Goal: Task Accomplishment & Management: Use online tool/utility

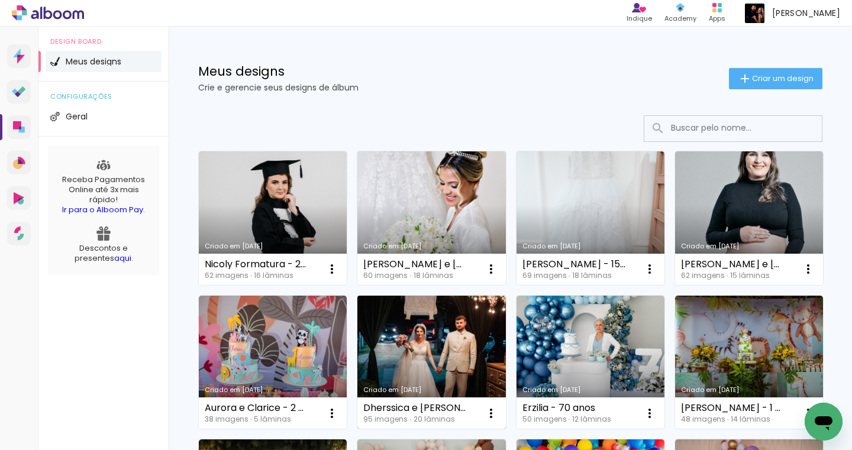
click at [505, 362] on link "Criado em [DATE]" at bounding box center [431, 363] width 148 height 134
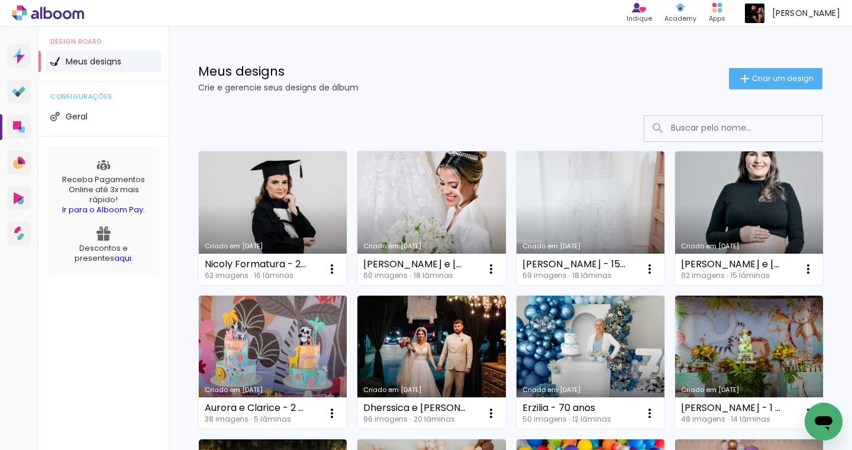
click at [347, 373] on link "Criado em [DATE]" at bounding box center [273, 363] width 148 height 134
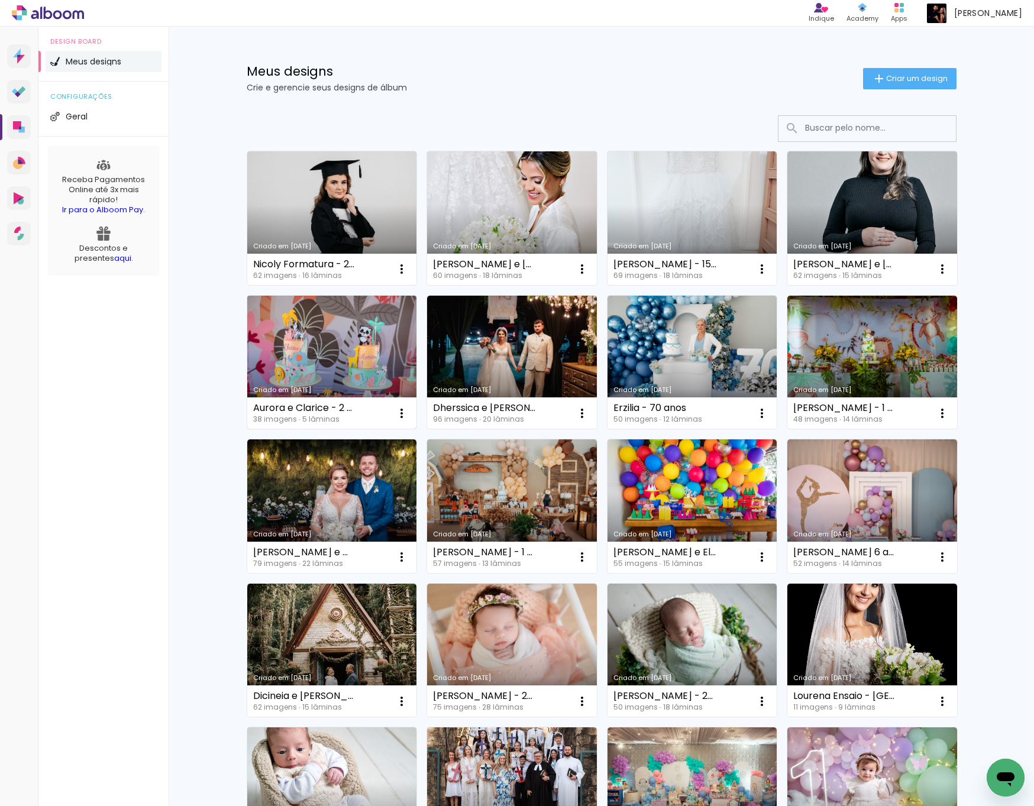
click at [311, 343] on link "Criado em [DATE]" at bounding box center [332, 363] width 170 height 134
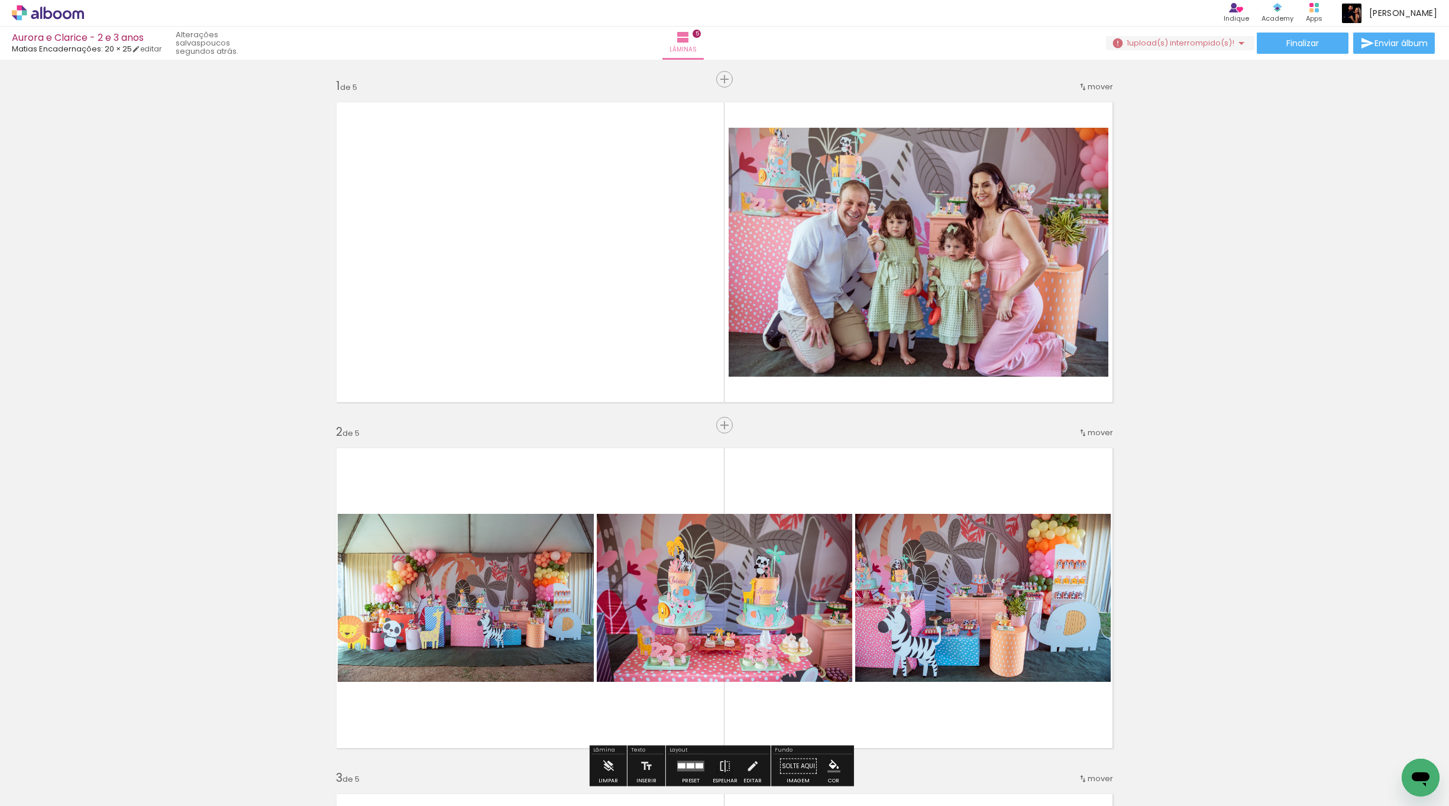
click at [38, 449] on input "Todas as fotos" at bounding box center [33, 770] width 45 height 10
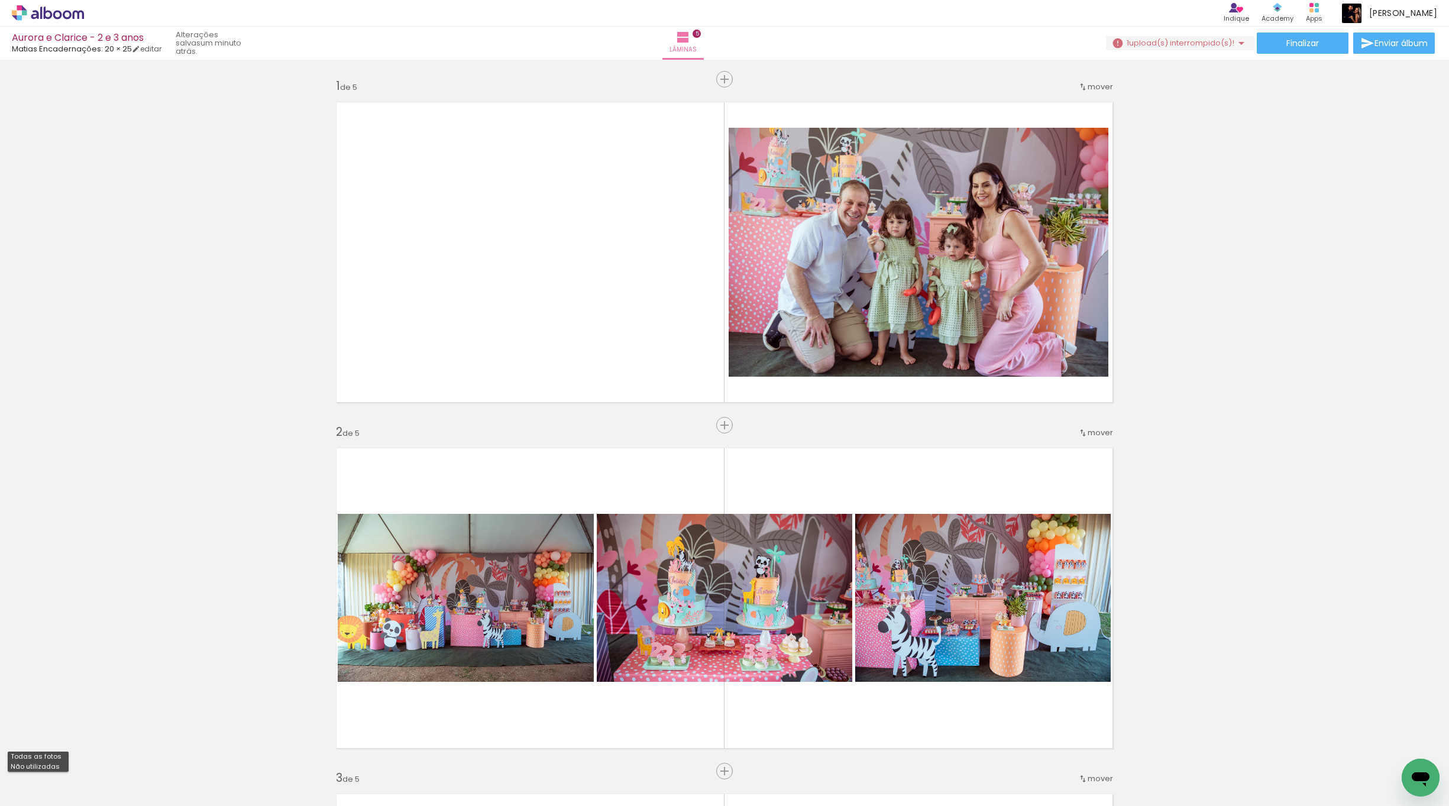
click at [0, 0] on slot "Não utilizadas" at bounding box center [0, 0] width 0 height 0
type input "Não utilizadas"
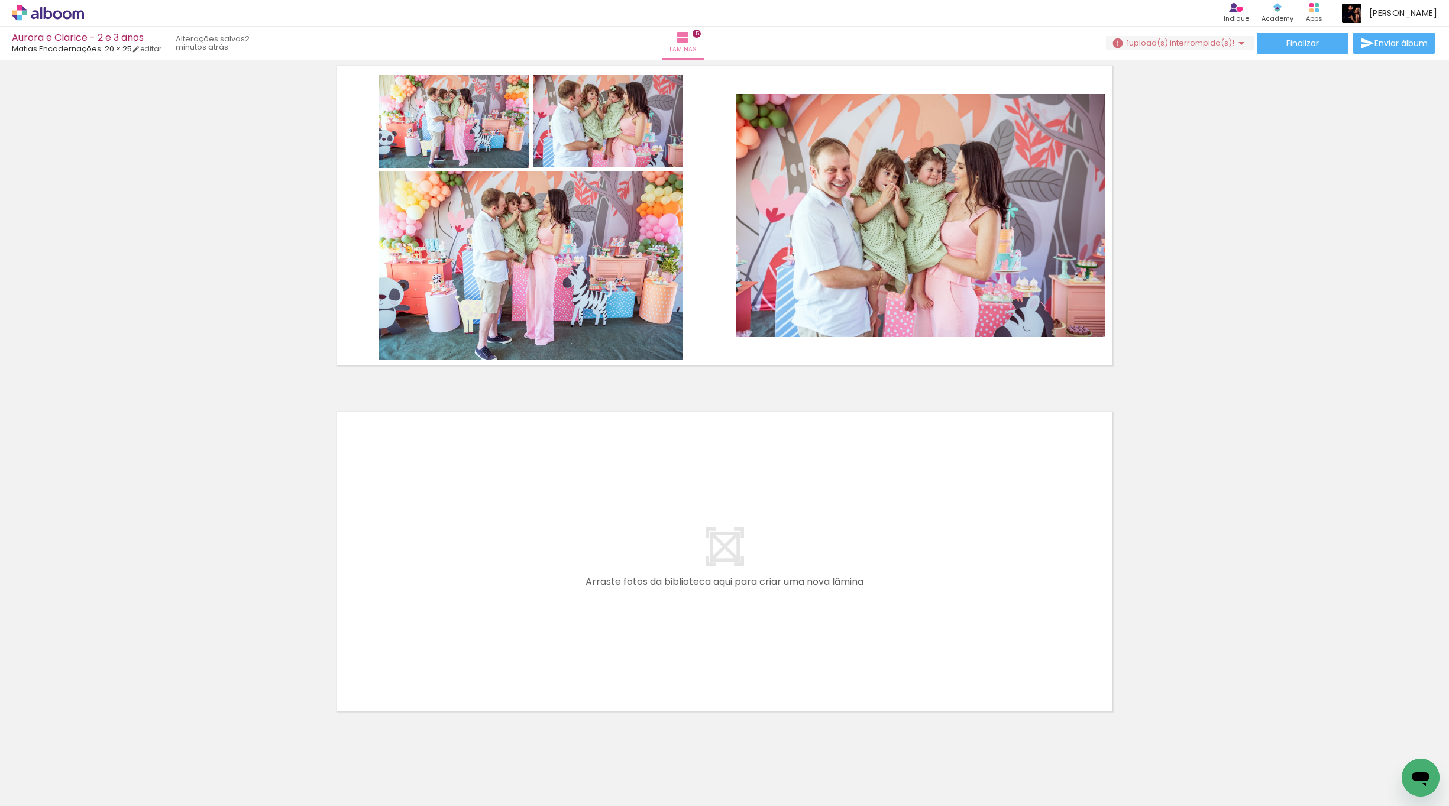
scroll to position [0, 229]
click at [851, 449] on iron-icon at bounding box center [856, 742] width 12 height 12
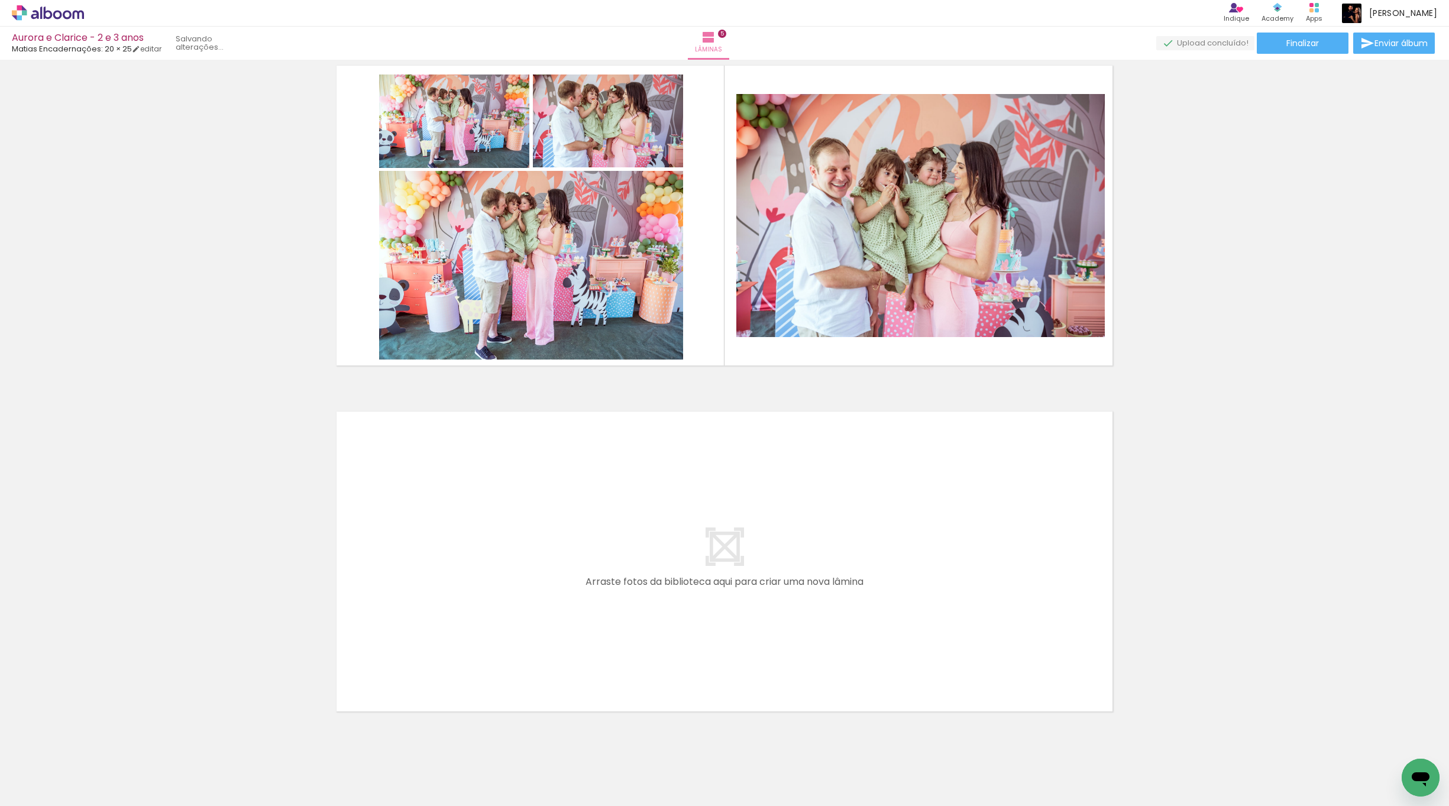
scroll to position [0, 31]
click at [68, 449] on iron-icon at bounding box center [62, 742] width 12 height 12
click at [100, 449] on paper-icon-button at bounding box center [92, 742] width 15 height 15
click at [99, 449] on iron-icon at bounding box center [92, 742] width 12 height 12
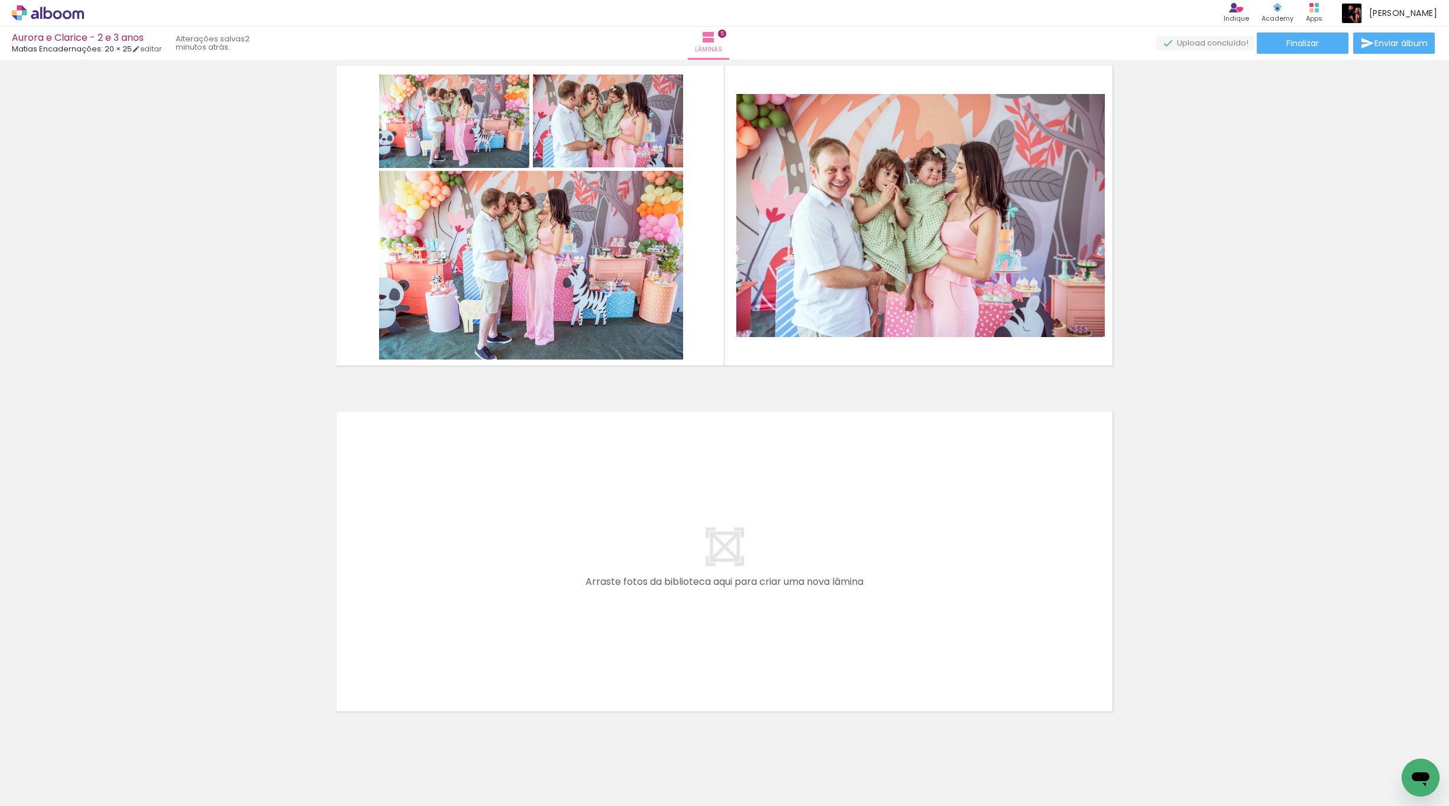
click at [99, 449] on iron-icon at bounding box center [92, 742] width 12 height 12
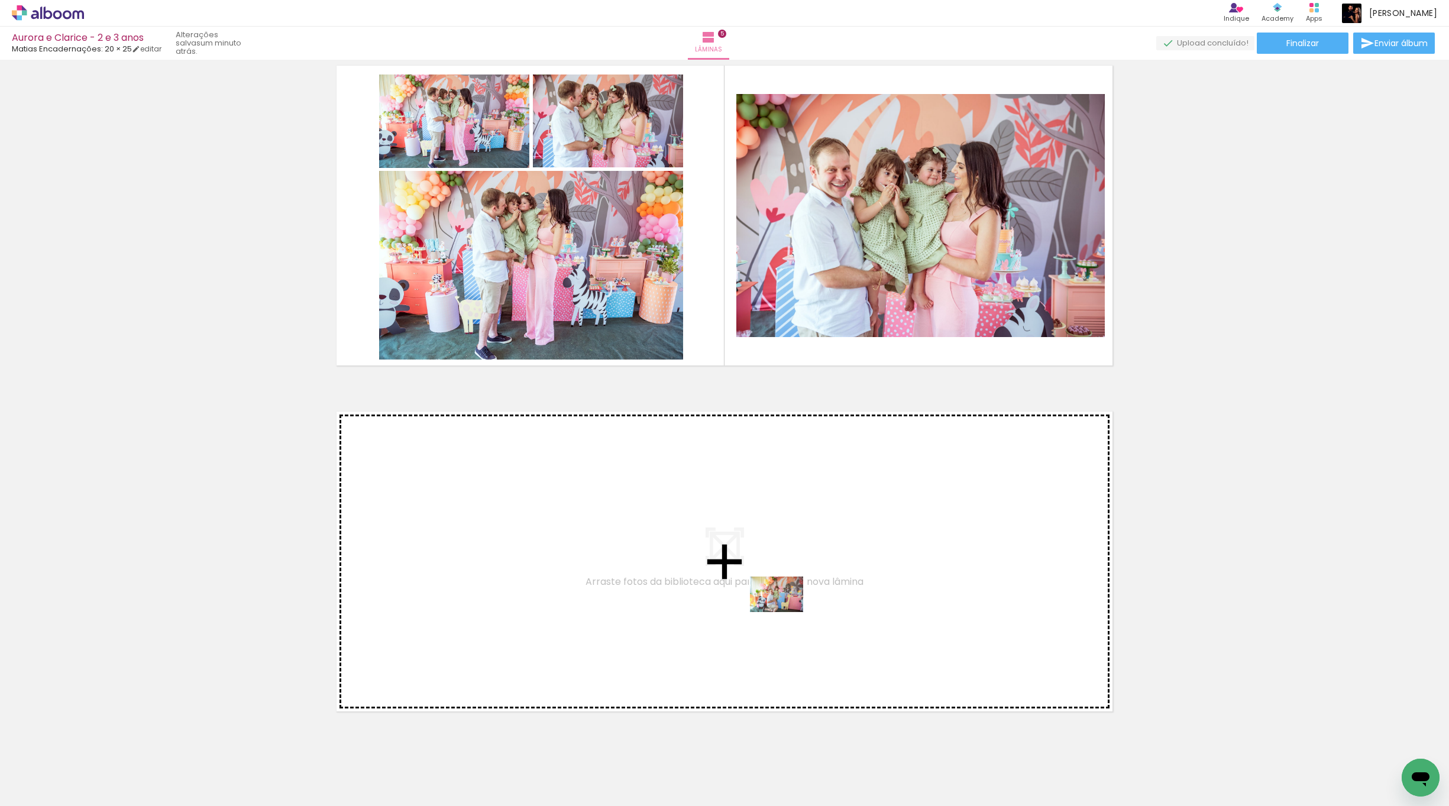
drag, startPoint x: 709, startPoint y: 773, endPoint x: 782, endPoint y: 610, distance: 178.9
click at [782, 449] on quentale-workspace at bounding box center [724, 403] width 1449 height 806
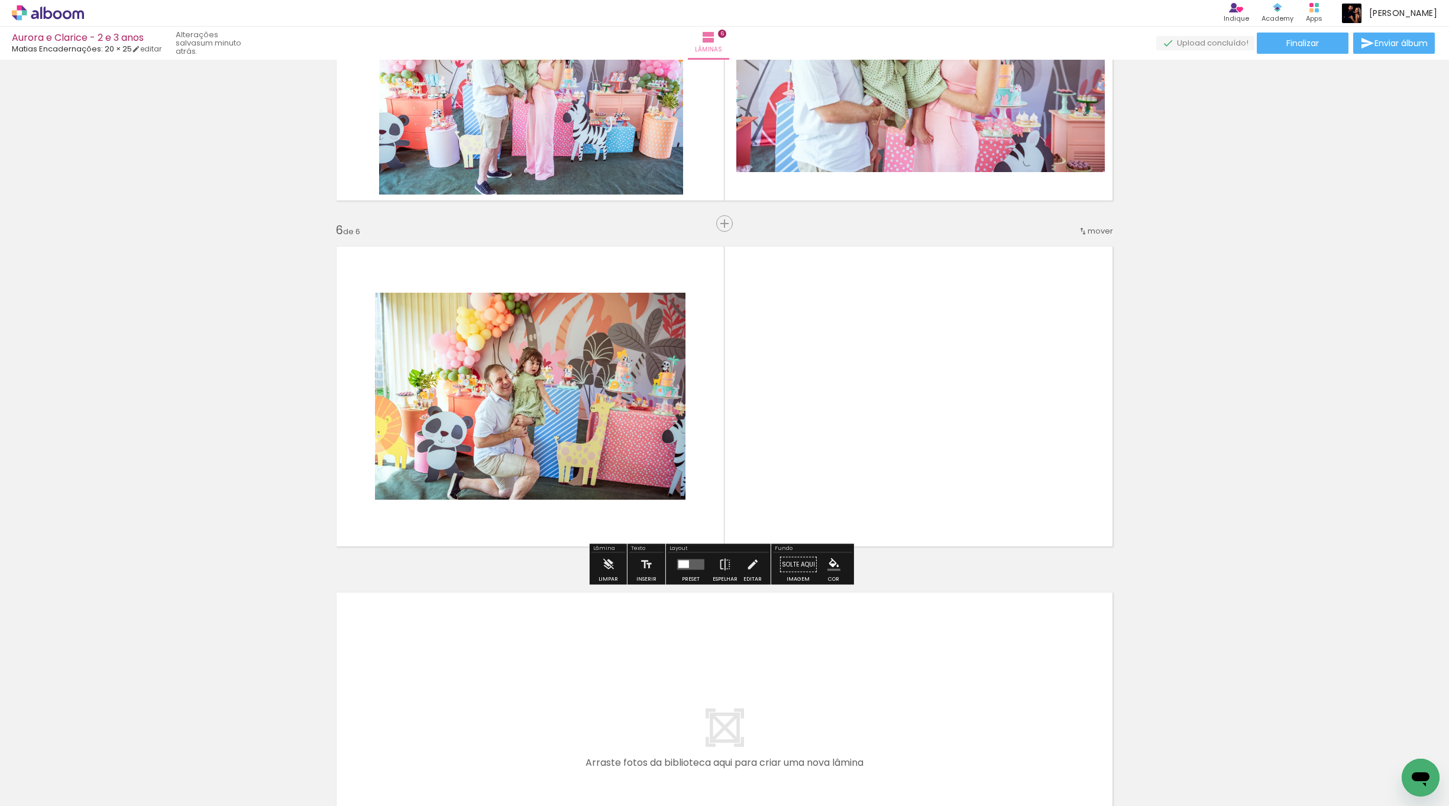
scroll to position [1586, 0]
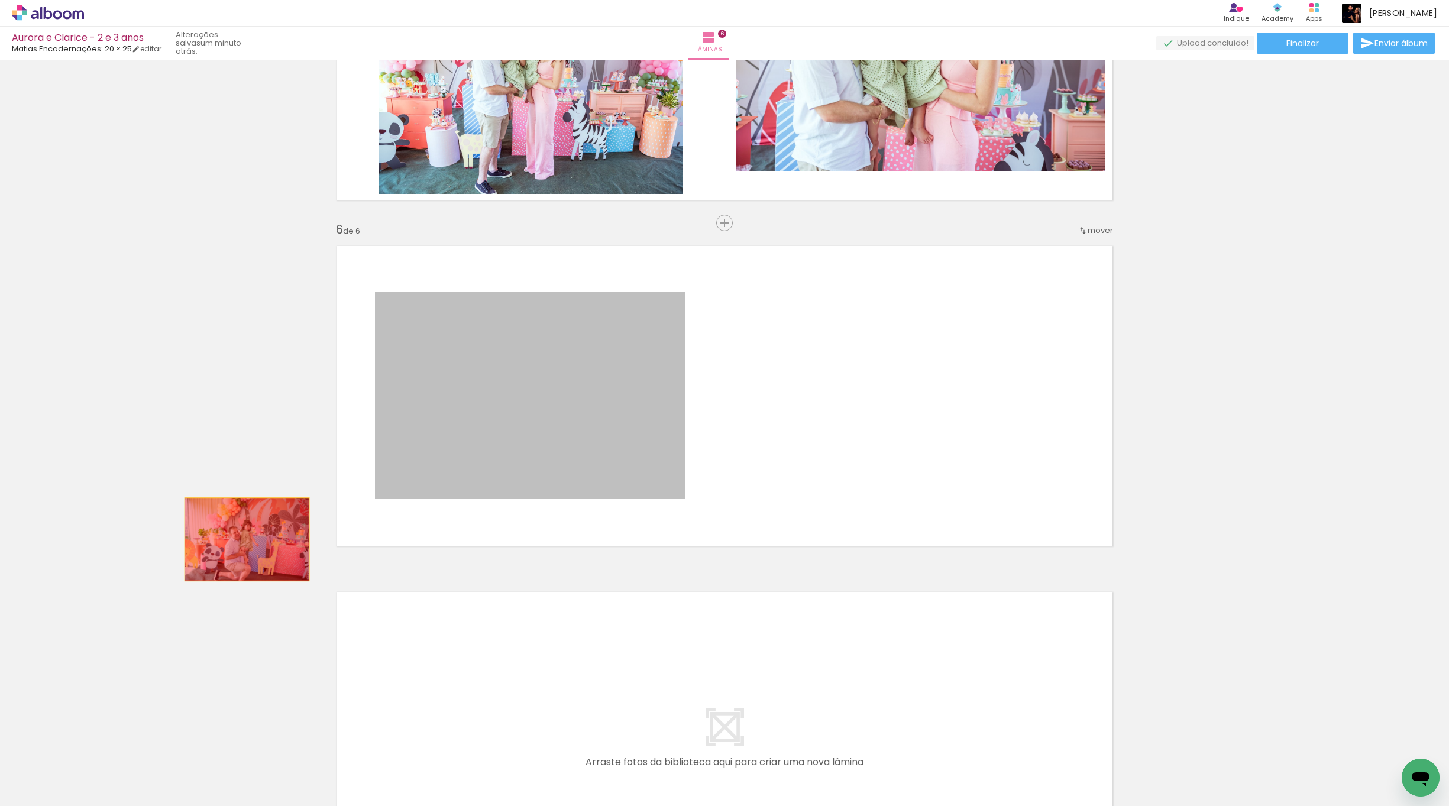
drag, startPoint x: 577, startPoint y: 379, endPoint x: 249, endPoint y: 523, distance: 358.0
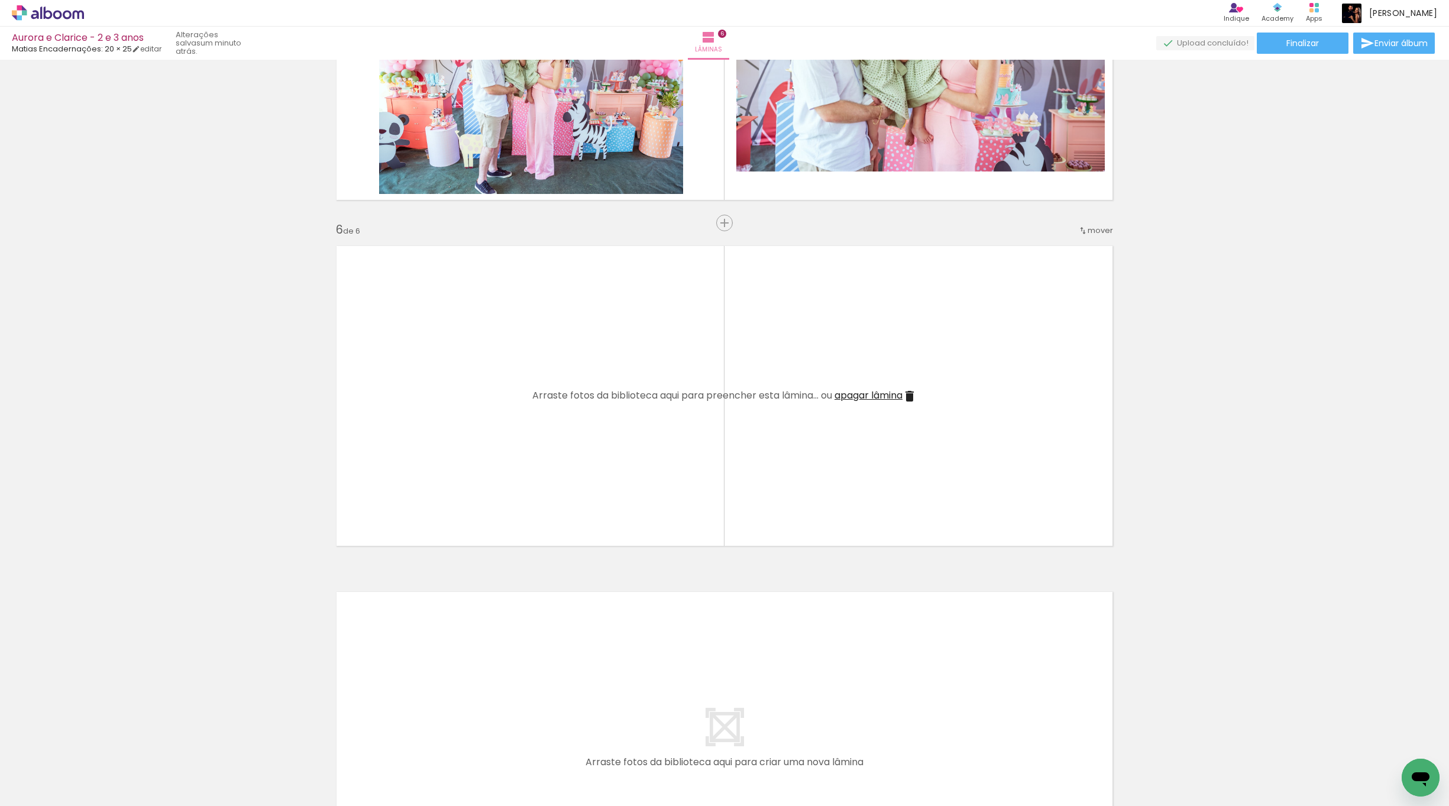
scroll to position [0, 1419]
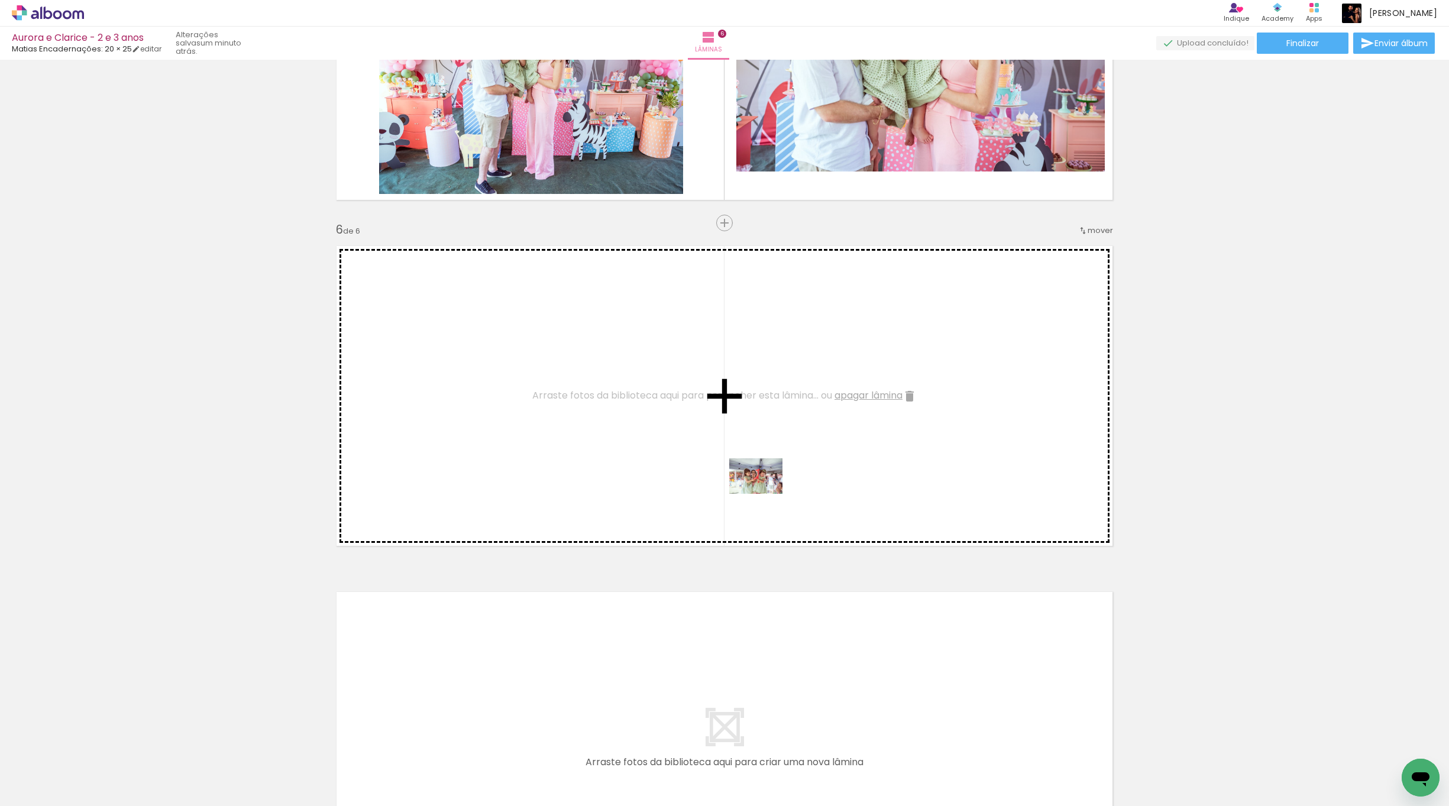
drag, startPoint x: 694, startPoint y: 771, endPoint x: 764, endPoint y: 494, distance: 286.1
click at [764, 449] on quentale-workspace at bounding box center [724, 403] width 1449 height 806
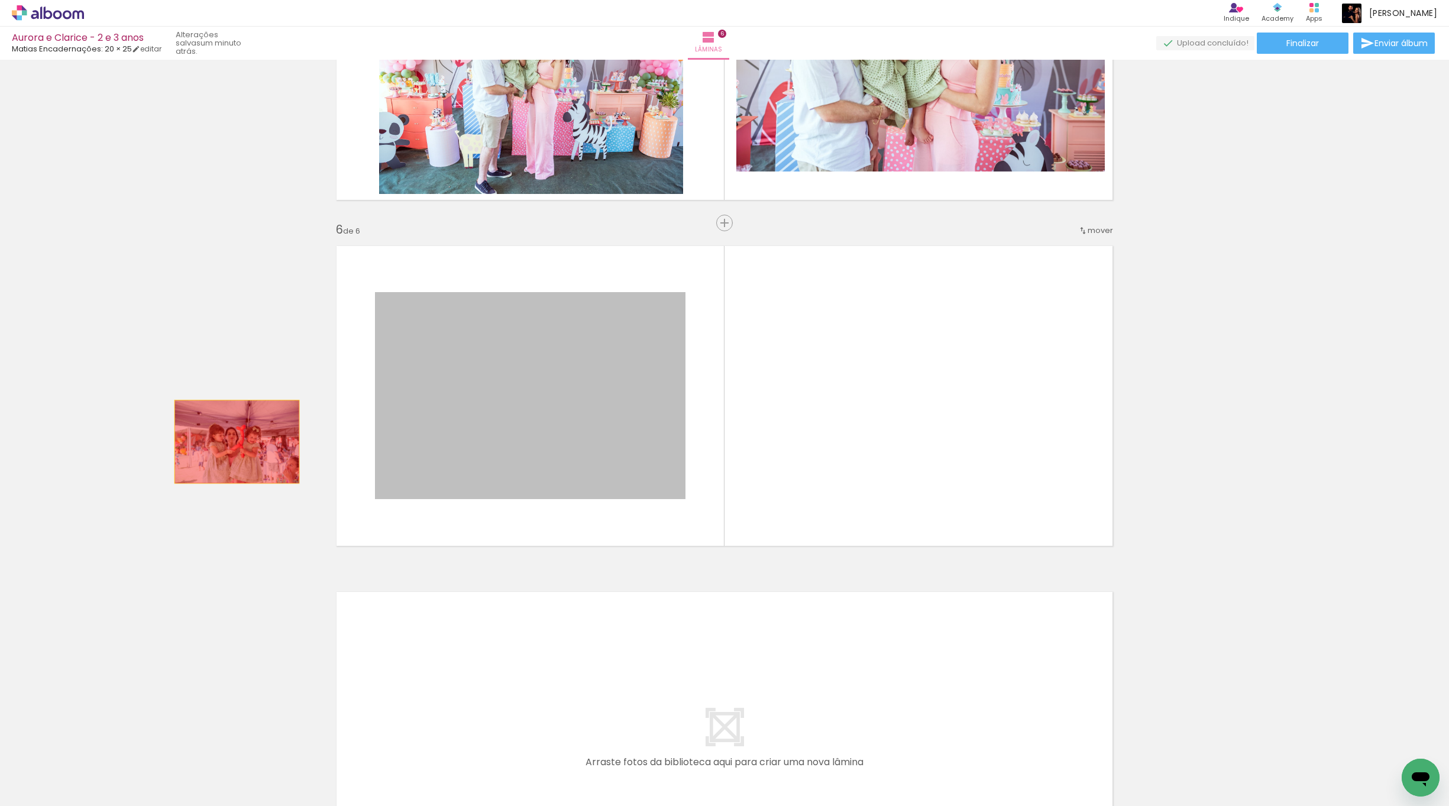
drag, startPoint x: 636, startPoint y: 428, endPoint x: 222, endPoint y: 439, distance: 414.1
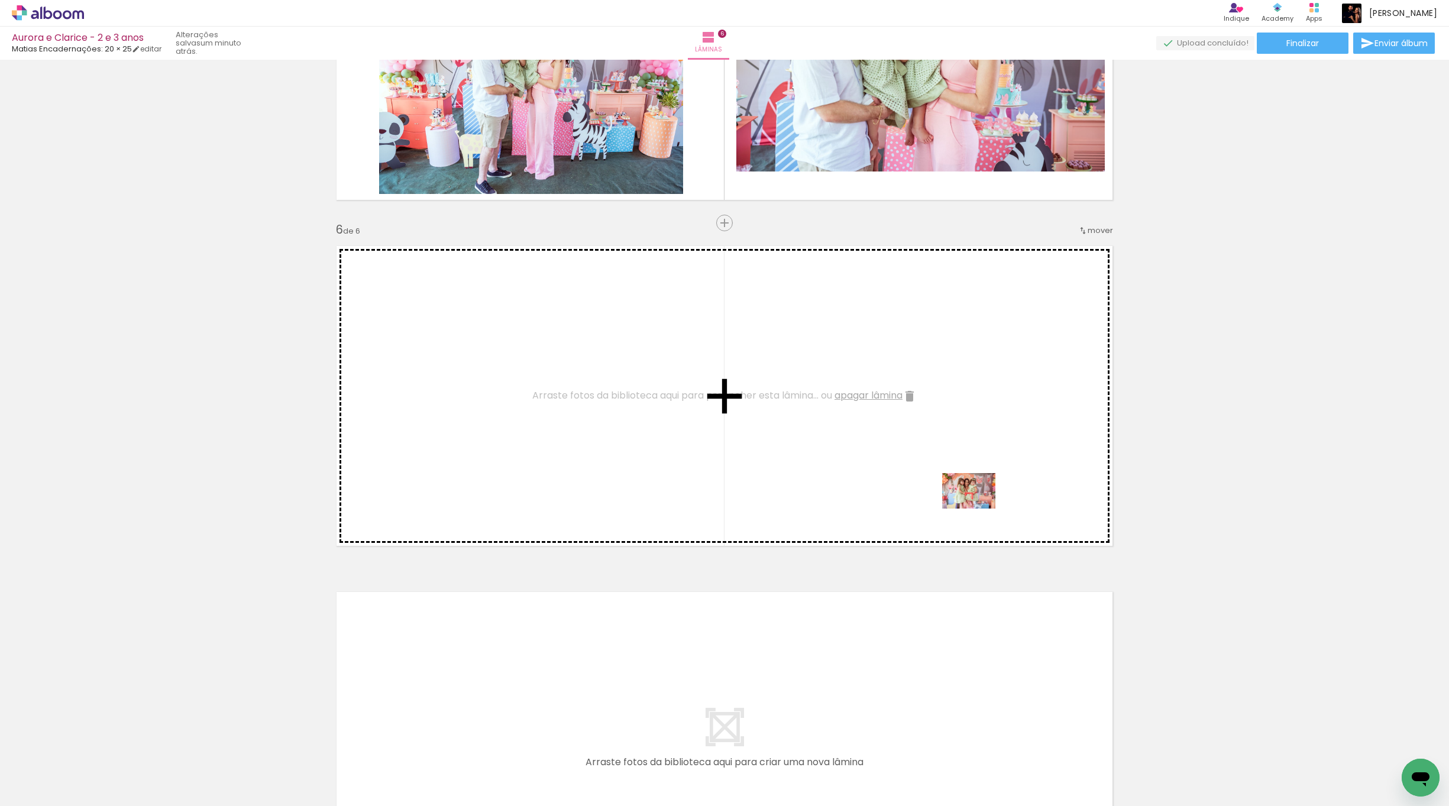
drag, startPoint x: 1164, startPoint y: 756, endPoint x: 972, endPoint y: 514, distance: 308.6
click at [851, 449] on quentale-workspace at bounding box center [724, 403] width 1449 height 806
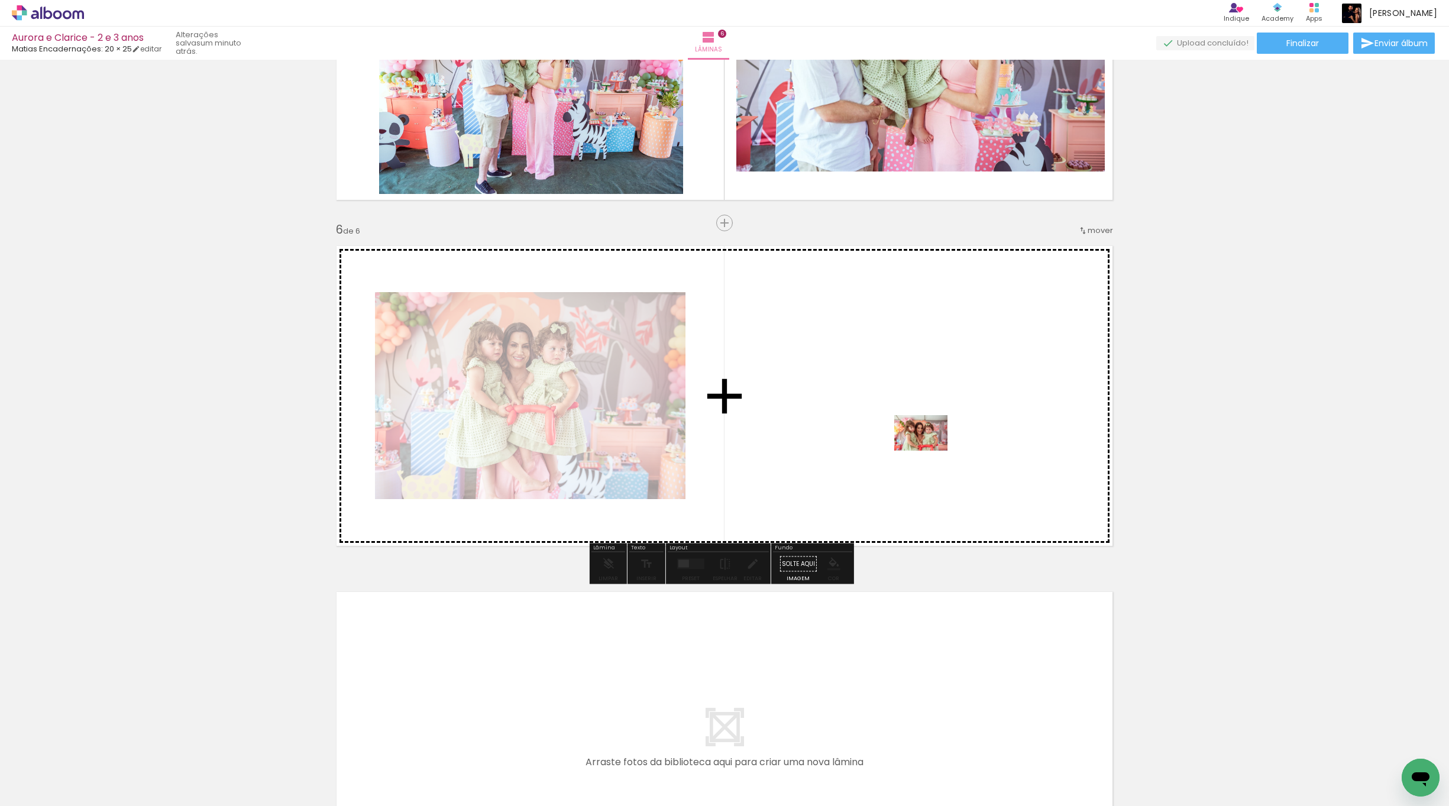
drag, startPoint x: 1086, startPoint y: 764, endPoint x: 927, endPoint y: 449, distance: 352.8
click at [851, 449] on quentale-workspace at bounding box center [724, 403] width 1449 height 806
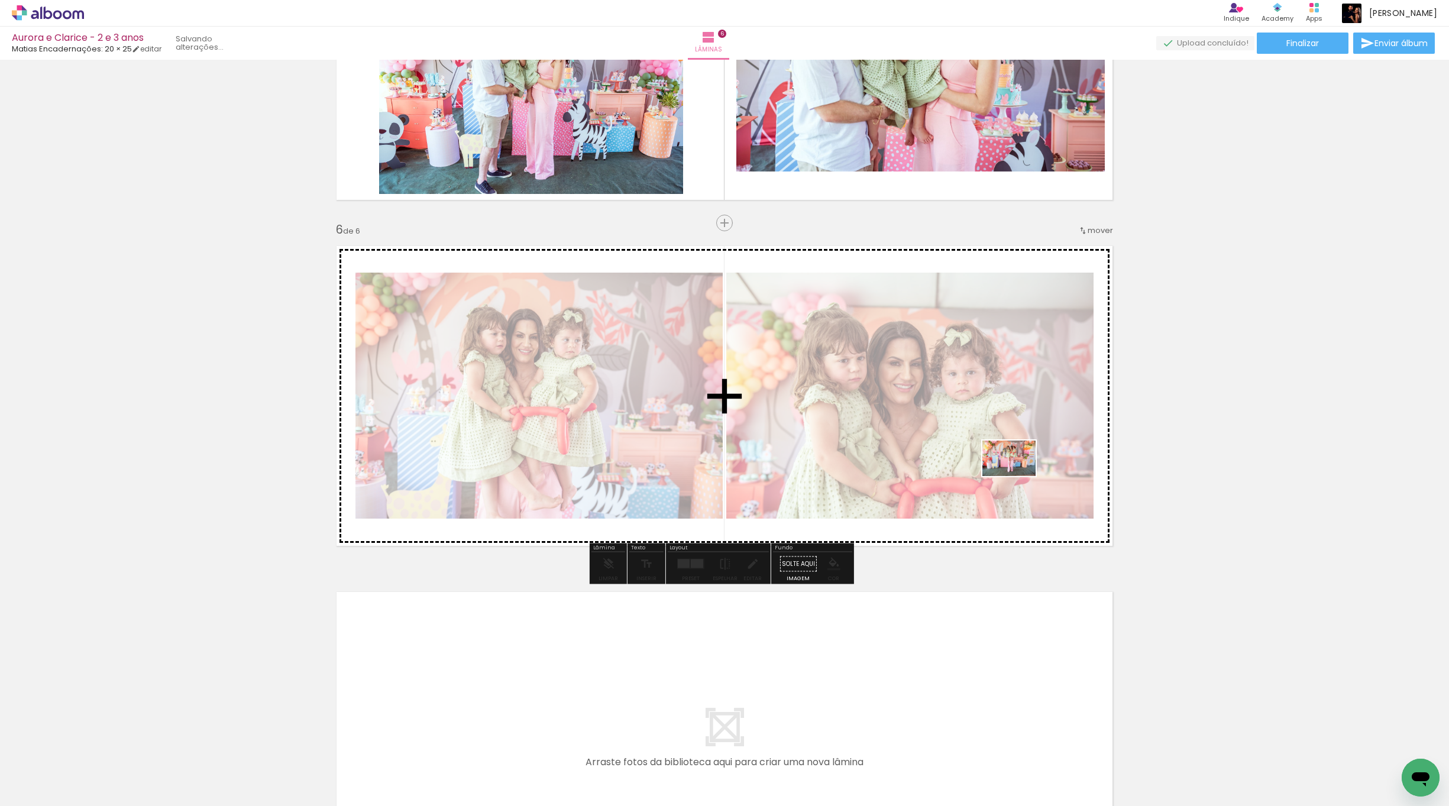
drag, startPoint x: 1160, startPoint y: 763, endPoint x: 1018, endPoint y: 476, distance: 320.8
click at [851, 449] on quentale-workspace at bounding box center [724, 403] width 1449 height 806
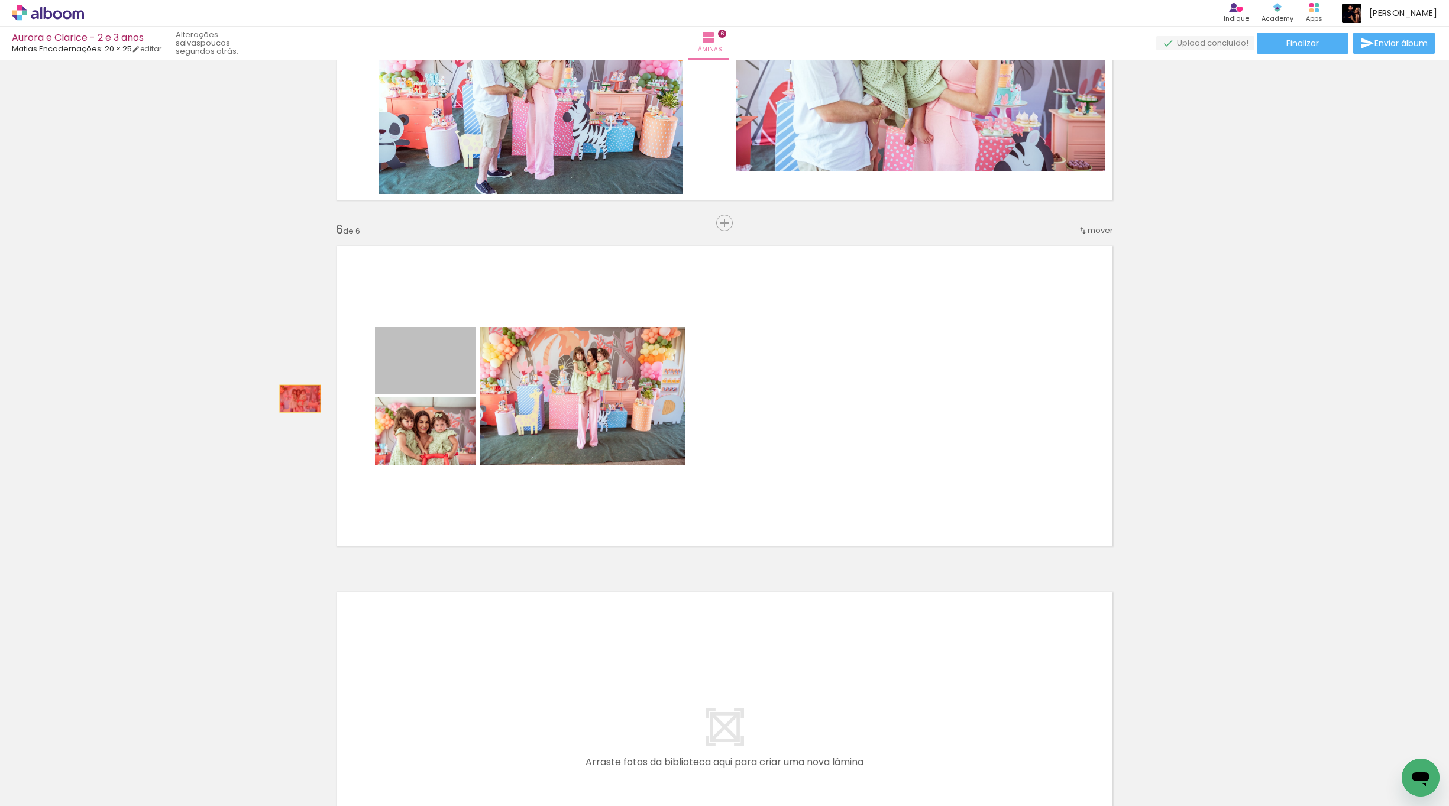
drag, startPoint x: 471, startPoint y: 368, endPoint x: 419, endPoint y: 386, distance: 55.4
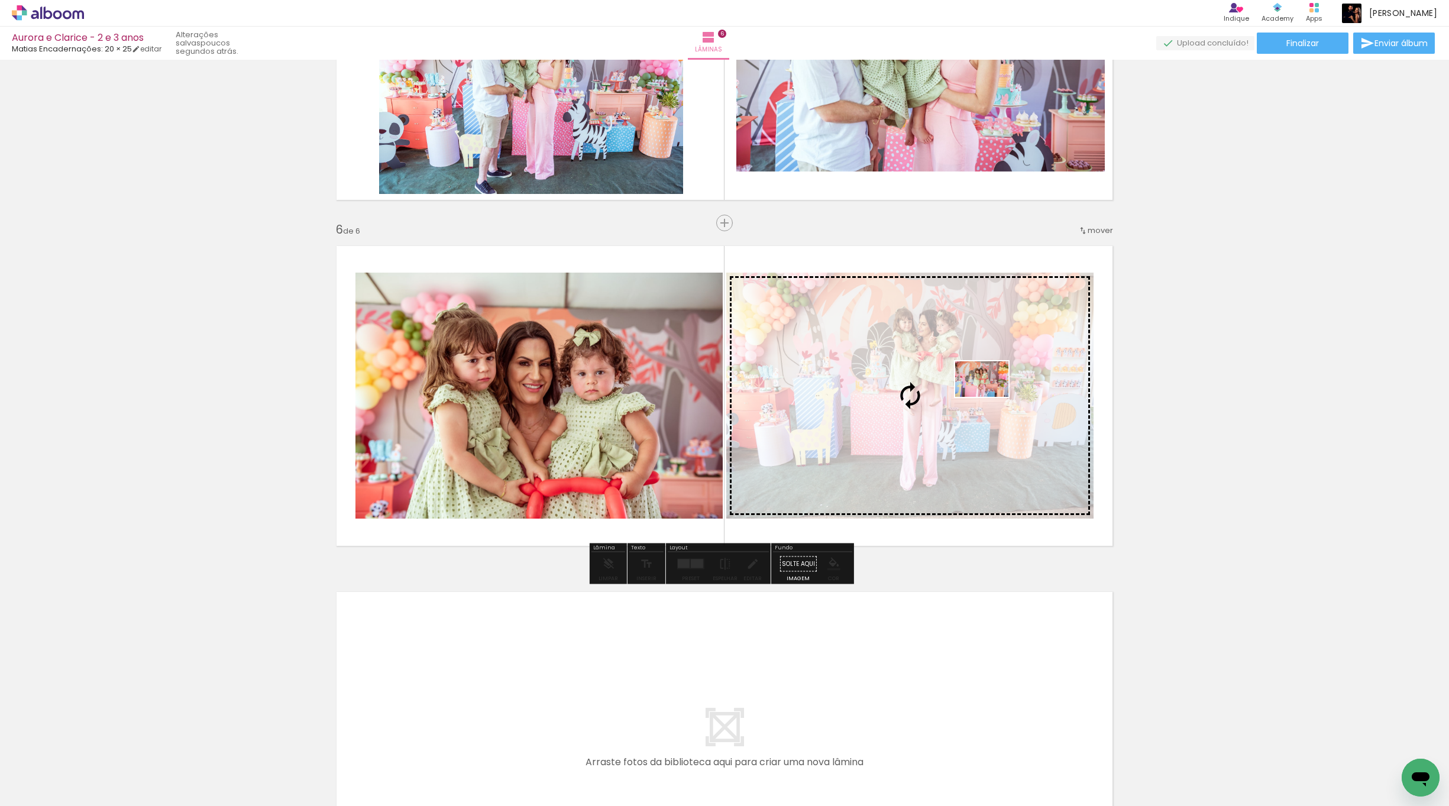
drag, startPoint x: 1145, startPoint y: 734, endPoint x: 998, endPoint y: 400, distance: 365.9
click at [851, 397] on quentale-workspace at bounding box center [724, 403] width 1449 height 806
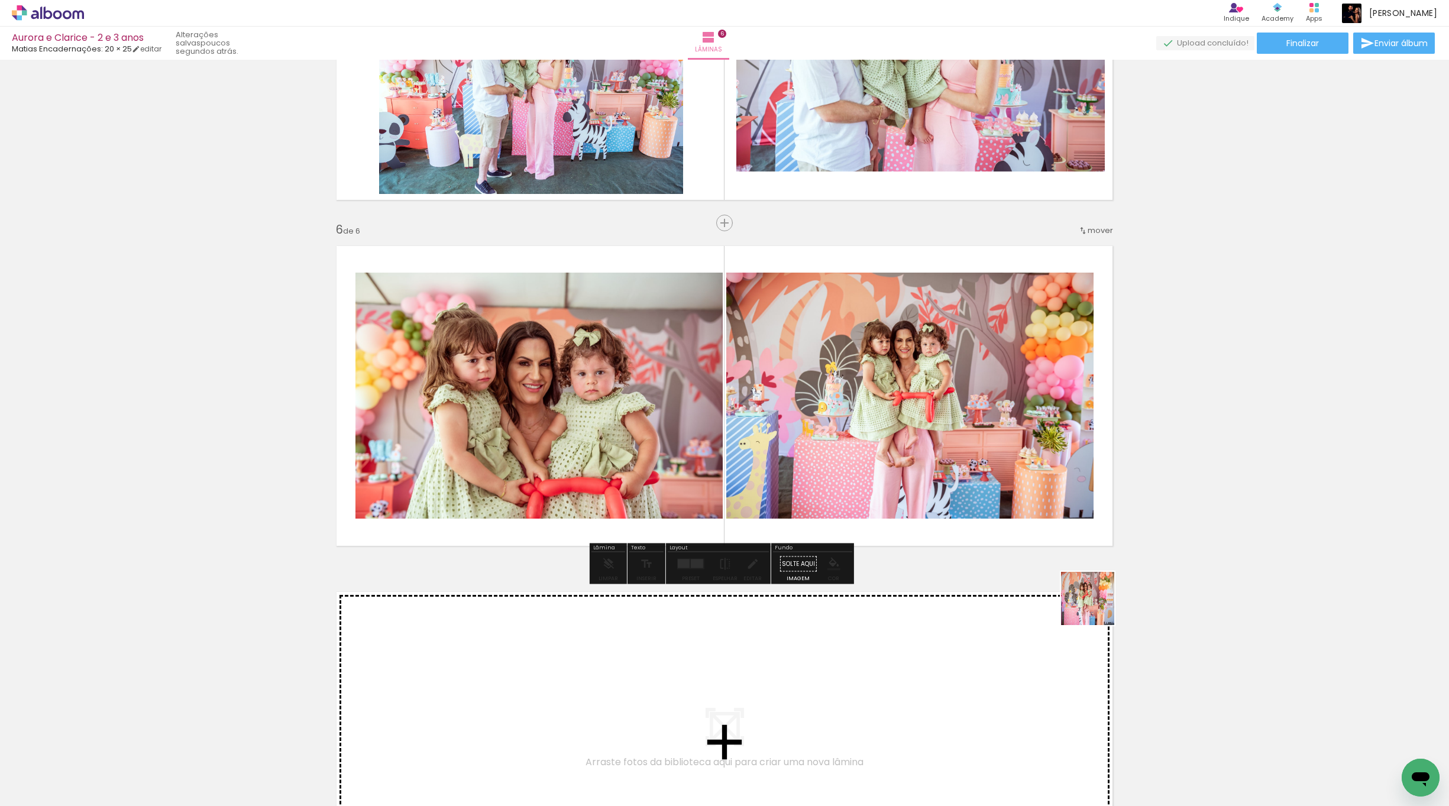
drag, startPoint x: 1225, startPoint y: 772, endPoint x: 1021, endPoint y: 499, distance: 341.0
click at [851, 449] on quentale-workspace at bounding box center [724, 403] width 1449 height 806
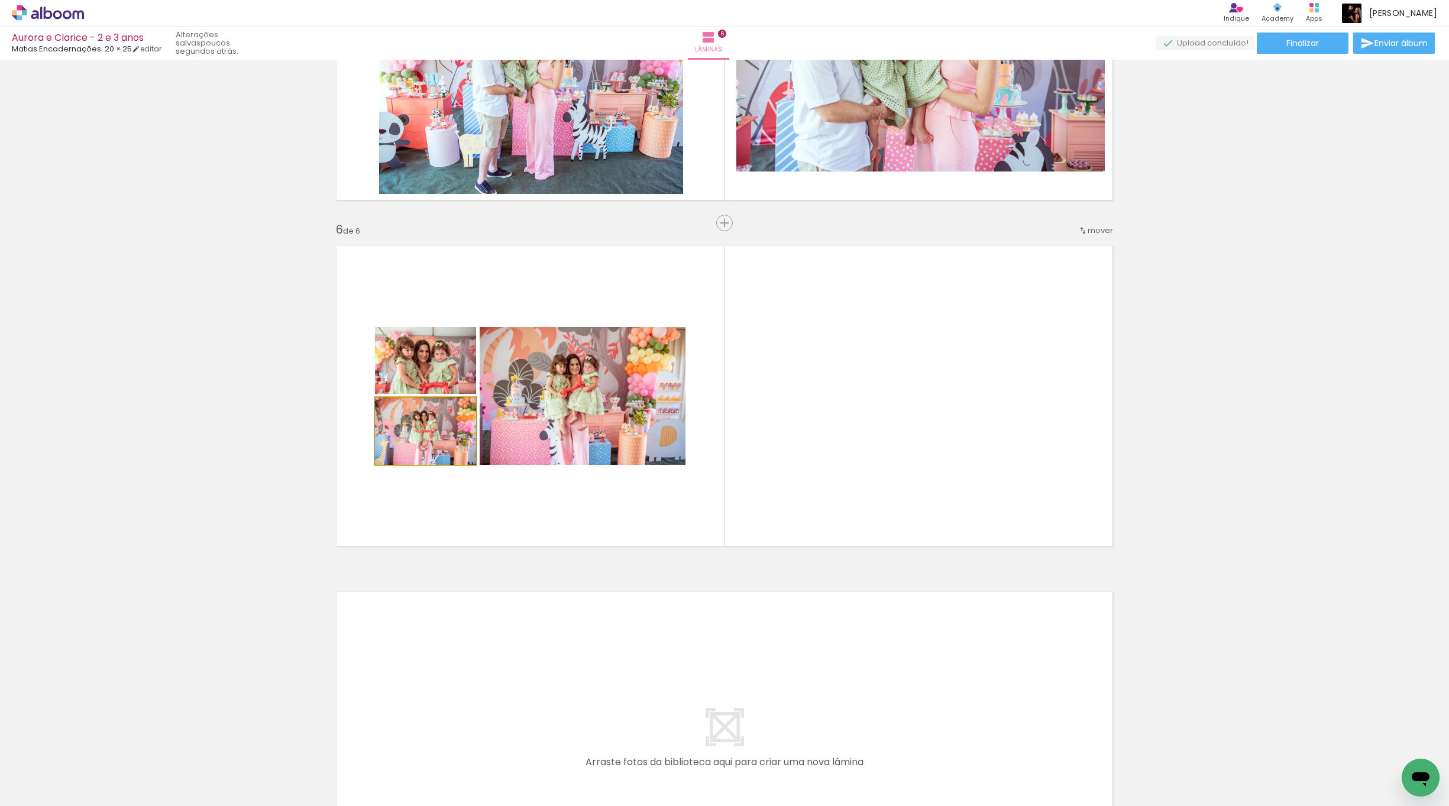
drag, startPoint x: 443, startPoint y: 441, endPoint x: 190, endPoint y: 423, distance: 253.7
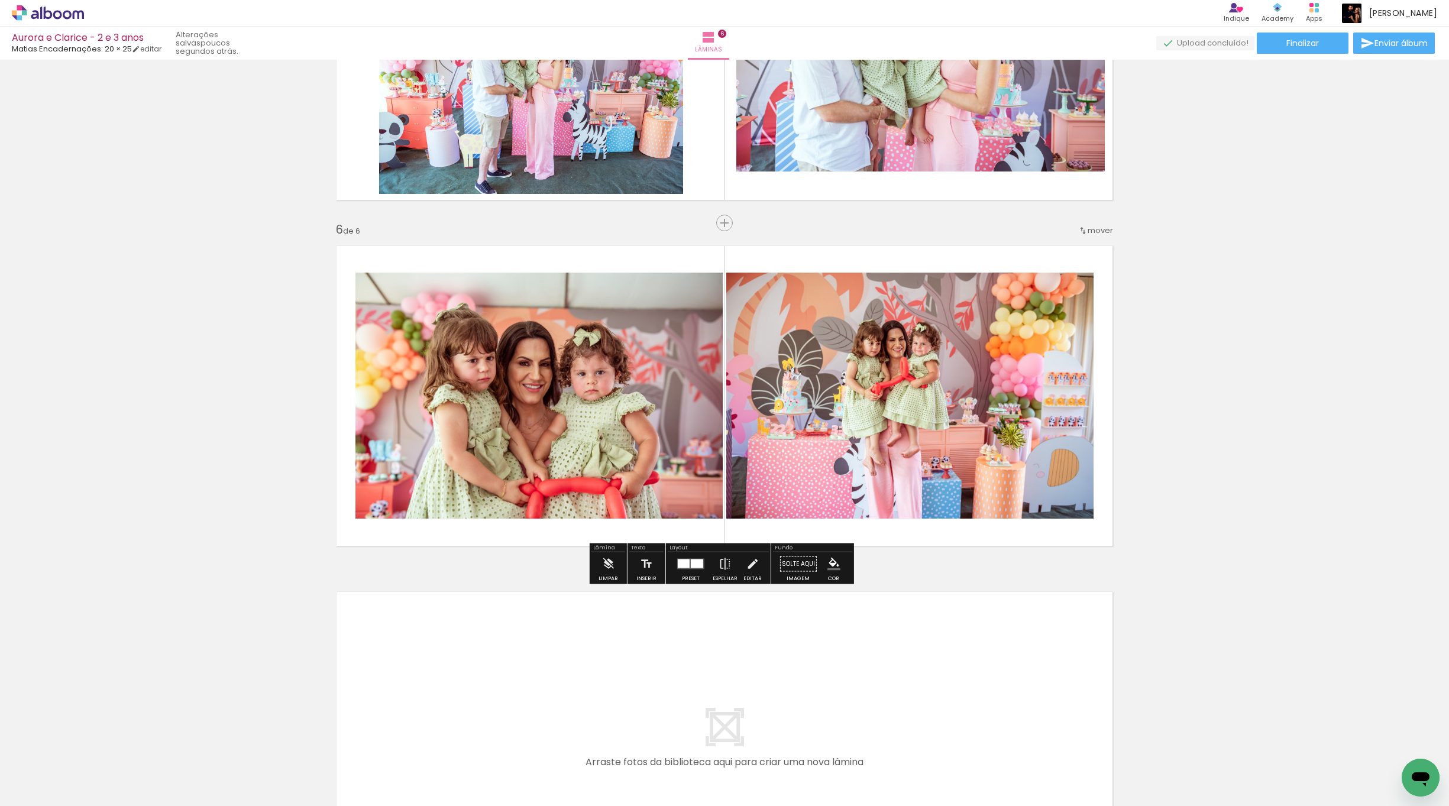
click at [649, 448] on quentale-photo at bounding box center [538, 396] width 367 height 246
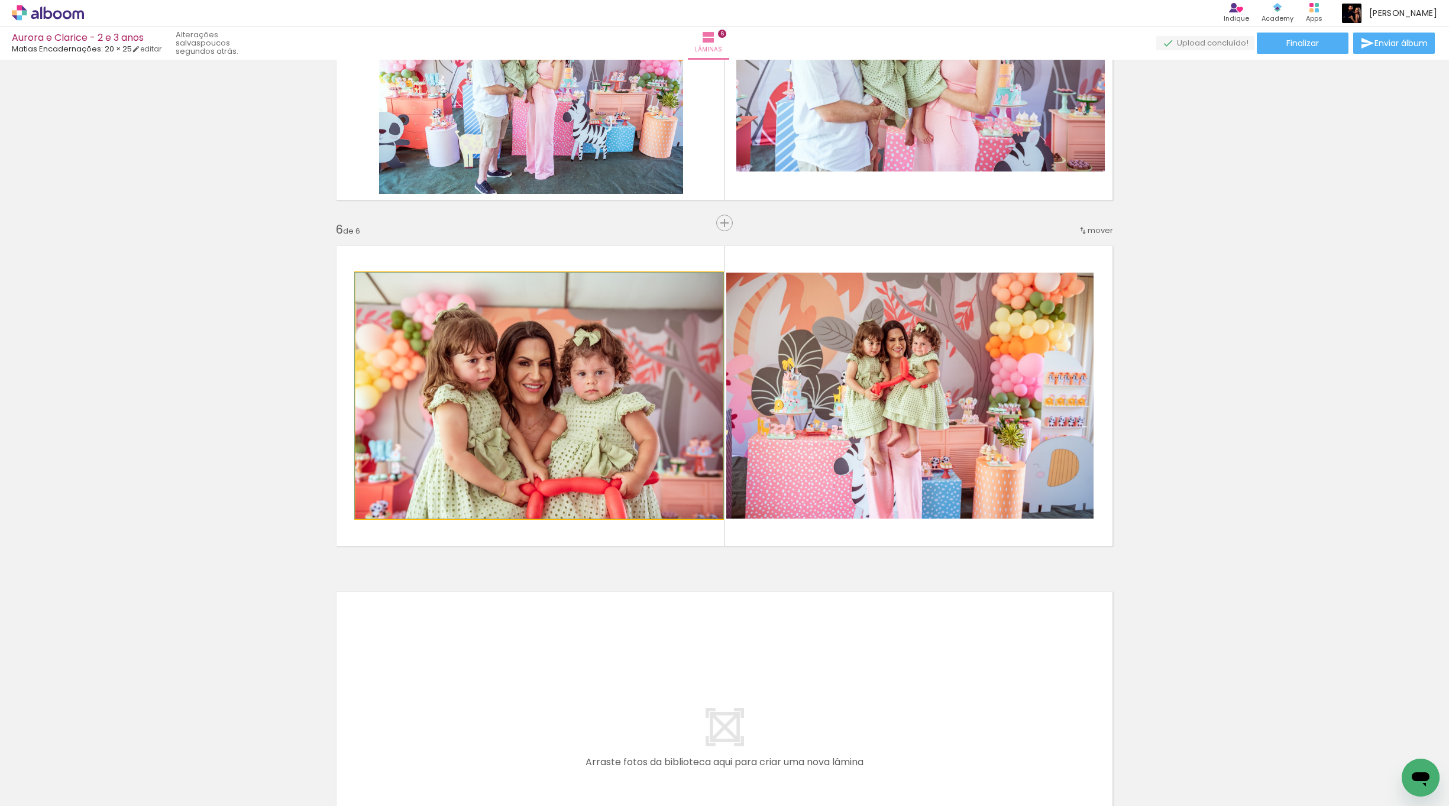
click at [649, 448] on quentale-photo at bounding box center [538, 396] width 367 height 246
click at [0, 0] on div at bounding box center [0, 0] width 0 height 0
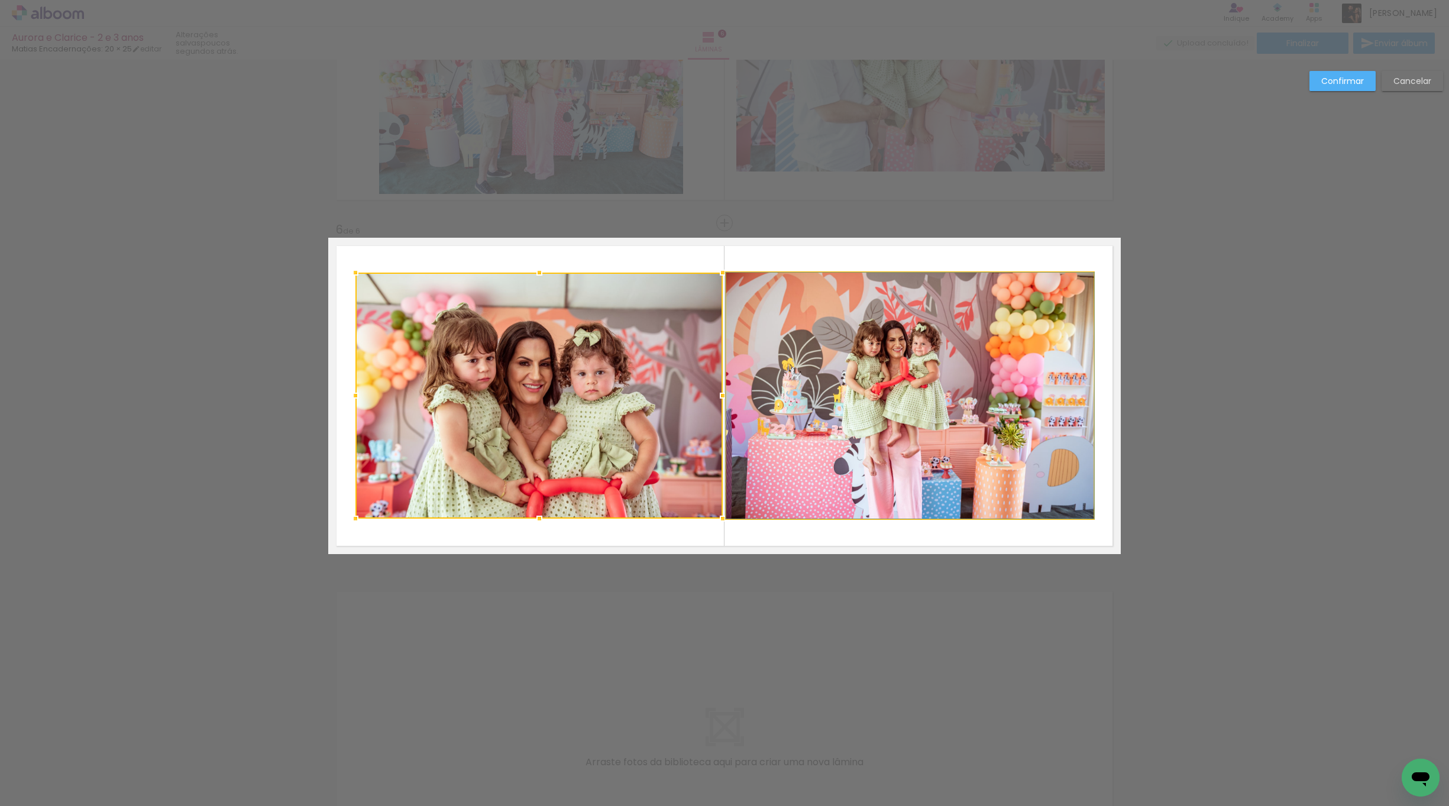
drag, startPoint x: 1017, startPoint y: 451, endPoint x: 1037, endPoint y: 464, distance: 23.5
click at [851, 449] on quentale-photo at bounding box center [909, 396] width 367 height 246
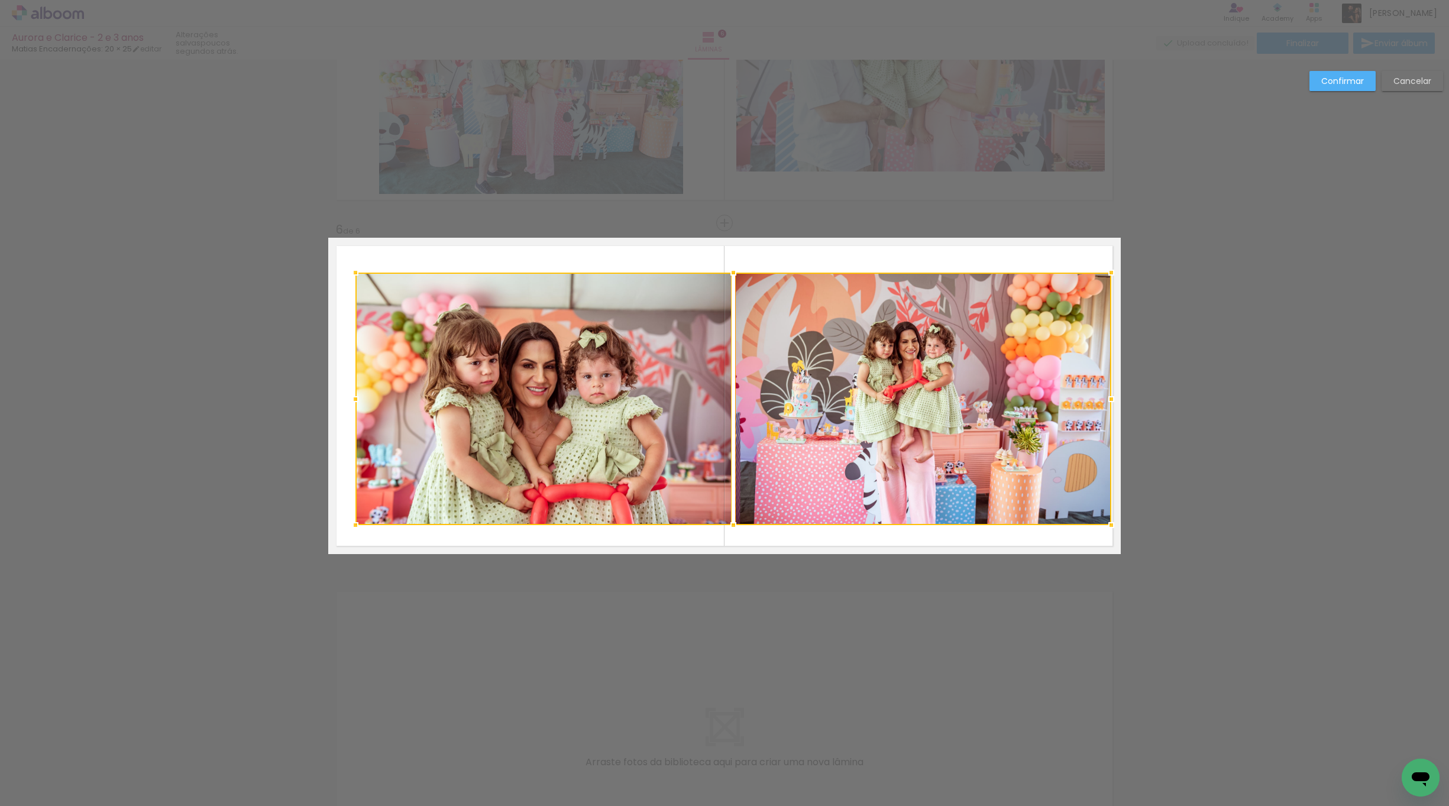
drag, startPoint x: 1093, startPoint y: 523, endPoint x: 1104, endPoint y: 522, distance: 11.3
click at [851, 449] on div at bounding box center [1111, 525] width 24 height 24
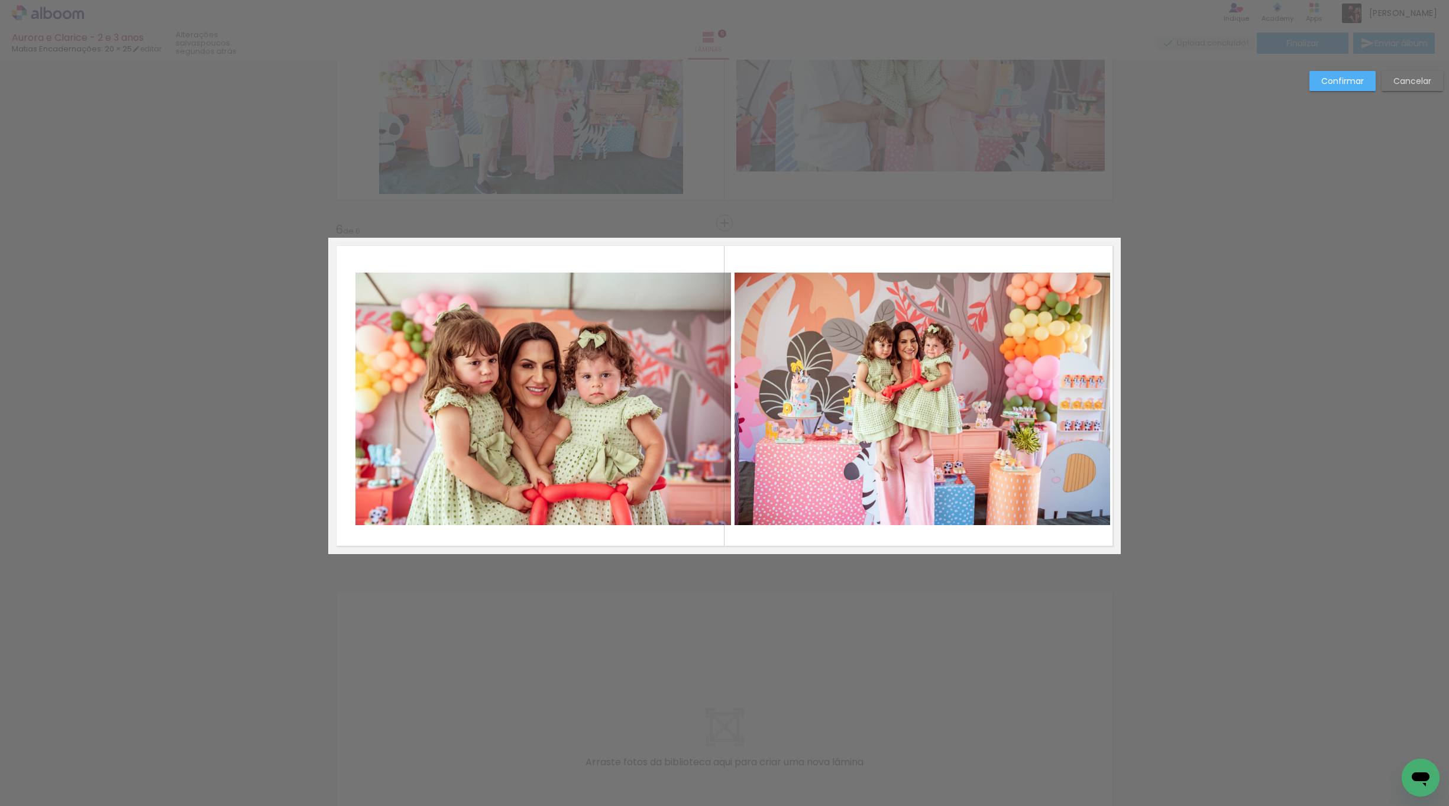
click at [703, 439] on quentale-photo at bounding box center [543, 399] width 376 height 253
click at [800, 449] on quentale-photo at bounding box center [922, 399] width 376 height 253
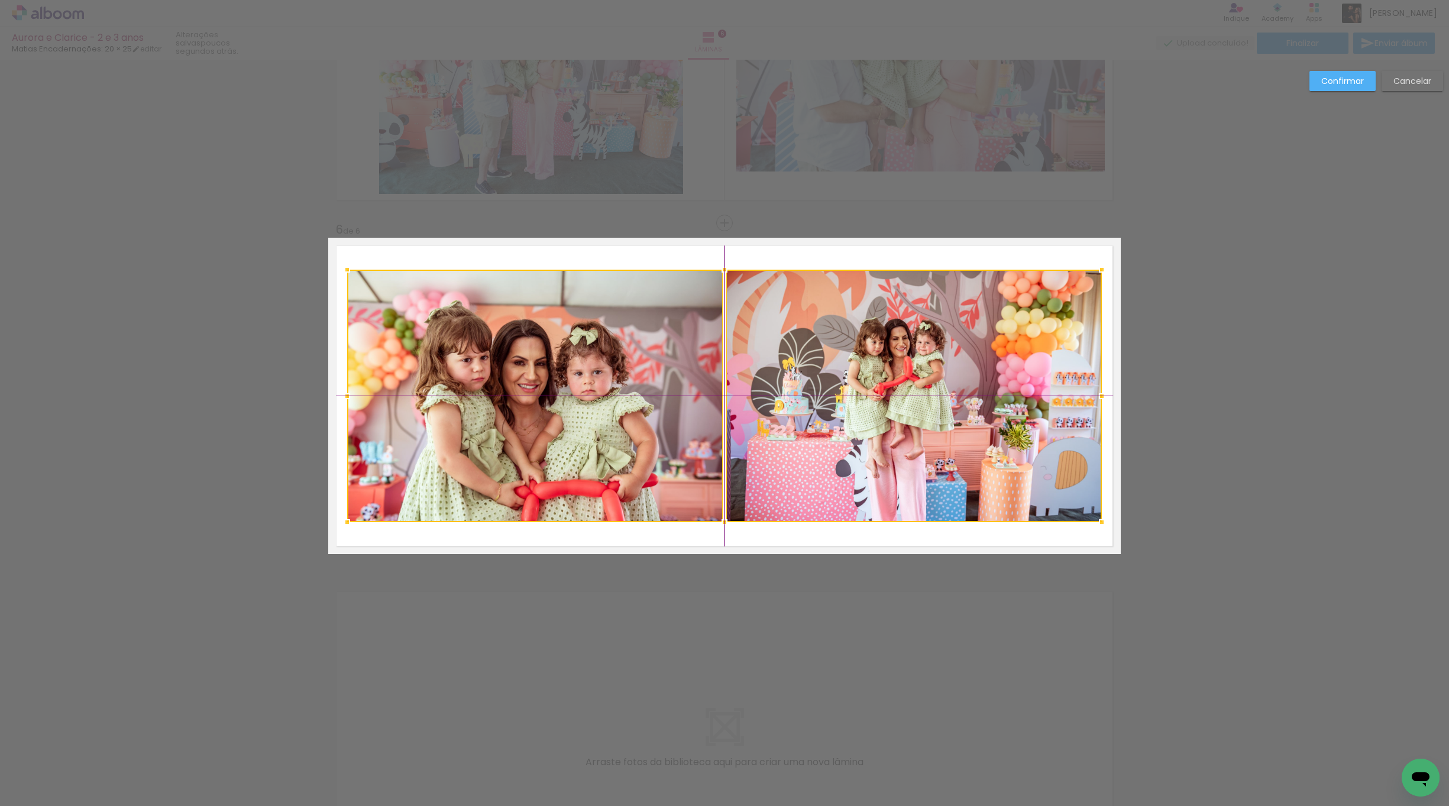
drag, startPoint x: 838, startPoint y: 473, endPoint x: 831, endPoint y: 471, distance: 7.5
click at [831, 449] on div at bounding box center [724, 396] width 755 height 253
click at [851, 87] on paper-button "Confirmar" at bounding box center [1342, 81] width 66 height 20
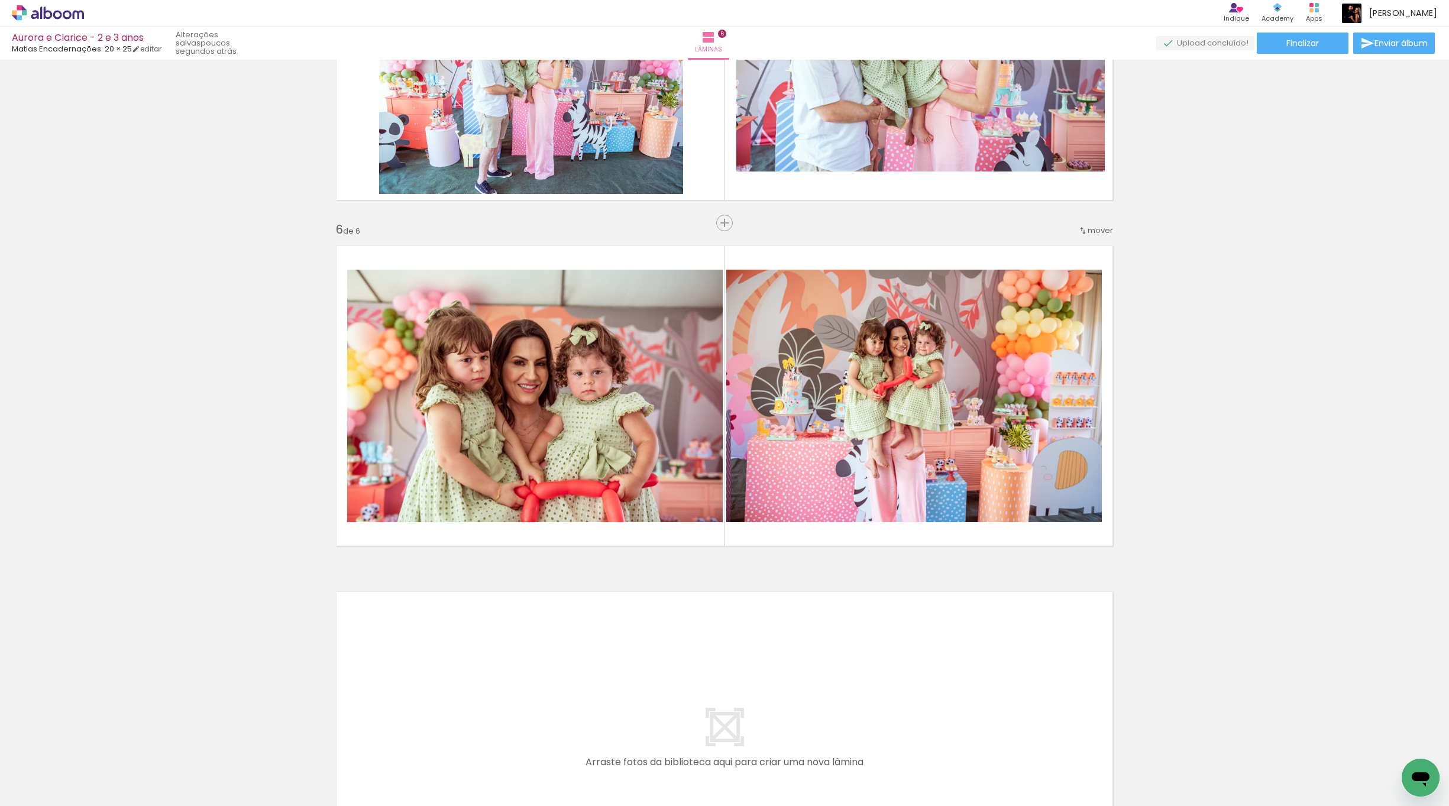
scroll to position [0, 1488]
drag, startPoint x: 1267, startPoint y: 740, endPoint x: 1191, endPoint y: 756, distance: 77.8
click at [0, 0] on slot at bounding box center [0, 0] width 0 height 0
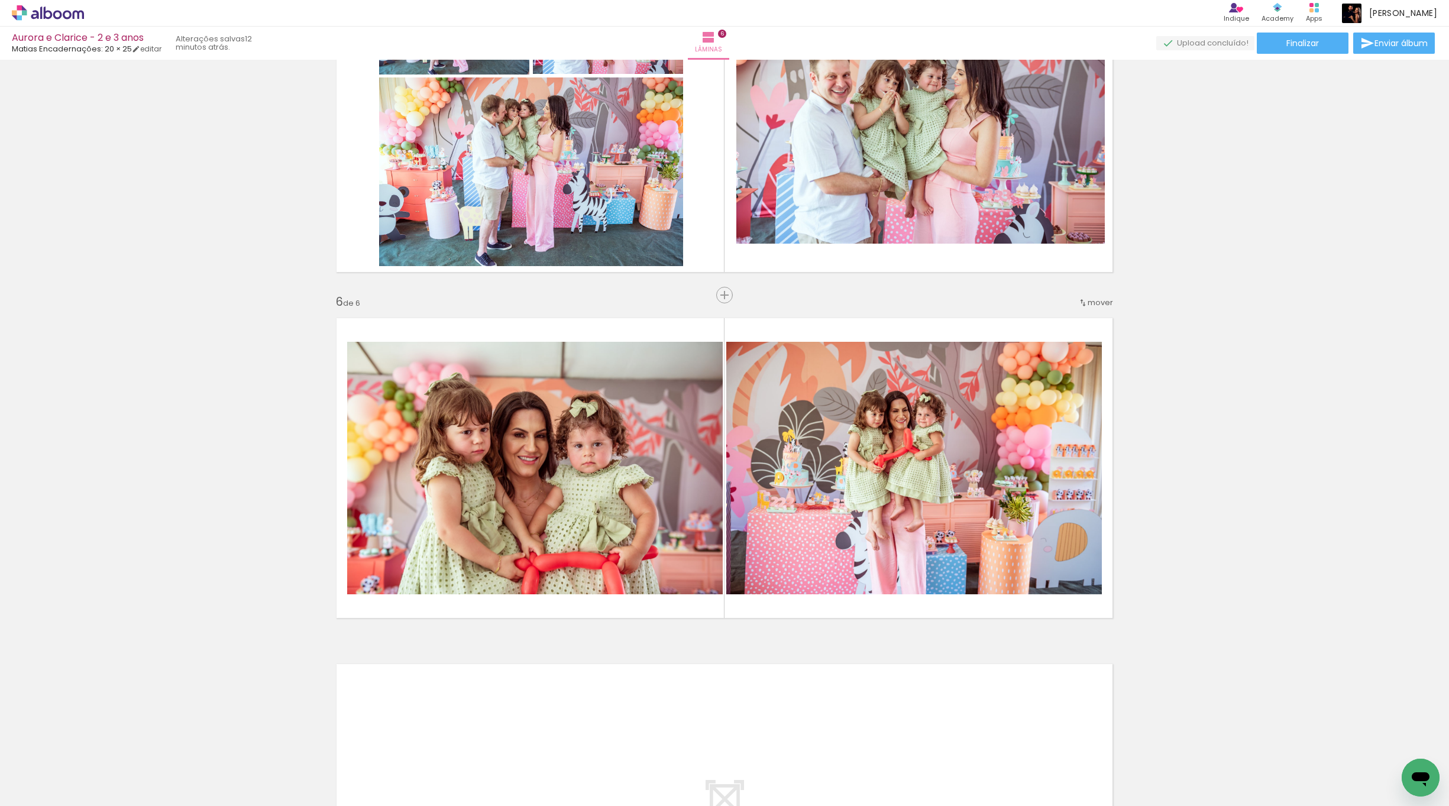
scroll to position [1515, 0]
drag, startPoint x: 1246, startPoint y: 775, endPoint x: 1099, endPoint y: 542, distance: 275.1
click at [851, 449] on quentale-workspace at bounding box center [724, 403] width 1449 height 806
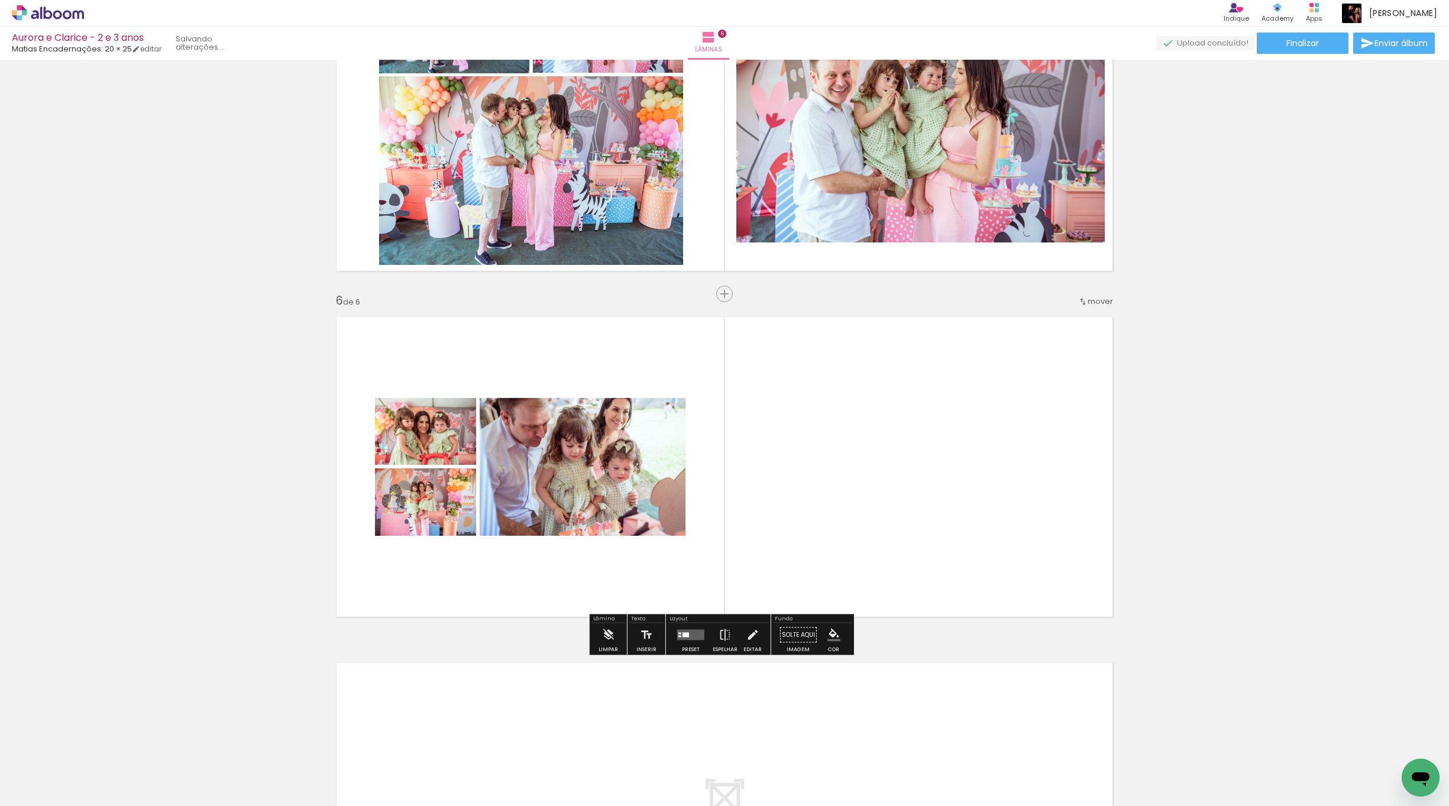
scroll to position [0, 1422]
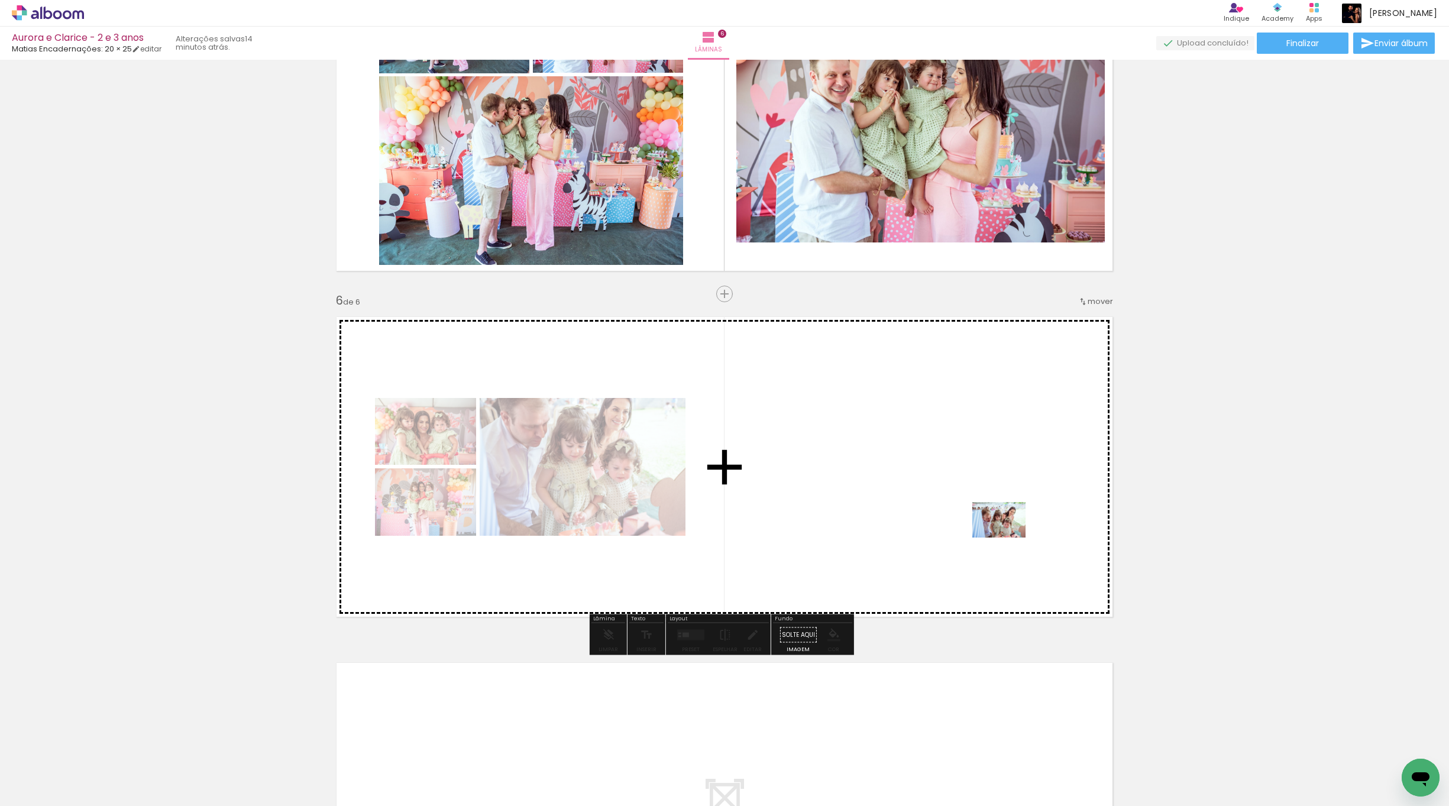
drag, startPoint x: 1293, startPoint y: 776, endPoint x: 1007, endPoint y: 539, distance: 371.7
click at [851, 449] on quentale-workspace at bounding box center [724, 403] width 1449 height 806
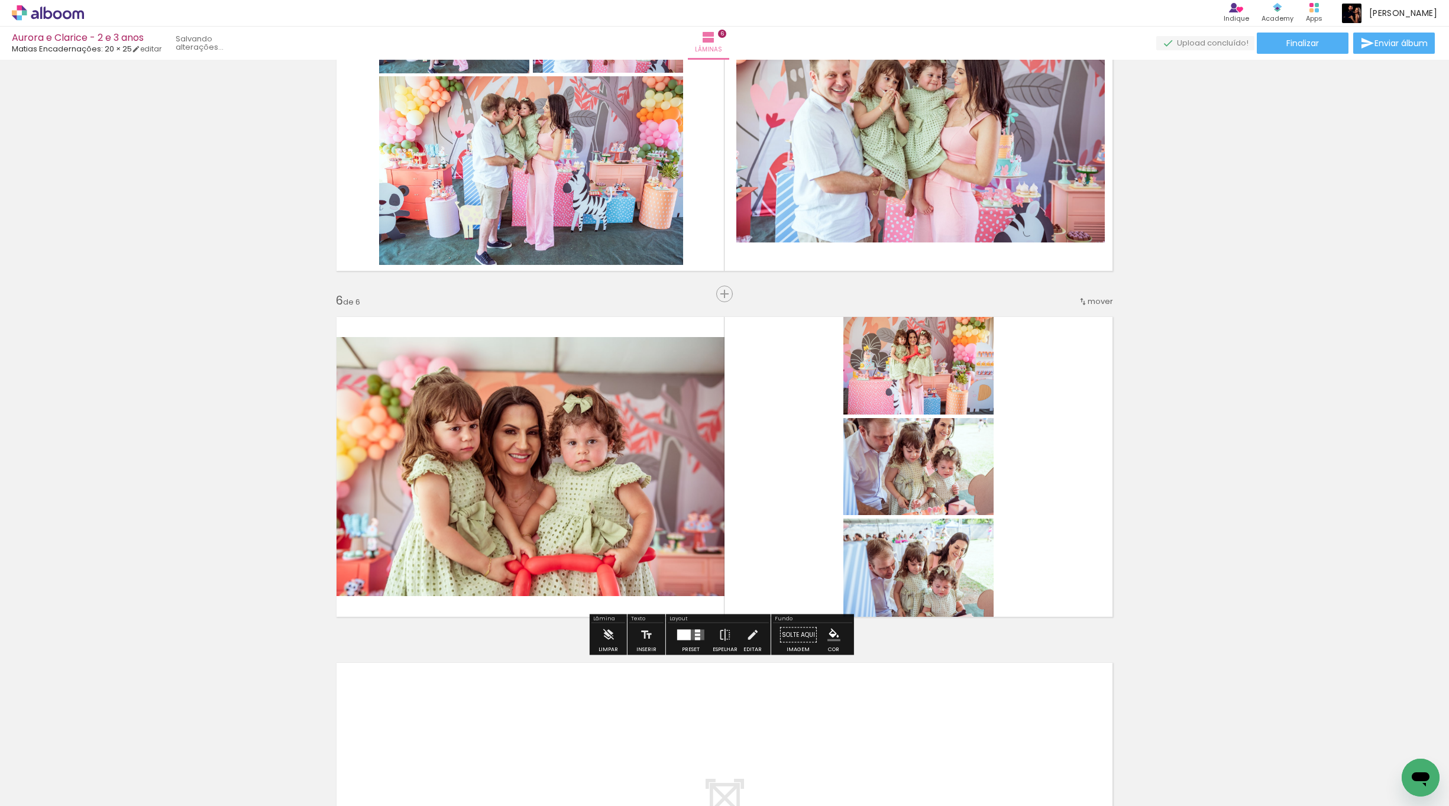
scroll to position [0, 1355]
drag, startPoint x: 1361, startPoint y: 770, endPoint x: 1020, endPoint y: 494, distance: 438.1
click at [851, 449] on quentale-workspace at bounding box center [724, 403] width 1449 height 806
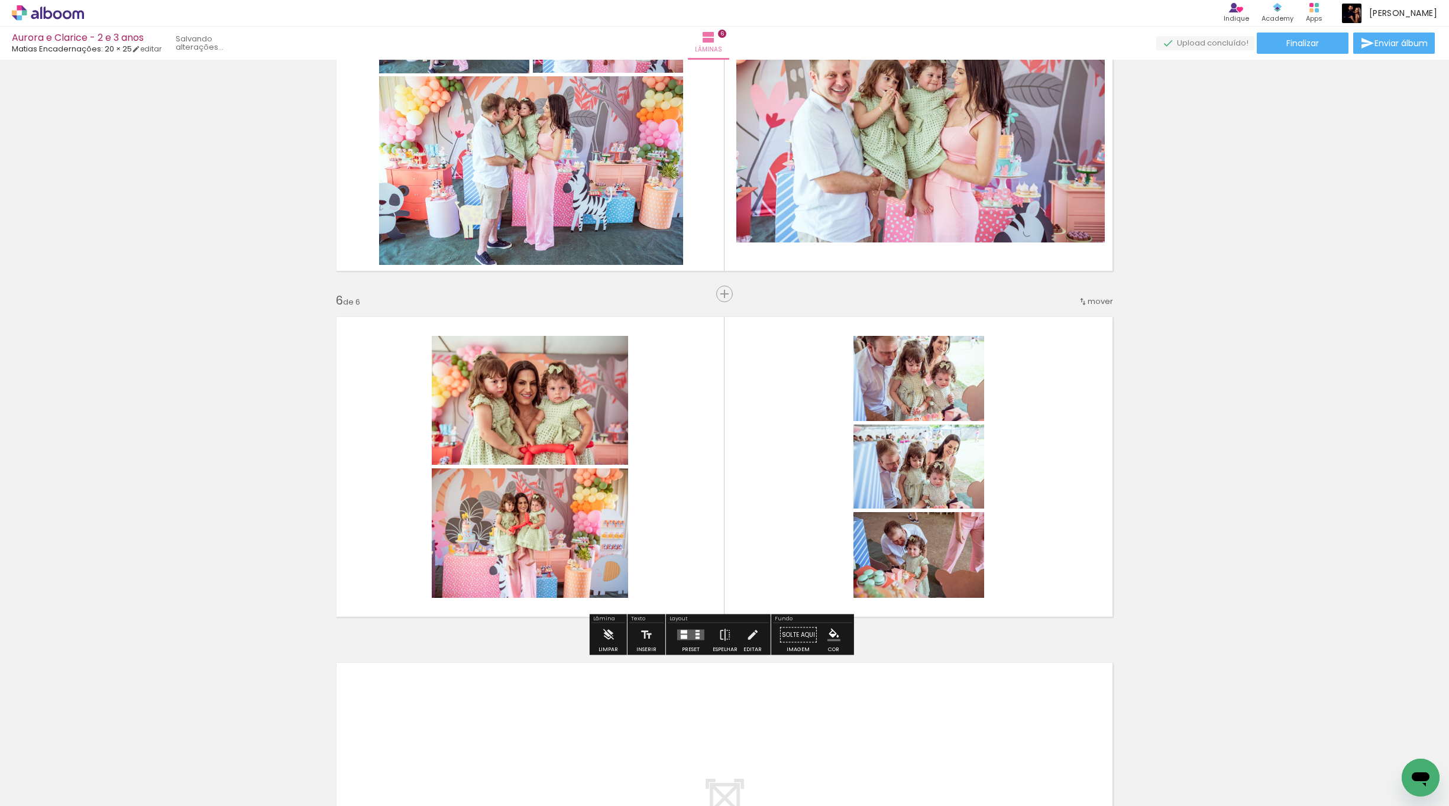
scroll to position [0, 1289]
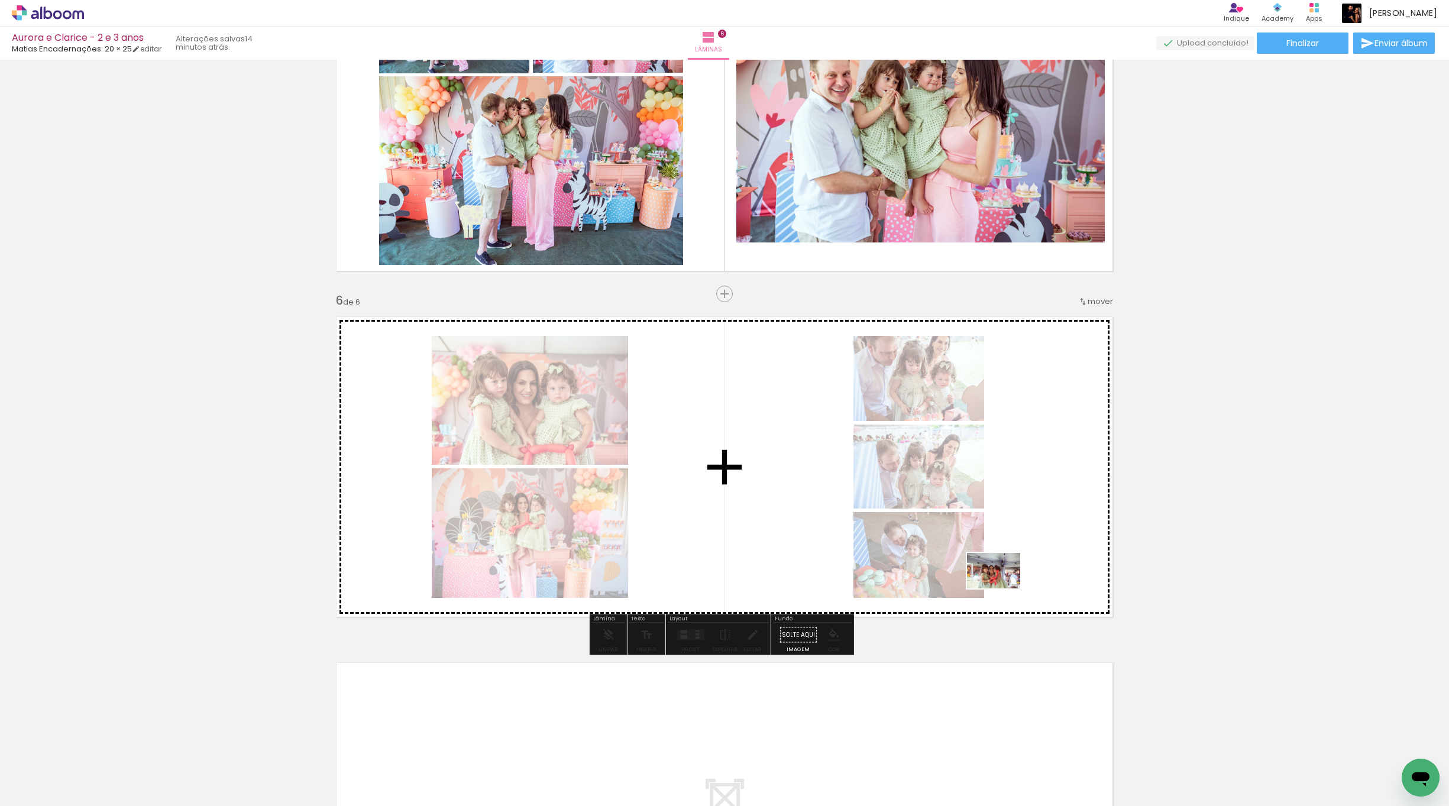
drag, startPoint x: 956, startPoint y: 770, endPoint x: 1007, endPoint y: 564, distance: 212.6
click at [851, 449] on quentale-workspace at bounding box center [724, 403] width 1449 height 806
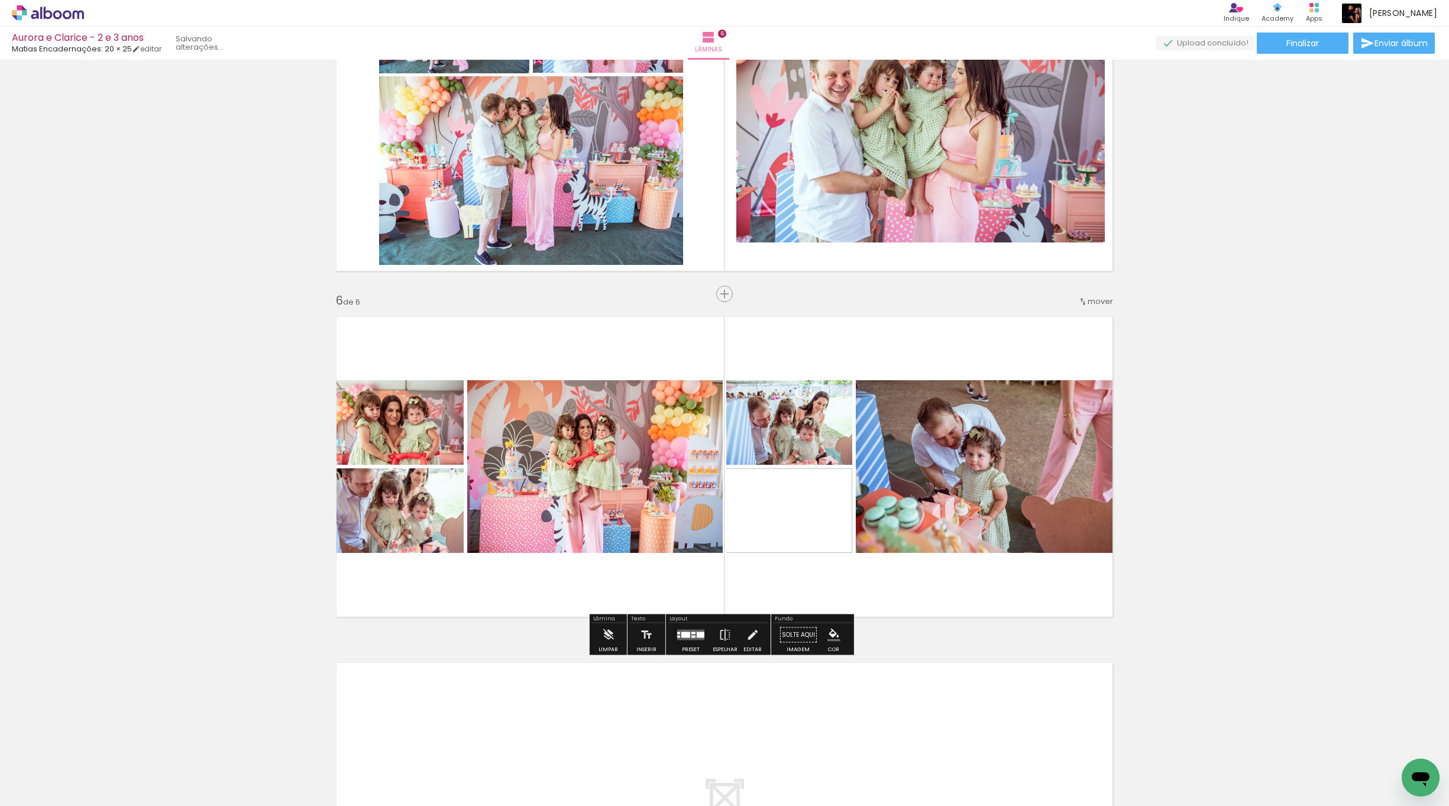
scroll to position [0, 892]
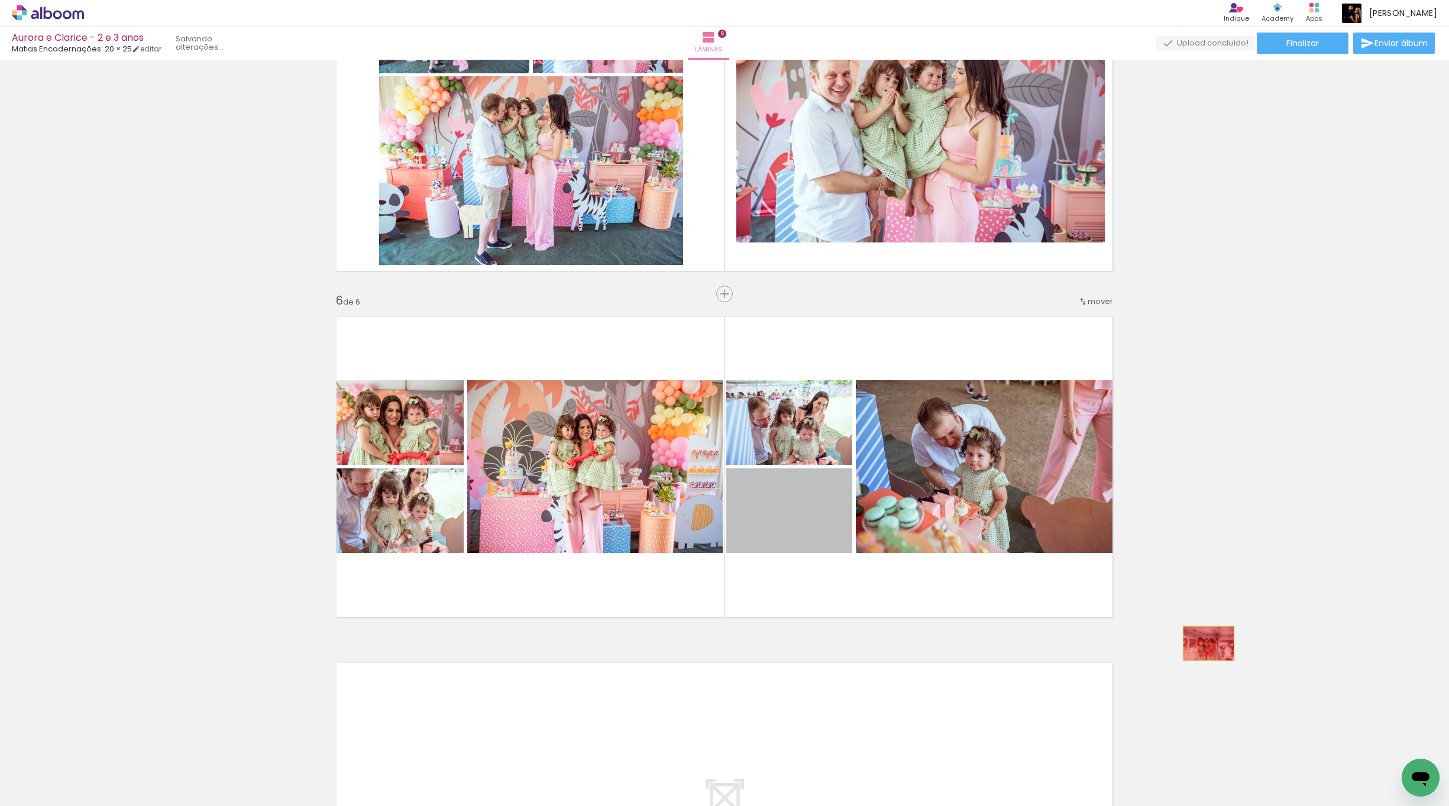
drag, startPoint x: 802, startPoint y: 526, endPoint x: 1138, endPoint y: 679, distance: 369.7
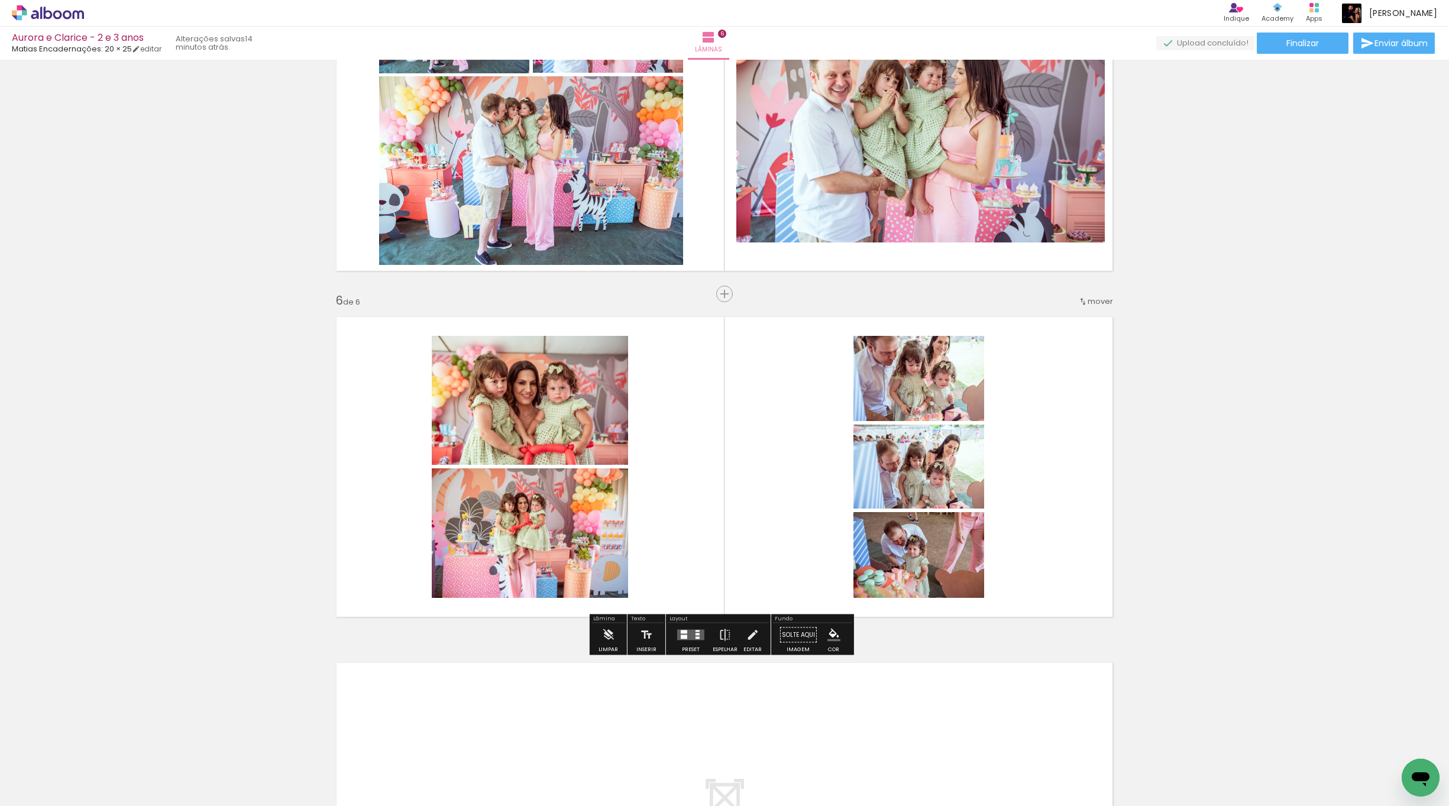
click at [134, 449] on iron-icon at bounding box center [128, 742] width 12 height 12
click at [200, 449] on iron-icon at bounding box center [194, 742] width 12 height 12
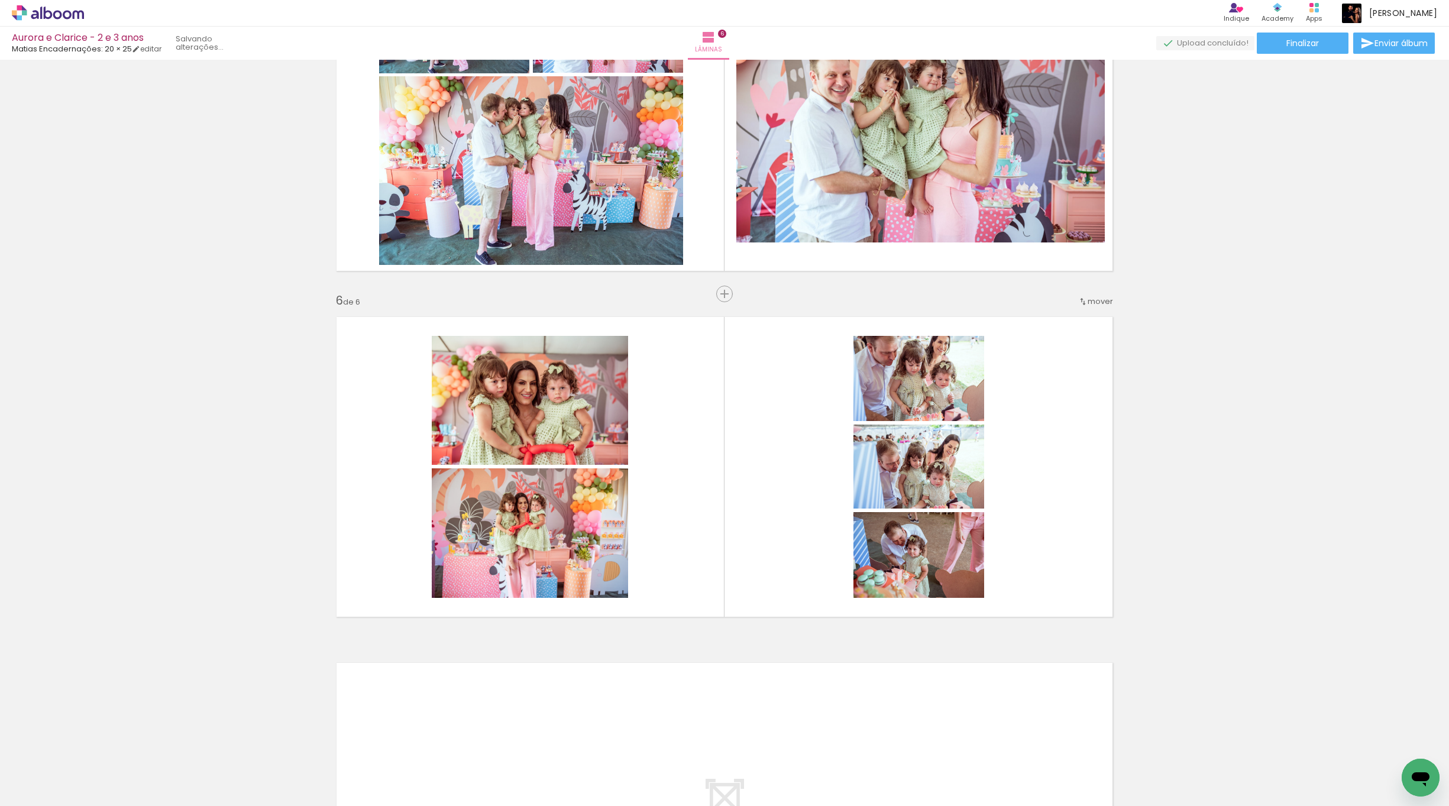
scroll to position [0, 759]
click at [267, 449] on iron-icon at bounding box center [260, 742] width 12 height 12
click at [333, 449] on iron-icon at bounding box center [327, 742] width 12 height 12
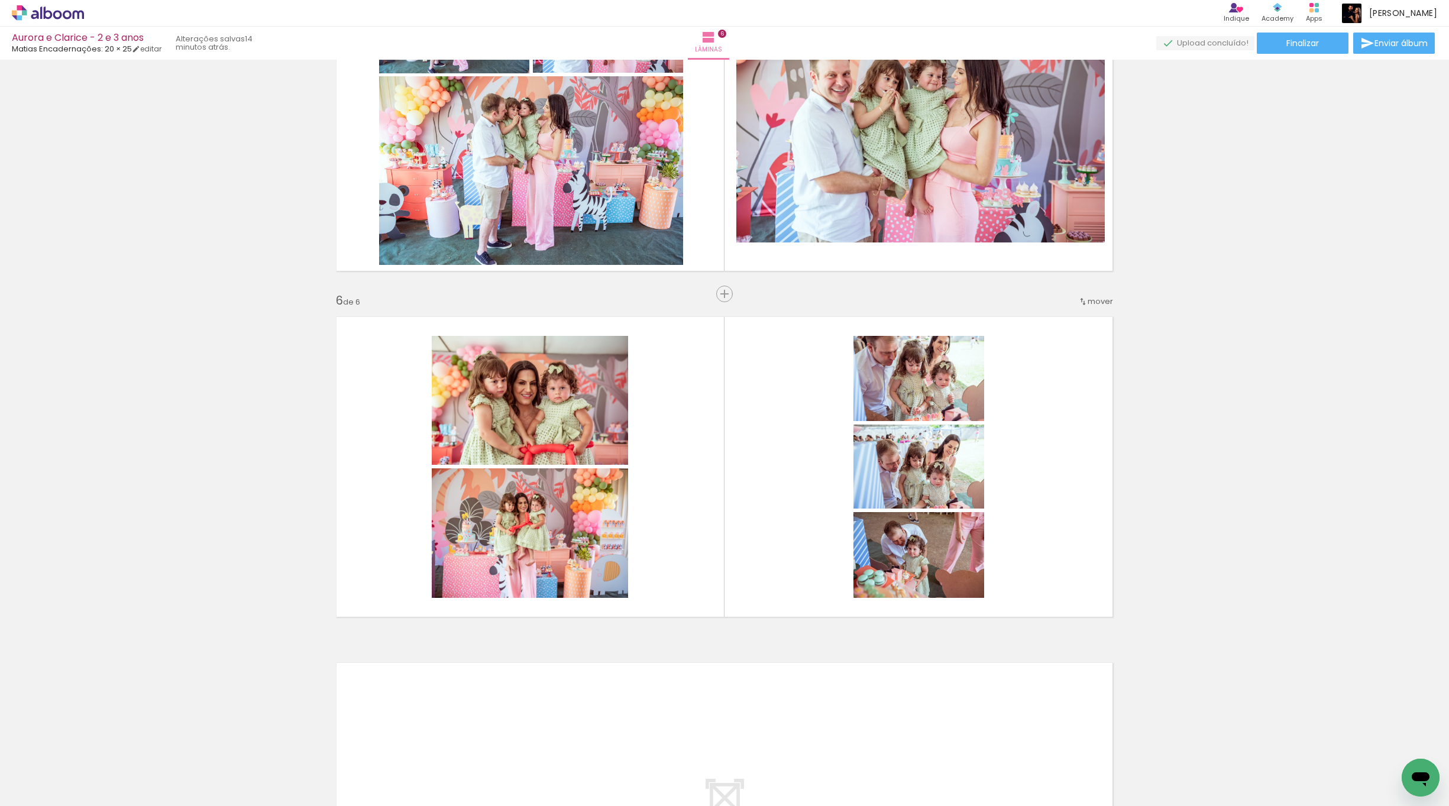
click at [399, 449] on iron-icon at bounding box center [393, 742] width 12 height 12
click at [465, 449] on iron-icon at bounding box center [459, 742] width 12 height 12
click at [532, 449] on iron-icon at bounding box center [525, 742] width 12 height 12
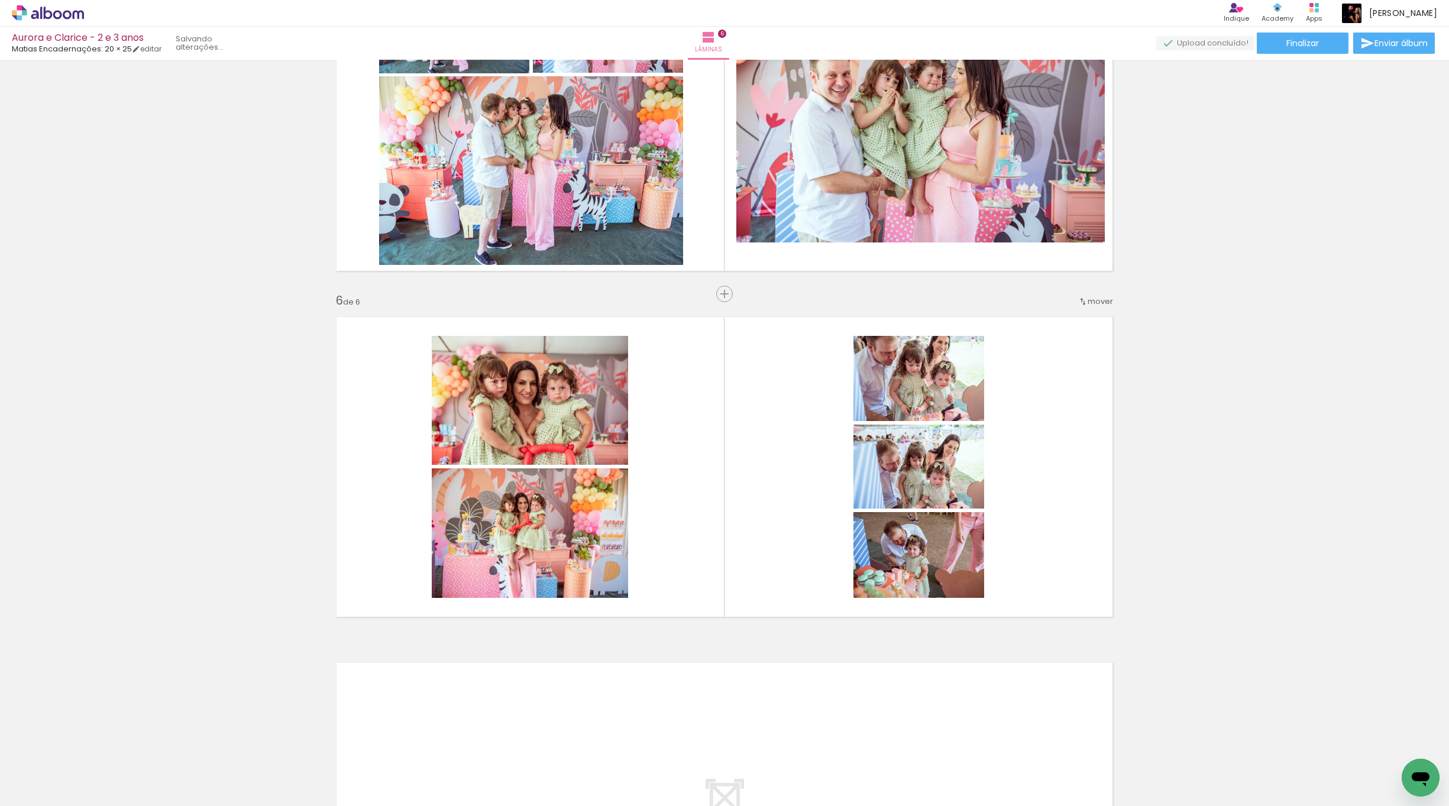
scroll to position [0, 428]
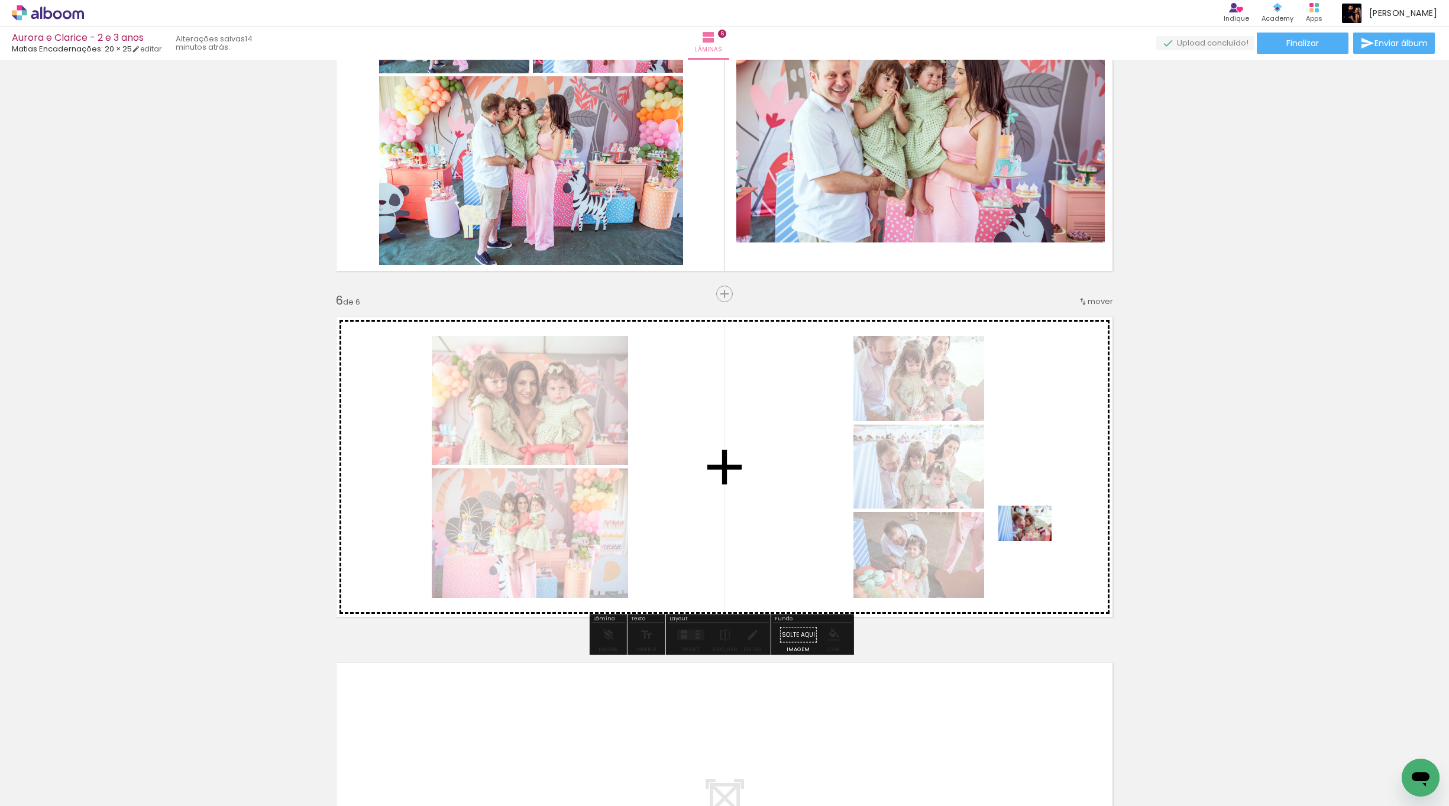
drag, startPoint x: 1418, startPoint y: 751, endPoint x: 1107, endPoint y: 572, distance: 359.0
click at [851, 449] on quentale-workspace at bounding box center [724, 403] width 1449 height 806
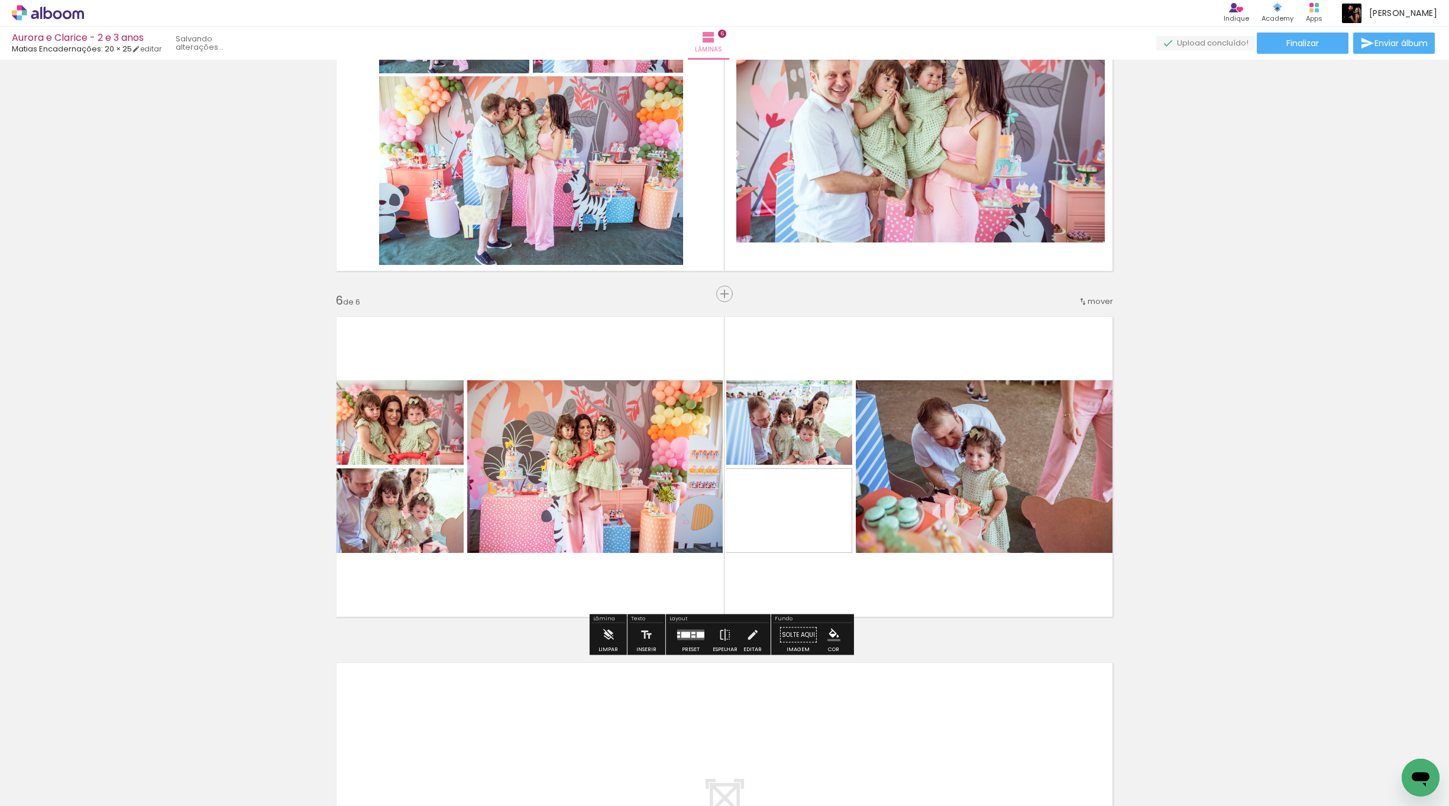
scroll to position [0, 362]
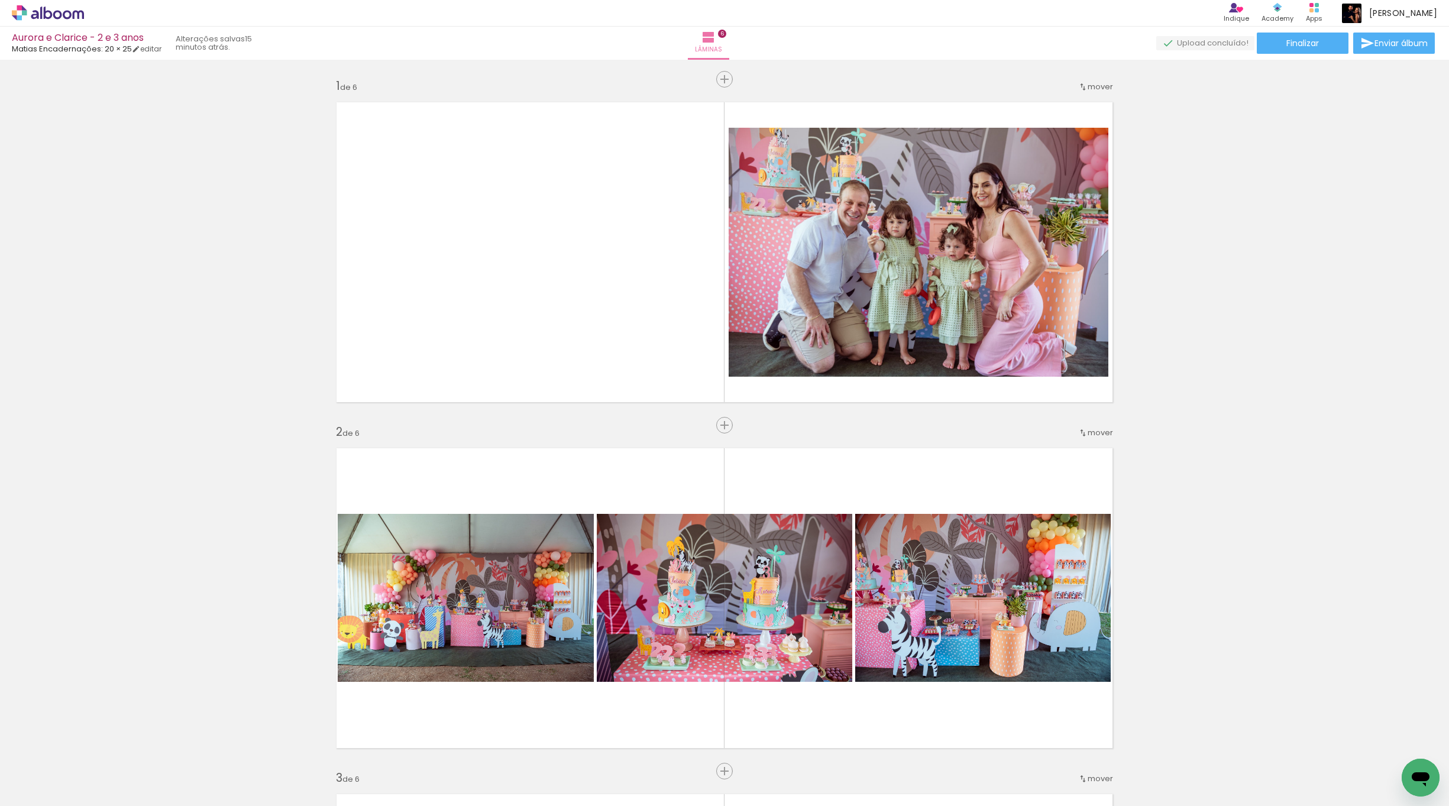
scroll to position [0, 362]
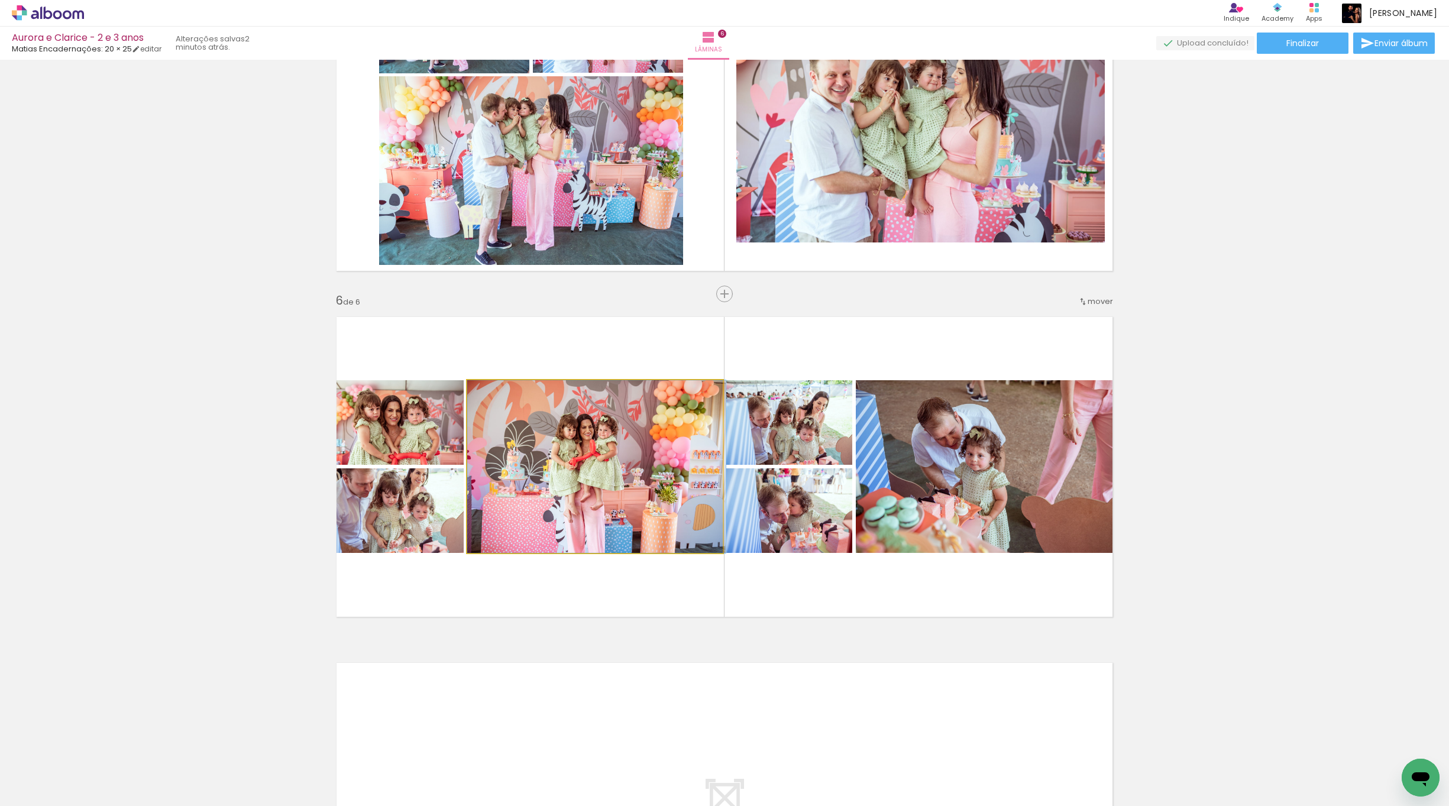
drag, startPoint x: 620, startPoint y: 485, endPoint x: 637, endPoint y: 487, distance: 17.9
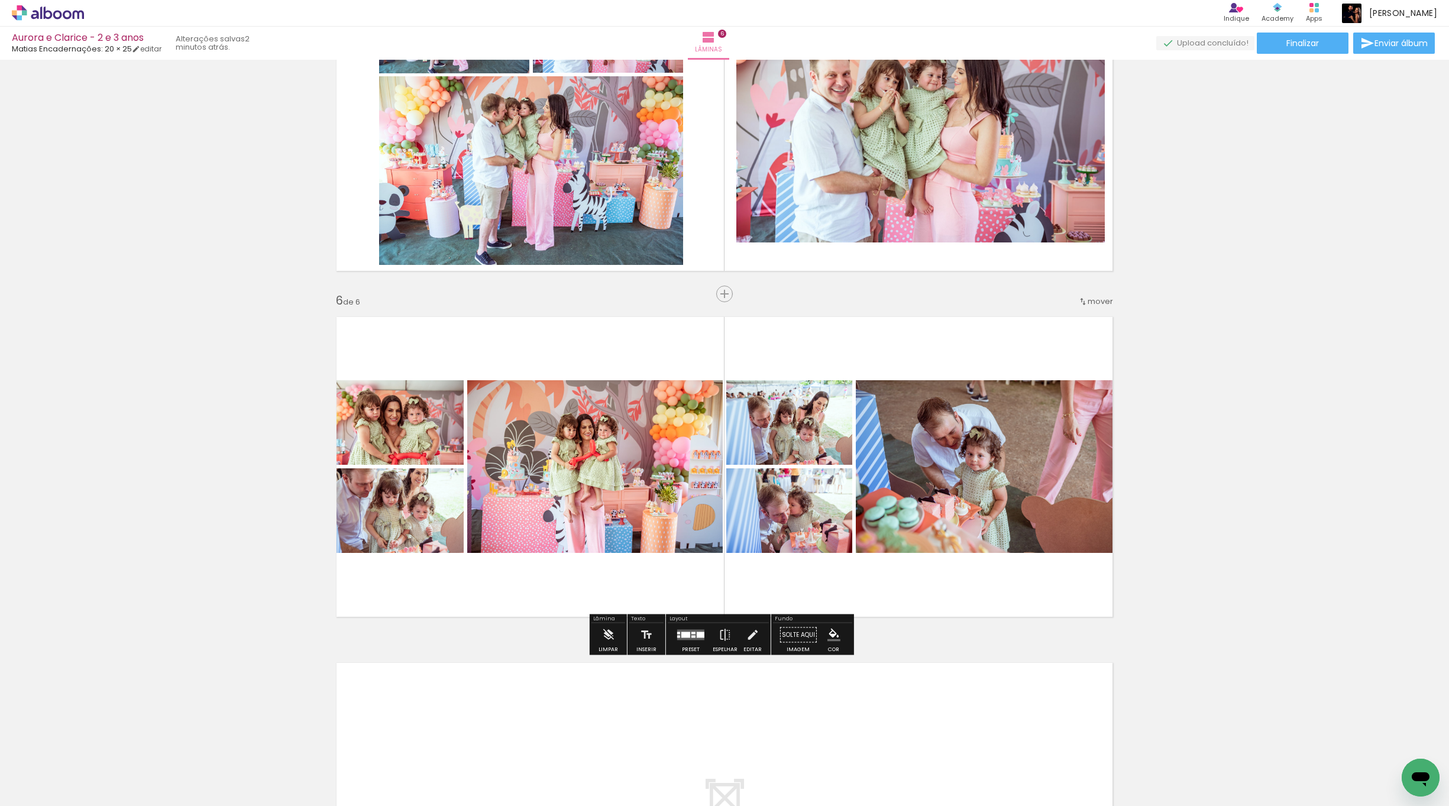
scroll to position [0, 627]
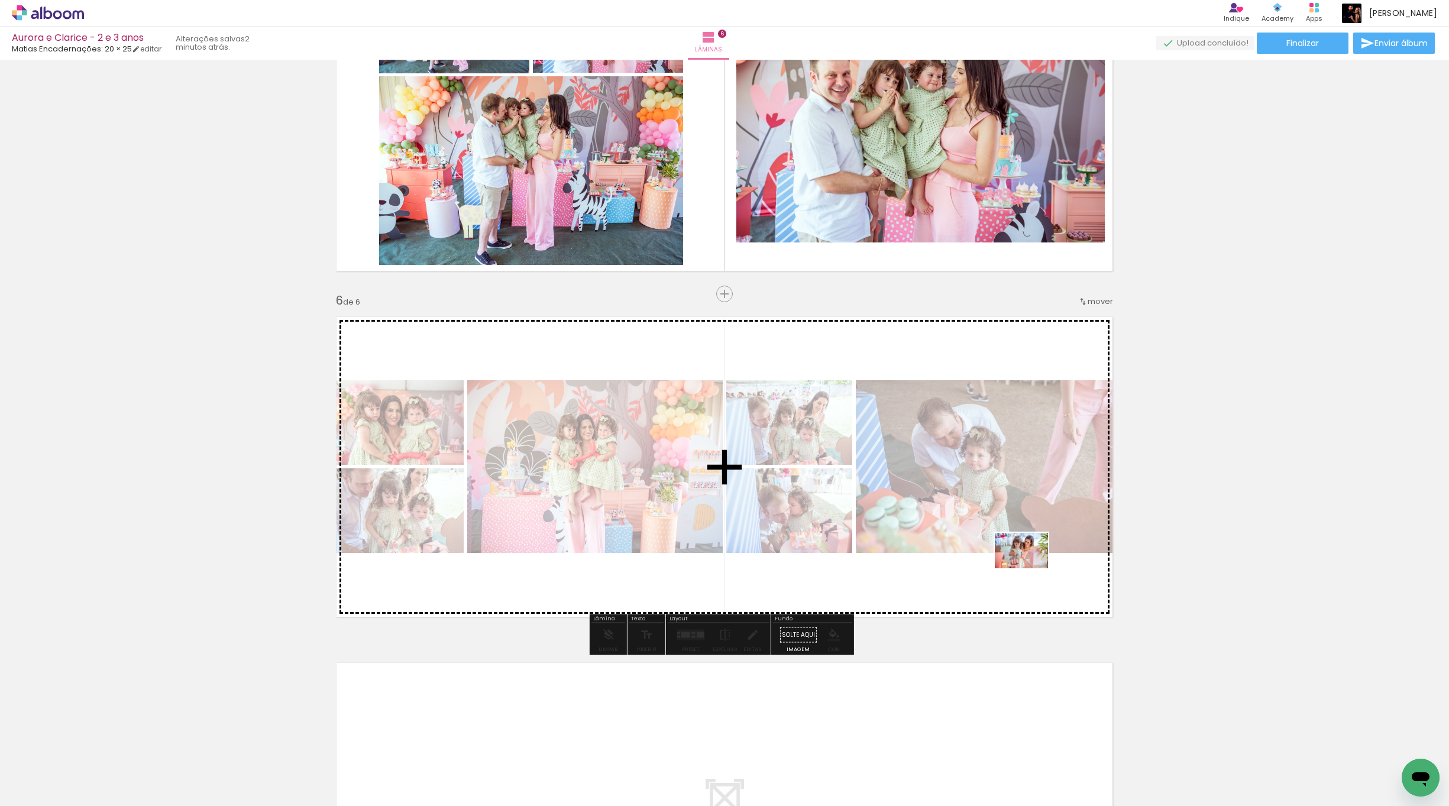
drag, startPoint x: 1293, startPoint y: 772, endPoint x: 1022, endPoint y: 566, distance: 340.6
click at [1022, 566] on quentale-workspace at bounding box center [724, 403] width 1449 height 806
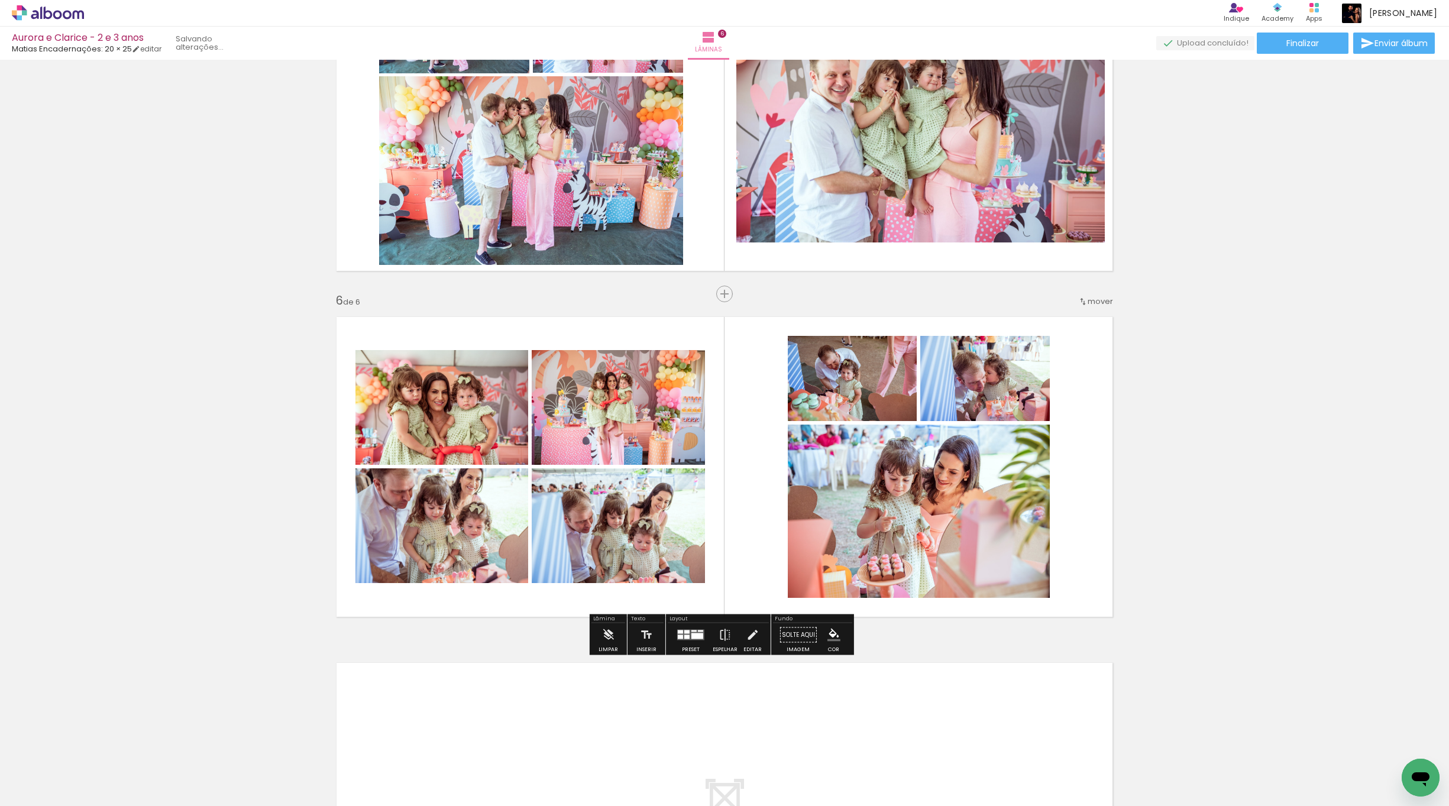
scroll to position [0, 561]
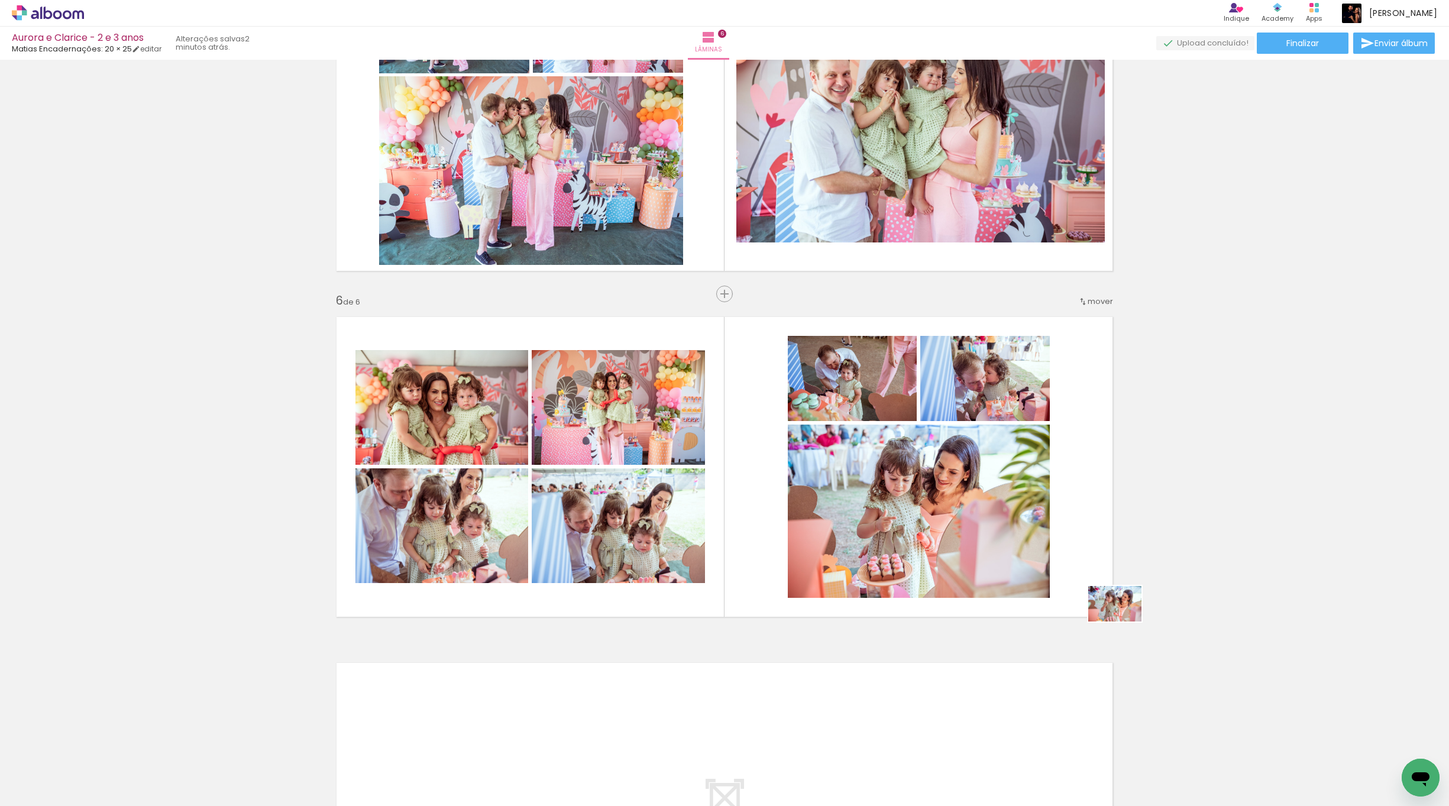
drag, startPoint x: 1348, startPoint y: 761, endPoint x: 1113, endPoint y: 576, distance: 299.0
click at [1113, 576] on quentale-workspace at bounding box center [724, 403] width 1449 height 806
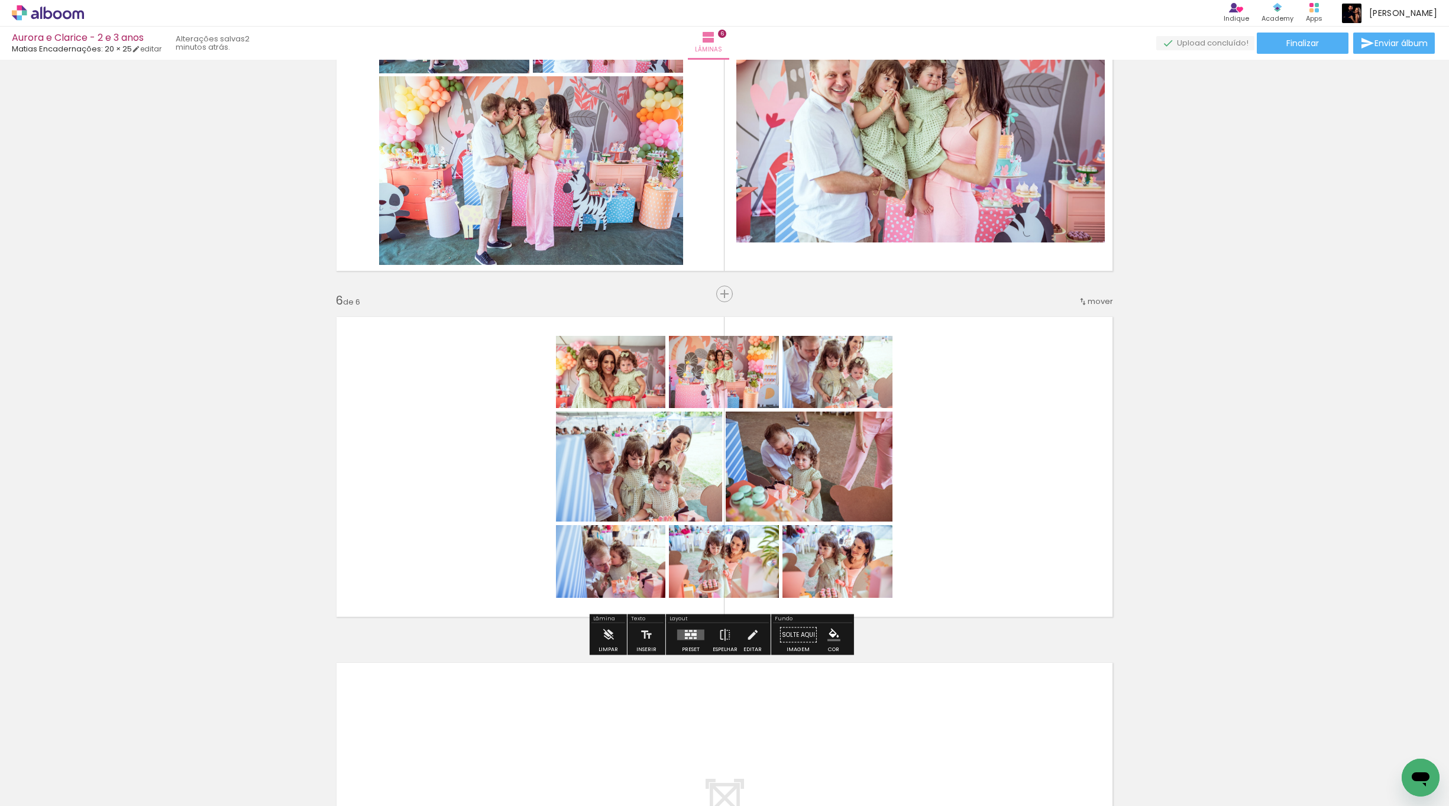
scroll to position [0, 494]
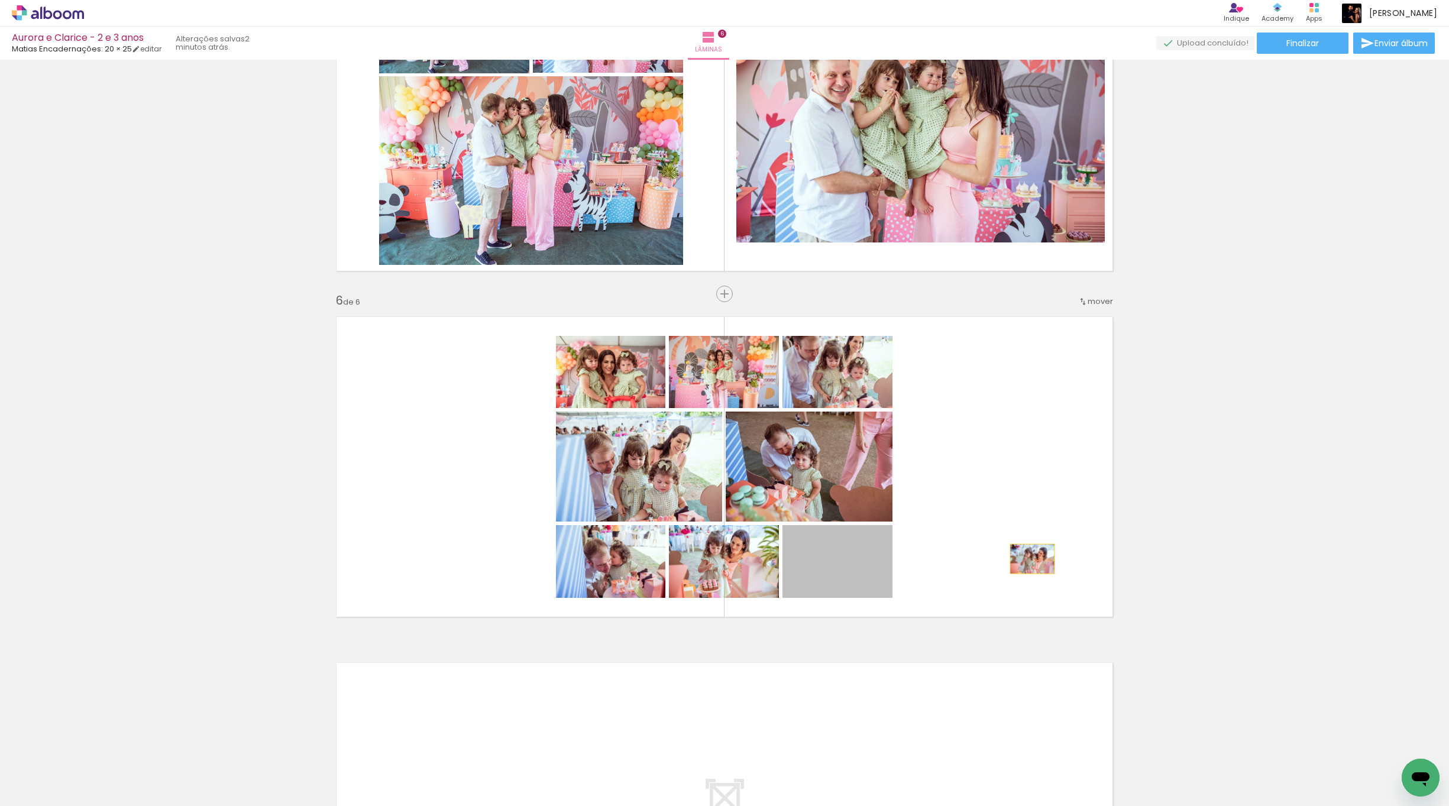
drag, startPoint x: 907, startPoint y: 585, endPoint x: 1250, endPoint y: 491, distance: 355.6
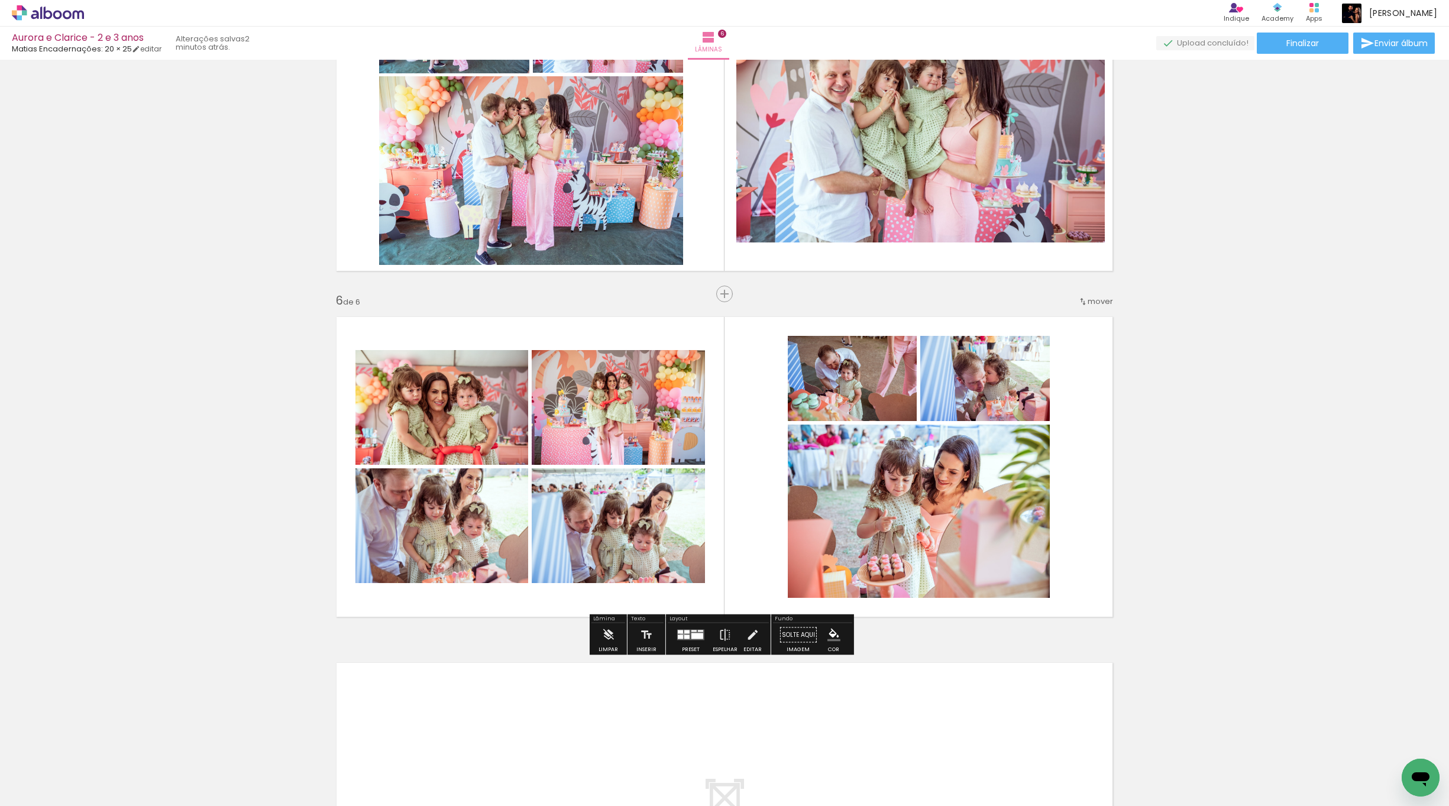
click at [681, 635] on quentale-layouter at bounding box center [690, 635] width 27 height 11
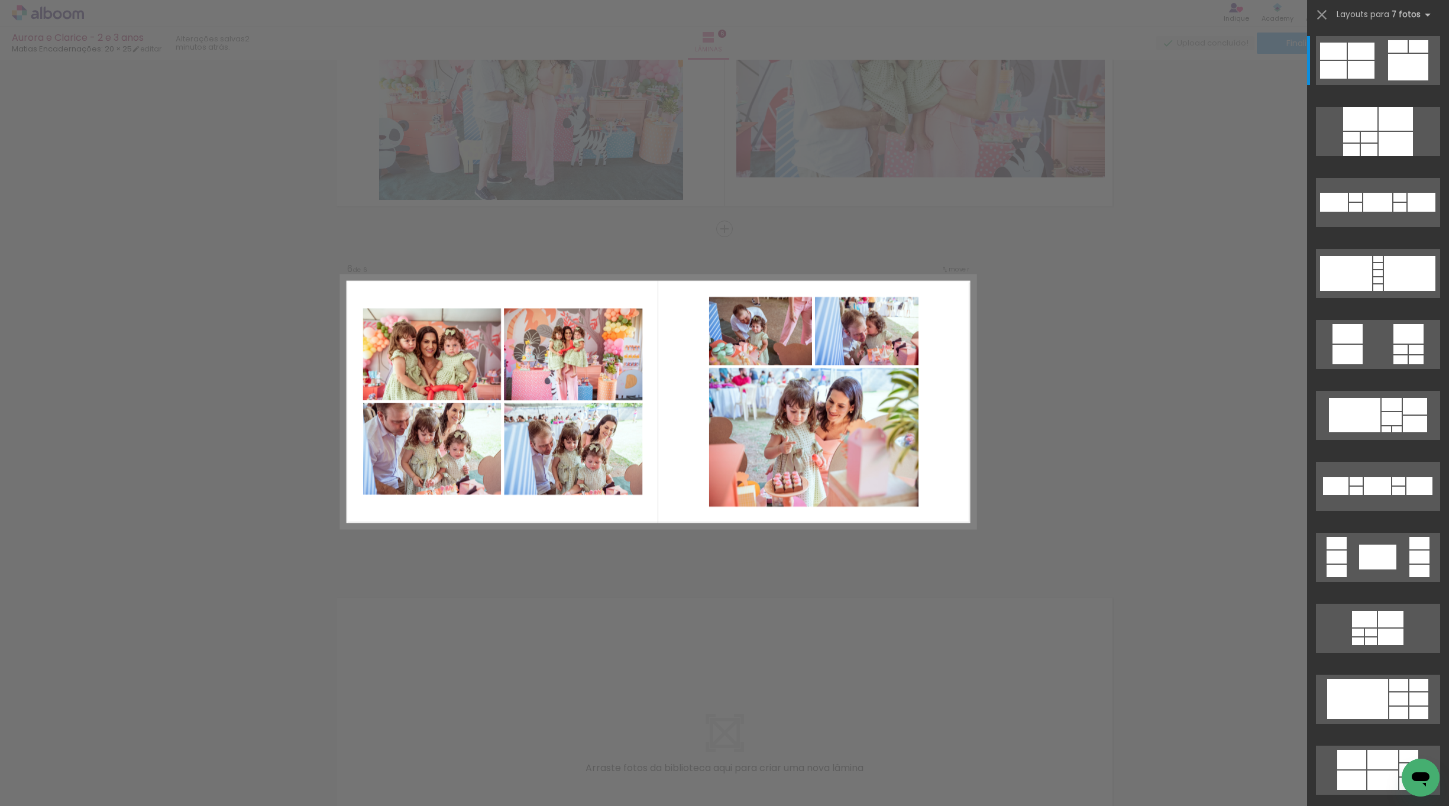
scroll to position [1586, 0]
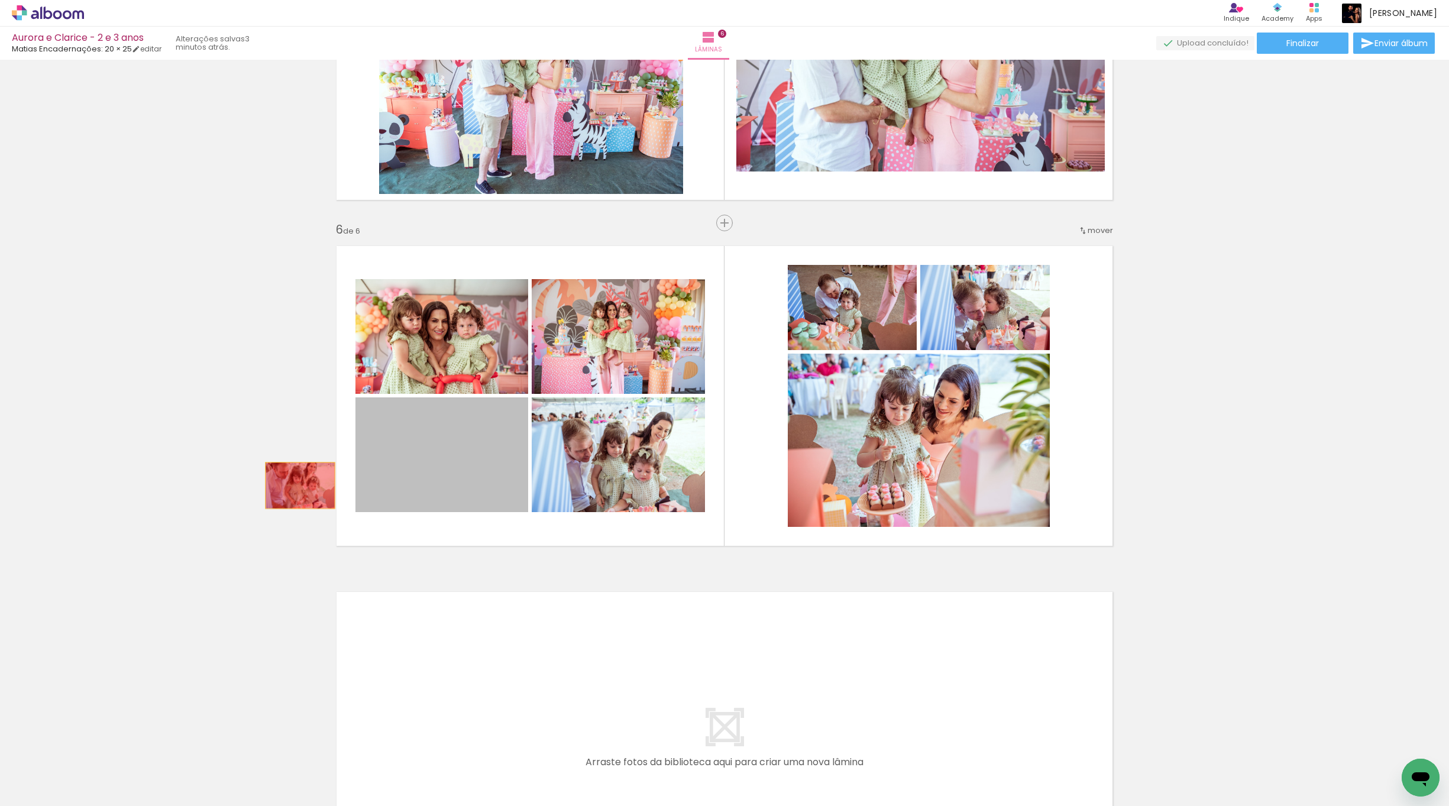
drag, startPoint x: 497, startPoint y: 459, endPoint x: 235, endPoint y: 469, distance: 261.5
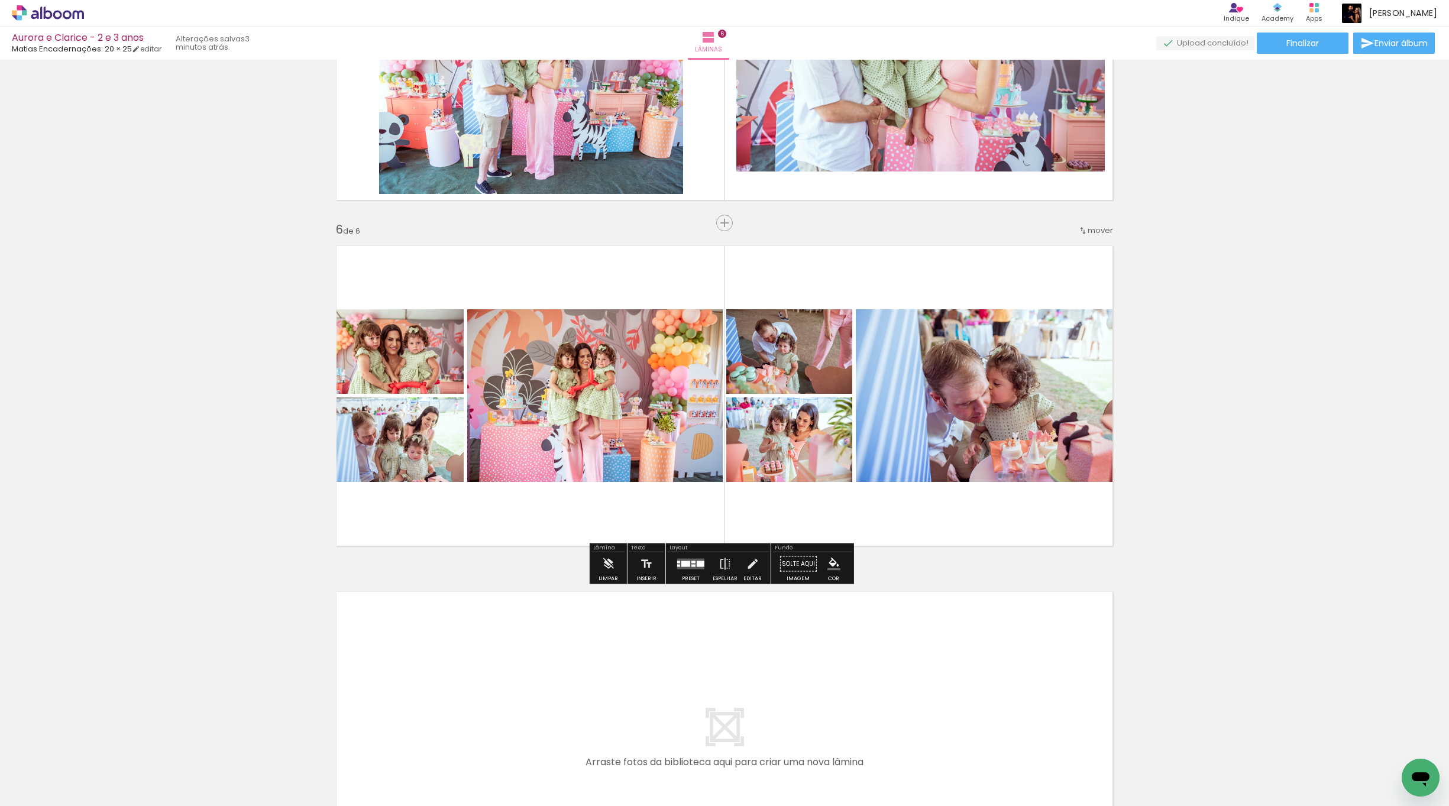
click at [683, 555] on div at bounding box center [691, 564] width 32 height 24
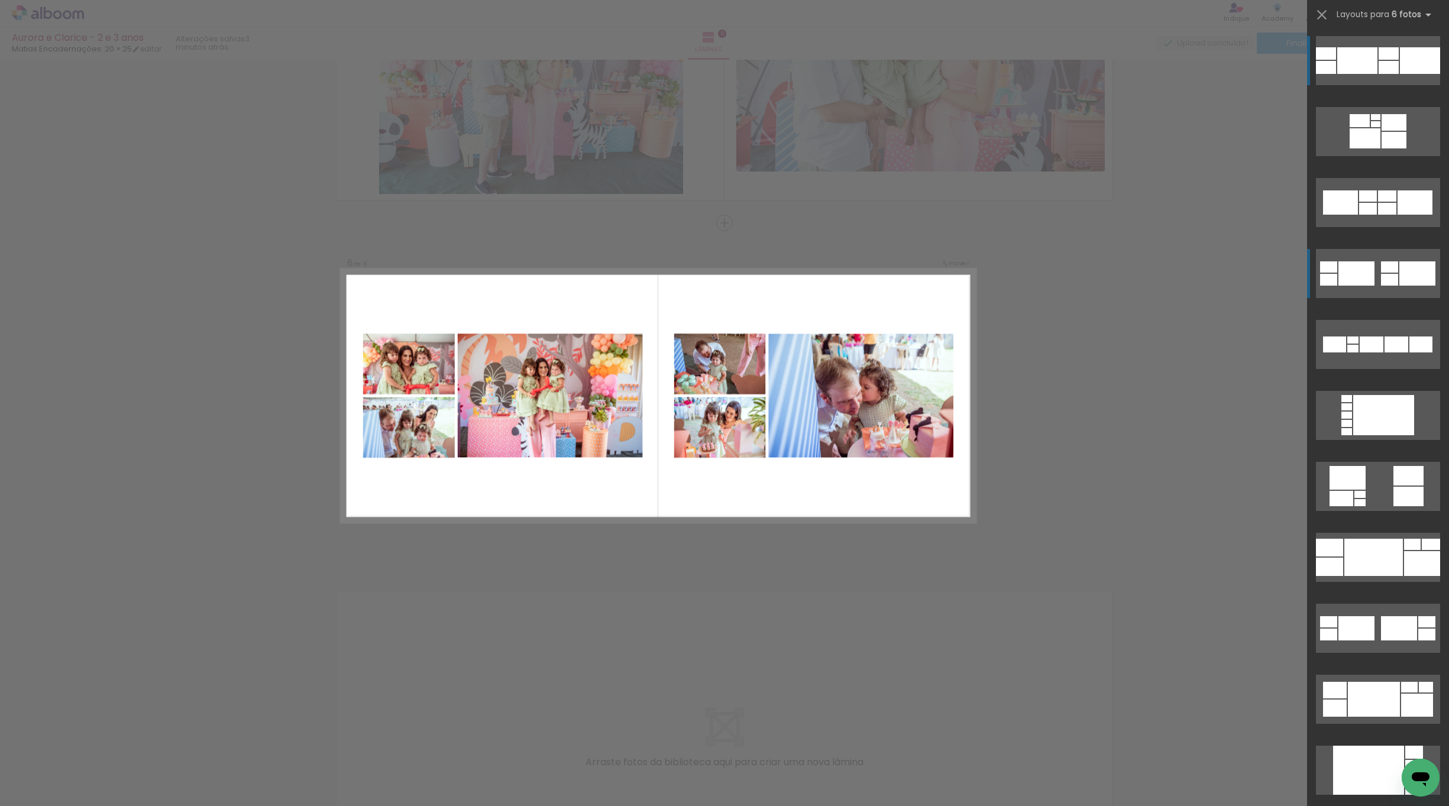
click at [1365, 74] on div at bounding box center [1357, 60] width 40 height 27
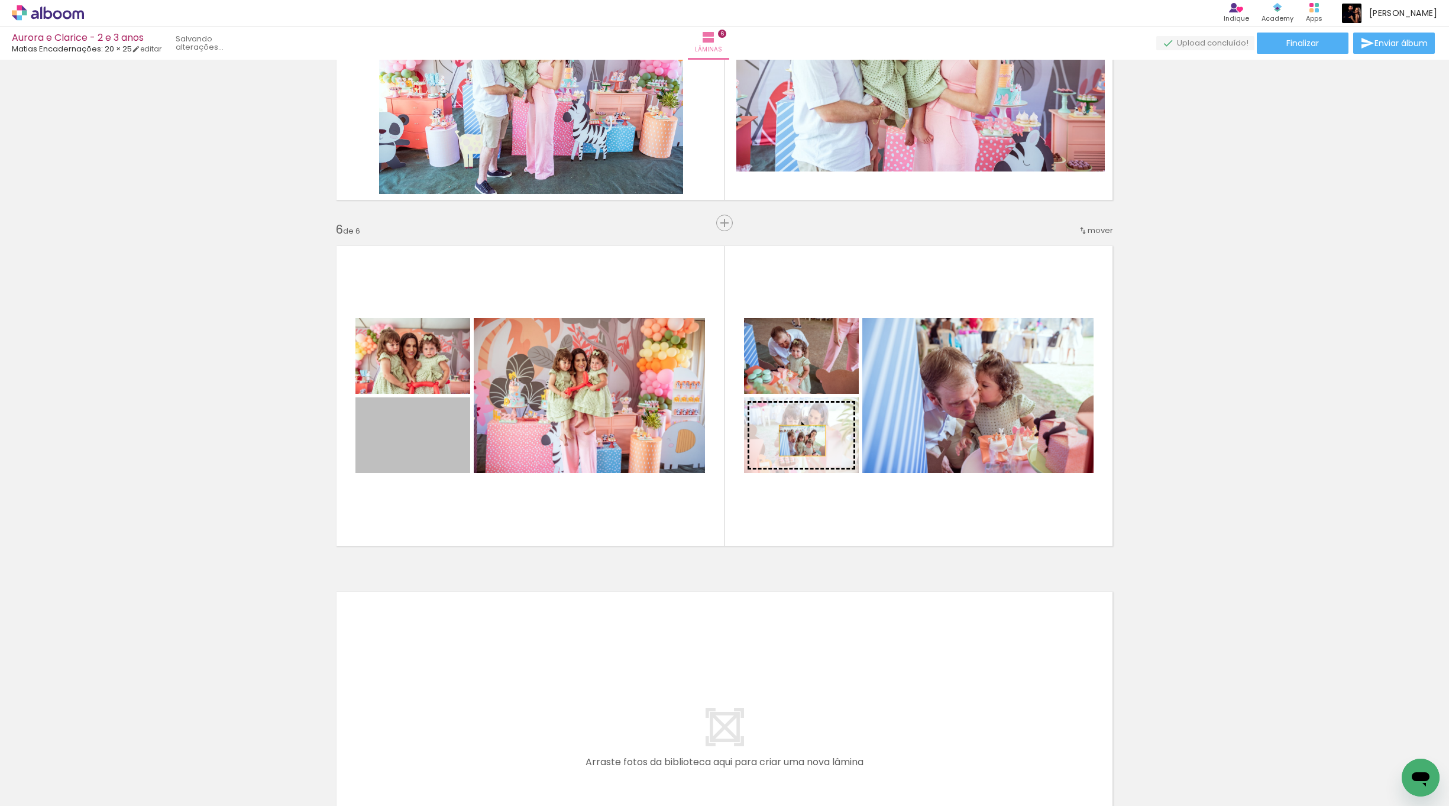
drag, startPoint x: 438, startPoint y: 445, endPoint x: 811, endPoint y: 453, distance: 373.8
click at [0, 0] on slot at bounding box center [0, 0] width 0 height 0
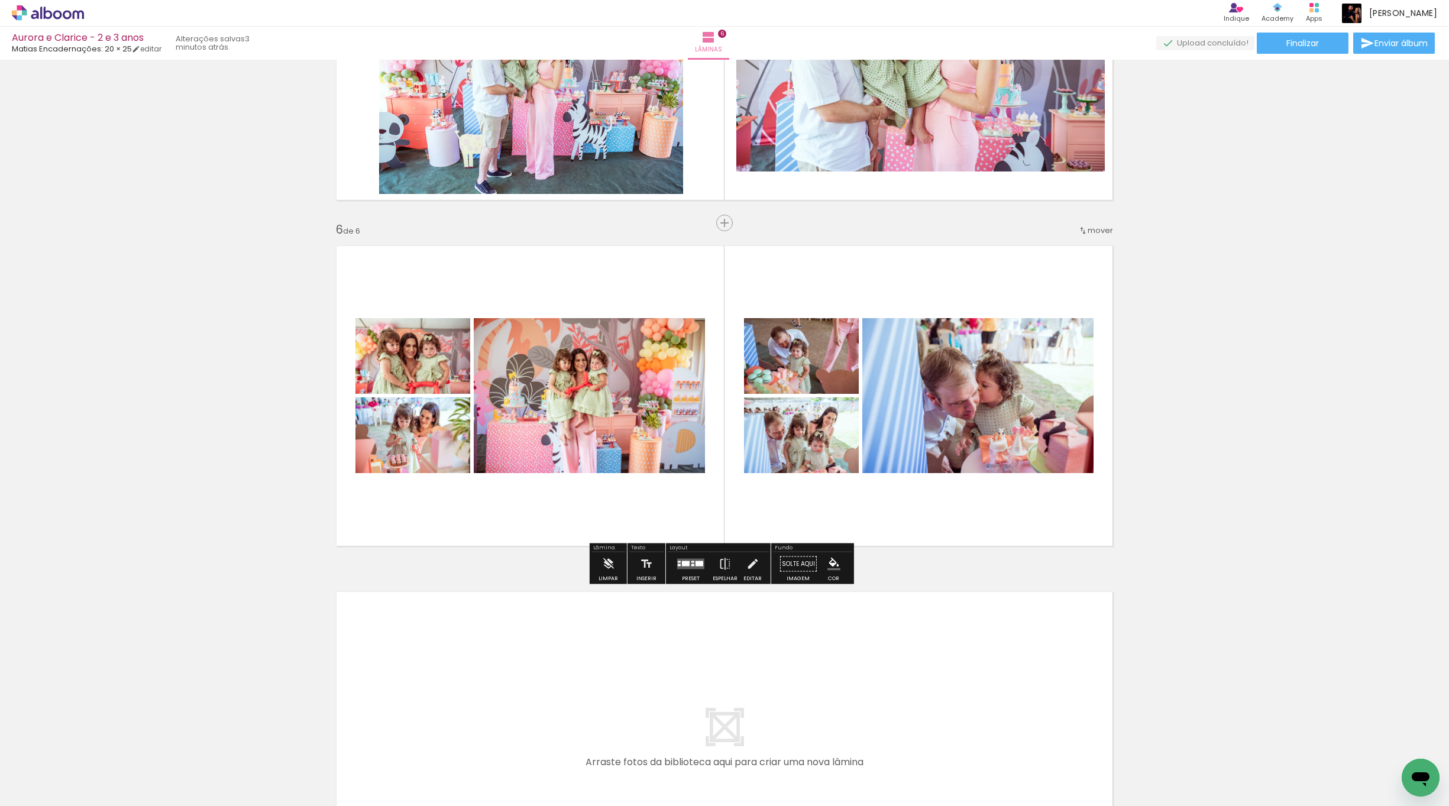
click at [412, 373] on quentale-photo at bounding box center [412, 356] width 115 height 76
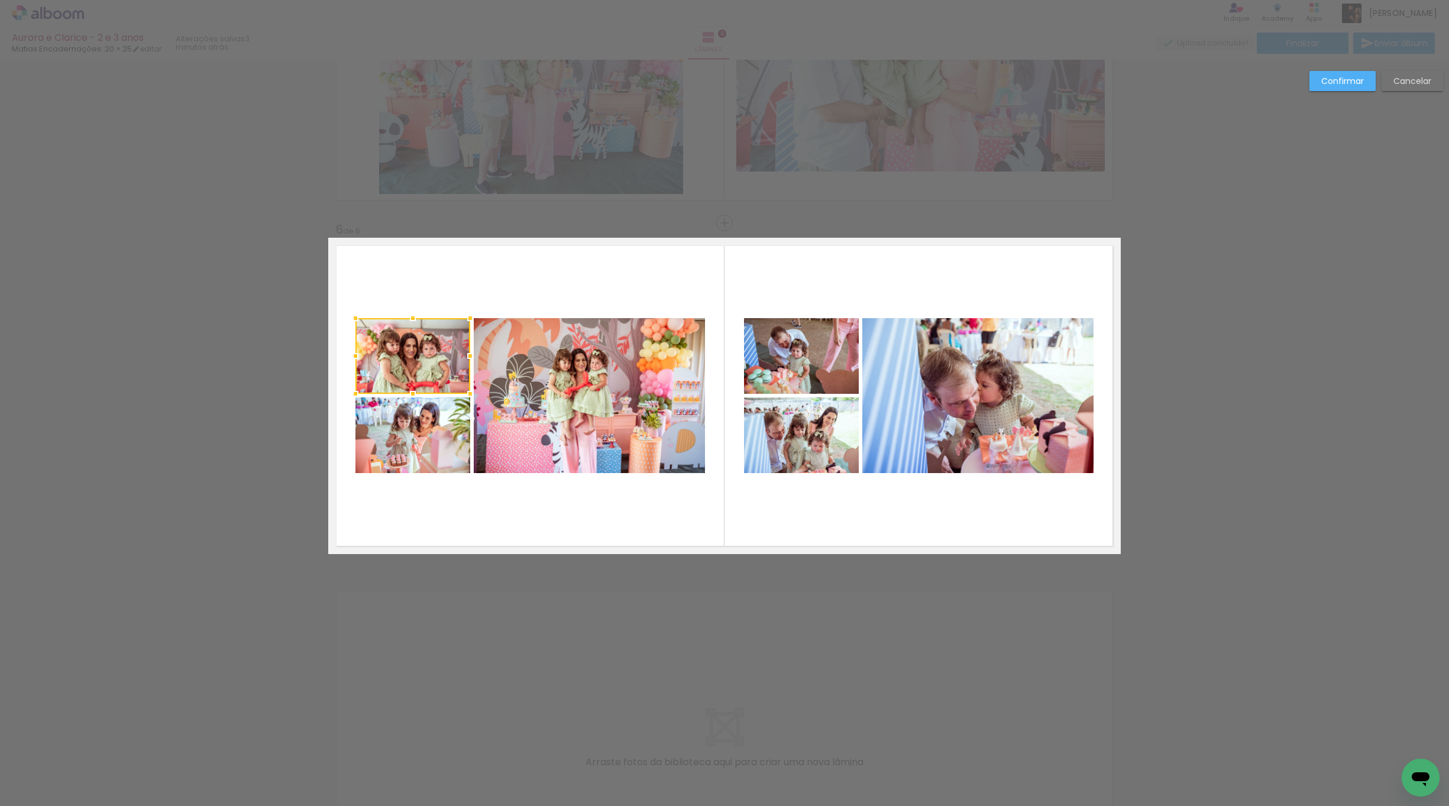
click at [426, 457] on quentale-photo at bounding box center [412, 435] width 115 height 76
click at [558, 439] on quentale-photo at bounding box center [589, 395] width 231 height 155
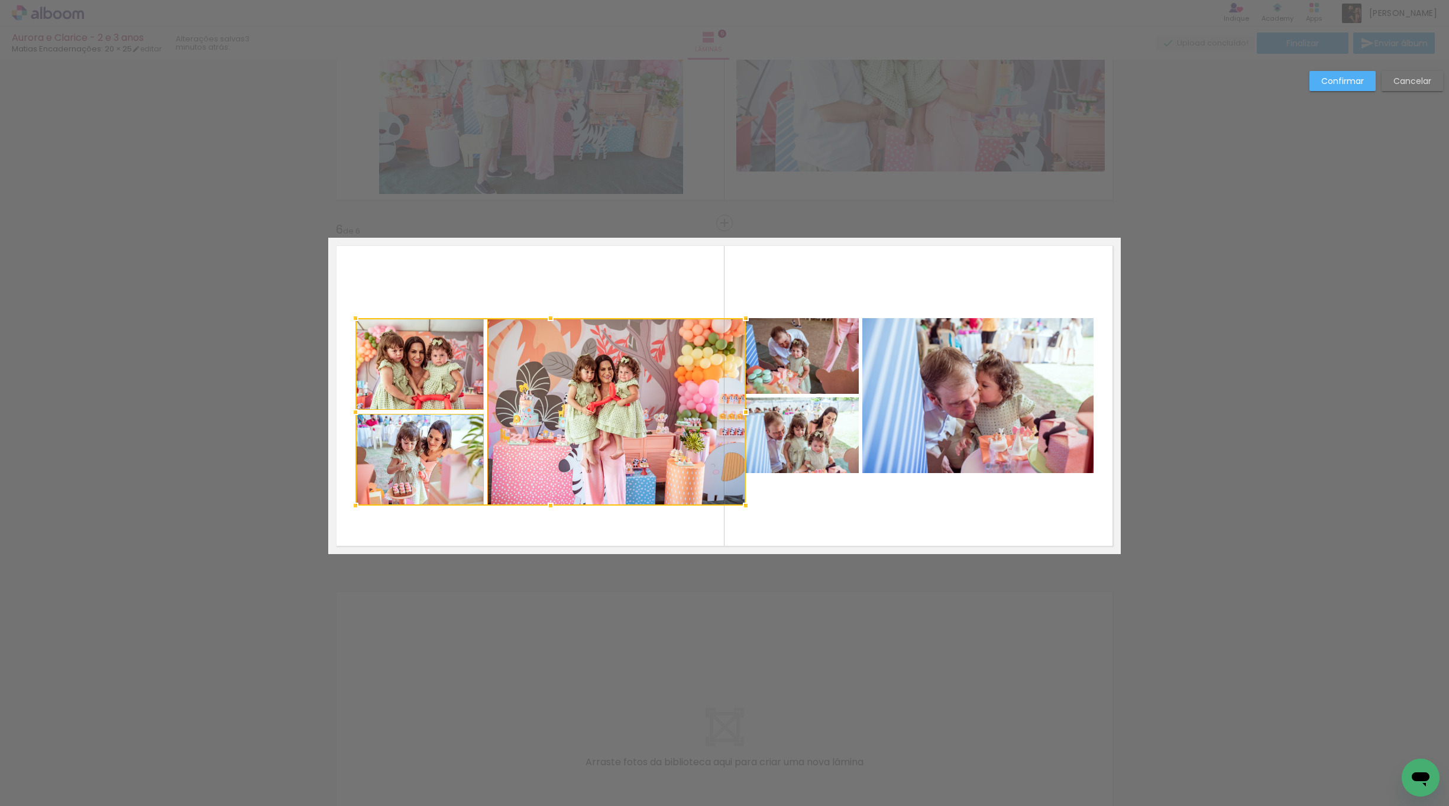
drag, startPoint x: 703, startPoint y: 475, endPoint x: 739, endPoint y: 507, distance: 47.7
click at [740, 507] on div at bounding box center [746, 506] width 24 height 24
drag, startPoint x: 456, startPoint y: 392, endPoint x: 455, endPoint y: 403, distance: 10.7
click at [456, 392] on quentale-photo at bounding box center [419, 364] width 128 height 92
click at [458, 438] on quentale-photo at bounding box center [419, 459] width 128 height 92
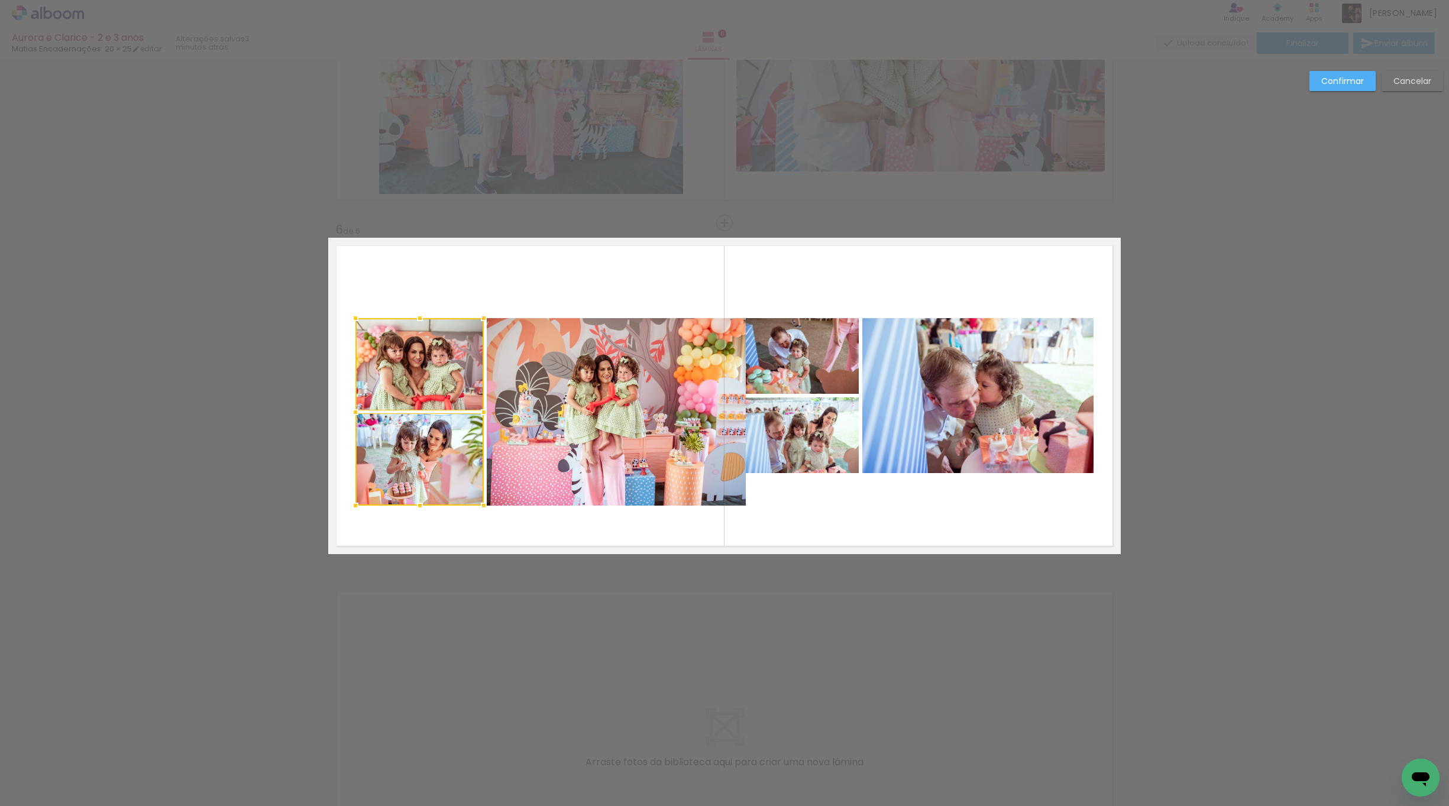
click at [541, 447] on quentale-photo at bounding box center [616, 411] width 259 height 187
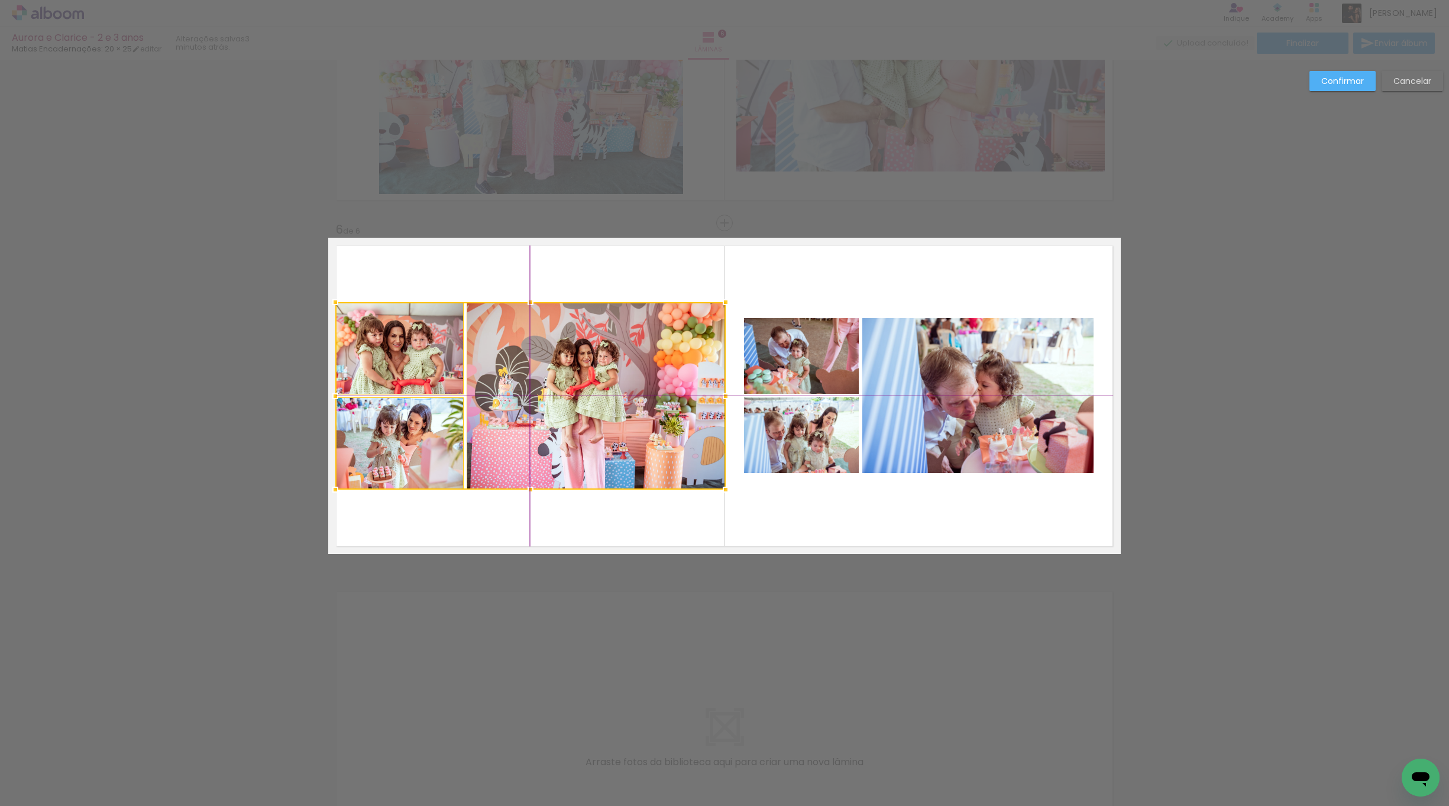
drag, startPoint x: 594, startPoint y: 452, endPoint x: 571, endPoint y: 438, distance: 26.6
click at [571, 438] on div at bounding box center [530, 395] width 390 height 187
click at [441, 452] on quentale-photo at bounding box center [399, 443] width 128 height 92
click at [445, 378] on div at bounding box center [530, 395] width 390 height 187
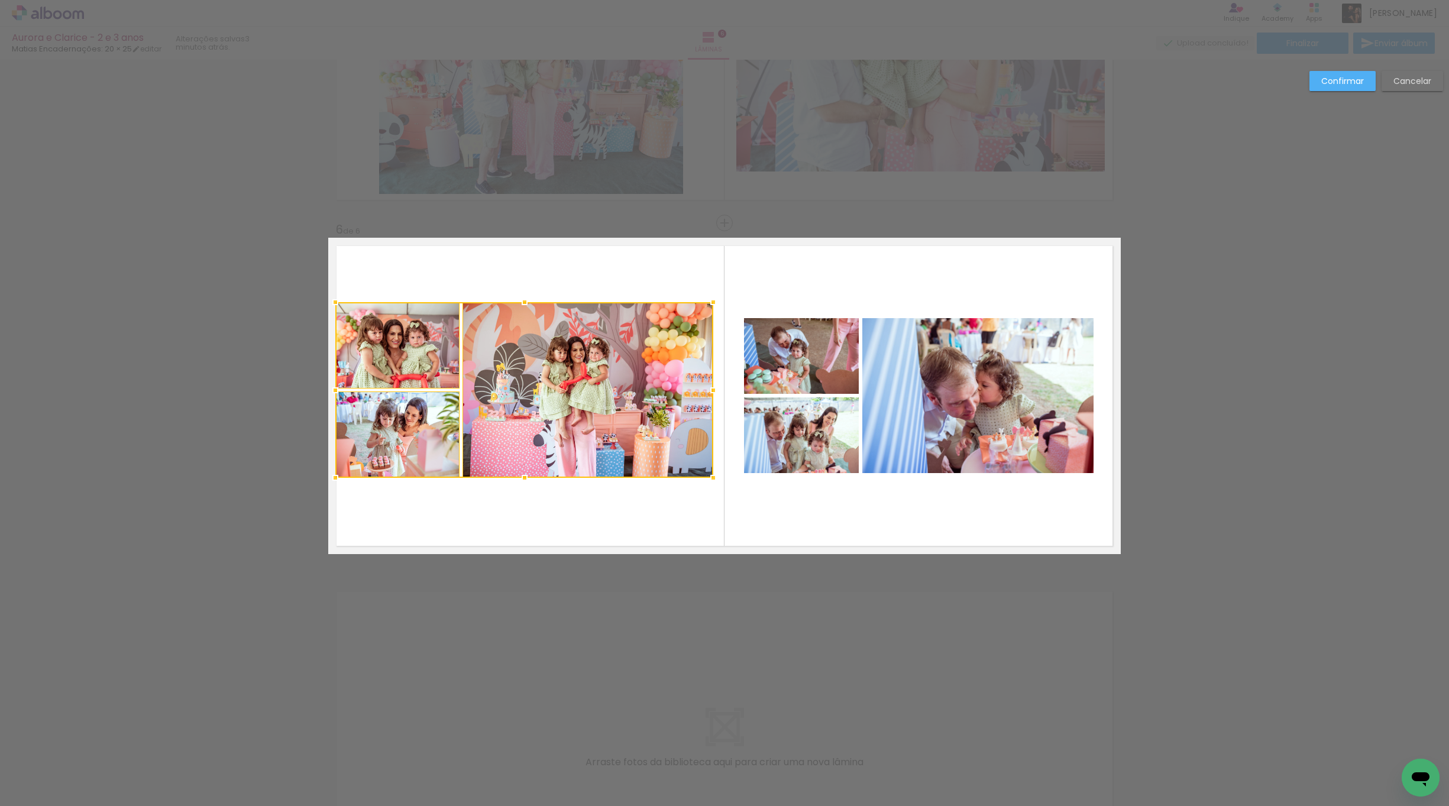
drag, startPoint x: 721, startPoint y: 490, endPoint x: 711, endPoint y: 476, distance: 16.9
click at [711, 476] on div at bounding box center [713, 478] width 24 height 24
click at [425, 440] on quentale-photo at bounding box center [397, 434] width 124 height 86
click at [431, 373] on quentale-photo at bounding box center [397, 345] width 124 height 86
click at [509, 410] on quentale-photo at bounding box center [587, 390] width 251 height 176
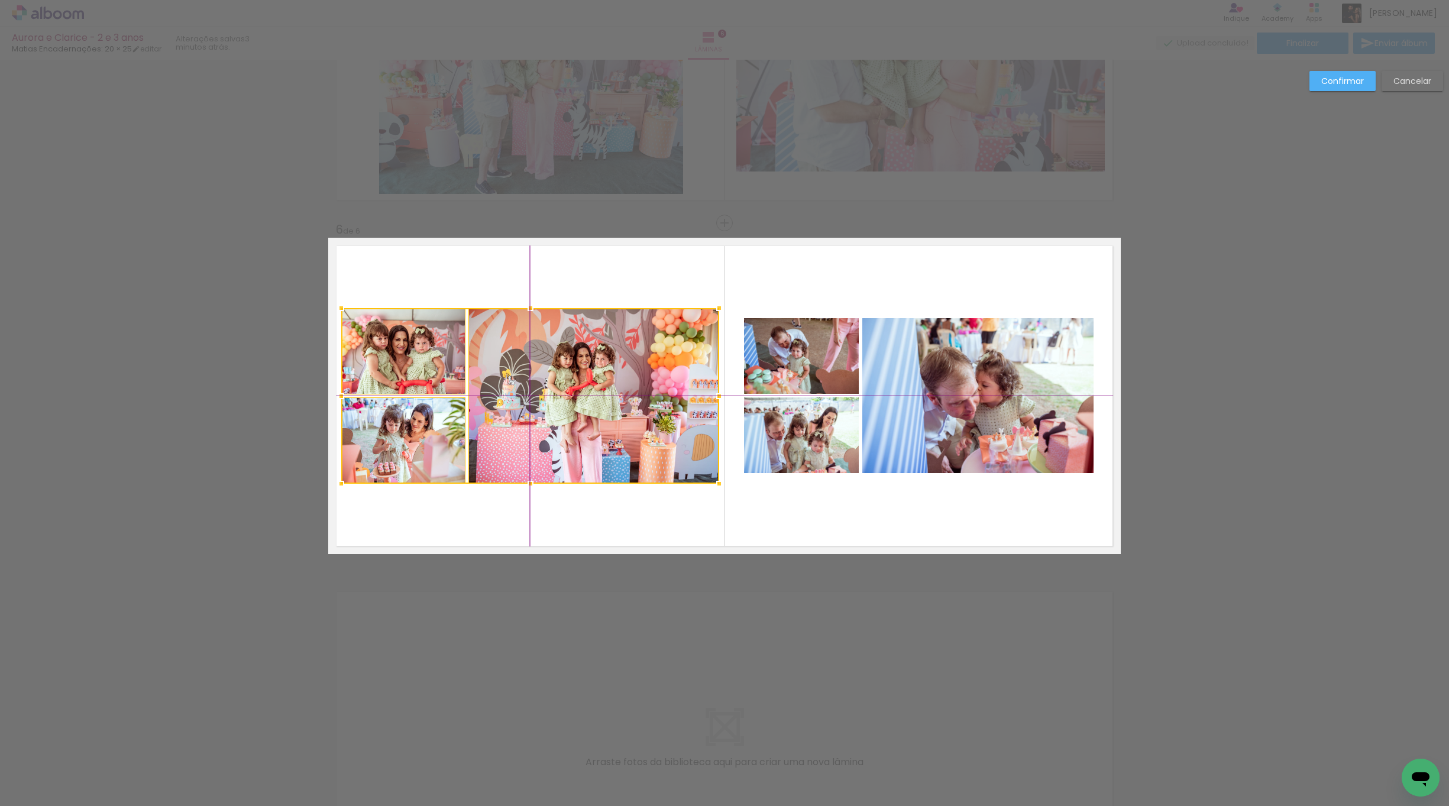
drag, startPoint x: 507, startPoint y: 410, endPoint x: 517, endPoint y: 422, distance: 16.0
click at [517, 422] on div at bounding box center [530, 396] width 378 height 176
click at [802, 407] on quentale-photo at bounding box center [801, 435] width 115 height 76
click at [814, 376] on quentale-photo at bounding box center [801, 356] width 115 height 76
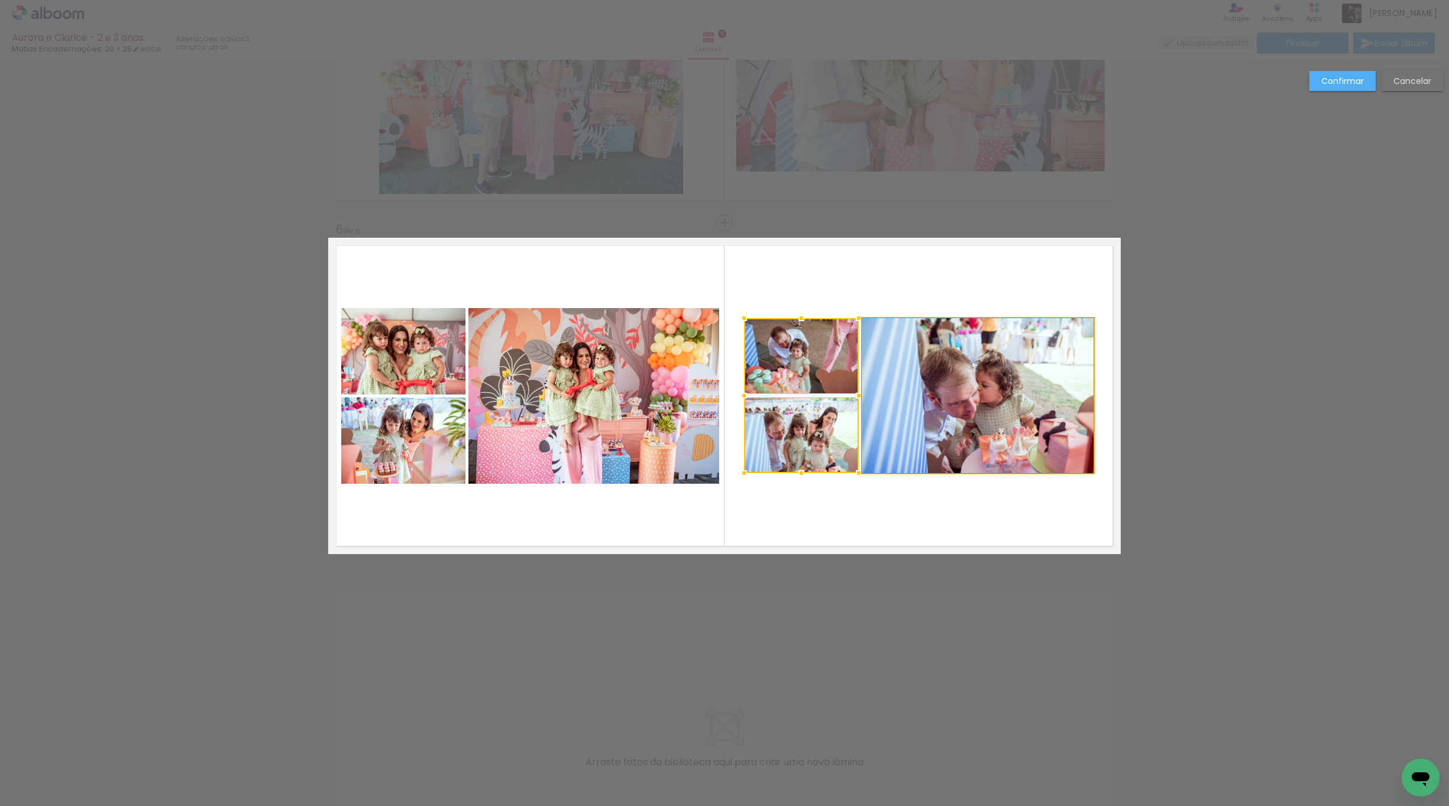
drag, startPoint x: 905, startPoint y: 392, endPoint x: 894, endPoint y: 400, distance: 14.4
click at [905, 392] on quentale-photo at bounding box center [977, 395] width 231 height 155
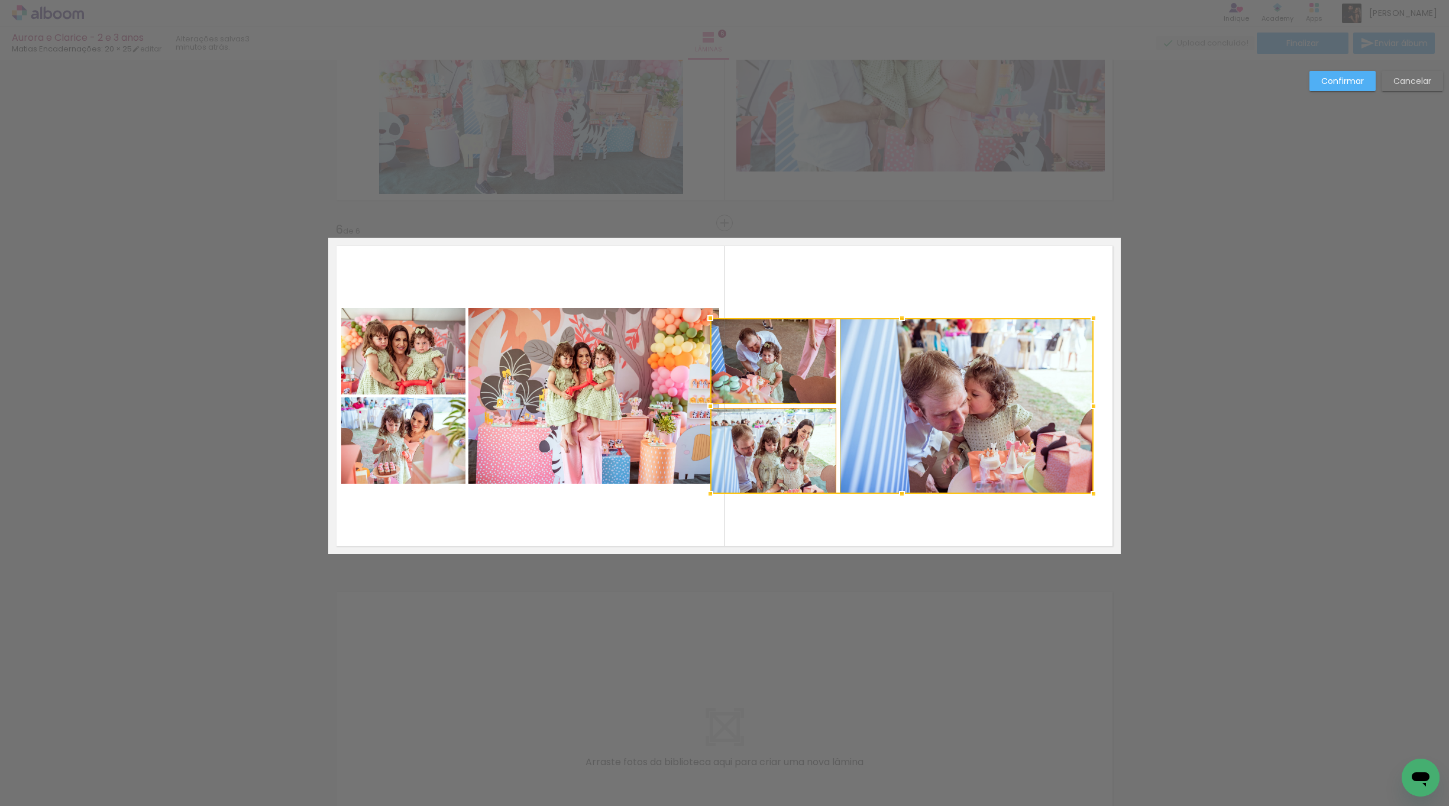
drag, startPoint x: 740, startPoint y: 472, endPoint x: 730, endPoint y: 461, distance: 14.6
click at [703, 485] on div at bounding box center [710, 494] width 24 height 24
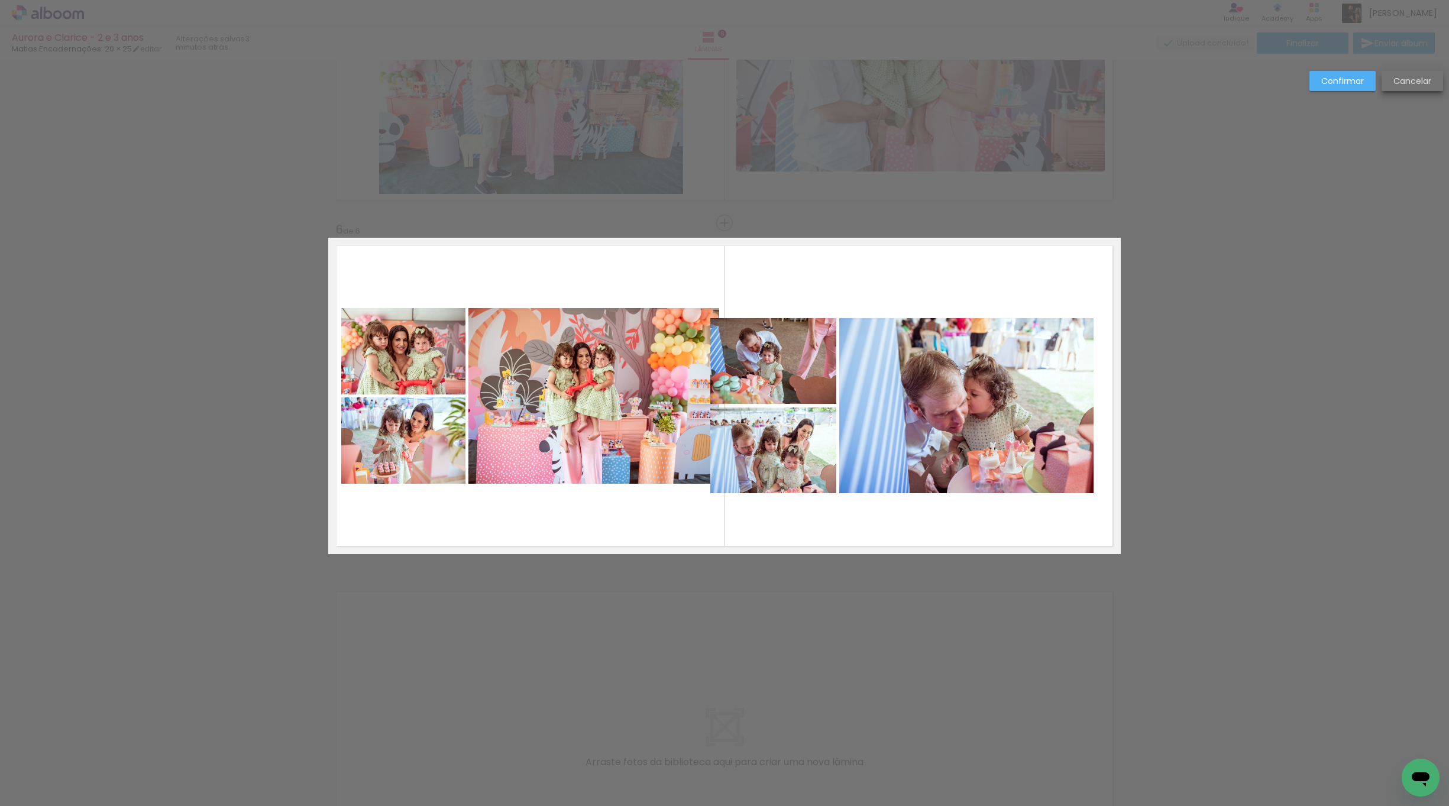
click at [0, 0] on slot "Cancelar" at bounding box center [0, 0] width 0 height 0
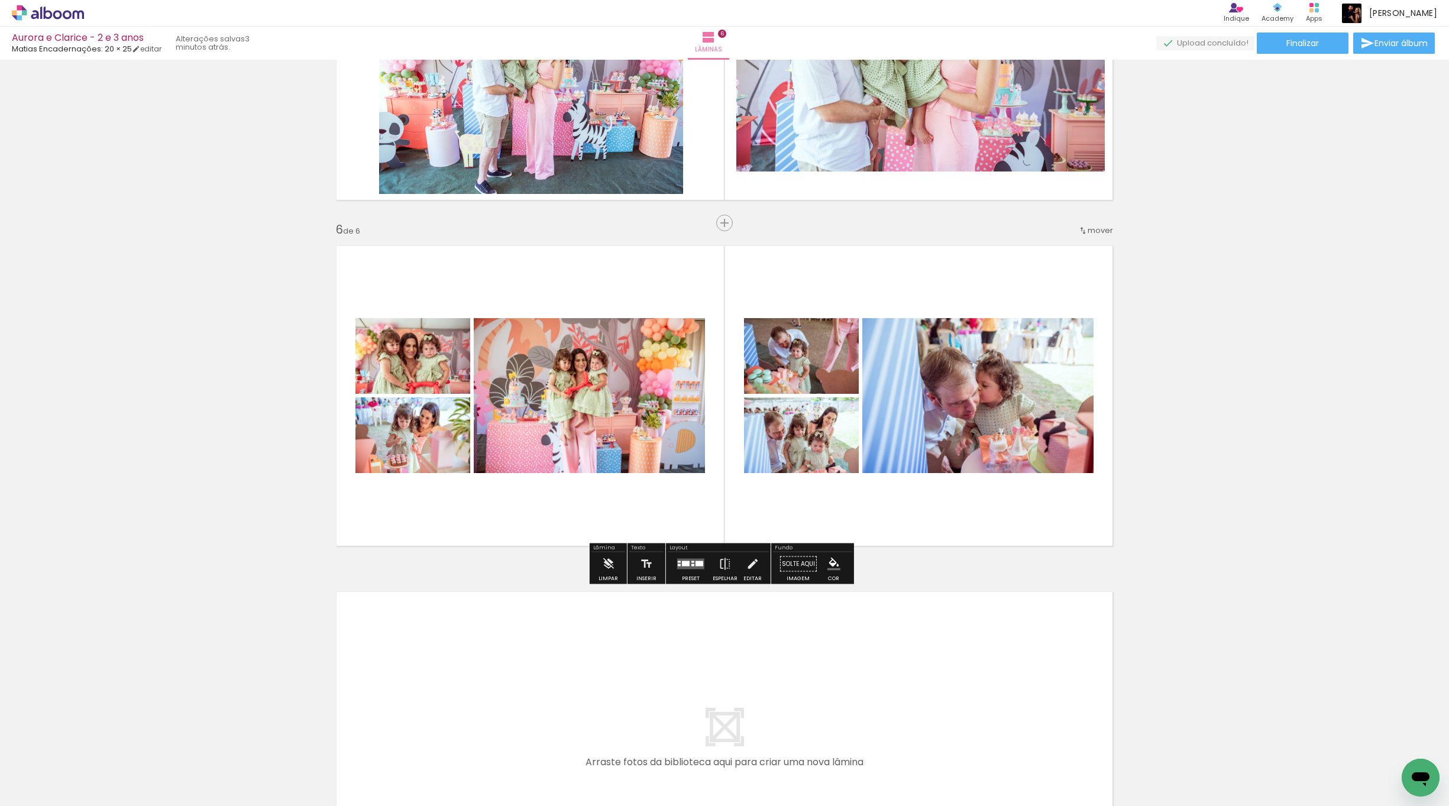
click at [644, 338] on quentale-photo at bounding box center [589, 395] width 231 height 155
click at [639, 357] on quentale-photo at bounding box center [589, 395] width 231 height 155
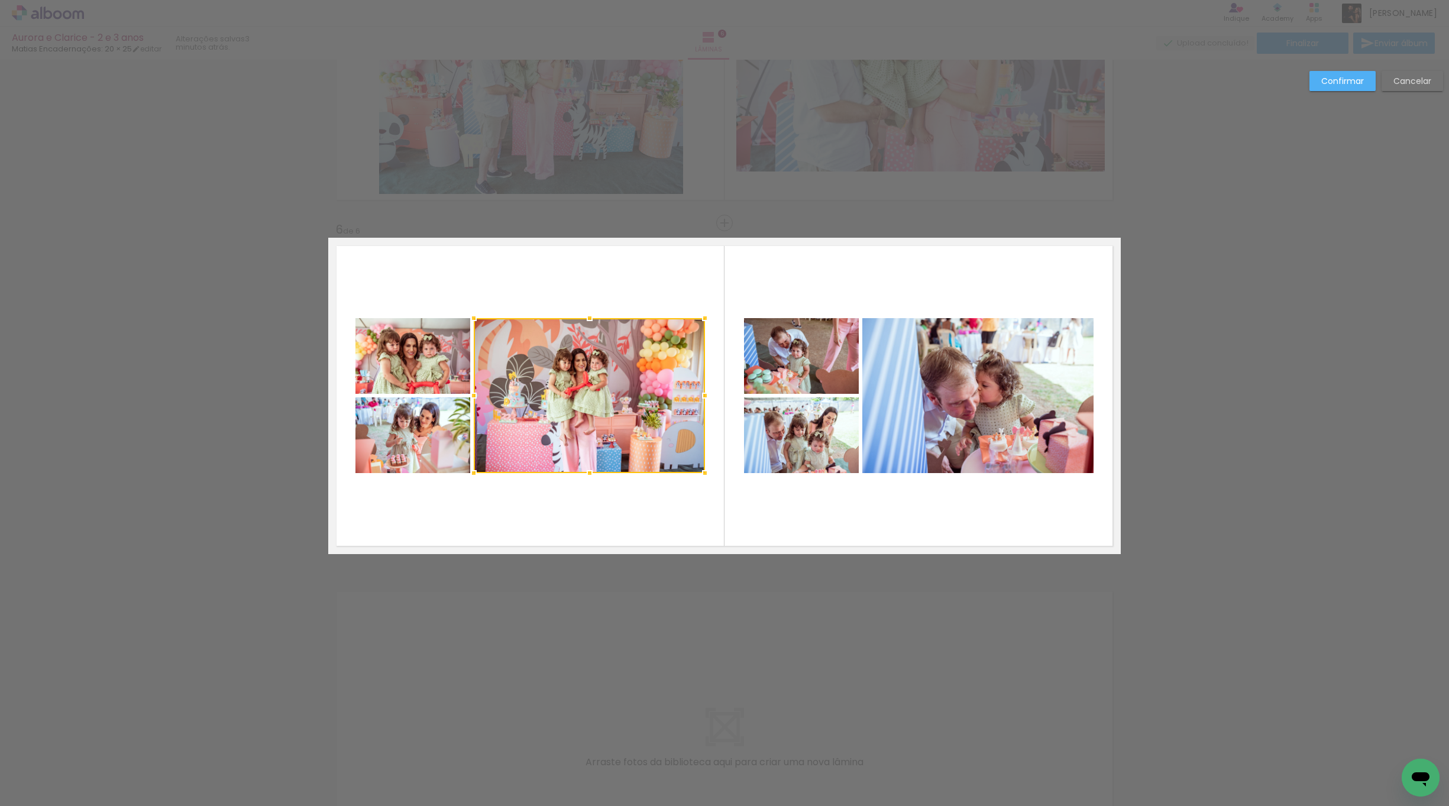
drag, startPoint x: 429, startPoint y: 349, endPoint x: 433, endPoint y: 366, distance: 17.2
click at [429, 349] on quentale-photo at bounding box center [412, 356] width 115 height 76
click at [438, 420] on div at bounding box center [529, 395] width 349 height 155
drag, startPoint x: 1406, startPoint y: 79, endPoint x: 1375, endPoint y: 95, distance: 34.4
click at [0, 0] on slot "Cancelar" at bounding box center [0, 0] width 0 height 0
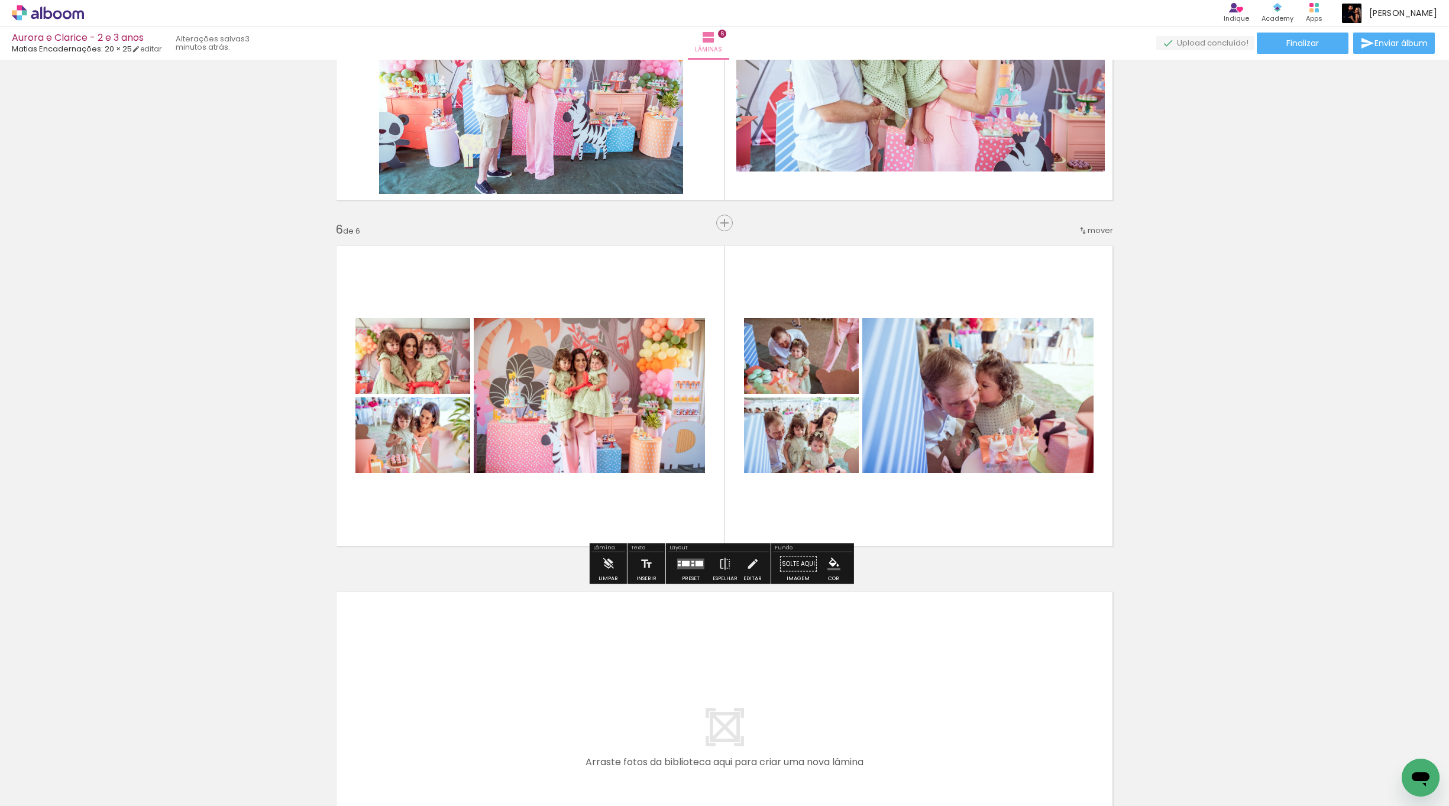
click at [688, 571] on div at bounding box center [691, 564] width 32 height 24
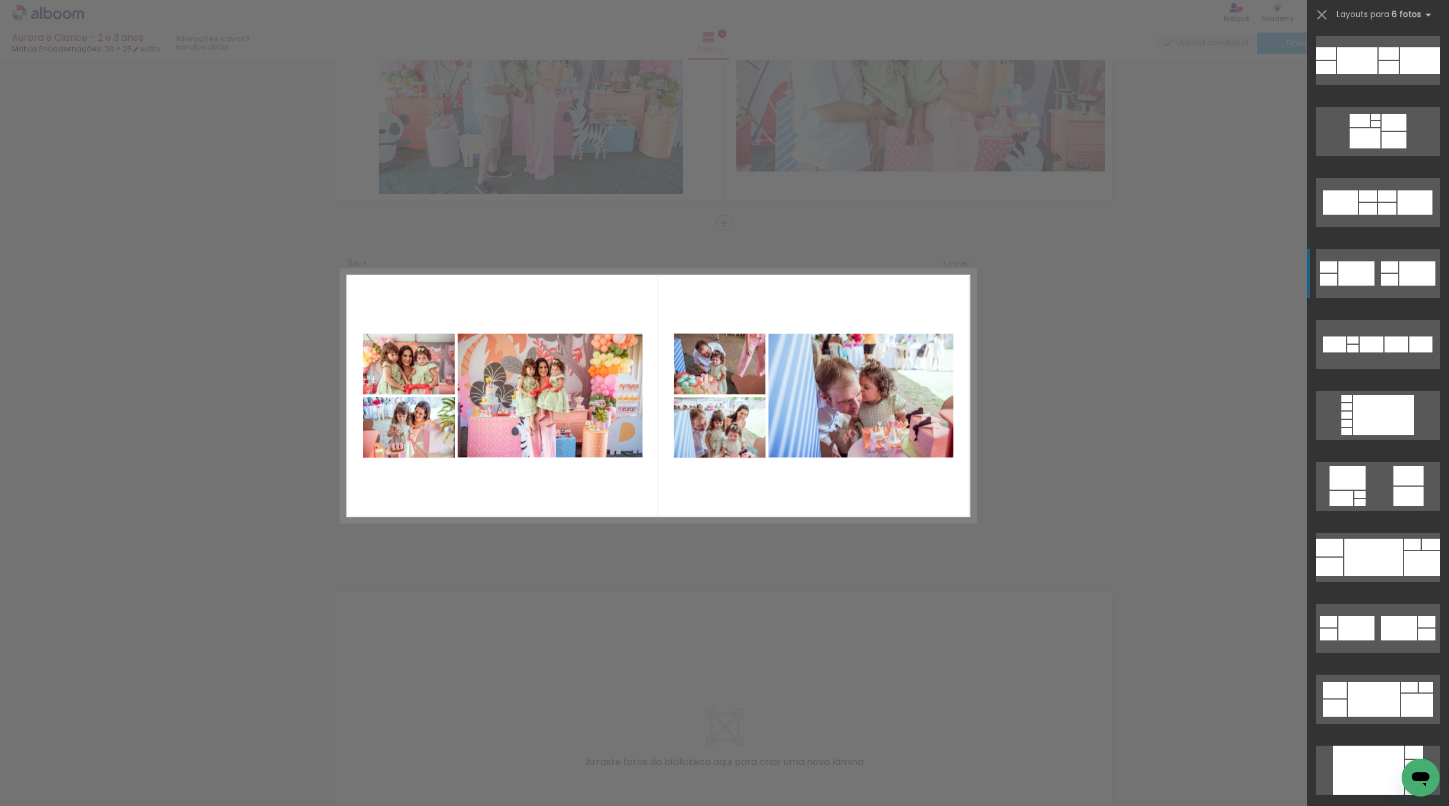
scroll to position [213, 0]
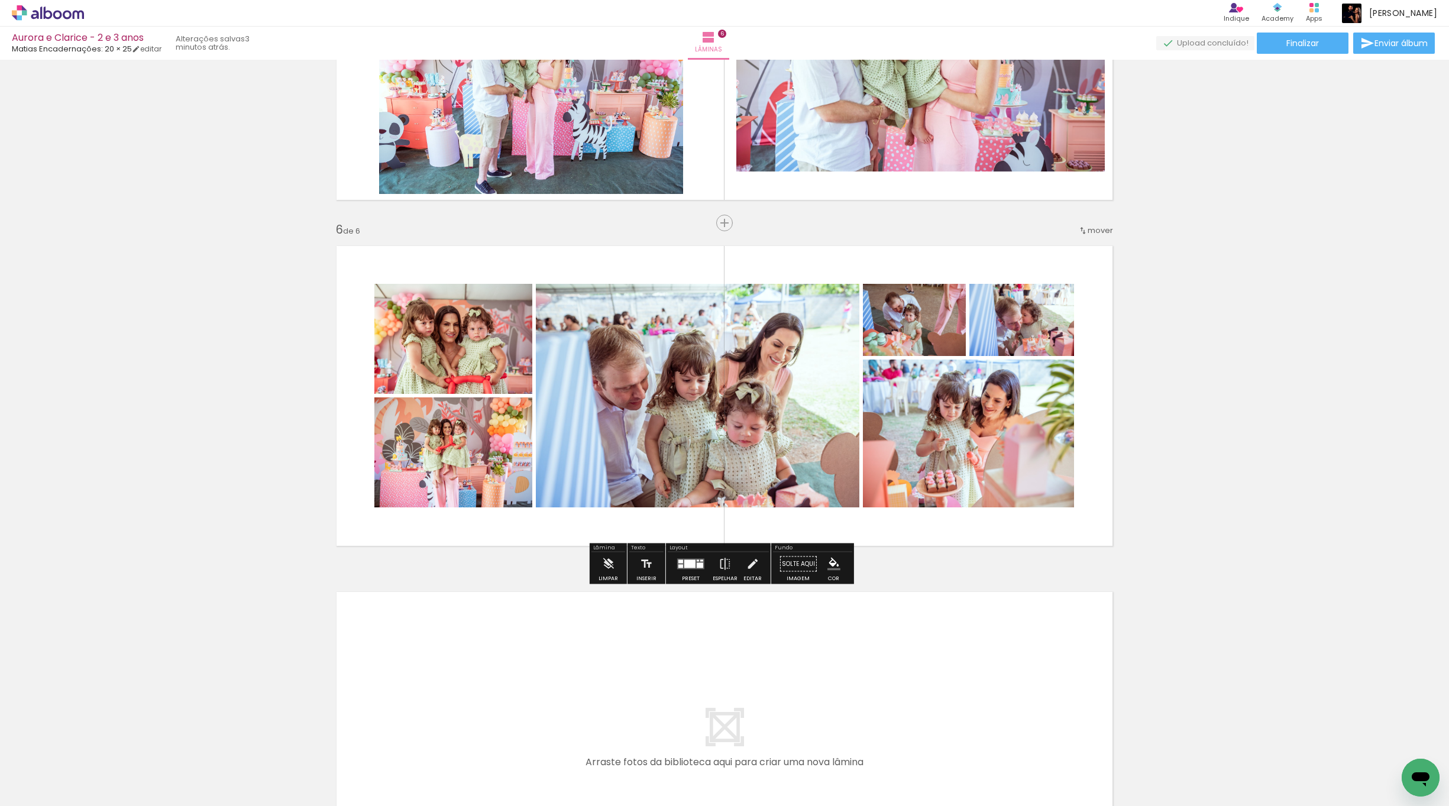
click at [504, 376] on quentale-photo at bounding box center [453, 339] width 158 height 110
click at [511, 357] on quentale-photo at bounding box center [453, 339] width 158 height 110
drag, startPoint x: 511, startPoint y: 357, endPoint x: 511, endPoint y: 365, distance: 7.7
click at [511, 357] on quentale-photo at bounding box center [453, 339] width 158 height 110
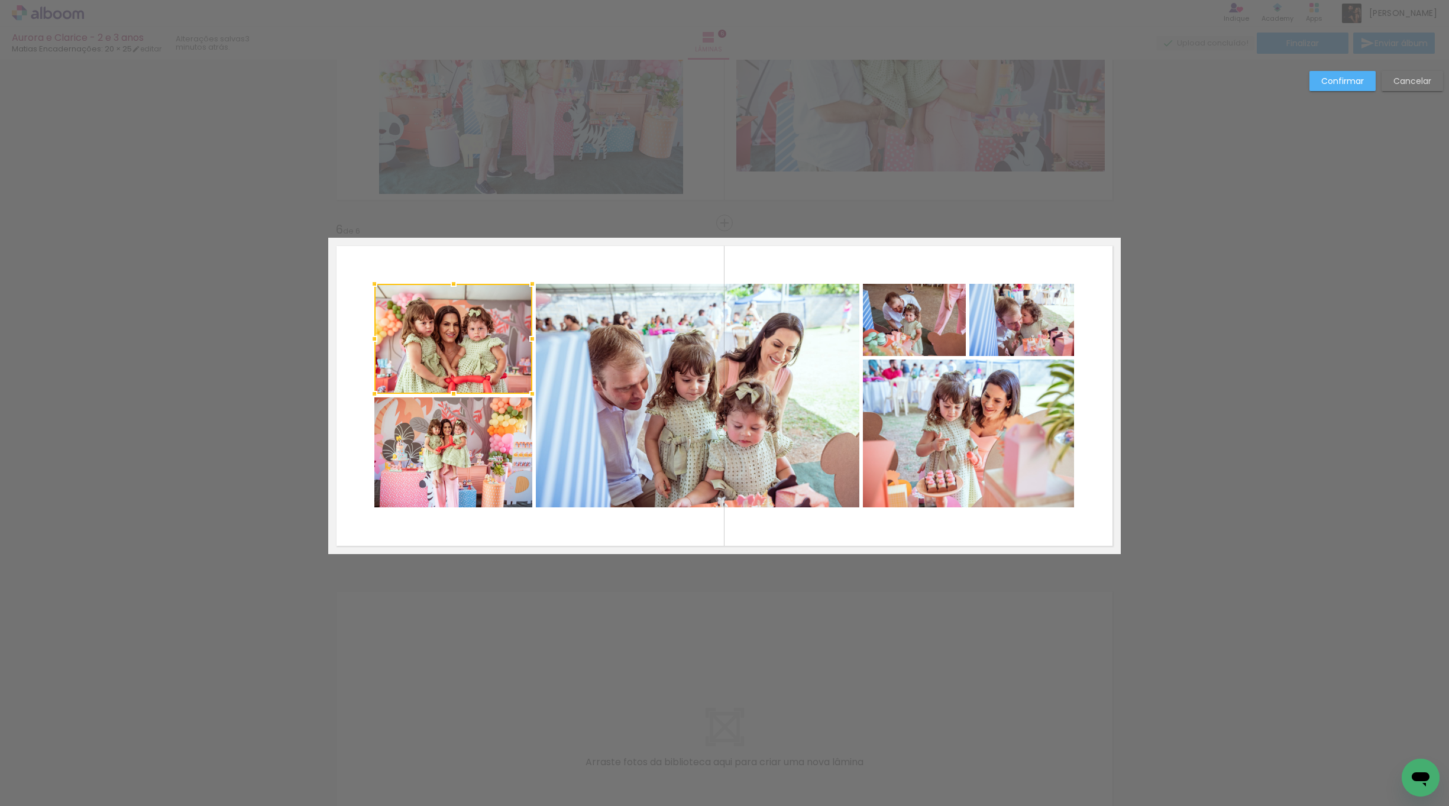
click at [501, 428] on quentale-photo at bounding box center [453, 452] width 158 height 110
click at [624, 426] on quentale-photo at bounding box center [697, 396] width 323 height 224
click at [908, 334] on quentale-photo at bounding box center [914, 320] width 103 height 72
click at [1005, 322] on quentale-photo at bounding box center [1021, 320] width 105 height 72
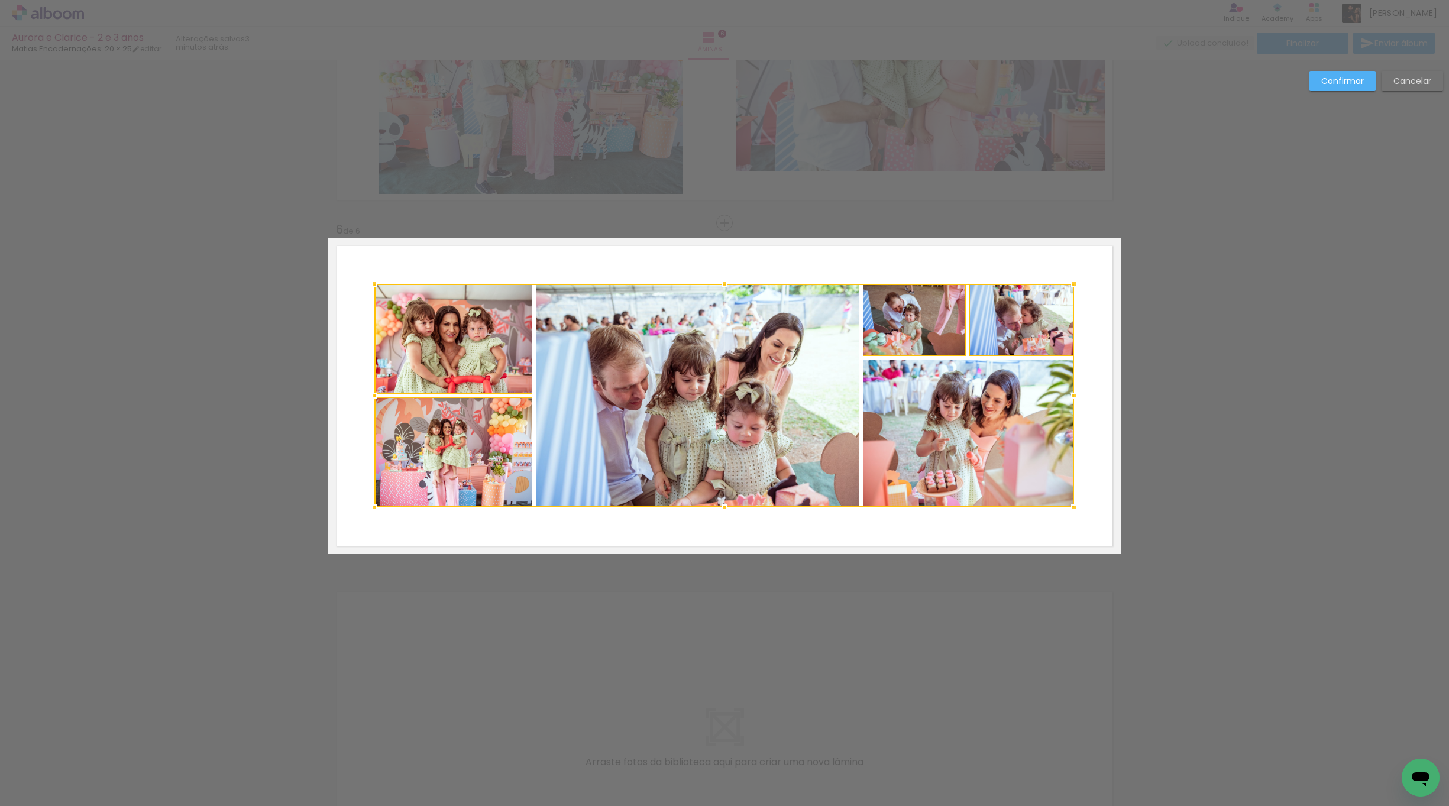
click at [971, 394] on div at bounding box center [724, 396] width 700 height 224
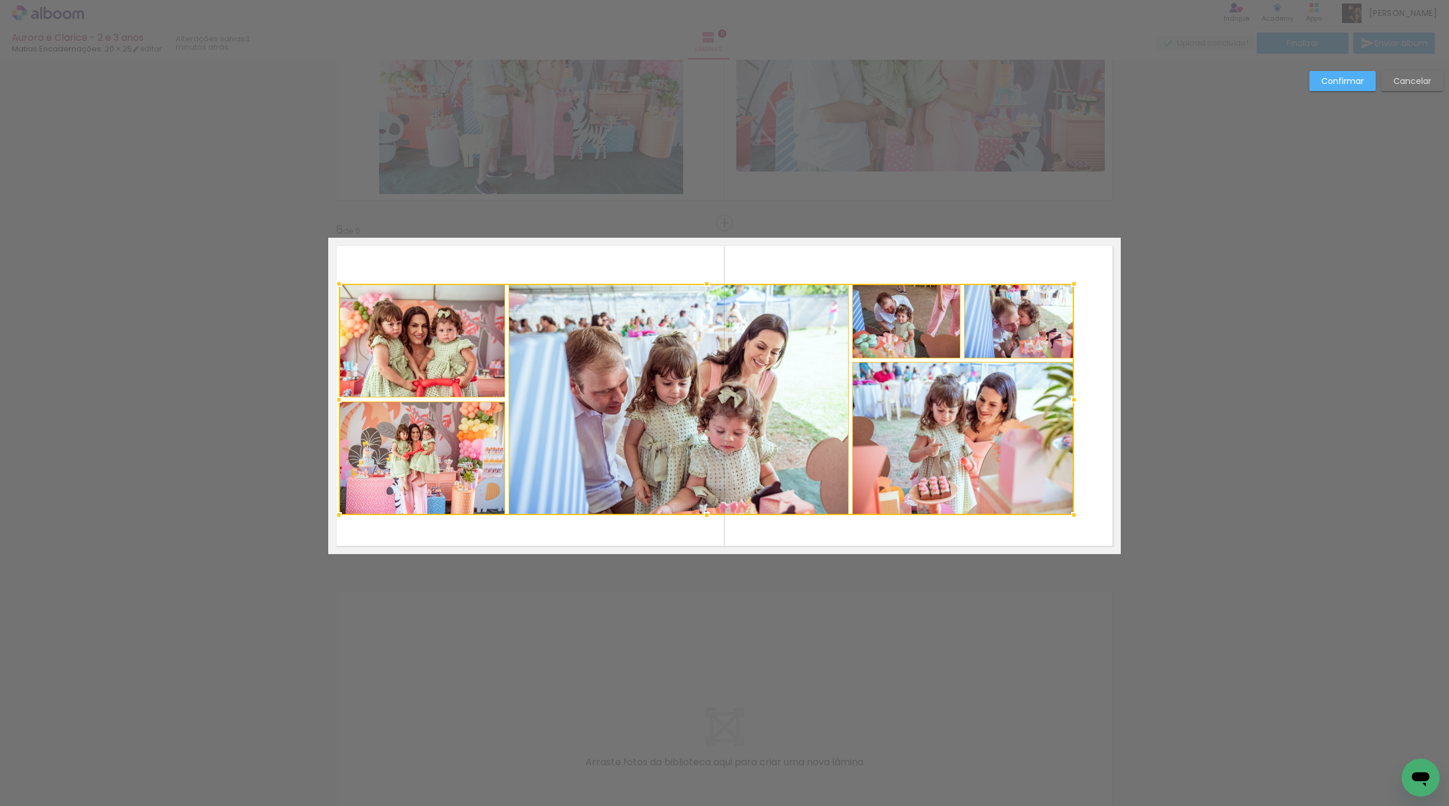
drag, startPoint x: 370, startPoint y: 506, endPoint x: 339, endPoint y: 513, distance: 32.1
click at [335, 514] on div at bounding box center [339, 515] width 24 height 24
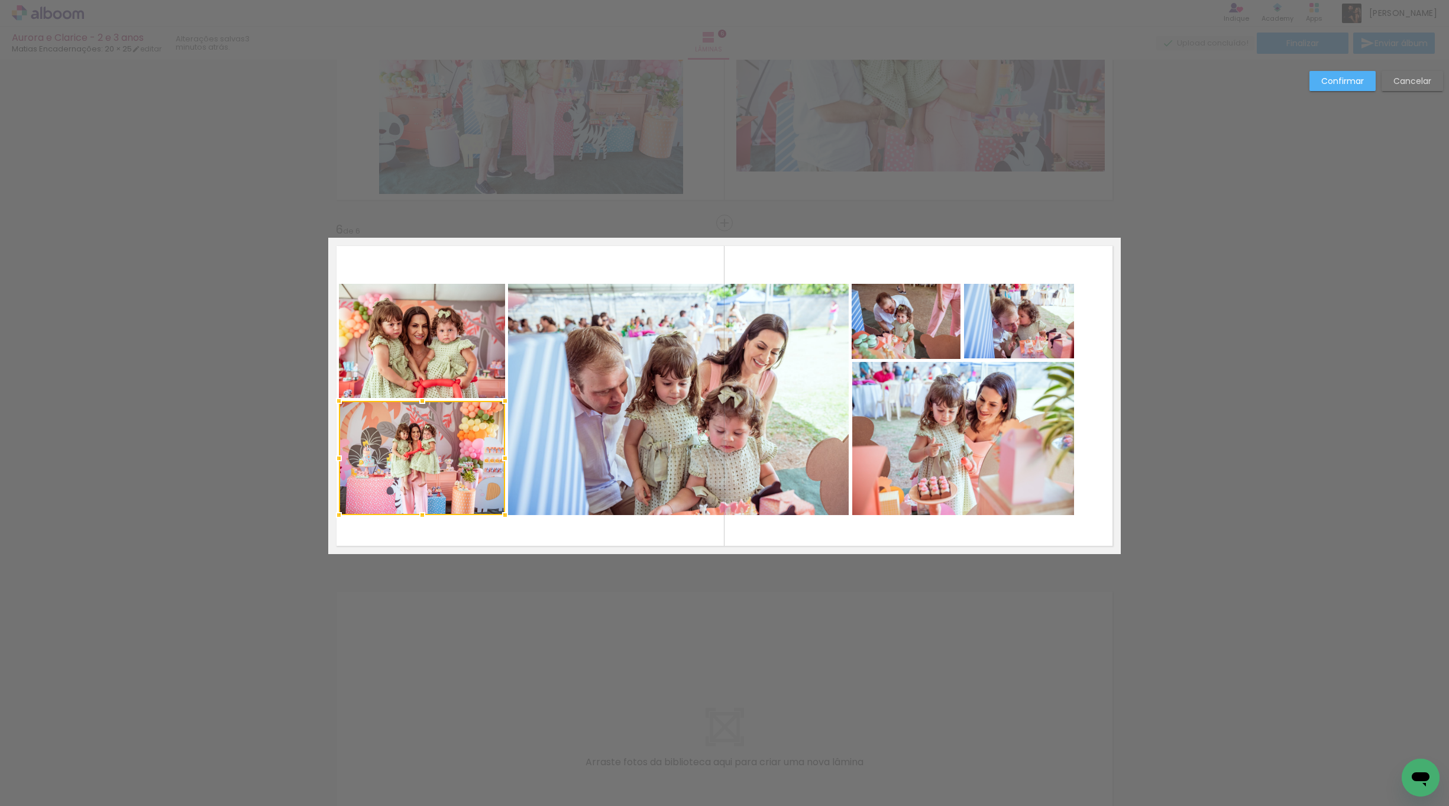
click at [465, 356] on quentale-photo at bounding box center [422, 341] width 166 height 114
click at [458, 447] on div at bounding box center [422, 399] width 166 height 231
drag, startPoint x: 684, startPoint y: 264, endPoint x: 687, endPoint y: 297, distance: 33.3
click at [687, 297] on quentale-layouter at bounding box center [724, 396] width 792 height 316
drag, startPoint x: 941, startPoint y: 266, endPoint x: 939, endPoint y: 289, distance: 23.2
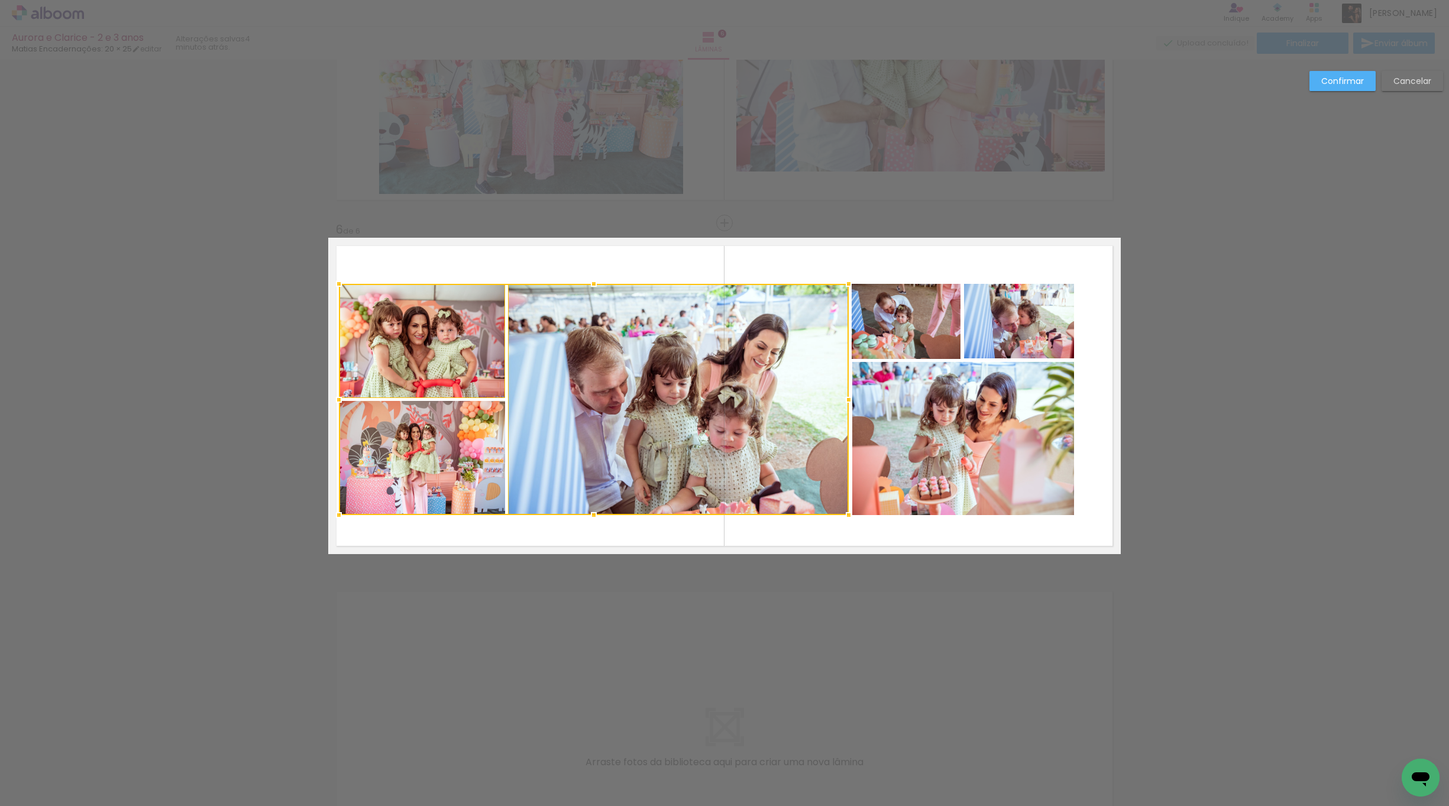
click at [939, 289] on quentale-layouter at bounding box center [724, 396] width 792 height 316
drag, startPoint x: 1022, startPoint y: 257, endPoint x: 1019, endPoint y: 290, distance: 33.8
click at [1019, 290] on quentale-layouter at bounding box center [724, 396] width 792 height 316
drag, startPoint x: 1018, startPoint y: 516, endPoint x: 1014, endPoint y: 510, distance: 6.9
click at [1017, 512] on album-spread "6 de 6" at bounding box center [724, 396] width 792 height 316
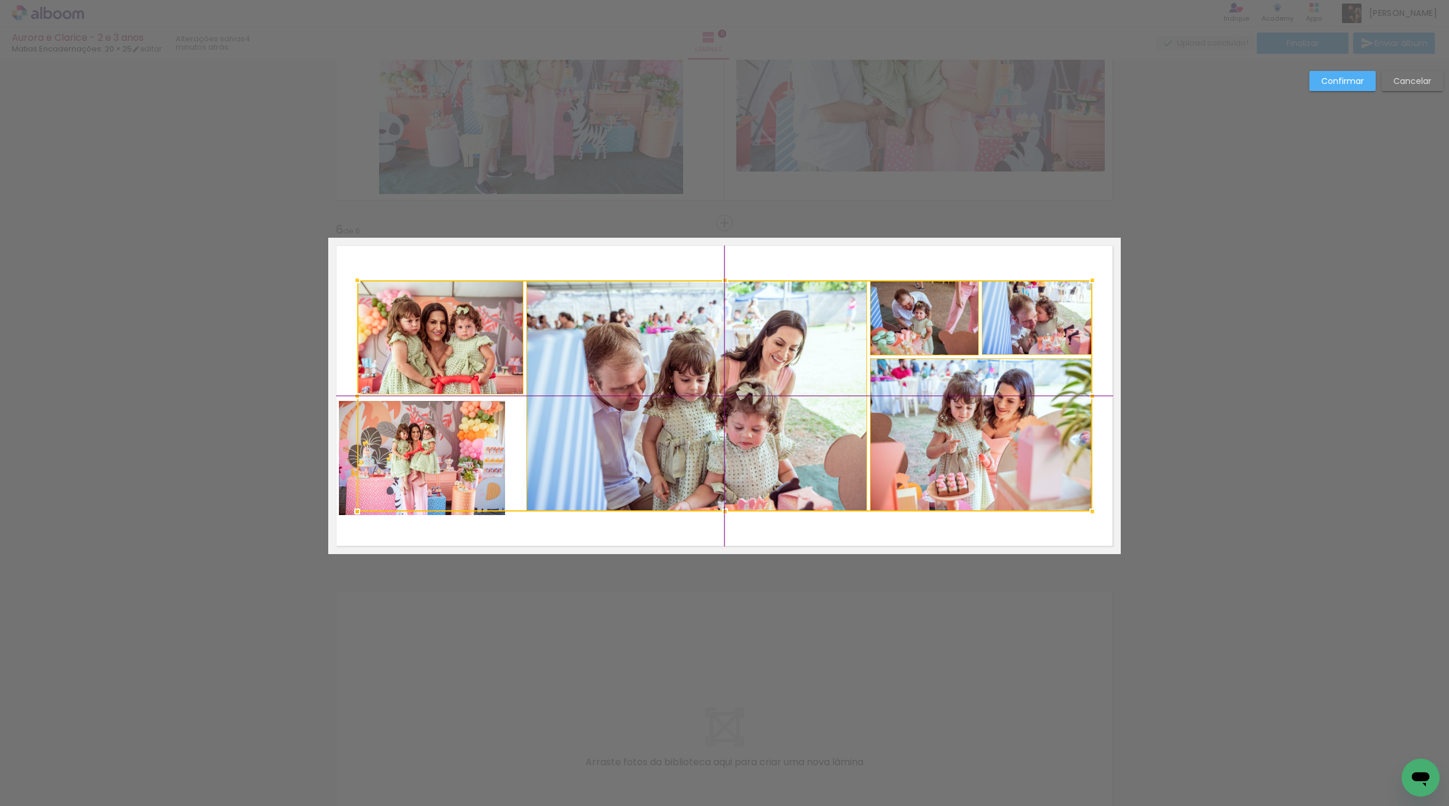
drag, startPoint x: 651, startPoint y: 442, endPoint x: 671, endPoint y: 437, distance: 20.1
click at [671, 437] on div at bounding box center [724, 395] width 735 height 231
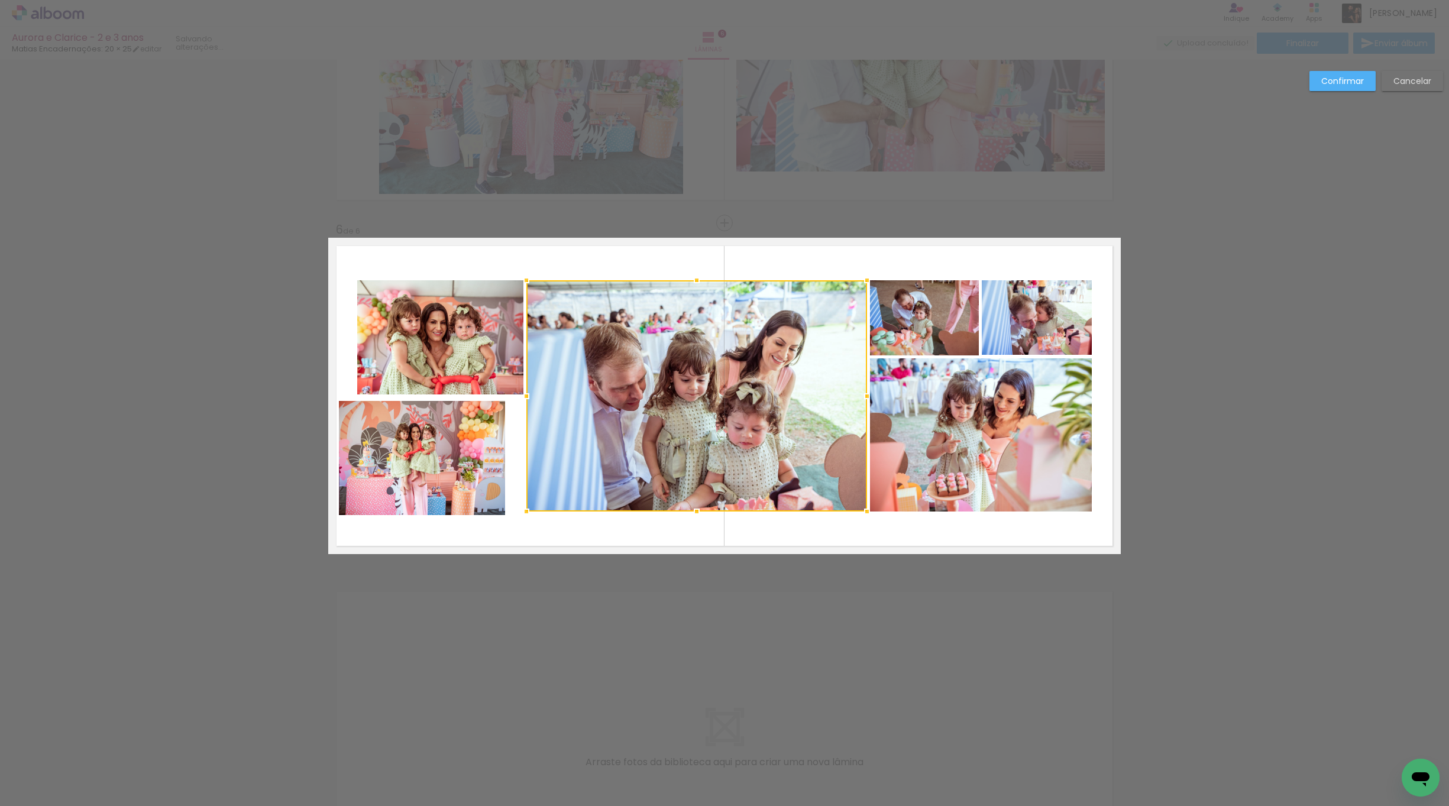
click at [407, 488] on quentale-photo at bounding box center [422, 458] width 166 height 114
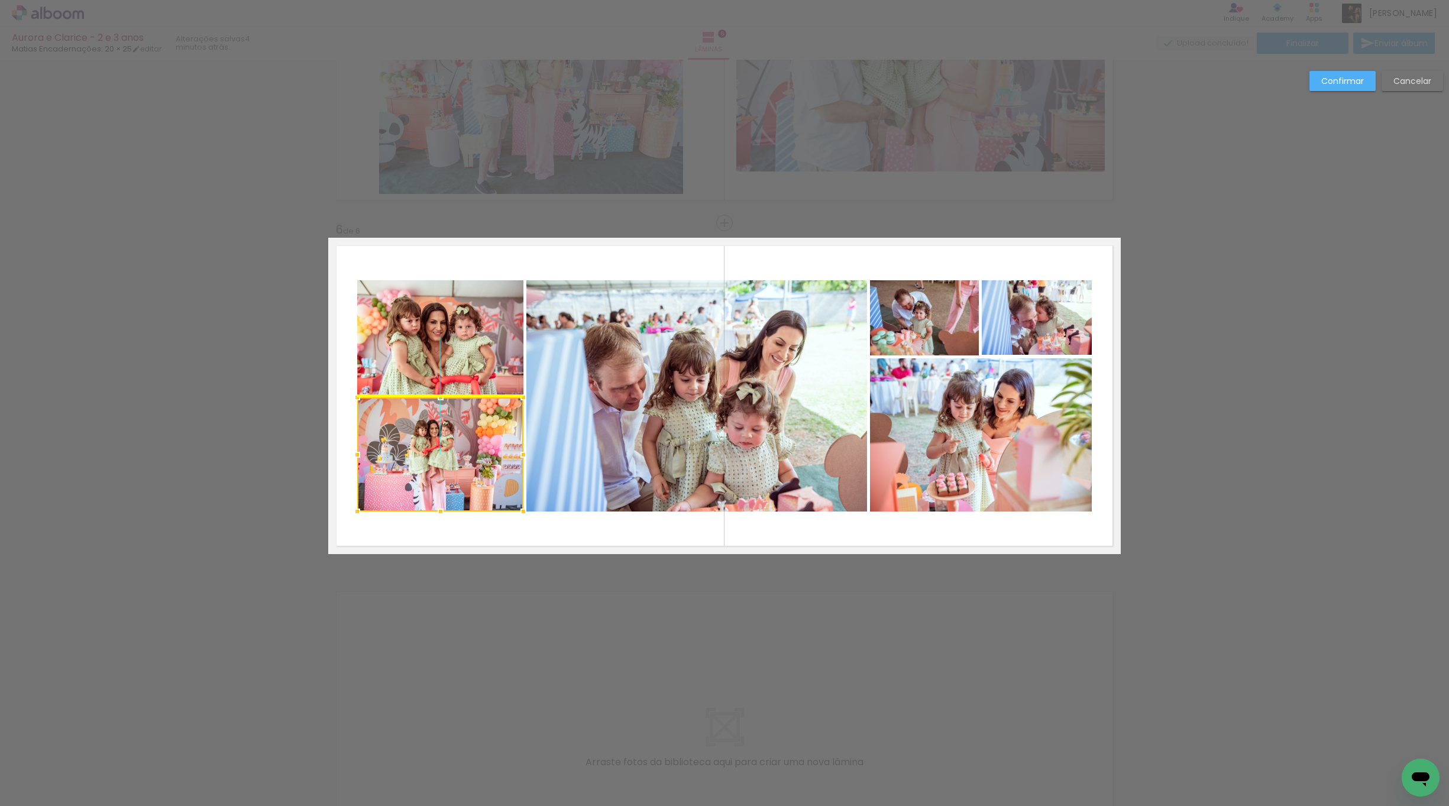
drag, startPoint x: 458, startPoint y: 476, endPoint x: 475, endPoint y: 470, distance: 18.1
click at [475, 471] on div at bounding box center [440, 454] width 166 height 114
click at [509, 529] on quentale-layouter at bounding box center [724, 396] width 792 height 316
drag, startPoint x: 514, startPoint y: 274, endPoint x: 494, endPoint y: 310, distance: 41.0
click at [505, 298] on quentale-layouter at bounding box center [724, 396] width 792 height 316
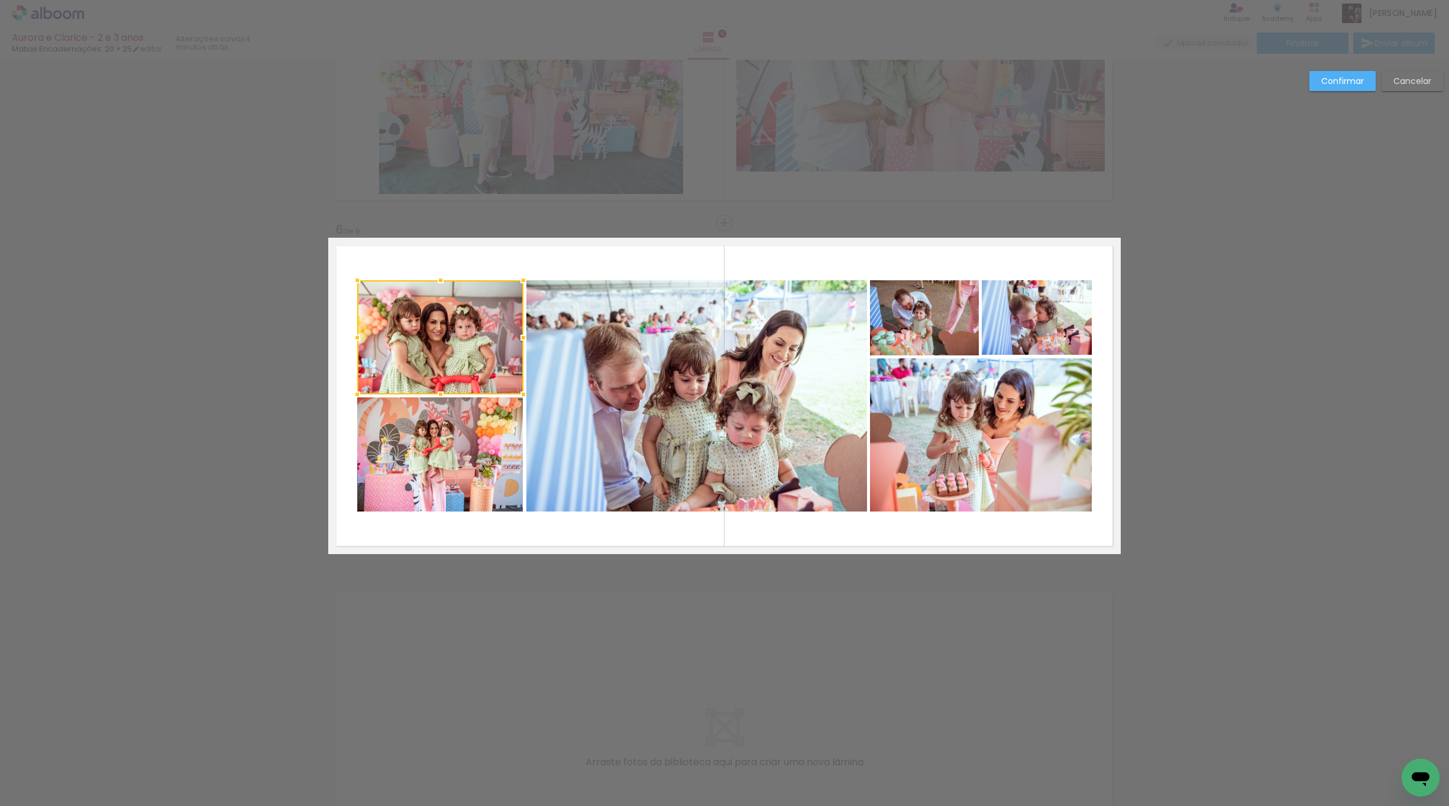
drag, startPoint x: 500, startPoint y: 538, endPoint x: 517, endPoint y: 484, distance: 56.9
click at [507, 498] on quentale-layouter at bounding box center [724, 396] width 792 height 316
drag, startPoint x: 782, startPoint y: 283, endPoint x: 790, endPoint y: 290, distance: 10.5
click at [782, 294] on quentale-layouter at bounding box center [724, 396] width 792 height 316
drag, startPoint x: 957, startPoint y: 258, endPoint x: 954, endPoint y: 286, distance: 27.4
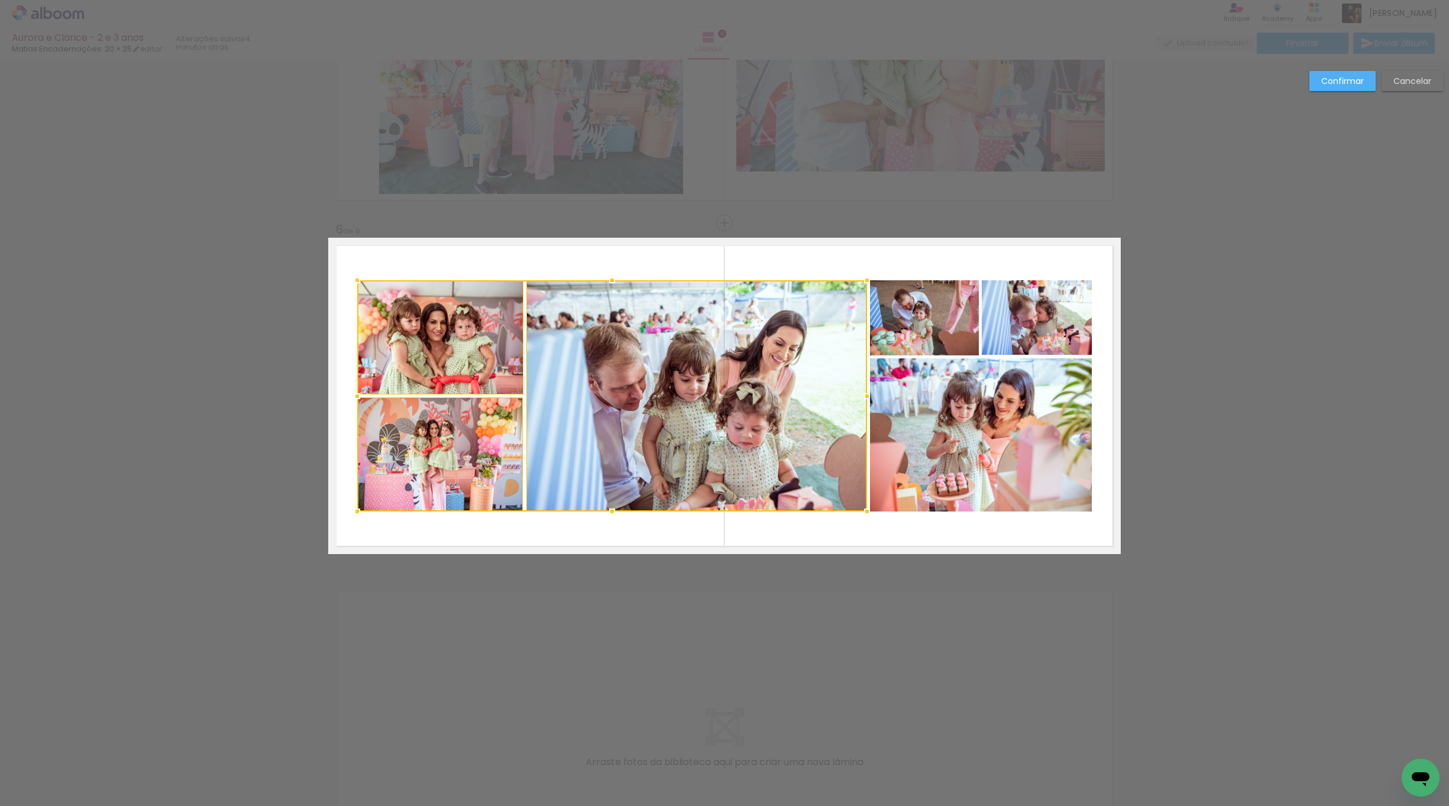
click at [952, 286] on quentale-layouter at bounding box center [724, 396] width 792 height 316
drag, startPoint x: 1037, startPoint y: 273, endPoint x: 1035, endPoint y: 290, distance: 17.2
click at [1035, 290] on quentale-layouter at bounding box center [724, 396] width 792 height 316
drag, startPoint x: 1003, startPoint y: 523, endPoint x: 998, endPoint y: 500, distance: 23.0
click at [1002, 498] on album-spread "6 de 6" at bounding box center [724, 396] width 792 height 316
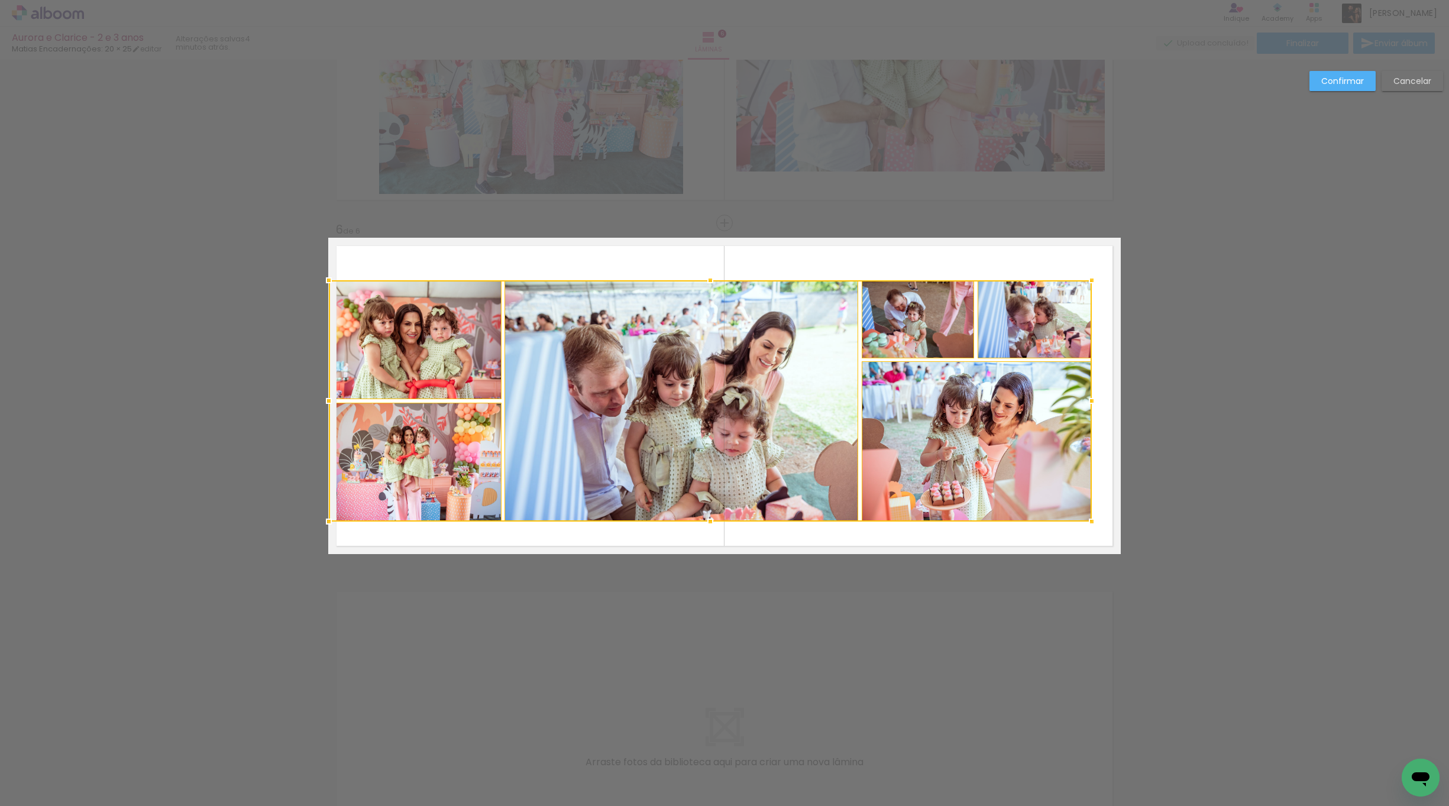
drag, startPoint x: 351, startPoint y: 511, endPoint x: 332, endPoint y: 523, distance: 22.3
click at [332, 523] on div at bounding box center [329, 522] width 24 height 24
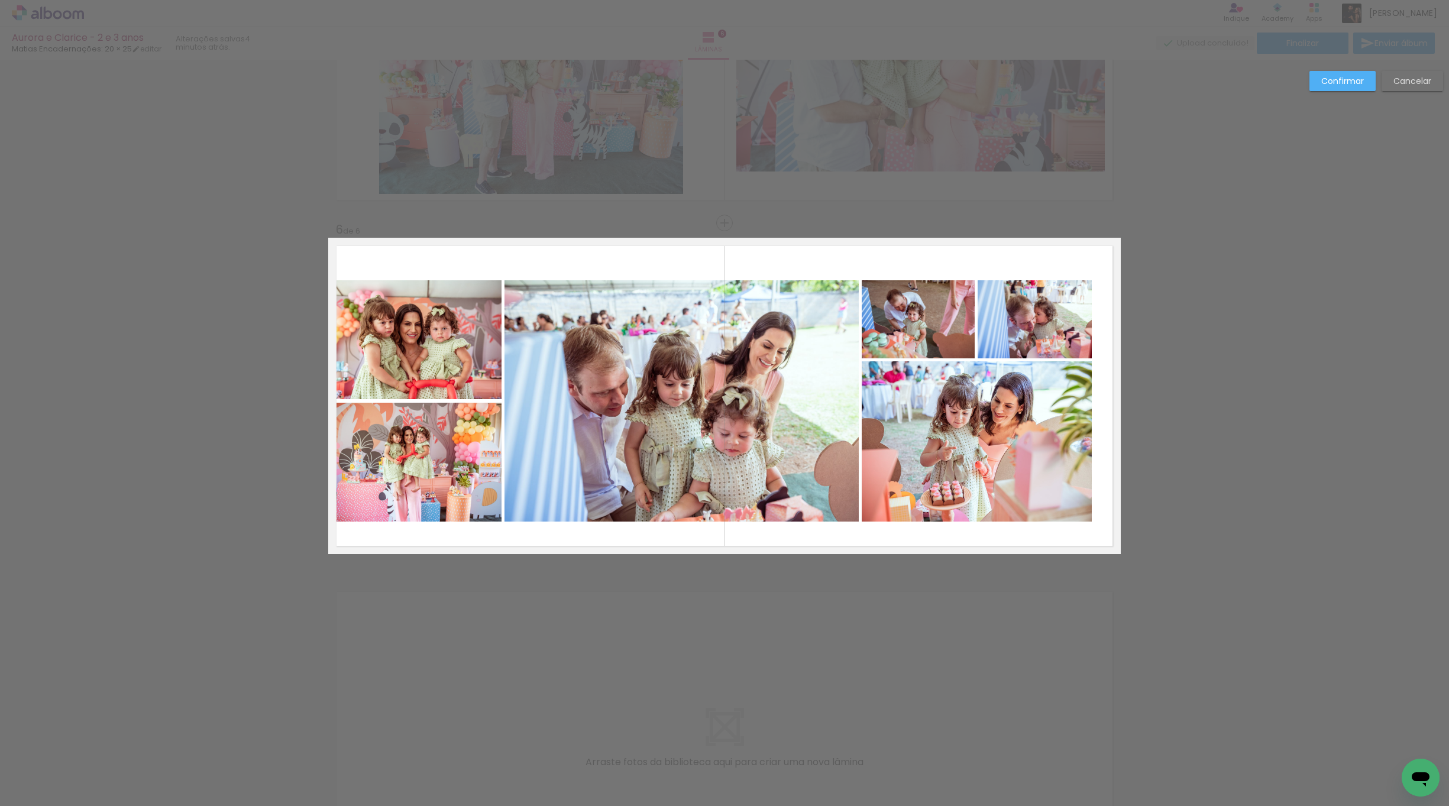
click at [462, 282] on quentale-photo at bounding box center [415, 339] width 173 height 119
drag, startPoint x: 470, startPoint y: 272, endPoint x: 462, endPoint y: 295, distance: 24.3
click at [462, 295] on album-spread "6 de 6" at bounding box center [724, 396] width 792 height 316
click at [452, 334] on quentale-photo at bounding box center [415, 339] width 173 height 119
click at [619, 289] on quentale-layouter at bounding box center [724, 396] width 792 height 316
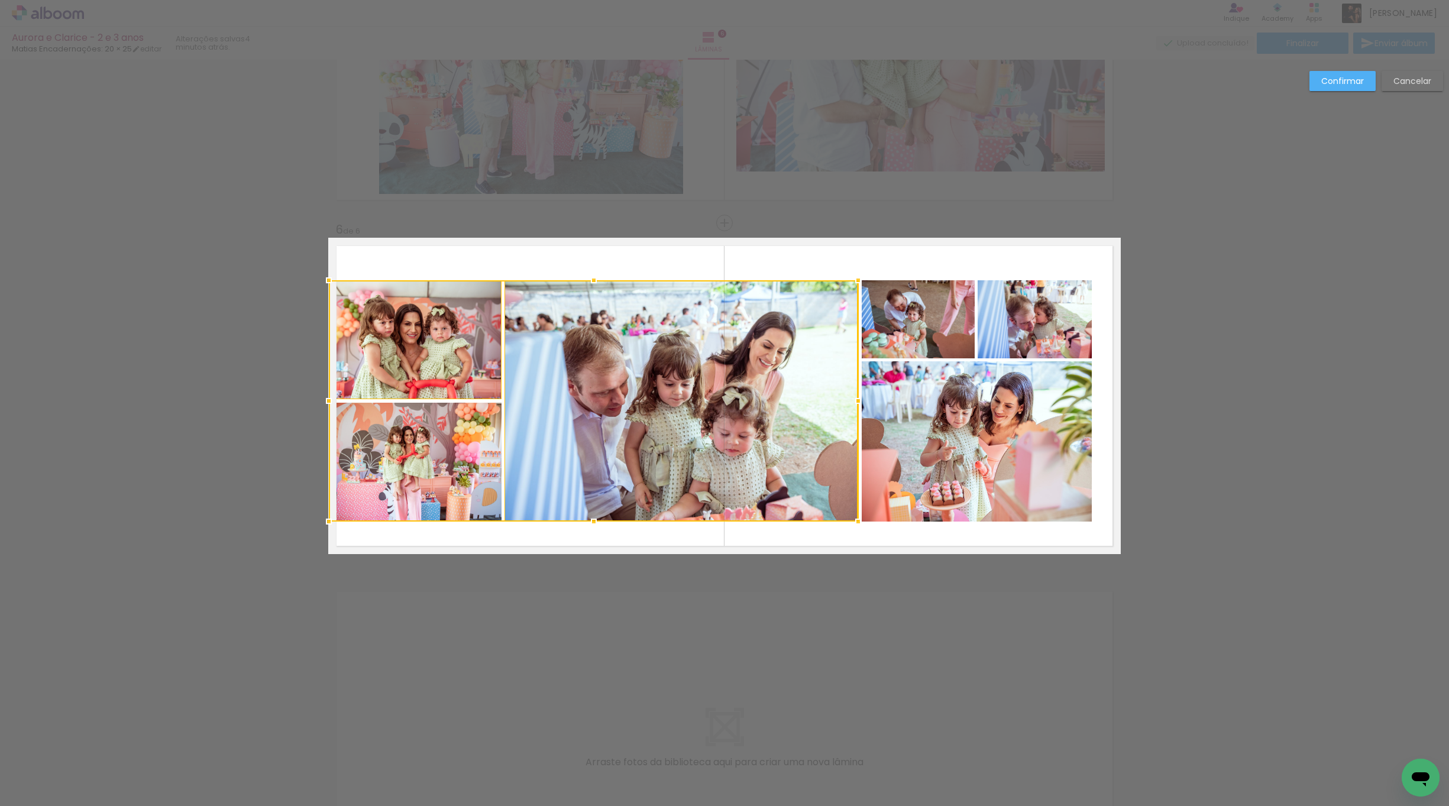
drag, startPoint x: 423, startPoint y: 530, endPoint x: 430, endPoint y: 505, distance: 26.2
click at [431, 505] on album-spread "6 de 6" at bounding box center [724, 396] width 792 height 316
drag, startPoint x: 940, startPoint y: 260, endPoint x: 931, endPoint y: 296, distance: 37.1
click at [931, 296] on quentale-layouter at bounding box center [724, 396] width 792 height 316
drag, startPoint x: 1043, startPoint y: 268, endPoint x: 1038, endPoint y: 292, distance: 23.5
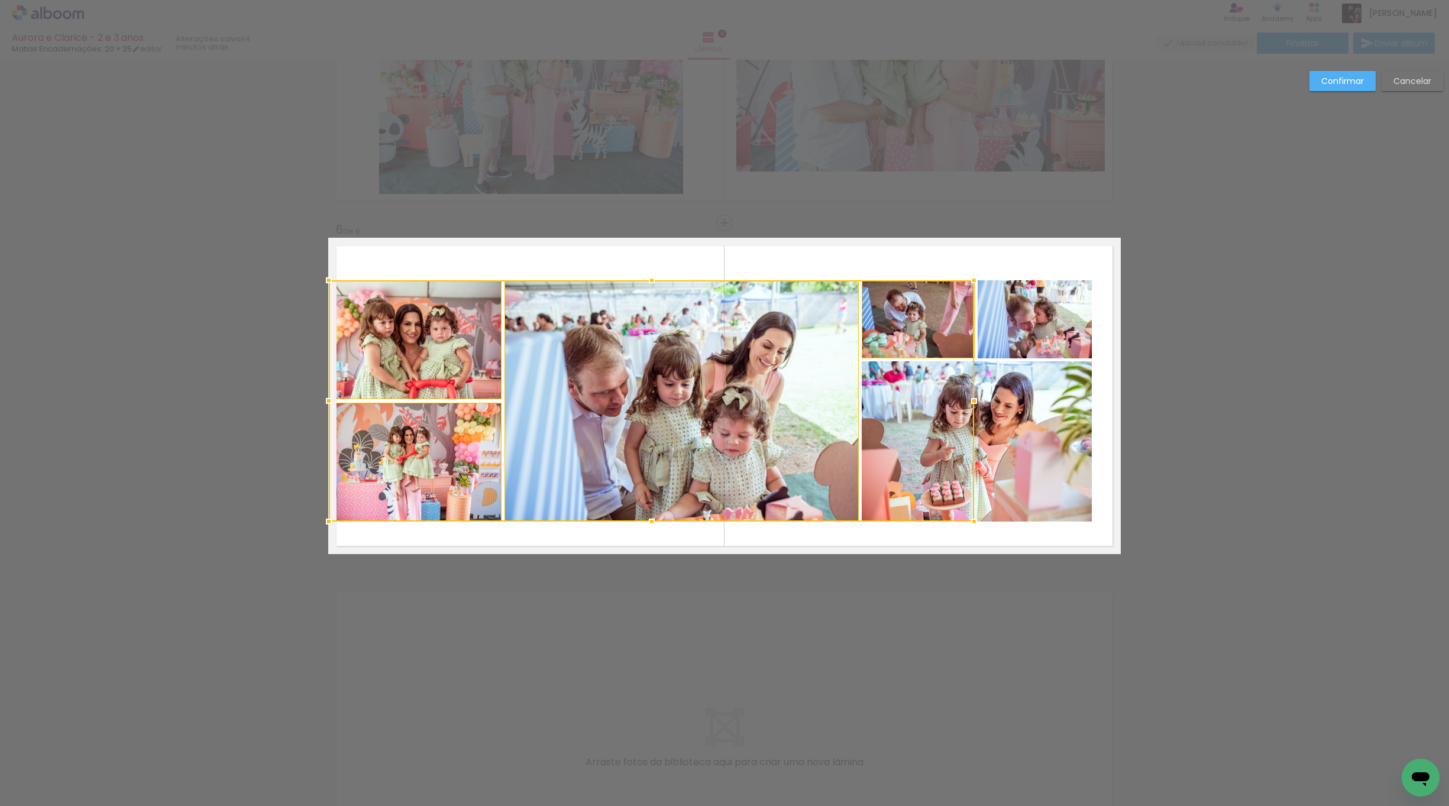
click at [1040, 290] on quentale-layouter at bounding box center [724, 396] width 792 height 316
drag, startPoint x: 947, startPoint y: 535, endPoint x: 936, endPoint y: 514, distance: 23.0
click at [943, 514] on album-spread "6 de 6" at bounding box center [724, 396] width 792 height 316
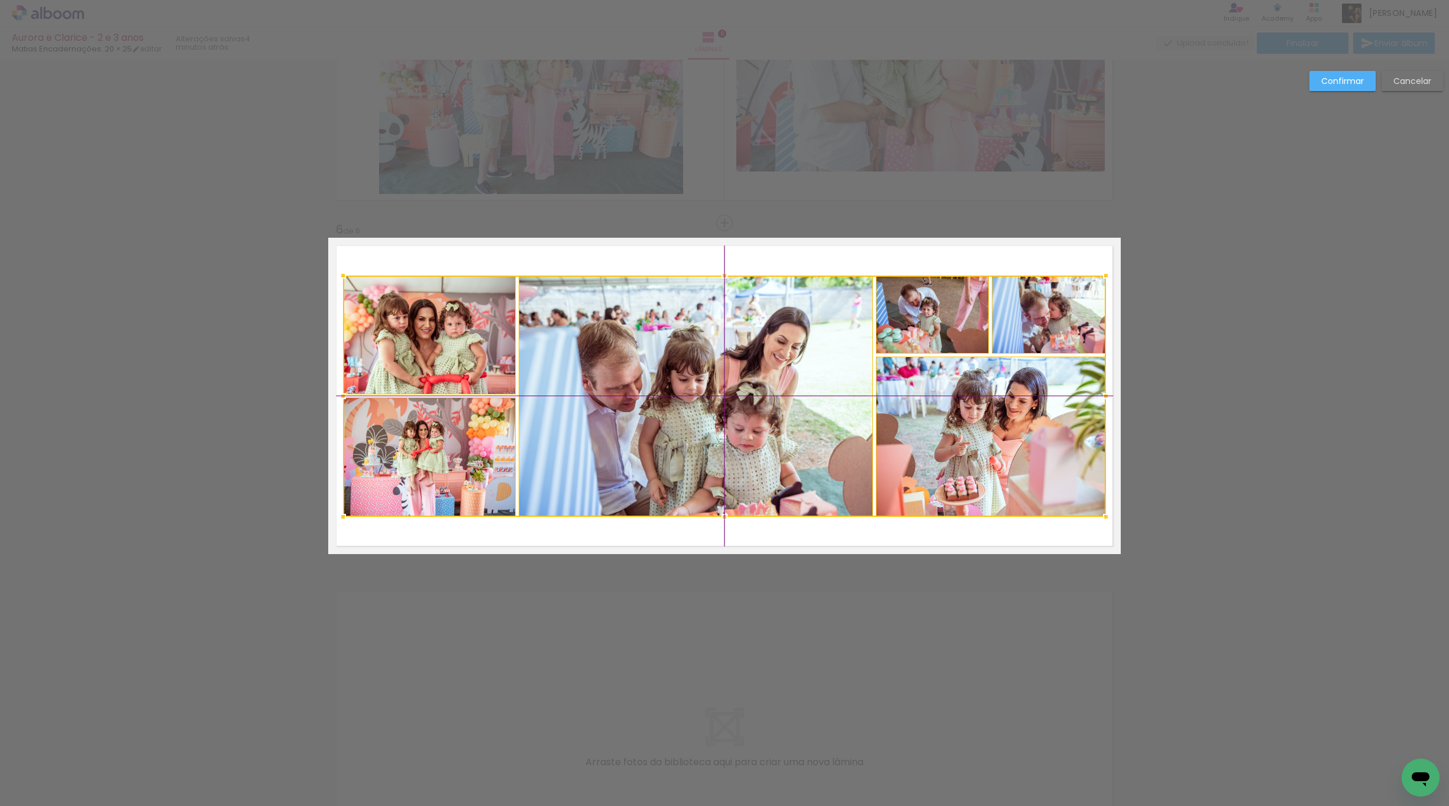
drag, startPoint x: 723, startPoint y: 443, endPoint x: 736, endPoint y: 440, distance: 13.9
click at [736, 440] on div at bounding box center [724, 396] width 763 height 241
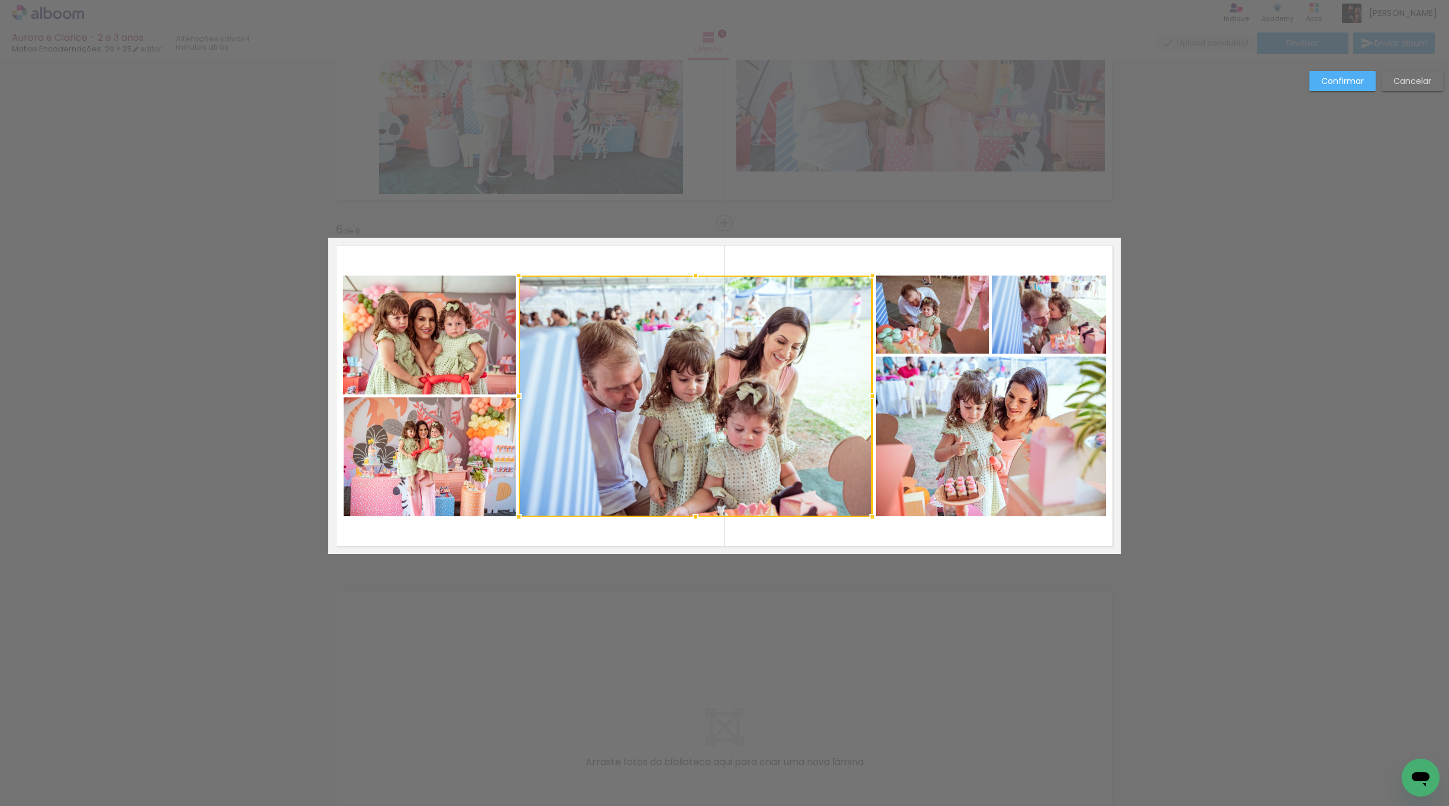
click at [1320, 81] on paper-button "Confirmar" at bounding box center [1342, 81] width 66 height 20
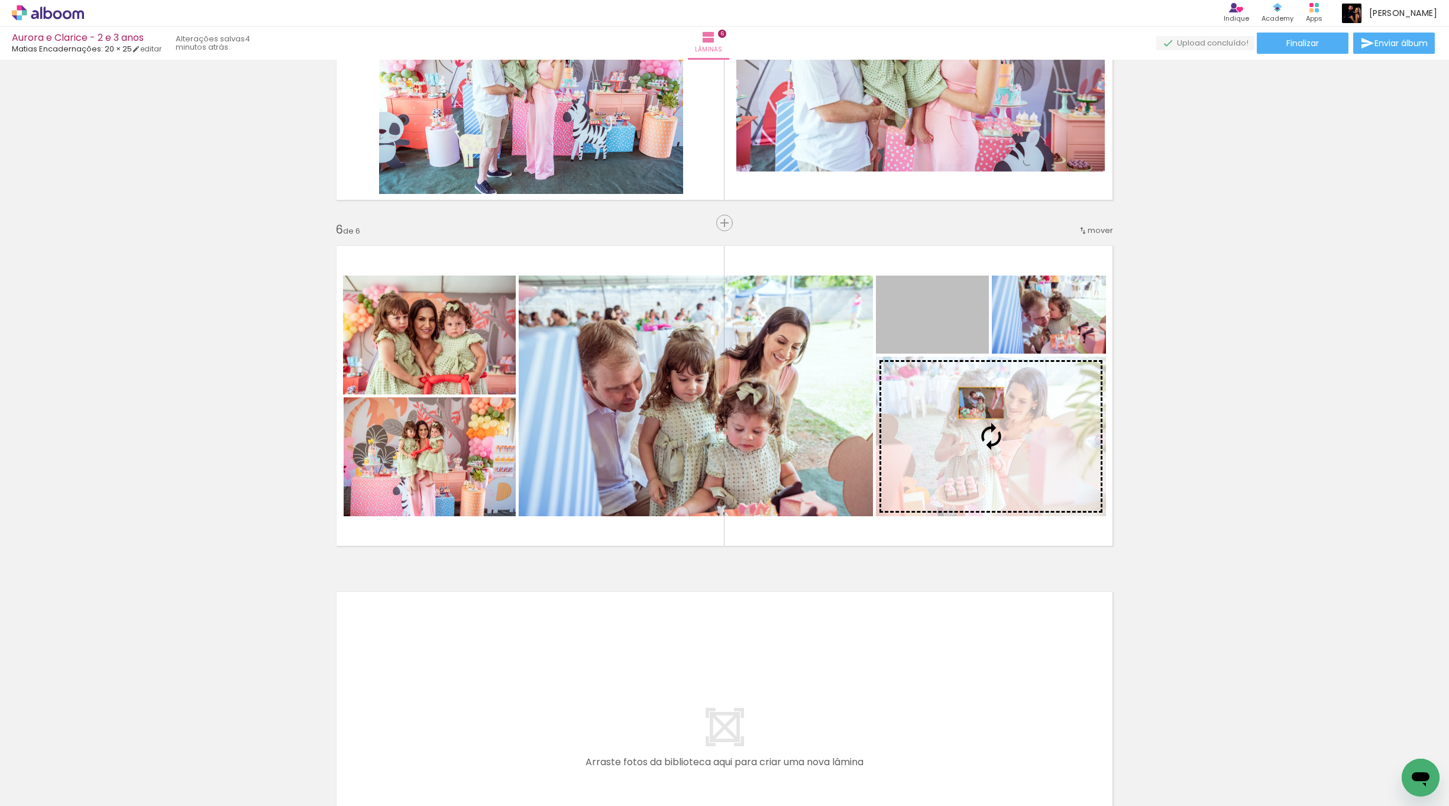
drag, startPoint x: 938, startPoint y: 328, endPoint x: 988, endPoint y: 420, distance: 104.5
click at [0, 0] on slot at bounding box center [0, 0] width 0 height 0
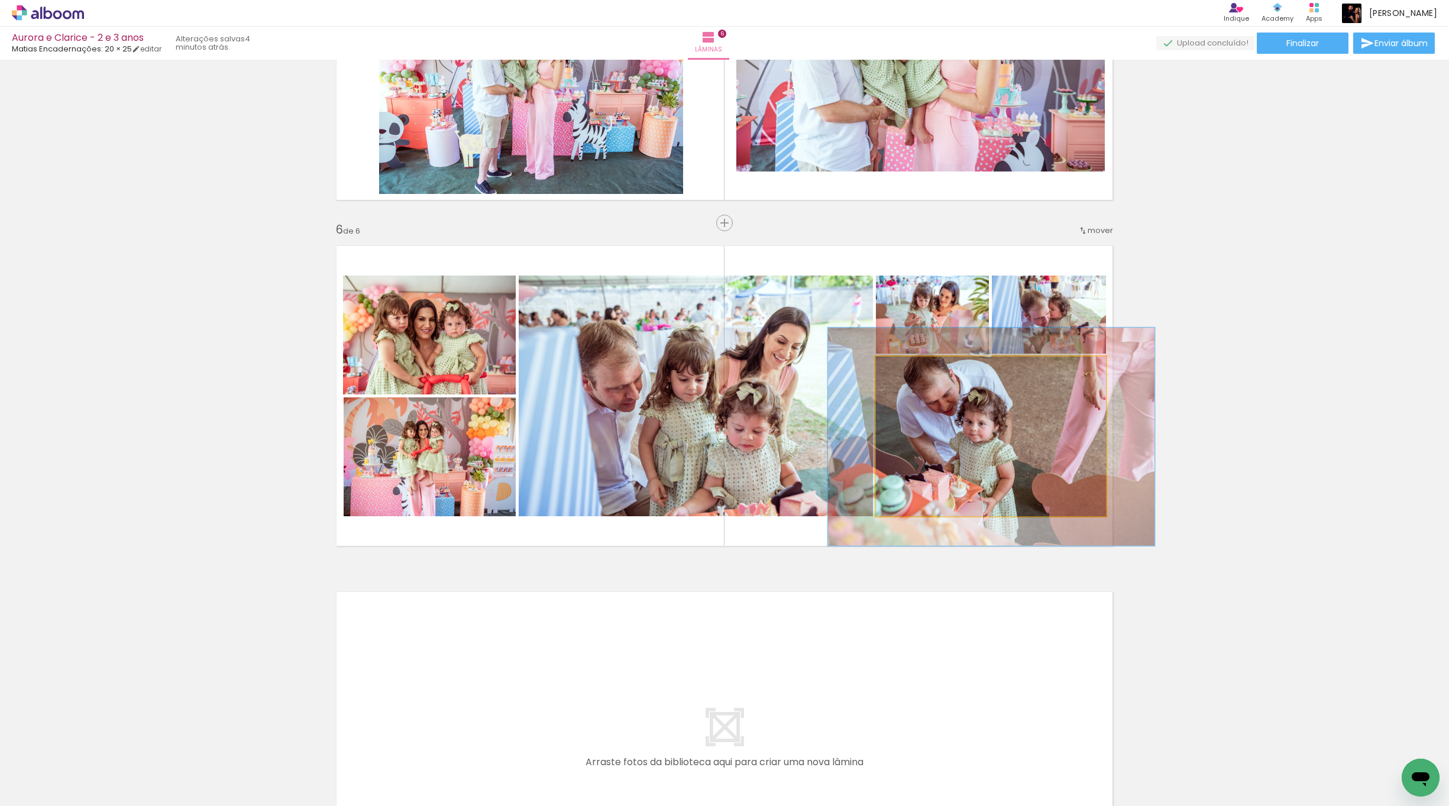
drag, startPoint x: 902, startPoint y: 371, endPoint x: 917, endPoint y: 373, distance: 14.9
type paper-slider "136"
click at [917, 373] on div at bounding box center [918, 369] width 19 height 19
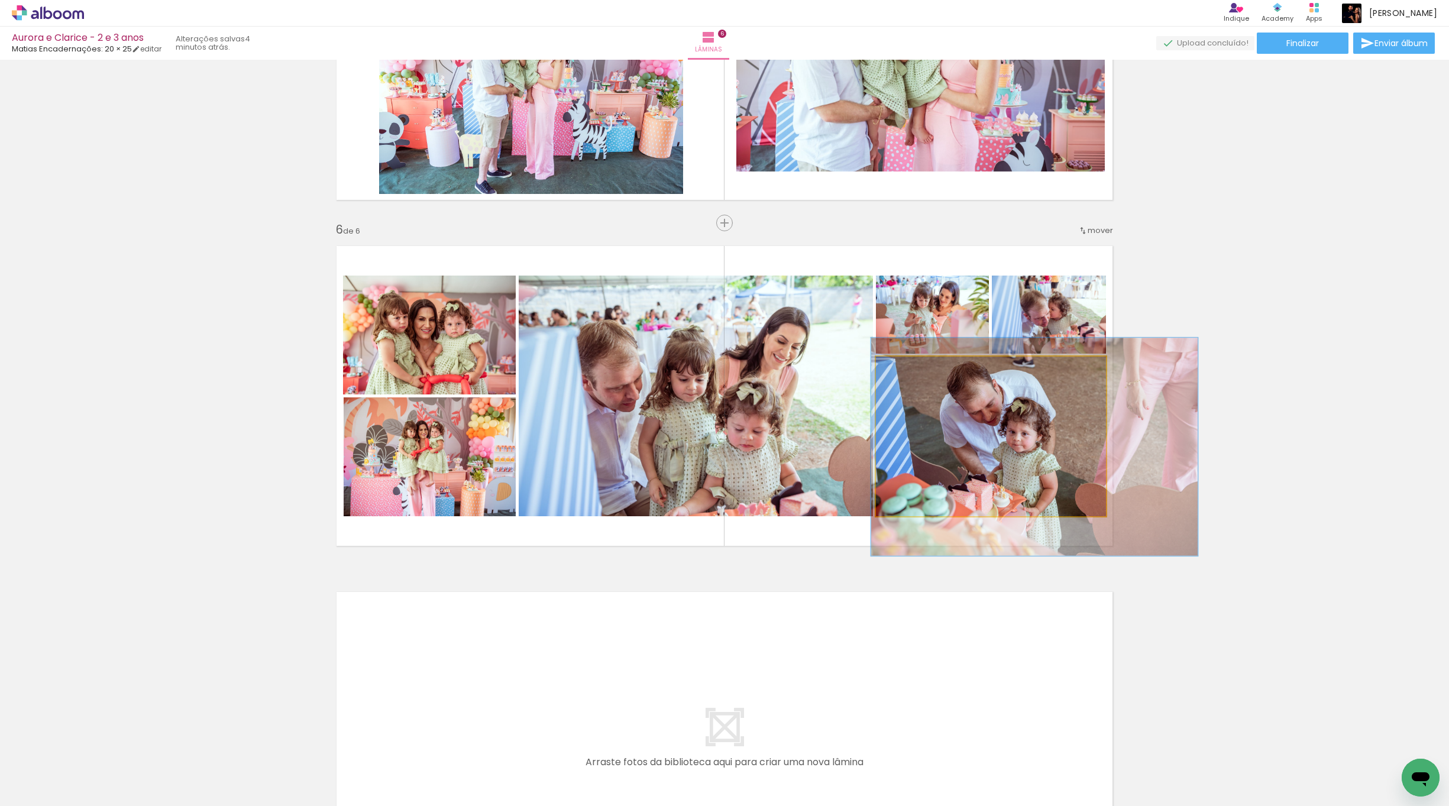
drag, startPoint x: 969, startPoint y: 448, endPoint x: 1001, endPoint y: 457, distance: 33.7
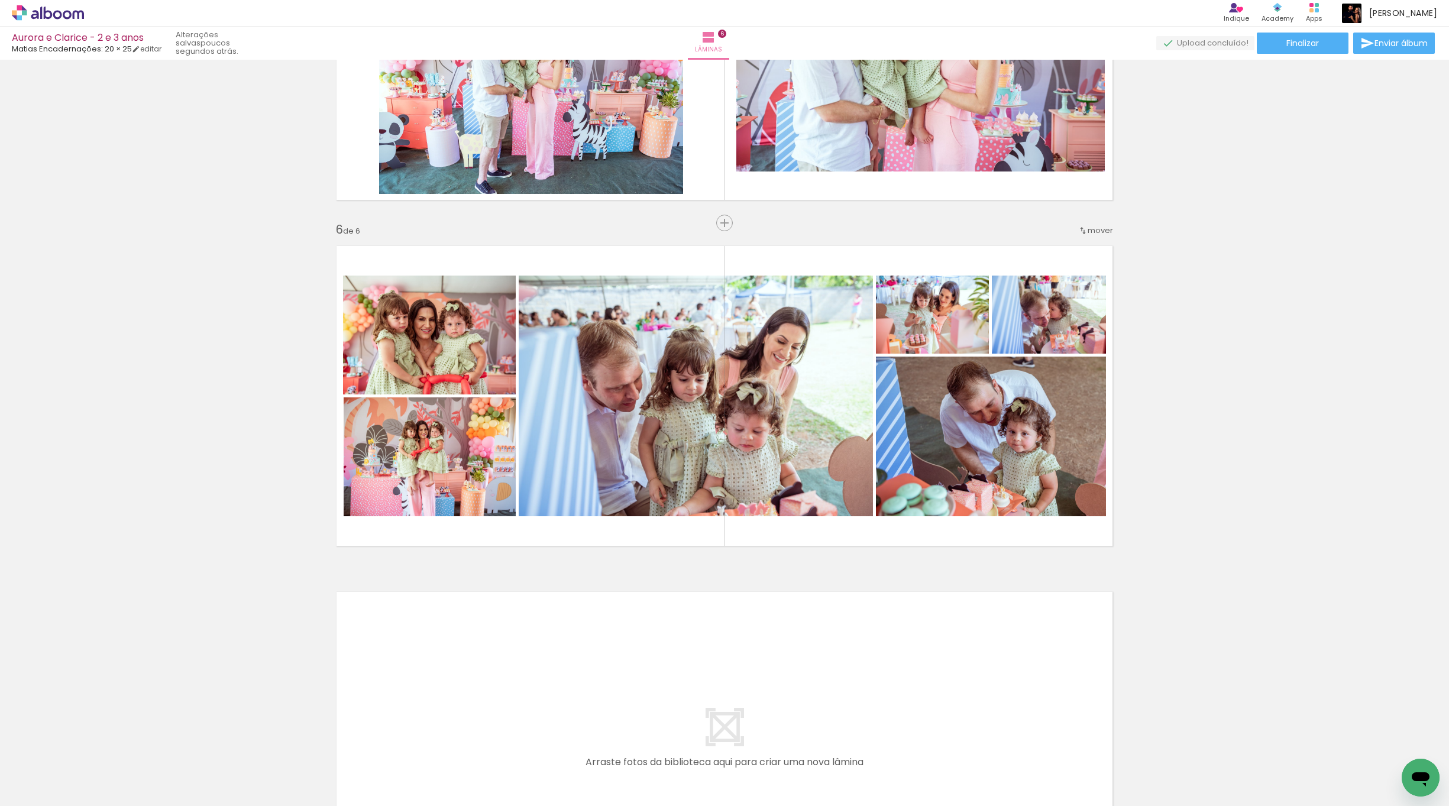
scroll to position [0, 627]
click at [398, 742] on iron-icon at bounding box center [393, 742] width 12 height 12
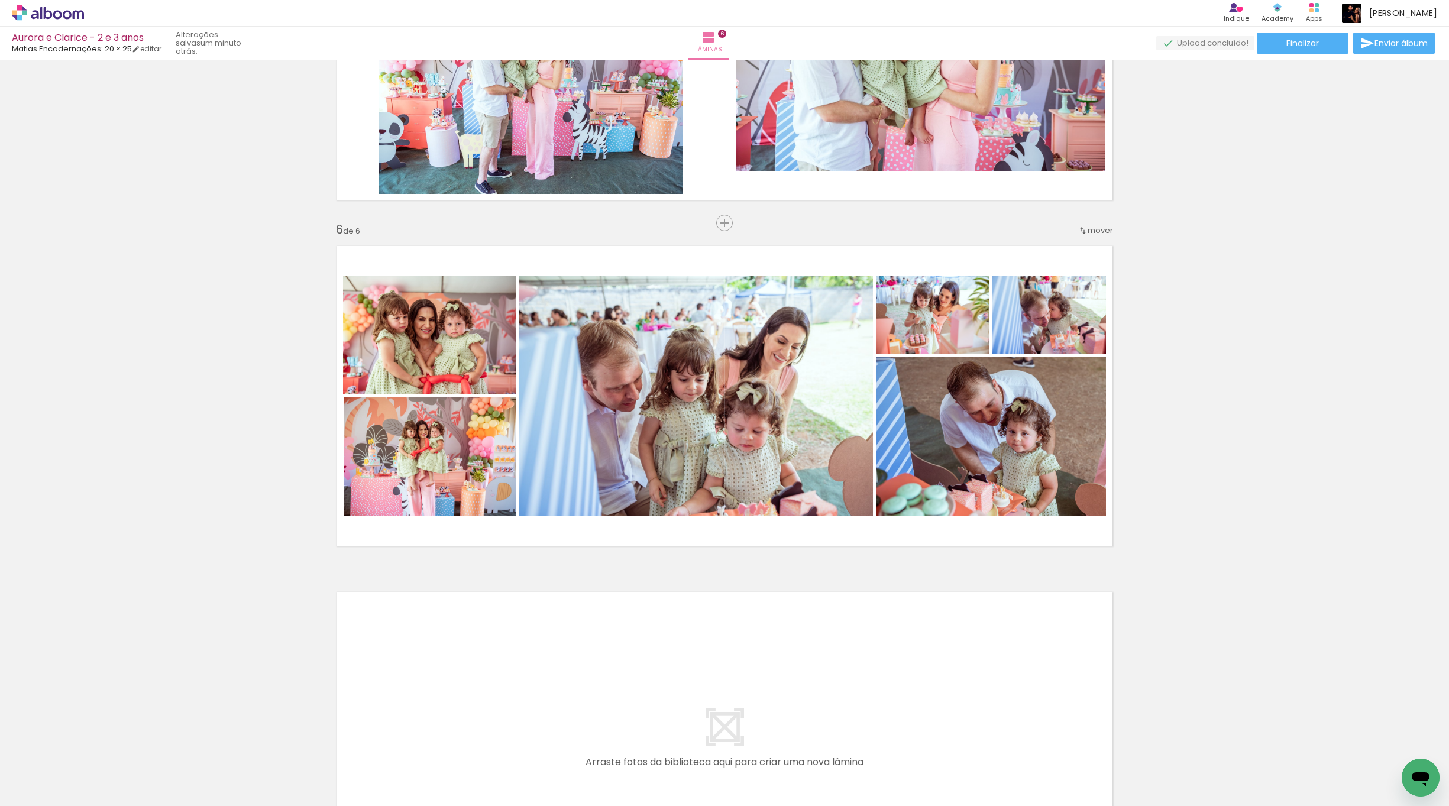
click at [730, 742] on iron-icon at bounding box center [724, 742] width 12 height 12
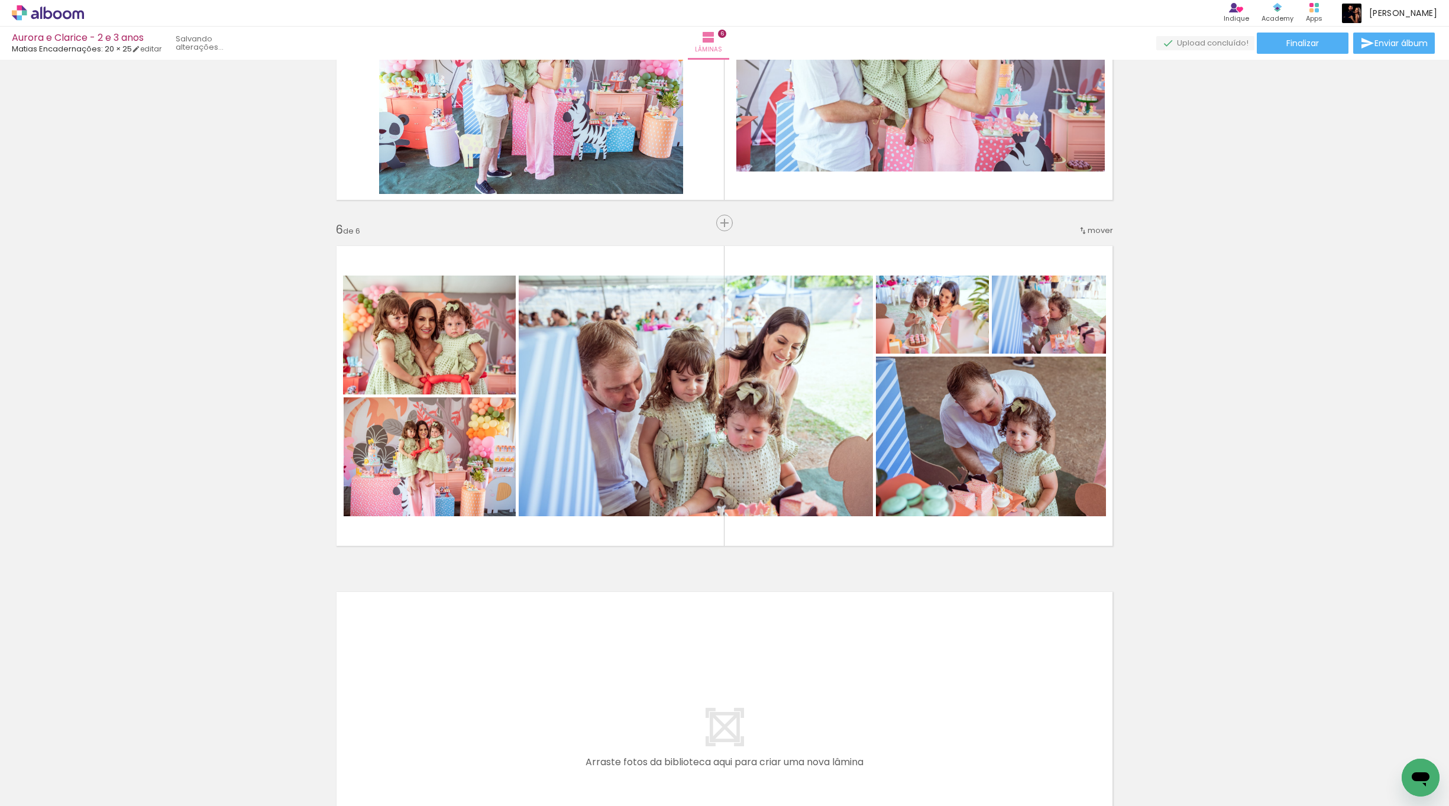
scroll to position [0, 229]
click at [797, 741] on iron-icon at bounding box center [790, 742] width 12 height 12
click at [862, 740] on iron-icon at bounding box center [856, 742] width 12 height 12
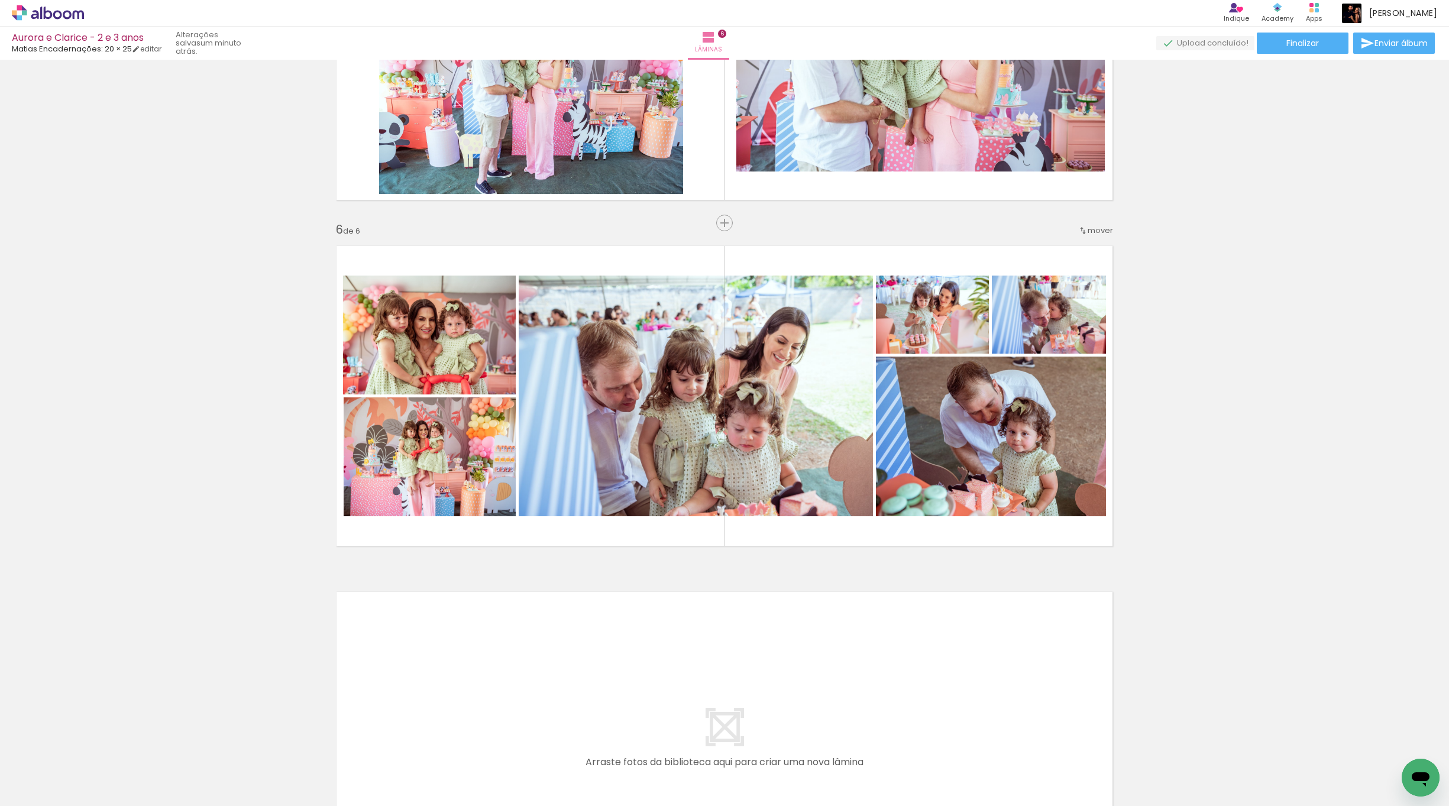
scroll to position [0, 31]
click at [68, 743] on iron-icon at bounding box center [62, 742] width 12 height 12
click at [1025, 744] on iron-icon at bounding box center [1020, 742] width 12 height 12
click at [1026, 743] on iron-icon at bounding box center [1020, 742] width 12 height 12
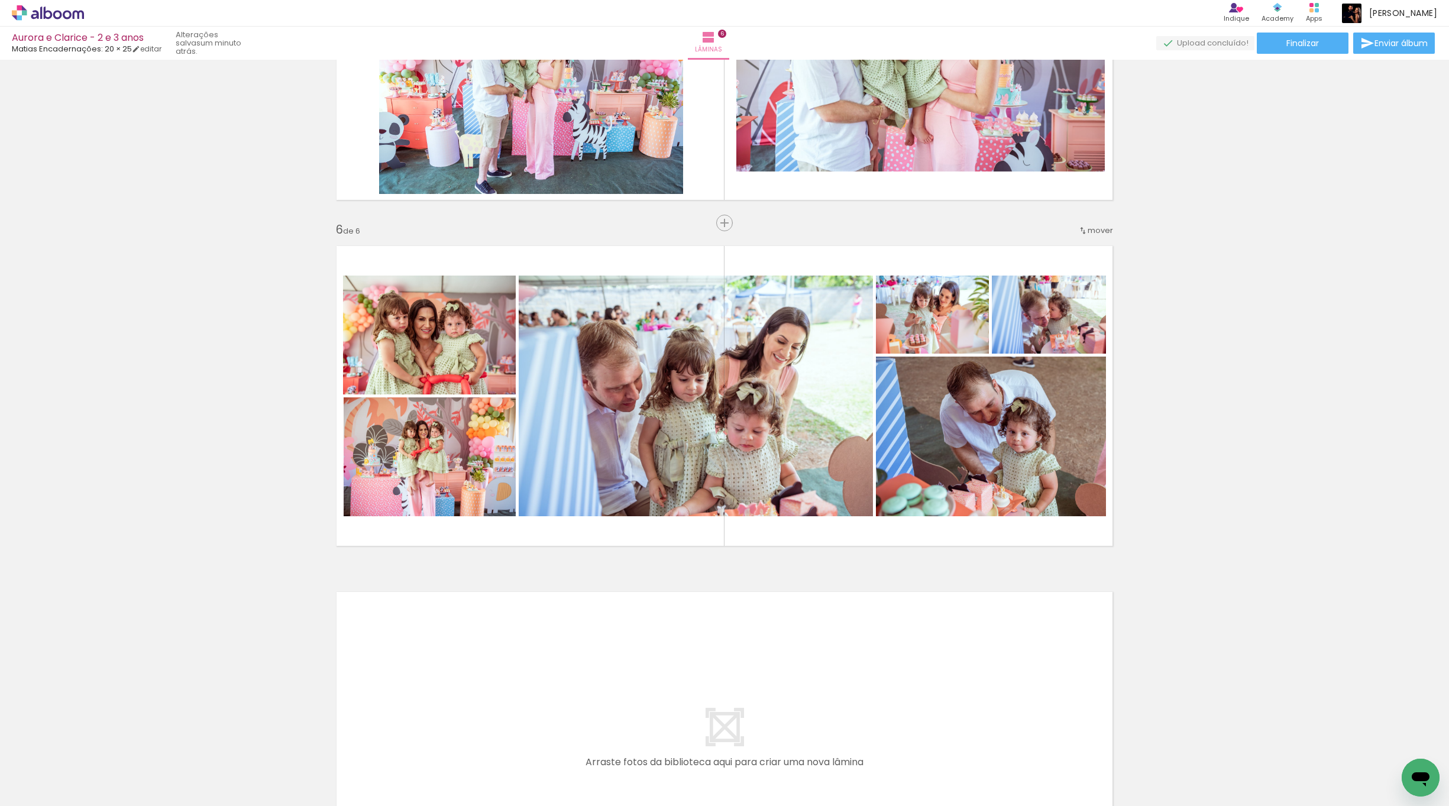
click at [1026, 742] on iron-icon at bounding box center [1020, 742] width 12 height 12
click at [1026, 741] on iron-icon at bounding box center [1020, 742] width 12 height 12
click at [1022, 741] on iron-icon at bounding box center [1020, 742] width 12 height 12
click at [99, 745] on iron-icon at bounding box center [92, 742] width 12 height 12
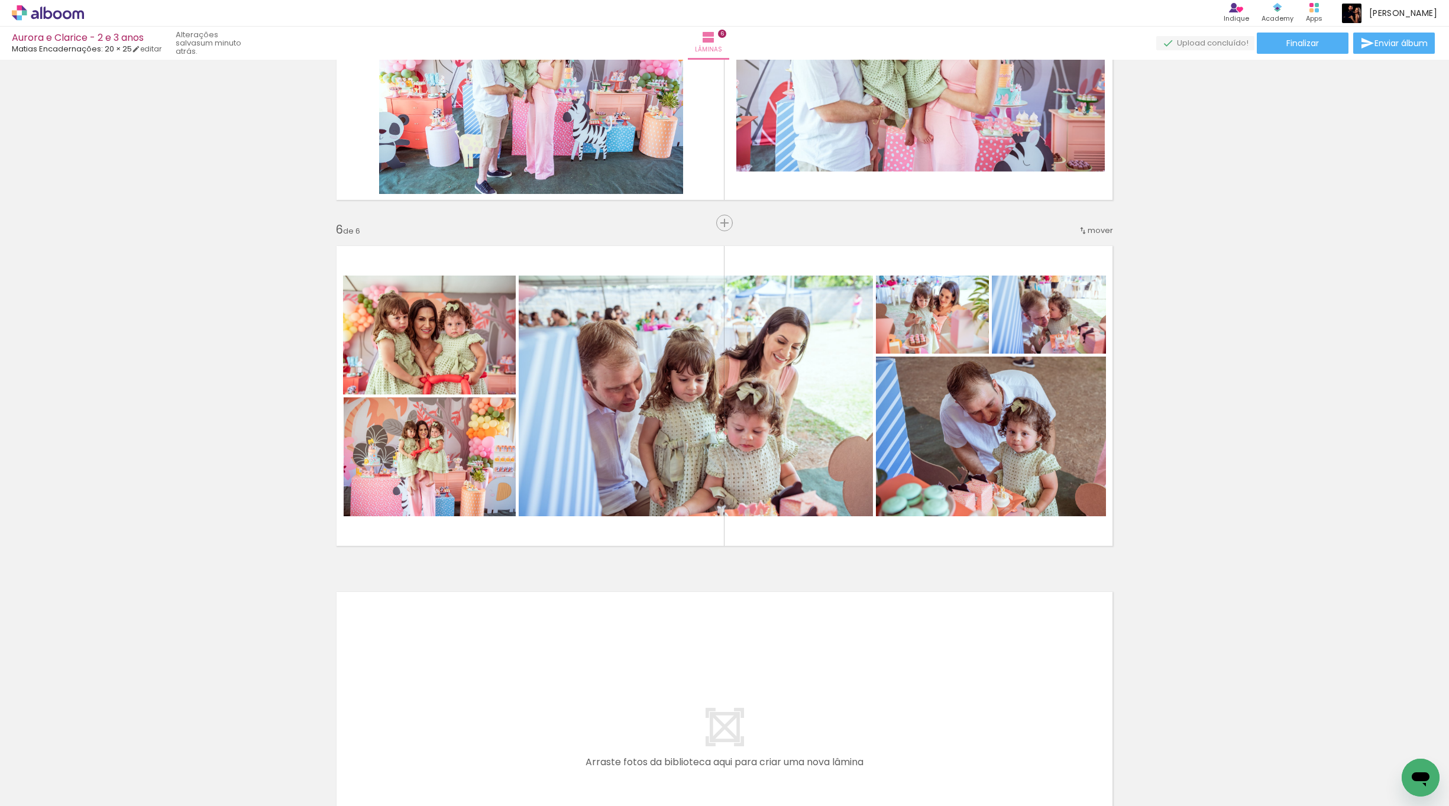
click at [99, 743] on iron-icon at bounding box center [92, 742] width 12 height 12
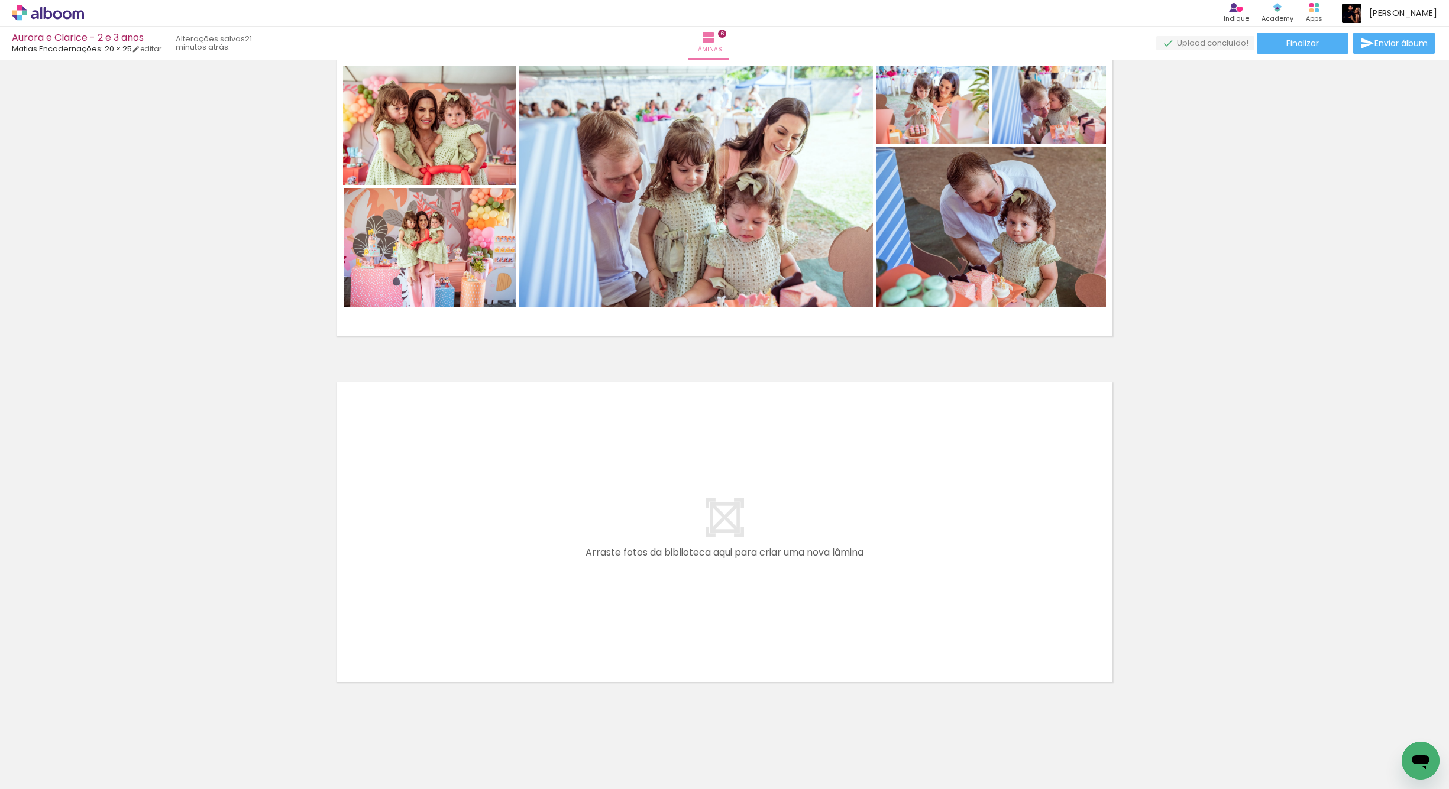
click at [99, 726] on iron-icon at bounding box center [92, 726] width 12 height 12
click at [98, 725] on iron-icon at bounding box center [92, 726] width 12 height 12
click at [97, 725] on iron-icon at bounding box center [92, 726] width 12 height 12
click at [98, 725] on iron-icon at bounding box center [92, 726] width 12 height 12
click at [94, 724] on iron-icon at bounding box center [92, 726] width 12 height 12
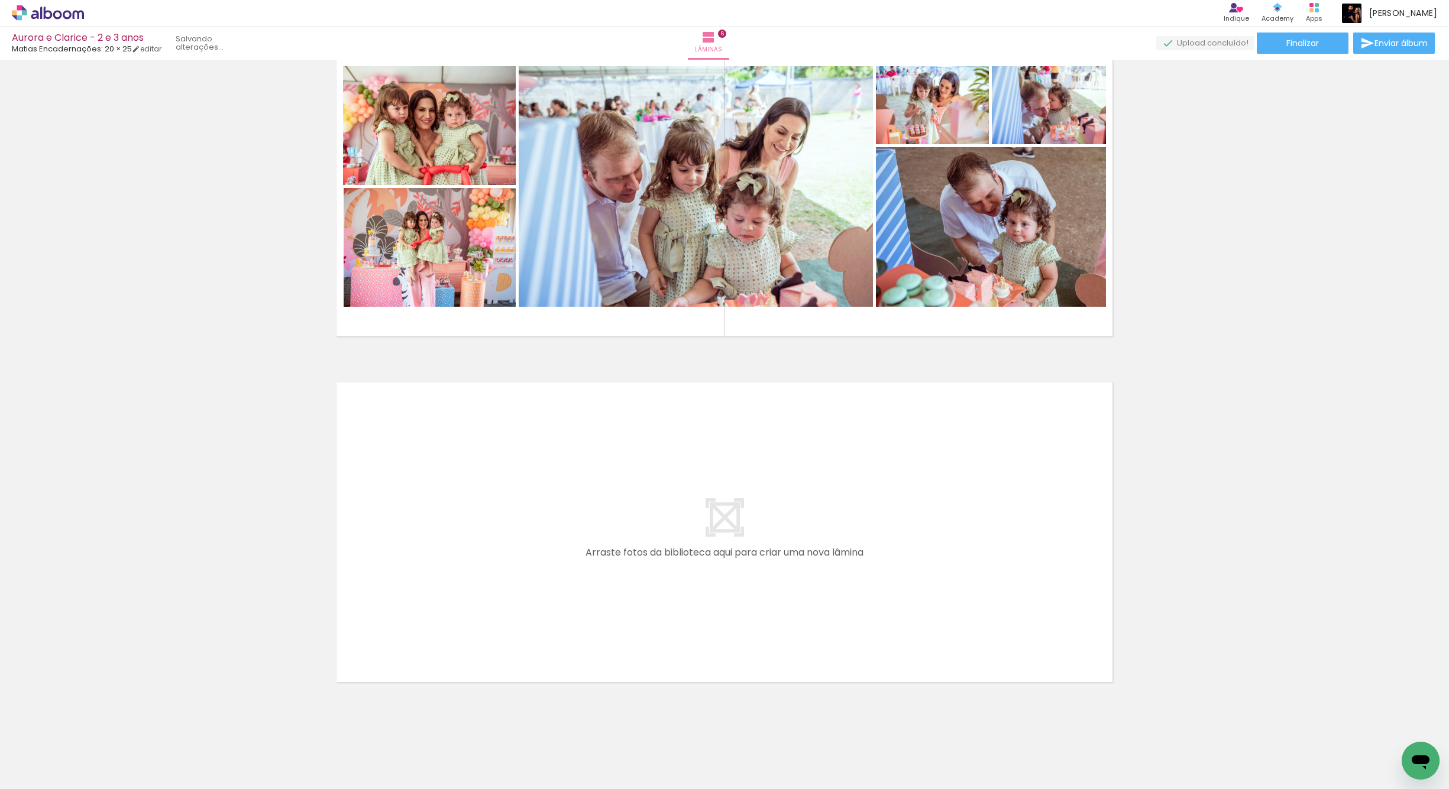
click at [94, 724] on iron-icon at bounding box center [92, 726] width 12 height 12
click at [96, 724] on iron-icon at bounding box center [92, 726] width 12 height 12
click at [92, 721] on iron-icon at bounding box center [92, 726] width 12 height 12
click at [94, 721] on iron-icon at bounding box center [92, 726] width 12 height 12
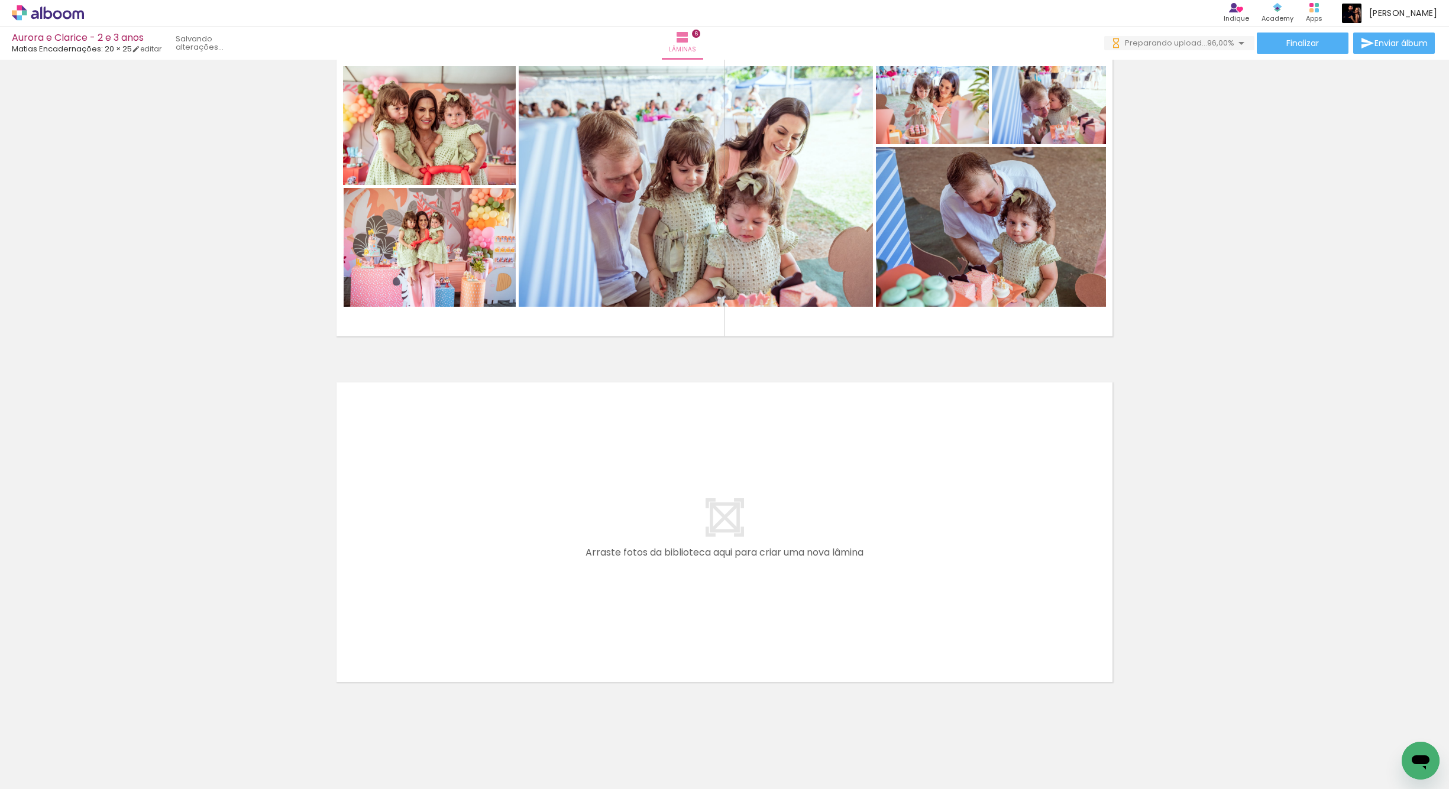
click at [96, 723] on iron-icon at bounding box center [92, 726] width 12 height 12
click at [93, 721] on iron-icon at bounding box center [92, 726] width 12 height 12
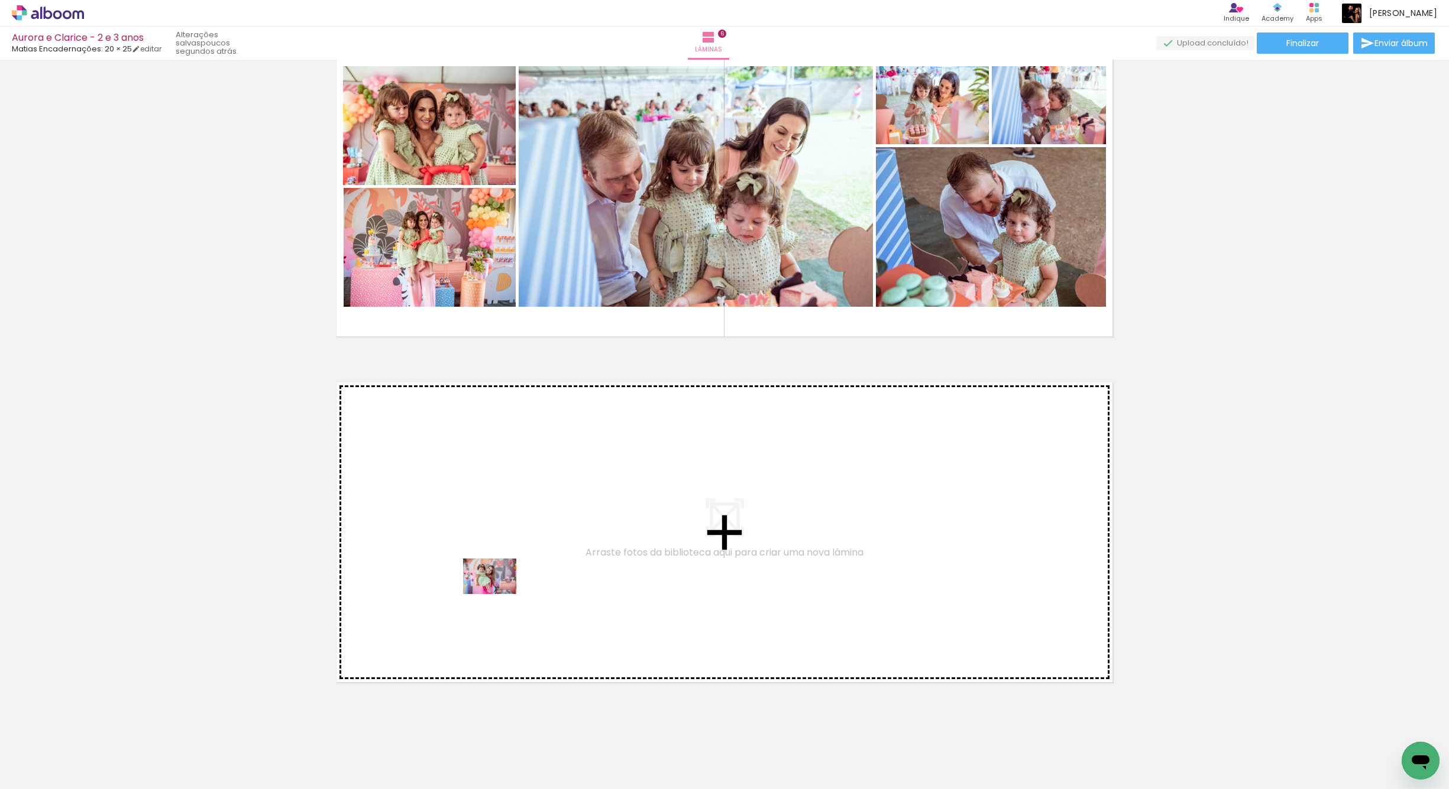
drag, startPoint x: 135, startPoint y: 752, endPoint x: 264, endPoint y: 667, distance: 155.0
click at [498, 594] on quentale-workspace at bounding box center [724, 394] width 1449 height 789
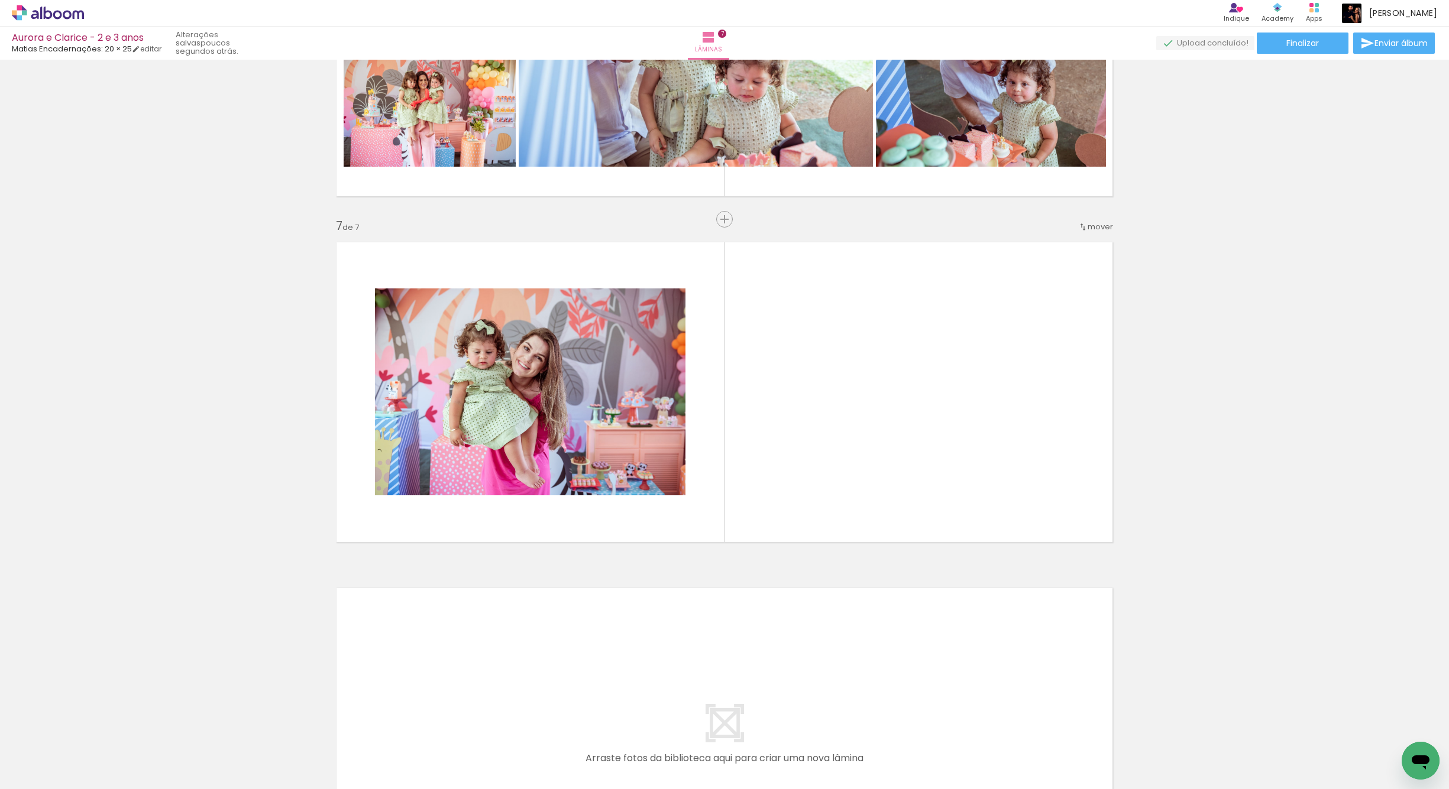
scroll to position [1940, 0]
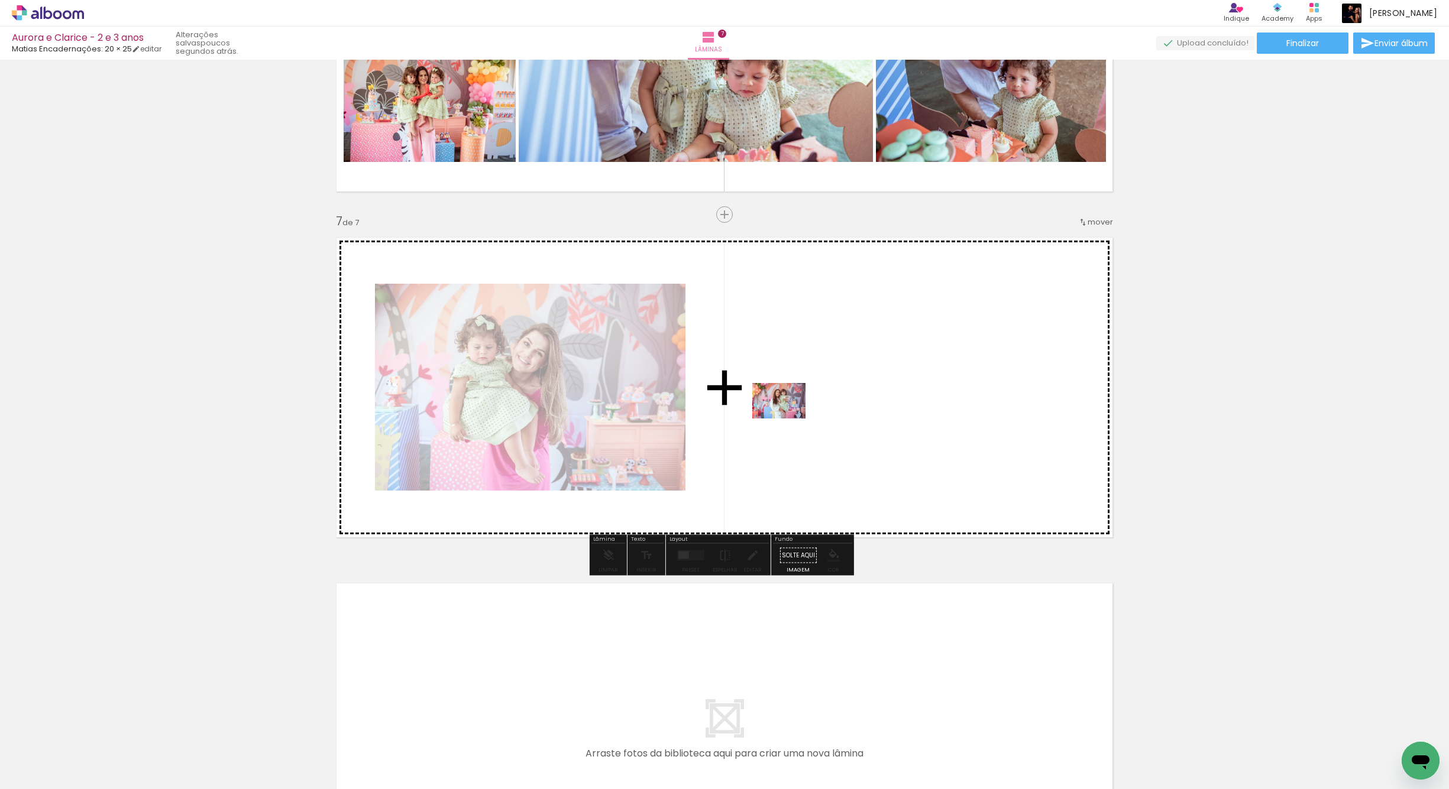
drag, startPoint x: 135, startPoint y: 747, endPoint x: 679, endPoint y: 467, distance: 612.0
click at [785, 419] on quentale-workspace at bounding box center [724, 394] width 1449 height 789
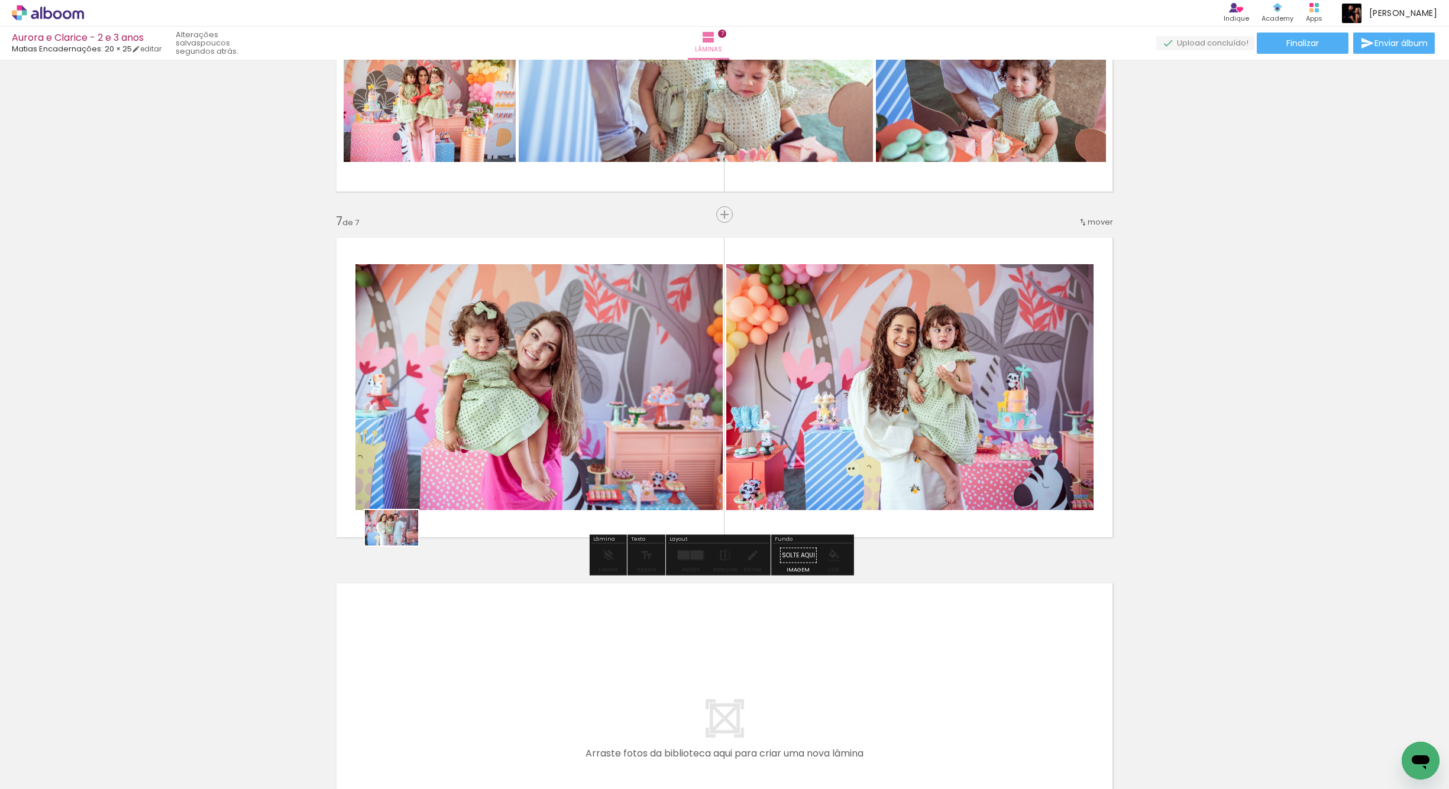
drag, startPoint x: 128, startPoint y: 769, endPoint x: 394, endPoint y: 539, distance: 351.3
click at [400, 544] on quentale-workspace at bounding box center [724, 394] width 1449 height 789
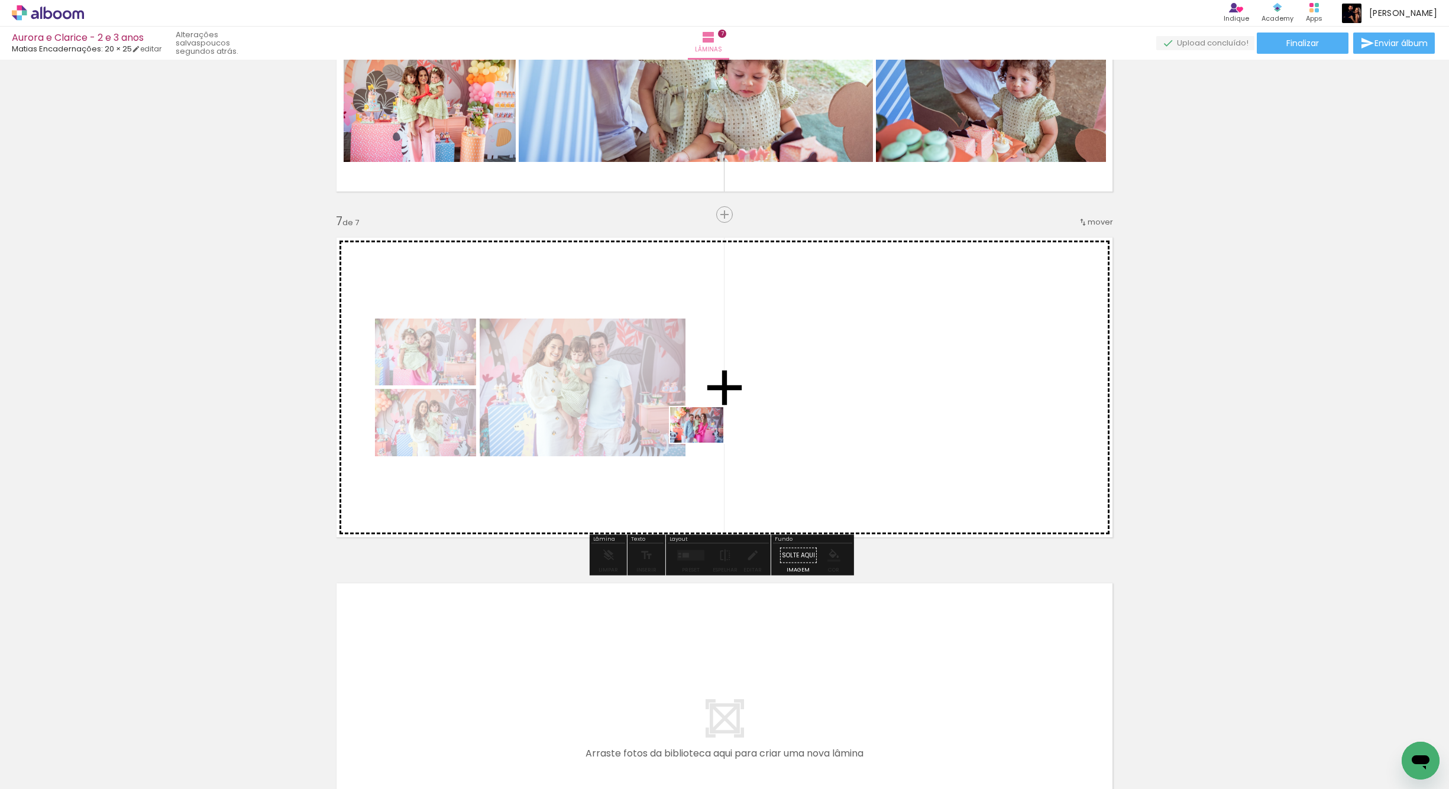
drag, startPoint x: 138, startPoint y: 776, endPoint x: 744, endPoint y: 440, distance: 692.5
click at [744, 440] on quentale-workspace at bounding box center [724, 394] width 1449 height 789
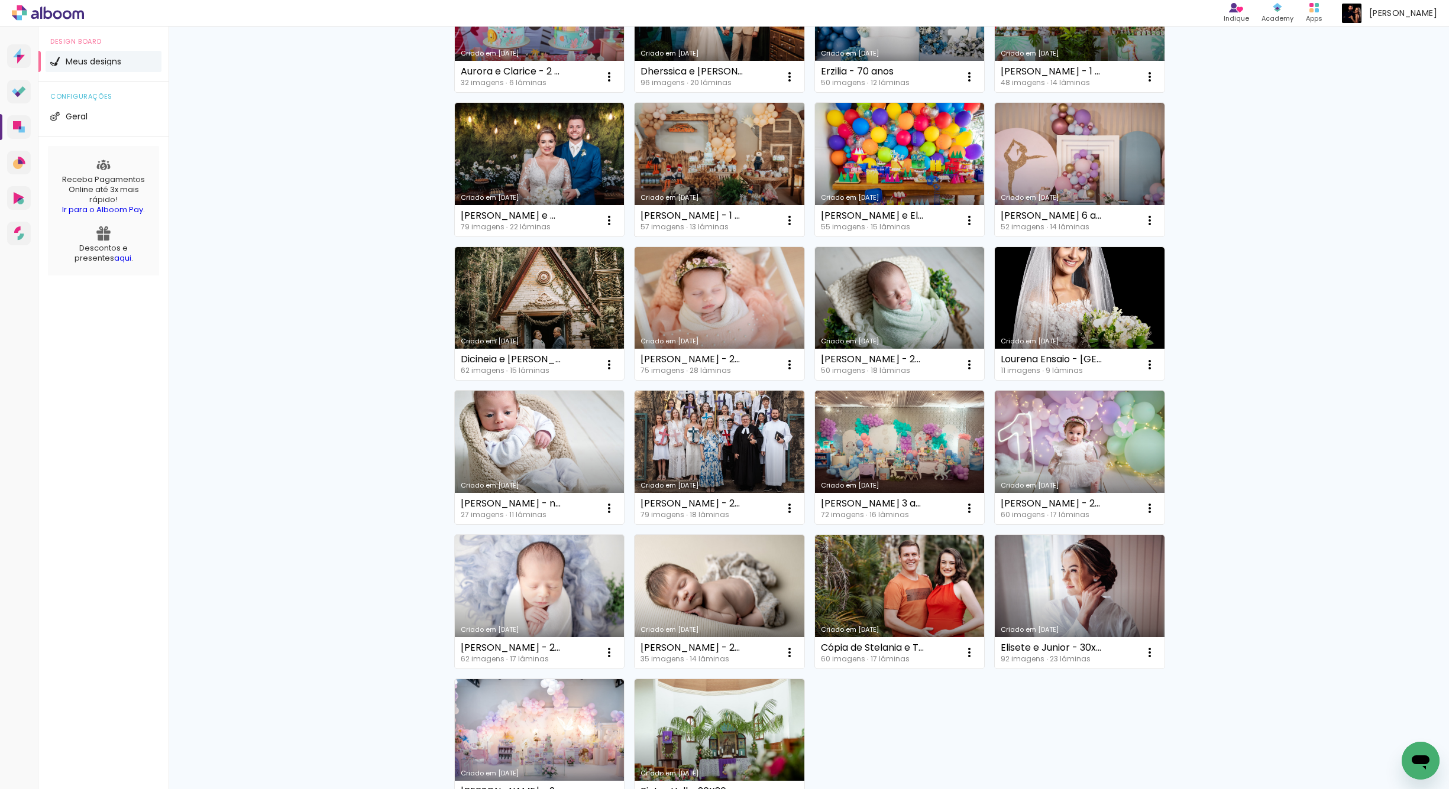
scroll to position [436, 0]
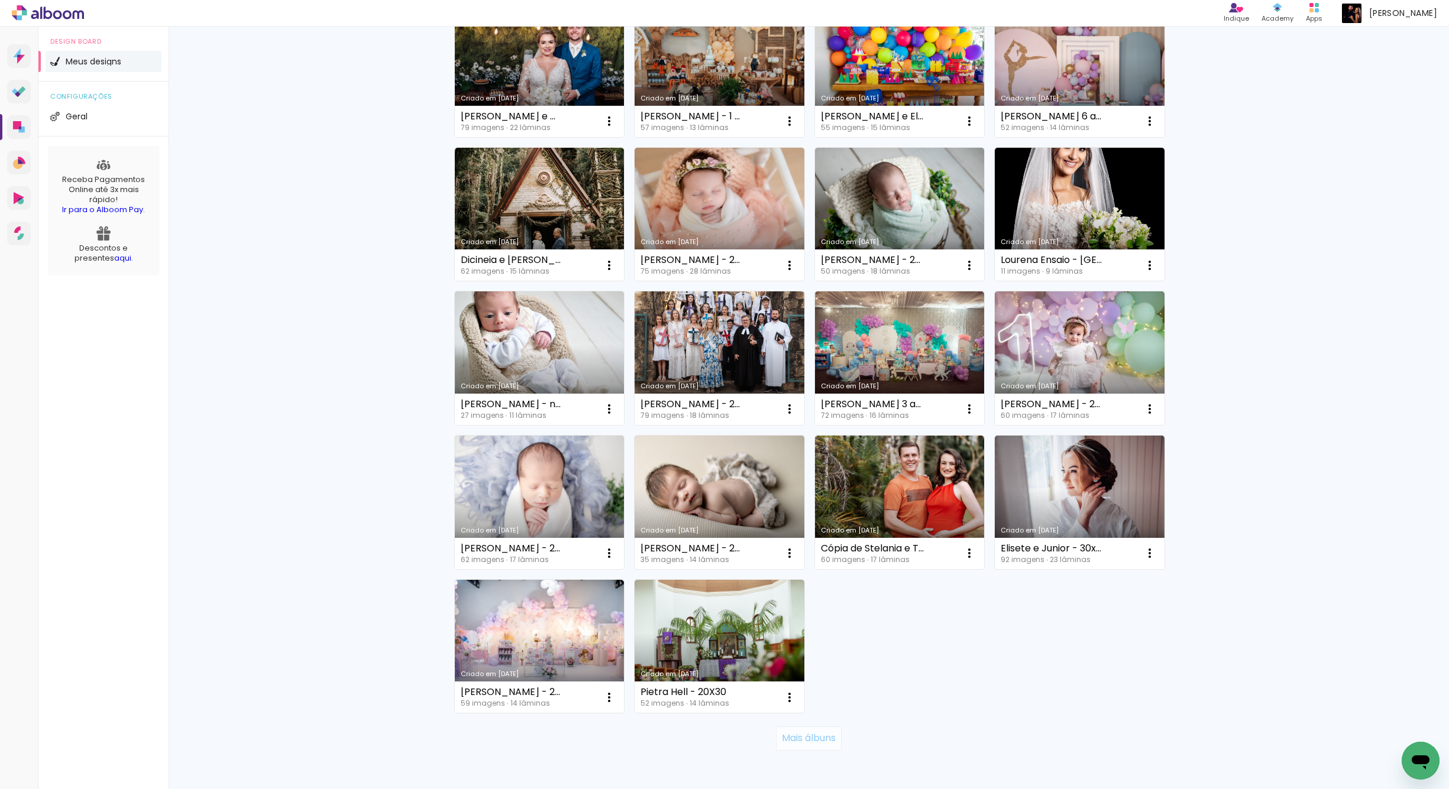
click at [807, 750] on paper-button "Mais álbuns" at bounding box center [809, 739] width 66 height 24
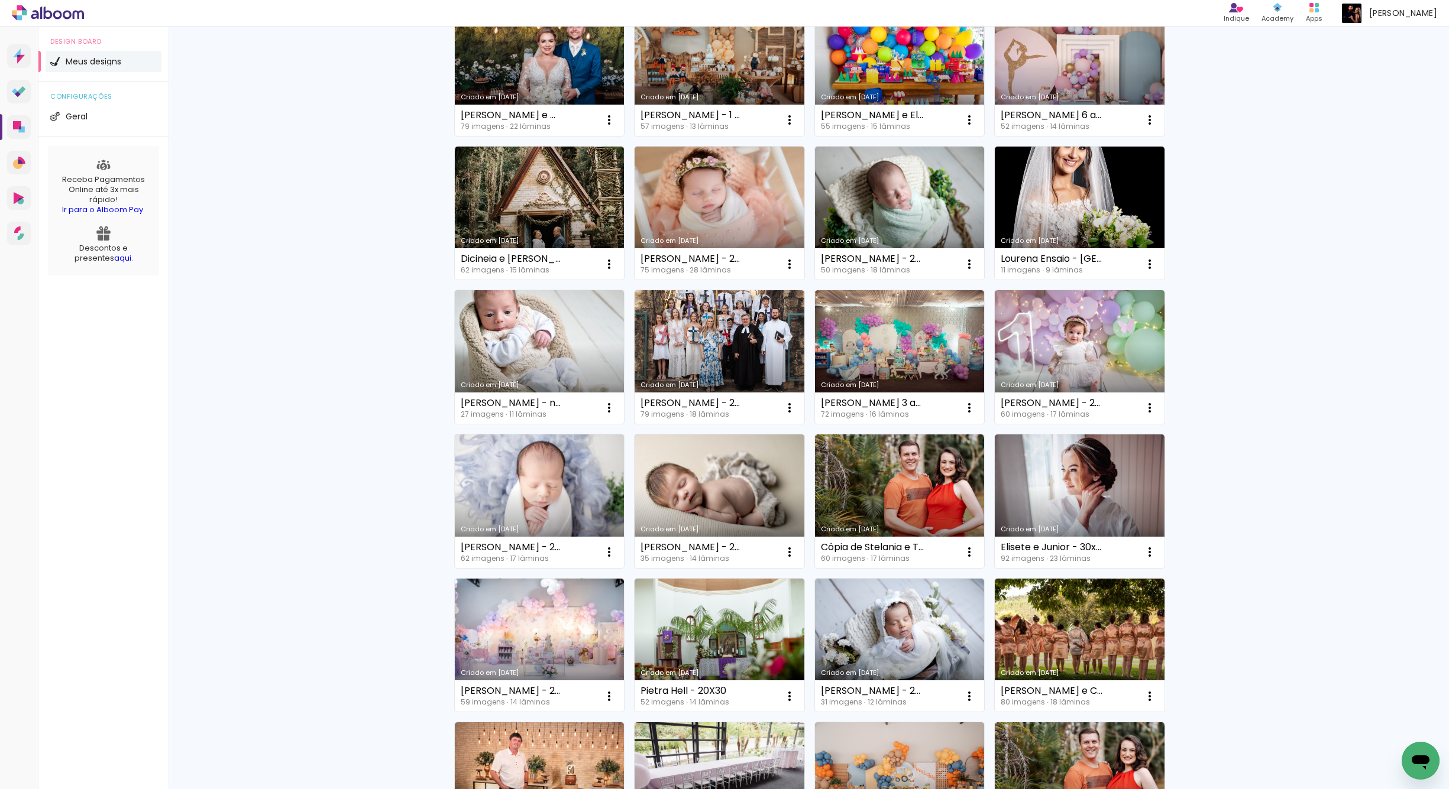
scroll to position [433, 0]
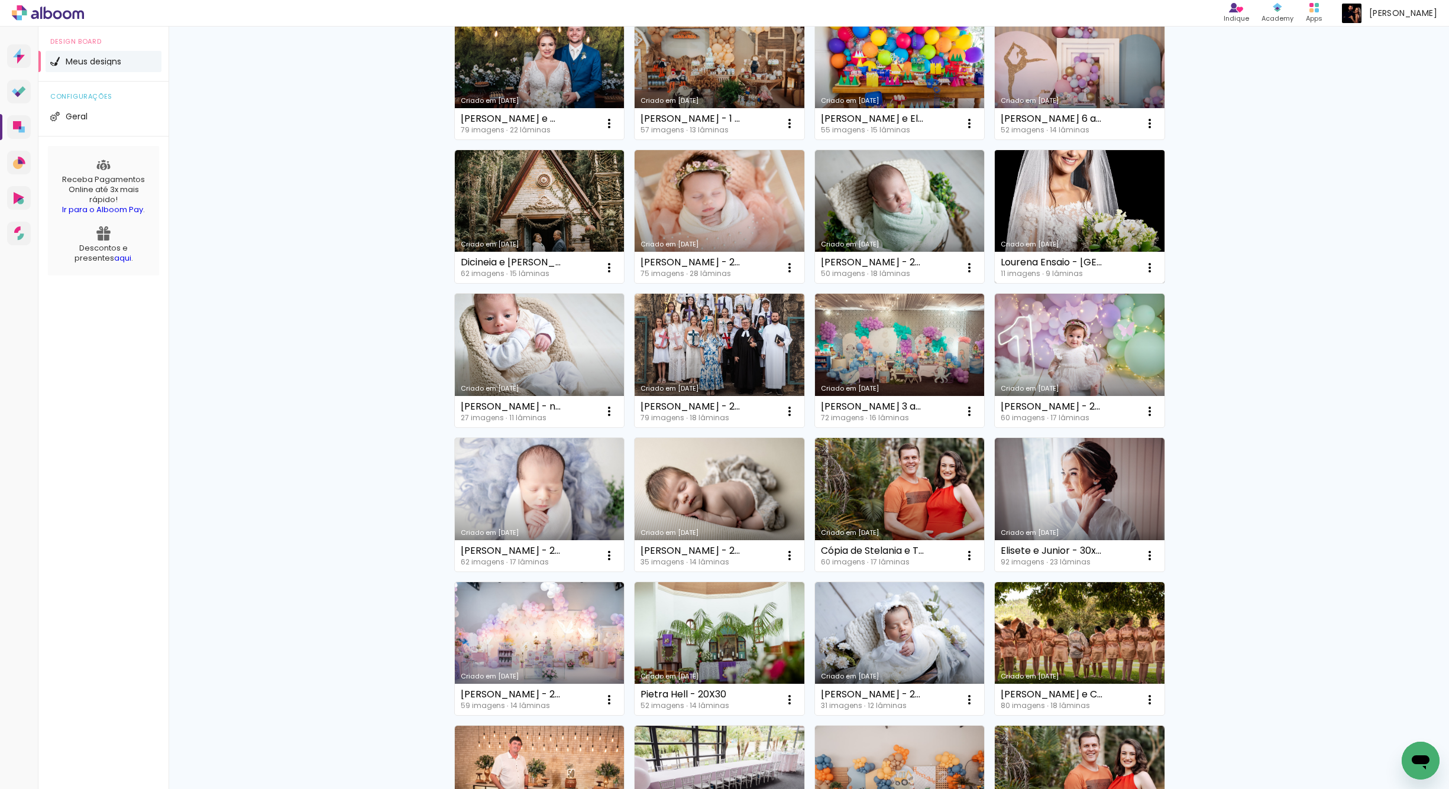
click at [1067, 229] on link "Criado em [DATE]" at bounding box center [1080, 217] width 170 height 134
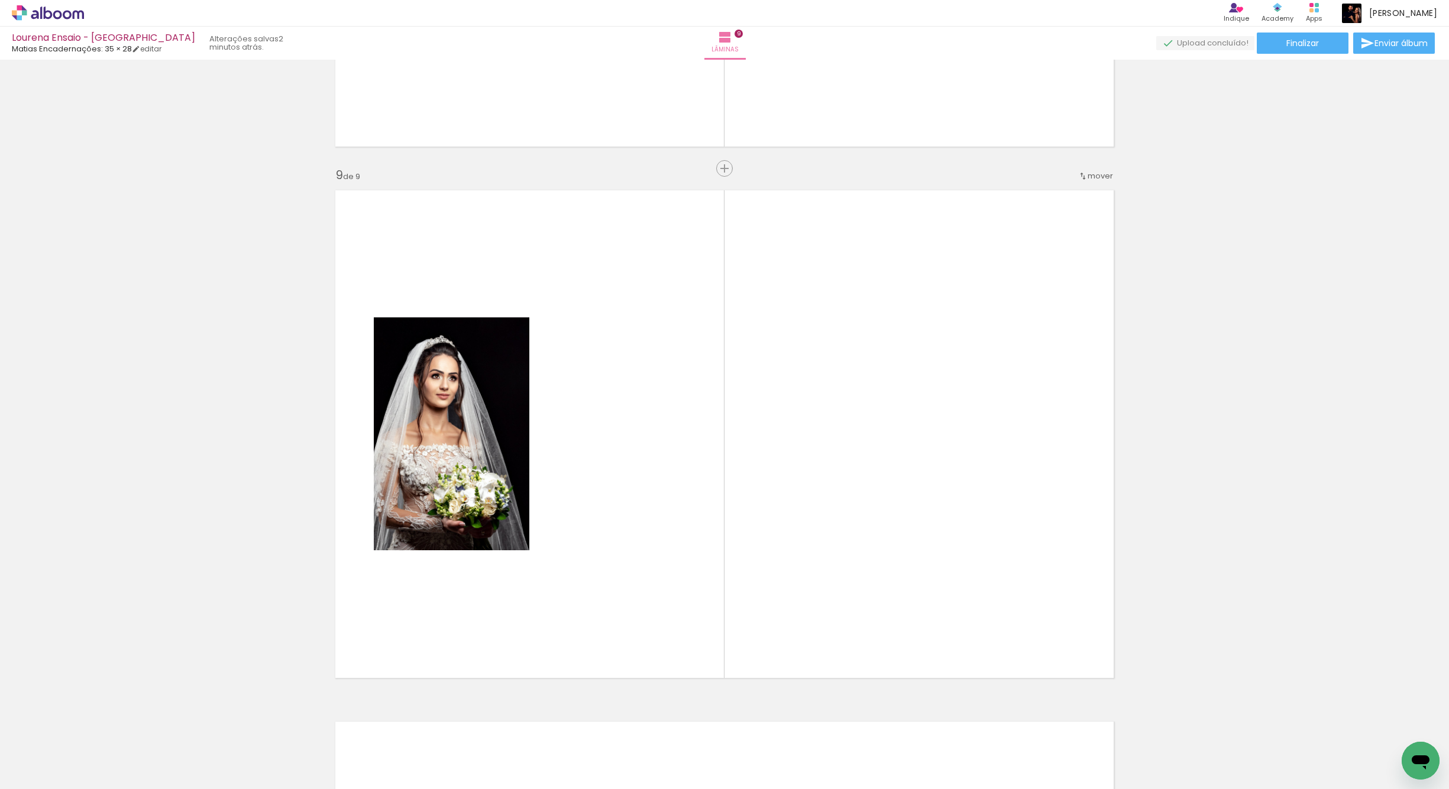
scroll to position [4174, 0]
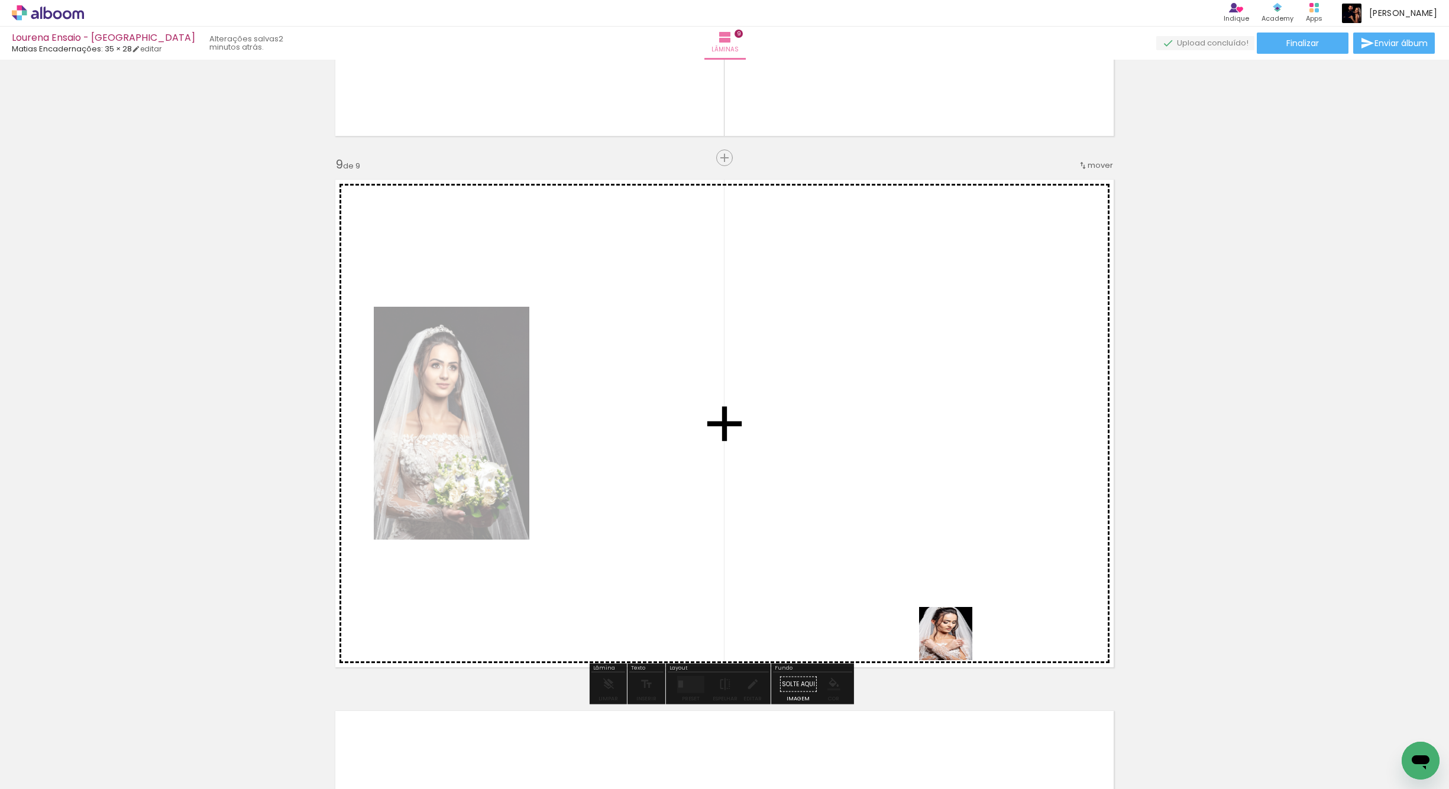
drag, startPoint x: 992, startPoint y: 757, endPoint x: 919, endPoint y: 542, distance: 227.2
click at [919, 542] on quentale-workspace at bounding box center [724, 394] width 1449 height 789
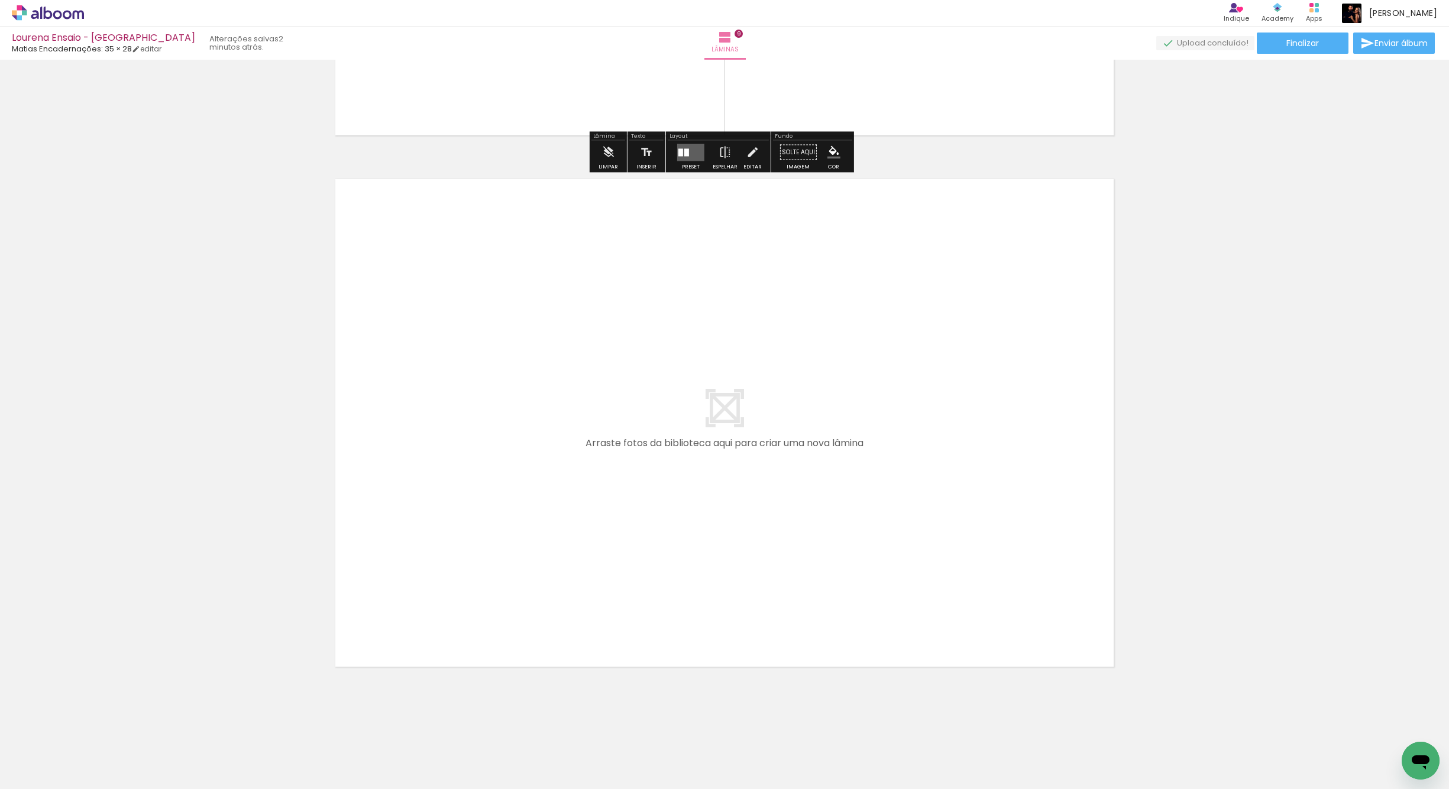
scroll to position [4707, 0]
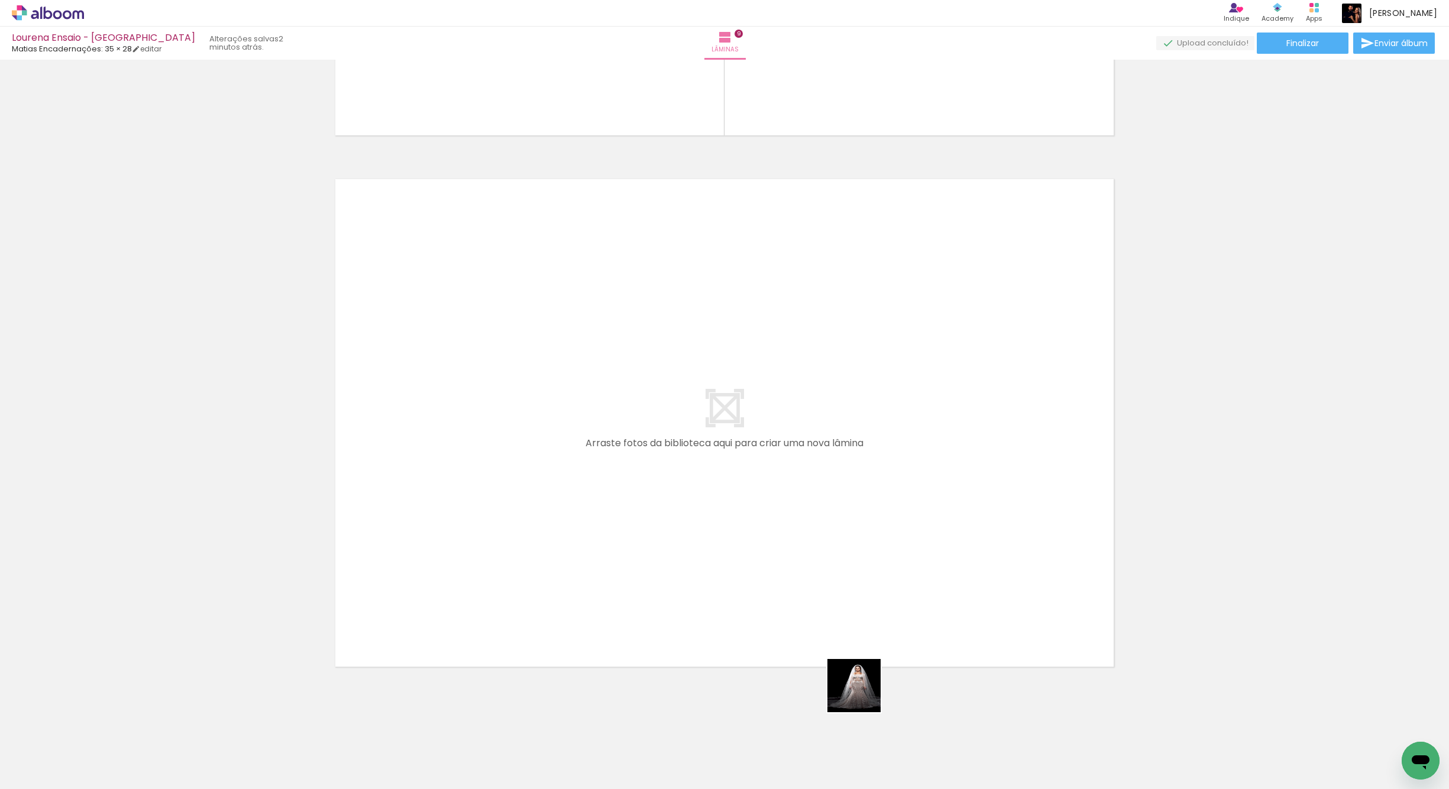
drag, startPoint x: 885, startPoint y: 717, endPoint x: 727, endPoint y: 592, distance: 201.7
click at [727, 592] on quentale-workspace at bounding box center [724, 394] width 1449 height 789
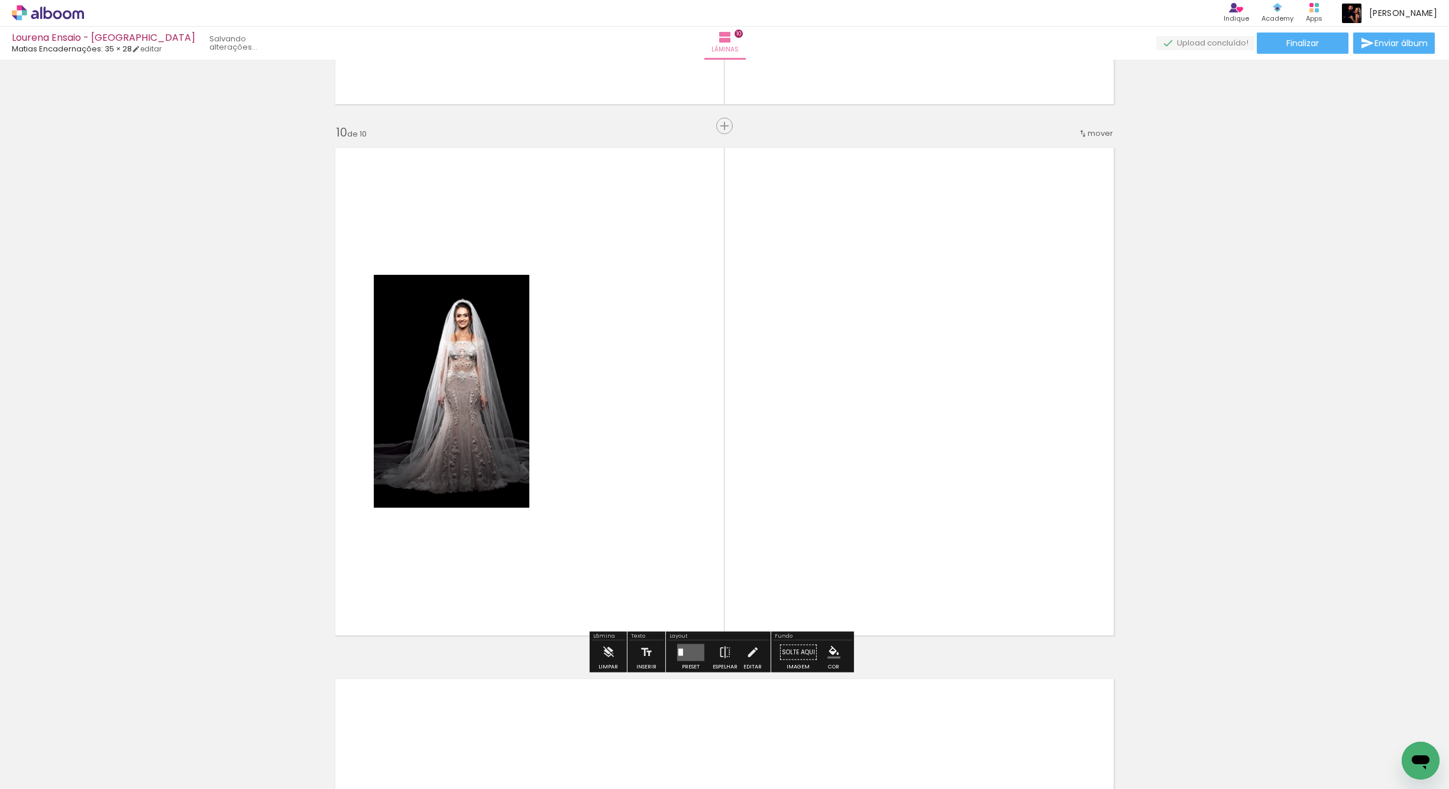
scroll to position [4742, 0]
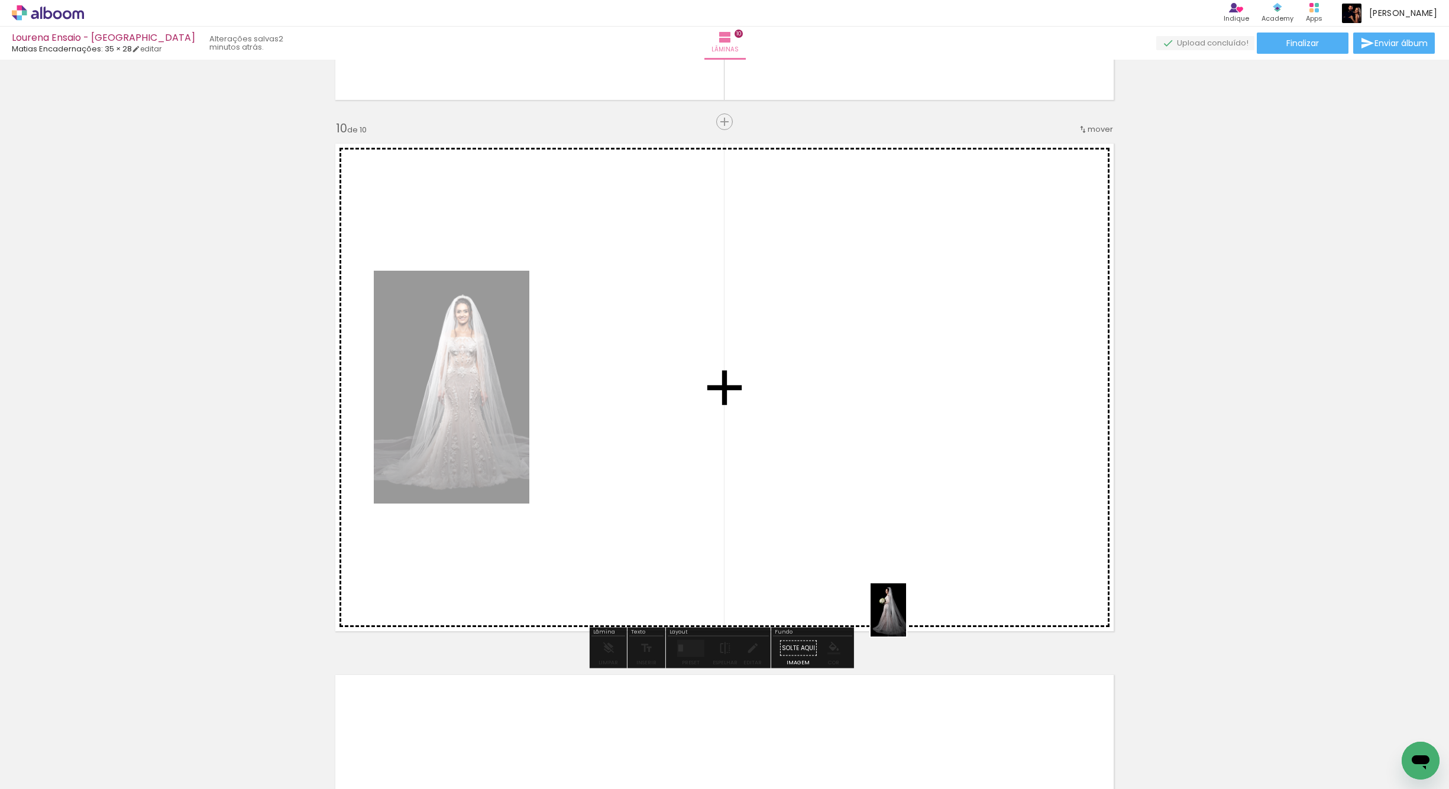
drag, startPoint x: 844, startPoint y: 769, endPoint x: 894, endPoint y: 528, distance: 246.3
click at [894, 528] on quentale-workspace at bounding box center [724, 394] width 1449 height 789
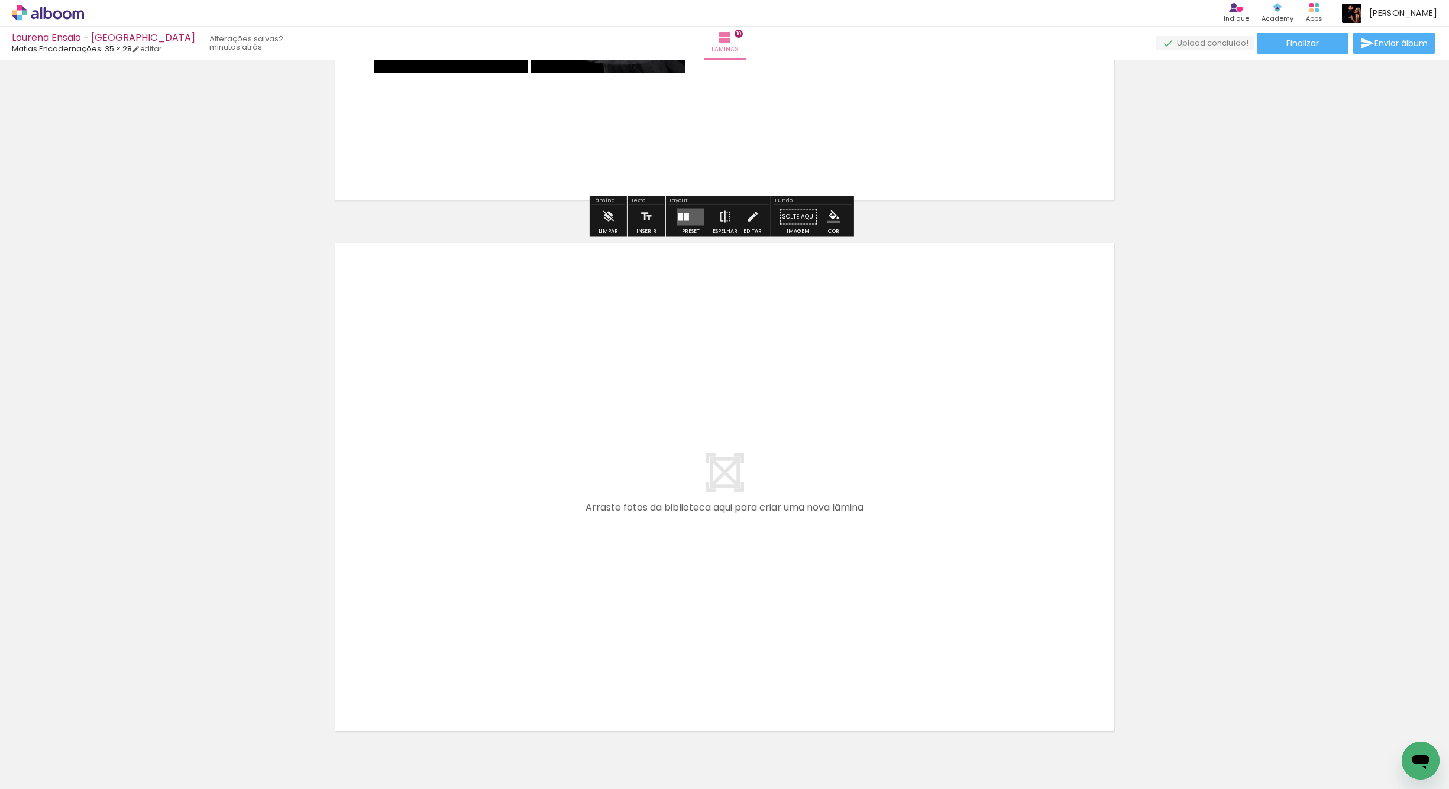
scroll to position [5184, 0]
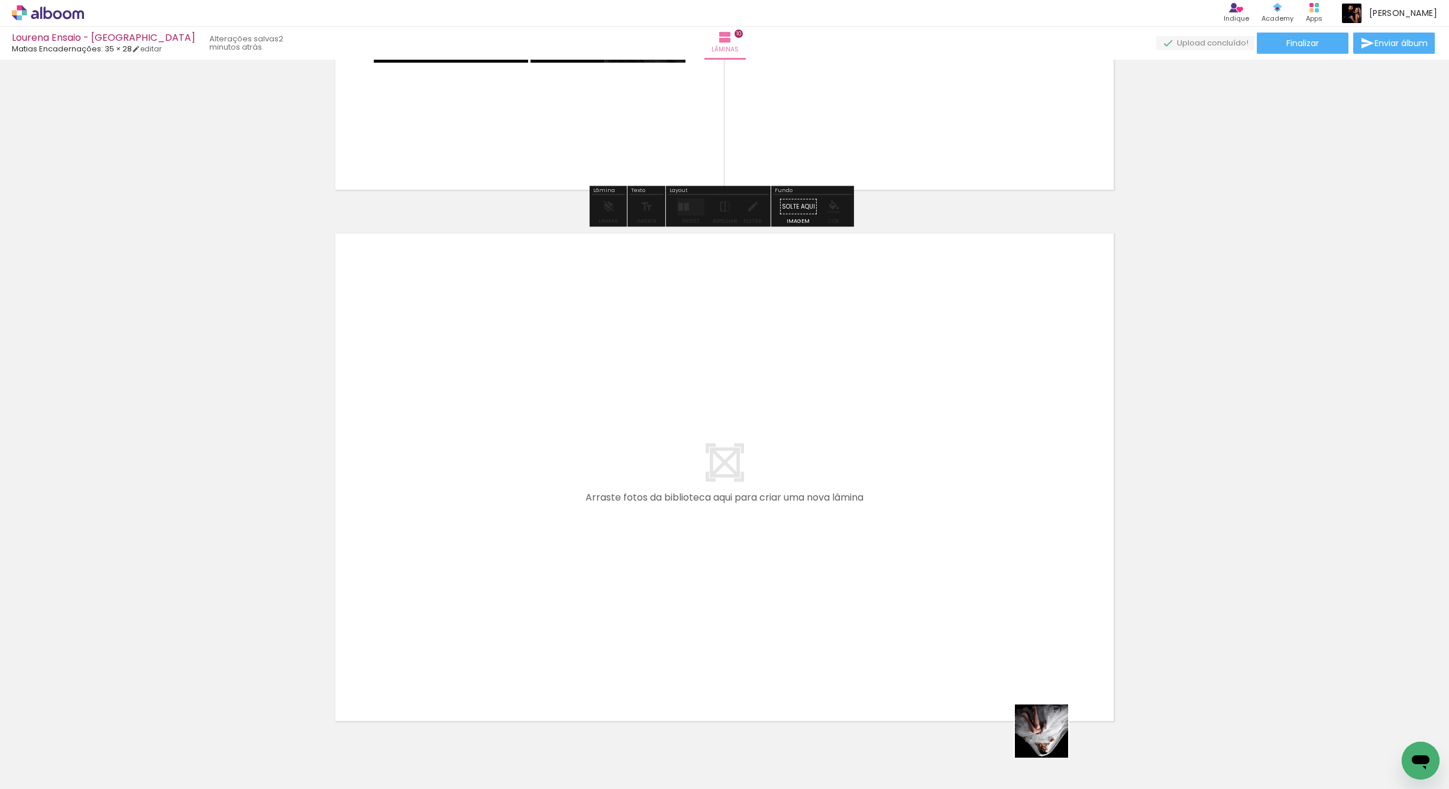
drag, startPoint x: 1050, startPoint y: 740, endPoint x: 972, endPoint y: 589, distance: 170.6
click at [972, 589] on quentale-workspace at bounding box center [724, 394] width 1449 height 789
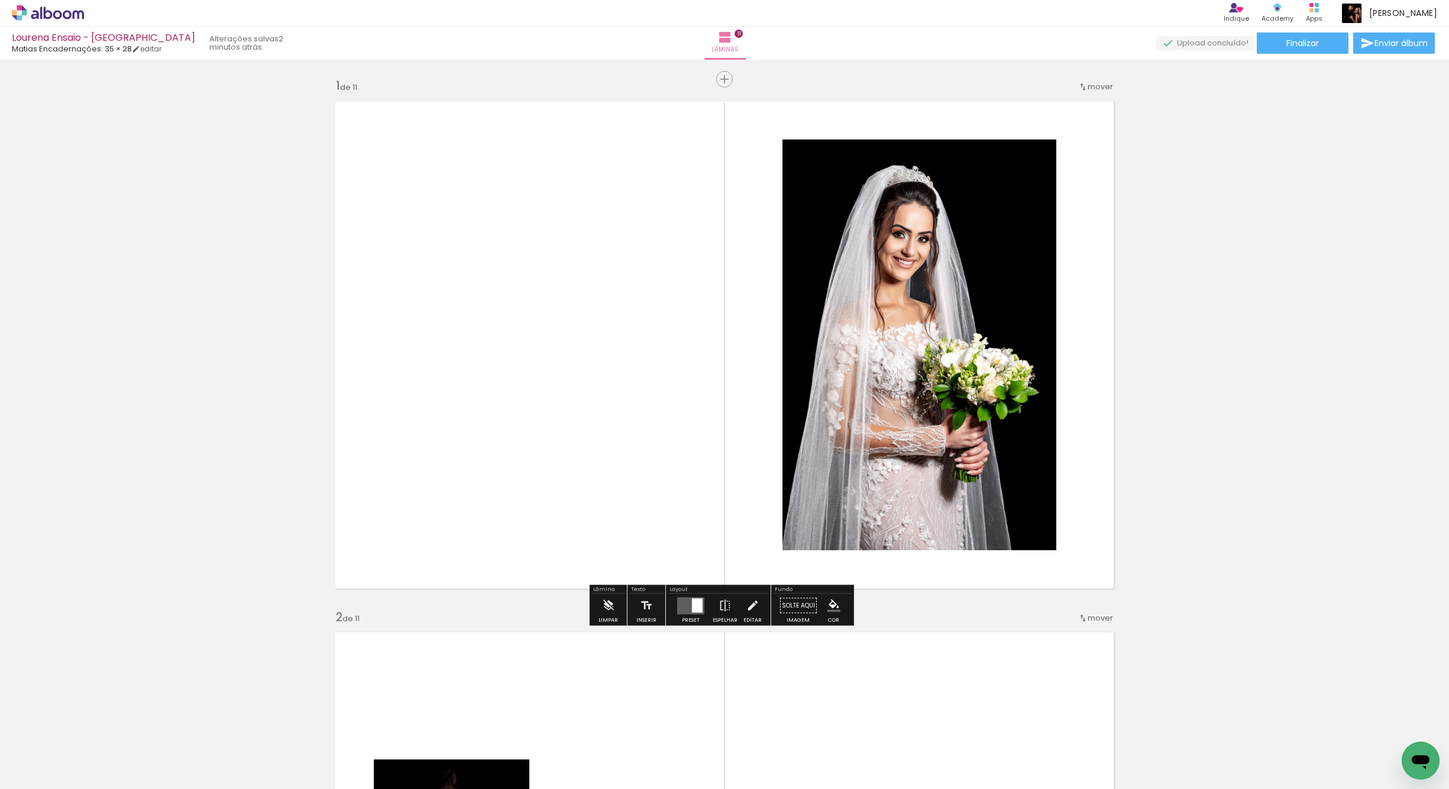
scroll to position [0, 0]
click at [924, 239] on quentale-photo at bounding box center [919, 345] width 274 height 411
click at [925, 240] on quentale-photo at bounding box center [919, 345] width 274 height 411
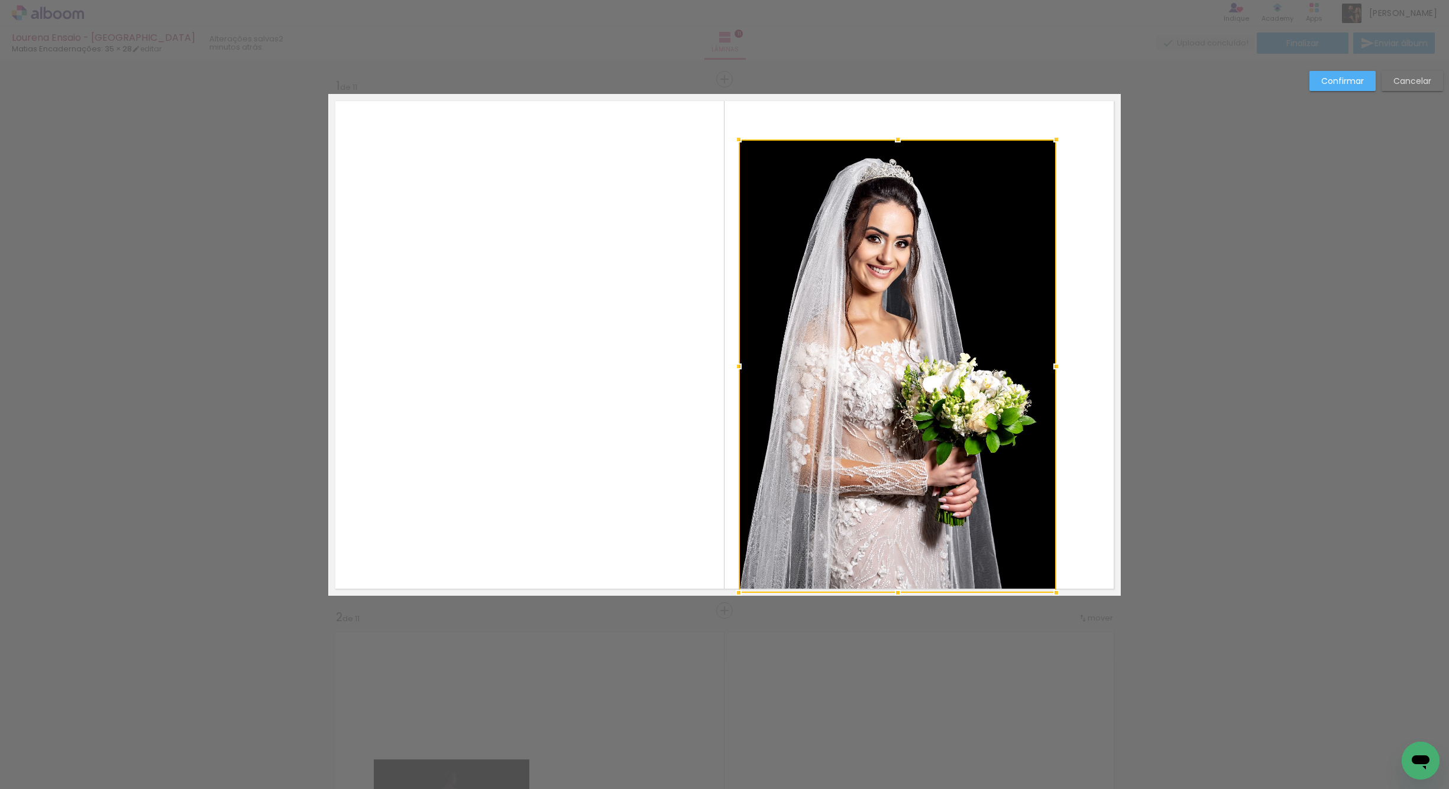
drag, startPoint x: 774, startPoint y: 554, endPoint x: 730, endPoint y: 591, distance: 57.9
click at [730, 591] on div at bounding box center [739, 593] width 24 height 24
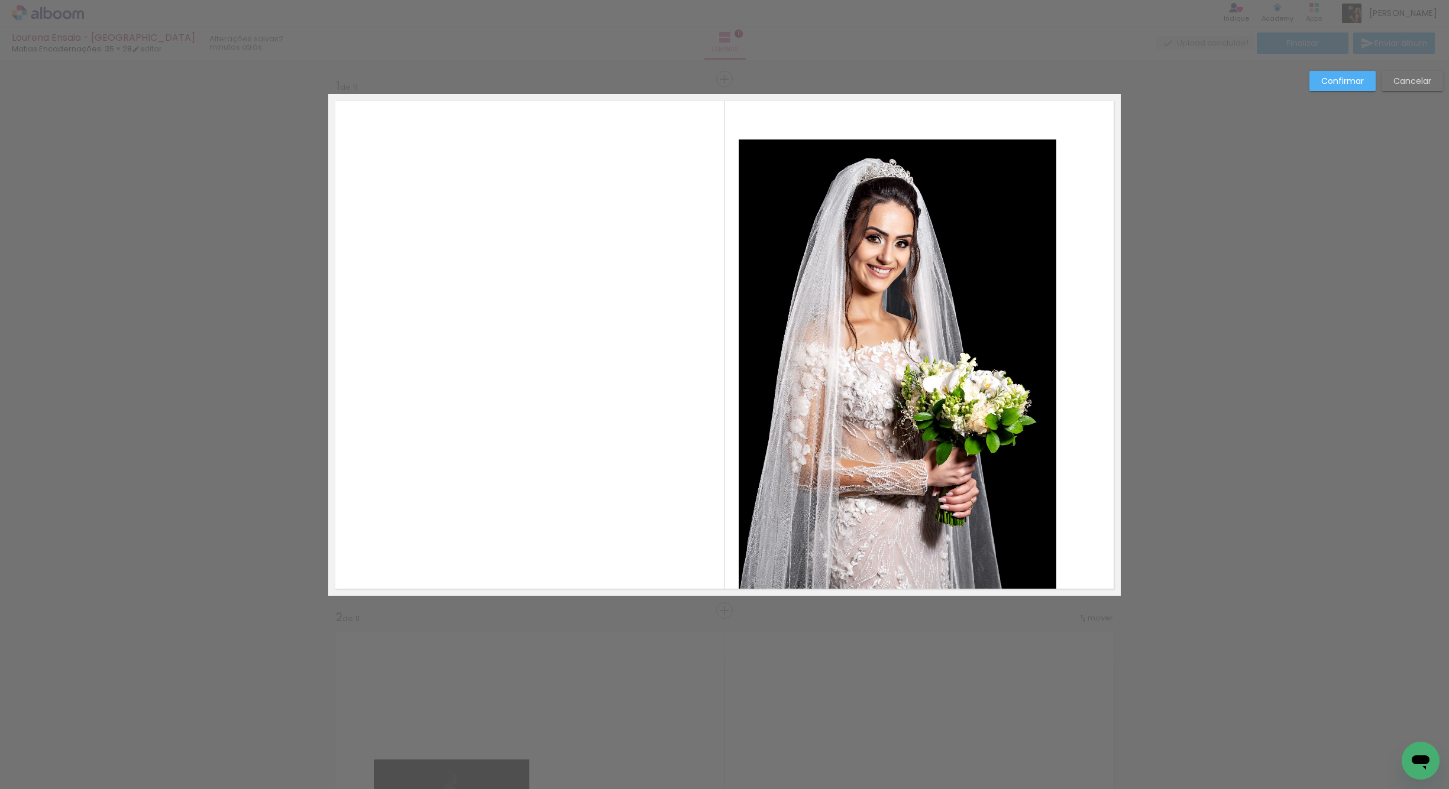
click at [917, 432] on quentale-photo at bounding box center [898, 367] width 318 height 454
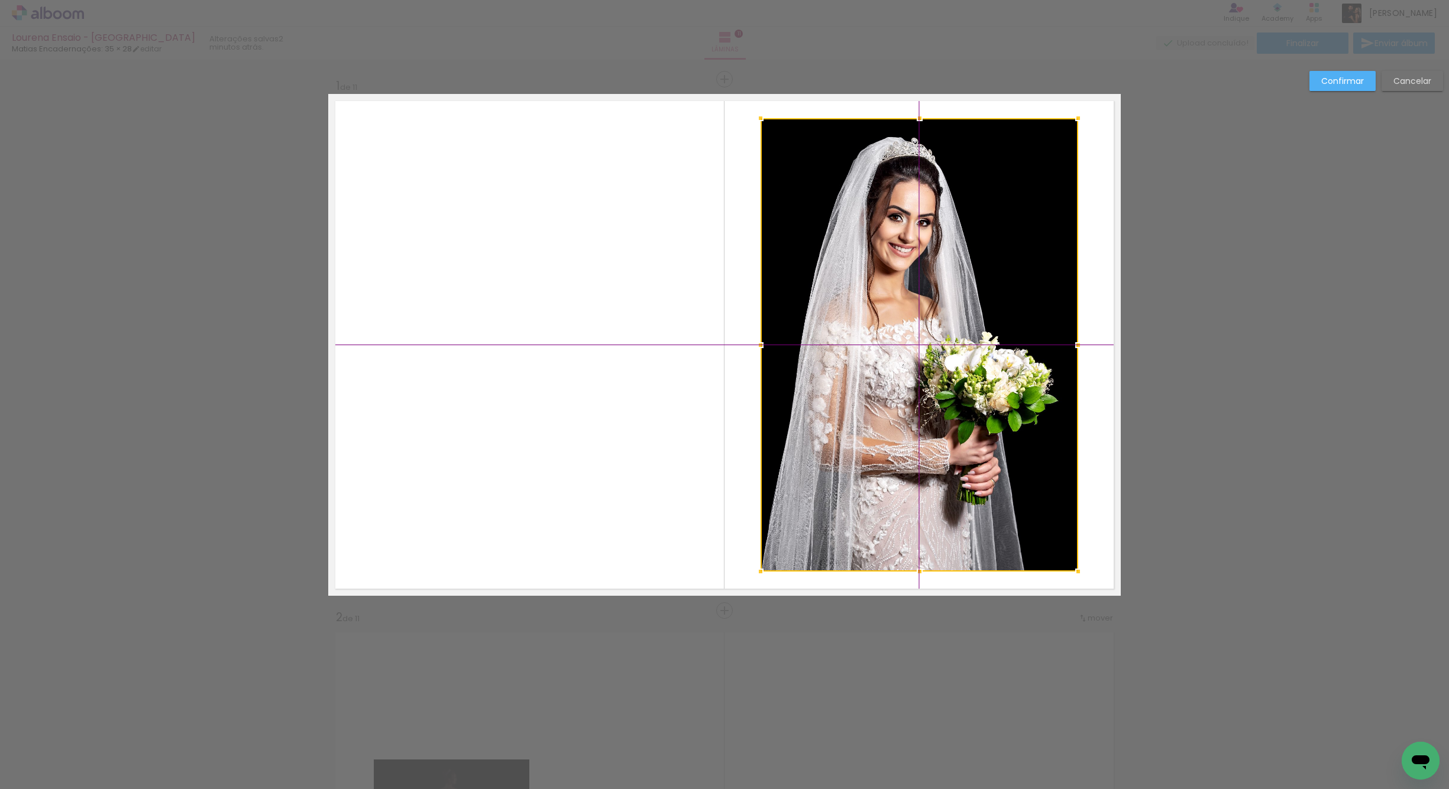
click at [911, 397] on div at bounding box center [919, 345] width 318 height 454
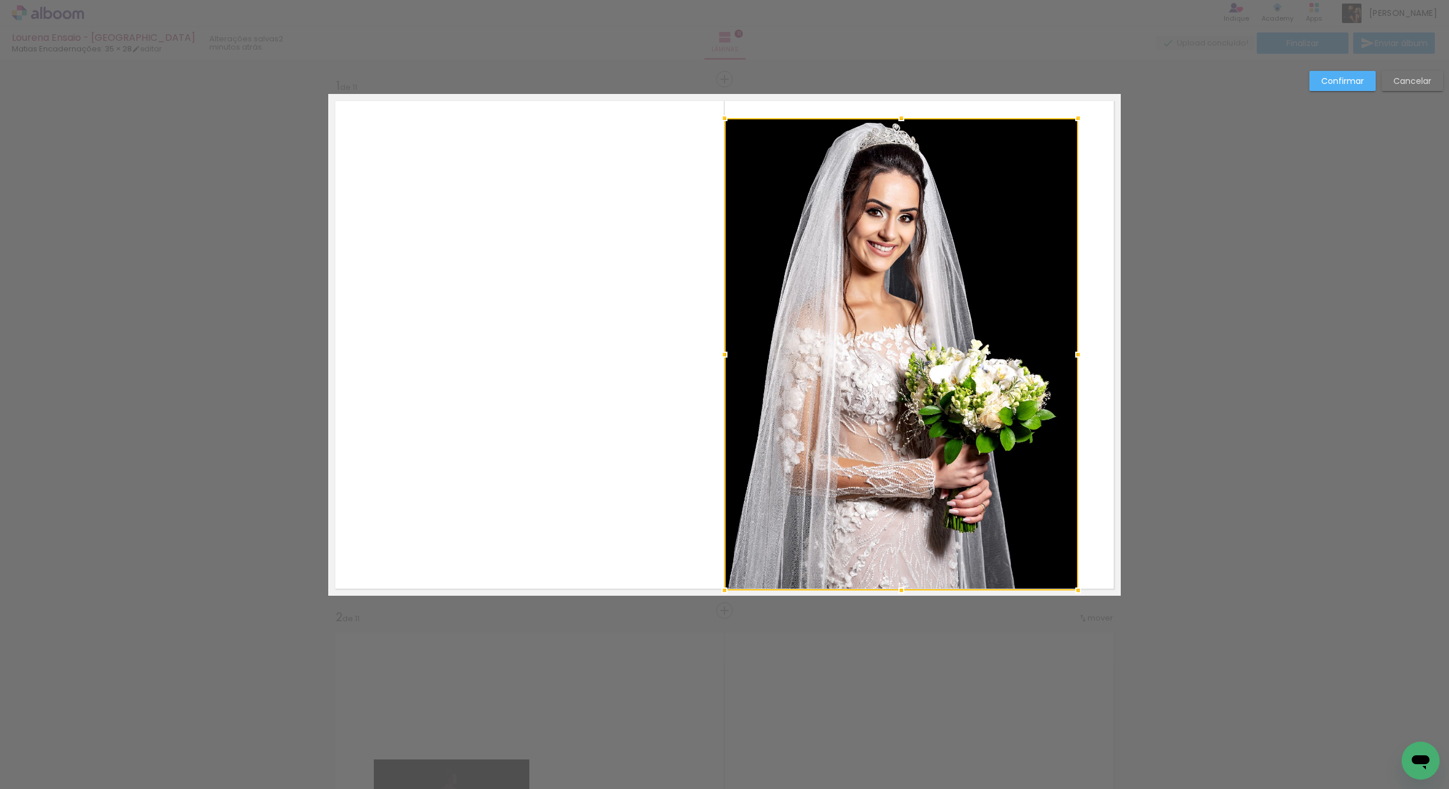
drag, startPoint x: 753, startPoint y: 575, endPoint x: 734, endPoint y: 581, distance: 19.8
click at [734, 581] on div at bounding box center [901, 354] width 354 height 472
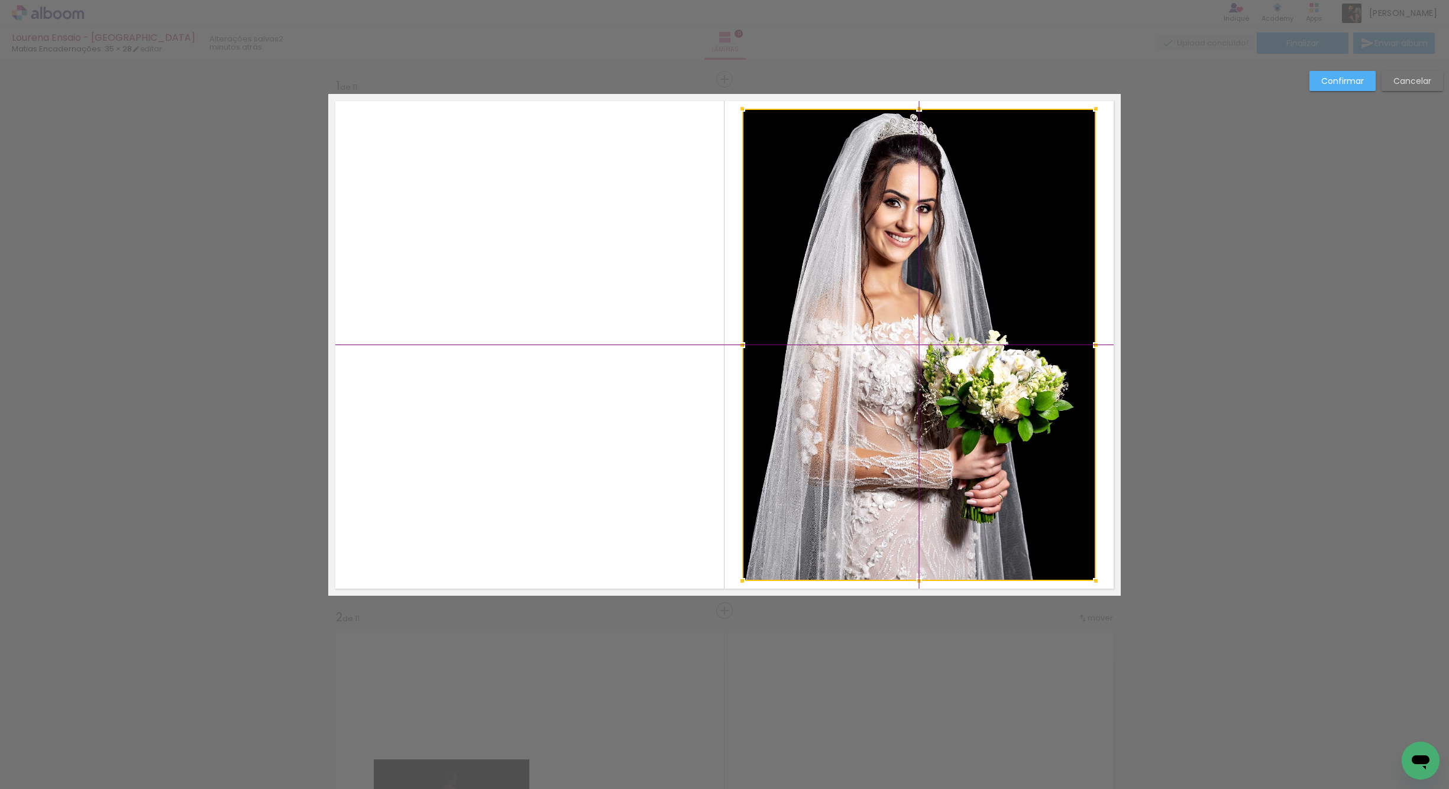
drag, startPoint x: 898, startPoint y: 429, endPoint x: 906, endPoint y: 423, distance: 9.4
click at [906, 423] on div at bounding box center [919, 345] width 354 height 472
click at [630, 326] on quentale-layouter at bounding box center [724, 345] width 792 height 502
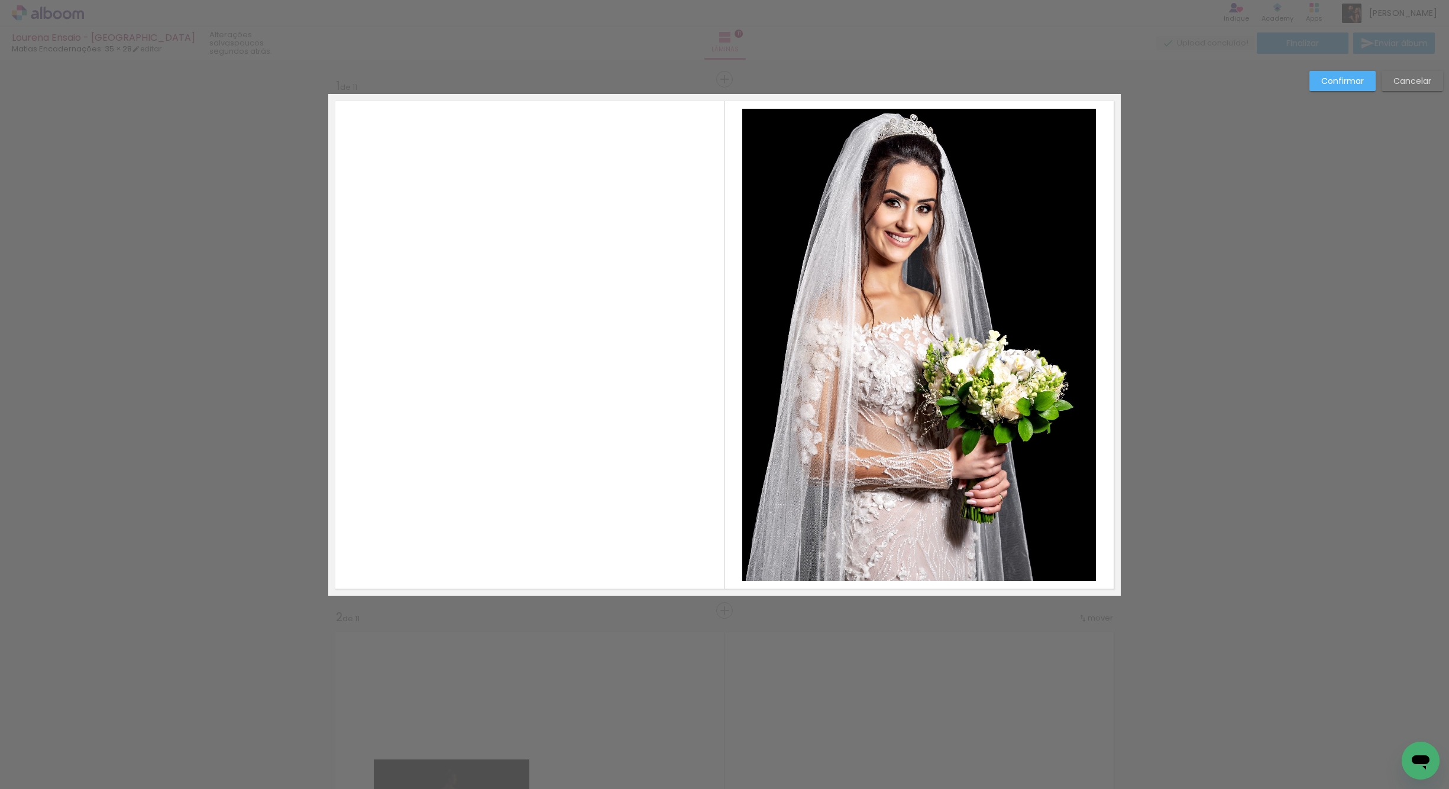
drag, startPoint x: 846, startPoint y: 316, endPoint x: 844, endPoint y: 296, distance: 20.8
click at [846, 316] on quentale-photo at bounding box center [919, 345] width 354 height 472
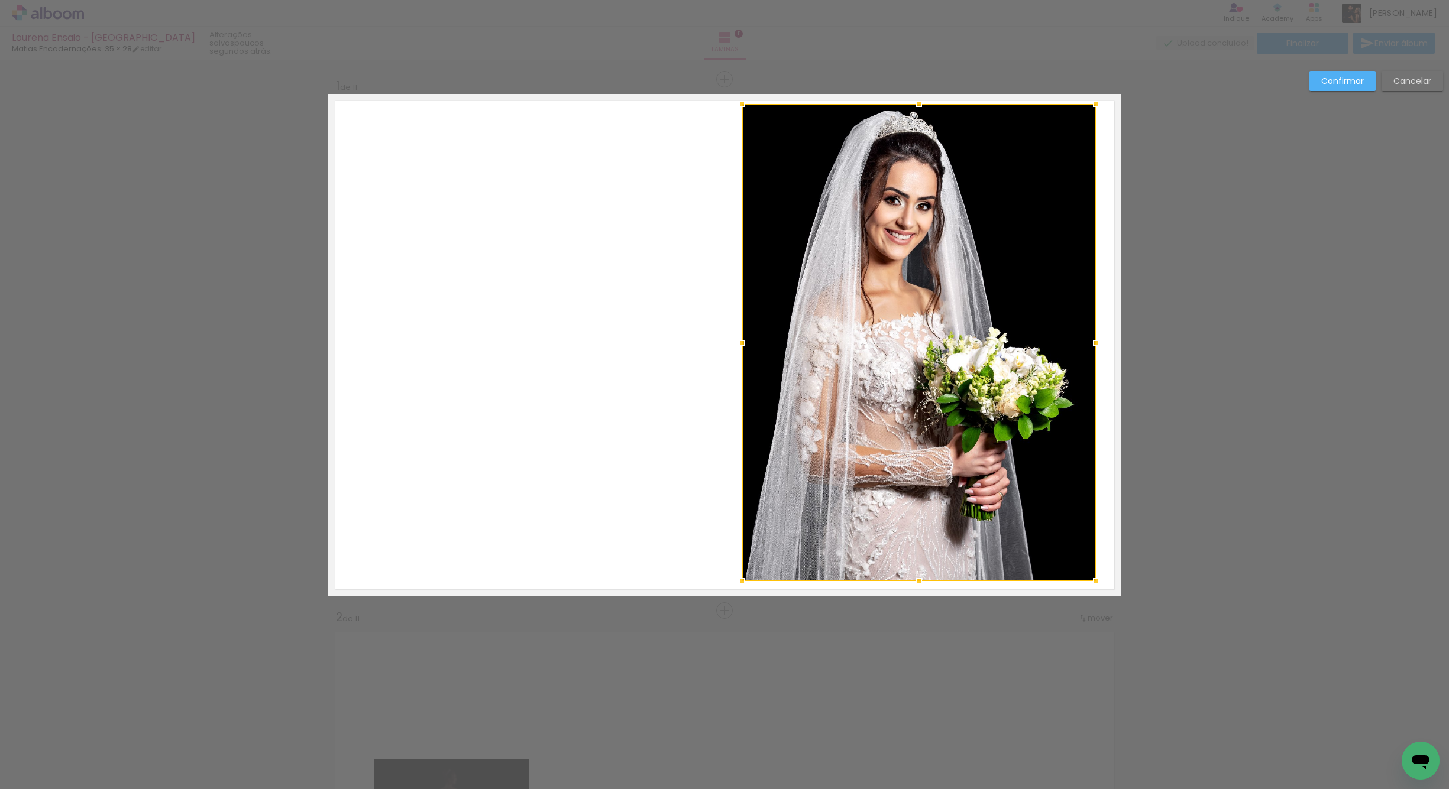
drag, startPoint x: 916, startPoint y: 103, endPoint x: 917, endPoint y: 91, distance: 11.8
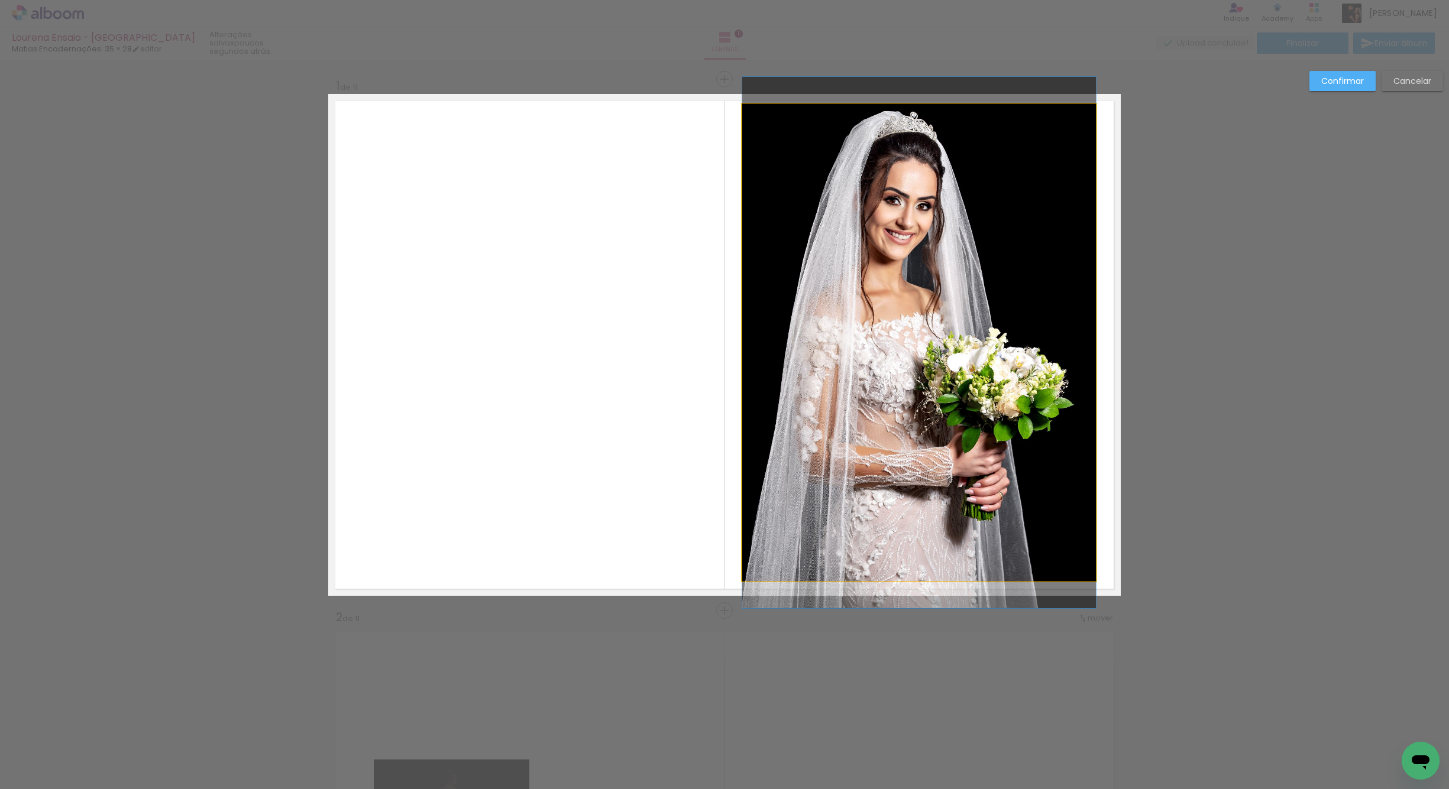
drag, startPoint x: 914, startPoint y: 505, endPoint x: 911, endPoint y: 516, distance: 11.2
click at [914, 505] on quentale-photo at bounding box center [919, 342] width 354 height 477
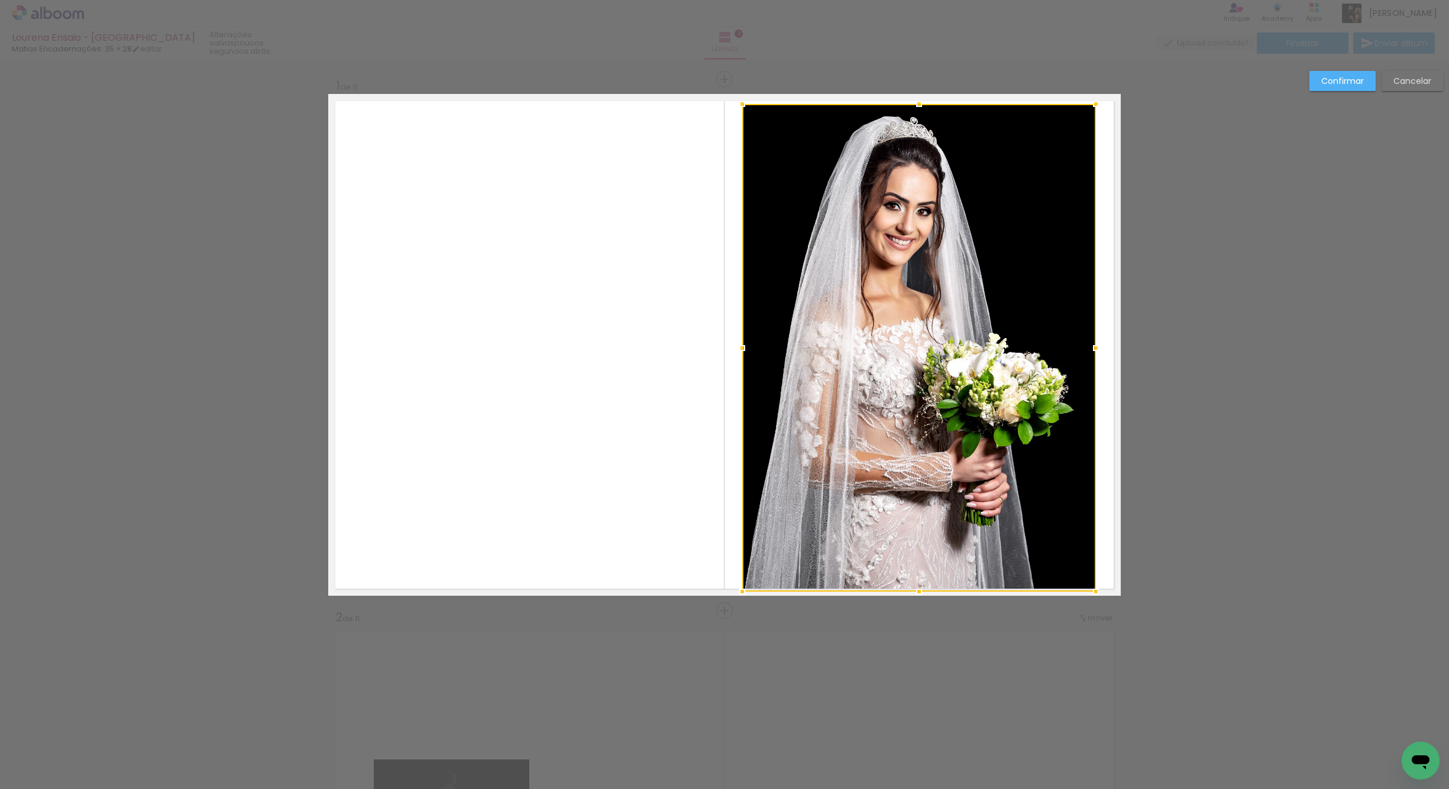
drag, startPoint x: 915, startPoint y: 582, endPoint x: 952, endPoint y: 539, distance: 56.6
click at [918, 595] on div at bounding box center [919, 592] width 24 height 24
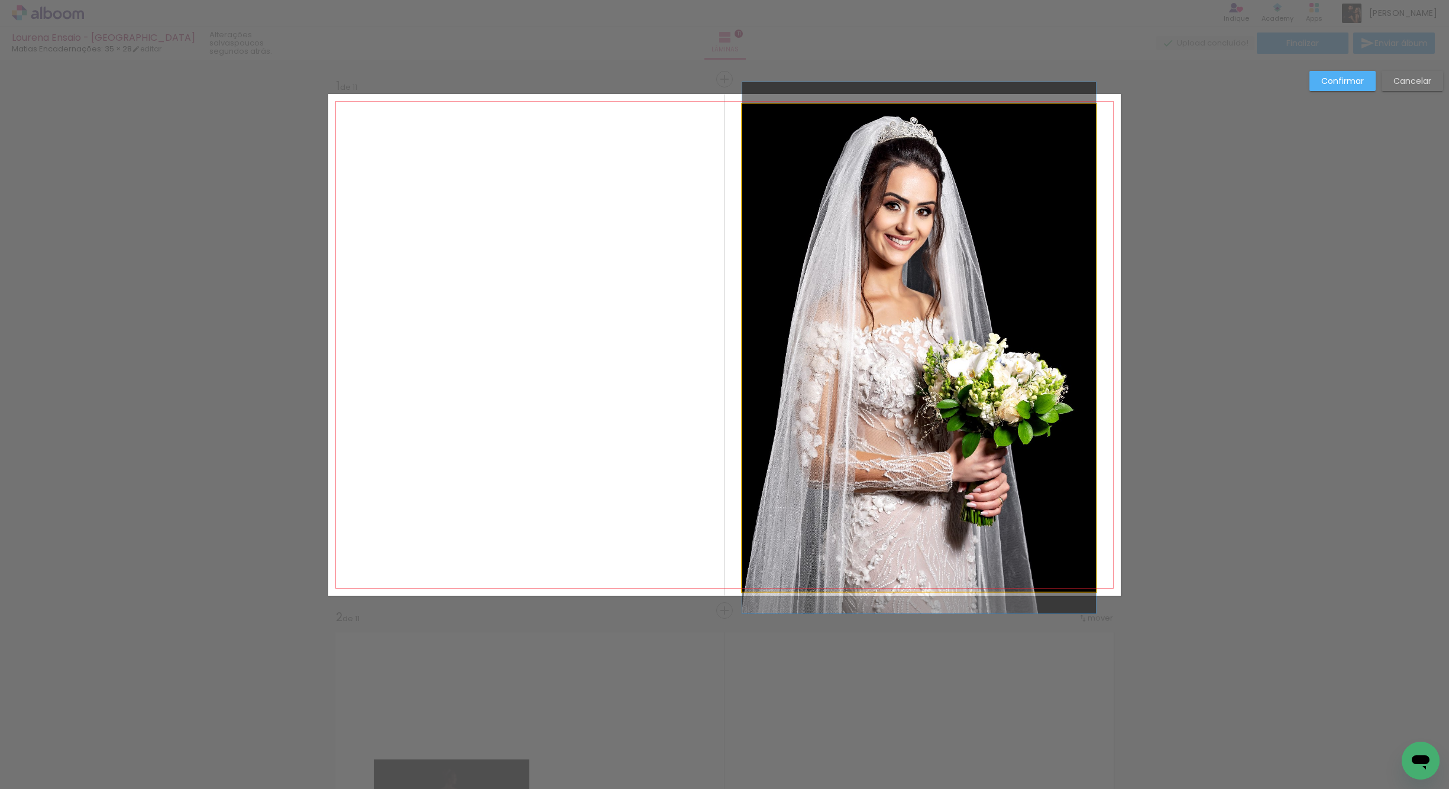
click at [1033, 360] on quentale-photo at bounding box center [919, 348] width 354 height 488
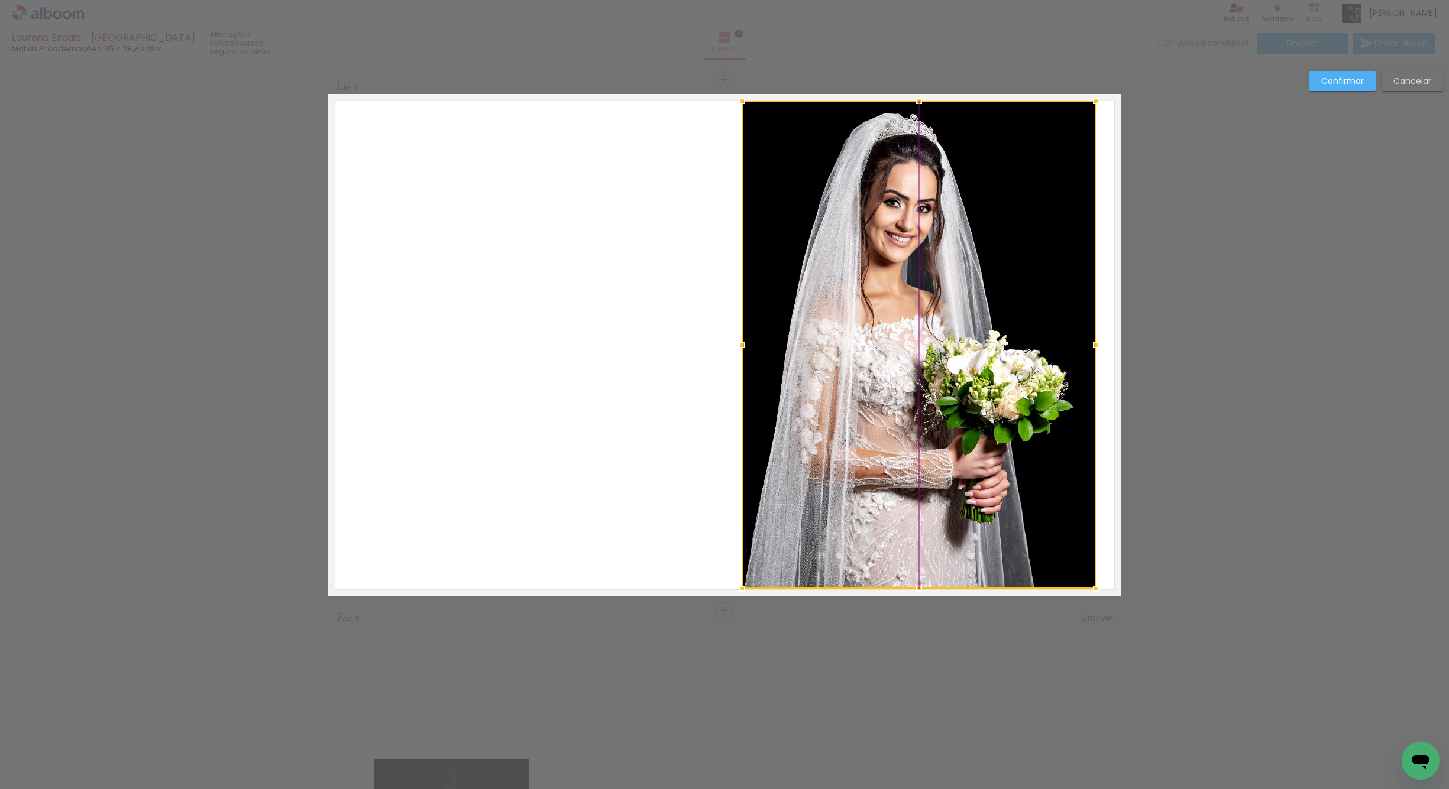
drag, startPoint x: 966, startPoint y: 376, endPoint x: 984, endPoint y: 362, distance: 23.2
click at [971, 373] on div at bounding box center [919, 345] width 354 height 488
click at [1328, 73] on paper-button "Confirmar" at bounding box center [1342, 81] width 66 height 20
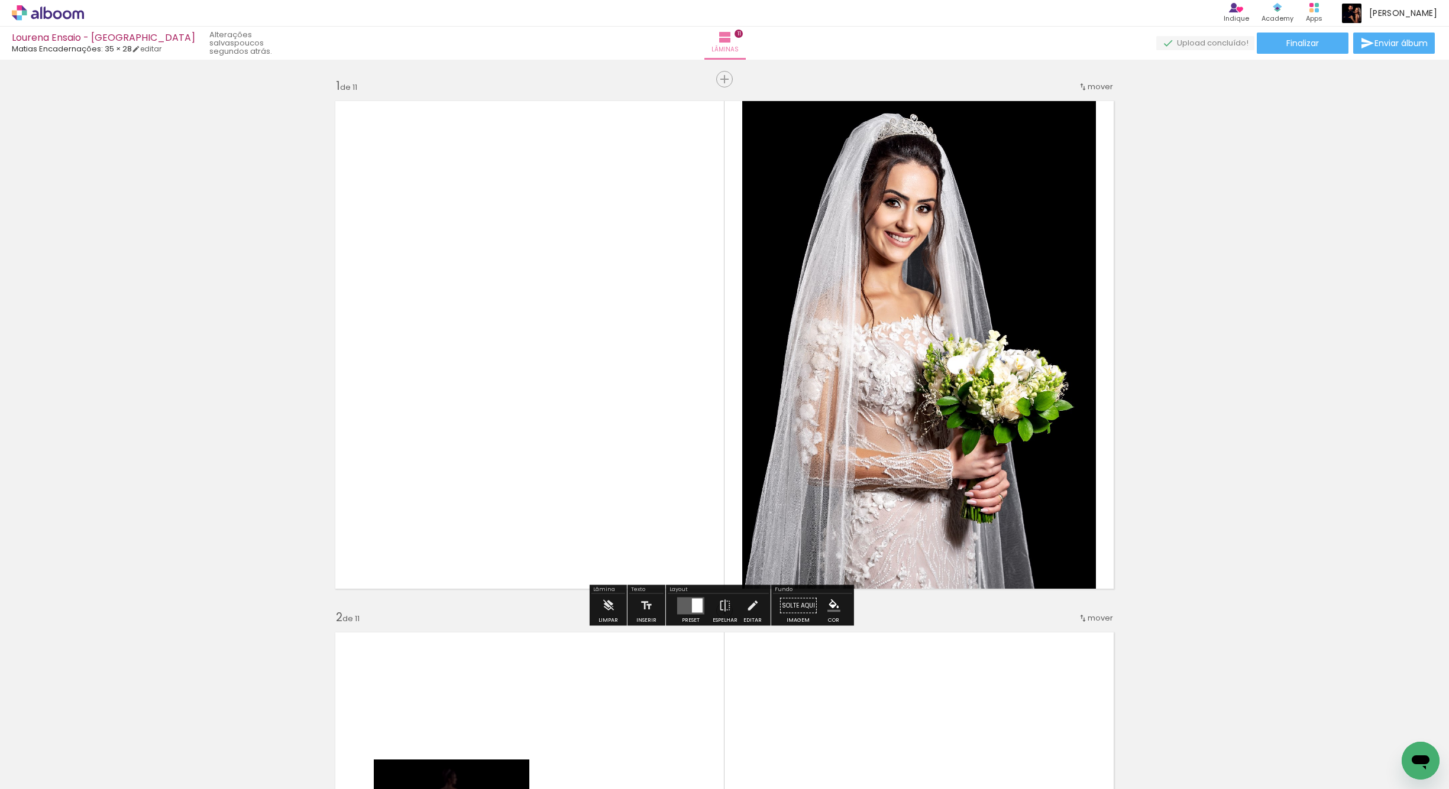
click at [879, 384] on quentale-photo at bounding box center [919, 345] width 354 height 488
click at [827, 608] on iron-icon "color picker" at bounding box center [833, 606] width 13 height 13
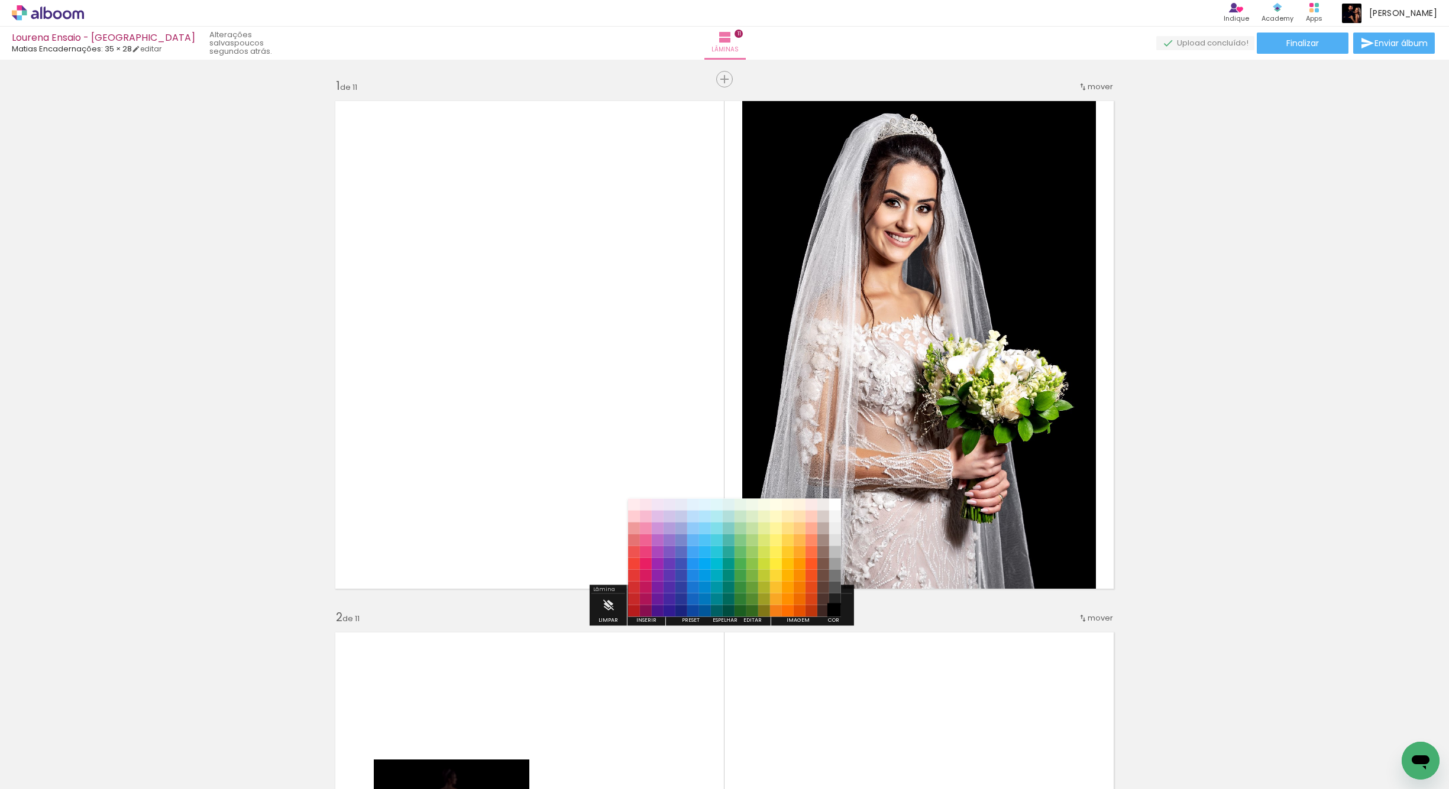
click at [835, 613] on paper-item "#000000" at bounding box center [835, 612] width 12 height 12
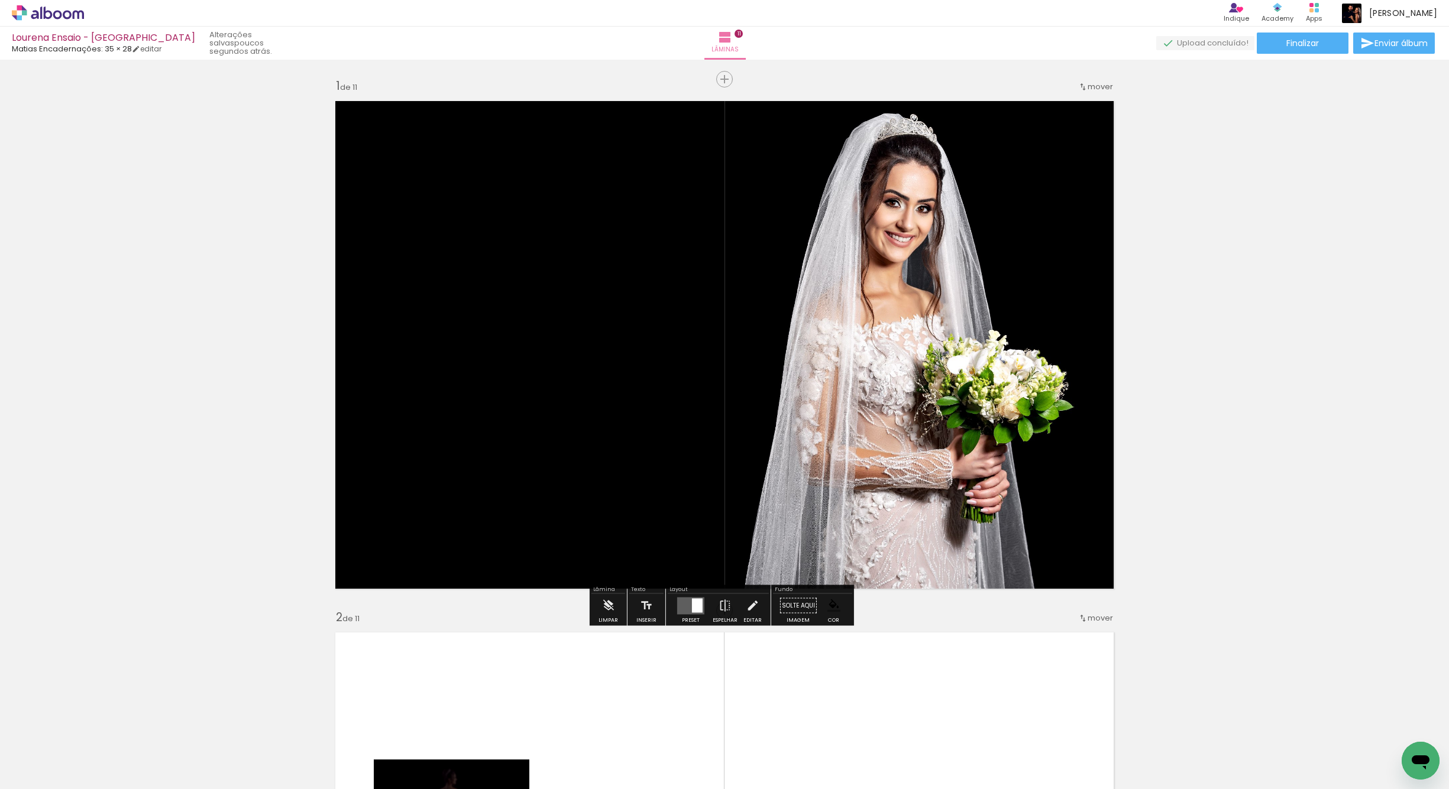
click at [636, 483] on quentale-layouter at bounding box center [724, 345] width 792 height 502
click at [831, 607] on iron-icon "color picker" at bounding box center [833, 606] width 13 height 13
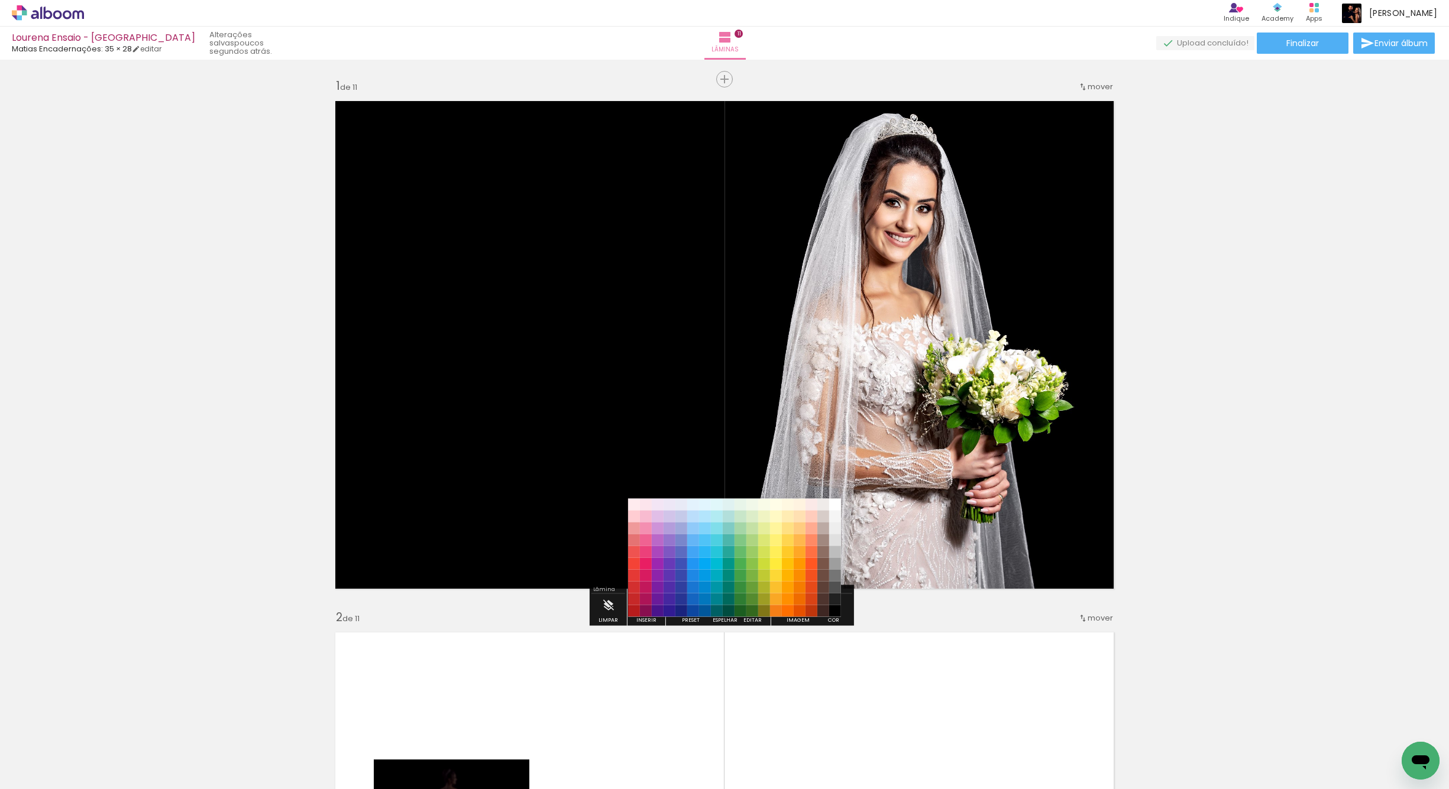
click at [595, 466] on quentale-layouter at bounding box center [724, 345] width 792 height 502
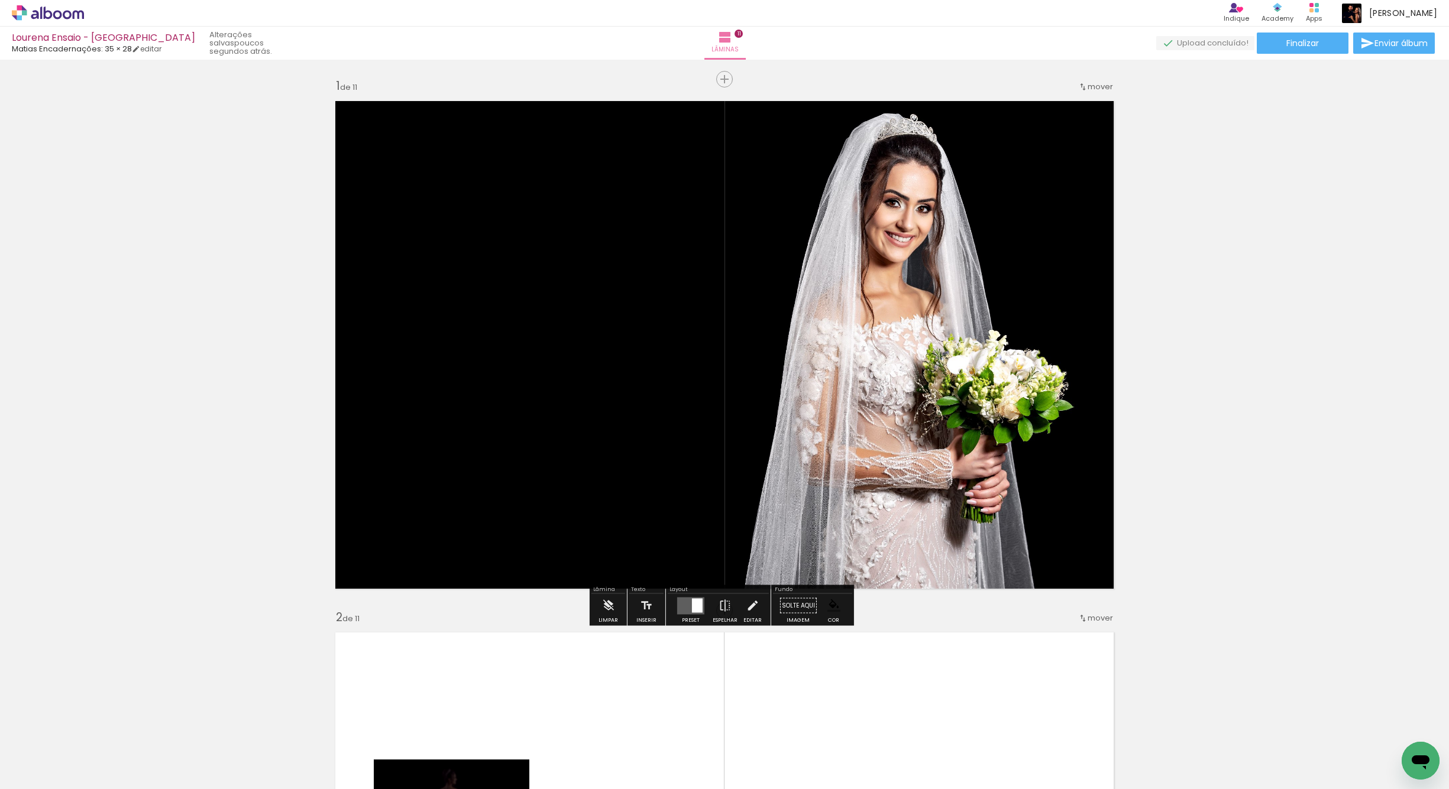
click at [571, 387] on quentale-layouter at bounding box center [724, 345] width 792 height 502
click at [747, 606] on iron-icon at bounding box center [752, 606] width 13 height 24
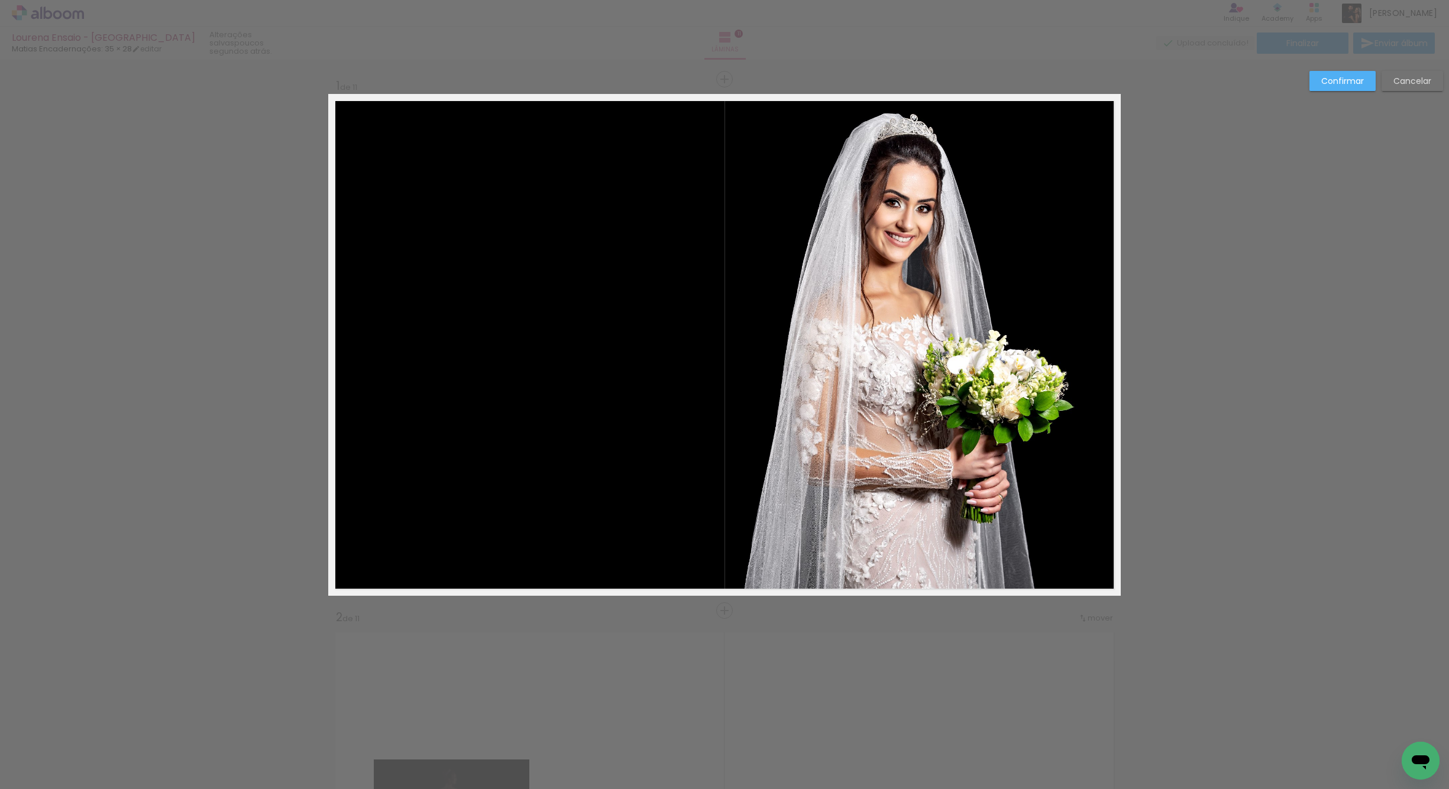
click at [650, 494] on quentale-layouter at bounding box center [724, 345] width 792 height 502
click at [1349, 72] on paper-button "Confirmar" at bounding box center [1342, 81] width 66 height 20
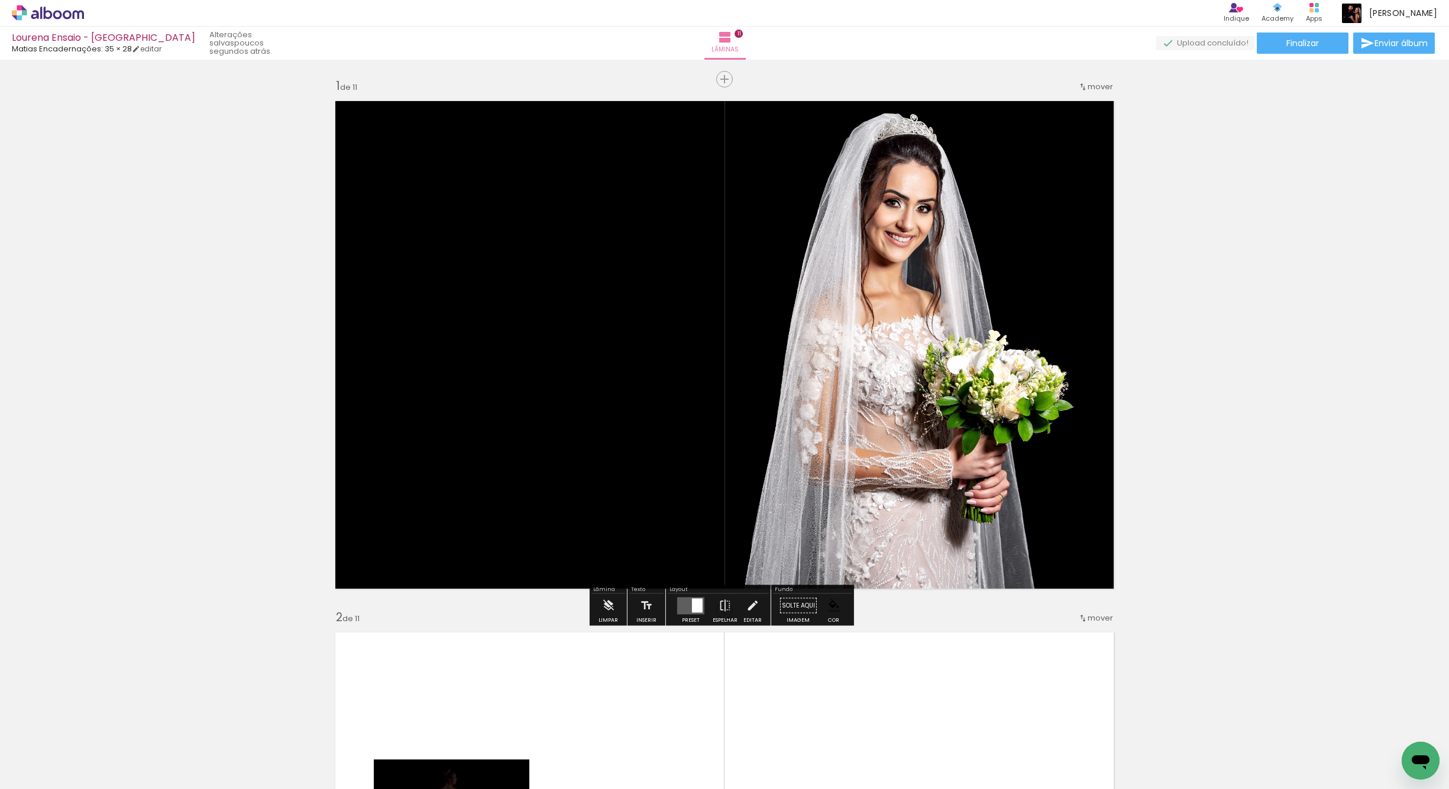
click at [833, 608] on iron-icon "color picker" at bounding box center [833, 606] width 13 height 13
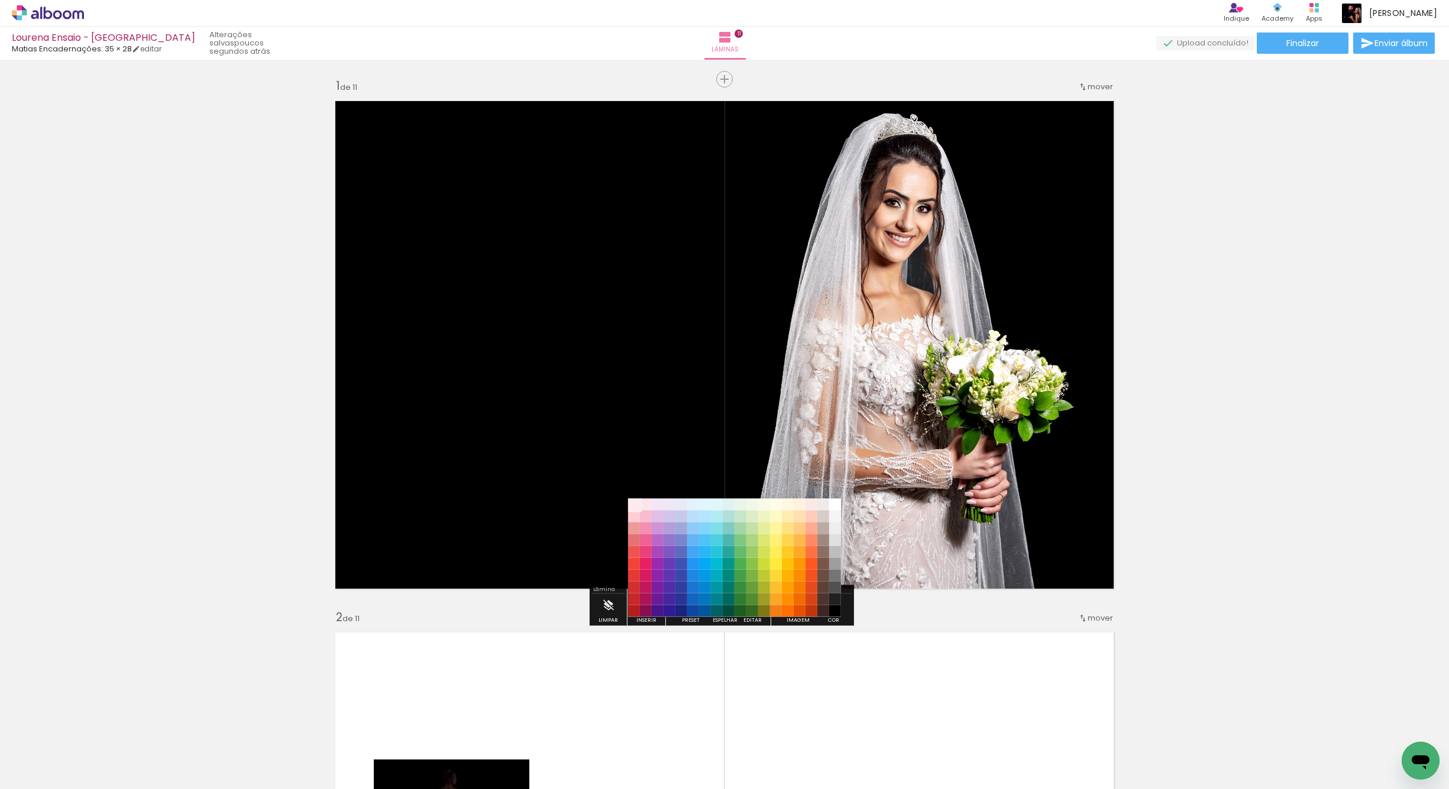
click at [633, 500] on paper-item "#ffebee" at bounding box center [634, 505] width 12 height 12
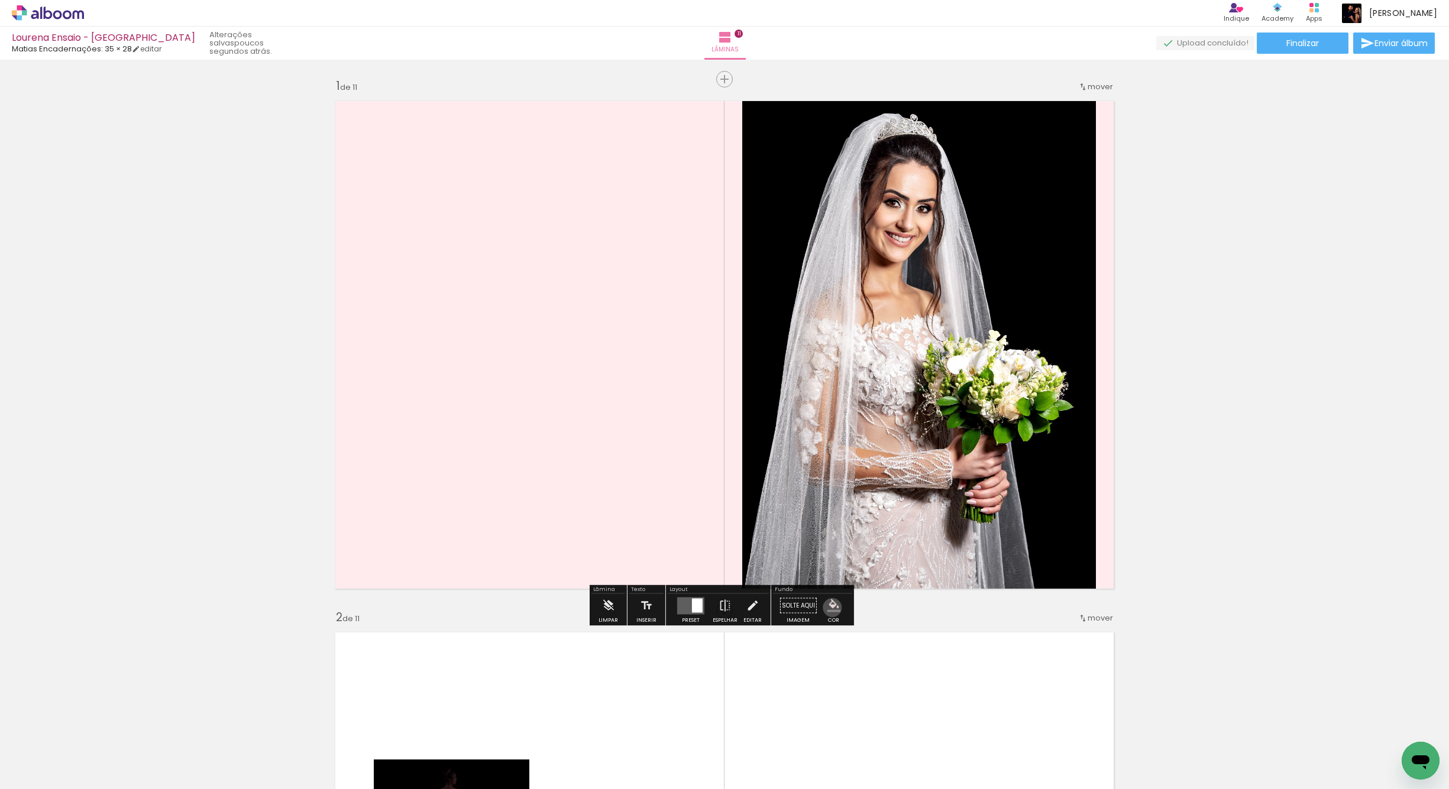
click at [828, 607] on iron-icon "color picker" at bounding box center [833, 606] width 13 height 13
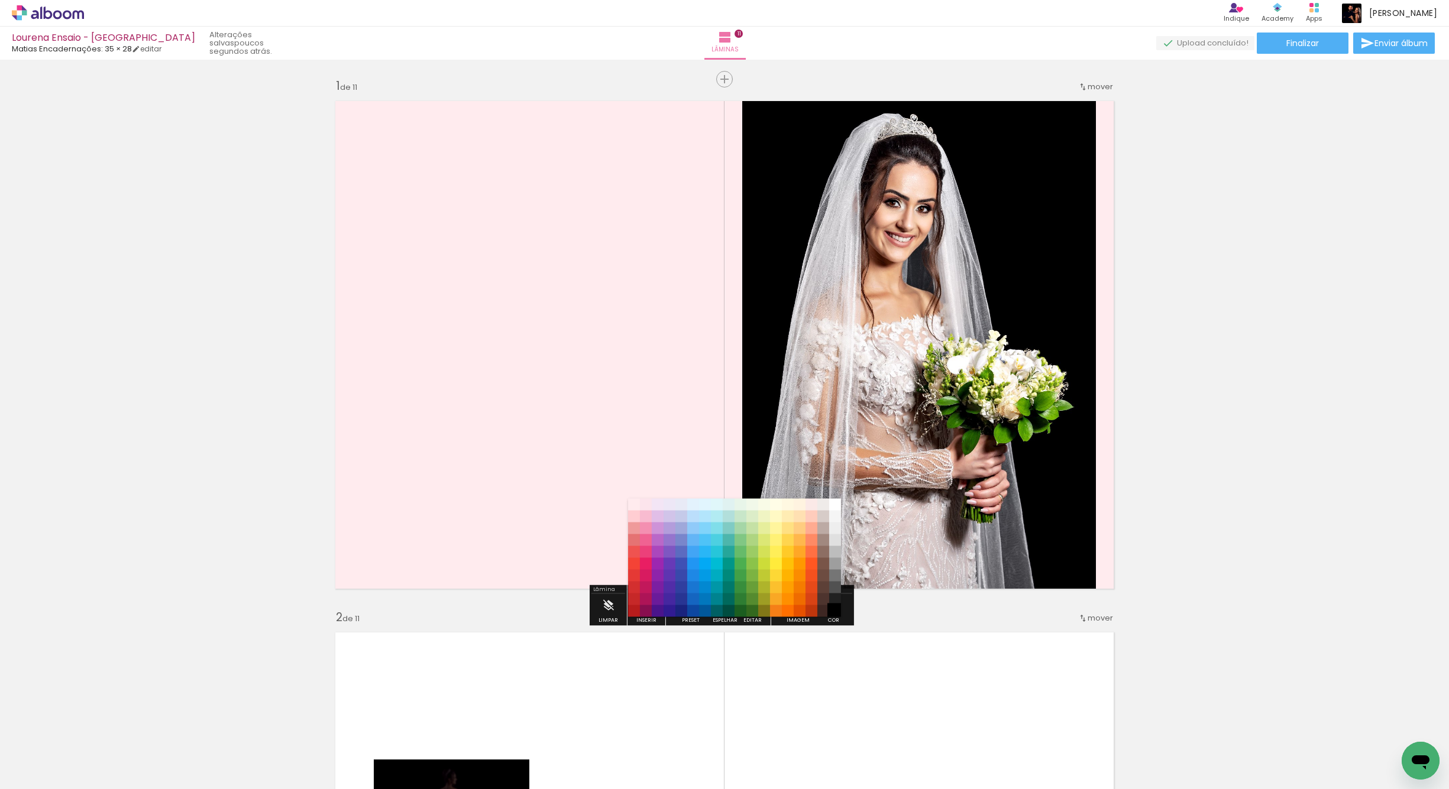
click at [834, 612] on paper-item "#000000" at bounding box center [835, 612] width 12 height 12
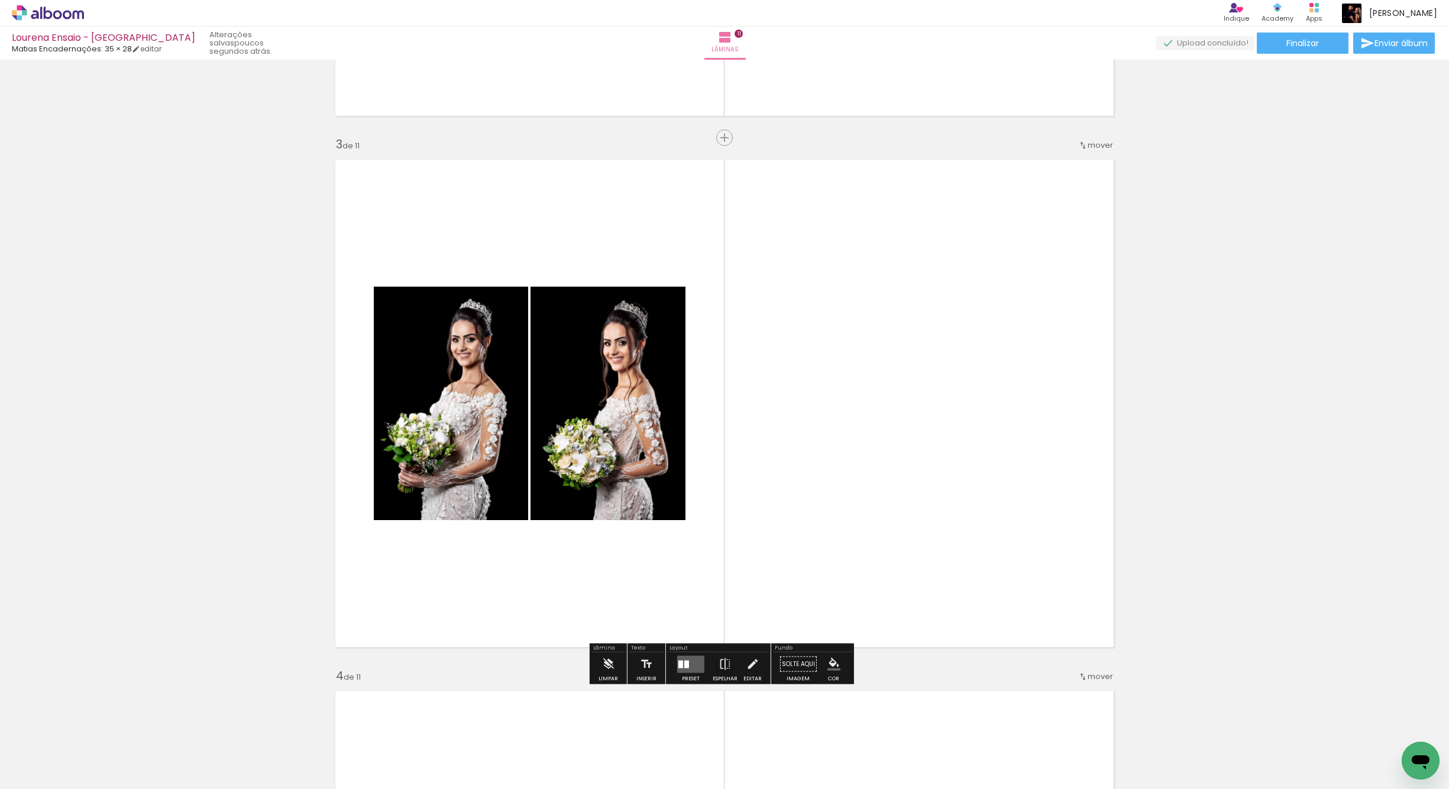
scroll to position [1121, 0]
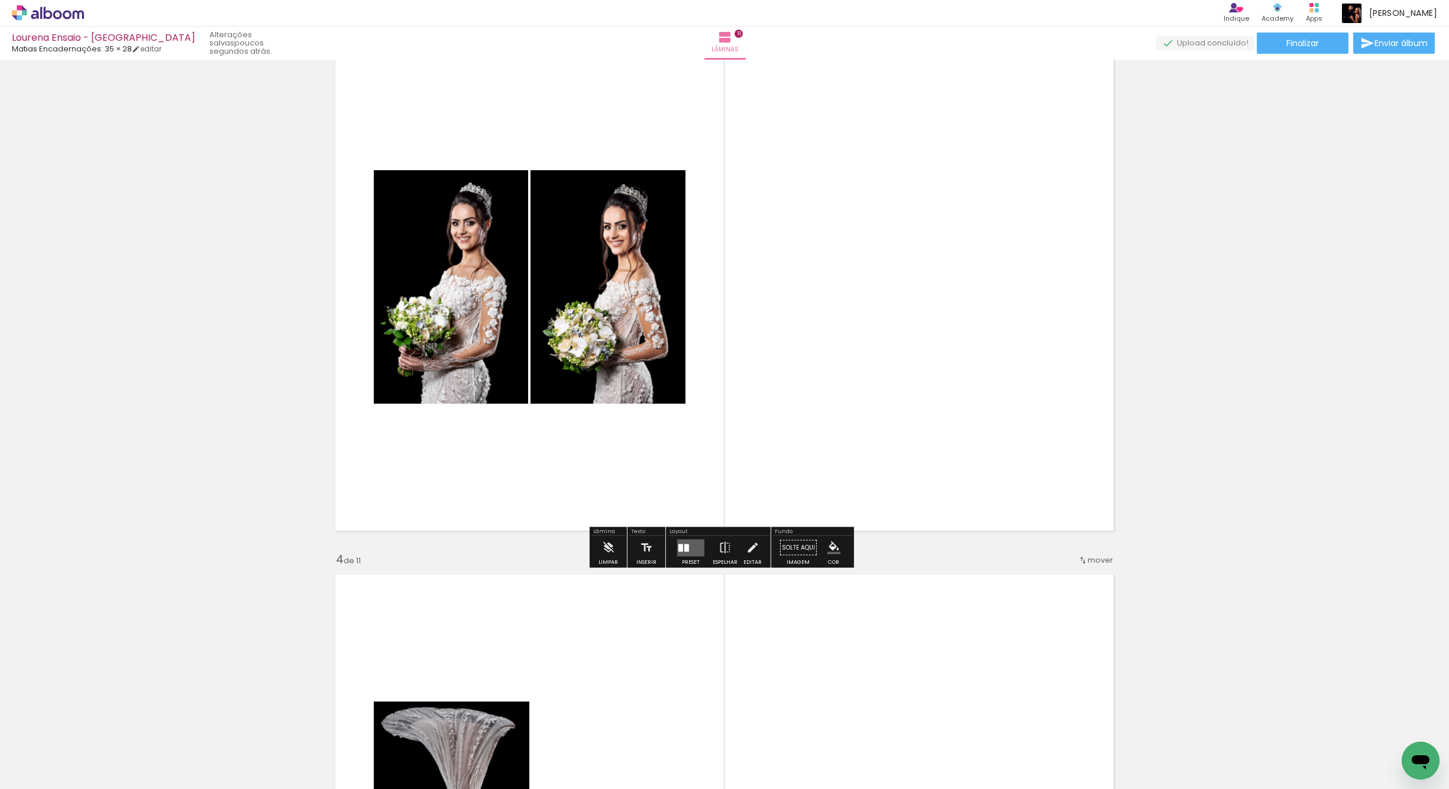
click at [681, 543] on quentale-layouter at bounding box center [690, 547] width 27 height 17
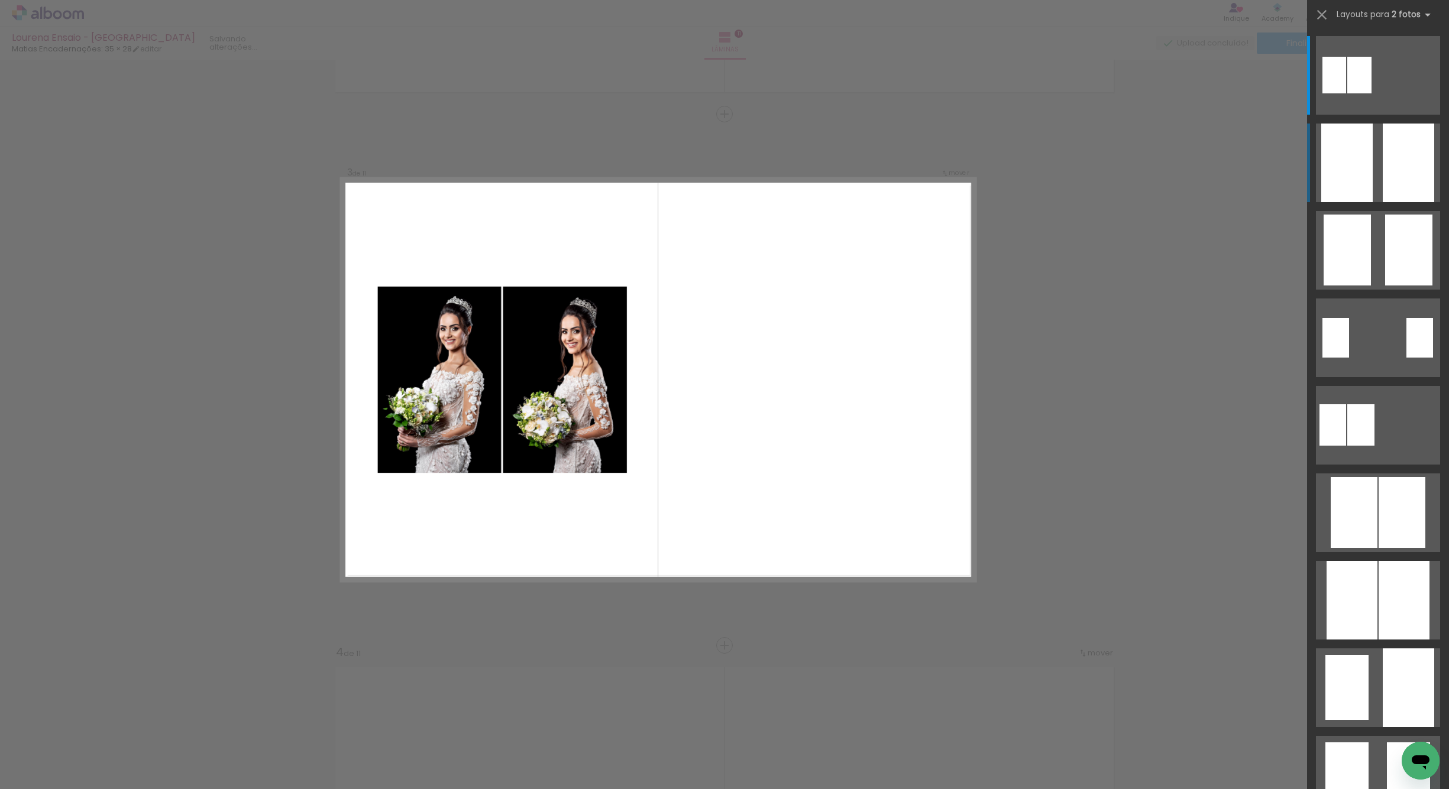
scroll to position [1021, 0]
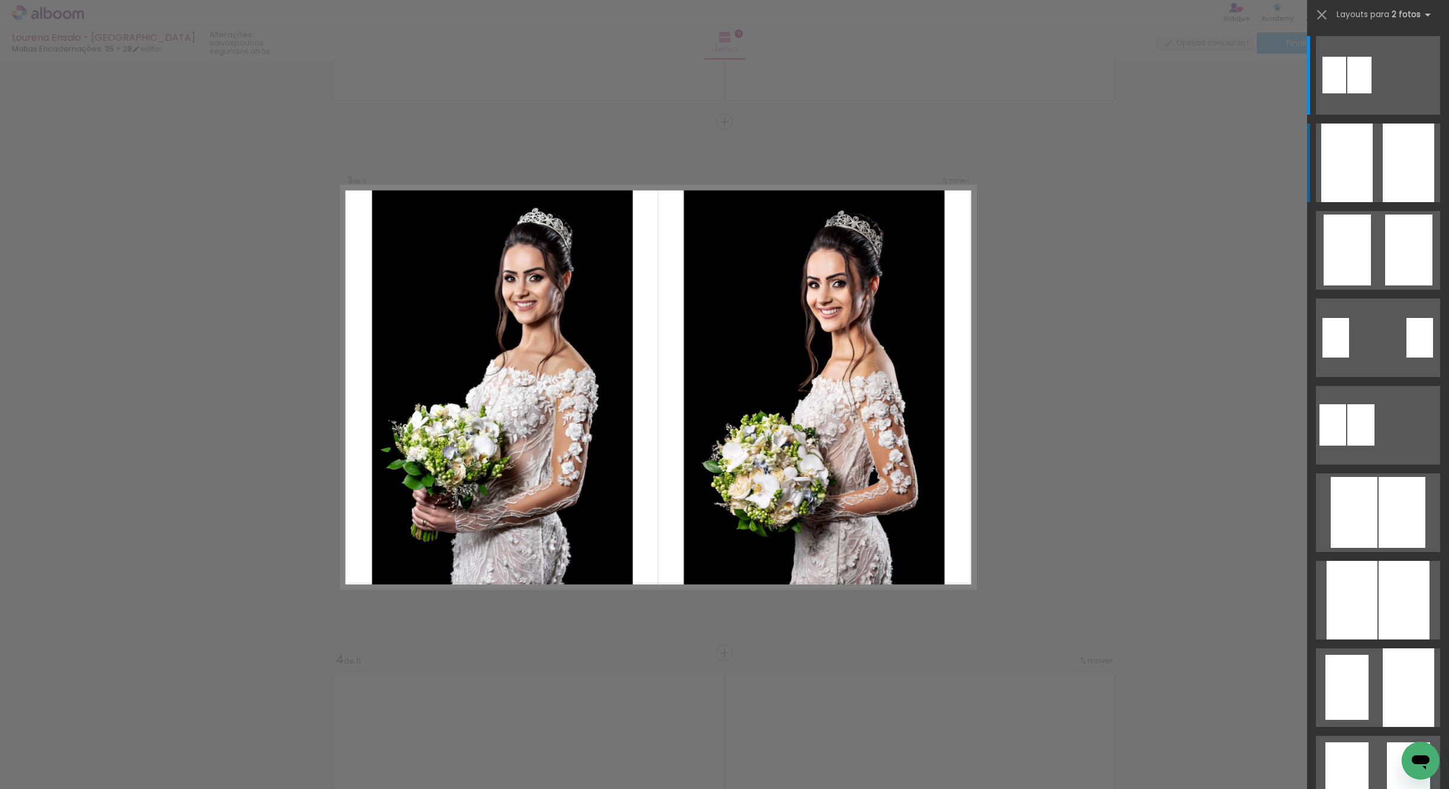
click at [1374, 115] on quentale-layouter at bounding box center [1378, 75] width 124 height 79
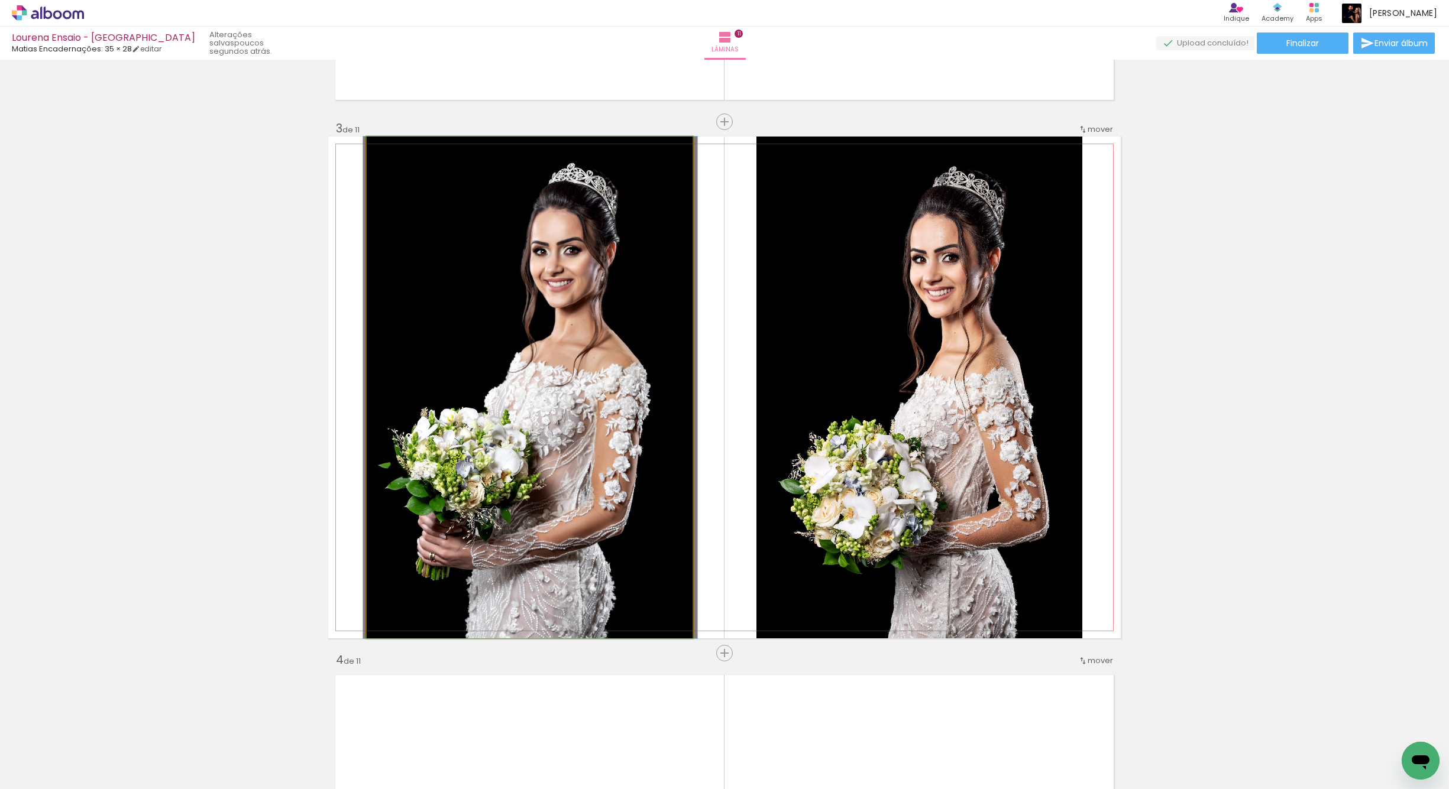
drag, startPoint x: 527, startPoint y: 412, endPoint x: 531, endPoint y: 390, distance: 22.3
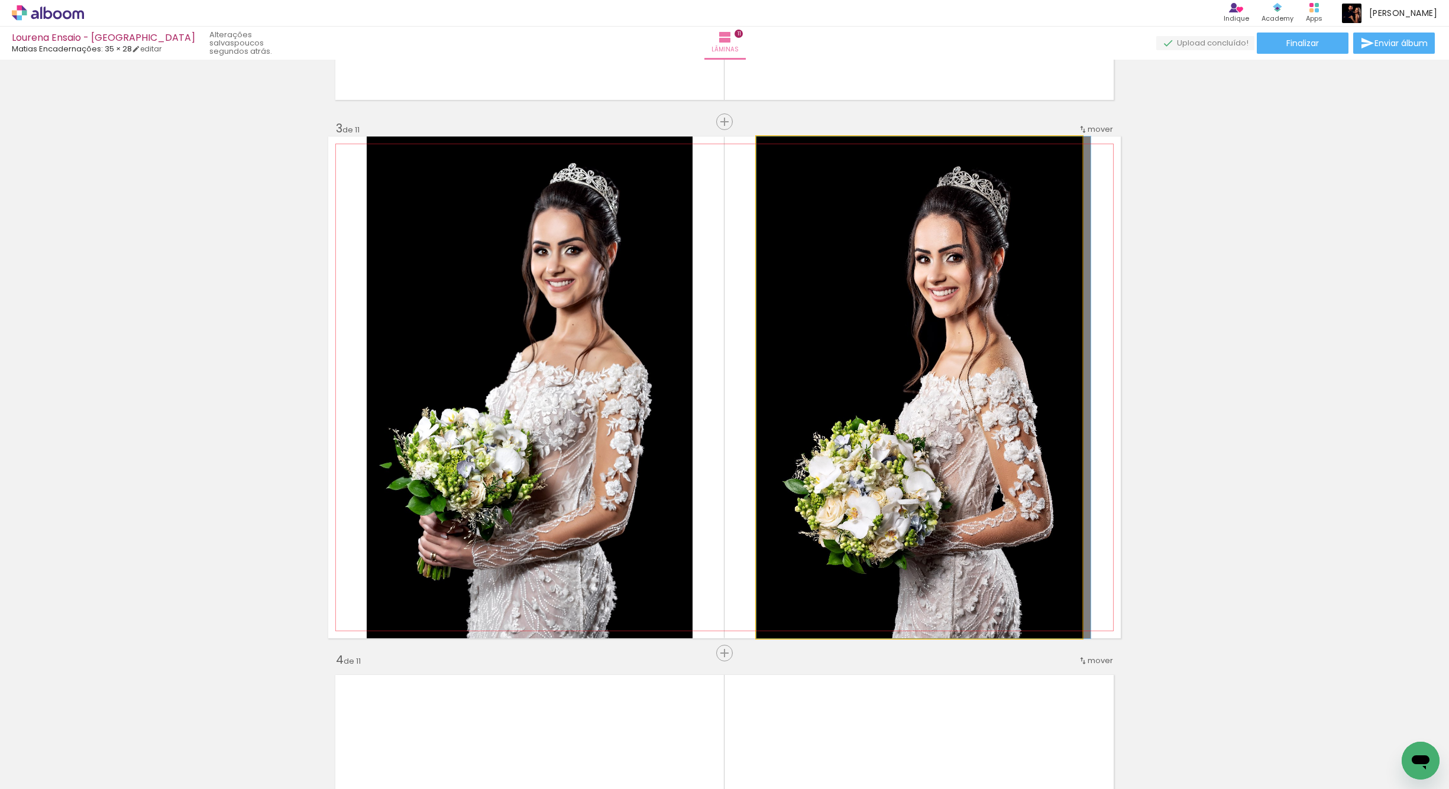
drag, startPoint x: 826, startPoint y: 441, endPoint x: 835, endPoint y: 425, distance: 18.6
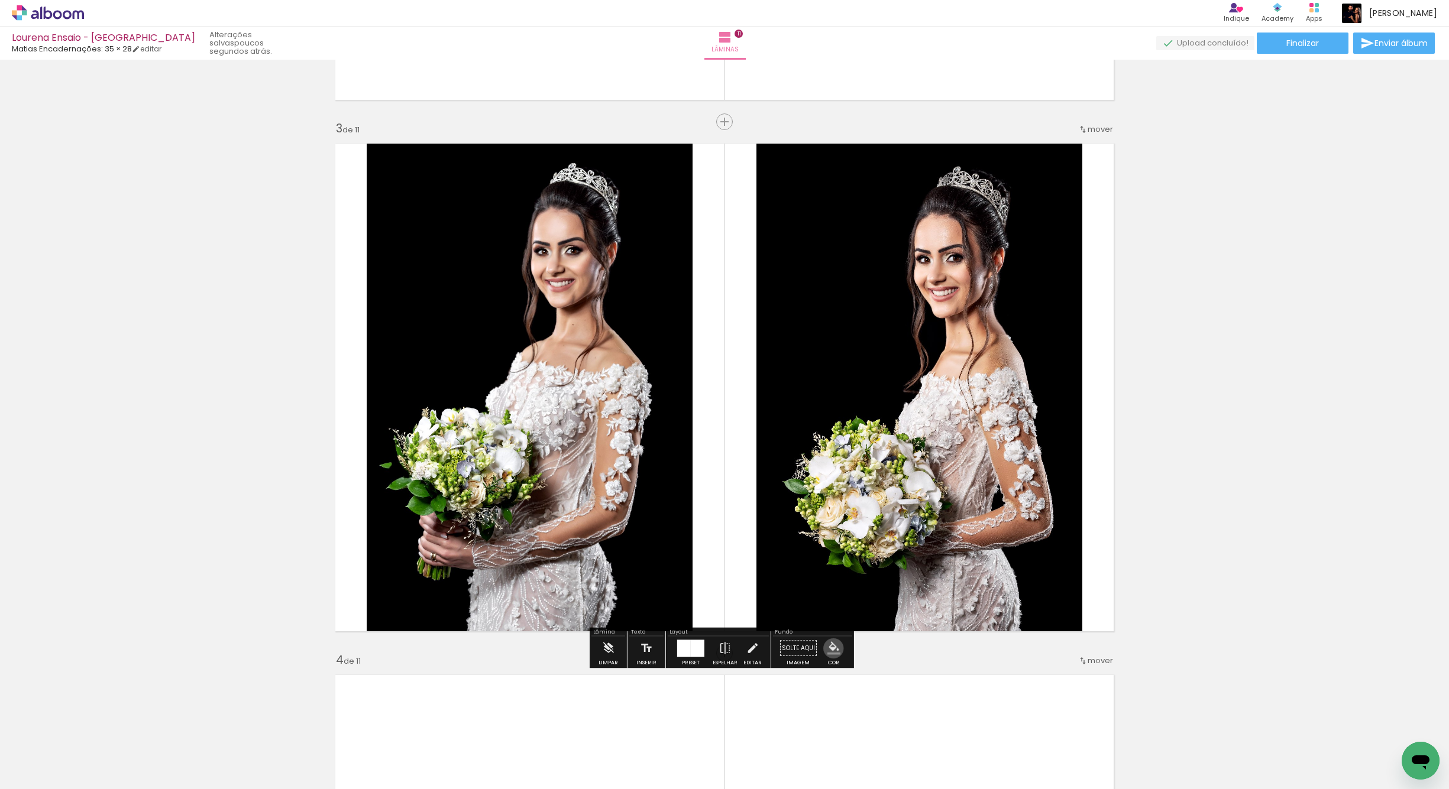
click at [829, 649] on iron-icon "color picker" at bounding box center [833, 648] width 13 height 13
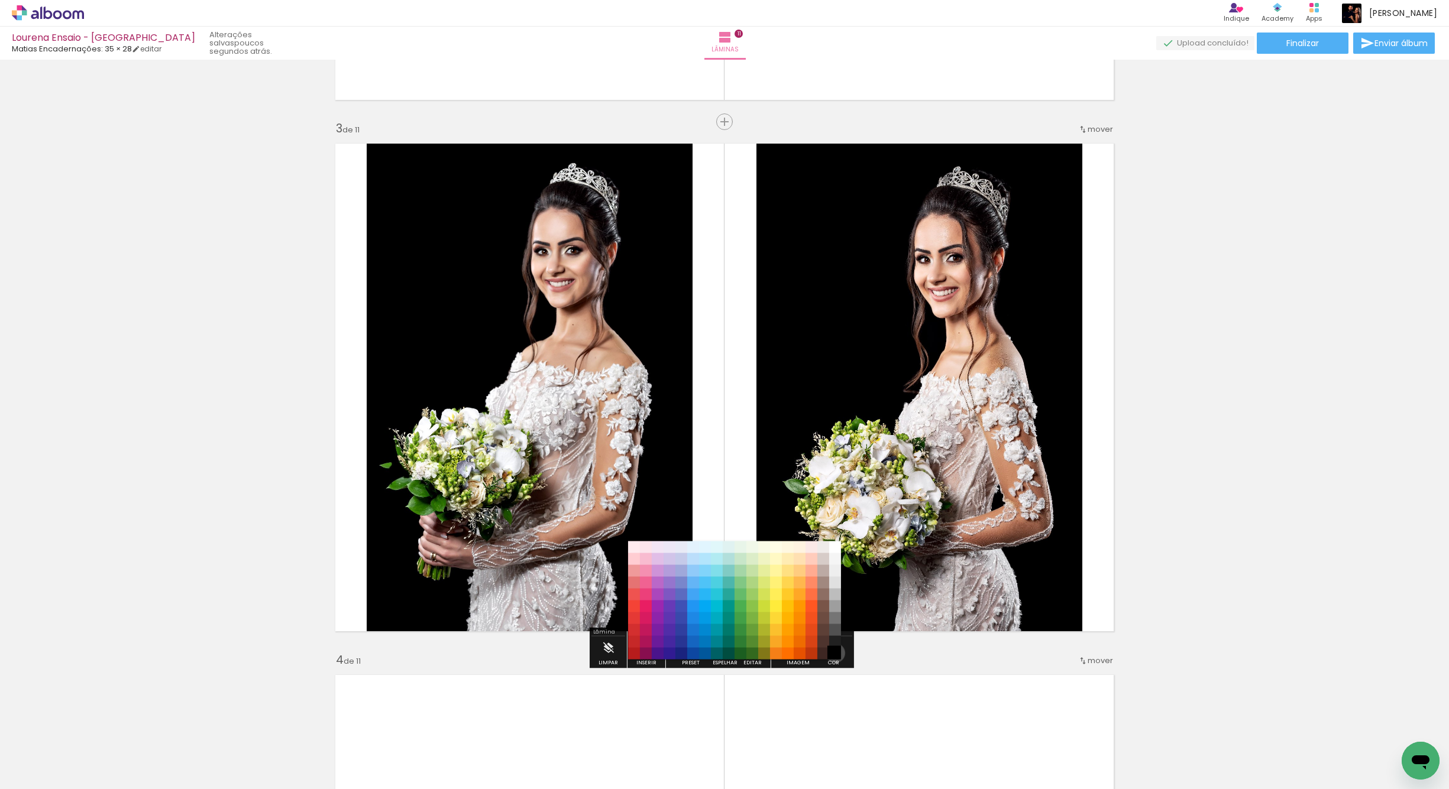
click at [831, 653] on paper-item "#000000" at bounding box center [835, 654] width 12 height 12
click at [836, 655] on paper-item "#000000" at bounding box center [835, 654] width 12 height 12
click at [730, 494] on quentale-layouter at bounding box center [724, 388] width 792 height 502
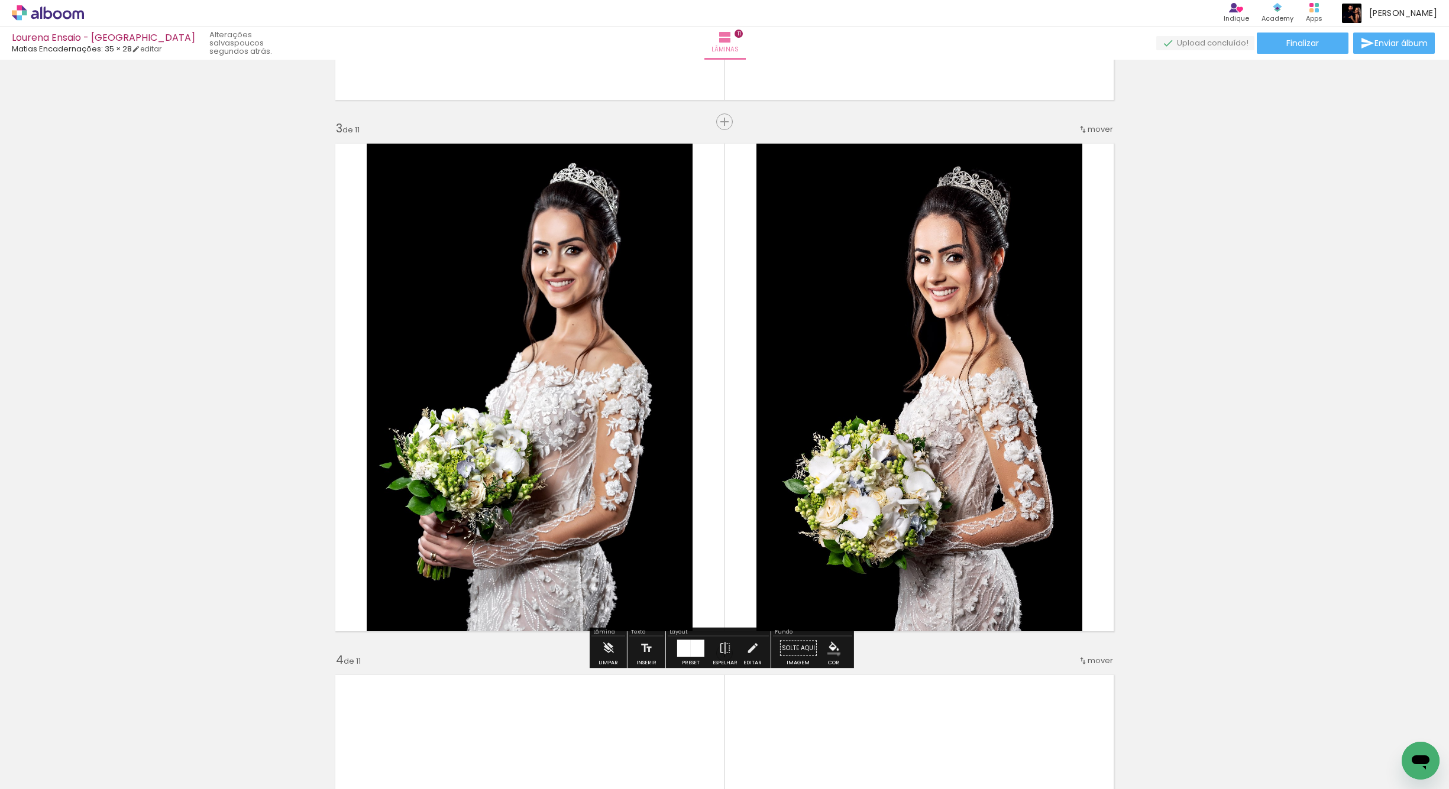
click at [834, 655] on paper-menu-button "#ffebee #ffcdd2 #ef9a9a #e57373 #ef5350 #f44336 #e53935 #d32f2f #c62828 #b71c1c…" at bounding box center [834, 648] width 22 height 22
click at [830, 650] on iron-icon "color picker" at bounding box center [833, 648] width 13 height 13
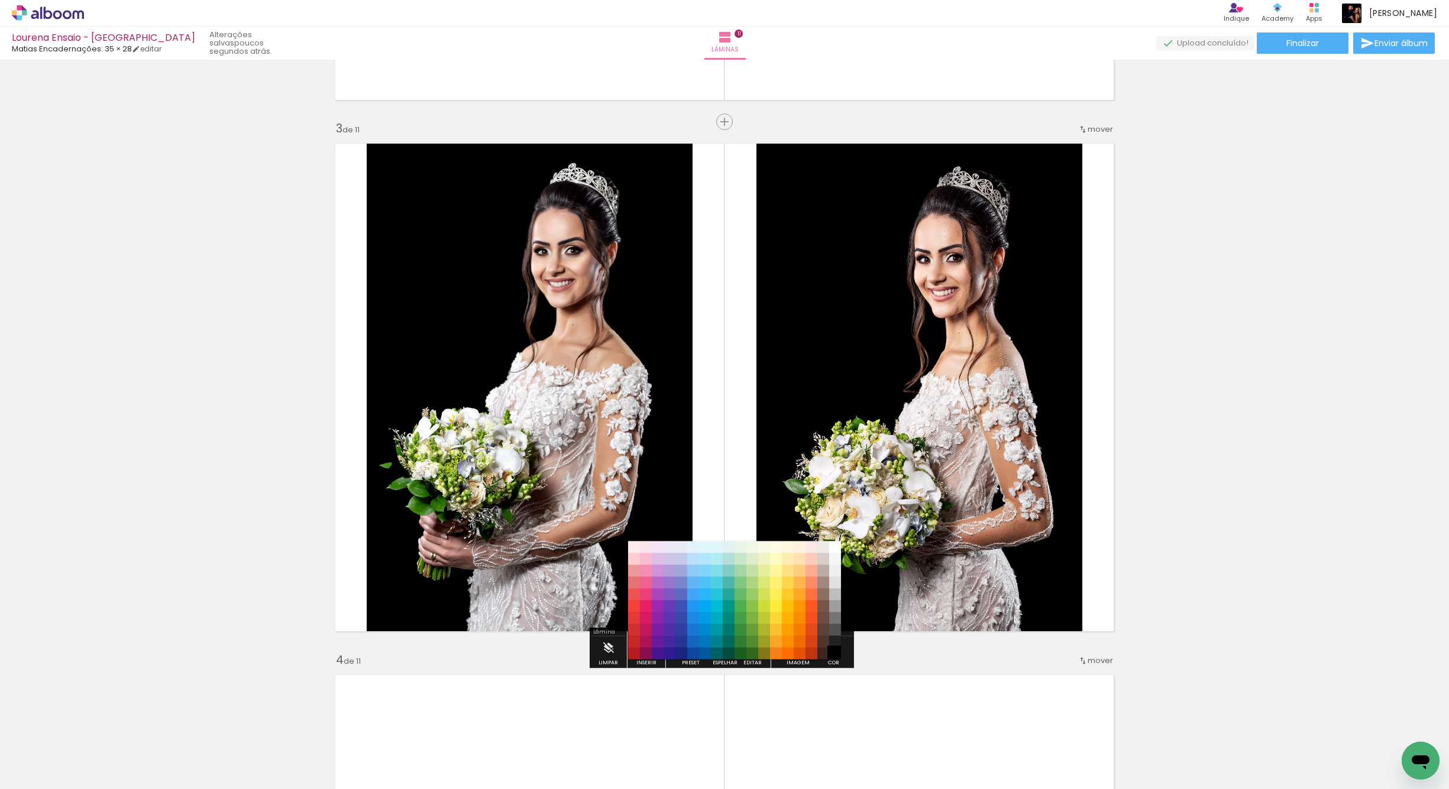
click at [830, 652] on paper-item "#000000" at bounding box center [835, 654] width 12 height 12
click at [834, 652] on paper-item "#000000" at bounding box center [835, 654] width 12 height 12
drag, startPoint x: 835, startPoint y: 652, endPoint x: 834, endPoint y: 646, distance: 5.9
click at [835, 652] on paper-item "#000000" at bounding box center [835, 654] width 12 height 12
click at [834, 604] on paper-item "#9e9e9e" at bounding box center [835, 607] width 12 height 12
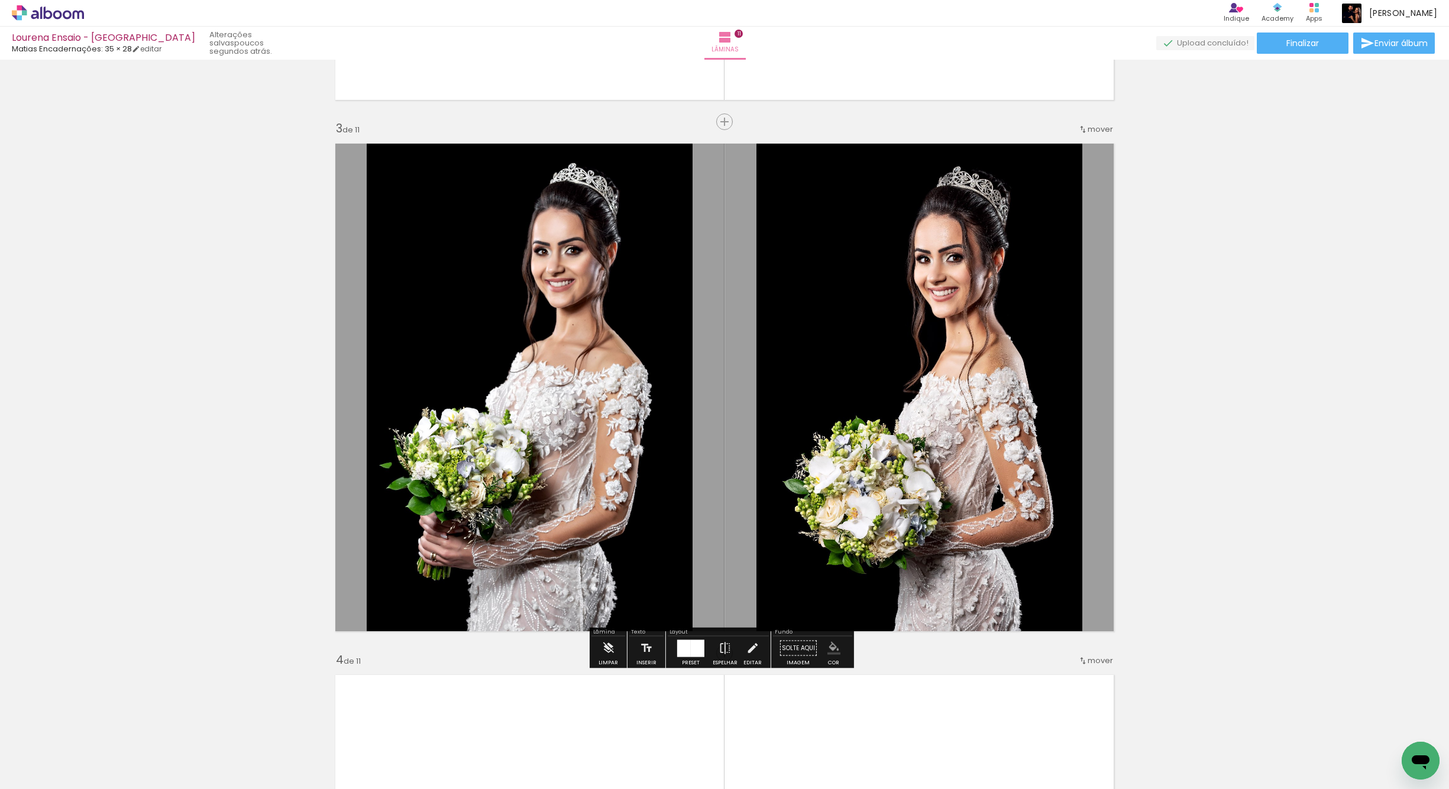
click at [828, 649] on iron-icon "color picker" at bounding box center [833, 648] width 13 height 13
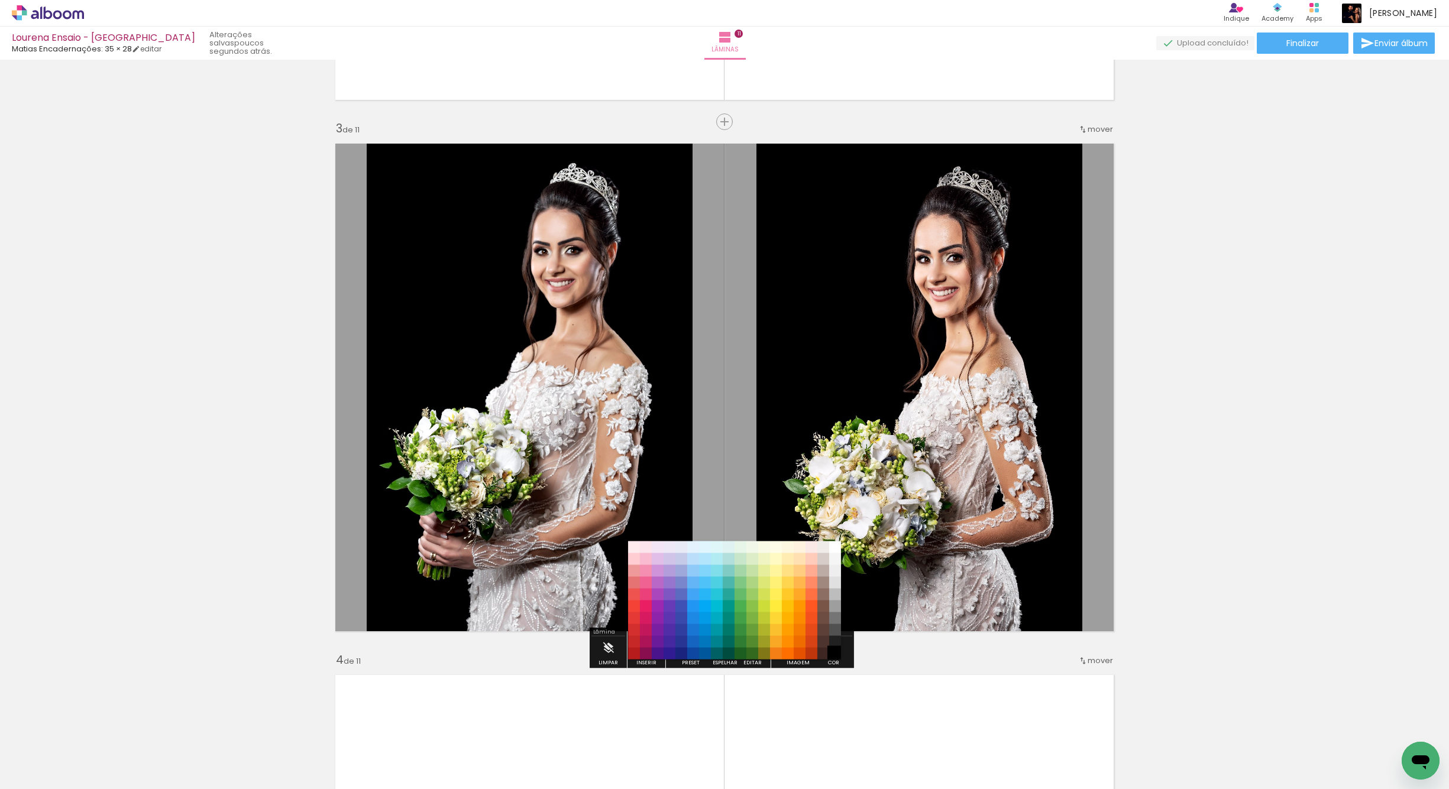
click at [834, 656] on paper-item "#000000" at bounding box center [835, 654] width 12 height 12
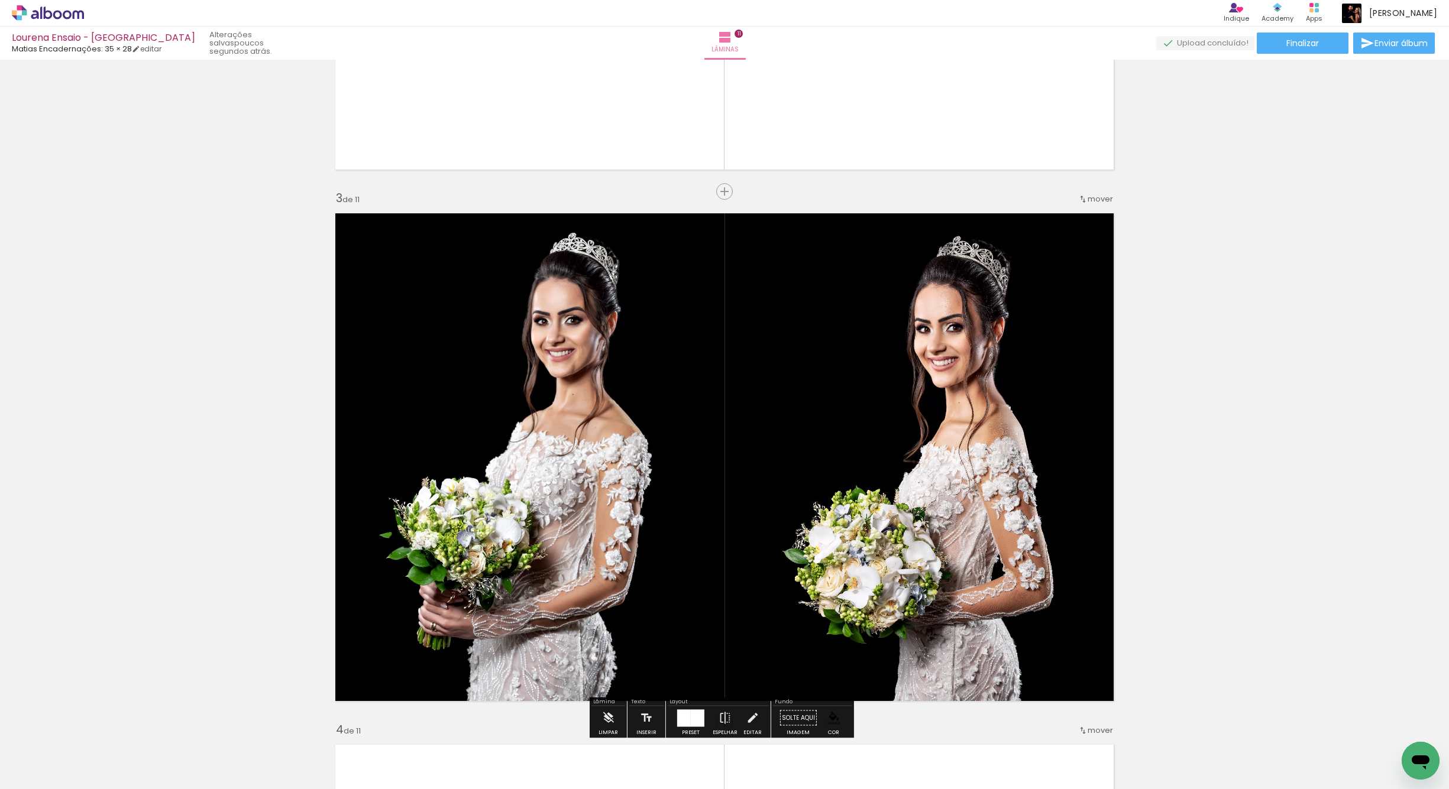
scroll to position [955, 0]
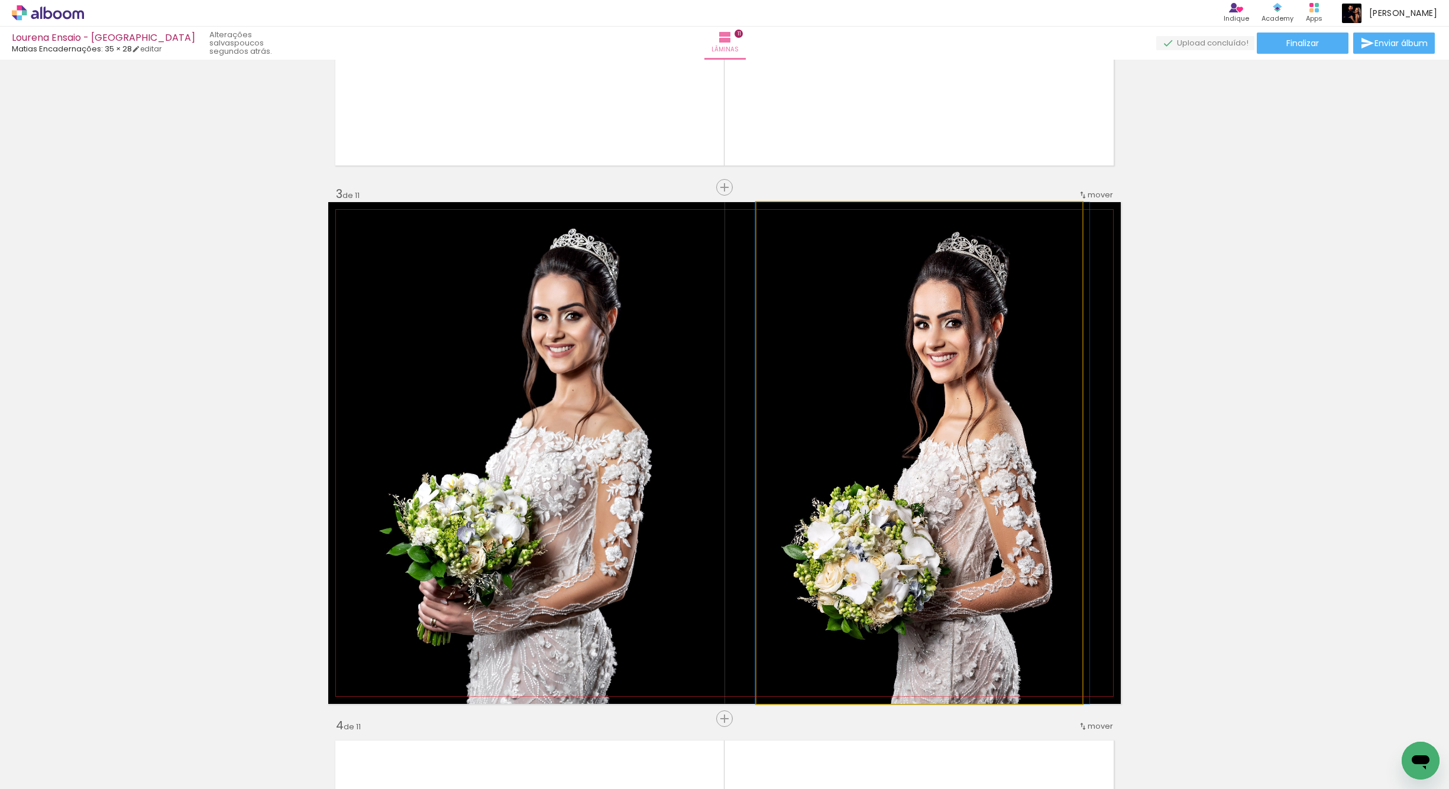
drag, startPoint x: 946, startPoint y: 454, endPoint x: 949, endPoint y: 444, distance: 10.5
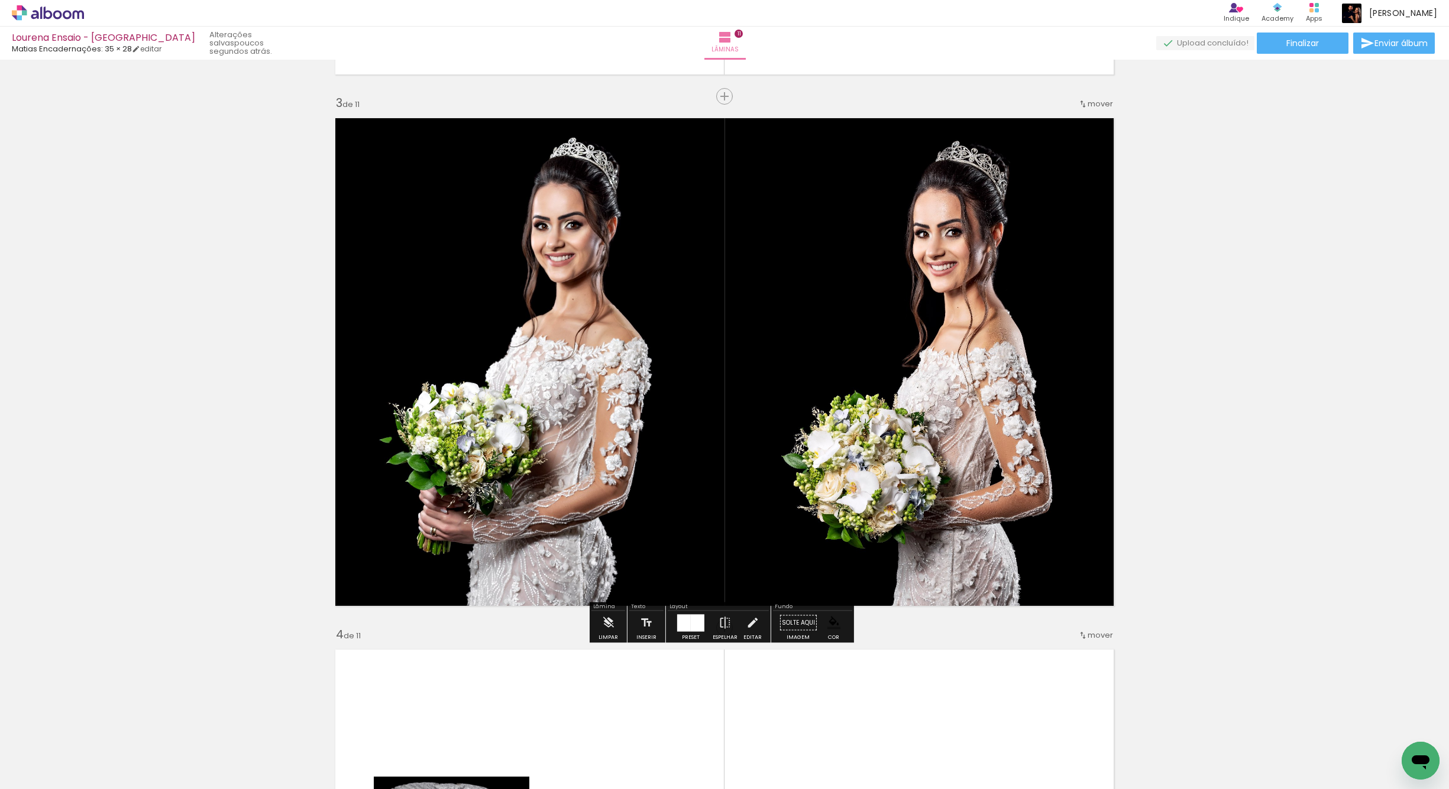
scroll to position [1045, 0]
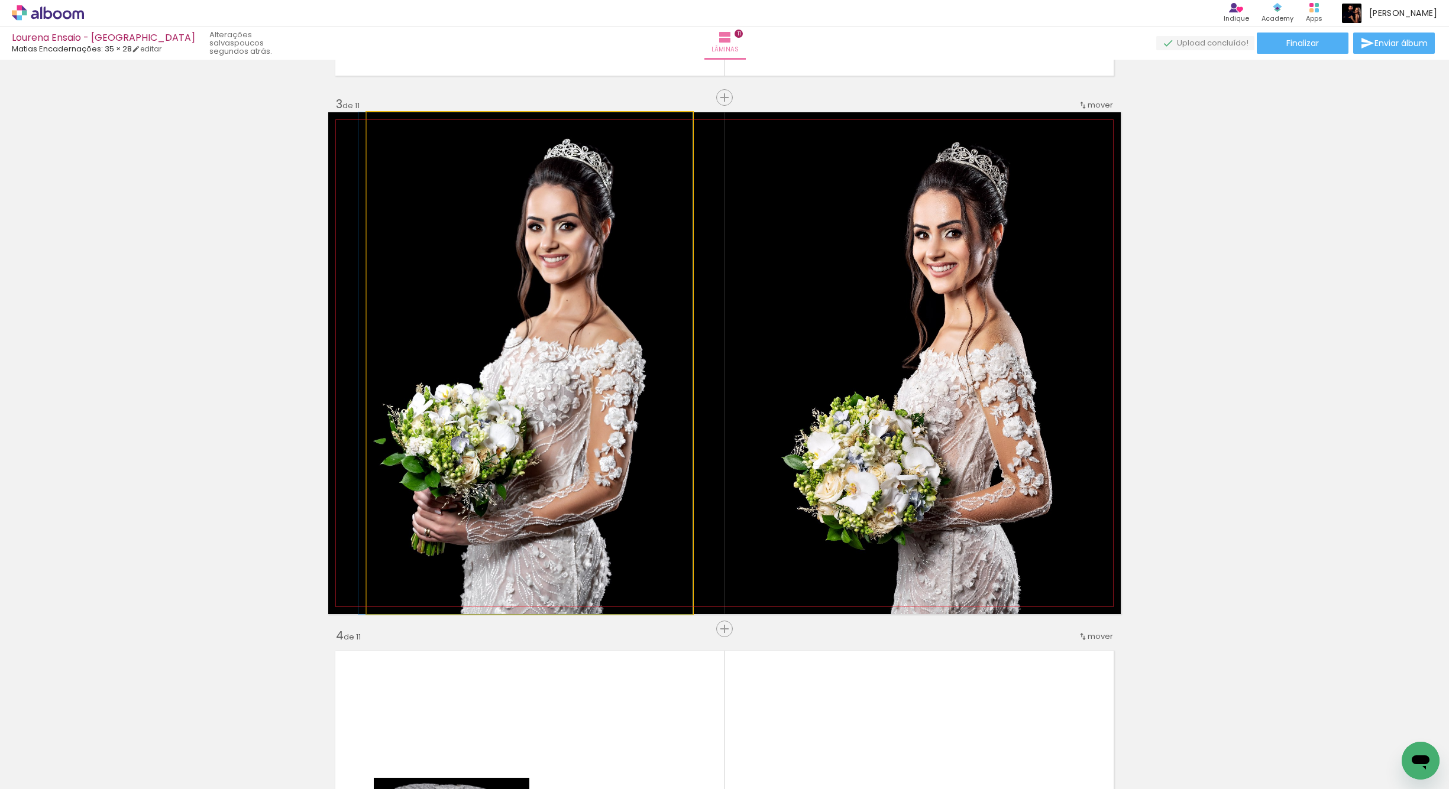
drag, startPoint x: 520, startPoint y: 458, endPoint x: 533, endPoint y: 448, distance: 15.6
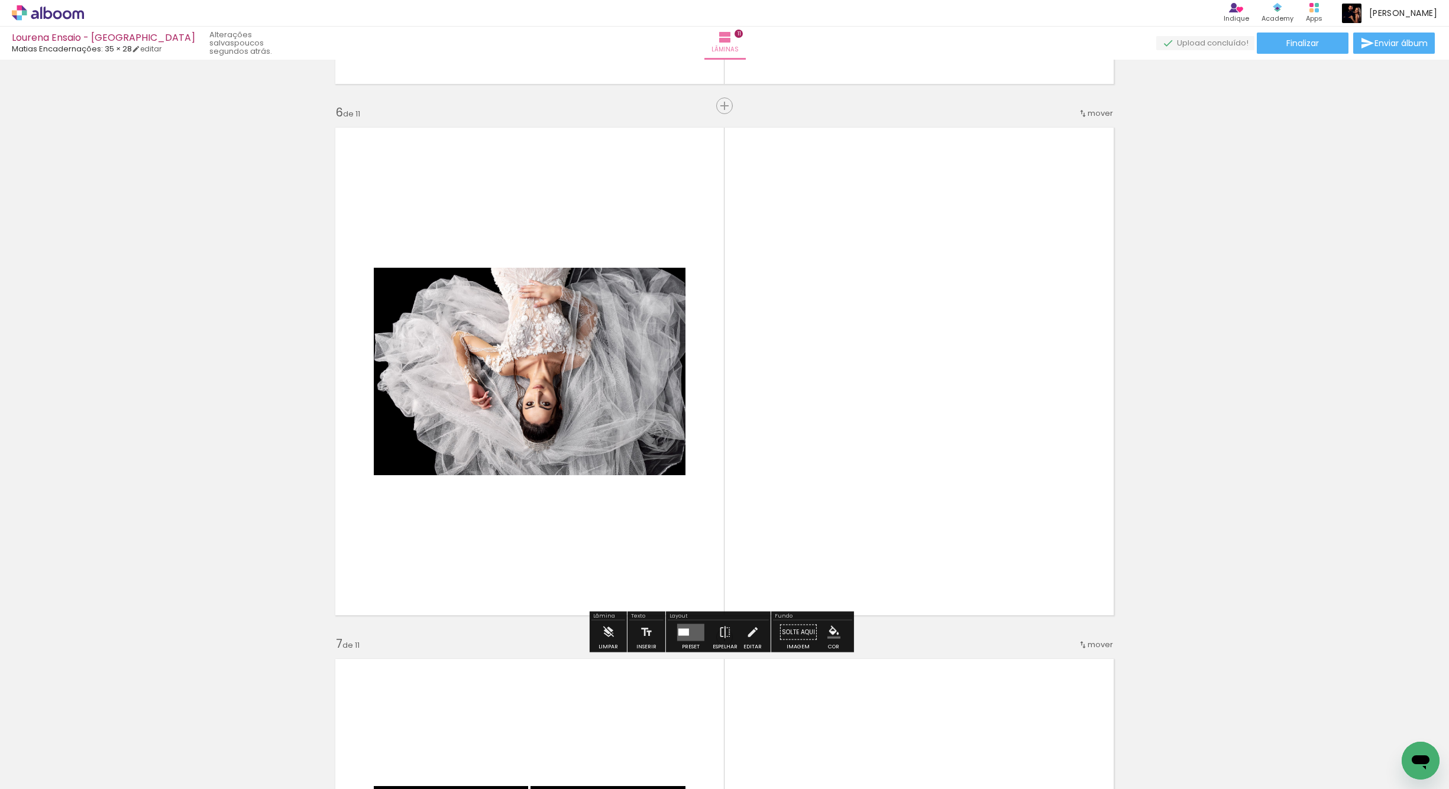
scroll to position [2634, 0]
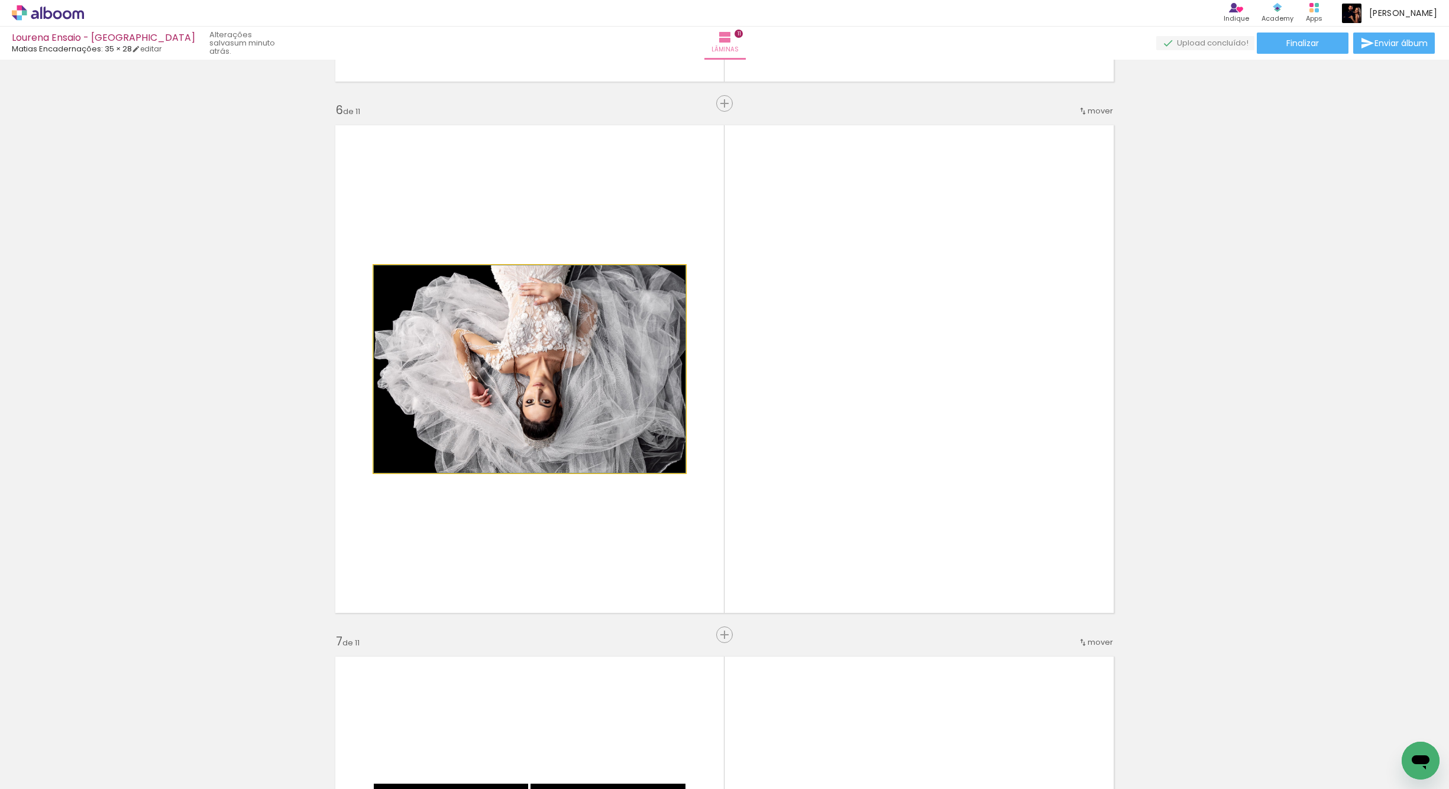
click at [637, 439] on quentale-photo at bounding box center [530, 370] width 312 height 208
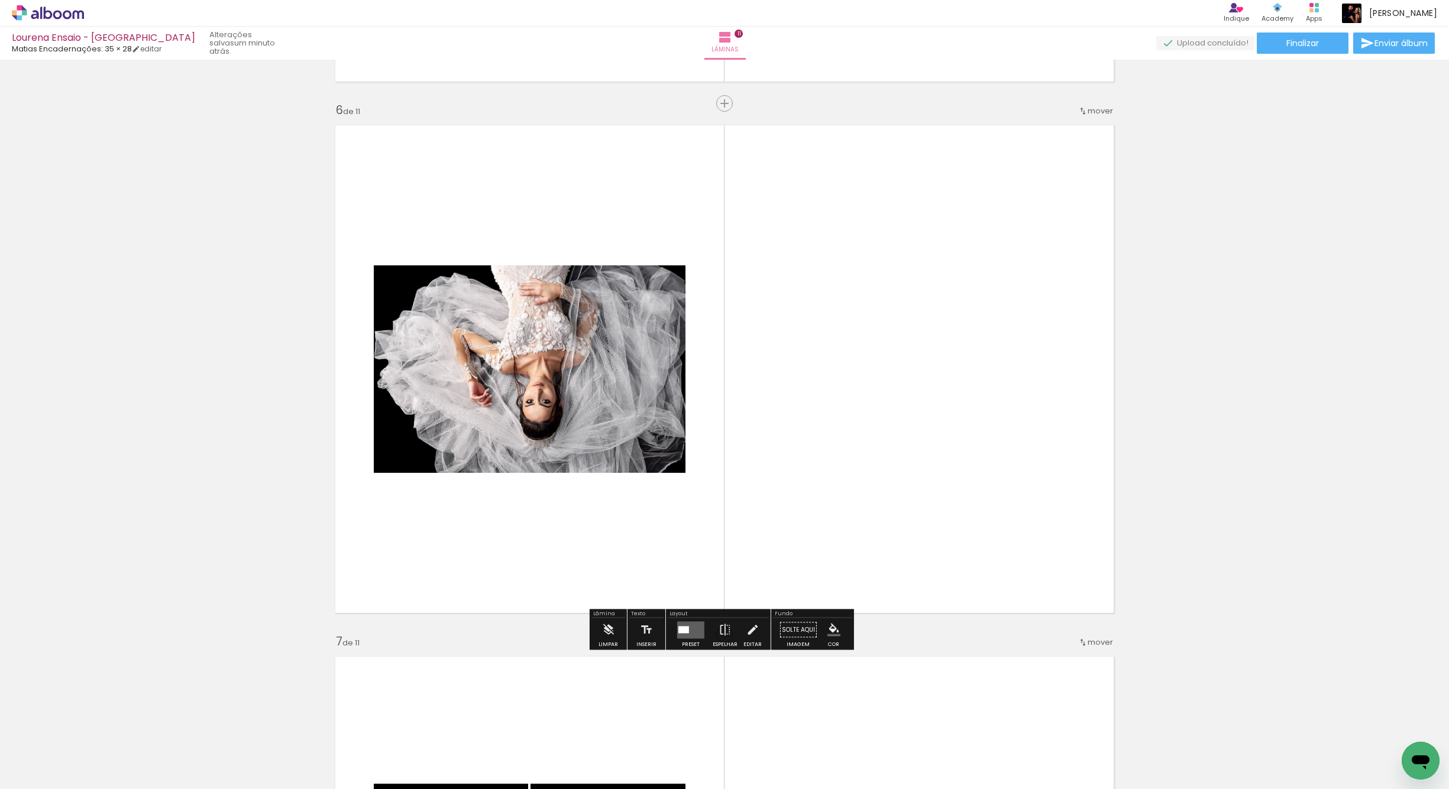
click at [677, 627] on quentale-layouter at bounding box center [690, 630] width 27 height 17
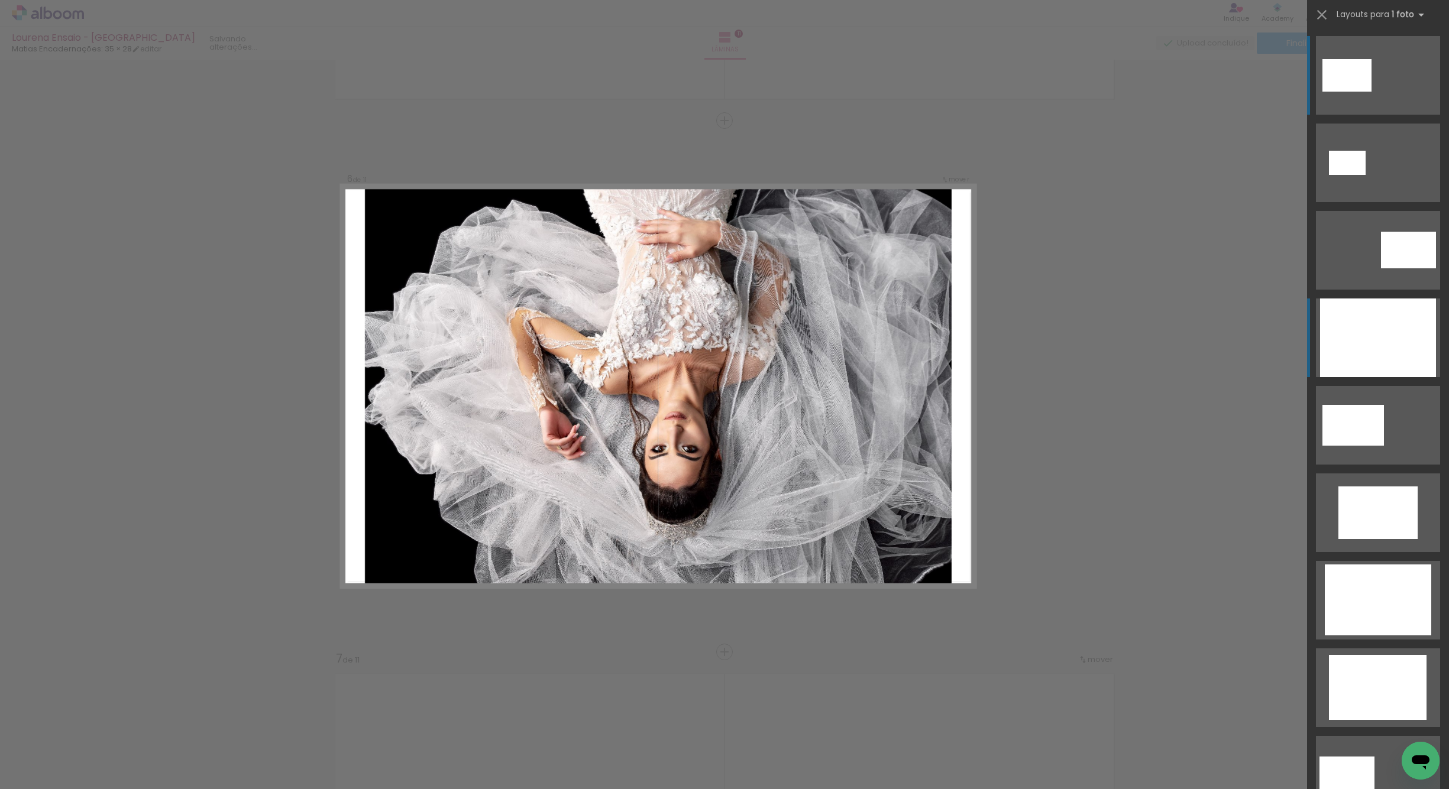
scroll to position [2616, 0]
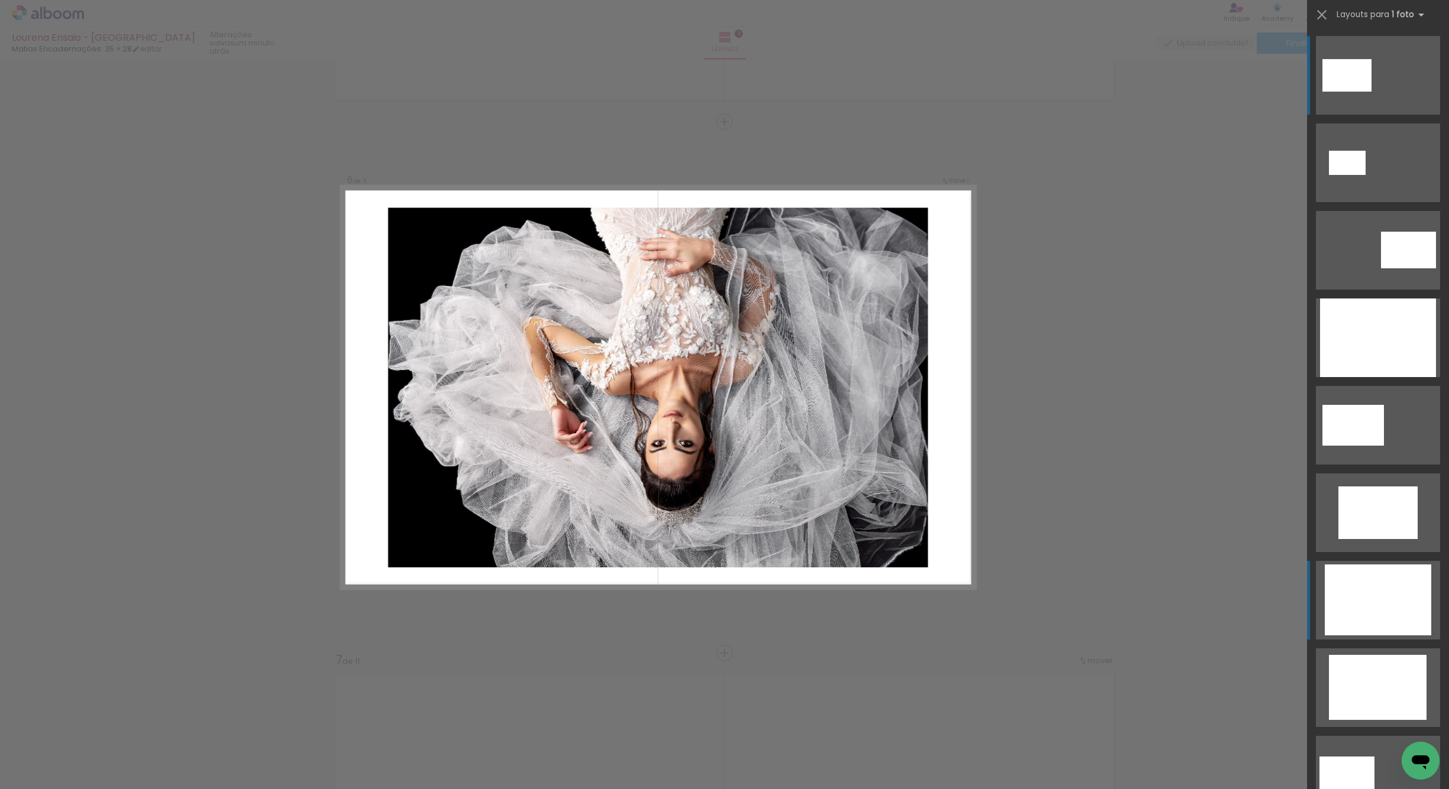
click at [1357, 377] on div at bounding box center [1378, 338] width 116 height 79
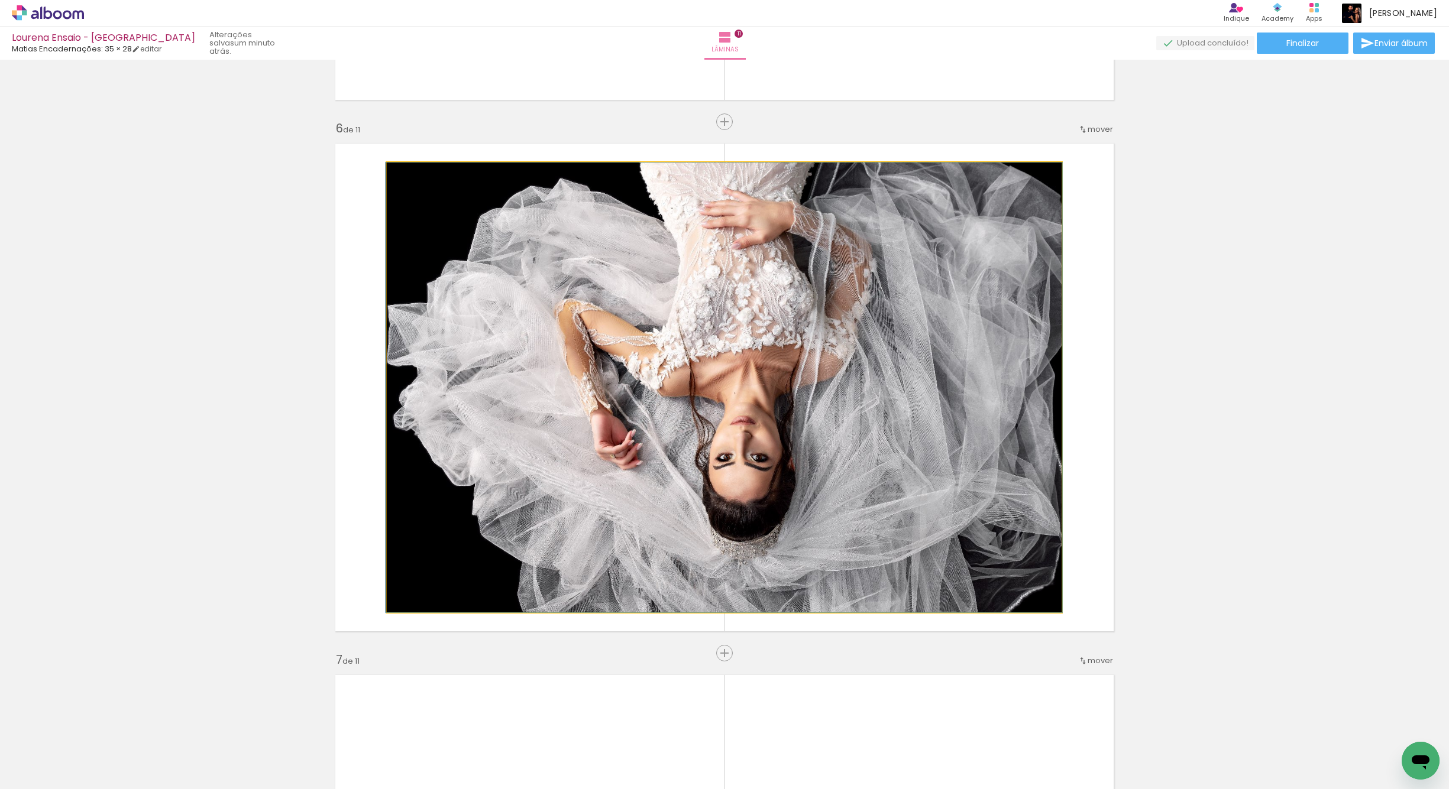
click at [717, 412] on quentale-photo at bounding box center [724, 388] width 675 height 450
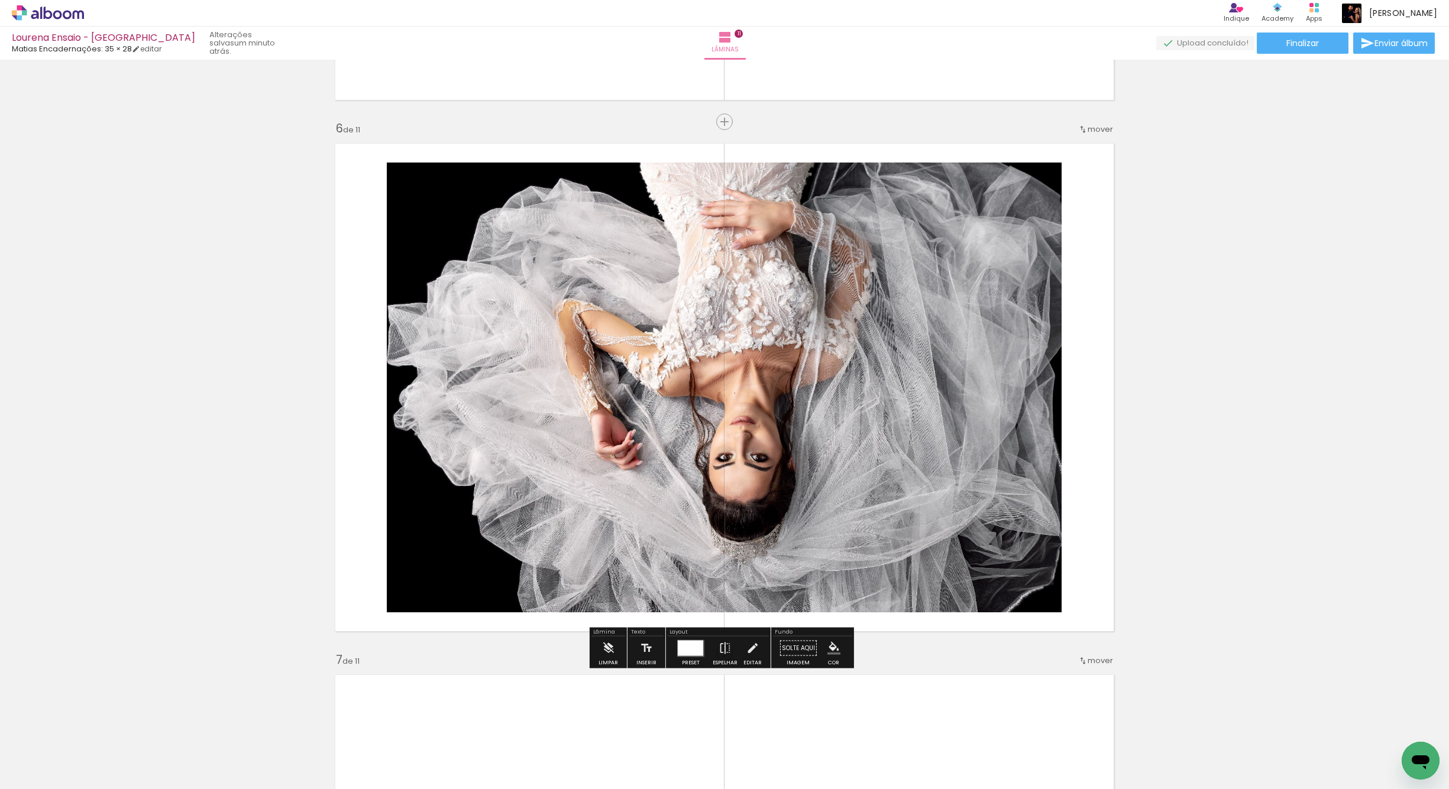
drag, startPoint x: 687, startPoint y: 650, endPoint x: 703, endPoint y: 650, distance: 15.4
click at [690, 650] on div at bounding box center [690, 647] width 25 height 15
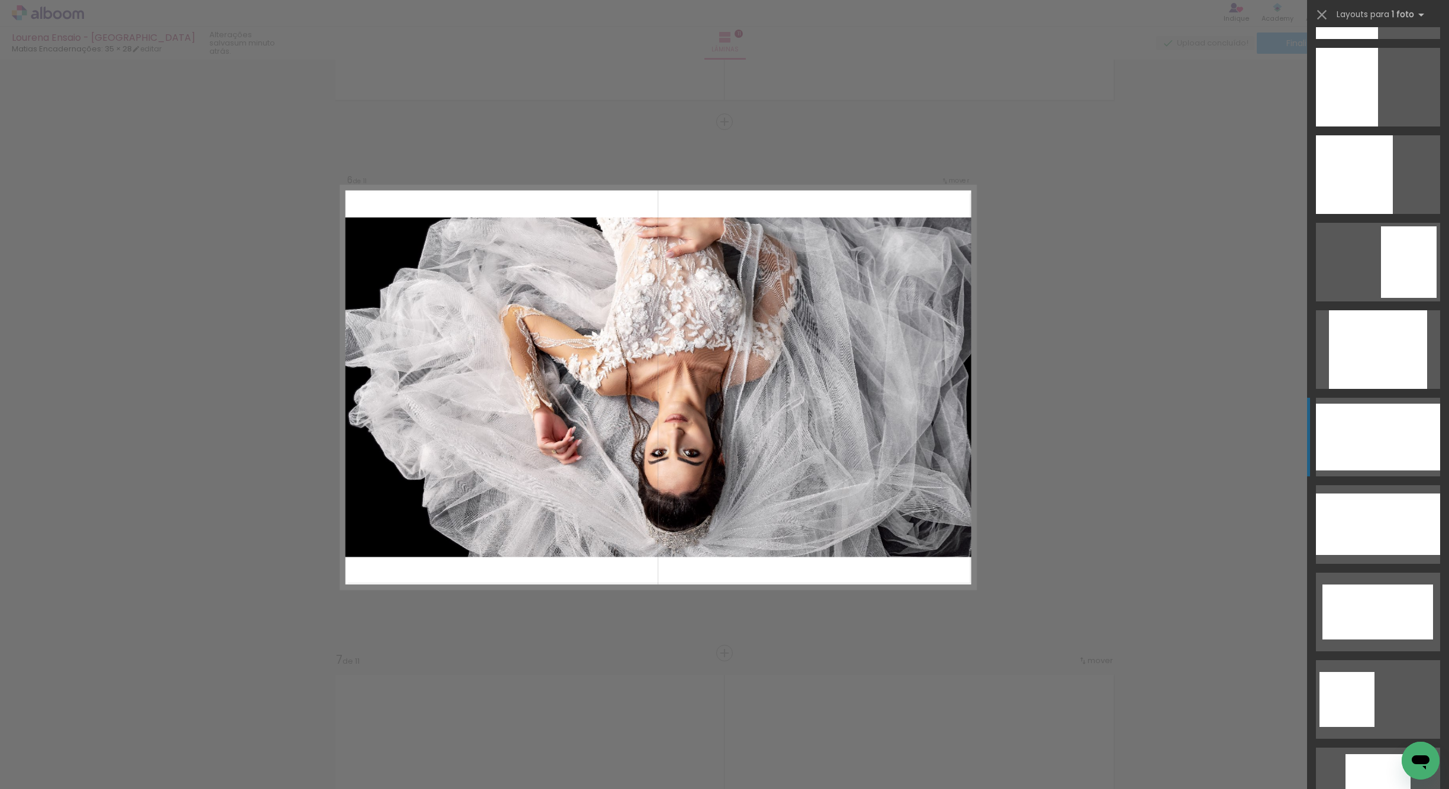
scroll to position [1042, 0]
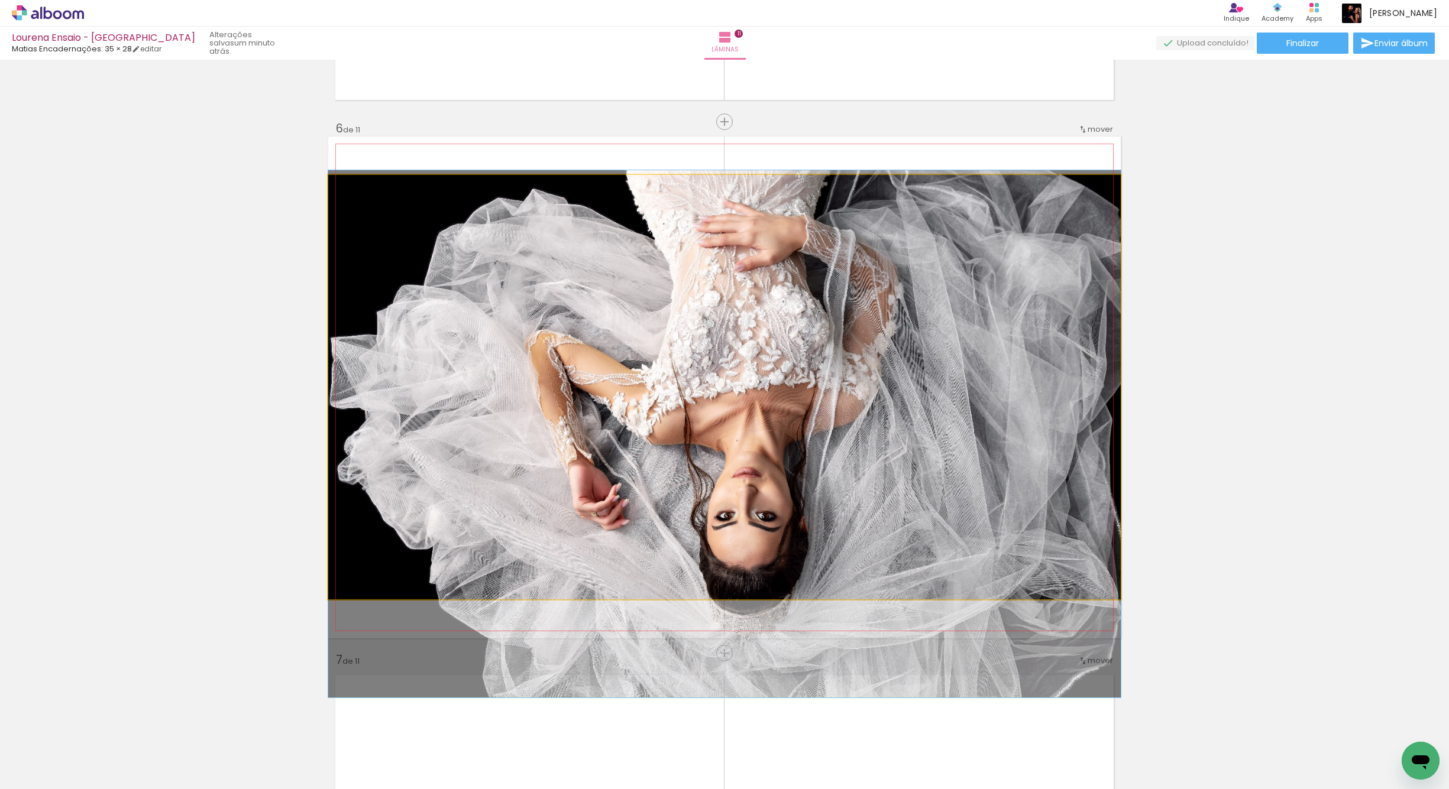
drag, startPoint x: 780, startPoint y: 465, endPoint x: 776, endPoint y: 510, distance: 44.5
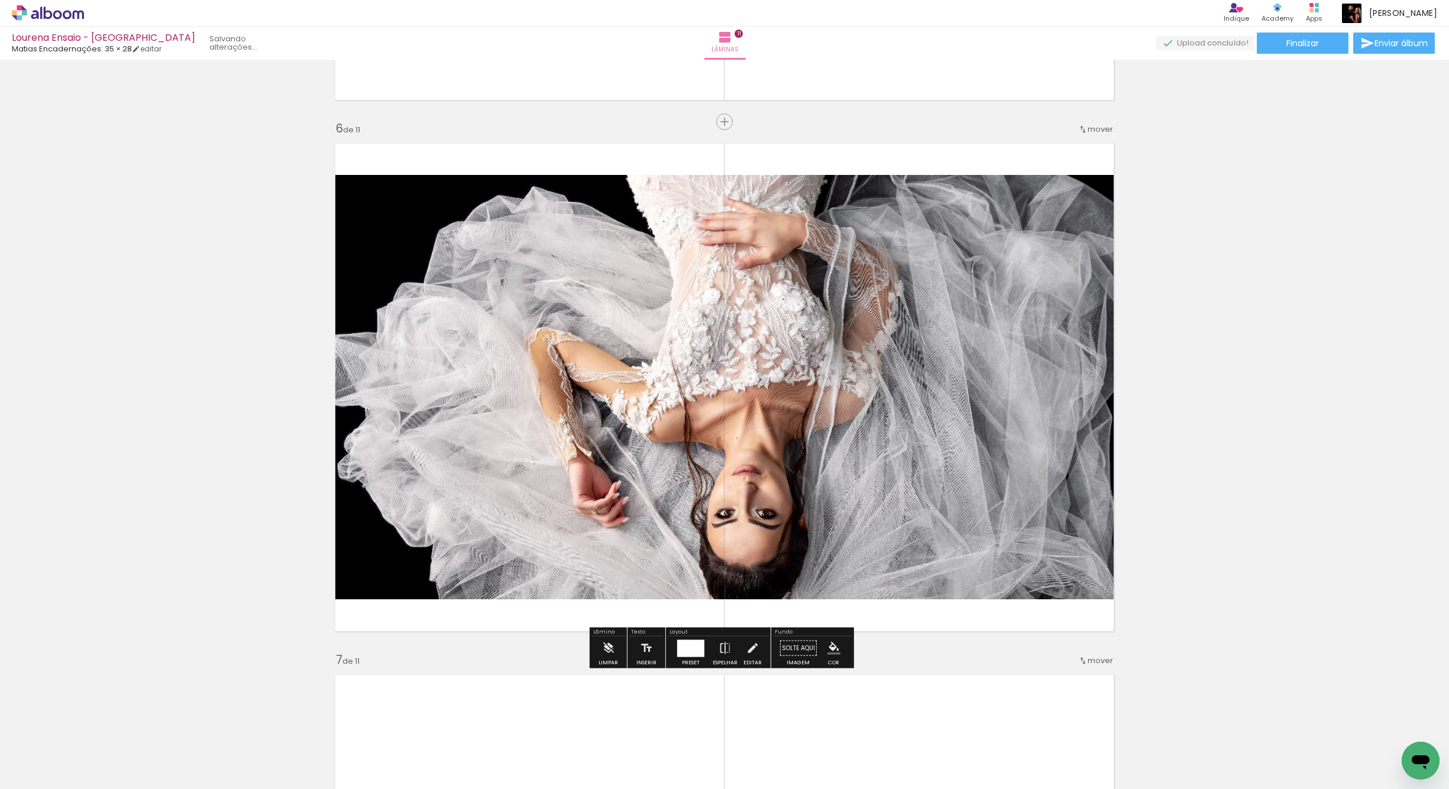
click at [683, 647] on div at bounding box center [690, 648] width 27 height 17
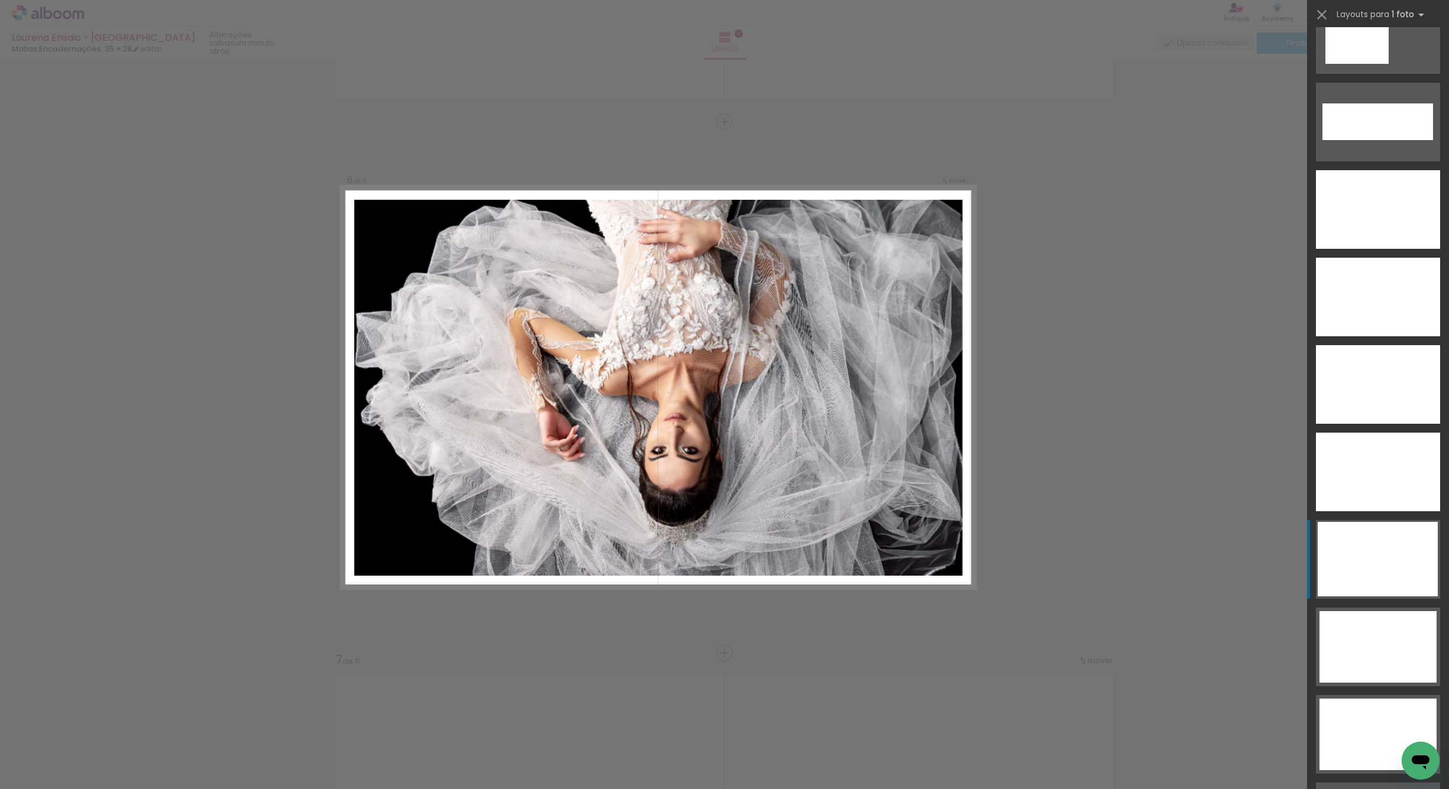
scroll to position [4160, 0]
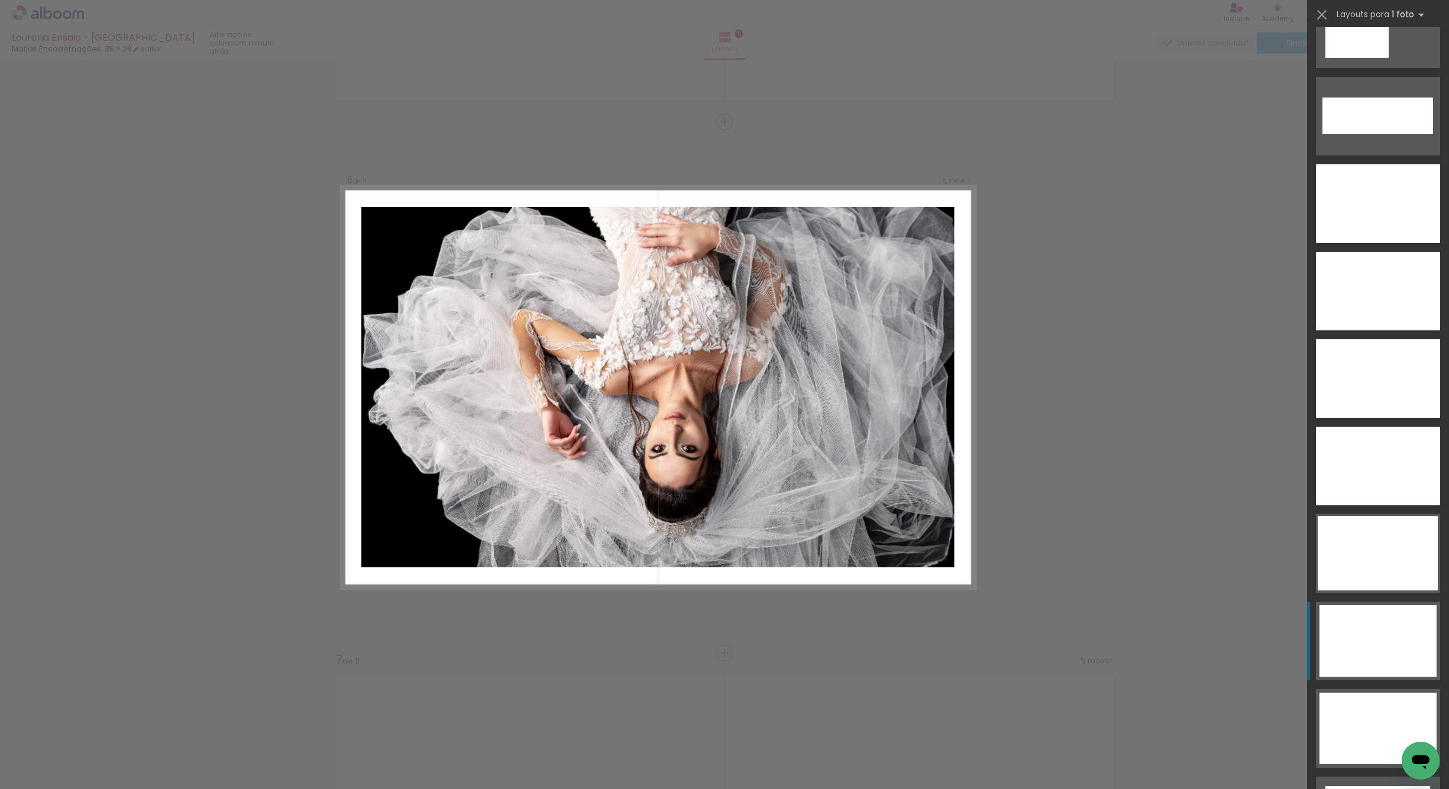
click at [1378, 629] on div at bounding box center [1377, 642] width 117 height 72
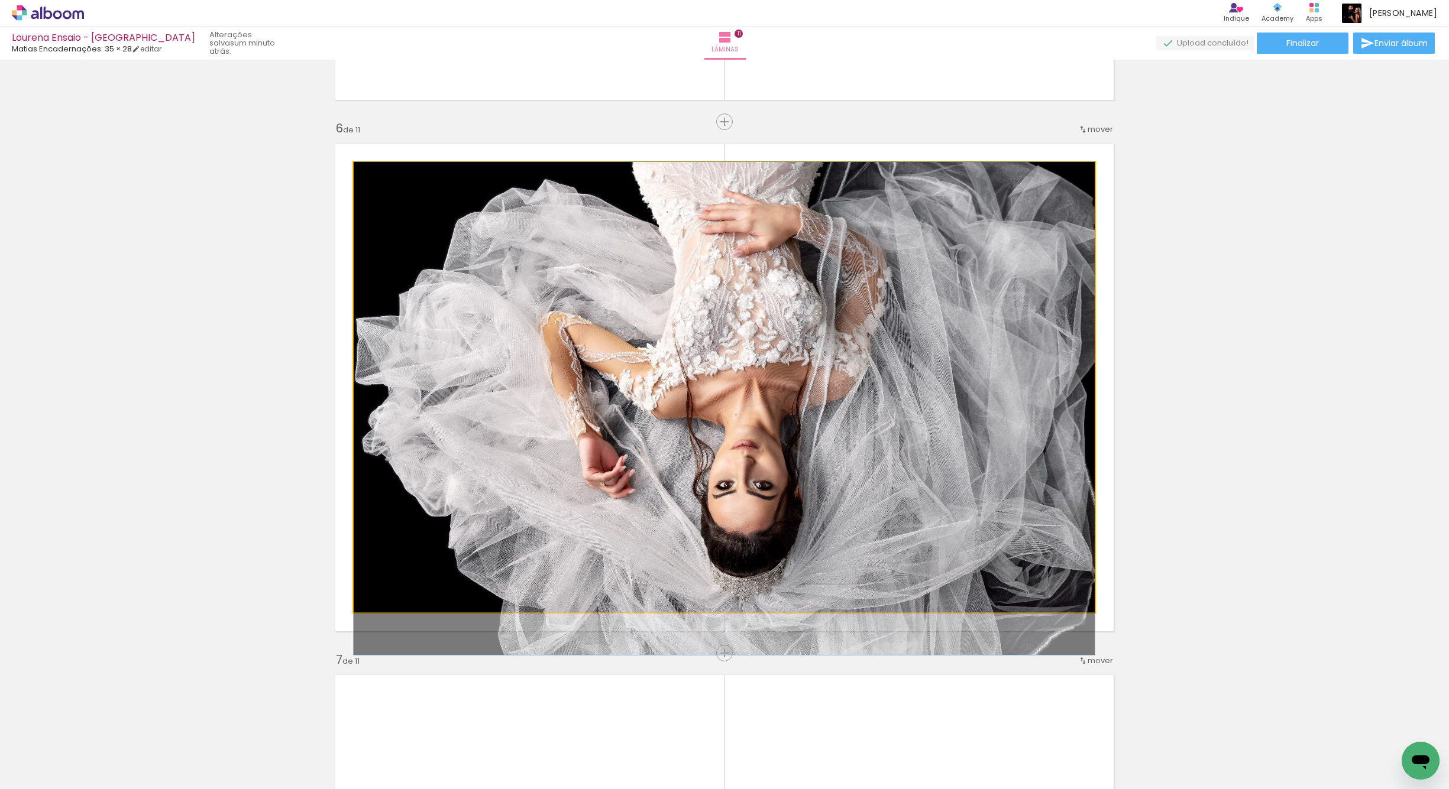
drag, startPoint x: 1025, startPoint y: 491, endPoint x: 1039, endPoint y: 544, distance: 55.1
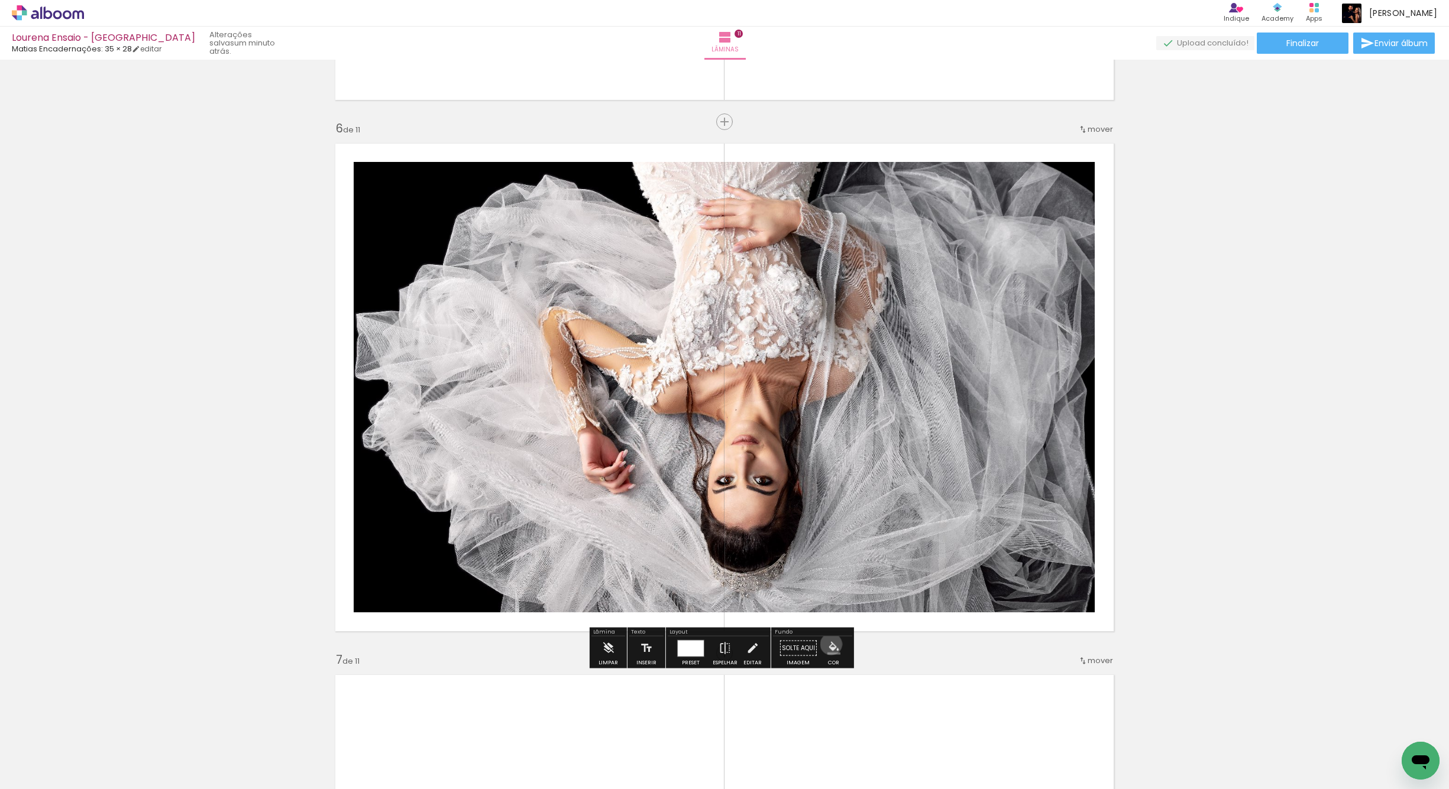
drag, startPoint x: 825, startPoint y: 645, endPoint x: 844, endPoint y: 640, distance: 19.4
click at [827, 645] on iron-icon "color picker" at bounding box center [833, 648] width 13 height 13
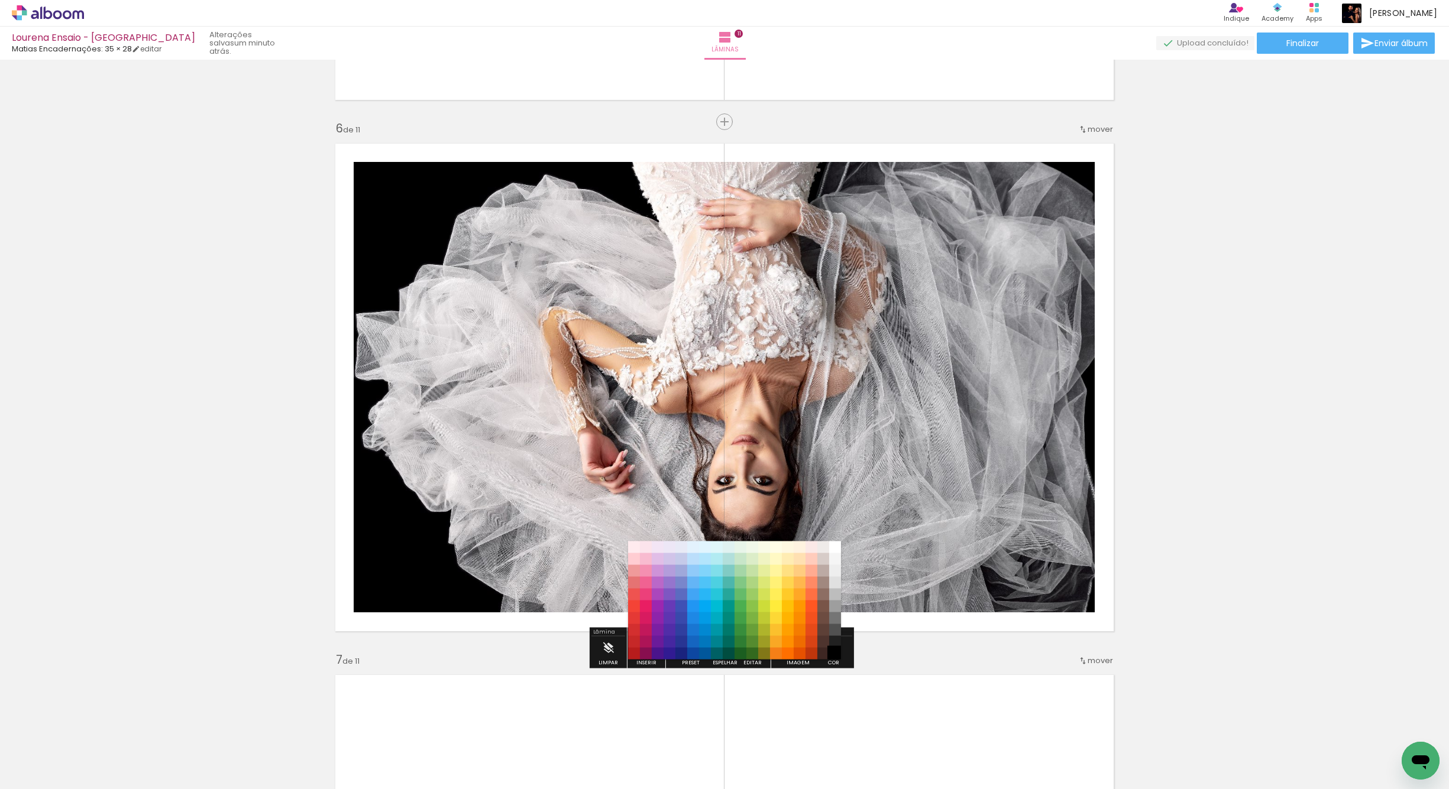
click at [836, 653] on paper-item "#000000" at bounding box center [835, 654] width 12 height 12
click at [834, 653] on paper-item "#000000" at bounding box center [835, 654] width 12 height 12
drag, startPoint x: 831, startPoint y: 616, endPoint x: 835, endPoint y: 623, distance: 8.2
click at [831, 616] on paper-item "#757575" at bounding box center [835, 619] width 12 height 12
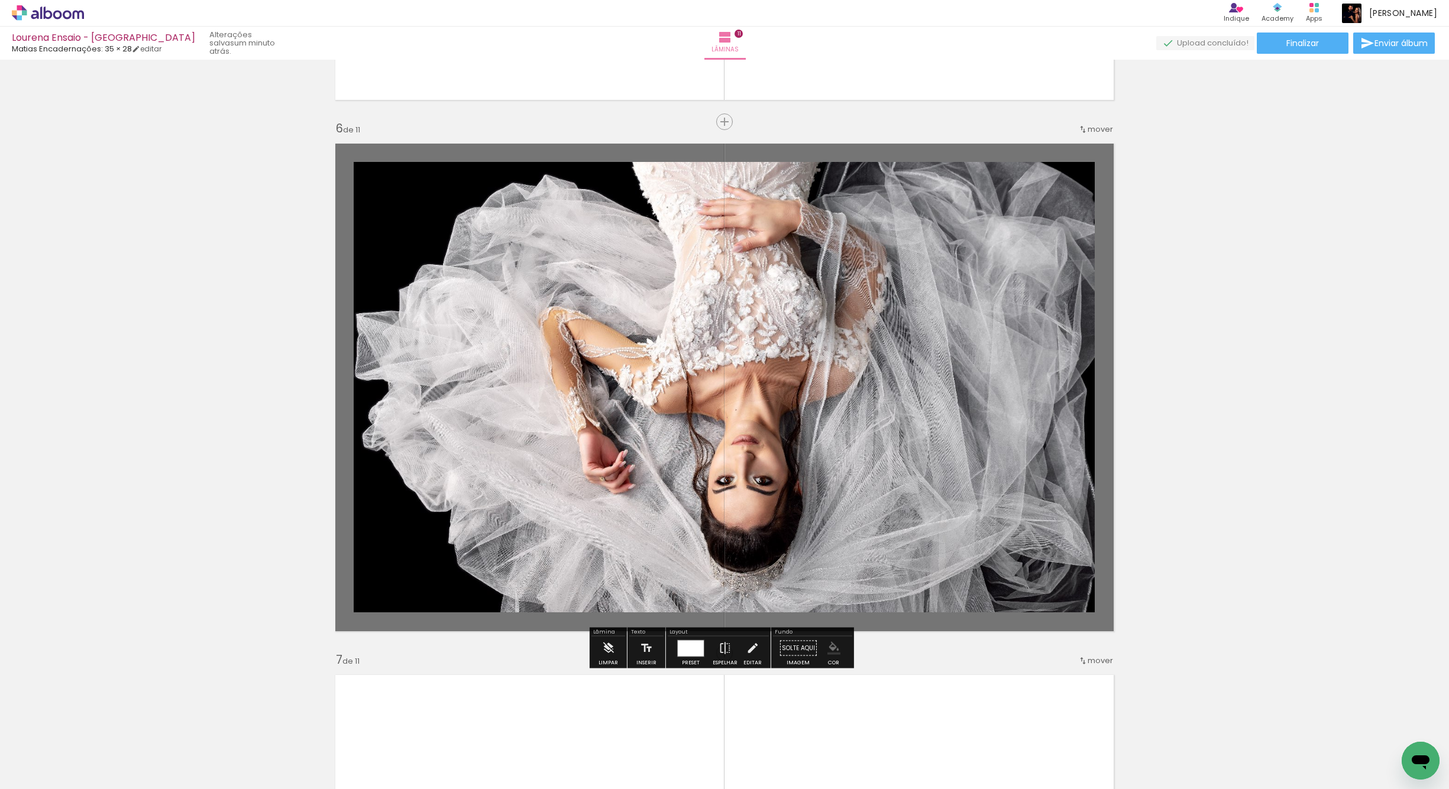
click at [829, 653] on iron-icon "color picker" at bounding box center [833, 648] width 13 height 13
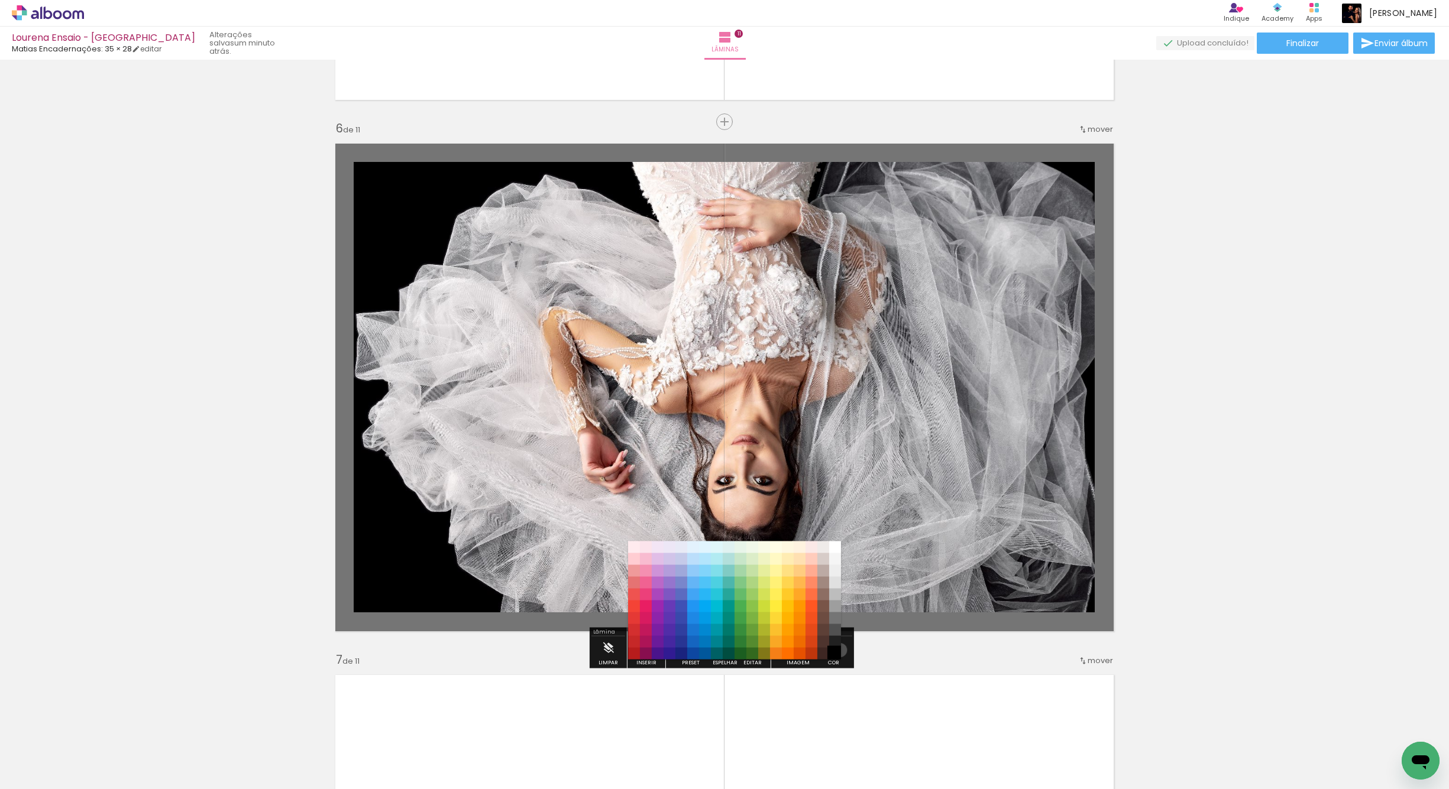
click at [836, 650] on paper-item "#000000" at bounding box center [835, 654] width 12 height 12
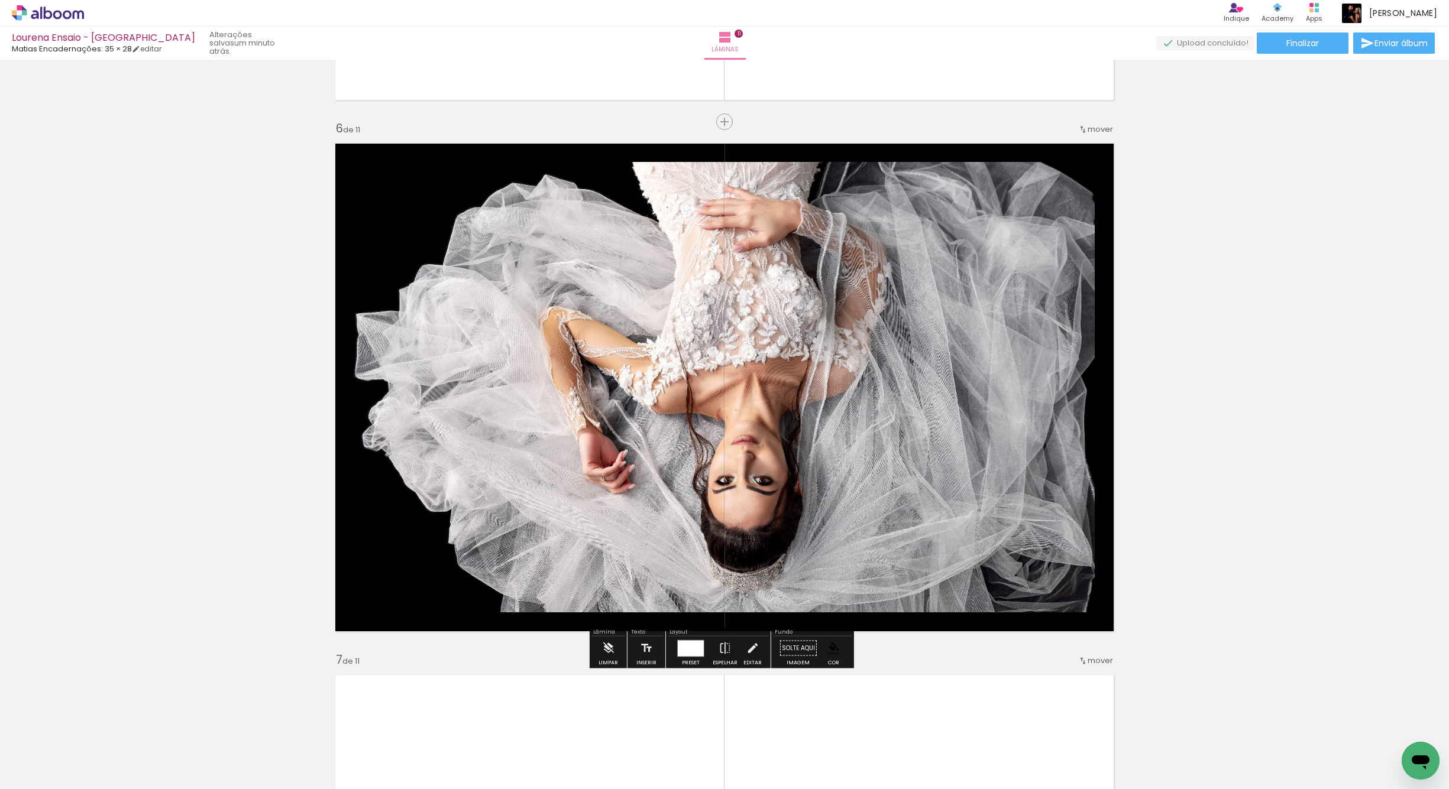
click at [1147, 454] on div "Inserir lâmina 1 de 11 Inserir lâmina 2 de 11 Inserir lâmina 3 de 11 Inserir lâ…" at bounding box center [724, 638] width 1449 height 6380
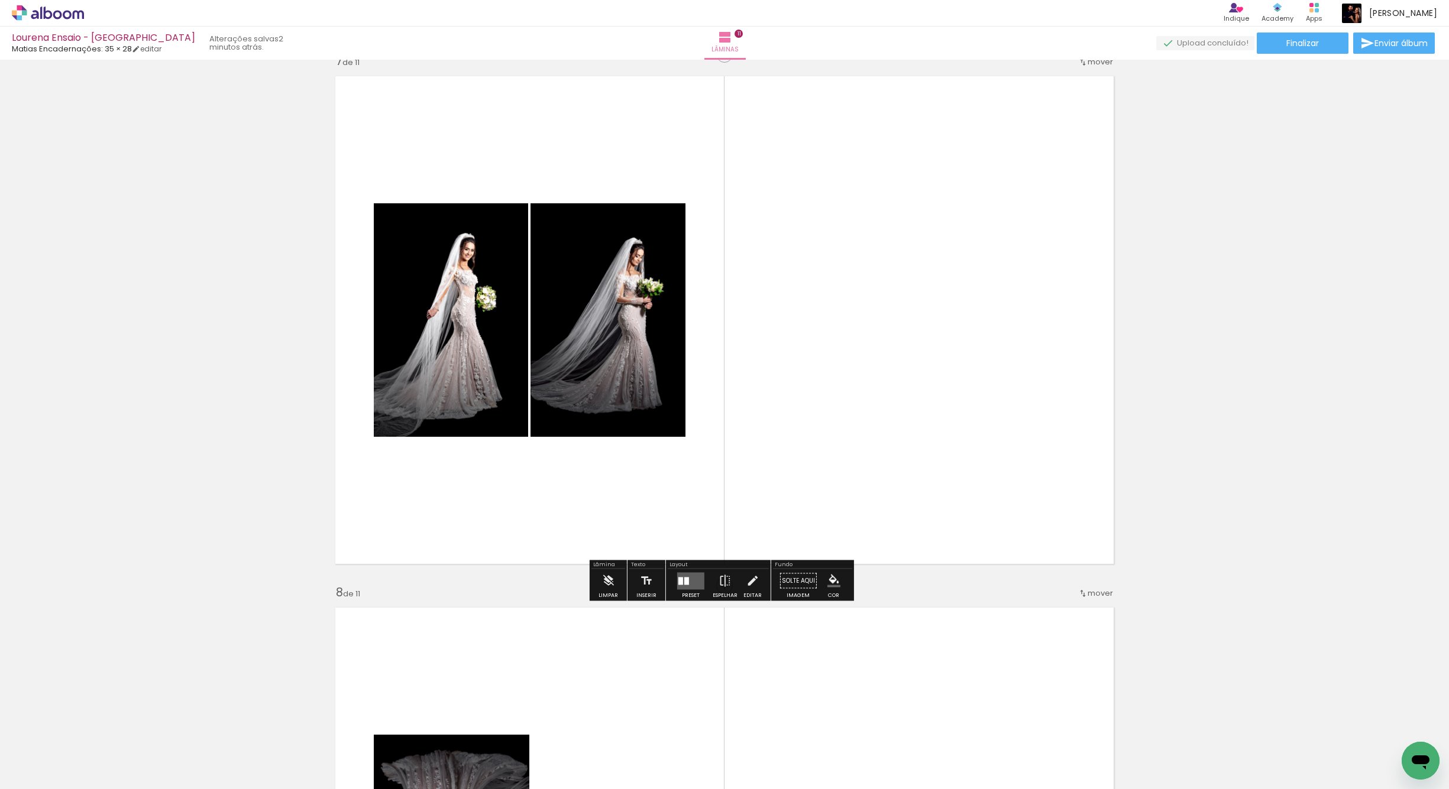
scroll to position [3197, 0]
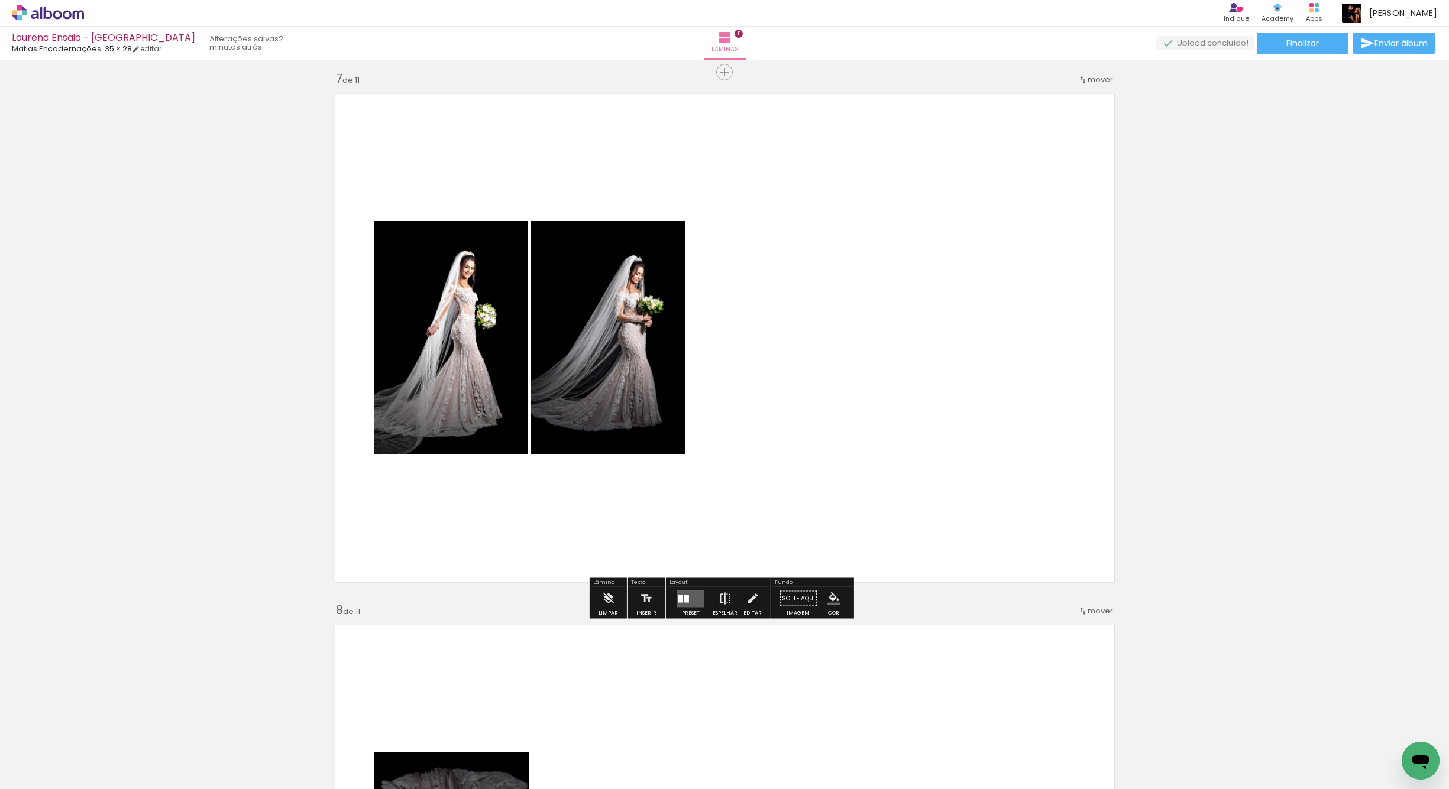
click at [679, 601] on div at bounding box center [680, 599] width 5 height 8
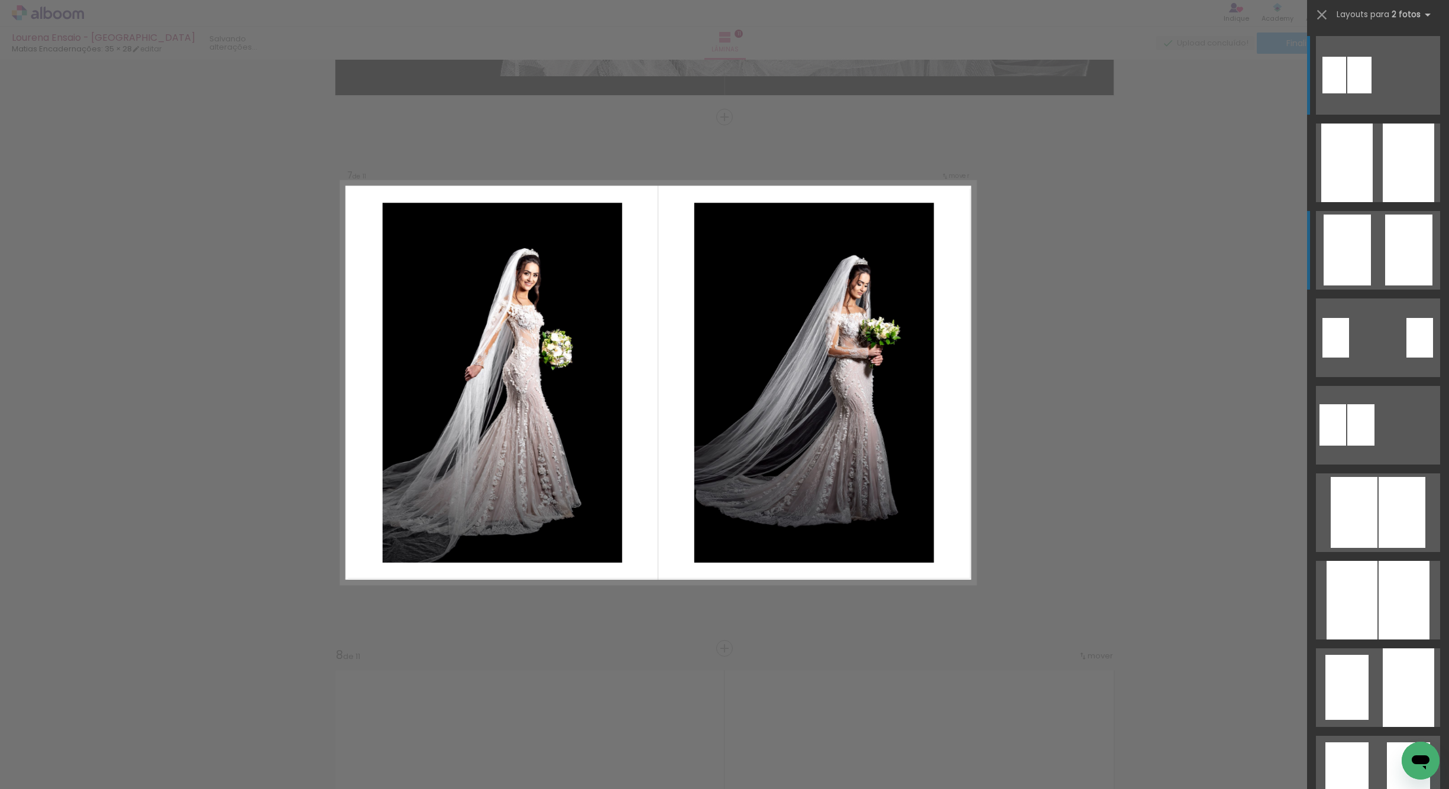
scroll to position [3147, 0]
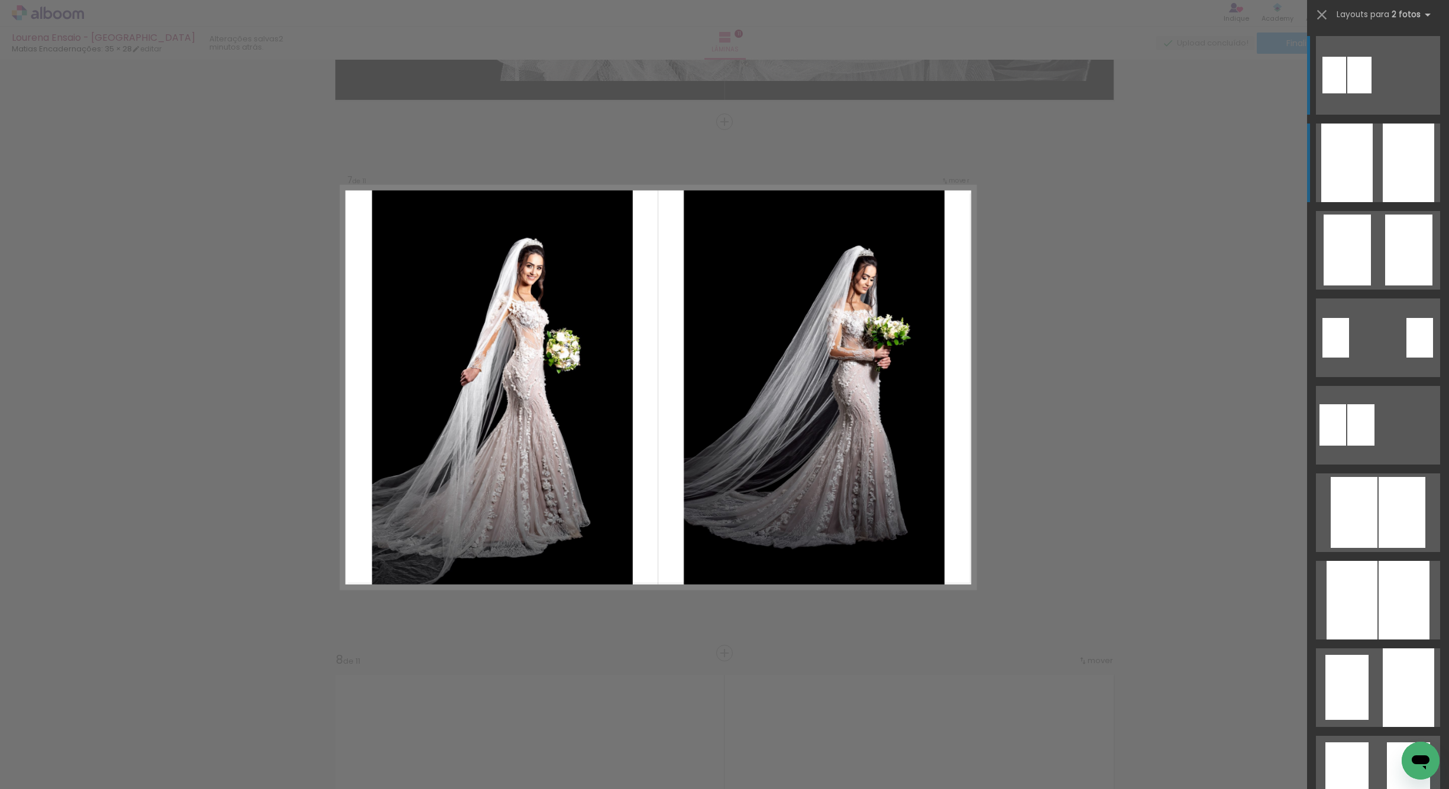
click at [1367, 177] on div at bounding box center [1346, 163] width 51 height 79
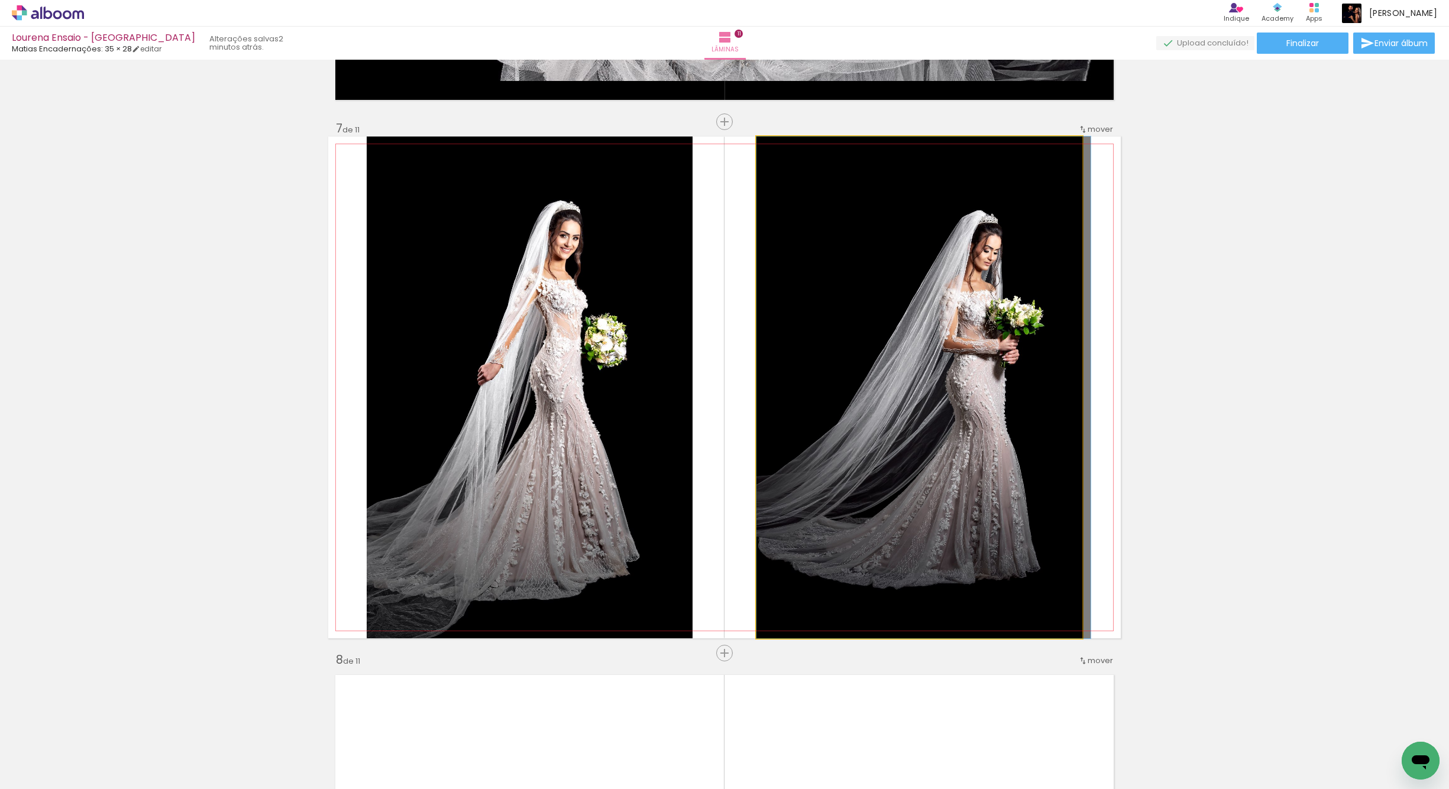
drag, startPoint x: 888, startPoint y: 470, endPoint x: 899, endPoint y: 475, distance: 12.4
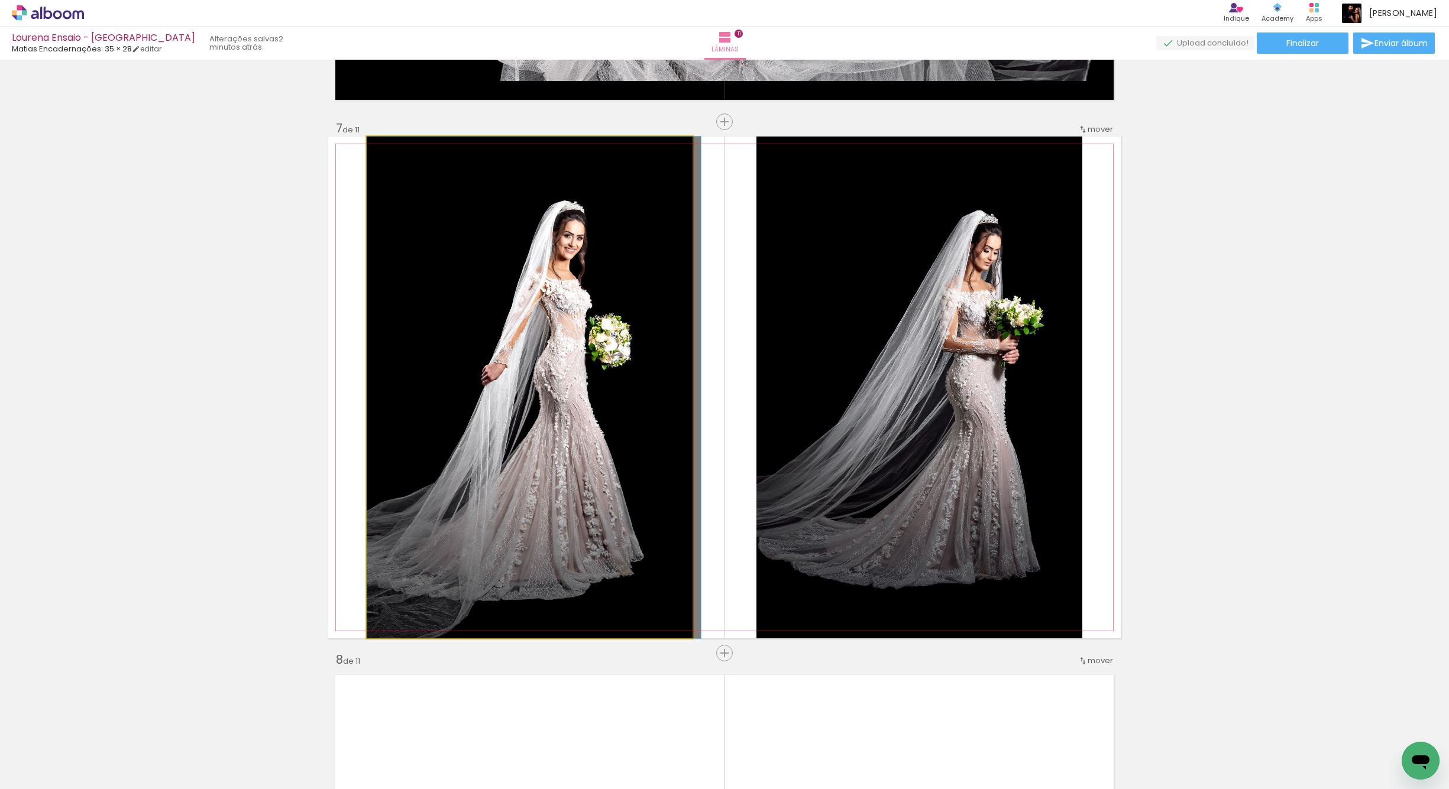
drag, startPoint x: 597, startPoint y: 512, endPoint x: 622, endPoint y: 503, distance: 26.4
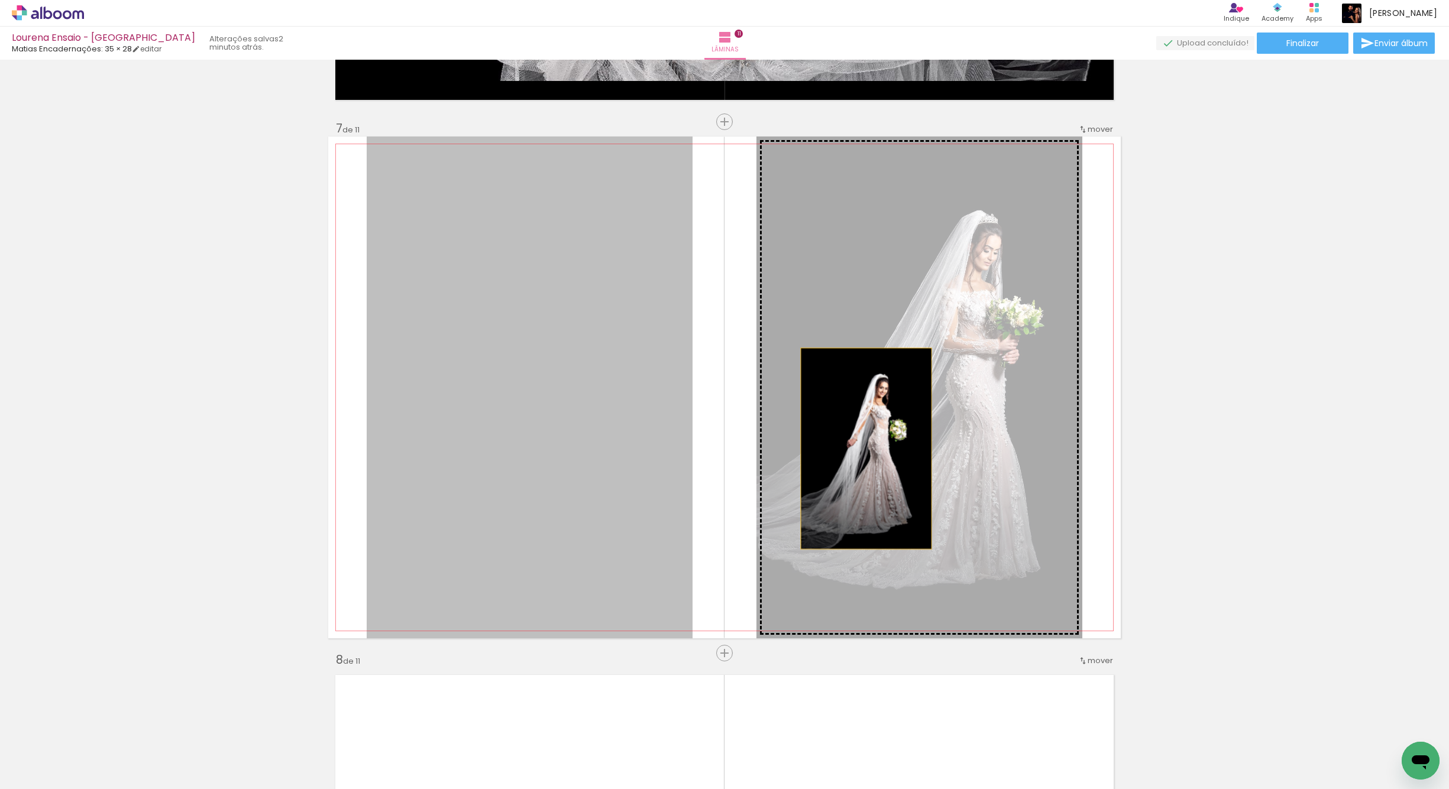
drag, startPoint x: 591, startPoint y: 496, endPoint x: 856, endPoint y: 486, distance: 265.7
click at [0, 0] on slot at bounding box center [0, 0] width 0 height 0
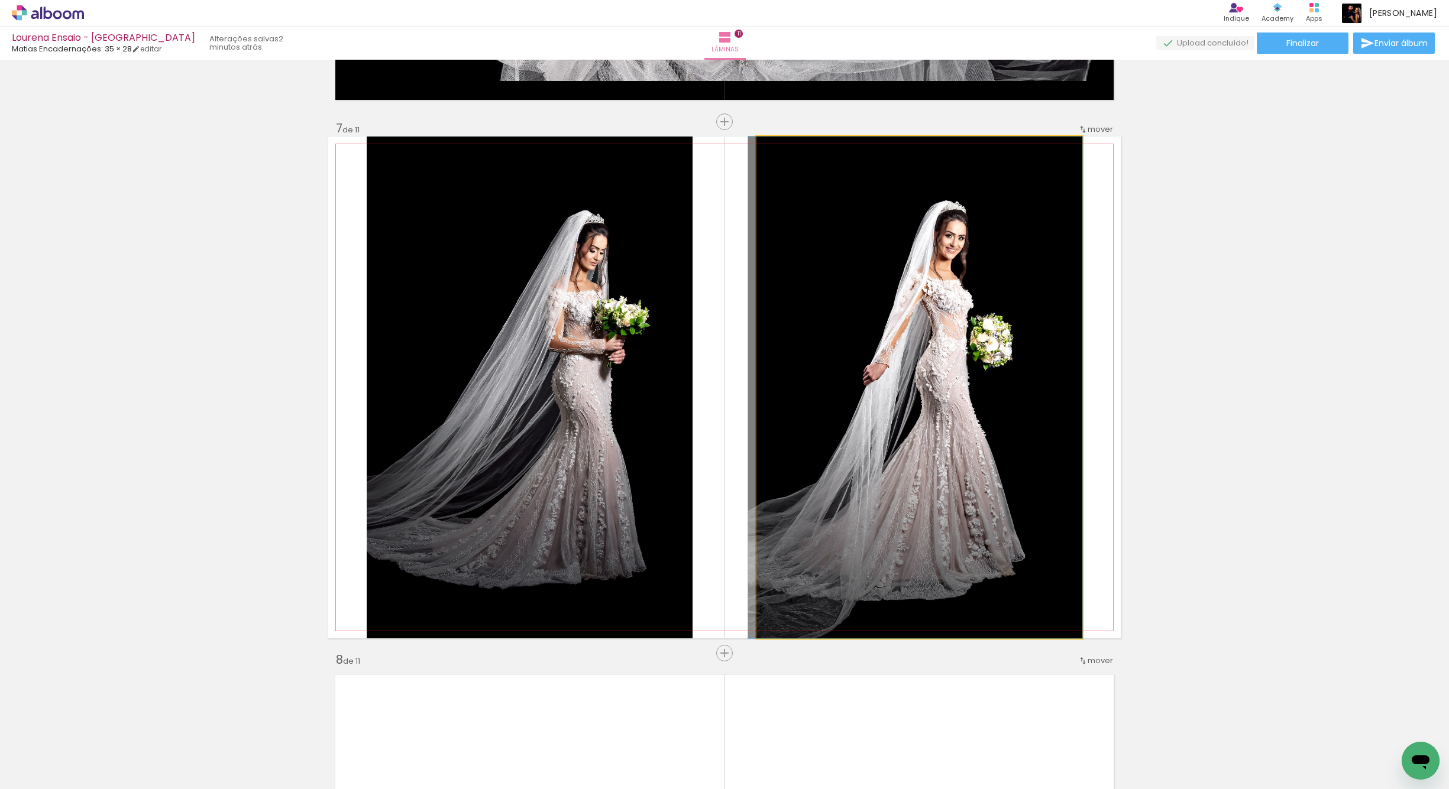
drag, startPoint x: 846, startPoint y: 507, endPoint x: 841, endPoint y: 480, distance: 28.3
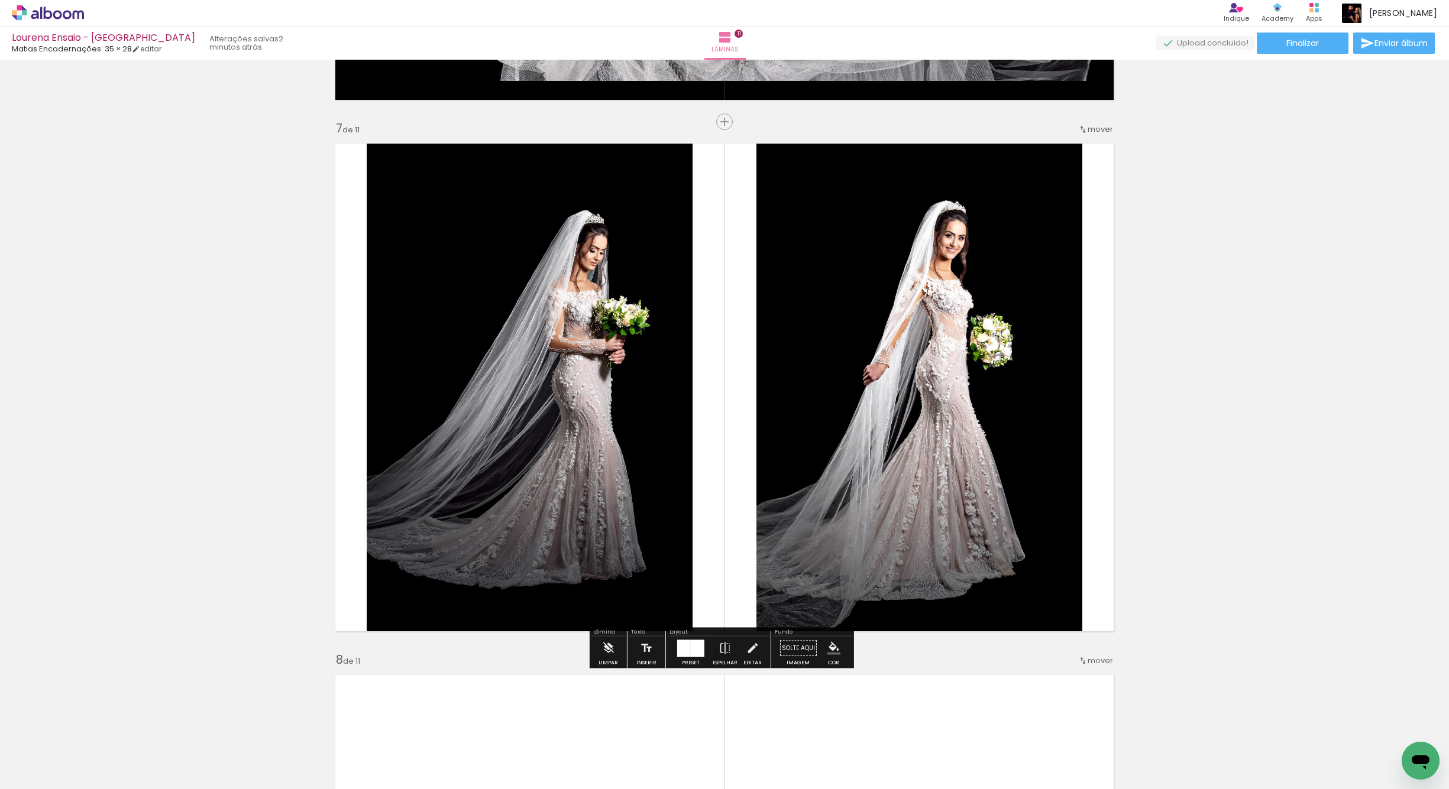
click at [850, 539] on quentale-photo at bounding box center [919, 388] width 326 height 502
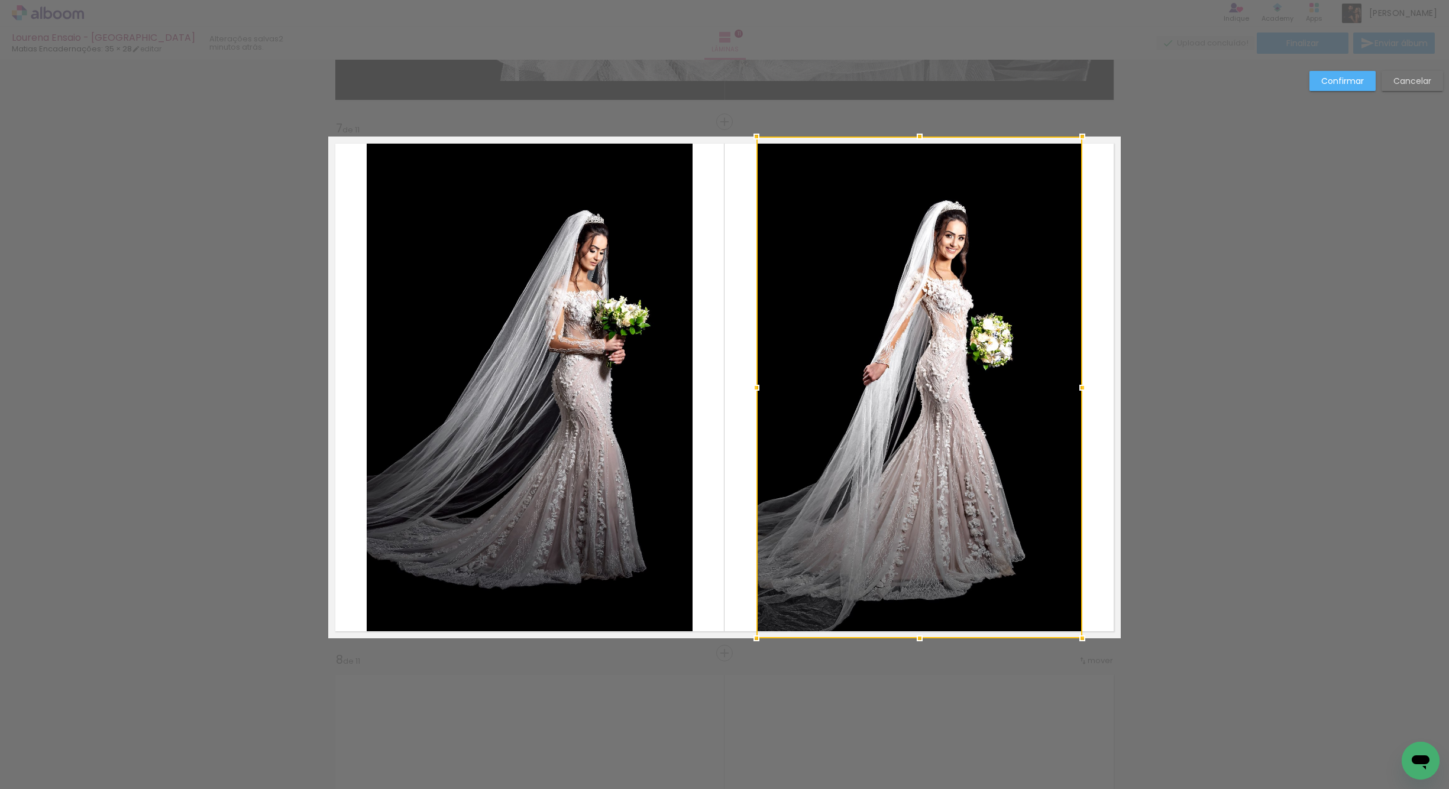
drag, startPoint x: 1340, startPoint y: 77, endPoint x: 1283, endPoint y: 93, distance: 58.8
click at [0, 0] on slot "Confirmar" at bounding box center [0, 0] width 0 height 0
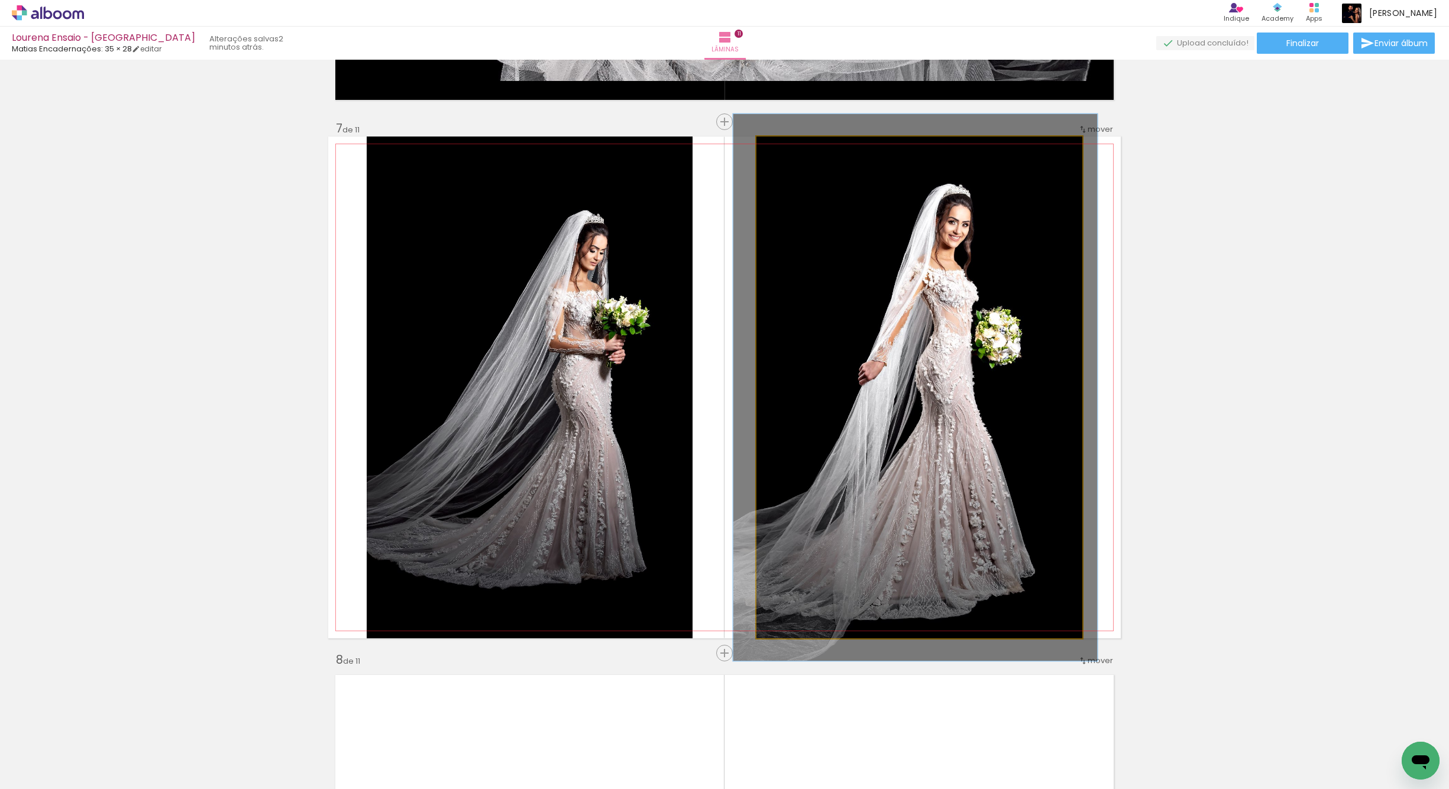
drag, startPoint x: 781, startPoint y: 151, endPoint x: 787, endPoint y: 151, distance: 6.5
click at [788, 151] on div at bounding box center [787, 149] width 11 height 11
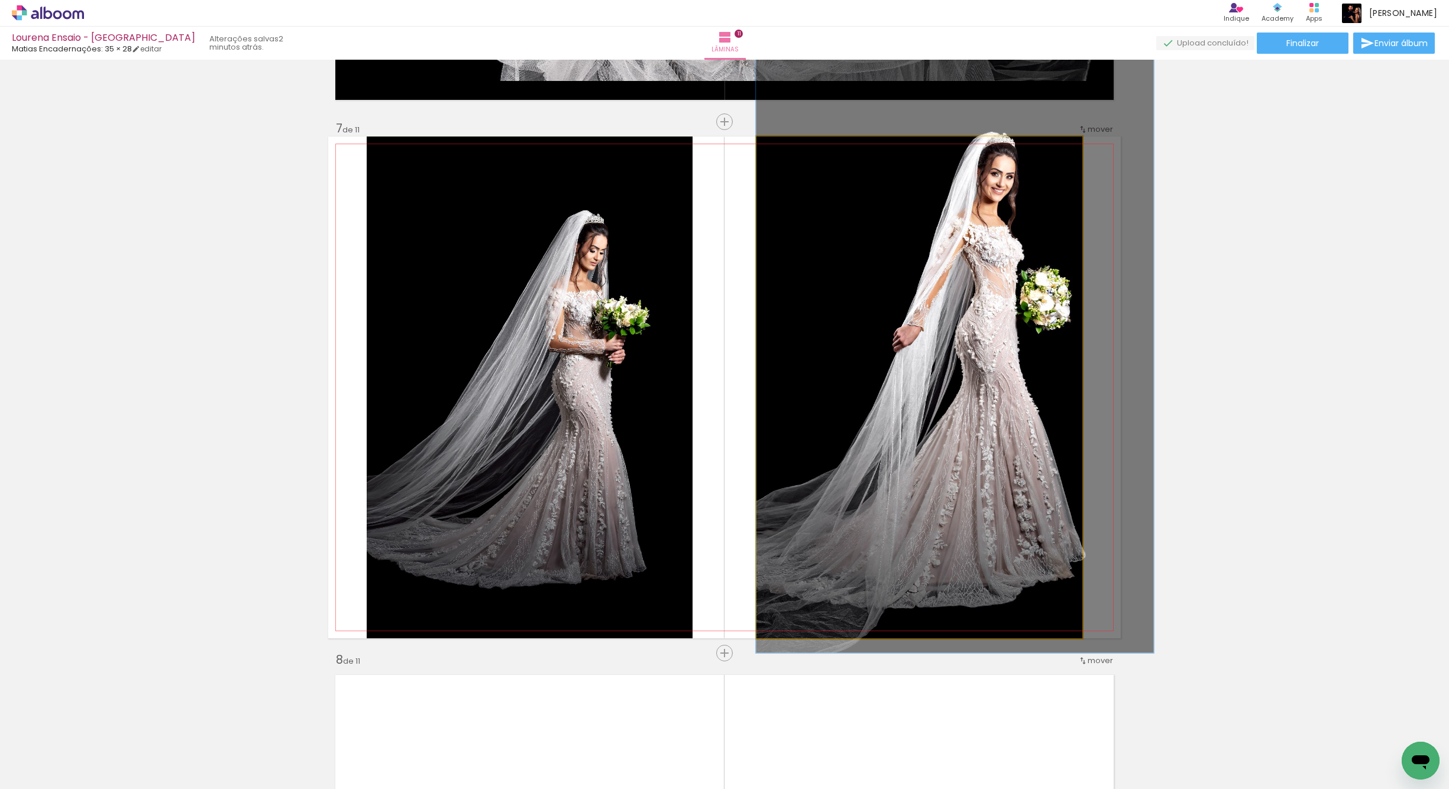
drag, startPoint x: 944, startPoint y: 408, endPoint x: 974, endPoint y: 378, distance: 42.2
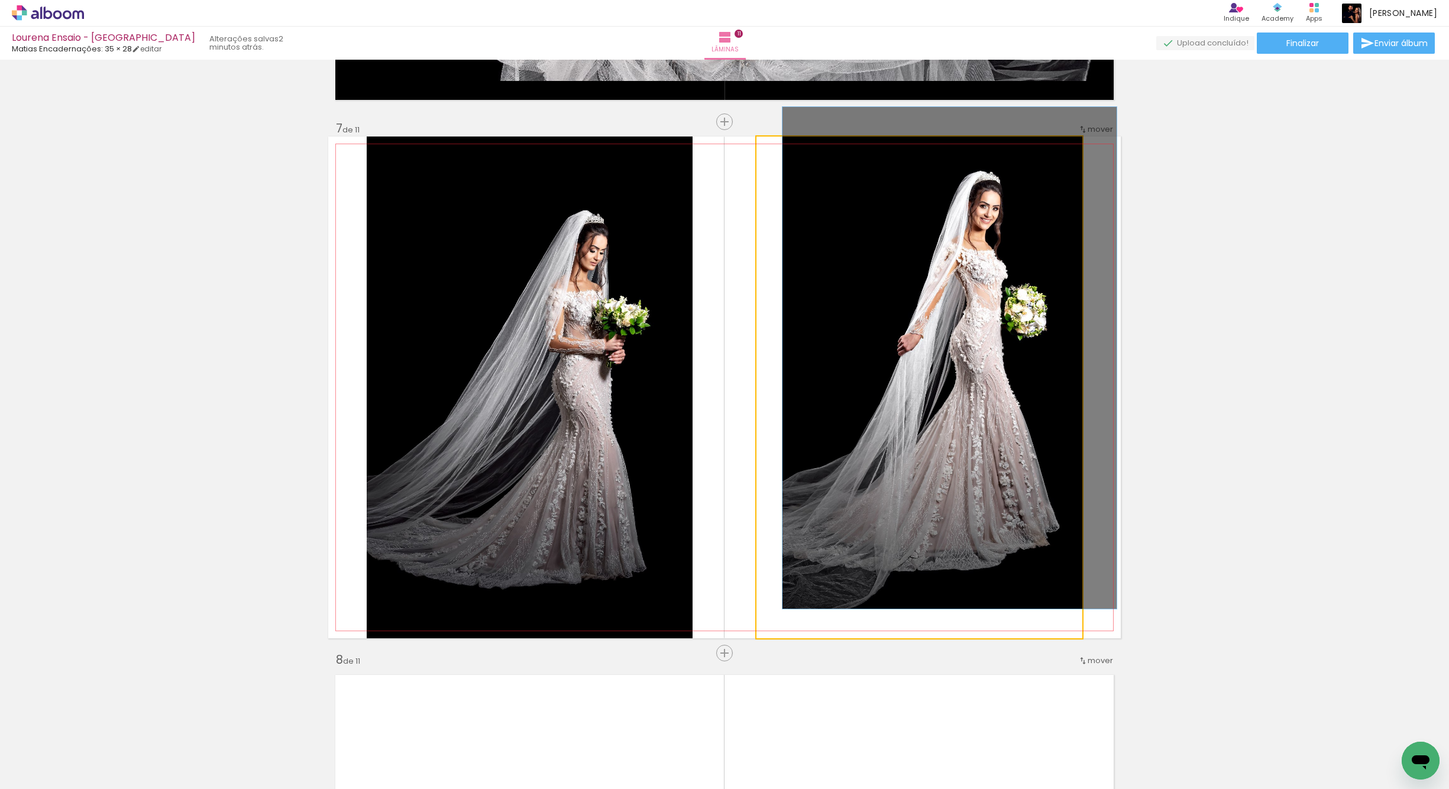
drag, startPoint x: 786, startPoint y: 150, endPoint x: 779, endPoint y: 150, distance: 6.5
click at [779, 150] on div at bounding box center [784, 149] width 11 height 11
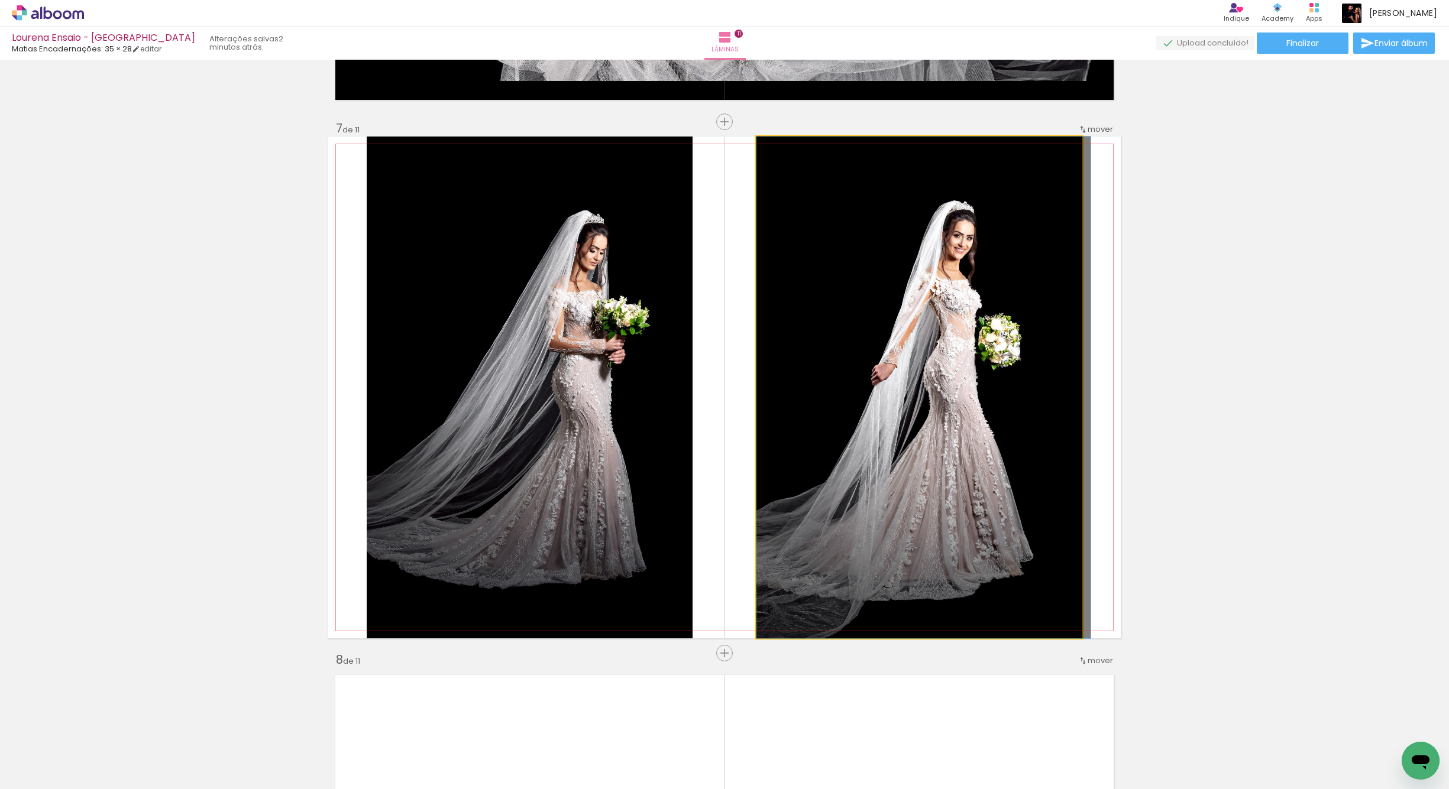
drag, startPoint x: 937, startPoint y: 364, endPoint x: 978, endPoint y: 329, distance: 53.3
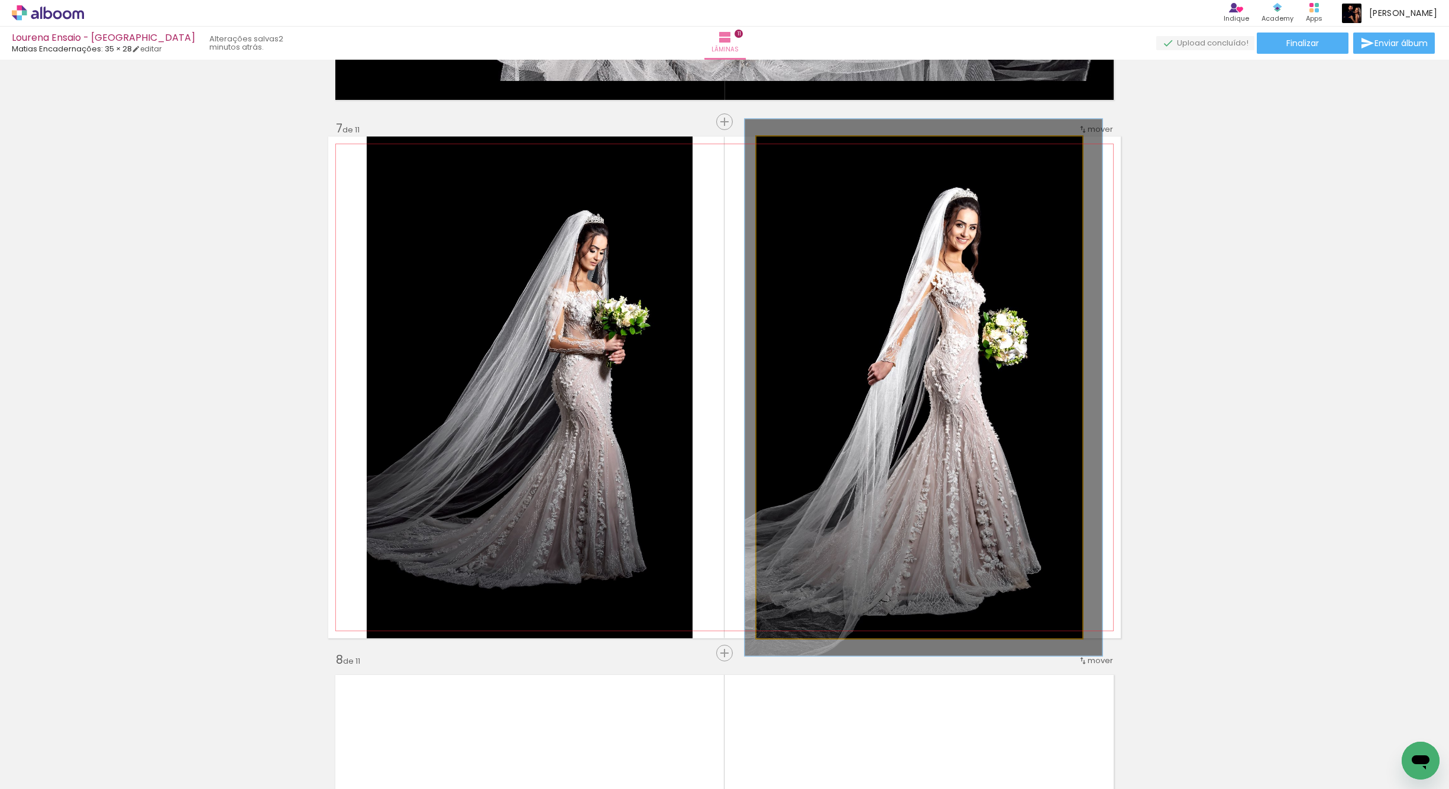
drag, startPoint x: 777, startPoint y: 150, endPoint x: 794, endPoint y: 164, distance: 21.4
click at [782, 148] on div at bounding box center [787, 149] width 11 height 11
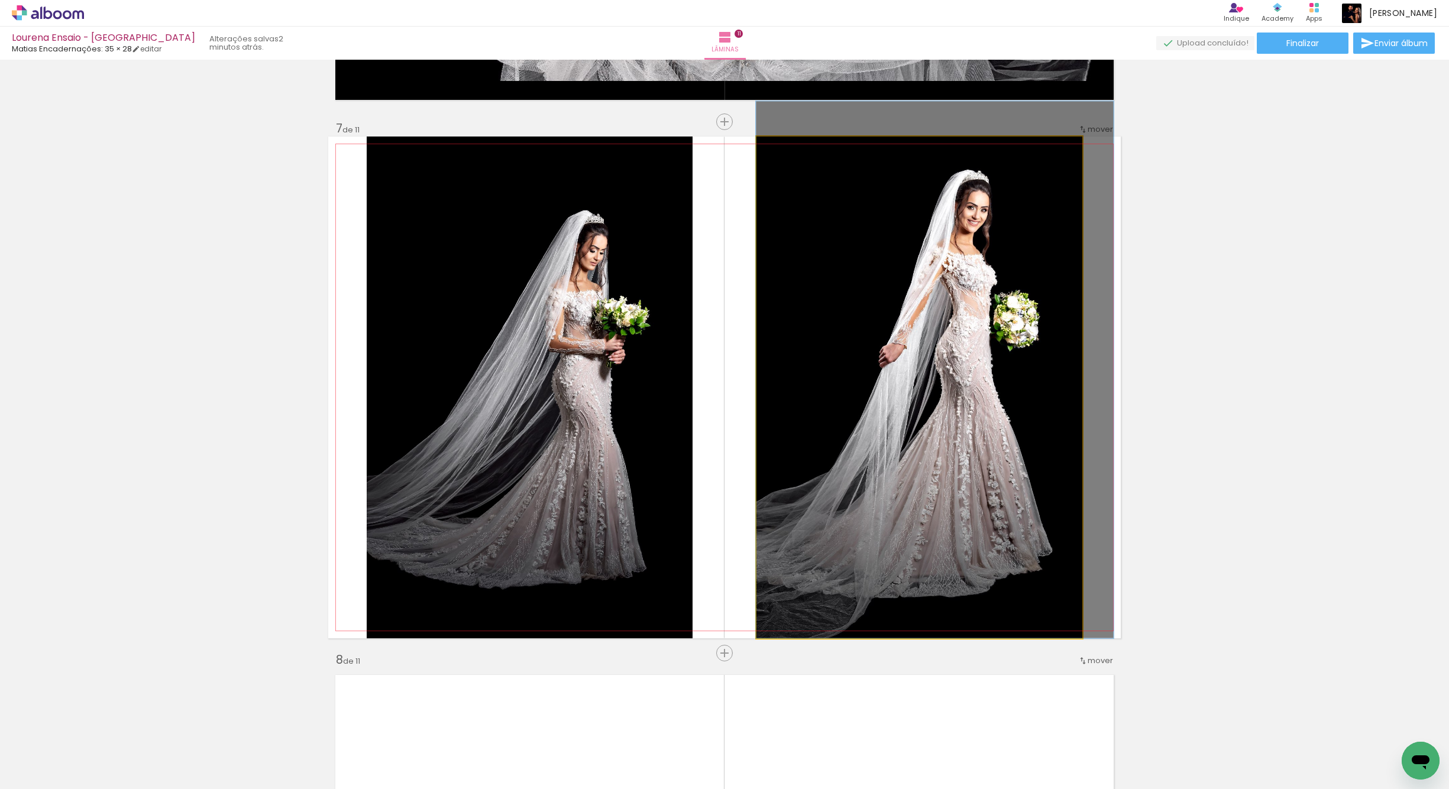
drag, startPoint x: 933, startPoint y: 345, endPoint x: 1009, endPoint y: 276, distance: 103.0
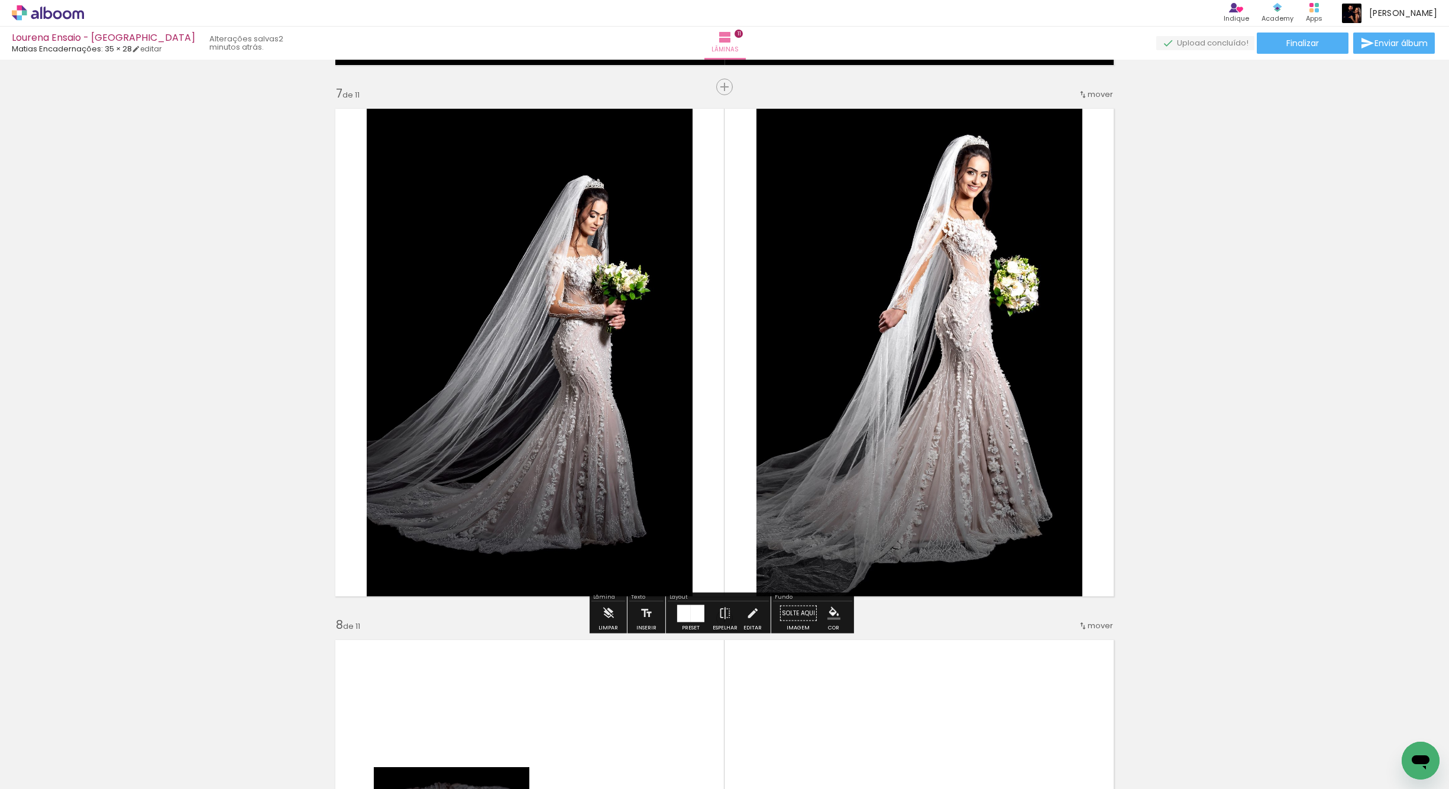
scroll to position [3179, 0]
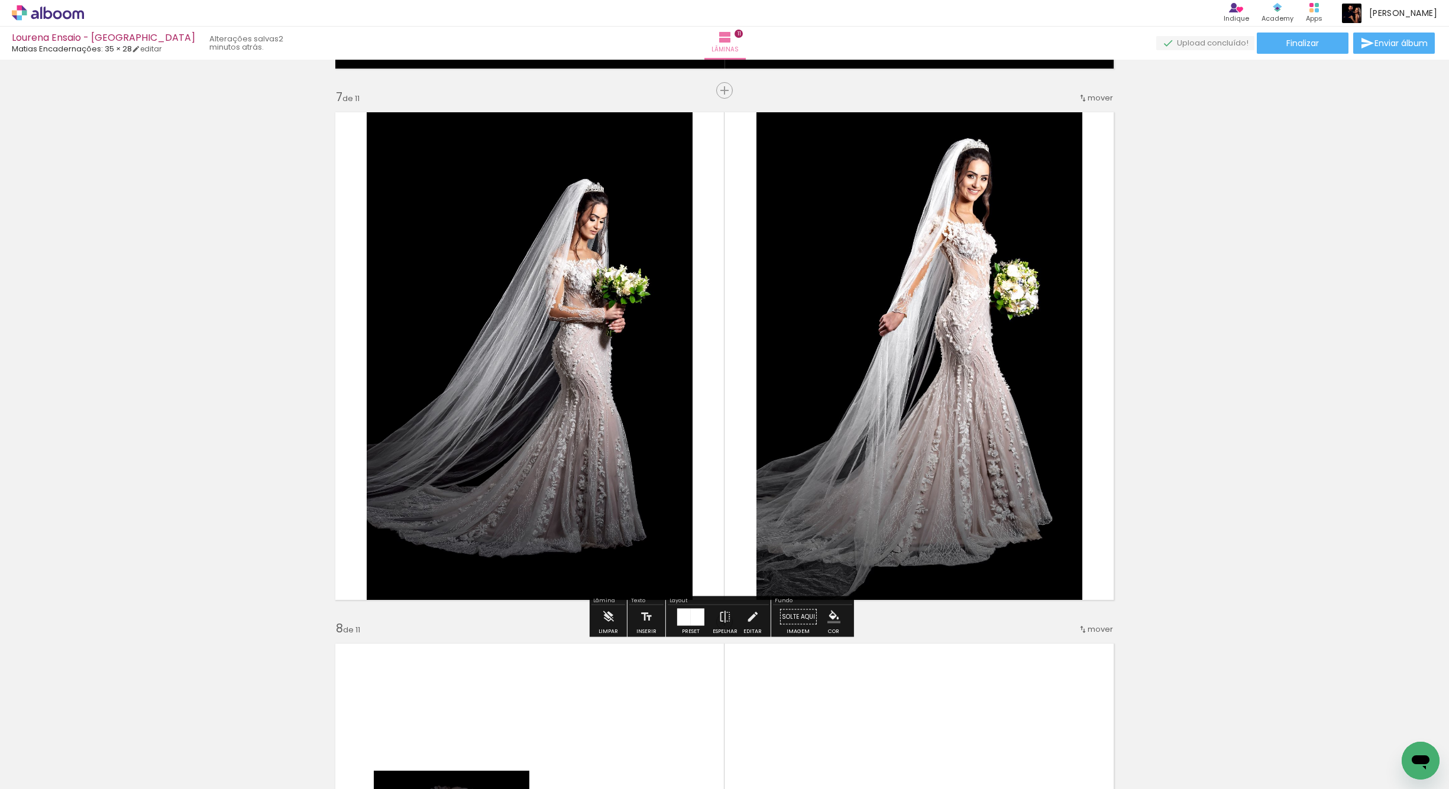
click at [699, 514] on quentale-layouter at bounding box center [724, 356] width 792 height 502
click at [828, 617] on iron-icon "color picker" at bounding box center [833, 617] width 13 height 13
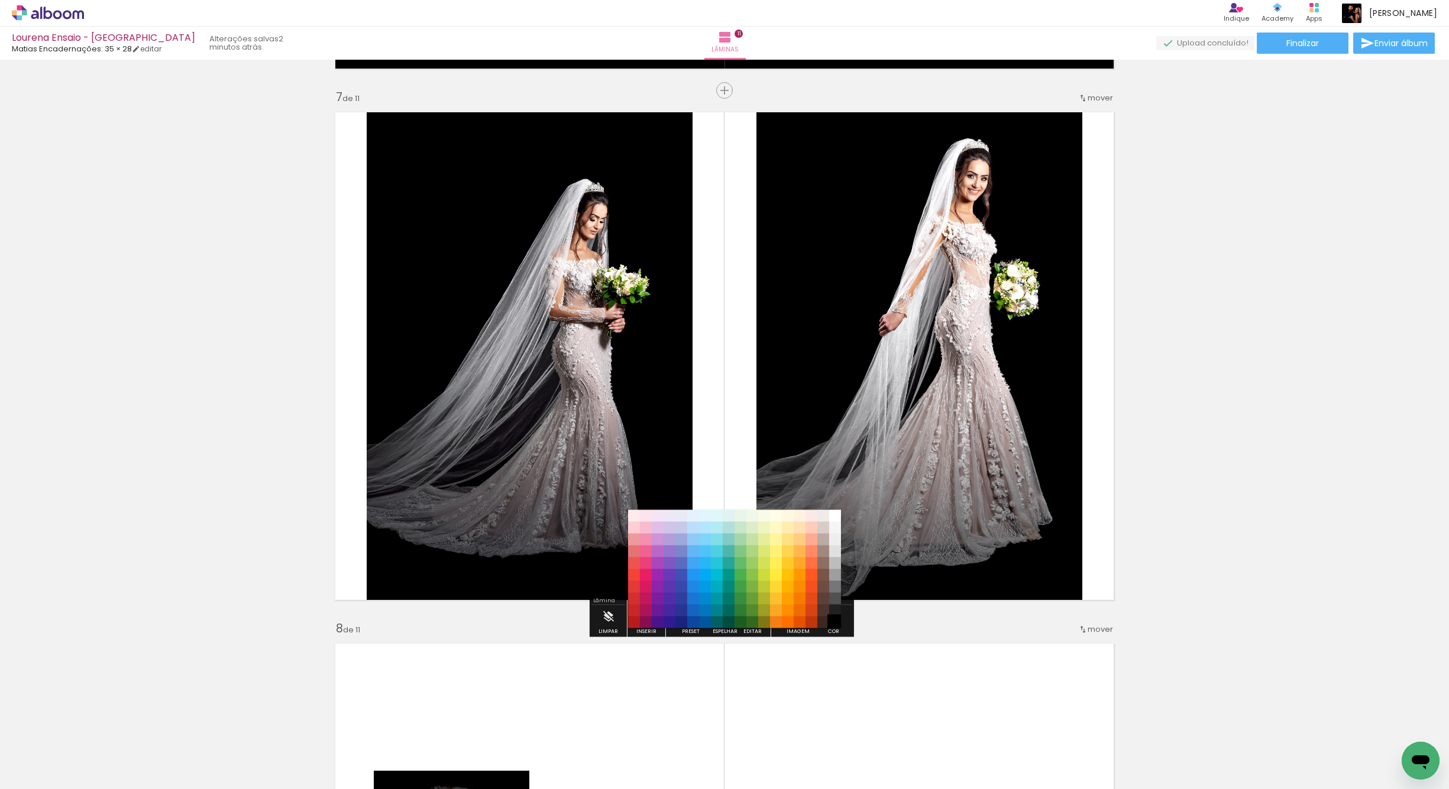
click at [833, 622] on paper-item "#000000" at bounding box center [835, 623] width 12 height 12
click at [836, 551] on paper-item "#e0e0e0" at bounding box center [835, 552] width 12 height 12
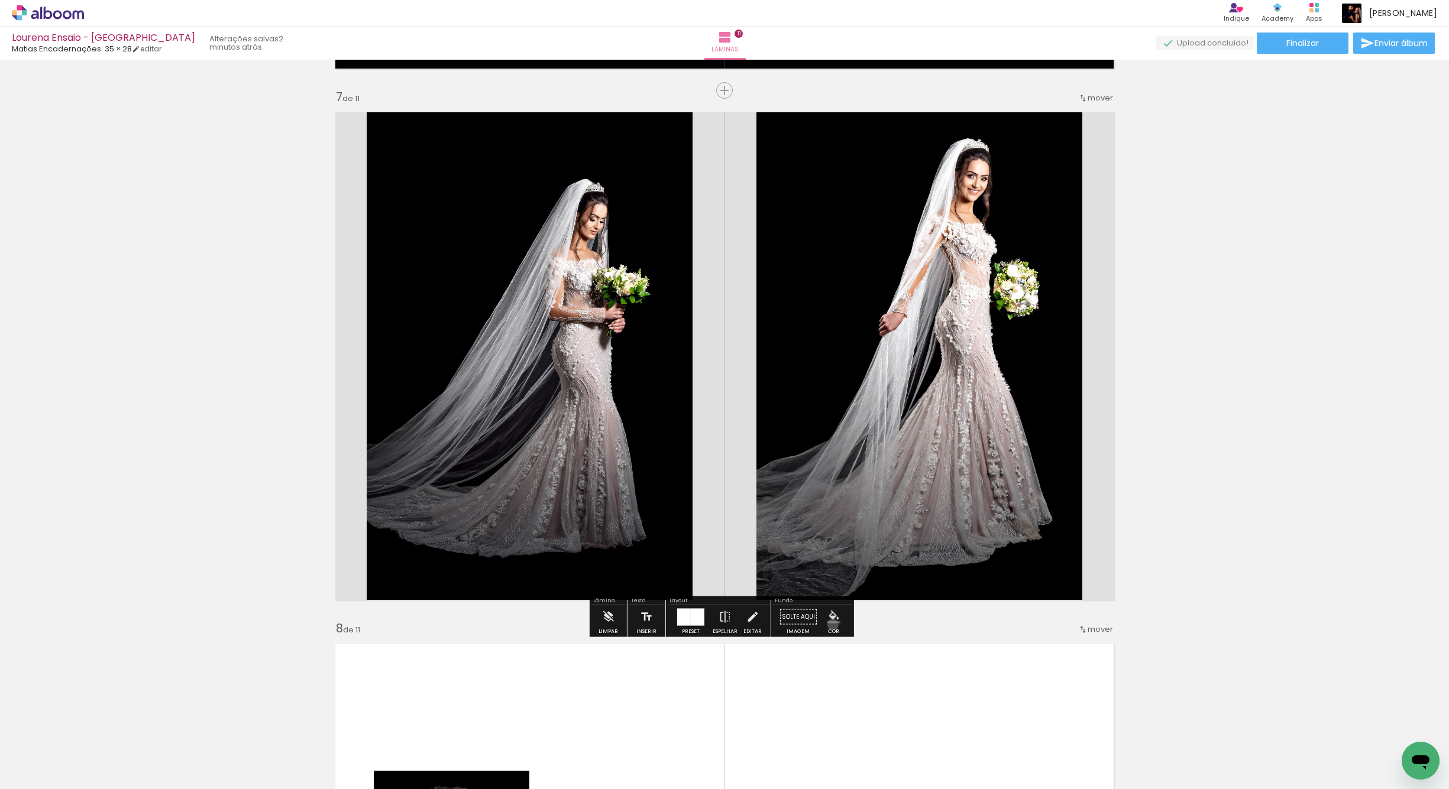
click at [828, 625] on paper-menu-button "#ffebee #ffcdd2 #ef9a9a #e57373 #ef5350 #f44336 #e53935 #d32f2f #c62828 #b71c1c…" at bounding box center [834, 617] width 22 height 22
click at [827, 611] on iron-icon "color picker" at bounding box center [833, 617] width 13 height 13
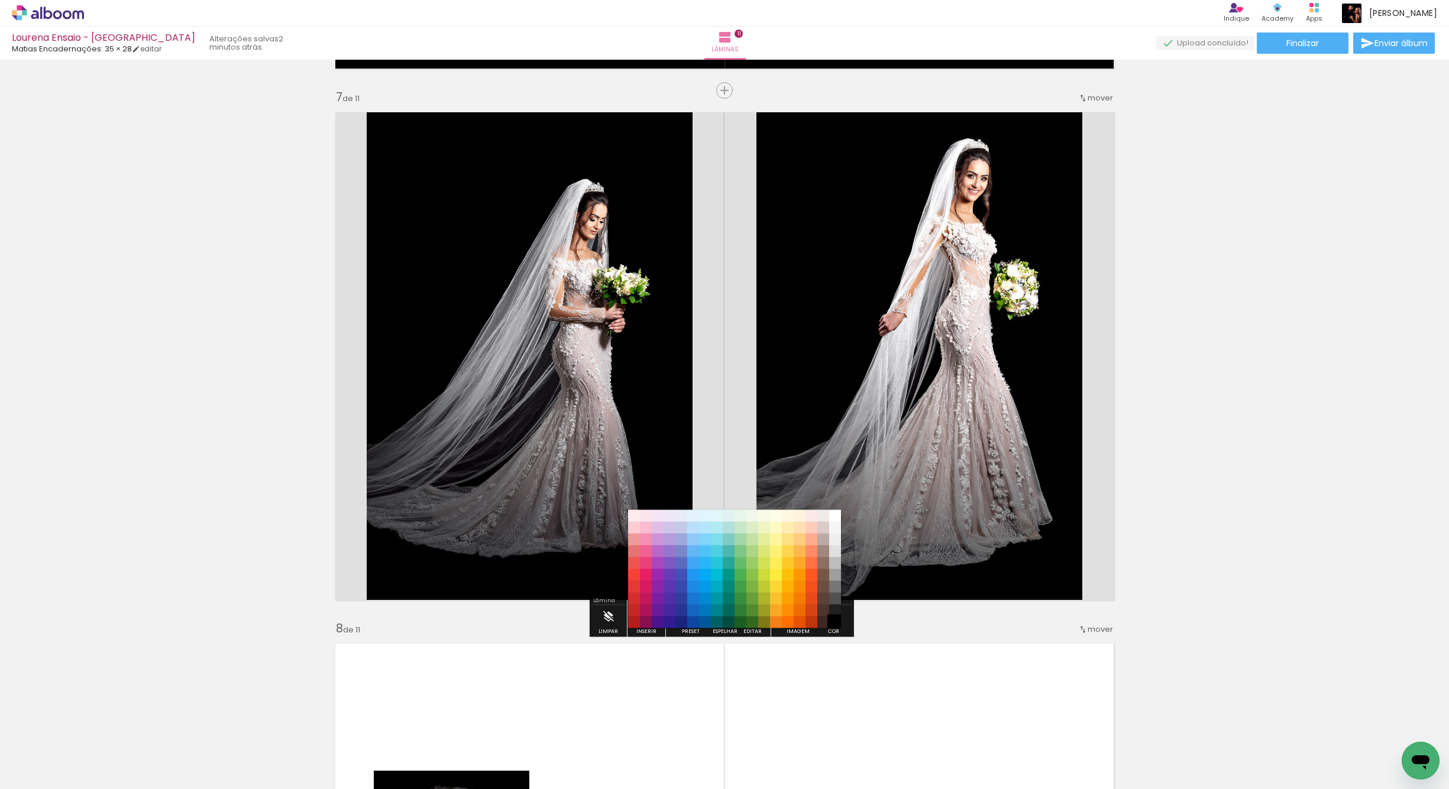
click at [834, 619] on paper-item "#000000" at bounding box center [835, 623] width 12 height 12
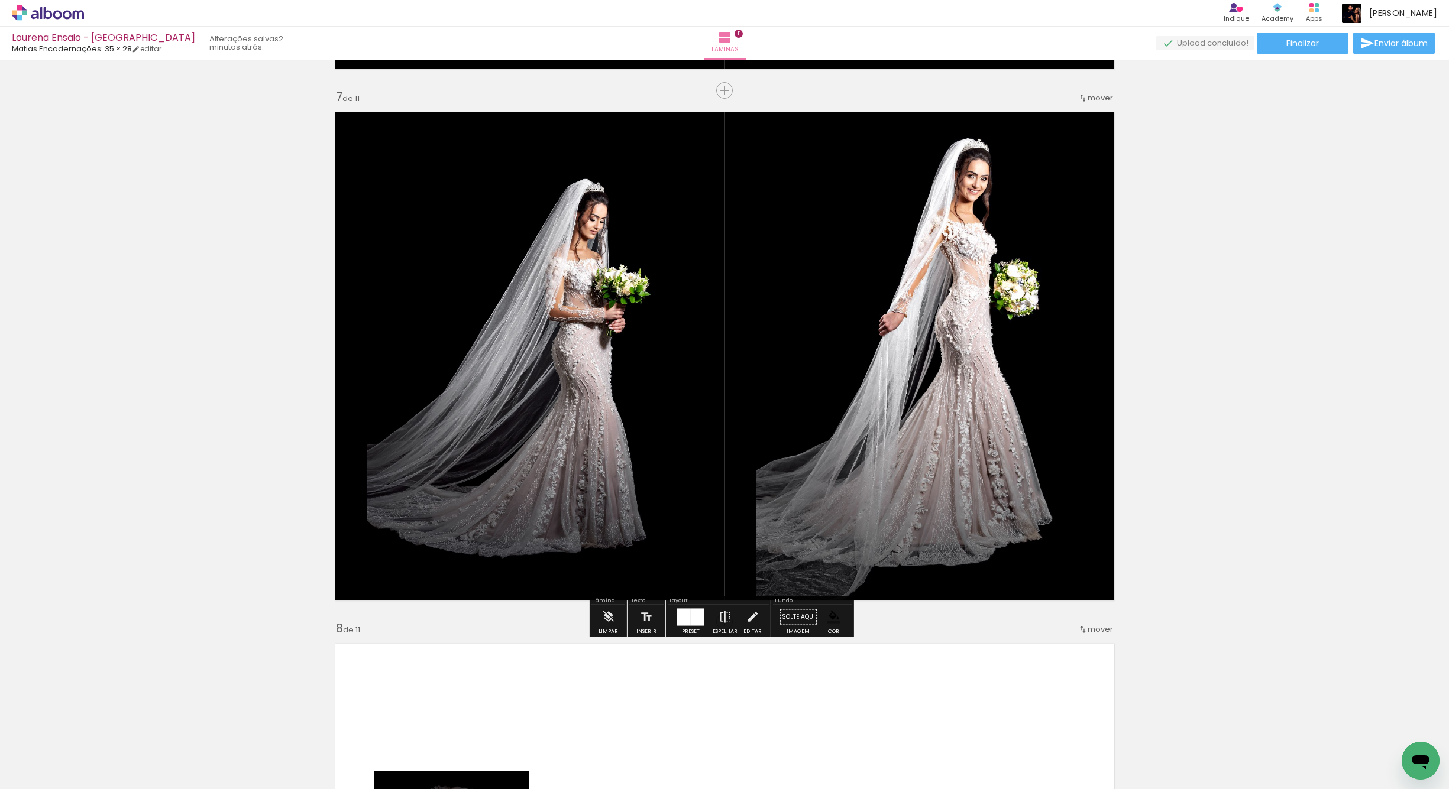
click at [1122, 374] on div "Inserir lâmina 1 de 11 Inserir lâmina 2 de 11 Inserir lâmina 3 de 11 Inserir lâ…" at bounding box center [724, 75] width 1449 height 6380
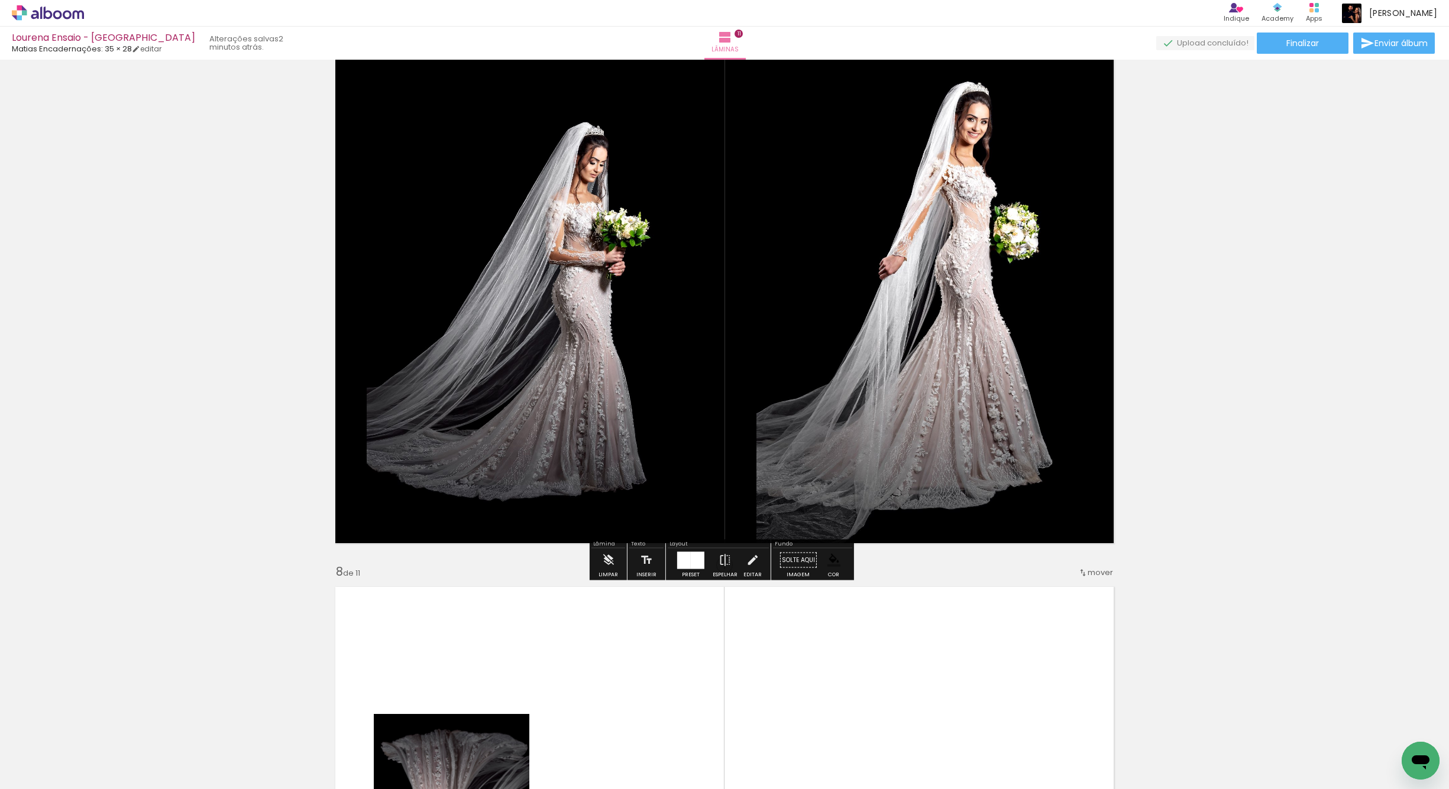
scroll to position [3240, 0]
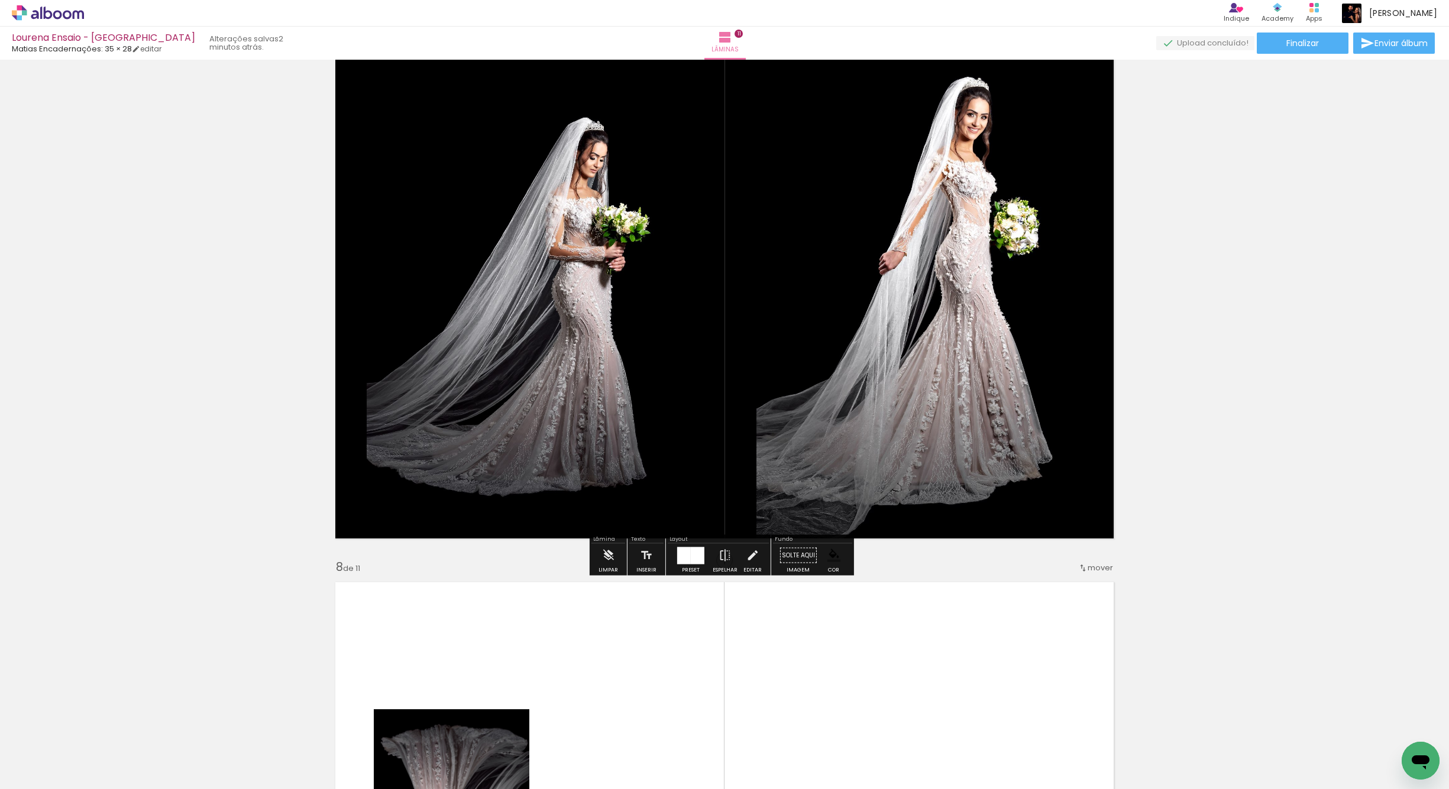
click at [792, 438] on quentale-photo at bounding box center [919, 295] width 326 height 502
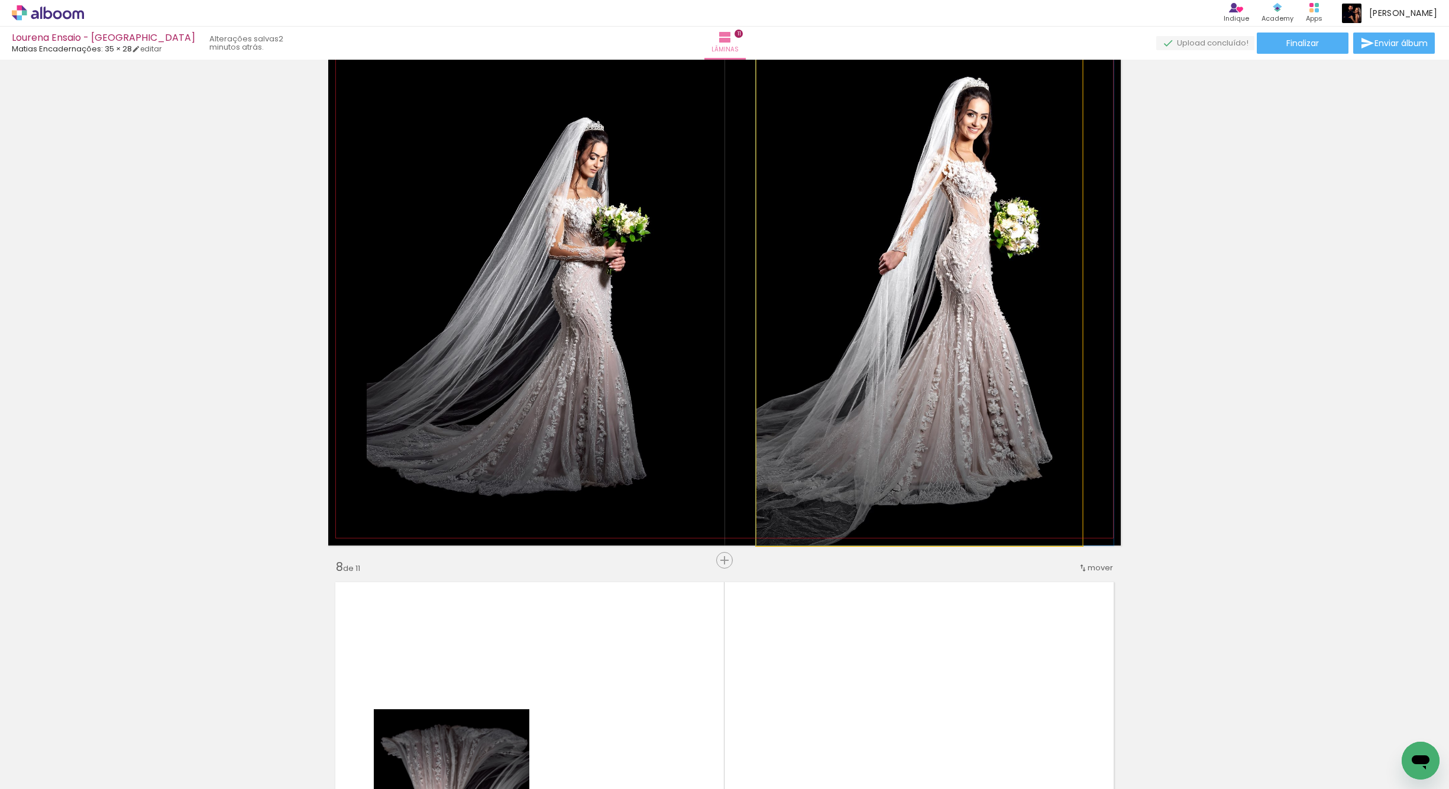
click at [792, 362] on quentale-photo at bounding box center [919, 295] width 326 height 502
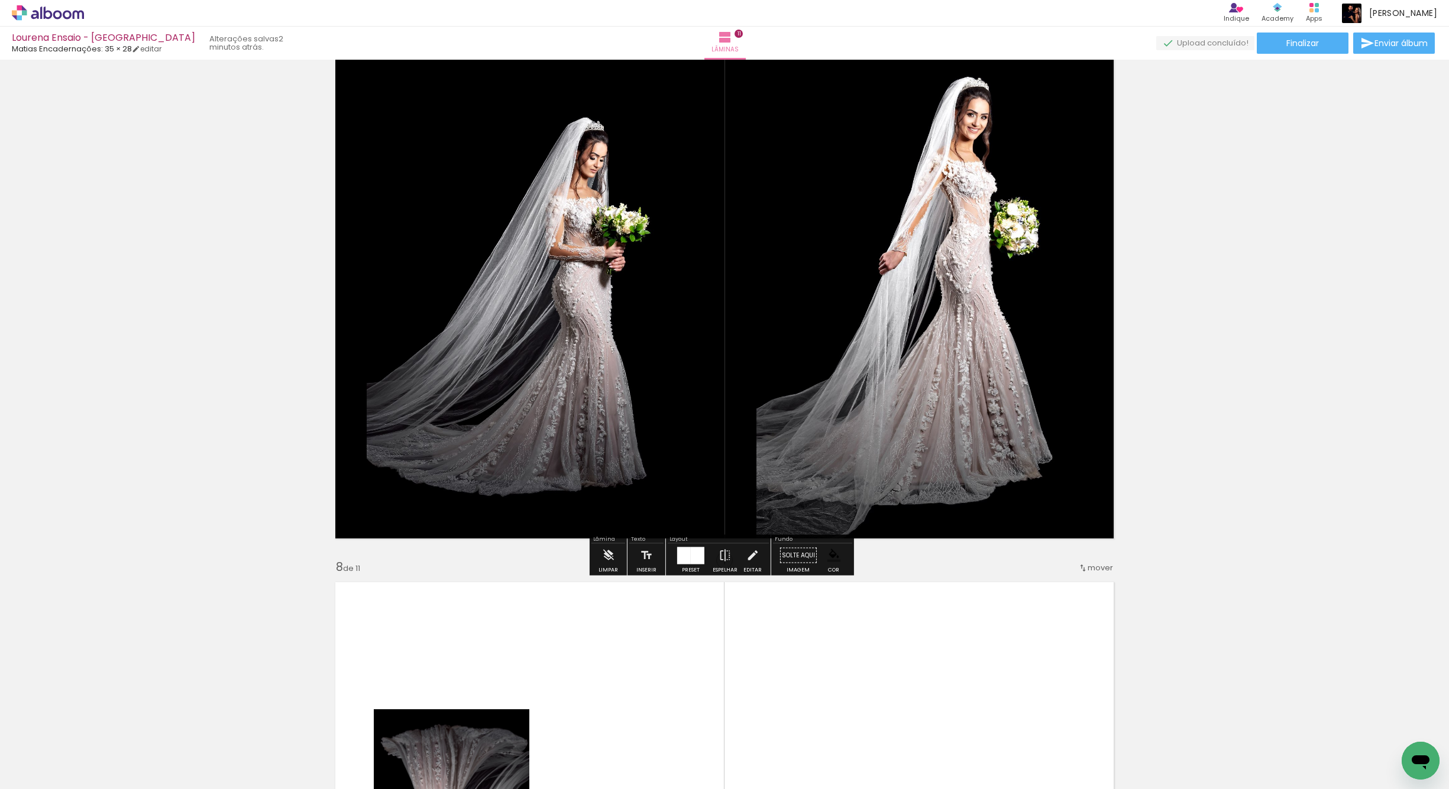
click at [789, 357] on quentale-photo at bounding box center [919, 295] width 326 height 502
drag, startPoint x: 791, startPoint y: 357, endPoint x: 789, endPoint y: 348, distance: 9.2
click at [791, 357] on quentale-photo at bounding box center [919, 295] width 326 height 502
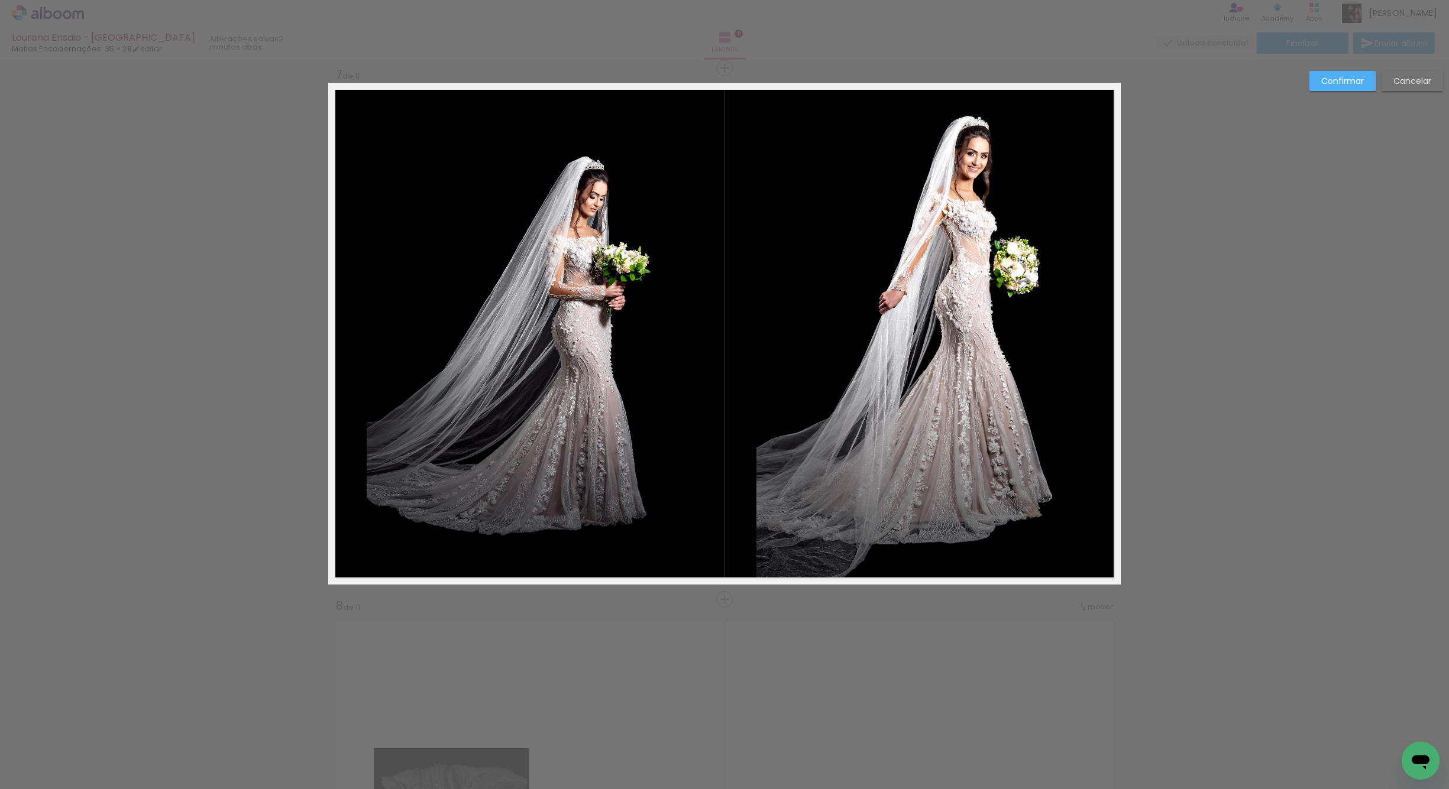
scroll to position [3147, 0]
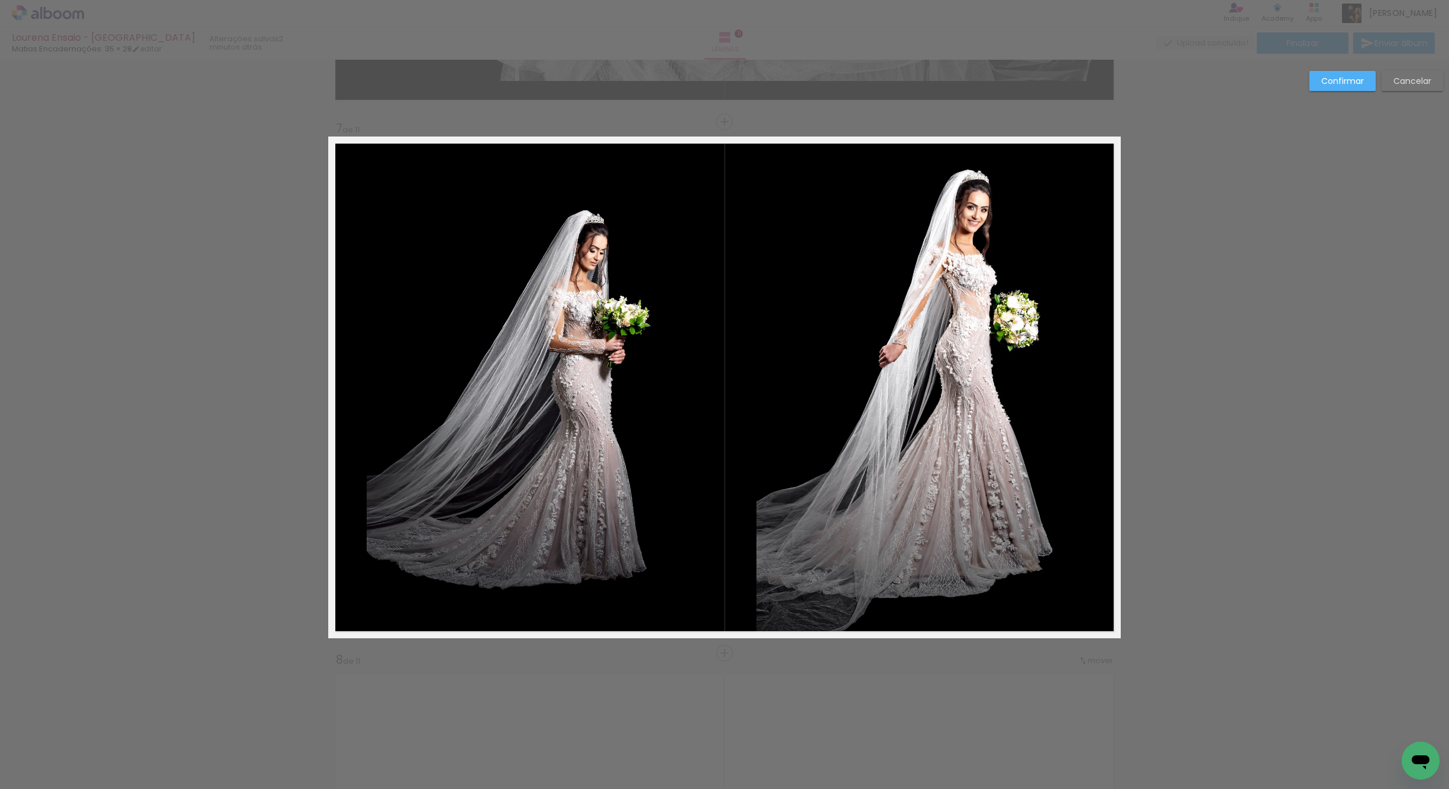
click at [840, 365] on quentale-photo at bounding box center [919, 388] width 326 height 502
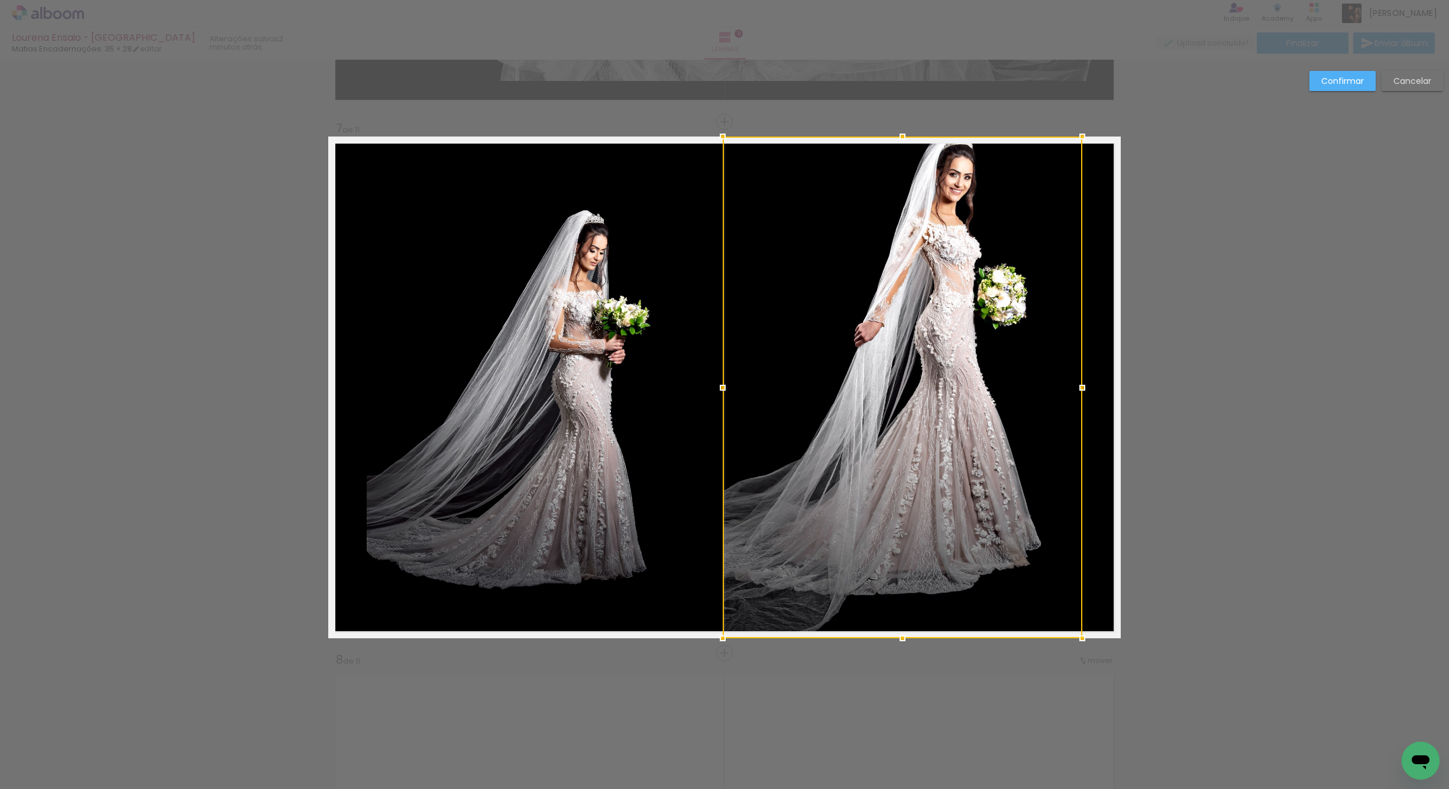
drag, startPoint x: 753, startPoint y: 386, endPoint x: 788, endPoint y: 377, distance: 36.6
click at [714, 389] on div at bounding box center [723, 388] width 24 height 24
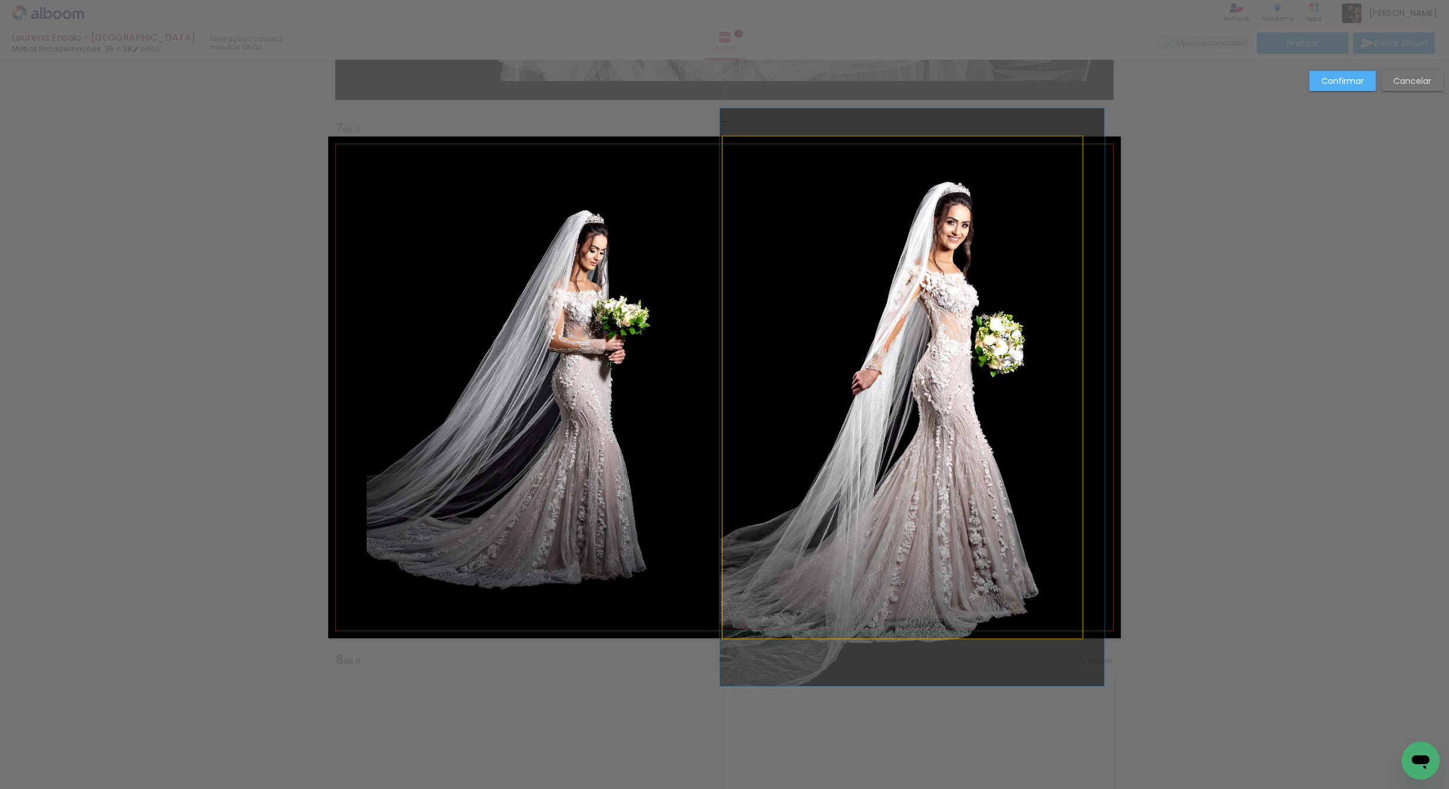
drag, startPoint x: 903, startPoint y: 381, endPoint x: 902, endPoint y: 427, distance: 46.1
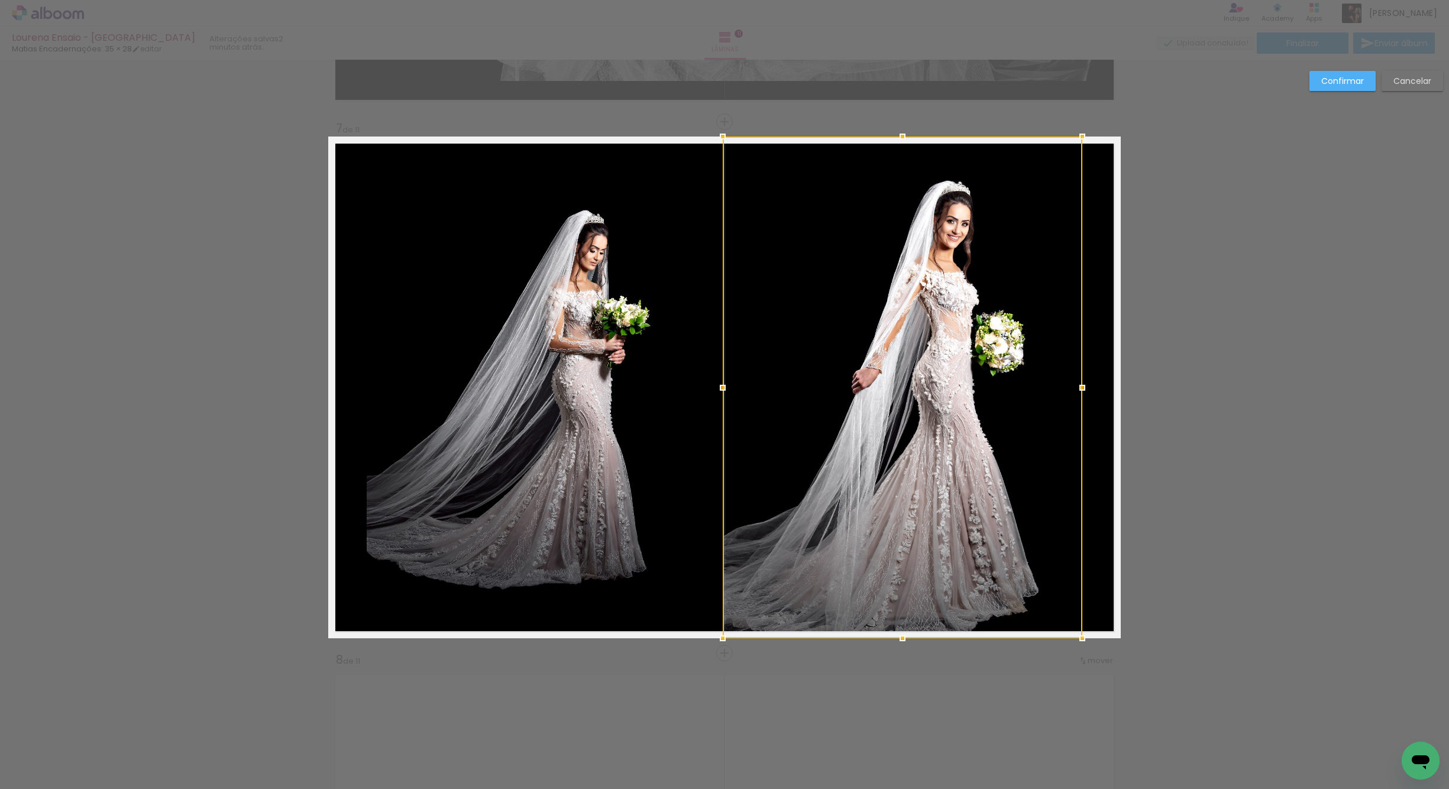
click at [1115, 384] on quentale-layouter at bounding box center [724, 388] width 792 height 502
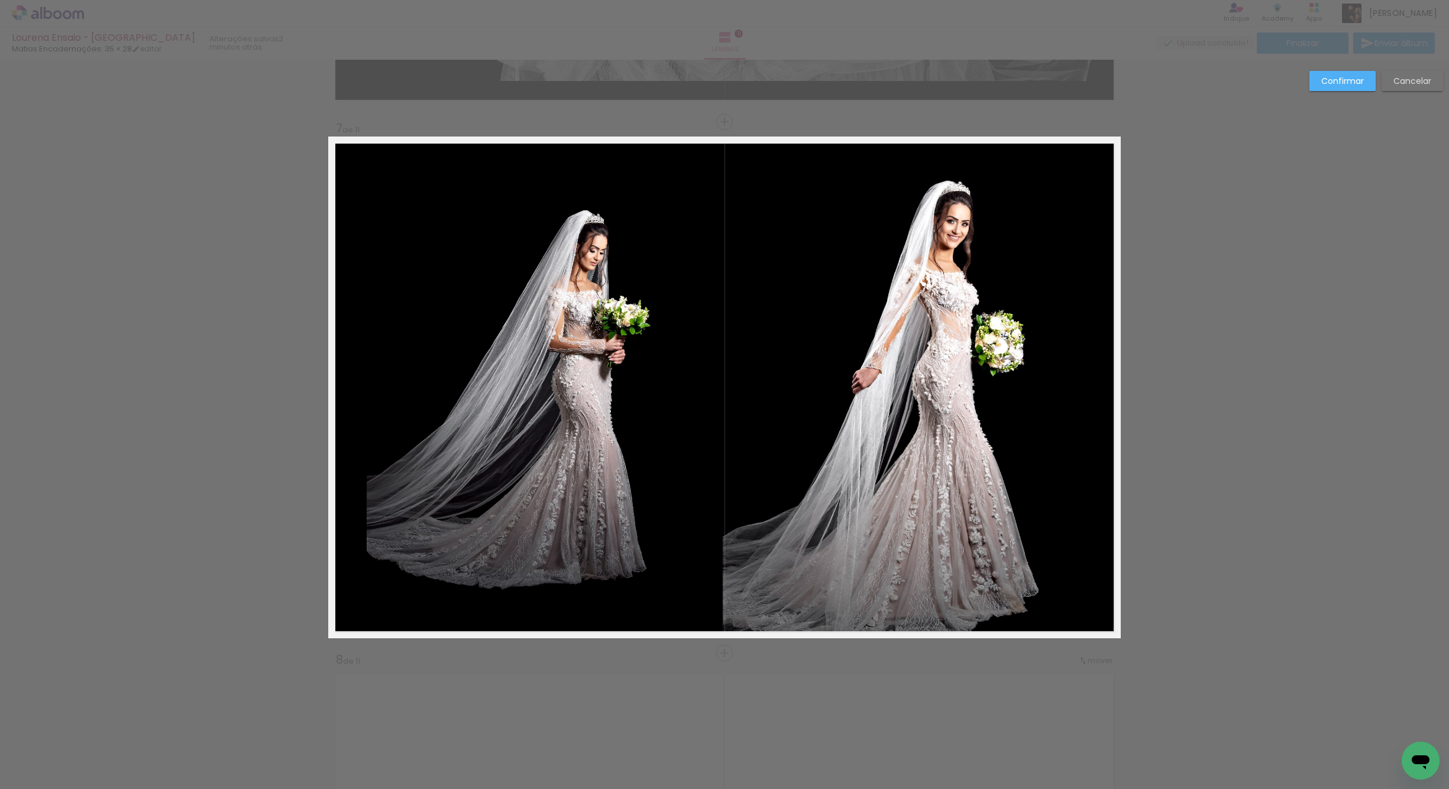
drag, startPoint x: 1393, startPoint y: 88, endPoint x: 1379, endPoint y: 95, distance: 15.1
click at [1390, 88] on paper-button "Cancelar" at bounding box center [1412, 81] width 62 height 20
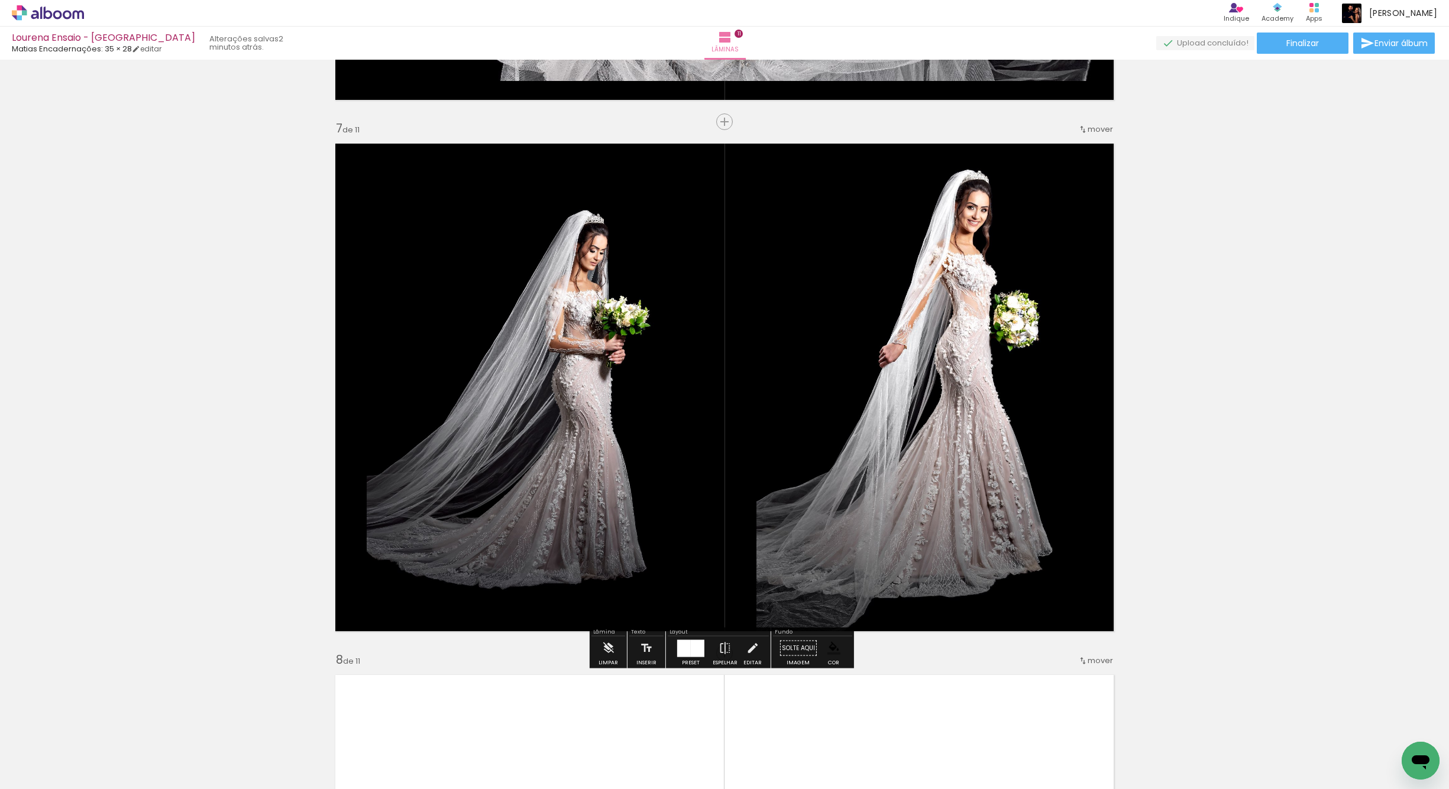
click at [971, 451] on quentale-photo at bounding box center [919, 388] width 326 height 502
click at [856, 469] on quentale-photo at bounding box center [919, 388] width 326 height 502
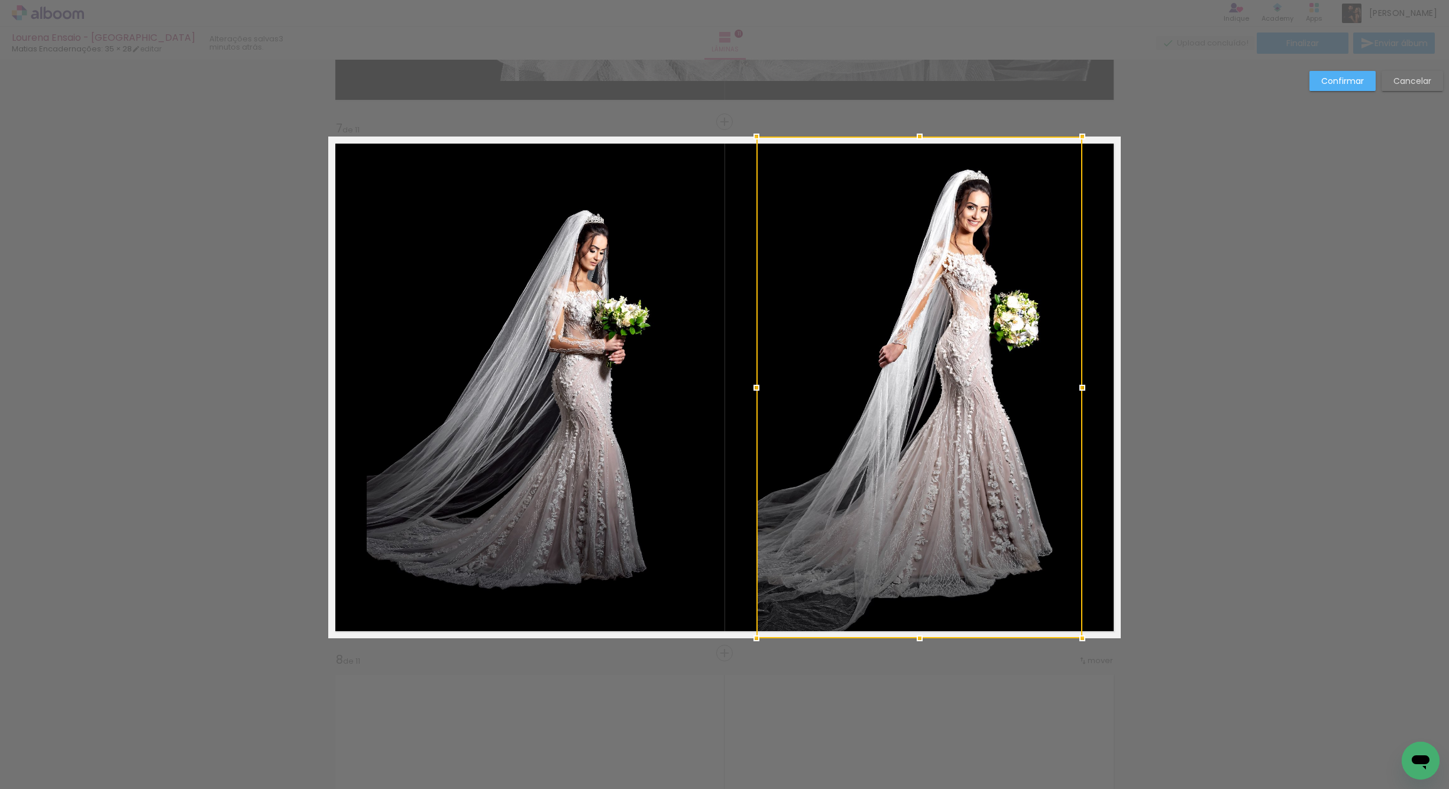
click at [652, 476] on quentale-photo at bounding box center [530, 388] width 326 height 502
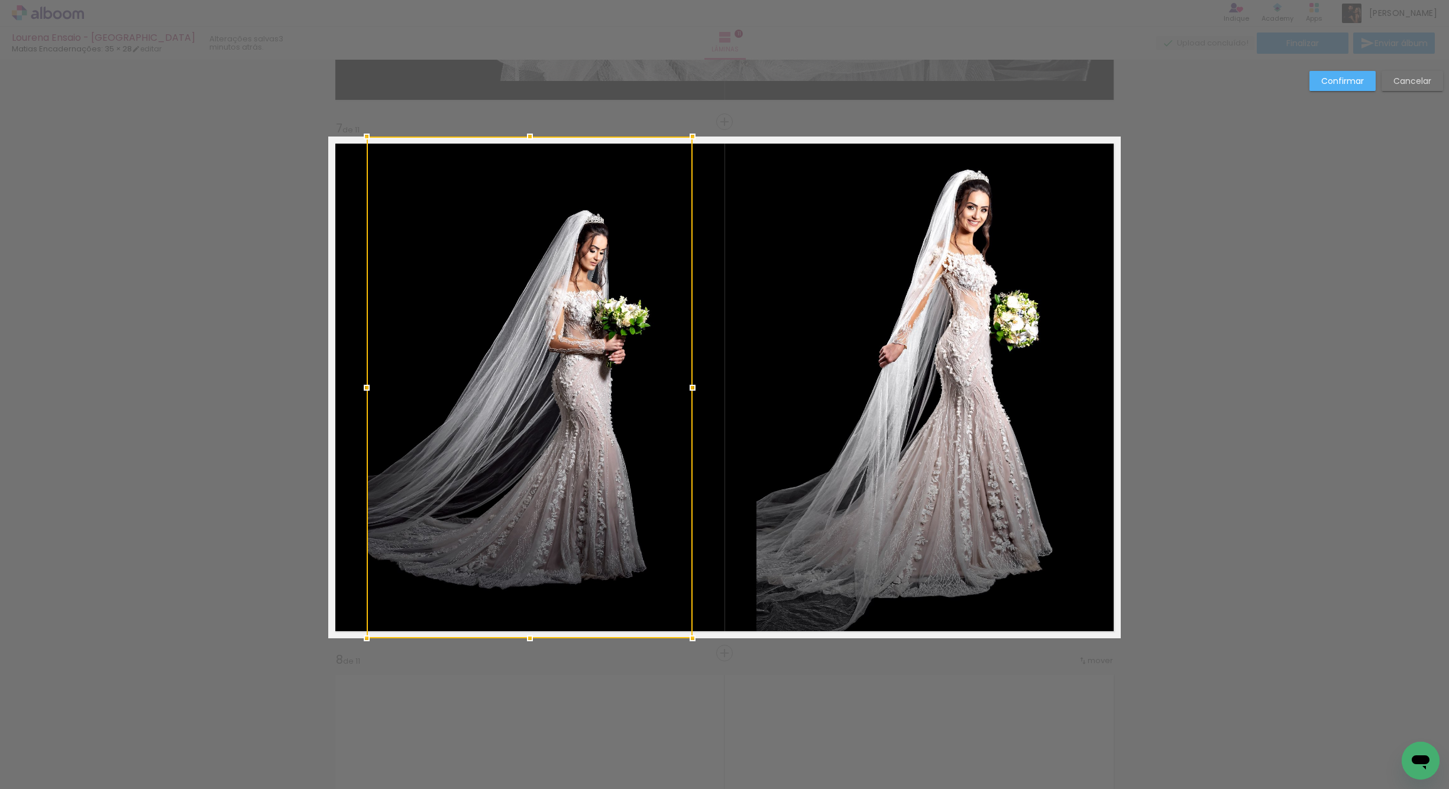
click at [770, 474] on quentale-photo at bounding box center [919, 388] width 326 height 502
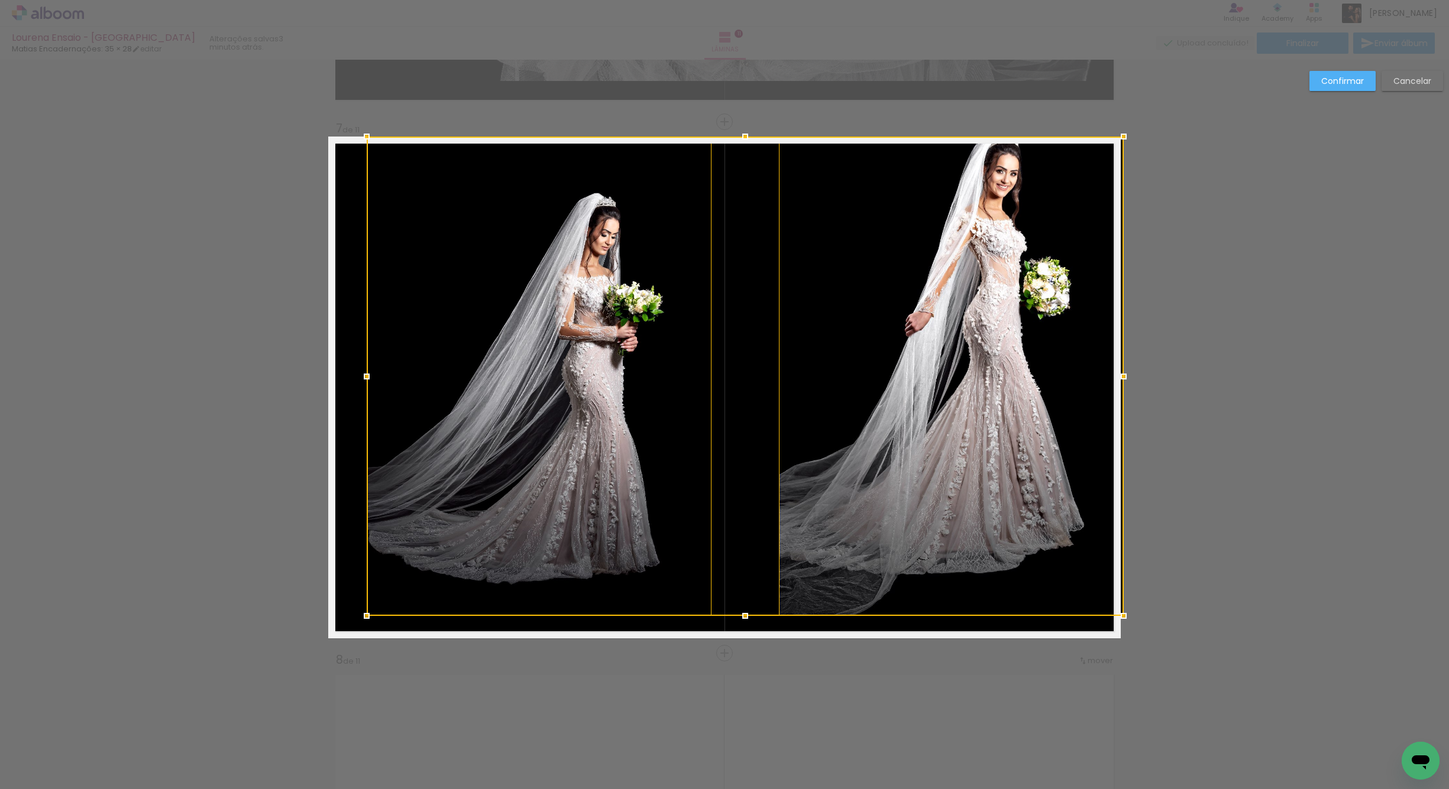
drag, startPoint x: 1075, startPoint y: 639, endPoint x: 1119, endPoint y: 616, distance: 49.2
click at [1119, 616] on div at bounding box center [1124, 616] width 24 height 24
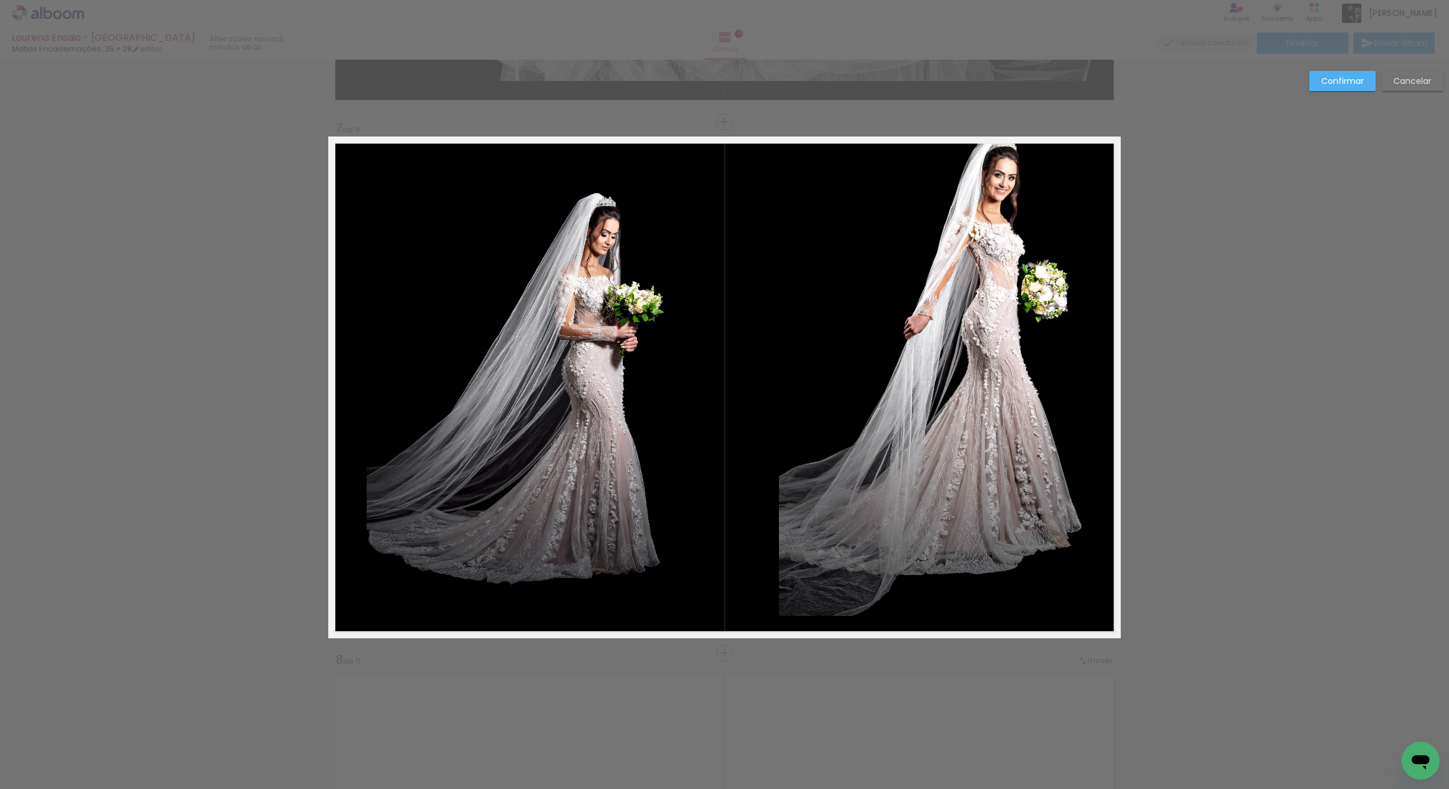
click at [0, 0] on slot "Cancelar" at bounding box center [0, 0] width 0 height 0
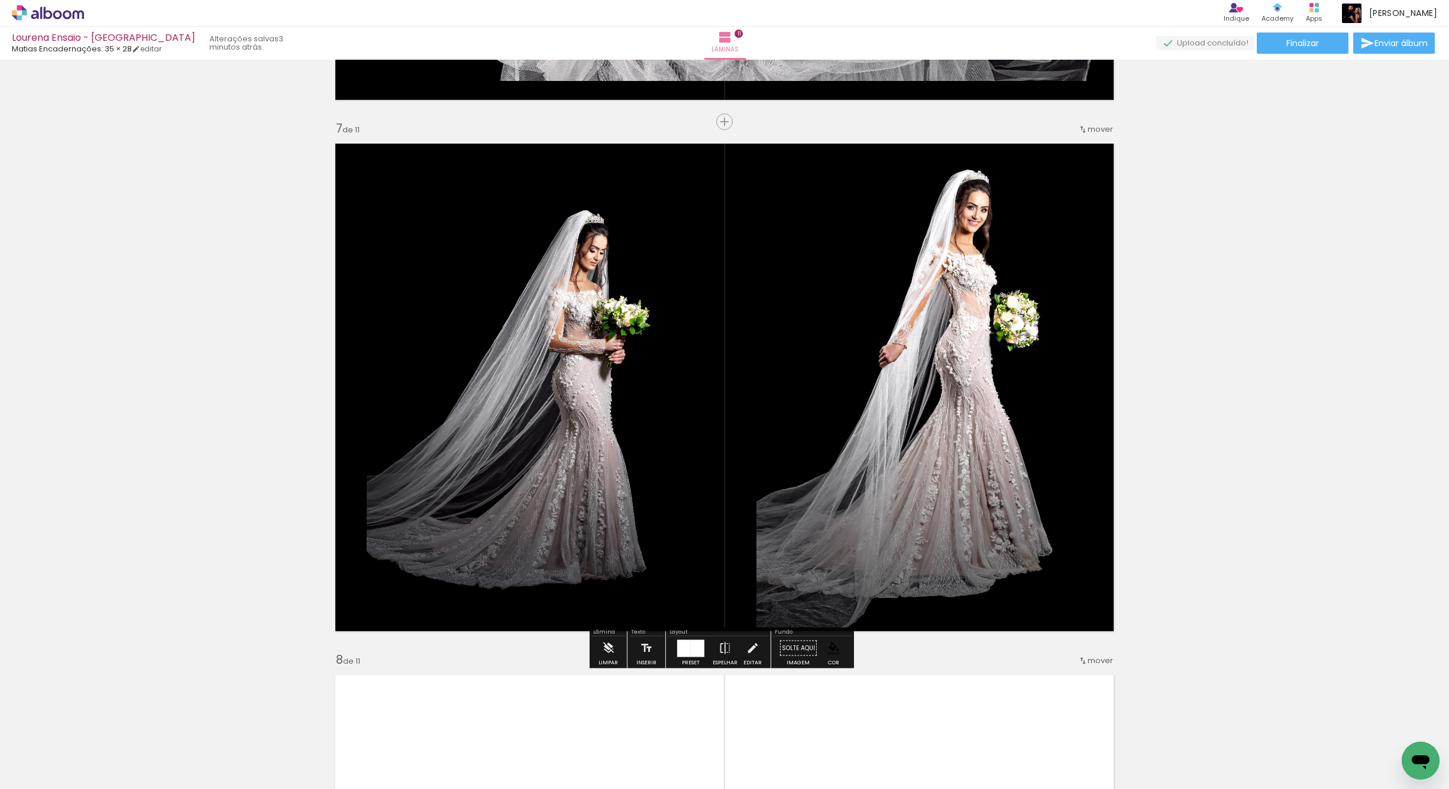
click at [649, 464] on quentale-photo at bounding box center [530, 388] width 326 height 502
click at [624, 444] on quentale-photo at bounding box center [530, 388] width 326 height 502
click at [625, 443] on quentale-photo at bounding box center [530, 388] width 326 height 502
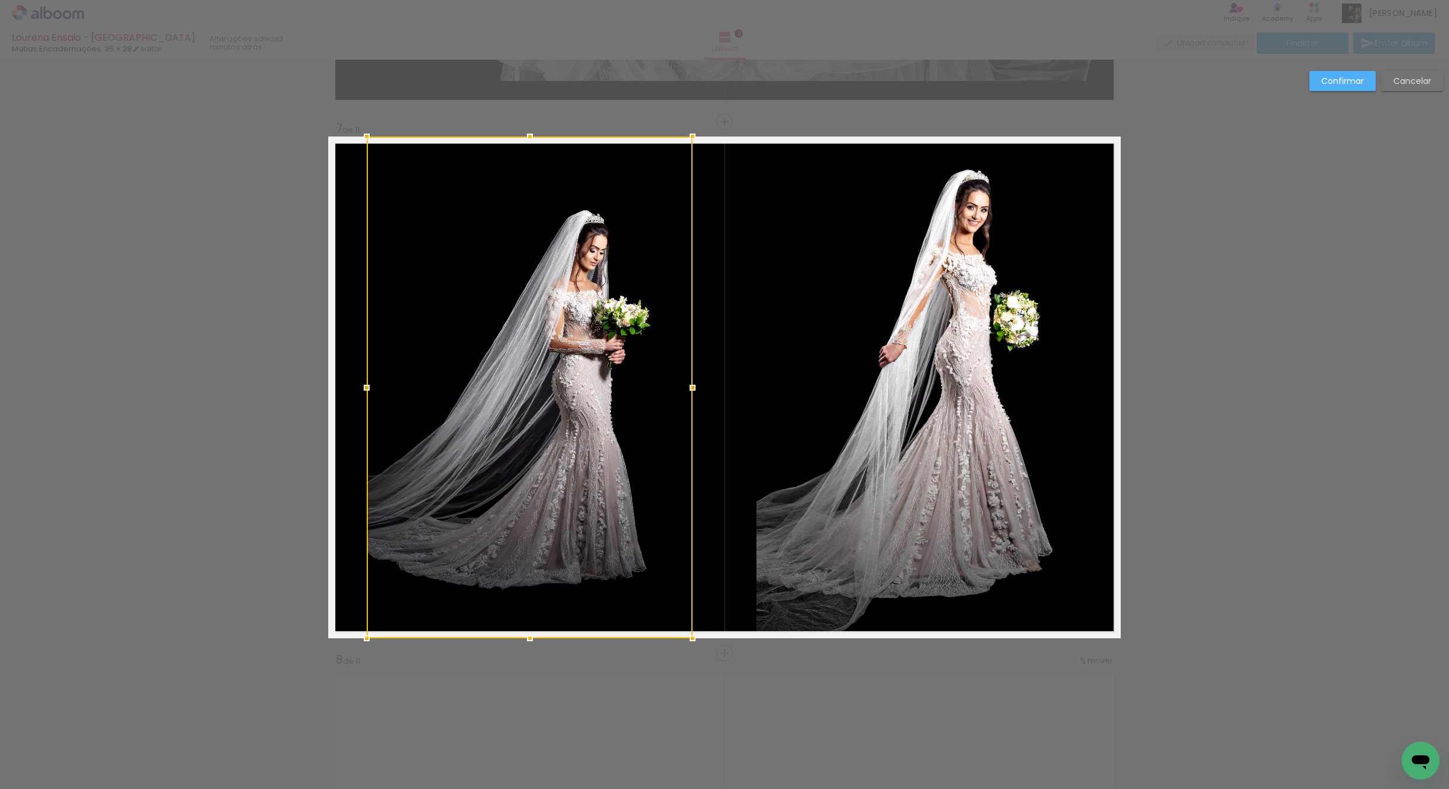
click at [622, 444] on div at bounding box center [530, 388] width 326 height 502
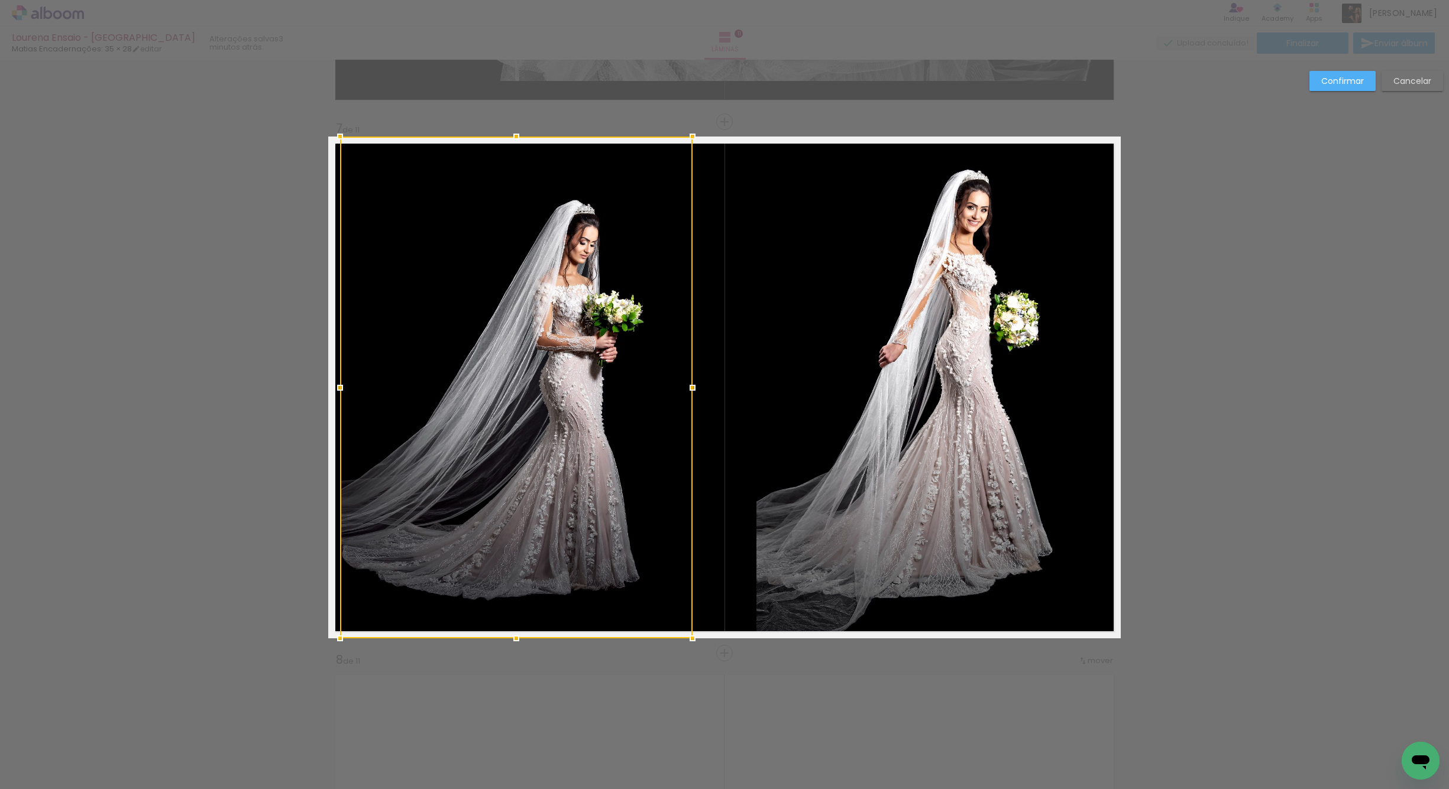
drag, startPoint x: 353, startPoint y: 387, endPoint x: 426, endPoint y: 403, distance: 74.9
click at [329, 389] on div at bounding box center [340, 388] width 24 height 24
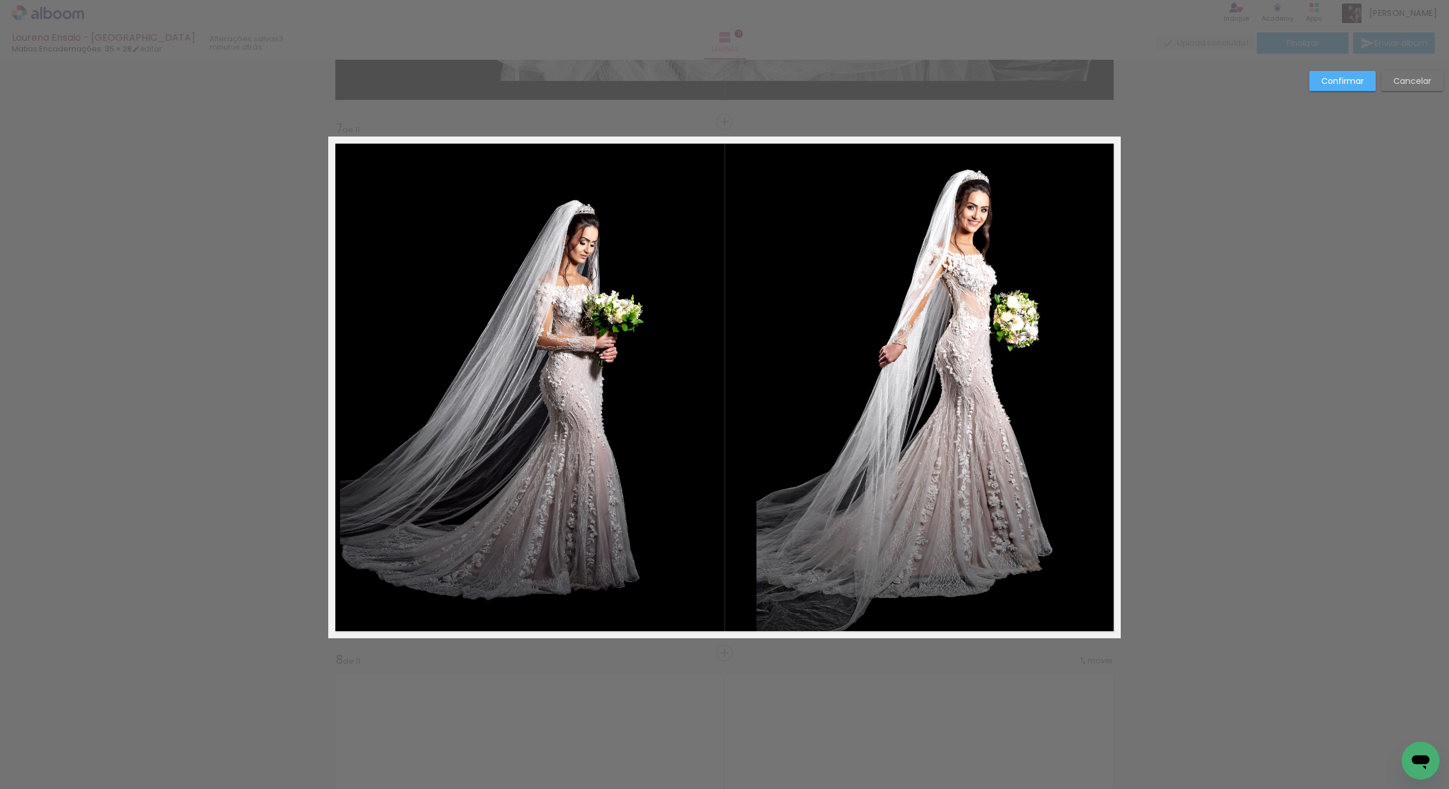
click at [505, 425] on quentale-photo at bounding box center [516, 388] width 352 height 502
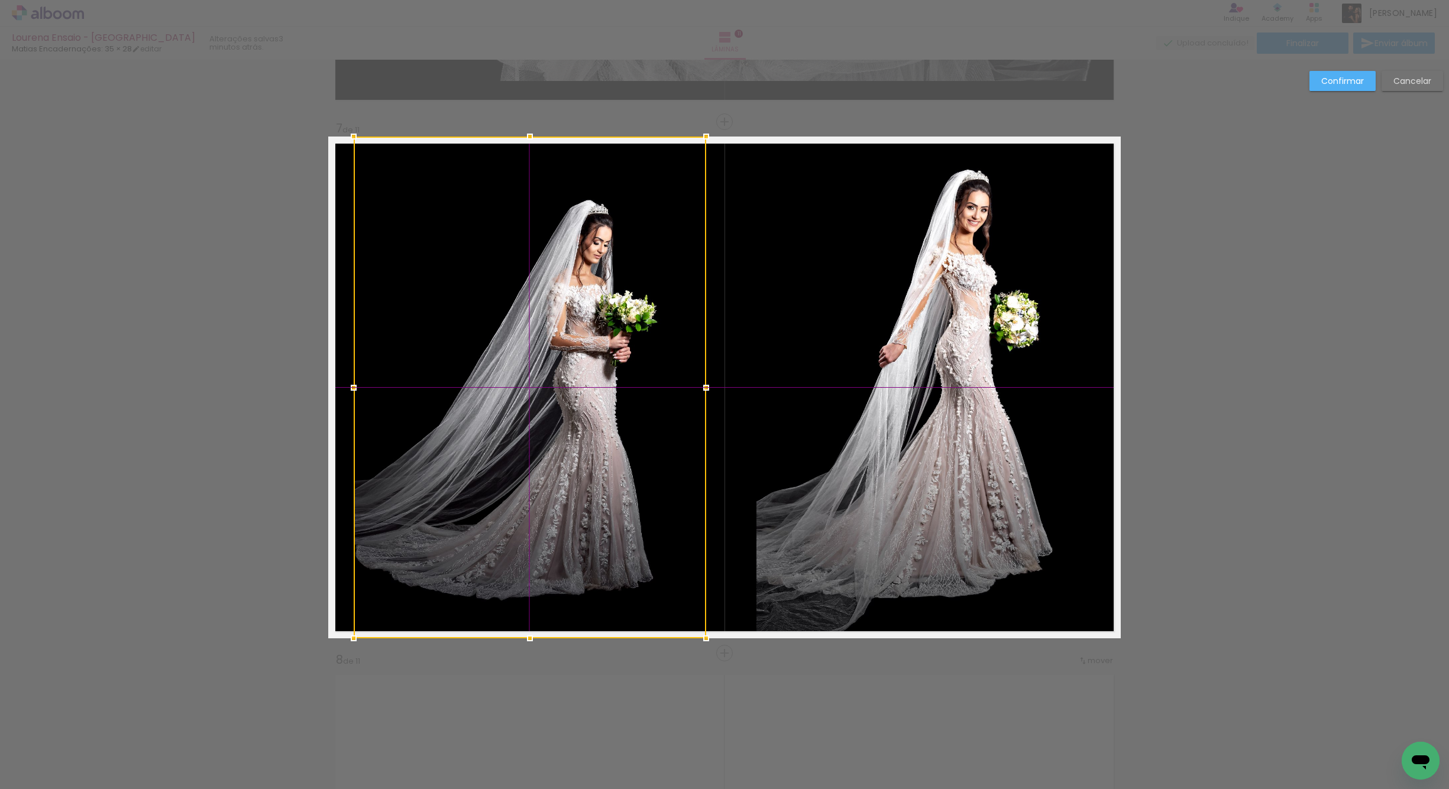
drag, startPoint x: 522, startPoint y: 423, endPoint x: 538, endPoint y: 424, distance: 15.4
click at [538, 424] on div at bounding box center [530, 388] width 352 height 502
click at [297, 436] on div "Confirmar Cancelar" at bounding box center [724, 117] width 1449 height 6408
click at [577, 692] on div "Confirmar Cancelar" at bounding box center [724, 117] width 1449 height 6408
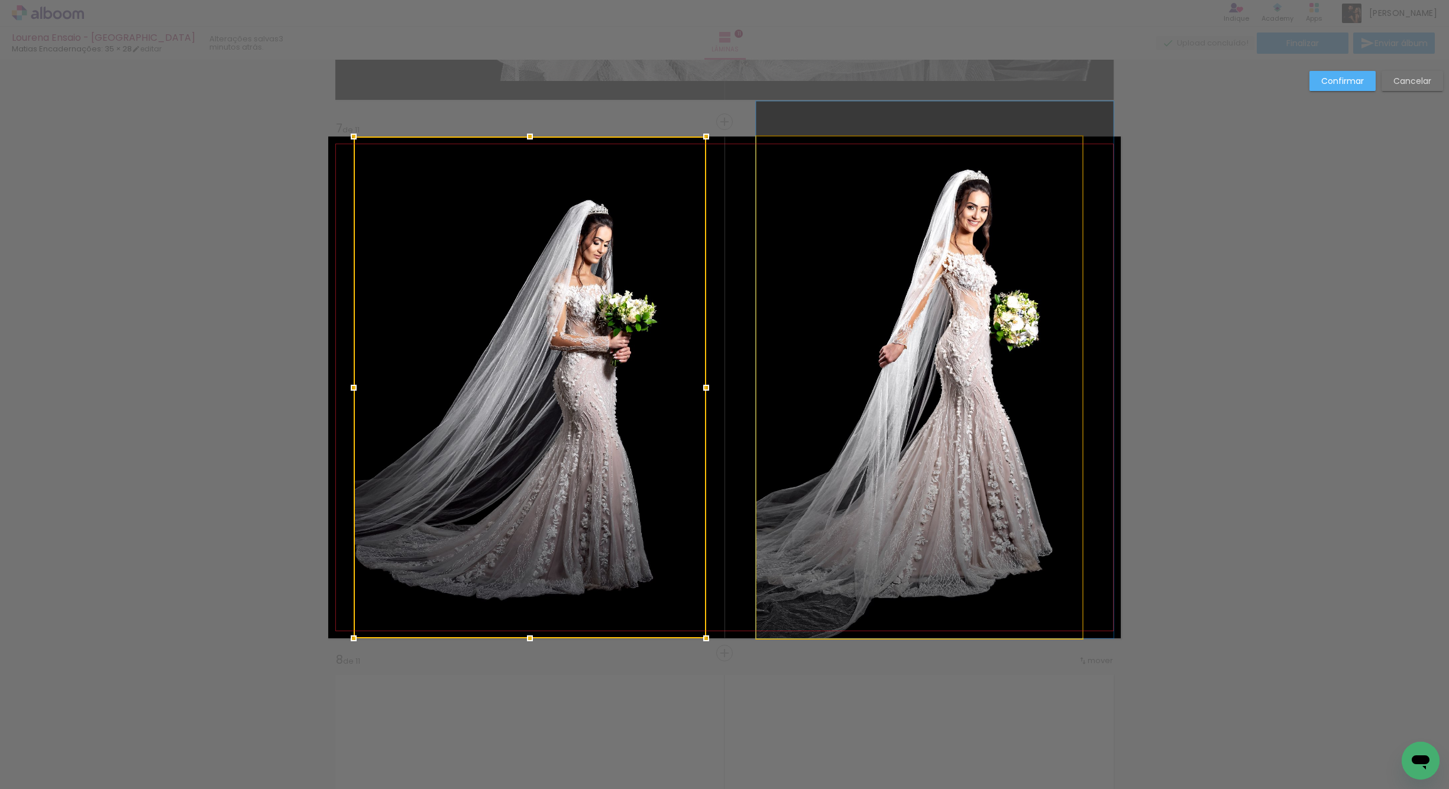
drag, startPoint x: 860, startPoint y: 417, endPoint x: 905, endPoint y: 411, distance: 45.3
click at [861, 416] on quentale-photo at bounding box center [919, 388] width 326 height 502
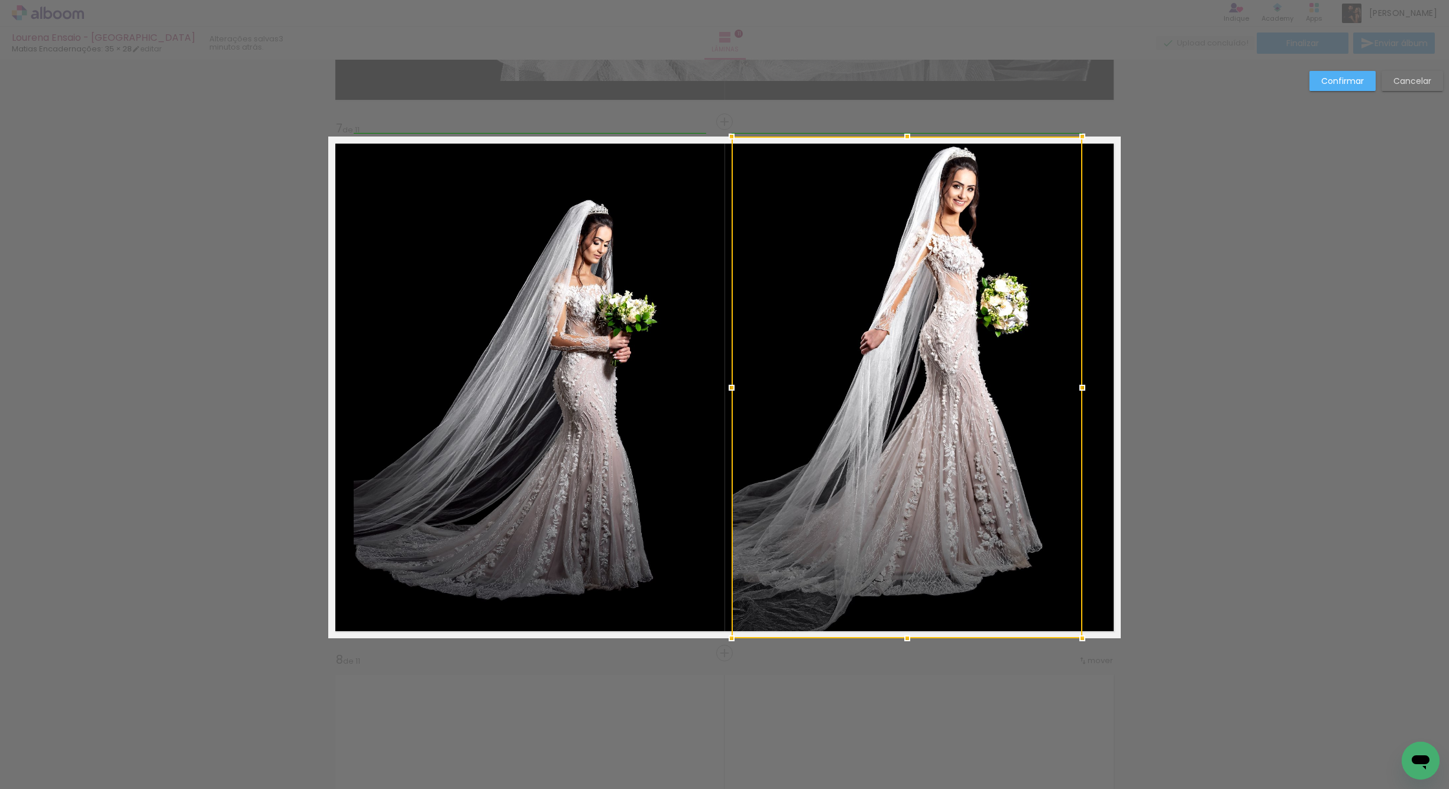
drag, startPoint x: 744, startPoint y: 387, endPoint x: 729, endPoint y: 386, distance: 15.4
click at [729, 386] on div at bounding box center [732, 388] width 24 height 24
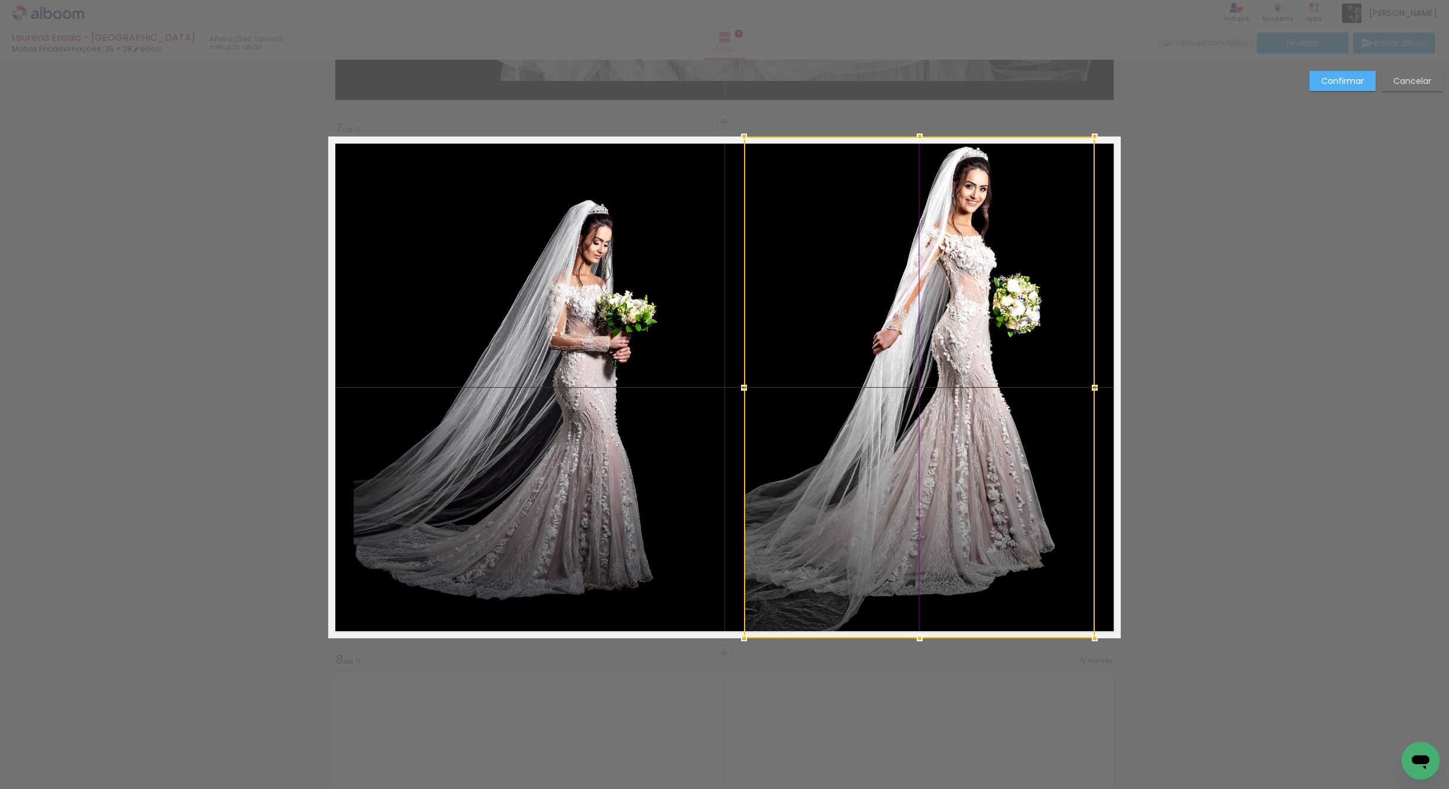
drag, startPoint x: 876, startPoint y: 373, endPoint x: 878, endPoint y: 385, distance: 12.0
click at [878, 387] on div at bounding box center [919, 388] width 351 height 502
click at [915, 385] on div at bounding box center [918, 388] width 351 height 502
drag, startPoint x: 1327, startPoint y: 82, endPoint x: 1223, endPoint y: 89, distance: 104.3
click at [0, 0] on slot "Confirmar" at bounding box center [0, 0] width 0 height 0
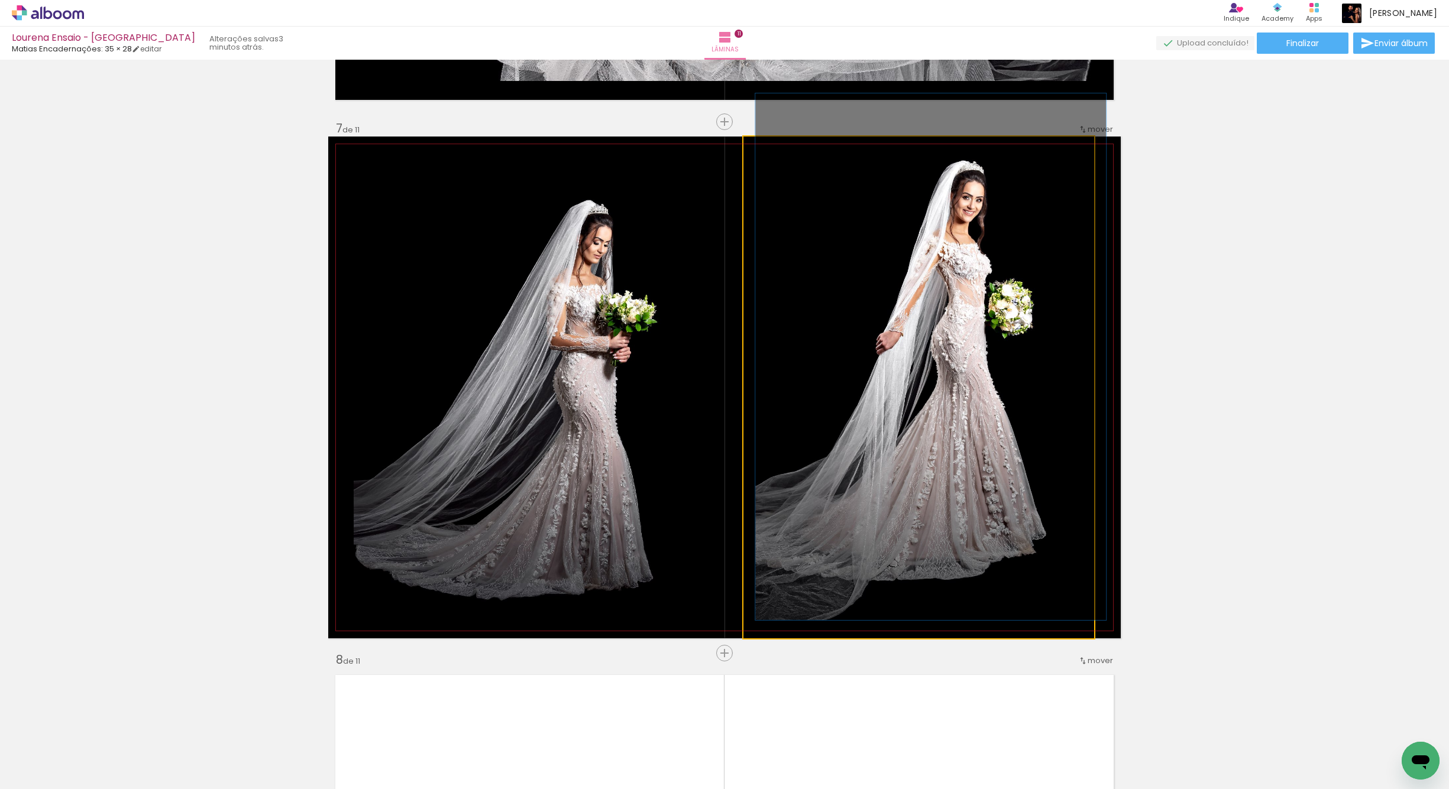
drag, startPoint x: 769, startPoint y: 151, endPoint x: 746, endPoint y: 152, distance: 23.1
type paper-slider "100"
click at [747, 153] on div at bounding box center [788, 149] width 82 height 18
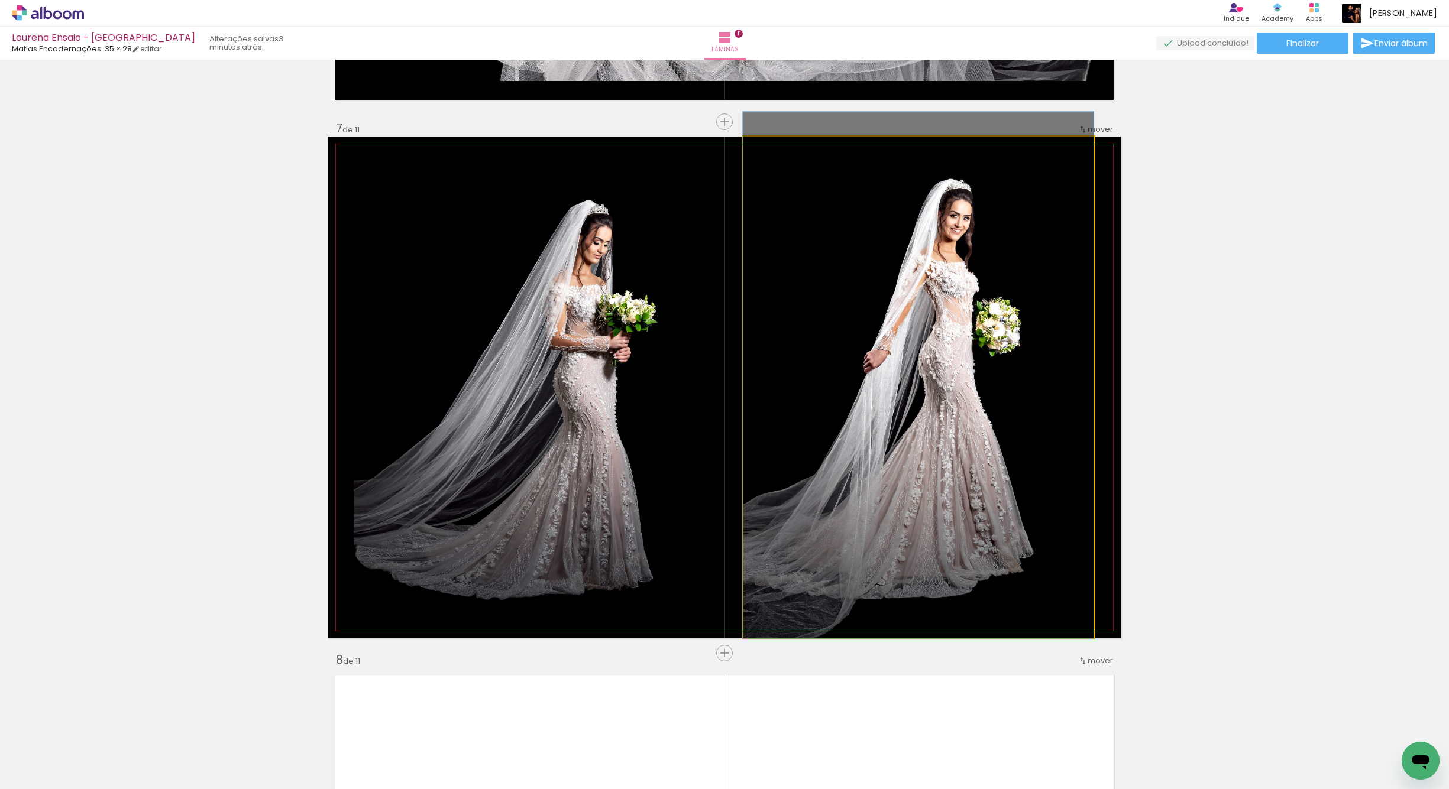
drag, startPoint x: 988, startPoint y: 326, endPoint x: 1050, endPoint y: 307, distance: 64.9
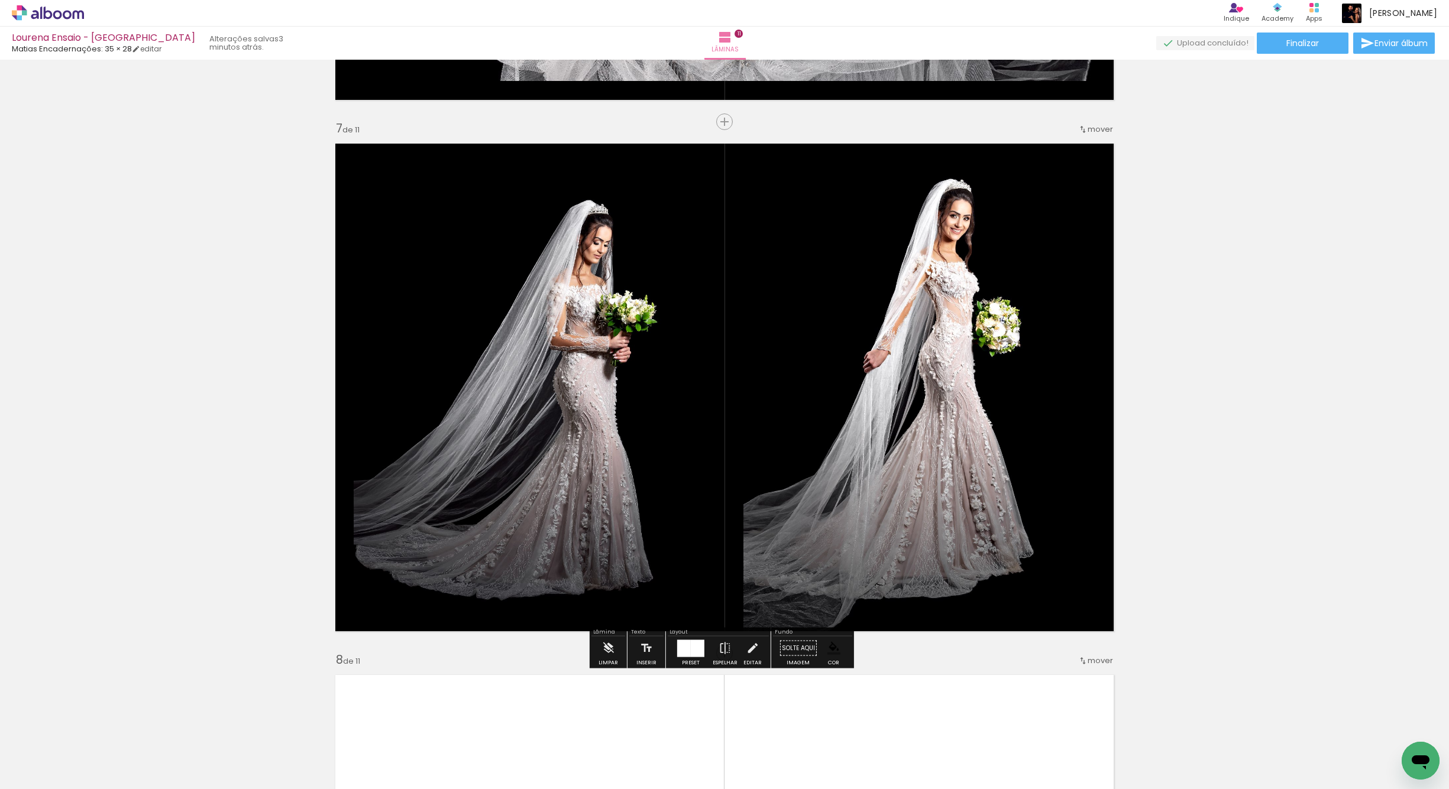
click at [1202, 289] on div "Inserir lâmina 1 de 11 Inserir lâmina 2 de 11 Inserir lâmina 3 de 11 Inserir lâ…" at bounding box center [724, 107] width 1449 height 6380
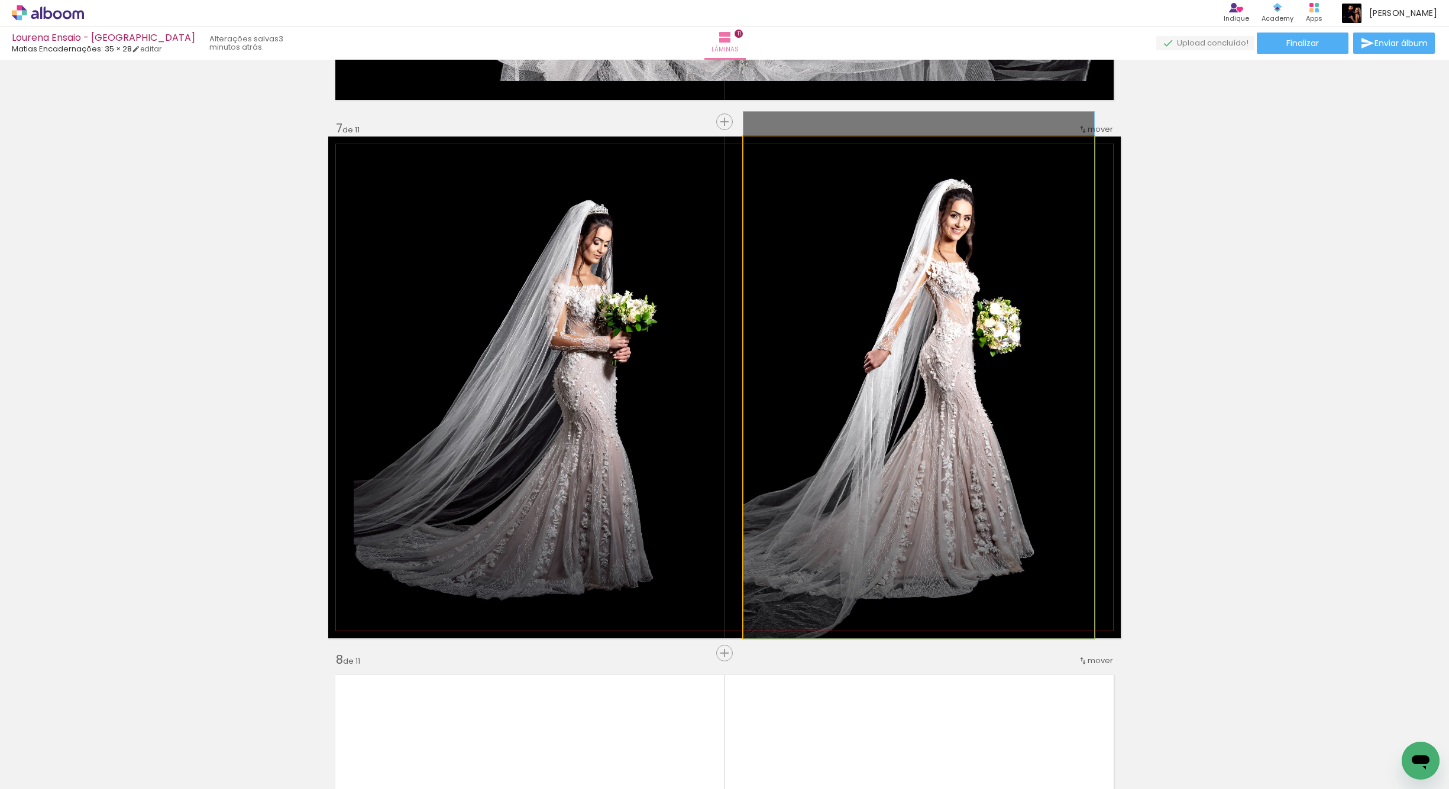
drag, startPoint x: 917, startPoint y: 386, endPoint x: 977, endPoint y: 373, distance: 61.8
drag, startPoint x: 919, startPoint y: 438, endPoint x: 922, endPoint y: 405, distance: 33.2
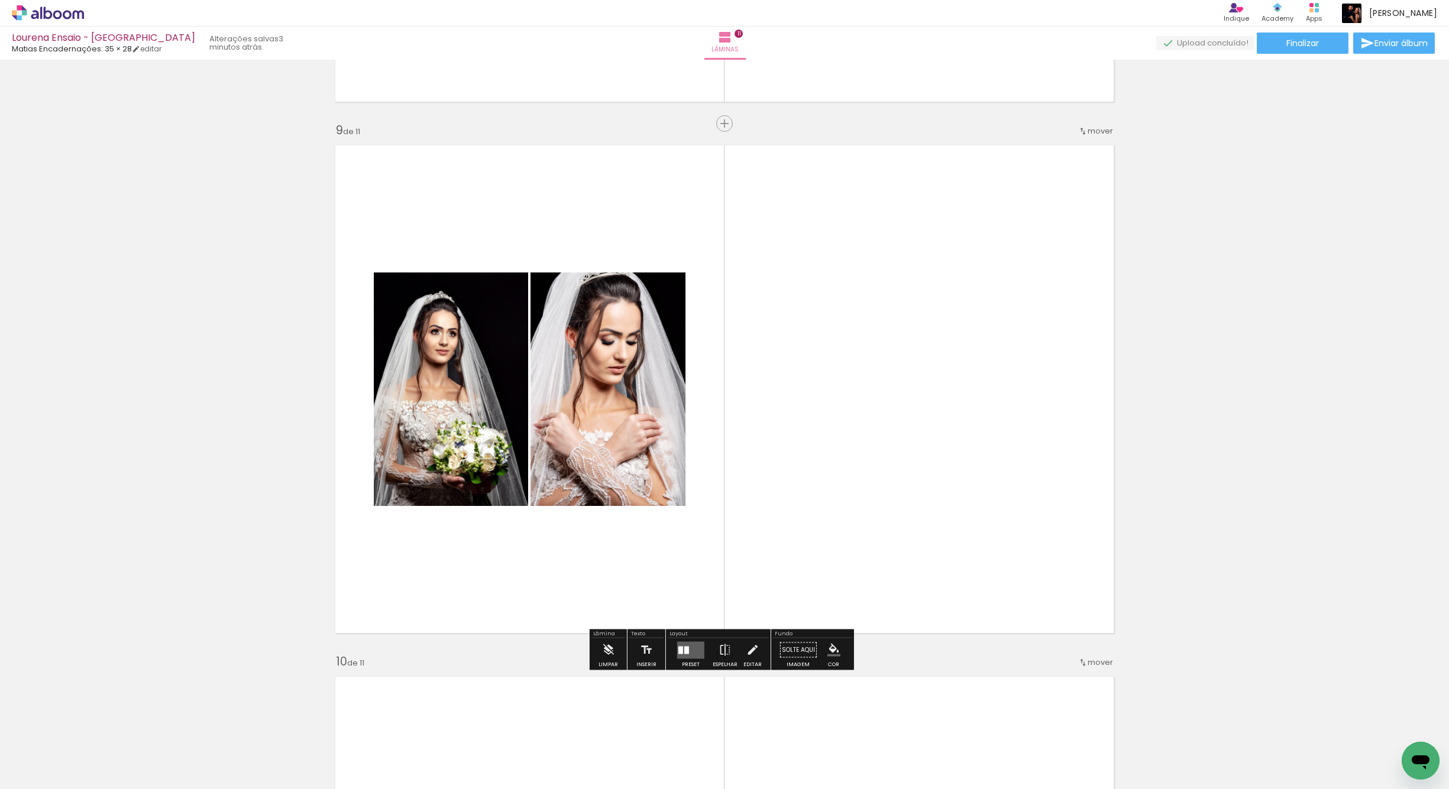
scroll to position [4207, 0]
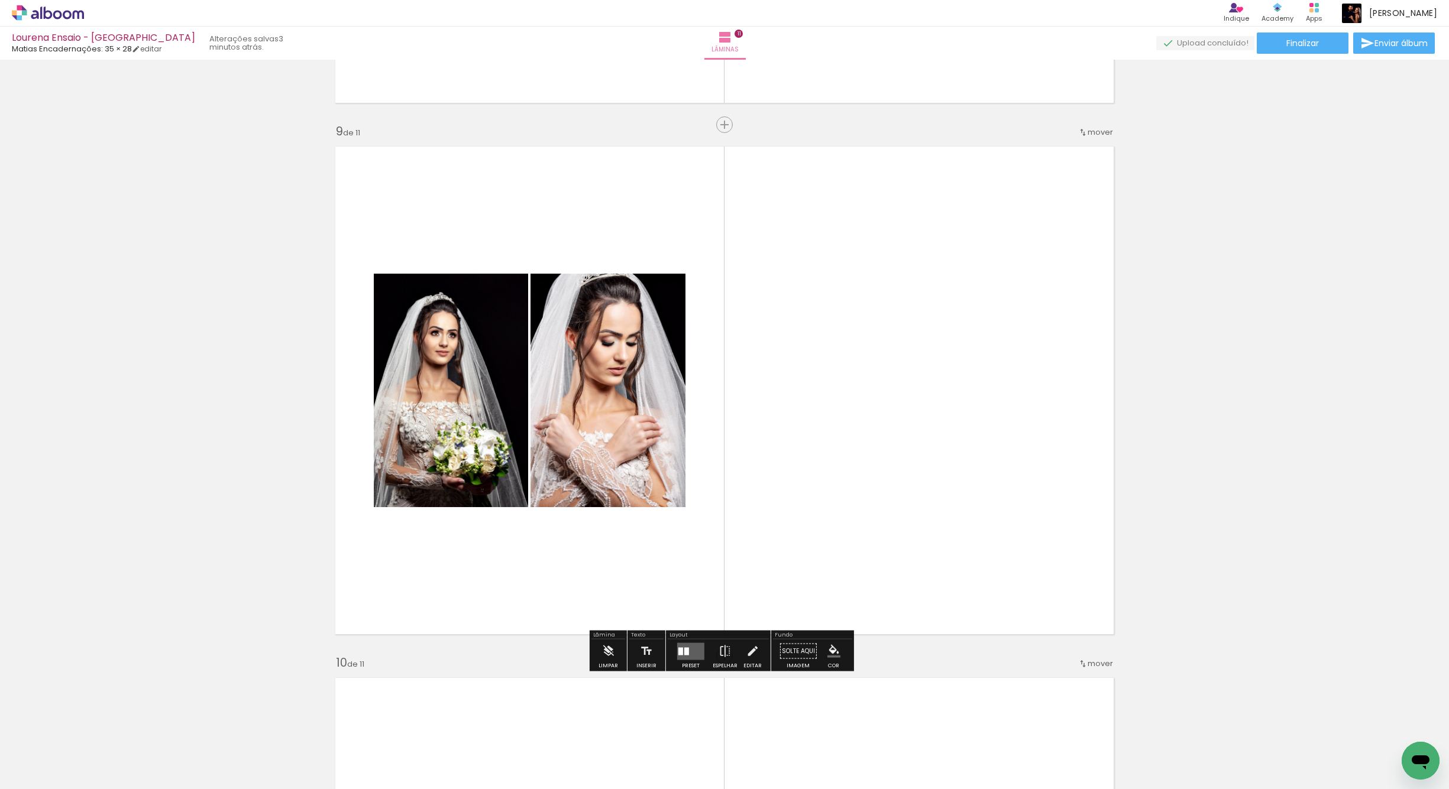
click at [687, 655] on quentale-layouter at bounding box center [690, 651] width 27 height 17
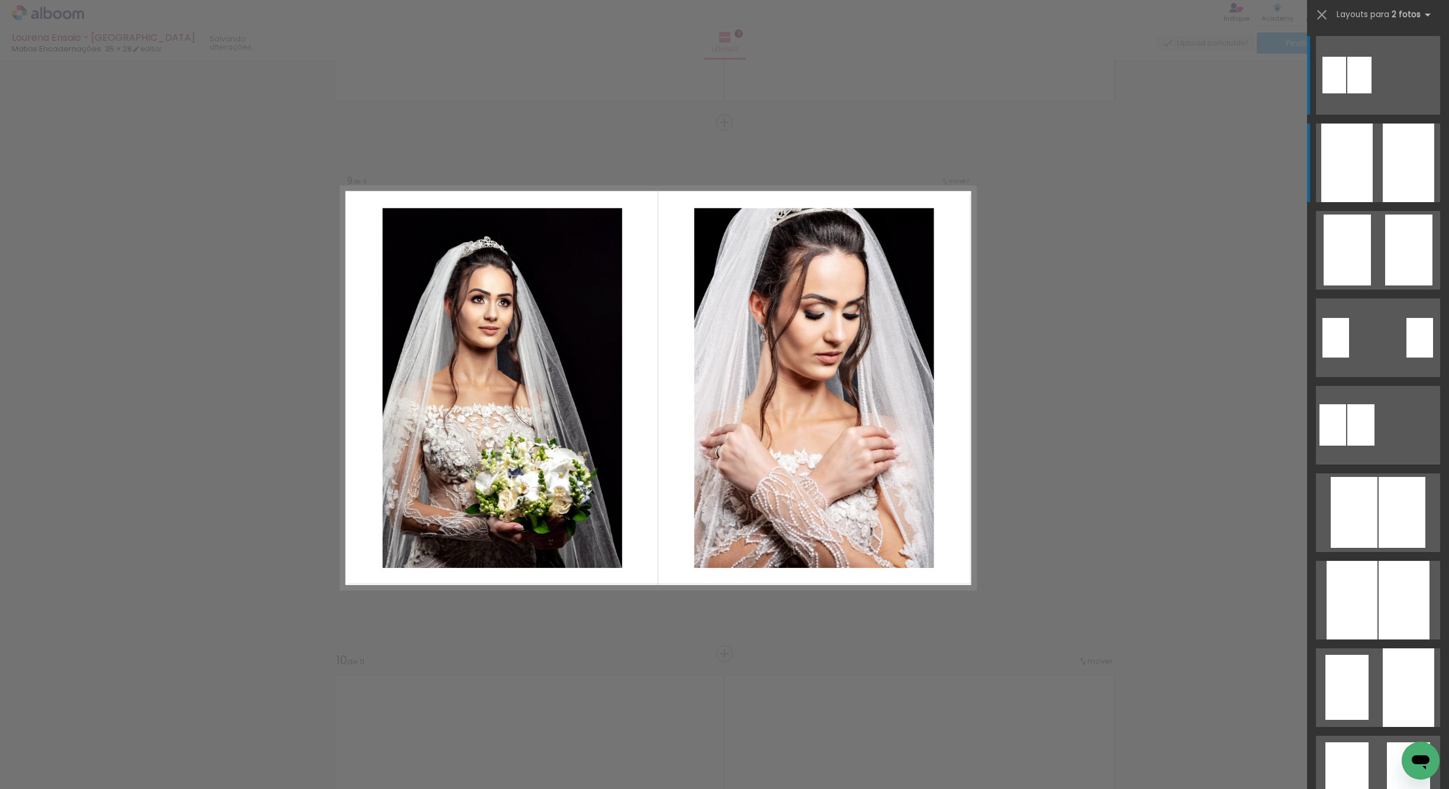
scroll to position [4210, 0]
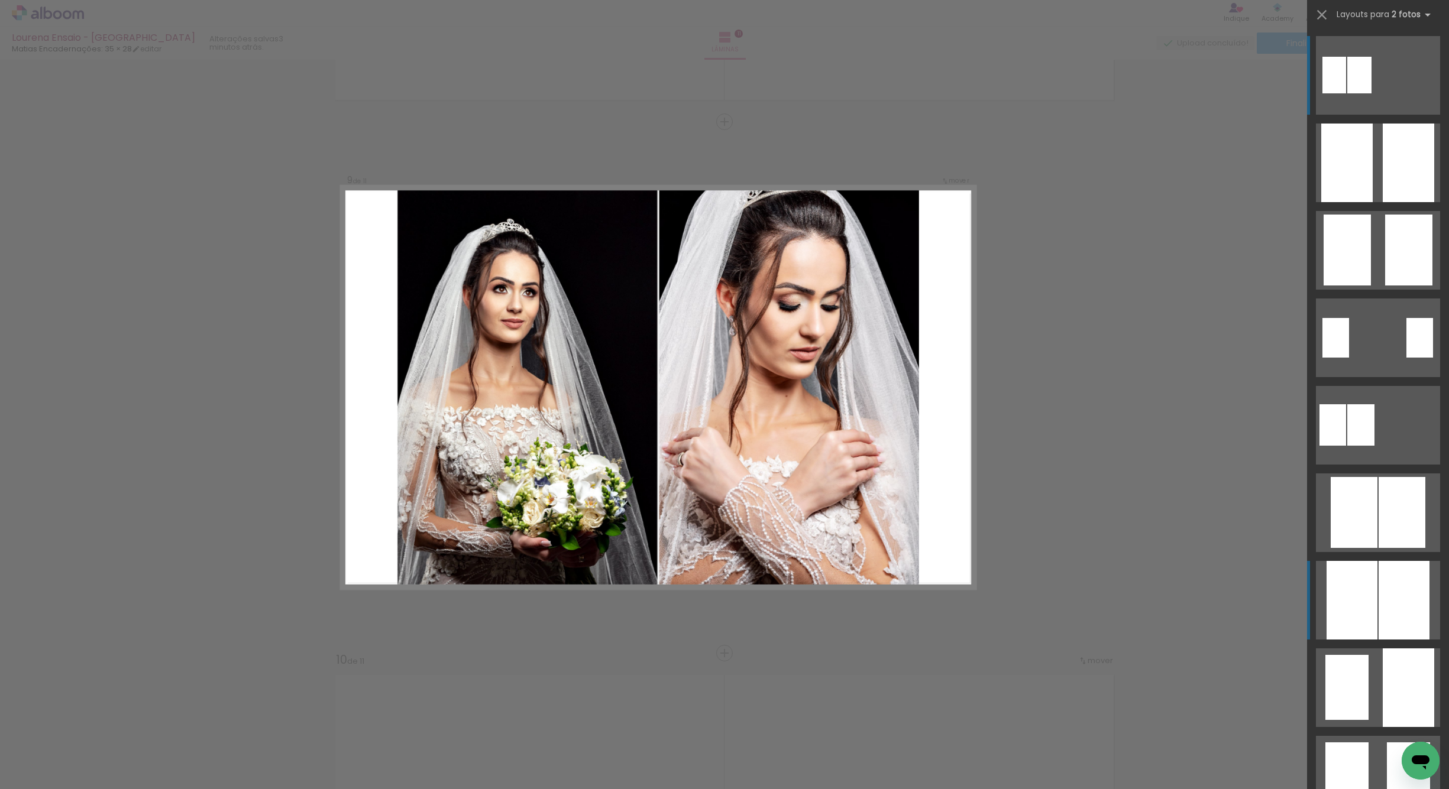
click at [1383, 202] on div at bounding box center [1408, 163] width 51 height 79
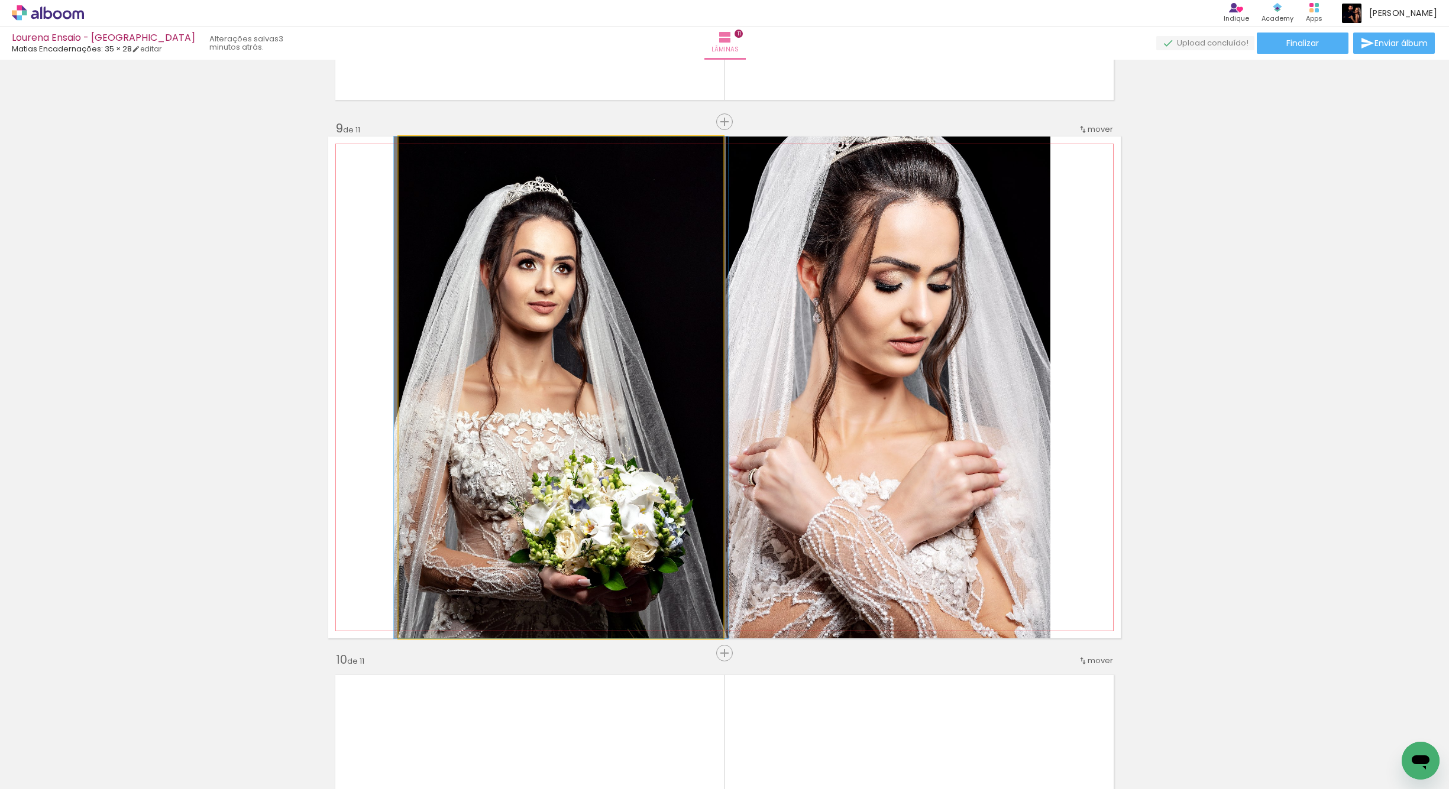
click at [623, 503] on quentale-photo at bounding box center [561, 388] width 325 height 502
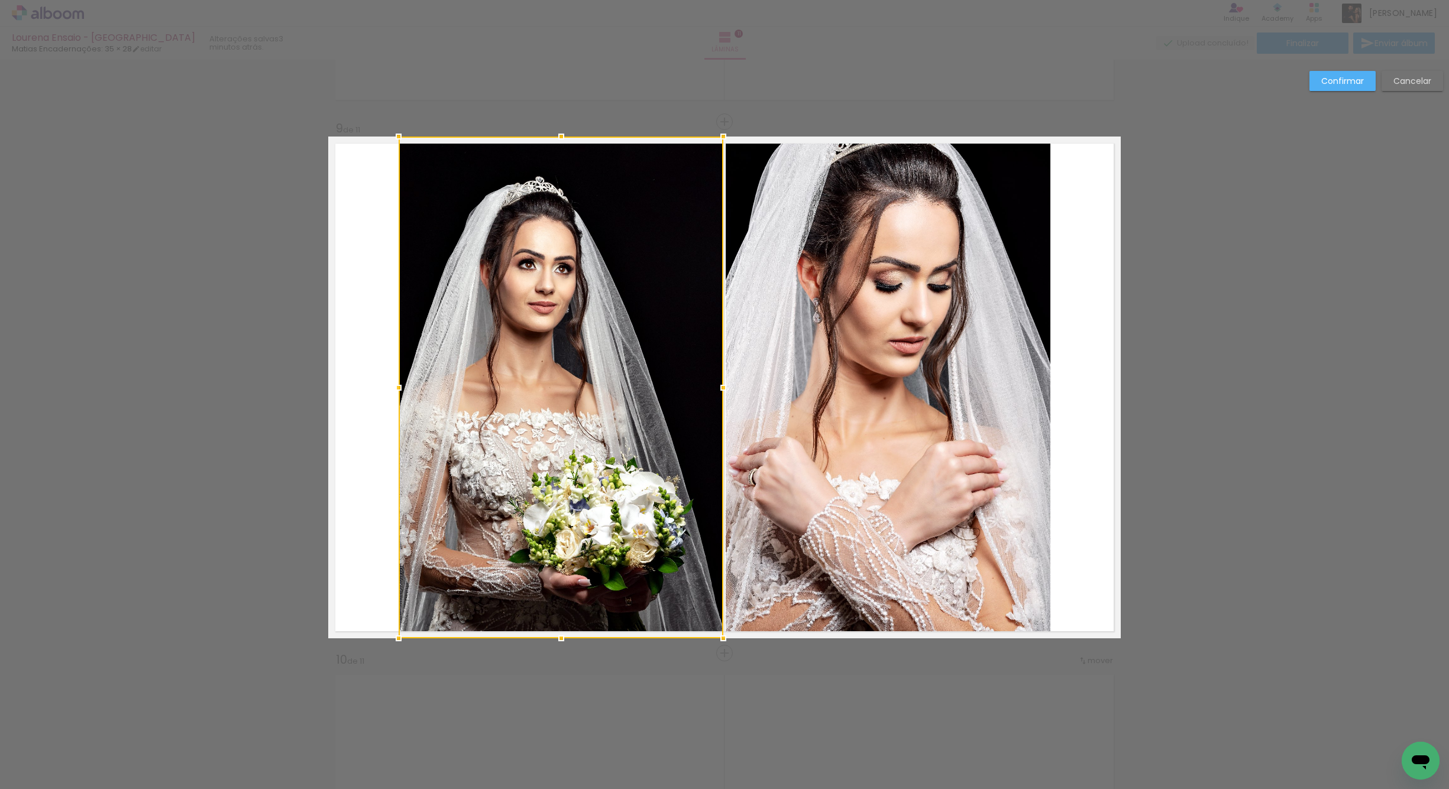
click at [798, 441] on quentale-photo at bounding box center [888, 388] width 325 height 502
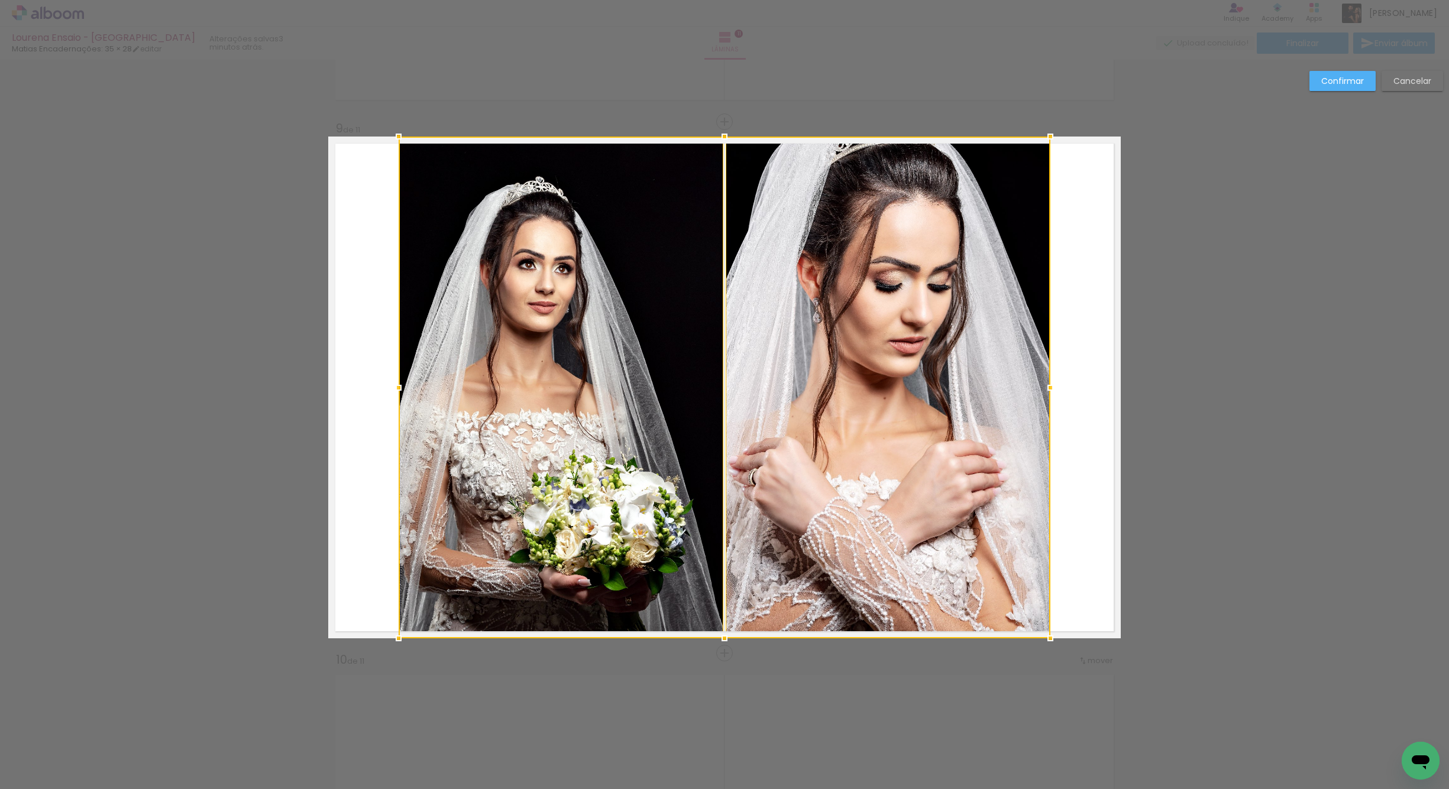
click at [666, 471] on div at bounding box center [725, 388] width 652 height 502
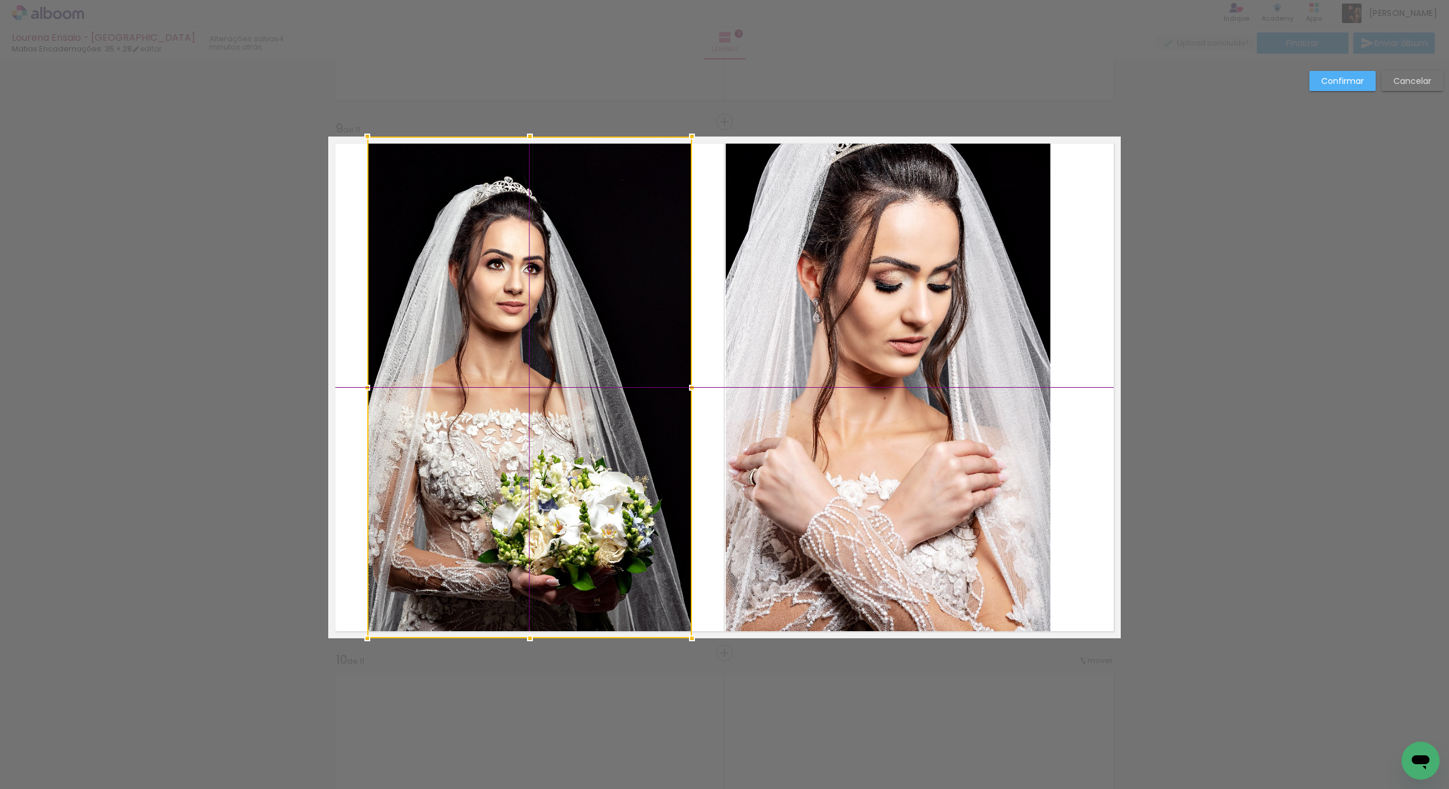
drag, startPoint x: 645, startPoint y: 470, endPoint x: 613, endPoint y: 472, distance: 32.0
click at [613, 472] on div at bounding box center [529, 388] width 325 height 502
click at [840, 423] on quentale-photo at bounding box center [888, 388] width 325 height 502
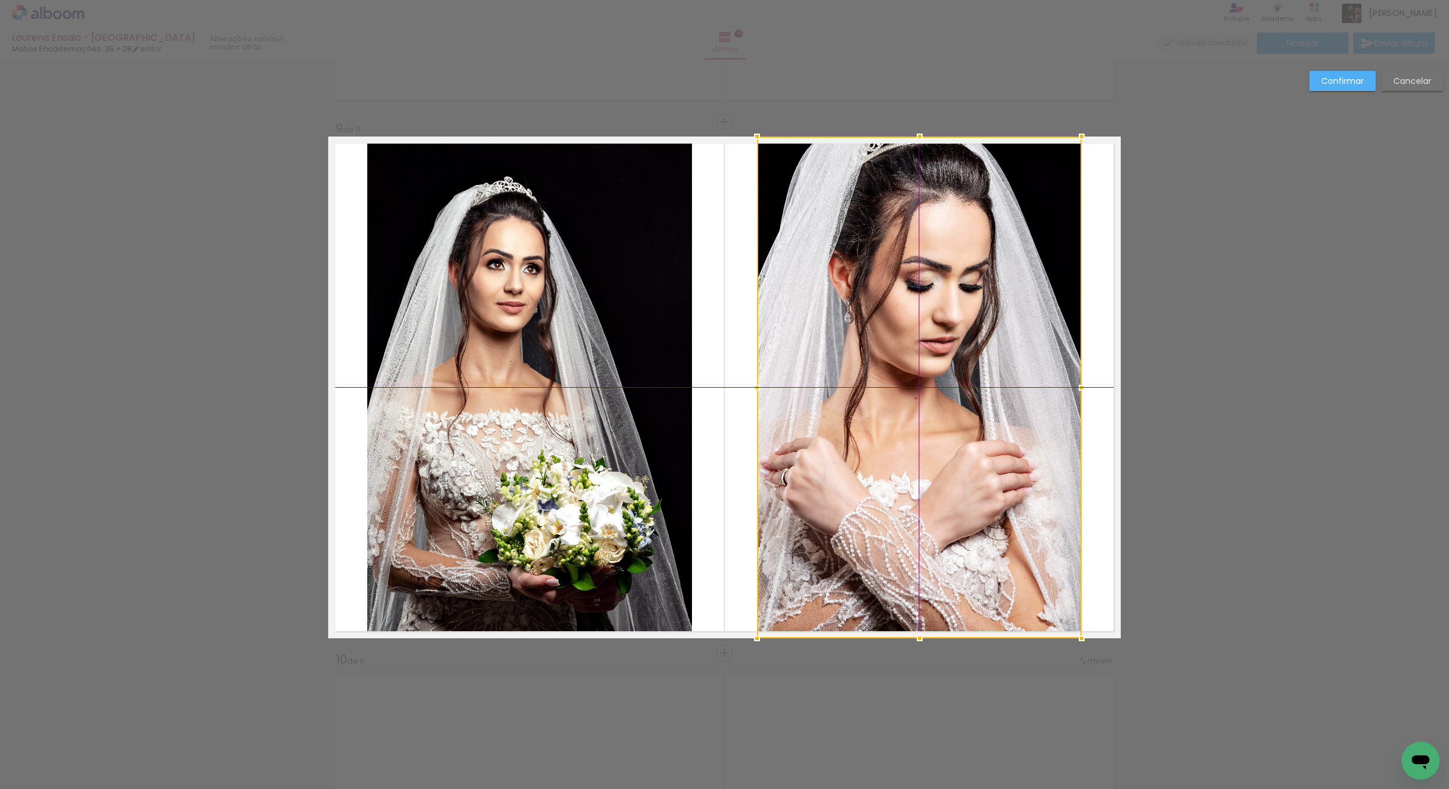
drag, startPoint x: 852, startPoint y: 417, endPoint x: 883, endPoint y: 413, distance: 31.6
click at [883, 413] on div at bounding box center [919, 388] width 325 height 502
click at [708, 440] on quentale-layouter at bounding box center [724, 388] width 792 height 502
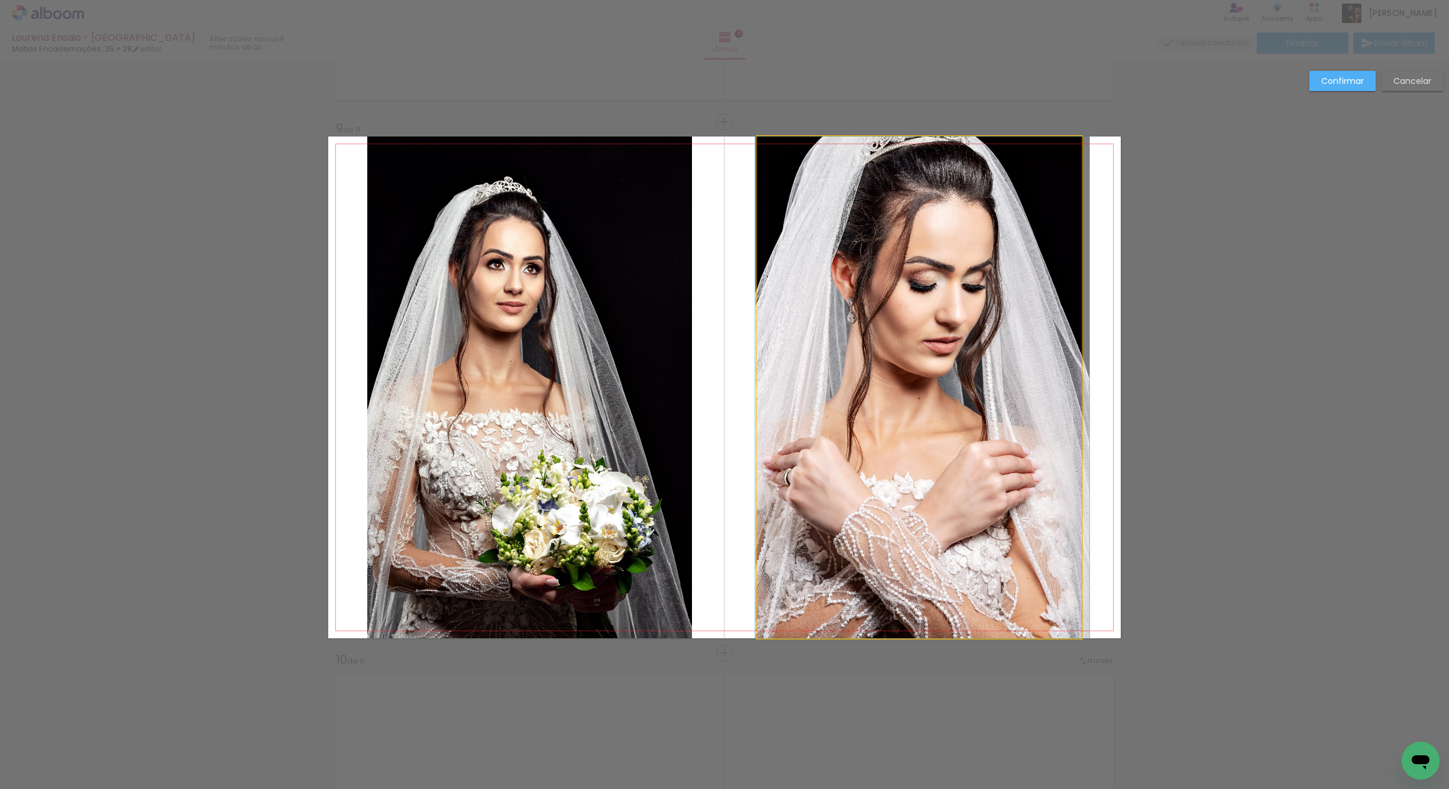
drag, startPoint x: 852, startPoint y: 432, endPoint x: 857, endPoint y: 435, distance: 6.4
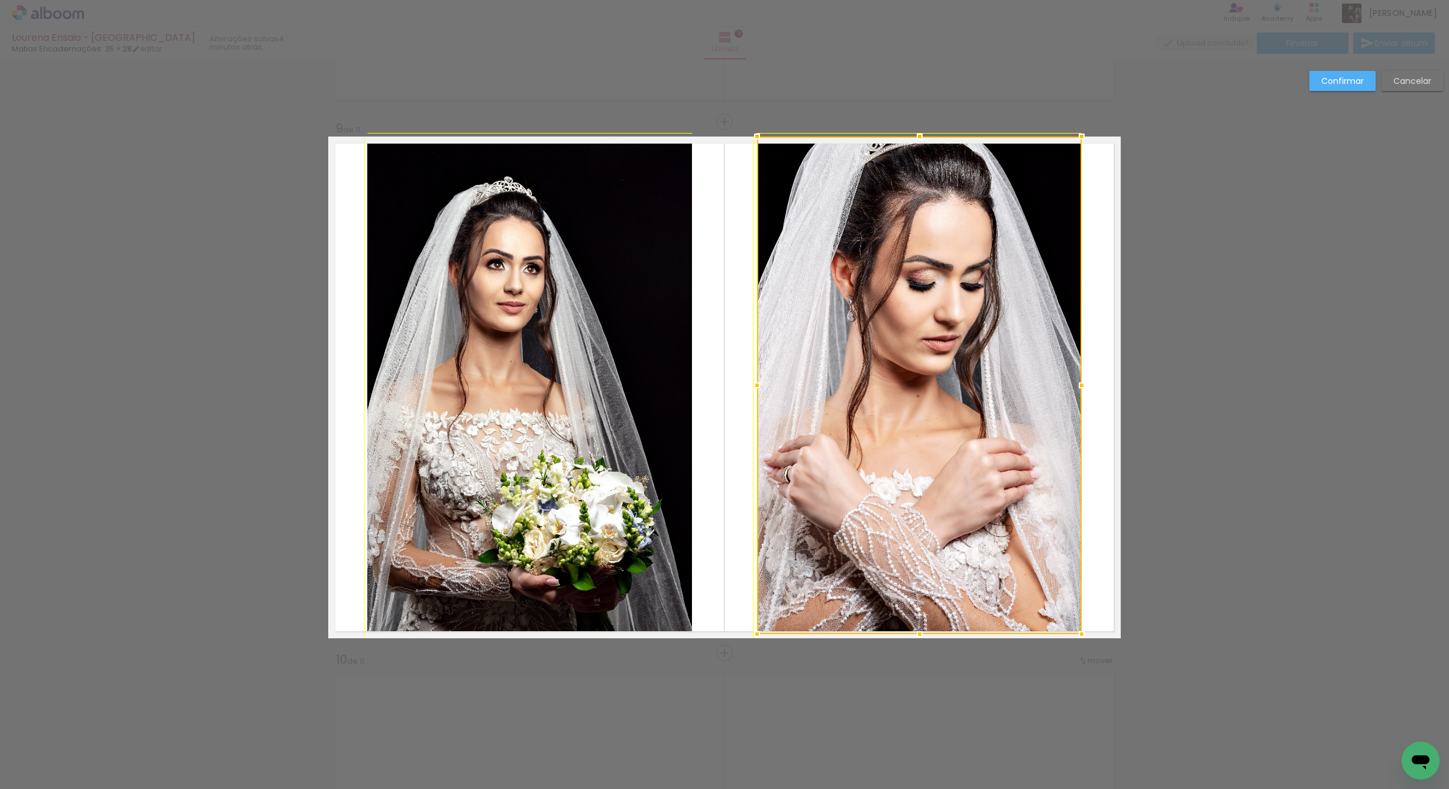
drag, startPoint x: 1074, startPoint y: 635, endPoint x: 1064, endPoint y: 613, distance: 24.6
click at [1070, 623] on div at bounding box center [1082, 635] width 24 height 24
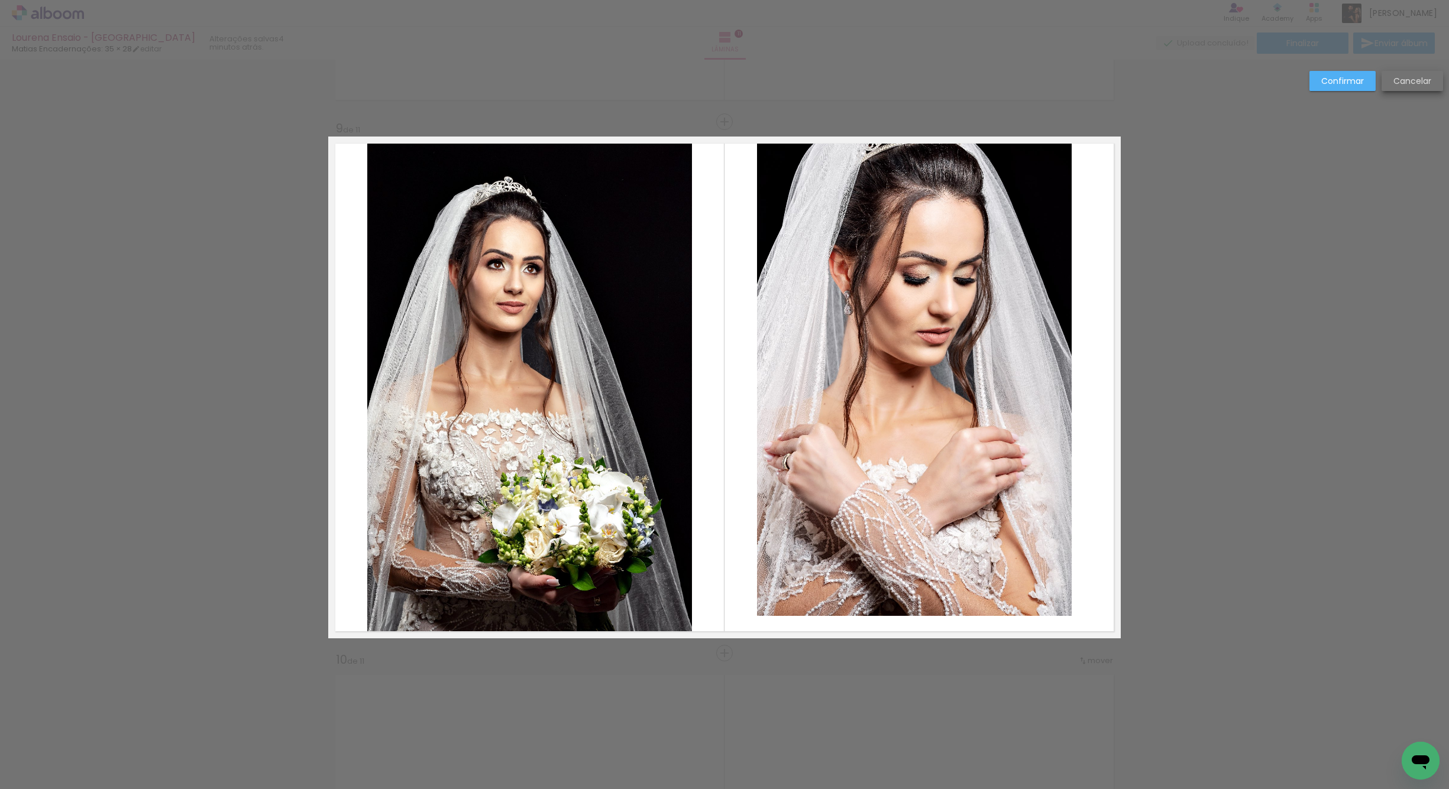
drag, startPoint x: 1417, startPoint y: 80, endPoint x: 1296, endPoint y: 121, distance: 127.2
click at [0, 0] on slot "Cancelar" at bounding box center [0, 0] width 0 height 0
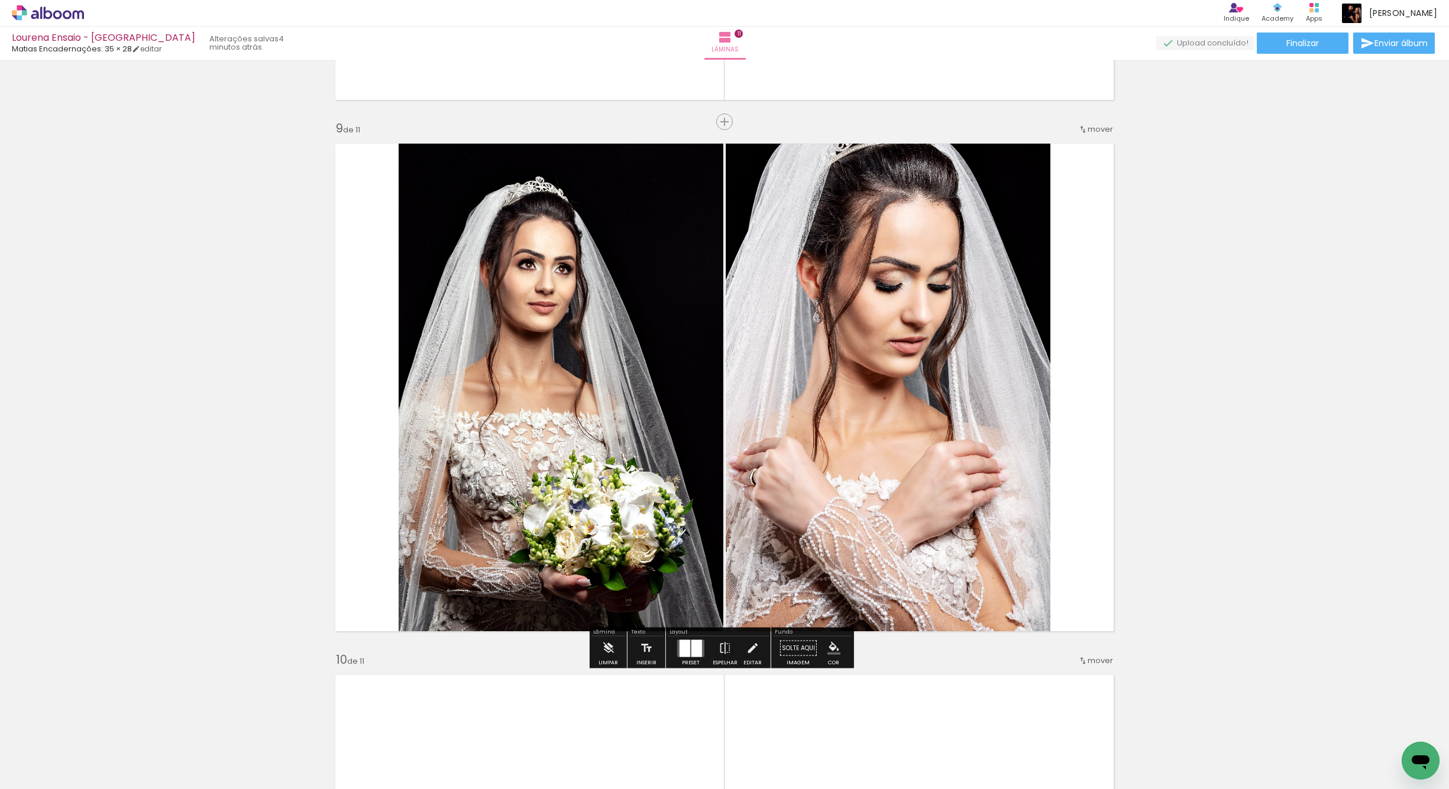
drag, startPoint x: 603, startPoint y: 461, endPoint x: 619, endPoint y: 461, distance: 16.0
click at [603, 461] on quentale-photo at bounding box center [561, 388] width 325 height 502
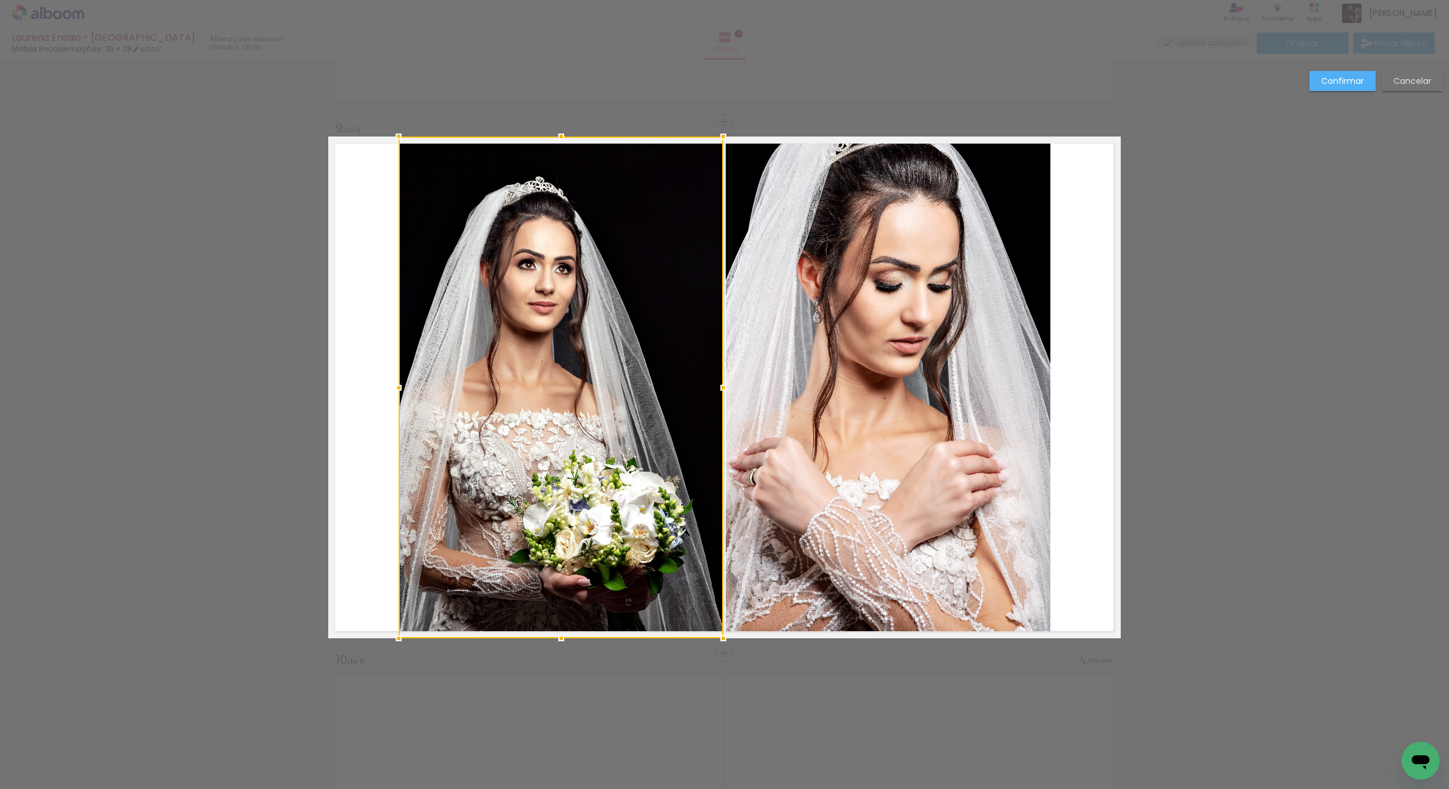
click at [779, 432] on quentale-photo at bounding box center [888, 388] width 325 height 502
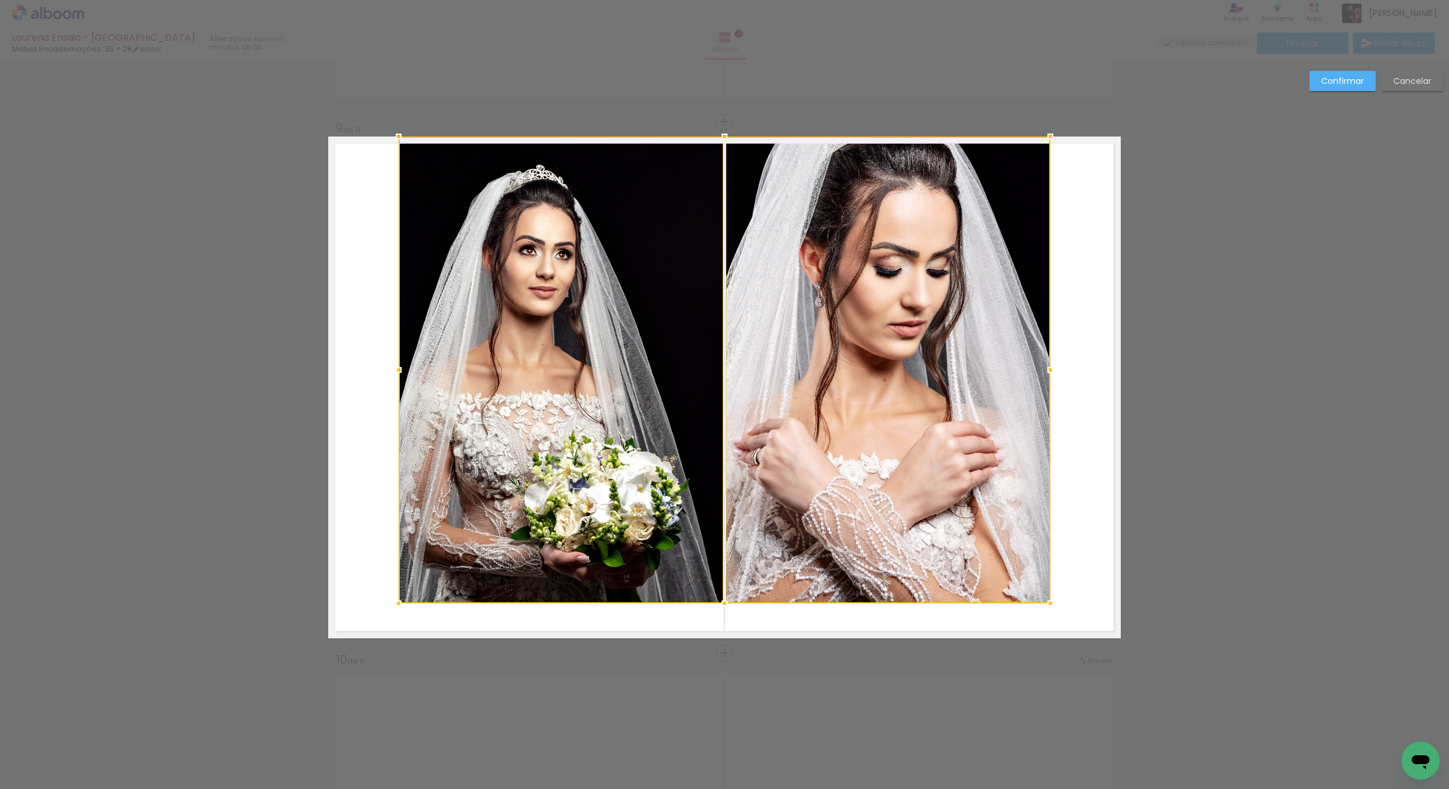
drag, startPoint x: 1047, startPoint y: 640, endPoint x: 1046, endPoint y: 605, distance: 34.9
click at [1046, 605] on div at bounding box center [1050, 604] width 24 height 24
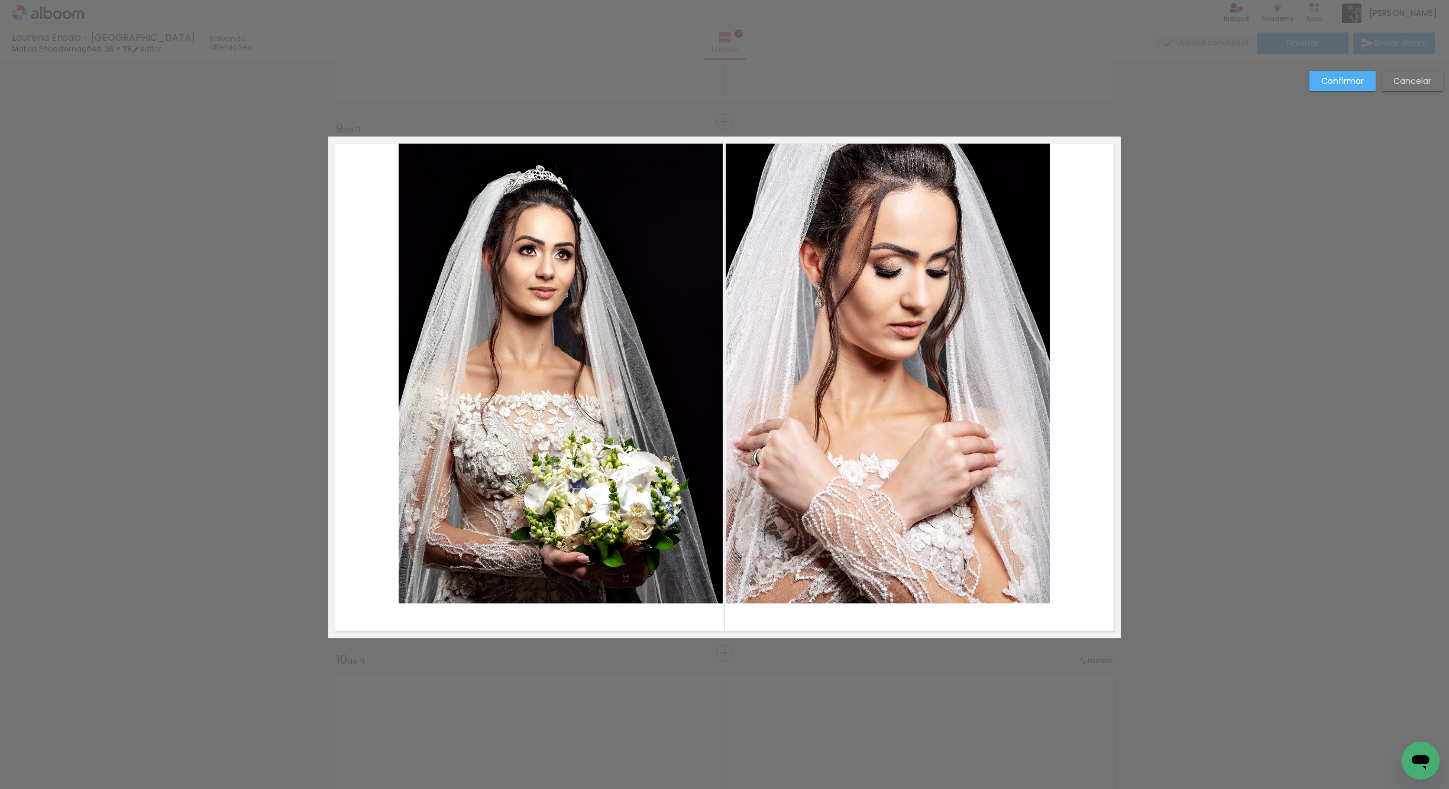
click at [668, 548] on quentale-photo at bounding box center [561, 370] width 324 height 467
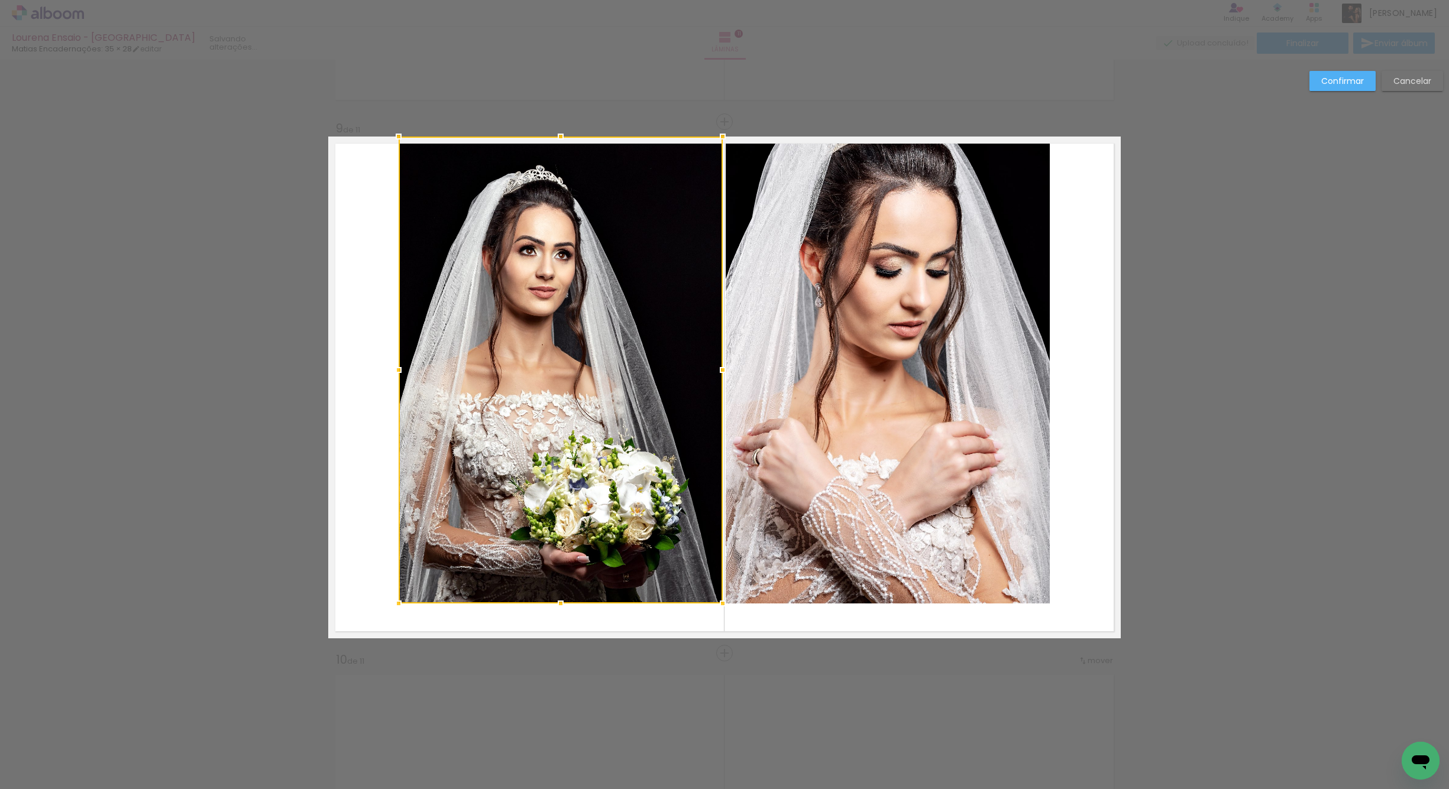
click at [821, 540] on quentale-photo at bounding box center [888, 370] width 324 height 467
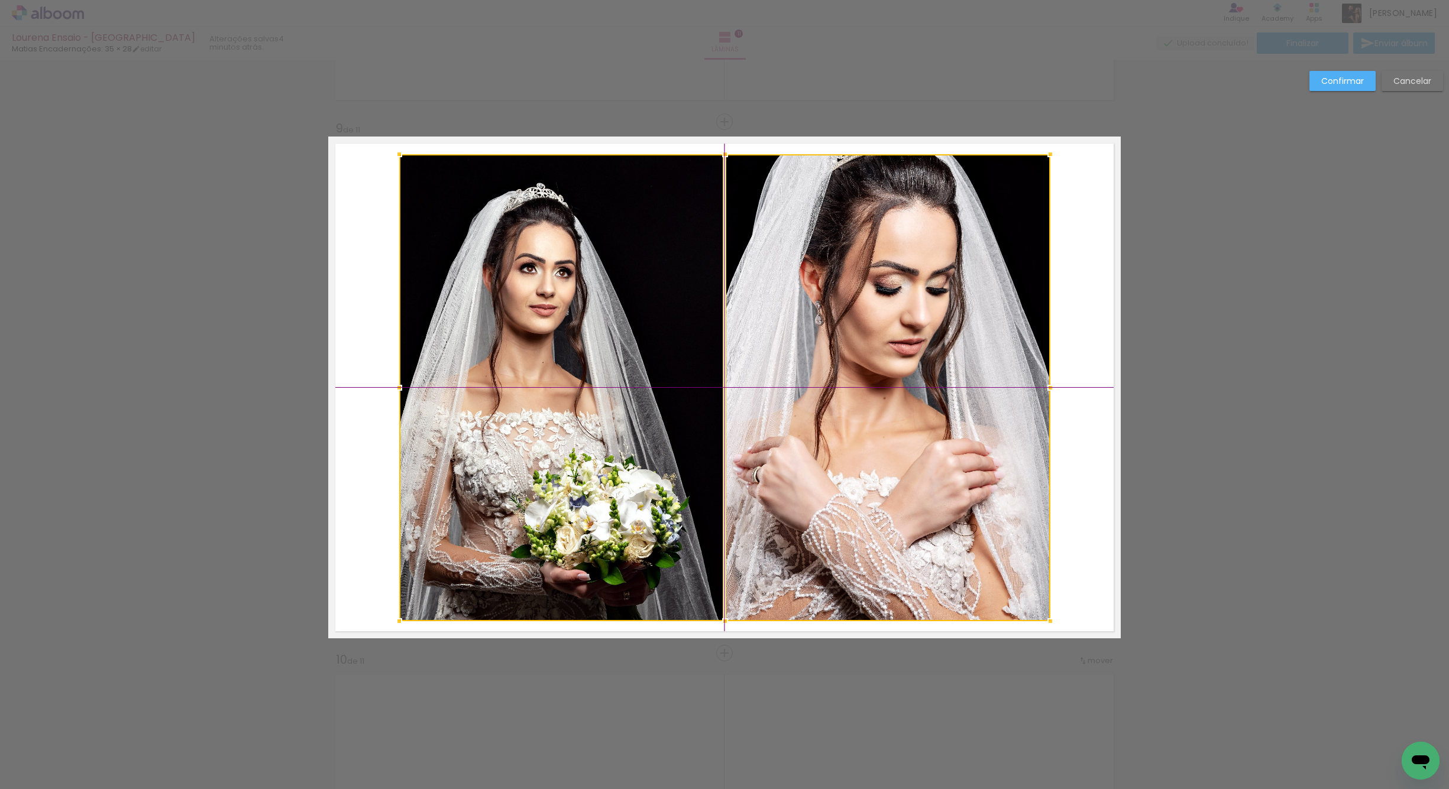
drag, startPoint x: 852, startPoint y: 484, endPoint x: 853, endPoint y: 493, distance: 8.9
click at [855, 494] on div at bounding box center [724, 387] width 651 height 467
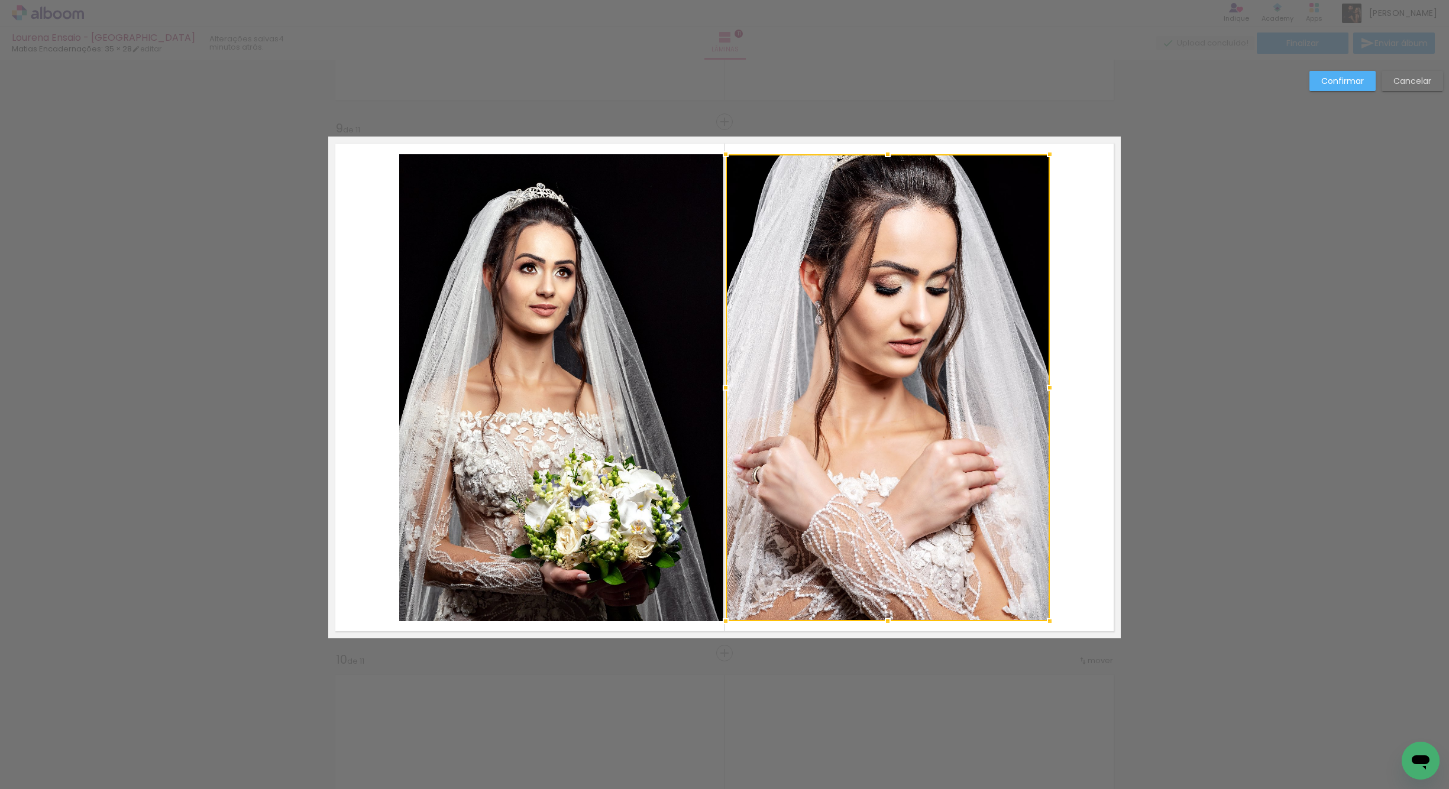
click at [1080, 368] on quentale-layouter at bounding box center [724, 388] width 792 height 502
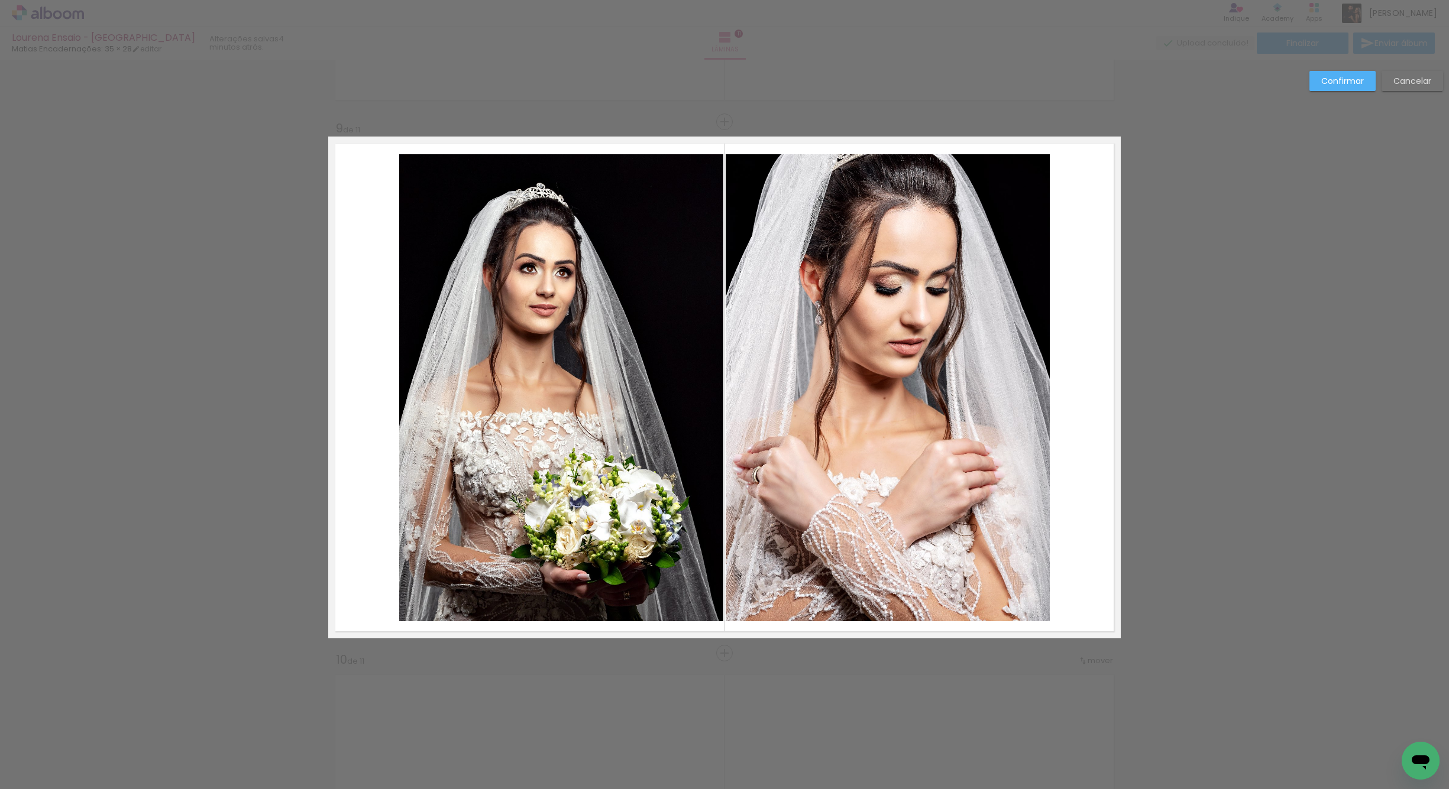
click at [866, 426] on quentale-photo at bounding box center [888, 387] width 324 height 467
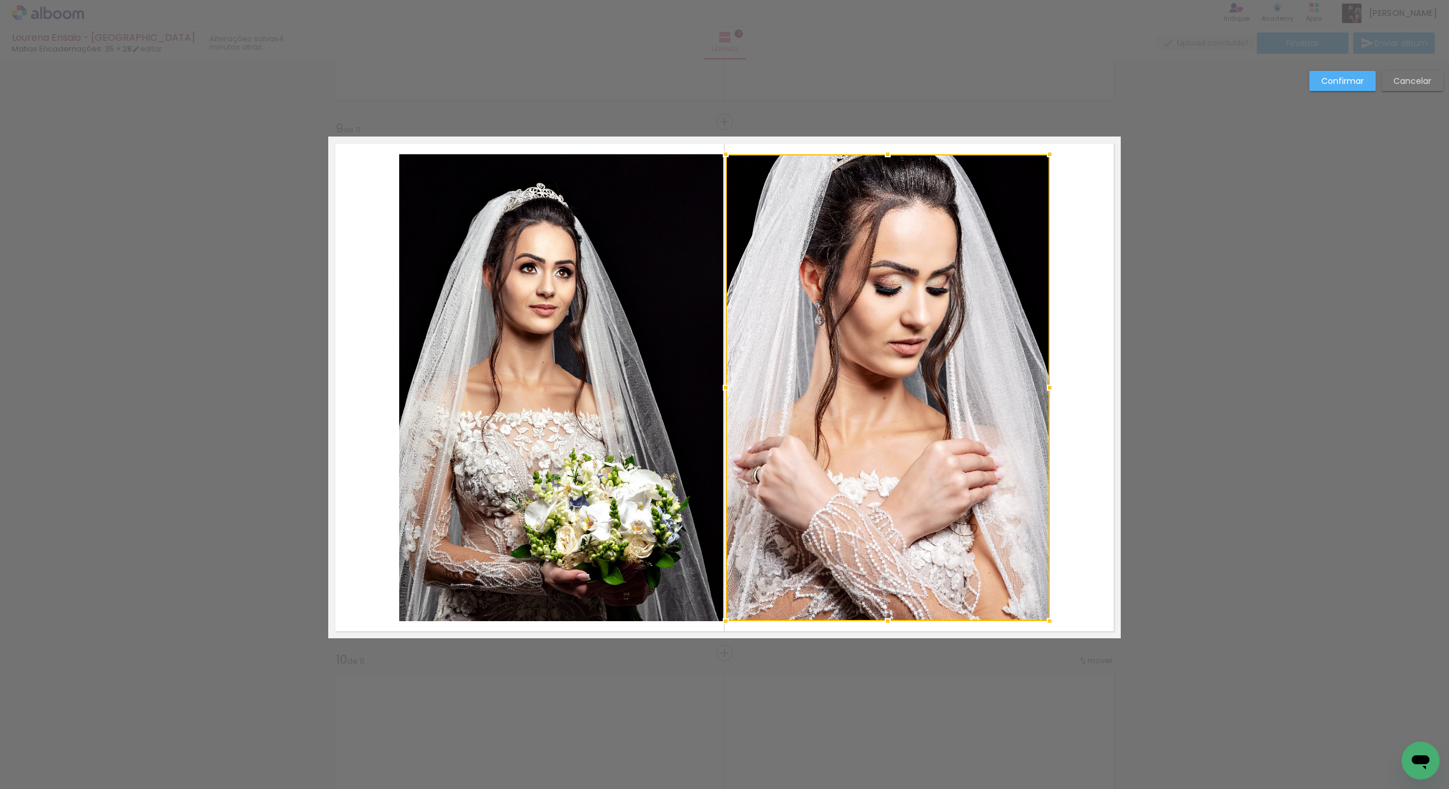
click at [856, 436] on div at bounding box center [888, 387] width 324 height 467
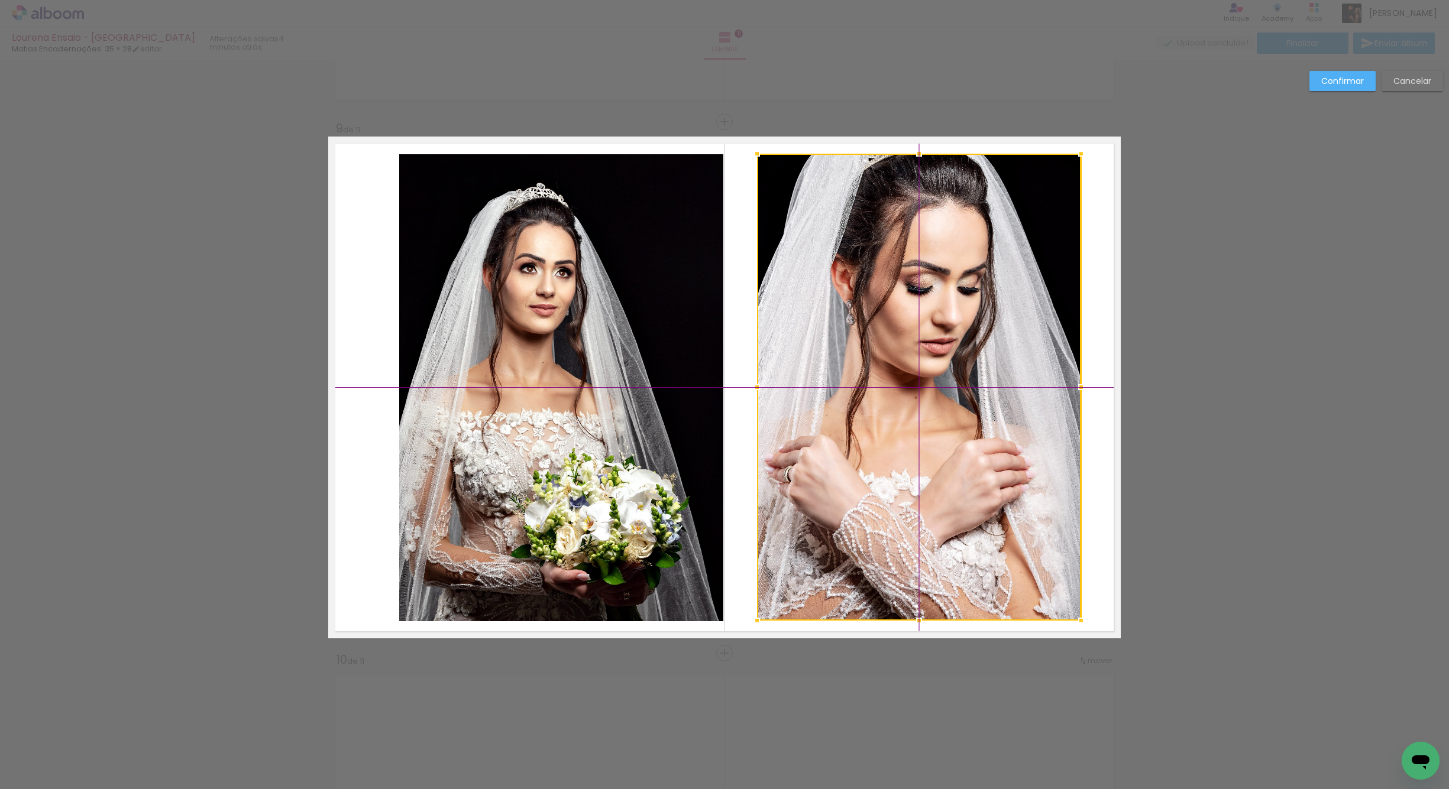
drag, startPoint x: 859, startPoint y: 431, endPoint x: 884, endPoint y: 433, distance: 25.5
click at [884, 433] on div at bounding box center [919, 387] width 324 height 467
click at [536, 471] on quentale-photo at bounding box center [561, 387] width 324 height 467
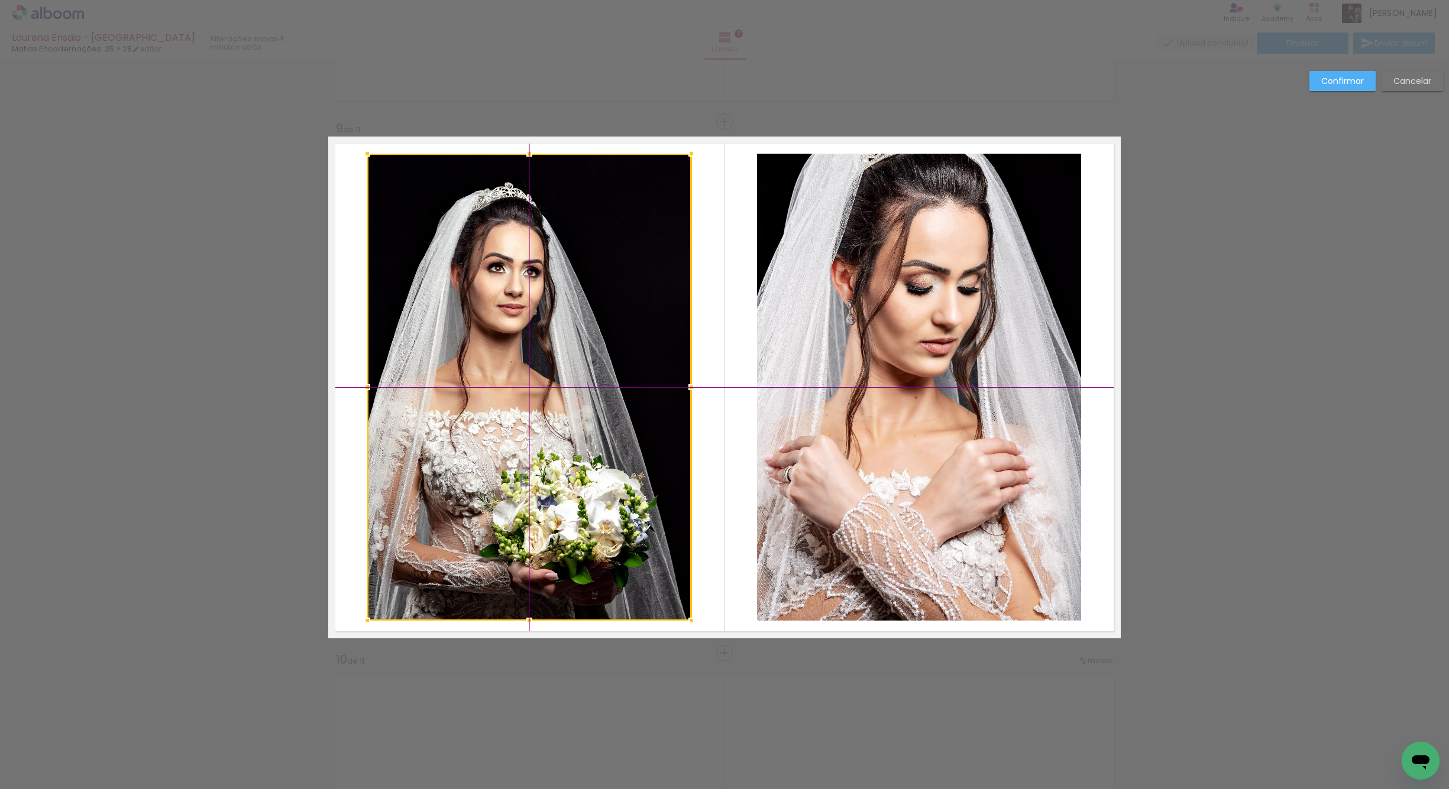
drag, startPoint x: 570, startPoint y: 475, endPoint x: 547, endPoint y: 475, distance: 23.1
click at [537, 476] on div at bounding box center [529, 387] width 324 height 467
click at [1322, 90] on paper-button "Confirmar" at bounding box center [1342, 81] width 66 height 20
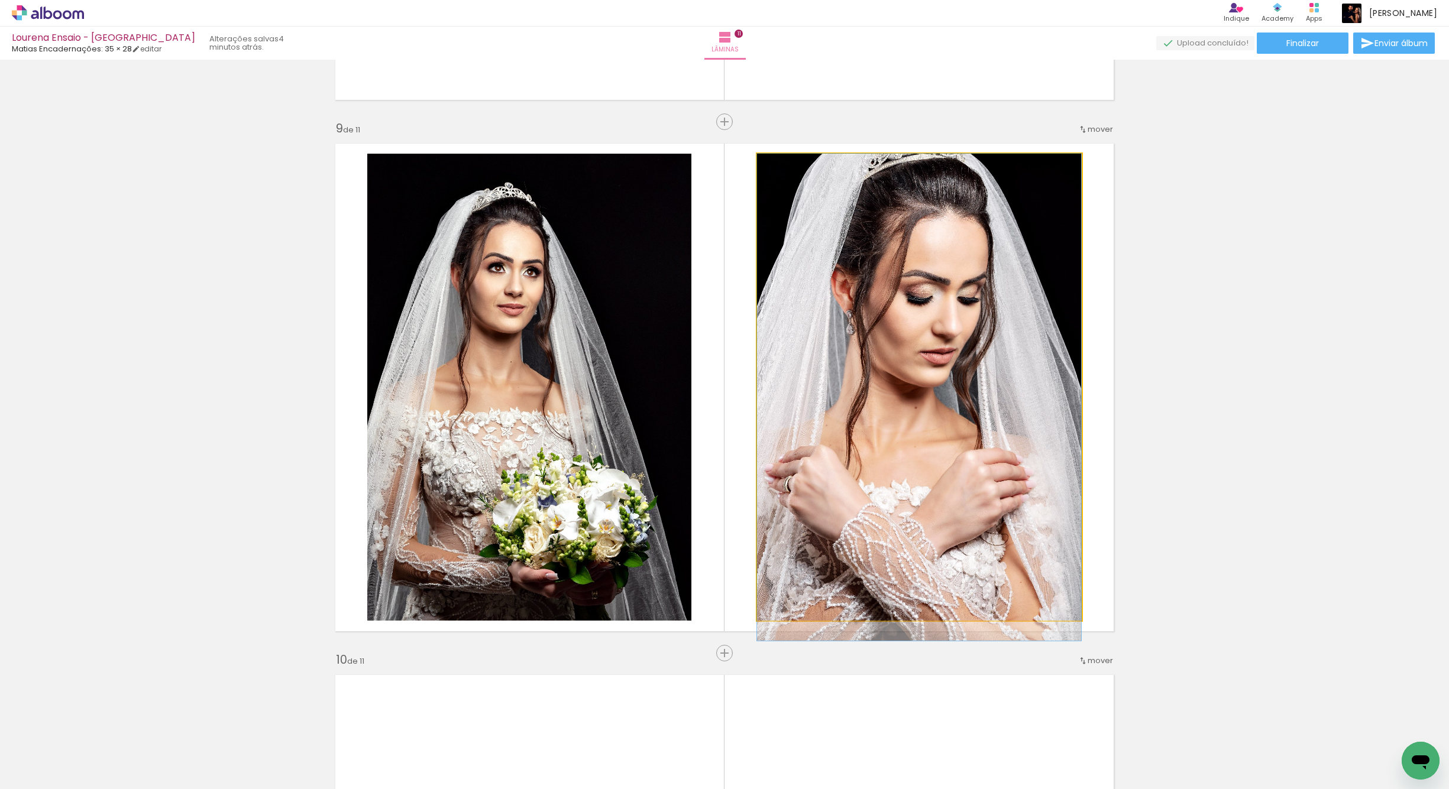
drag, startPoint x: 860, startPoint y: 378, endPoint x: 881, endPoint y: 417, distance: 44.7
drag, startPoint x: 828, startPoint y: 394, endPoint x: 826, endPoint y: 403, distance: 8.6
click at [822, 403] on quentale-photo at bounding box center [919, 387] width 324 height 467
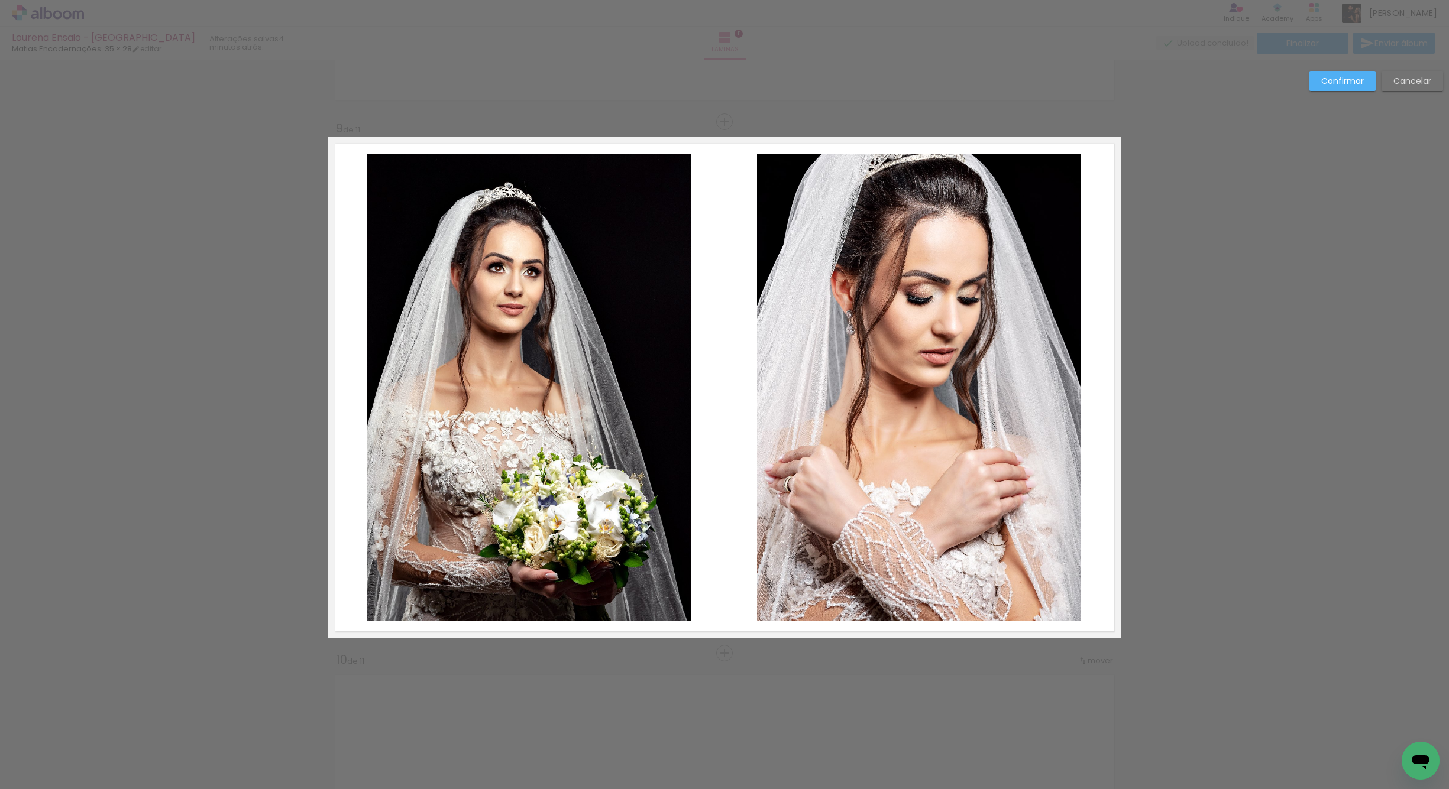
drag, startPoint x: 633, startPoint y: 454, endPoint x: 652, endPoint y: 450, distance: 19.3
click at [633, 454] on quentale-photo at bounding box center [529, 387] width 324 height 467
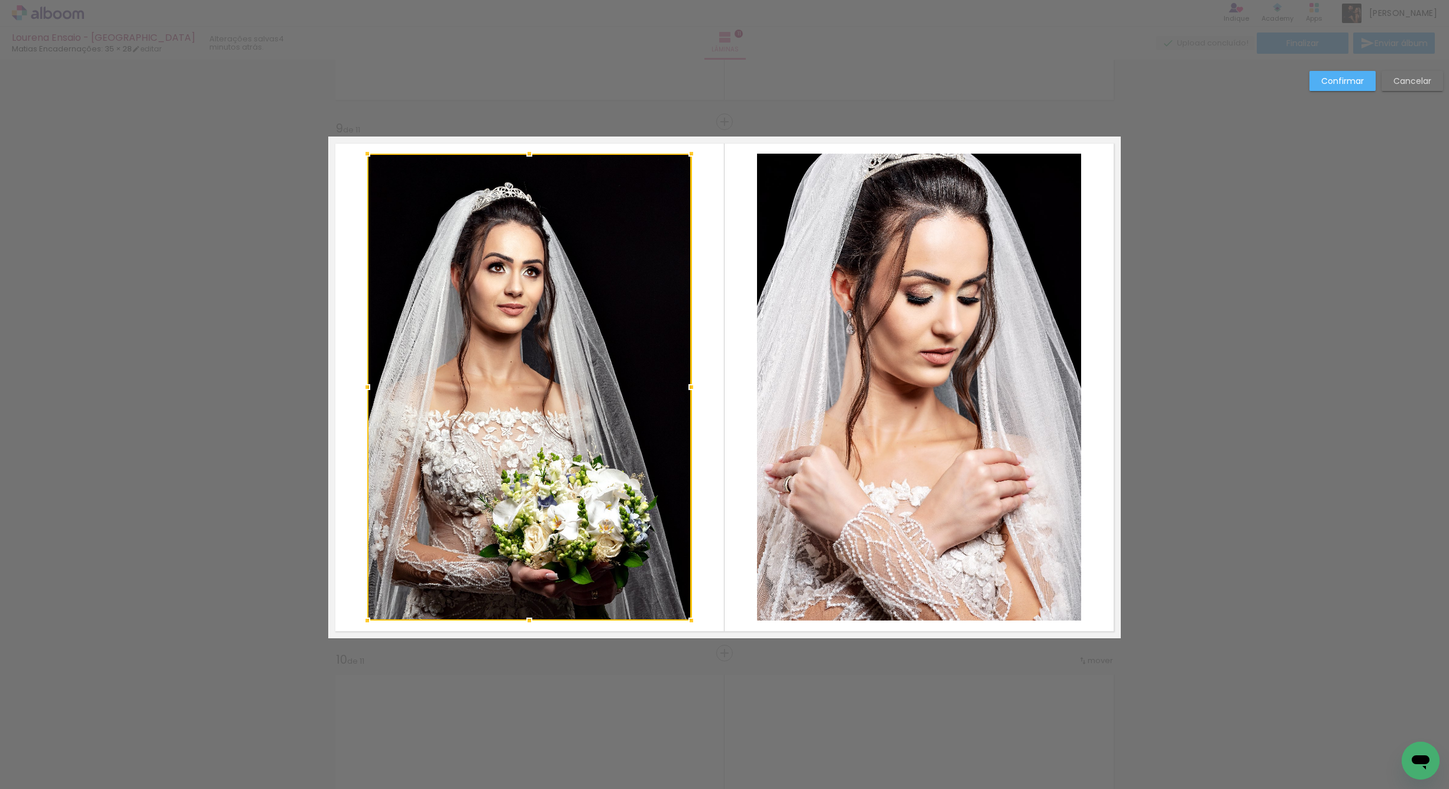
drag, startPoint x: 792, startPoint y: 435, endPoint x: 805, endPoint y: 437, distance: 12.5
click at [793, 436] on quentale-photo at bounding box center [919, 387] width 324 height 467
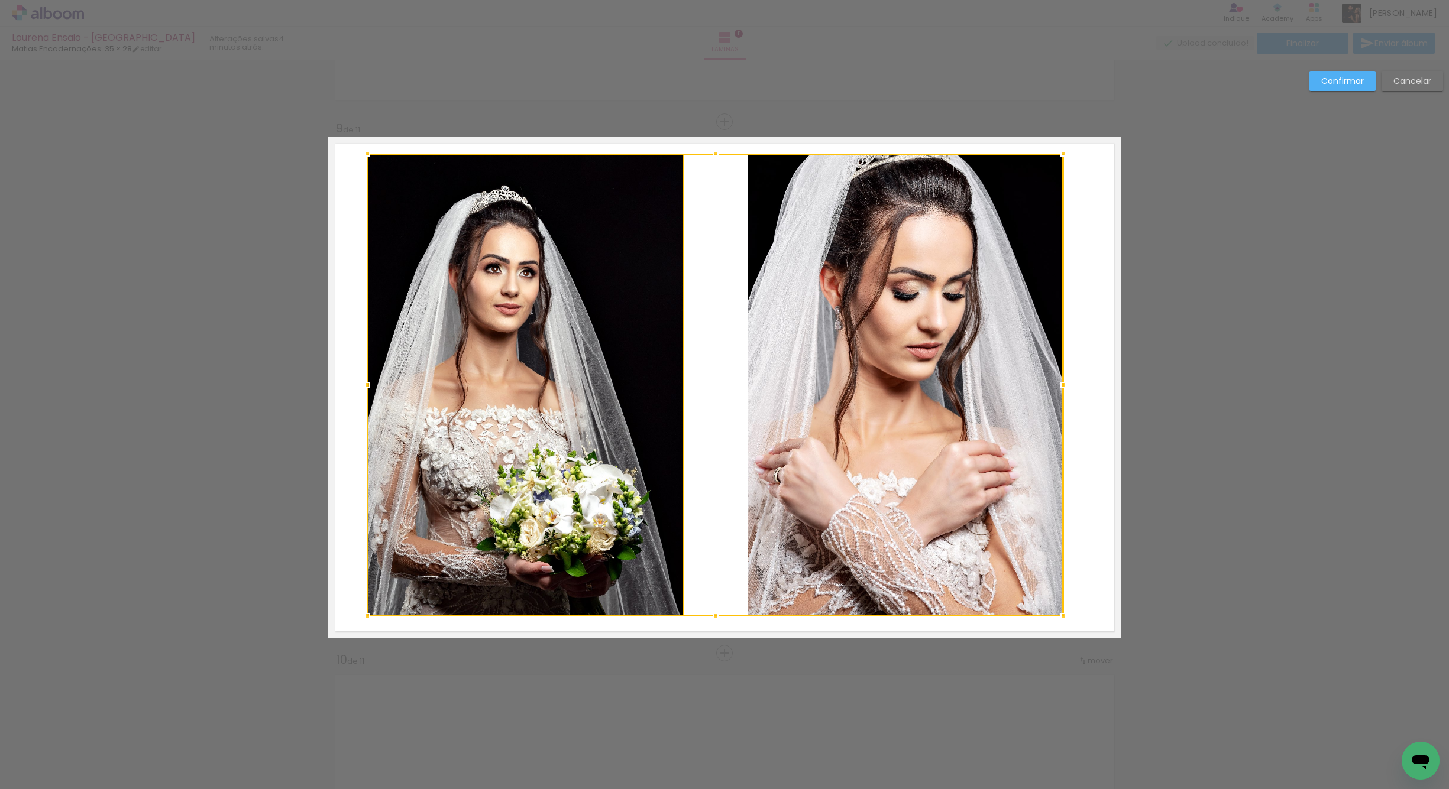
drag, startPoint x: 1077, startPoint y: 624, endPoint x: 1061, endPoint y: 617, distance: 17.7
click at [1061, 619] on div at bounding box center [1063, 616] width 24 height 24
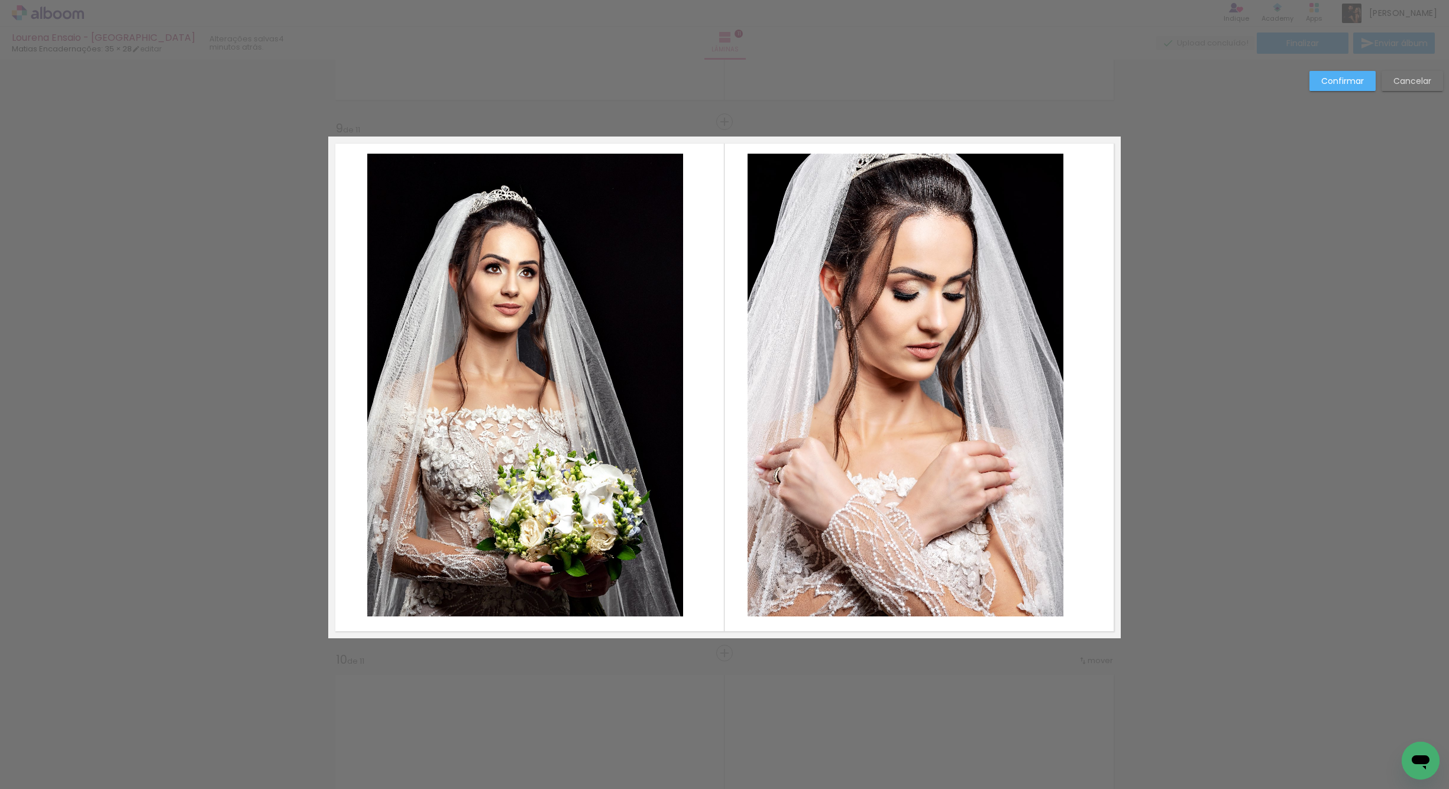
drag, startPoint x: 1338, startPoint y: 80, endPoint x: 1327, endPoint y: 83, distance: 11.6
click at [0, 0] on slot "Confirmar" at bounding box center [0, 0] width 0 height 0
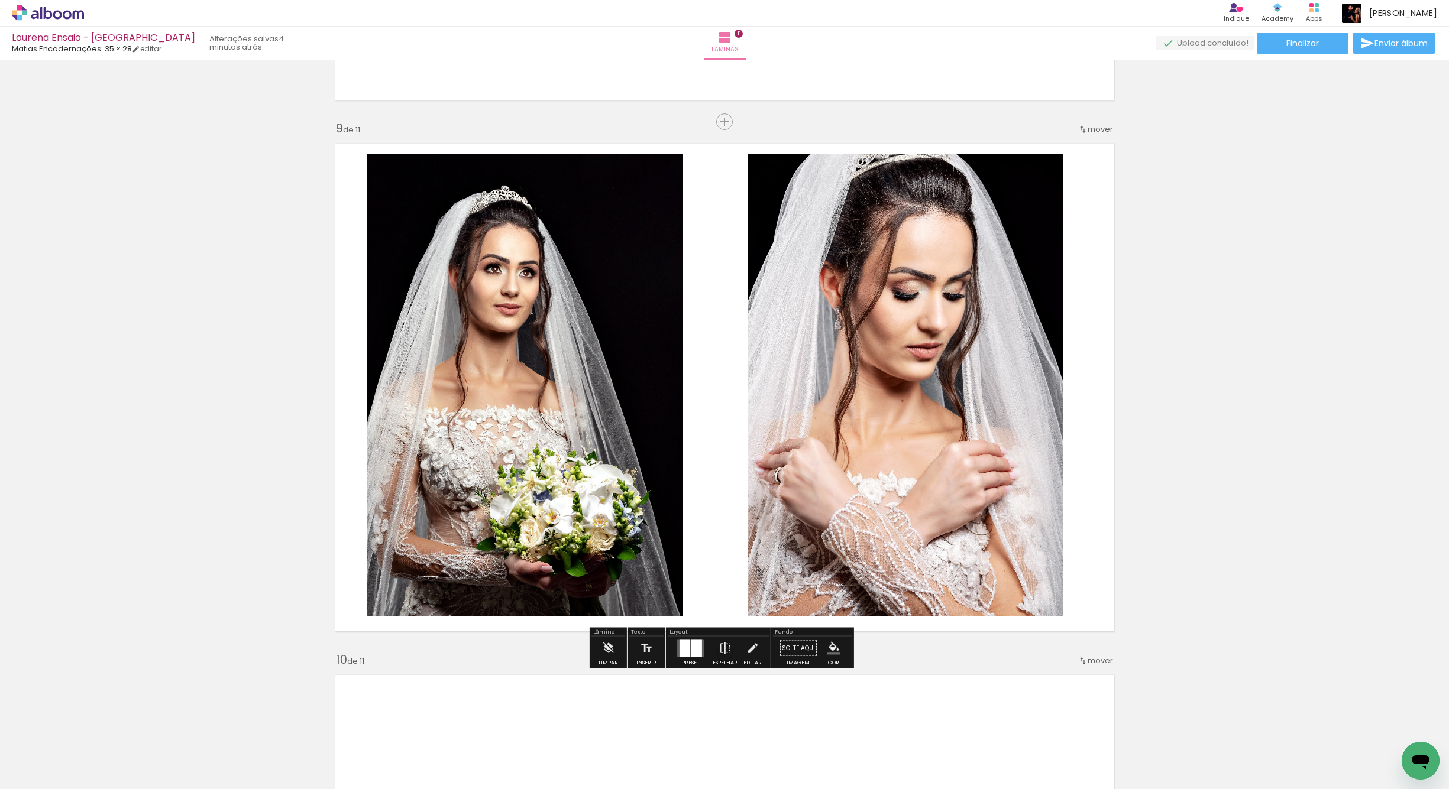
click at [902, 425] on quentale-photo at bounding box center [905, 385] width 316 height 463
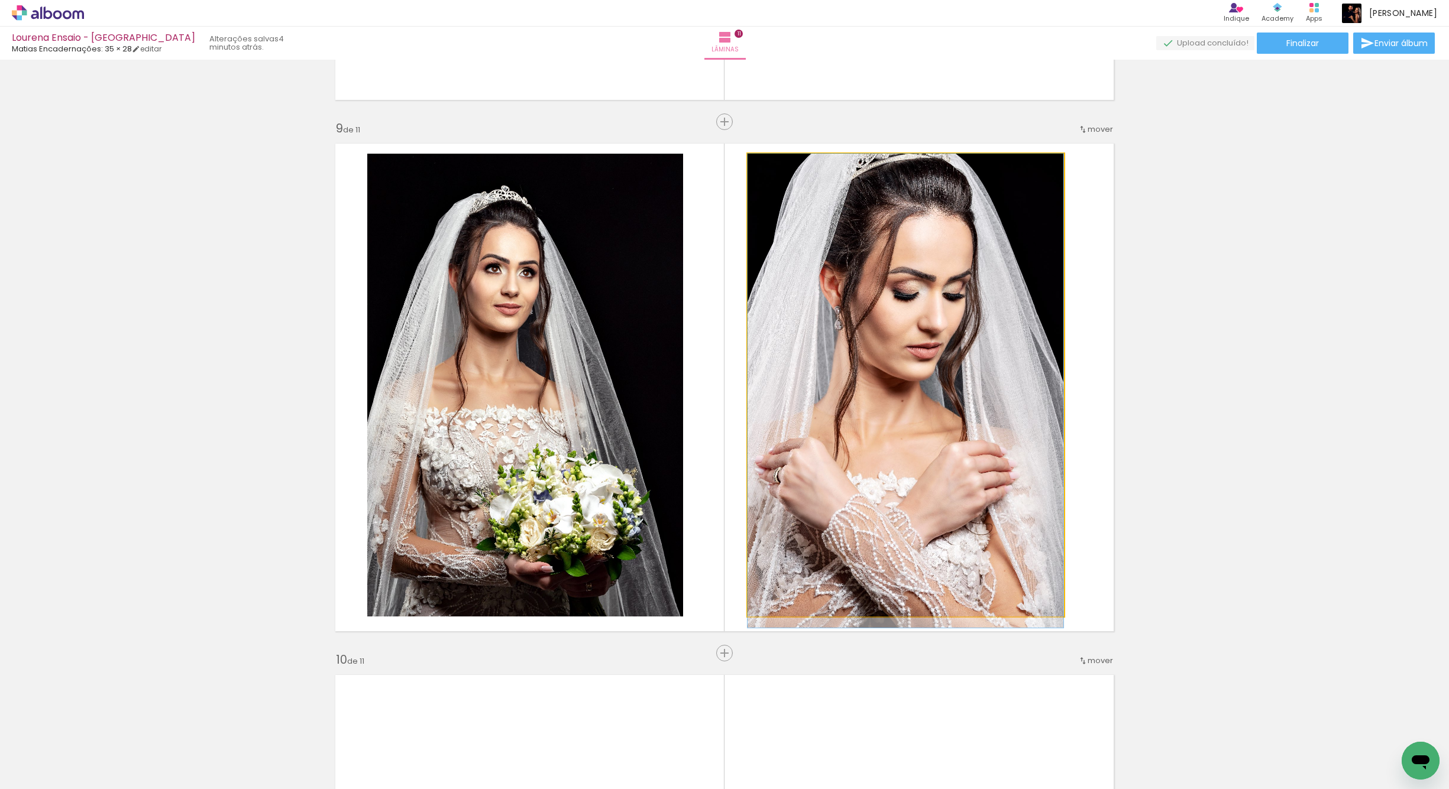
click at [899, 438] on quentale-photo at bounding box center [905, 385] width 316 height 463
drag, startPoint x: 899, startPoint y: 448, endPoint x: 907, endPoint y: 506, distance: 58.5
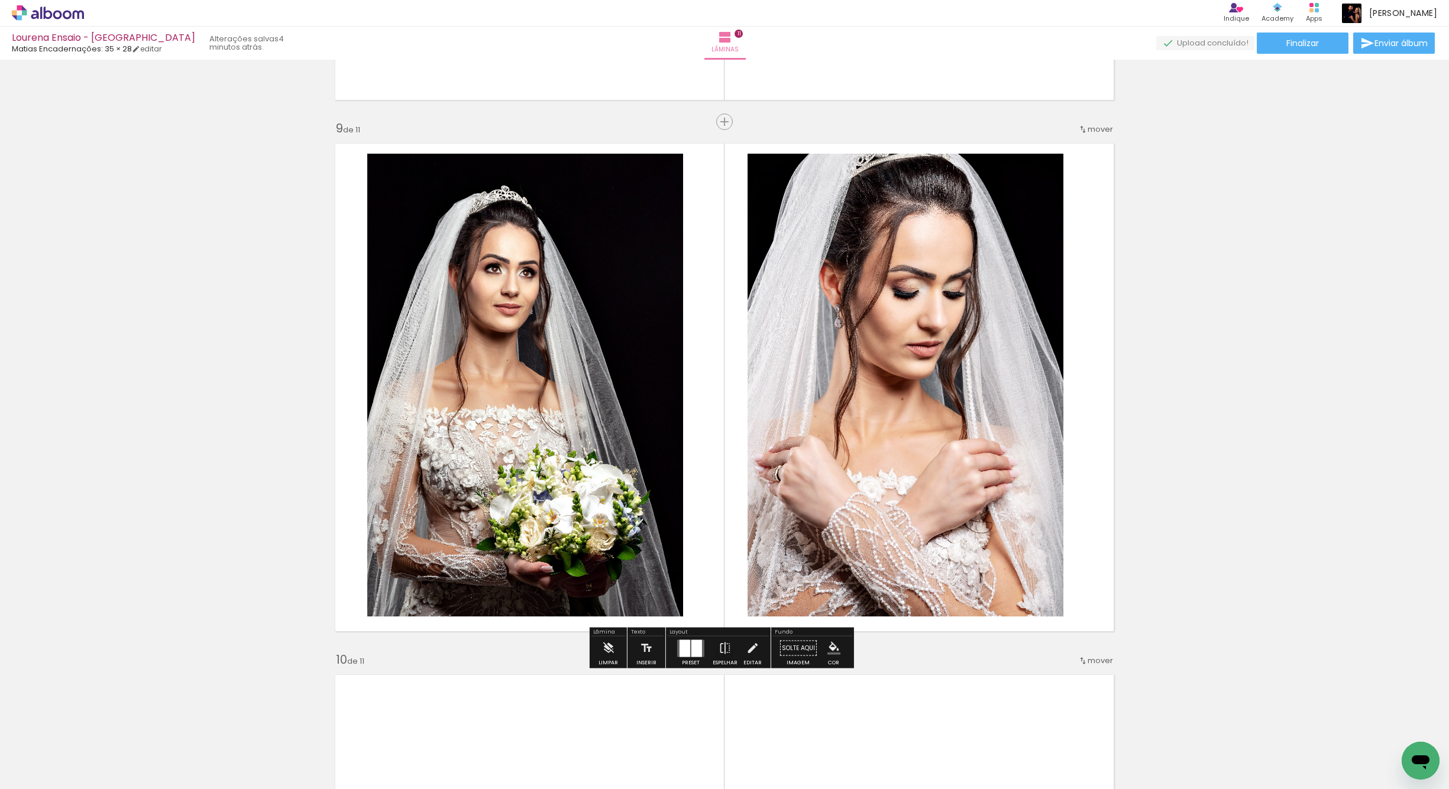
click at [887, 451] on quentale-photo at bounding box center [905, 385] width 316 height 463
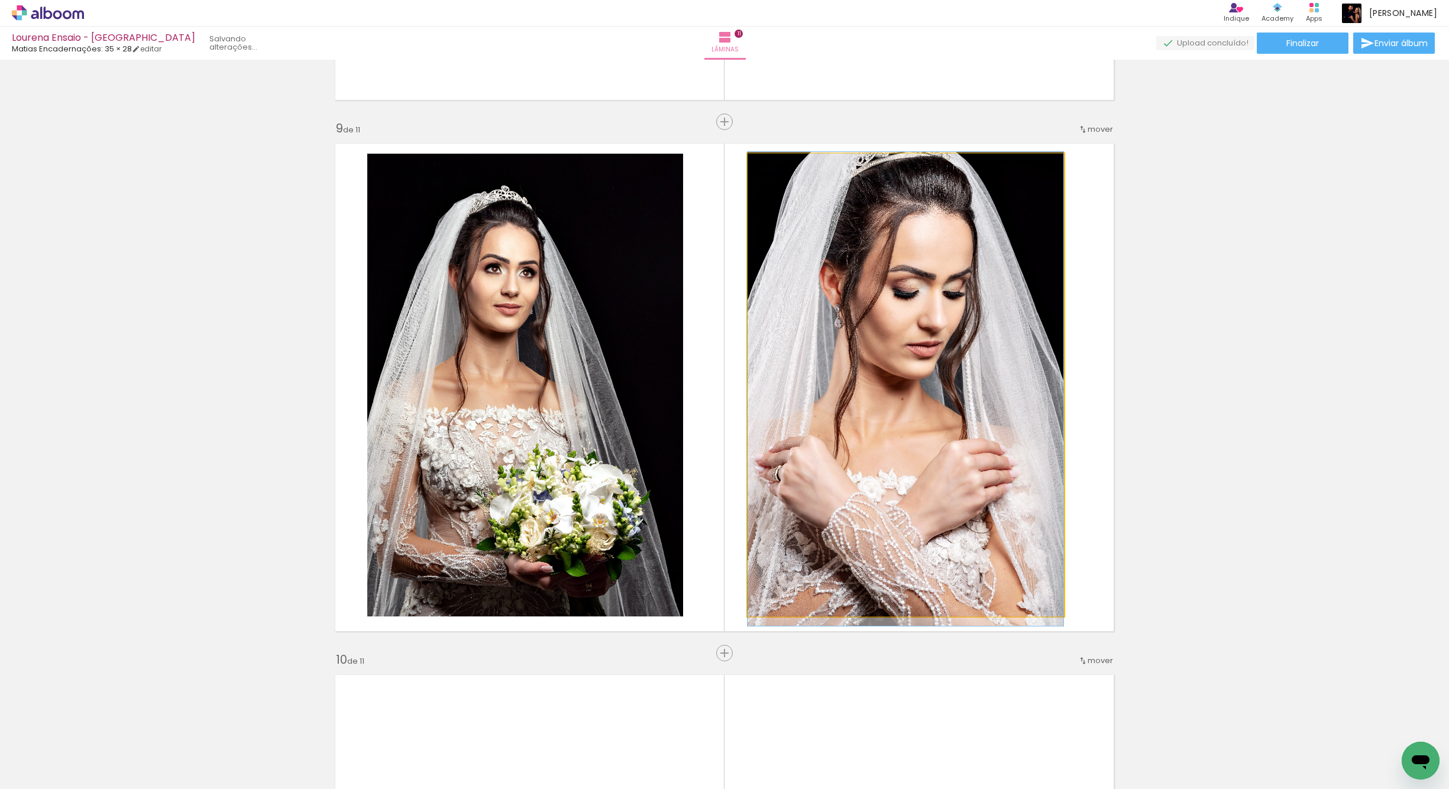
click at [887, 451] on quentale-photo at bounding box center [905, 385] width 316 height 463
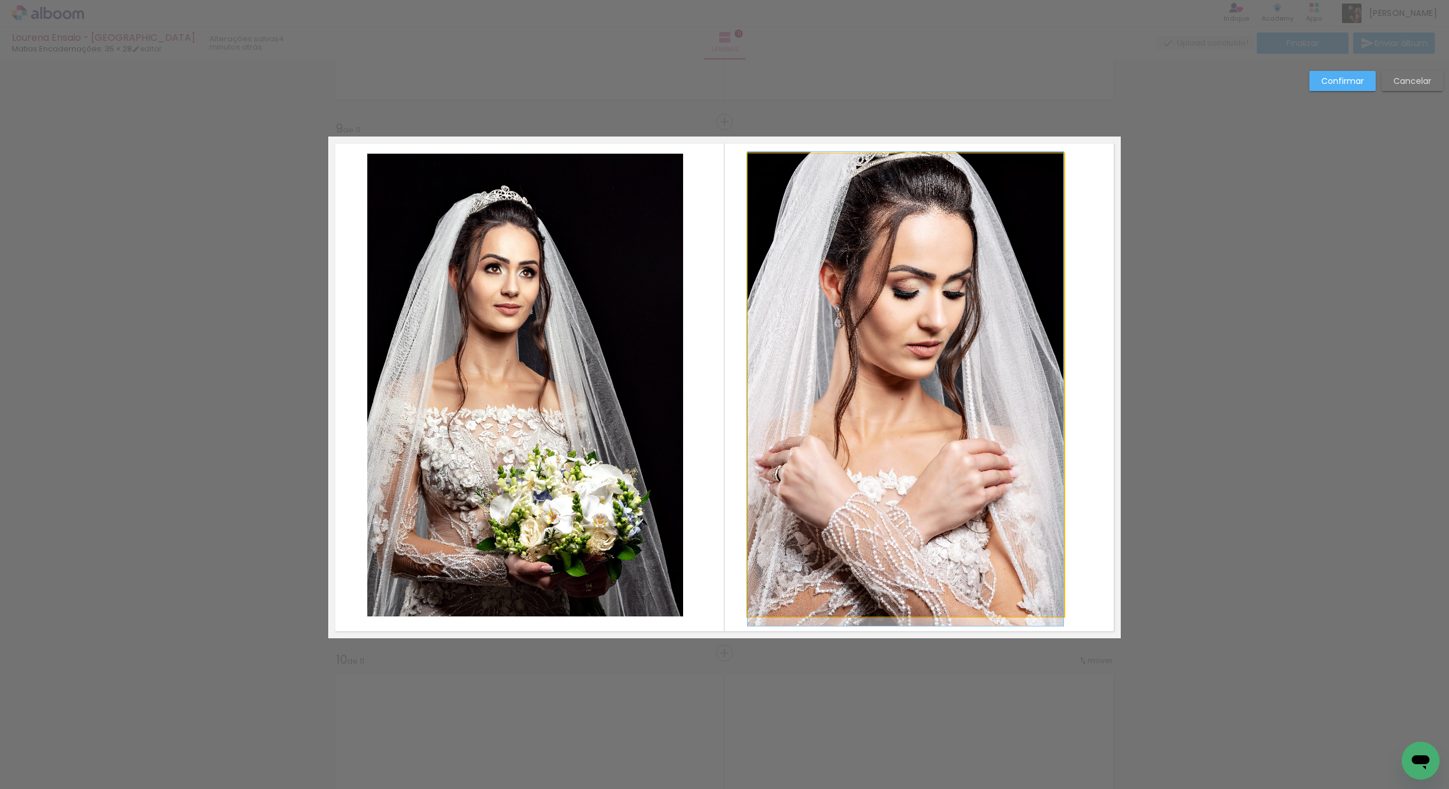
click at [888, 444] on quentale-photo at bounding box center [905, 385] width 316 height 463
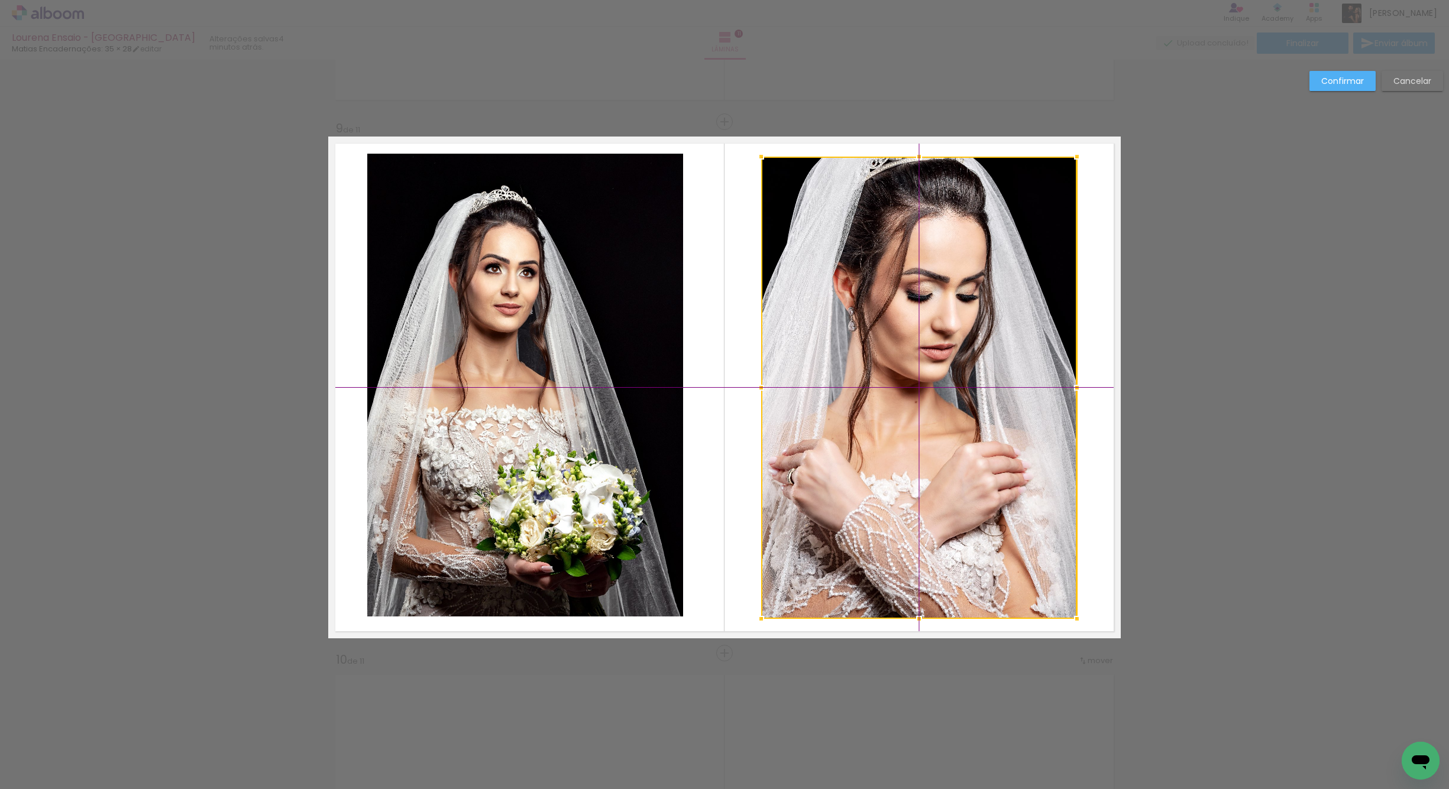
drag, startPoint x: 899, startPoint y: 431, endPoint x: 914, endPoint y: 435, distance: 15.9
click at [914, 435] on div at bounding box center [919, 388] width 316 height 462
click at [624, 455] on quentale-photo at bounding box center [525, 385] width 316 height 463
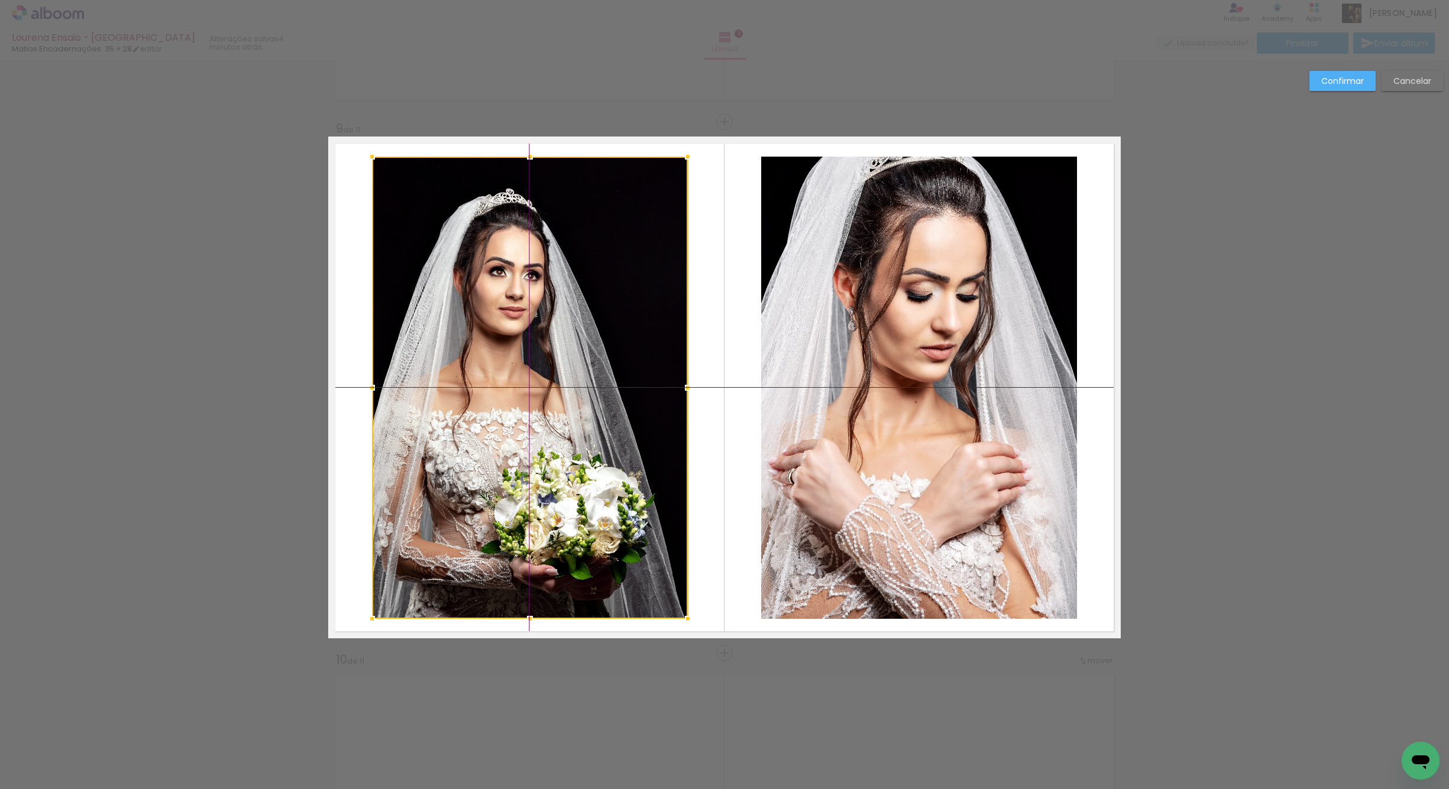
drag, startPoint x: 572, startPoint y: 457, endPoint x: 569, endPoint y: 462, distance: 6.9
click at [569, 462] on div at bounding box center [530, 388] width 316 height 462
click at [0, 0] on slot "Confirmar" at bounding box center [0, 0] width 0 height 0
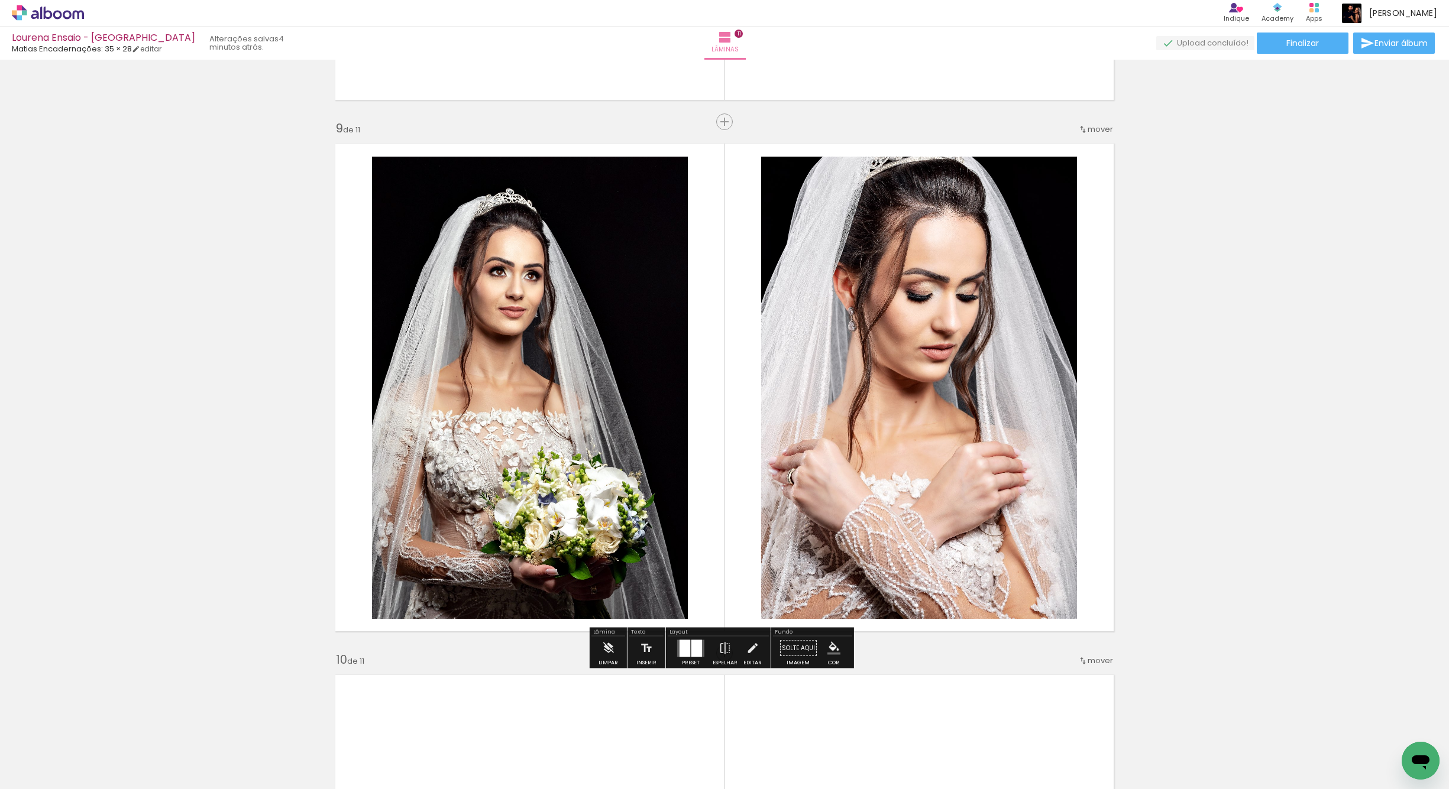
click at [828, 648] on iron-icon "color picker" at bounding box center [833, 648] width 13 height 13
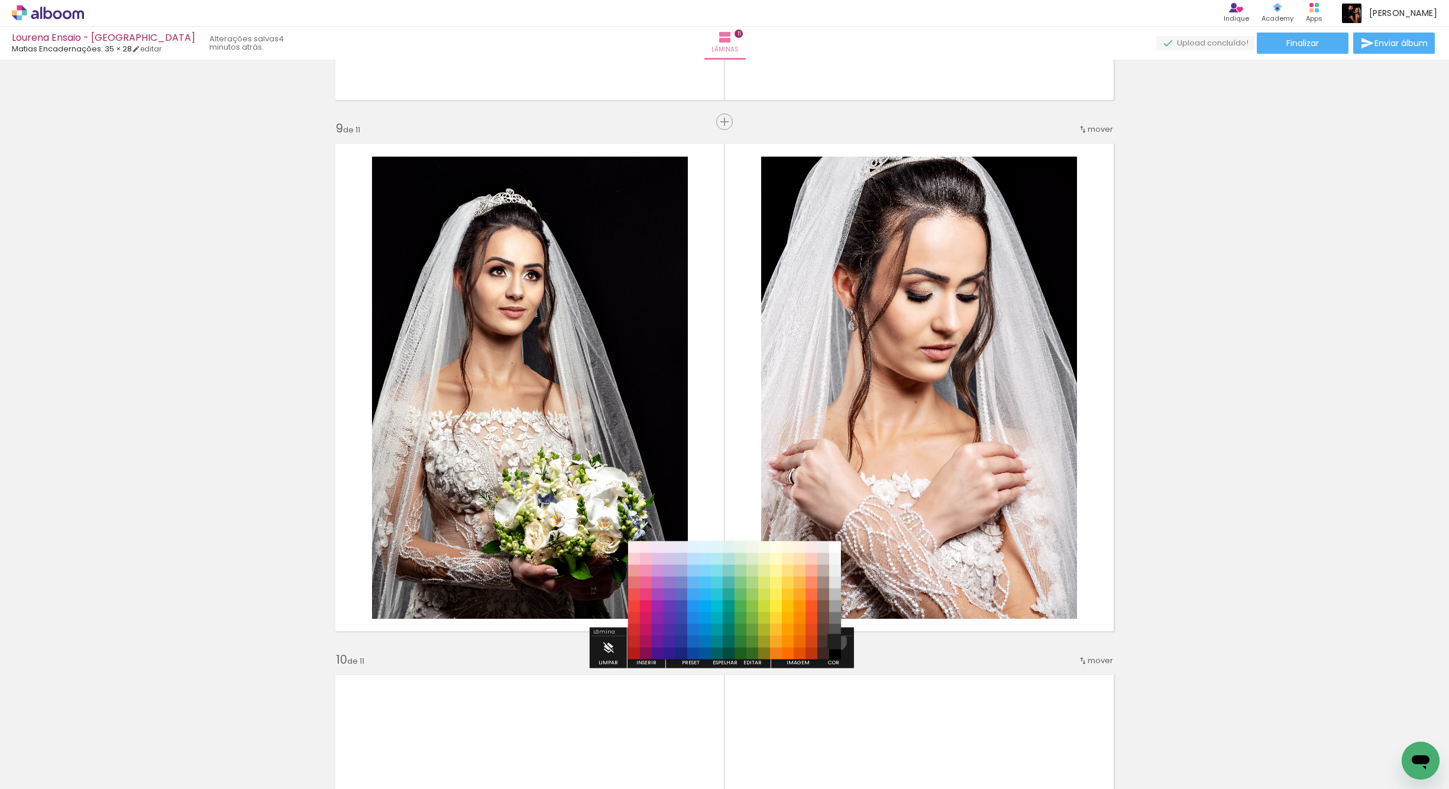
click at [833, 642] on paper-item "#212121" at bounding box center [835, 642] width 12 height 12
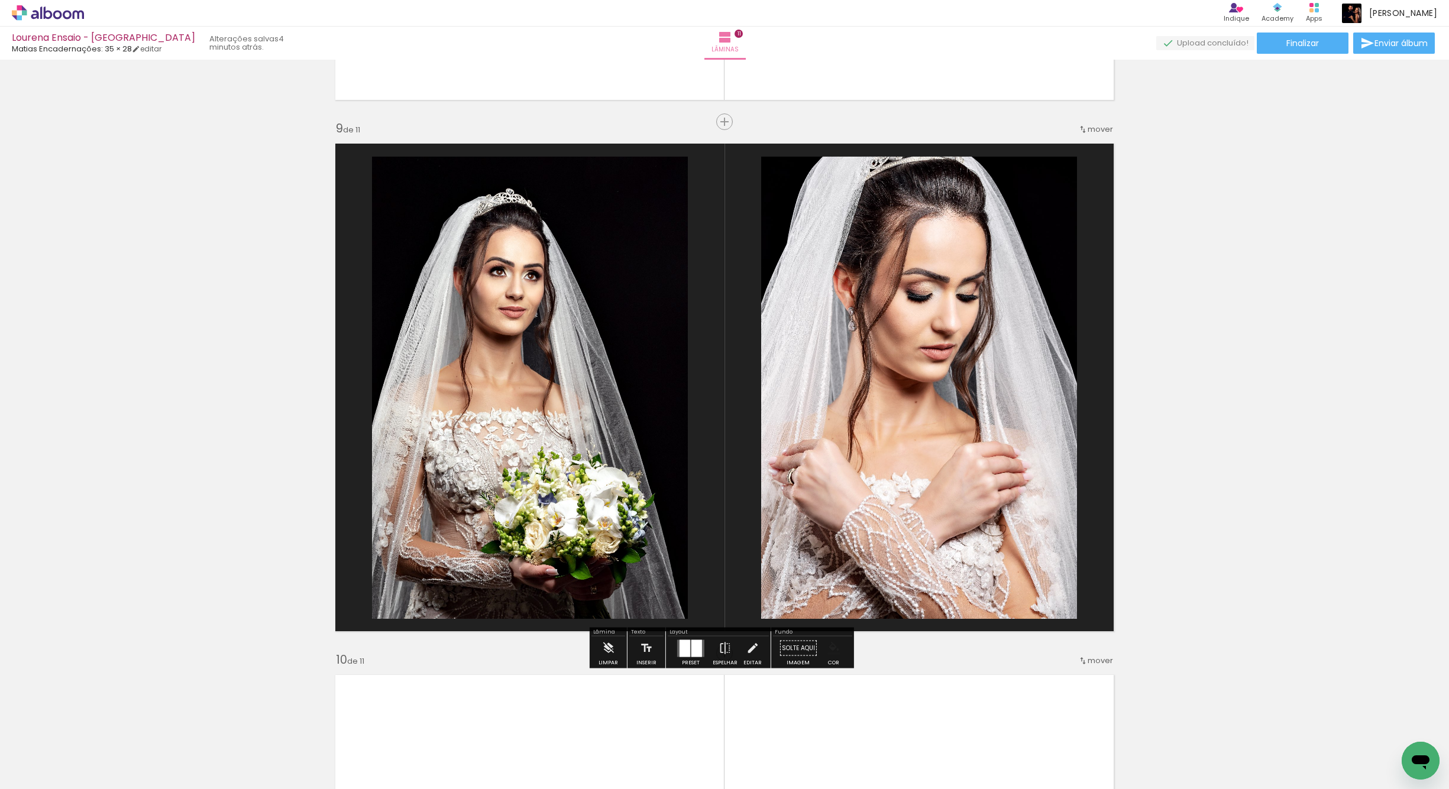
click at [828, 646] on iron-icon "color picker" at bounding box center [833, 648] width 13 height 13
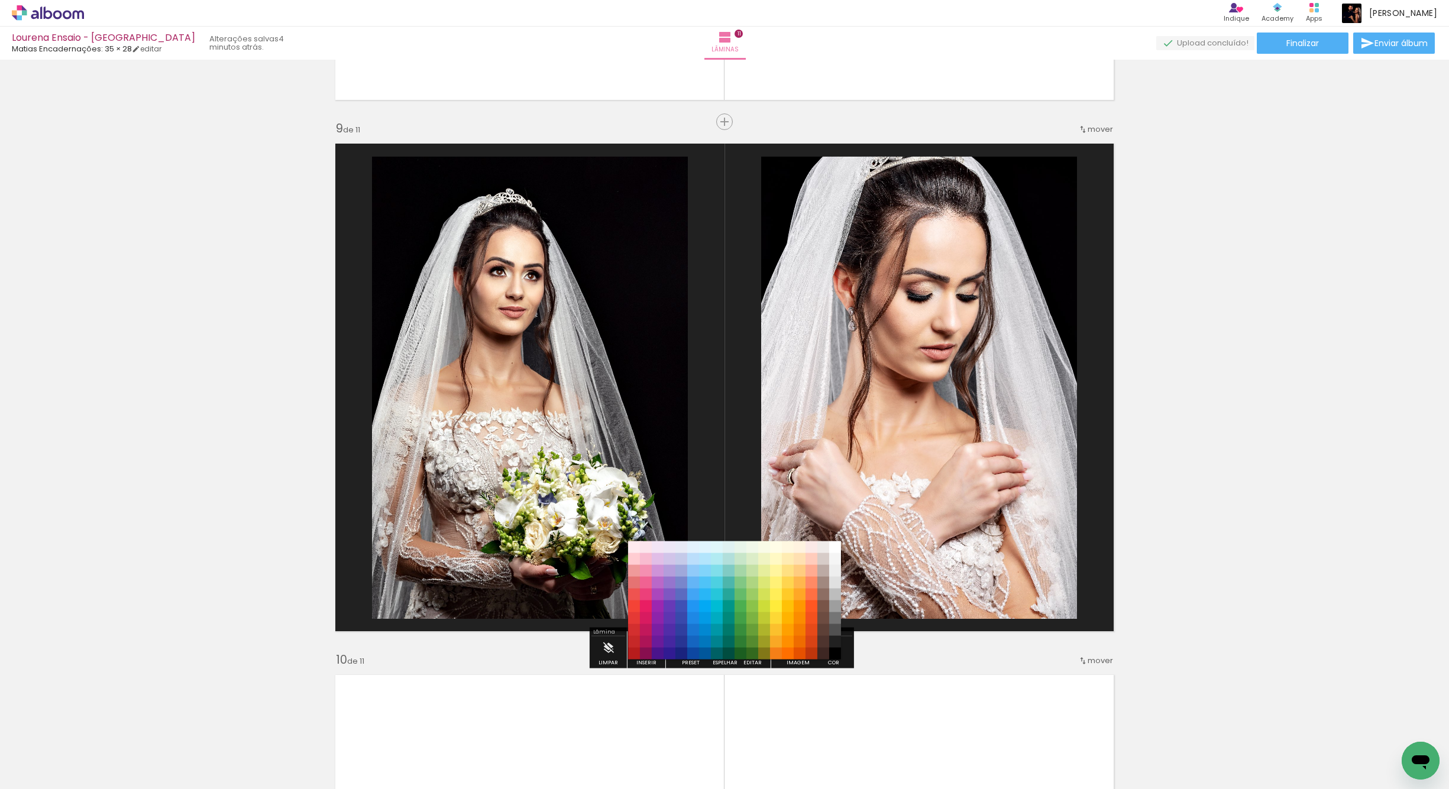
click at [833, 652] on paper-item "#000000" at bounding box center [835, 654] width 12 height 12
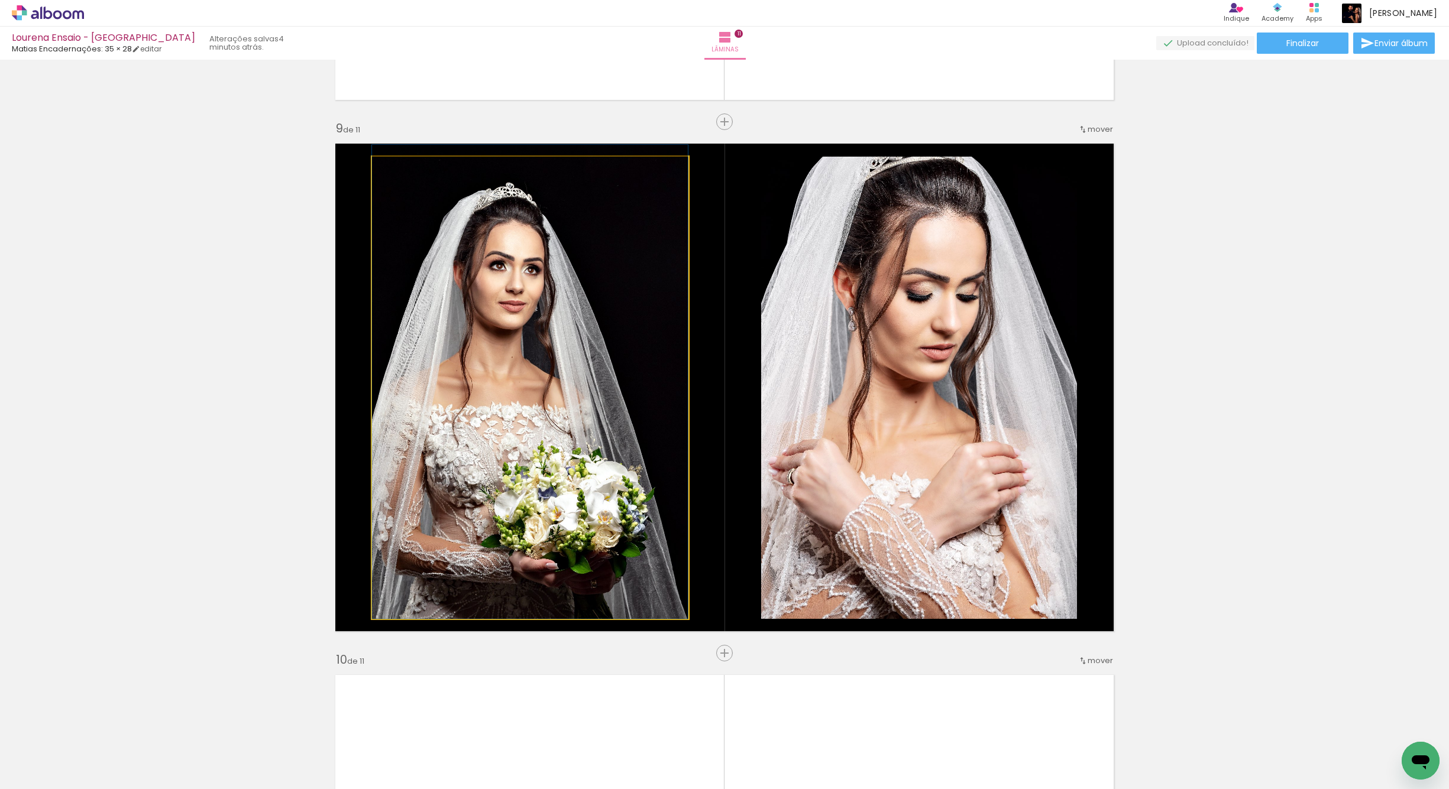
drag, startPoint x: 515, startPoint y: 384, endPoint x: 583, endPoint y: 348, distance: 77.0
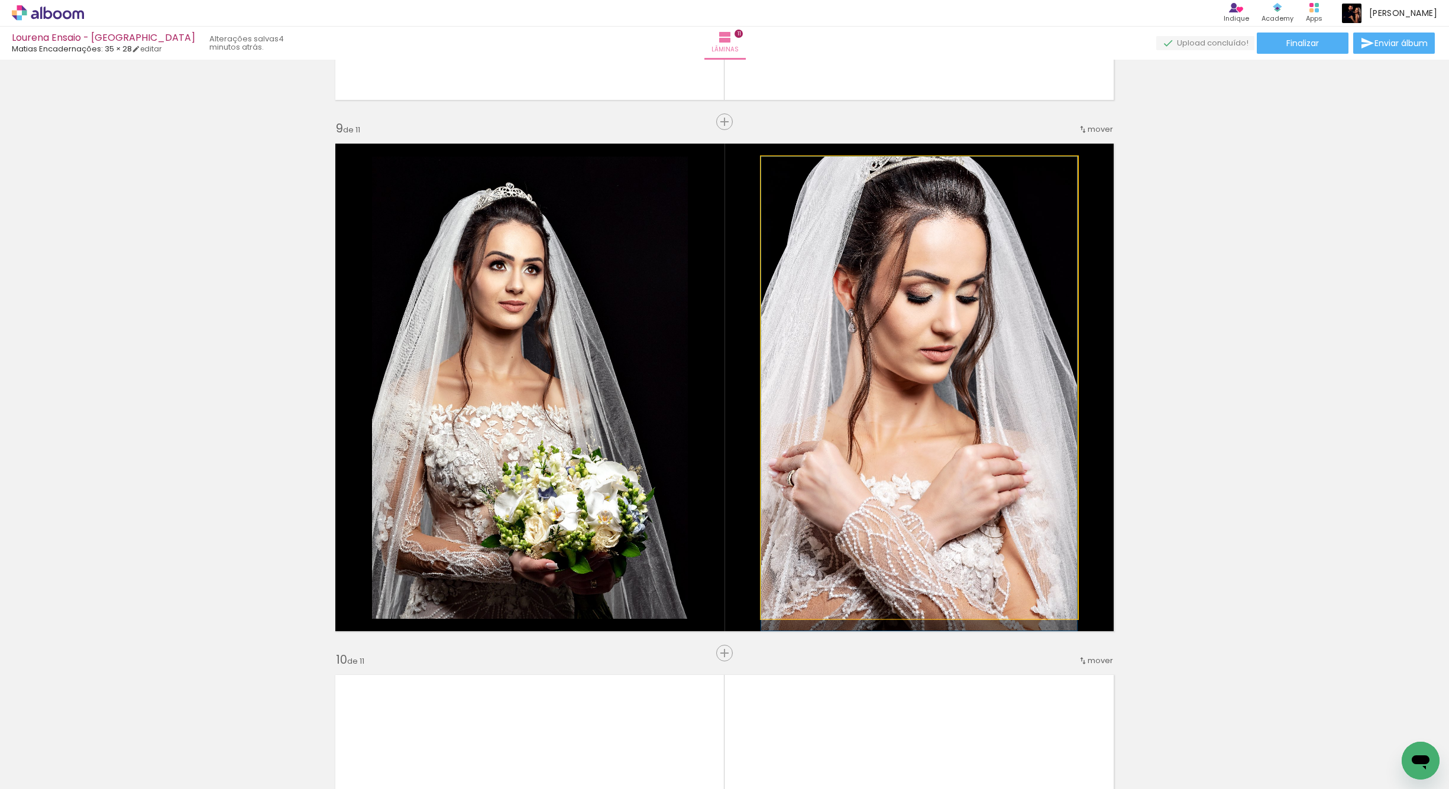
drag, startPoint x: 912, startPoint y: 382, endPoint x: 931, endPoint y: 424, distance: 45.8
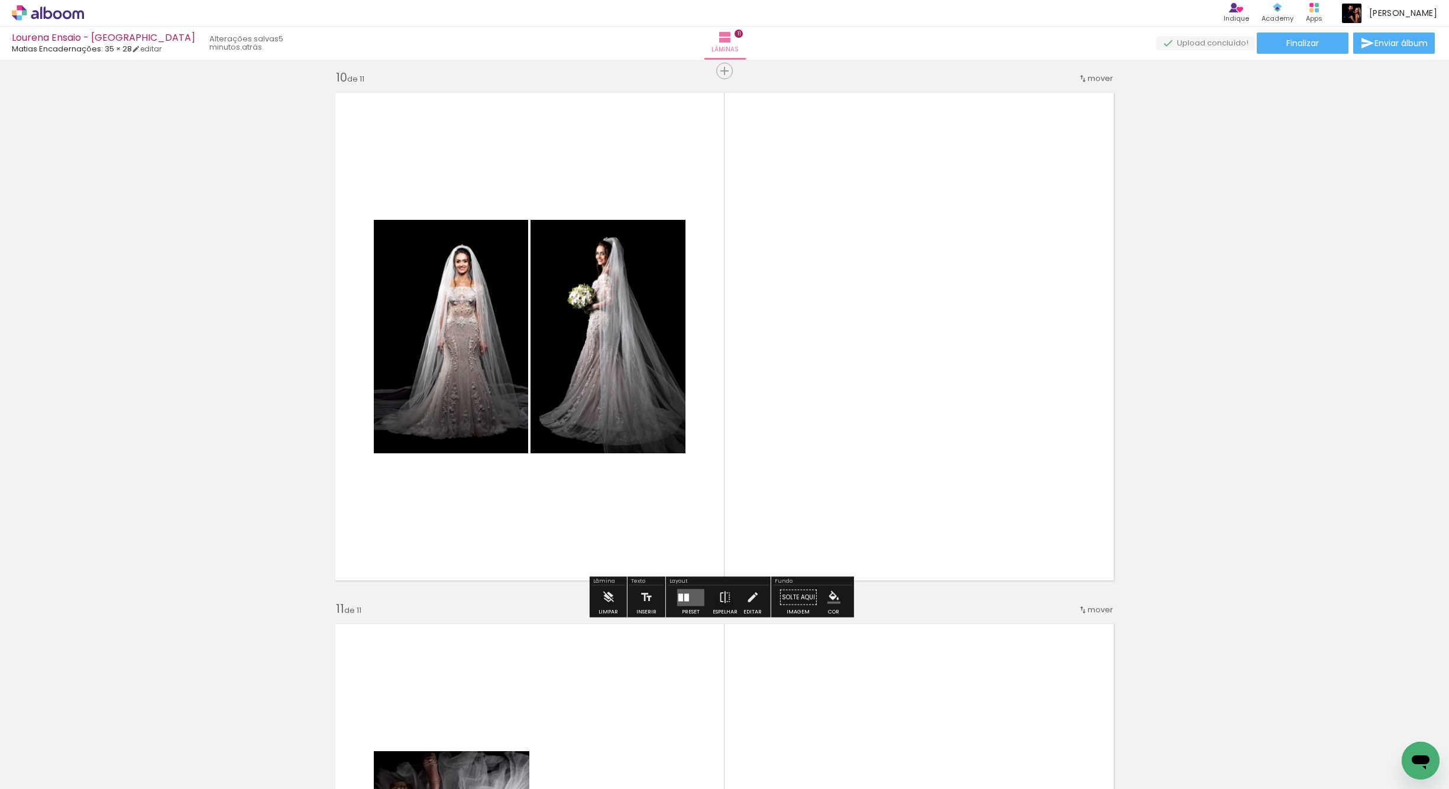
scroll to position [4799, 0]
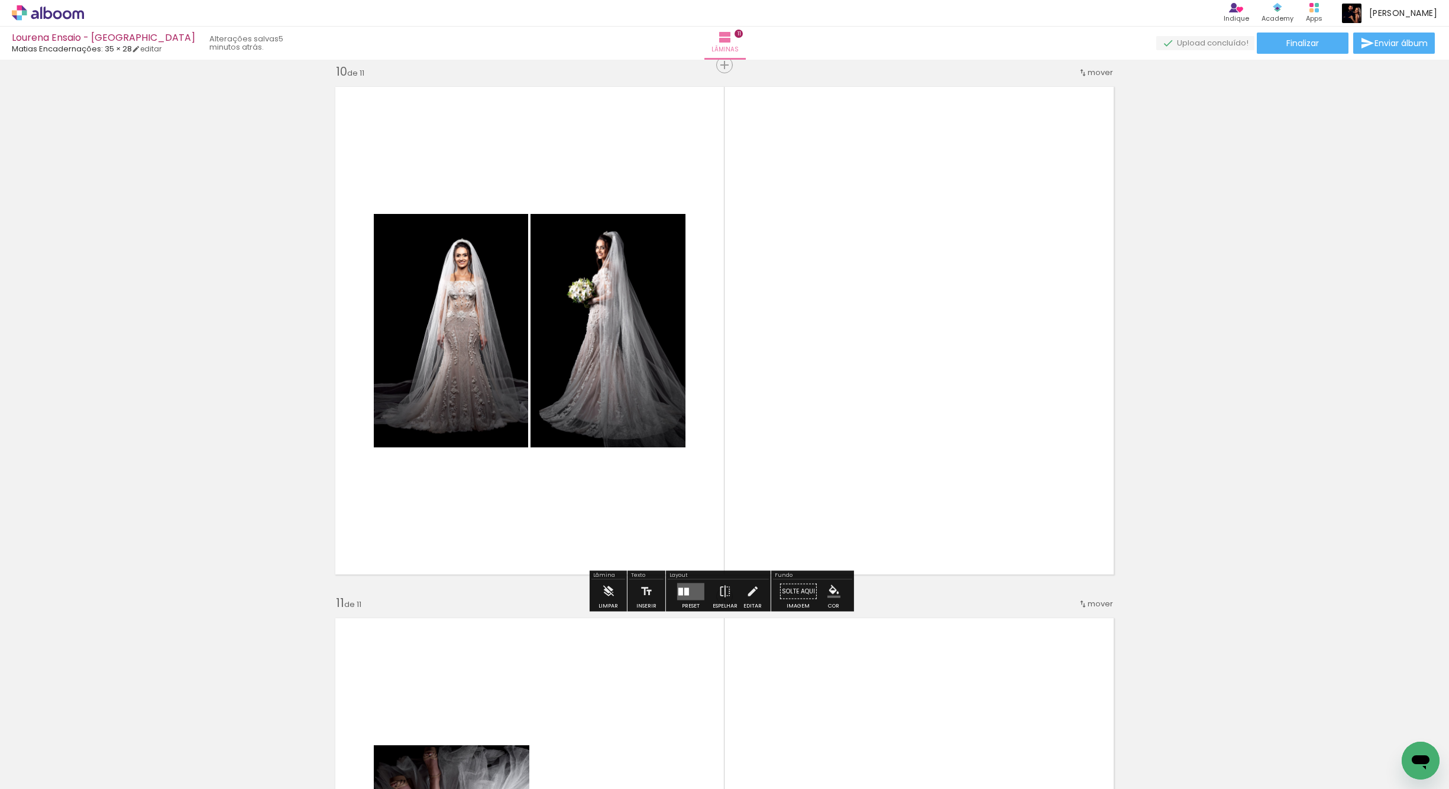
click at [682, 587] on quentale-layouter at bounding box center [690, 591] width 27 height 17
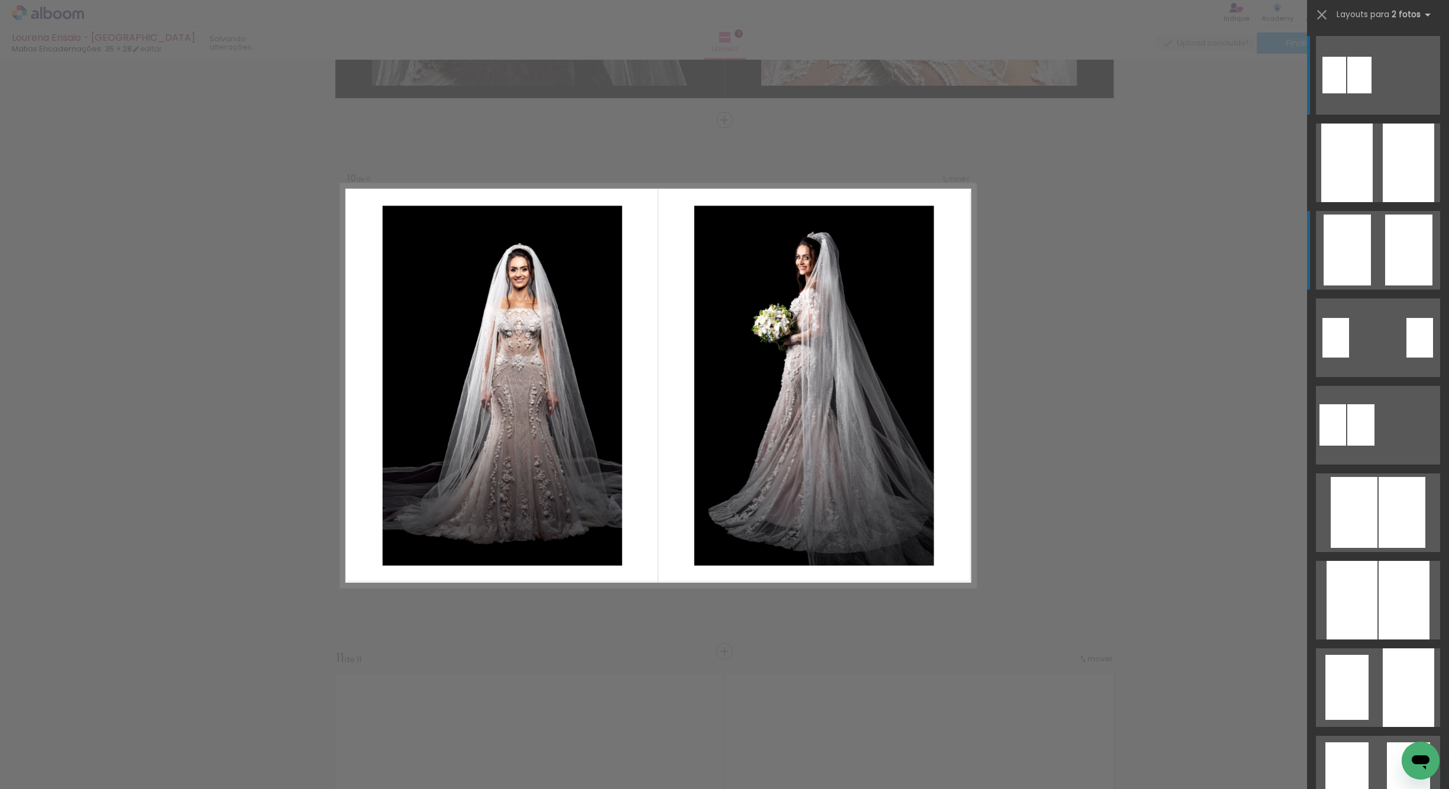
scroll to position [4742, 0]
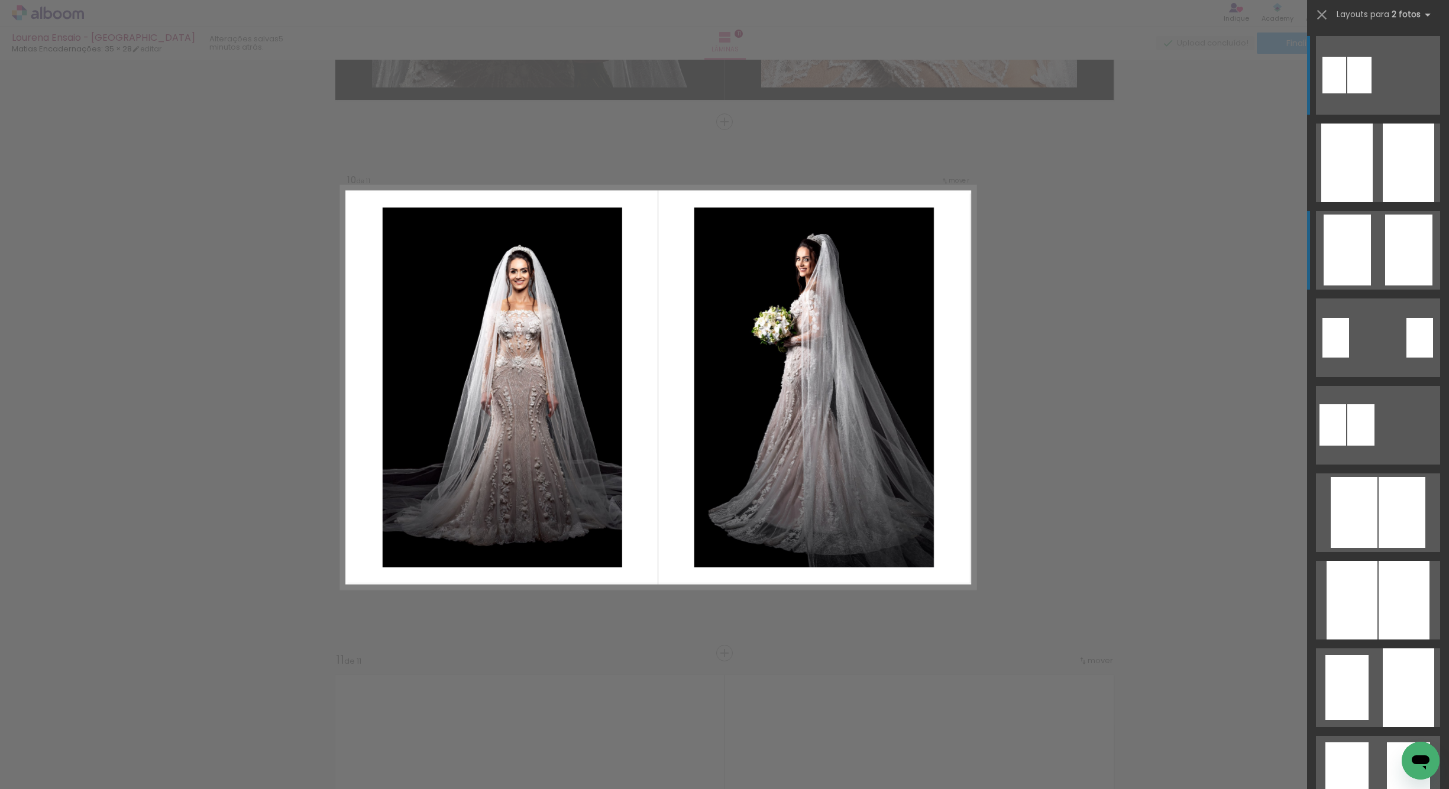
click at [1346, 93] on div at bounding box center [1334, 75] width 24 height 37
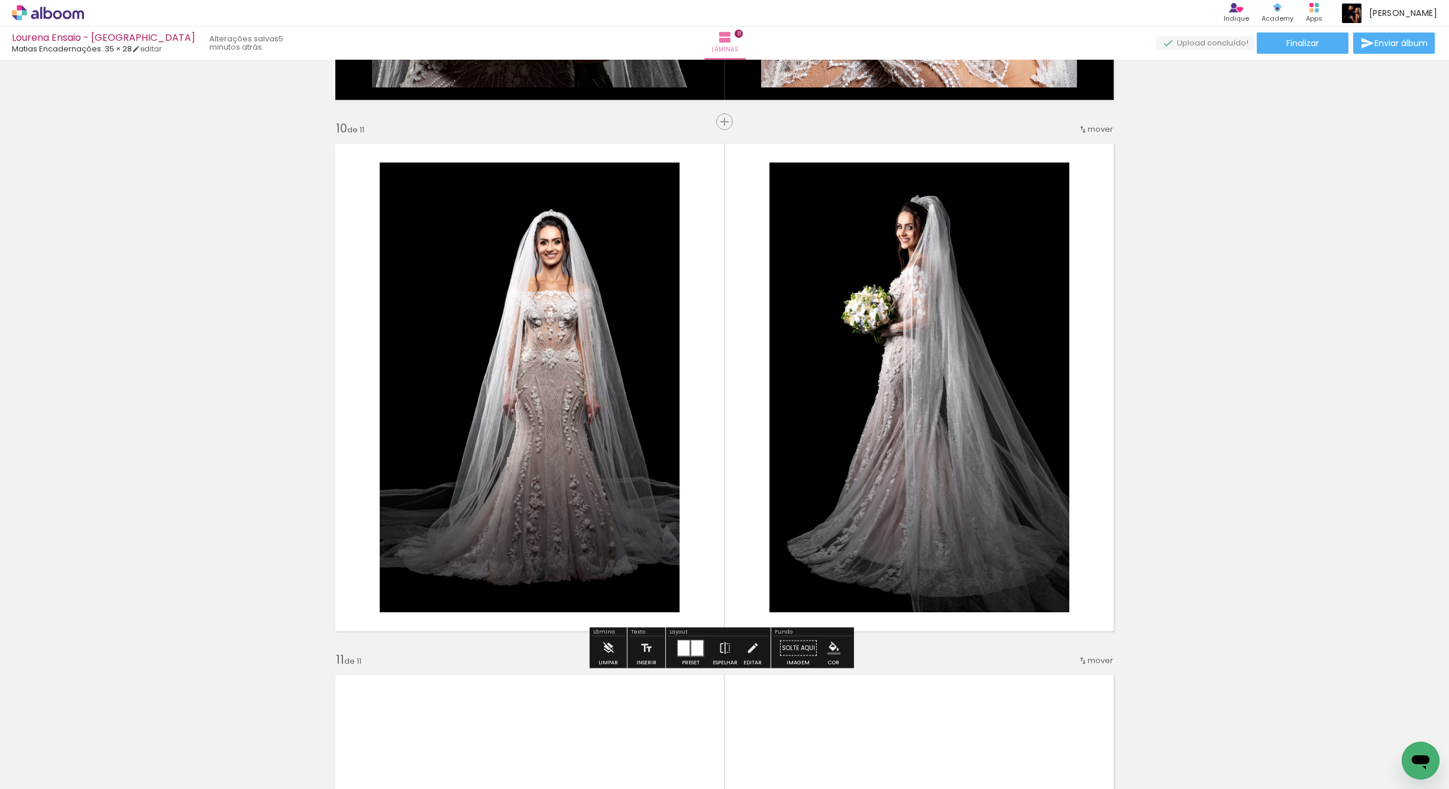
click at [616, 457] on quentale-photo at bounding box center [530, 388] width 300 height 450
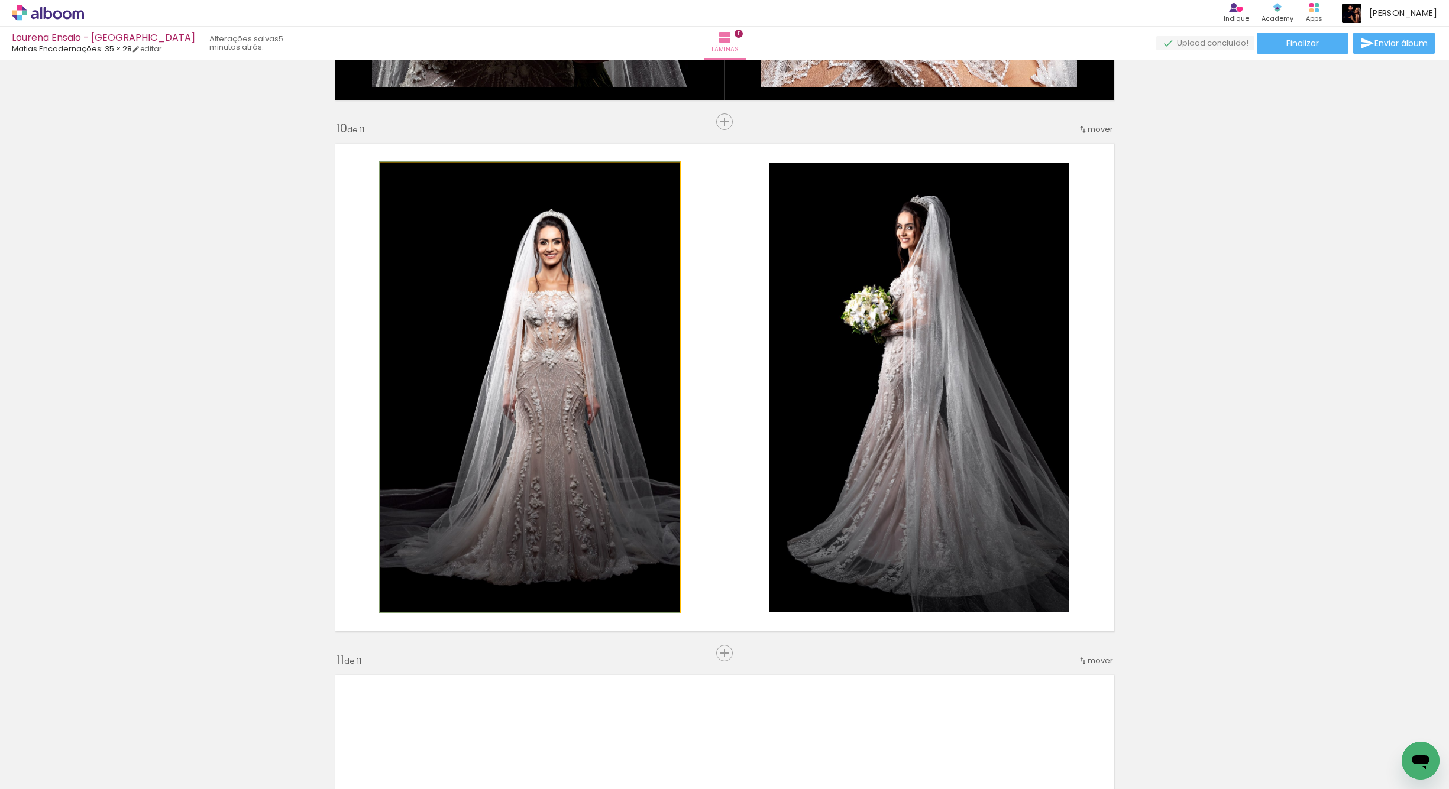
click at [616, 458] on quentale-photo at bounding box center [530, 388] width 300 height 450
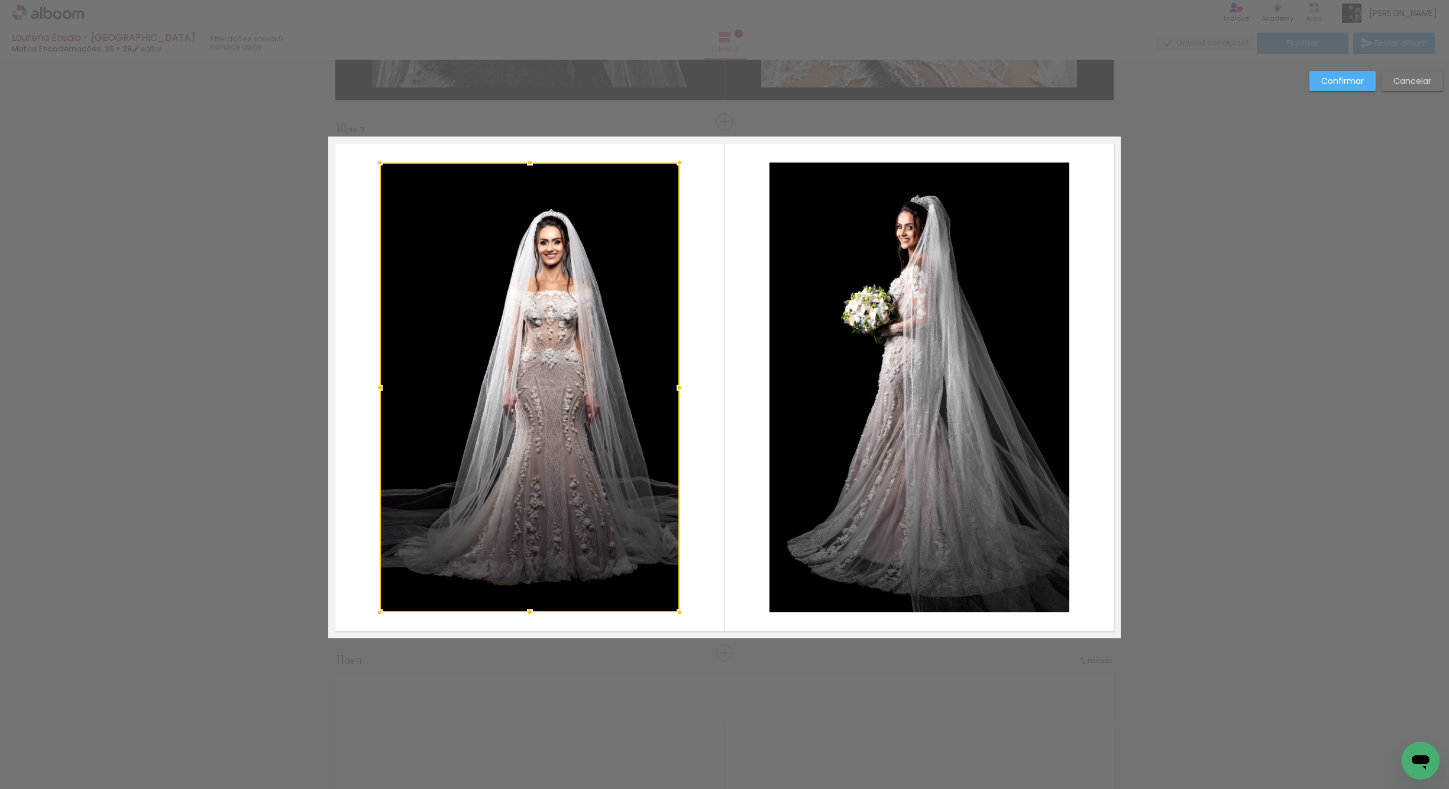
click at [856, 434] on quentale-photo at bounding box center [919, 388] width 300 height 450
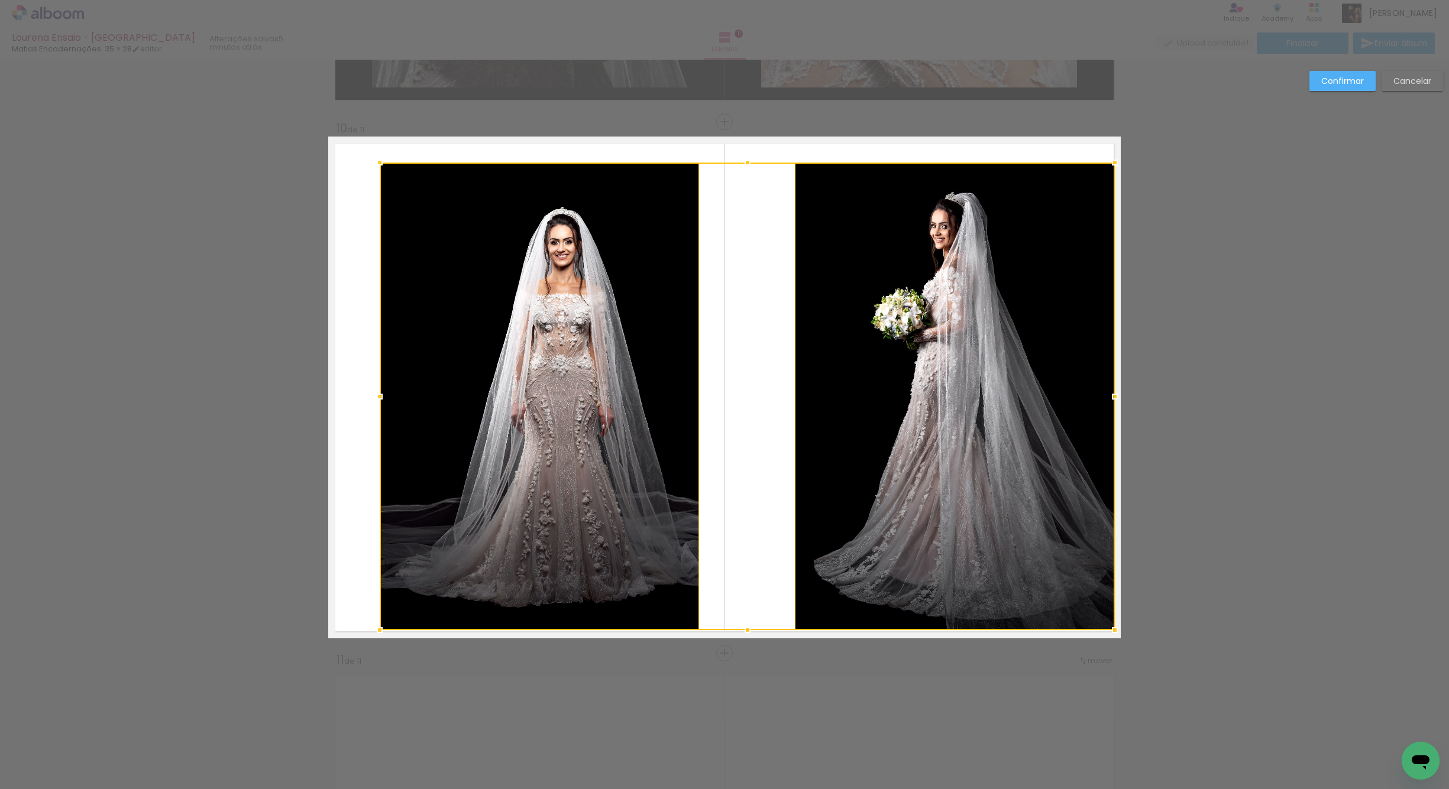
drag, startPoint x: 1063, startPoint y: 615, endPoint x: 1108, endPoint y: 629, distance: 47.5
click at [1109, 629] on div at bounding box center [1115, 631] width 24 height 24
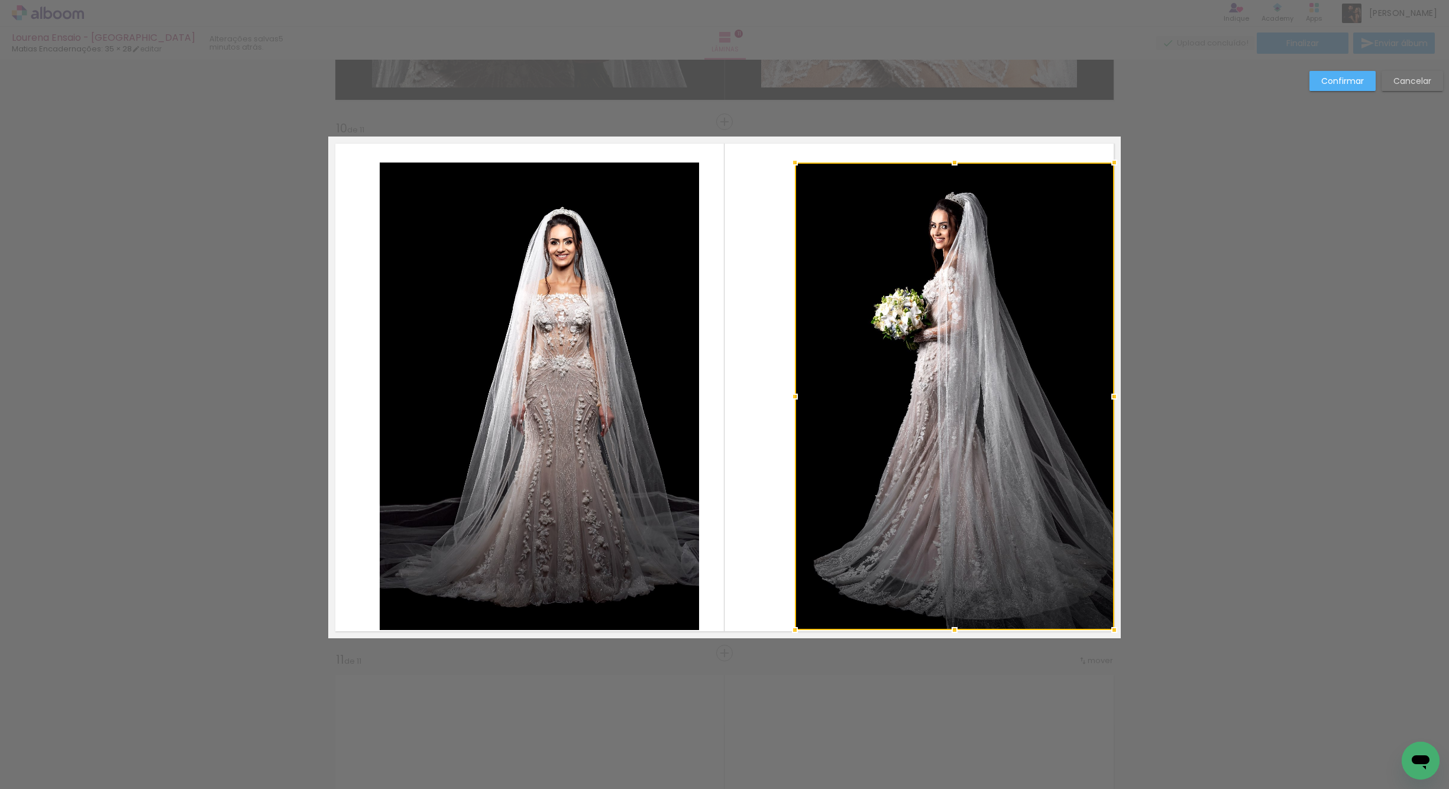
click at [615, 529] on quentale-photo at bounding box center [539, 397] width 319 height 468
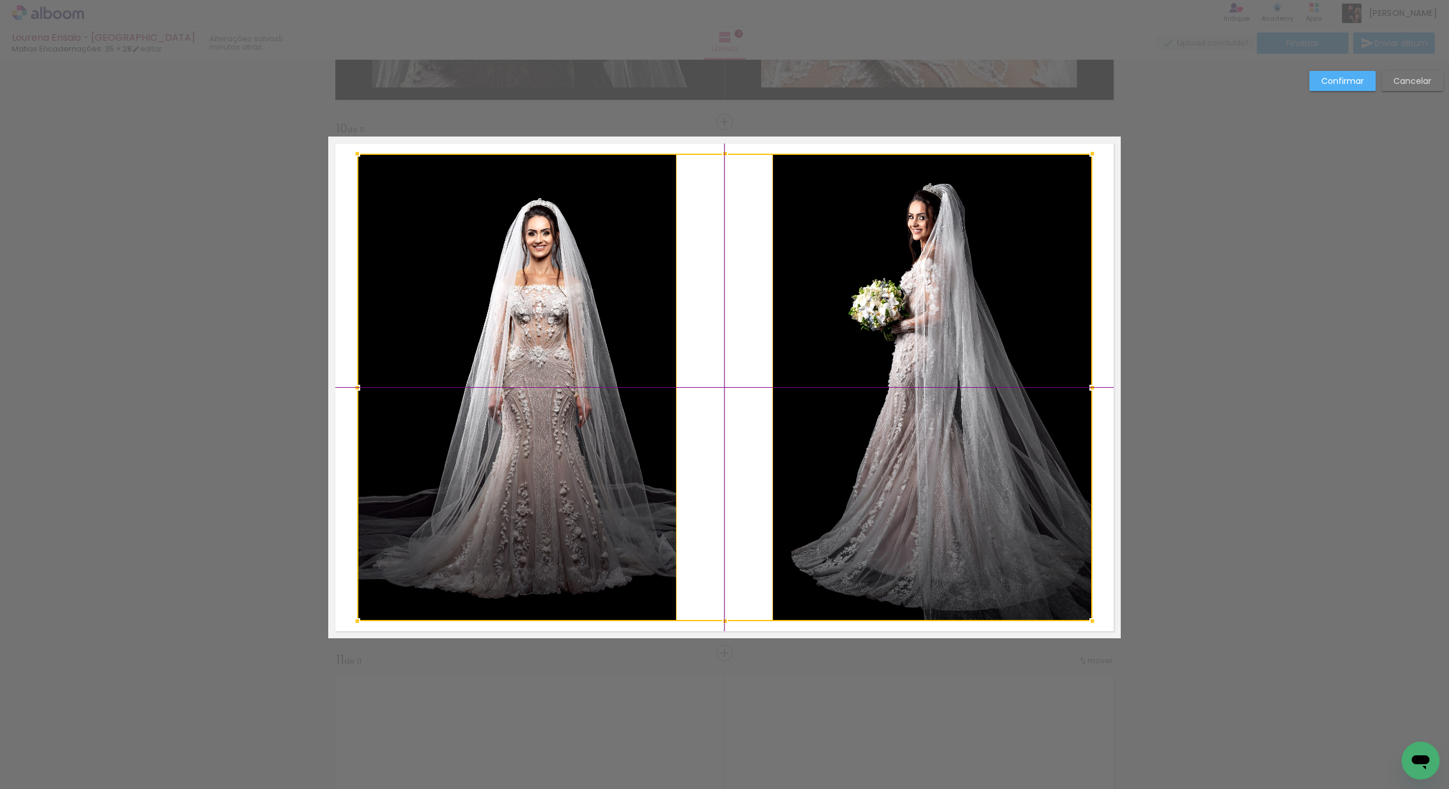
drag, startPoint x: 886, startPoint y: 519, endPoint x: 873, endPoint y: 515, distance: 13.7
click at [873, 516] on div at bounding box center [724, 388] width 735 height 468
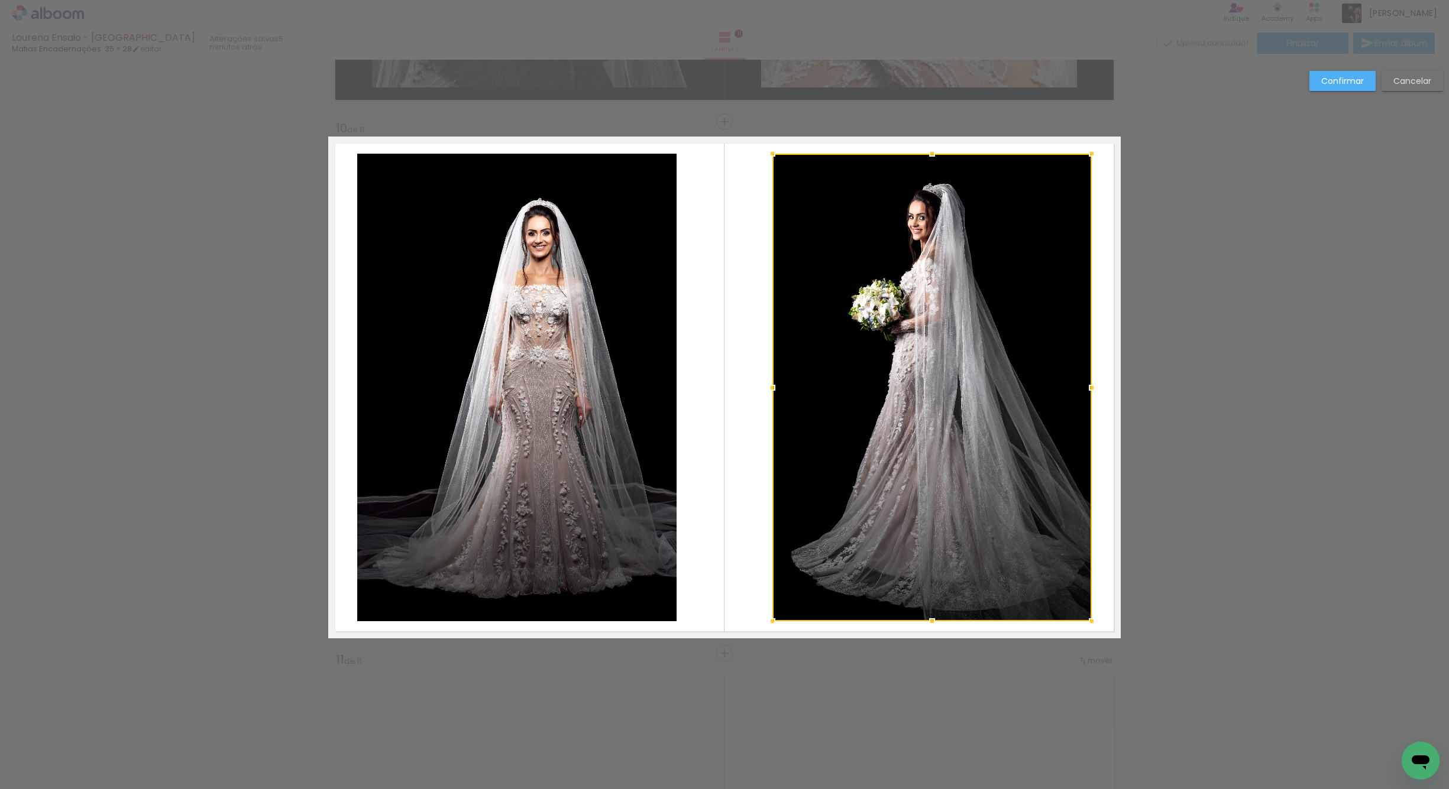
click at [705, 486] on quentale-layouter at bounding box center [724, 388] width 792 height 502
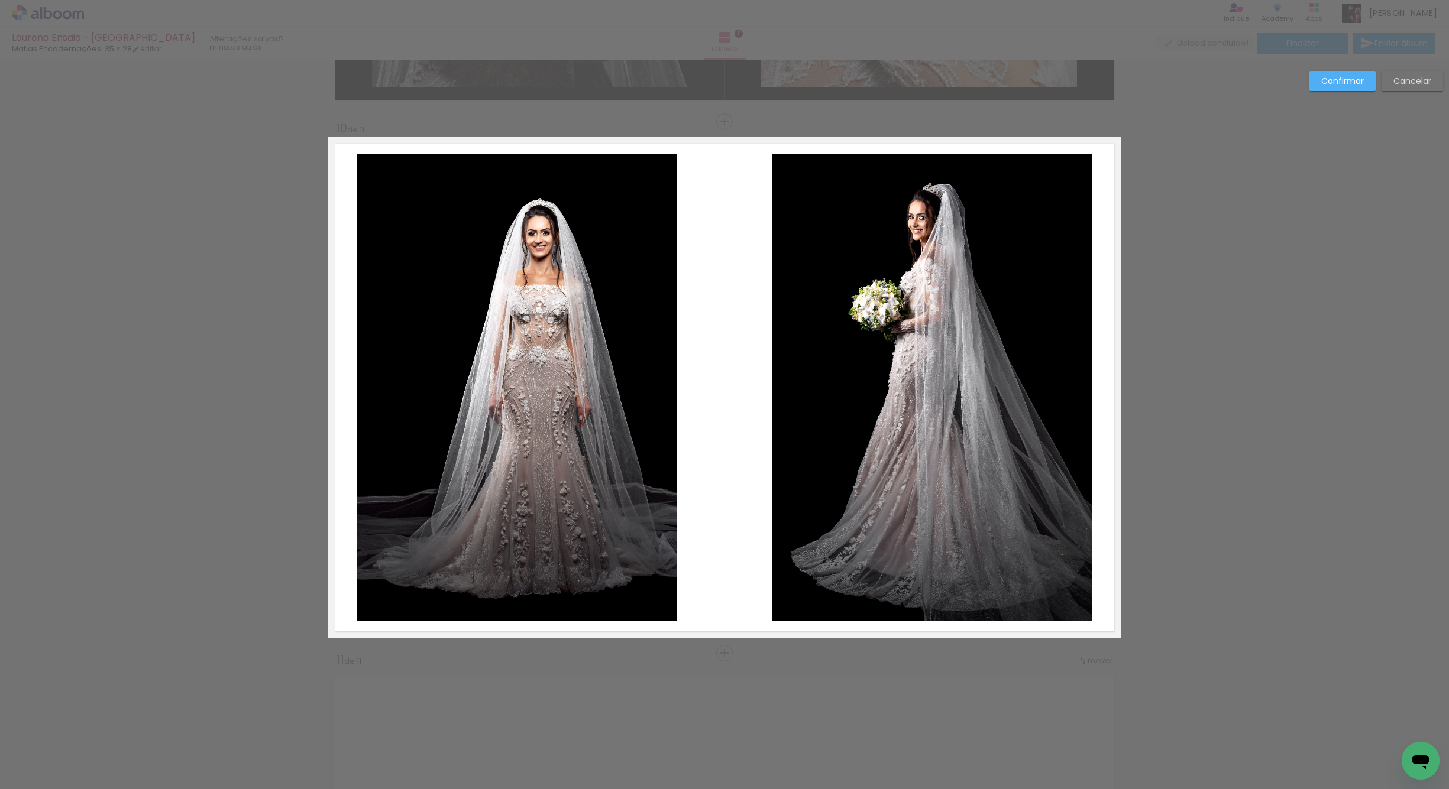
click at [719, 462] on quentale-layouter at bounding box center [724, 388] width 792 height 502
click at [902, 400] on quentale-photo at bounding box center [931, 388] width 319 height 468
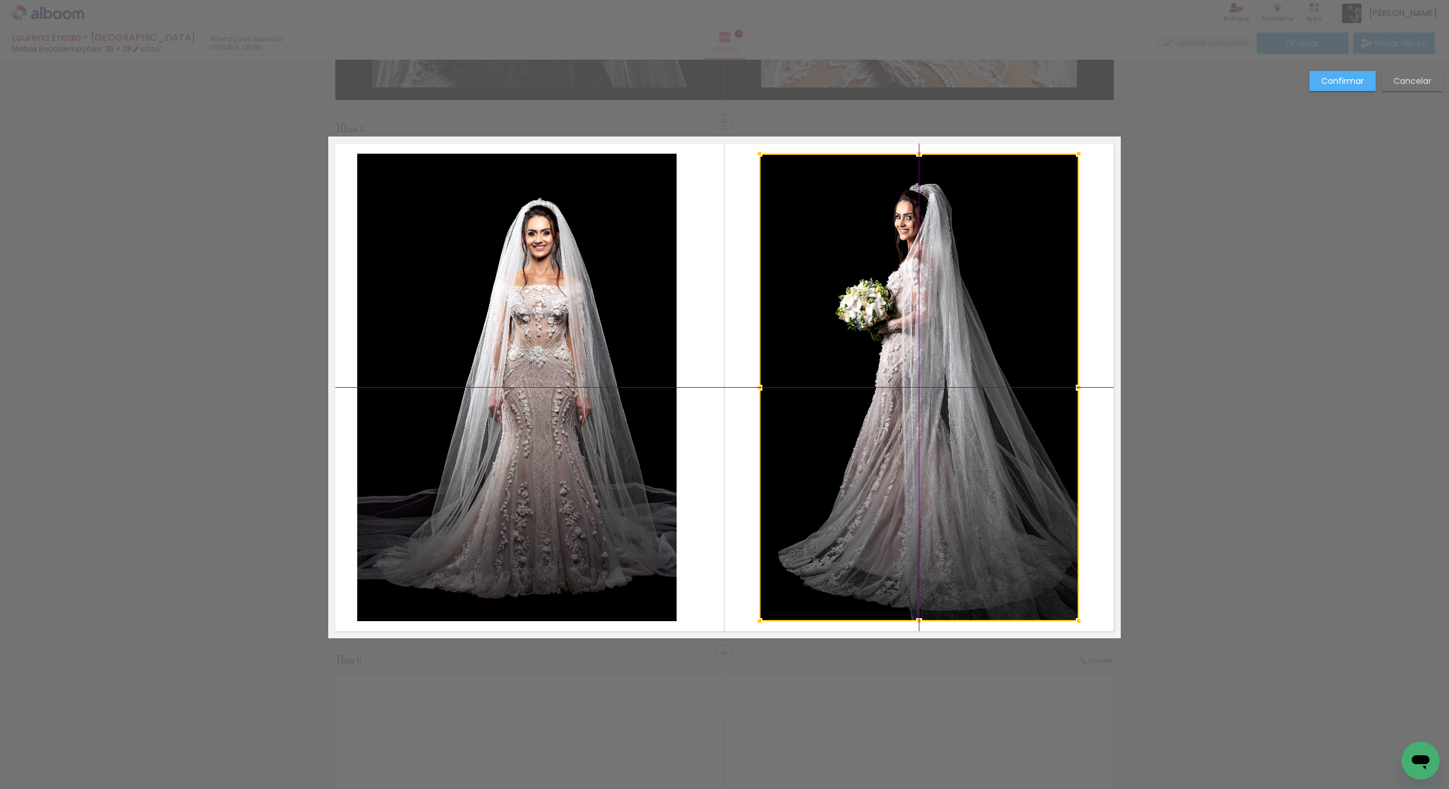
drag, startPoint x: 944, startPoint y: 416, endPoint x: 927, endPoint y: 419, distance: 17.4
click at [927, 419] on div at bounding box center [918, 388] width 319 height 468
click at [553, 442] on quentale-photo at bounding box center [516, 388] width 319 height 468
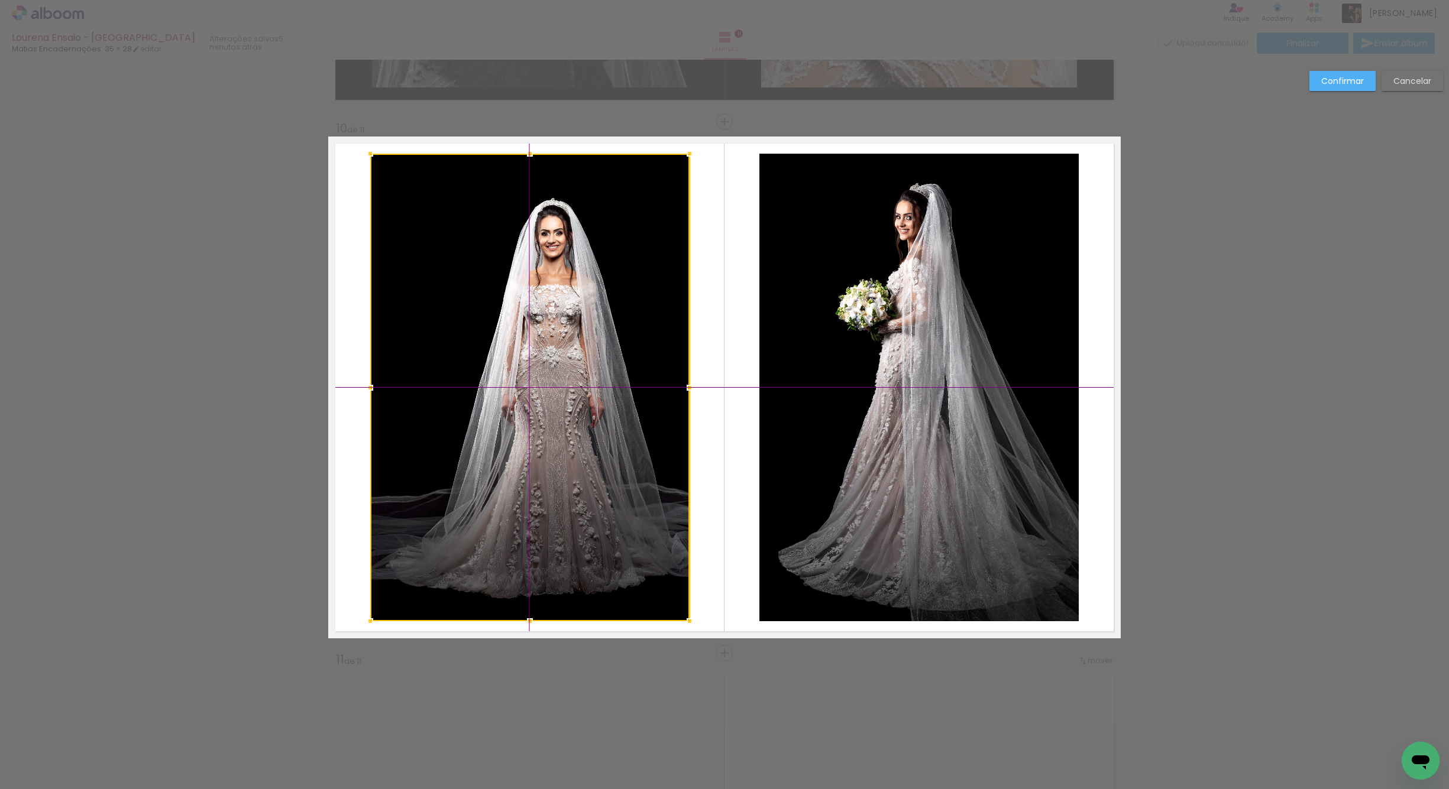
drag, startPoint x: 529, startPoint y: 438, endPoint x: 545, endPoint y: 437, distance: 15.4
click at [545, 439] on div at bounding box center [529, 388] width 319 height 468
drag, startPoint x: 542, startPoint y: 435, endPoint x: 565, endPoint y: 427, distance: 23.9
click at [539, 433] on div at bounding box center [529, 388] width 319 height 468
click at [734, 438] on quentale-layouter at bounding box center [724, 388] width 792 height 502
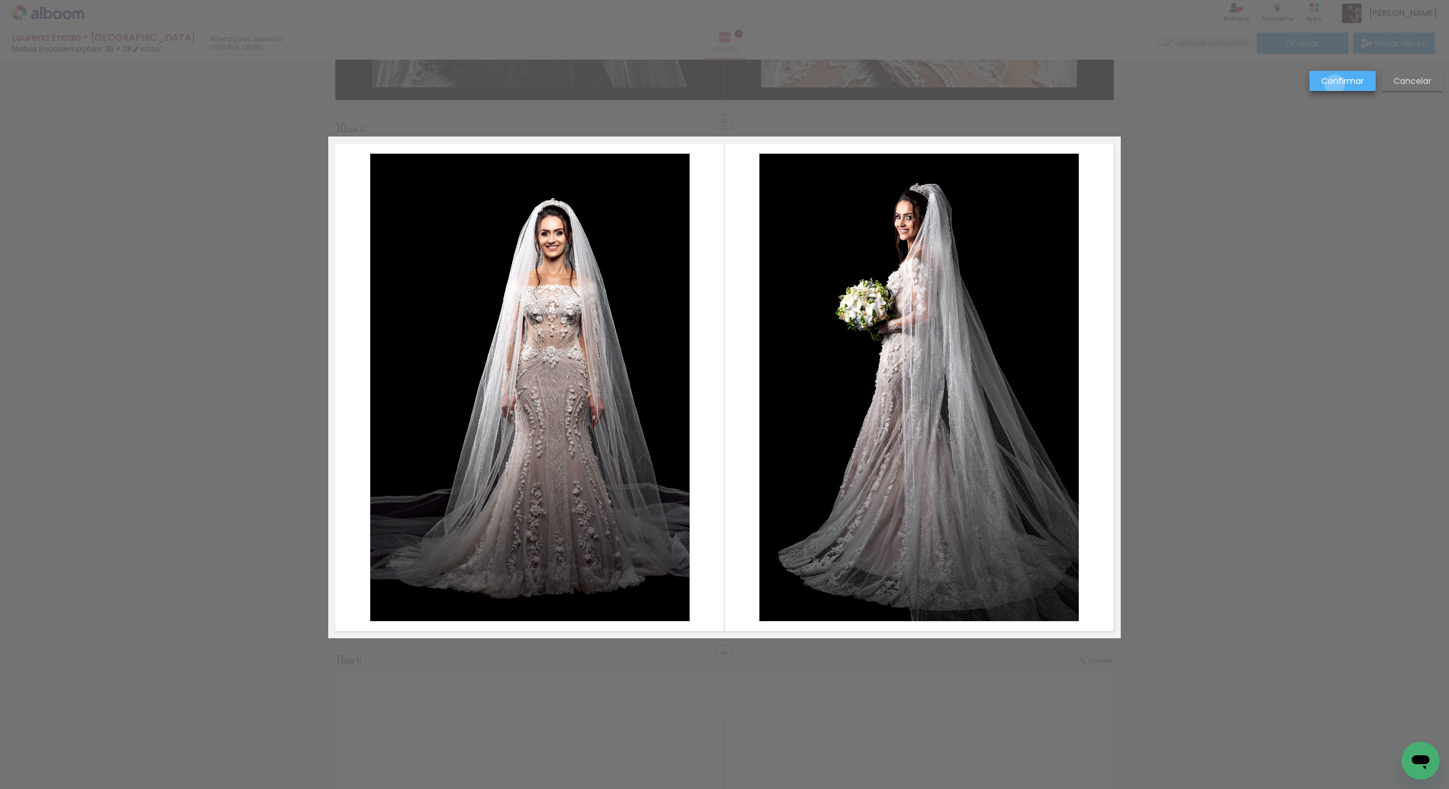
drag, startPoint x: 1335, startPoint y: 85, endPoint x: 1295, endPoint y: 95, distance: 40.9
click at [0, 0] on slot "Confirmar" at bounding box center [0, 0] width 0 height 0
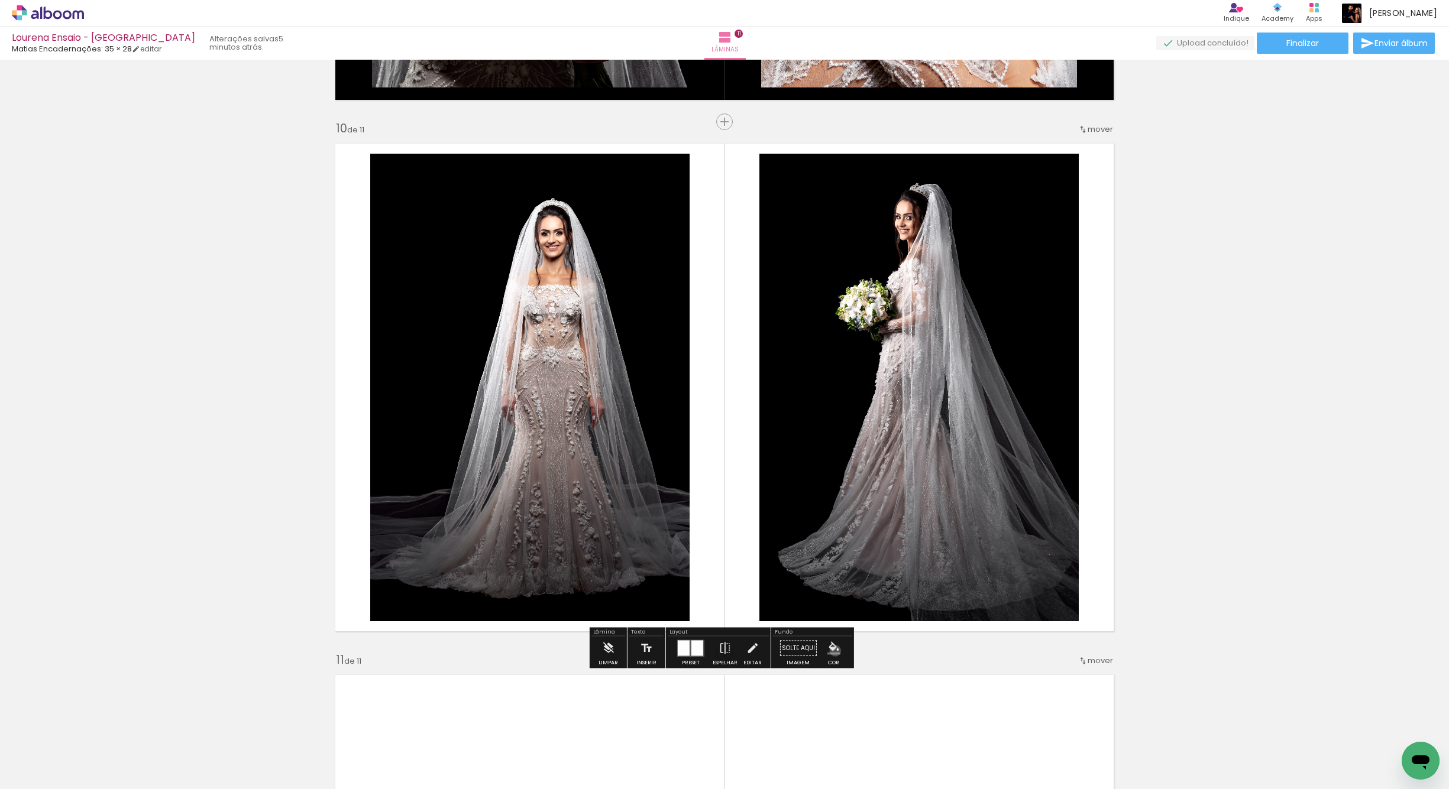
click at [831, 651] on iron-icon "color picker" at bounding box center [833, 648] width 13 height 13
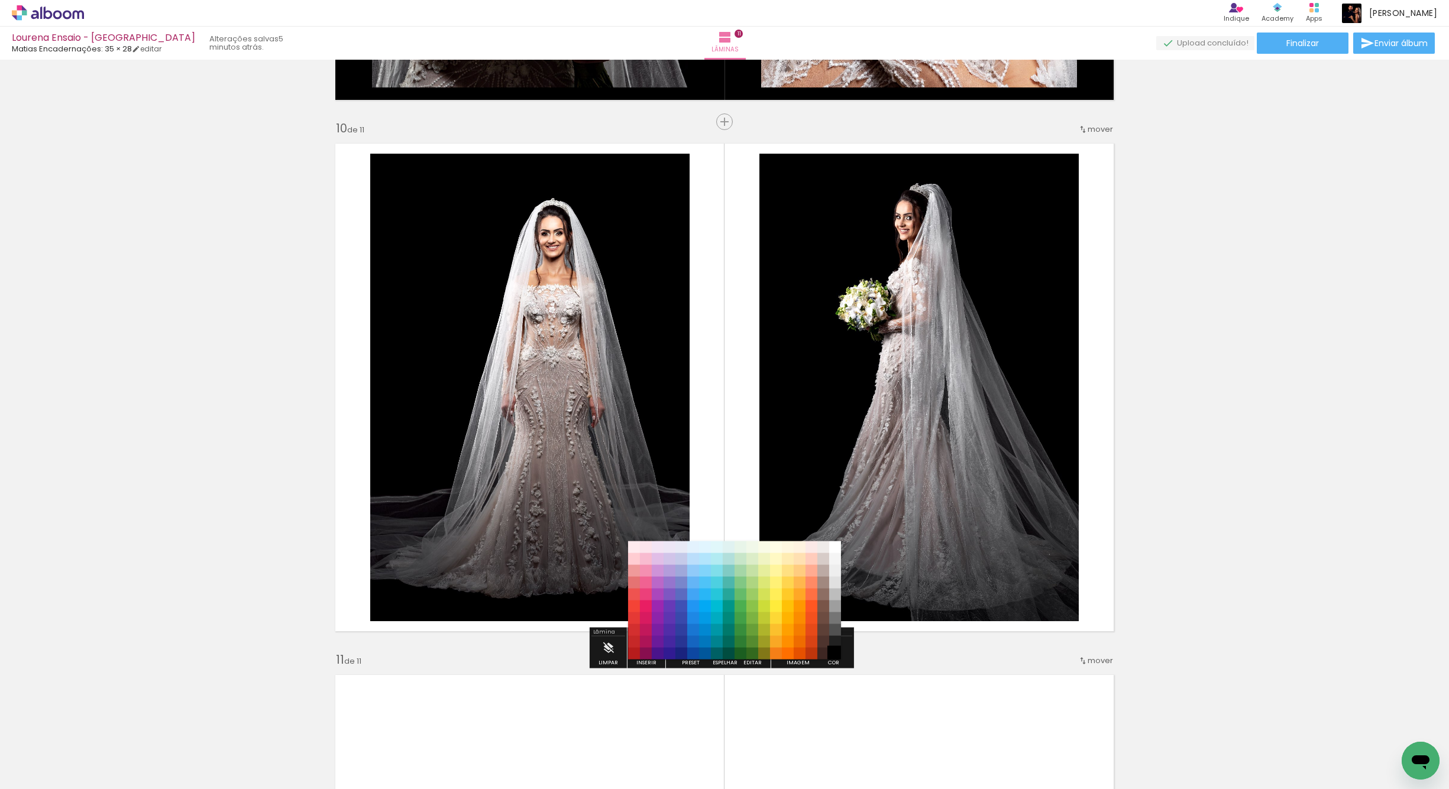
click at [833, 648] on paper-item "#000000" at bounding box center [835, 654] width 12 height 12
click at [834, 644] on paper-item "#212121" at bounding box center [835, 642] width 12 height 12
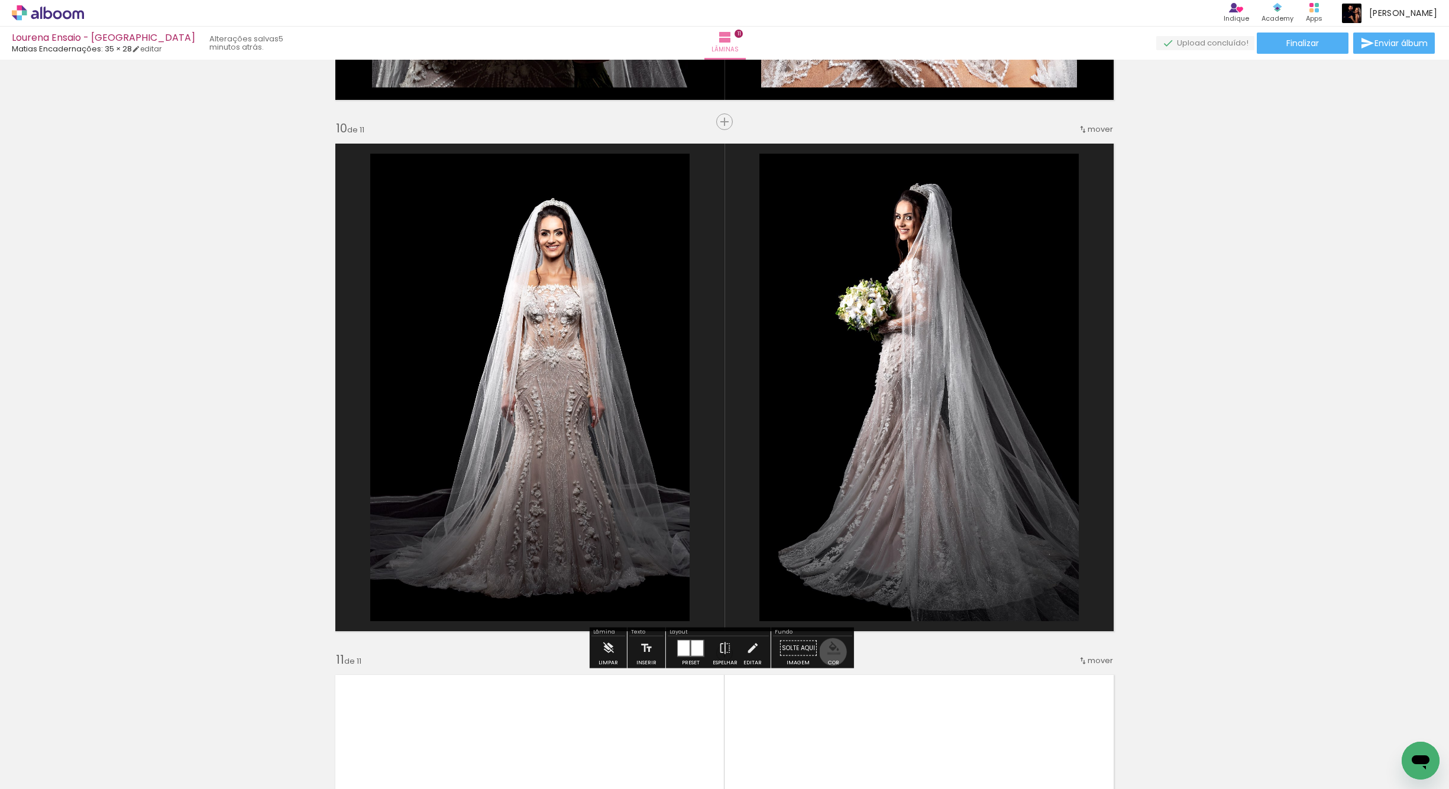
click at [828, 652] on iron-icon "color picker" at bounding box center [833, 648] width 13 height 13
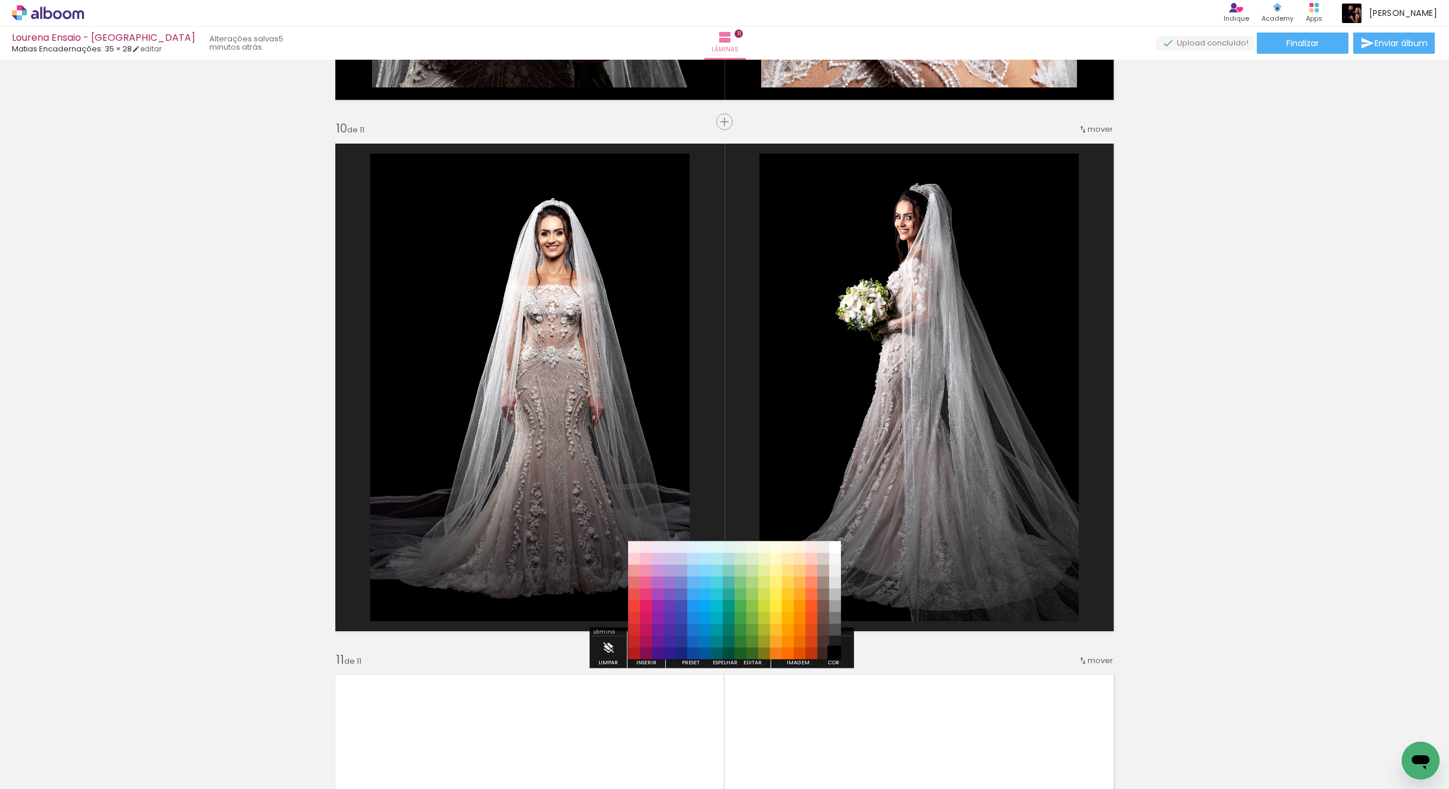
click at [834, 659] on paper-item "#000000" at bounding box center [835, 654] width 12 height 12
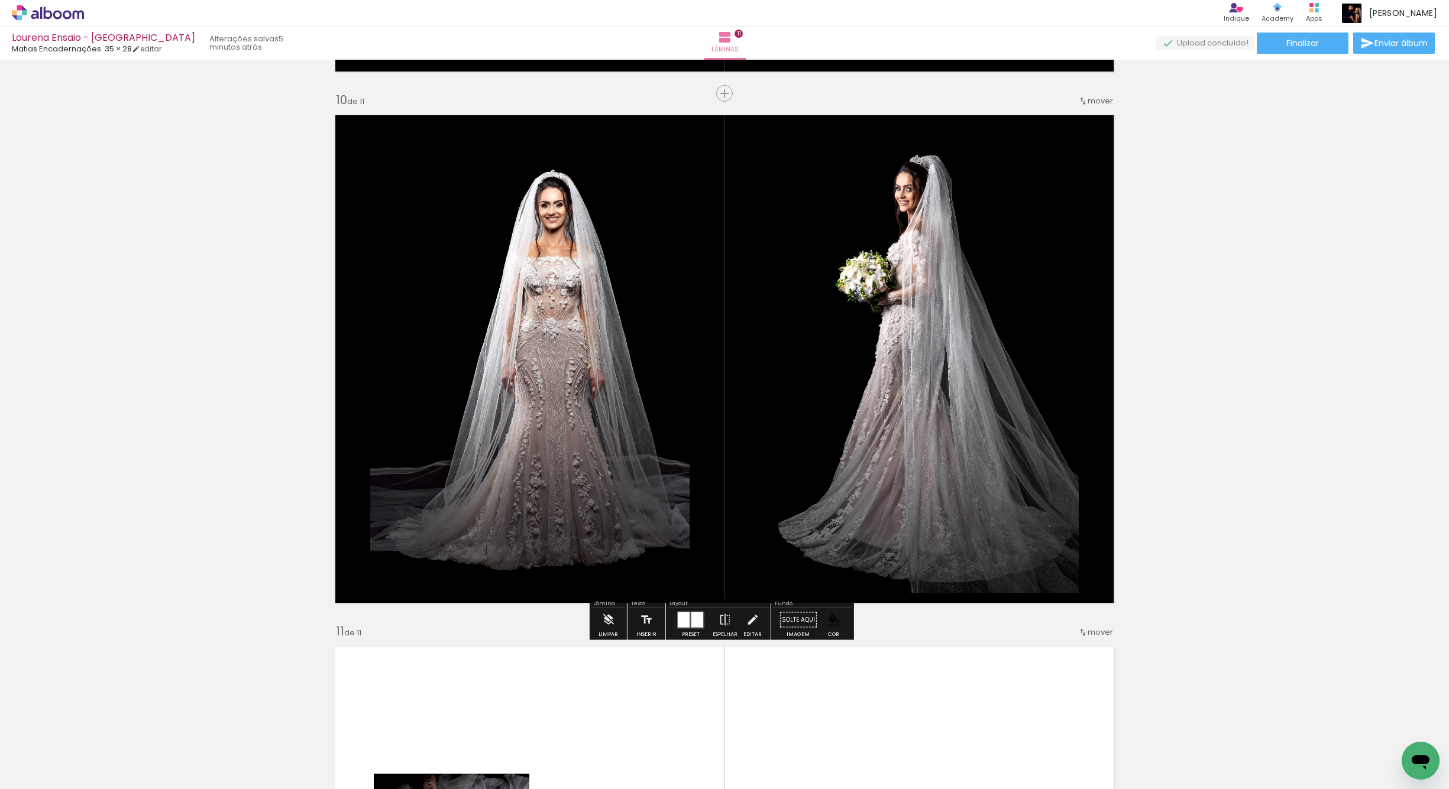
scroll to position [4769, 0]
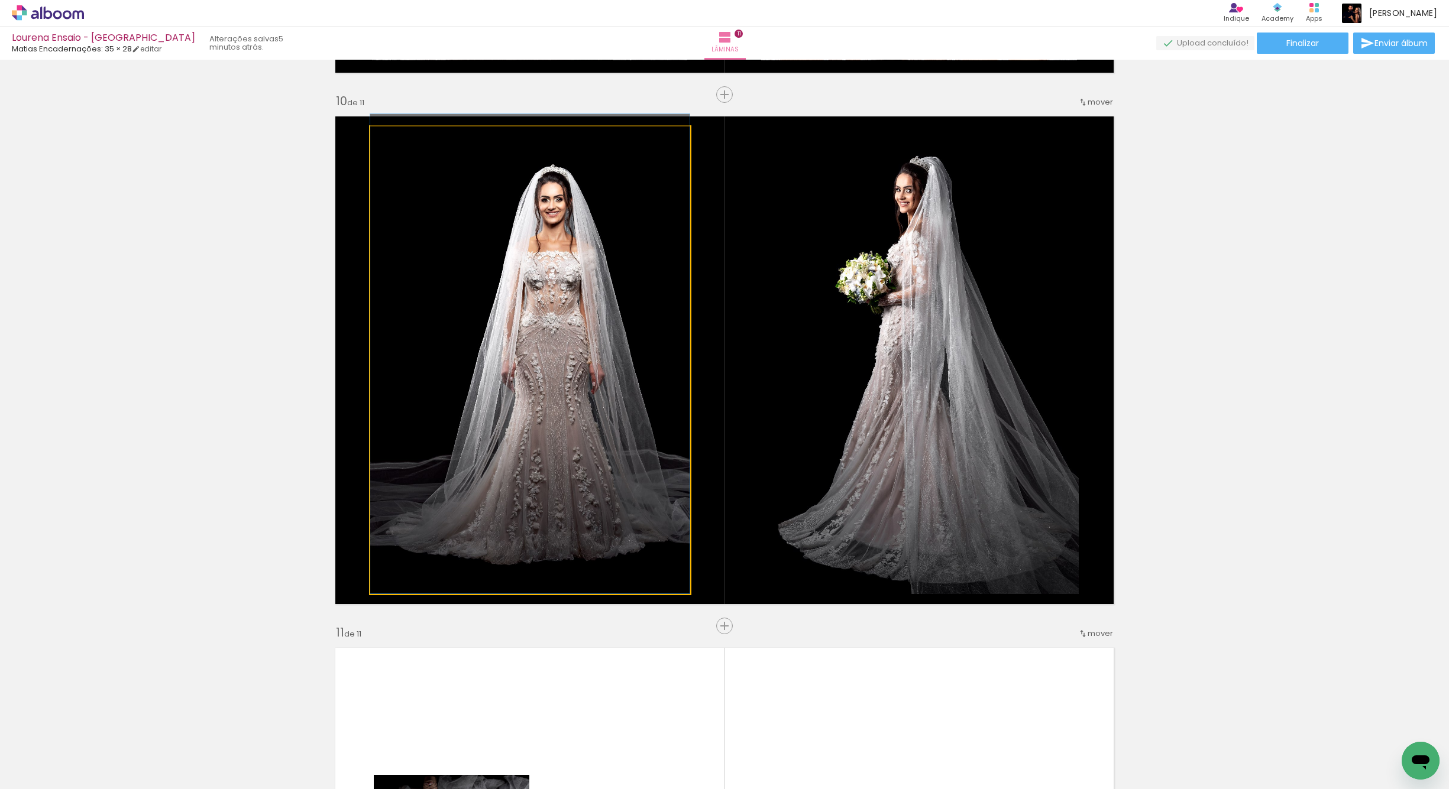
drag, startPoint x: 612, startPoint y: 391, endPoint x: 568, endPoint y: 375, distance: 47.3
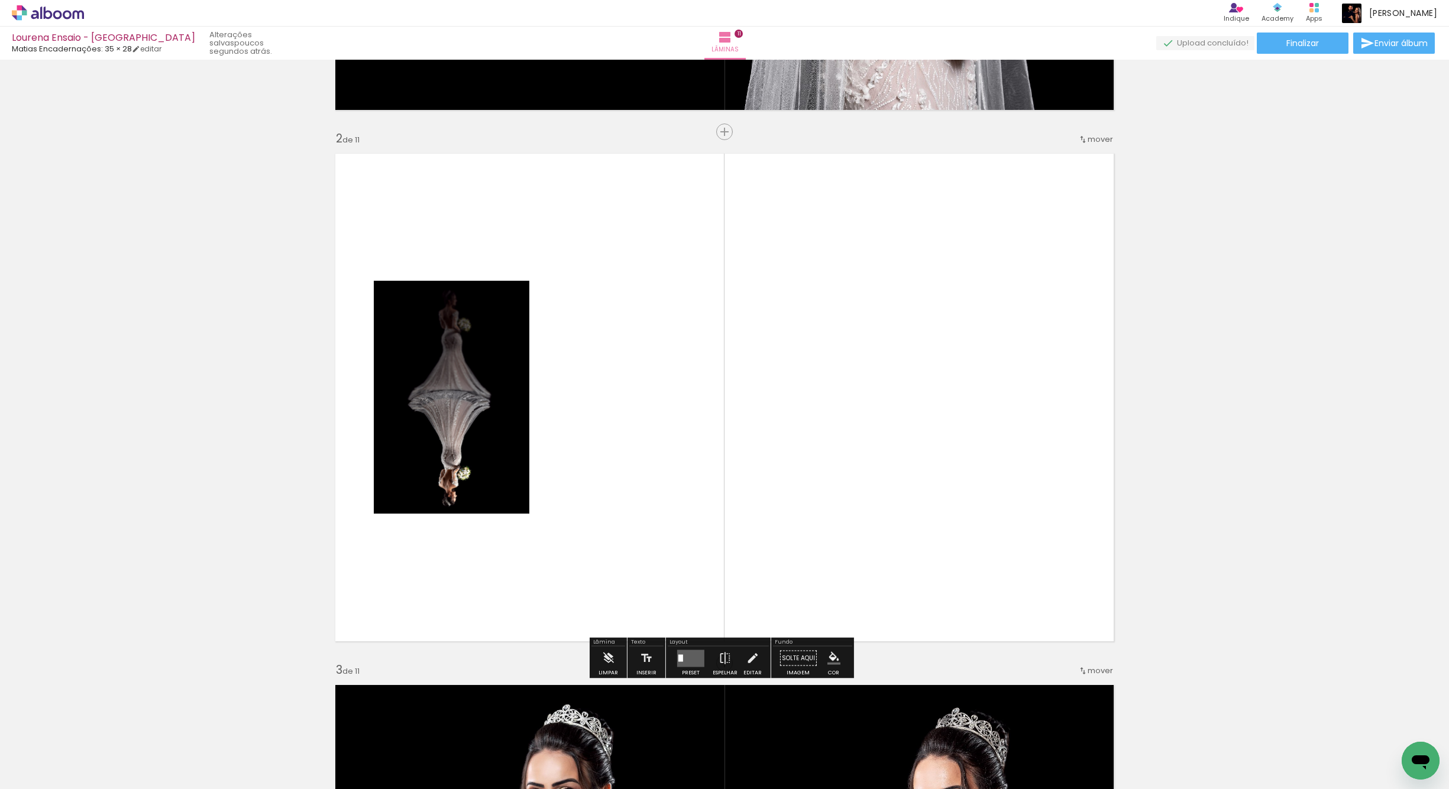
scroll to position [484, 0]
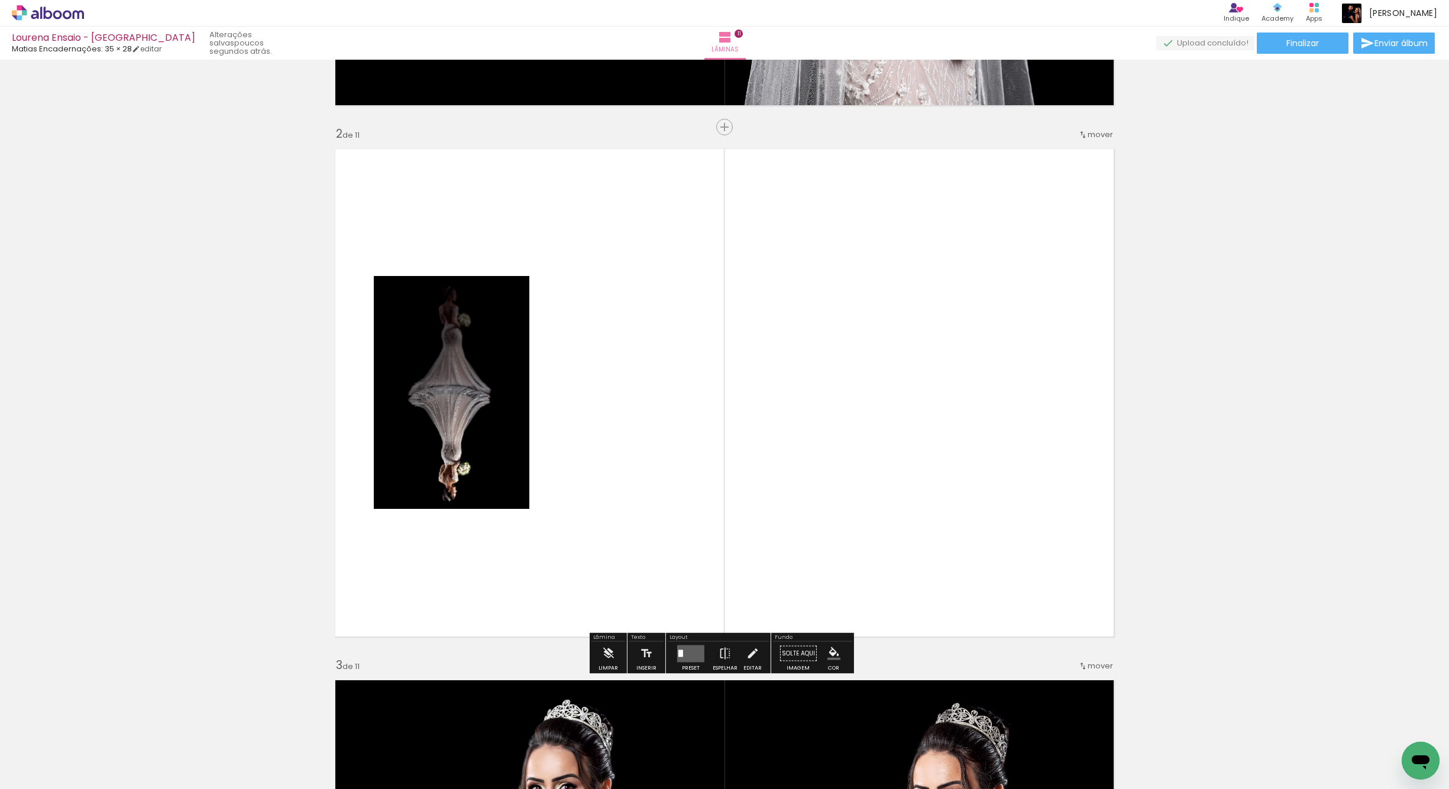
click at [827, 658] on iron-icon "color picker" at bounding box center [833, 654] width 13 height 13
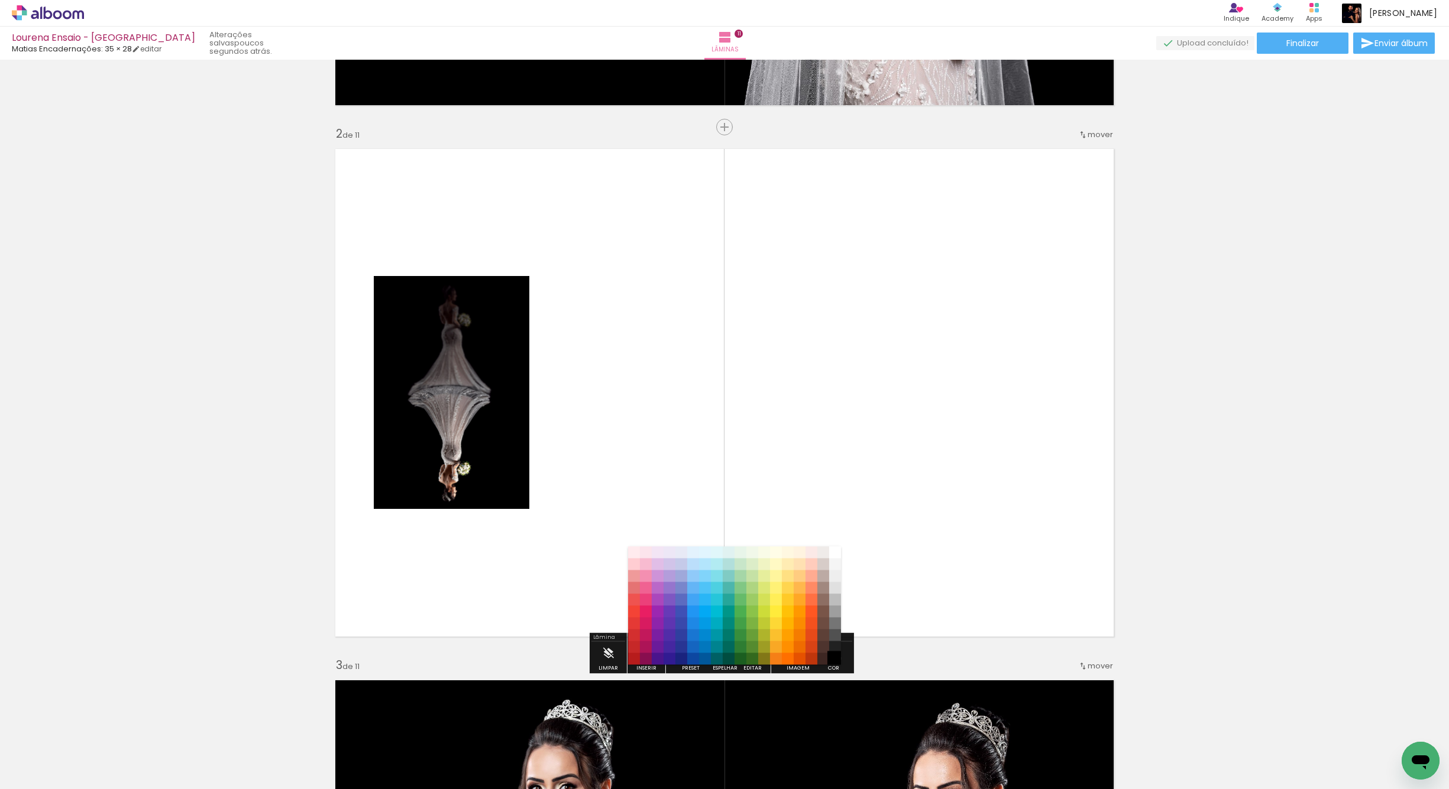
click at [833, 659] on paper-item "#000000" at bounding box center [835, 659] width 12 height 12
click at [834, 636] on paper-item "#515151" at bounding box center [835, 636] width 12 height 12
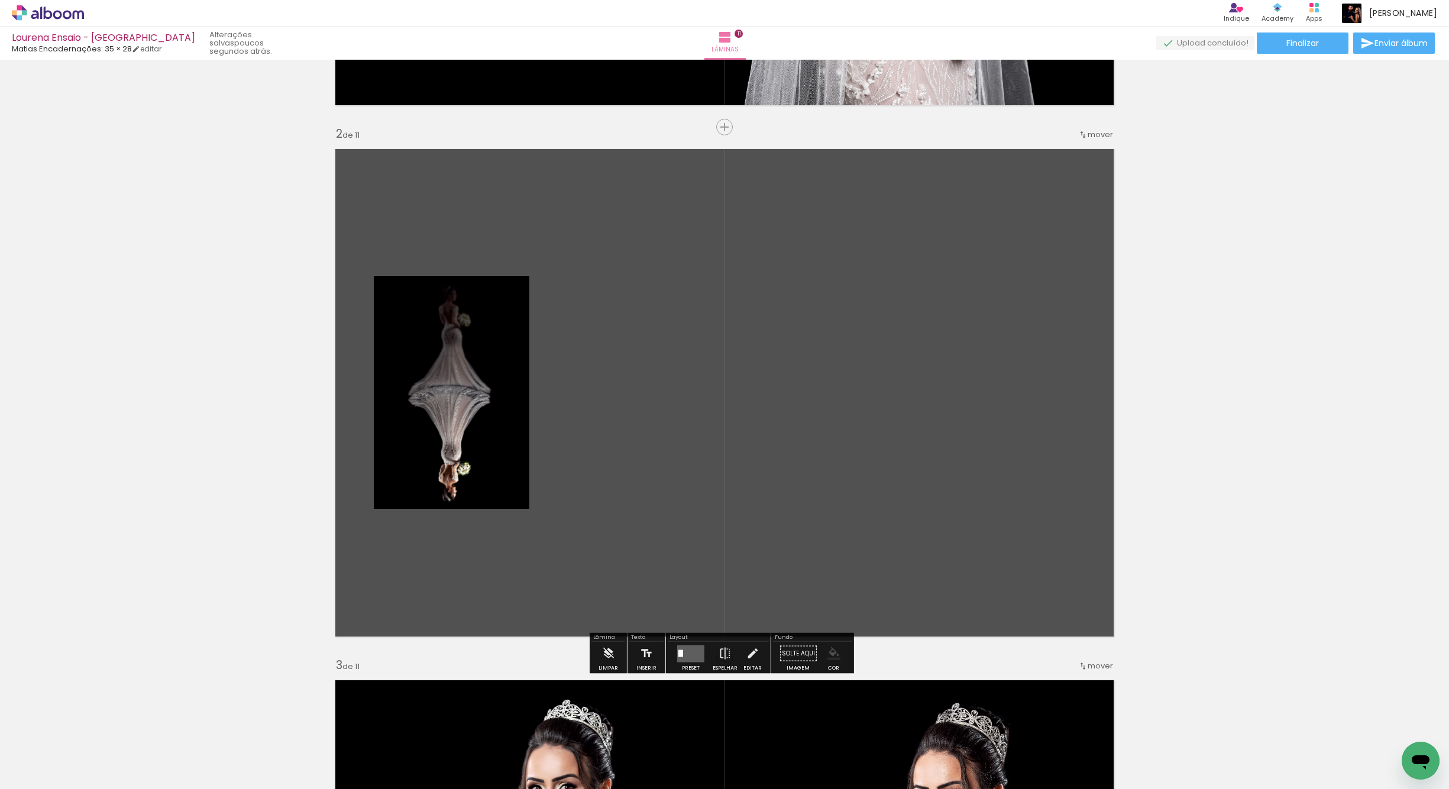
click at [827, 658] on iron-icon "color picker" at bounding box center [833, 654] width 13 height 13
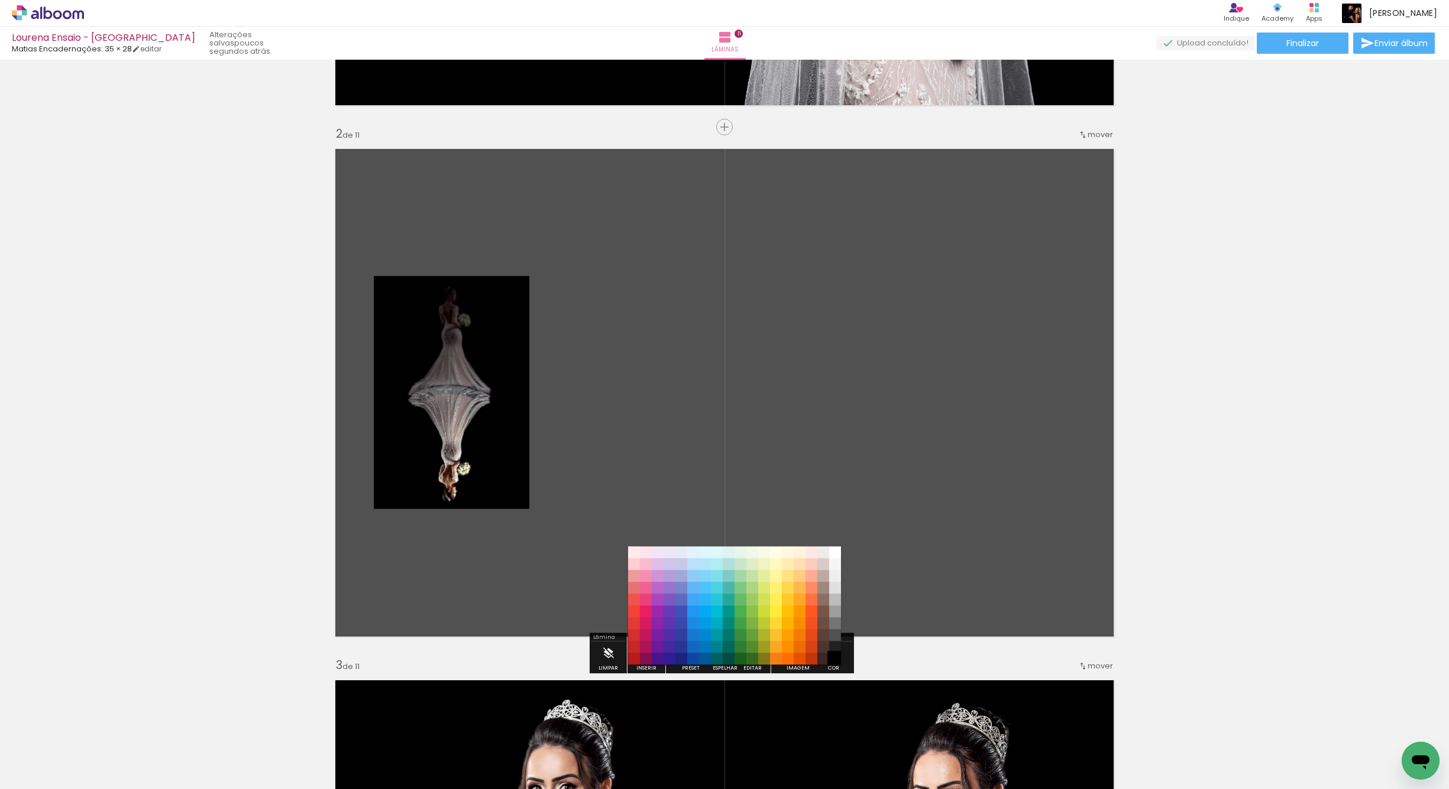
click at [836, 662] on paper-item "#000000" at bounding box center [835, 659] width 12 height 12
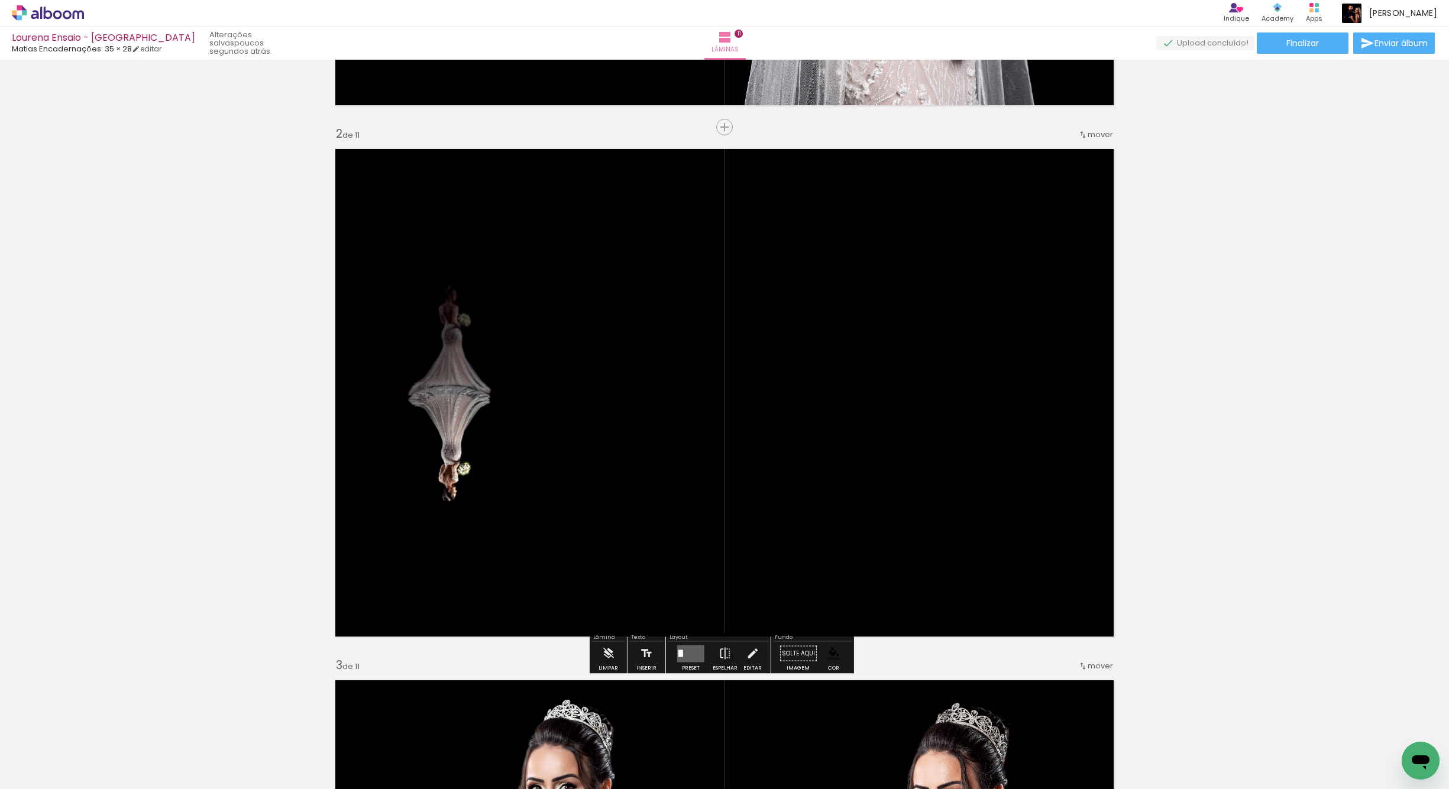
click at [834, 434] on quentale-layouter at bounding box center [724, 393] width 792 height 502
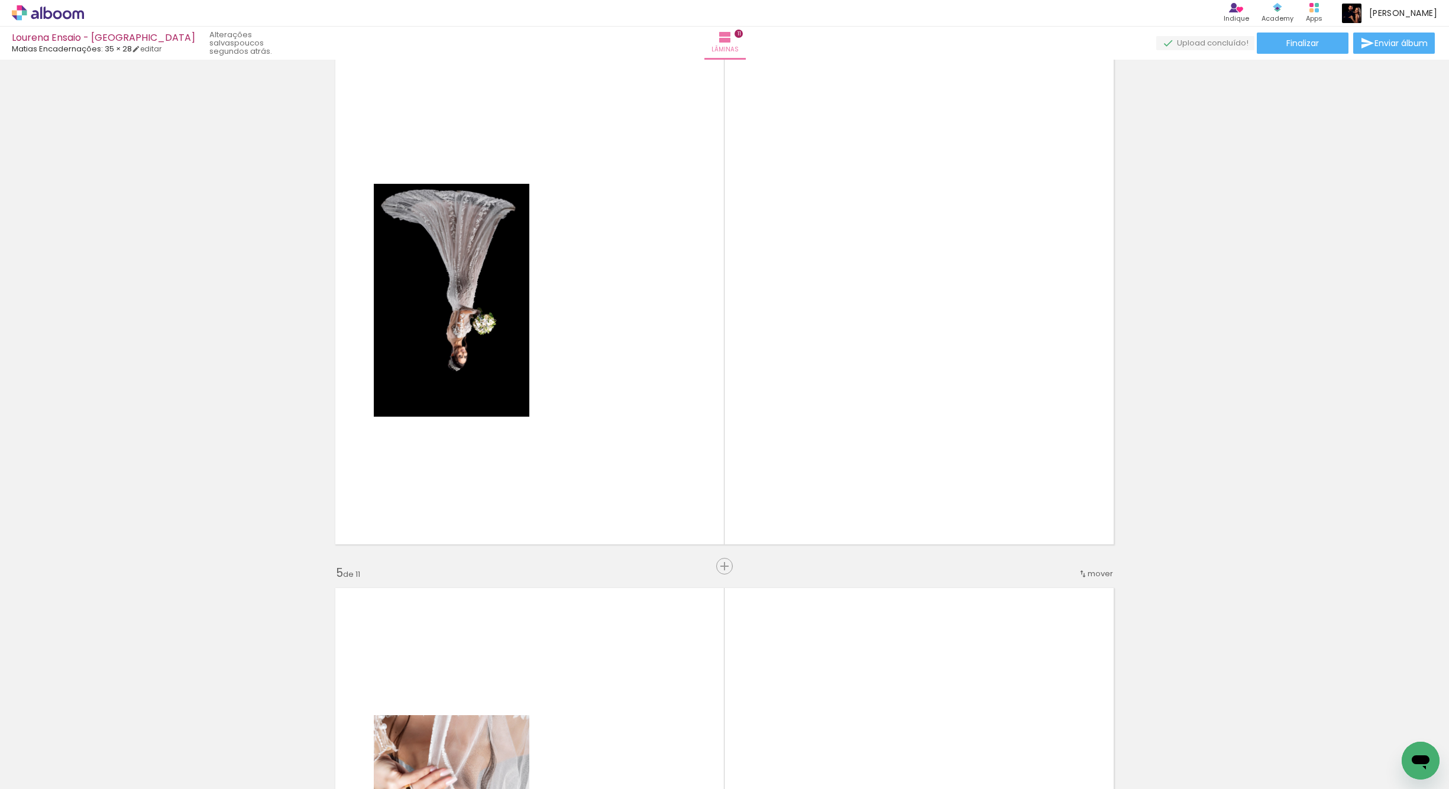
scroll to position [1639, 0]
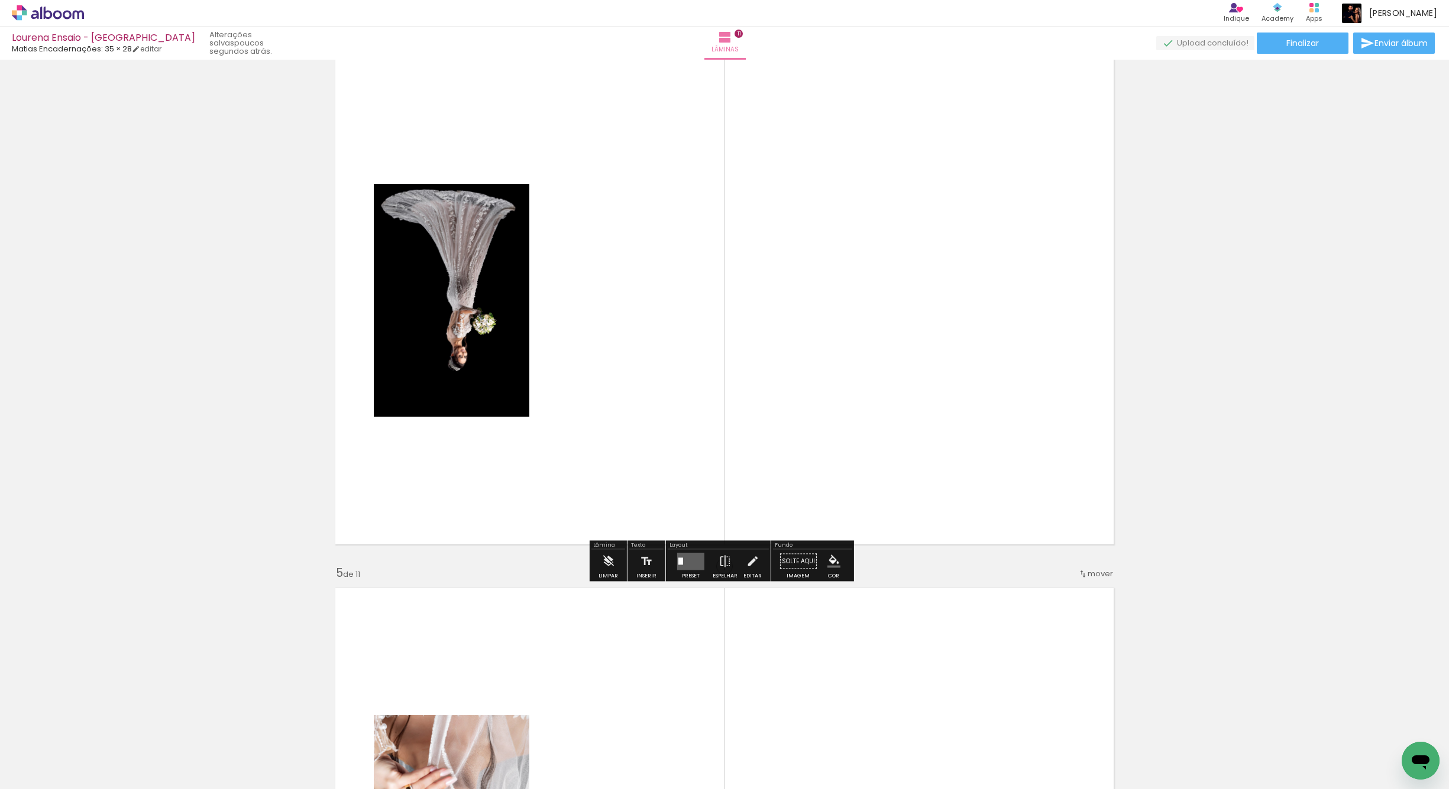
click at [828, 560] on iron-icon "color picker" at bounding box center [833, 561] width 13 height 13
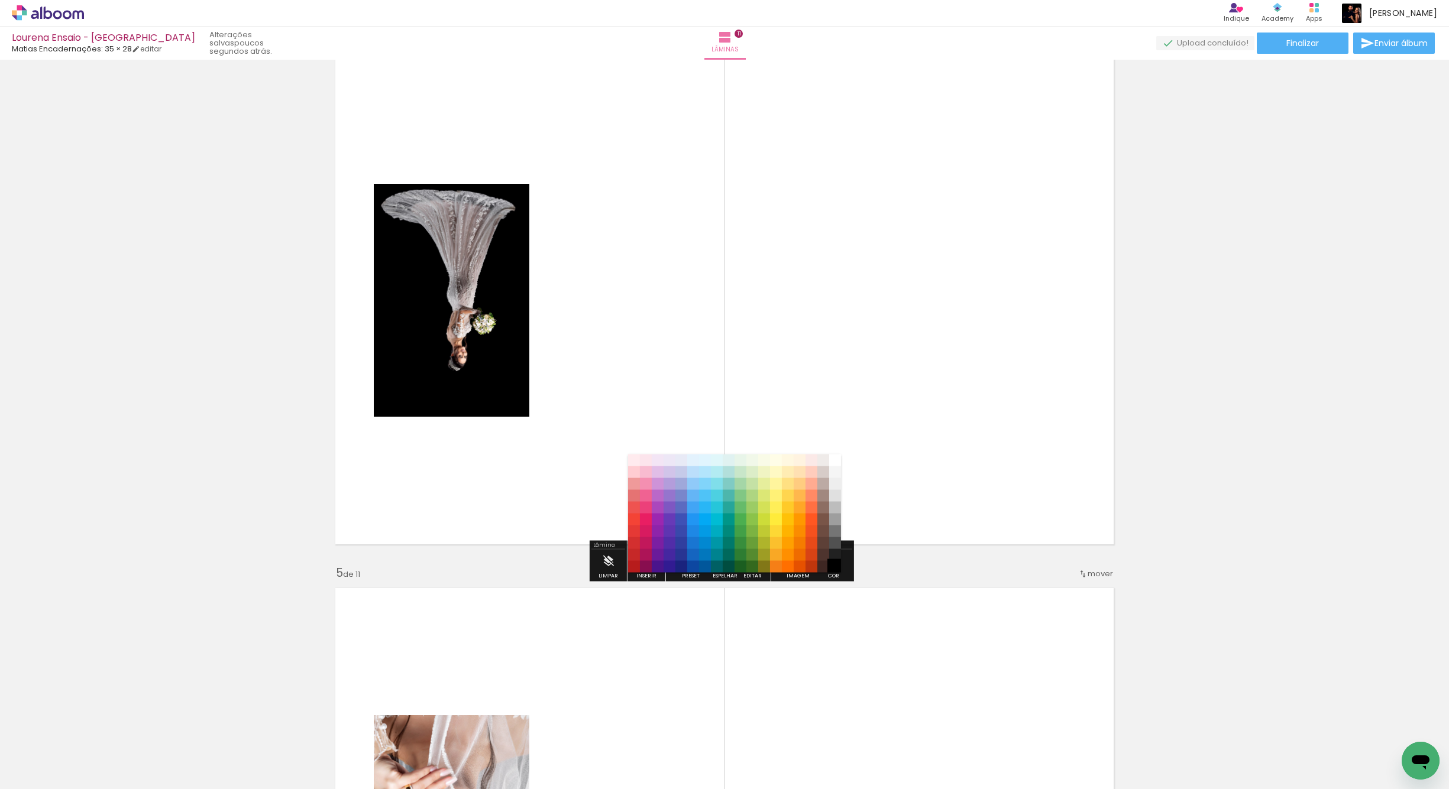
click at [831, 569] on paper-item "#000000" at bounding box center [835, 567] width 12 height 12
click at [836, 558] on paper-item "#212121" at bounding box center [835, 555] width 12 height 12
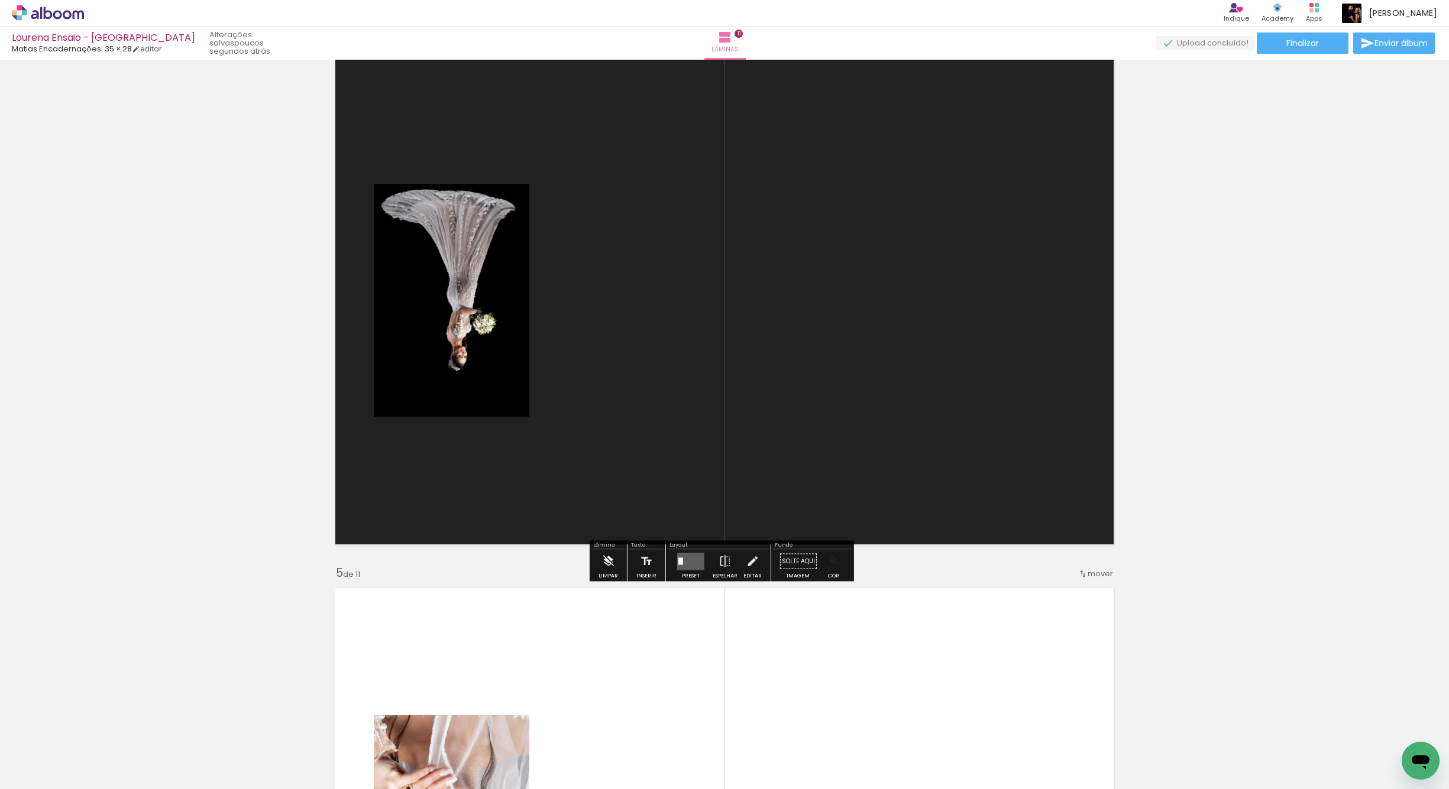
click at [831, 565] on iron-icon "color picker" at bounding box center [833, 561] width 13 height 13
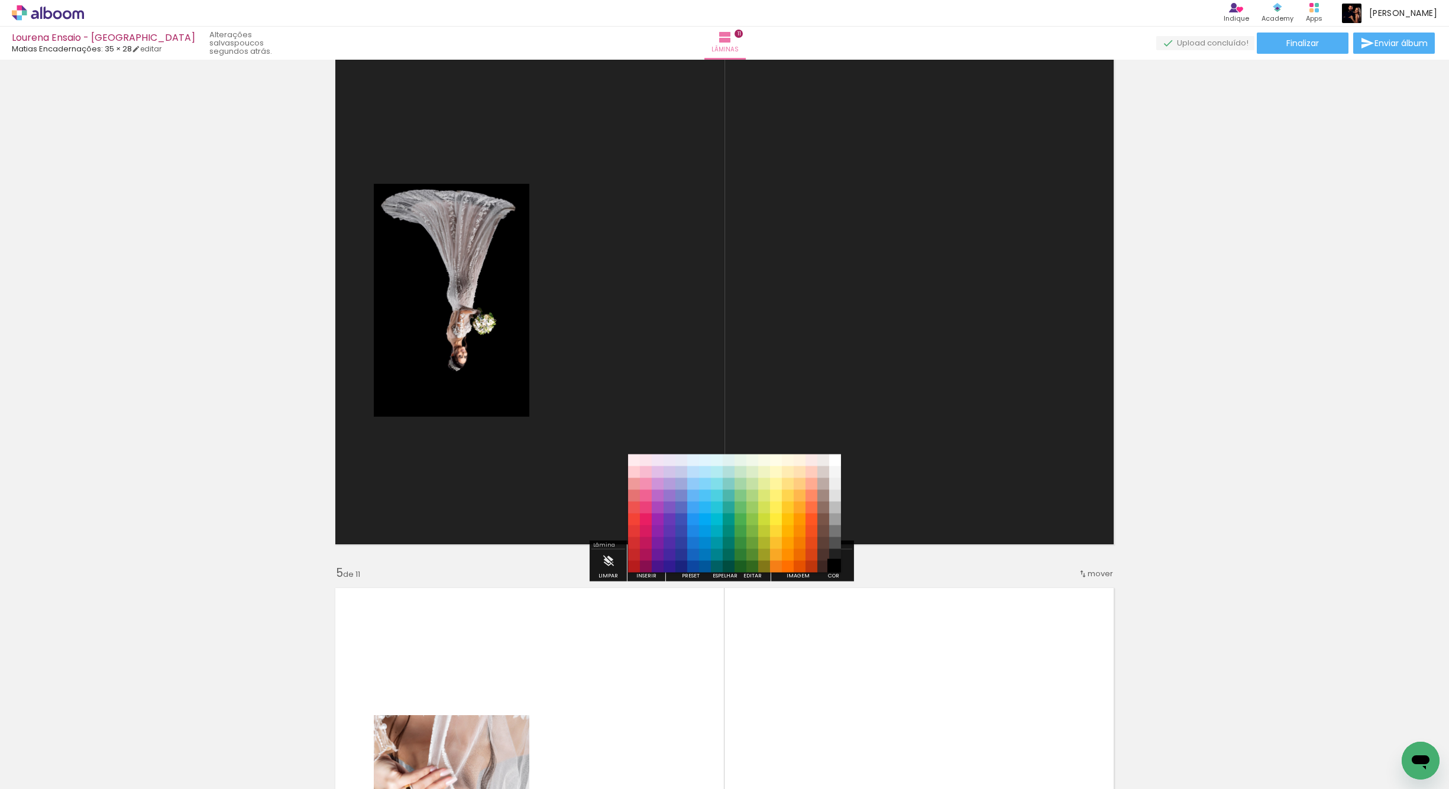
click at [833, 570] on paper-item "#000000" at bounding box center [835, 567] width 12 height 12
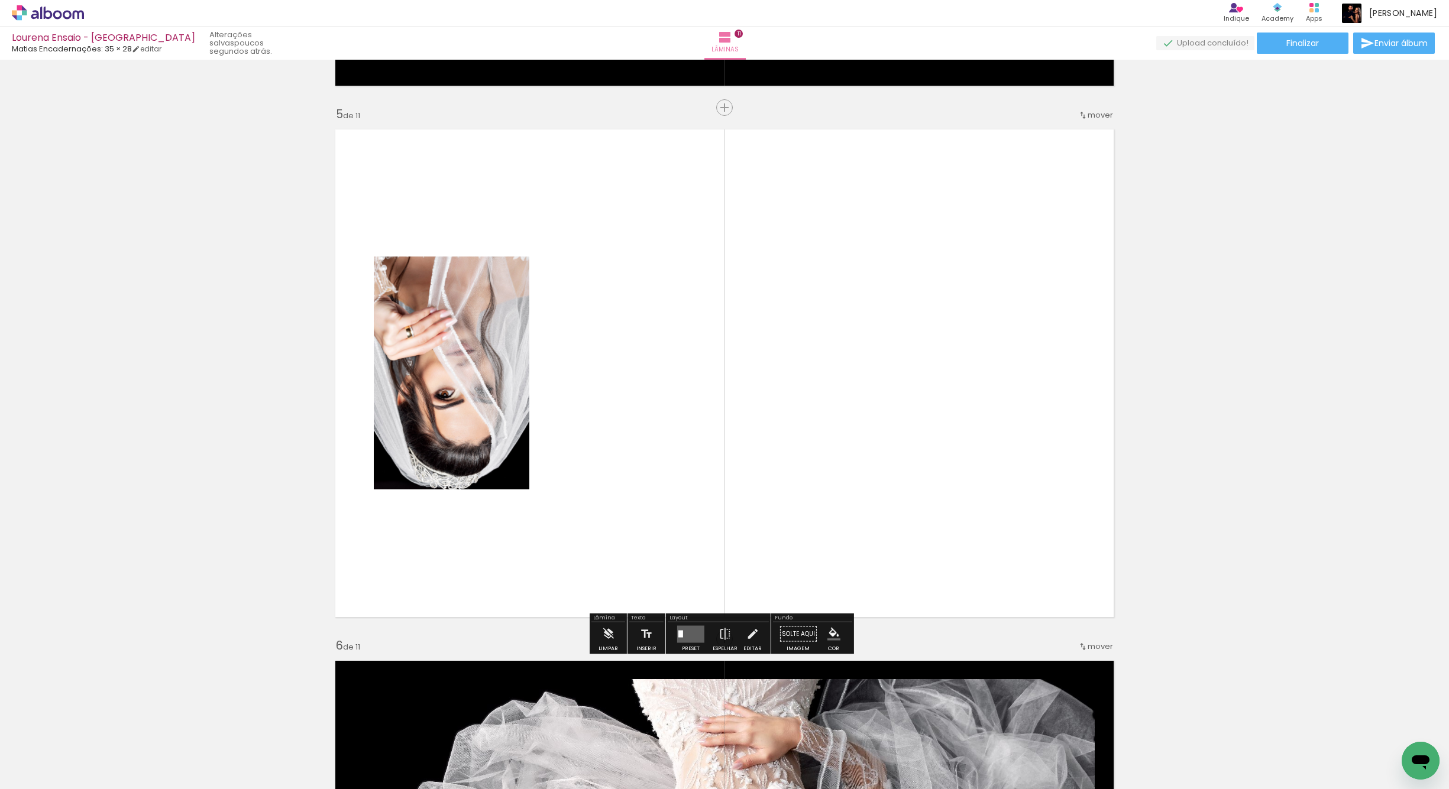
scroll to position [2099, 0]
click at [828, 630] on iron-icon "color picker" at bounding box center [833, 633] width 13 height 13
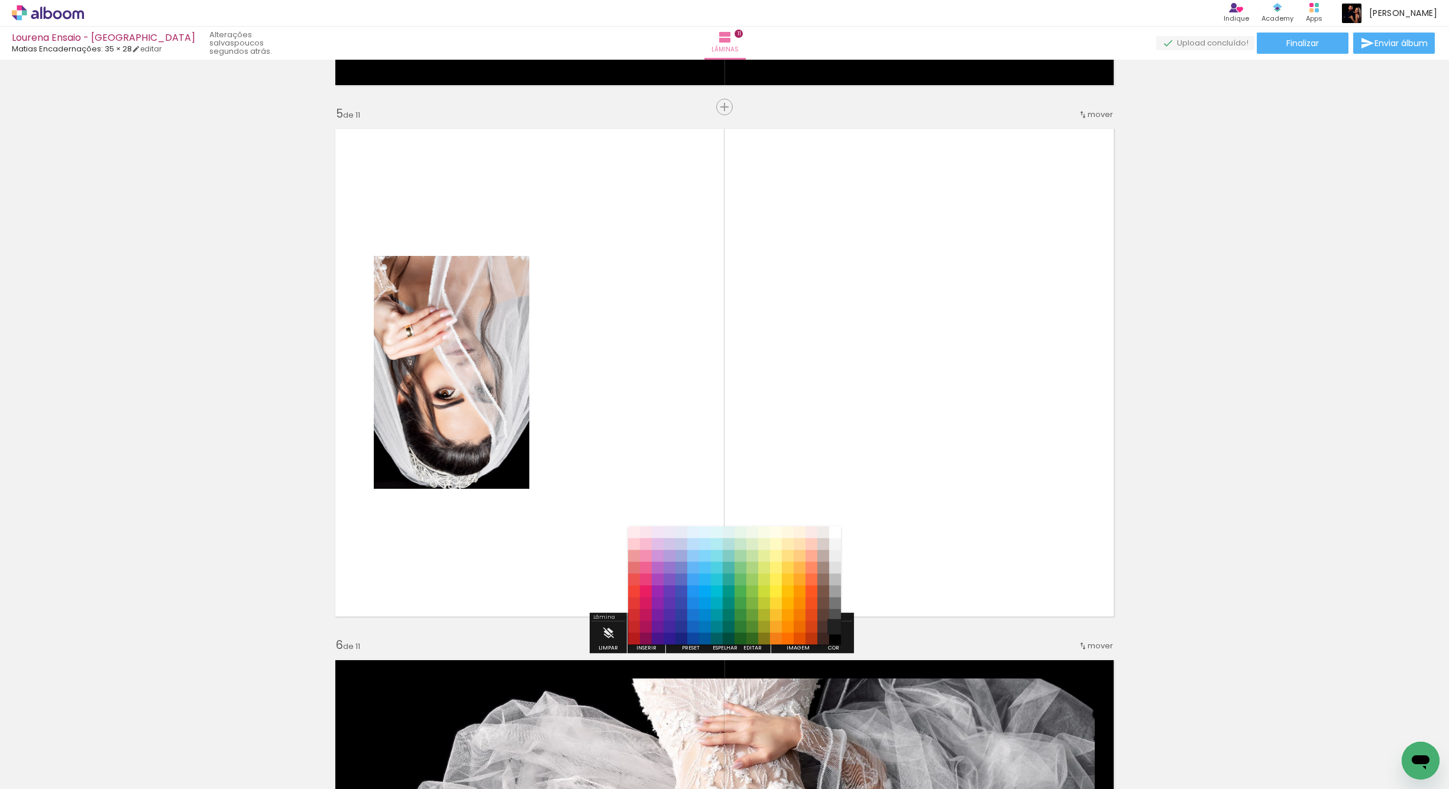
click at [834, 624] on paper-item "#212121" at bounding box center [835, 628] width 12 height 12
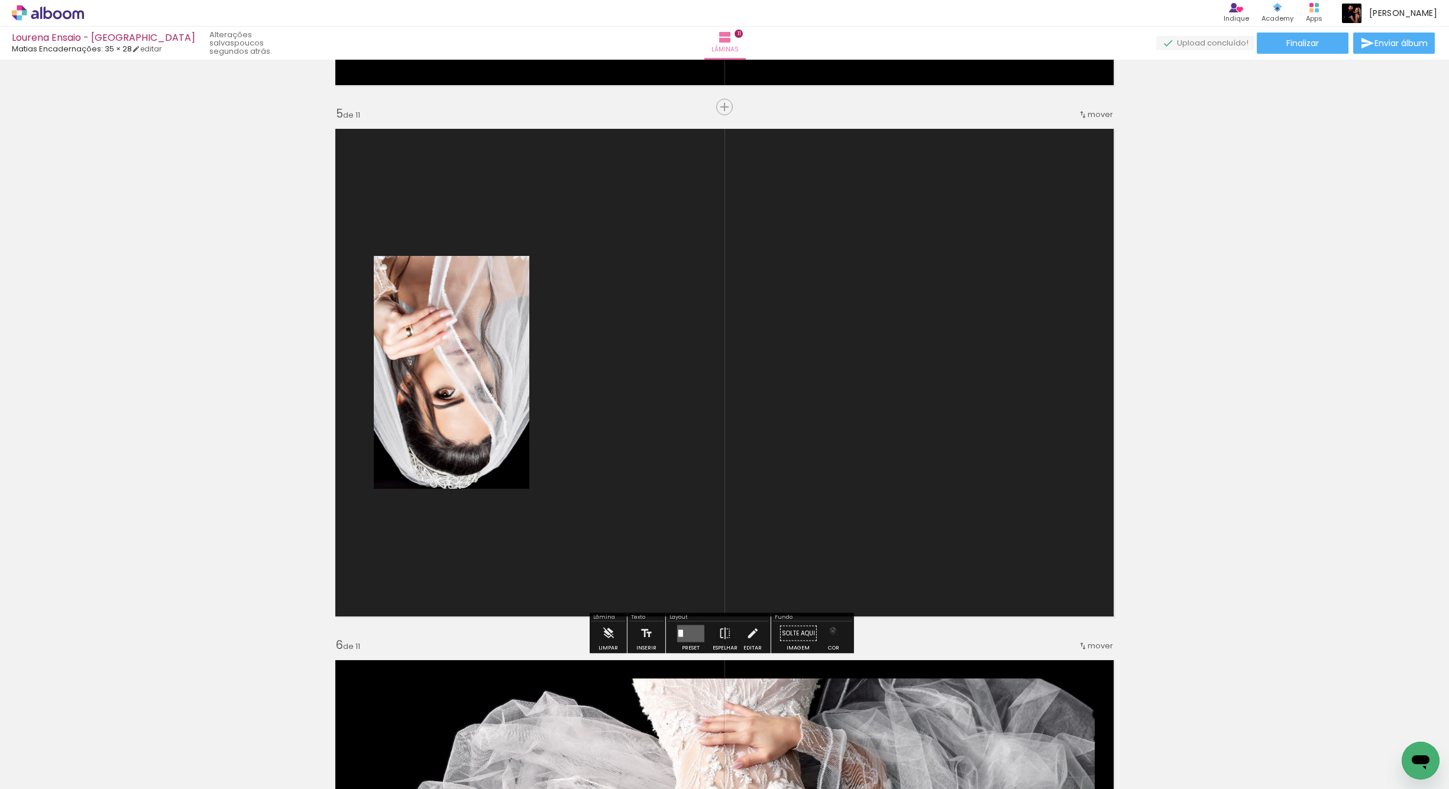
click at [827, 630] on iron-icon "color picker" at bounding box center [833, 633] width 13 height 13
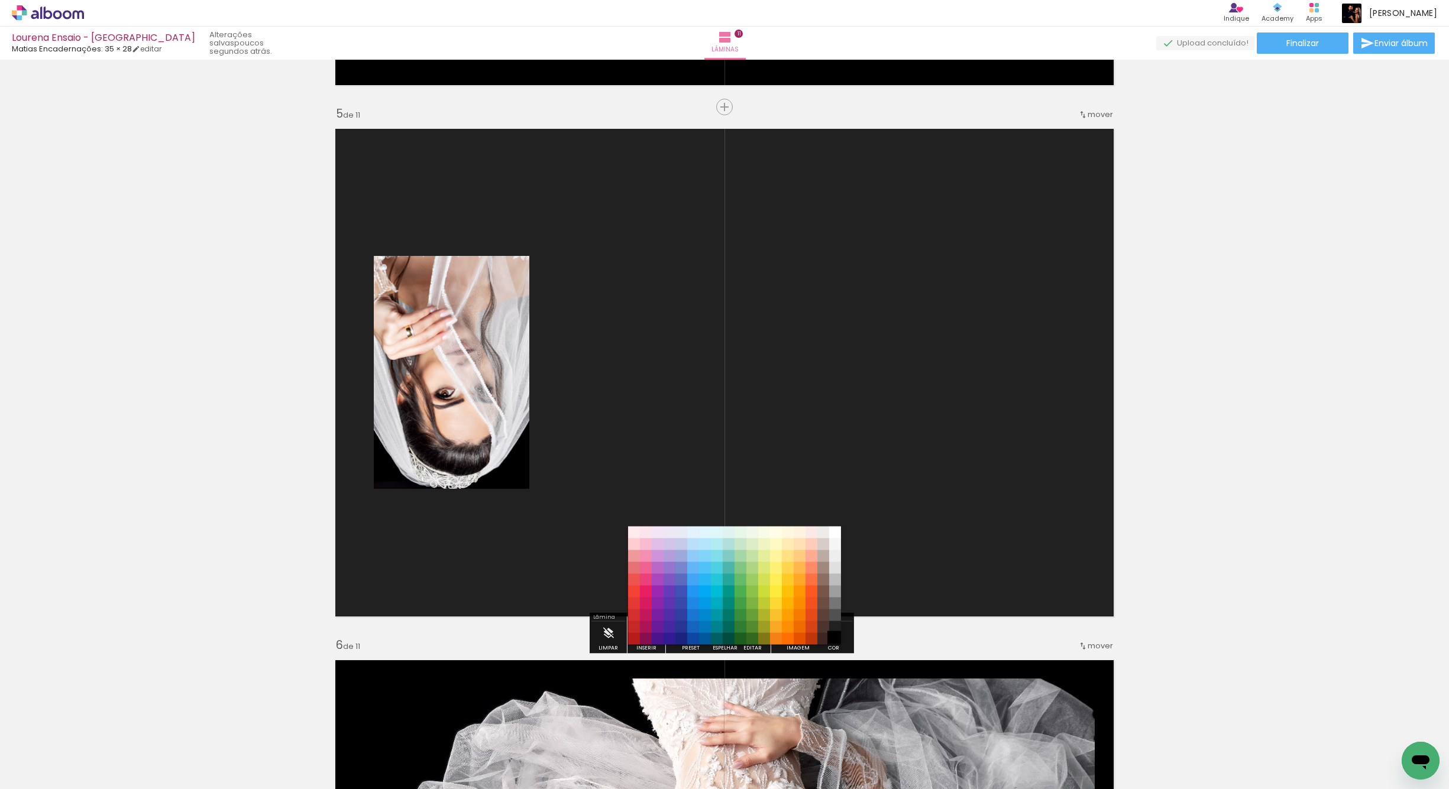
click at [831, 640] on paper-item "#000000" at bounding box center [835, 639] width 12 height 12
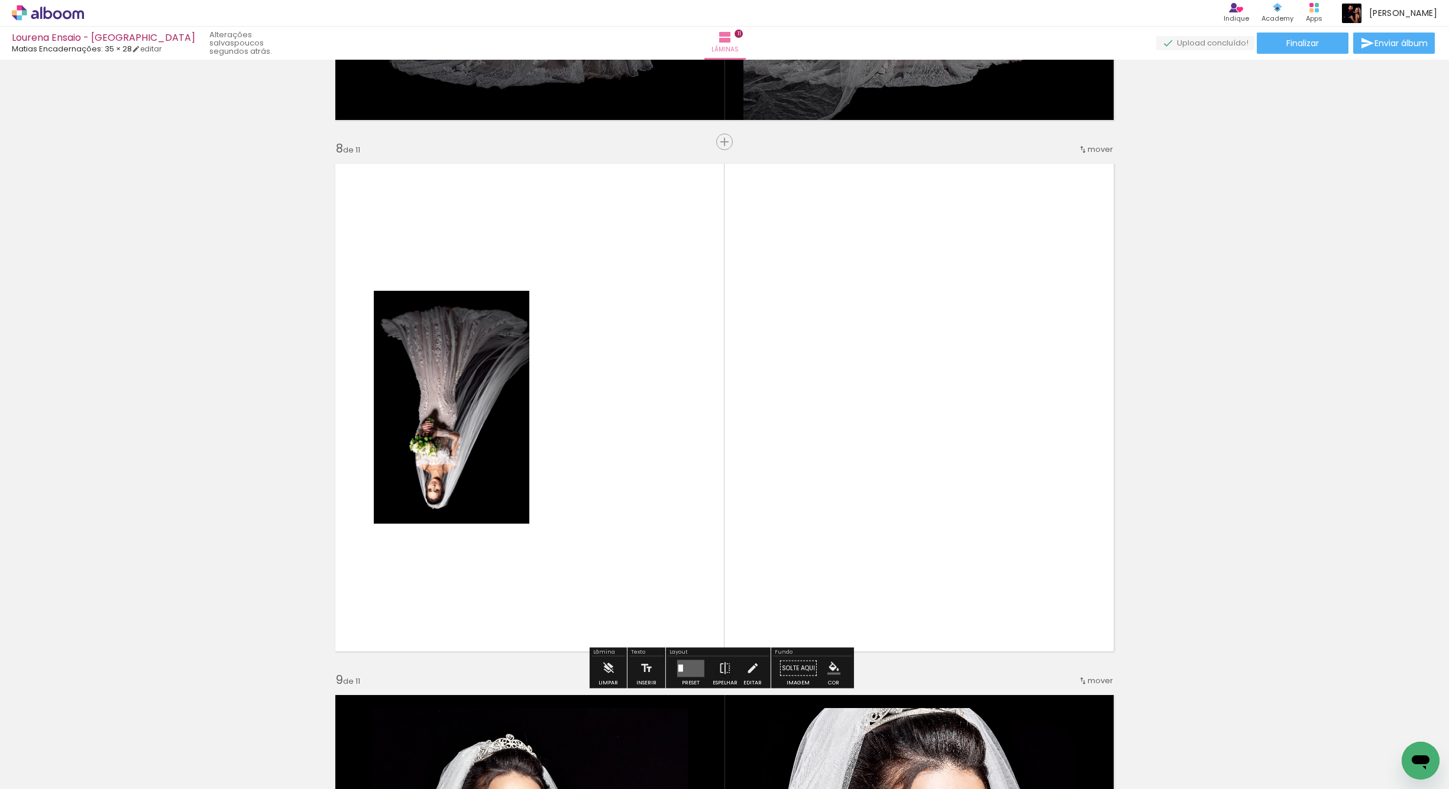
scroll to position [3668, 0]
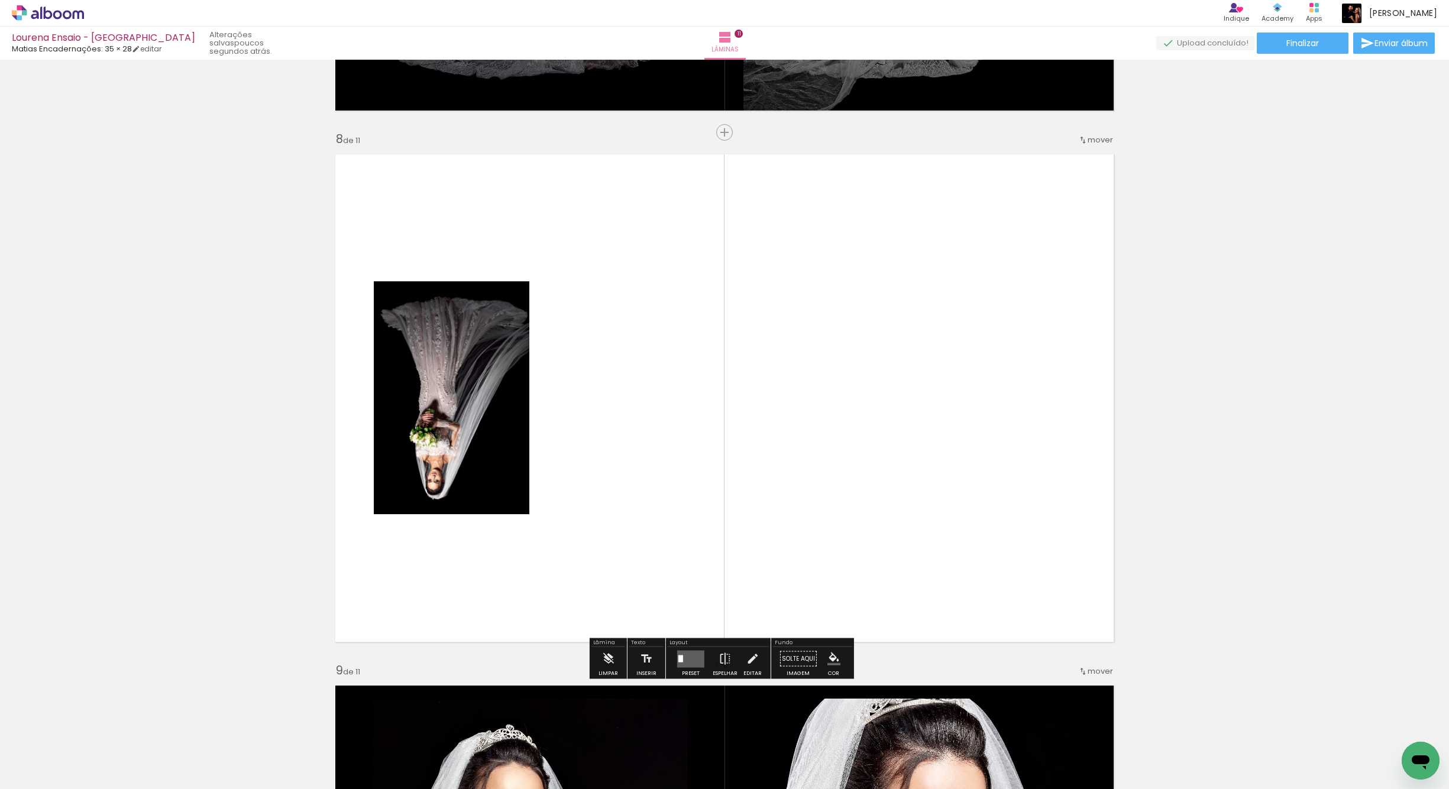
click at [828, 657] on iron-icon "color picker" at bounding box center [833, 659] width 13 height 13
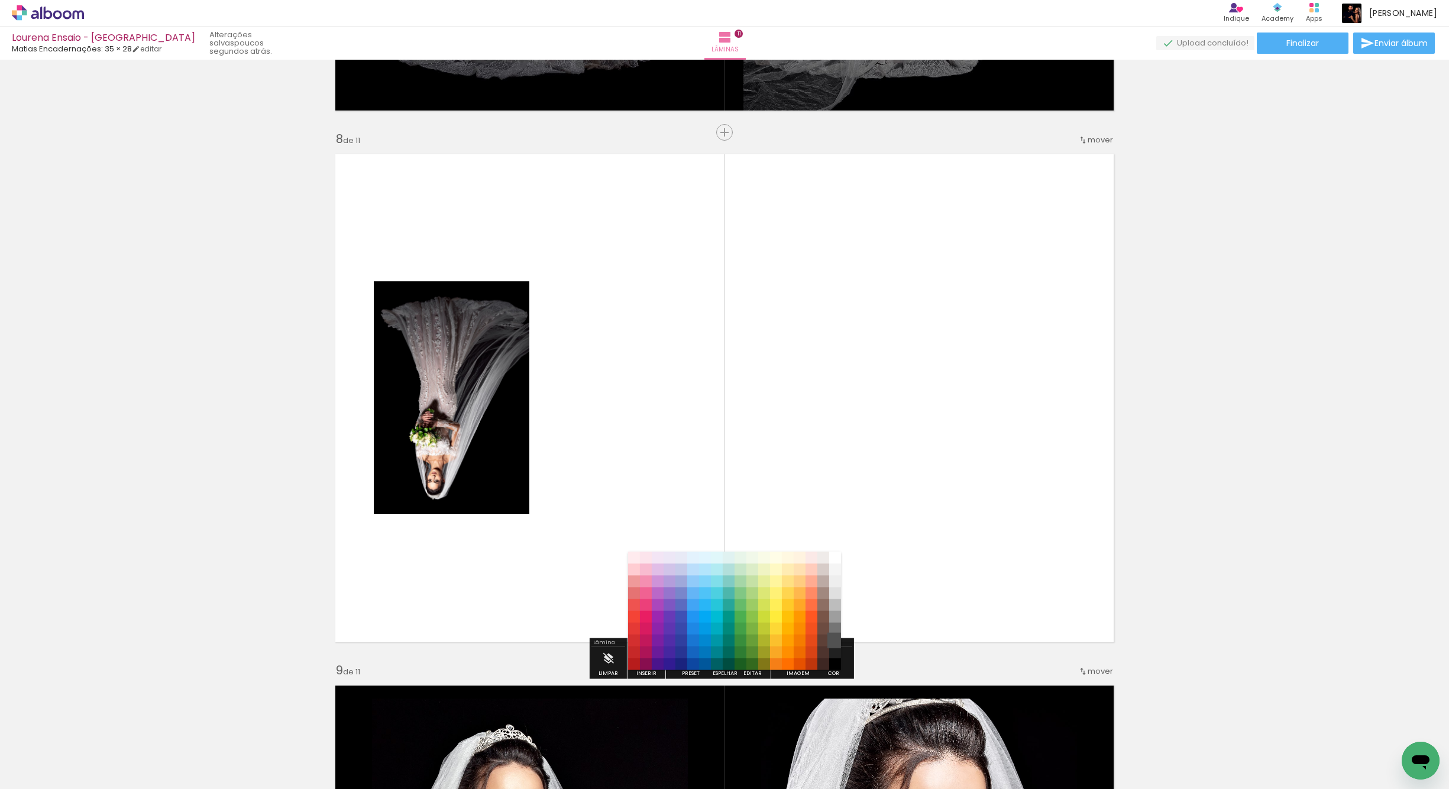
click at [835, 640] on paper-item "#515151" at bounding box center [835, 641] width 12 height 12
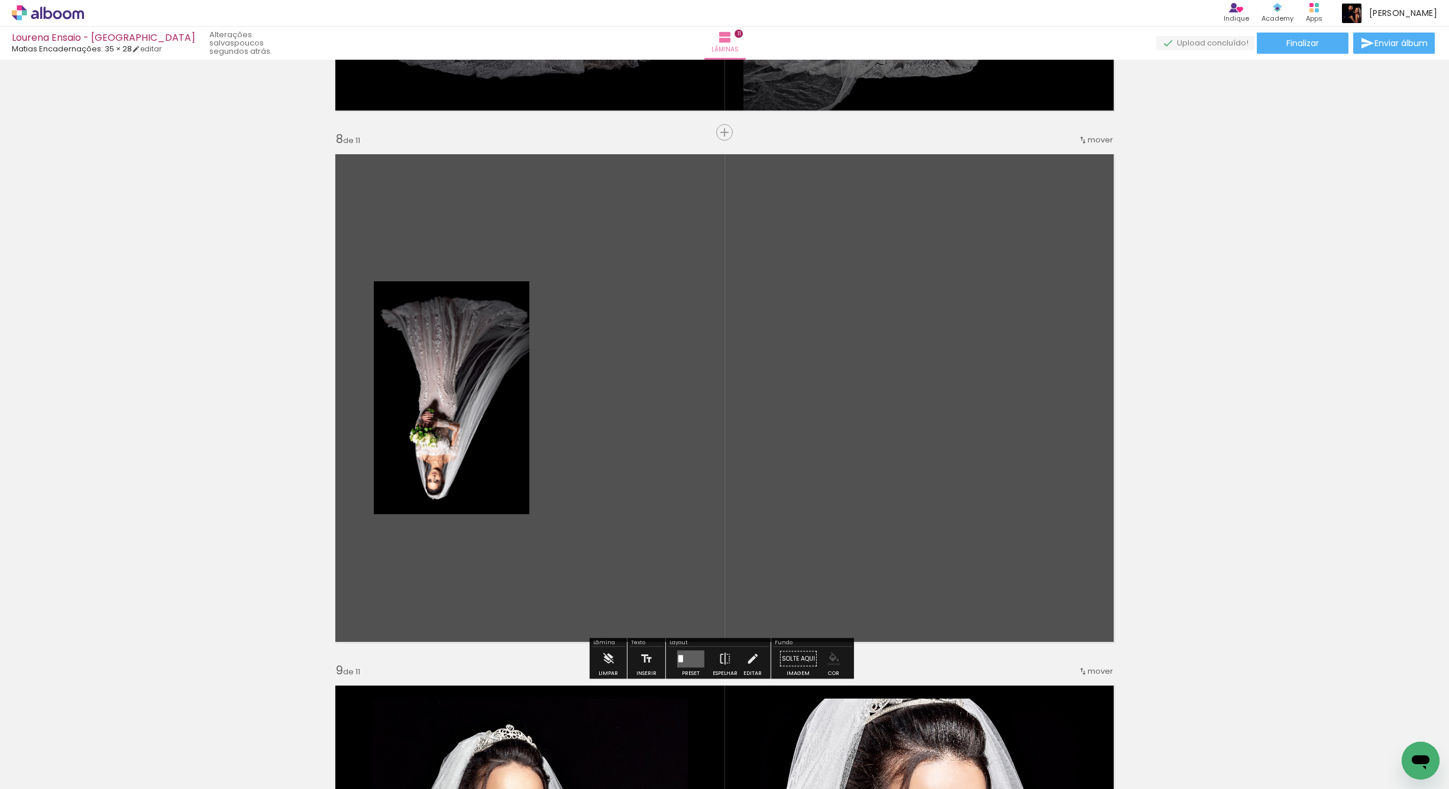
click at [828, 658] on iron-icon "color picker" at bounding box center [833, 659] width 13 height 13
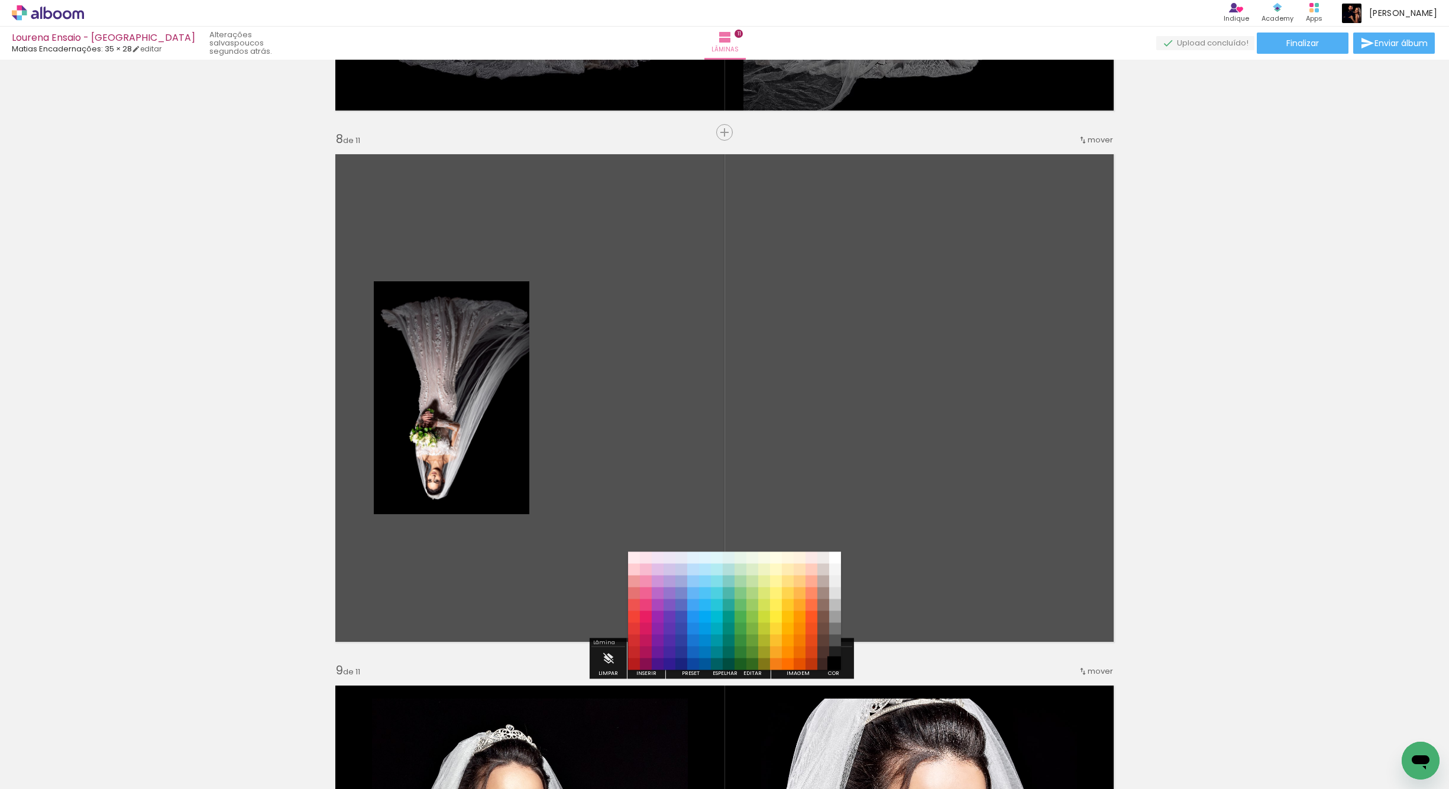
click at [831, 668] on paper-item "#000000" at bounding box center [835, 665] width 12 height 12
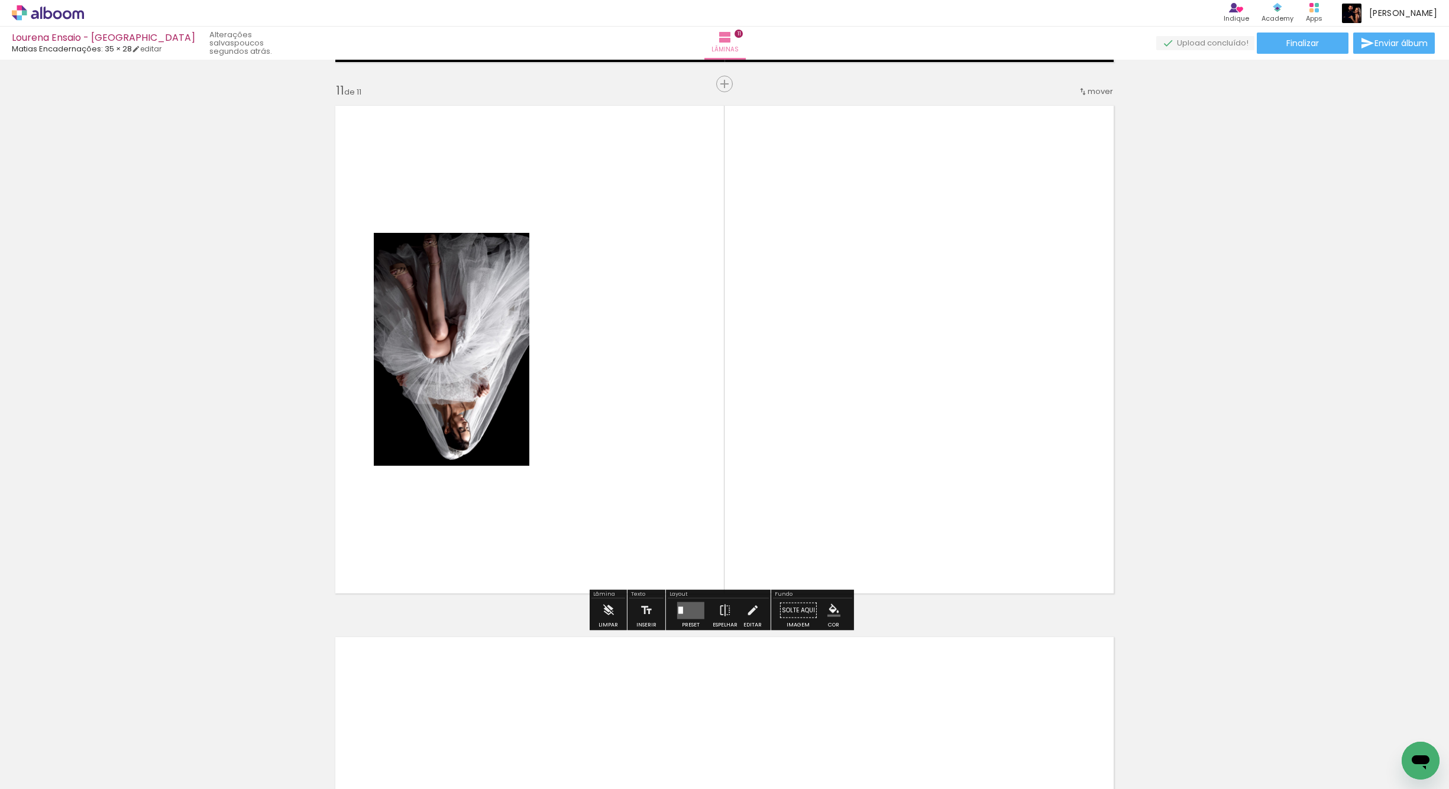
scroll to position [5315, 0]
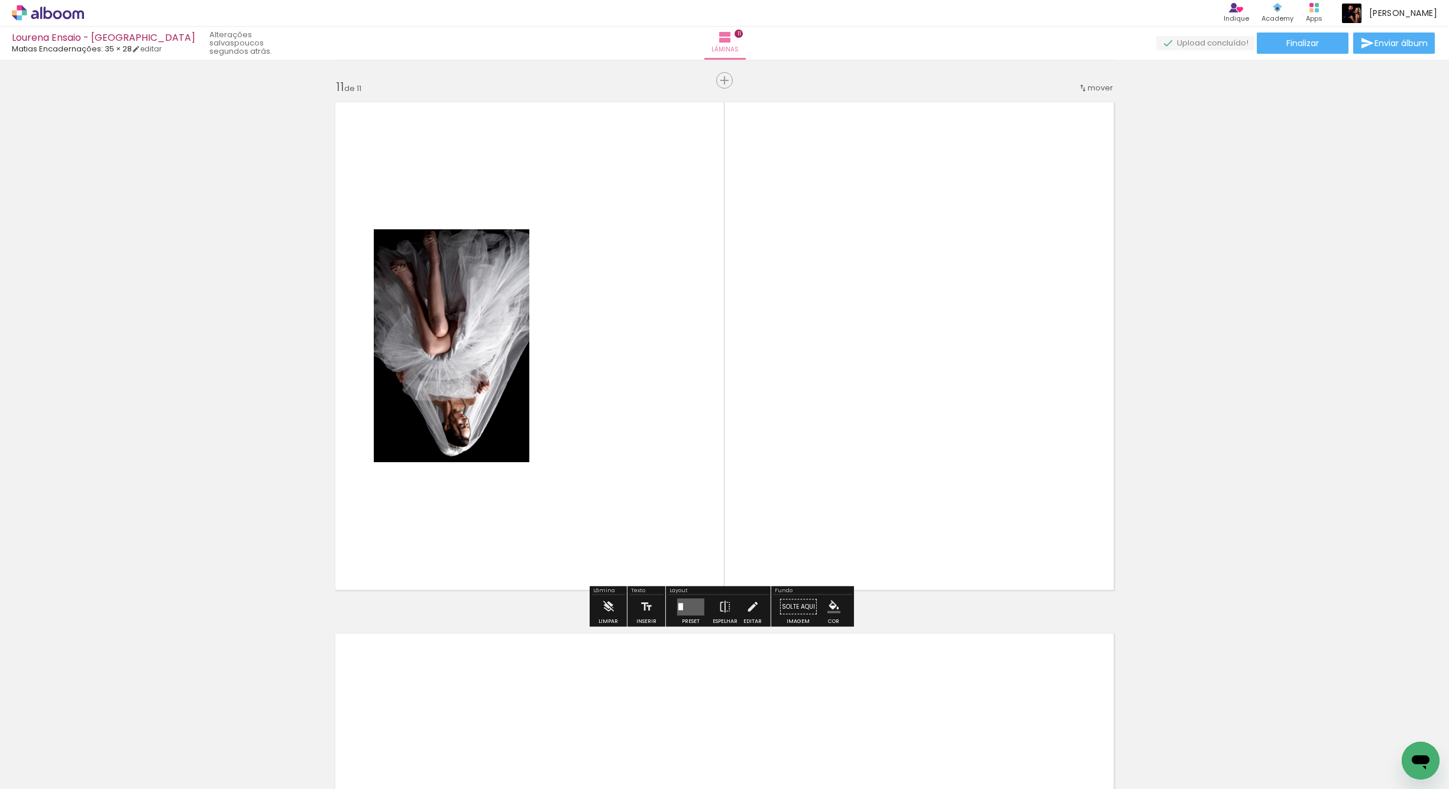
click at [828, 617] on paper-menu-button "#ffebee #ffcdd2 #ef9a9a #e57373 #ef5350 #f44336 #e53935 #d32f2f #c62828 #b71c1c…" at bounding box center [834, 607] width 22 height 22
click at [827, 606] on iron-icon "color picker" at bounding box center [833, 607] width 13 height 13
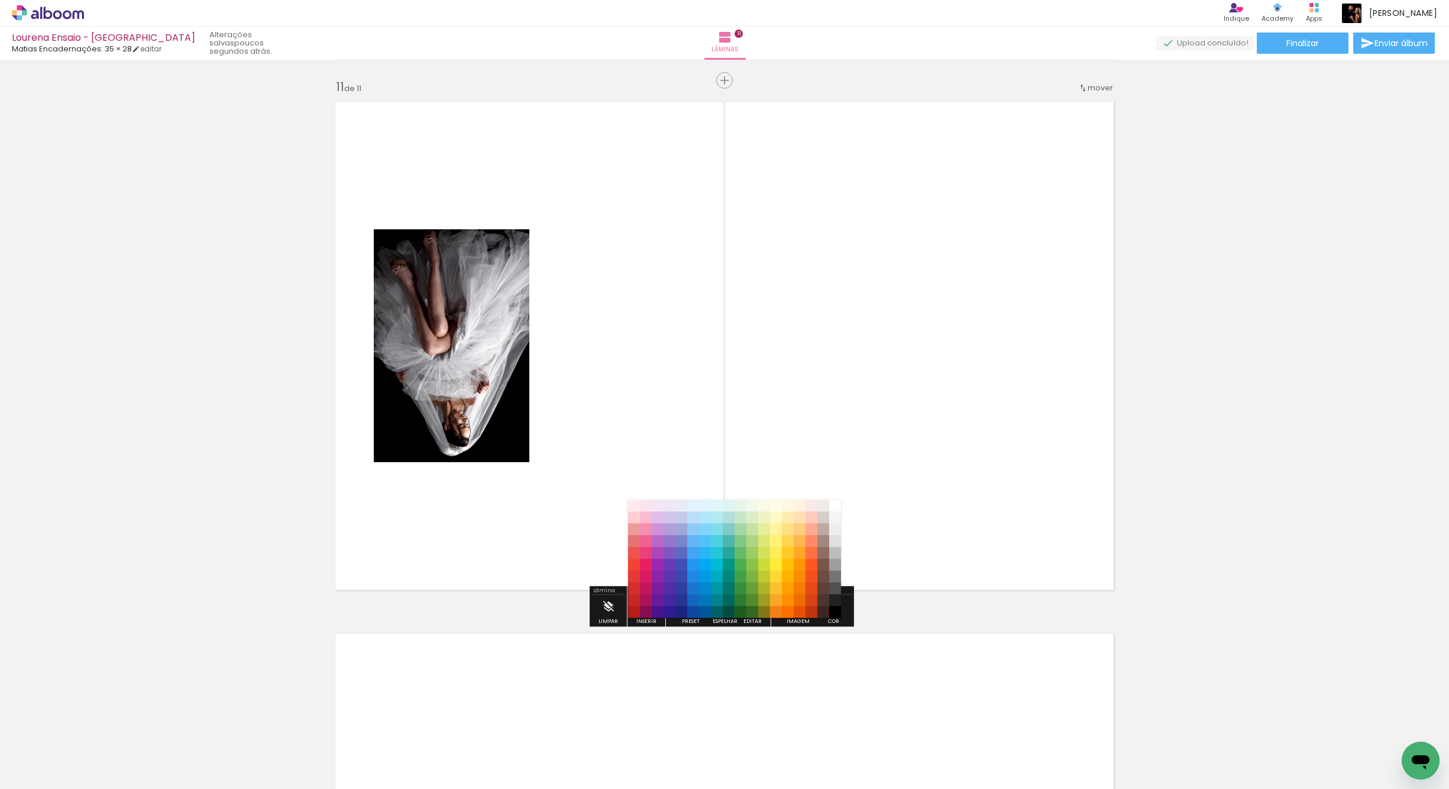
click at [833, 600] on paper-item "#212121" at bounding box center [835, 601] width 12 height 12
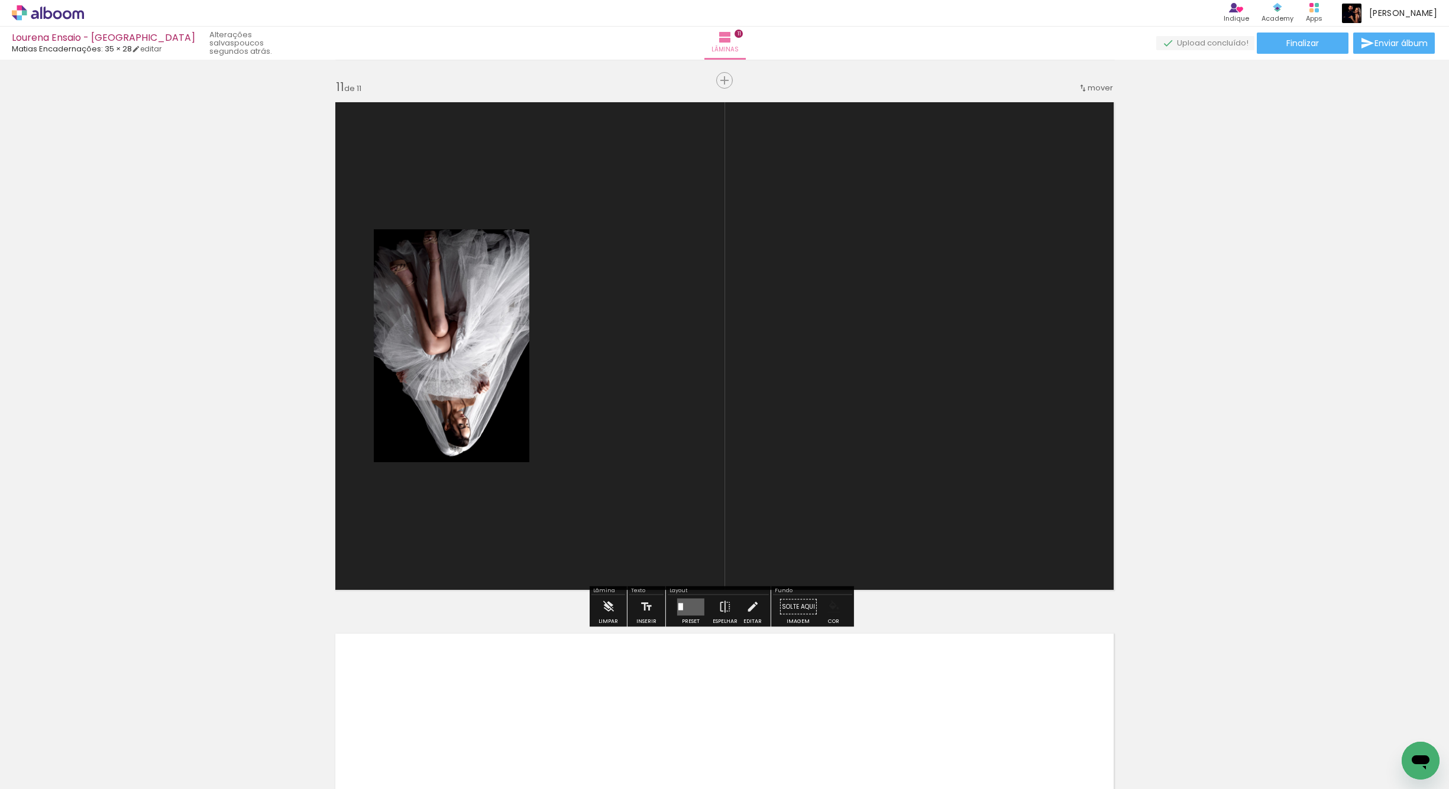
click at [833, 609] on iron-icon "color picker" at bounding box center [833, 607] width 13 height 13
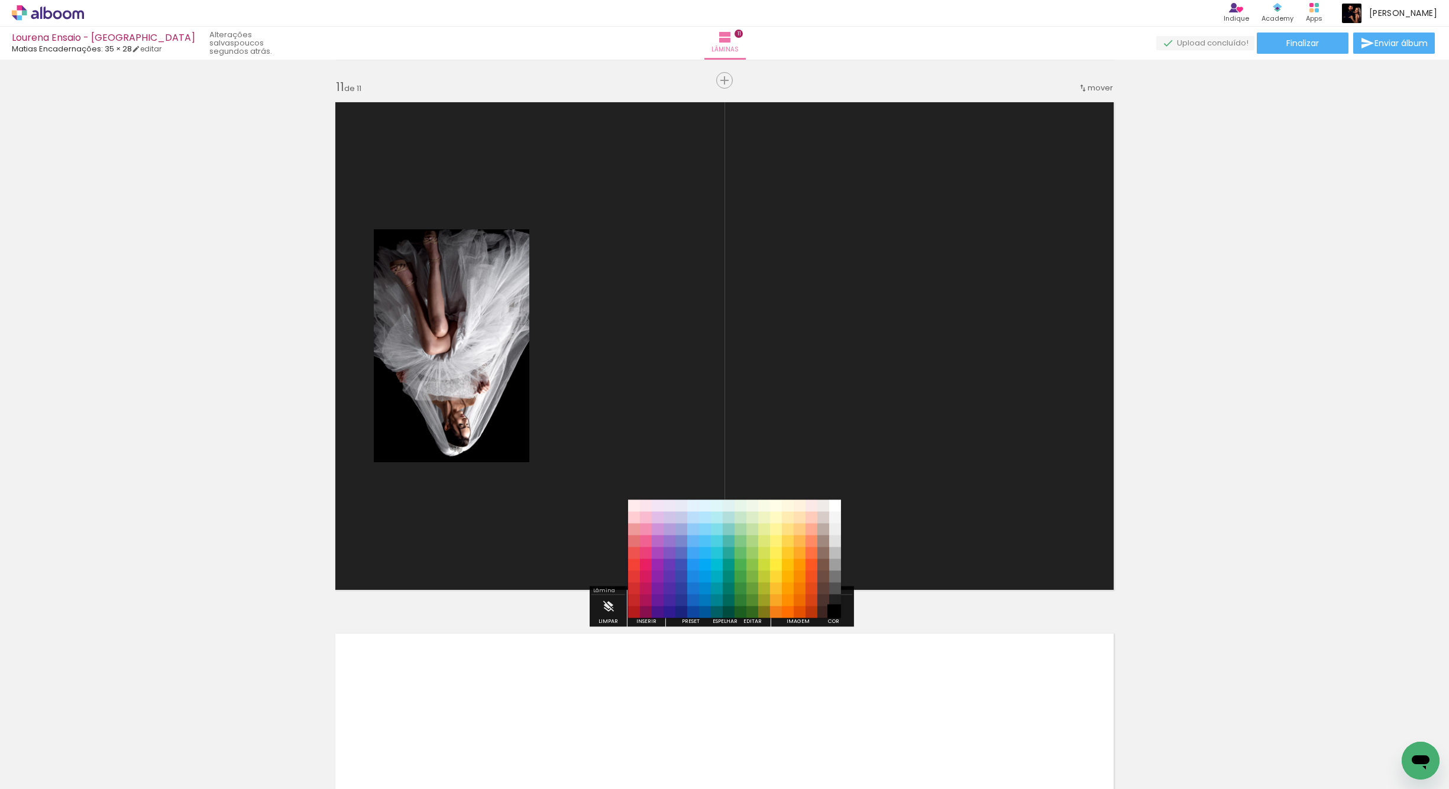
click at [831, 616] on paper-item "#000000" at bounding box center [835, 613] width 12 height 12
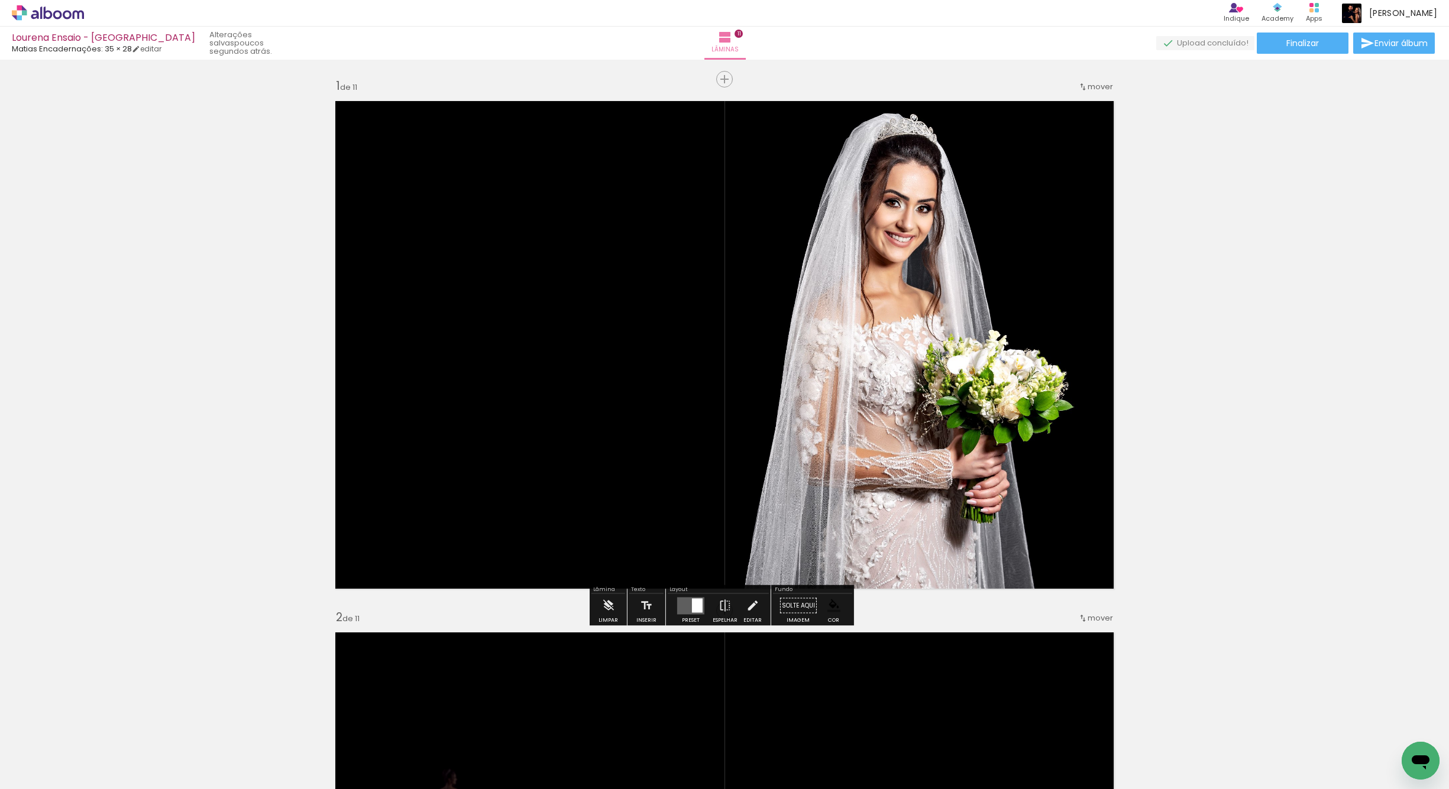
scroll to position [0, 0]
click at [640, 0] on div "› Editor de álbum Indique Indique e ganhe Conteúdo que inspira Academy Produtos…" at bounding box center [724, 13] width 1449 height 27
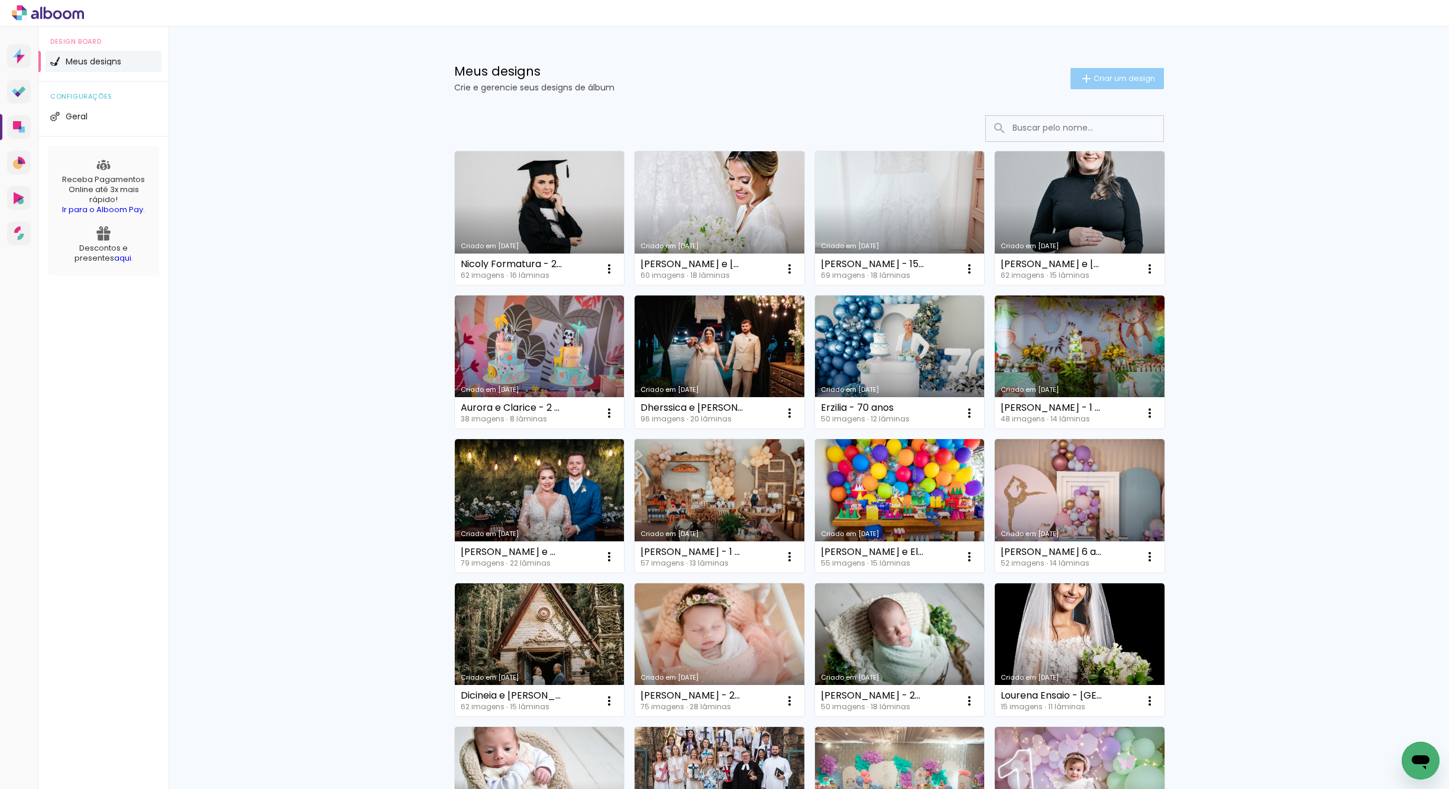
click at [1083, 76] on iron-icon at bounding box center [1086, 79] width 14 height 14
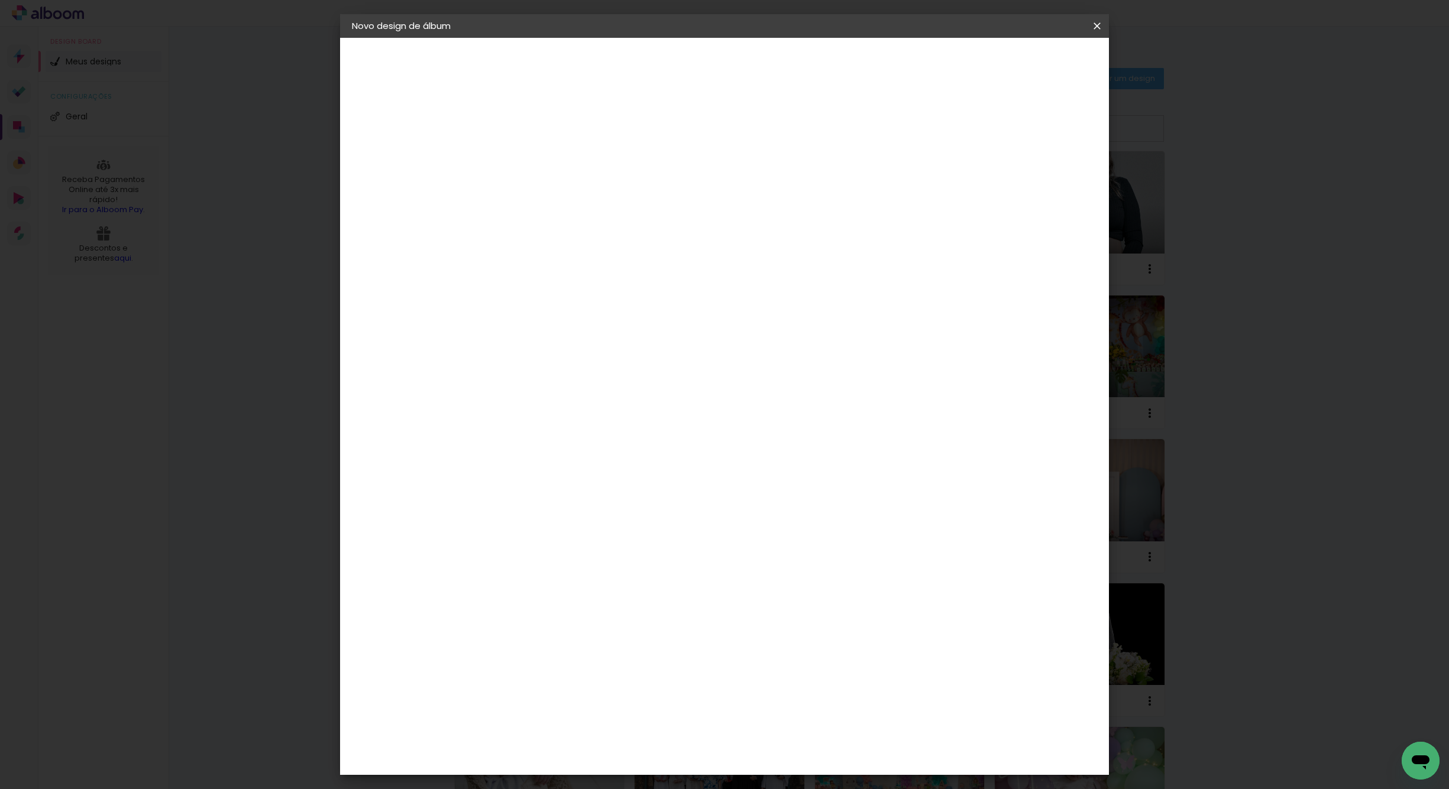
click at [545, 160] on input at bounding box center [545, 159] width 0 height 18
type input "Clarice e Aurora - 4 e 5 anos"
click at [0, 0] on slot "Avançar" at bounding box center [0, 0] width 0 height 0
click at [635, 218] on input at bounding box center [575, 225] width 119 height 15
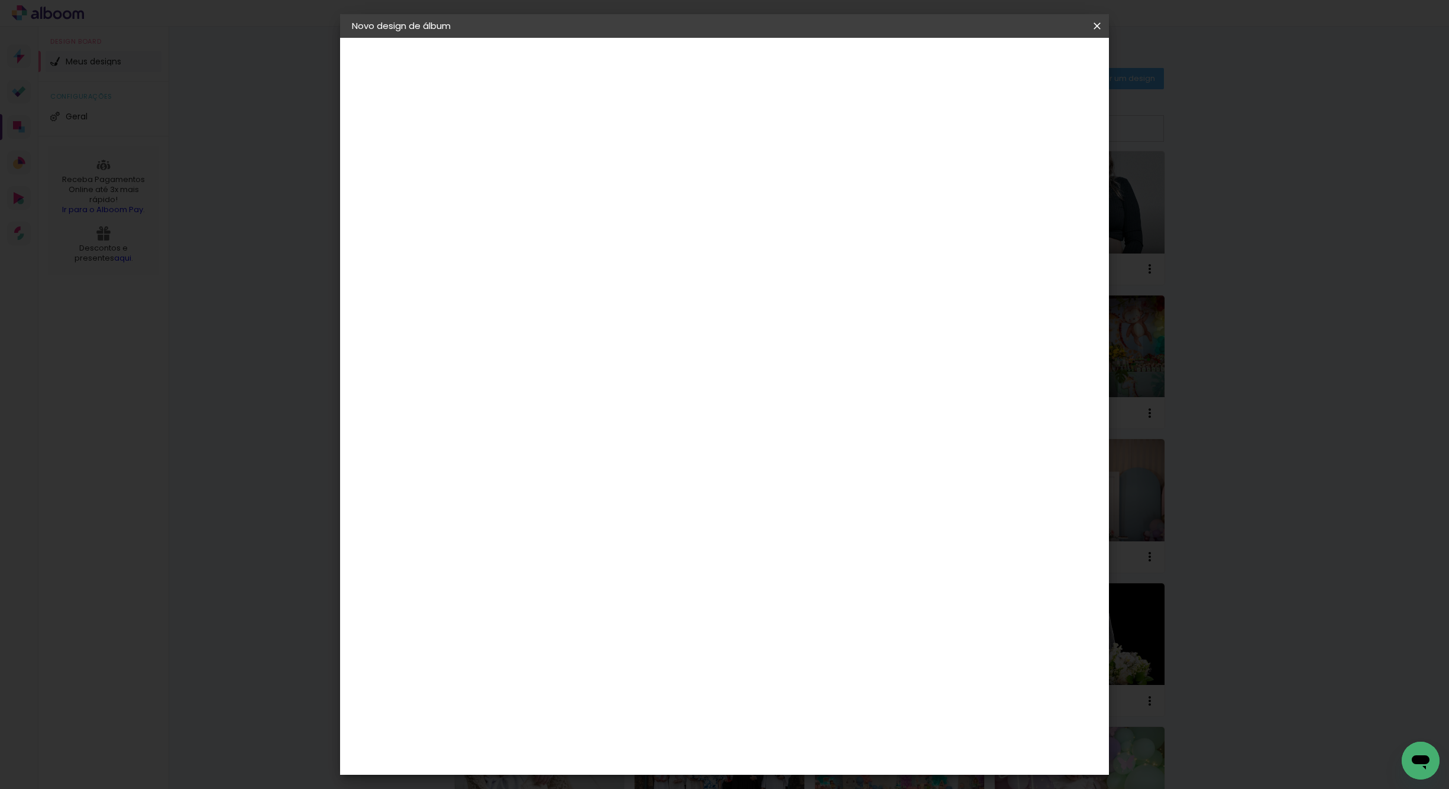
type input "mati"
type paper-input "mati"
click at [616, 261] on paper-item "Matias Encadernações" at bounding box center [564, 269] width 105 height 31
click at [0, 0] on slot "Avançar" at bounding box center [0, 0] width 0 height 0
click at [591, 197] on input "text" at bounding box center [568, 206] width 46 height 18
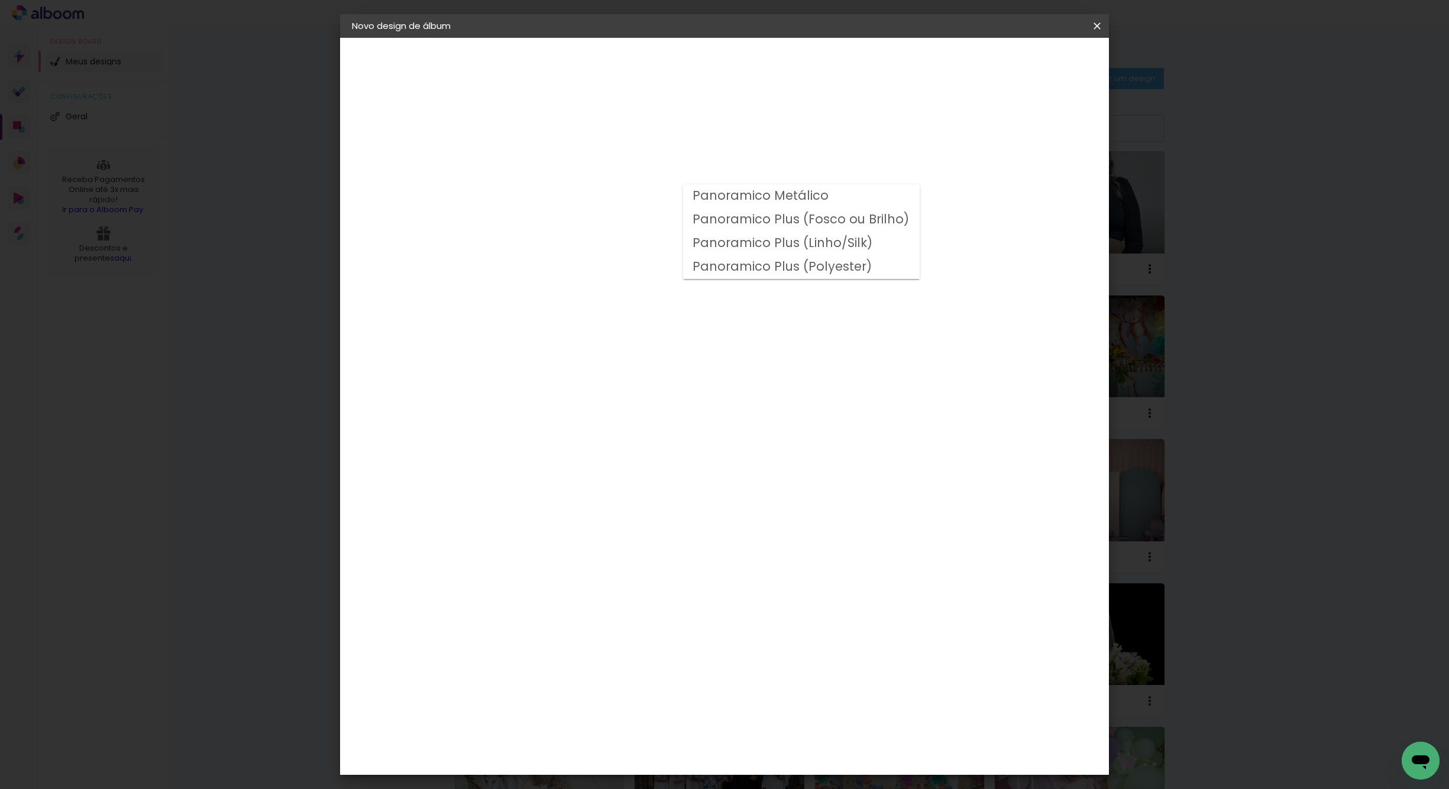
click at [0, 0] on slot "Panoramico Plus (Fosco ou Brilho)" at bounding box center [0, 0] width 0 height 0
type input "Panoramico Plus (Fosco ou Brilho)"
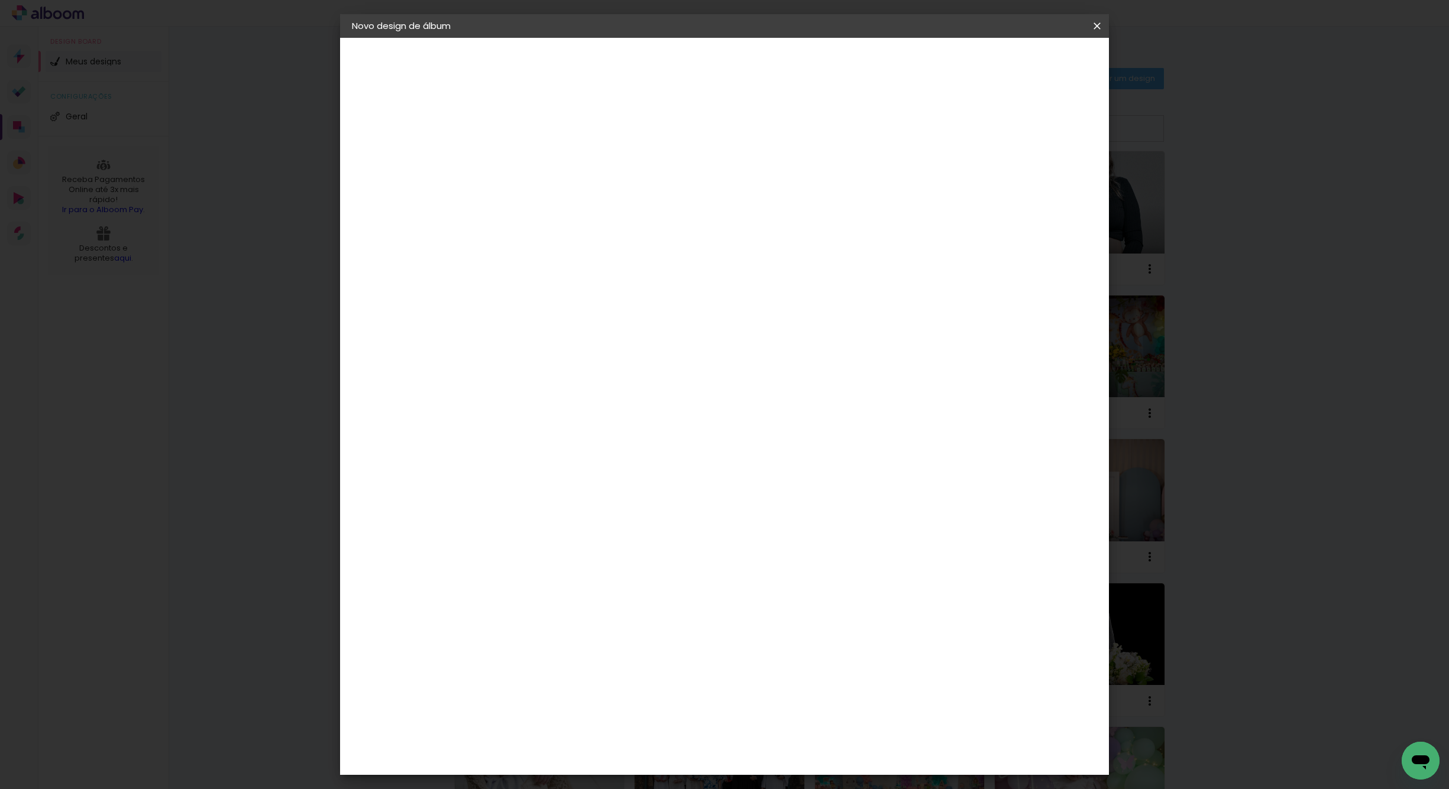
click at [625, 510] on span "20 × 25" at bounding box center [597, 525] width 55 height 31
click at [0, 0] on slot "Avançar" at bounding box center [0, 0] width 0 height 0
click at [1035, 55] on paper-button "Iniciar design" at bounding box center [995, 63] width 77 height 20
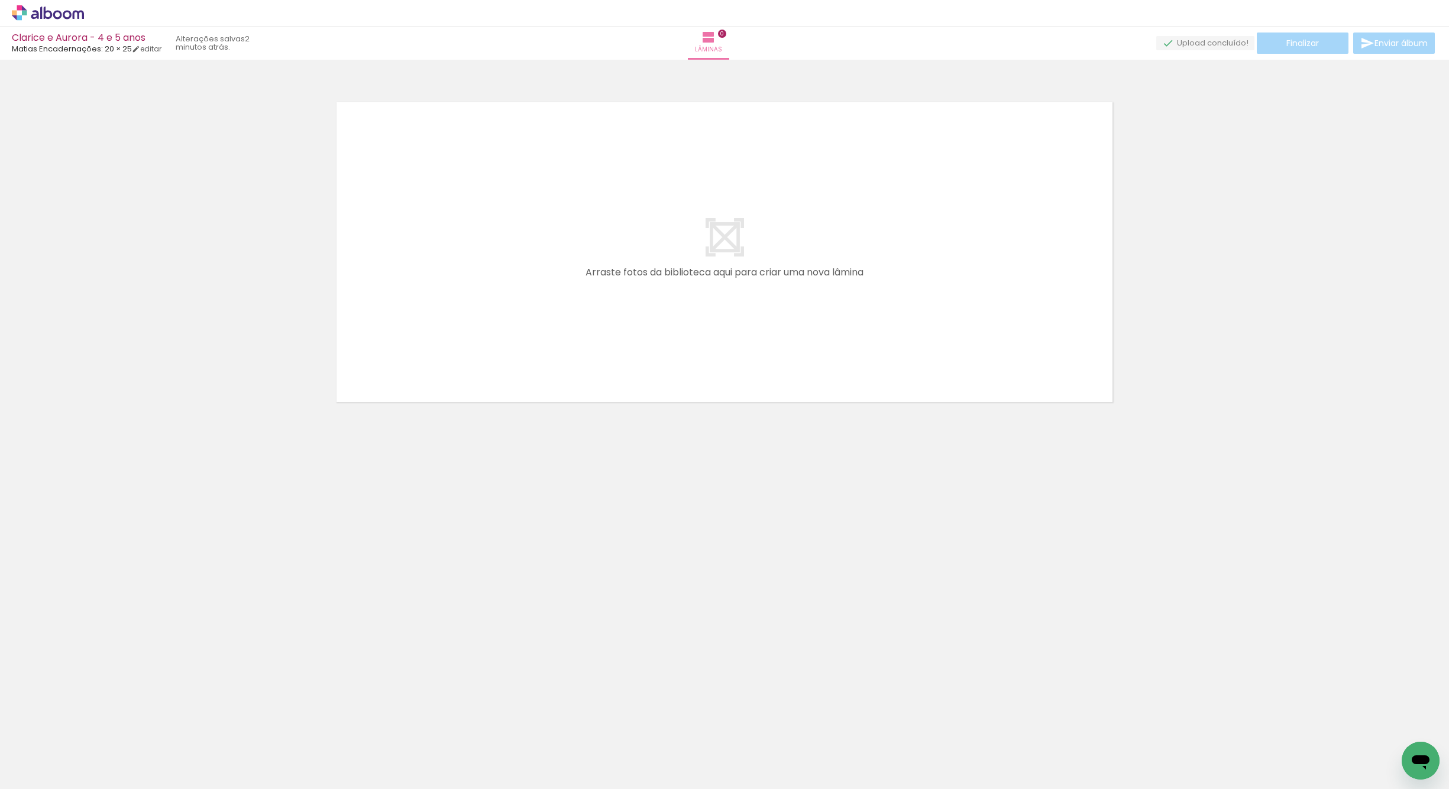
click at [97, 749] on iron-horizontal-list at bounding box center [85, 753] width 24 height 74
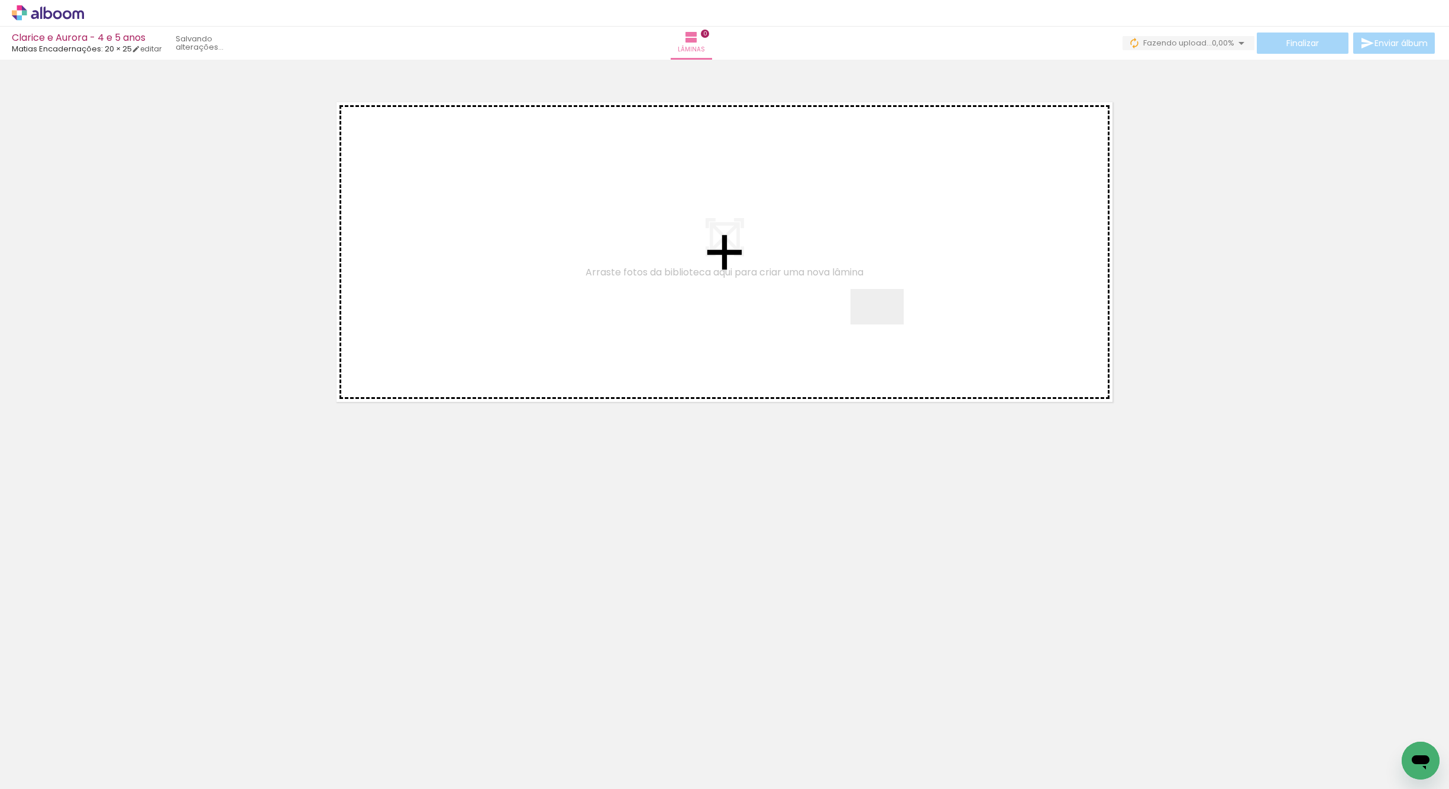
drag, startPoint x: 140, startPoint y: 753, endPoint x: 911, endPoint y: 312, distance: 888.7
click at [911, 312] on quentale-workspace at bounding box center [724, 394] width 1449 height 789
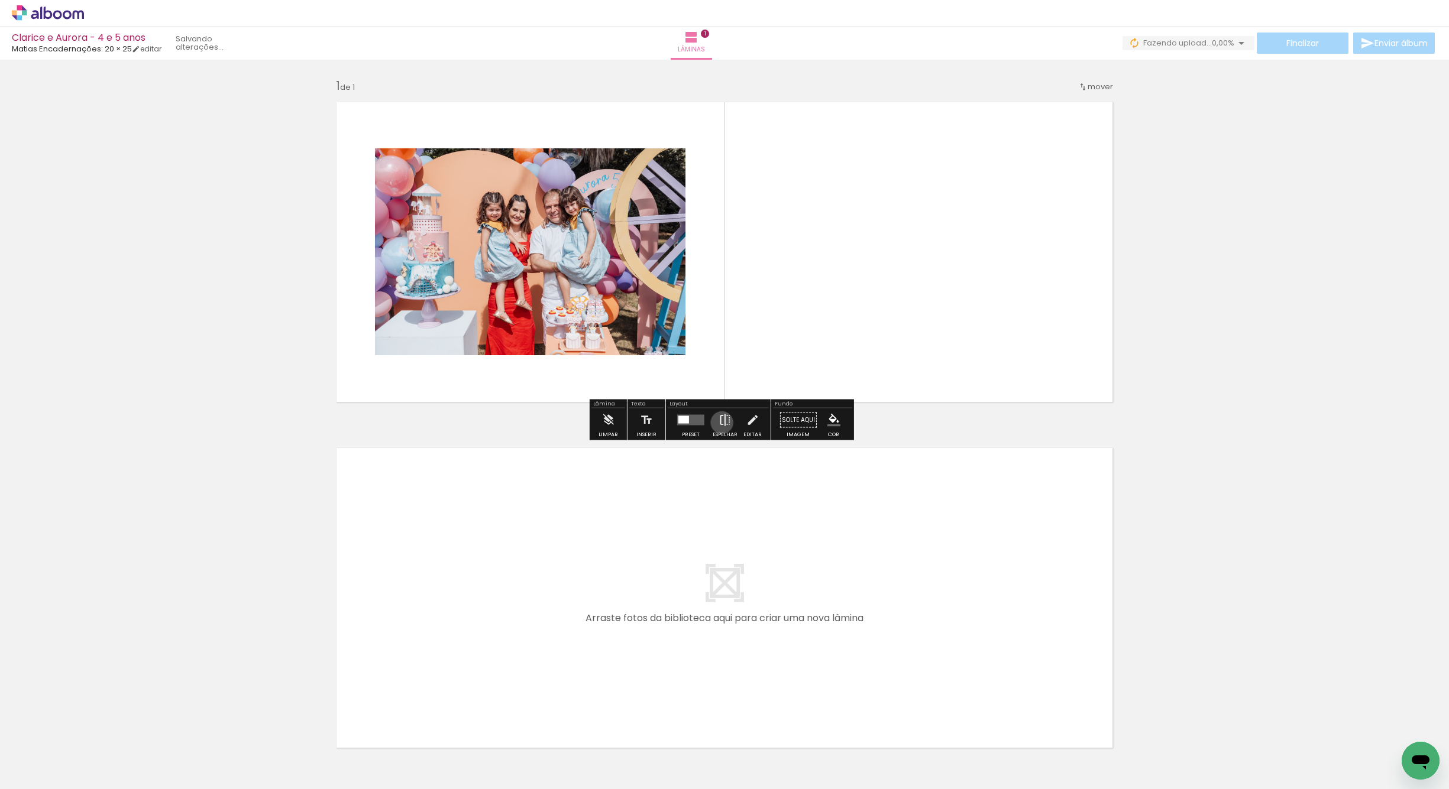
click at [718, 422] on iron-icon at bounding box center [724, 421] width 13 height 24
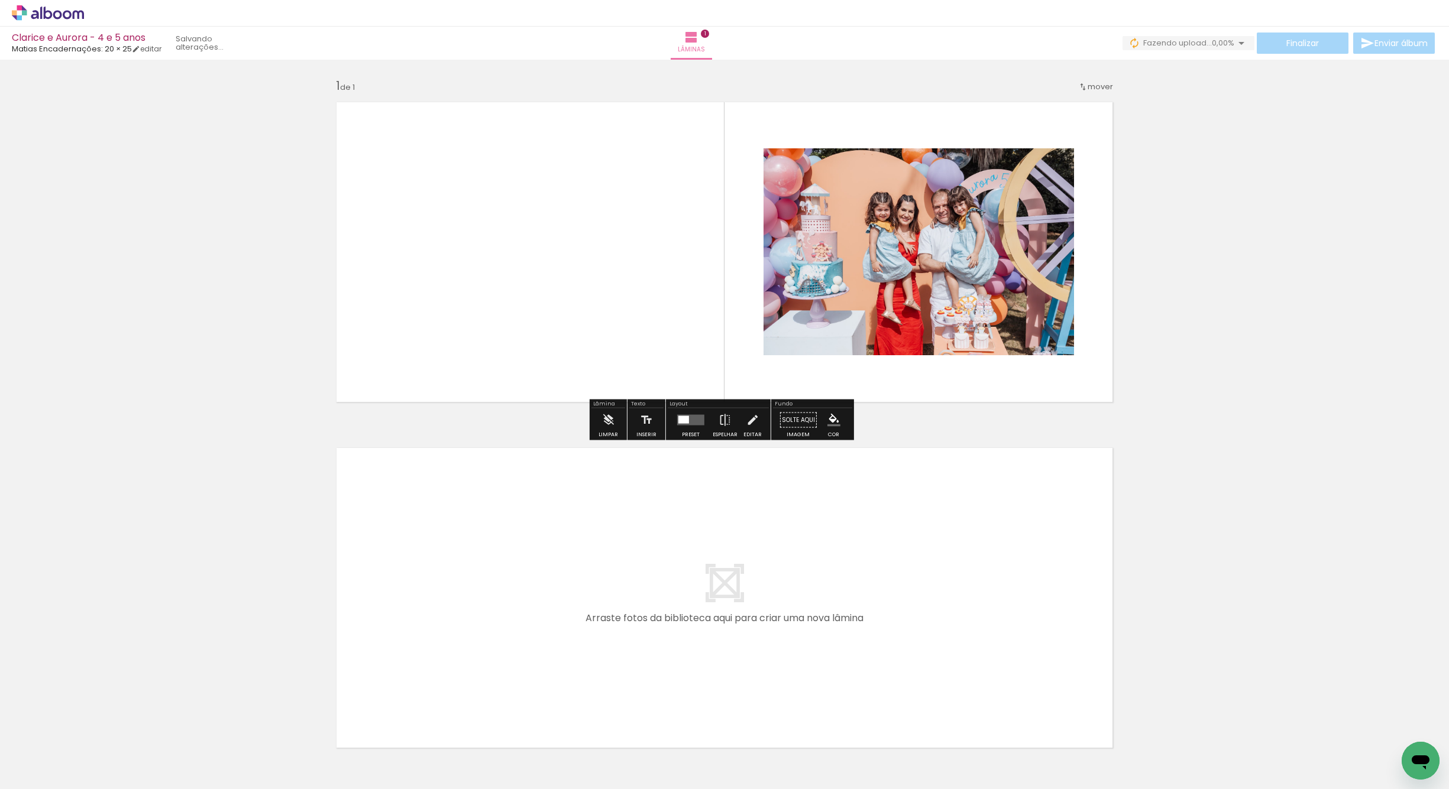
click at [826, 300] on quentale-photo at bounding box center [918, 251] width 310 height 207
click at [828, 300] on quentale-photo at bounding box center [918, 251] width 310 height 207
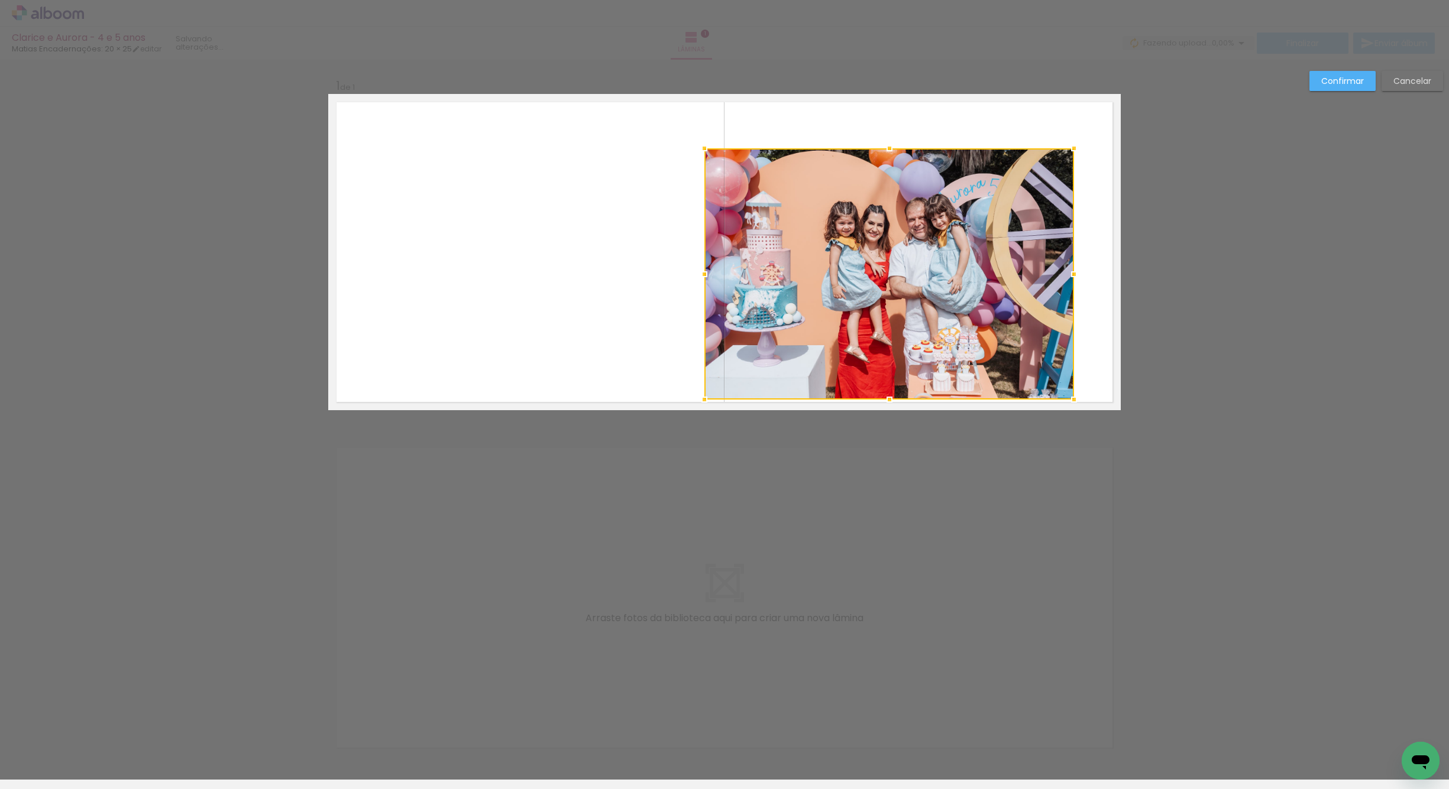
drag, startPoint x: 756, startPoint y: 354, endPoint x: 711, endPoint y: 379, distance: 51.3
click at [697, 396] on div at bounding box center [704, 400] width 24 height 24
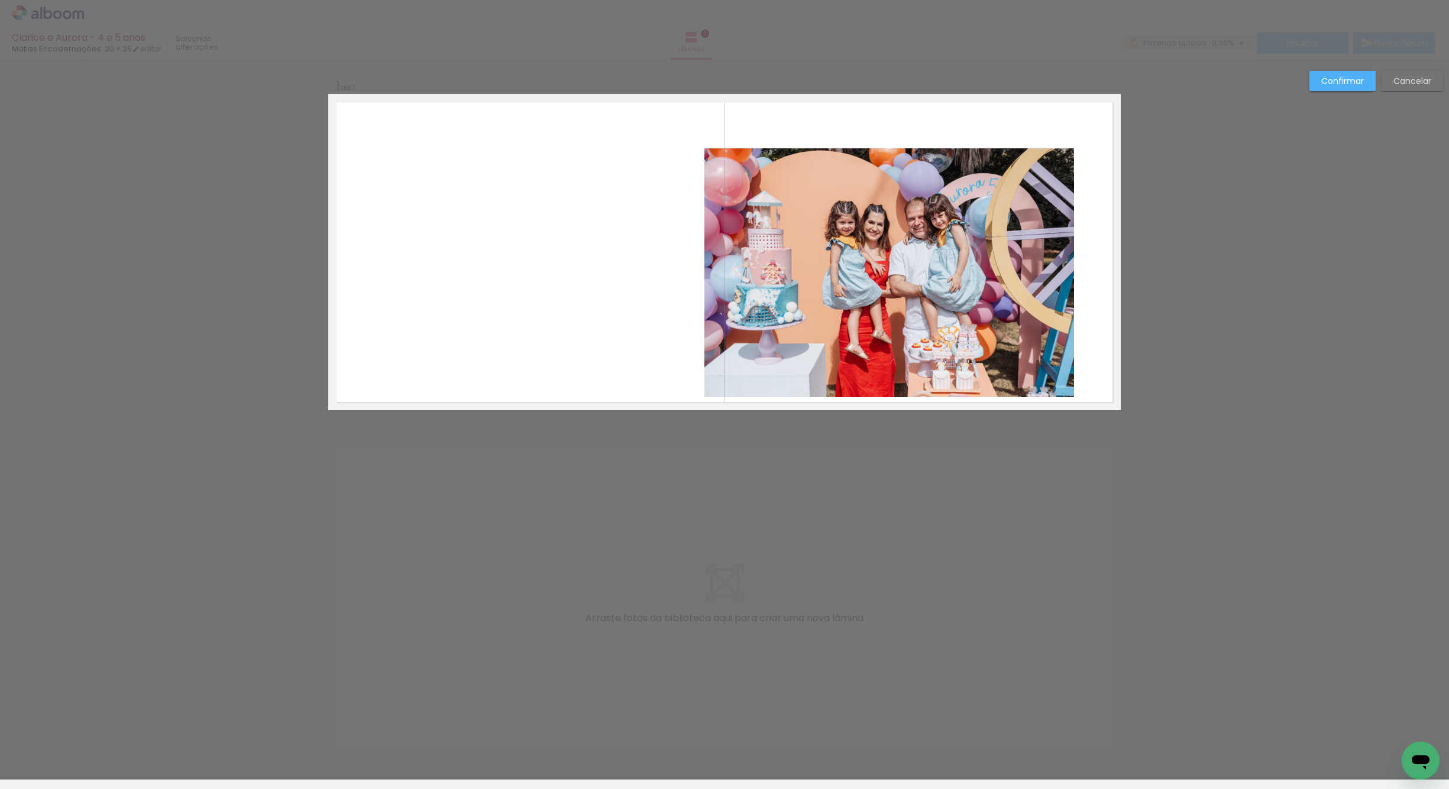
click at [884, 272] on quentale-photo at bounding box center [889, 272] width 370 height 249
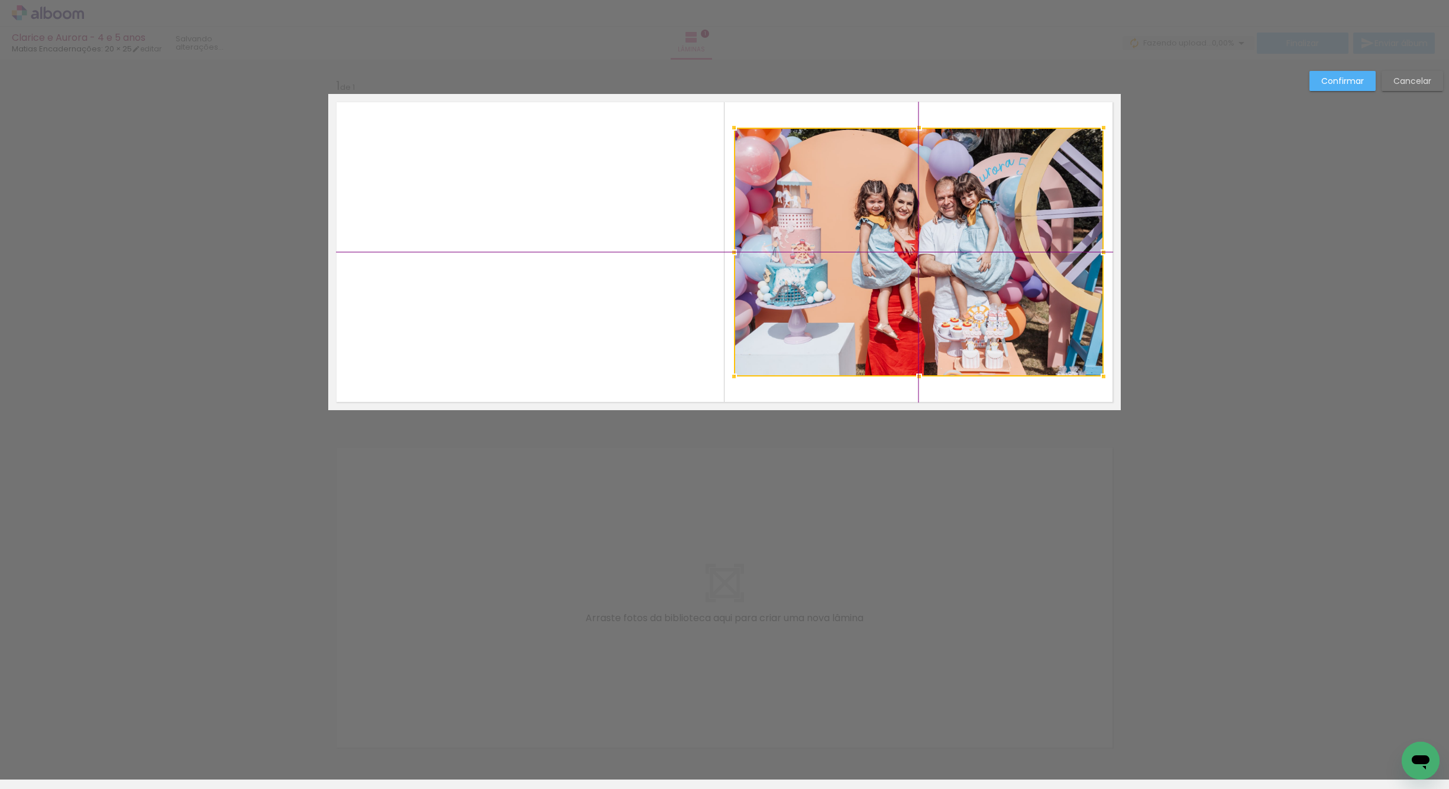
drag, startPoint x: 875, startPoint y: 277, endPoint x: 883, endPoint y: 273, distance: 8.7
click at [883, 273] on div at bounding box center [919, 252] width 370 height 249
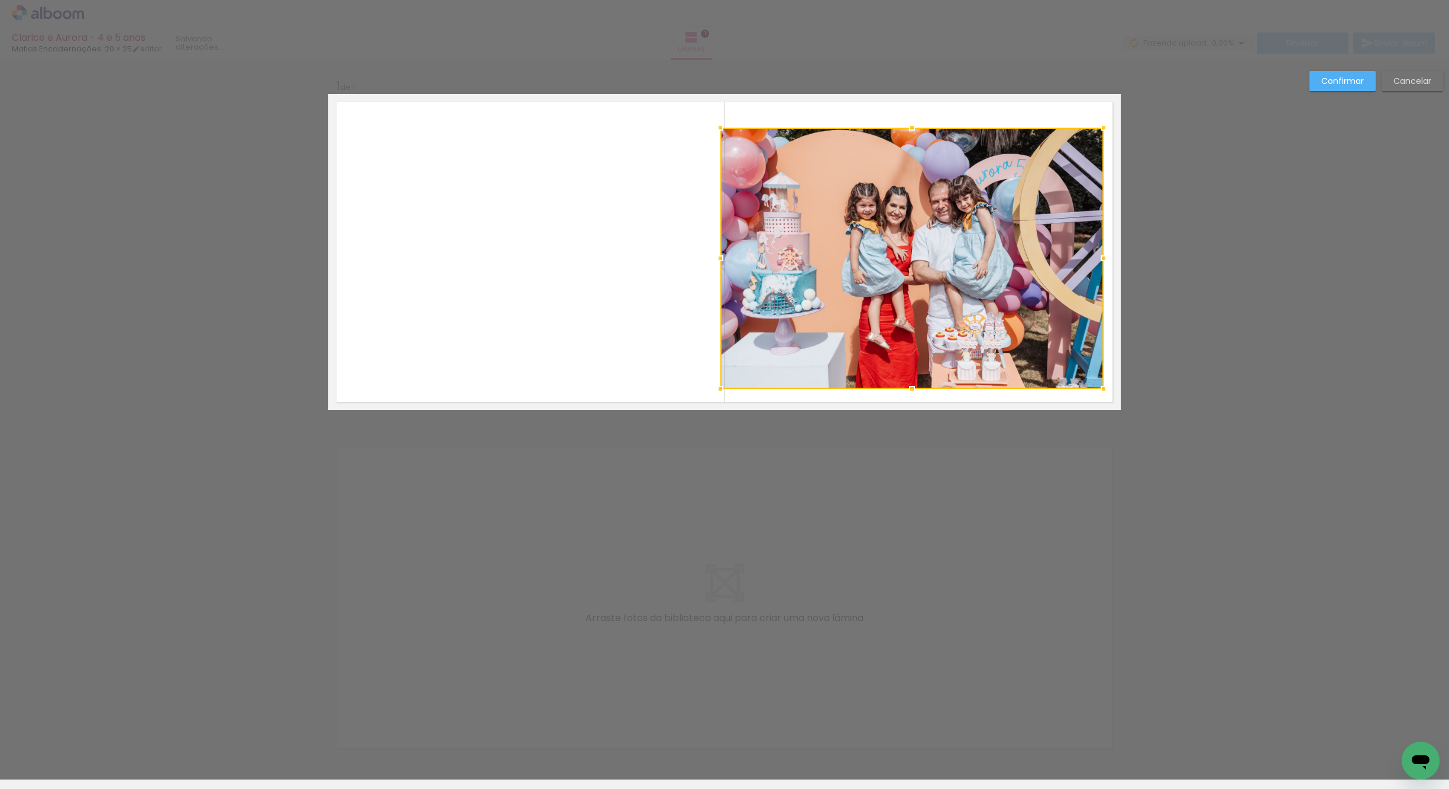
drag, startPoint x: 727, startPoint y: 378, endPoint x: 734, endPoint y: 368, distance: 12.8
click at [729, 374] on div at bounding box center [911, 258] width 383 height 261
click at [877, 281] on div at bounding box center [911, 258] width 383 height 261
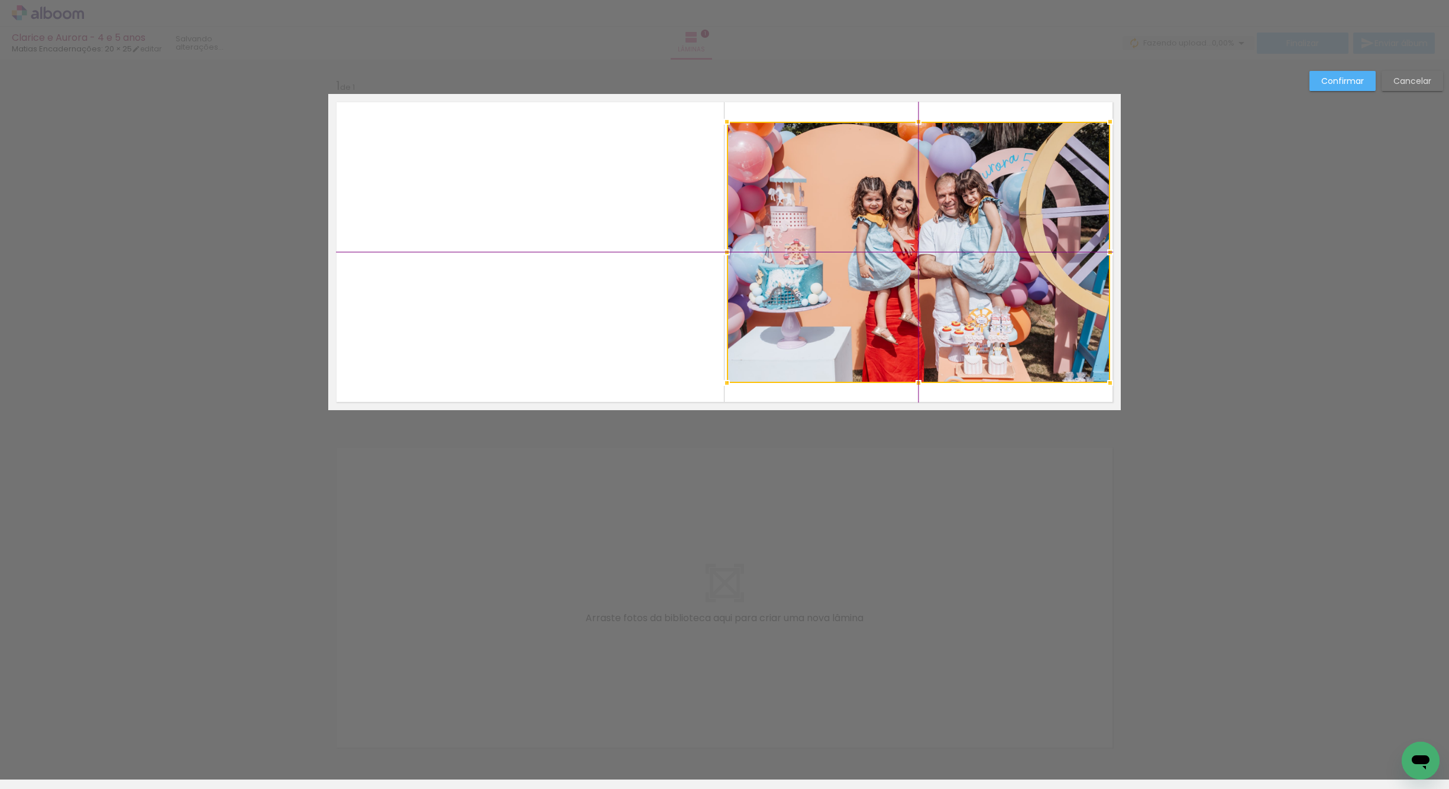
drag, startPoint x: 891, startPoint y: 275, endPoint x: 915, endPoint y: 257, distance: 30.0
click at [900, 263] on div at bounding box center [918, 252] width 383 height 261
click at [0, 0] on slot "Confirmar" at bounding box center [0, 0] width 0 height 0
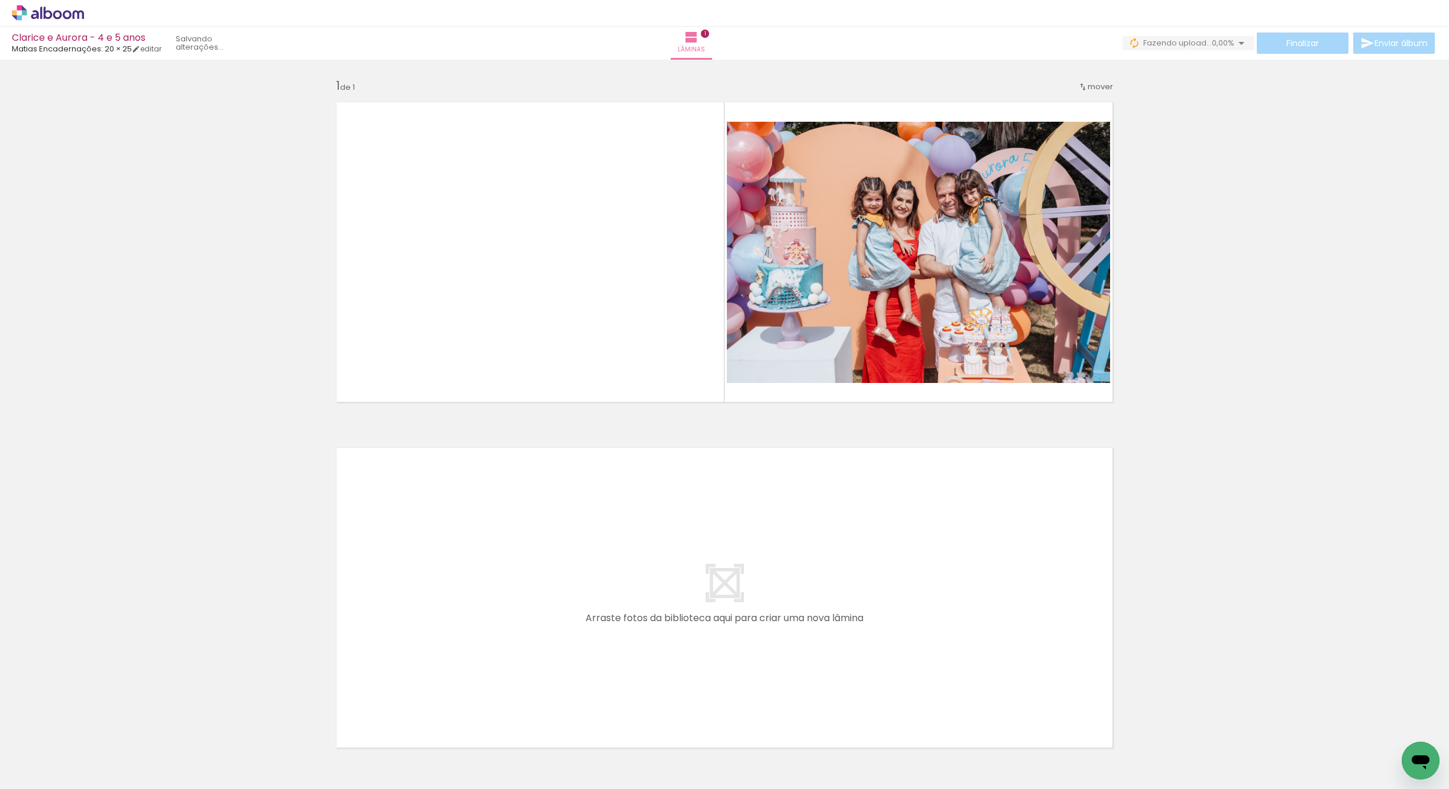
click at [37, 747] on div "Biblioteca 1 foto Todas as fotos Não utilizadas Adicionar Fotos" at bounding box center [36, 752] width 73 height 59
click at [39, 752] on input "Todas as fotos" at bounding box center [33, 754] width 45 height 10
click at [0, 0] on slot "Não utilizadas" at bounding box center [0, 0] width 0 height 0
type input "Não utilizadas"
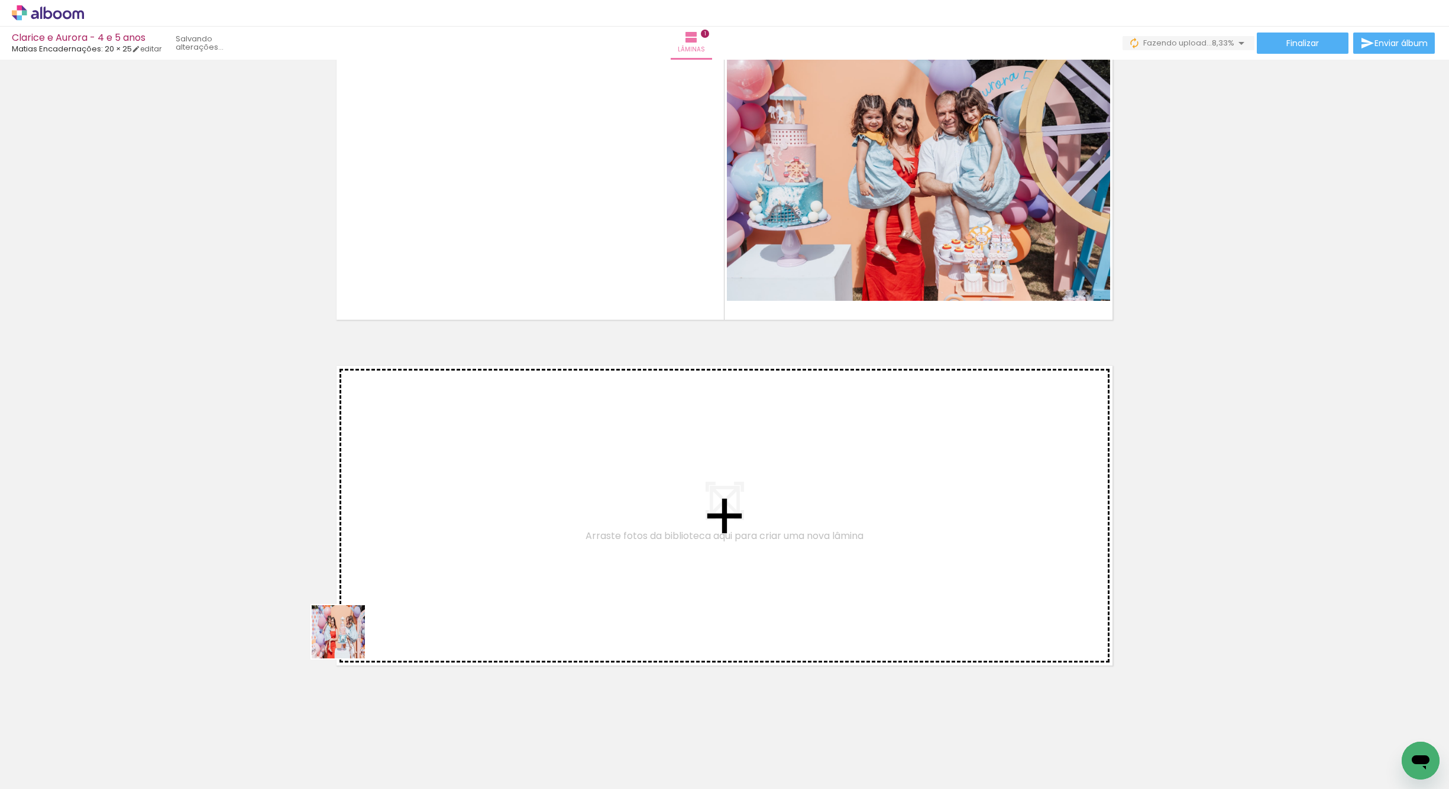
drag, startPoint x: 174, startPoint y: 729, endPoint x: 507, endPoint y: 581, distance: 364.5
click at [507, 581] on quentale-workspace at bounding box center [724, 394] width 1449 height 789
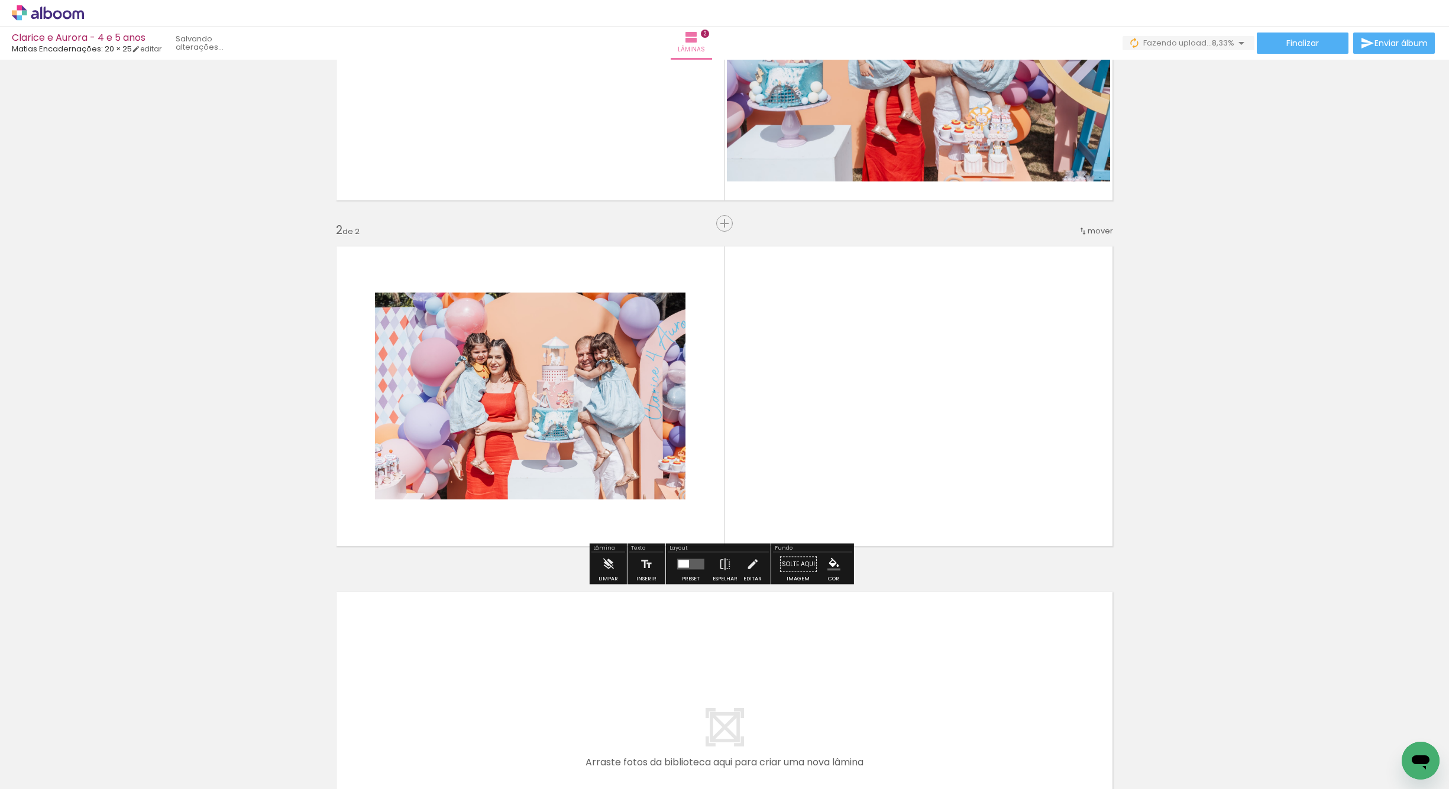
scroll to position [211, 0]
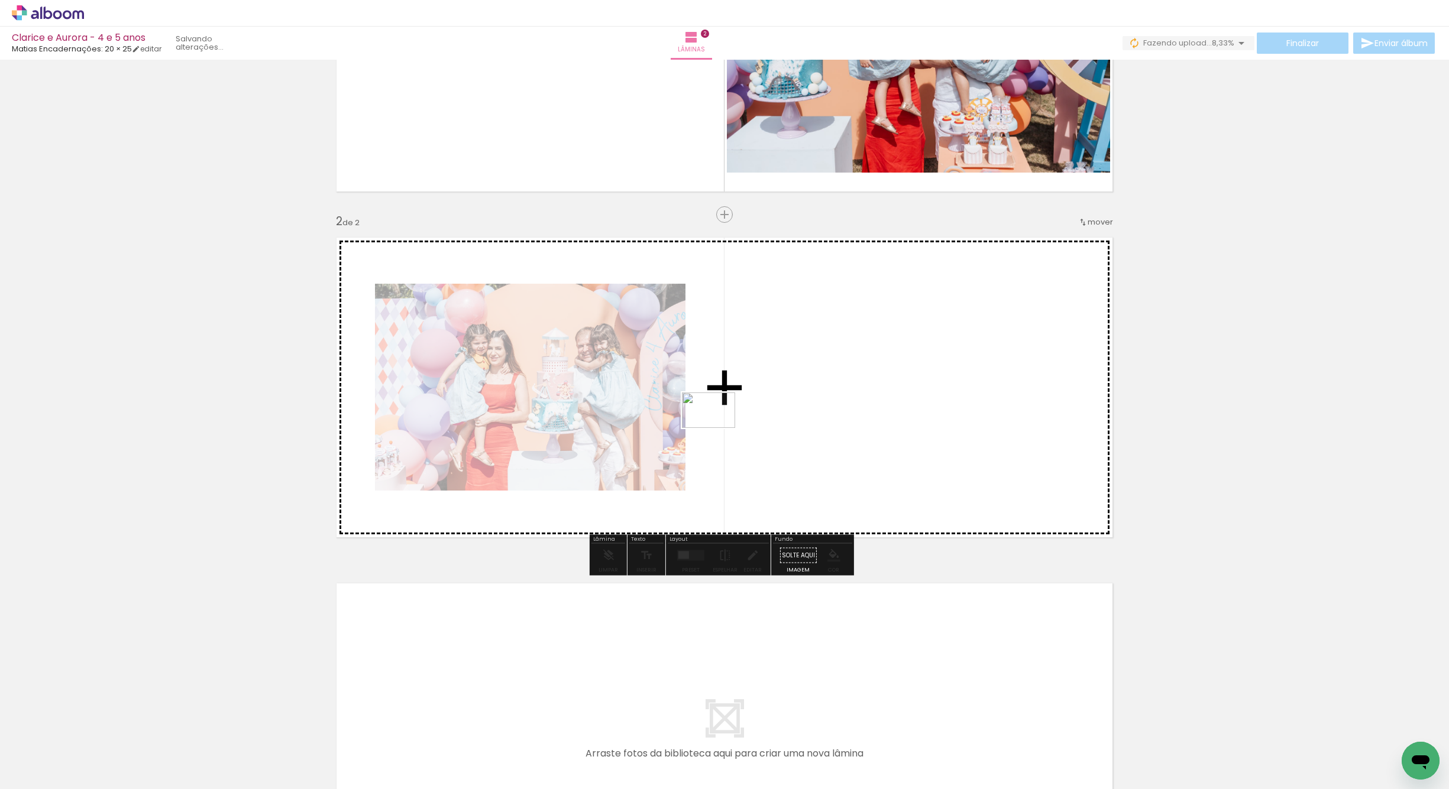
drag, startPoint x: 137, startPoint y: 753, endPoint x: 715, endPoint y: 431, distance: 662.4
click at [715, 431] on quentale-workspace at bounding box center [724, 394] width 1449 height 789
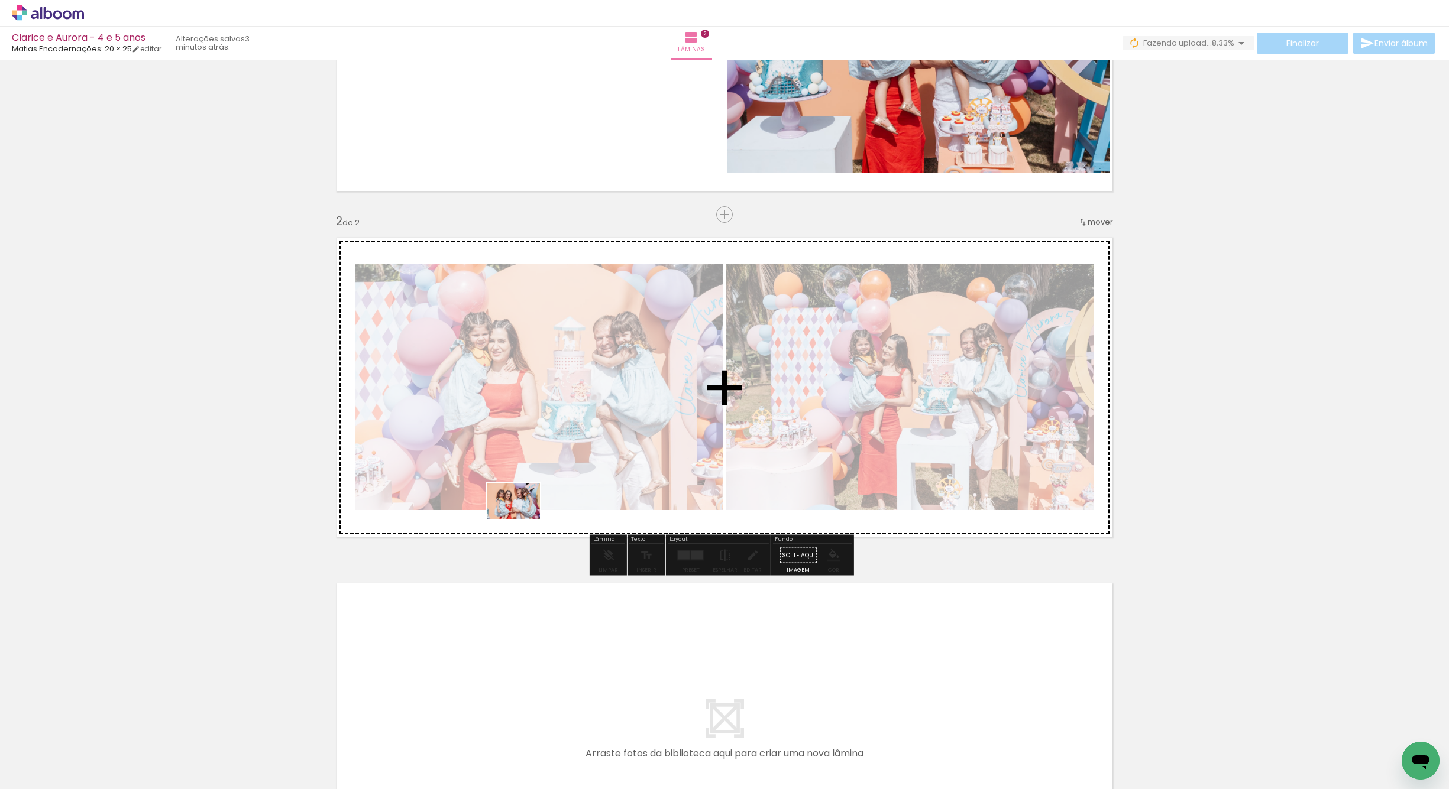
drag, startPoint x: 309, startPoint y: 727, endPoint x: 551, endPoint y: 503, distance: 330.2
click at [551, 503] on quentale-workspace at bounding box center [724, 394] width 1449 height 789
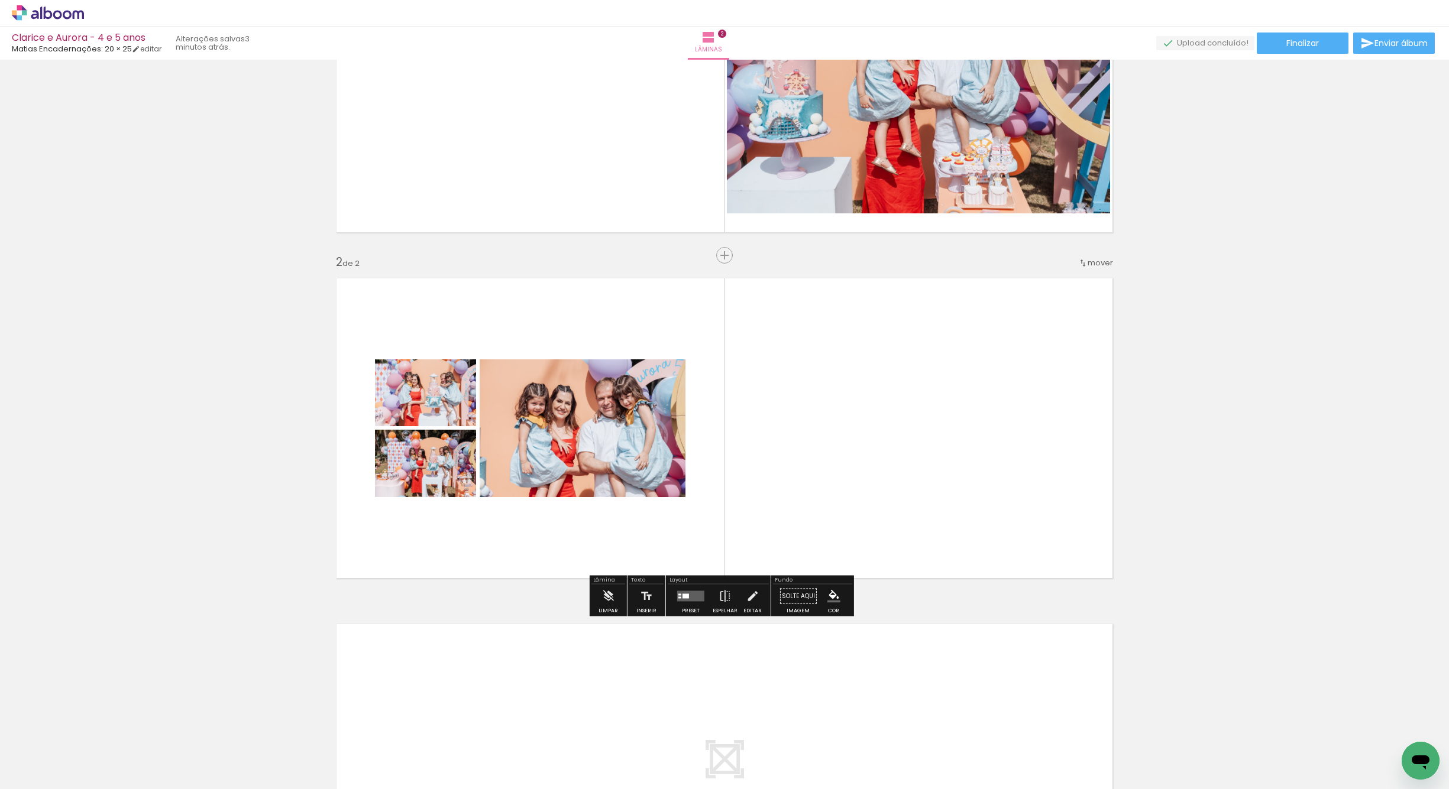
scroll to position [174, 0]
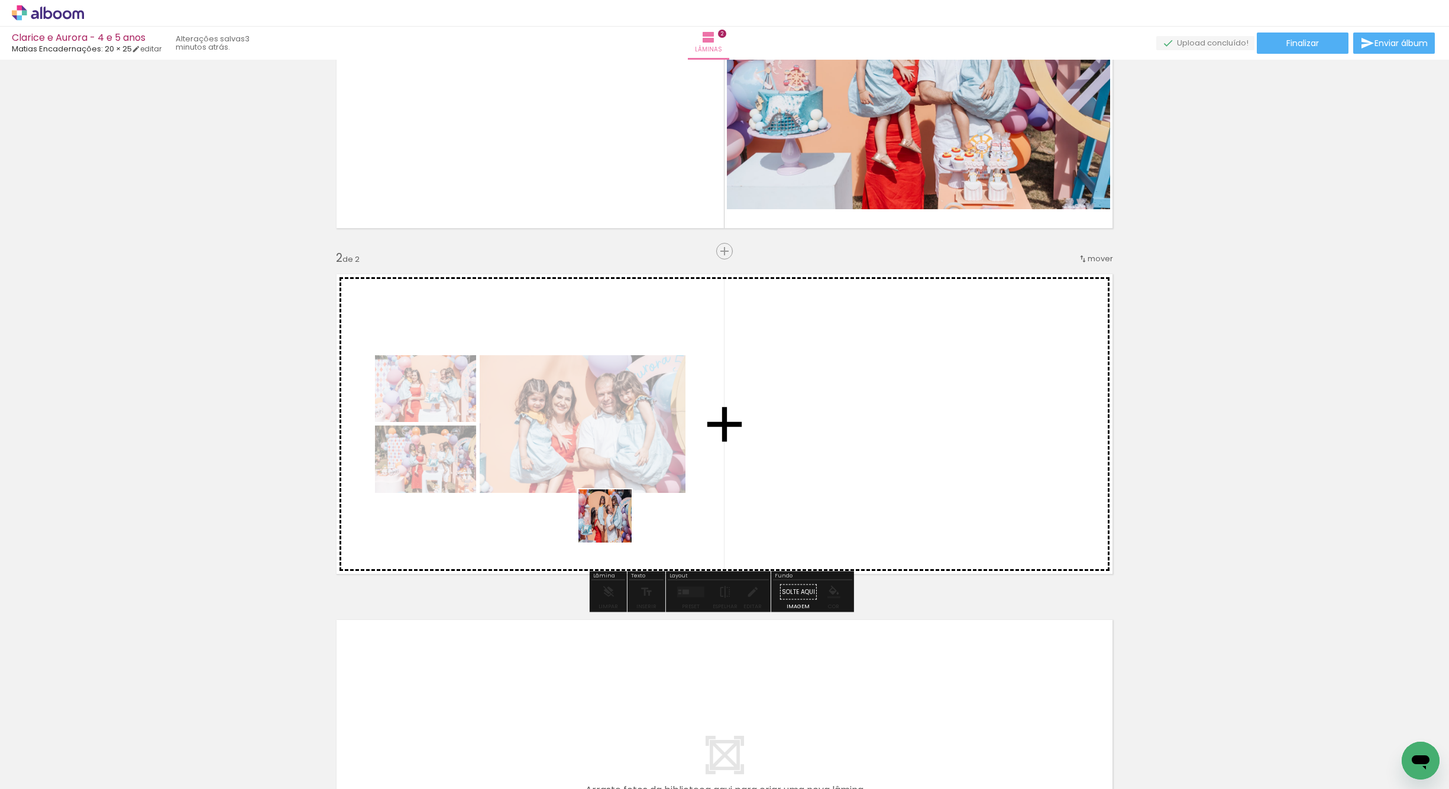
drag, startPoint x: 327, startPoint y: 753, endPoint x: 758, endPoint y: 454, distance: 525.1
click at [758, 454] on quentale-workspace at bounding box center [724, 394] width 1449 height 789
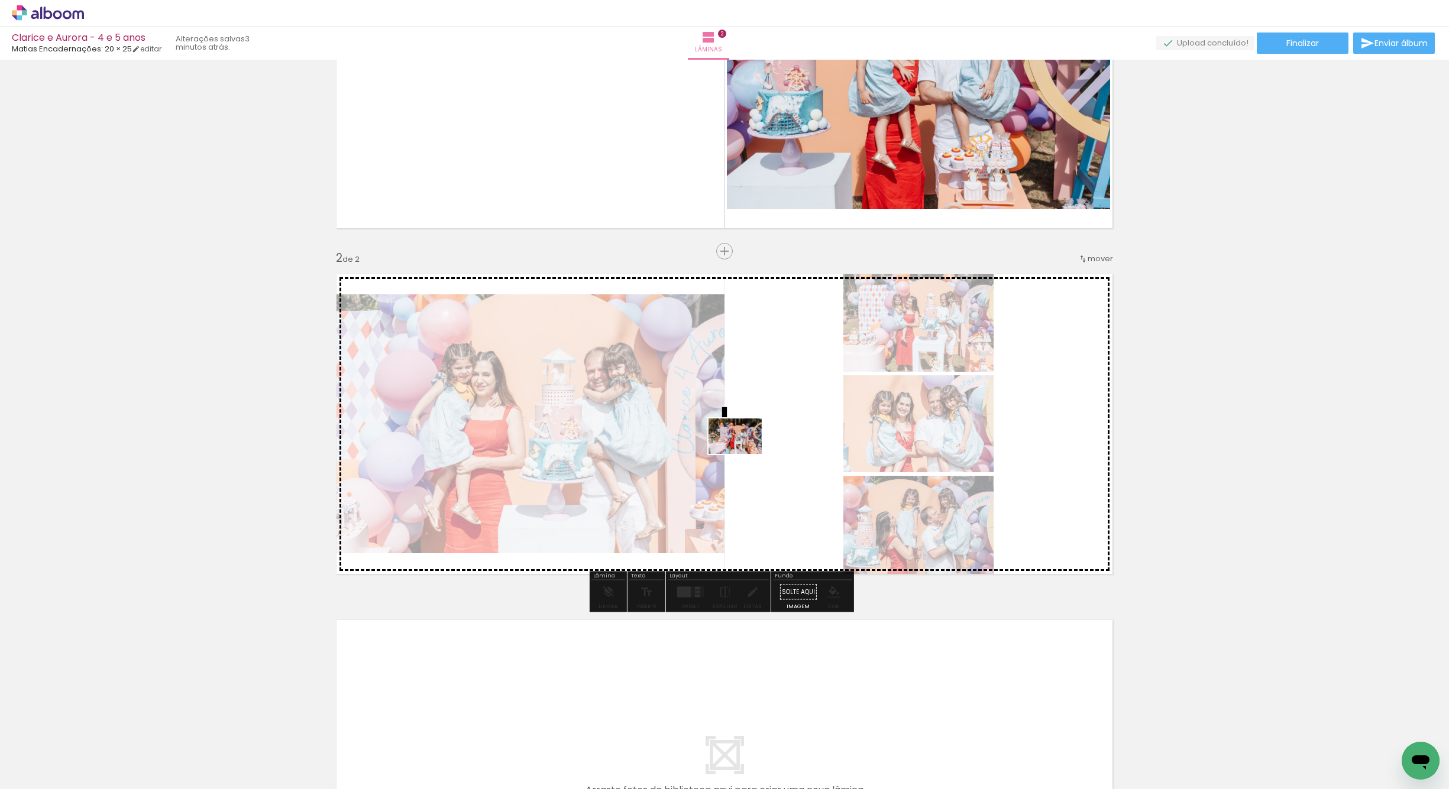
drag, startPoint x: 193, startPoint y: 720, endPoint x: 749, endPoint y: 452, distance: 616.3
click at [749, 452] on quentale-workspace at bounding box center [724, 394] width 1449 height 789
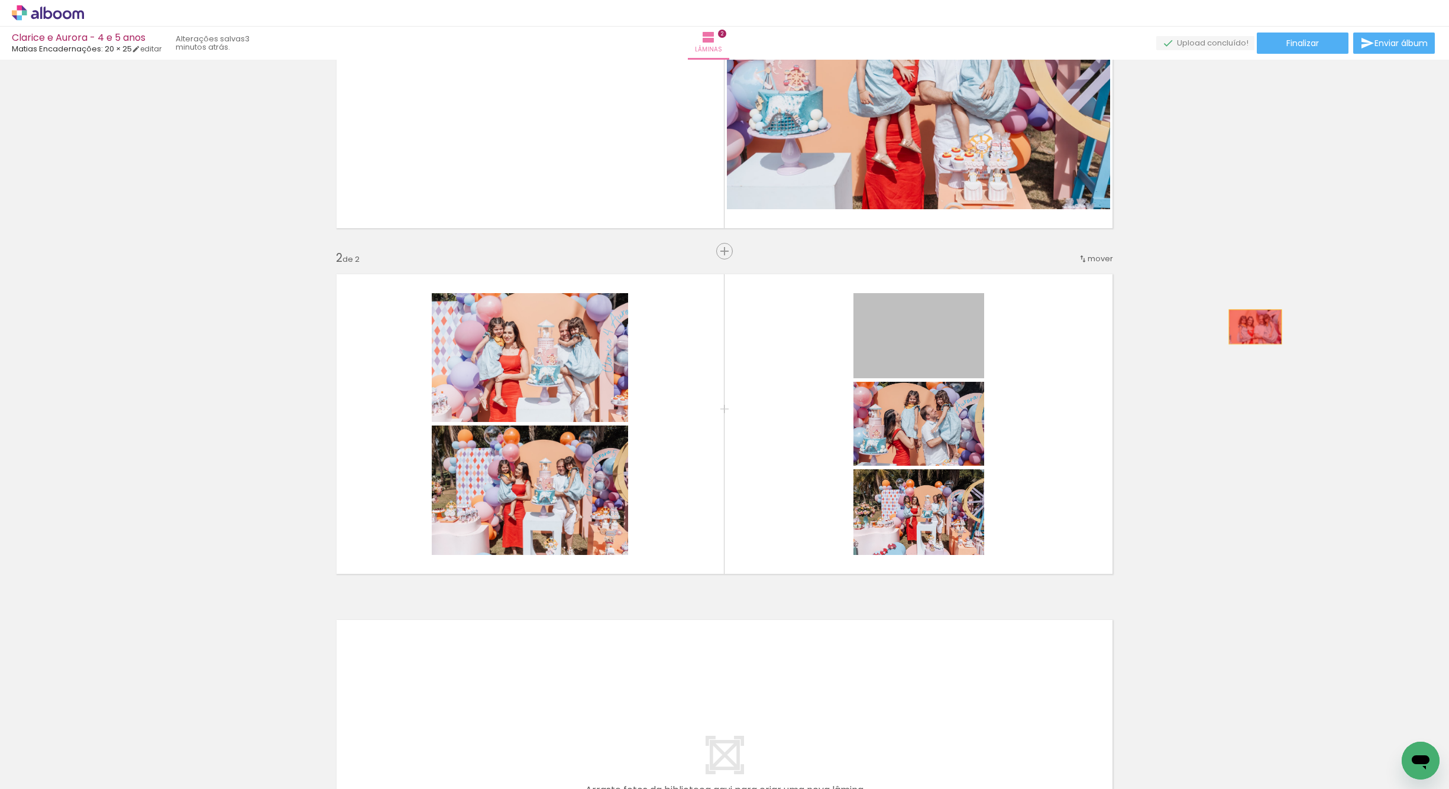
drag, startPoint x: 936, startPoint y: 348, endPoint x: 1247, endPoint y: 328, distance: 311.7
click at [1247, 328] on div "Inserir lâmina 1 de 2 Inserir lâmina 2 de 2" at bounding box center [724, 409] width 1449 height 1038
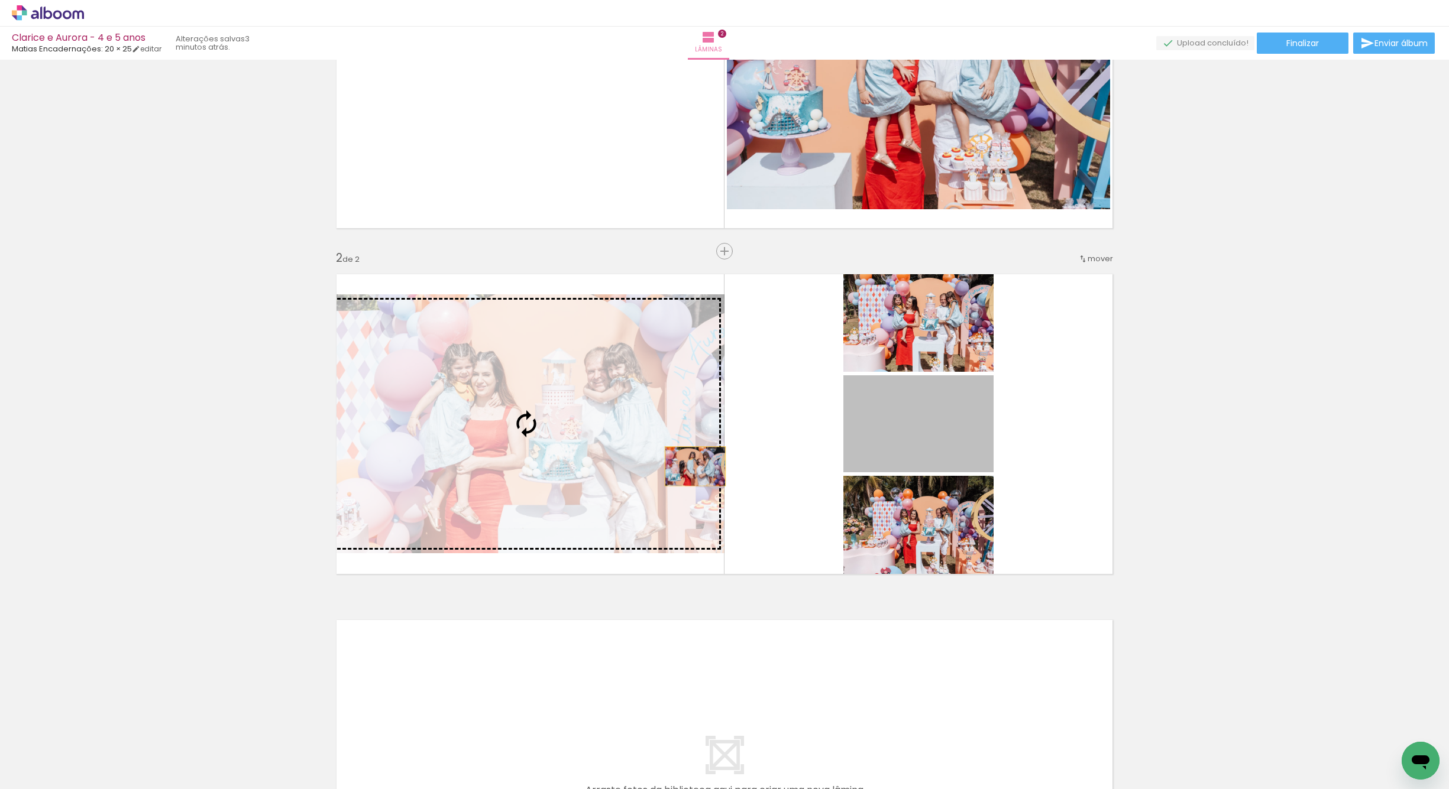
drag, startPoint x: 956, startPoint y: 433, endPoint x: 618, endPoint y: 464, distance: 339.7
click at [0, 0] on slot at bounding box center [0, 0] width 0 height 0
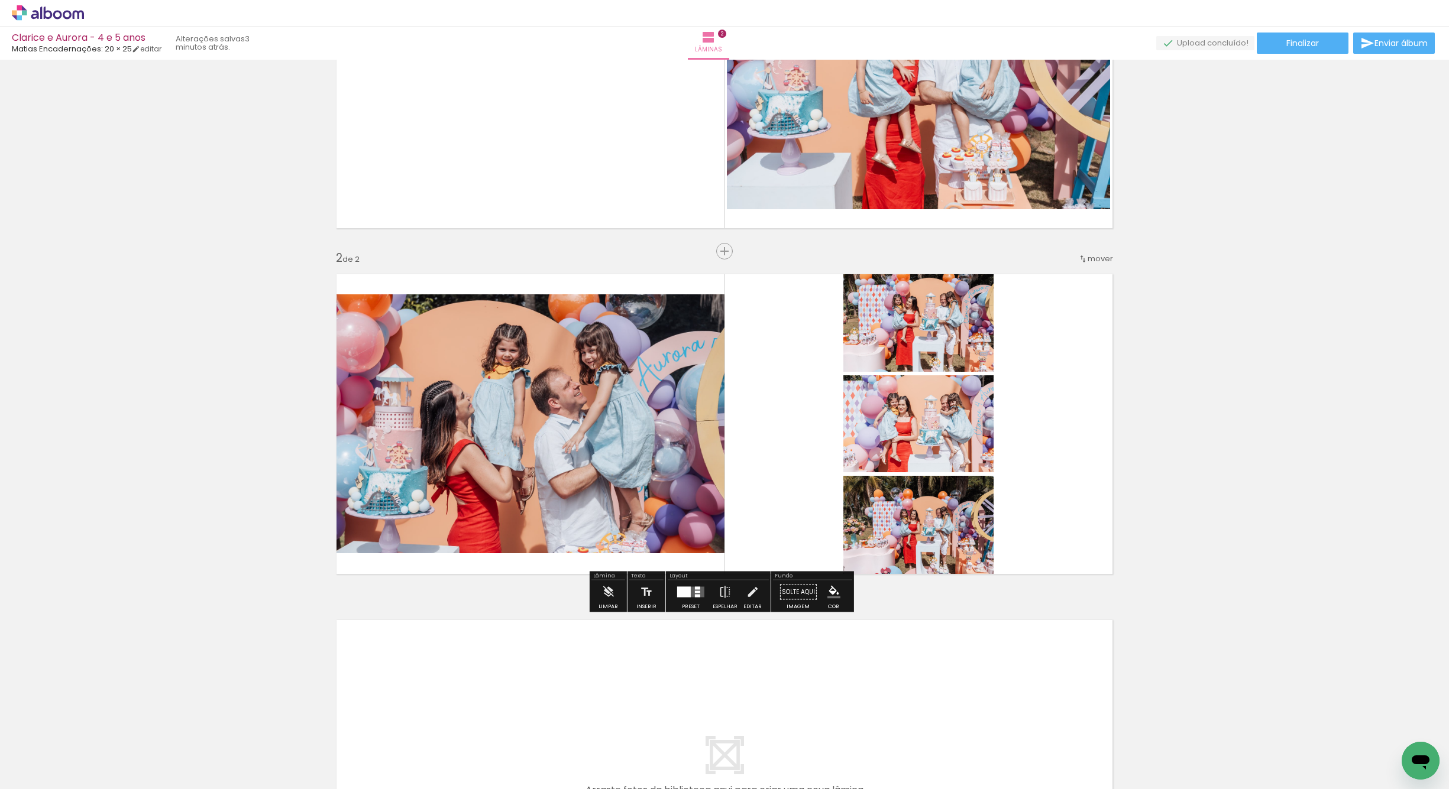
click at [672, 591] on paper-button "Preset" at bounding box center [691, 596] width 38 height 30
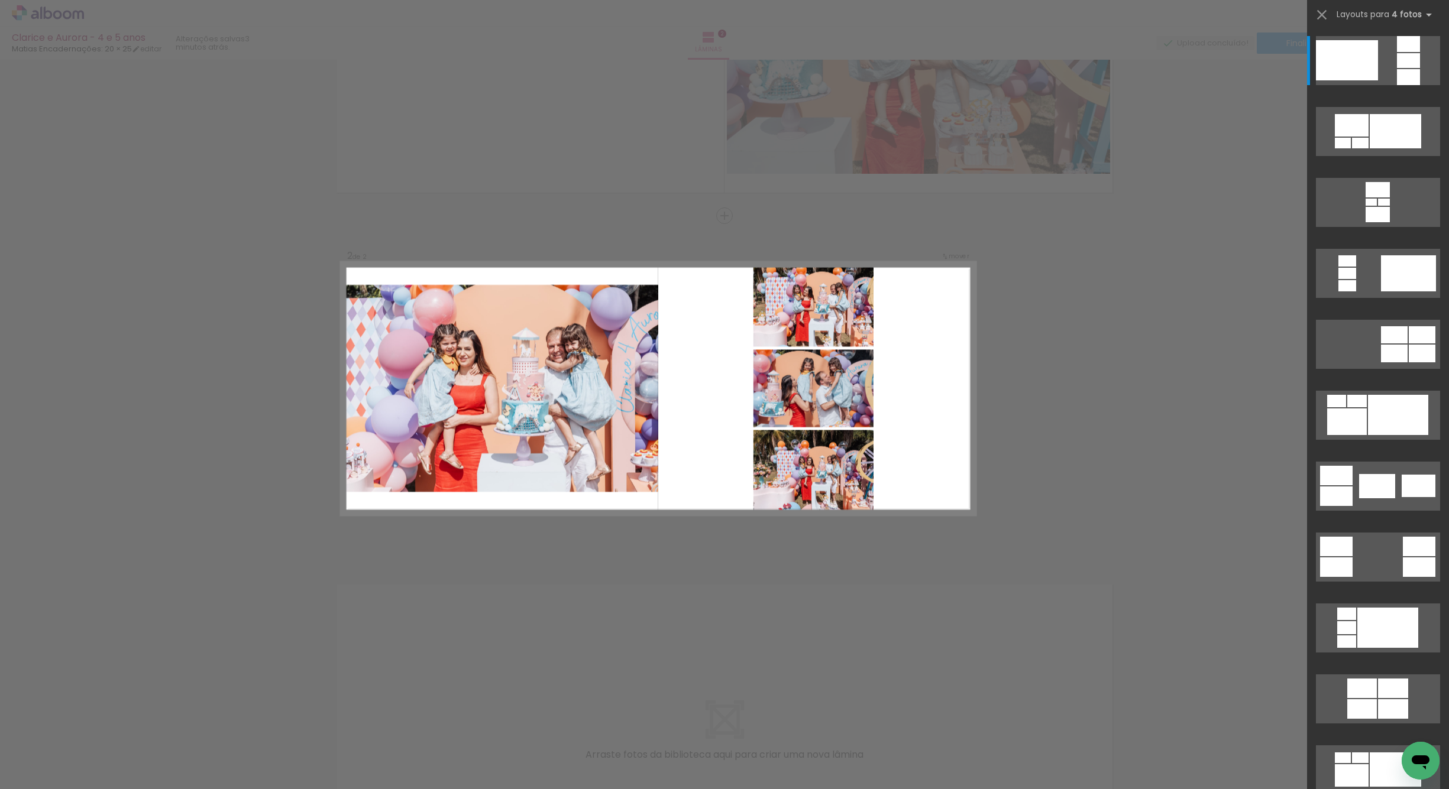
scroll to position [211, 0]
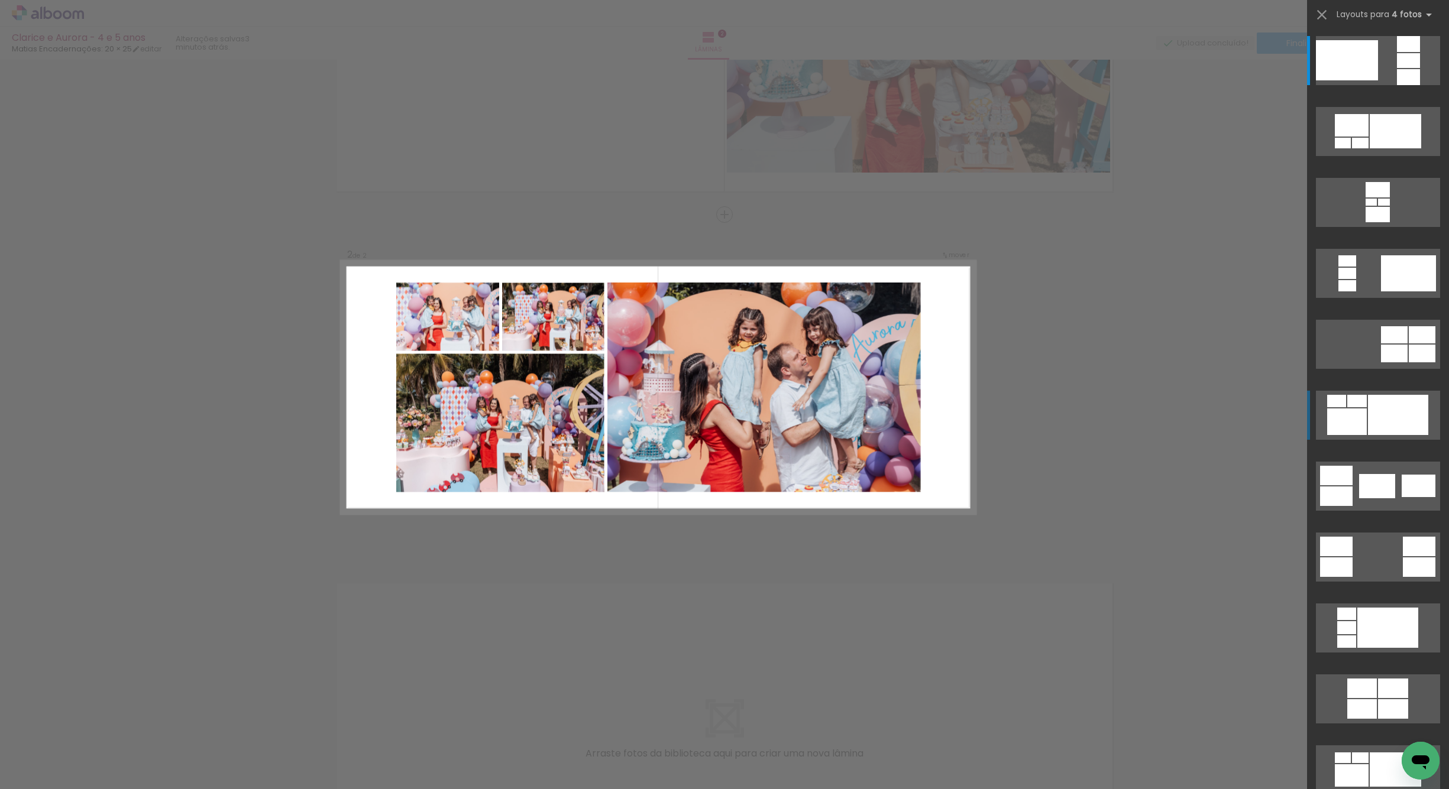
click at [1378, 416] on div at bounding box center [1398, 415] width 60 height 40
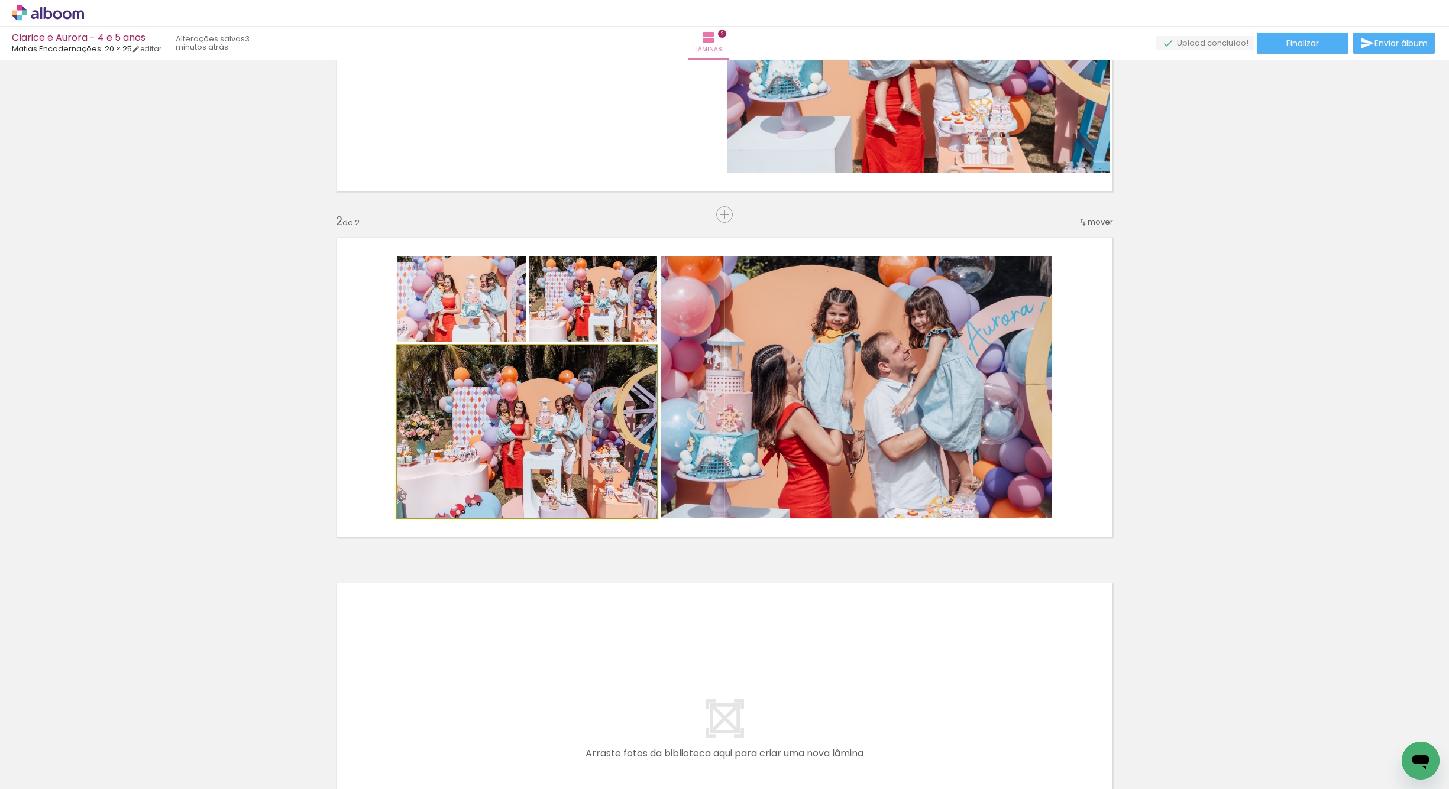
drag, startPoint x: 549, startPoint y: 458, endPoint x: 558, endPoint y: 443, distance: 17.8
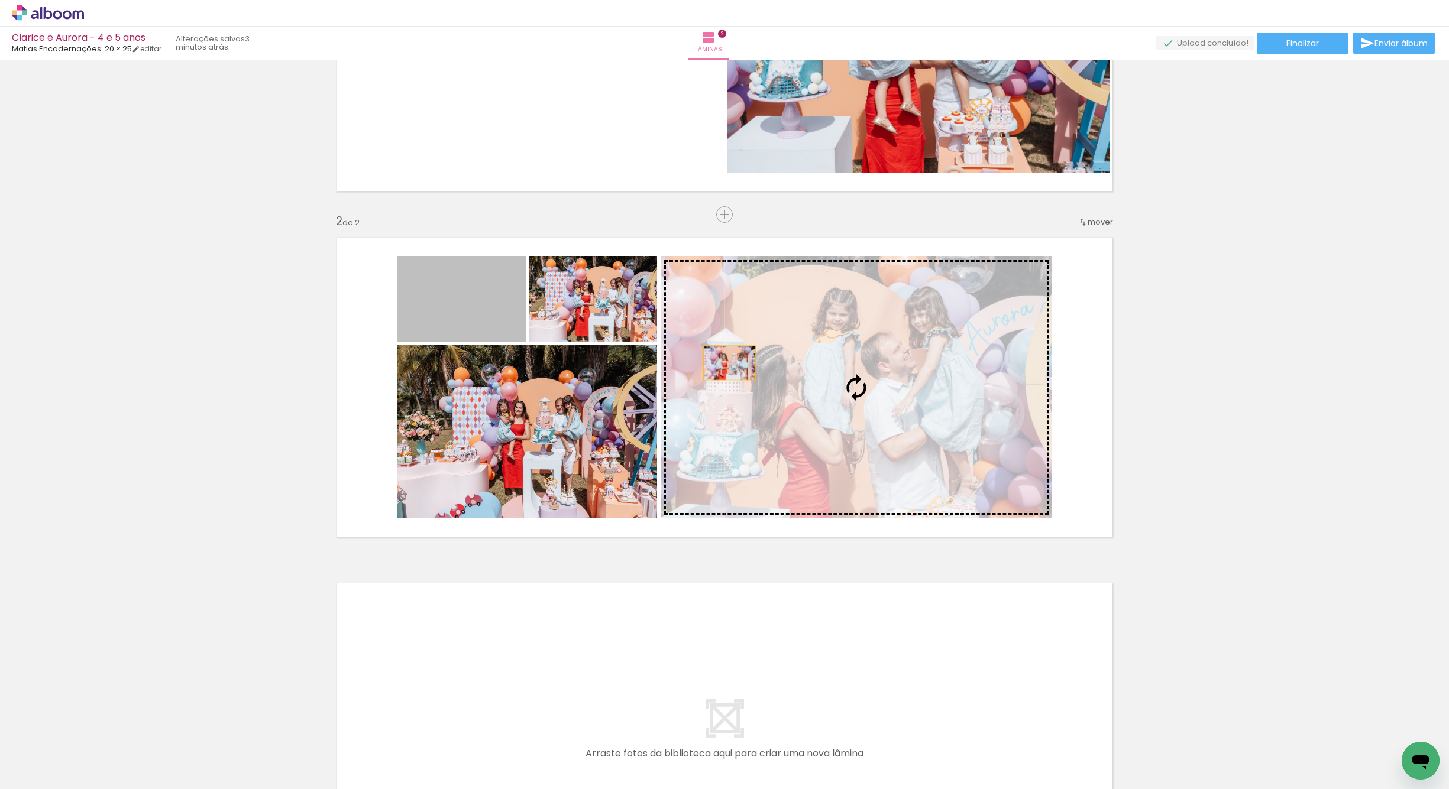
drag, startPoint x: 616, startPoint y: 355, endPoint x: 882, endPoint y: 393, distance: 268.7
click at [0, 0] on slot at bounding box center [0, 0] width 0 height 0
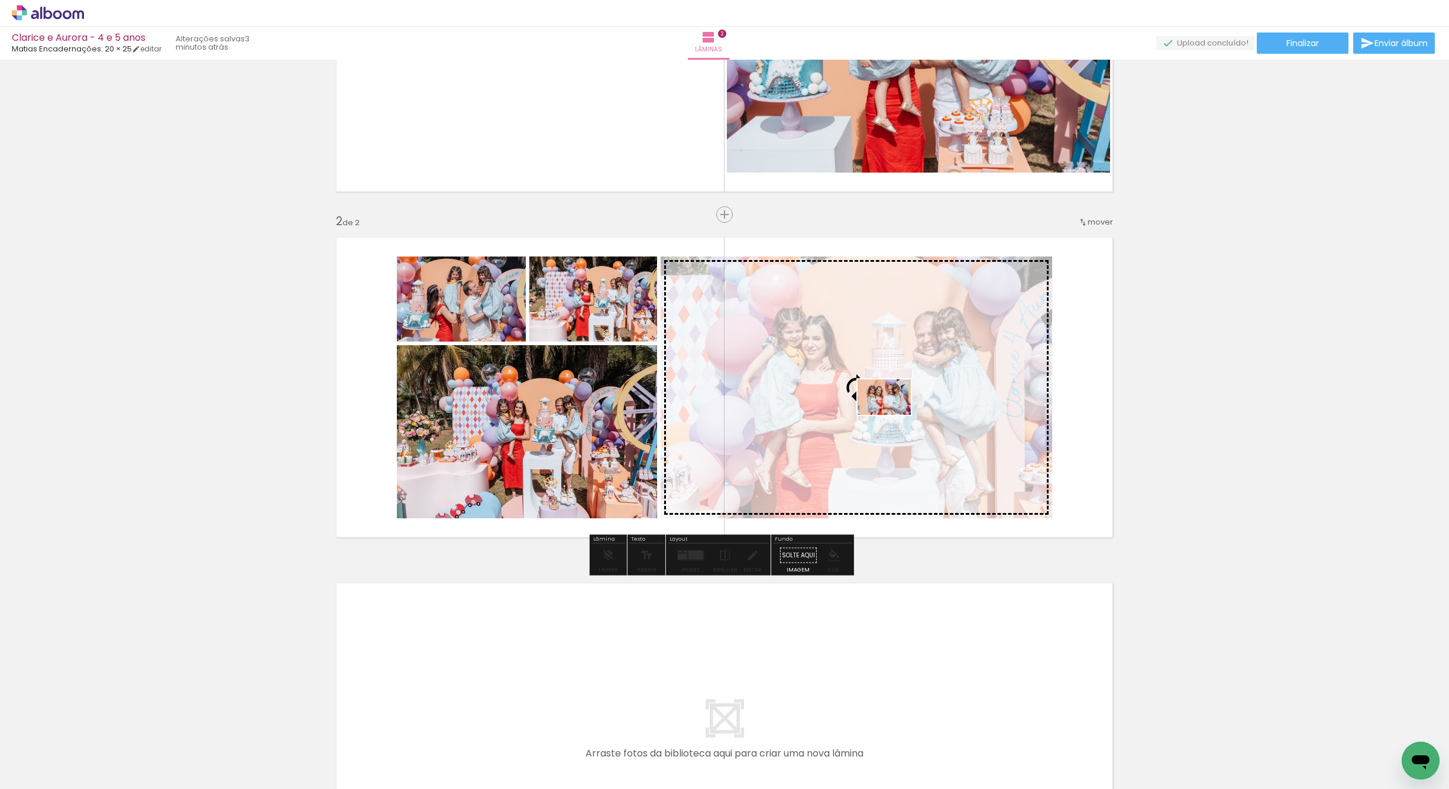
drag, startPoint x: 194, startPoint y: 740, endPoint x: 892, endPoint y: 417, distance: 768.9
click at [892, 415] on quentale-workspace at bounding box center [724, 394] width 1449 height 789
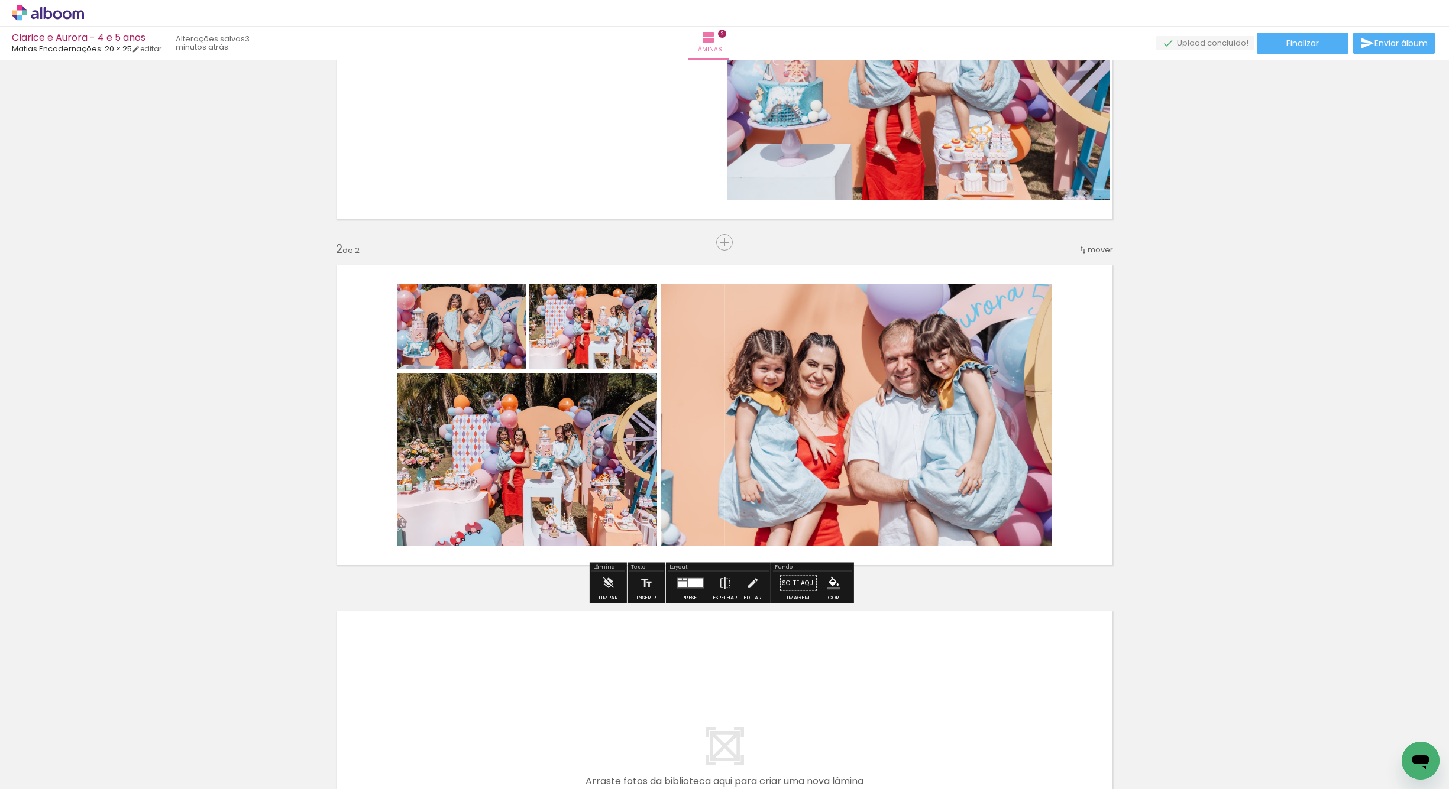
scroll to position [213, 0]
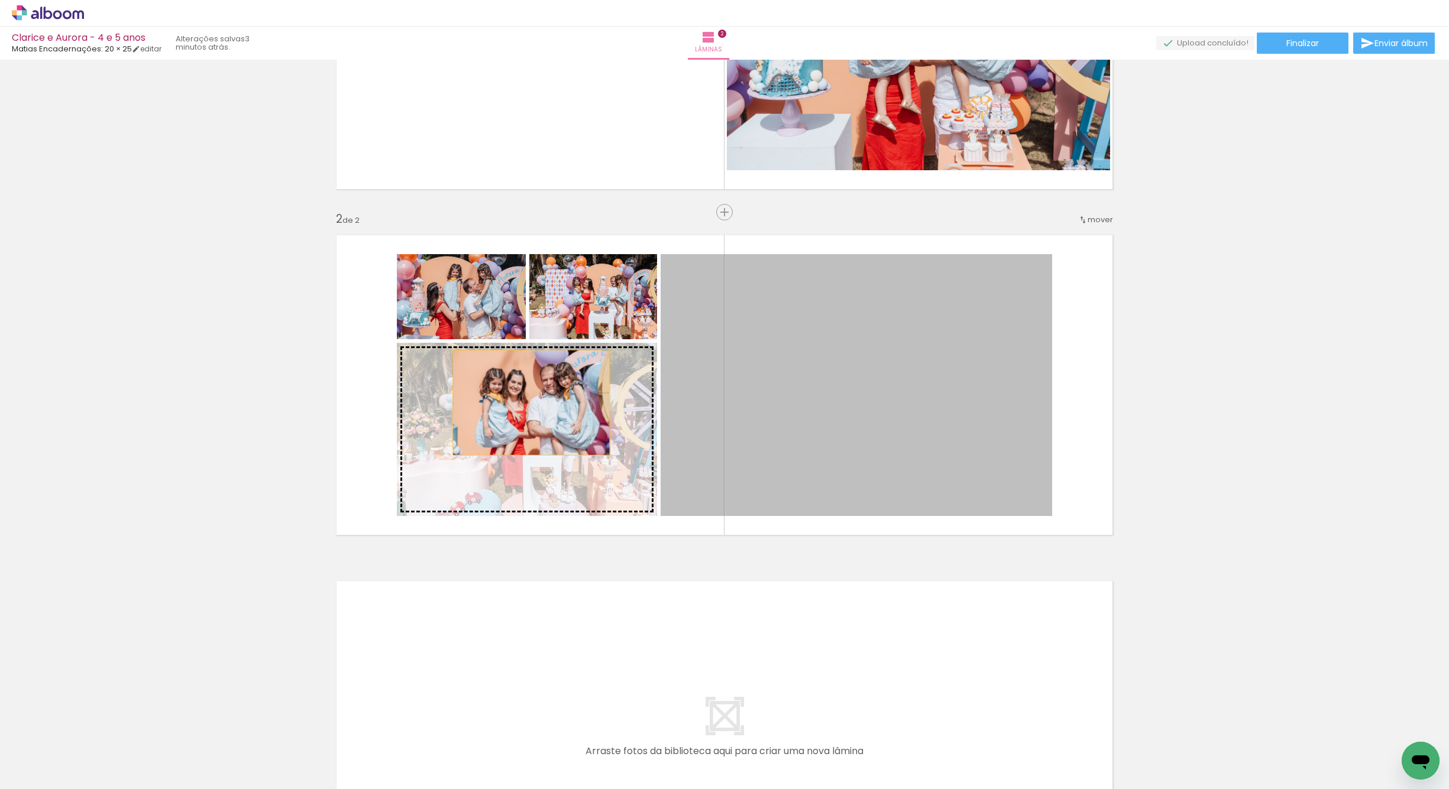
drag, startPoint x: 869, startPoint y: 368, endPoint x: 527, endPoint y: 402, distance: 344.1
click at [0, 0] on slot at bounding box center [0, 0] width 0 height 0
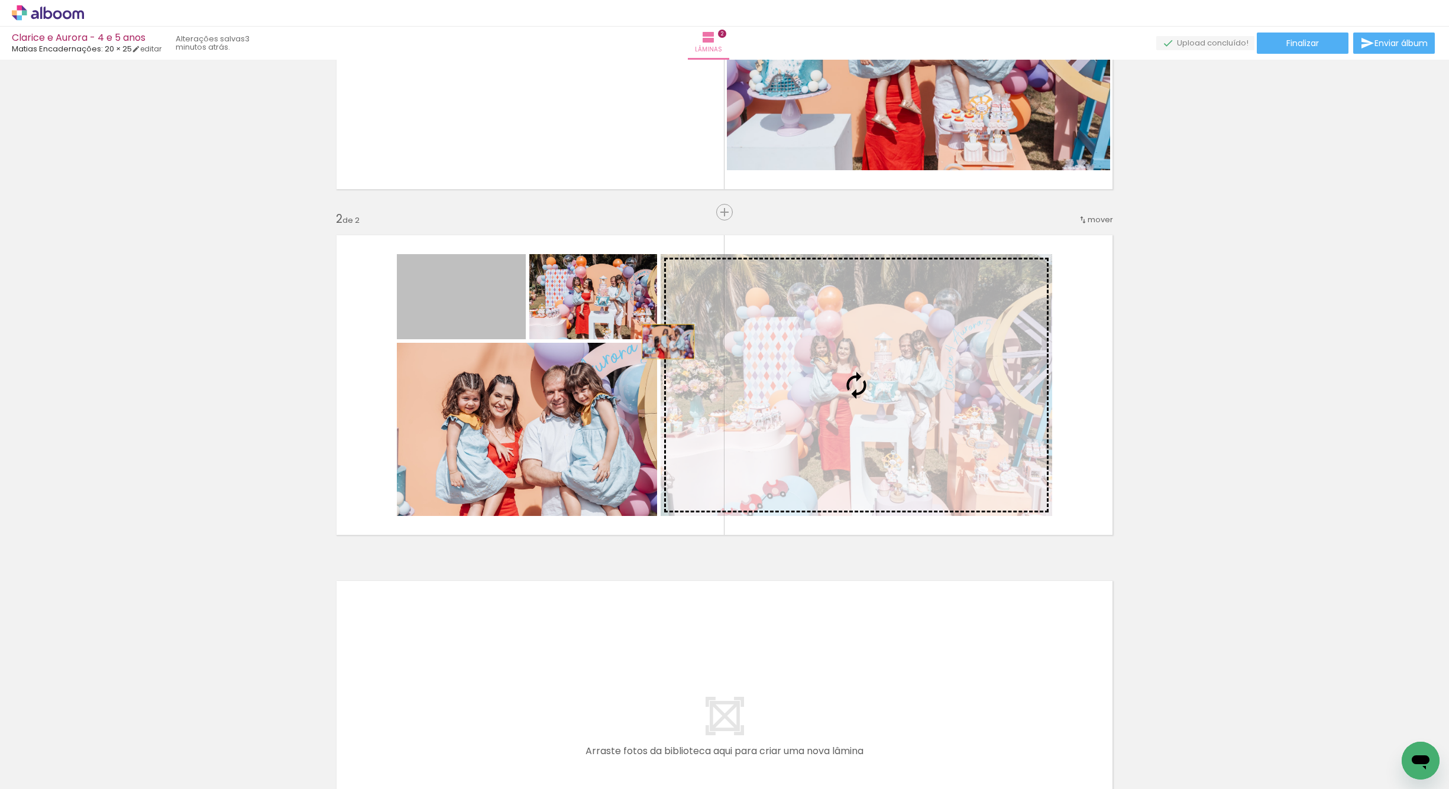
drag, startPoint x: 470, startPoint y: 319, endPoint x: 778, endPoint y: 364, distance: 311.3
click at [0, 0] on slot at bounding box center [0, 0] width 0 height 0
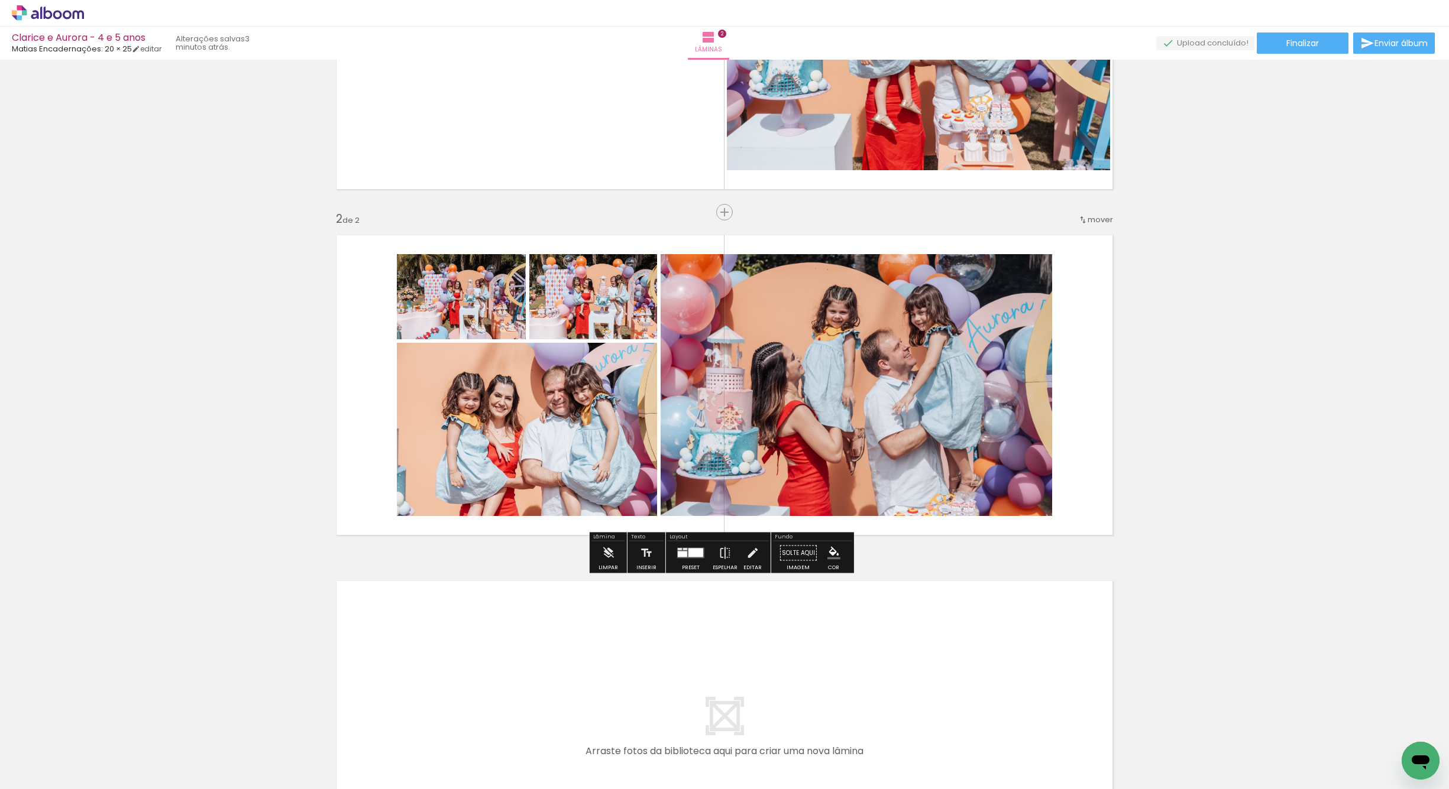
click at [494, 320] on quentale-photo at bounding box center [461, 296] width 129 height 85
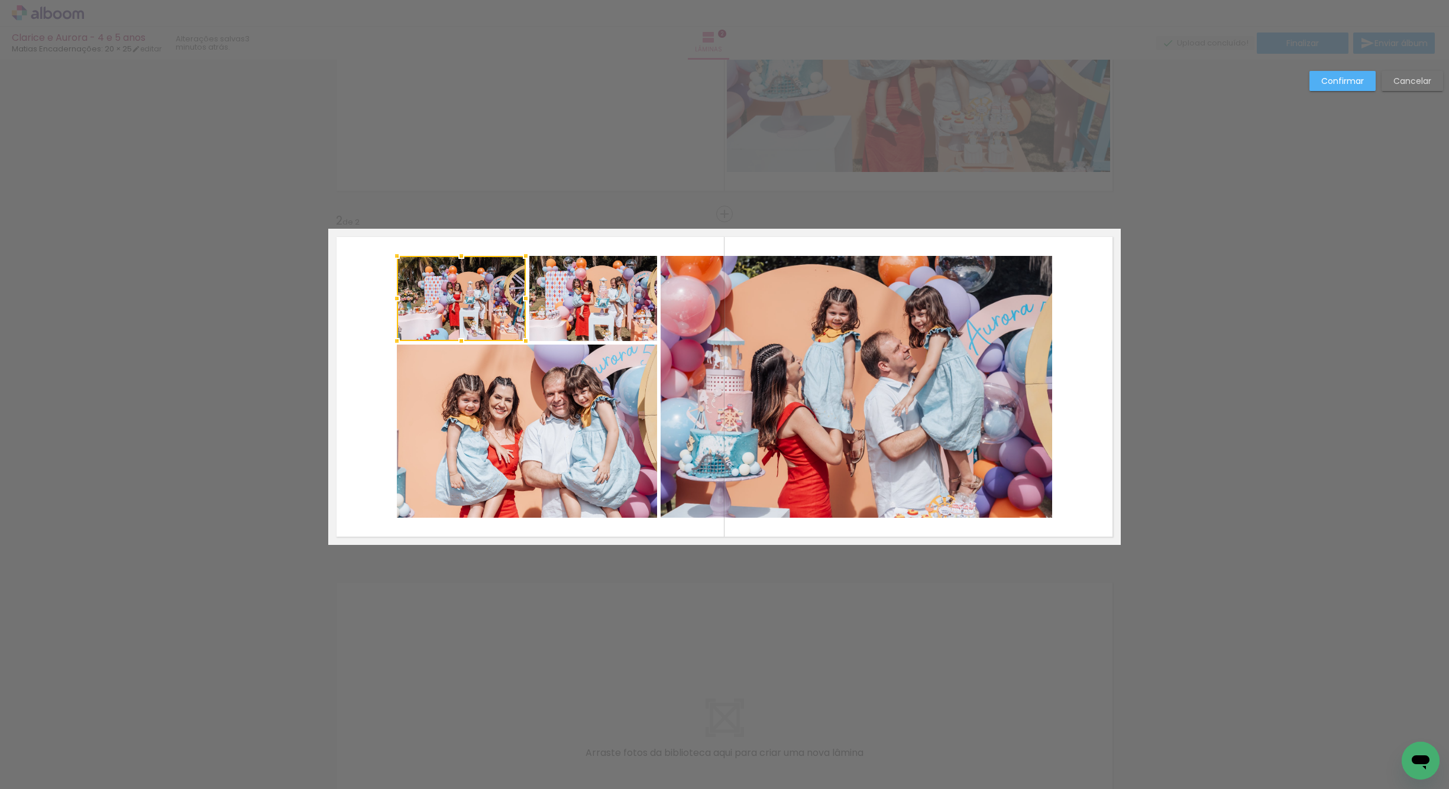
scroll to position [211, 0]
click at [569, 321] on quentale-photo at bounding box center [593, 299] width 128 height 85
click at [583, 398] on quentale-photo at bounding box center [527, 431] width 260 height 173
click at [606, 442] on div at bounding box center [527, 388] width 260 height 262
drag, startPoint x: 735, startPoint y: 441, endPoint x: 762, endPoint y: 431, distance: 28.4
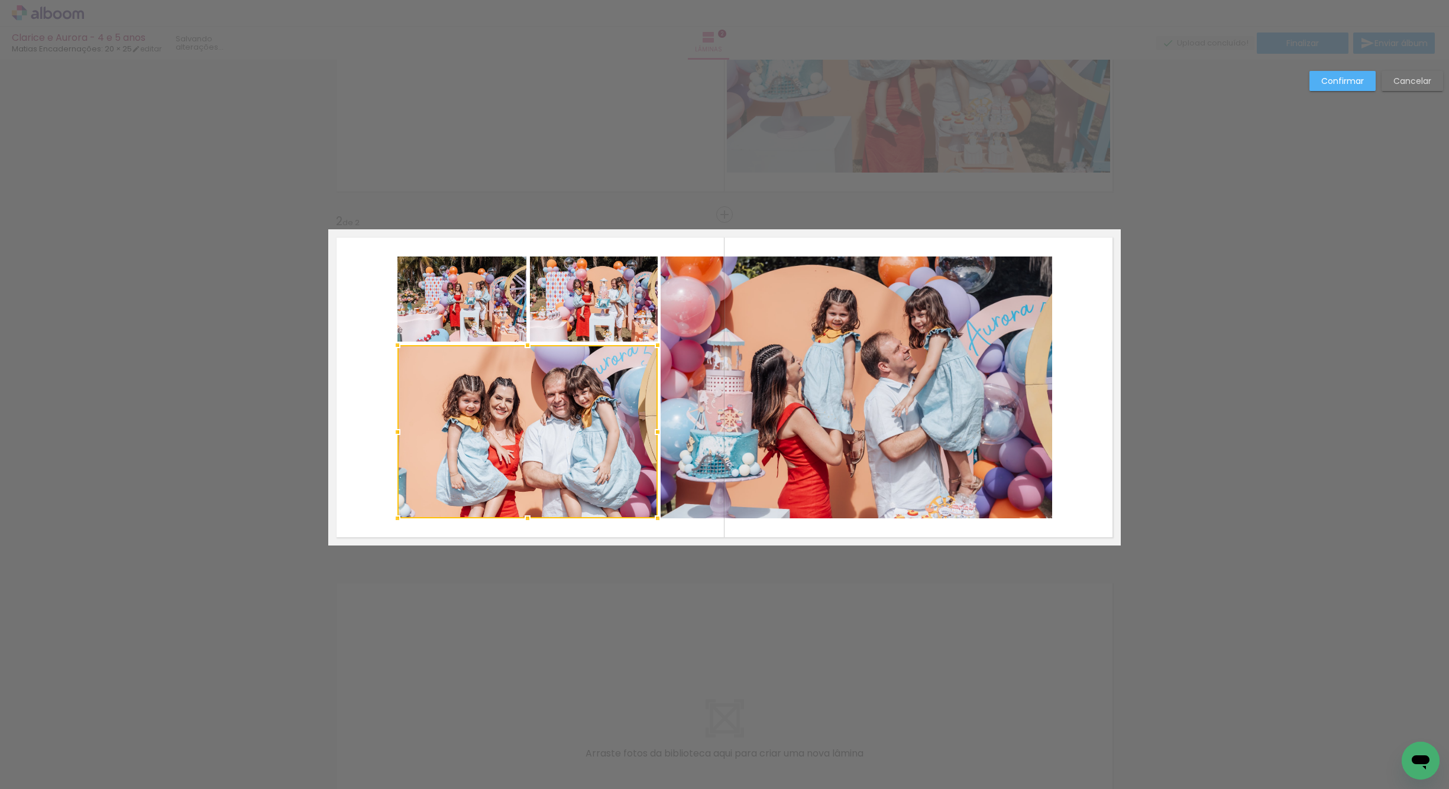
click at [735, 441] on quentale-photo at bounding box center [856, 388] width 391 height 262
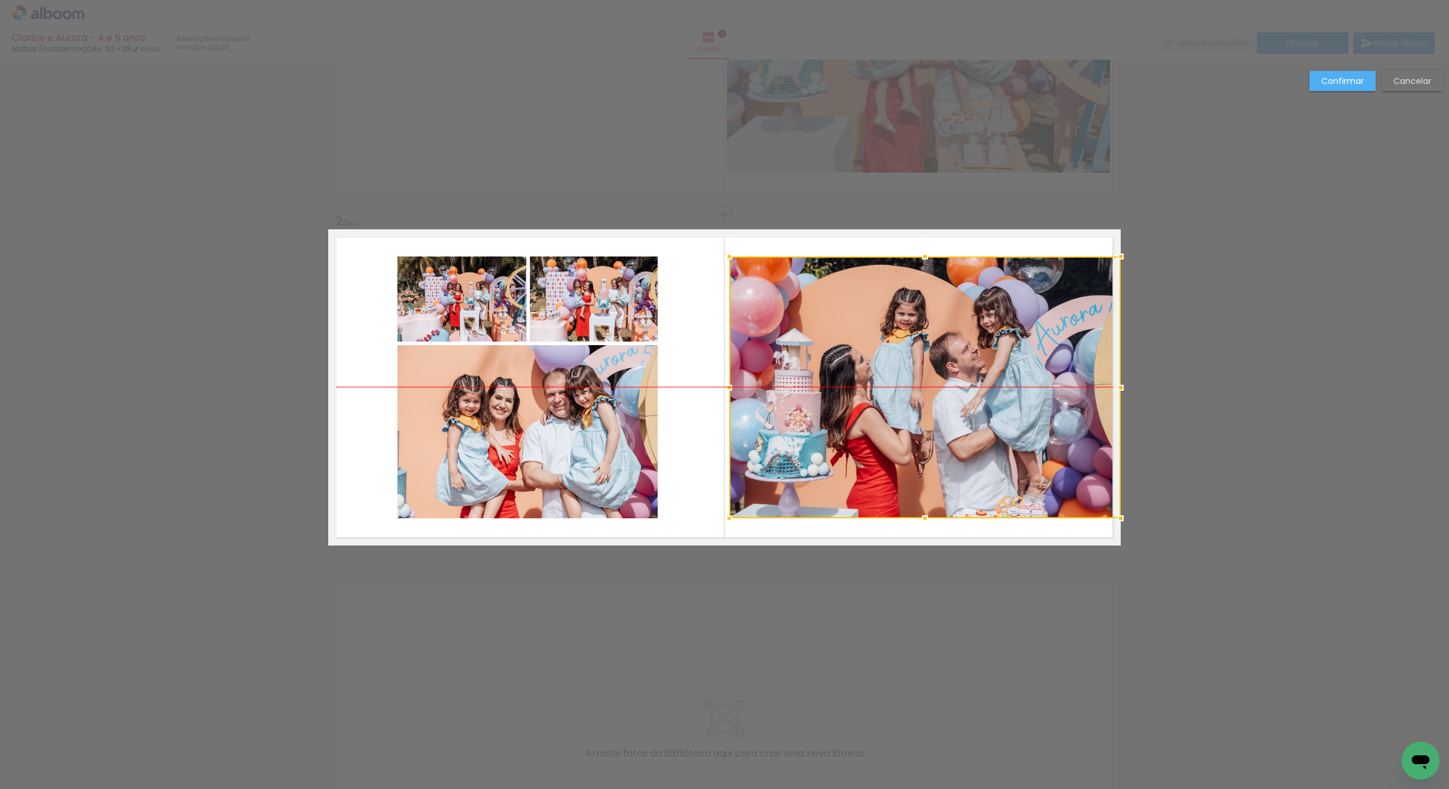
drag, startPoint x: 863, startPoint y: 417, endPoint x: 855, endPoint y: 436, distance: 21.4
click at [864, 423] on div at bounding box center [924, 388] width 391 height 262
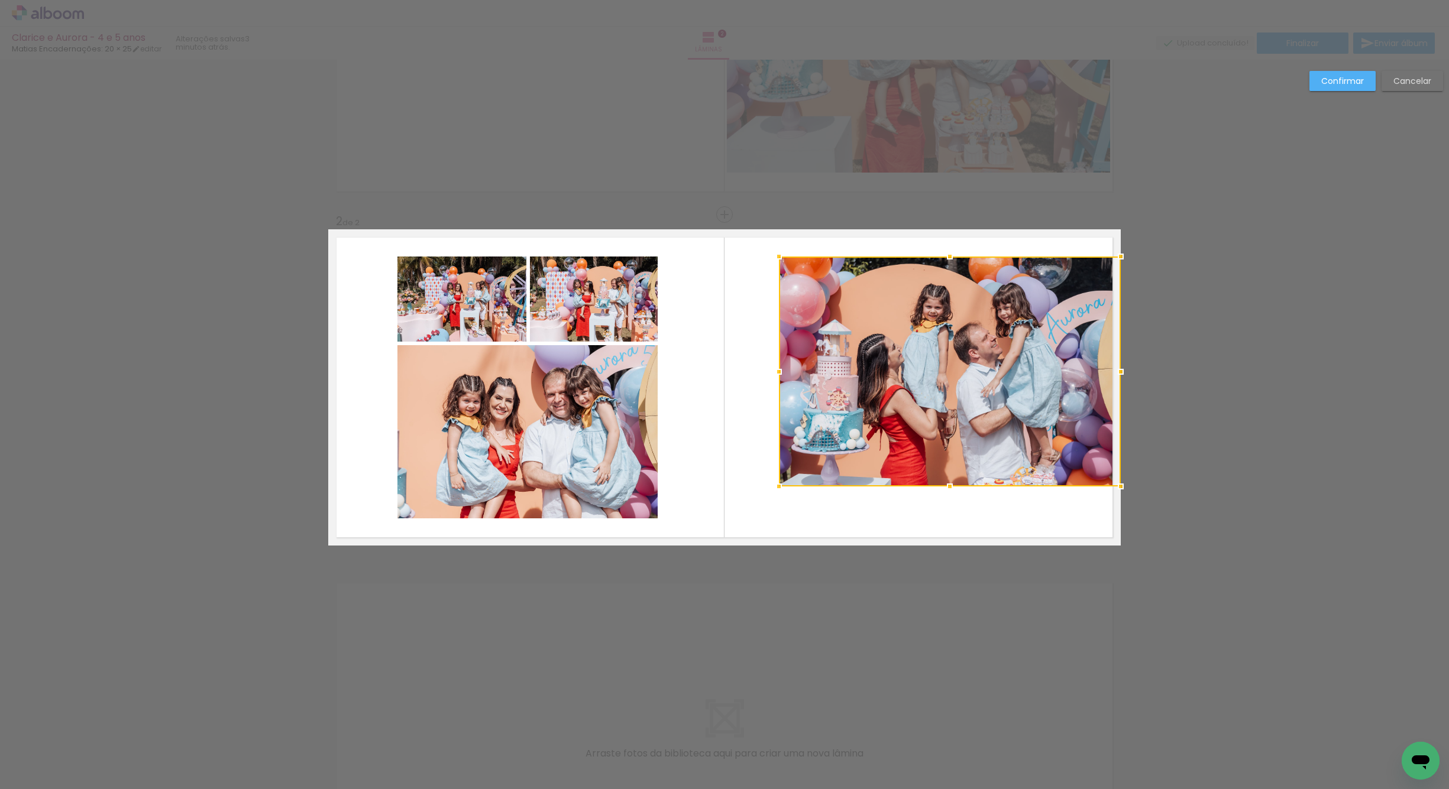
drag, startPoint x: 737, startPoint y: 508, endPoint x: 793, endPoint y: 460, distance: 73.8
click at [767, 488] on div at bounding box center [779, 487] width 24 height 24
click at [923, 389] on quentale-photo at bounding box center [950, 372] width 342 height 230
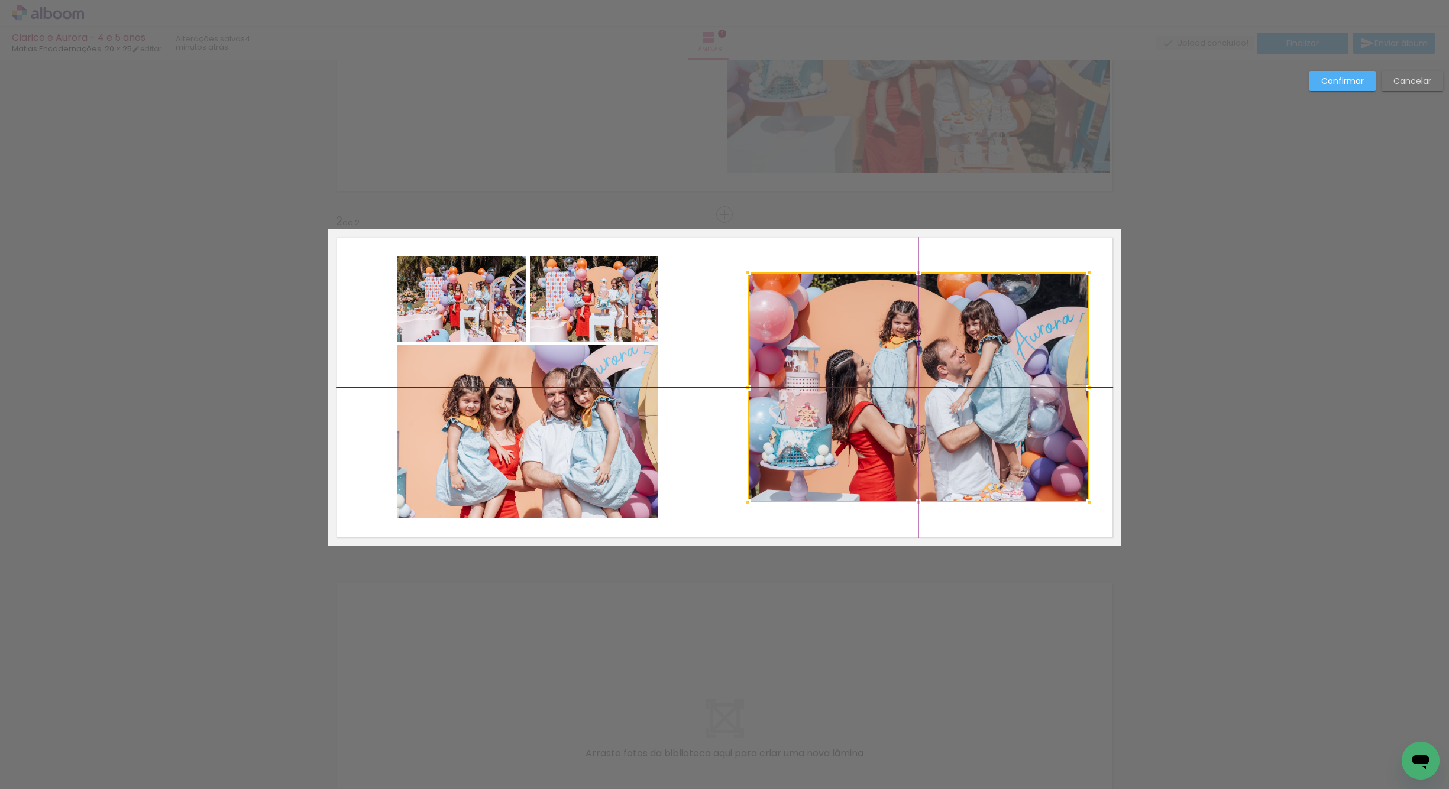
drag, startPoint x: 915, startPoint y: 381, endPoint x: 727, endPoint y: 505, distance: 225.8
click at [911, 378] on div at bounding box center [918, 388] width 342 height 230
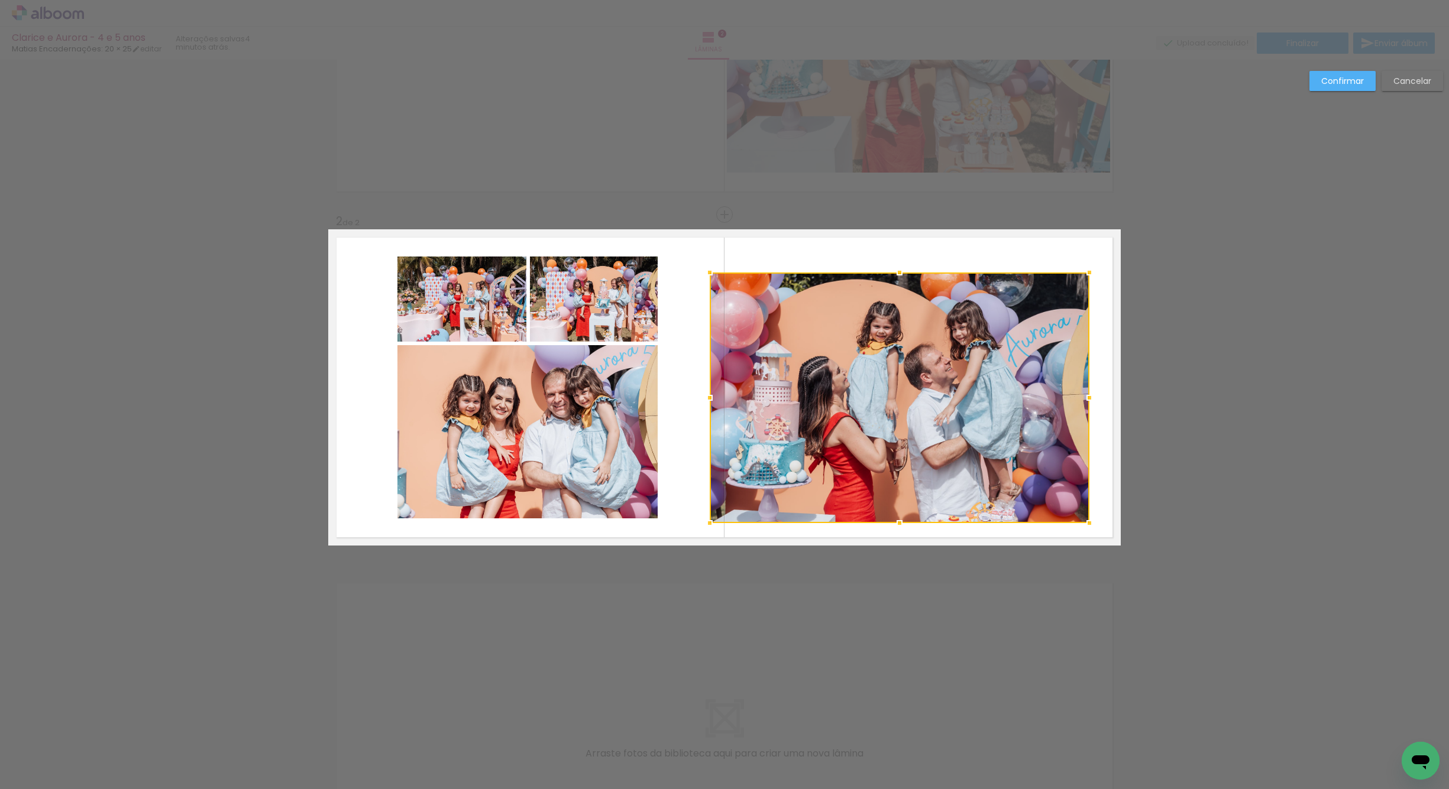
drag, startPoint x: 737, startPoint y: 506, endPoint x: 692, endPoint y: 532, distance: 51.9
click at [692, 532] on album-spread "2 de 2" at bounding box center [724, 387] width 792 height 316
click at [872, 399] on quentale-photo at bounding box center [900, 398] width 380 height 251
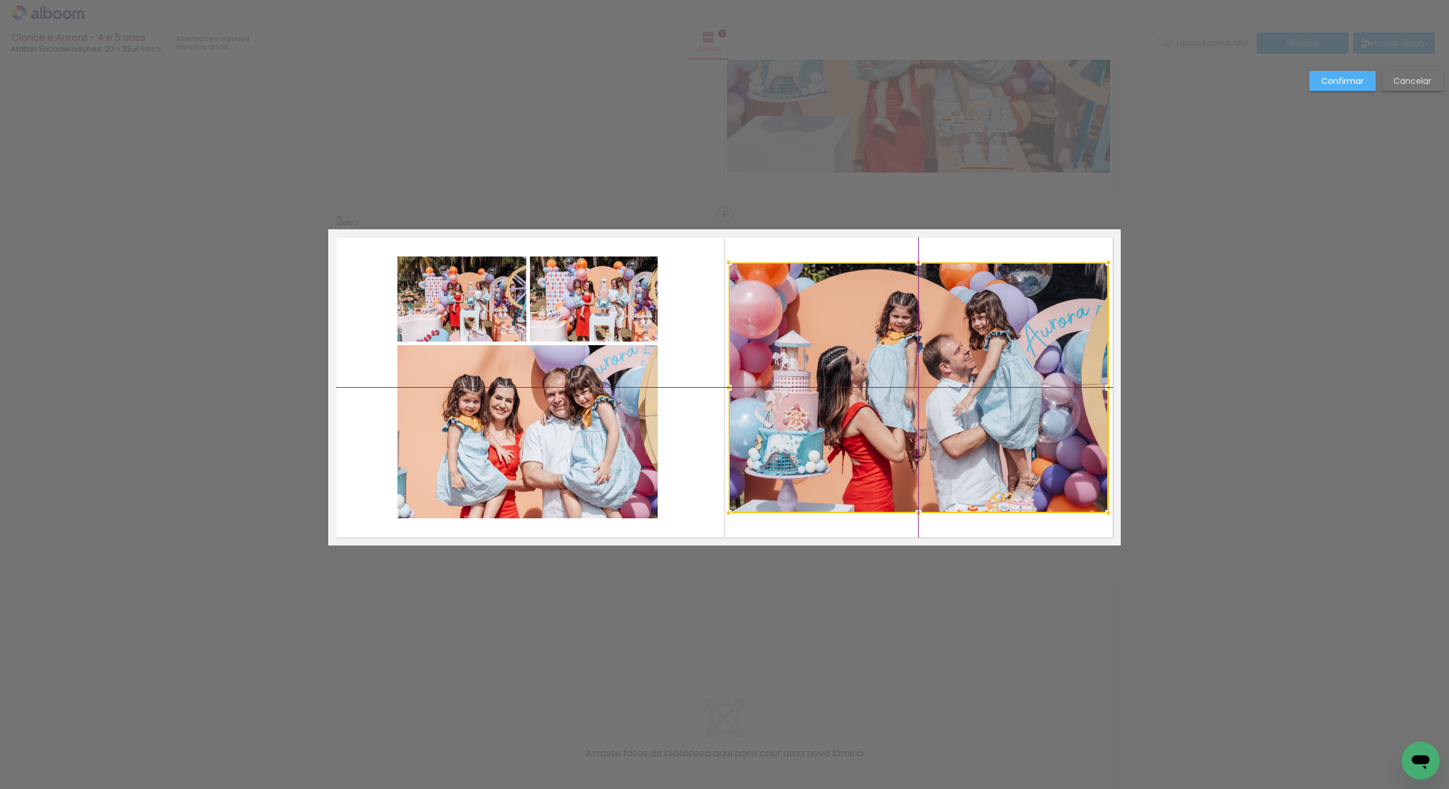
click at [892, 401] on div at bounding box center [919, 388] width 380 height 251
click at [461, 315] on quentale-photo at bounding box center [461, 299] width 129 height 85
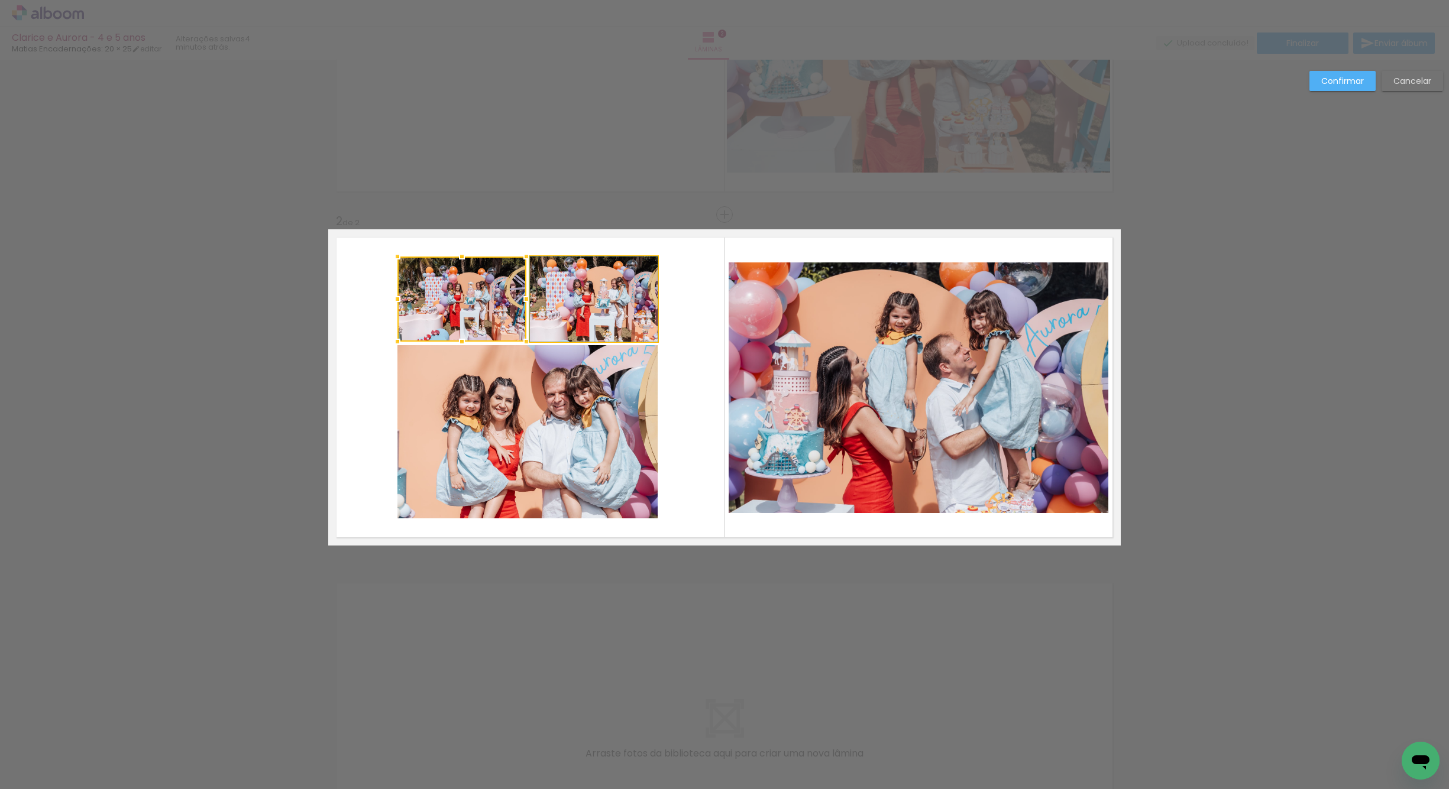
drag, startPoint x: 617, startPoint y: 323, endPoint x: 612, endPoint y: 334, distance: 11.6
click at [617, 322] on quentale-photo at bounding box center [594, 299] width 128 height 85
drag, startPoint x: 557, startPoint y: 423, endPoint x: 545, endPoint y: 416, distance: 14.1
click at [557, 423] on quentale-photo at bounding box center [527, 431] width 260 height 173
click at [492, 326] on div at bounding box center [527, 388] width 260 height 262
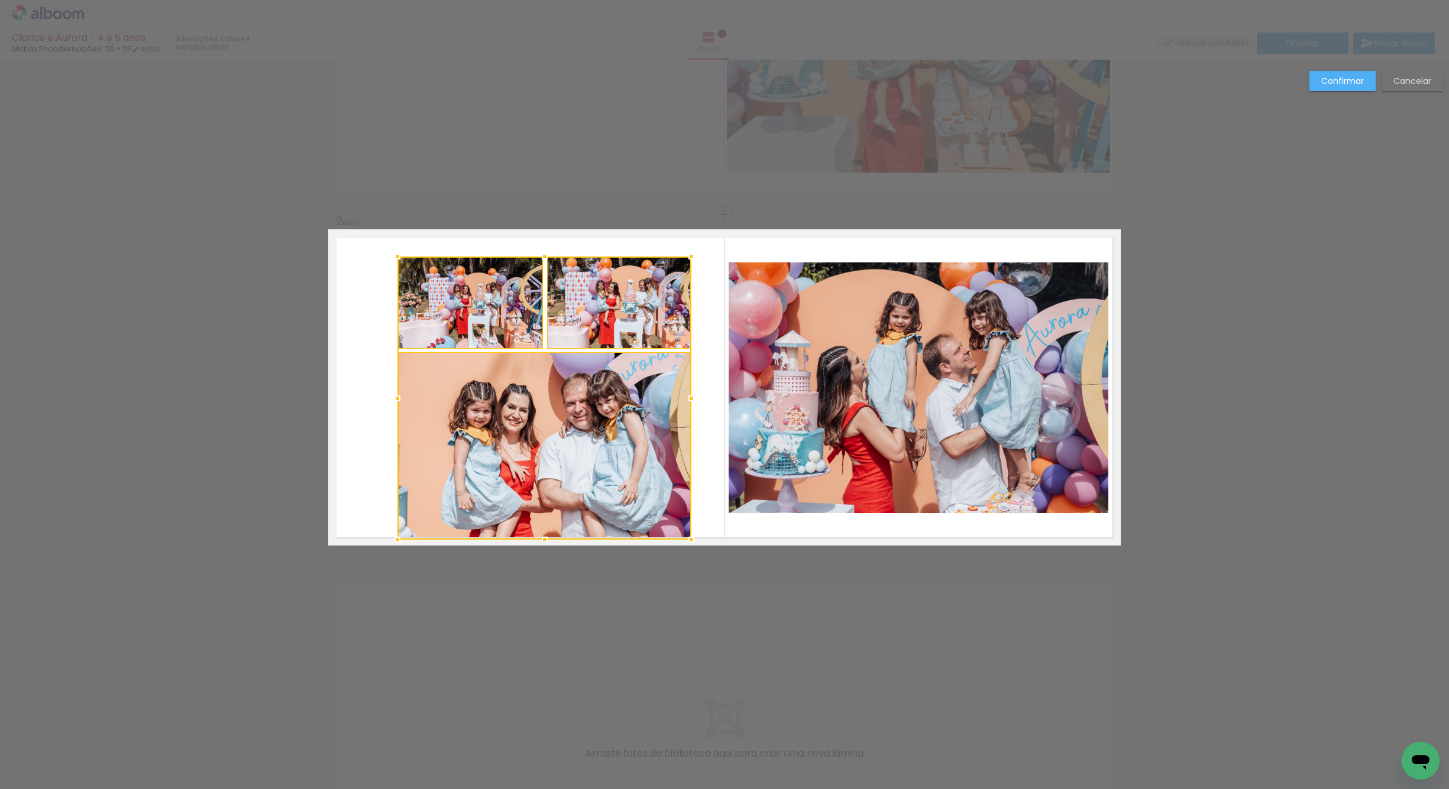
drag, startPoint x: 655, startPoint y: 520, endPoint x: 698, endPoint y: 533, distance: 44.5
click at [698, 533] on div at bounding box center [691, 540] width 24 height 24
drag, startPoint x: 624, startPoint y: 315, endPoint x: 610, endPoint y: 322, distance: 15.6
click at [624, 315] on quentale-photo at bounding box center [618, 303] width 145 height 92
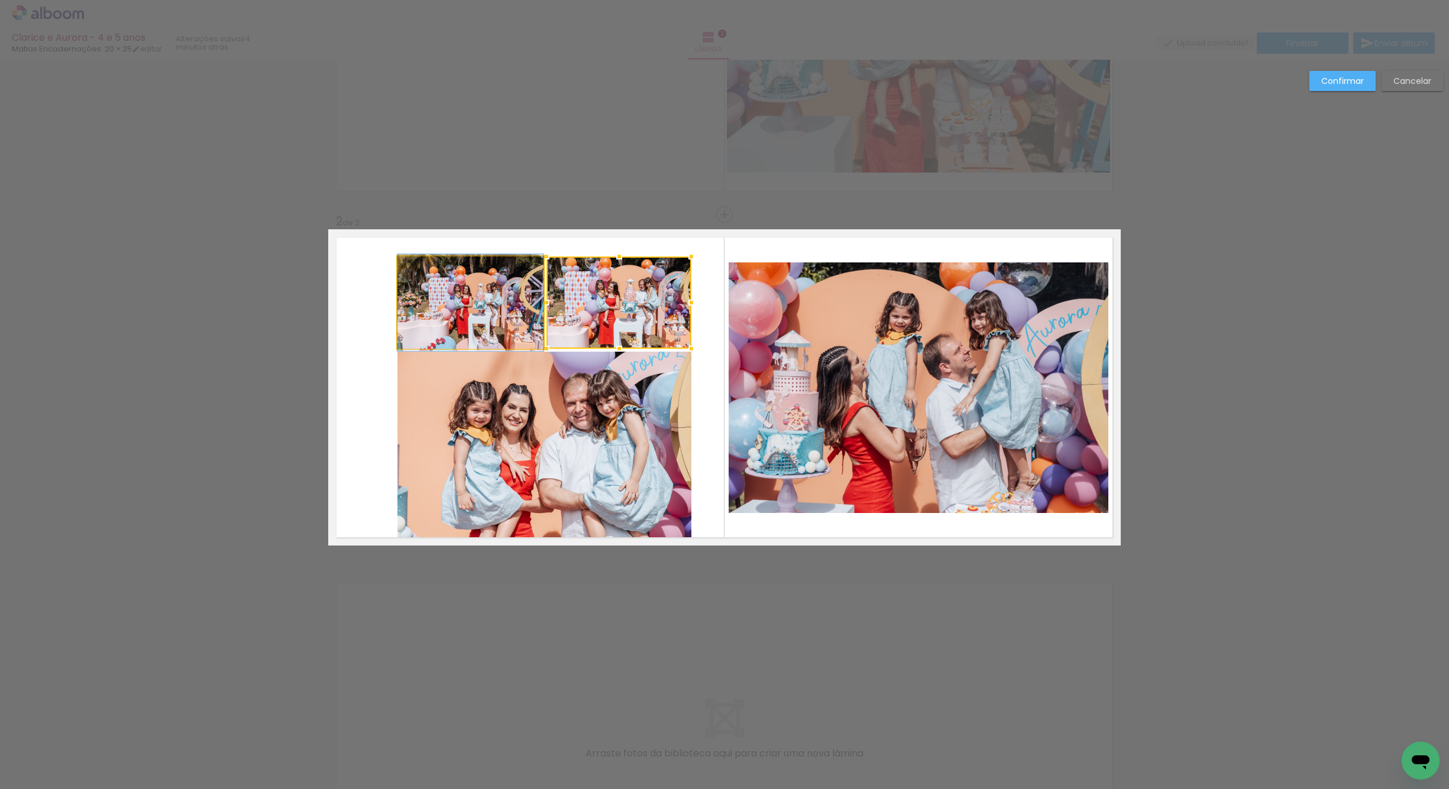
drag, startPoint x: 506, startPoint y: 316, endPoint x: 504, endPoint y: 345, distance: 28.4
click at [506, 318] on quentale-photo at bounding box center [470, 303] width 146 height 92
click at [550, 415] on quentale-photo at bounding box center [544, 445] width 294 height 187
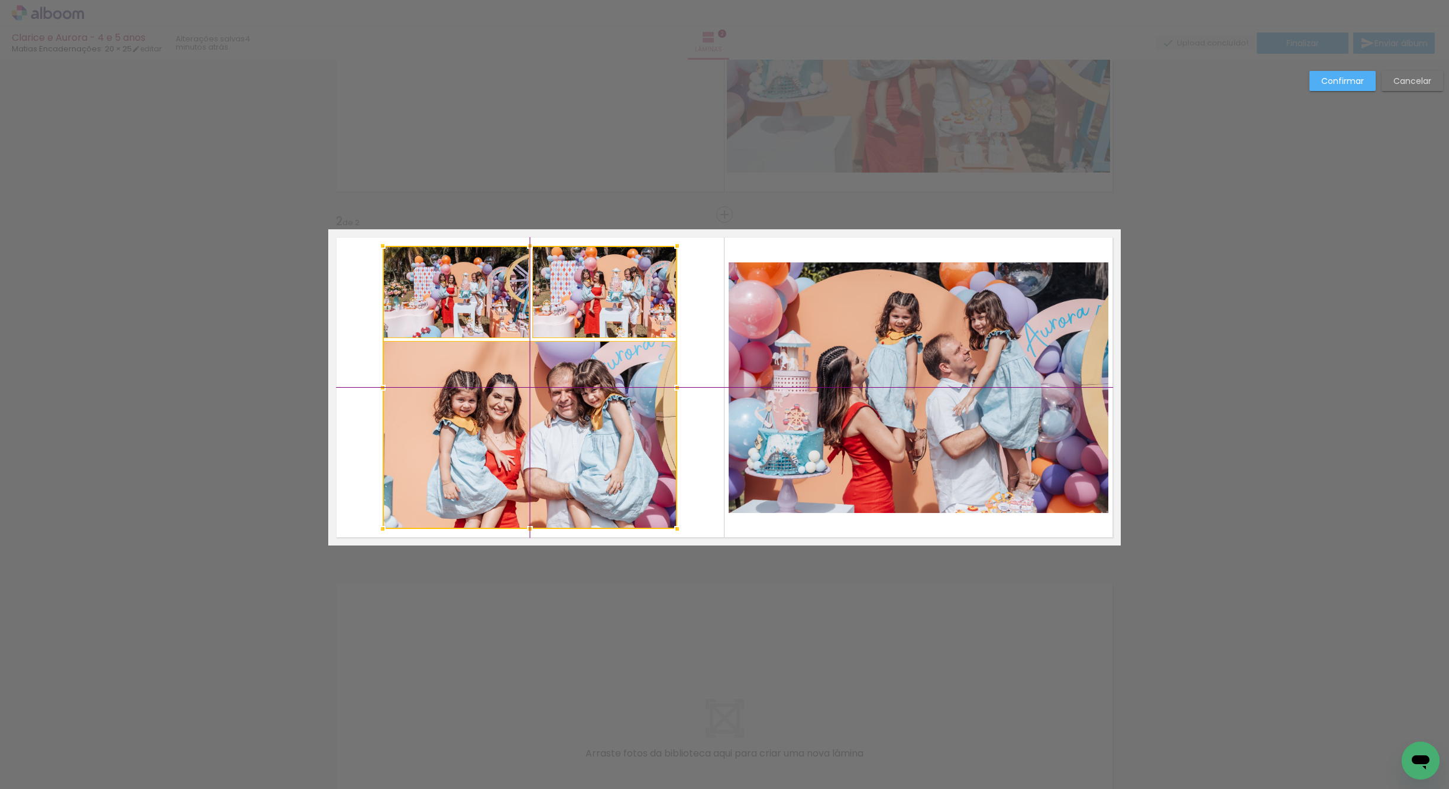
drag, startPoint x: 599, startPoint y: 467, endPoint x: 590, endPoint y: 459, distance: 12.2
click at [590, 459] on div at bounding box center [530, 387] width 294 height 283
click at [518, 341] on div at bounding box center [530, 341] width 24 height 24
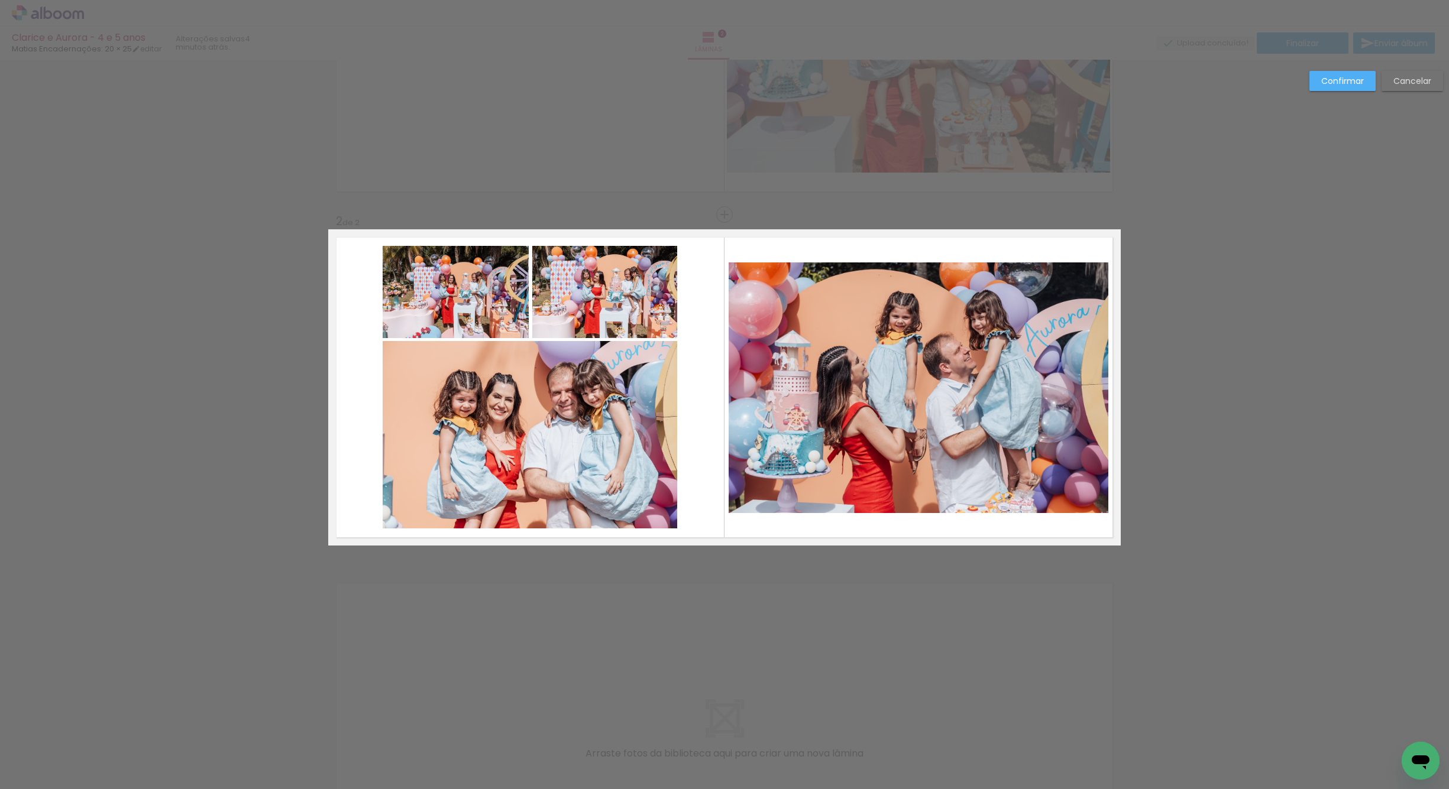
click at [517, 324] on quentale-photo at bounding box center [456, 292] width 146 height 92
click at [568, 324] on quentale-photo at bounding box center [604, 292] width 145 height 92
click at [584, 389] on quentale-photo at bounding box center [530, 434] width 294 height 187
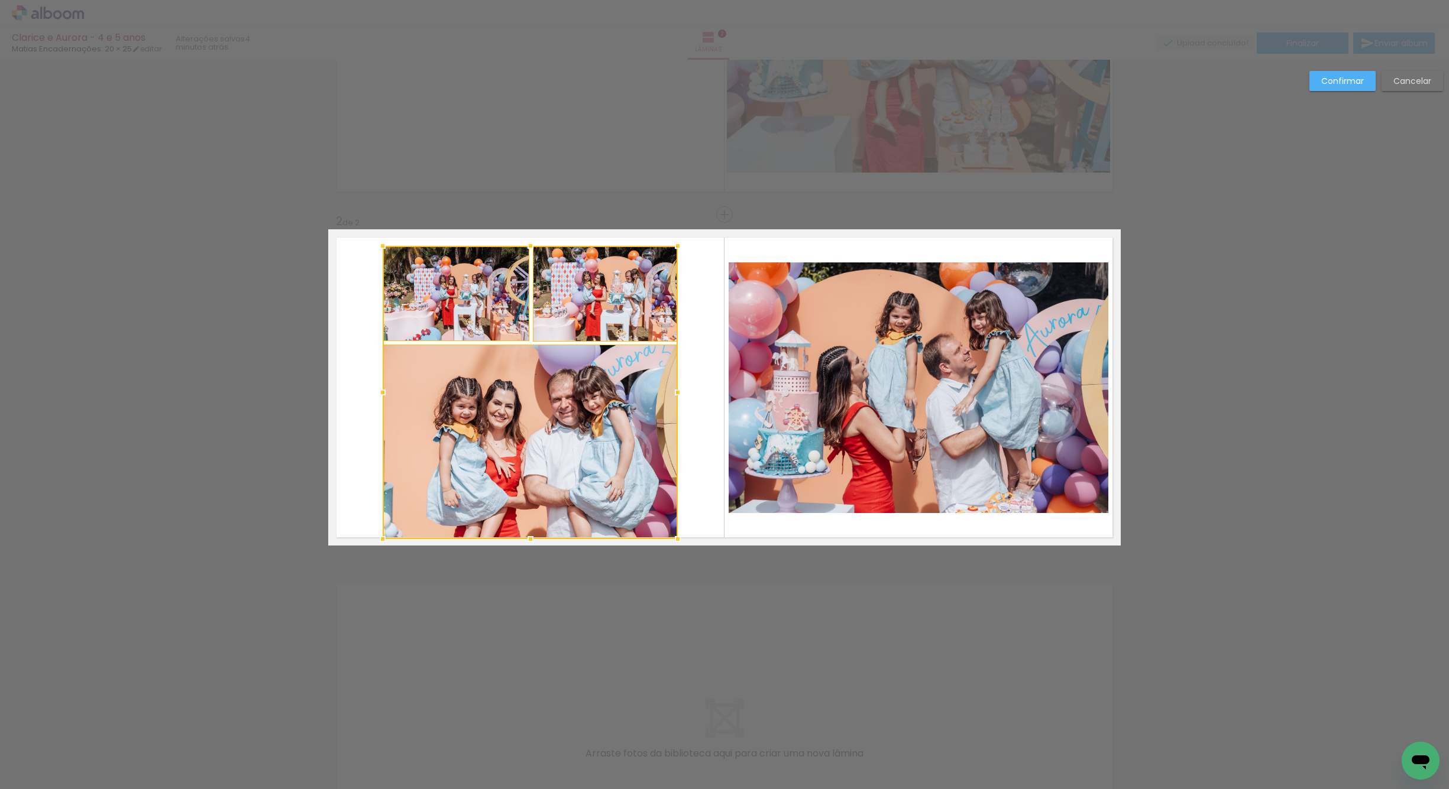
click at [678, 539] on div at bounding box center [678, 539] width 24 height 24
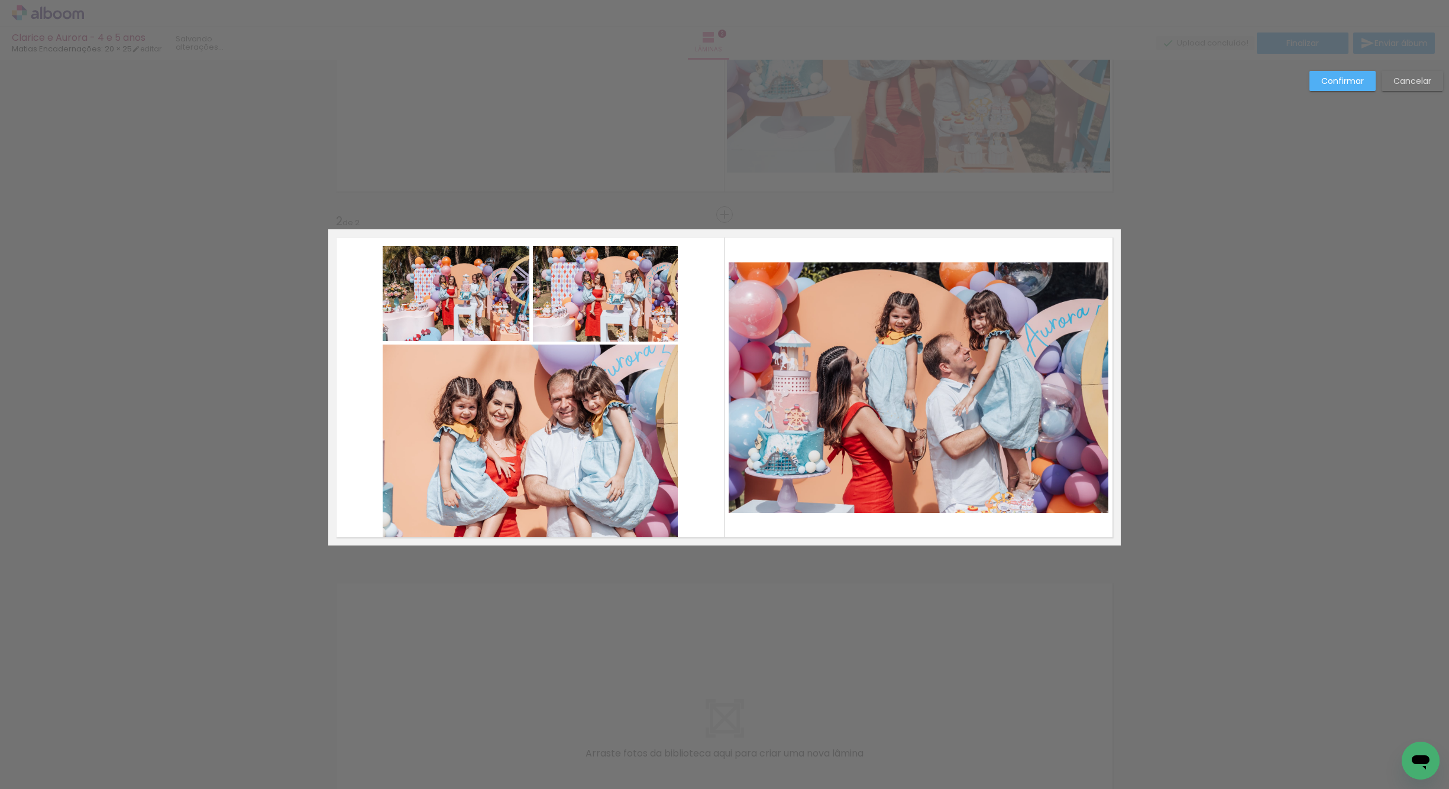
click at [622, 448] on quentale-photo at bounding box center [530, 442] width 295 height 195
click at [617, 312] on quentale-photo at bounding box center [605, 294] width 145 height 96
click at [487, 315] on div at bounding box center [530, 392] width 295 height 293
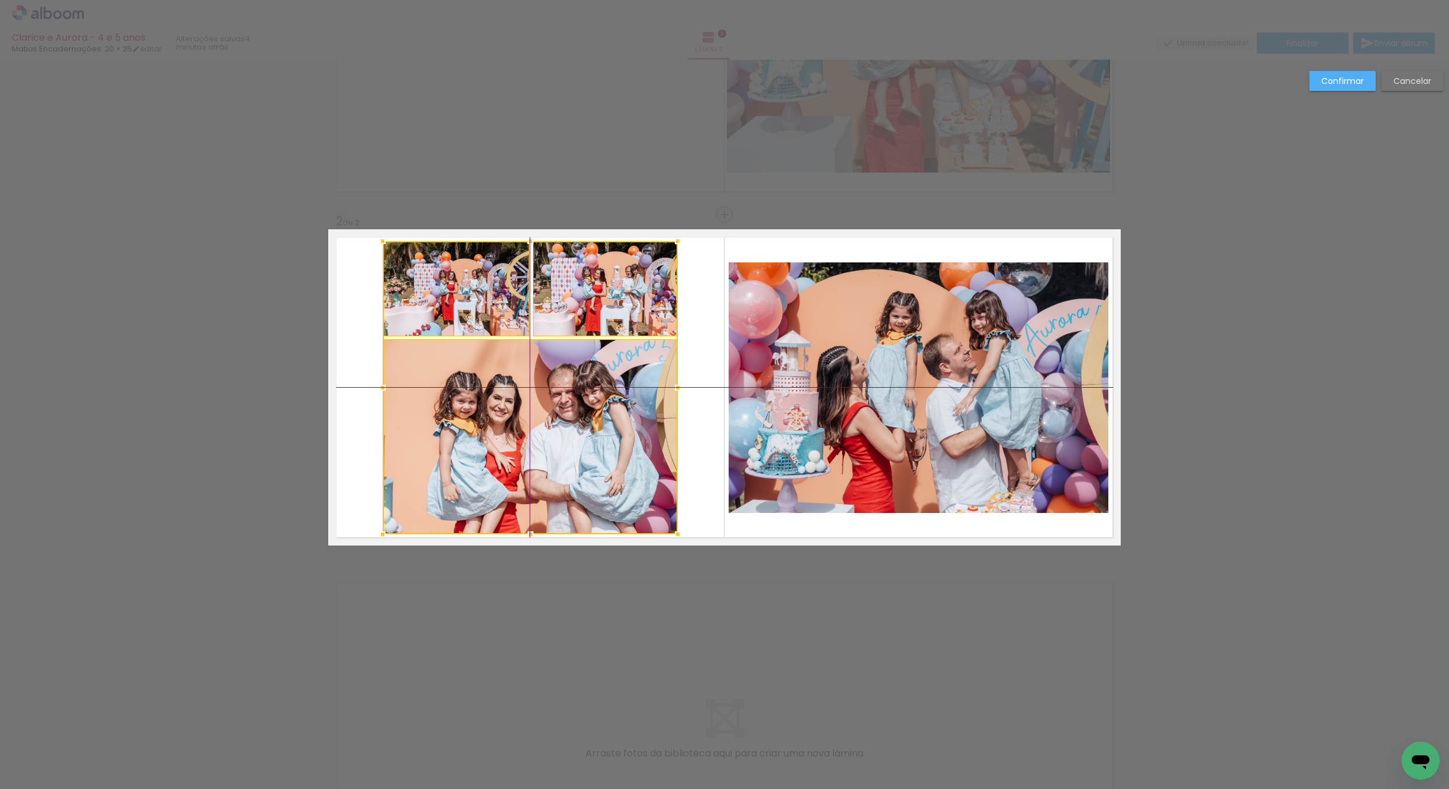
drag, startPoint x: 578, startPoint y: 447, endPoint x: 571, endPoint y: 445, distance: 6.7
click at [571, 445] on div at bounding box center [530, 387] width 295 height 293
click at [1308, 81] on div "Confirmar Cancelar" at bounding box center [1373, 85] width 140 height 29
click at [0, 0] on slot "Confirmar" at bounding box center [0, 0] width 0 height 0
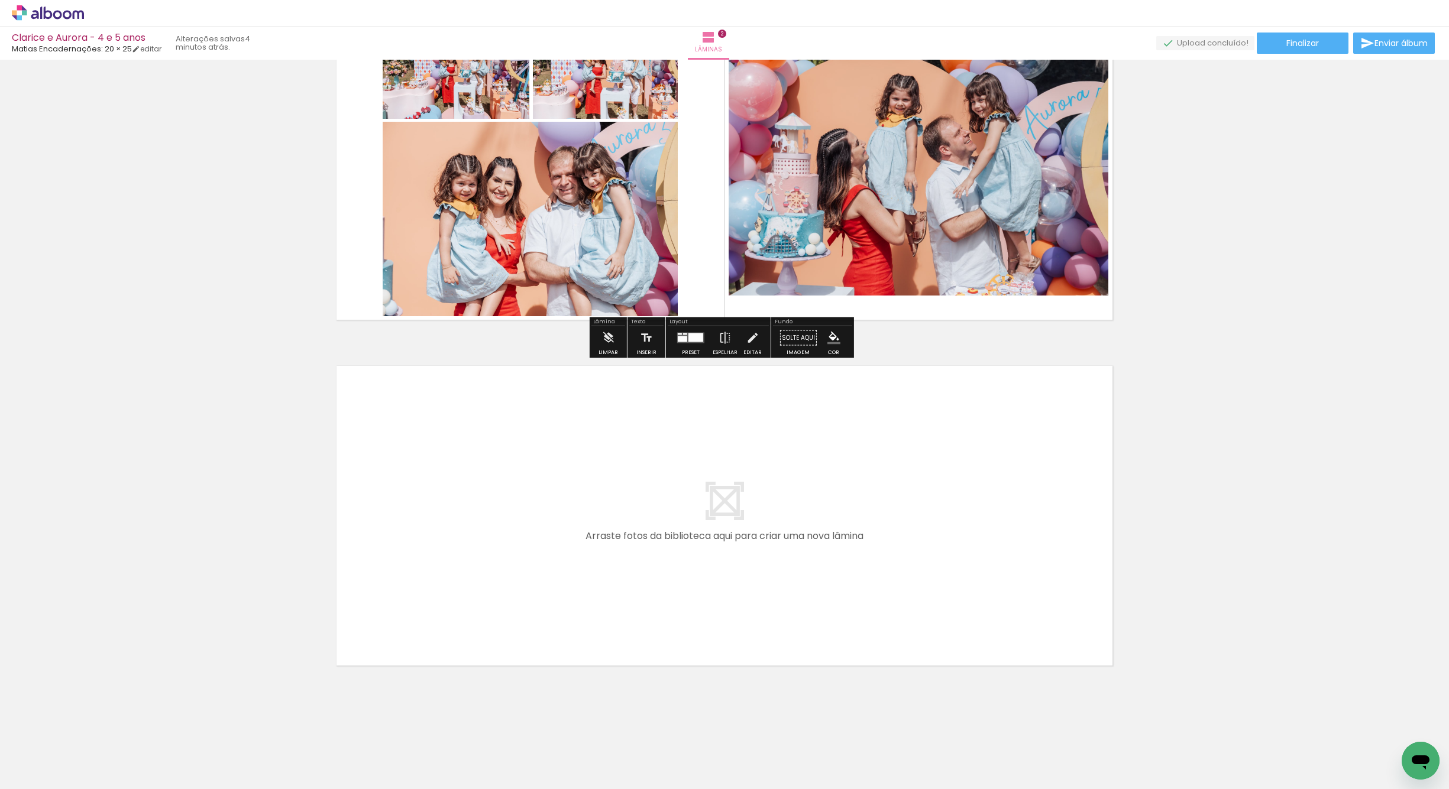
scroll to position [0, 0]
drag, startPoint x: 535, startPoint y: 737, endPoint x: 658, endPoint y: 551, distance: 223.2
click at [658, 551] on quentale-workspace at bounding box center [724, 394] width 1449 height 789
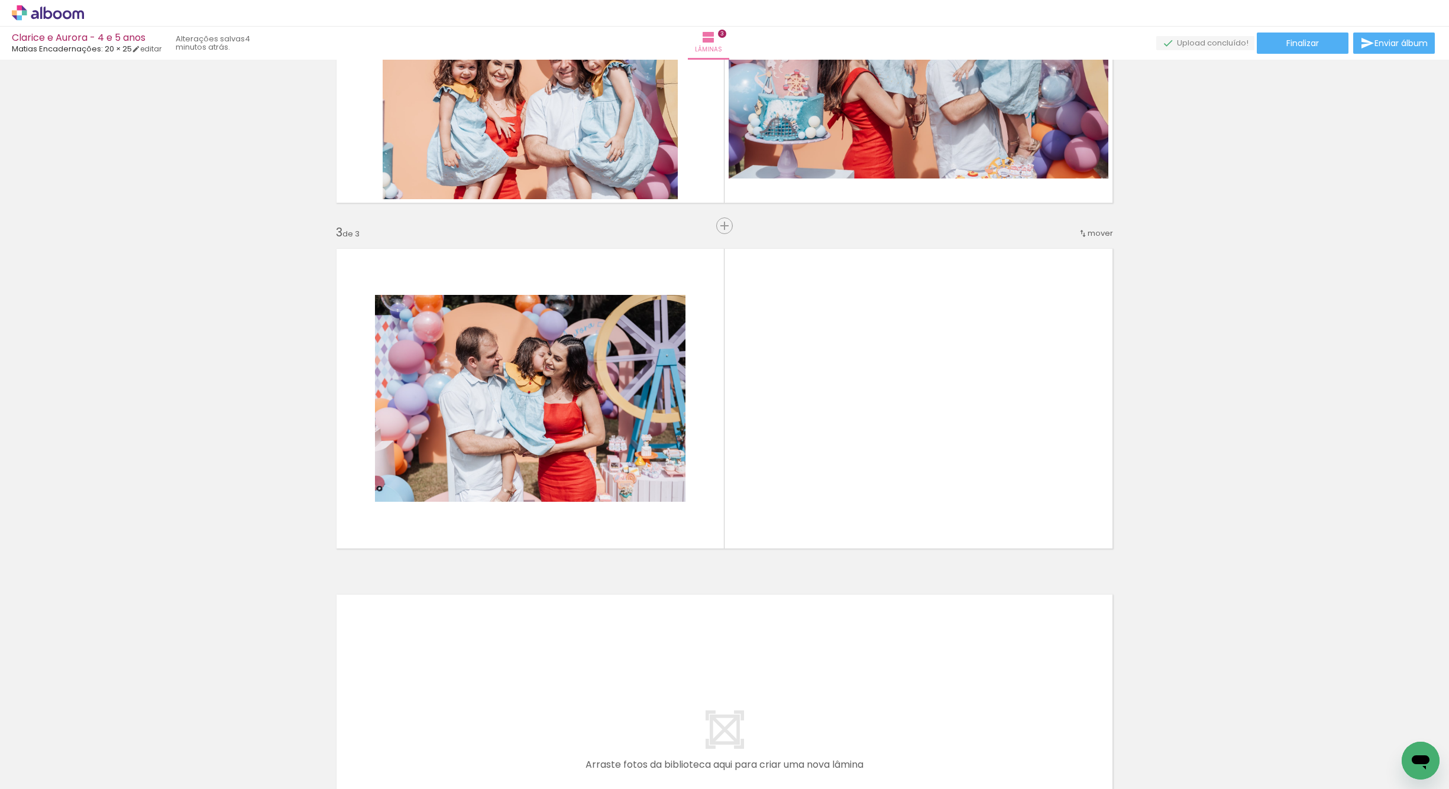
scroll to position [556, 0]
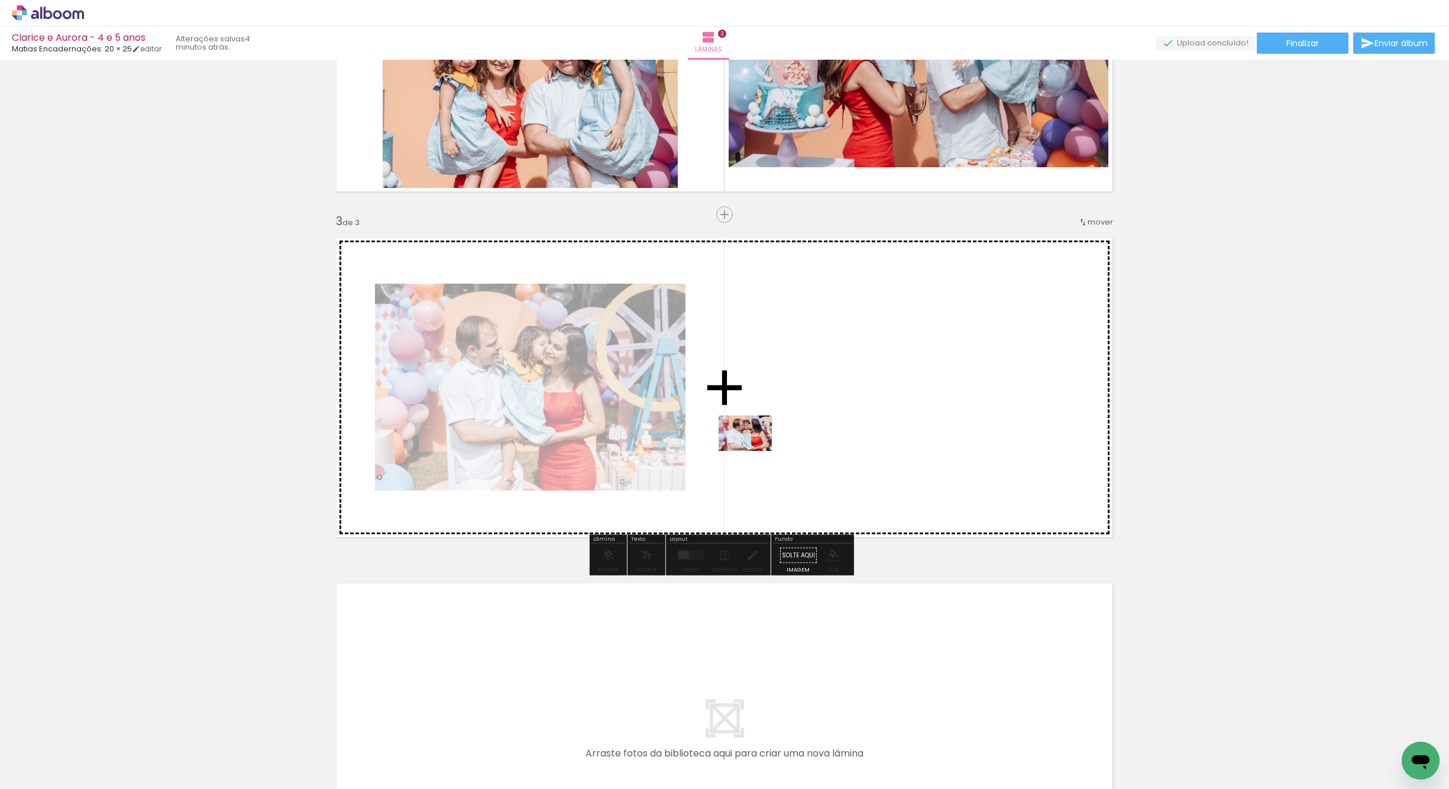
drag, startPoint x: 503, startPoint y: 700, endPoint x: 759, endPoint y: 445, distance: 361.7
click at [759, 445] on quentale-workspace at bounding box center [724, 394] width 1449 height 789
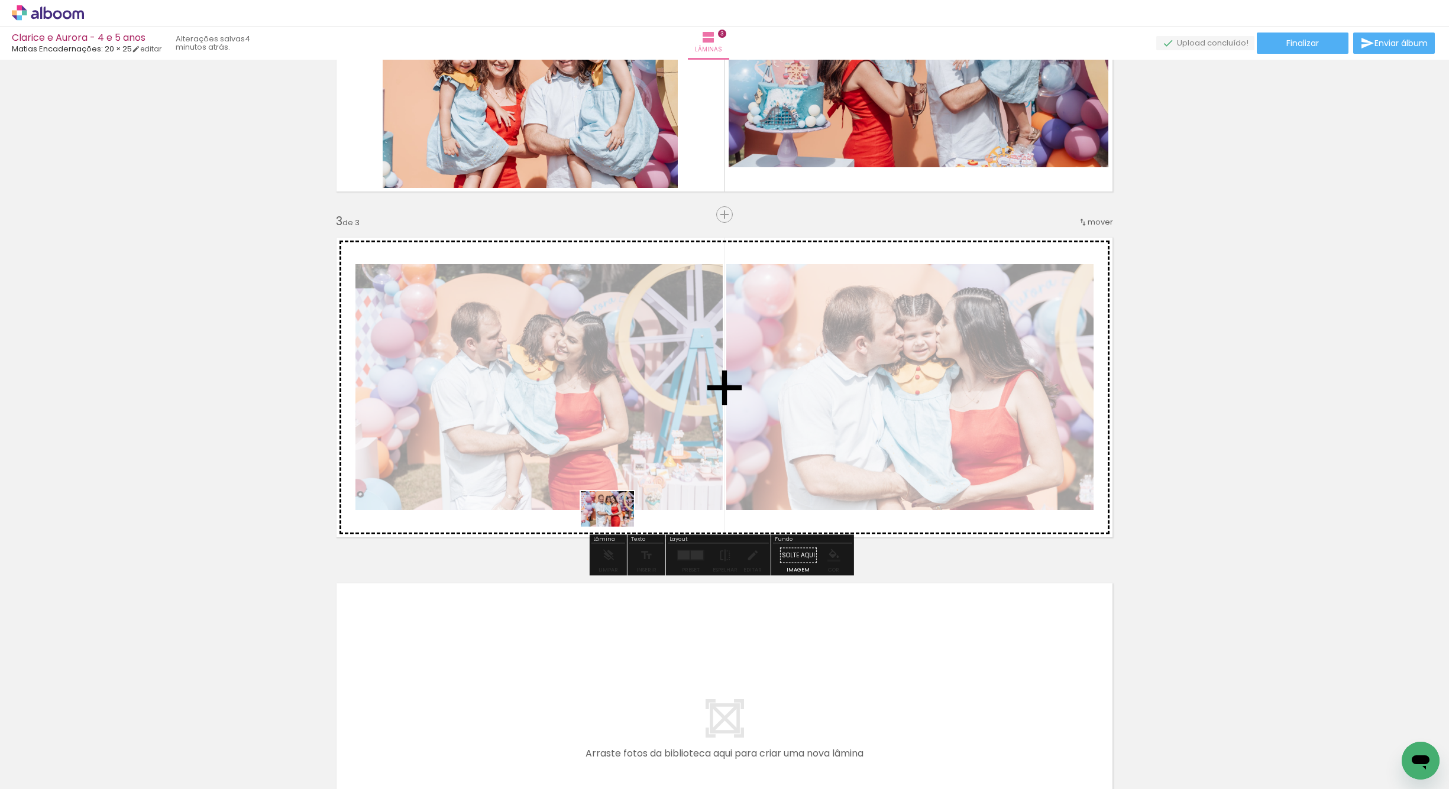
drag, startPoint x: 443, startPoint y: 704, endPoint x: 666, endPoint y: 479, distance: 317.4
click at [666, 479] on quentale-workspace at bounding box center [724, 394] width 1449 height 789
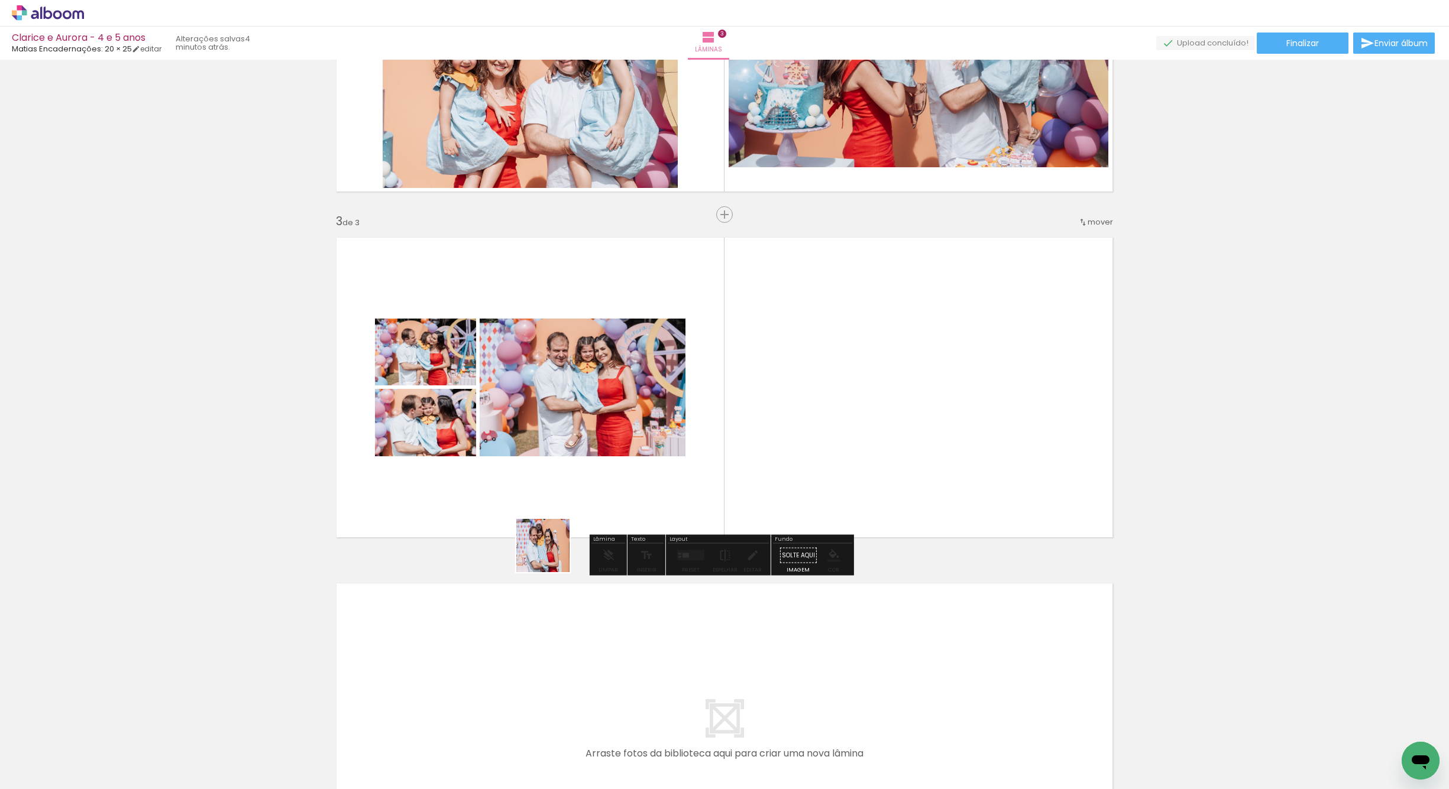
drag, startPoint x: 354, startPoint y: 728, endPoint x: 758, endPoint y: 435, distance: 499.2
click at [758, 435] on quentale-workspace at bounding box center [724, 394] width 1449 height 789
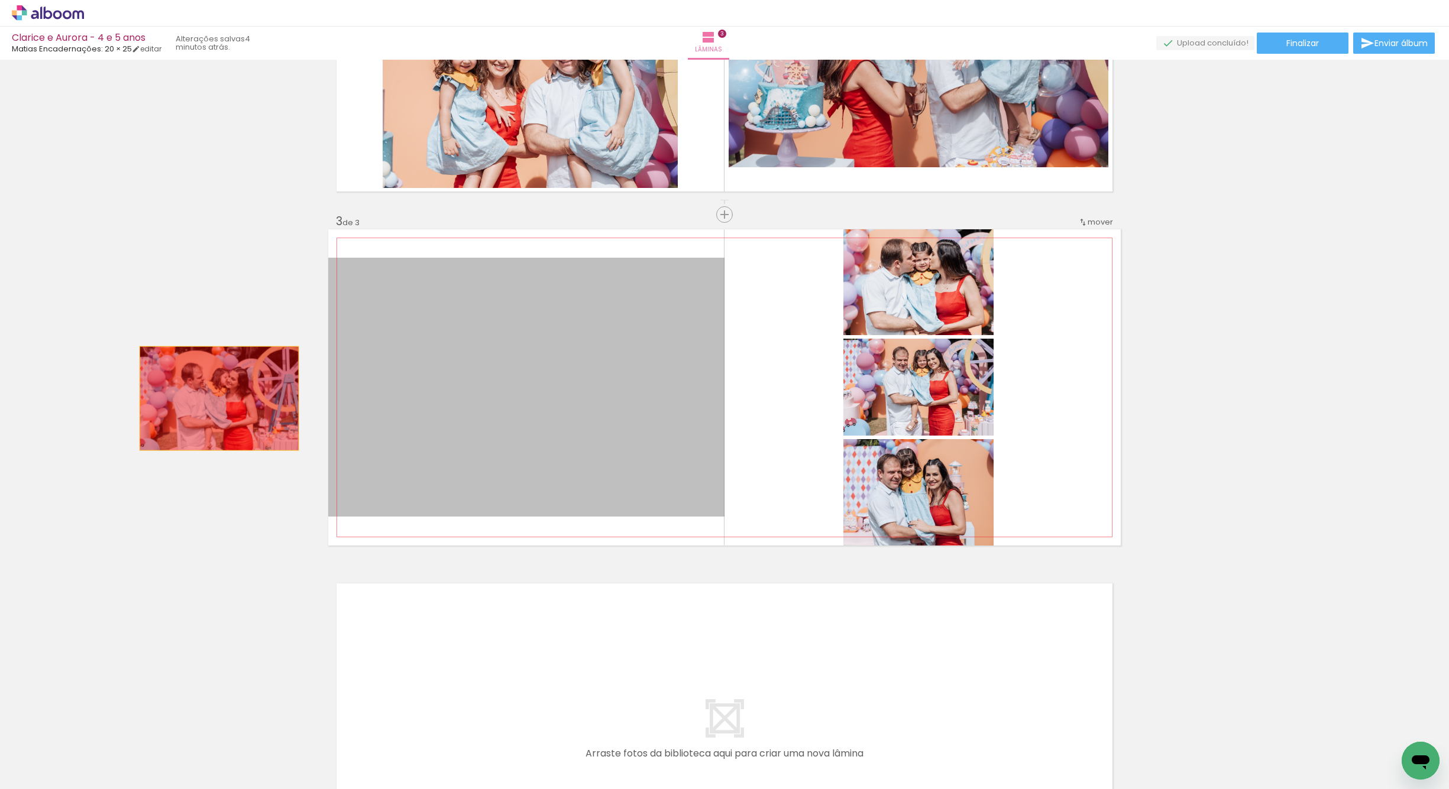
drag, startPoint x: 594, startPoint y: 413, endPoint x: 212, endPoint y: 396, distance: 383.0
click at [212, 396] on div "Inserir lâmina 1 de 3 Inserir lâmina 2 de 3 Inserir lâmina 3 de 3" at bounding box center [724, 199] width 1449 height 1384
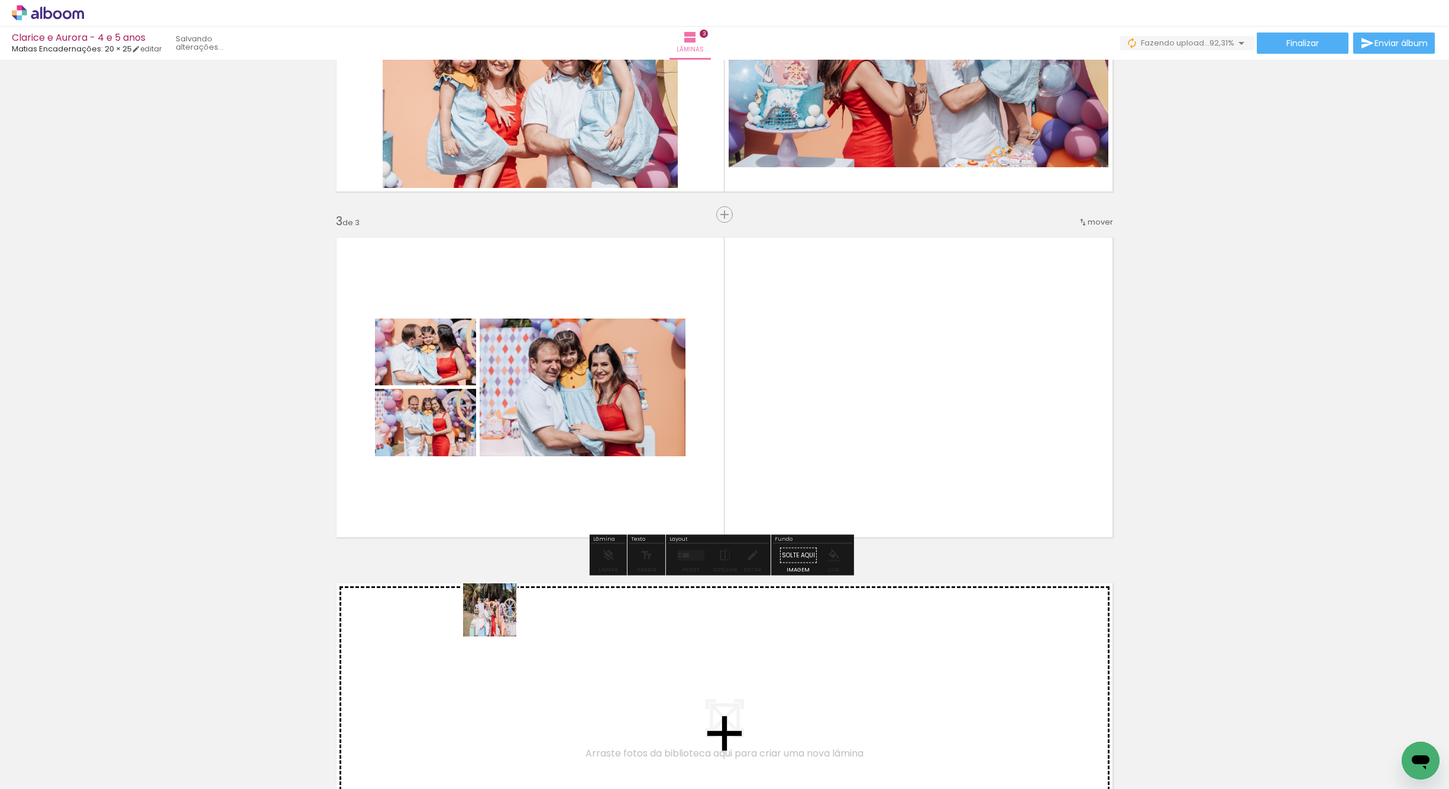
drag, startPoint x: 397, startPoint y: 762, endPoint x: 759, endPoint y: 421, distance: 497.0
click at [759, 421] on quentale-workspace at bounding box center [724, 394] width 1449 height 789
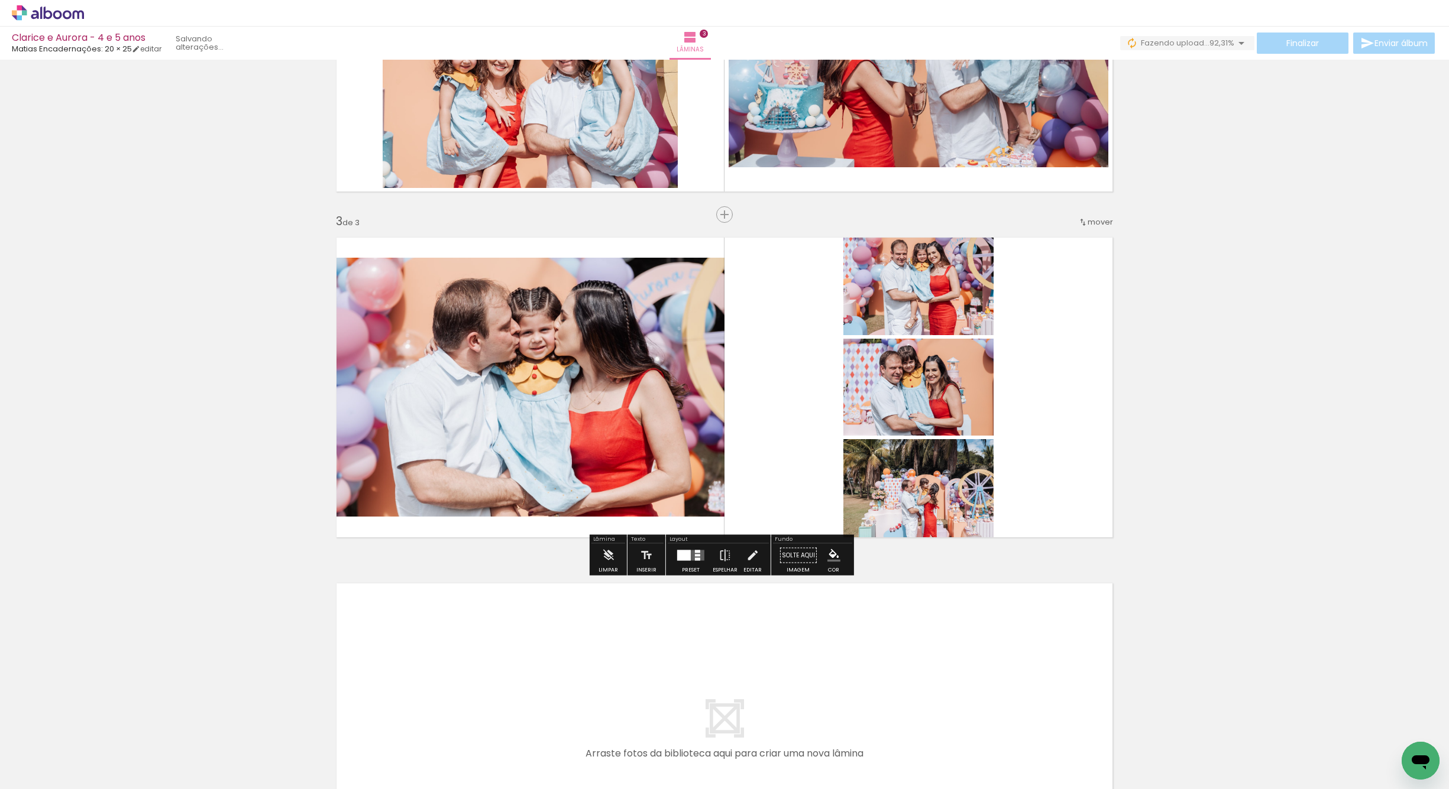
click at [690, 552] on quentale-layouter at bounding box center [690, 556] width 27 height 11
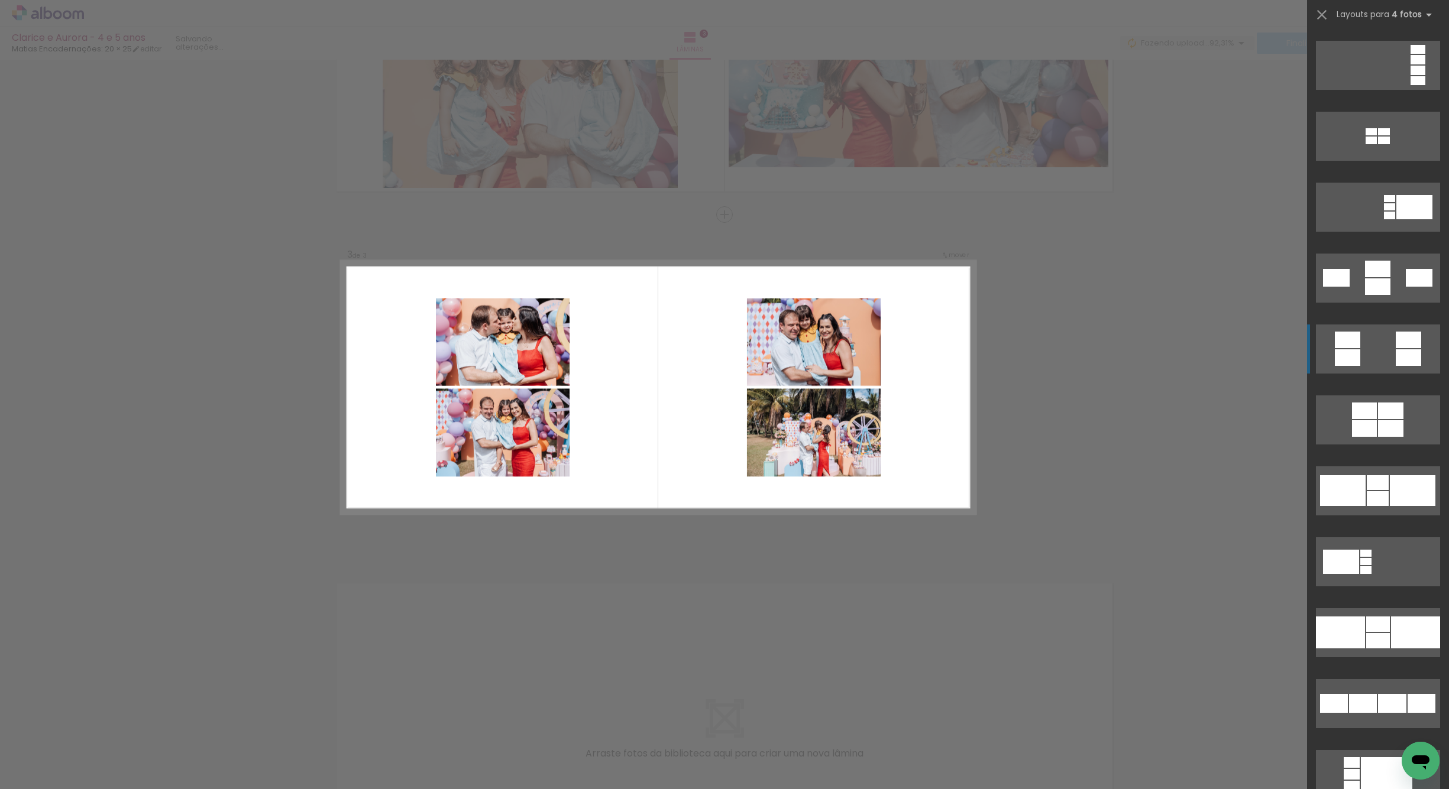
scroll to position [1134, 0]
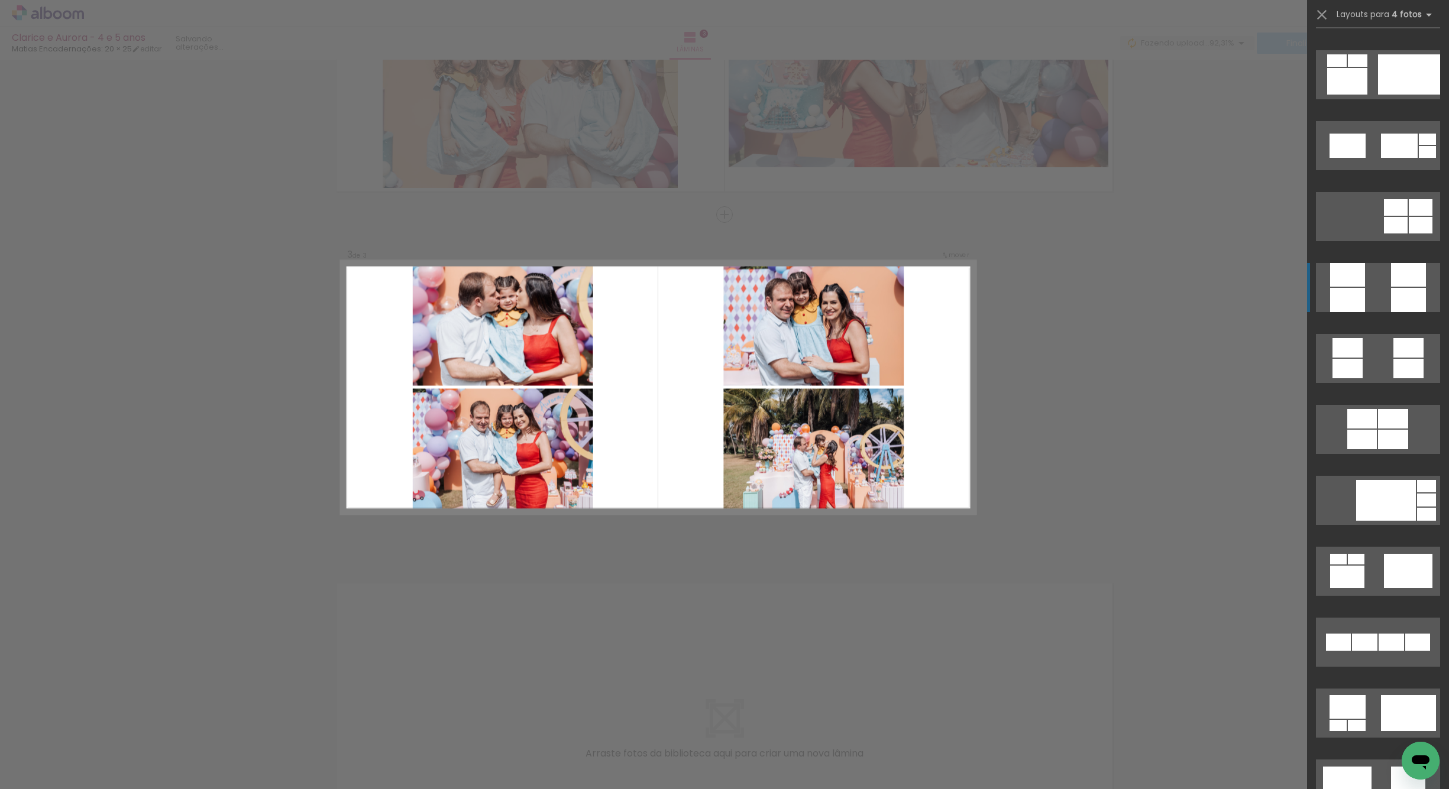
drag, startPoint x: 1368, startPoint y: 258, endPoint x: 1372, endPoint y: 274, distance: 17.1
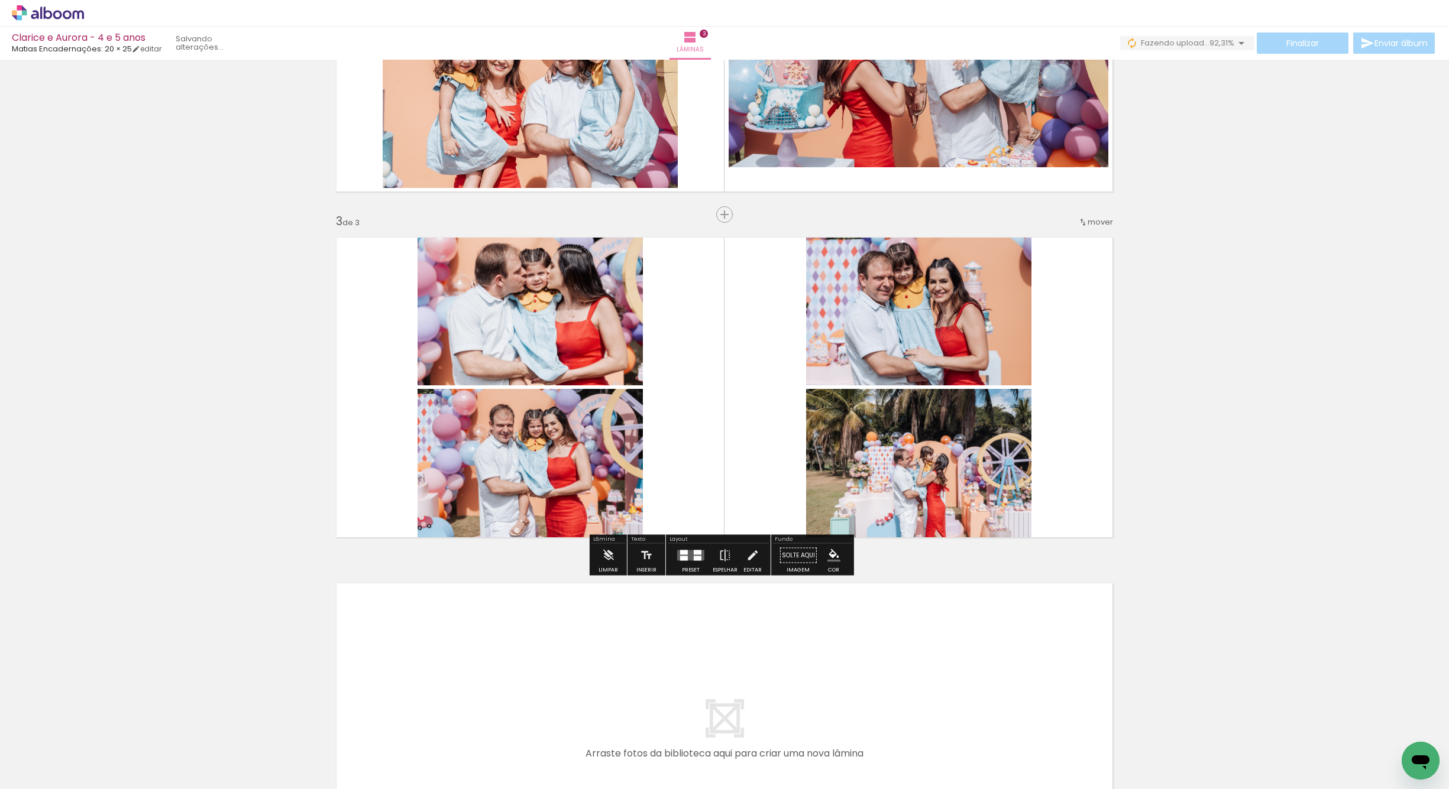
scroll to position [3099, 0]
click at [536, 311] on quentale-photo at bounding box center [529, 307] width 225 height 156
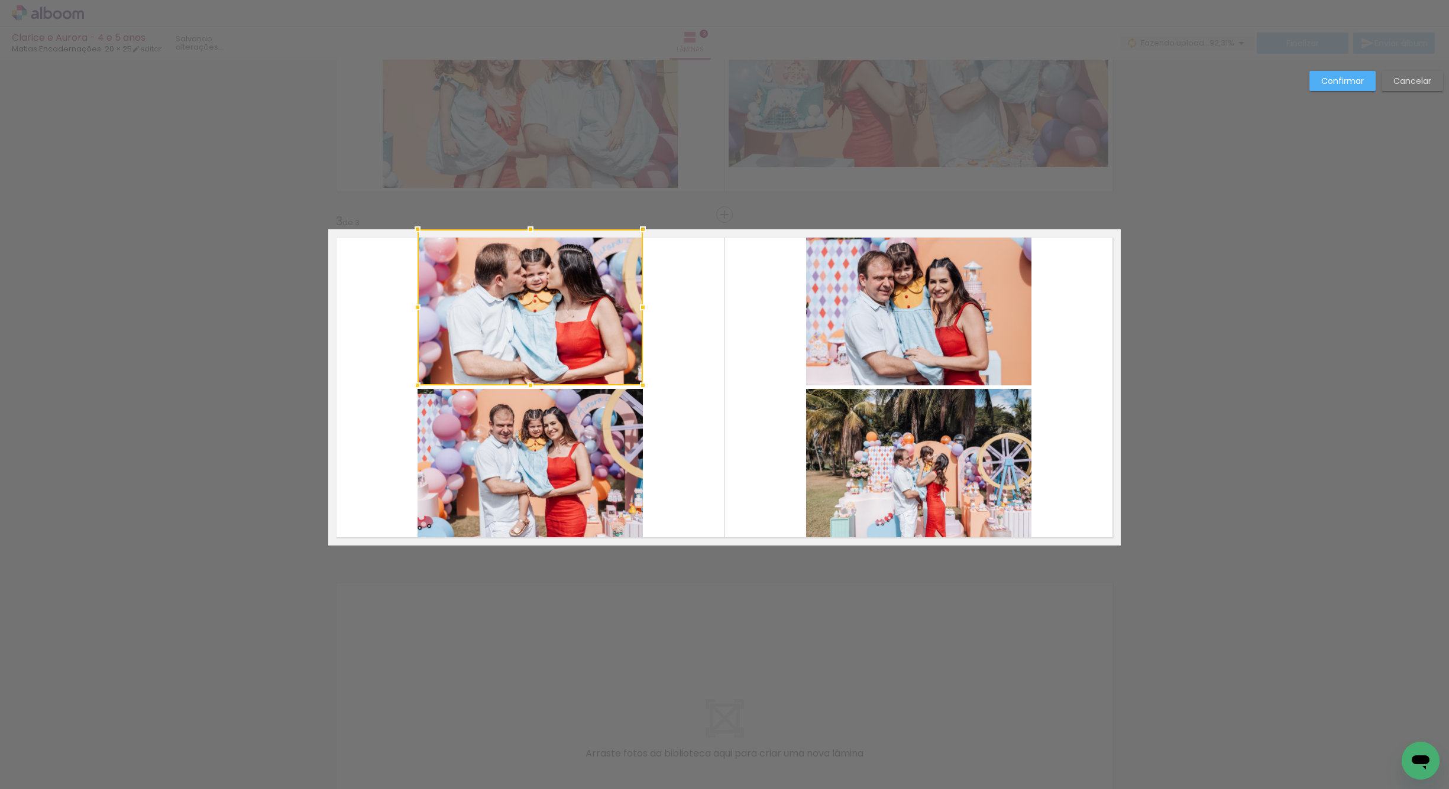
click at [555, 465] on quentale-photo at bounding box center [529, 467] width 225 height 157
drag, startPoint x: 734, startPoint y: 321, endPoint x: 774, endPoint y: 334, distance: 41.7
click at [774, 334] on quentale-layouter at bounding box center [724, 387] width 792 height 316
drag, startPoint x: 726, startPoint y: 349, endPoint x: 813, endPoint y: 354, distance: 86.5
click at [813, 354] on quentale-layouter at bounding box center [724, 387] width 792 height 316
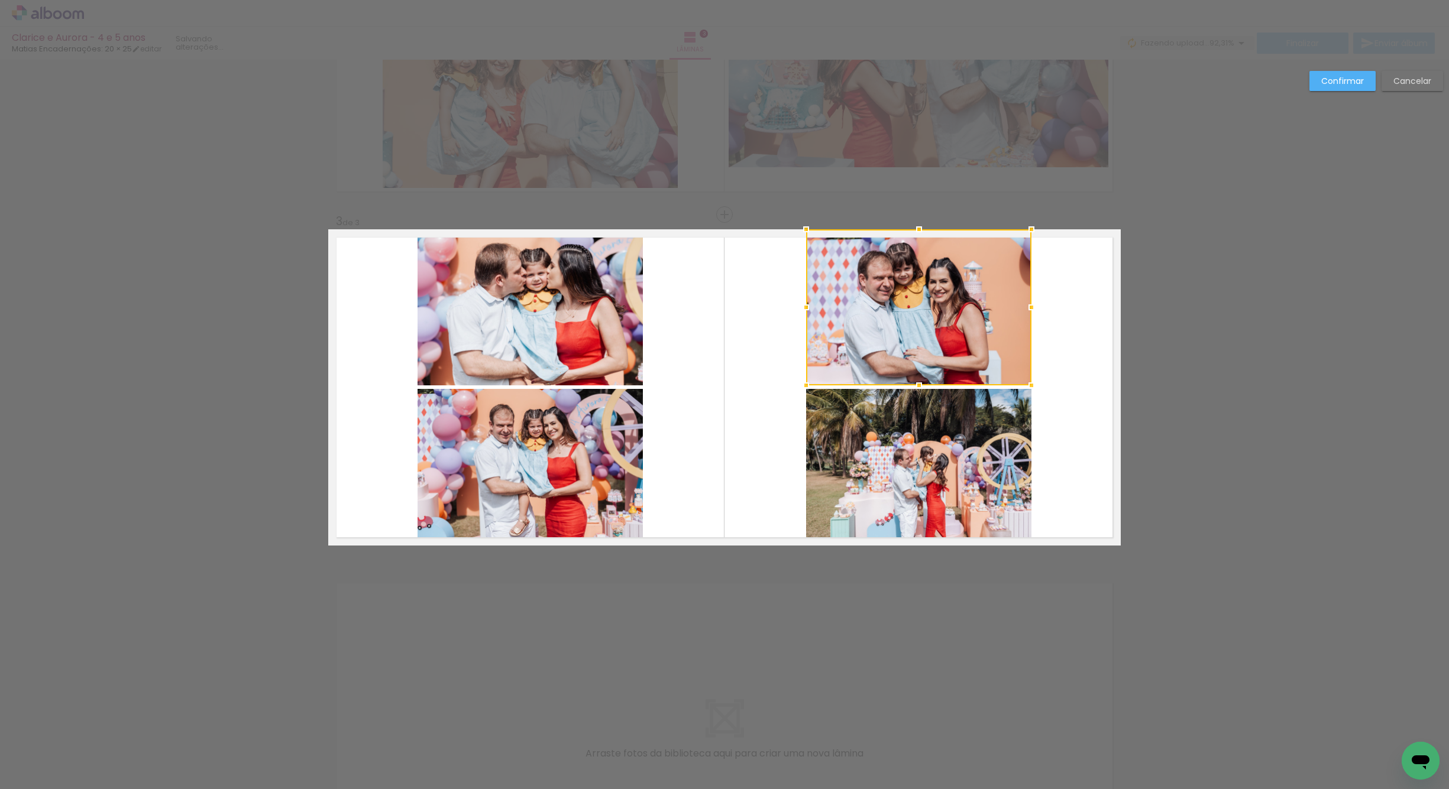
drag, startPoint x: 600, startPoint y: 356, endPoint x: 575, endPoint y: 359, distance: 24.4
click at [575, 356] on quentale-layouter at bounding box center [724, 387] width 792 height 316
drag, startPoint x: 703, startPoint y: 487, endPoint x: 649, endPoint y: 485, distance: 53.3
click at [610, 482] on quentale-layouter at bounding box center [724, 387] width 792 height 316
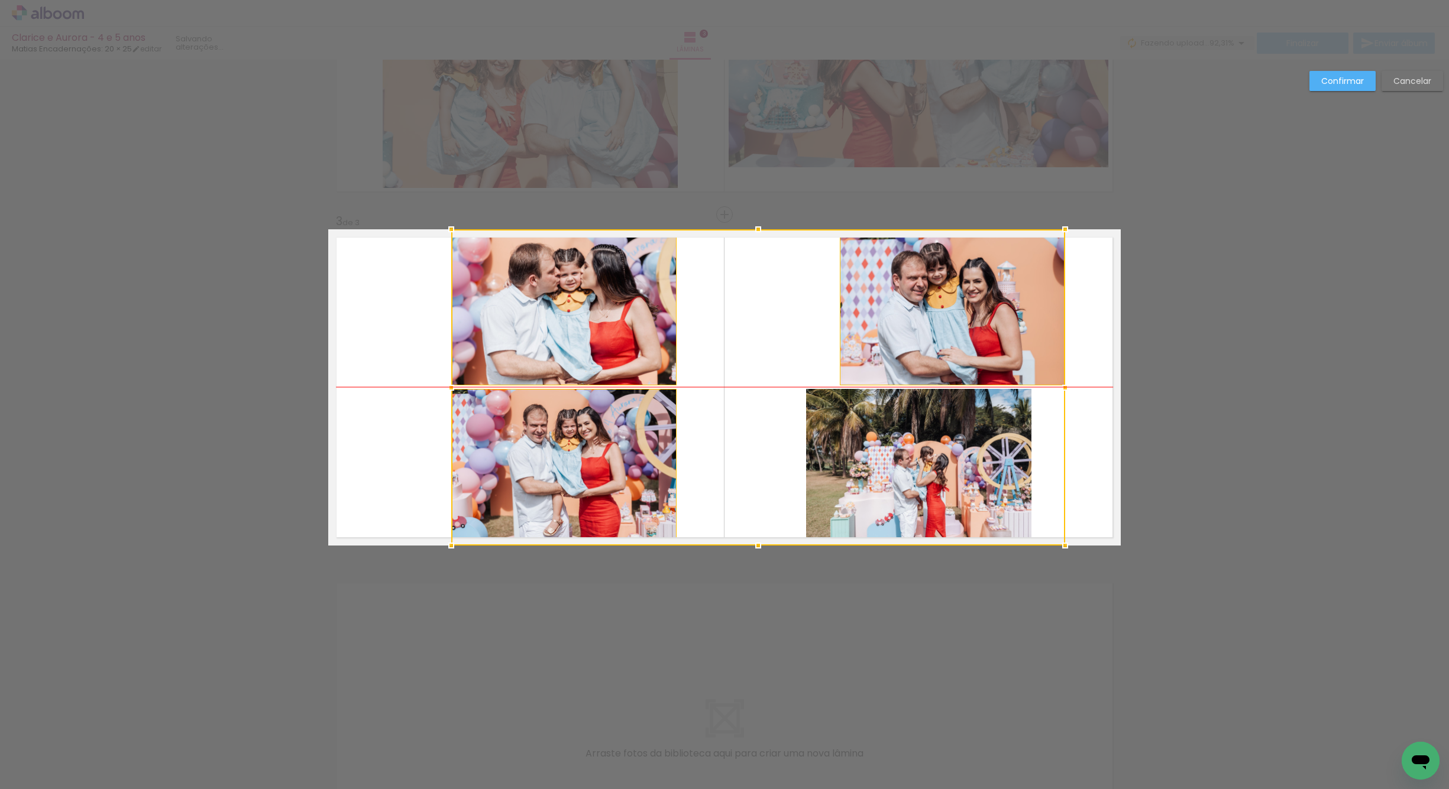
drag, startPoint x: 768, startPoint y: 470, endPoint x: 843, endPoint y: 465, distance: 74.7
click at [846, 470] on div at bounding box center [758, 387] width 614 height 316
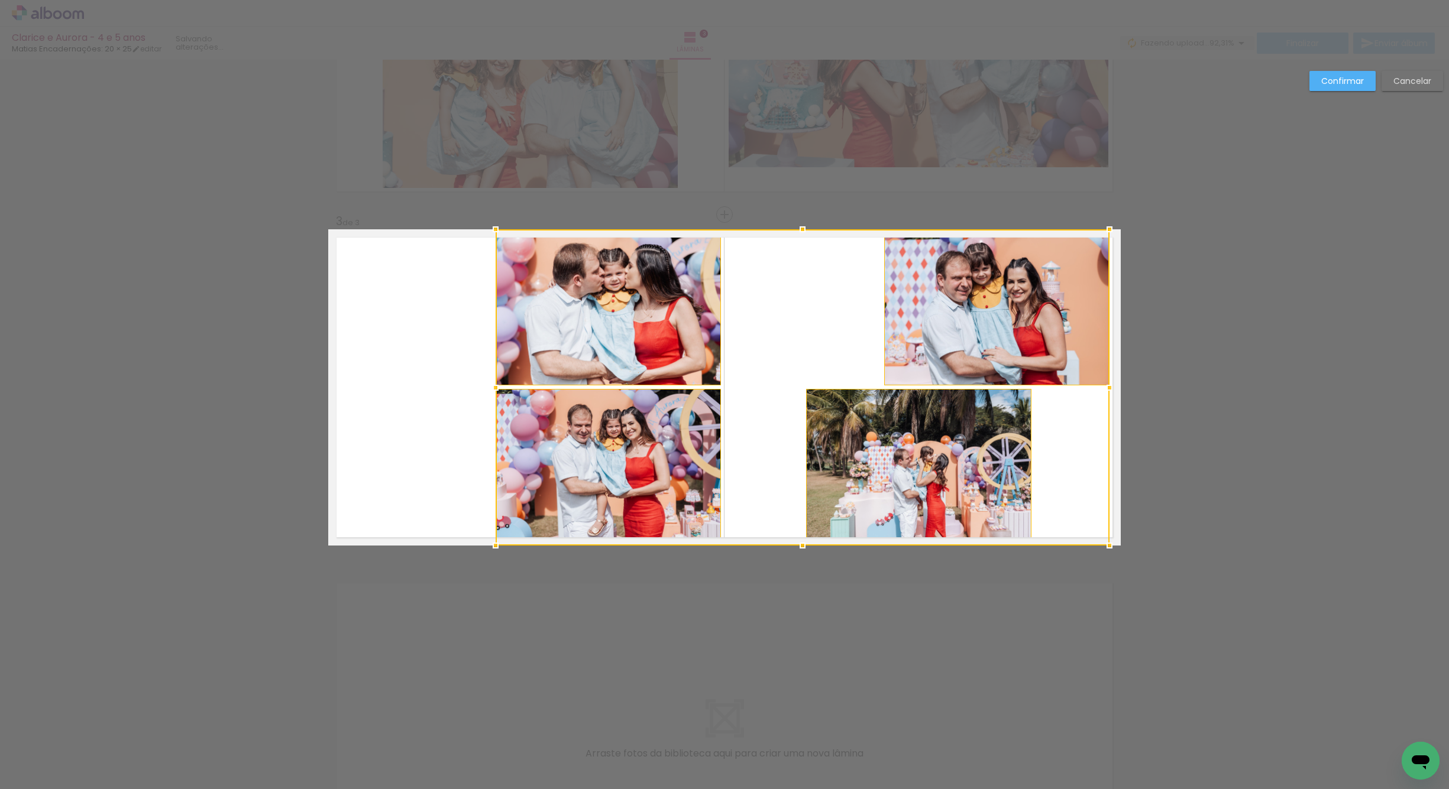
drag, startPoint x: 1419, startPoint y: 85, endPoint x: 1402, endPoint y: 88, distance: 17.9
click at [1411, 88] on paper-button "Cancelar" at bounding box center [1412, 81] width 62 height 20
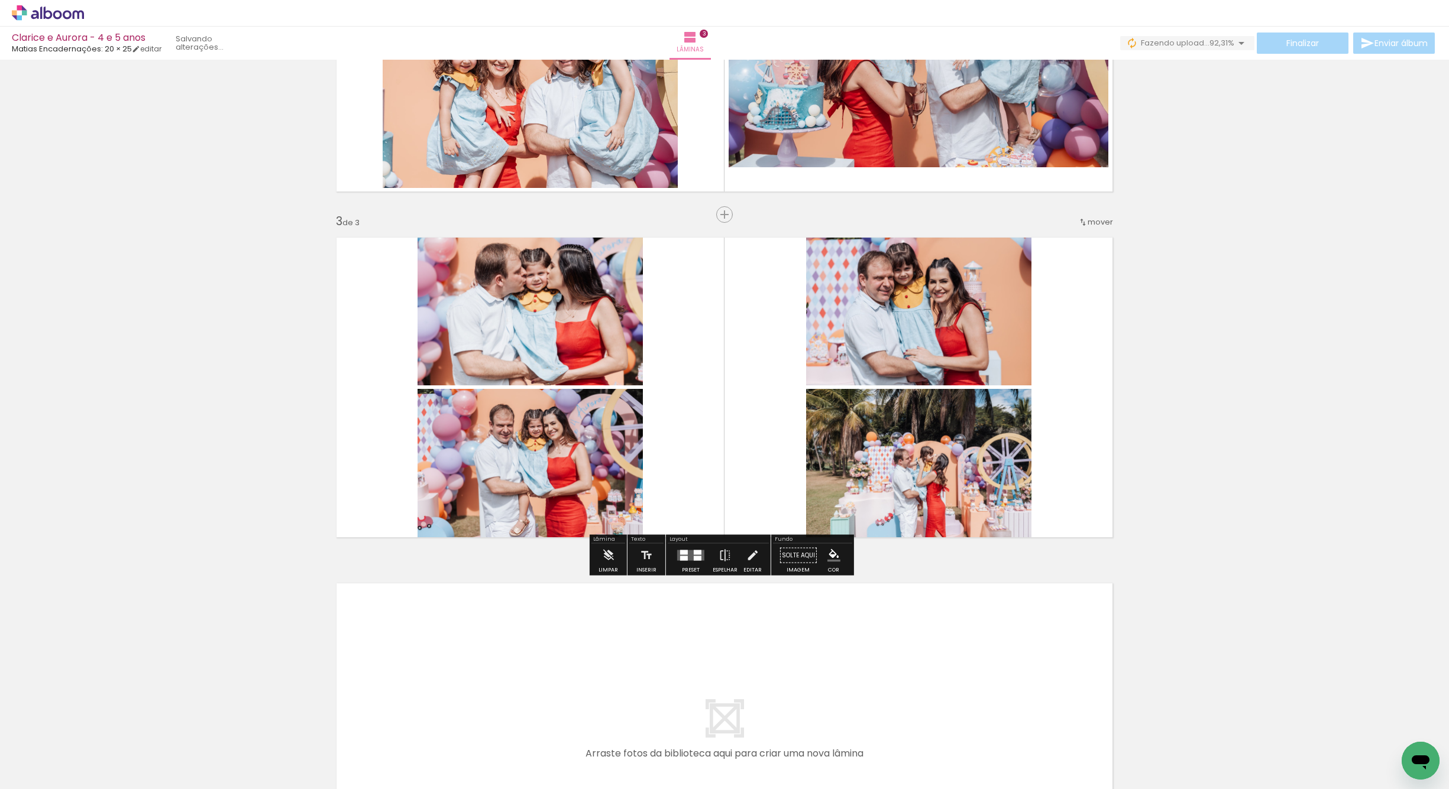
click at [578, 345] on quentale-photo at bounding box center [529, 307] width 225 height 156
click at [579, 347] on quentale-photo at bounding box center [529, 307] width 225 height 156
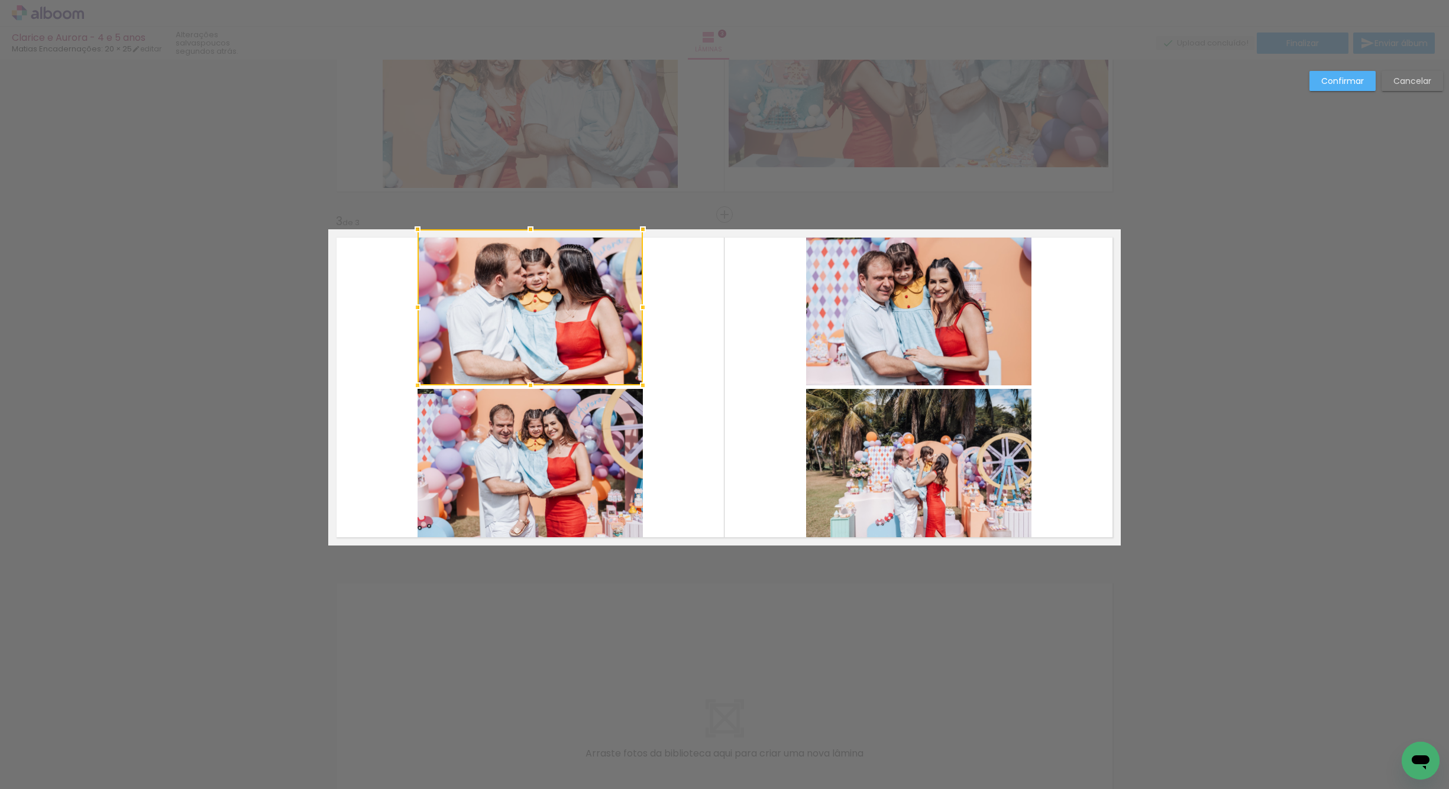
drag, startPoint x: 650, startPoint y: 433, endPoint x: 617, endPoint y: 426, distance: 34.4
click at [622, 429] on quentale-layouter at bounding box center [724, 387] width 792 height 316
drag, startPoint x: 789, startPoint y: 331, endPoint x: 813, endPoint y: 331, distance: 24.3
click at [815, 331] on quentale-layouter at bounding box center [724, 387] width 792 height 316
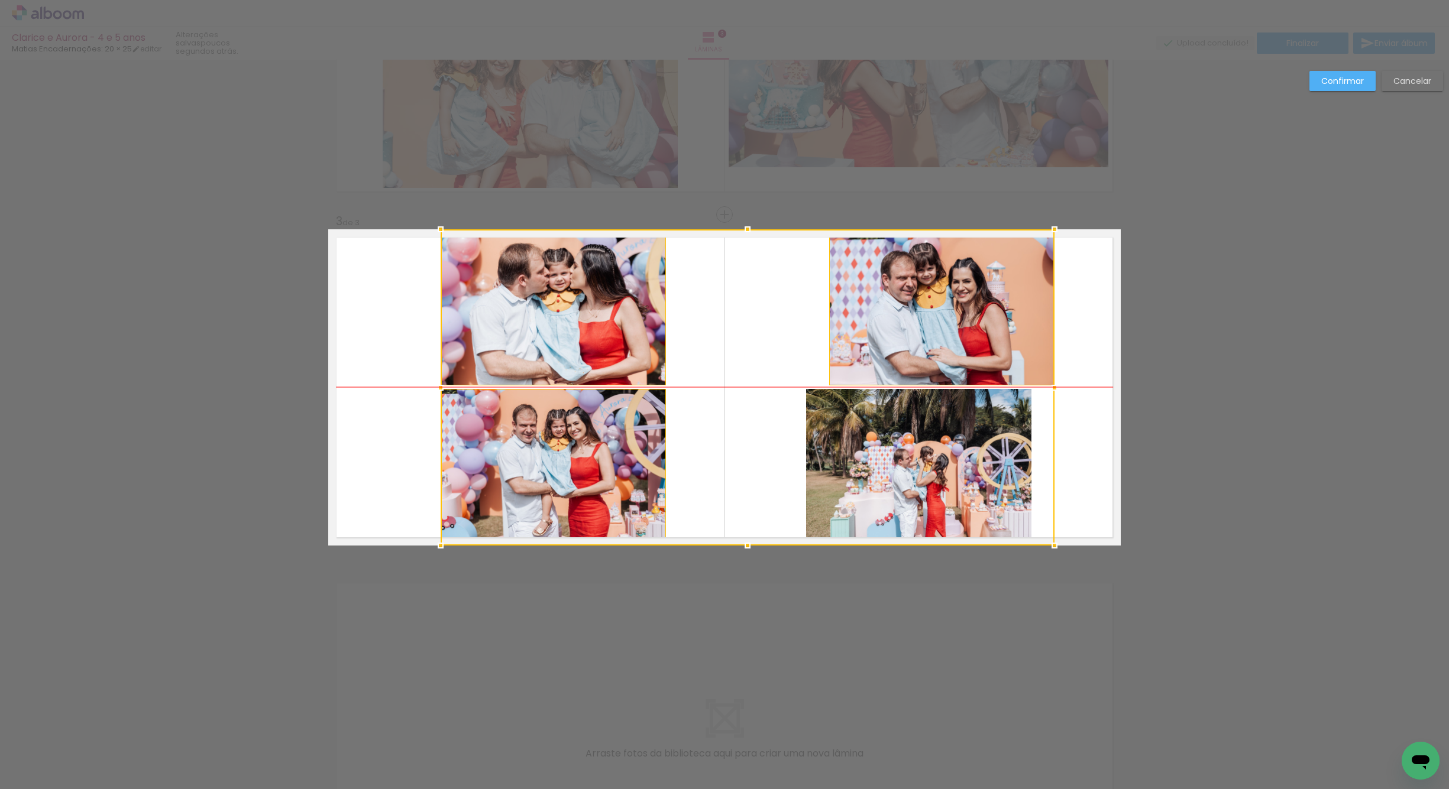
drag, startPoint x: 782, startPoint y: 446, endPoint x: 813, endPoint y: 444, distance: 30.3
click at [813, 444] on div at bounding box center [748, 387] width 614 height 316
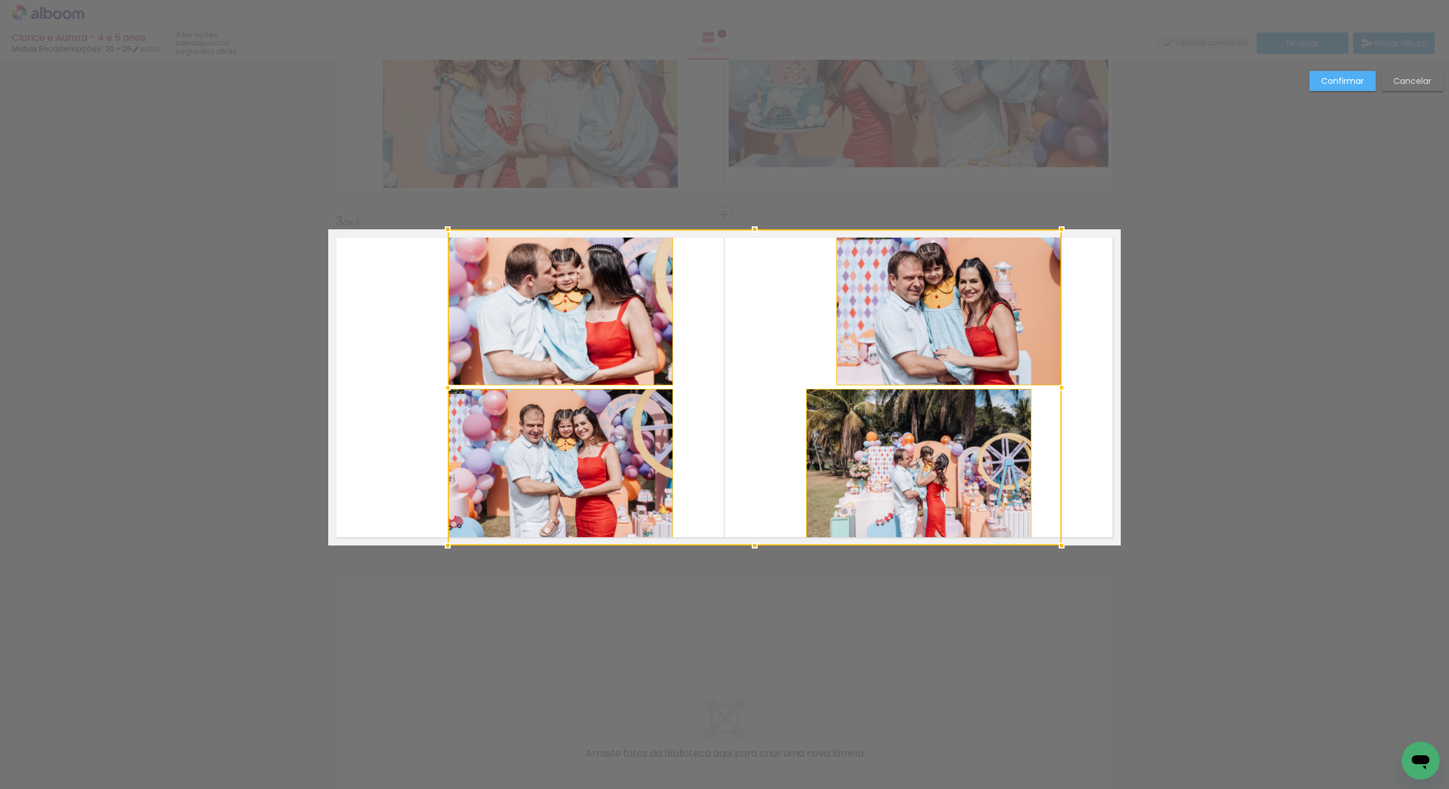
drag, startPoint x: 1419, startPoint y: 80, endPoint x: 1407, endPoint y: 79, distance: 12.5
click at [0, 0] on slot "Cancelar" at bounding box center [0, 0] width 0 height 0
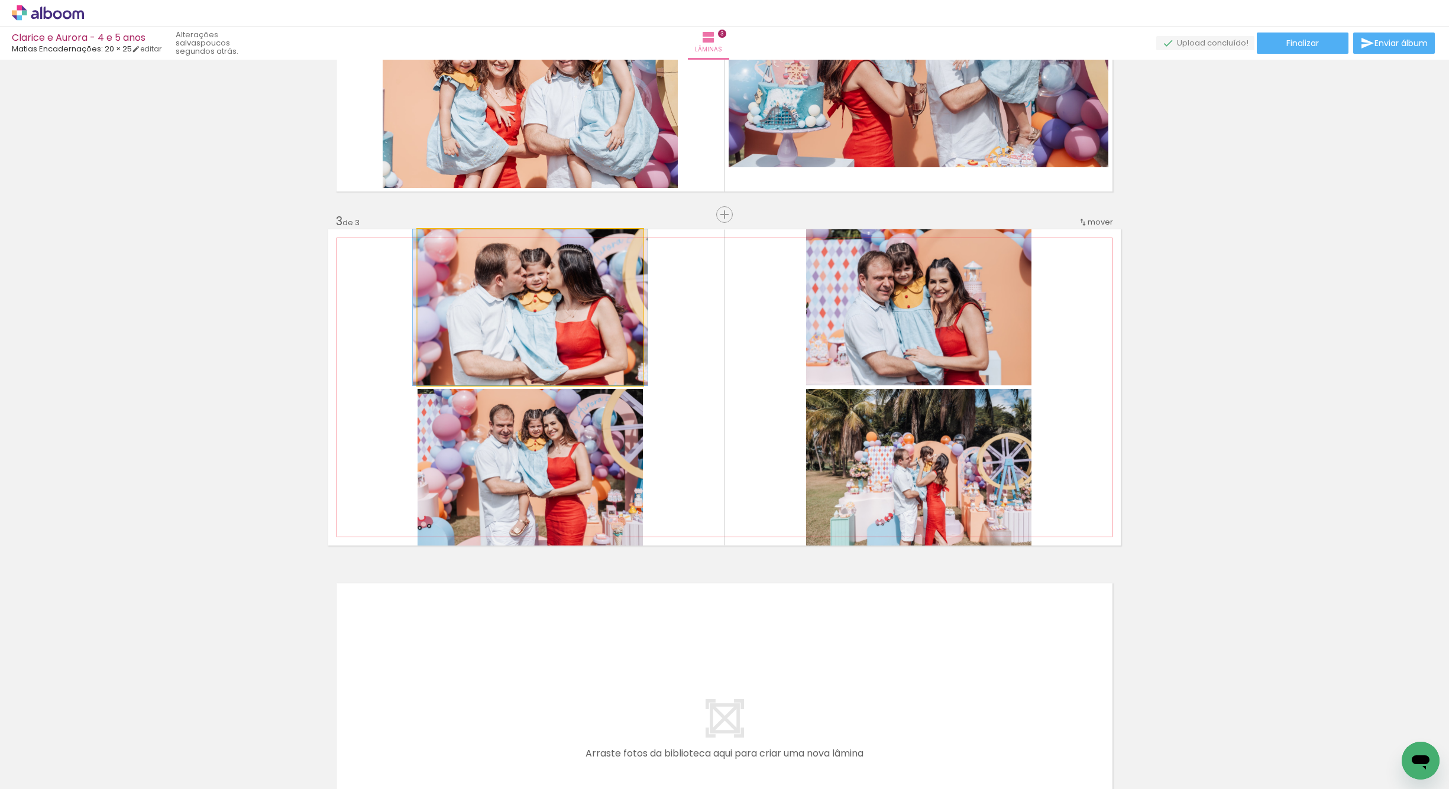
click at [599, 366] on quentale-photo at bounding box center [529, 307] width 225 height 156
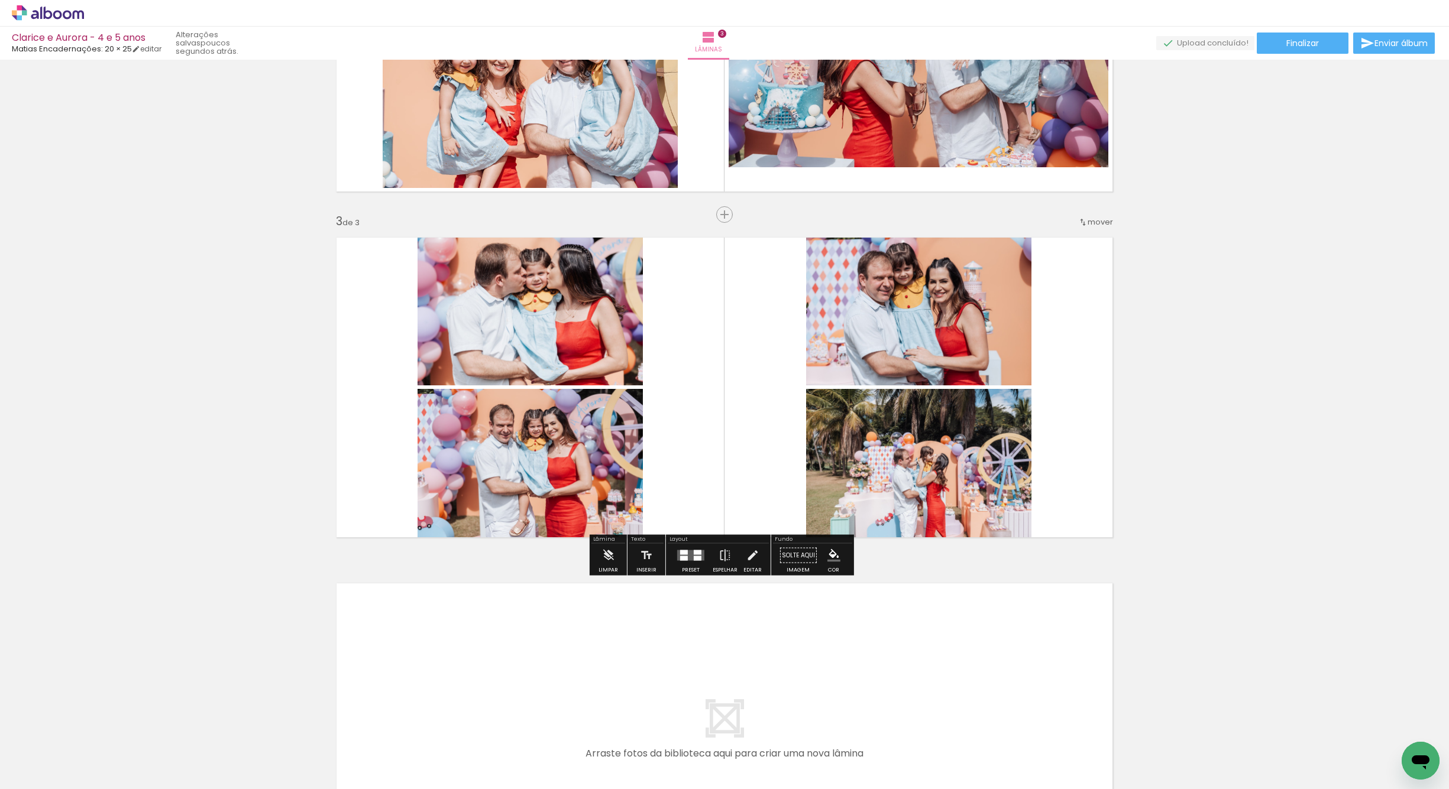
drag, startPoint x: 609, startPoint y: 434, endPoint x: 624, endPoint y: 434, distance: 16.0
click at [610, 434] on quentale-photo at bounding box center [529, 467] width 225 height 157
click at [601, 428] on quentale-photo at bounding box center [529, 467] width 225 height 157
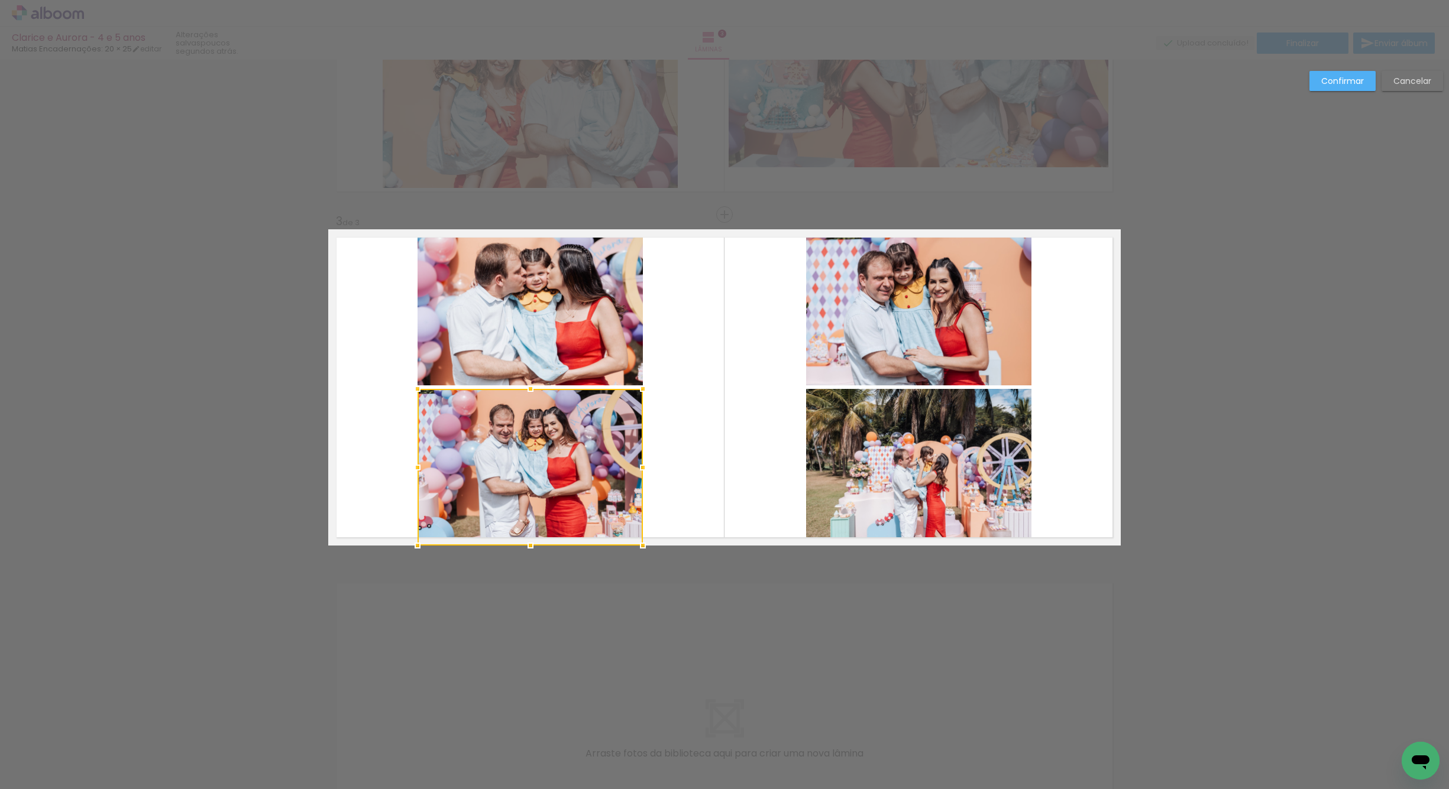
click at [600, 349] on quentale-photo at bounding box center [529, 307] width 225 height 156
click at [882, 321] on quentale-photo at bounding box center [918, 307] width 225 height 156
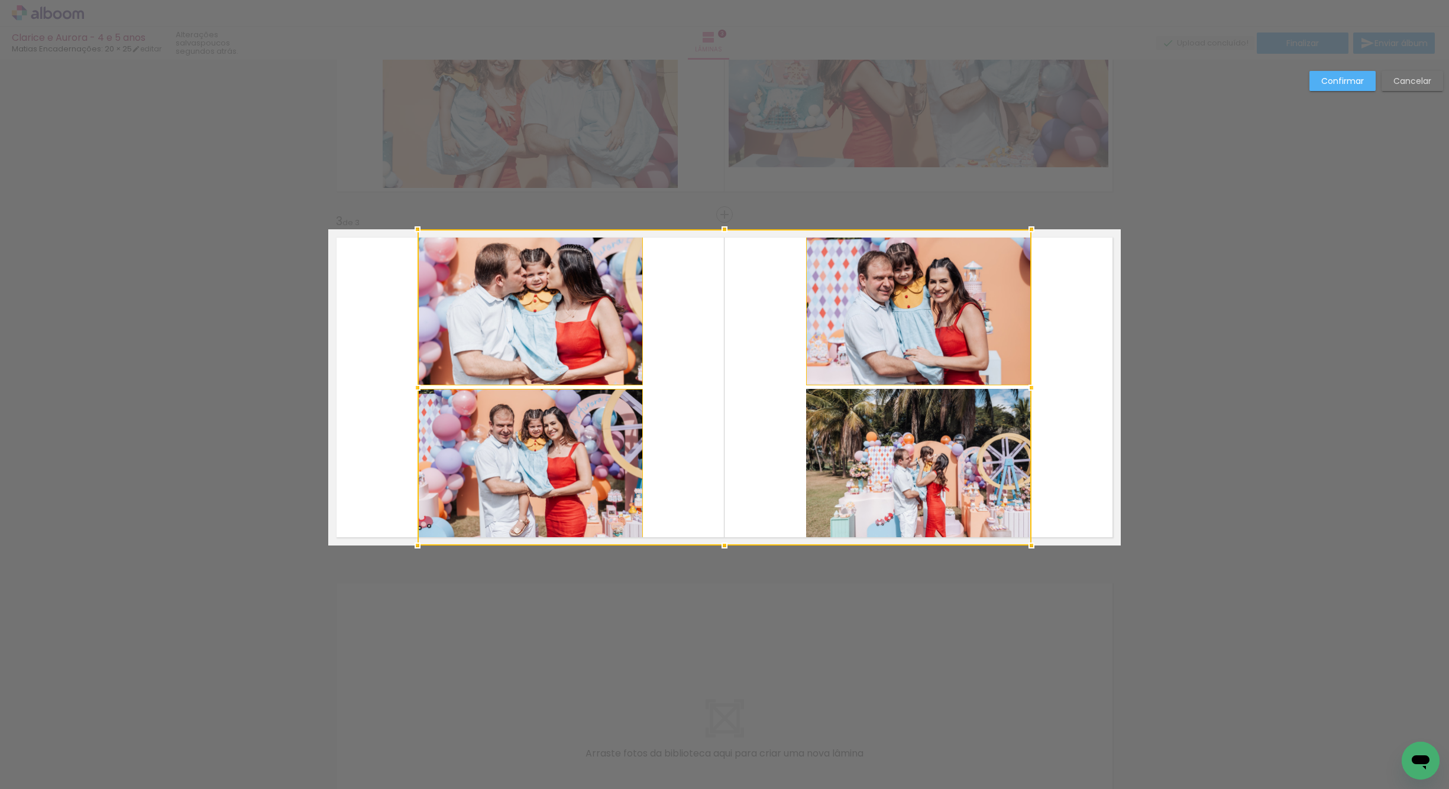
click at [862, 423] on div at bounding box center [724, 387] width 614 height 316
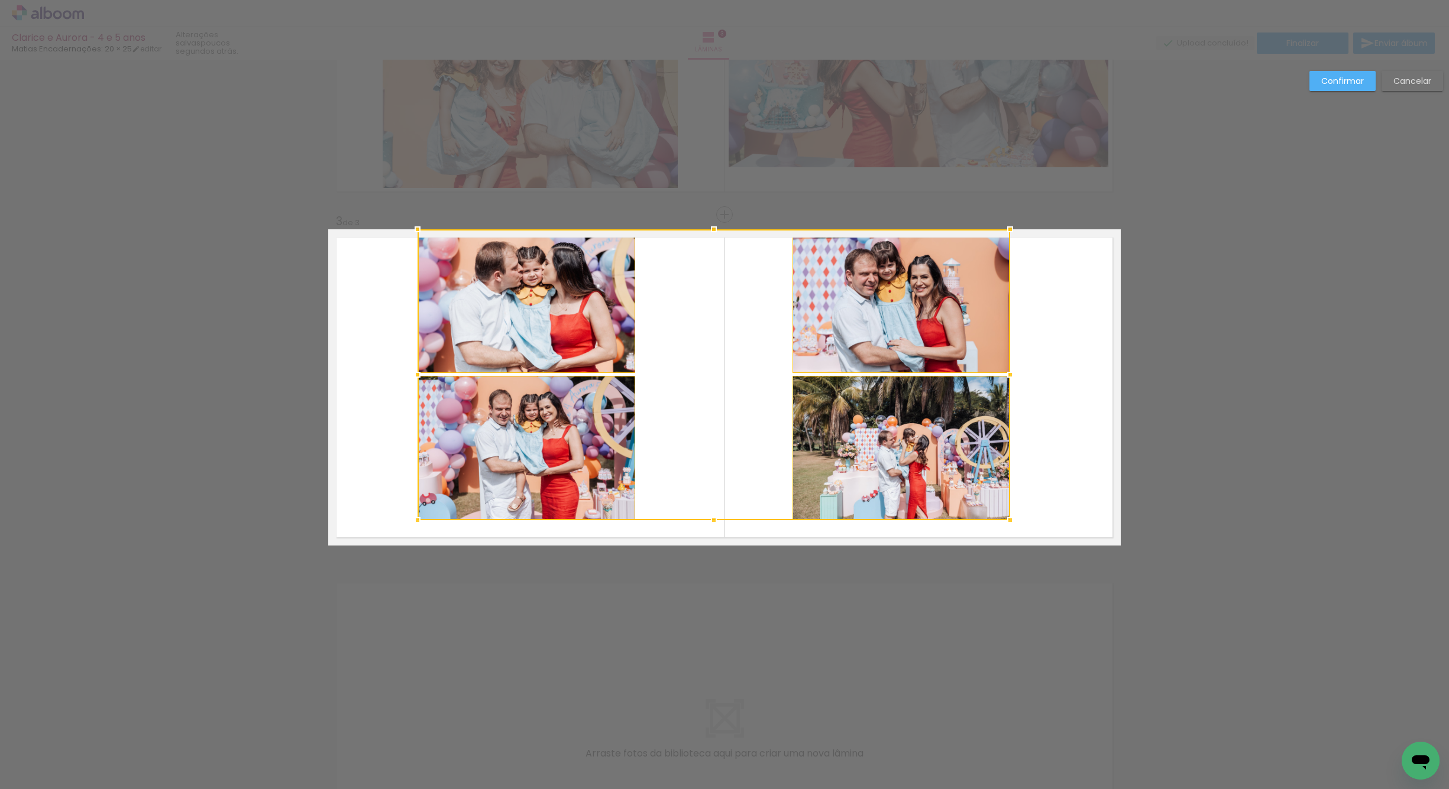
drag, startPoint x: 1028, startPoint y: 550, endPoint x: 1006, endPoint y: 527, distance: 31.4
click at [1006, 527] on div at bounding box center [1010, 521] width 24 height 24
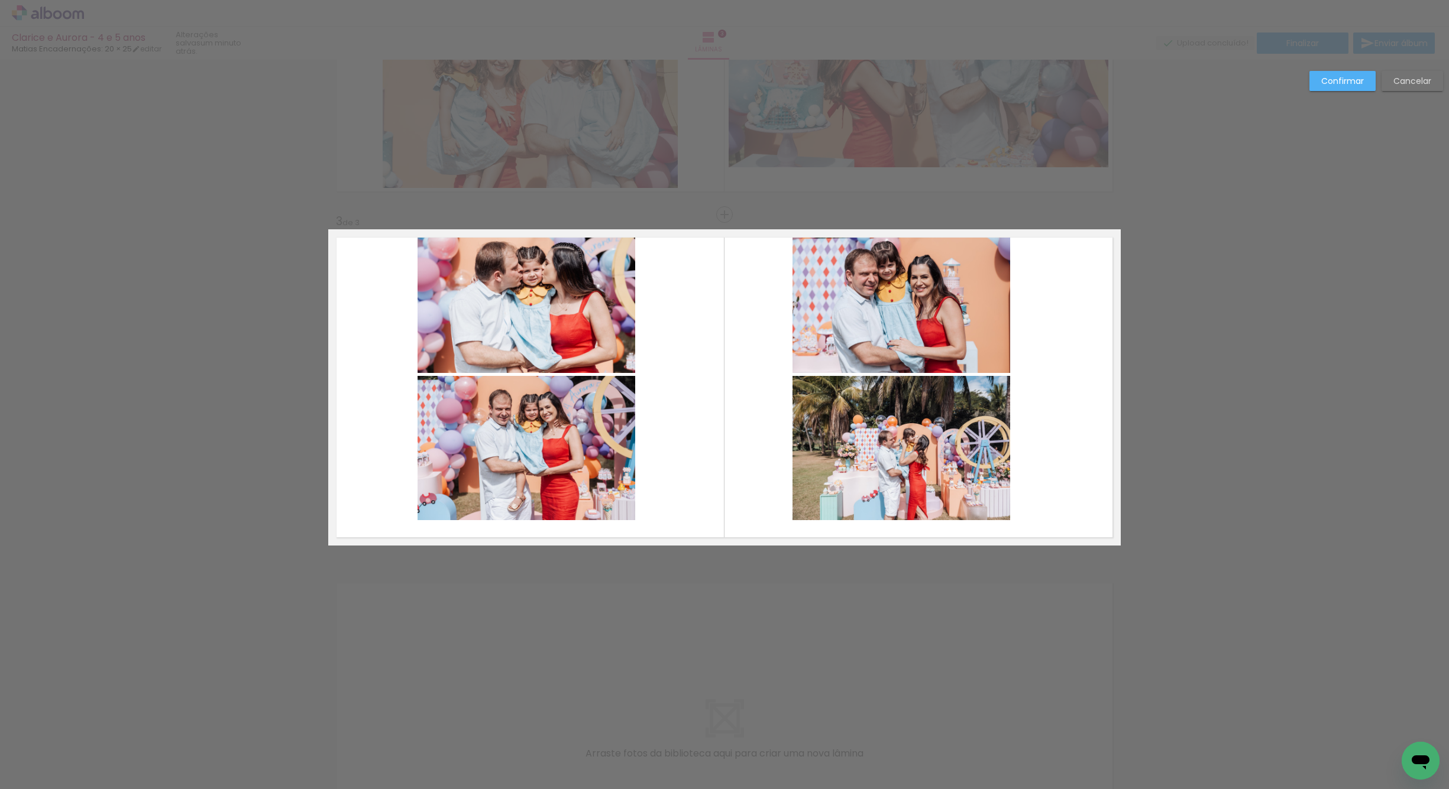
click at [604, 329] on quentale-photo at bounding box center [526, 301] width 218 height 144
click at [584, 416] on quentale-photo at bounding box center [526, 448] width 218 height 144
click at [825, 351] on quentale-photo at bounding box center [901, 301] width 218 height 144
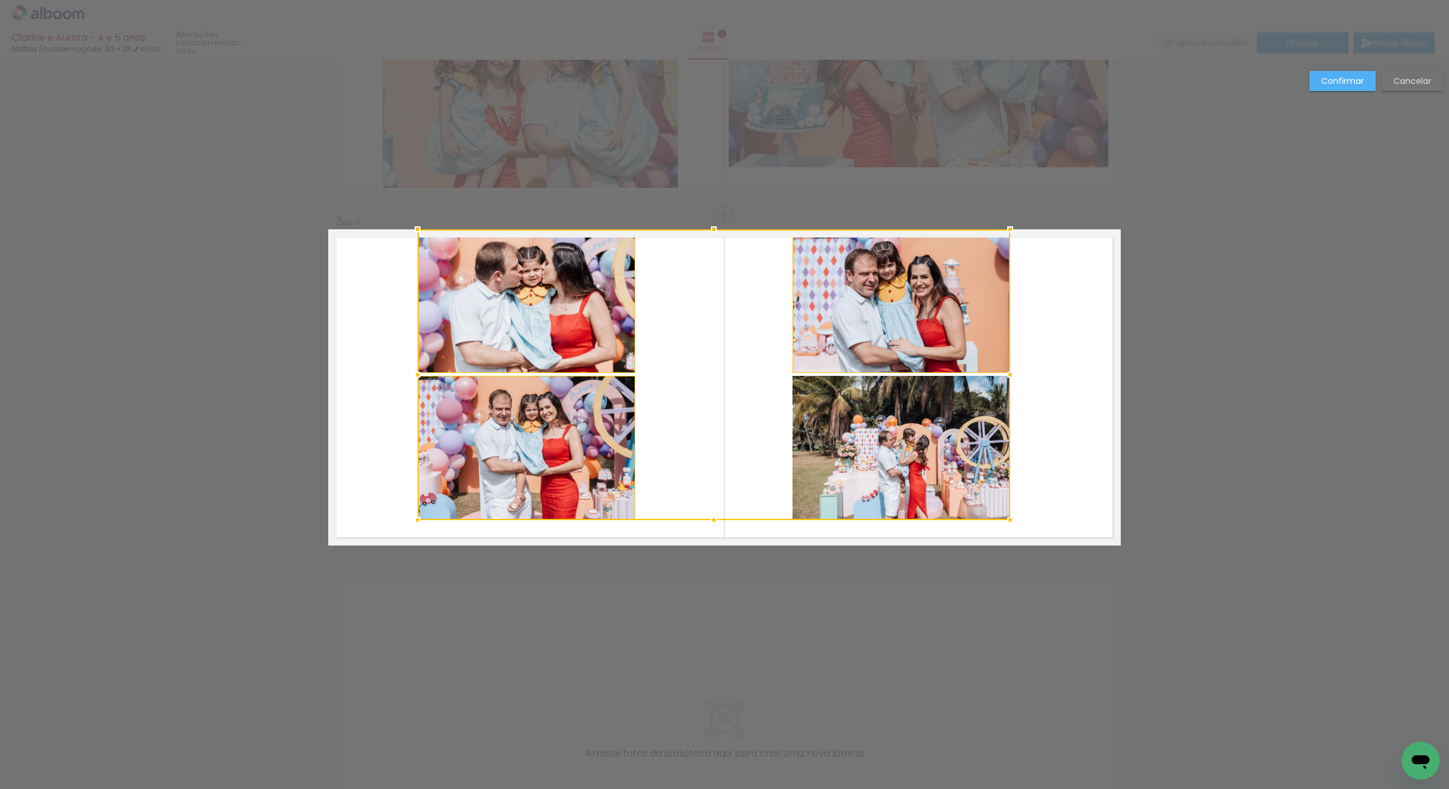
click at [850, 400] on div at bounding box center [713, 374] width 593 height 291
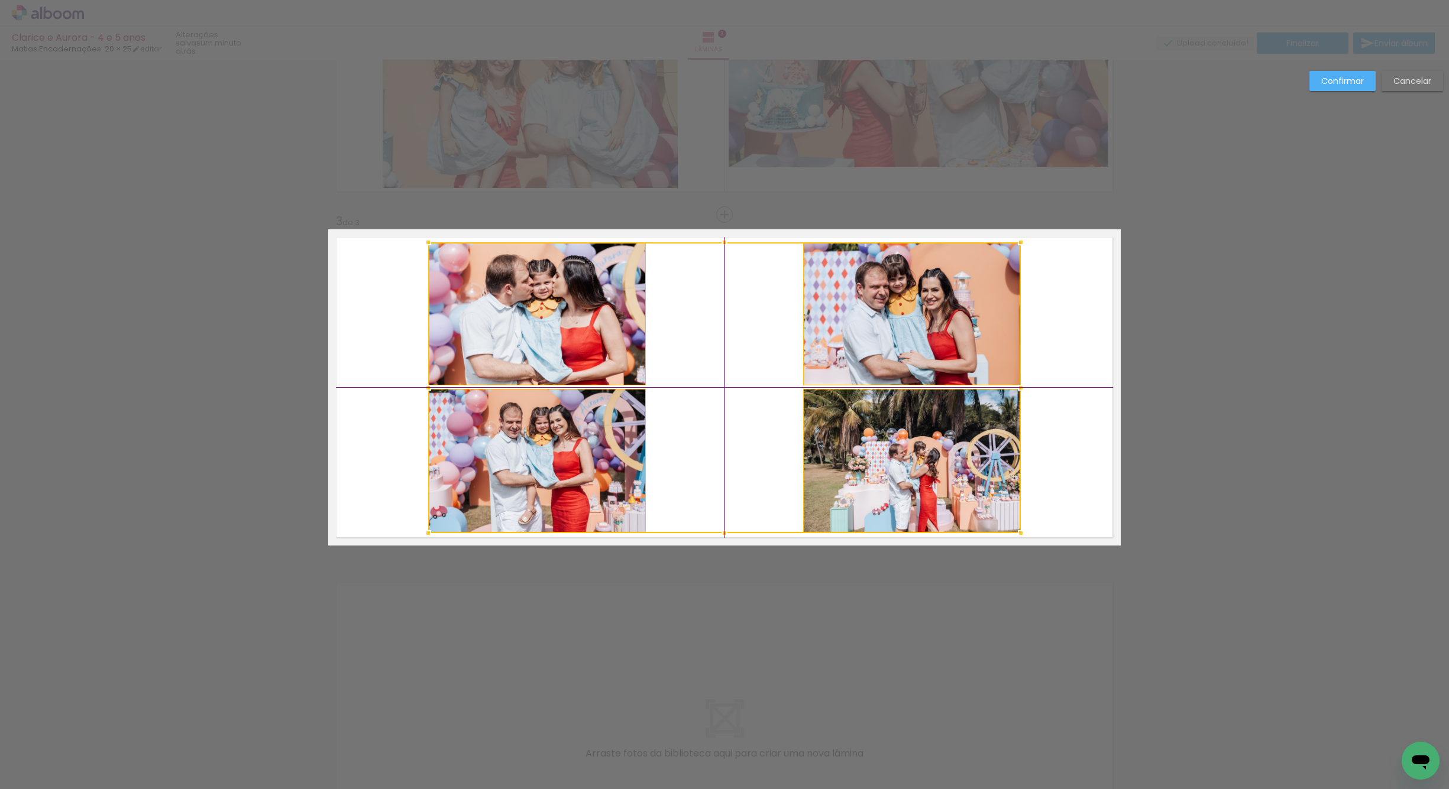
drag, startPoint x: 873, startPoint y: 332, endPoint x: 893, endPoint y: 351, distance: 27.6
click at [893, 349] on div at bounding box center [724, 387] width 593 height 291
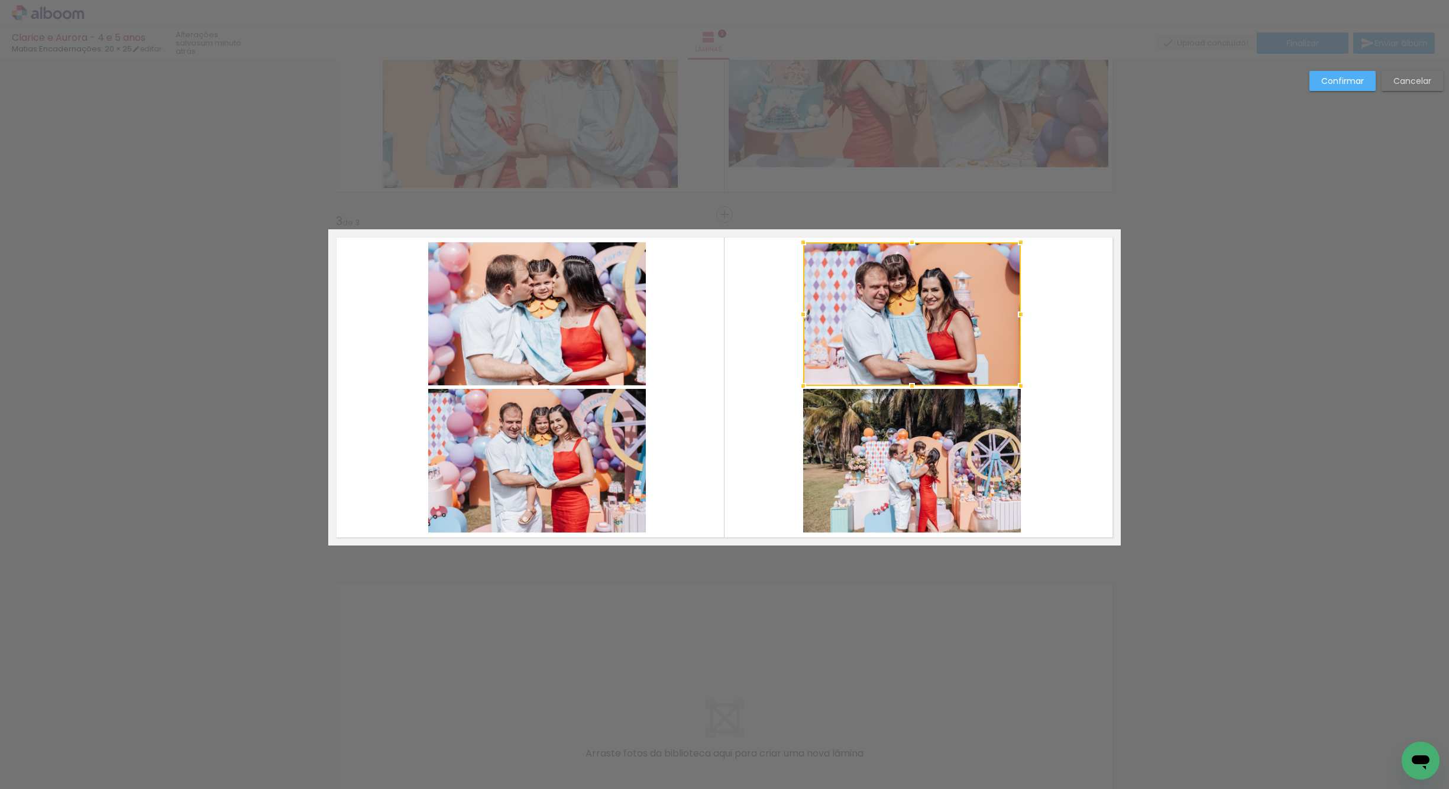
click at [684, 346] on quentale-layouter at bounding box center [724, 387] width 792 height 316
click at [585, 333] on quentale-photo at bounding box center [537, 314] width 218 height 144
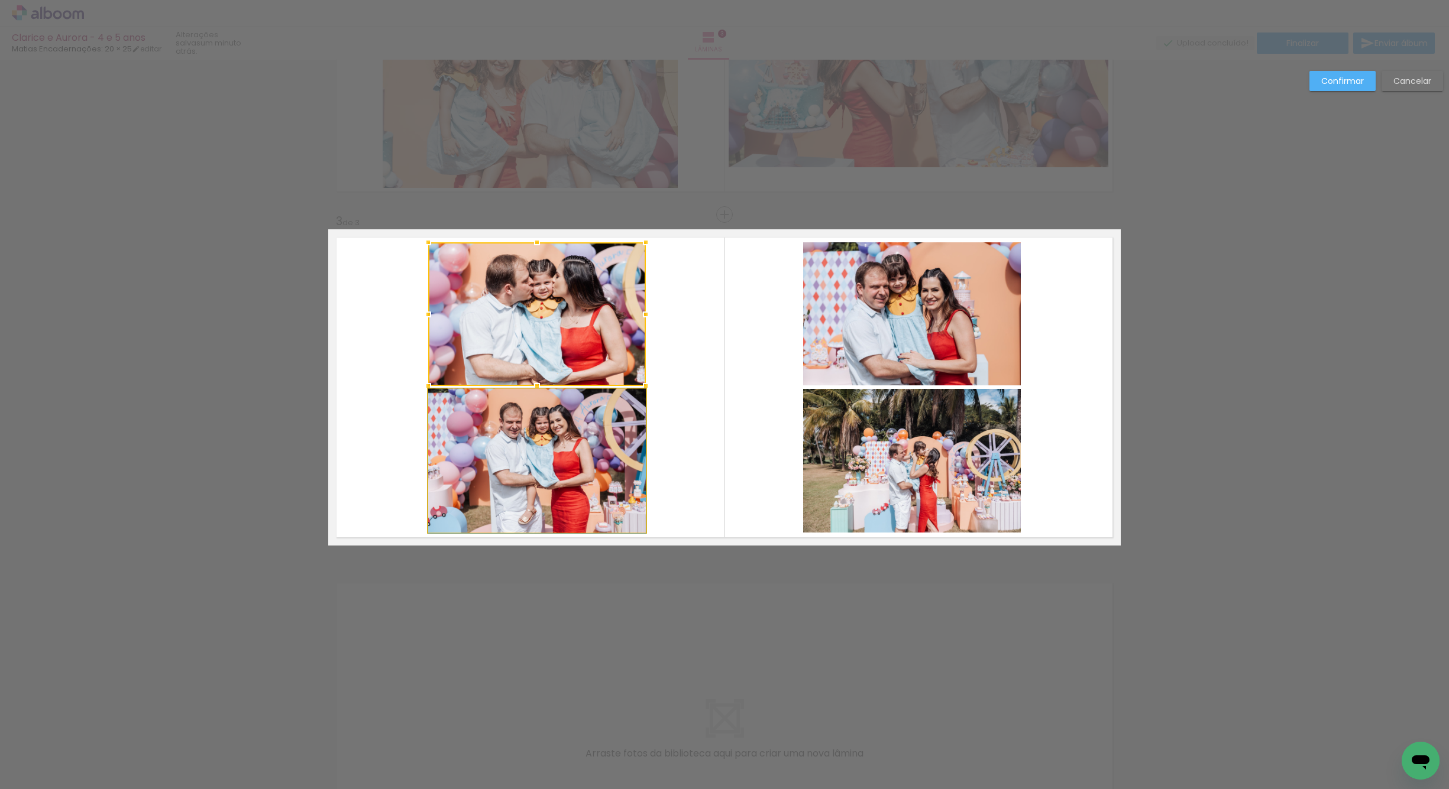
click at [587, 425] on quentale-photo at bounding box center [537, 461] width 218 height 144
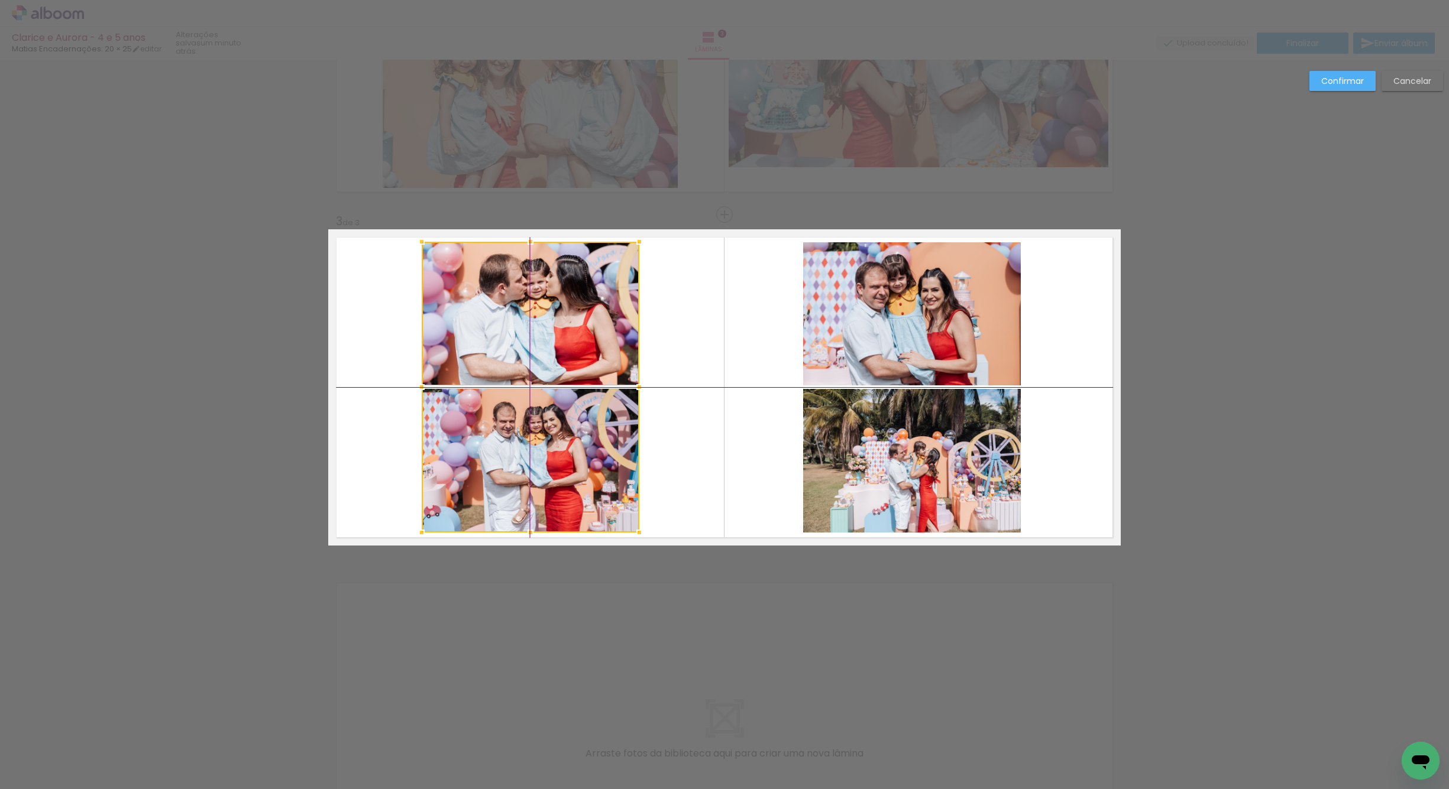
drag, startPoint x: 559, startPoint y: 464, endPoint x: 553, endPoint y: 461, distance: 6.6
click at [553, 461] on div at bounding box center [531, 387] width 218 height 291
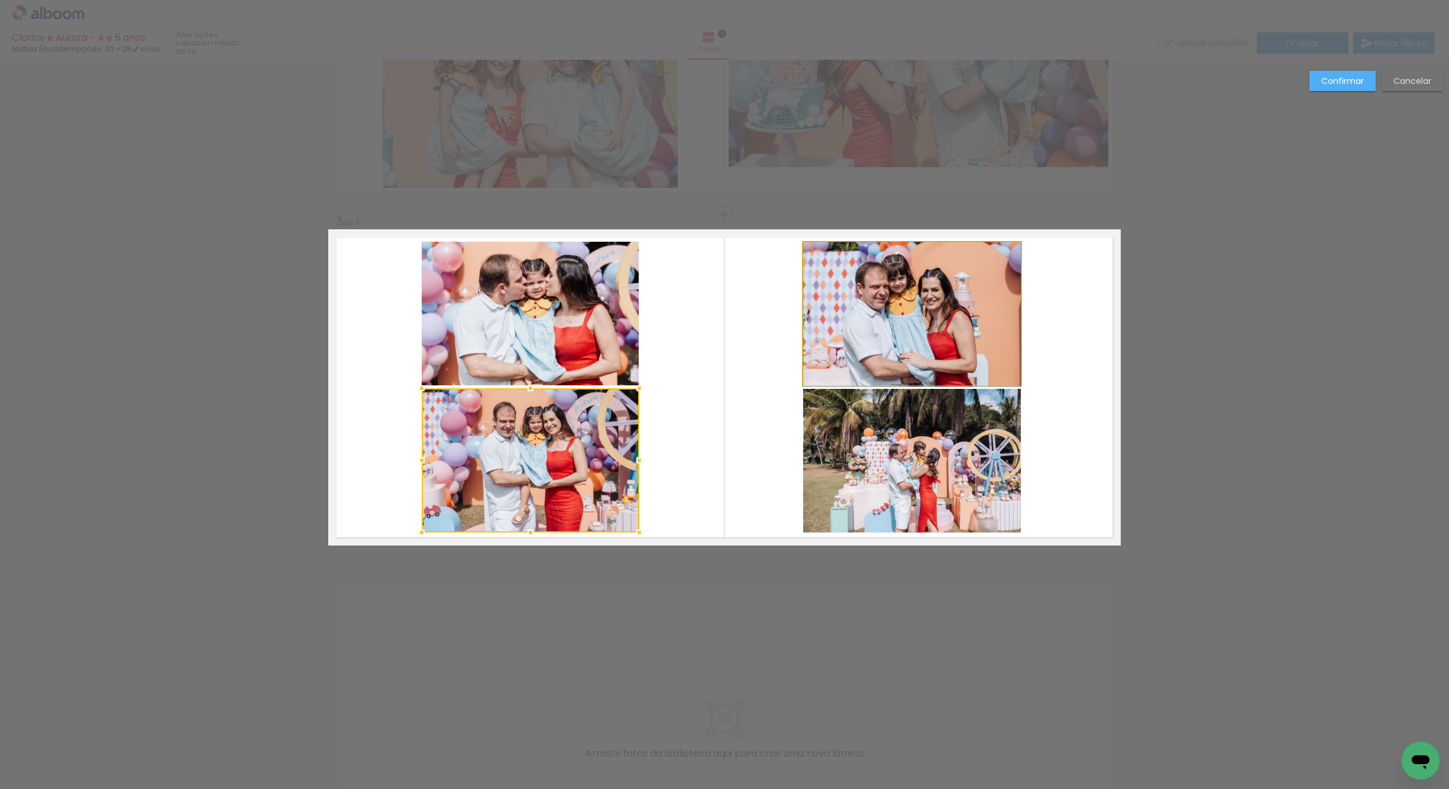
click at [902, 336] on quentale-photo at bounding box center [912, 314] width 218 height 144
click at [868, 435] on quentale-photo at bounding box center [912, 461] width 218 height 144
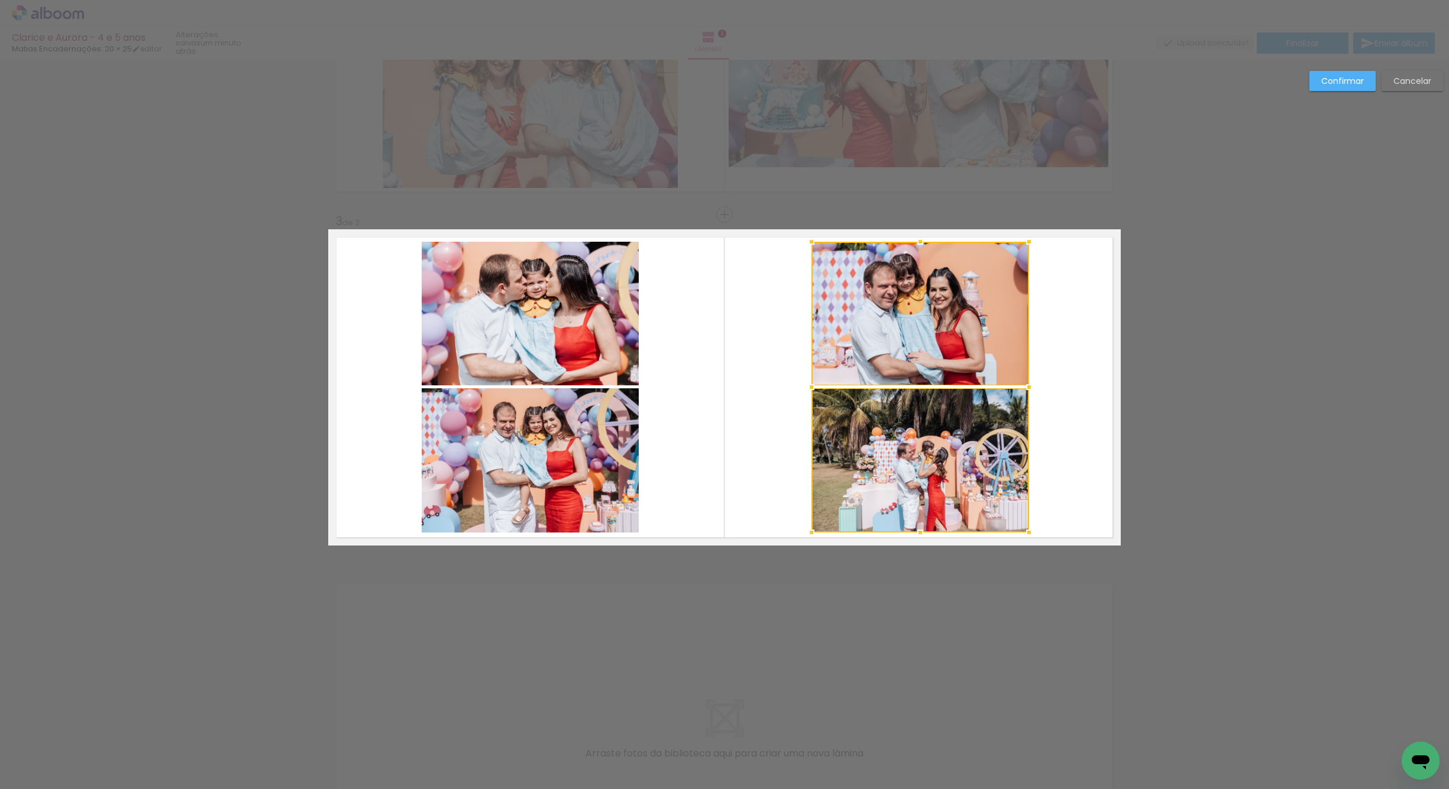
drag, startPoint x: 912, startPoint y: 347, endPoint x: 920, endPoint y: 347, distance: 8.3
click at [920, 347] on div at bounding box center [920, 387] width 218 height 291
click at [940, 444] on quentale-photo at bounding box center [920, 461] width 218 height 144
drag, startPoint x: 938, startPoint y: 347, endPoint x: 967, endPoint y: 324, distance: 37.5
click at [934, 345] on div at bounding box center [919, 387] width 218 height 291
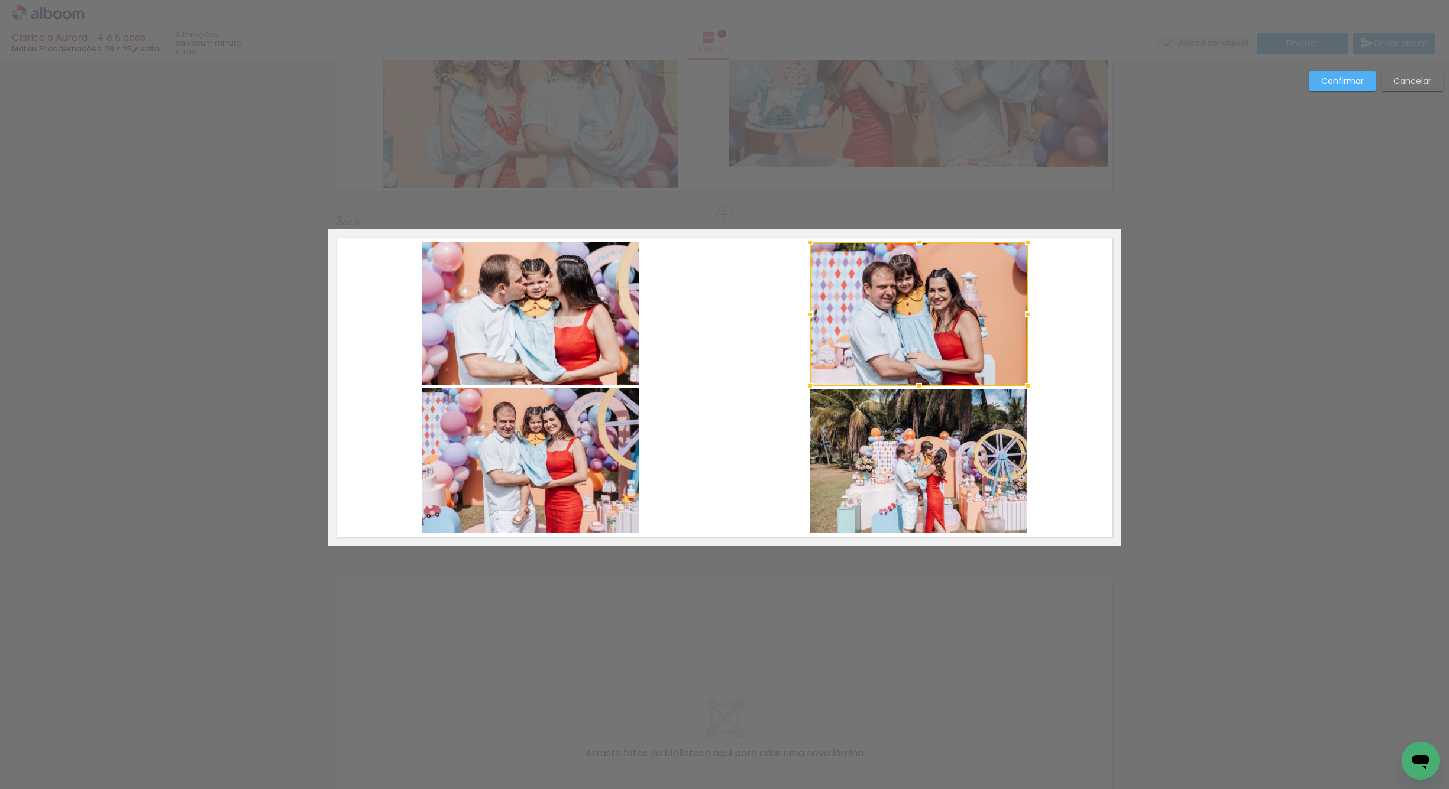
click at [1318, 83] on paper-button "Confirmar" at bounding box center [1342, 81] width 66 height 20
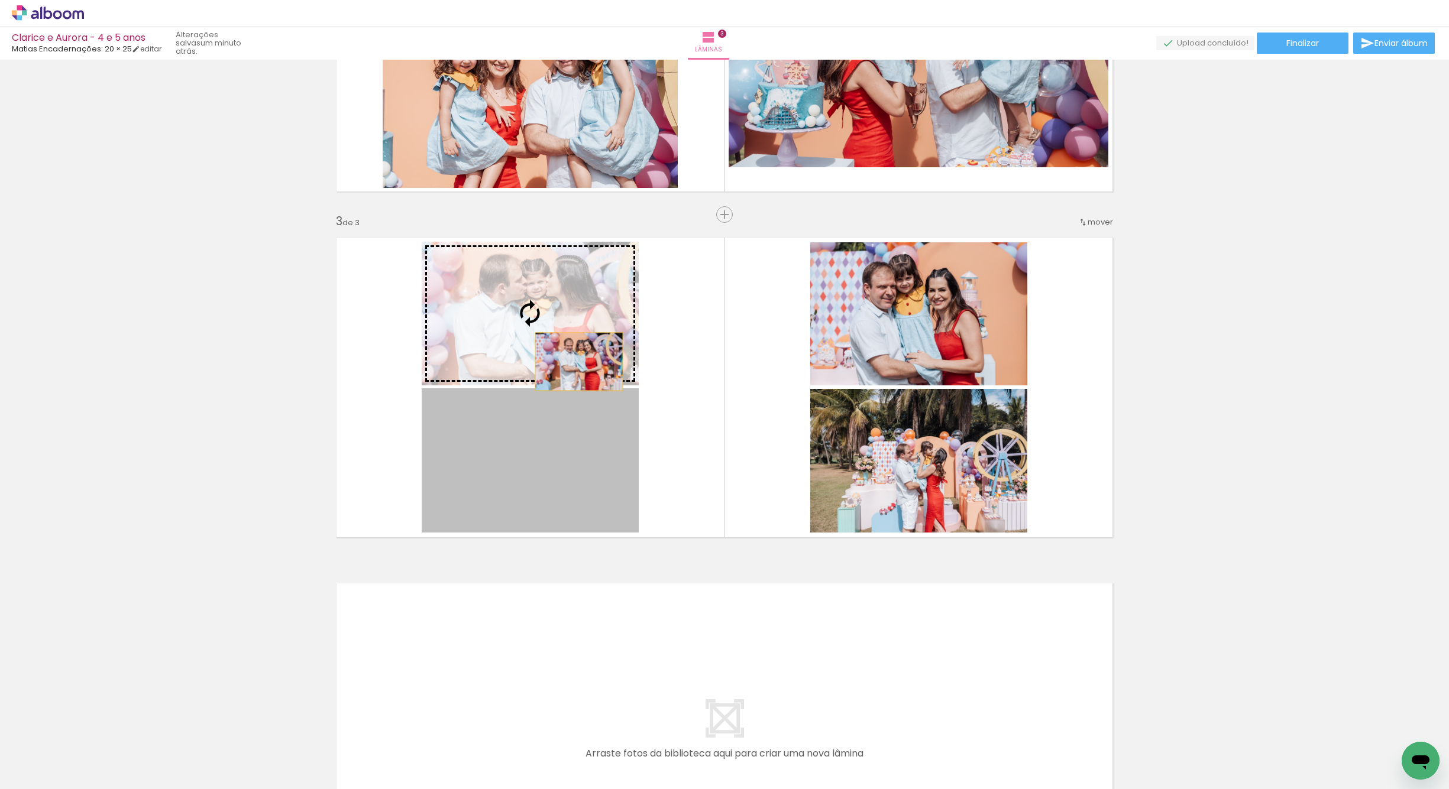
drag, startPoint x: 576, startPoint y: 473, endPoint x: 571, endPoint y: 349, distance: 124.3
click at [0, 0] on slot at bounding box center [0, 0] width 0 height 0
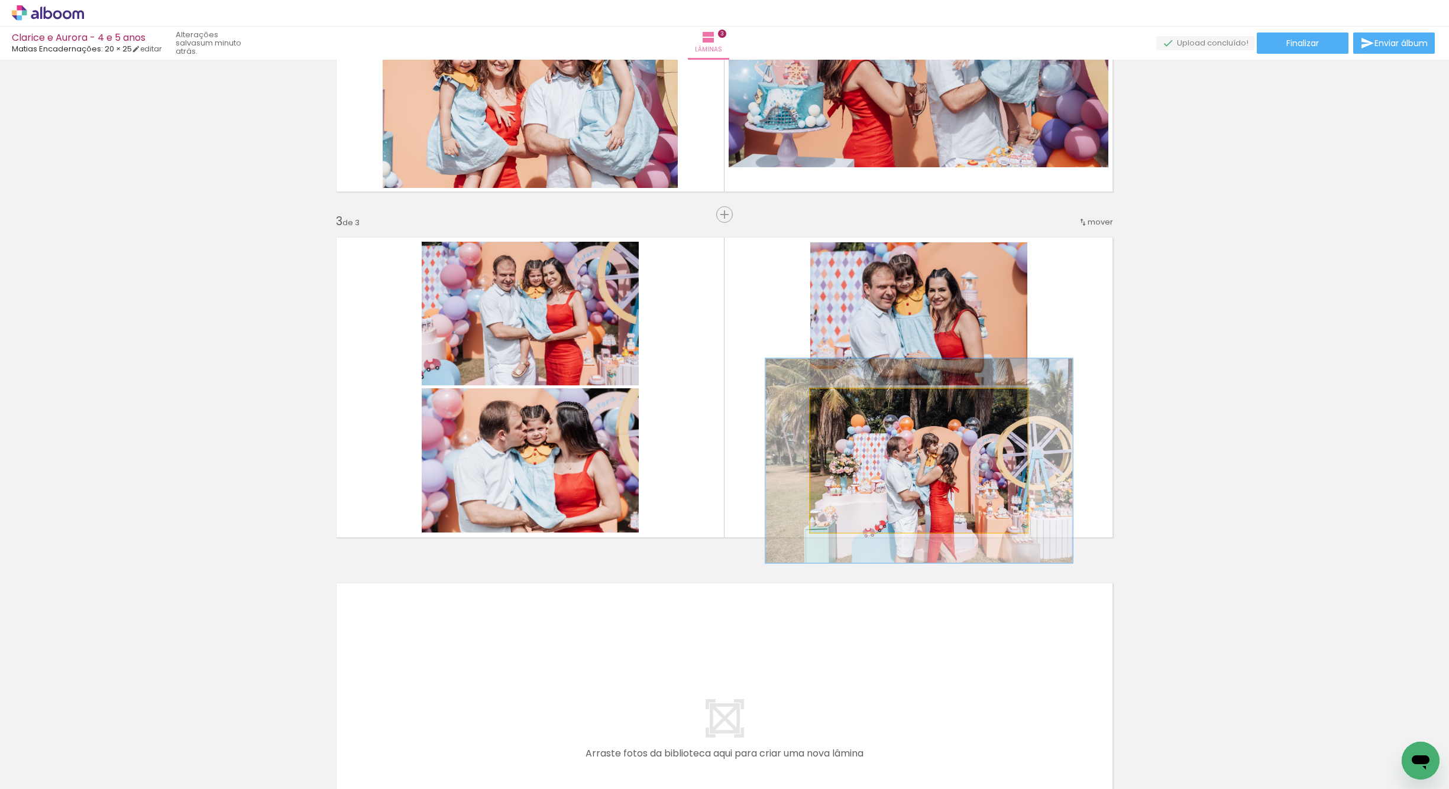
drag, startPoint x: 833, startPoint y: 404, endPoint x: 847, endPoint y: 406, distance: 14.3
type paper-slider "141"
click at [849, 406] on div at bounding box center [854, 401] width 11 height 11
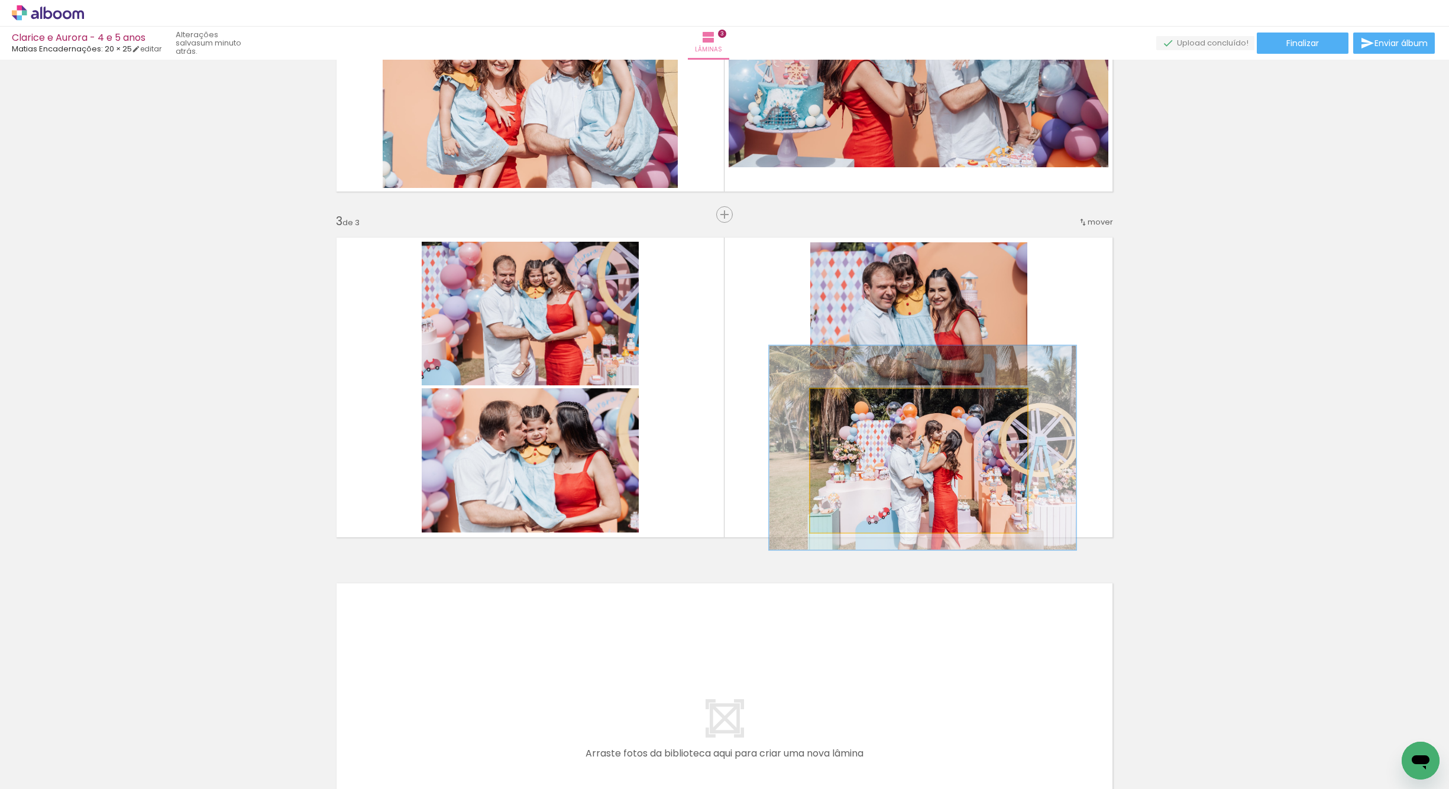
drag, startPoint x: 933, startPoint y: 484, endPoint x: 937, endPoint y: 471, distance: 13.7
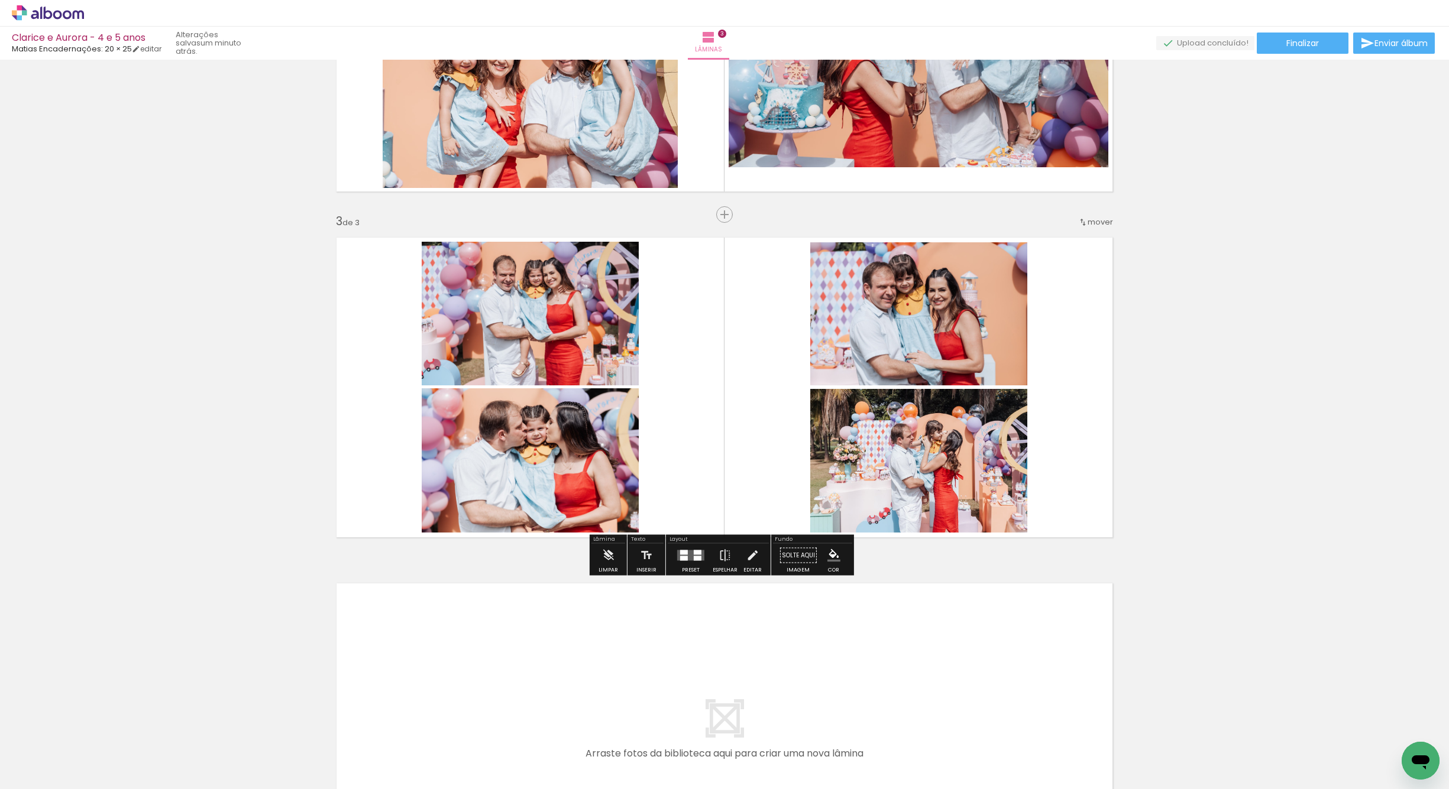
click at [1103, 420] on quentale-layouter at bounding box center [724, 387] width 792 height 316
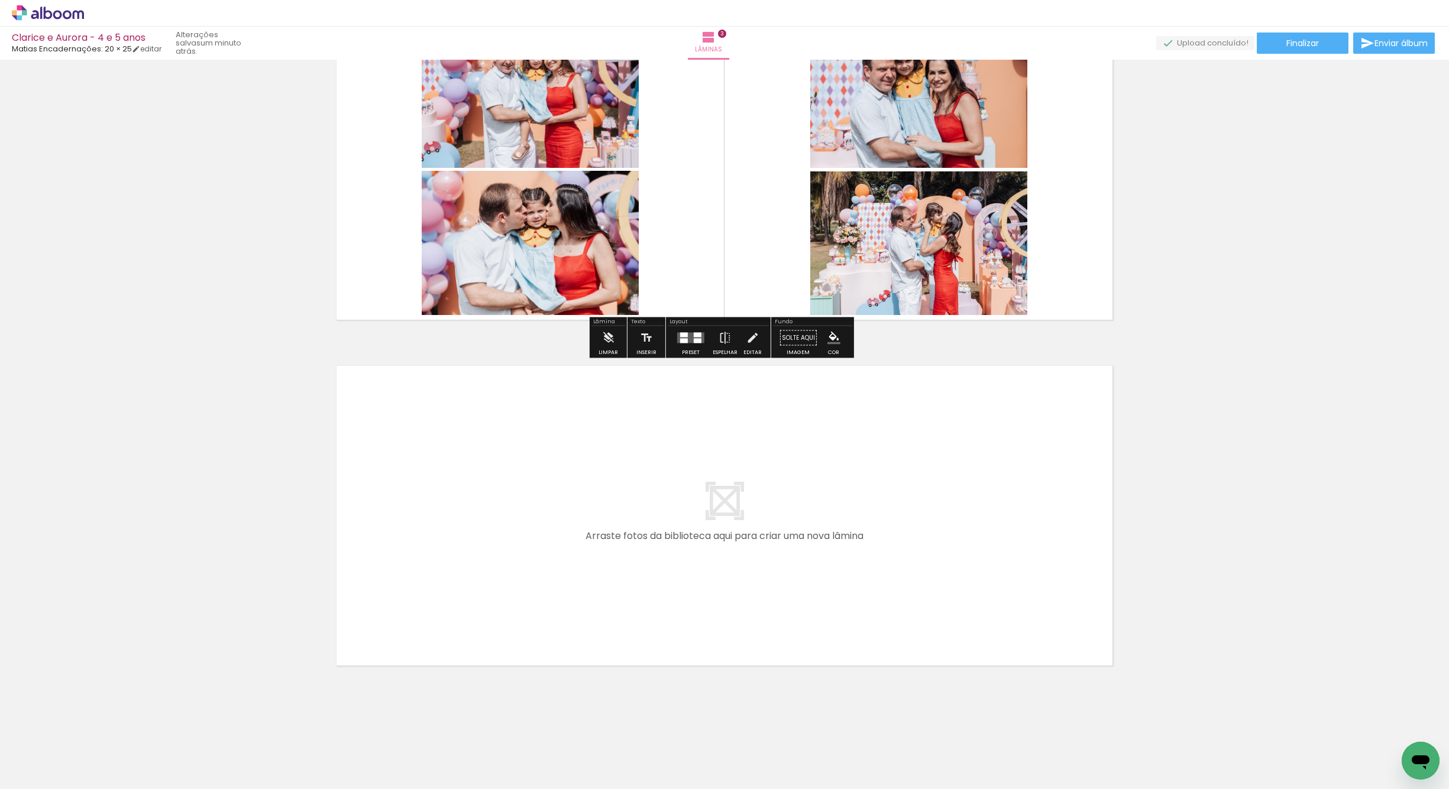
scroll to position [0, 0]
click at [95, 723] on iron-icon at bounding box center [92, 726] width 12 height 12
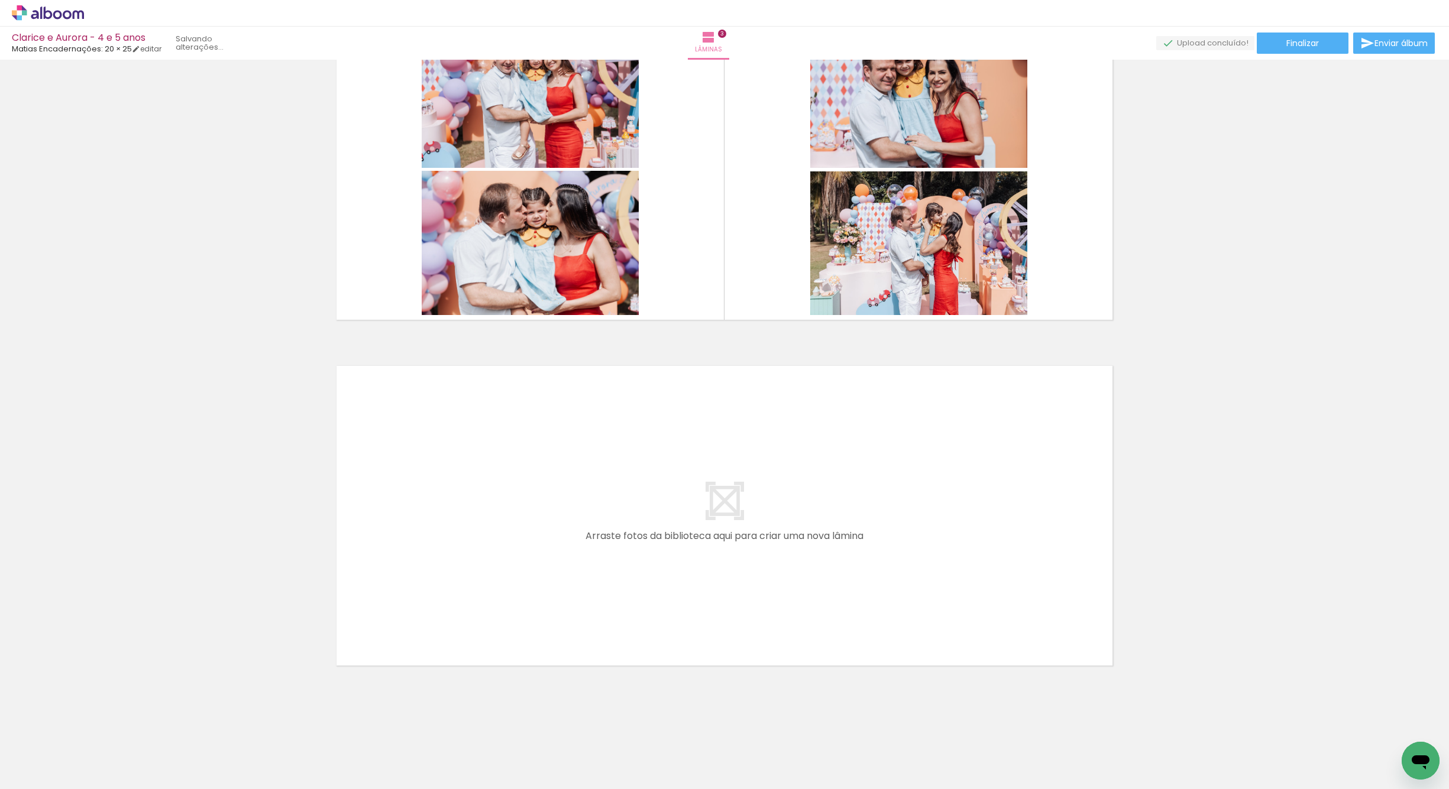
click at [0, 0] on iron-icon at bounding box center [0, 0] width 0 height 0
click at [94, 724] on iron-icon at bounding box center [92, 726] width 12 height 12
click at [93, 723] on iron-icon at bounding box center [92, 726] width 12 height 12
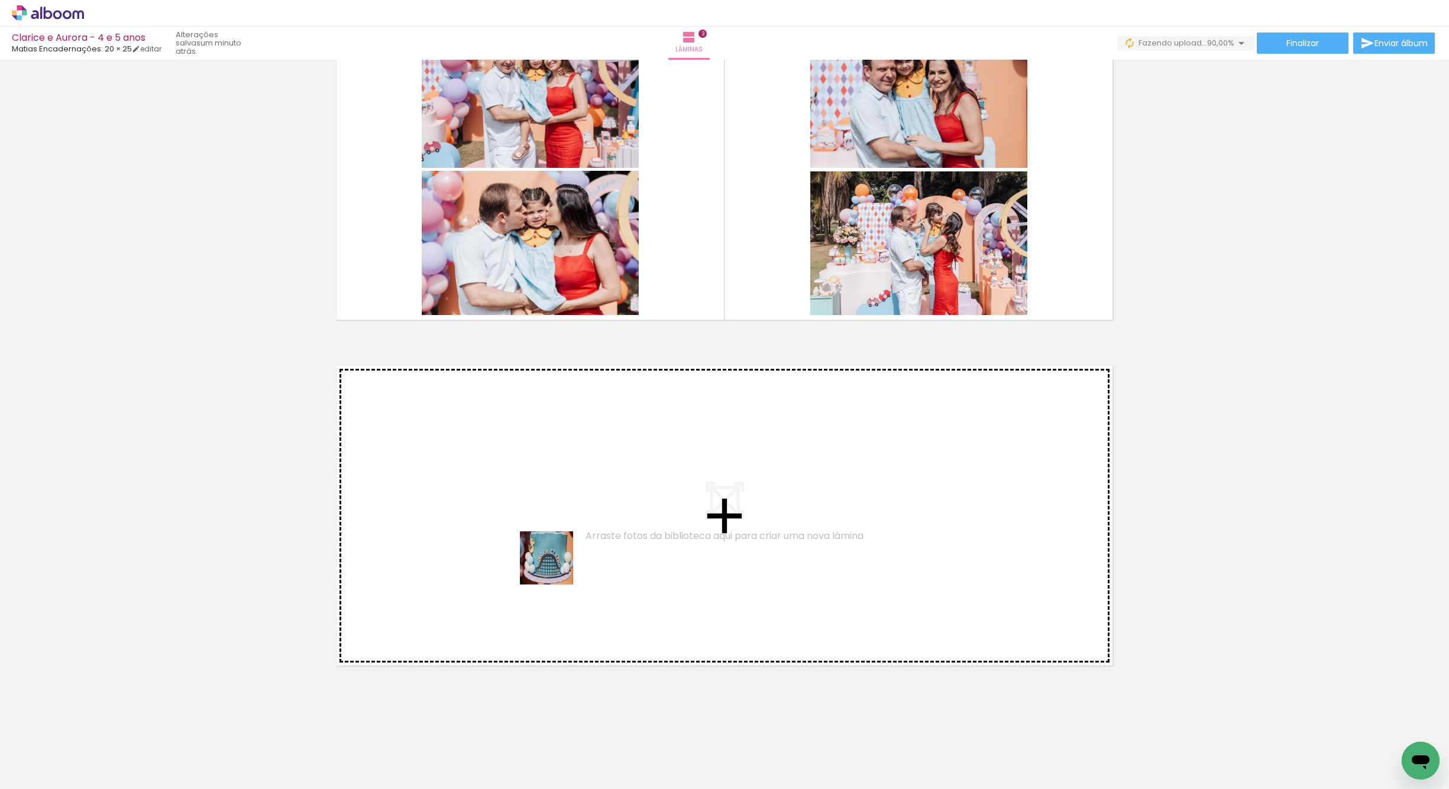
drag, startPoint x: 123, startPoint y: 756, endPoint x: 546, endPoint y: 569, distance: 463.0
click at [546, 569] on quentale-workspace at bounding box center [724, 394] width 1449 height 789
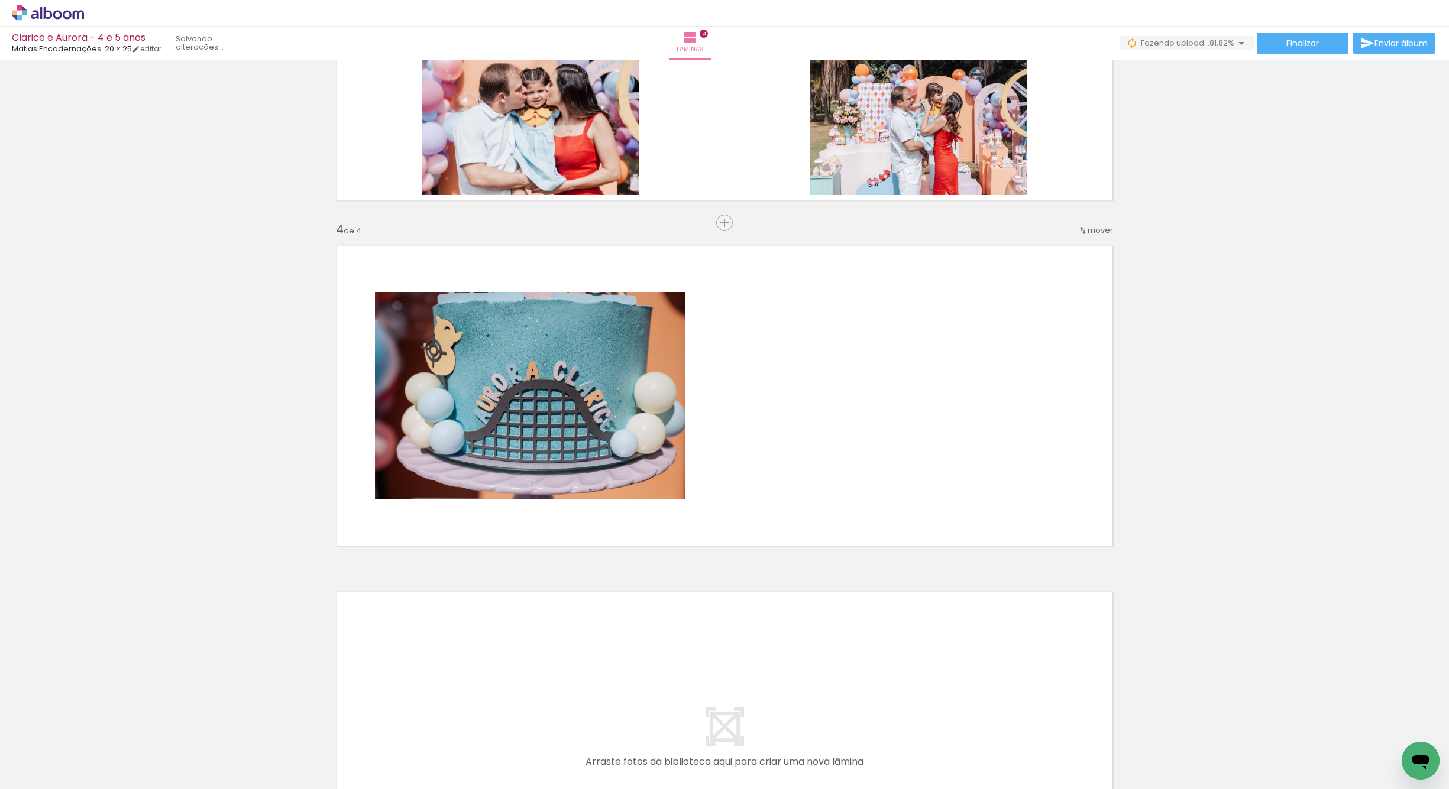
scroll to position [902, 0]
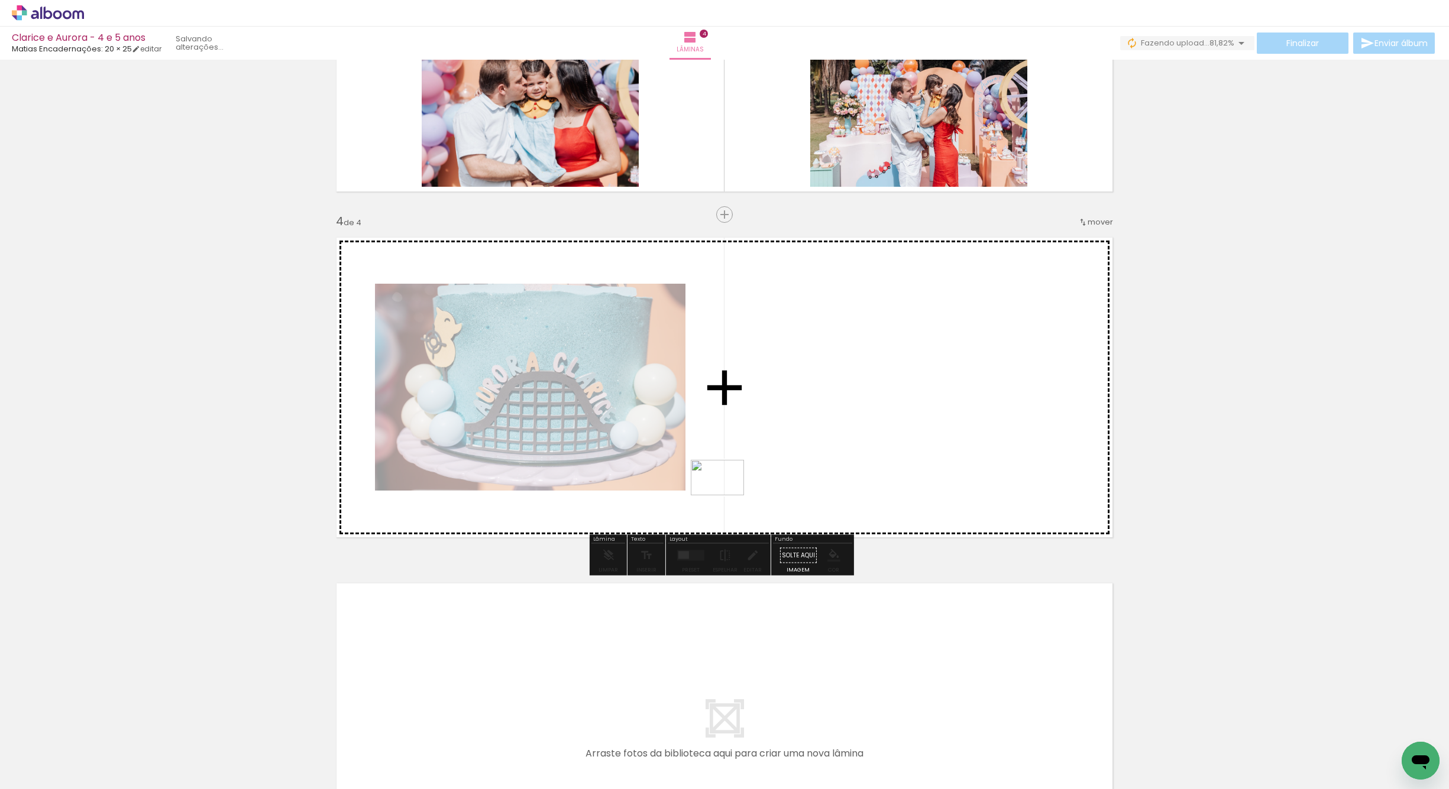
drag, startPoint x: 126, startPoint y: 759, endPoint x: 766, endPoint y: 462, distance: 705.4
click at [766, 462] on quentale-workspace at bounding box center [724, 394] width 1449 height 789
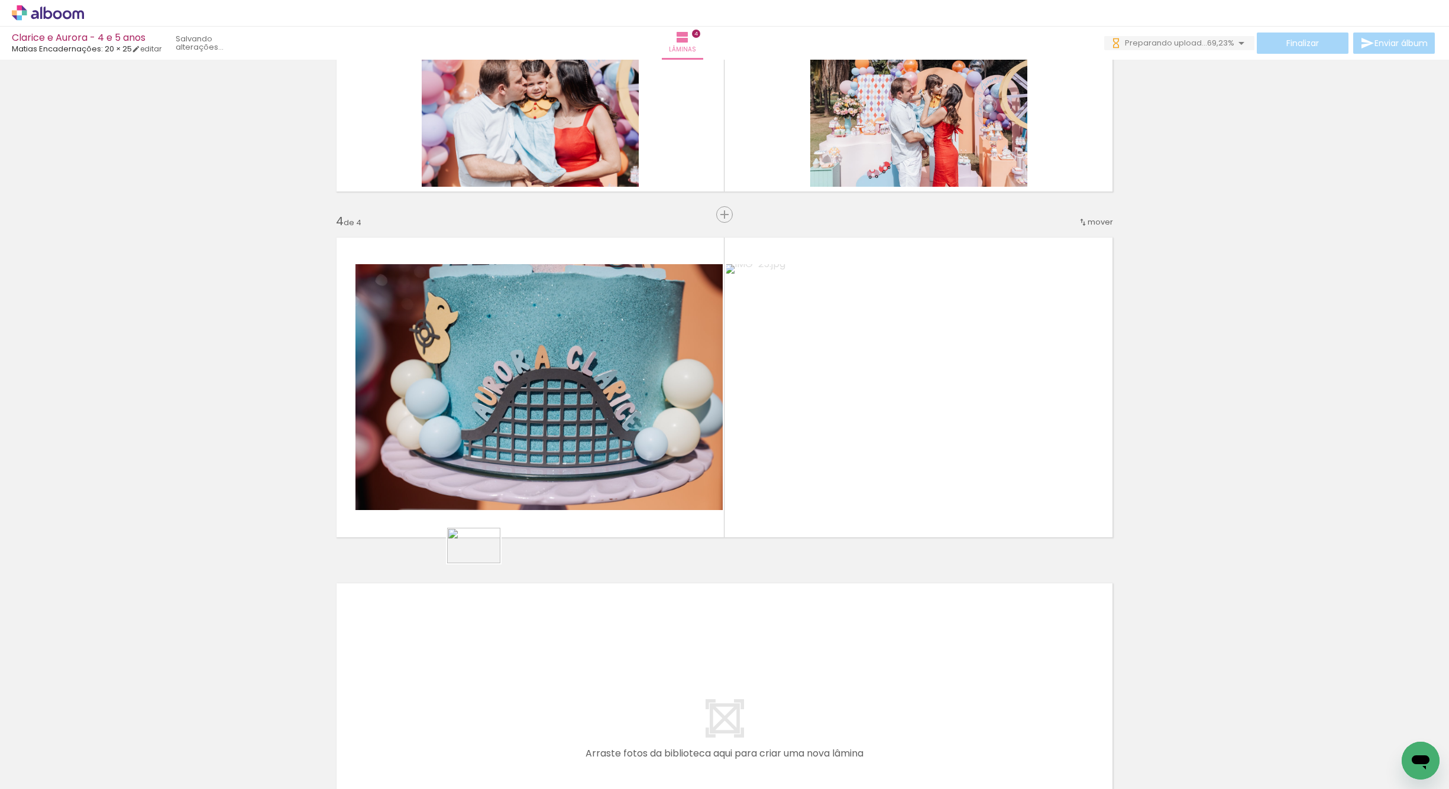
drag, startPoint x: 121, startPoint y: 775, endPoint x: 559, endPoint y: 526, distance: 504.3
click at [559, 526] on quentale-workspace at bounding box center [724, 394] width 1449 height 789
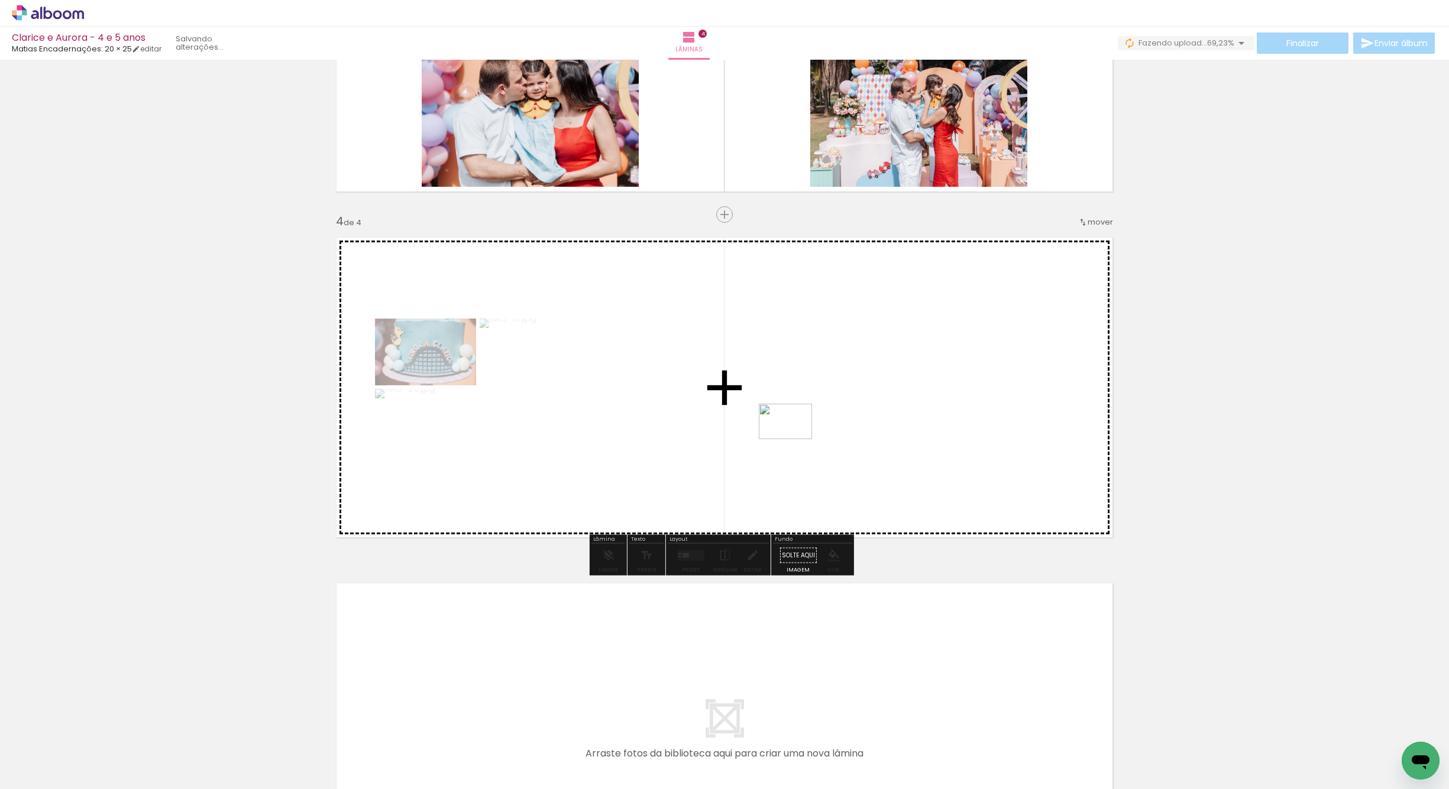
drag, startPoint x: 117, startPoint y: 754, endPoint x: 794, endPoint y: 439, distance: 746.6
click at [794, 439] on quentale-workspace at bounding box center [724, 394] width 1449 height 789
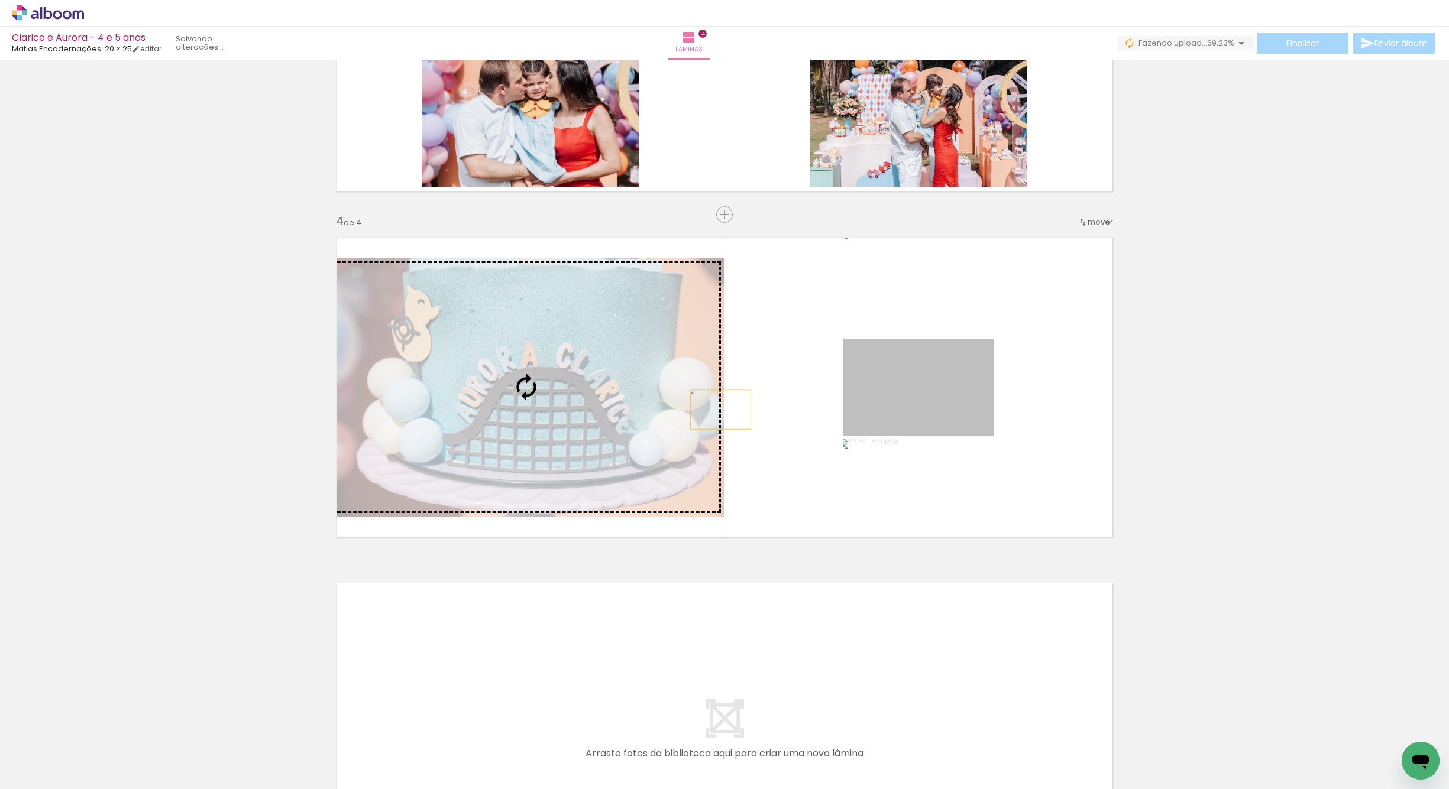
drag, startPoint x: 917, startPoint y: 390, endPoint x: 562, endPoint y: 415, distance: 355.6
click at [0, 0] on slot at bounding box center [0, 0] width 0 height 0
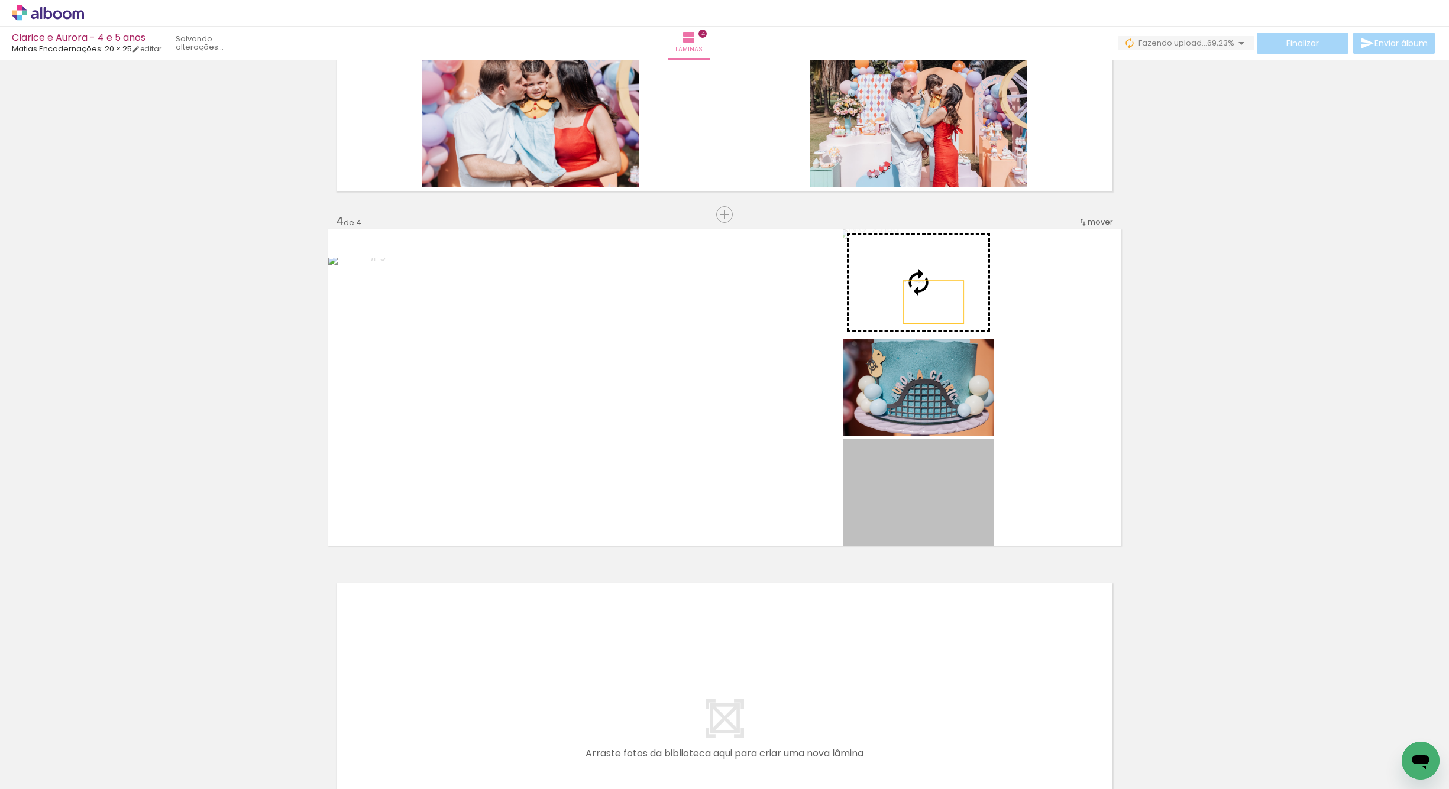
drag, startPoint x: 930, startPoint y: 513, endPoint x: 929, endPoint y: 302, distance: 210.5
click at [0, 0] on slot at bounding box center [0, 0] width 0 height 0
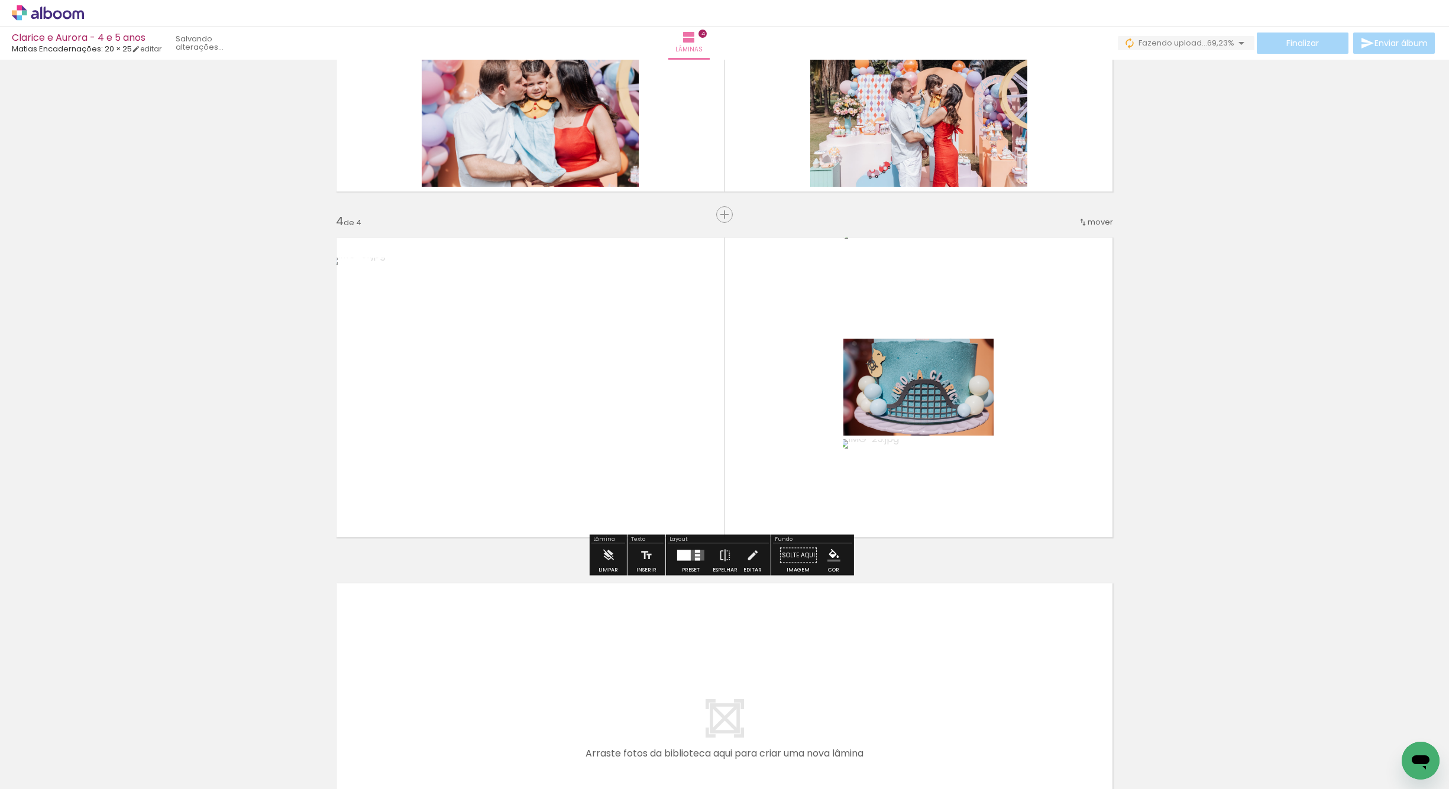
click at [677, 557] on div at bounding box center [684, 556] width 14 height 11
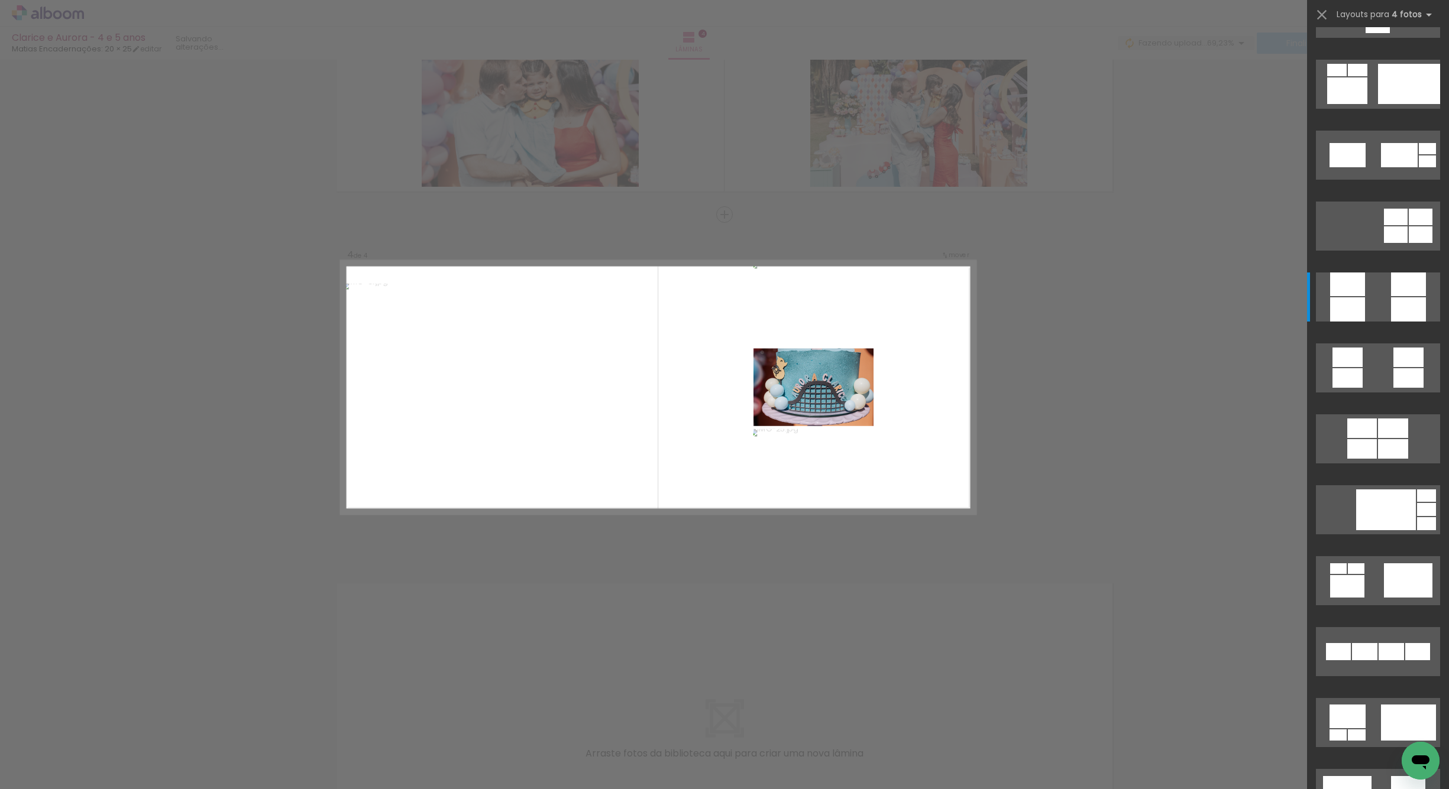
scroll to position [0, 0]
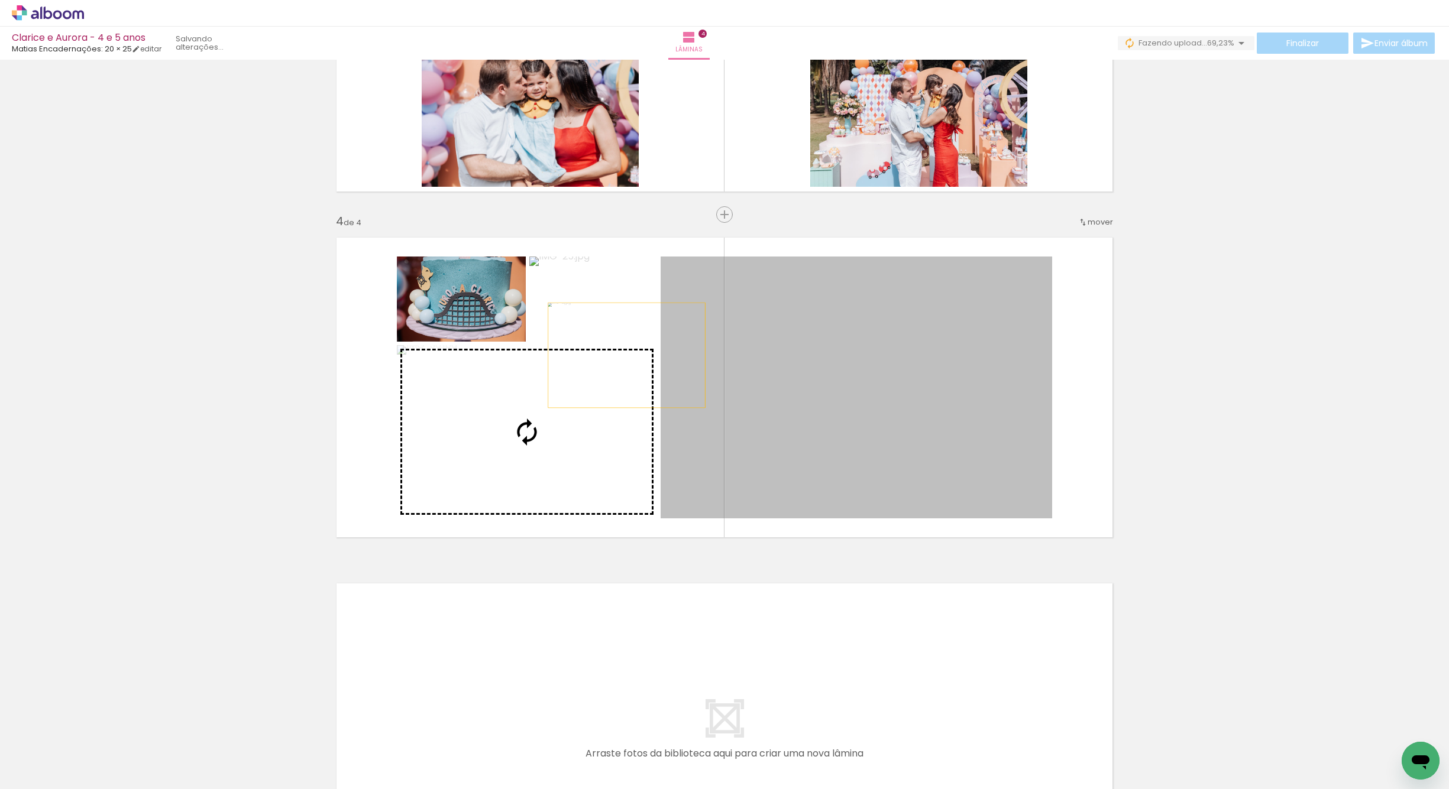
drag, startPoint x: 622, startPoint y: 355, endPoint x: 632, endPoint y: 355, distance: 9.5
click at [0, 0] on slot at bounding box center [0, 0] width 0 height 0
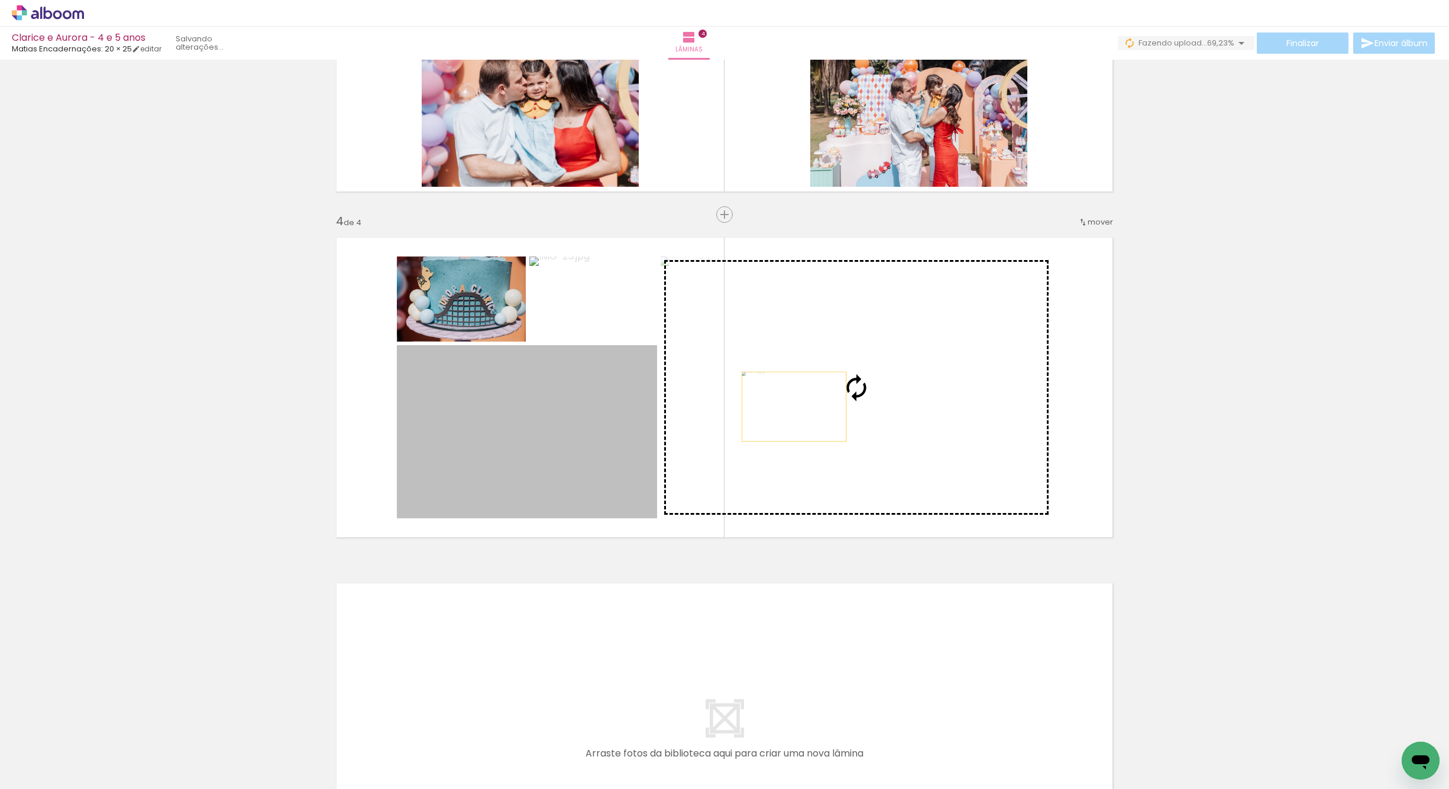
drag, startPoint x: 610, startPoint y: 471, endPoint x: 866, endPoint y: 403, distance: 264.9
click at [0, 0] on slot at bounding box center [0, 0] width 0 height 0
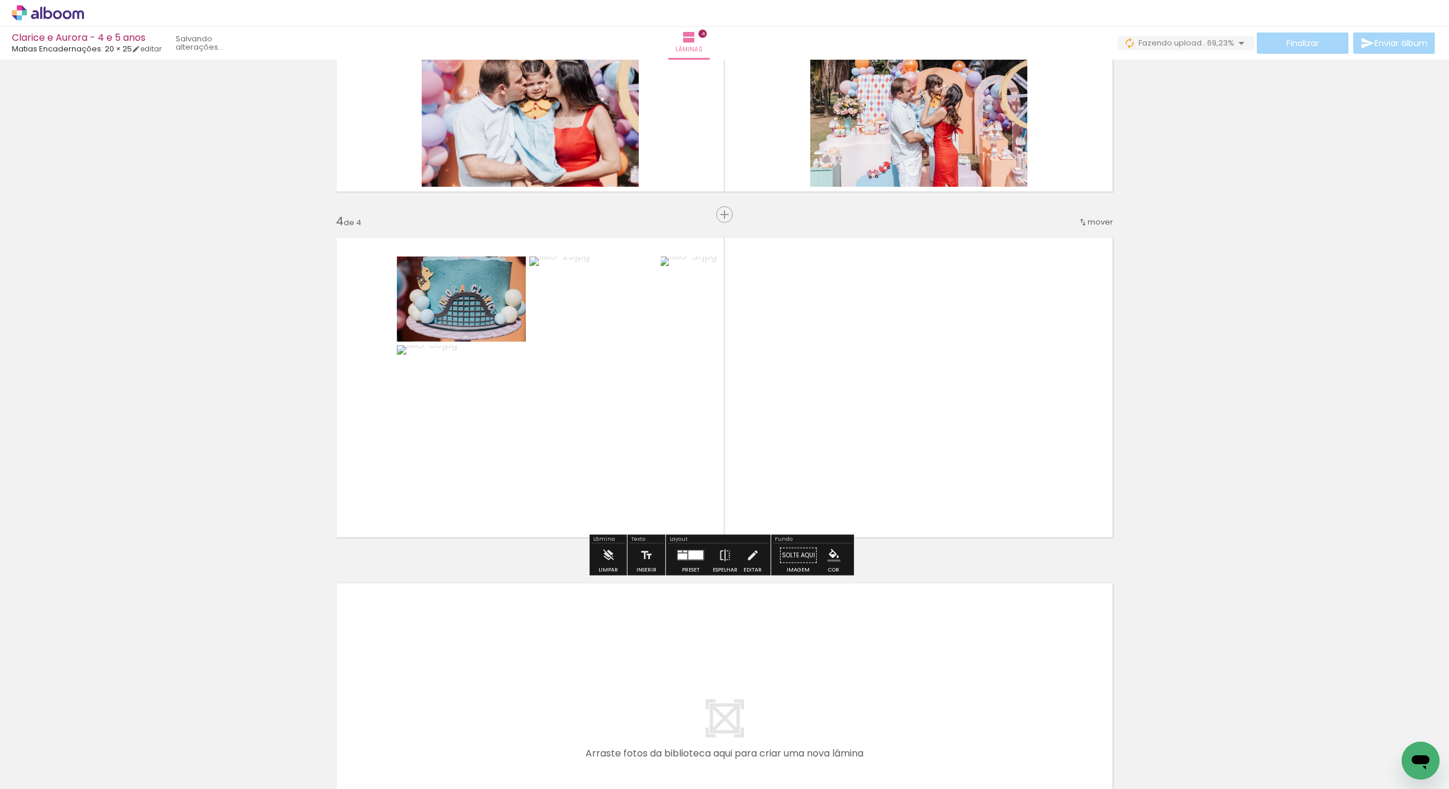
click at [684, 560] on quentale-layouter at bounding box center [690, 556] width 27 height 11
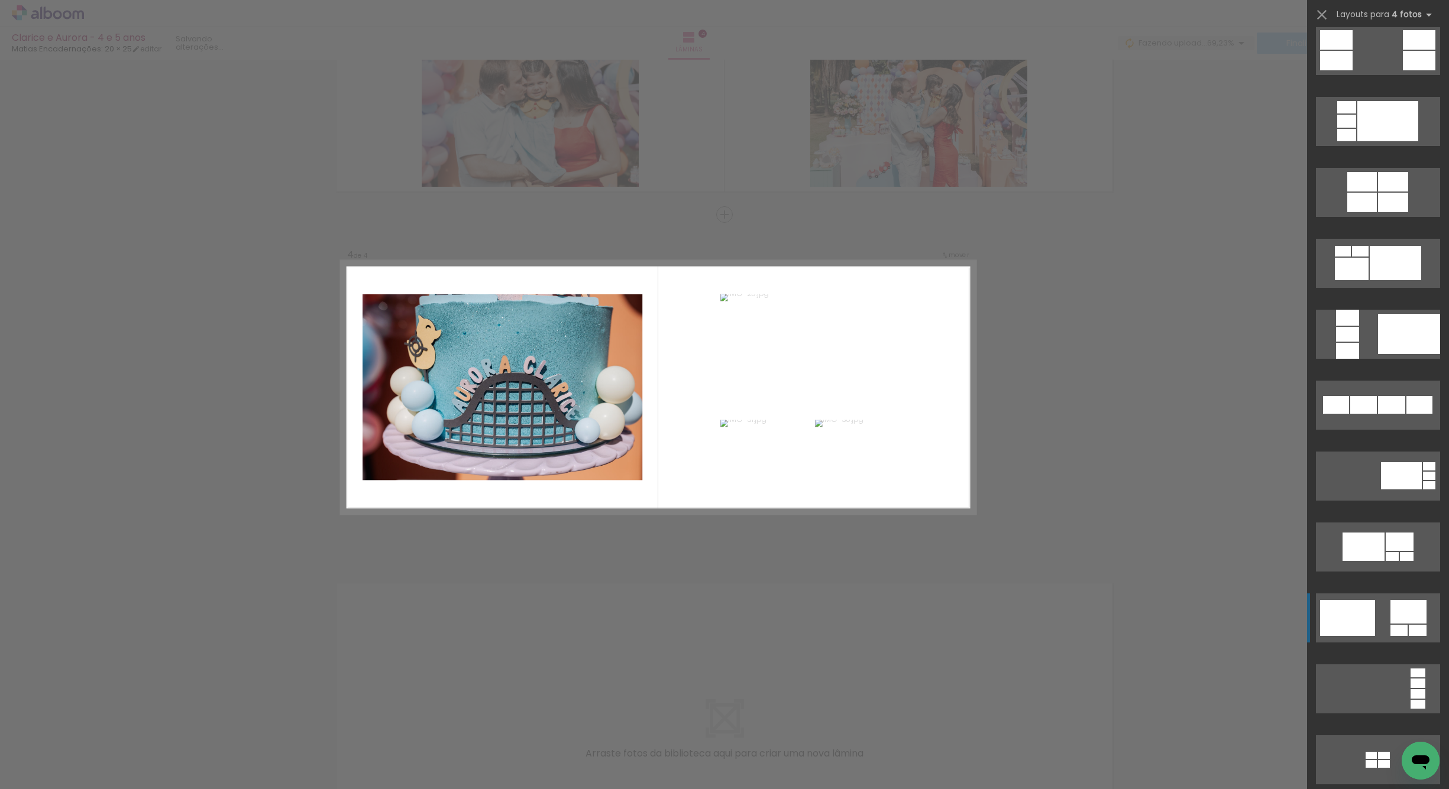
scroll to position [508, 0]
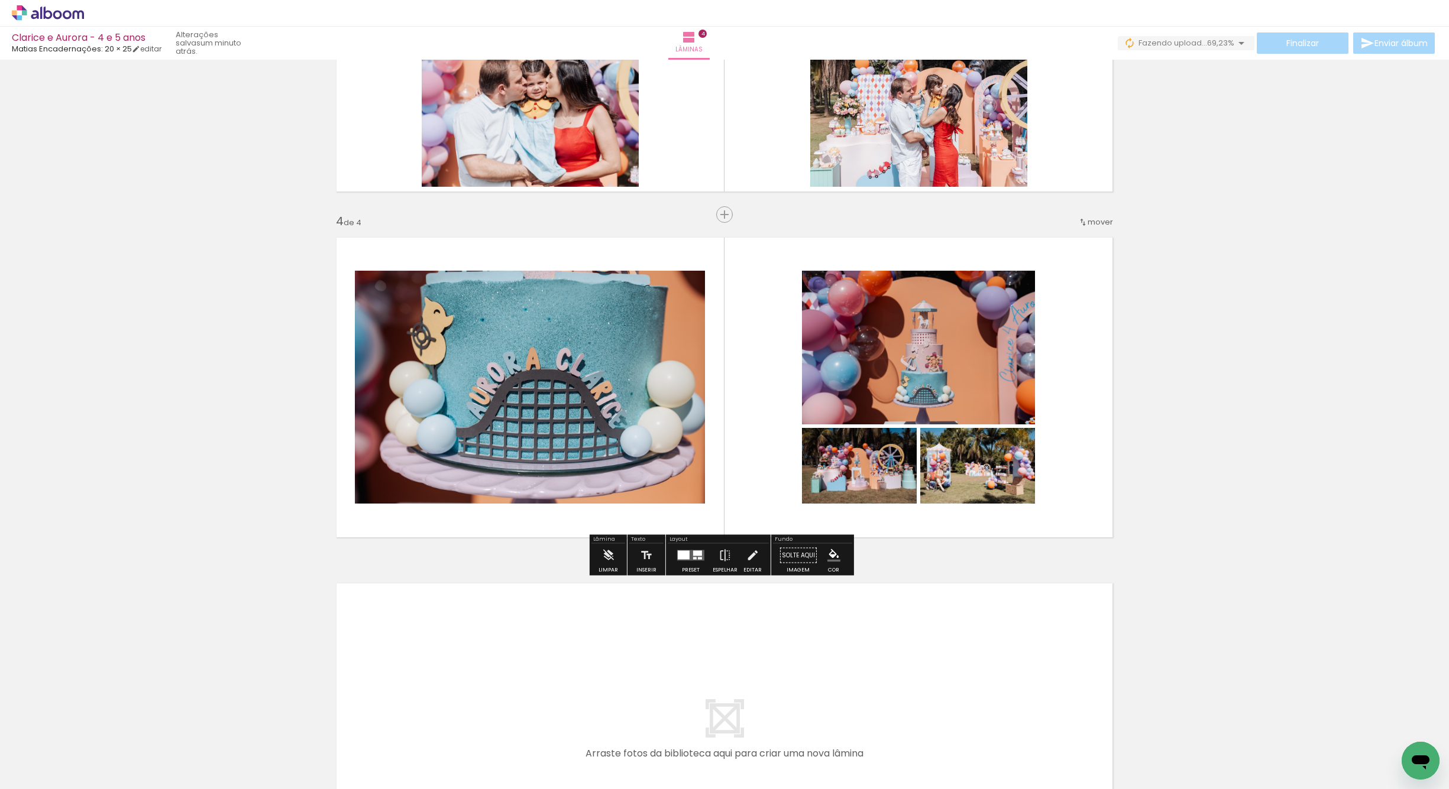
click at [609, 431] on quentale-photo at bounding box center [530, 387] width 350 height 233
click at [607, 433] on quentale-photo at bounding box center [530, 387] width 350 height 233
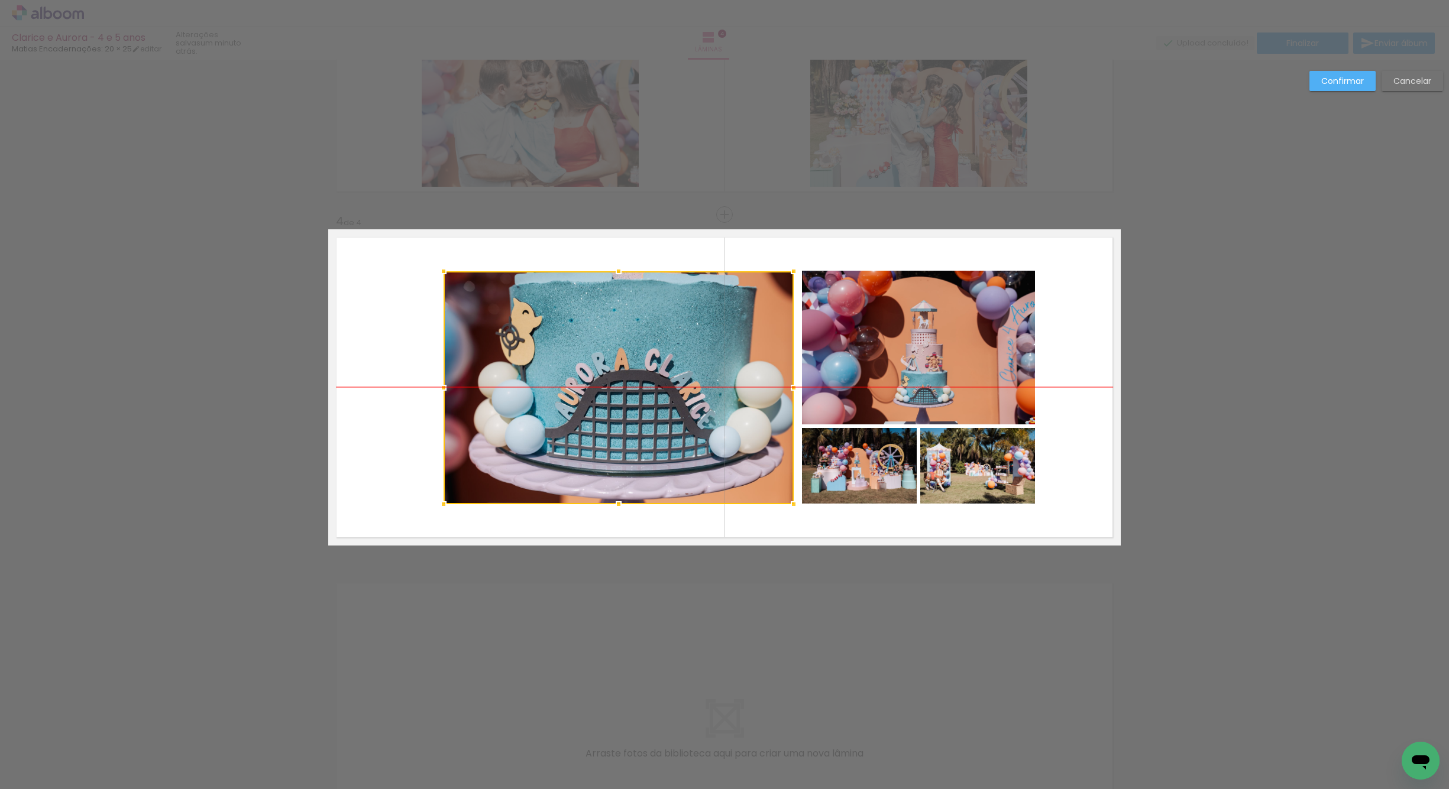
drag, startPoint x: 646, startPoint y: 427, endPoint x: 705, endPoint y: 433, distance: 59.5
click at [705, 433] on div at bounding box center [619, 387] width 350 height 233
click at [888, 355] on quentale-photo at bounding box center [918, 348] width 233 height 154
click at [885, 461] on quentale-photo at bounding box center [859, 466] width 115 height 76
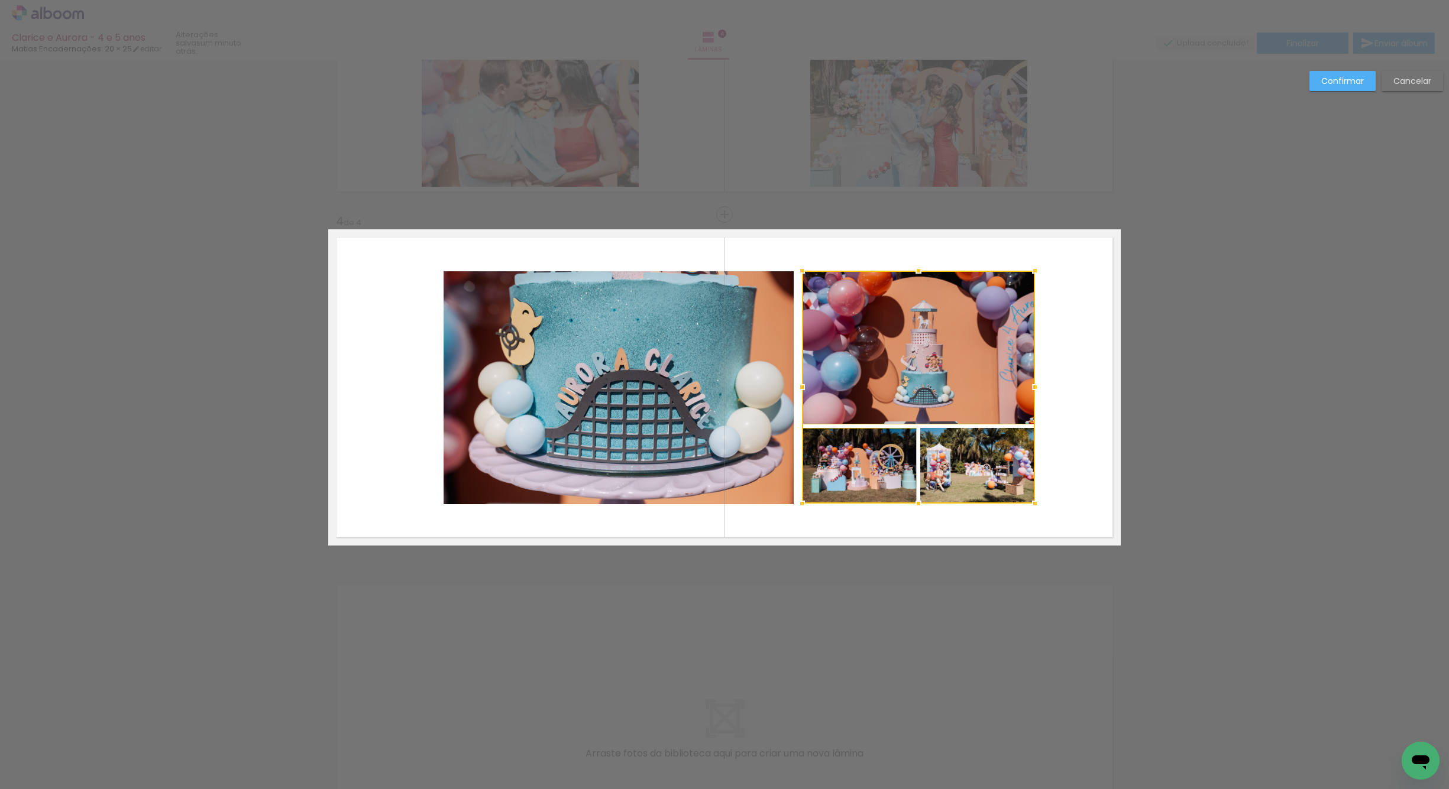
drag, startPoint x: 969, startPoint y: 479, endPoint x: 956, endPoint y: 464, distance: 19.7
click at [969, 479] on div at bounding box center [918, 387] width 233 height 233
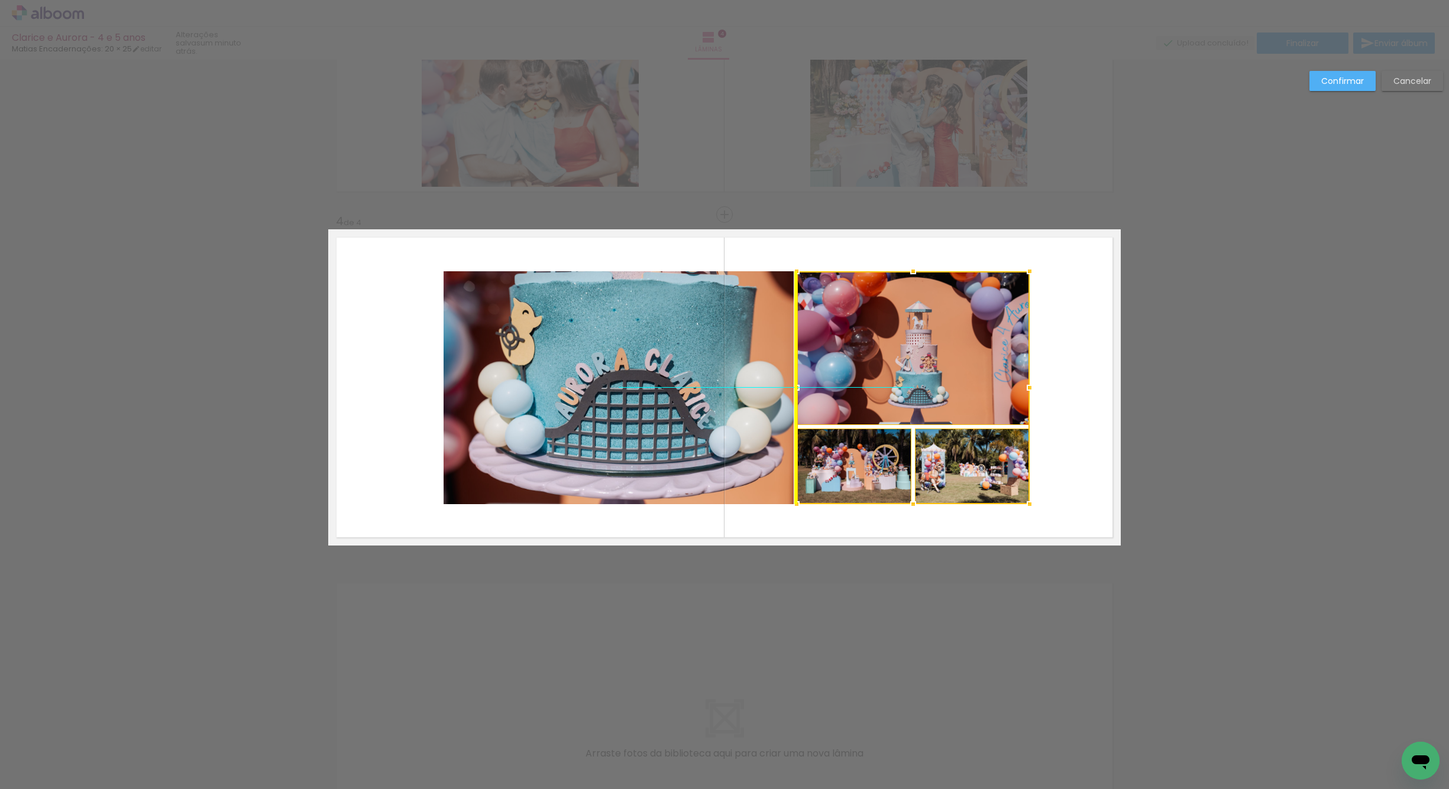
drag, startPoint x: 930, startPoint y: 377, endPoint x: 939, endPoint y: 373, distance: 9.8
click at [927, 378] on div at bounding box center [913, 387] width 233 height 233
click at [1073, 339] on quentale-layouter at bounding box center [724, 387] width 792 height 316
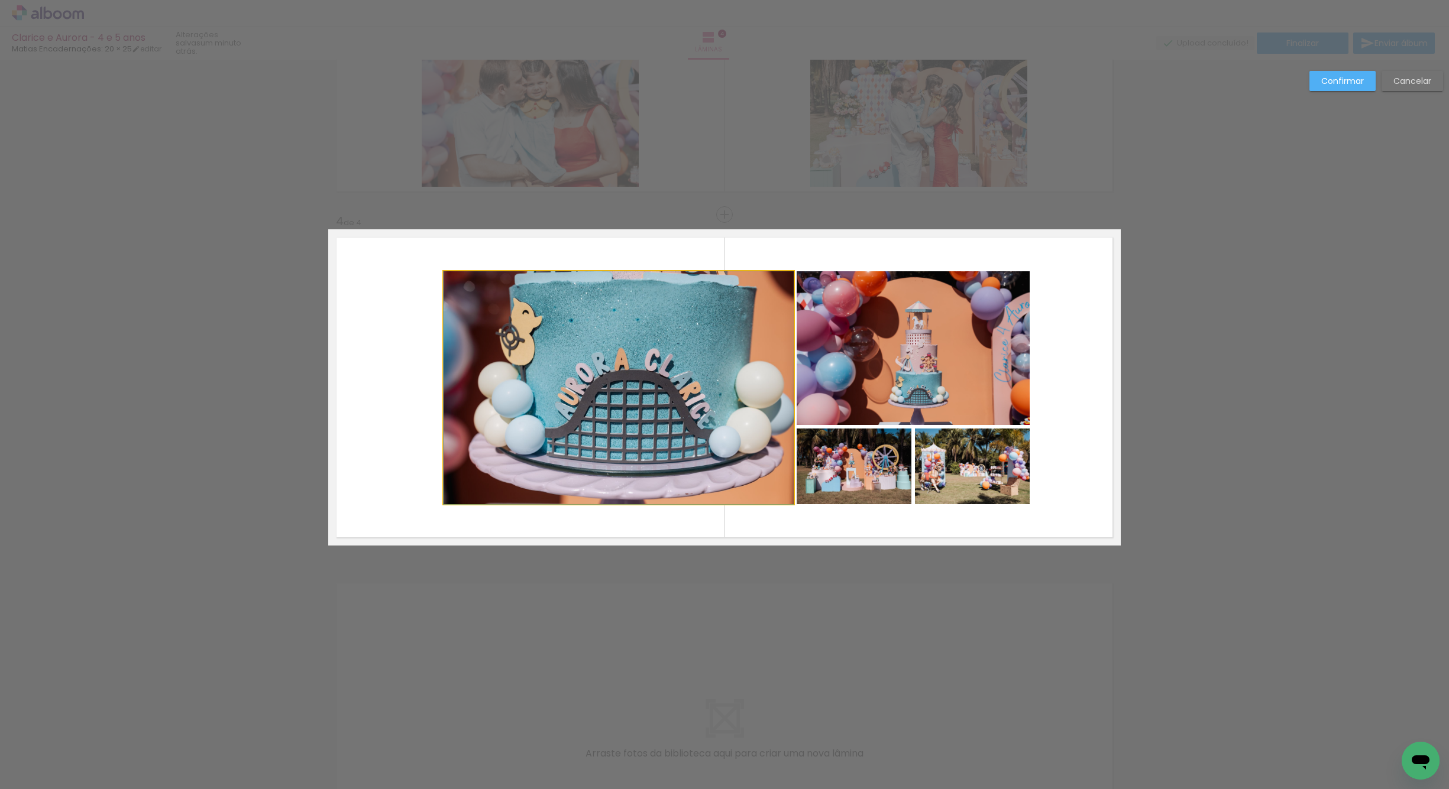
drag, startPoint x: 699, startPoint y: 413, endPoint x: 720, endPoint y: 411, distance: 21.4
click at [698, 413] on quentale-photo at bounding box center [619, 387] width 350 height 233
drag, startPoint x: 839, startPoint y: 387, endPoint x: 833, endPoint y: 402, distance: 15.9
click at [837, 389] on quentale-photo at bounding box center [913, 348] width 233 height 154
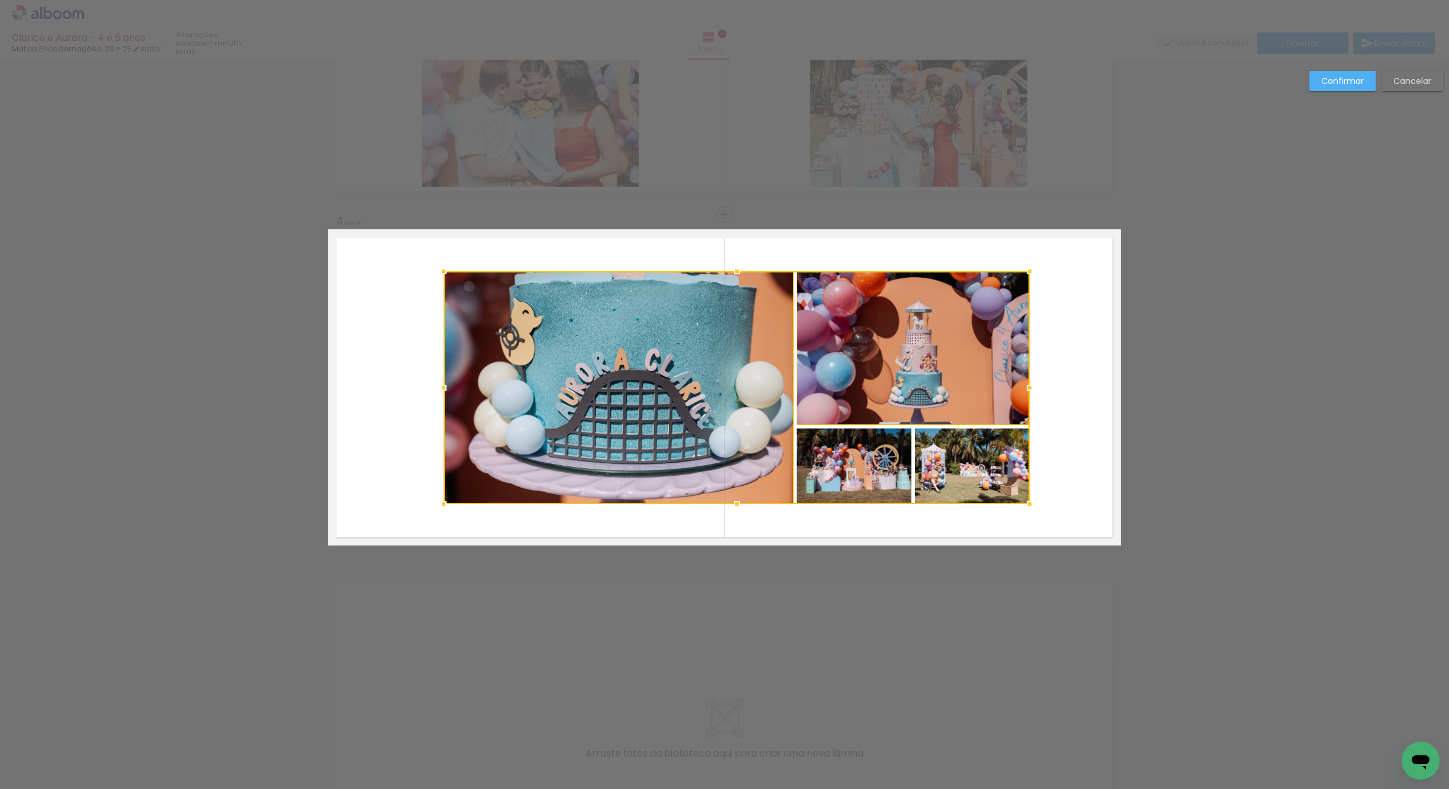
click at [849, 459] on div at bounding box center [737, 387] width 586 height 233
click at [944, 467] on div at bounding box center [737, 387] width 586 height 233
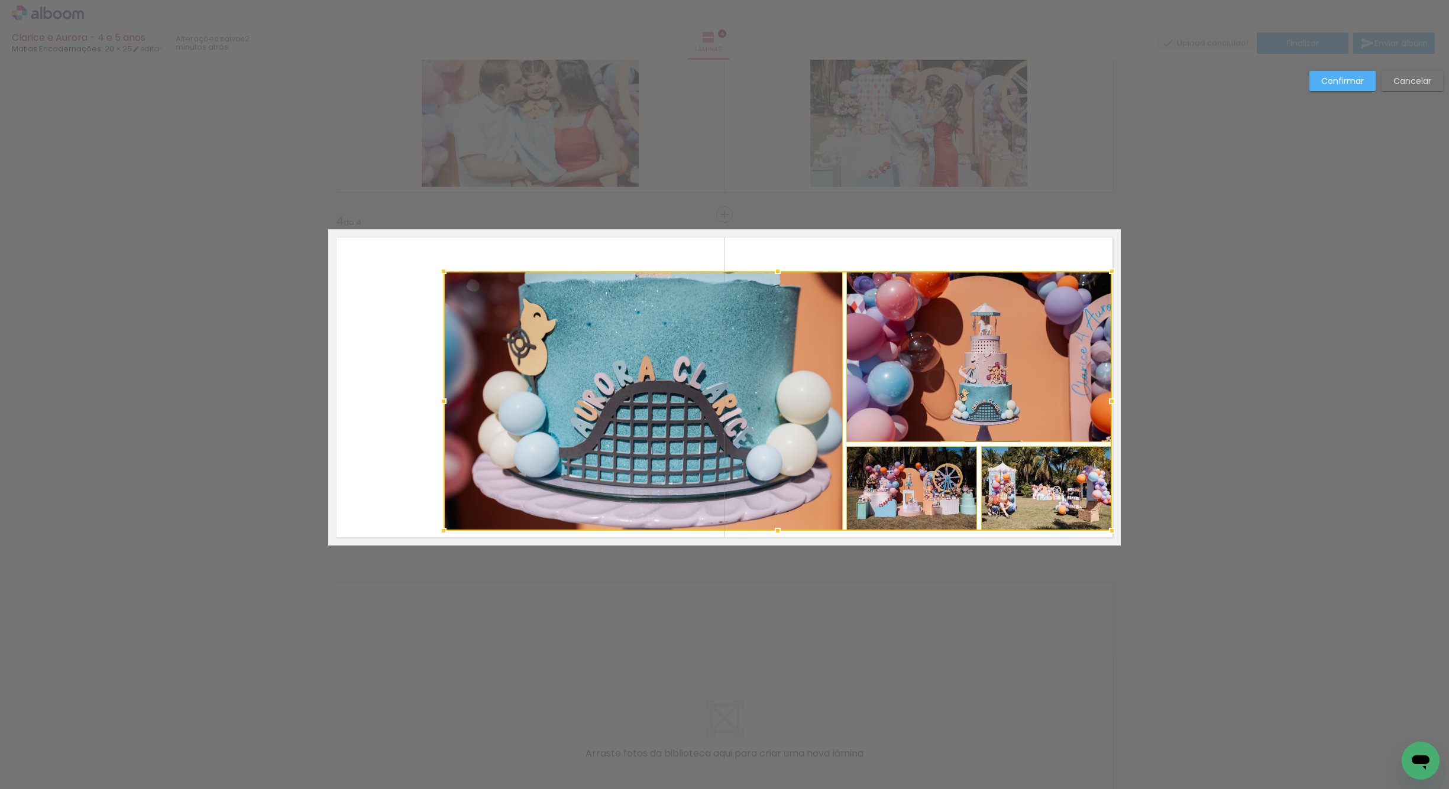
drag, startPoint x: 1030, startPoint y: 505, endPoint x: 1098, endPoint y: 522, distance: 70.0
click at [1106, 529] on div at bounding box center [1112, 531] width 24 height 24
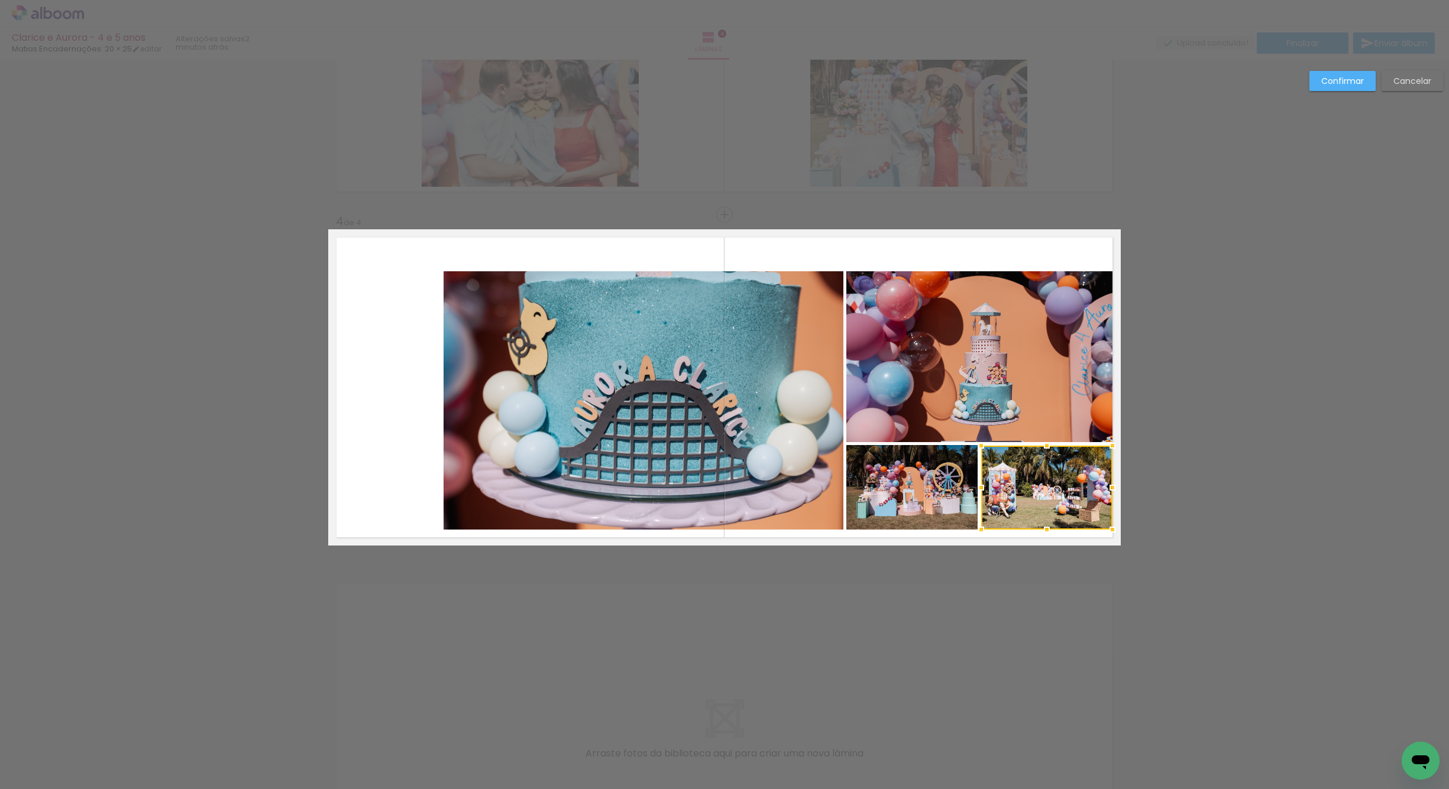
click at [920, 487] on quentale-photo at bounding box center [911, 487] width 131 height 85
click at [933, 417] on quentale-photo at bounding box center [979, 356] width 266 height 171
click at [807, 432] on quentale-photo at bounding box center [644, 400] width 400 height 259
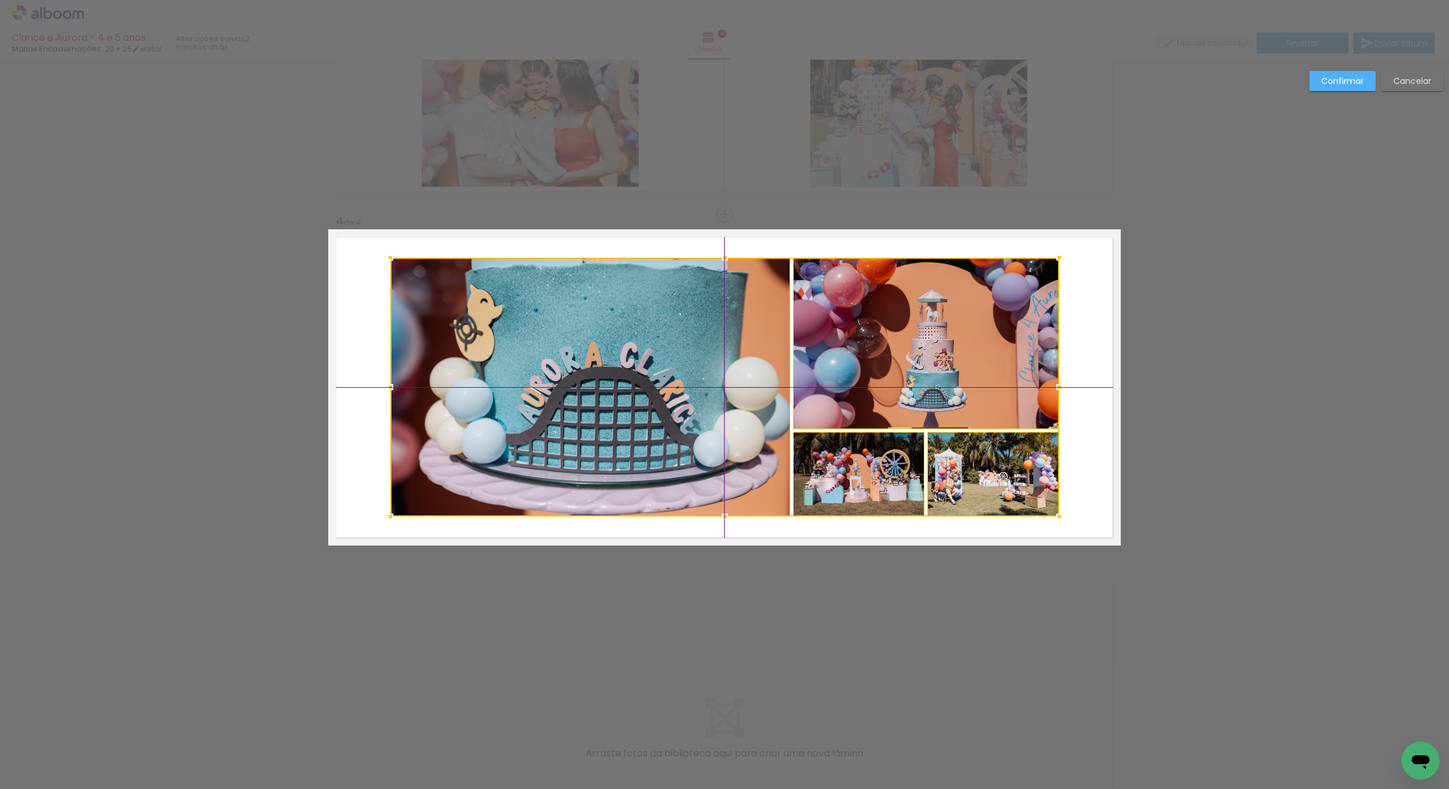
drag, startPoint x: 770, startPoint y: 459, endPoint x: 743, endPoint y: 448, distance: 28.9
click at [743, 448] on div at bounding box center [724, 387] width 669 height 259
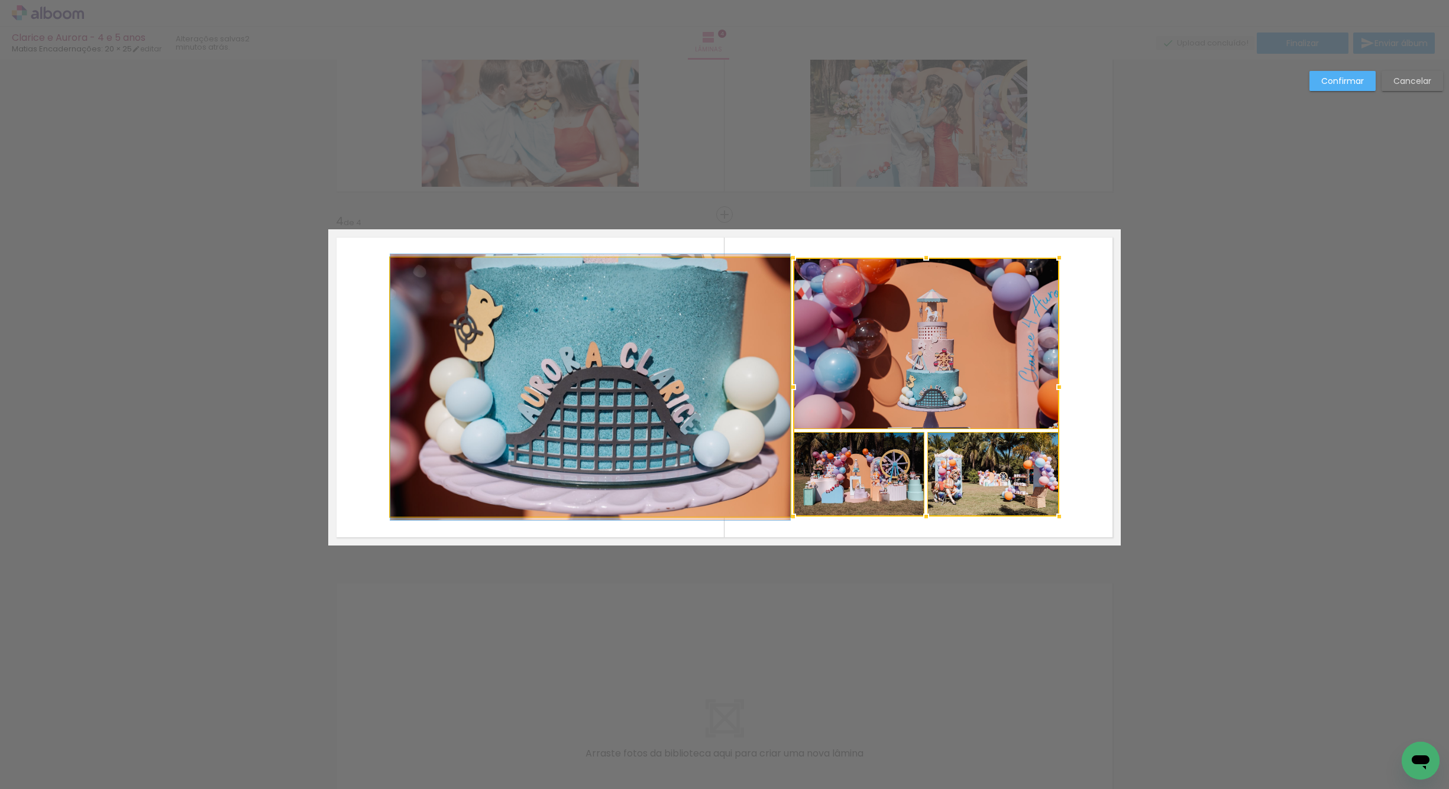
click at [747, 445] on quentale-photo at bounding box center [590, 387] width 400 height 259
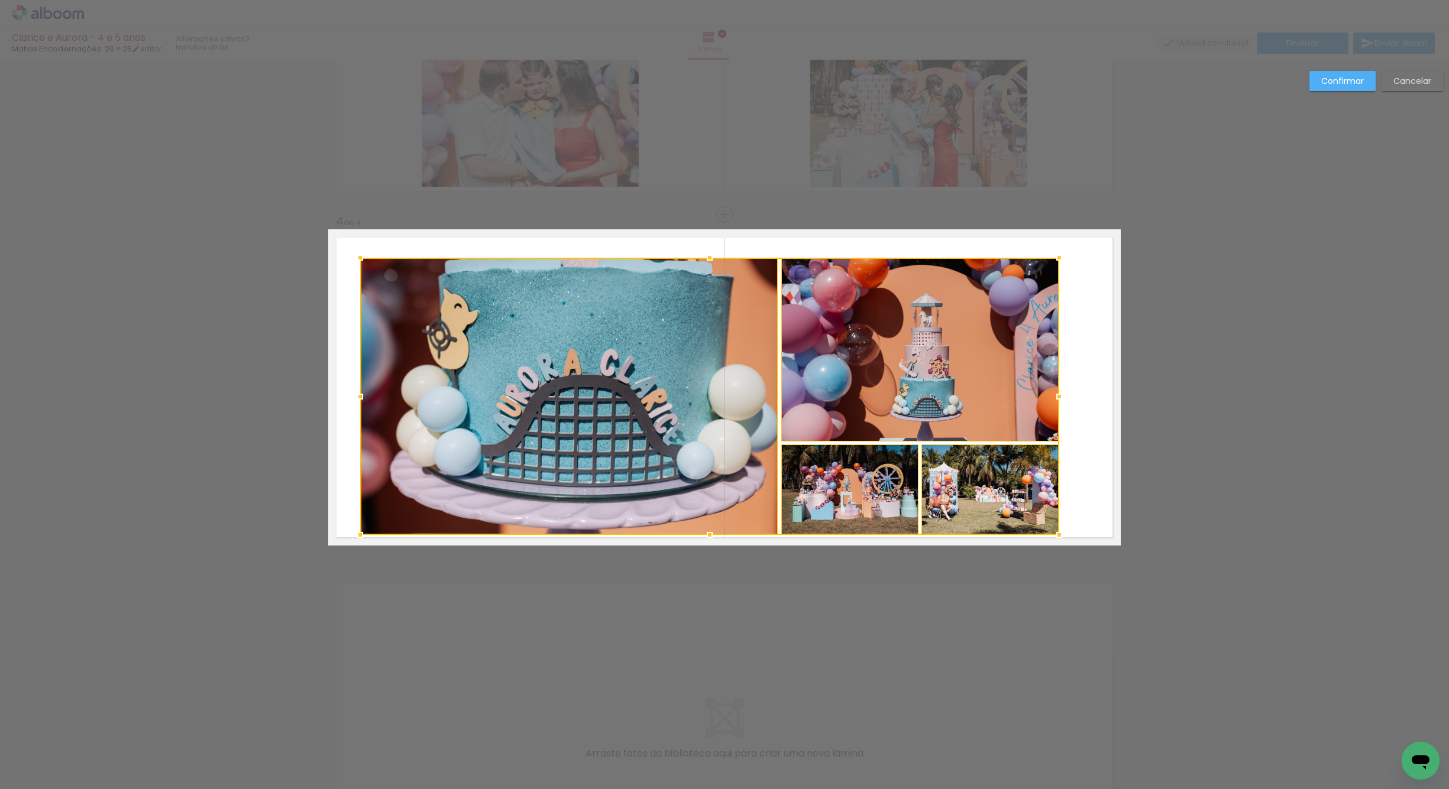
drag, startPoint x: 383, startPoint y: 519, endPoint x: 350, endPoint y: 535, distance: 36.8
click at [350, 535] on div at bounding box center [360, 535] width 24 height 24
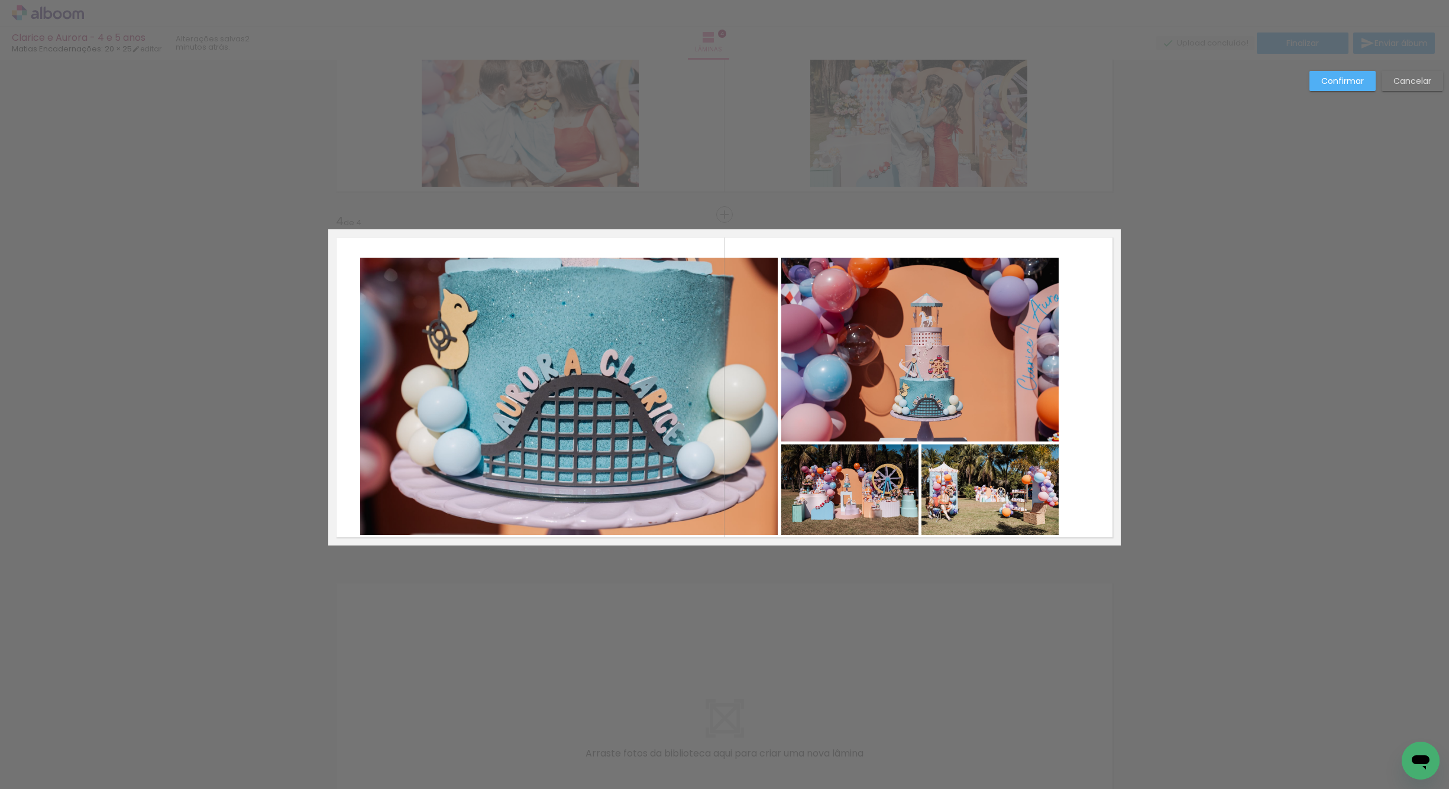
drag, startPoint x: 744, startPoint y: 245, endPoint x: 746, endPoint y: 271, distance: 26.1
click at [746, 271] on quentale-layouter at bounding box center [724, 387] width 792 height 316
drag, startPoint x: 823, startPoint y: 241, endPoint x: 828, endPoint y: 274, distance: 33.6
click at [828, 274] on quentale-layouter at bounding box center [724, 387] width 792 height 316
click at [1032, 482] on div at bounding box center [709, 396] width 699 height 277
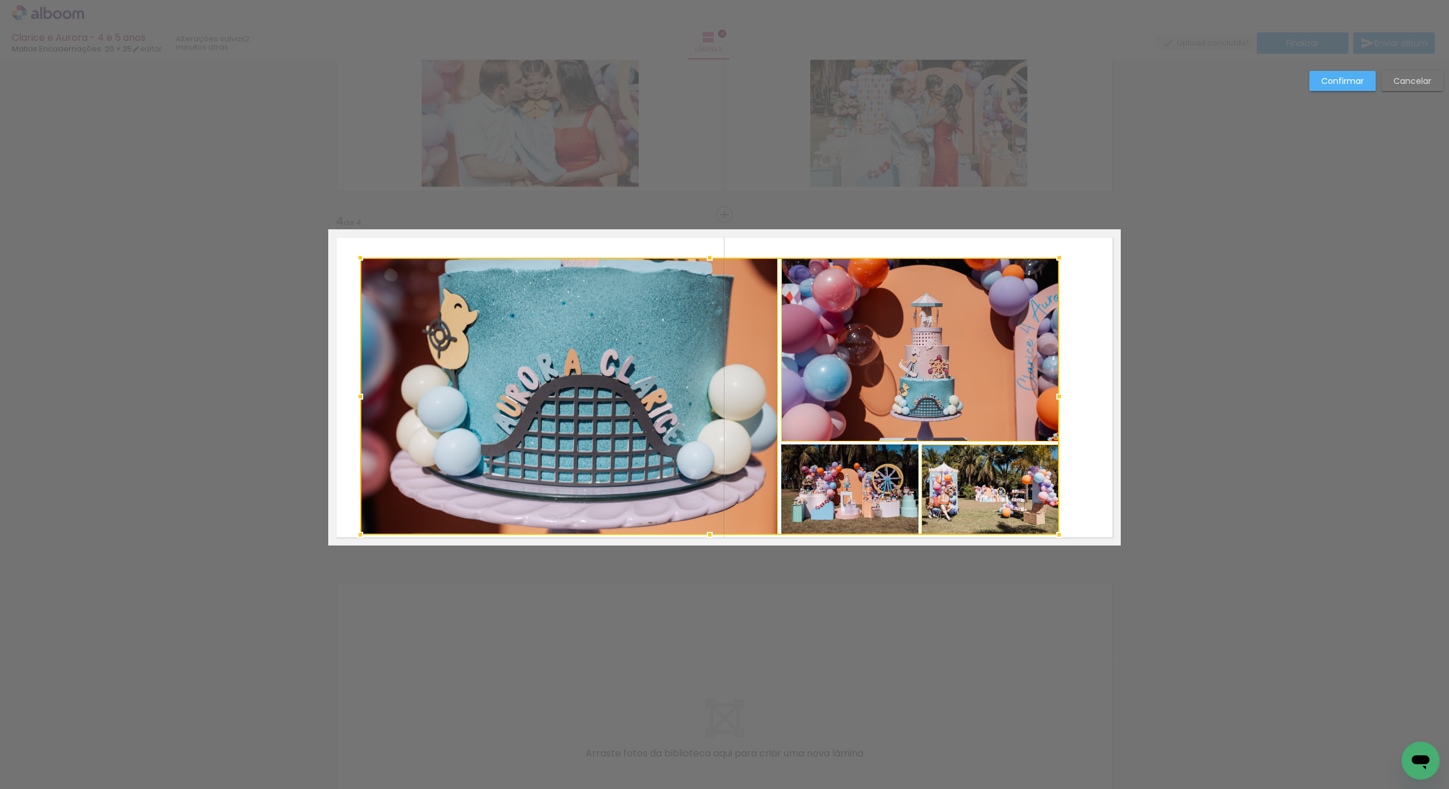
click at [892, 498] on div at bounding box center [709, 396] width 699 height 277
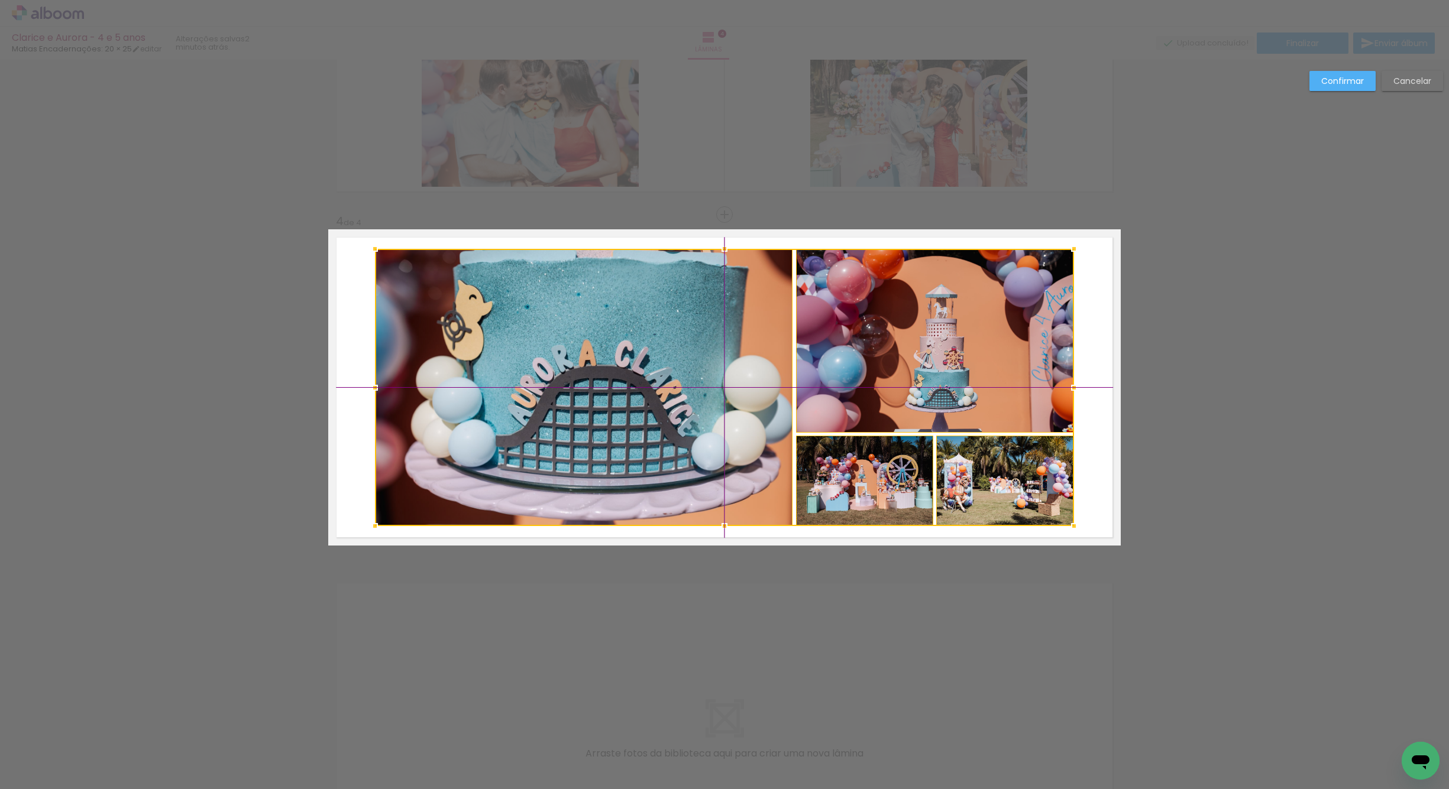
drag, startPoint x: 707, startPoint y: 471, endPoint x: 723, endPoint y: 469, distance: 16.1
click at [720, 467] on div at bounding box center [724, 387] width 699 height 277
click at [865, 337] on quentale-photo at bounding box center [935, 341] width 278 height 184
click at [890, 477] on div at bounding box center [724, 387] width 699 height 277
click at [964, 481] on div at bounding box center [724, 387] width 699 height 277
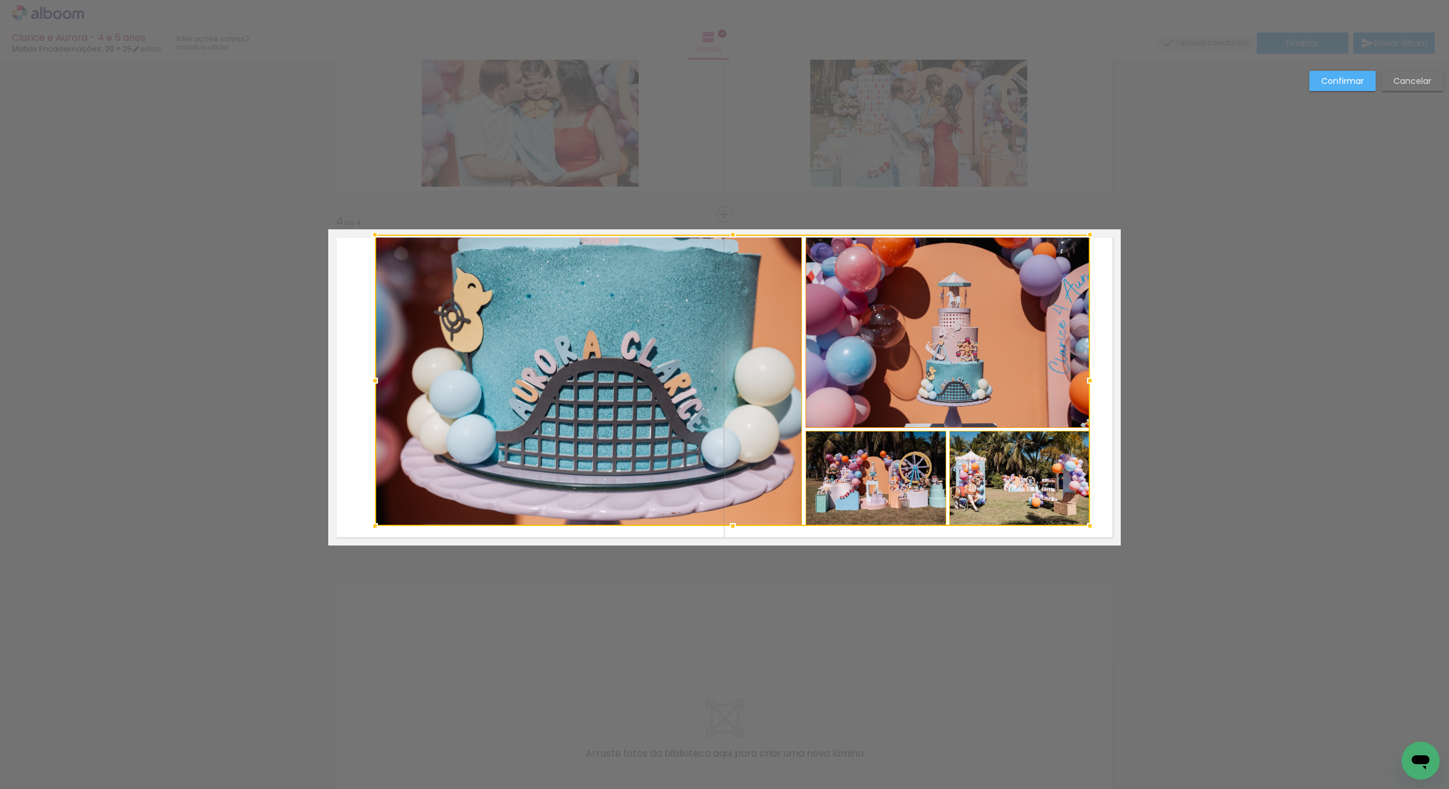
drag, startPoint x: 1069, startPoint y: 247, endPoint x: 1047, endPoint y: 253, distance: 22.5
click at [1090, 233] on div at bounding box center [1090, 235] width 24 height 24
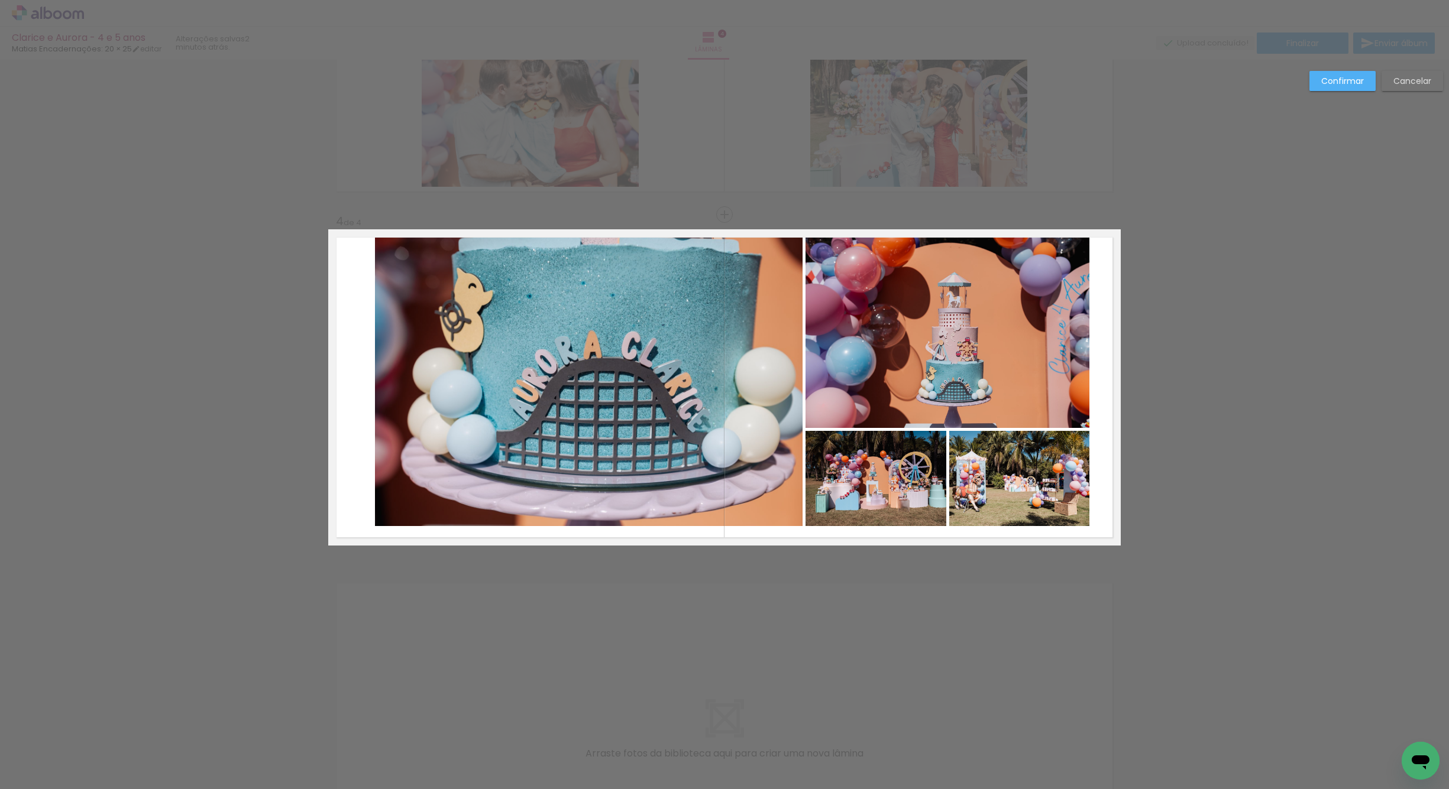
click at [738, 387] on quentale-photo at bounding box center [589, 381] width 428 height 292
click at [866, 383] on quentale-photo at bounding box center [947, 331] width 284 height 193
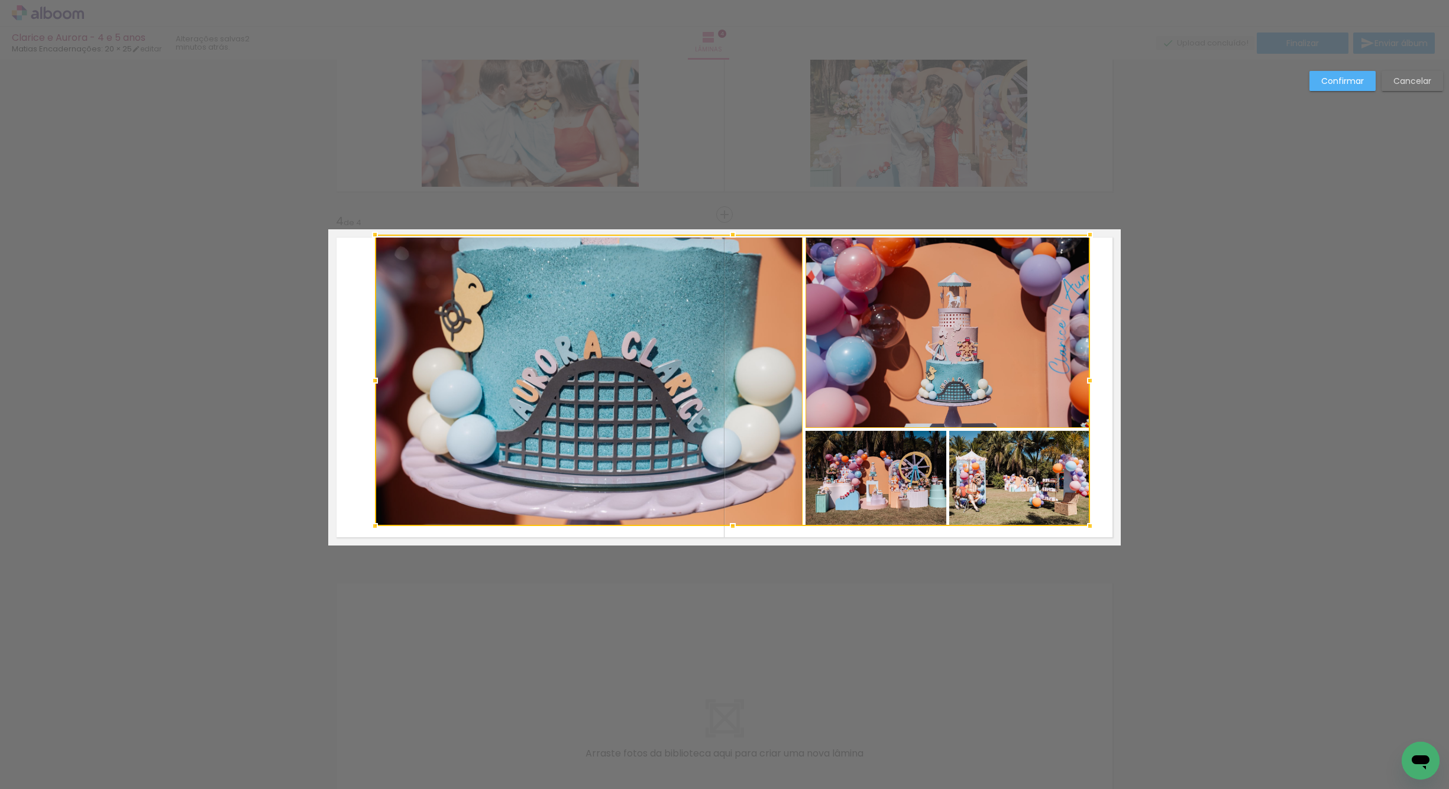
click at [879, 477] on div at bounding box center [732, 381] width 715 height 292
click at [979, 475] on div at bounding box center [732, 381] width 715 height 292
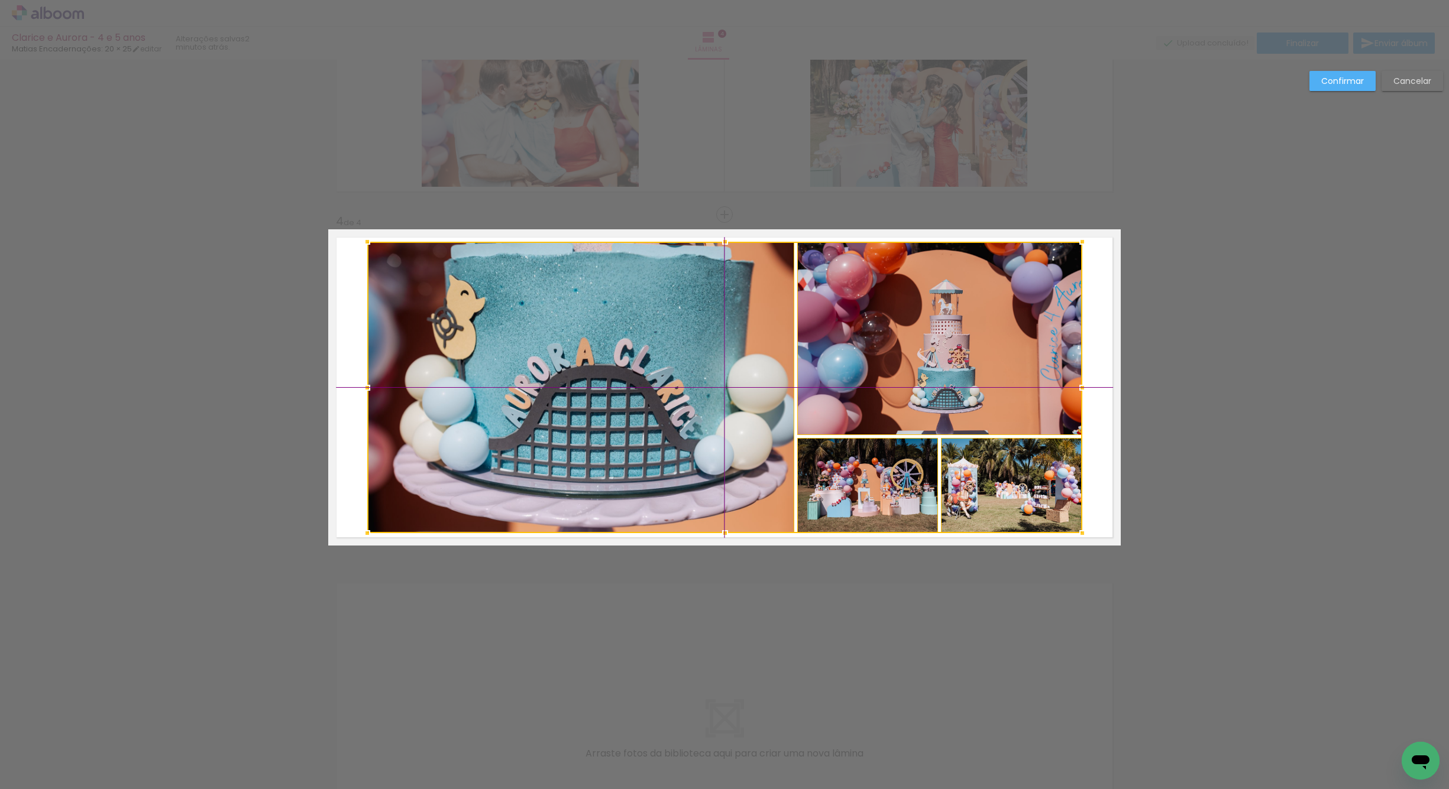
drag, startPoint x: 747, startPoint y: 445, endPoint x: 734, endPoint y: 445, distance: 13.6
click at [734, 445] on div at bounding box center [724, 388] width 715 height 292
drag, startPoint x: 1342, startPoint y: 80, endPoint x: 1330, endPoint y: 83, distance: 12.2
click at [1333, 82] on paper-button "Confirmar" at bounding box center [1342, 81] width 66 height 20
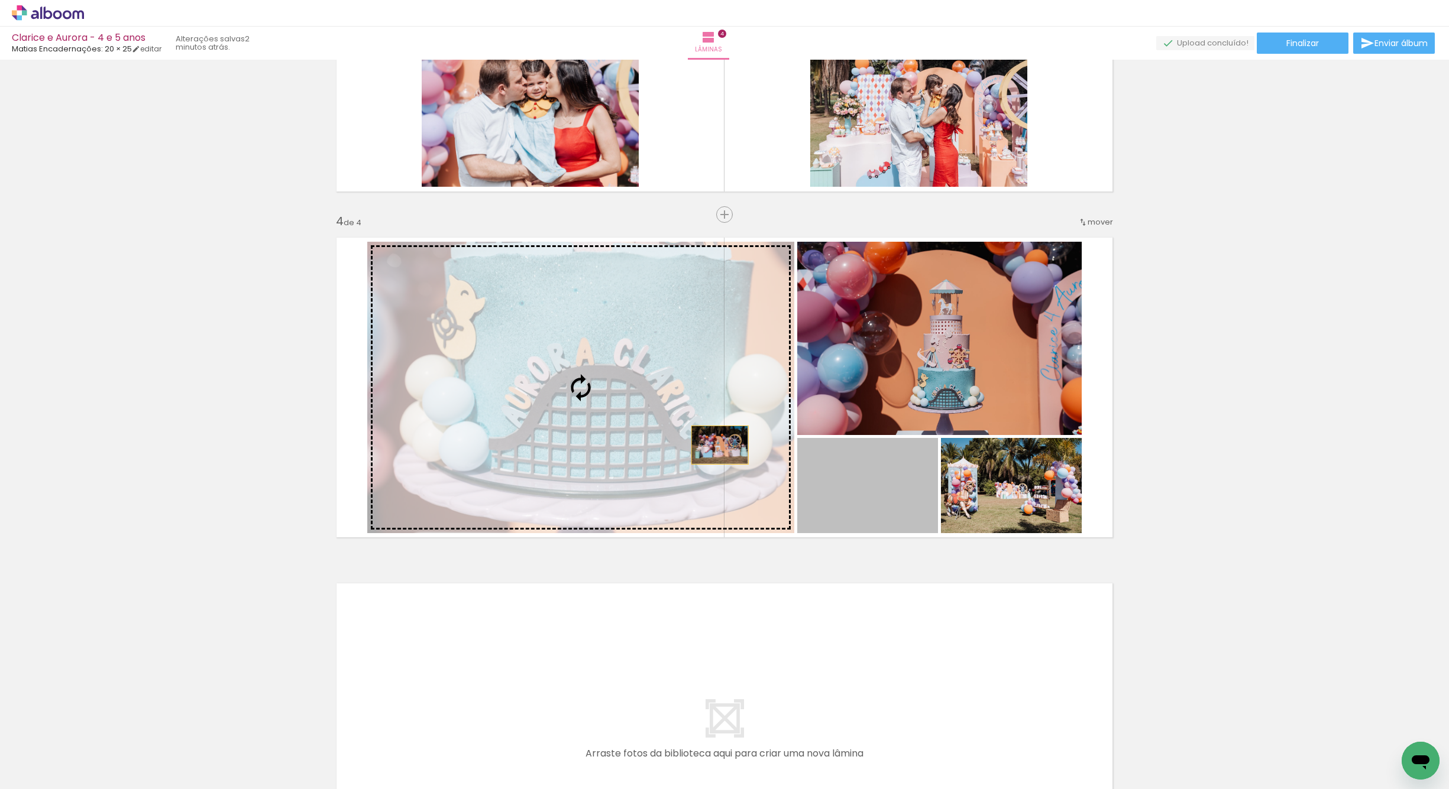
drag, startPoint x: 883, startPoint y: 509, endPoint x: 673, endPoint y: 422, distance: 227.2
click at [0, 0] on slot at bounding box center [0, 0] width 0 height 0
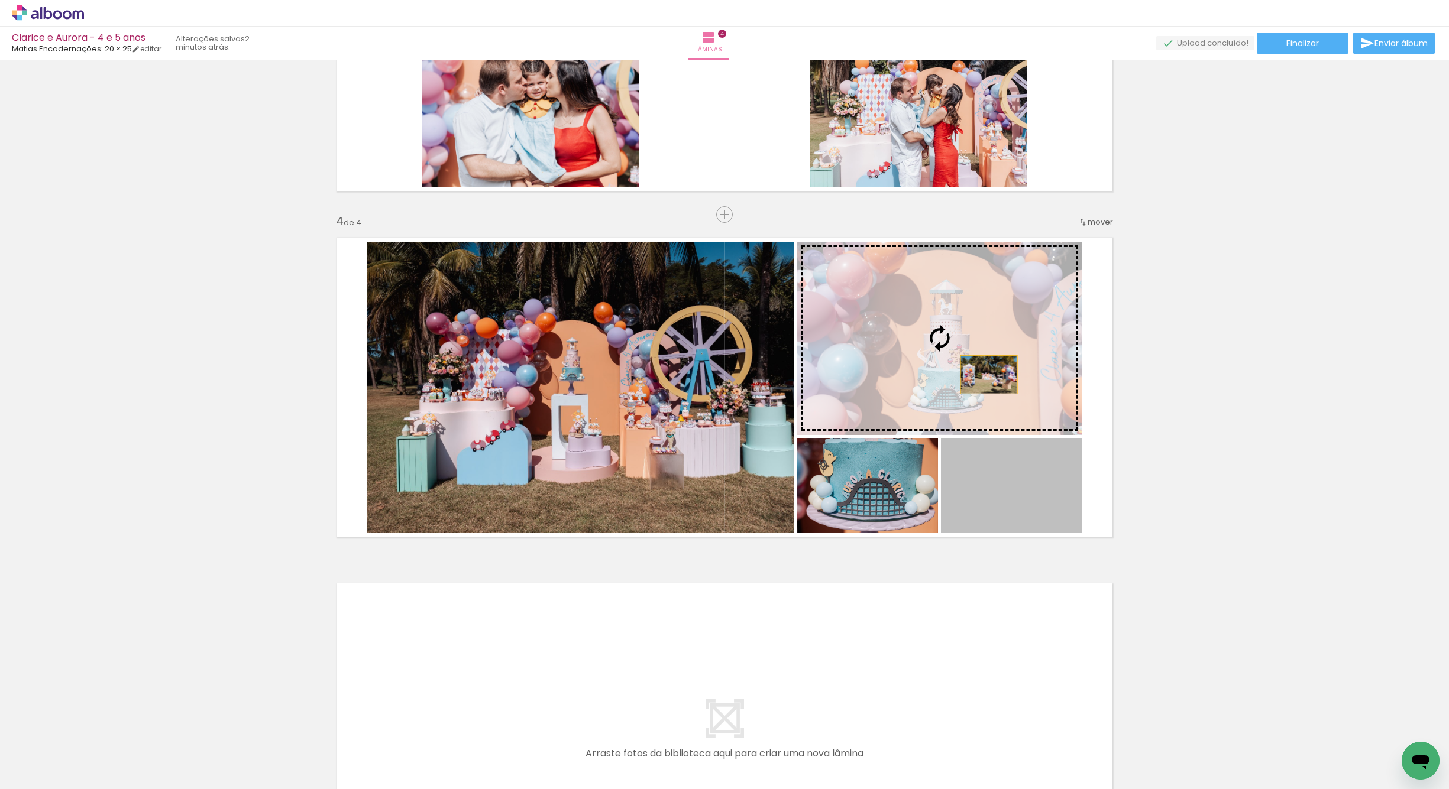
drag, startPoint x: 1031, startPoint y: 507, endPoint x: 972, endPoint y: 360, distance: 158.1
click at [0, 0] on slot at bounding box center [0, 0] width 0 height 0
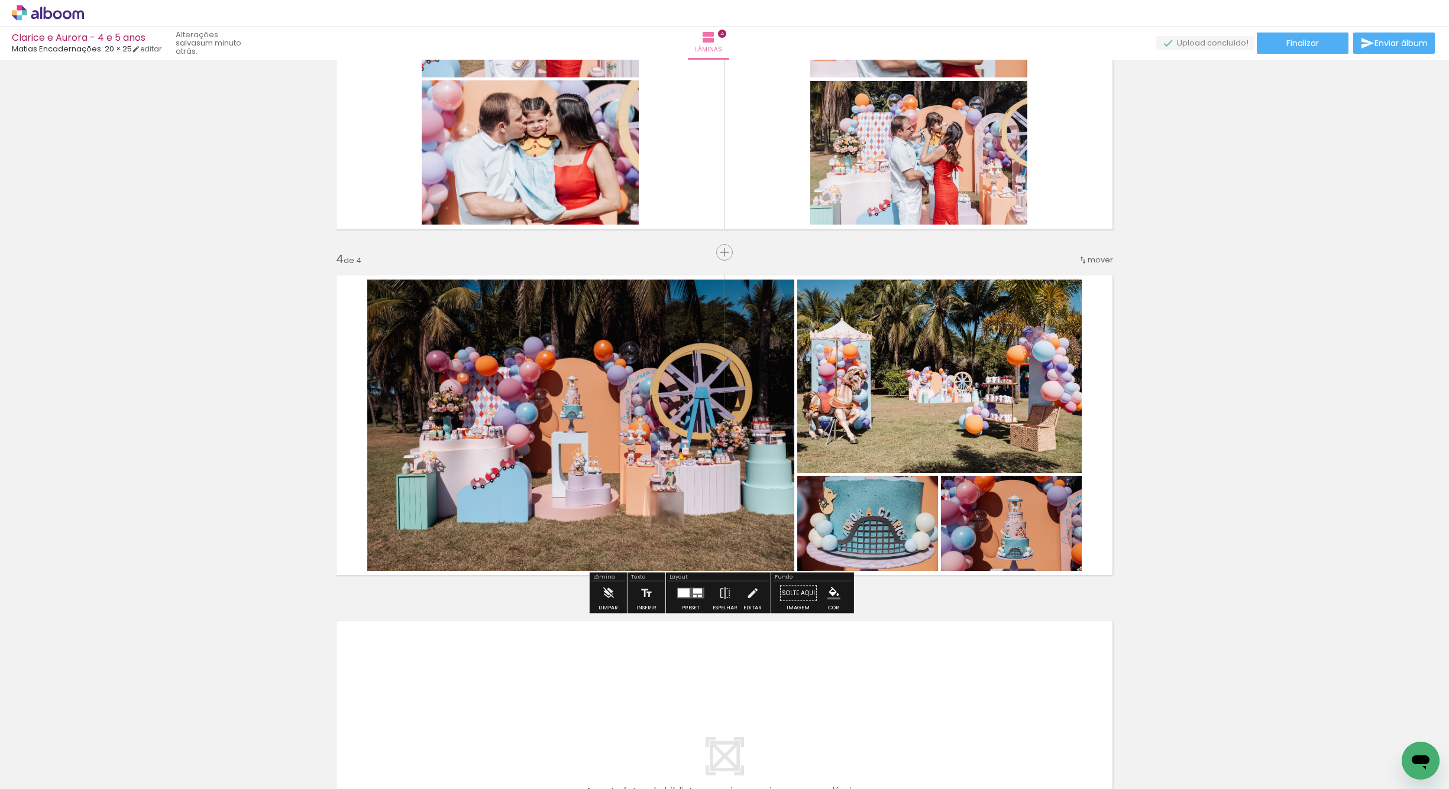
scroll to position [865, 0]
click at [1087, 257] on span "mover" at bounding box center [1099, 259] width 25 height 11
click at [1073, 277] on paper-item "antes da 2" at bounding box center [1066, 277] width 90 height 20
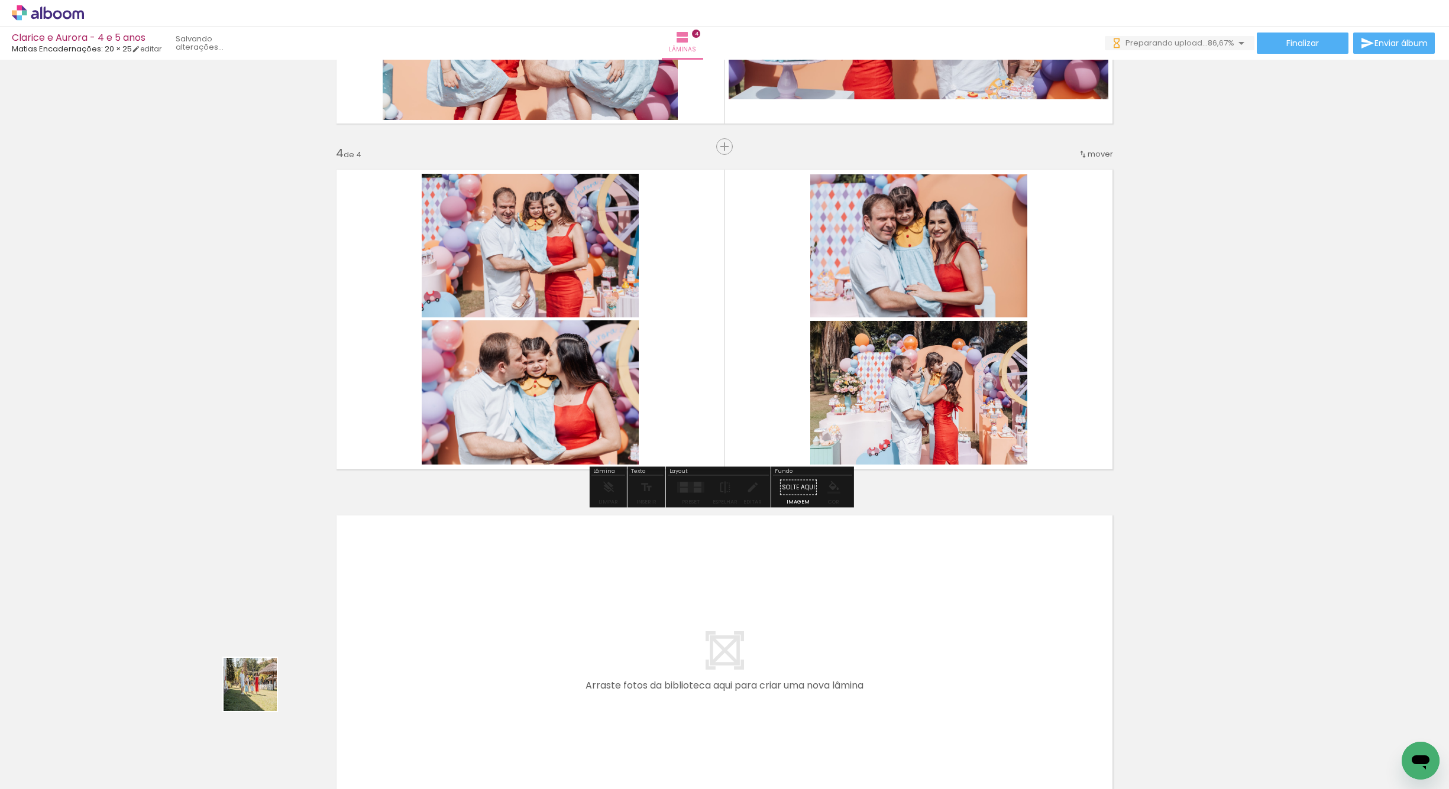
drag, startPoint x: 232, startPoint y: 705, endPoint x: 471, endPoint y: 634, distance: 248.7
click at [471, 634] on quentale-workspace at bounding box center [724, 394] width 1449 height 789
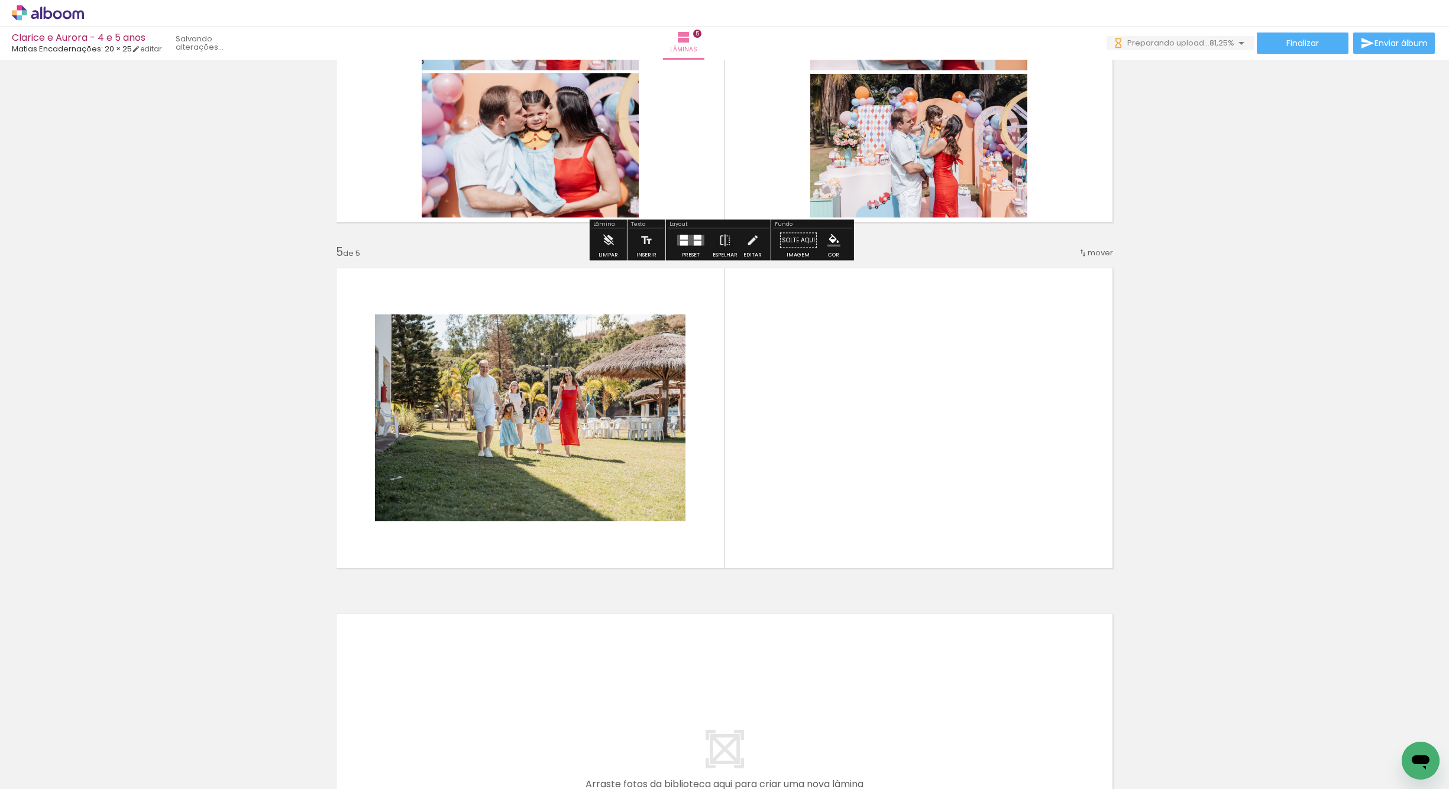
scroll to position [1248, 0]
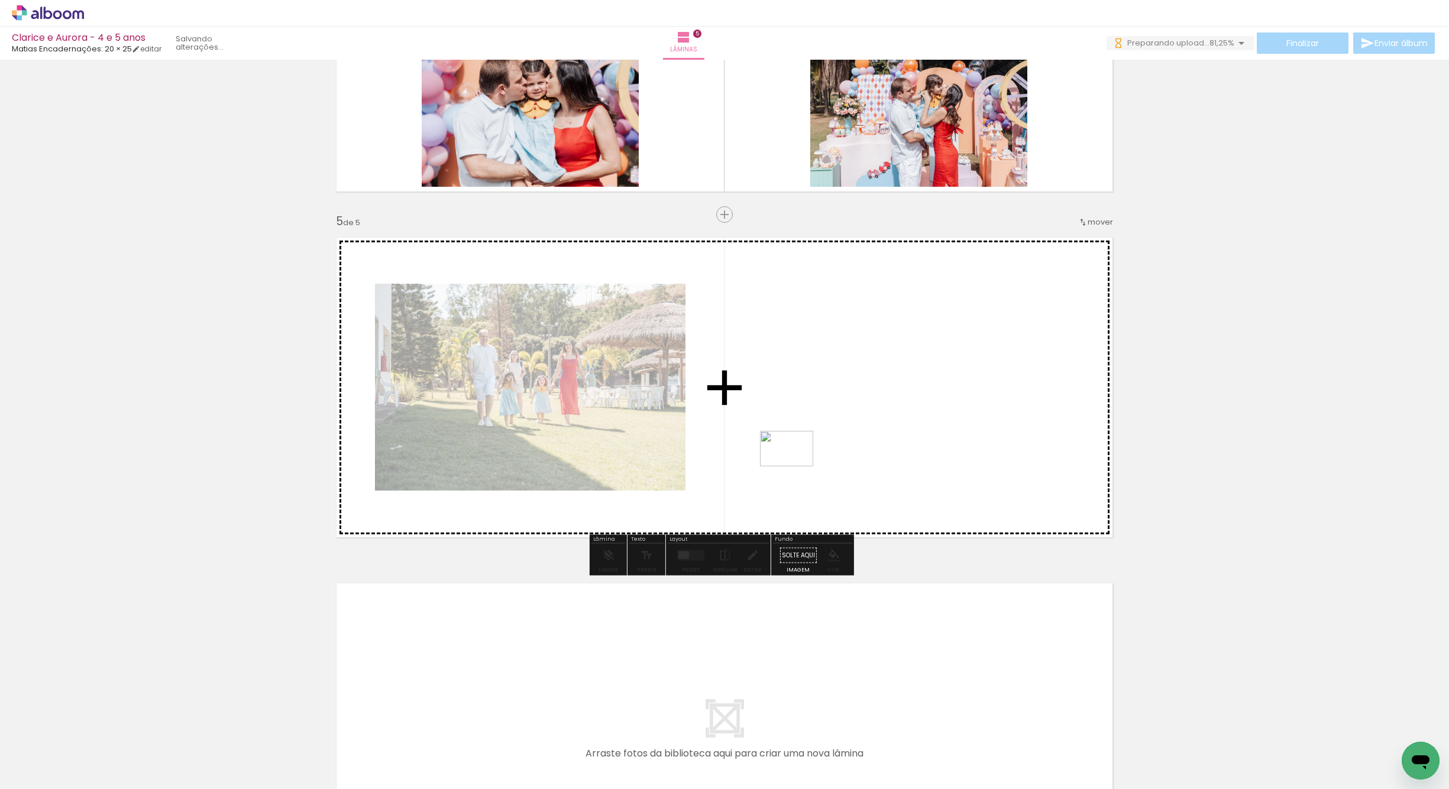
drag, startPoint x: 124, startPoint y: 759, endPoint x: 793, endPoint y: 465, distance: 730.3
click at [793, 465] on quentale-workspace at bounding box center [724, 394] width 1449 height 789
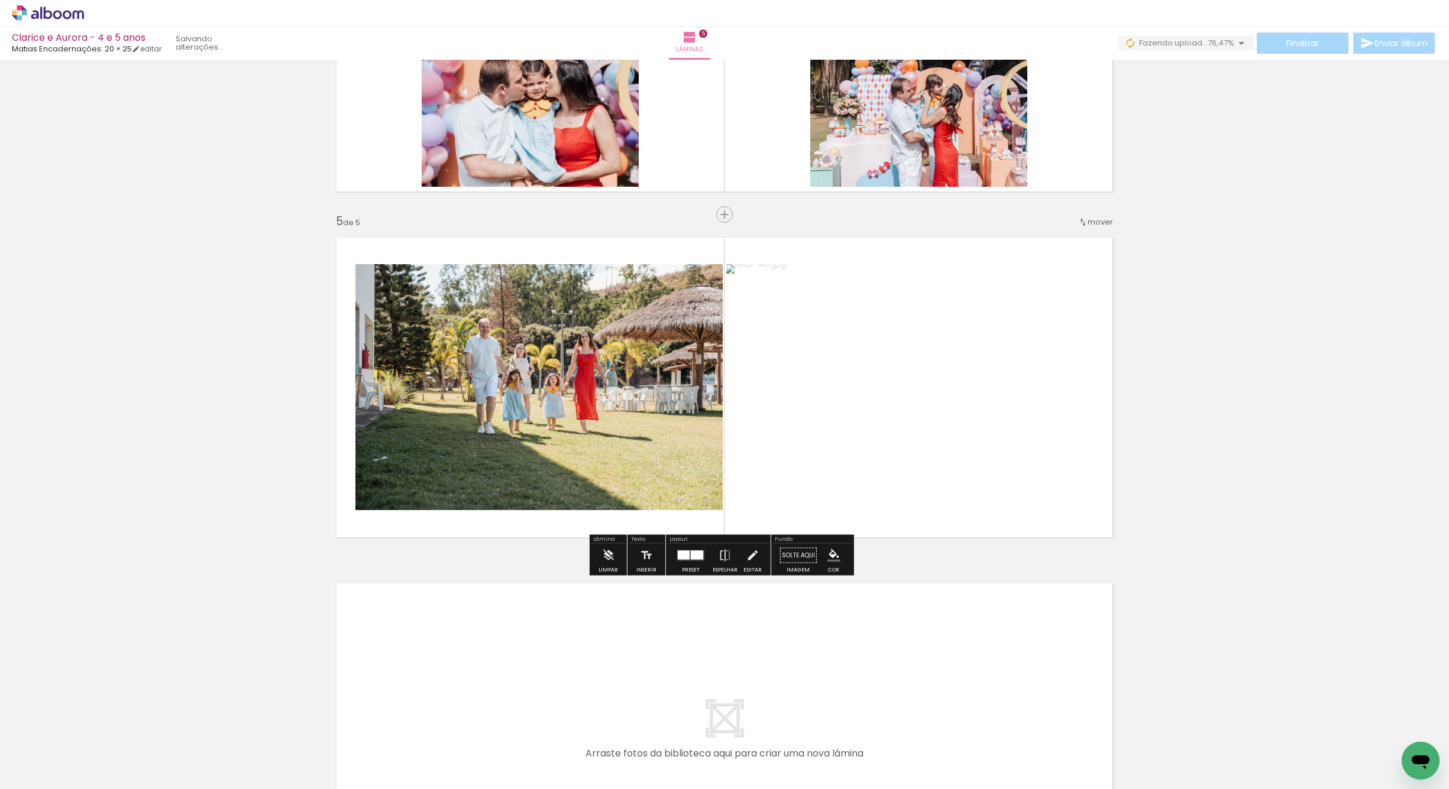
scroll to position [0, 0]
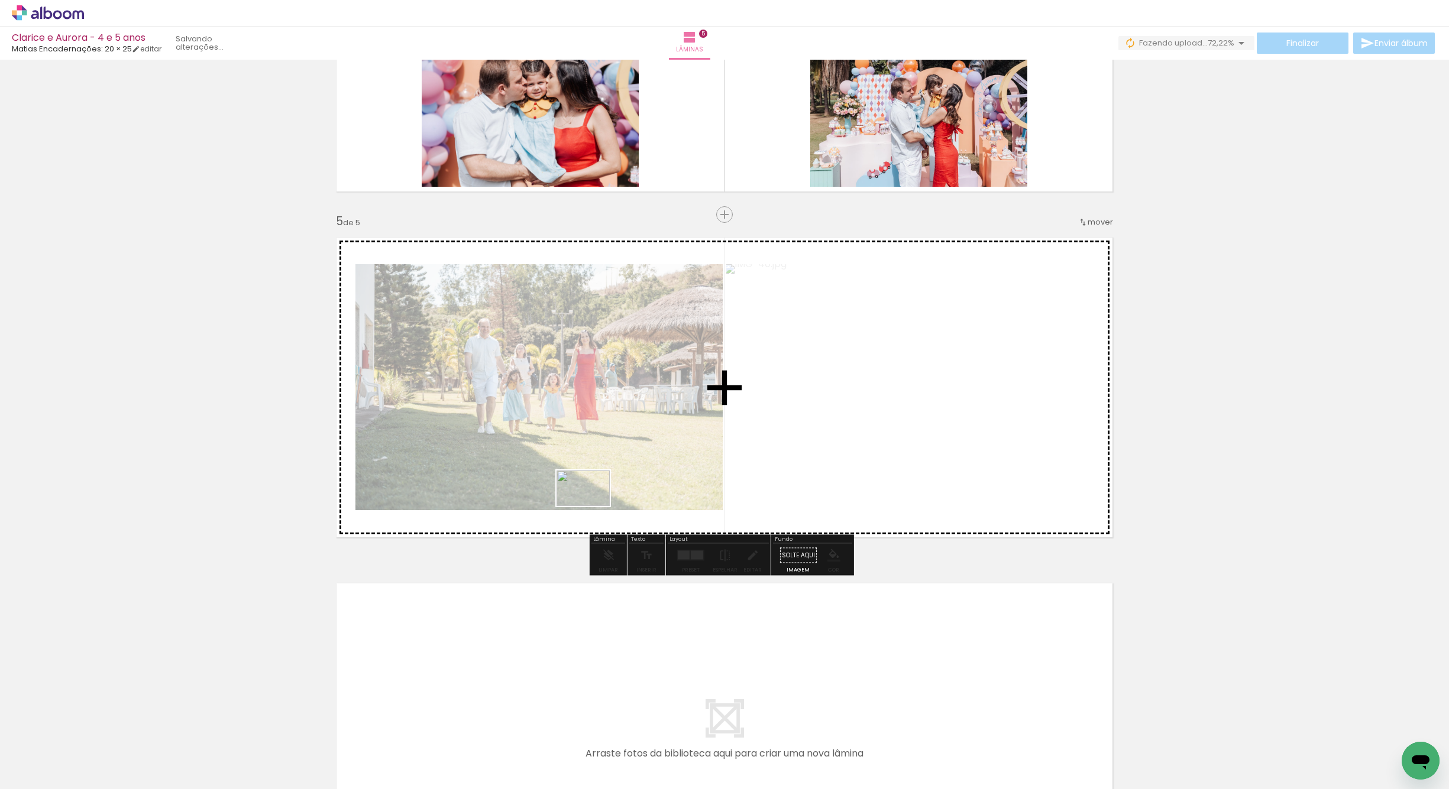
drag, startPoint x: 174, startPoint y: 714, endPoint x: 587, endPoint y: 506, distance: 461.8
click at [587, 506] on quentale-workspace at bounding box center [724, 394] width 1449 height 789
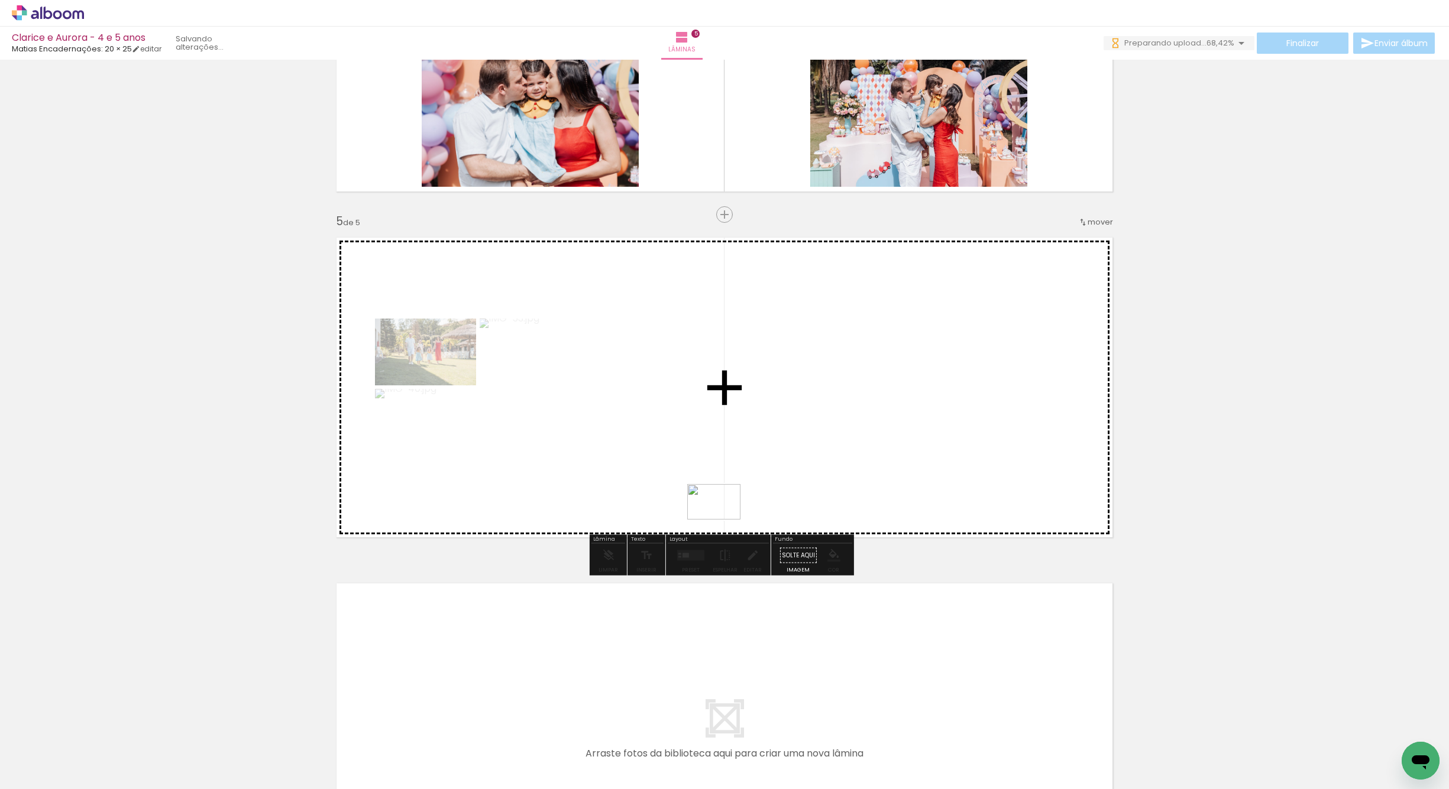
drag, startPoint x: 143, startPoint y: 759, endPoint x: 804, endPoint y: 468, distance: 723.1
click at [804, 468] on quentale-workspace at bounding box center [724, 394] width 1449 height 789
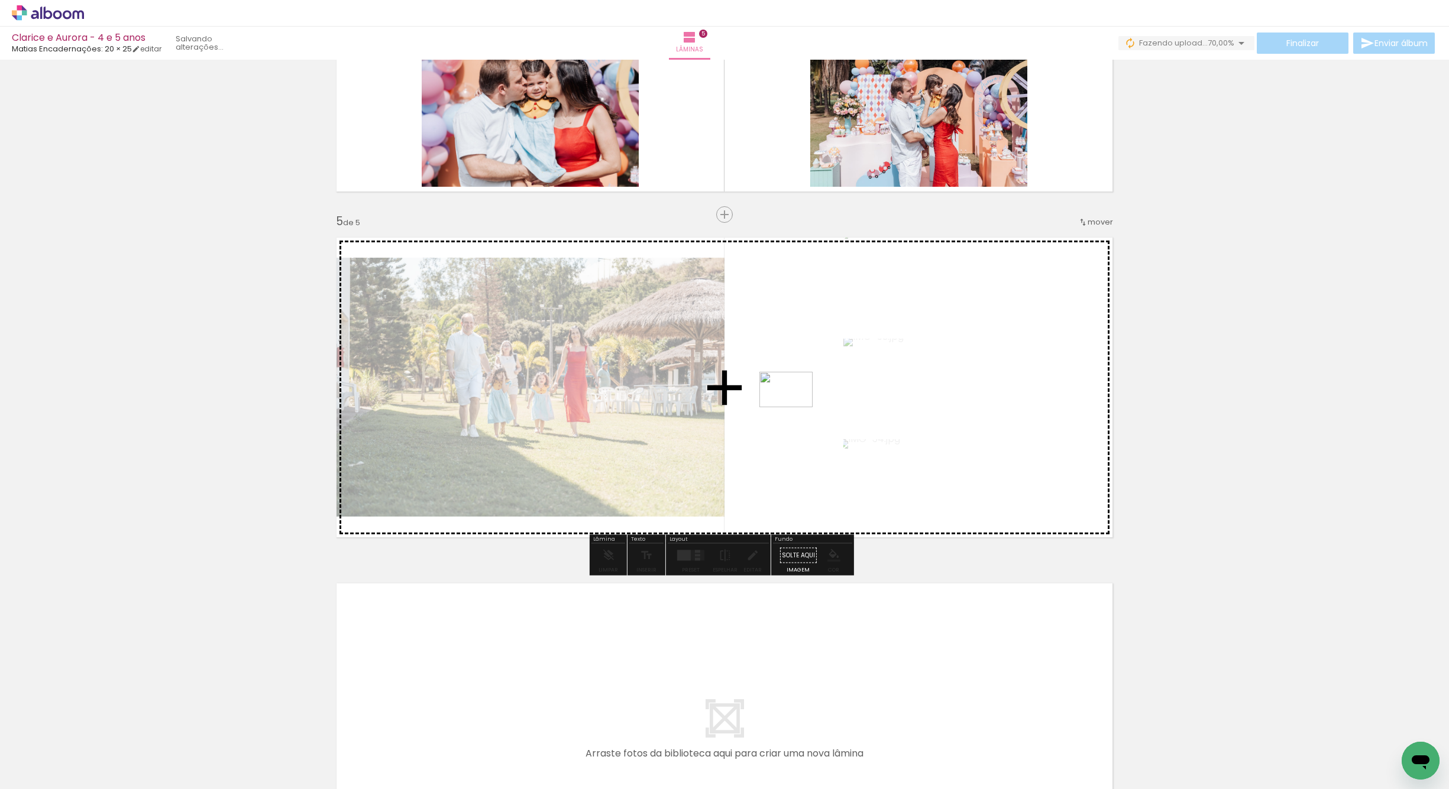
drag, startPoint x: 195, startPoint y: 690, endPoint x: 816, endPoint y: 394, distance: 688.0
click at [816, 394] on quentale-workspace at bounding box center [724, 394] width 1449 height 789
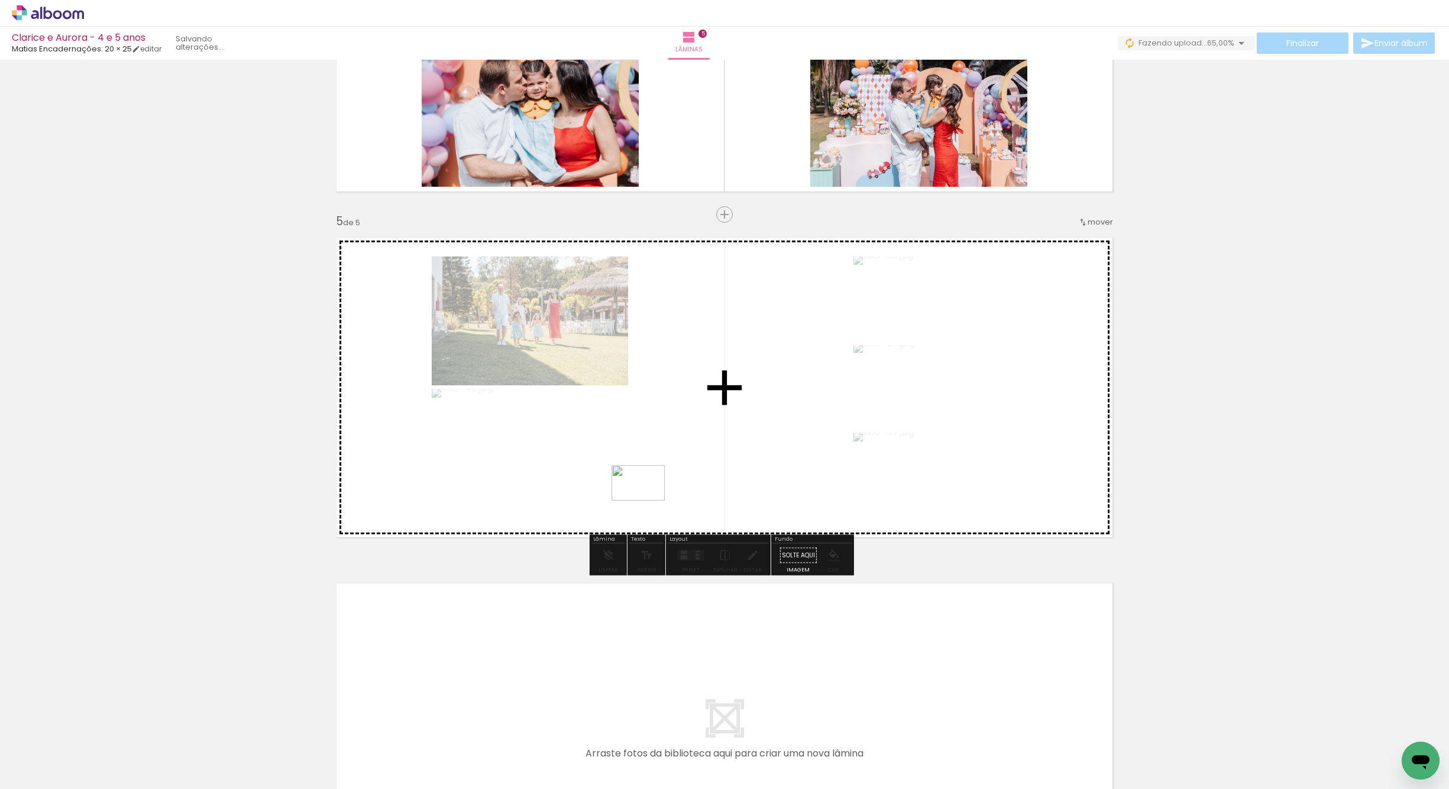
drag, startPoint x: 153, startPoint y: 755, endPoint x: 745, endPoint y: 442, distance: 669.2
click at [745, 442] on quentale-workspace at bounding box center [724, 394] width 1449 height 789
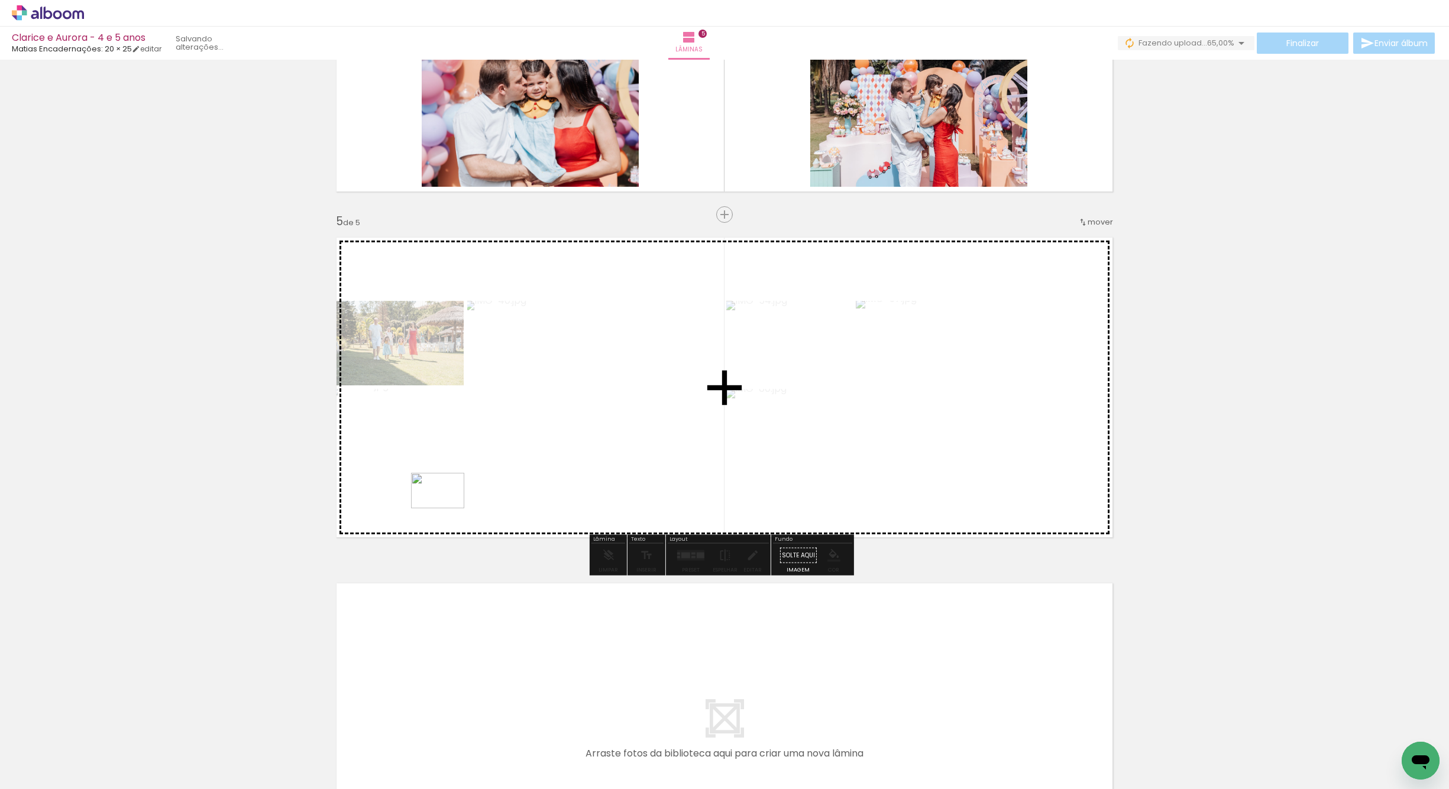
drag, startPoint x: 128, startPoint y: 765, endPoint x: 472, endPoint y: 509, distance: 428.6
click at [472, 509] on quentale-workspace at bounding box center [724, 394] width 1449 height 789
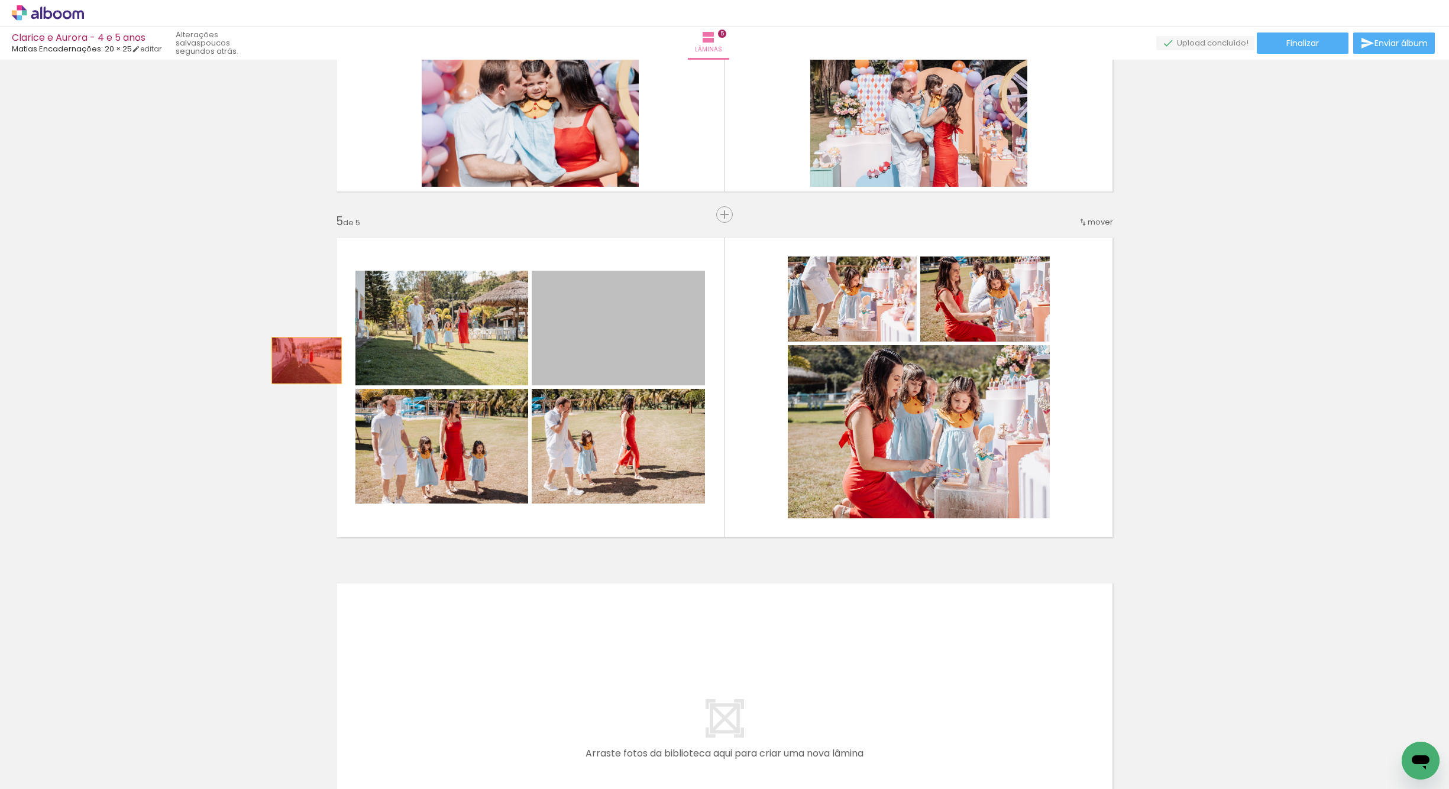
drag, startPoint x: 654, startPoint y: 336, endPoint x: 223, endPoint y: 357, distance: 431.6
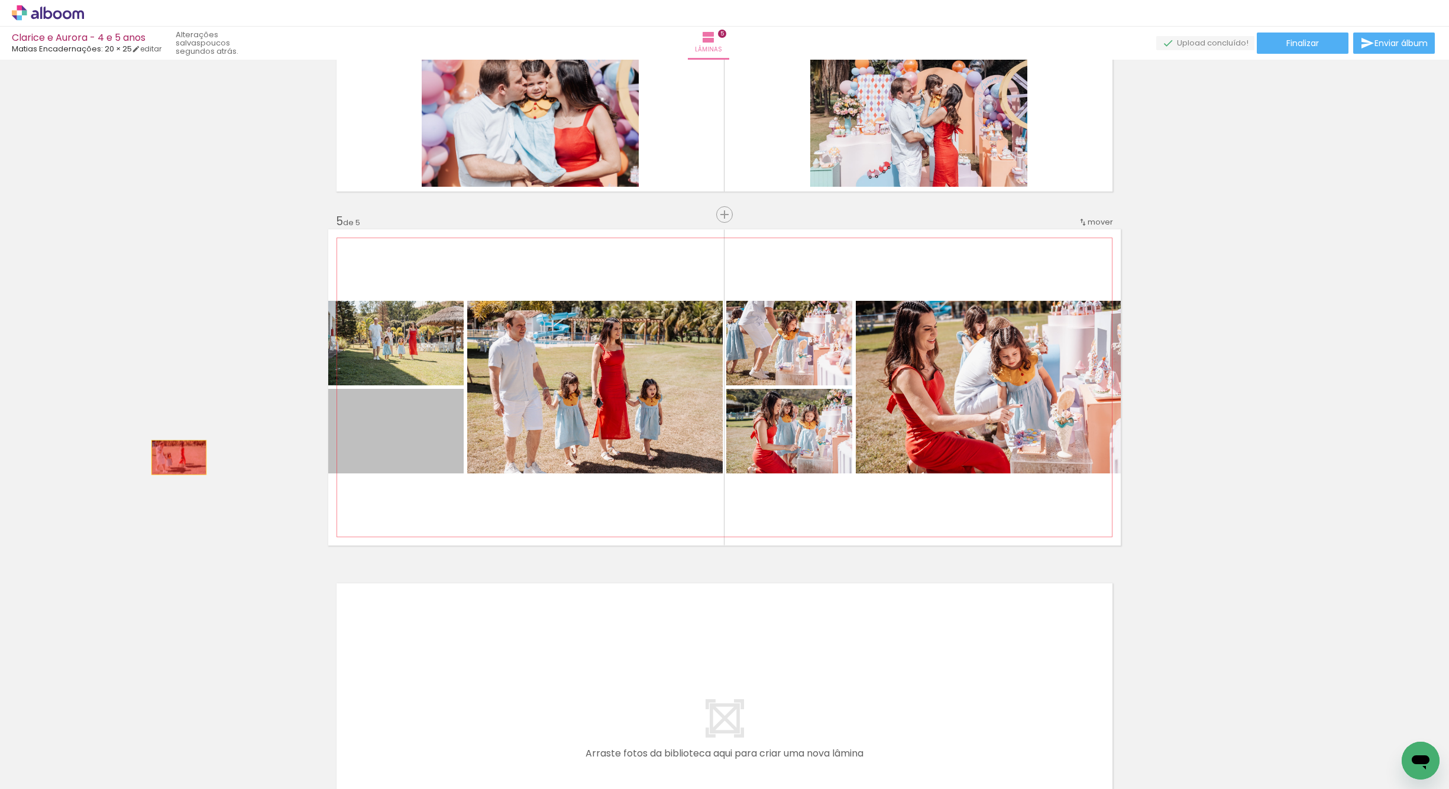
drag, startPoint x: 186, startPoint y: 458, endPoint x: 159, endPoint y: 460, distance: 27.3
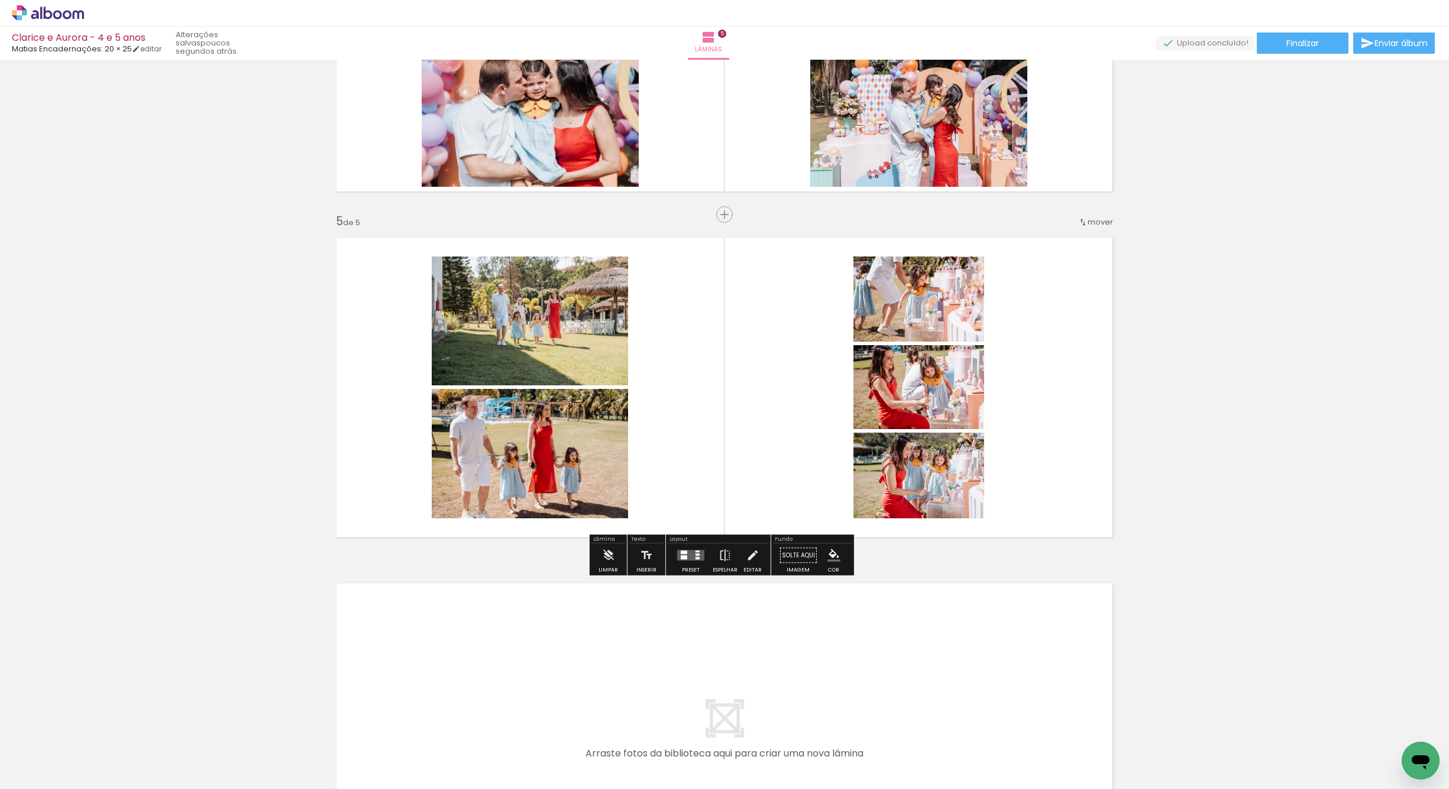
click at [679, 562] on div at bounding box center [691, 556] width 32 height 24
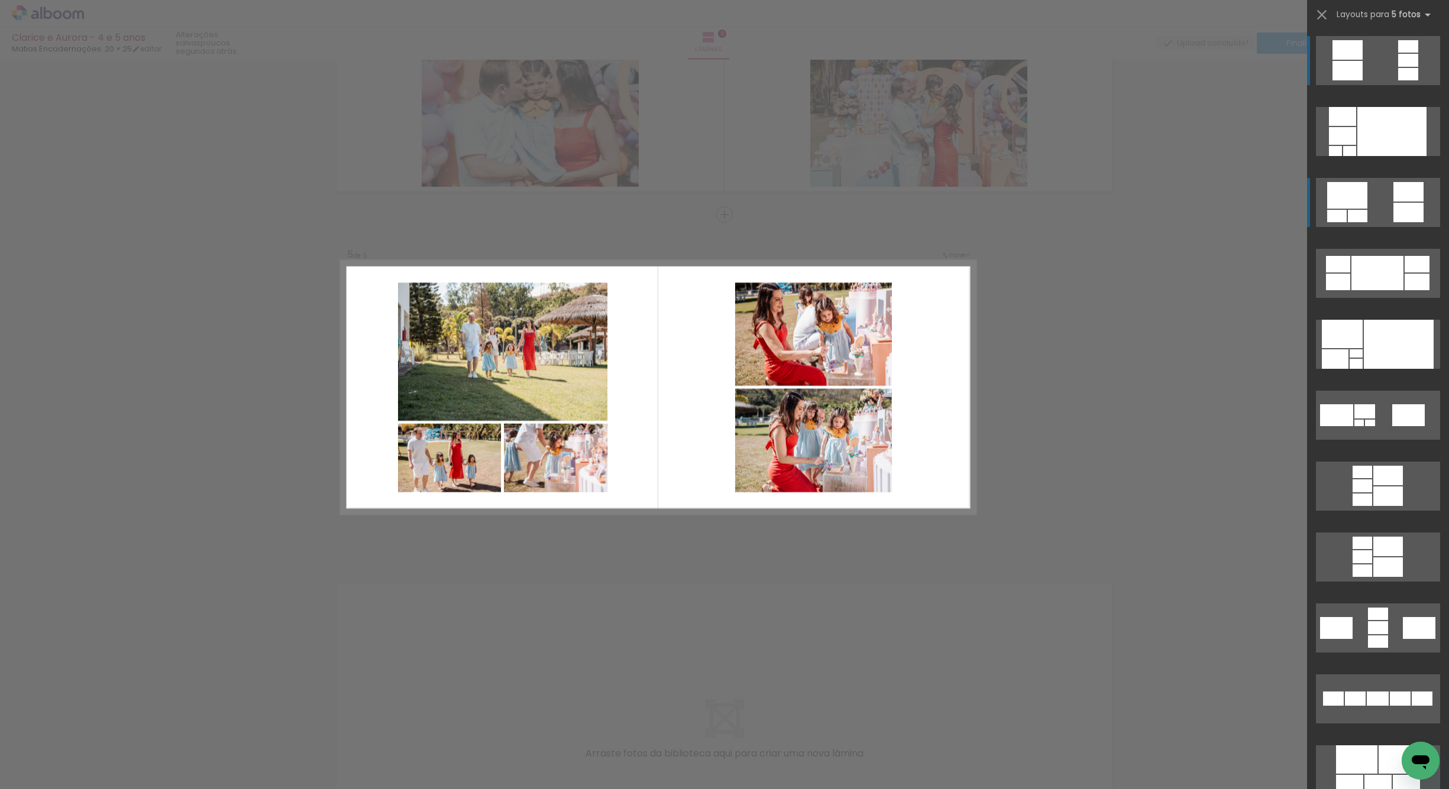
click at [1338, 126] on div at bounding box center [1342, 116] width 27 height 19
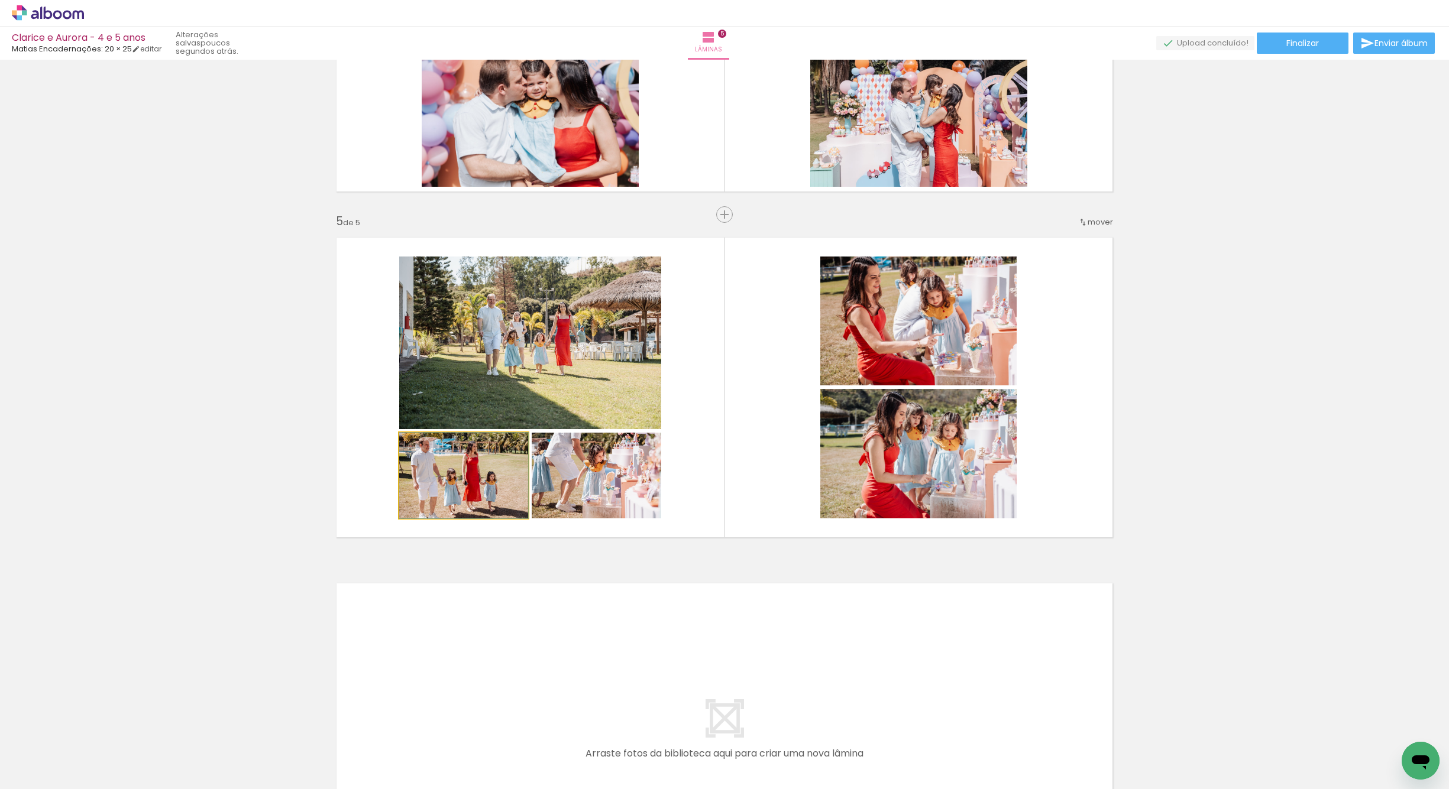
drag, startPoint x: 493, startPoint y: 487, endPoint x: 499, endPoint y: 465, distance: 22.1
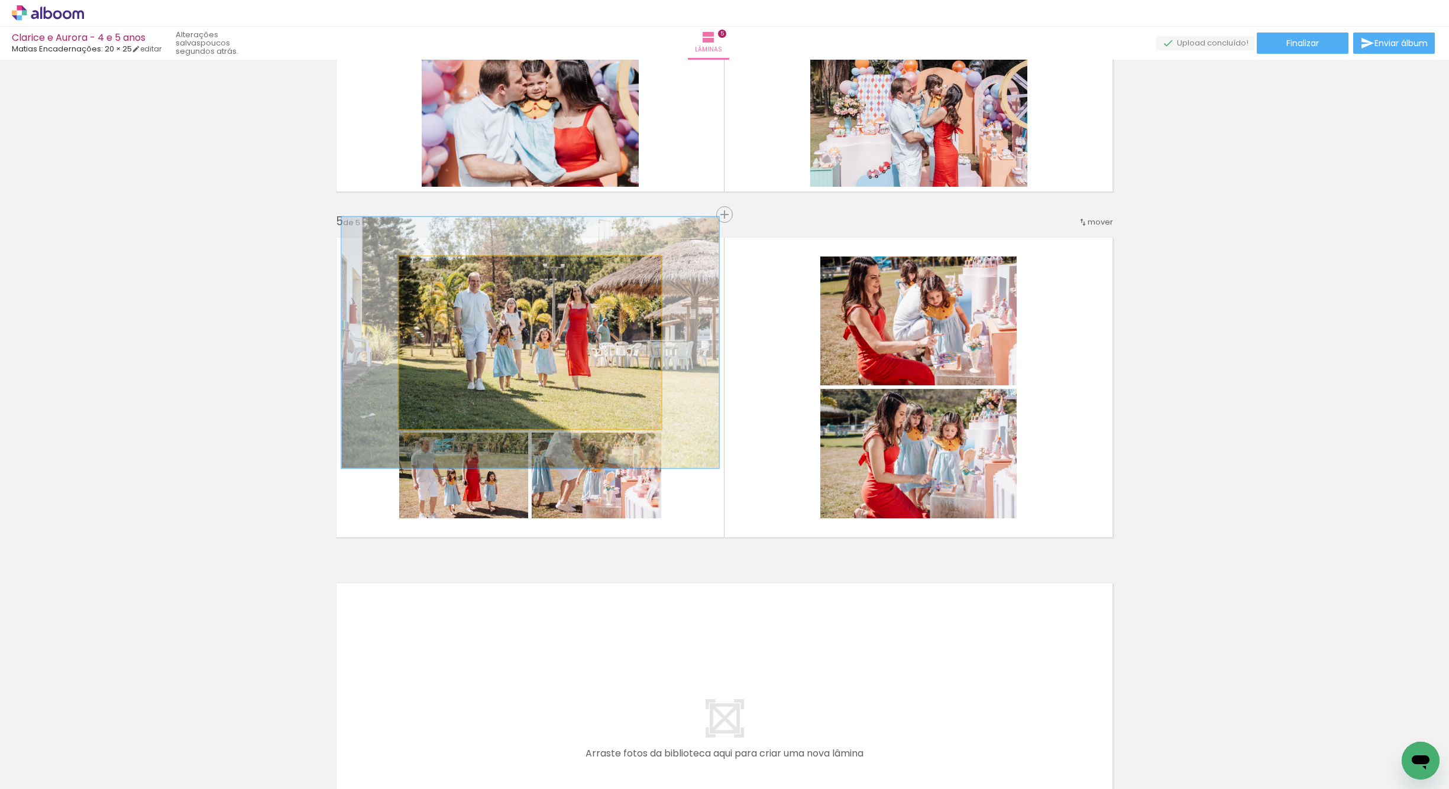
drag, startPoint x: 427, startPoint y: 277, endPoint x: 441, endPoint y: 280, distance: 13.9
type paper-slider "144"
click at [441, 280] on quentale-photo at bounding box center [530, 343] width 262 height 173
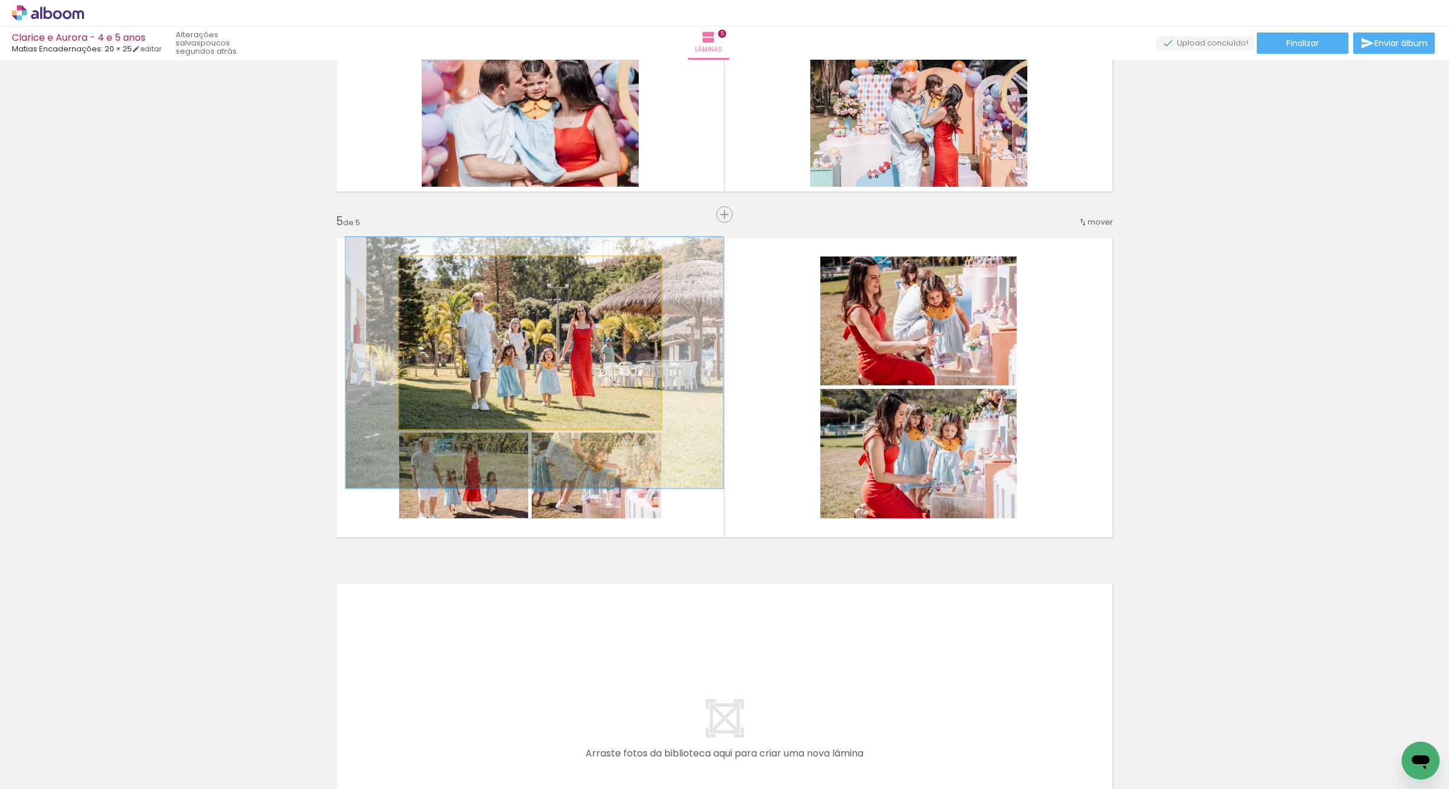
drag, startPoint x: 535, startPoint y: 362, endPoint x: 538, endPoint y: 380, distance: 18.7
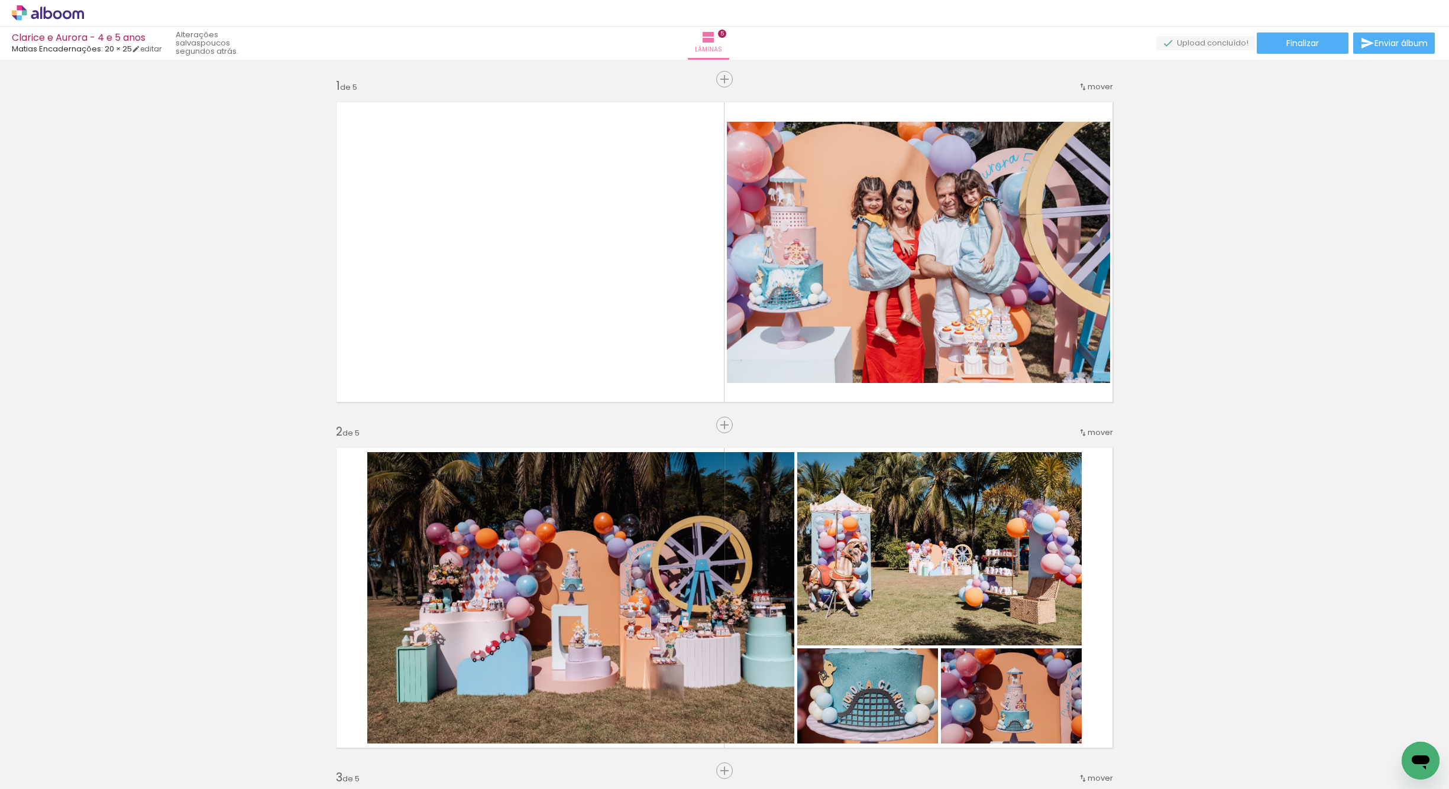
scroll to position [1248, 0]
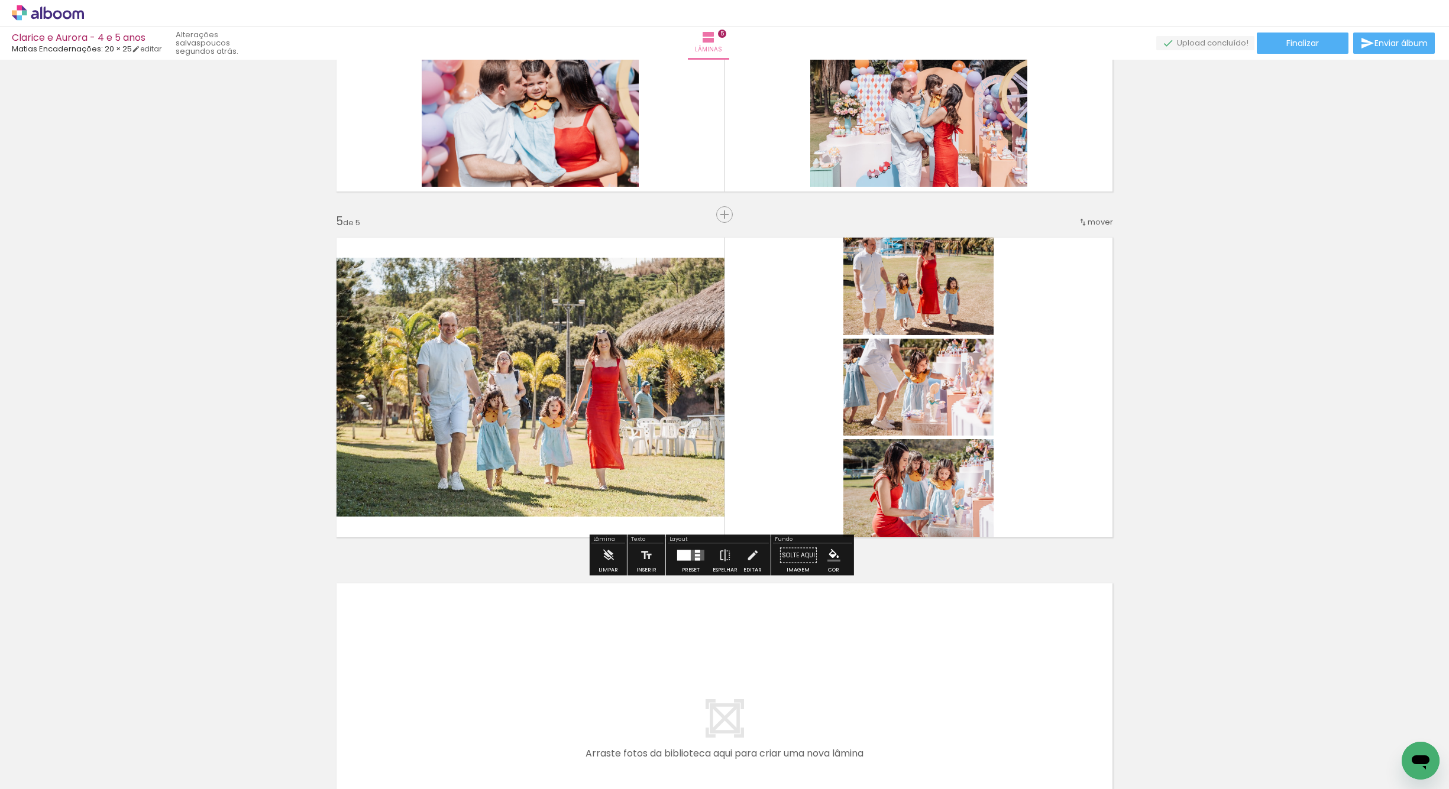
click at [684, 555] on div at bounding box center [684, 556] width 14 height 11
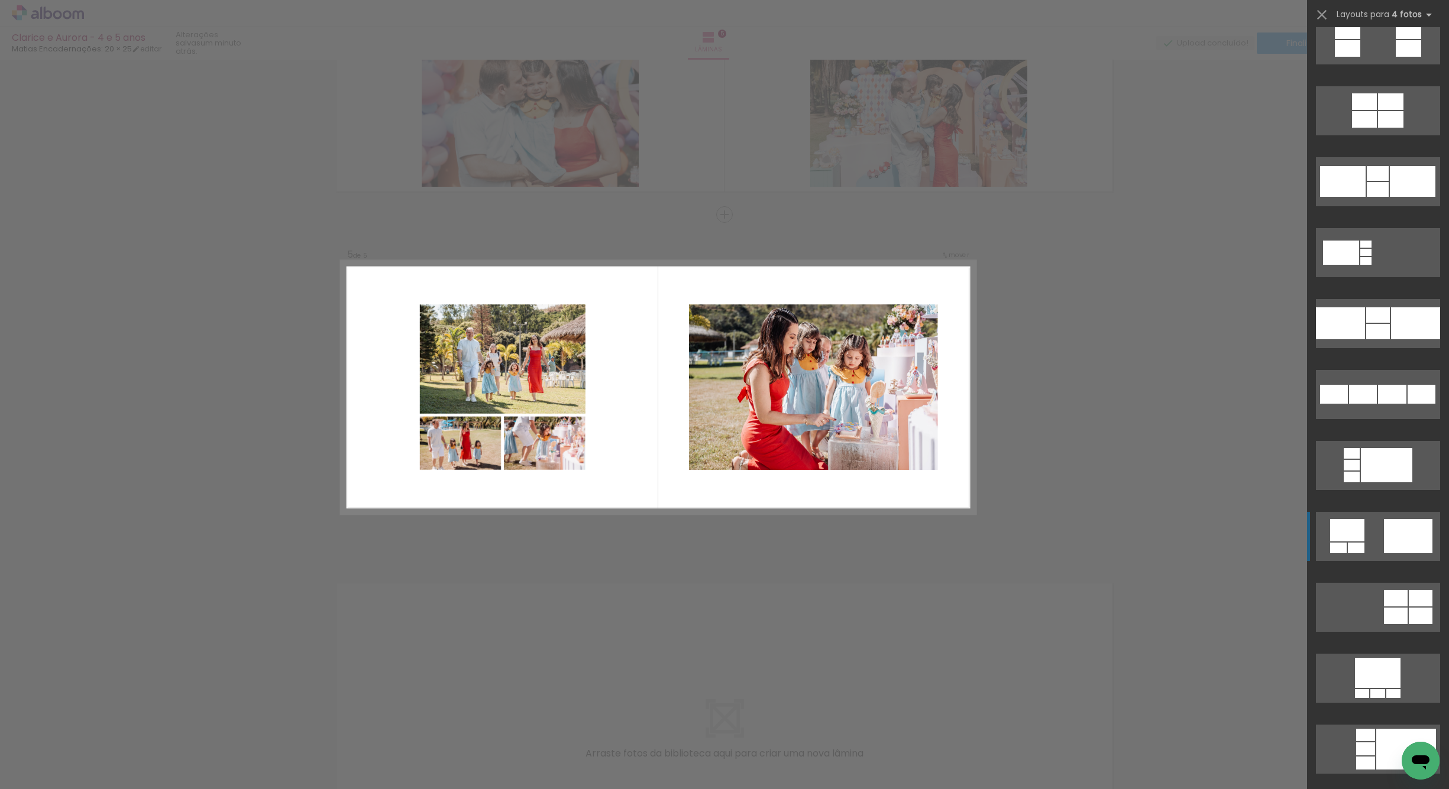
scroll to position [1442, 0]
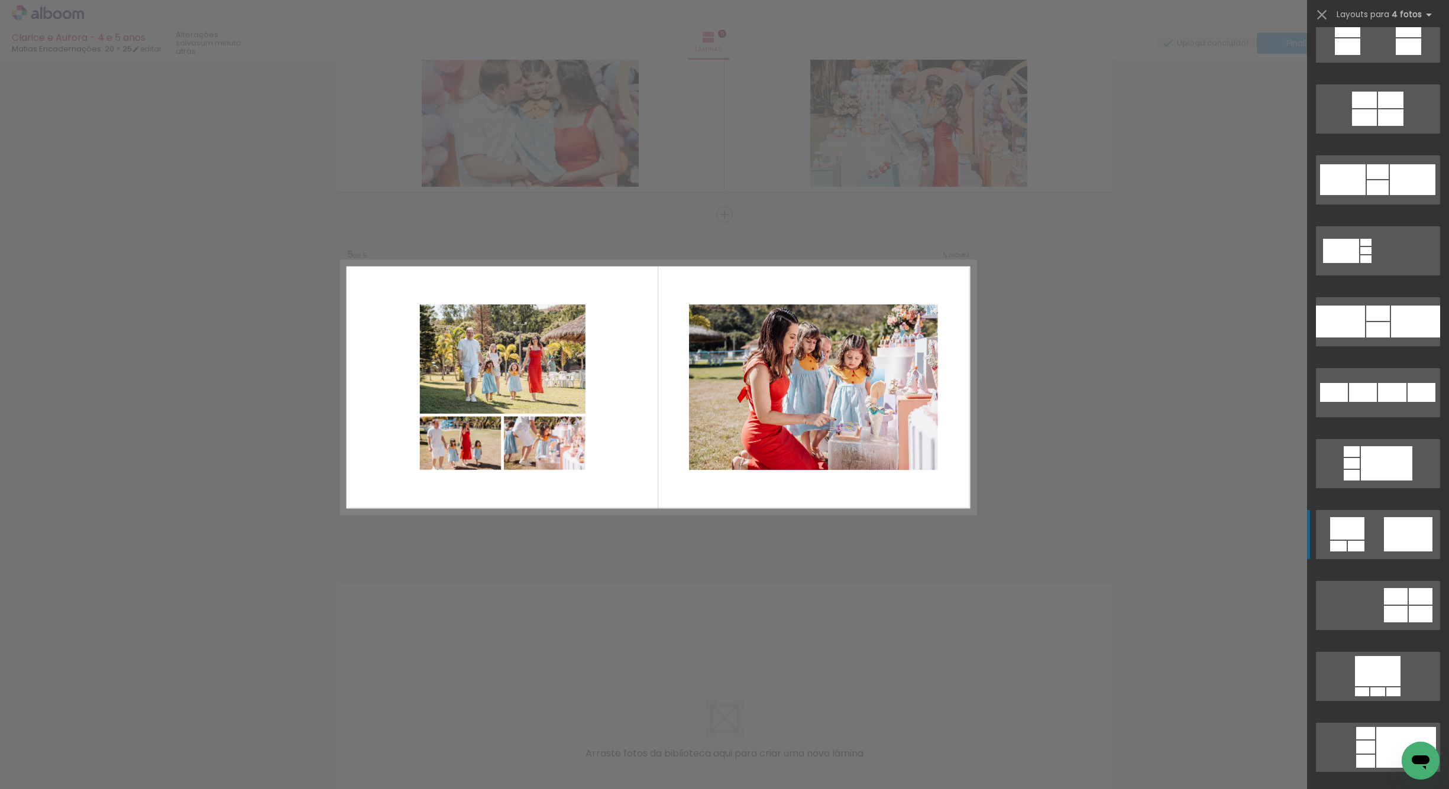
click at [1409, 606] on div at bounding box center [1421, 614] width 24 height 17
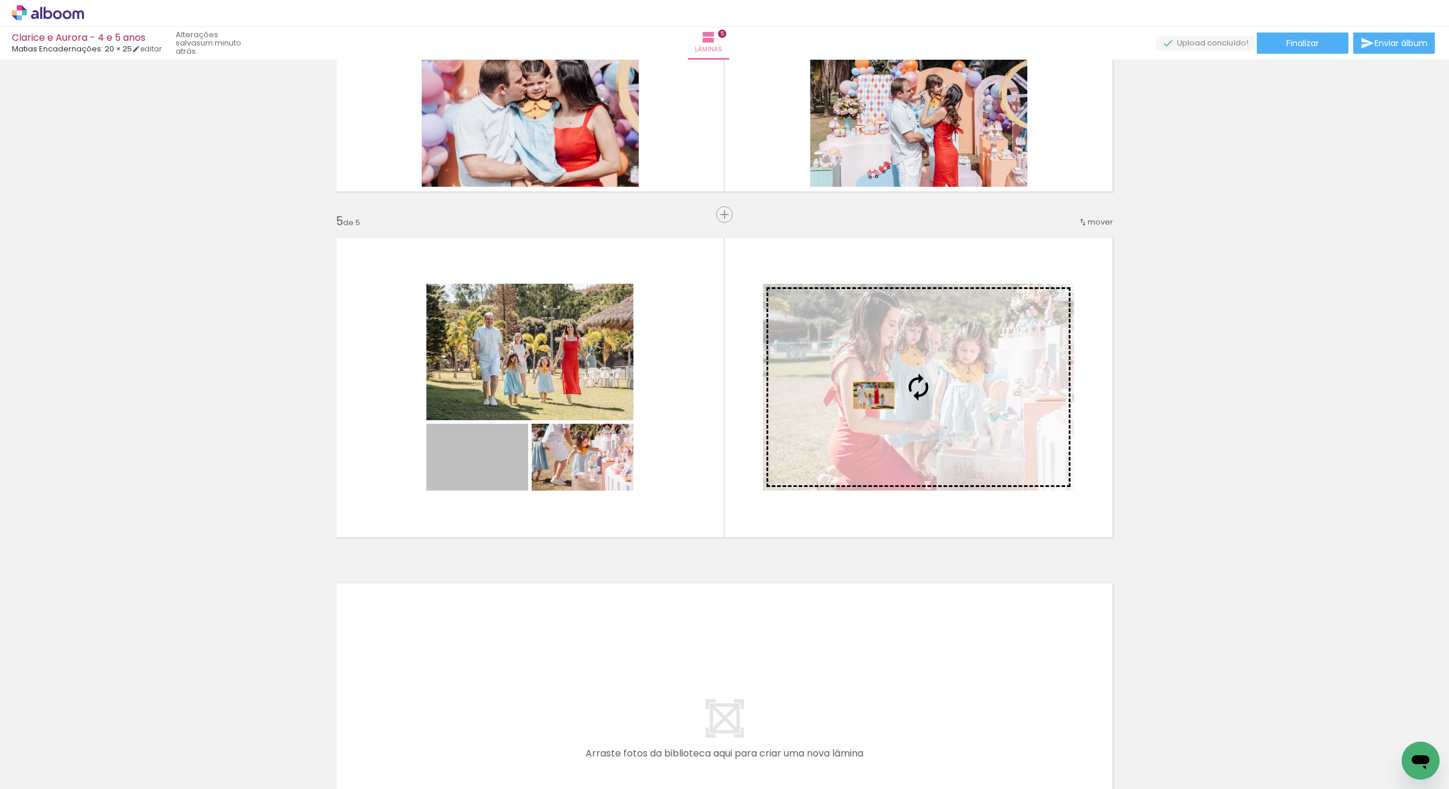
drag, startPoint x: 498, startPoint y: 480, endPoint x: 867, endPoint y: 395, distance: 378.6
click at [0, 0] on slot at bounding box center [0, 0] width 0 height 0
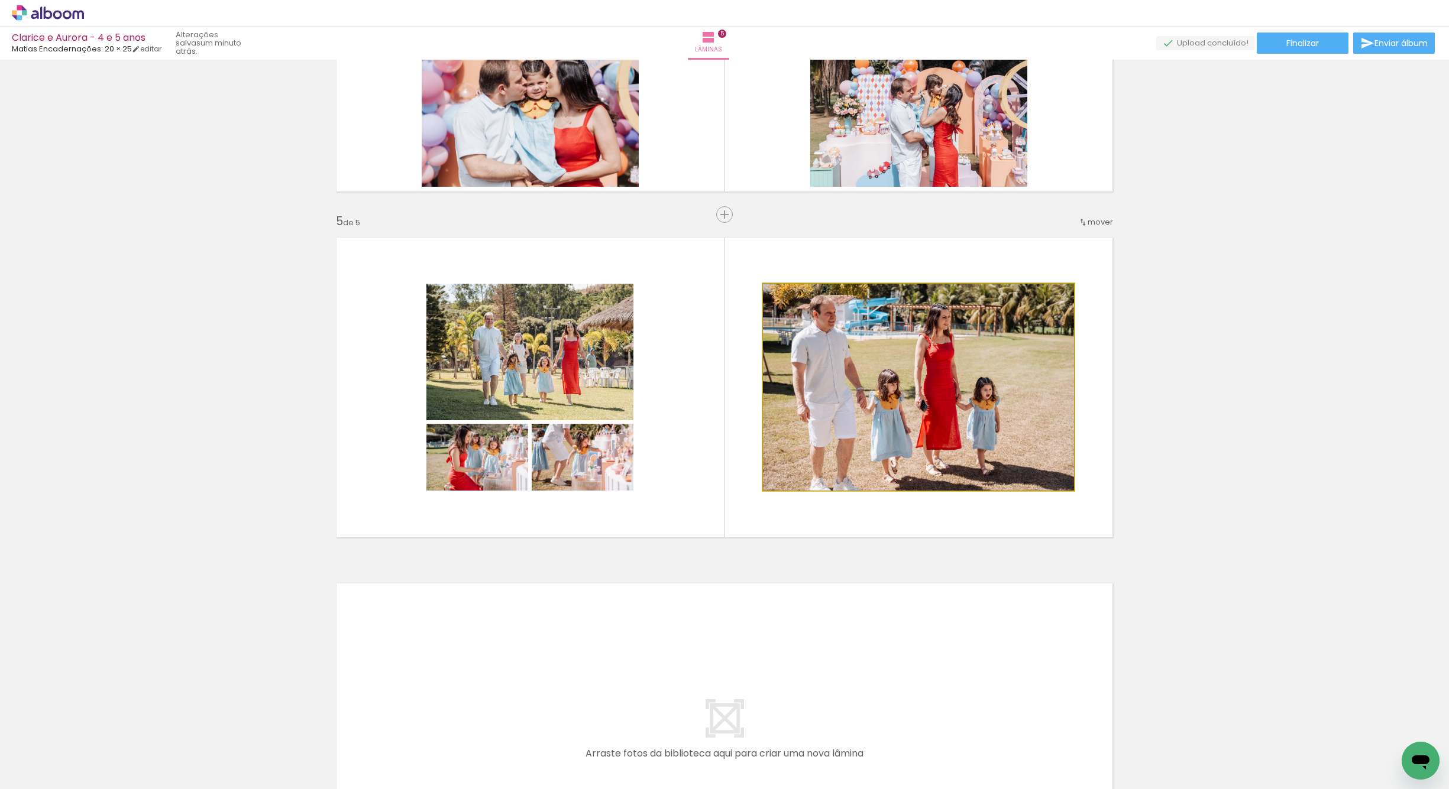
drag, startPoint x: 881, startPoint y: 415, endPoint x: 907, endPoint y: 394, distance: 32.4
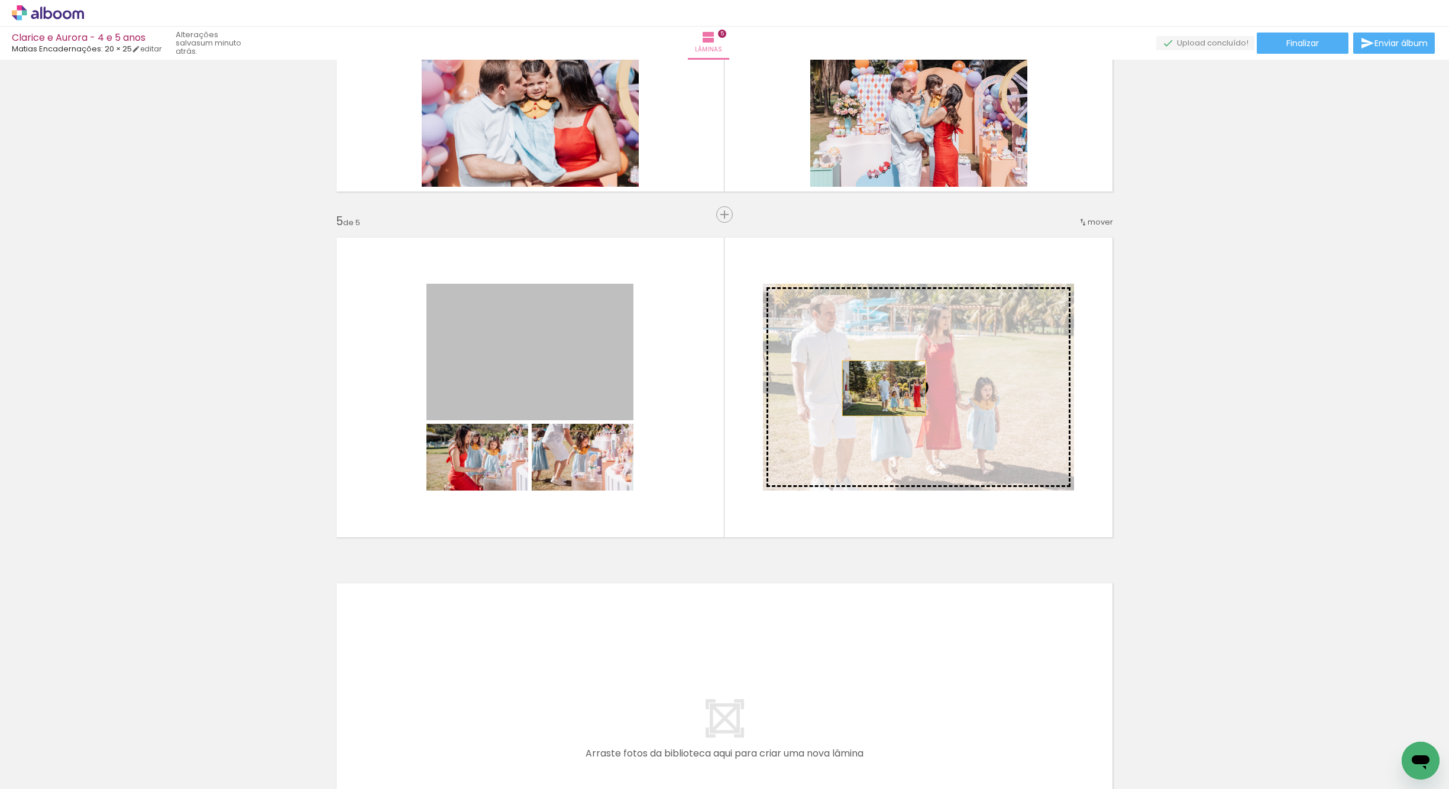
drag, startPoint x: 568, startPoint y: 375, endPoint x: 843, endPoint y: 440, distance: 283.1
click at [0, 0] on slot at bounding box center [0, 0] width 0 height 0
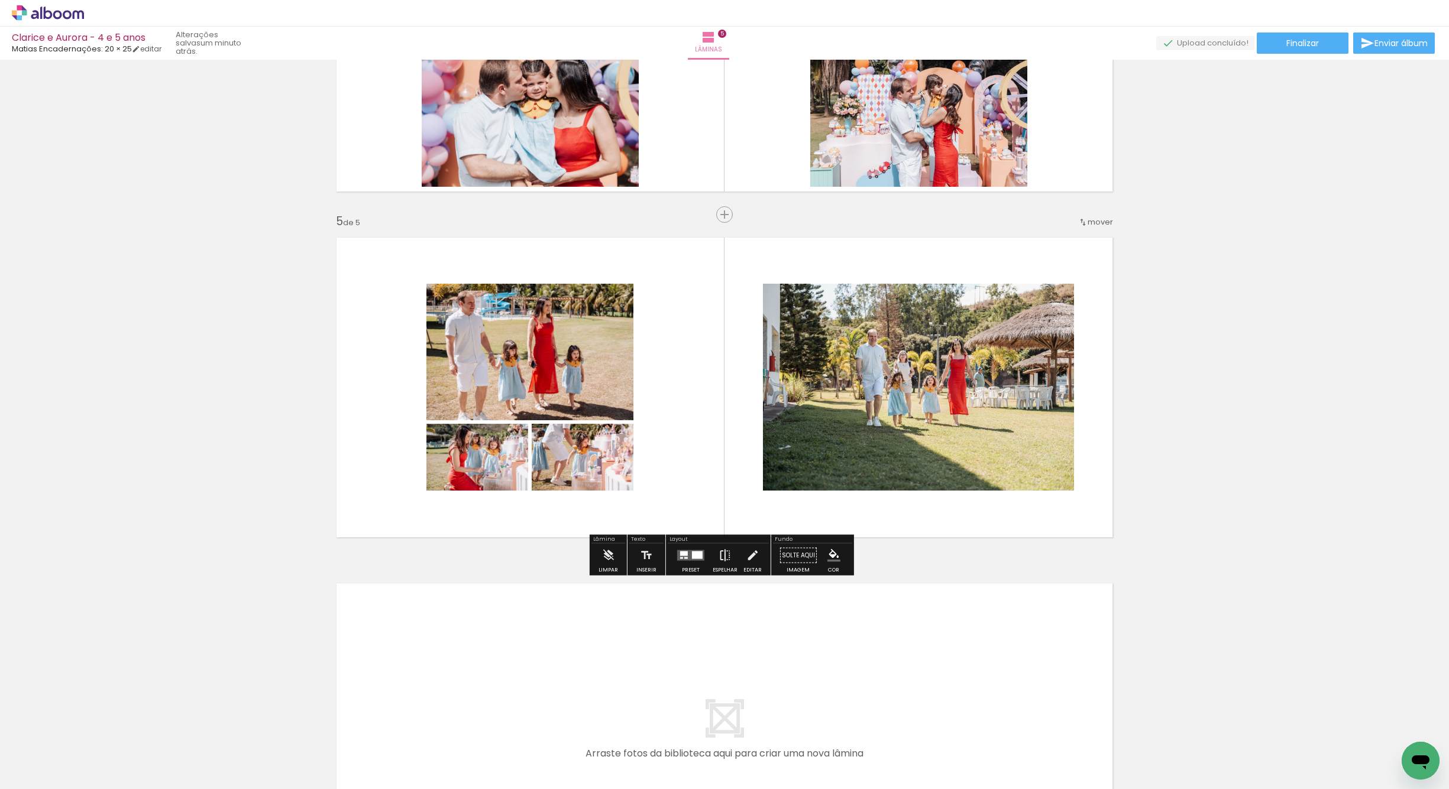
click at [711, 556] on paper-button "Espelhar" at bounding box center [725, 559] width 31 height 30
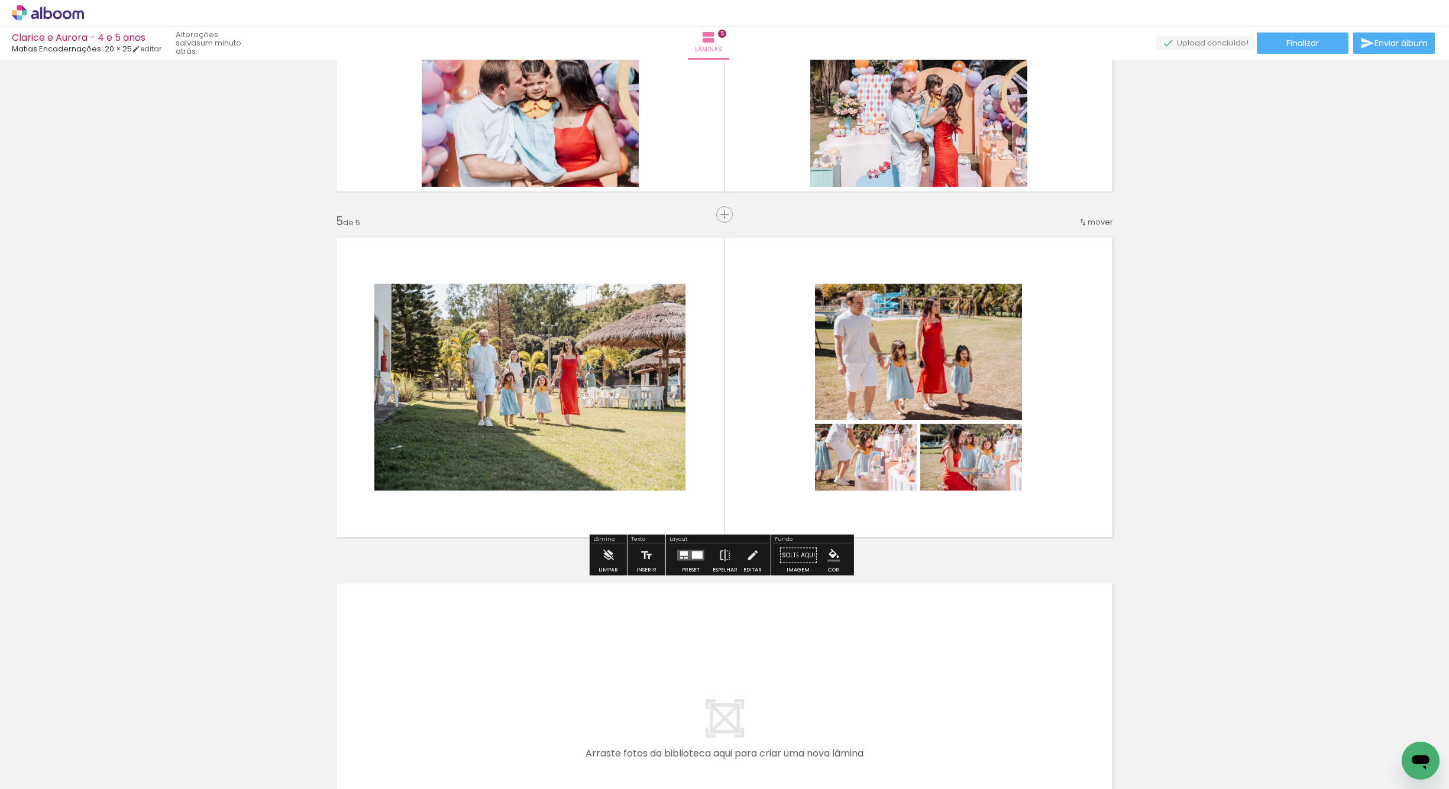
click at [557, 412] on quentale-photo at bounding box center [529, 387] width 311 height 207
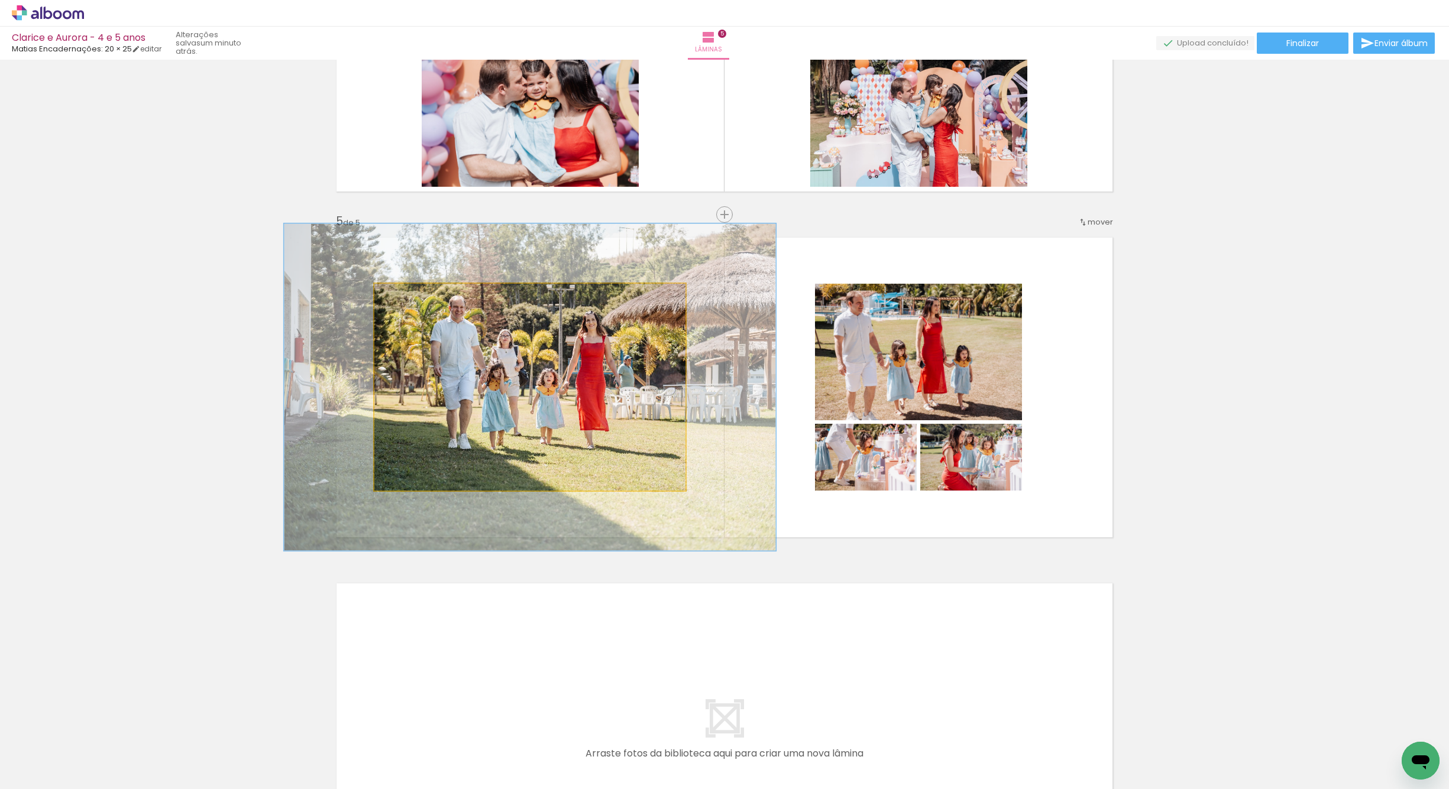
drag, startPoint x: 399, startPoint y: 296, endPoint x: 431, endPoint y: 294, distance: 32.0
type paper-slider "161"
click at [423, 299] on div at bounding box center [425, 296] width 11 height 11
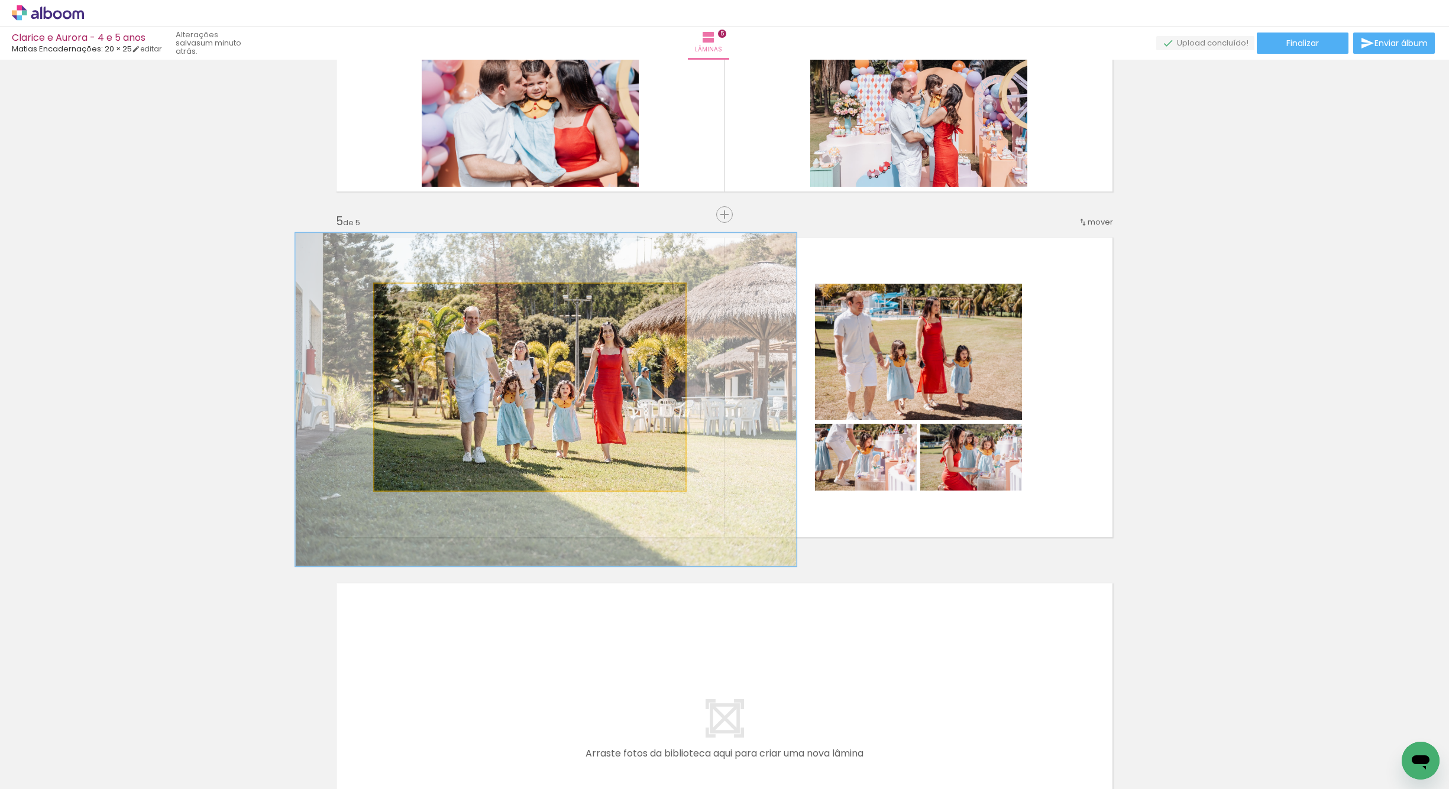
drag, startPoint x: 567, startPoint y: 407, endPoint x: 582, endPoint y: 427, distance: 24.8
click at [597, 438] on quentale-photo at bounding box center [529, 387] width 311 height 207
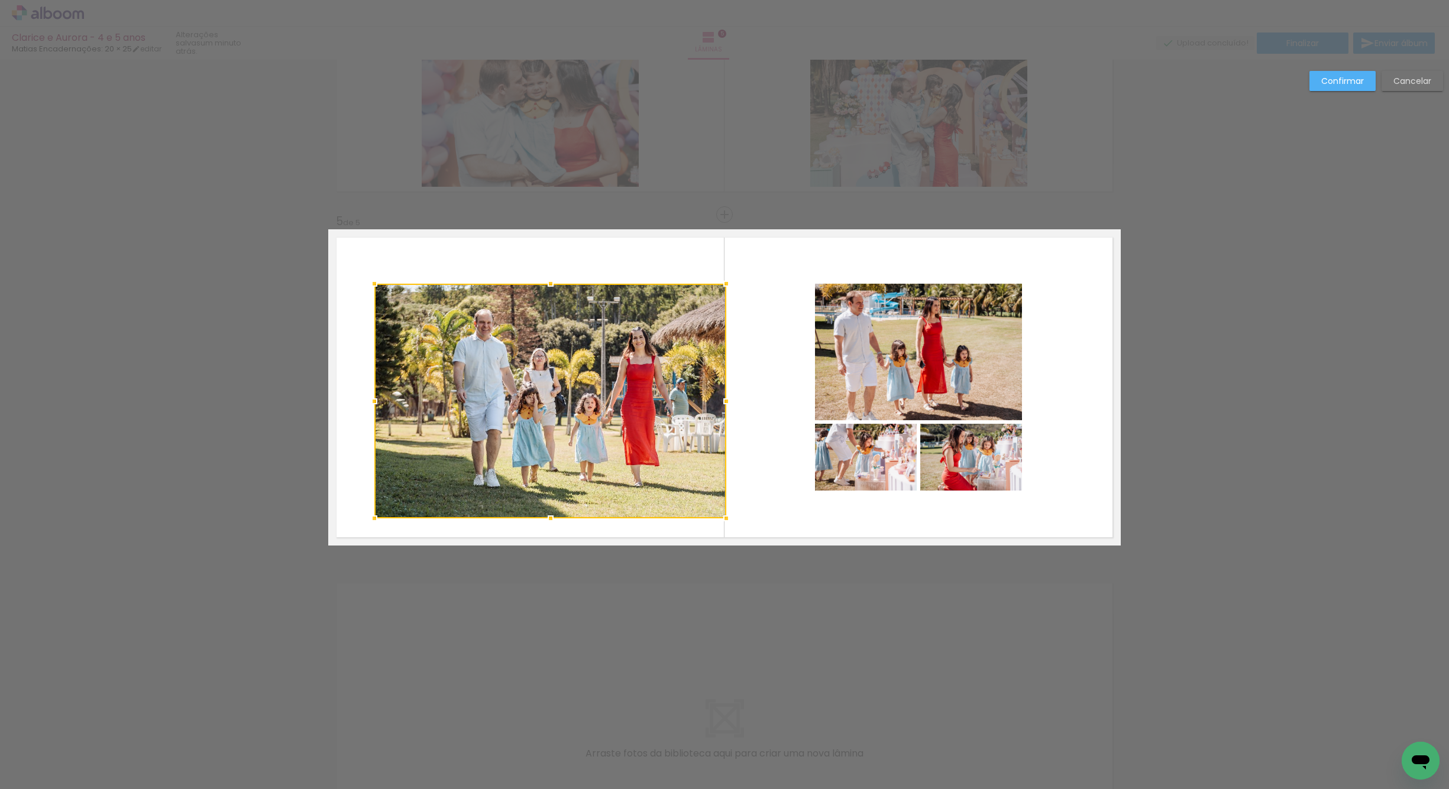
drag, startPoint x: 680, startPoint y: 491, endPoint x: 713, endPoint y: 516, distance: 40.9
click at [726, 525] on div at bounding box center [726, 519] width 24 height 24
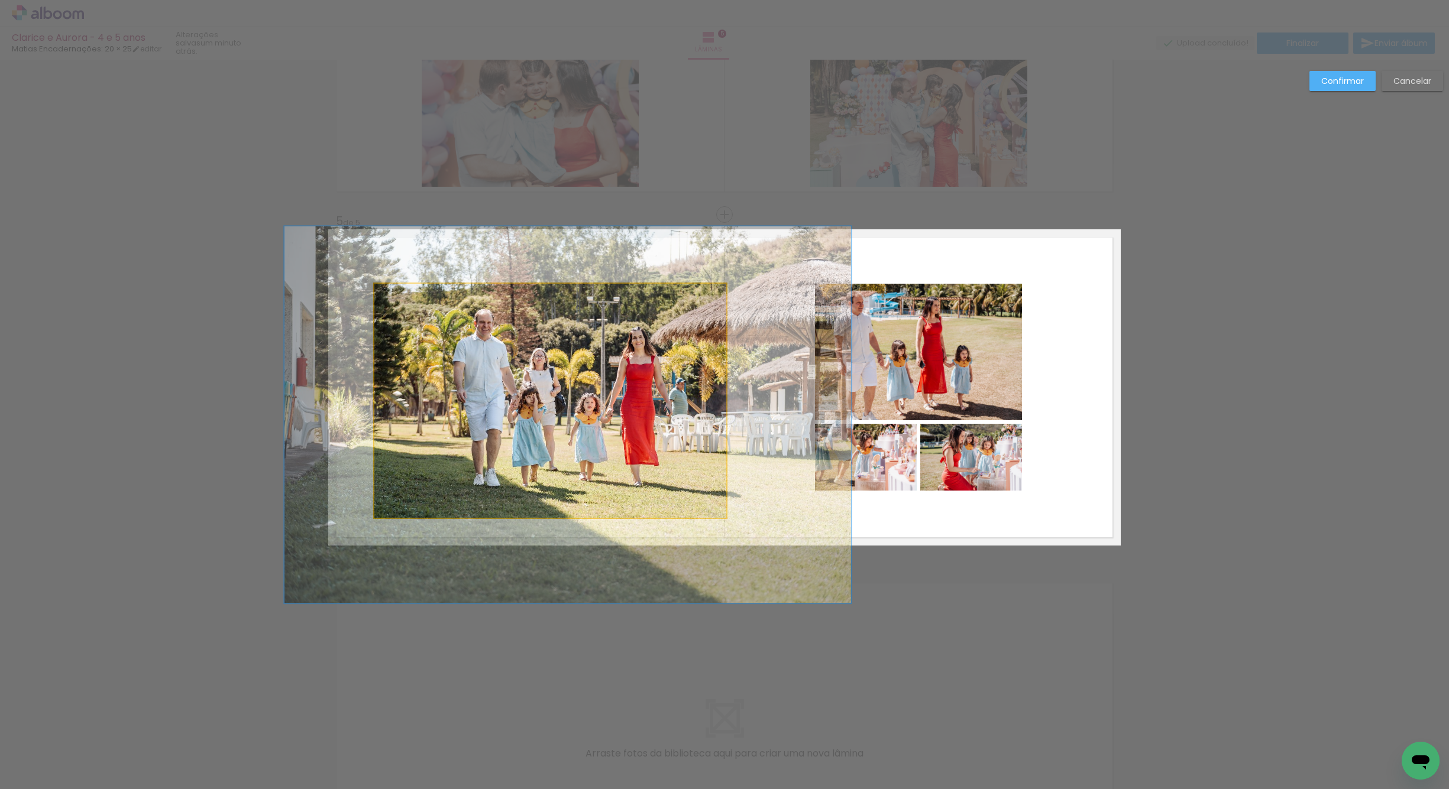
click at [565, 424] on quentale-photo at bounding box center [550, 401] width 352 height 234
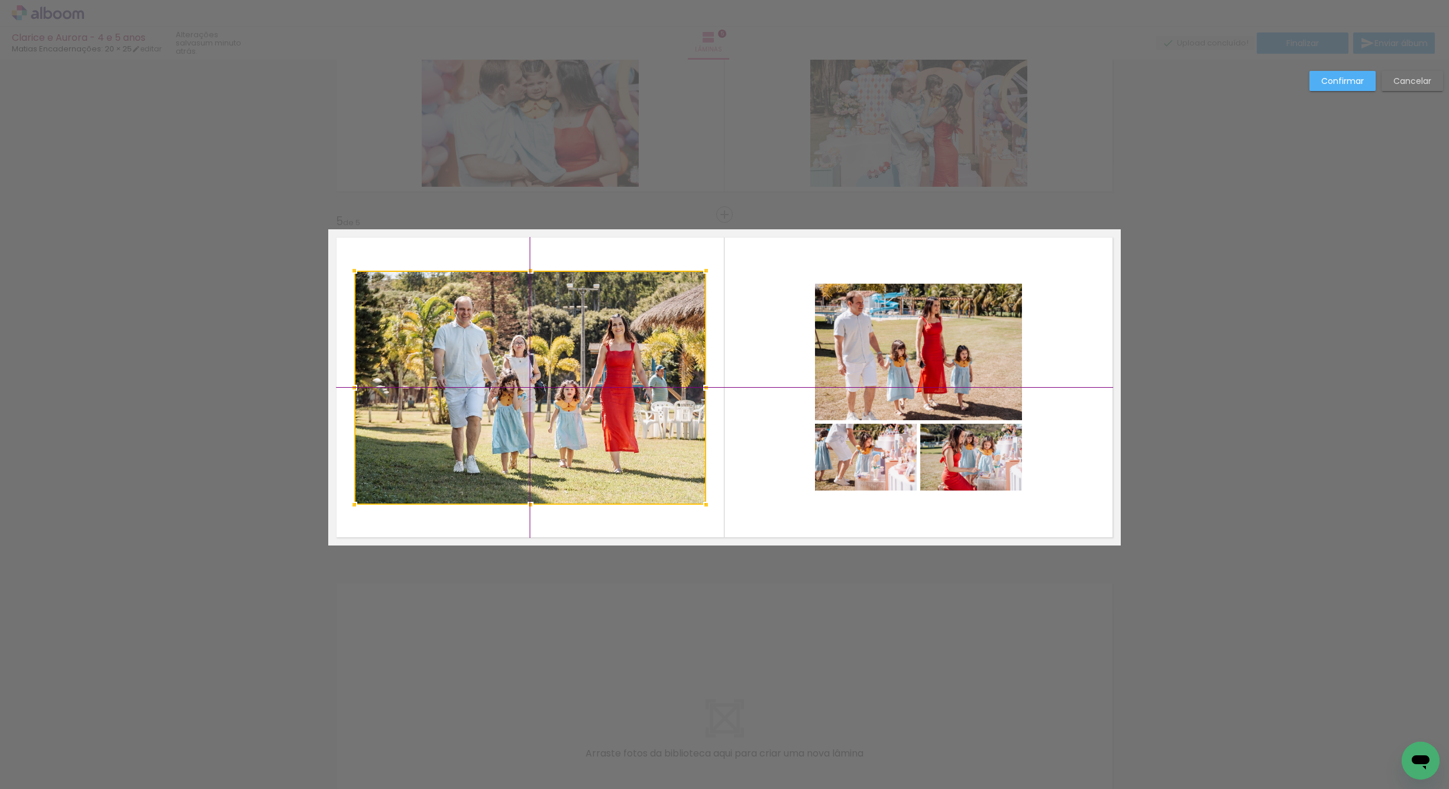
drag, startPoint x: 544, startPoint y: 395, endPoint x: 535, endPoint y: 389, distance: 10.7
click at [531, 386] on div at bounding box center [530, 388] width 352 height 234
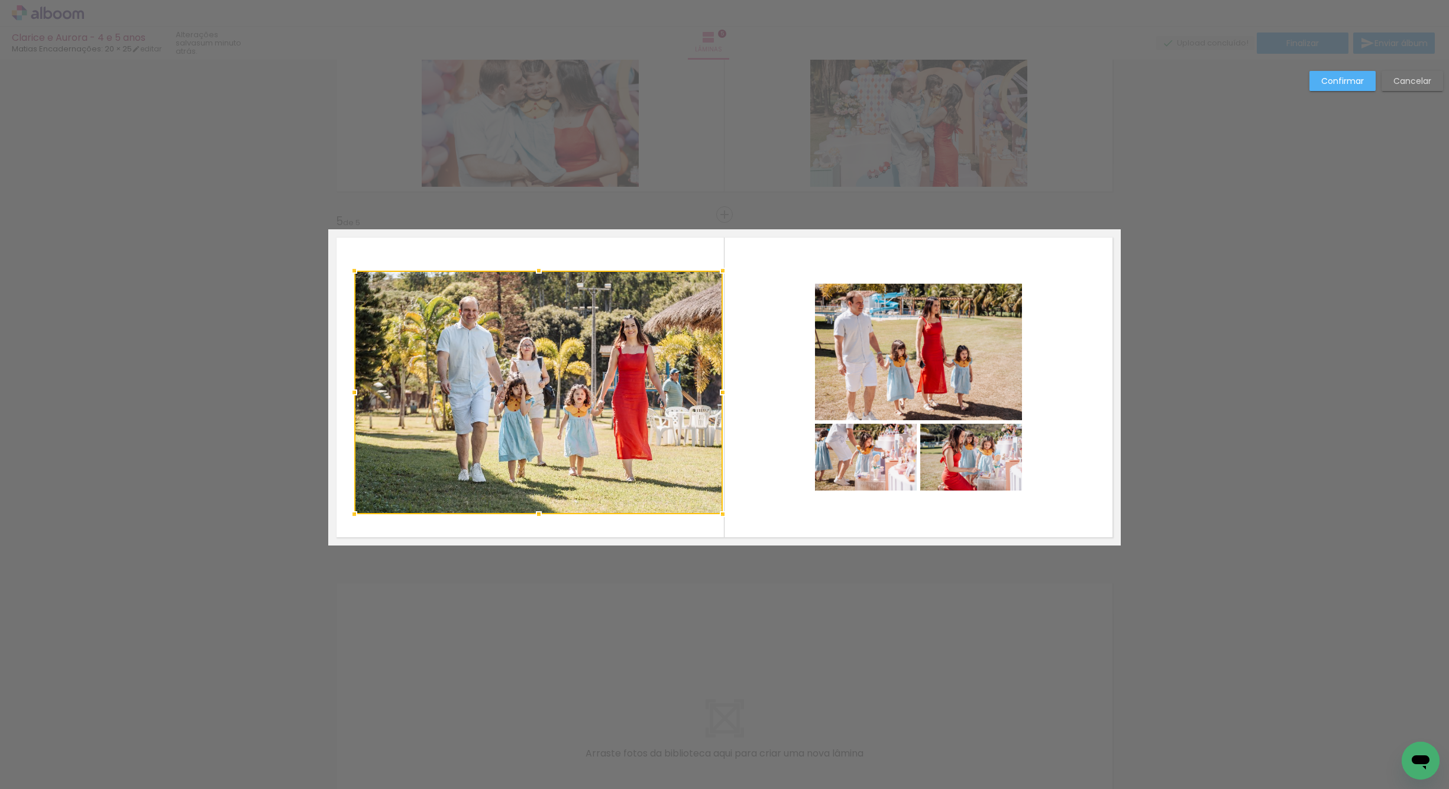
drag, startPoint x: 704, startPoint y: 507, endPoint x: 723, endPoint y: 516, distance: 20.7
click at [723, 516] on div at bounding box center [723, 515] width 24 height 24
drag, startPoint x: 565, startPoint y: 419, endPoint x: 558, endPoint y: 409, distance: 11.8
click at [564, 417] on quentale-photo at bounding box center [538, 393] width 369 height 244
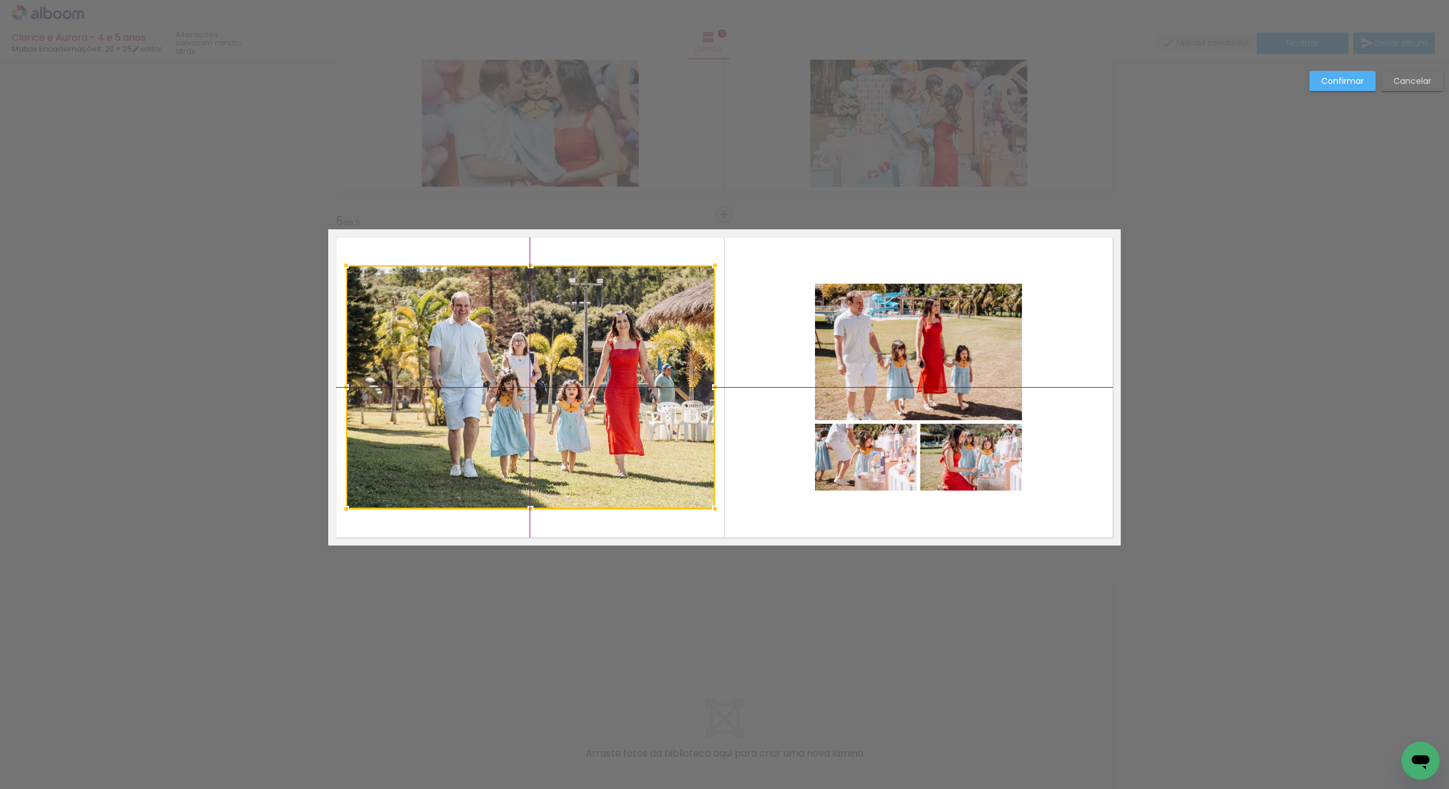
drag, startPoint x: 527, startPoint y: 384, endPoint x: 518, endPoint y: 380, distance: 9.6
click at [518, 380] on div at bounding box center [530, 388] width 369 height 244
click at [542, 384] on div at bounding box center [529, 388] width 369 height 244
click at [776, 374] on quentale-layouter at bounding box center [724, 387] width 792 height 316
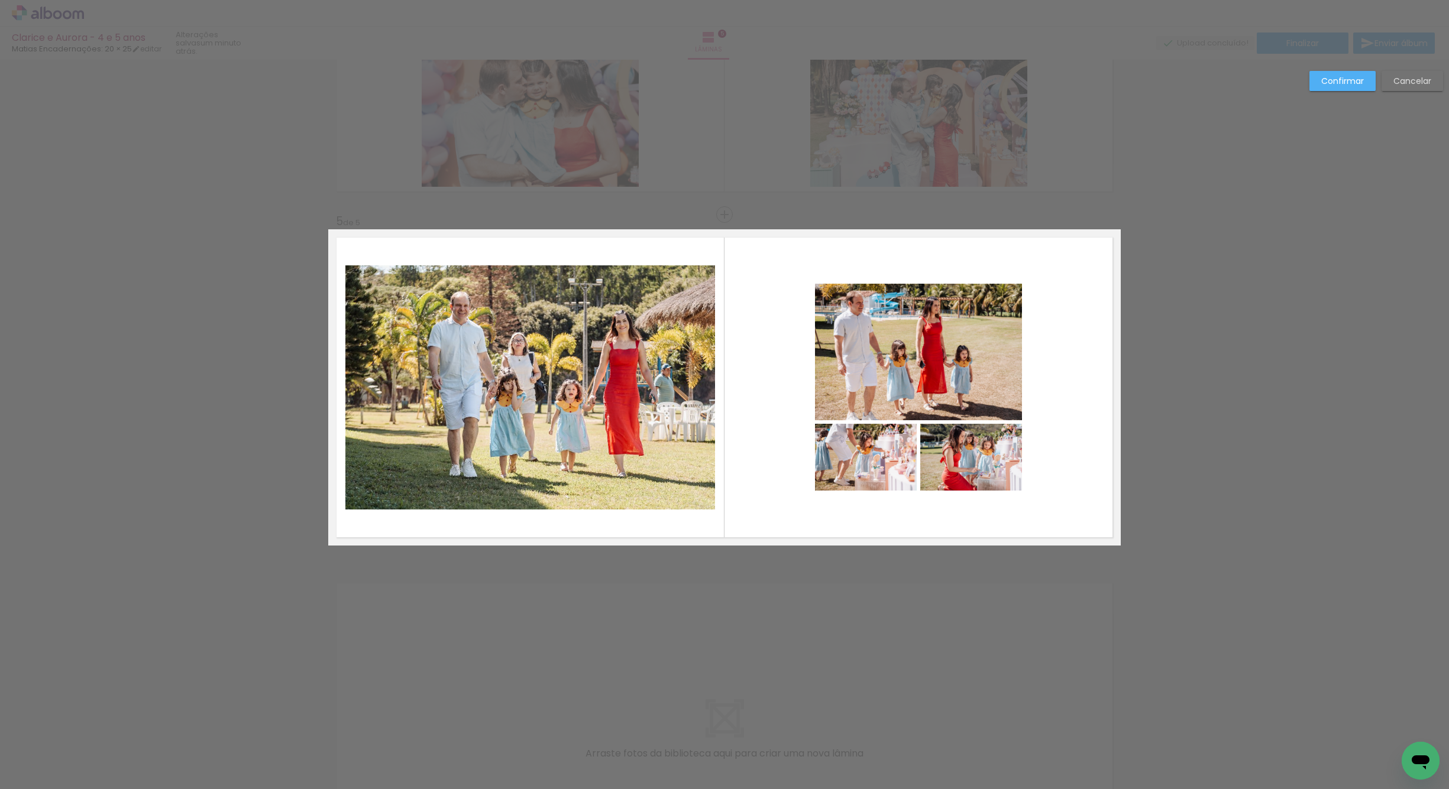
drag, startPoint x: 878, startPoint y: 366, endPoint x: 896, endPoint y: 364, distance: 18.5
click at [878, 366] on quentale-photo at bounding box center [918, 352] width 207 height 137
drag, startPoint x: 885, startPoint y: 481, endPoint x: 908, endPoint y: 479, distance: 22.6
click at [885, 481] on quentale-photo at bounding box center [866, 457] width 102 height 67
click at [970, 468] on div at bounding box center [918, 387] width 207 height 207
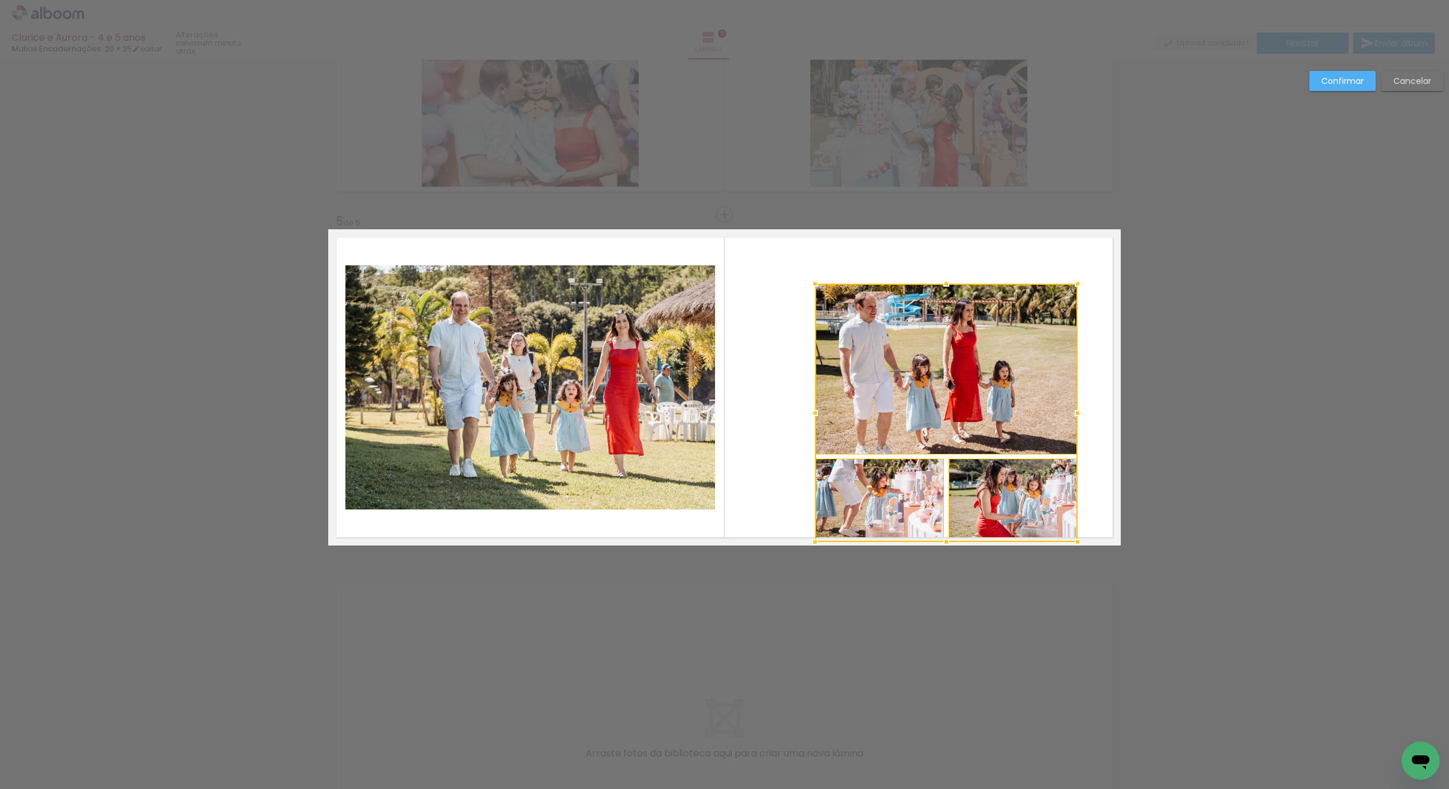
drag, startPoint x: 1020, startPoint y: 491, endPoint x: 1080, endPoint y: 538, distance: 75.8
click at [1080, 538] on div at bounding box center [1078, 542] width 24 height 24
click at [904, 484] on quentale-photo at bounding box center [880, 500] width 130 height 84
click at [960, 448] on quentale-photo at bounding box center [946, 369] width 263 height 171
click at [975, 487] on div at bounding box center [946, 413] width 263 height 258
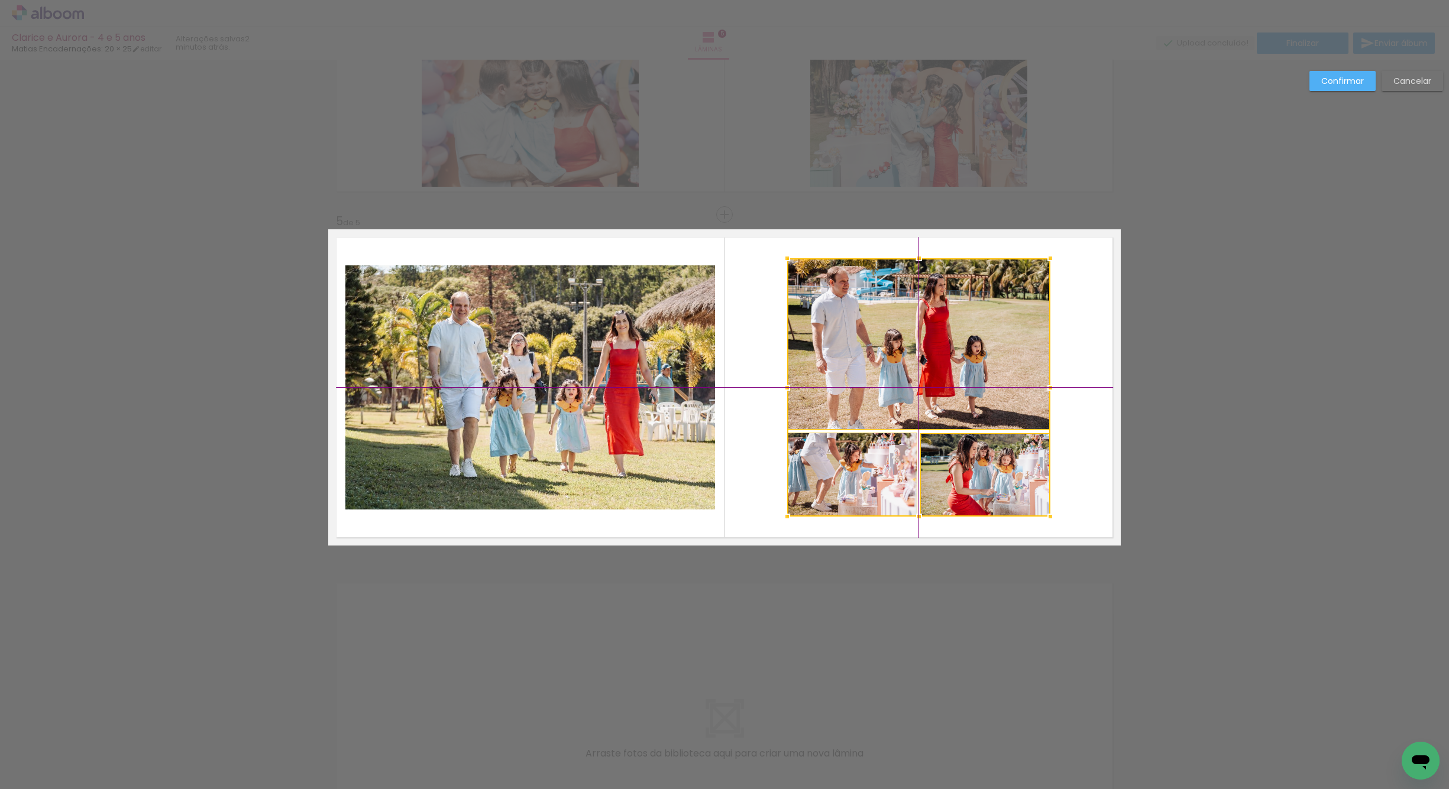
drag, startPoint x: 947, startPoint y: 438, endPoint x: 936, endPoint y: 428, distance: 15.9
click at [936, 428] on div at bounding box center [918, 387] width 263 height 258
drag, startPoint x: 895, startPoint y: 479, endPoint x: 922, endPoint y: 480, distance: 27.2
click at [895, 479] on quentale-photo at bounding box center [852, 475] width 130 height 84
click at [946, 485] on div at bounding box center [918, 387] width 263 height 258
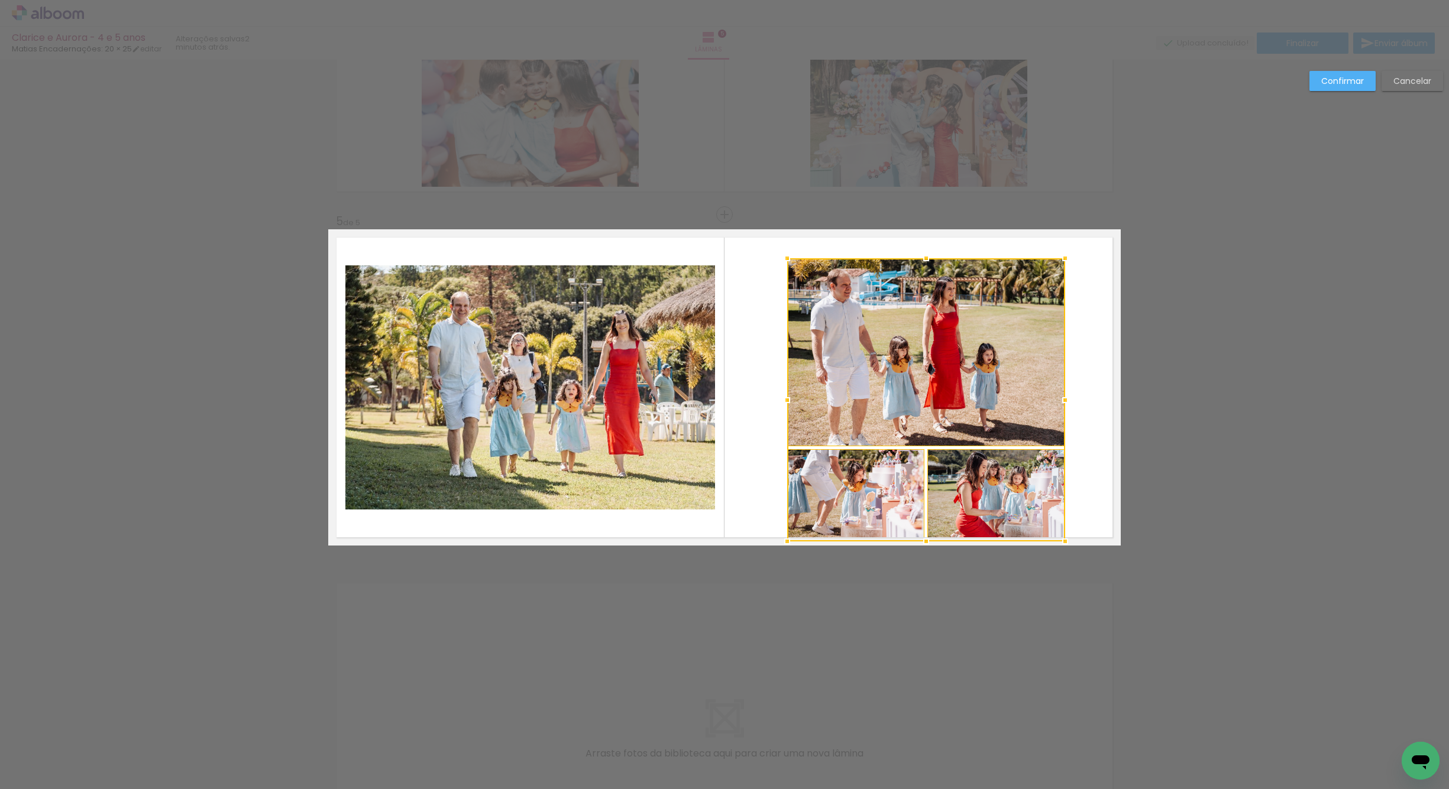
drag, startPoint x: 1047, startPoint y: 522, endPoint x: 1043, endPoint y: 528, distance: 7.4
click at [1043, 528] on div at bounding box center [926, 399] width 278 height 283
click at [908, 492] on quentale-photo at bounding box center [855, 495] width 137 height 92
drag, startPoint x: 902, startPoint y: 408, endPoint x: 911, endPoint y: 422, distance: 16.7
click at [902, 408] on quentale-photo at bounding box center [926, 352] width 278 height 188
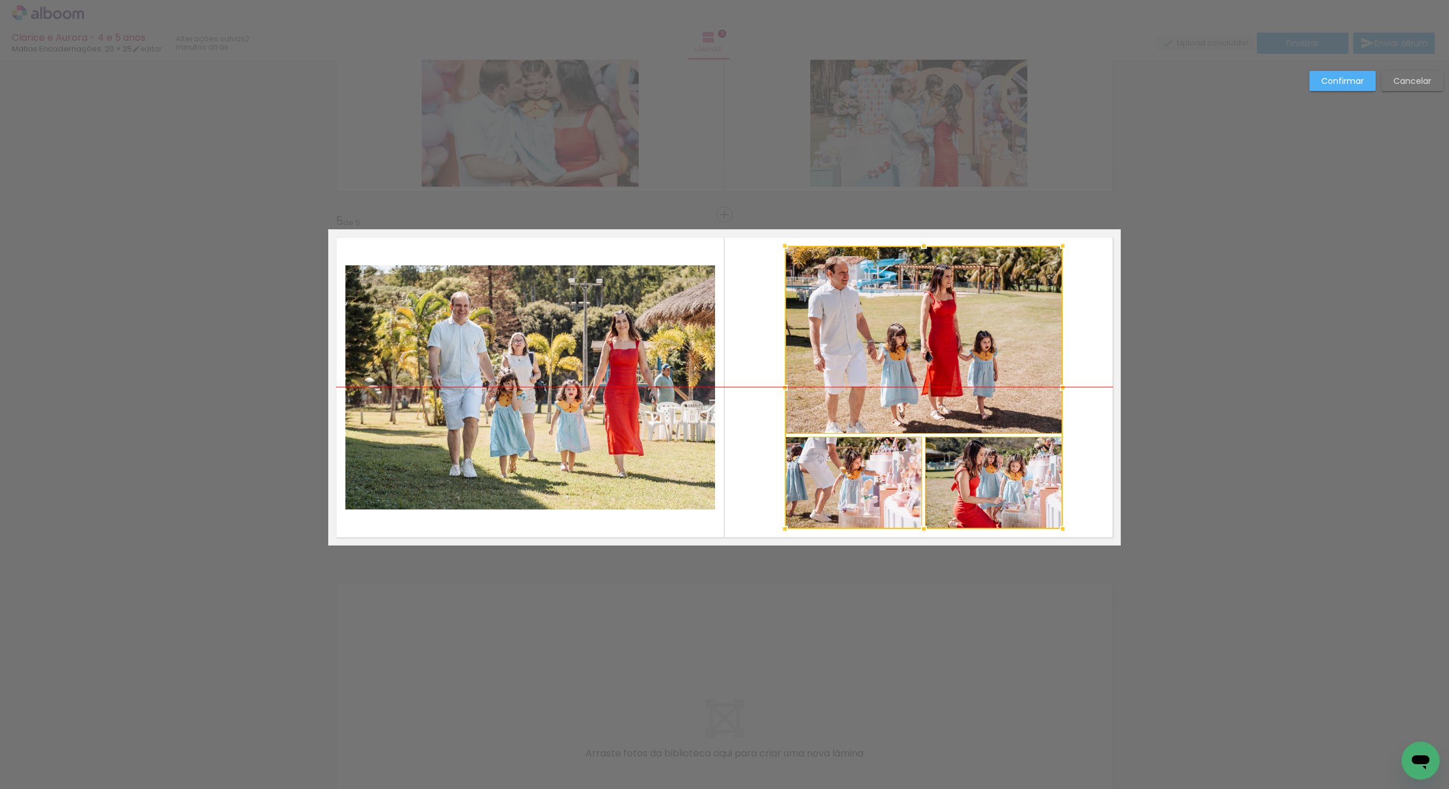
drag, startPoint x: 974, startPoint y: 497, endPoint x: 972, endPoint y: 484, distance: 13.2
click at [972, 484] on div at bounding box center [924, 387] width 278 height 283
click at [866, 472] on quentale-photo at bounding box center [853, 483] width 137 height 92
click at [908, 416] on quentale-photo at bounding box center [924, 340] width 278 height 188
drag, startPoint x: 1059, startPoint y: 531, endPoint x: 1063, endPoint y: 524, distance: 8.2
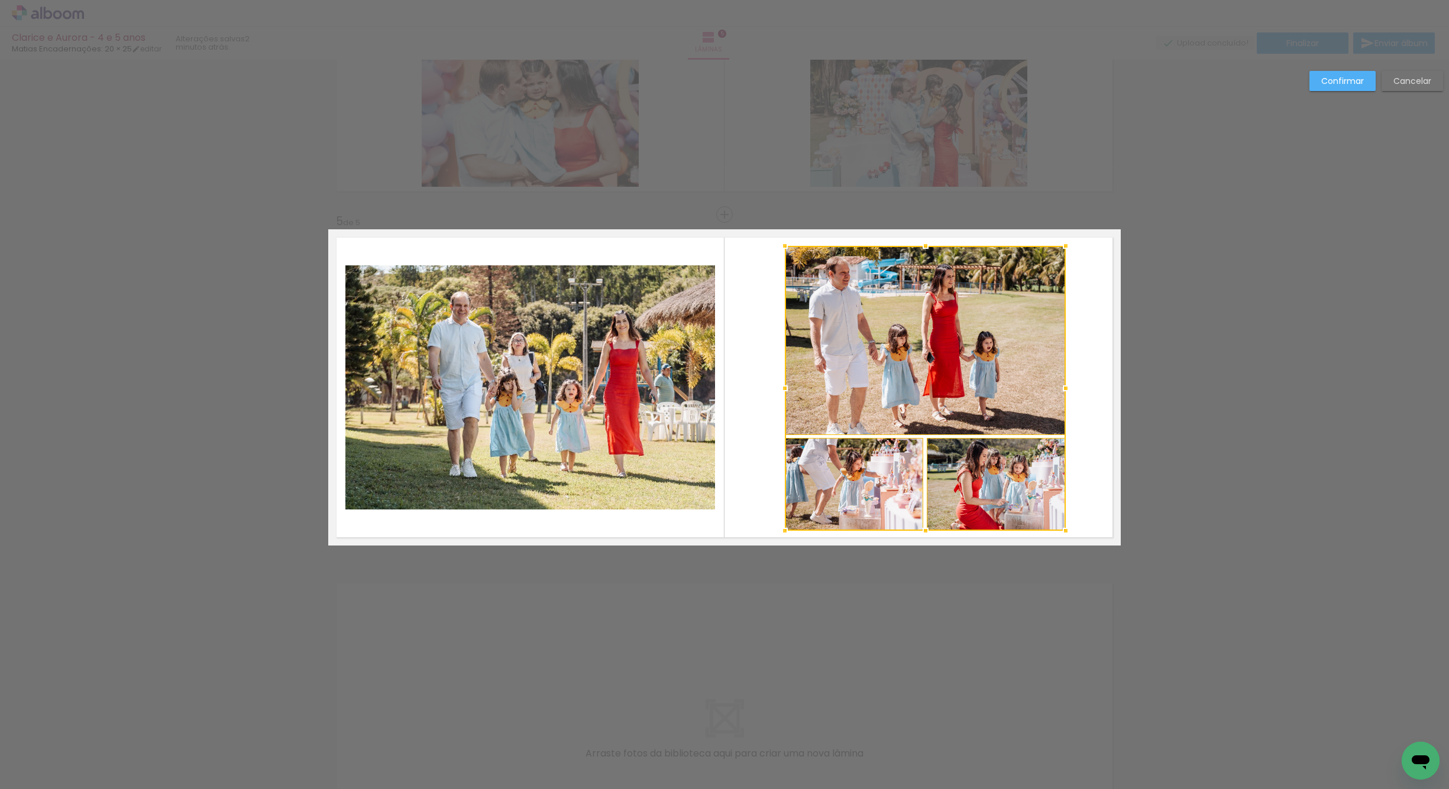
click at [1061, 533] on div at bounding box center [1066, 531] width 24 height 24
click at [901, 465] on quentale-photo at bounding box center [854, 484] width 139 height 92
click at [954, 478] on quentale-photo at bounding box center [996, 484] width 139 height 92
click at [938, 403] on quentale-photo at bounding box center [925, 340] width 281 height 189
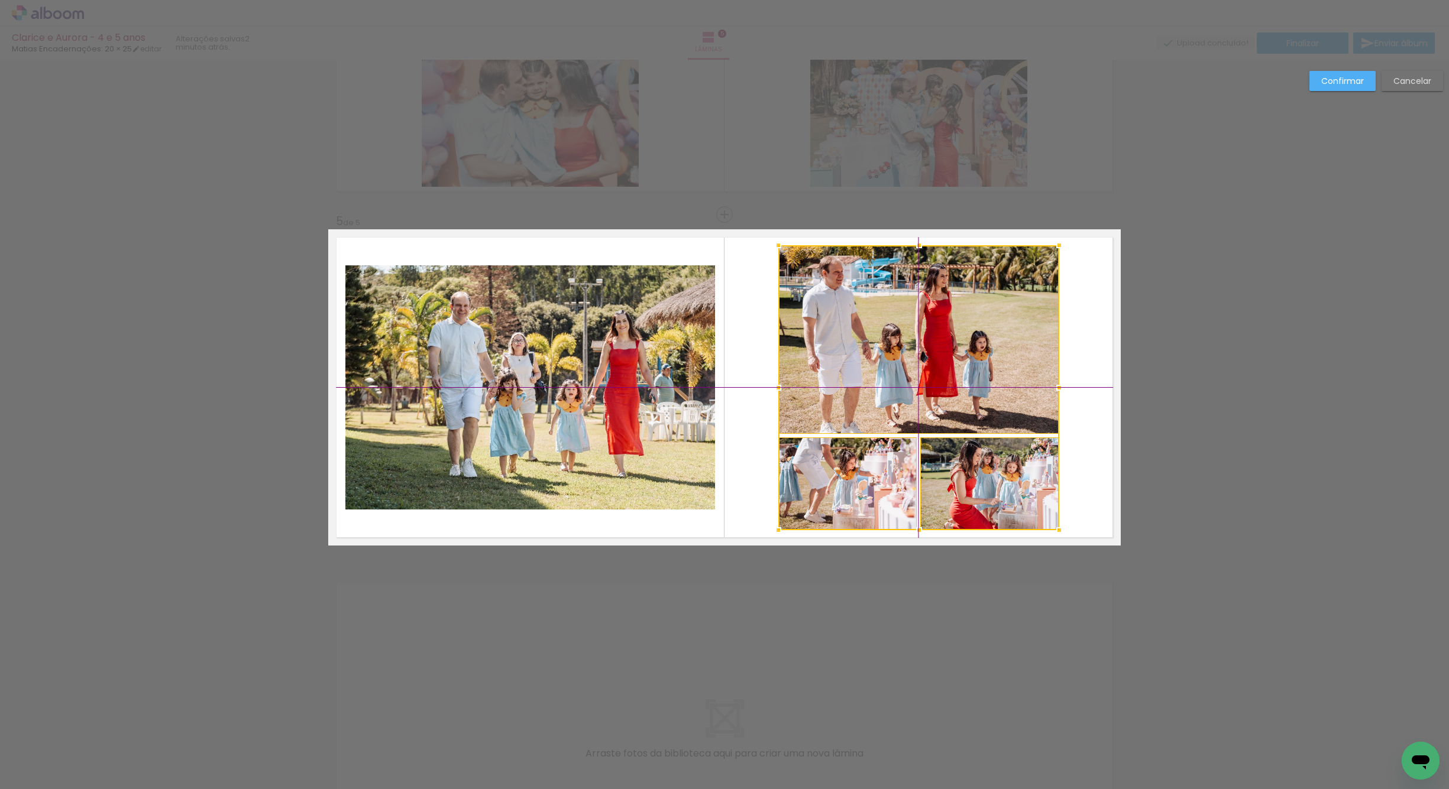
click at [936, 404] on div at bounding box center [918, 387] width 281 height 285
drag, startPoint x: 1323, startPoint y: 81, endPoint x: 1309, endPoint y: 86, distance: 15.5
click at [1316, 84] on paper-button "Confirmar" at bounding box center [1342, 81] width 66 height 20
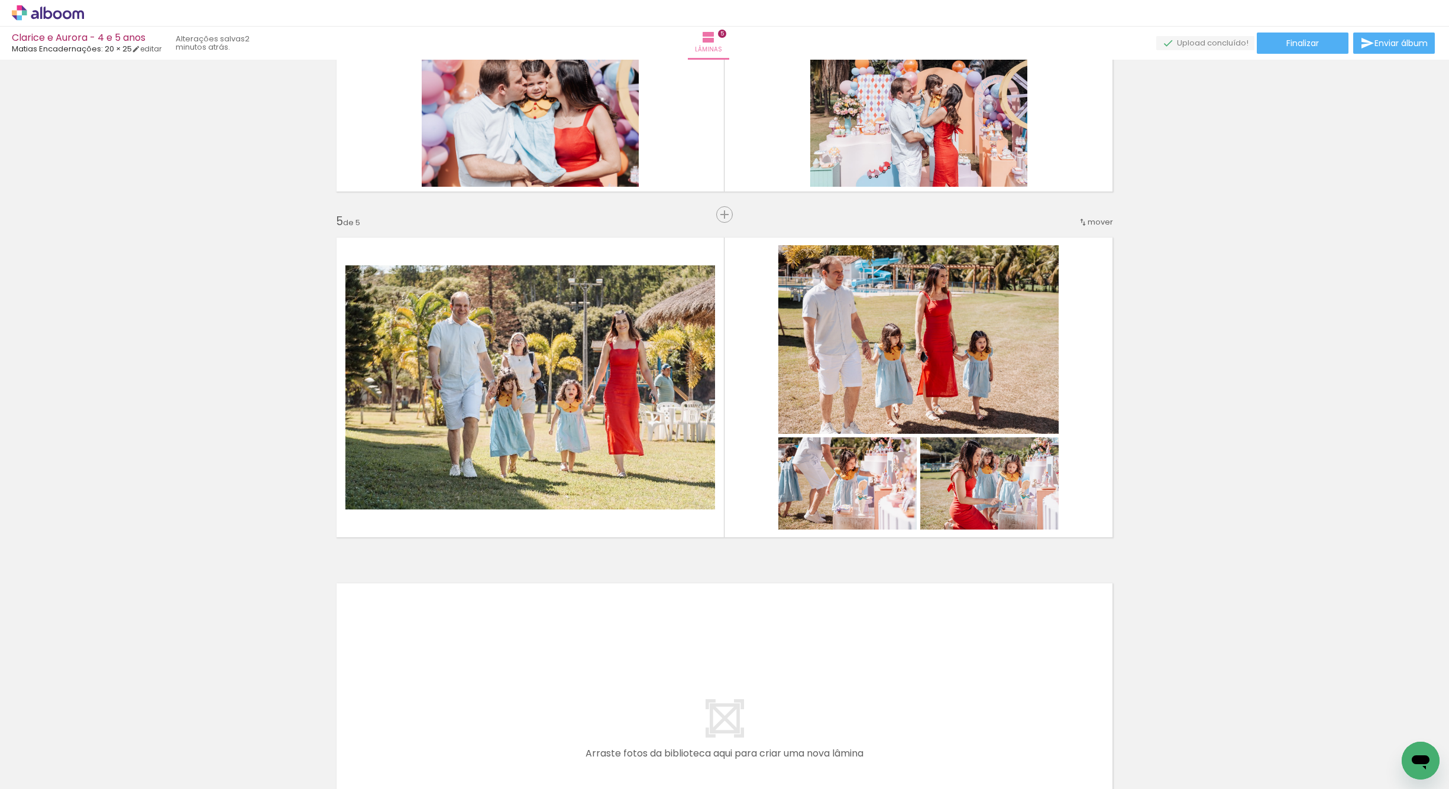
click at [99, 720] on iron-icon at bounding box center [92, 726] width 12 height 12
drag, startPoint x: 102, startPoint y: 721, endPoint x: 95, endPoint y: 723, distance: 6.7
click at [96, 723] on iron-icon at bounding box center [92, 726] width 12 height 12
click at [92, 723] on iron-icon at bounding box center [92, 726] width 12 height 12
click at [93, 724] on iron-icon at bounding box center [92, 726] width 12 height 12
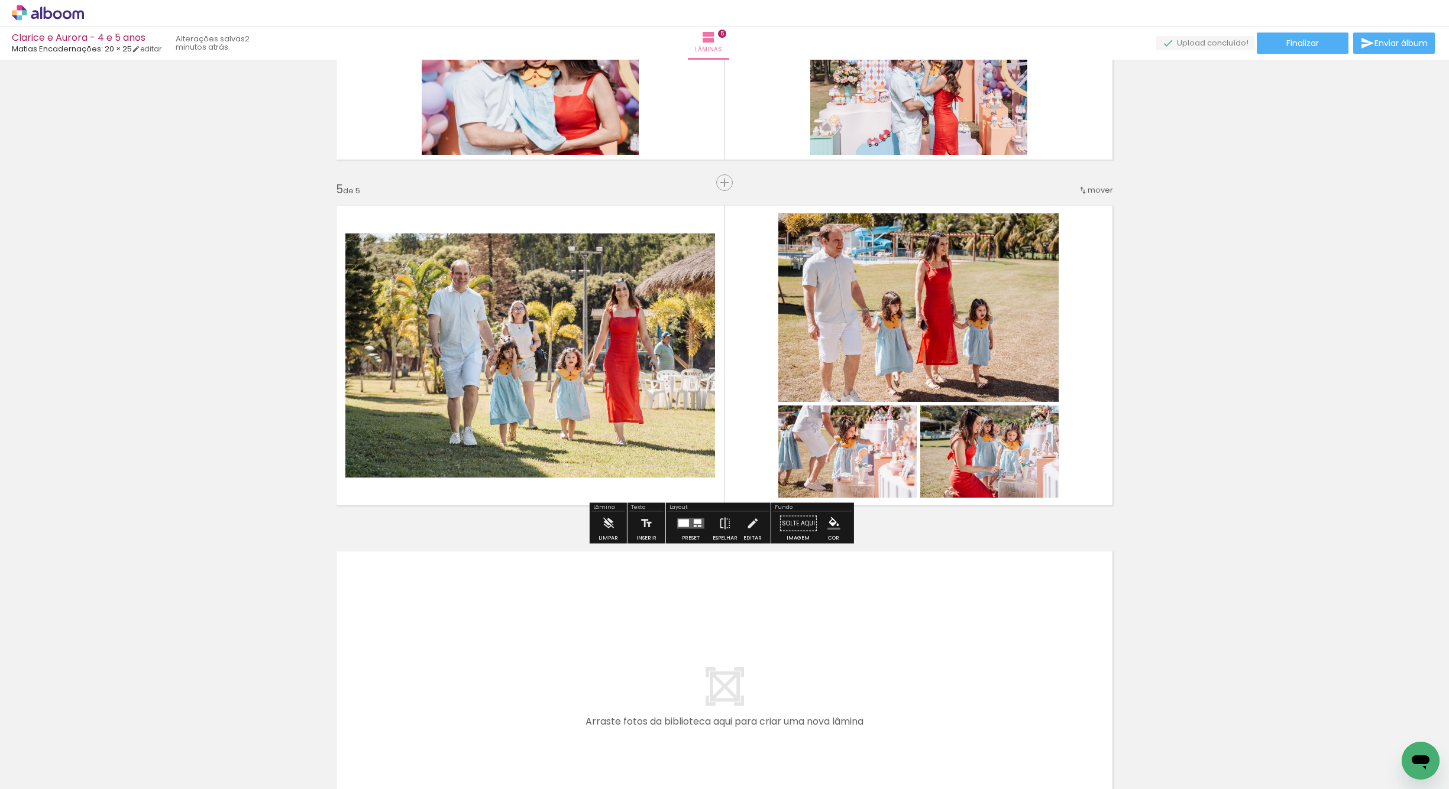
scroll to position [1281, 0]
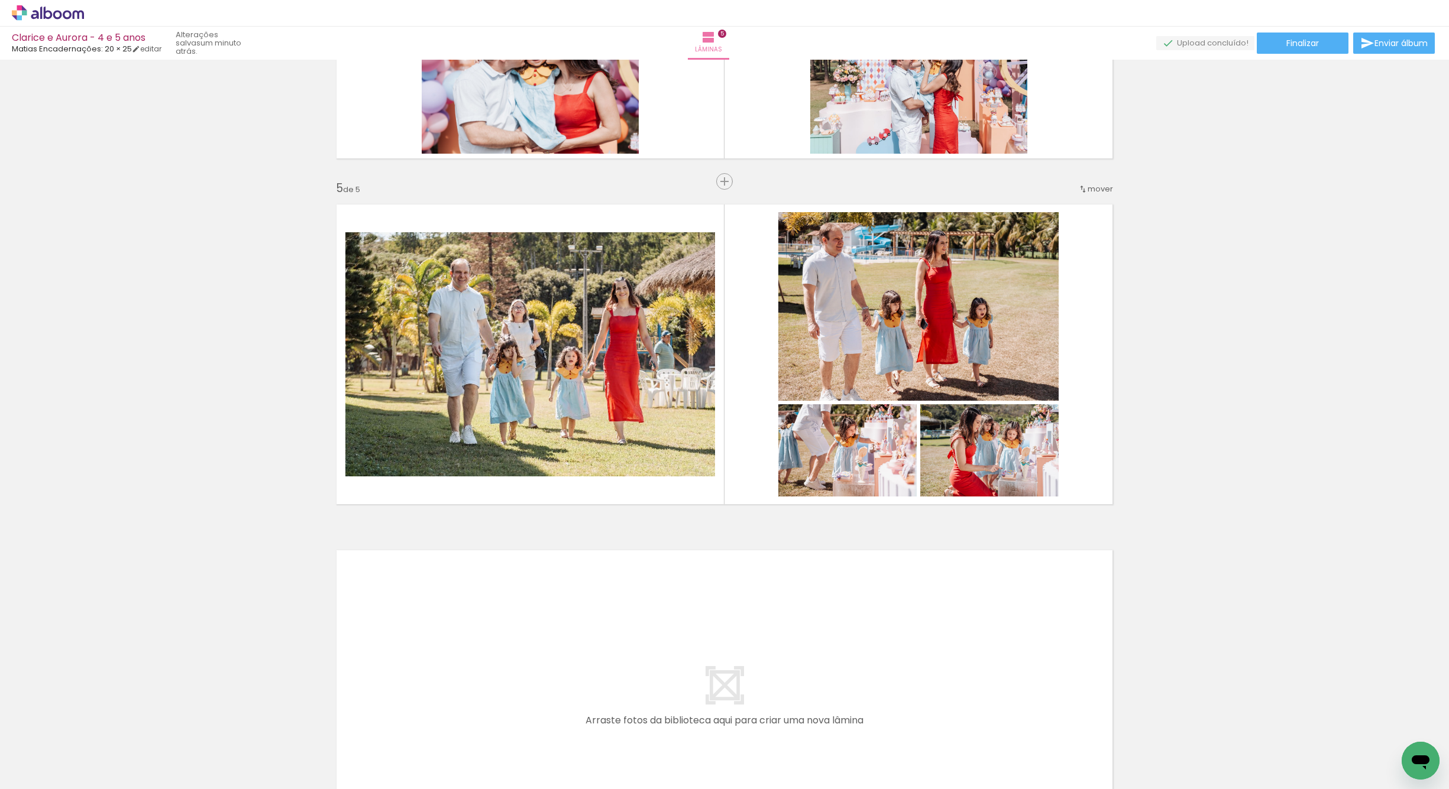
click at [97, 758] on iron-horizontal-list at bounding box center [85, 753] width 24 height 74
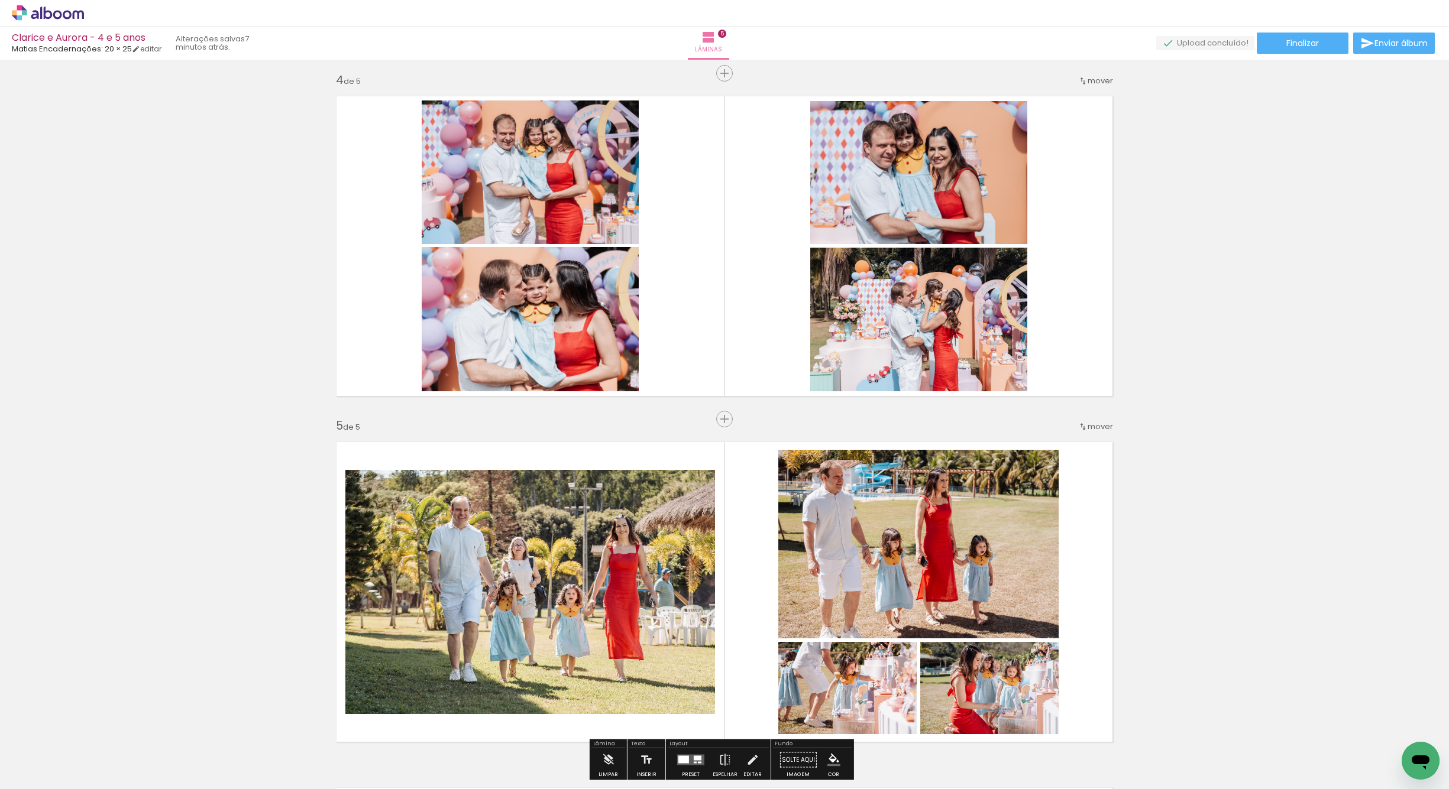
scroll to position [1050, 0]
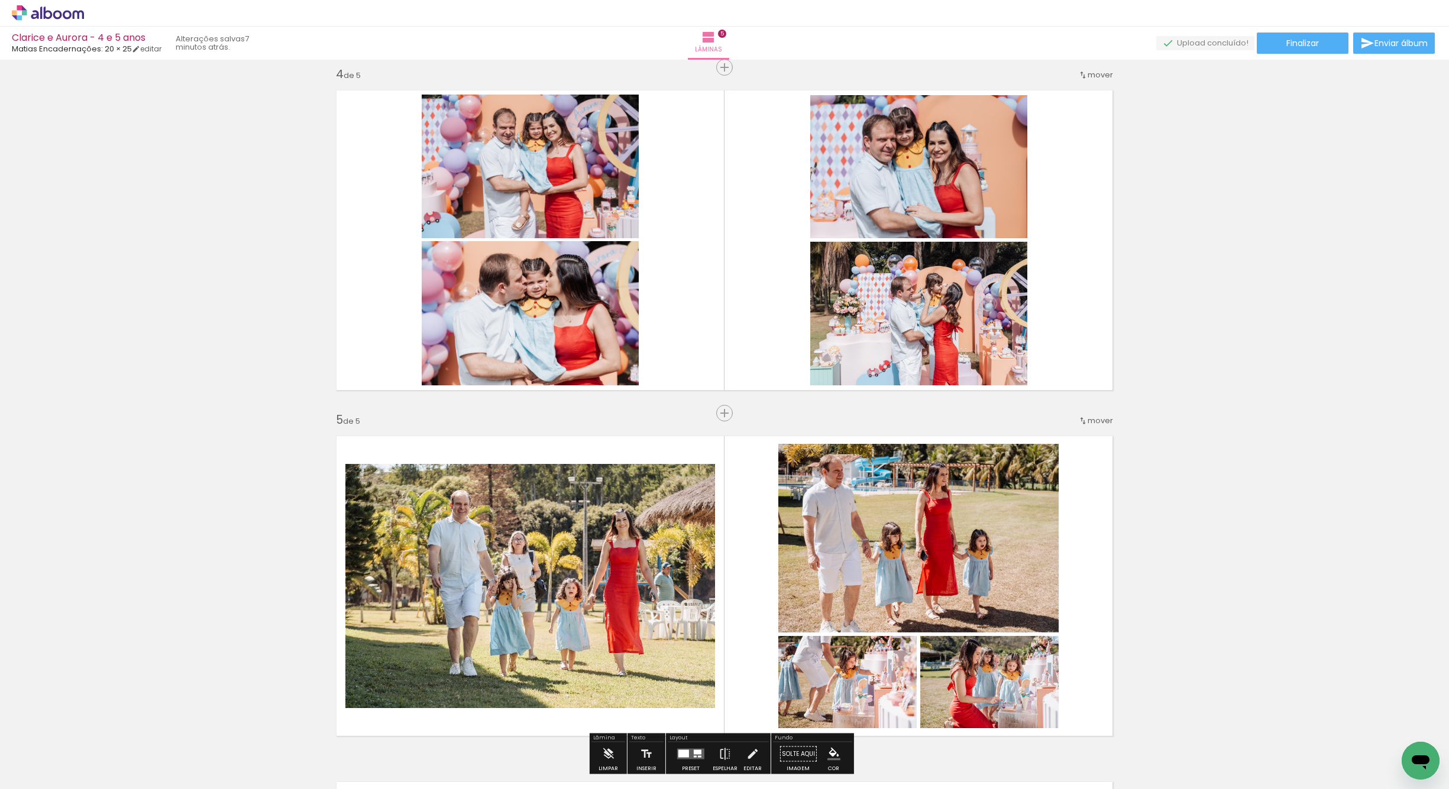
click at [1079, 420] on iron-icon at bounding box center [1082, 420] width 9 height 9
click at [1064, 474] on span "4" at bounding box center [1067, 478] width 7 height 20
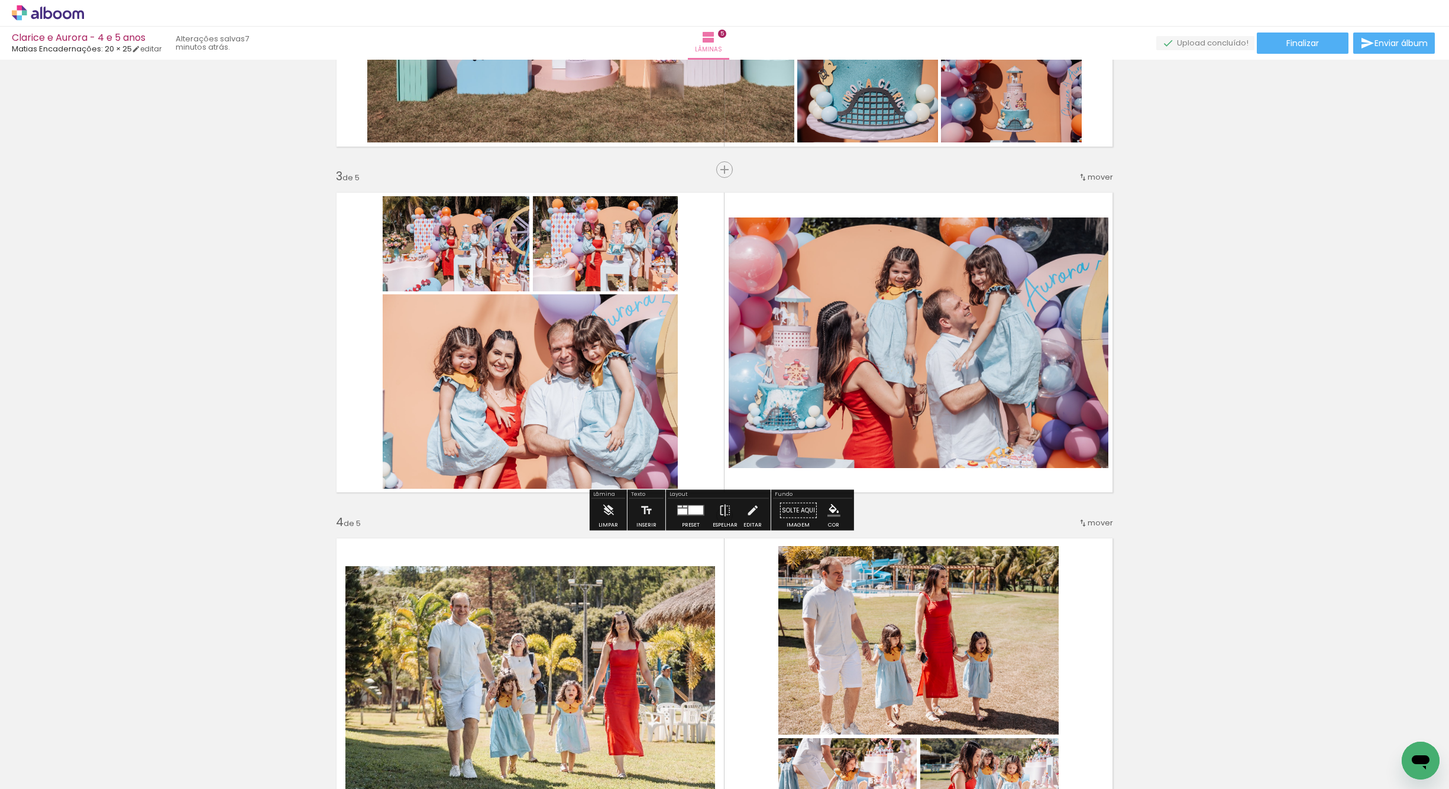
scroll to position [604, 0]
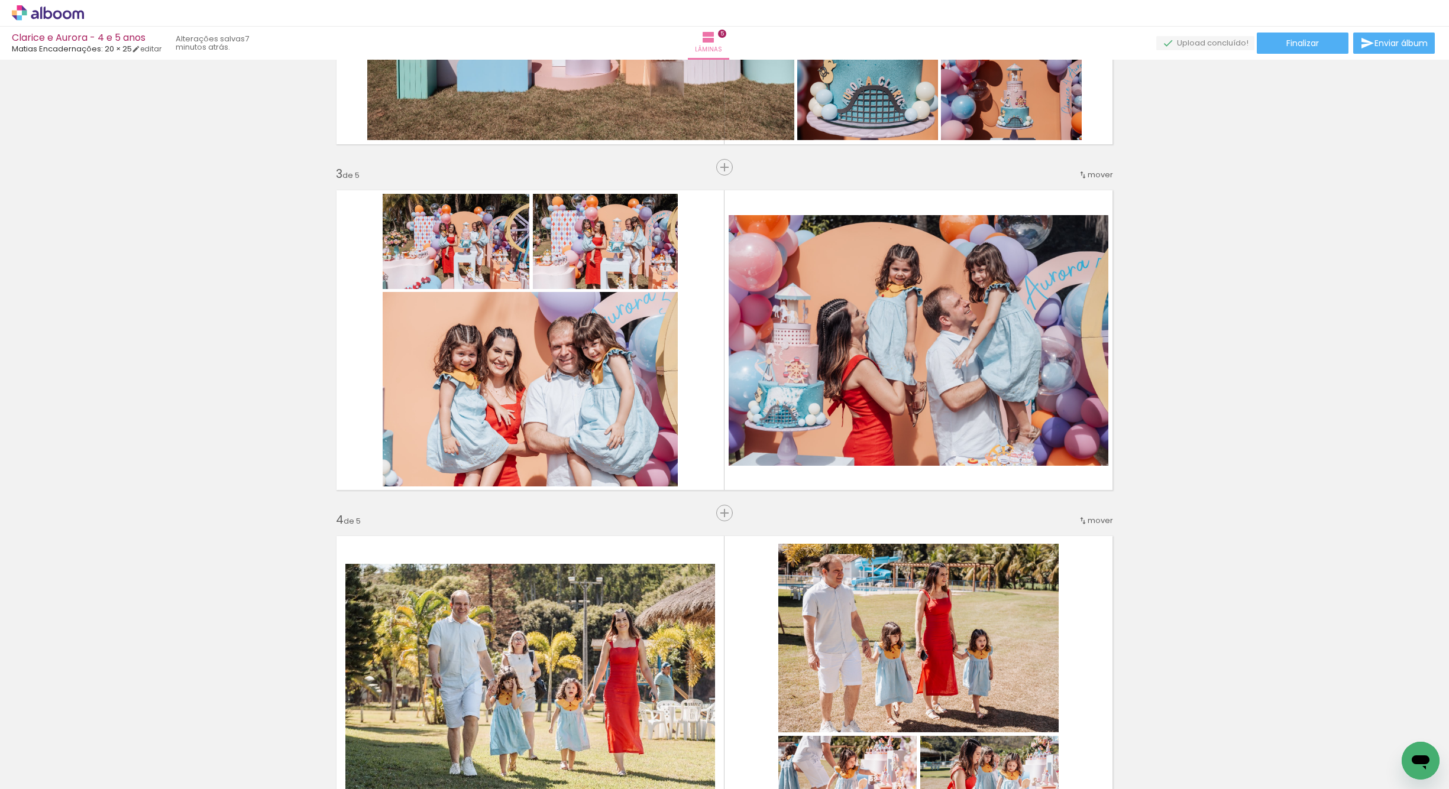
click at [1087, 516] on span "mover" at bounding box center [1099, 520] width 25 height 11
click at [1059, 559] on span "antes da" at bounding box center [1047, 558] width 34 height 20
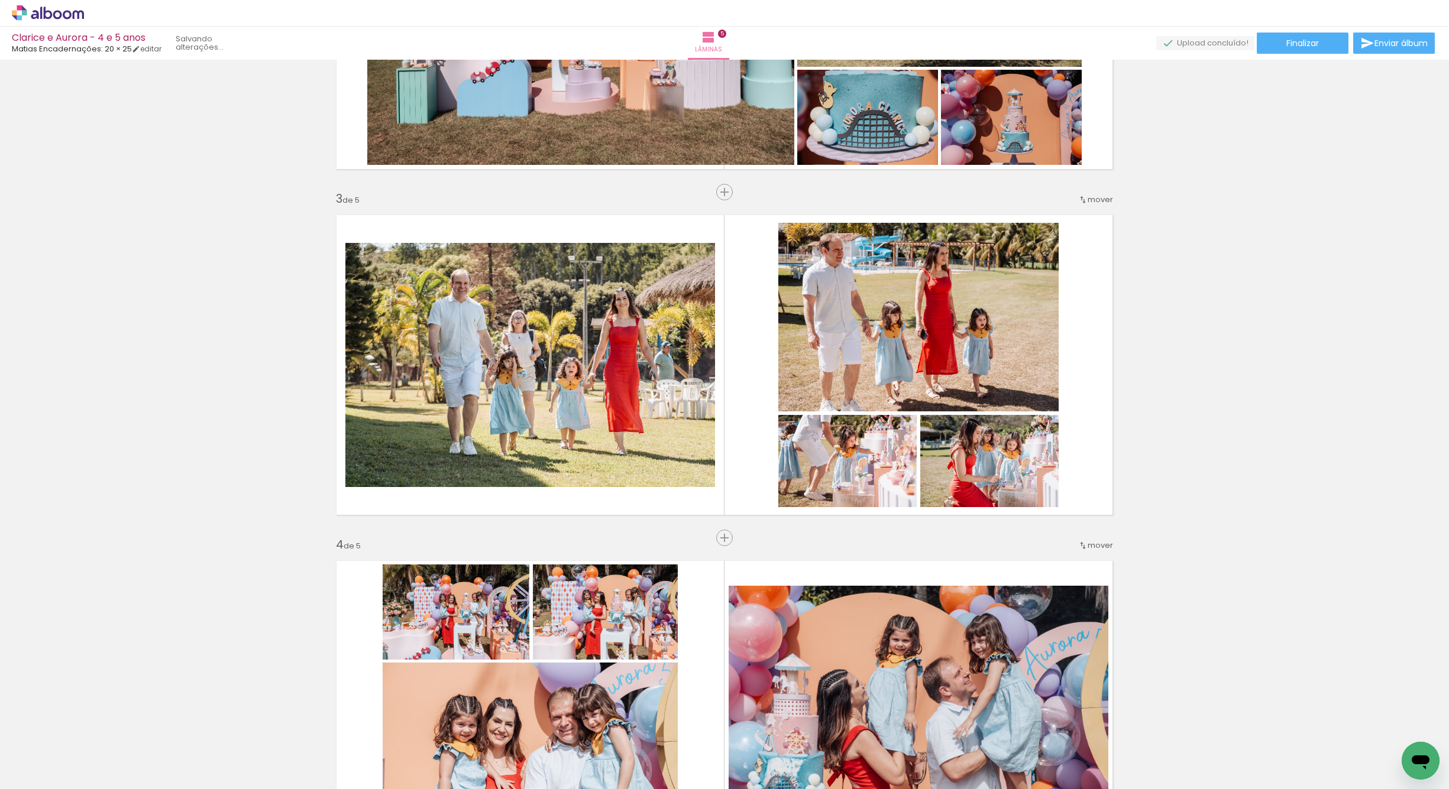
scroll to position [556, 0]
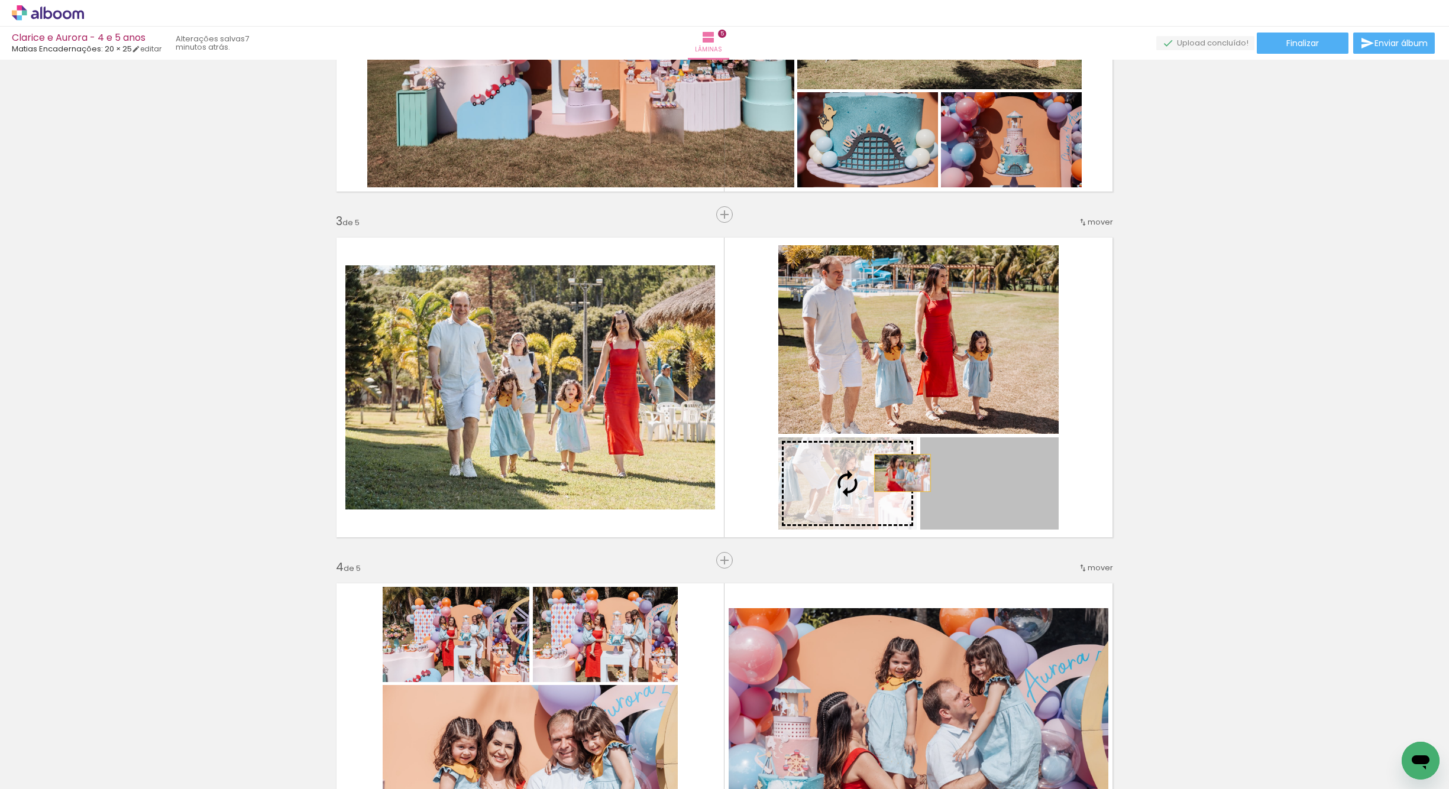
drag, startPoint x: 1012, startPoint y: 494, endPoint x: 888, endPoint y: 474, distance: 125.1
click at [0, 0] on slot at bounding box center [0, 0] width 0 height 0
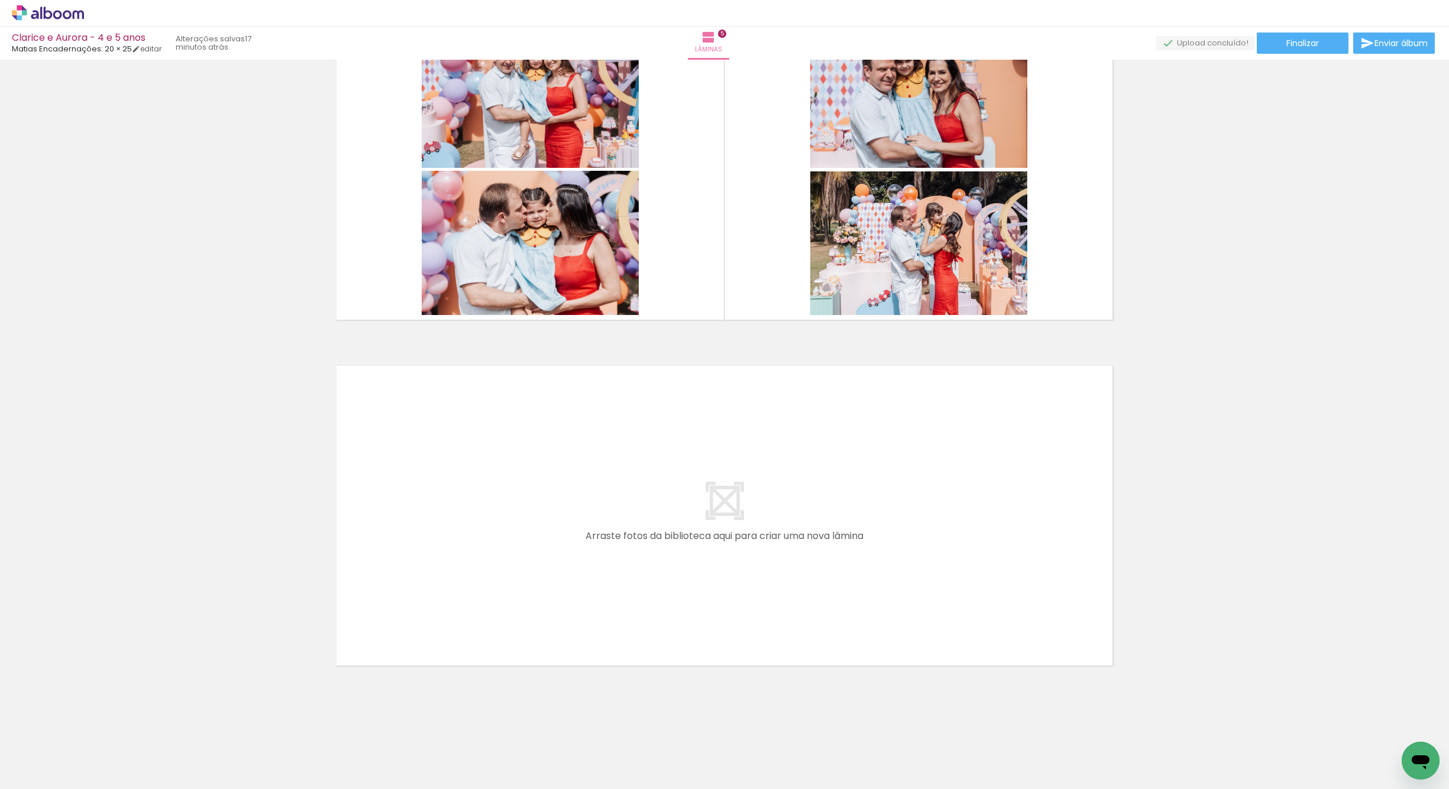
scroll to position [0, 0]
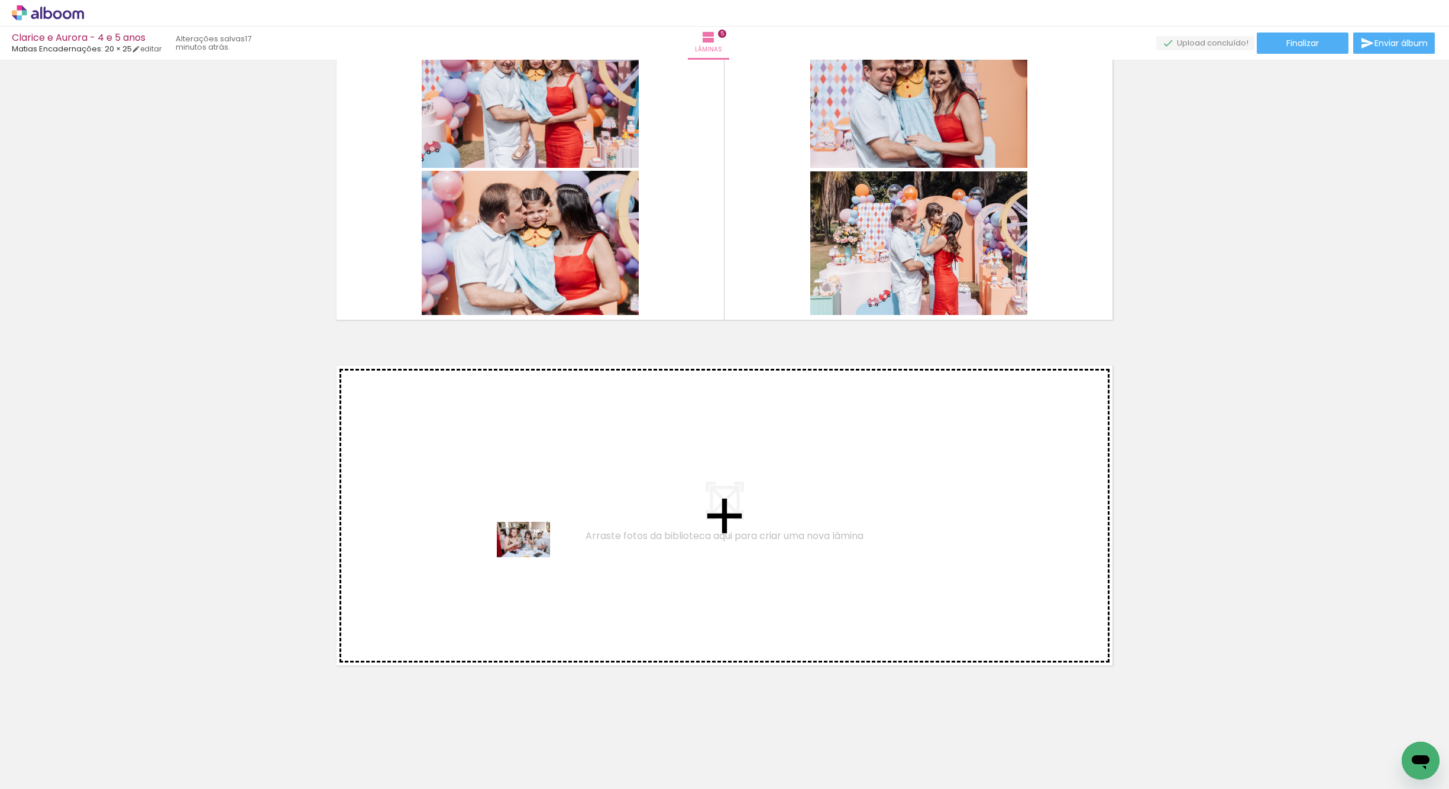
drag, startPoint x: 255, startPoint y: 755, endPoint x: 302, endPoint y: 701, distance: 70.9
click at [528, 539] on quentale-workspace at bounding box center [724, 394] width 1449 height 789
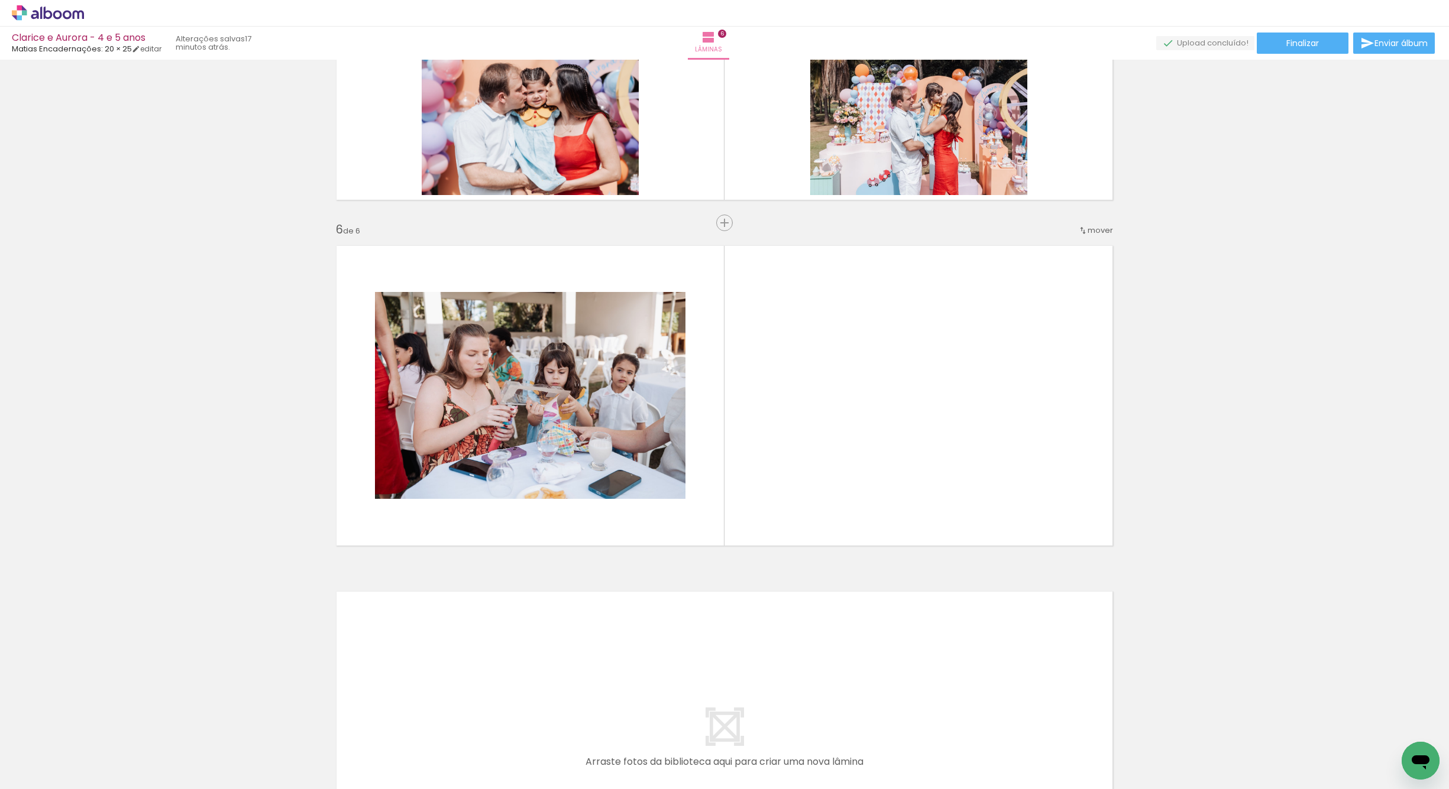
scroll to position [1594, 0]
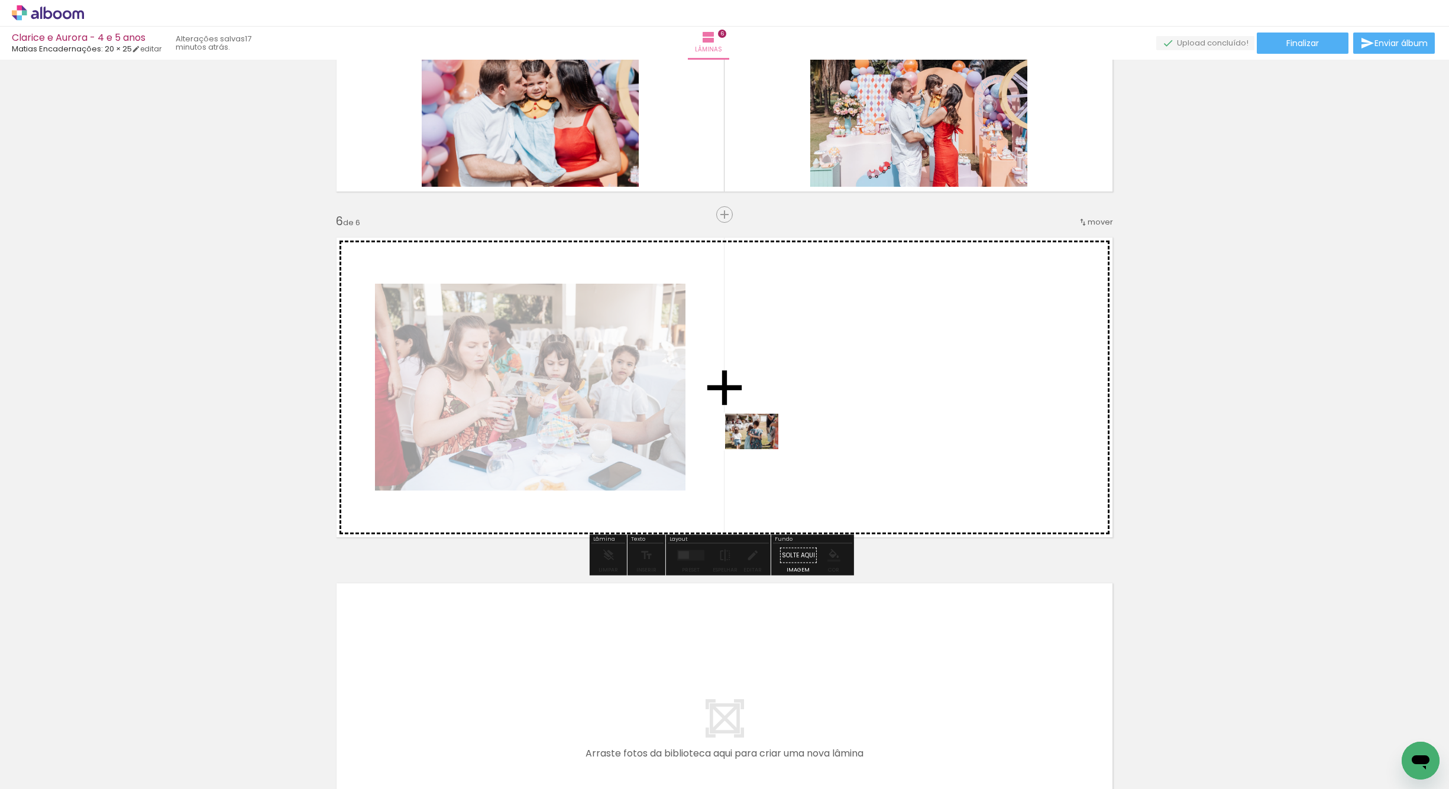
drag, startPoint x: 255, startPoint y: 762, endPoint x: 666, endPoint y: 539, distance: 467.0
click at [771, 435] on quentale-workspace at bounding box center [724, 394] width 1449 height 789
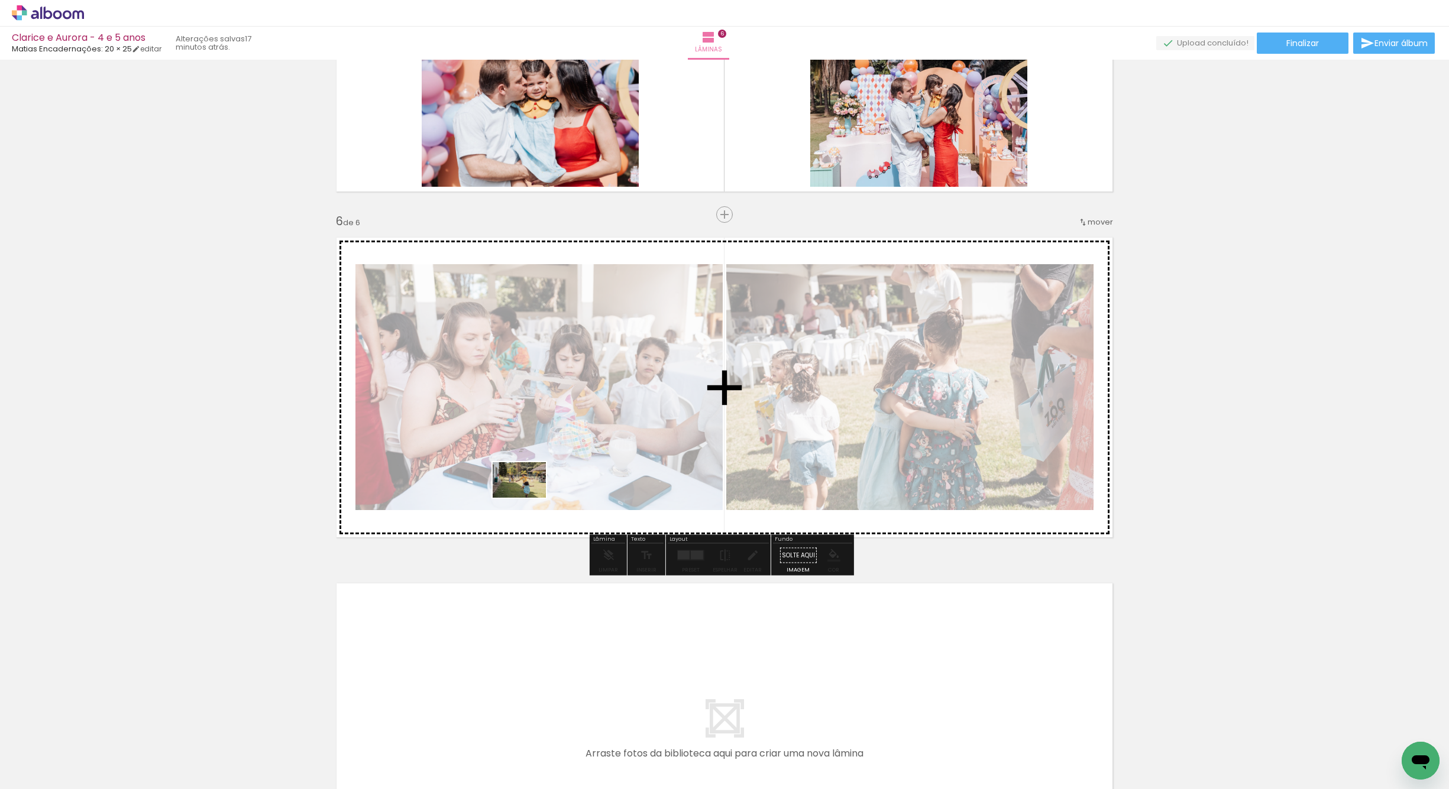
drag, startPoint x: 257, startPoint y: 758, endPoint x: 528, endPoint y: 498, distance: 376.0
click at [528, 498] on quentale-workspace at bounding box center [724, 394] width 1449 height 789
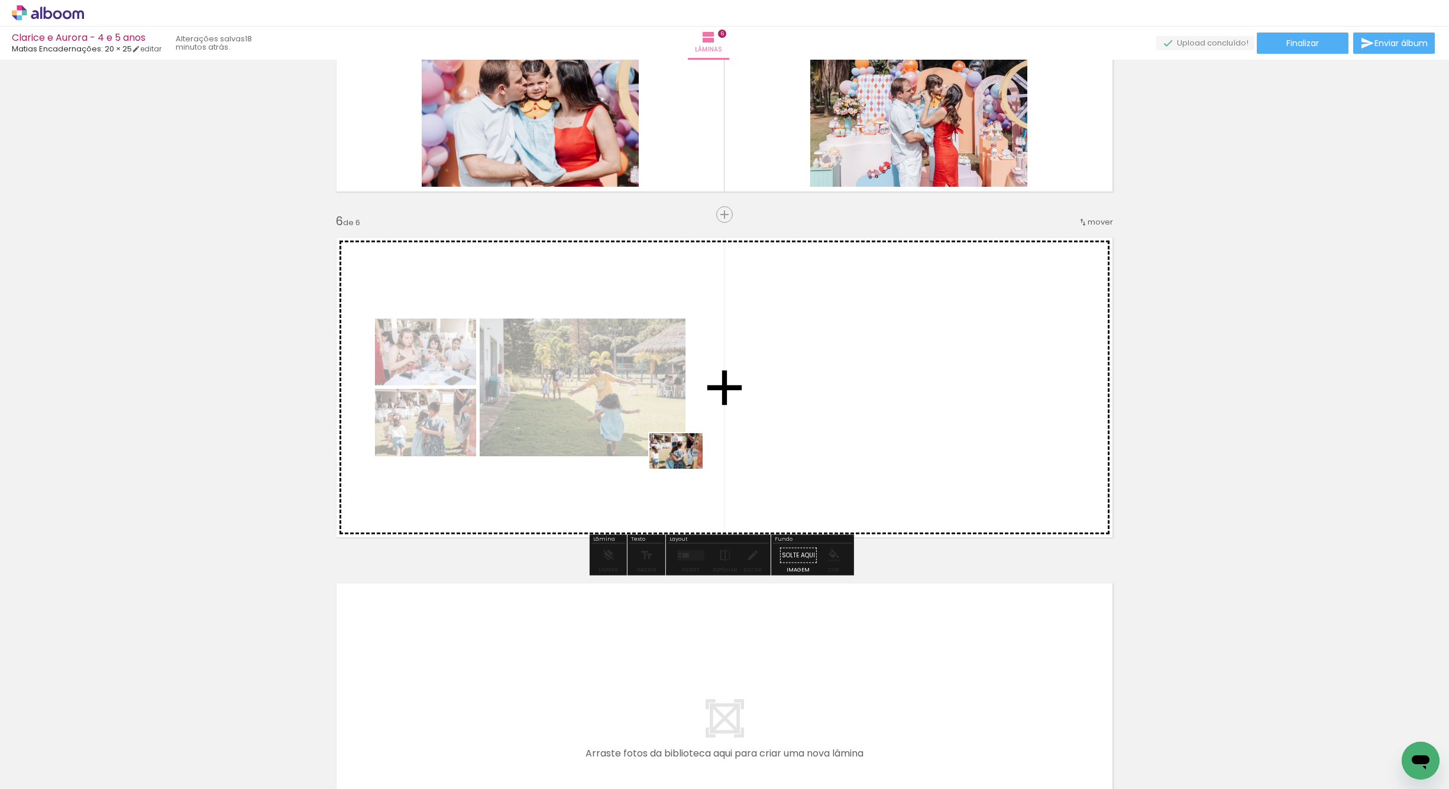
drag, startPoint x: 358, startPoint y: 698, endPoint x: 558, endPoint y: 562, distance: 241.8
click at [688, 465] on quentale-workspace at bounding box center [724, 394] width 1449 height 789
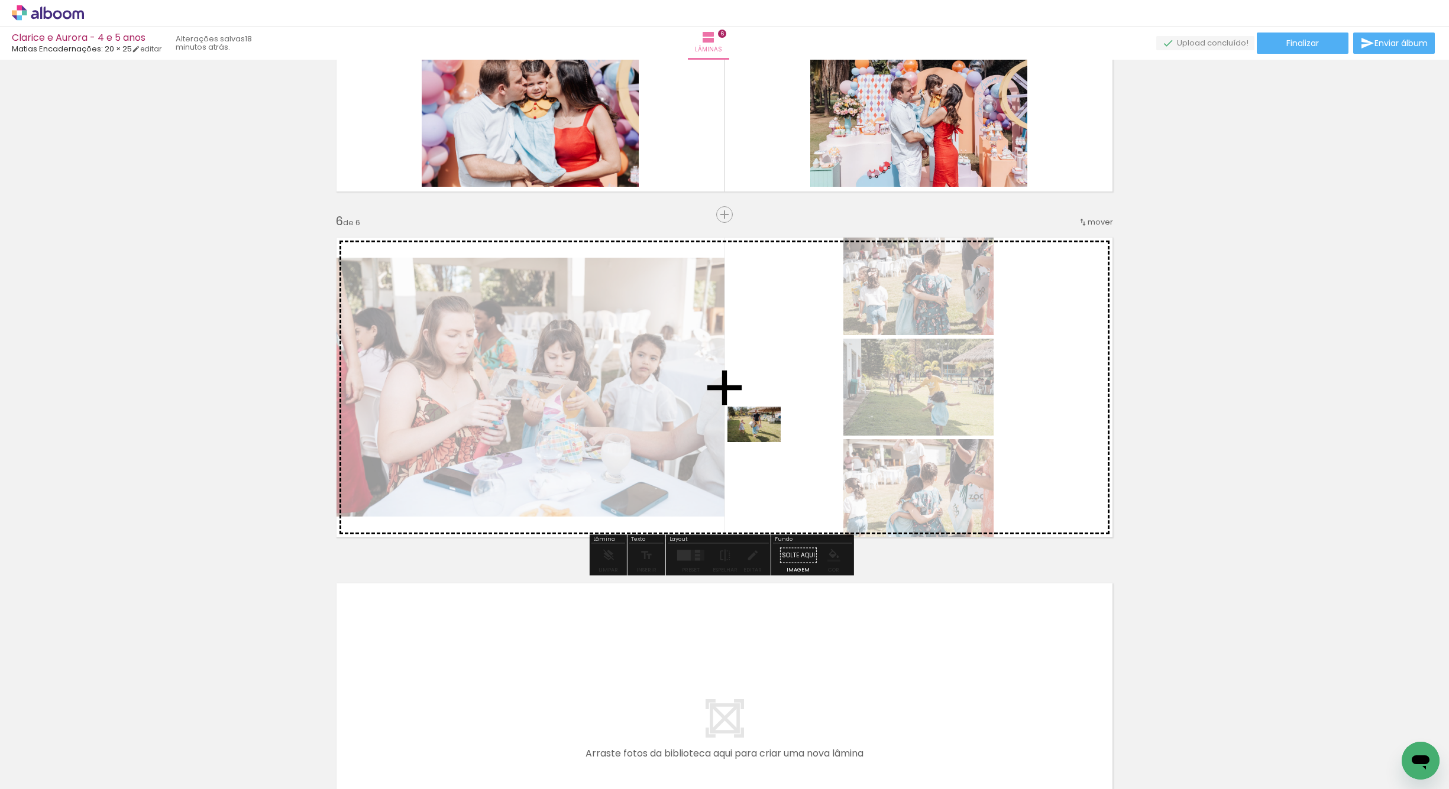
drag, startPoint x: 261, startPoint y: 762, endPoint x: 762, endPoint y: 442, distance: 594.3
click at [762, 442] on quentale-workspace at bounding box center [724, 394] width 1449 height 789
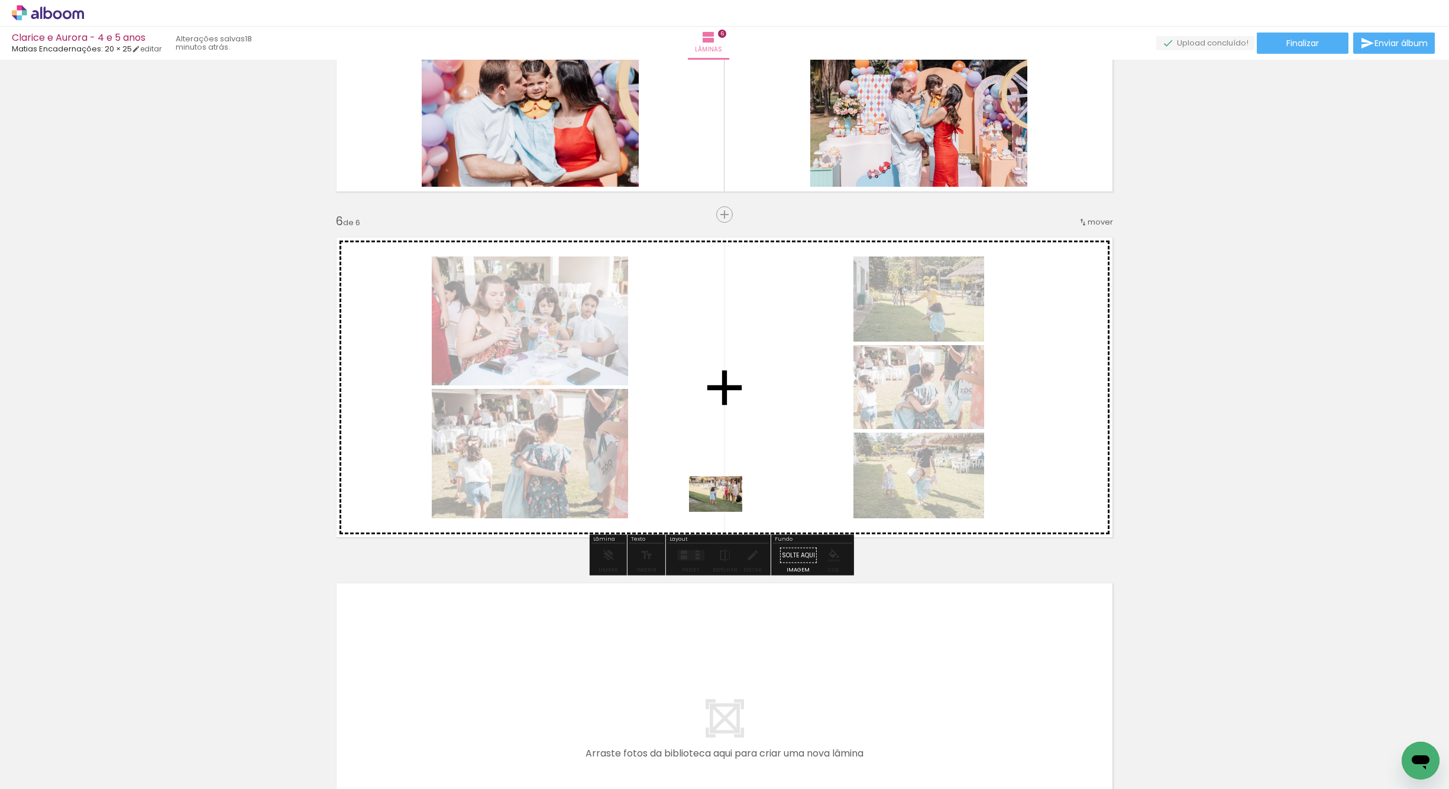
drag, startPoint x: 344, startPoint y: 755, endPoint x: 675, endPoint y: 569, distance: 380.0
click at [718, 505] on quentale-workspace at bounding box center [724, 394] width 1449 height 789
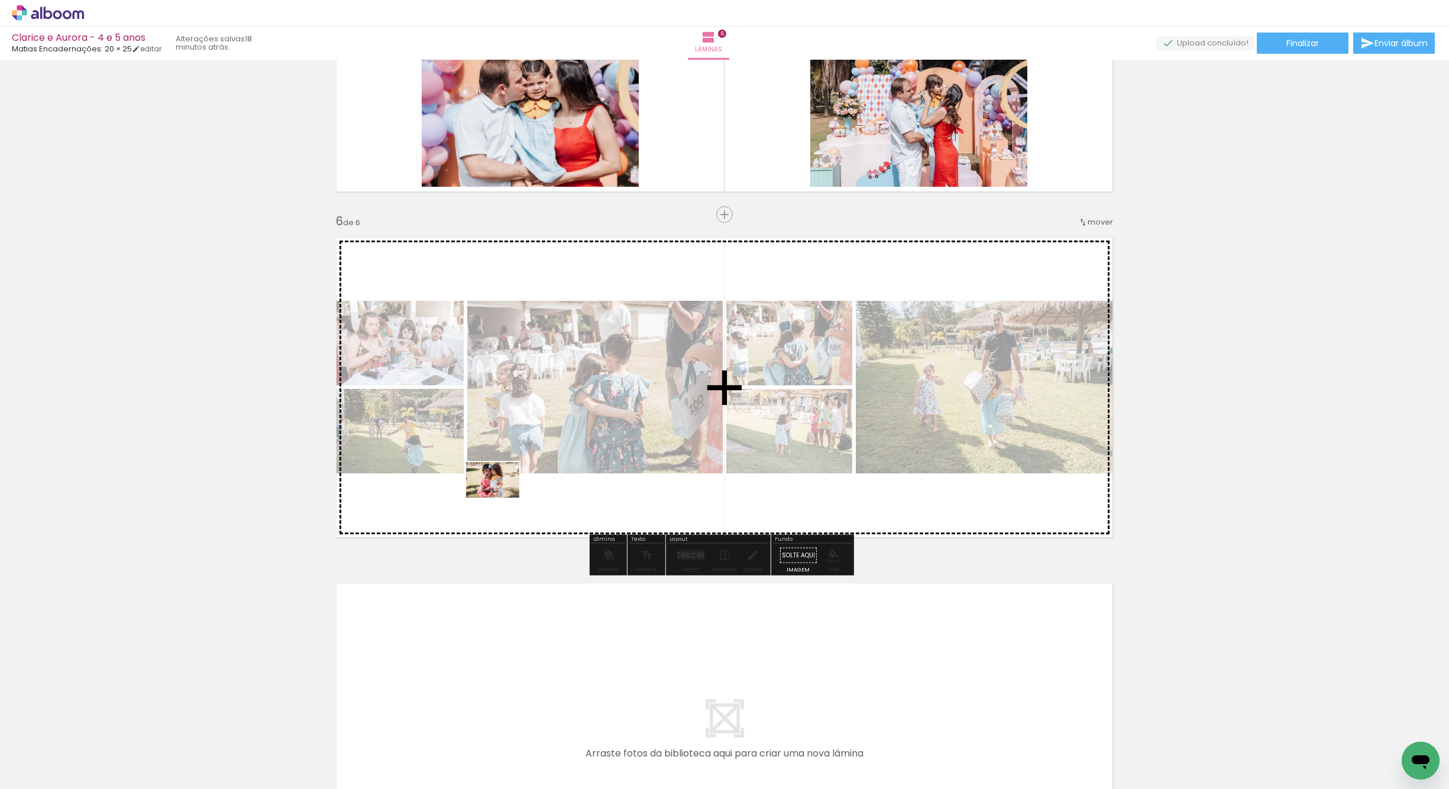
drag, startPoint x: 319, startPoint y: 764, endPoint x: 483, endPoint y: 543, distance: 274.9
click at [508, 477] on quentale-workspace at bounding box center [724, 394] width 1449 height 789
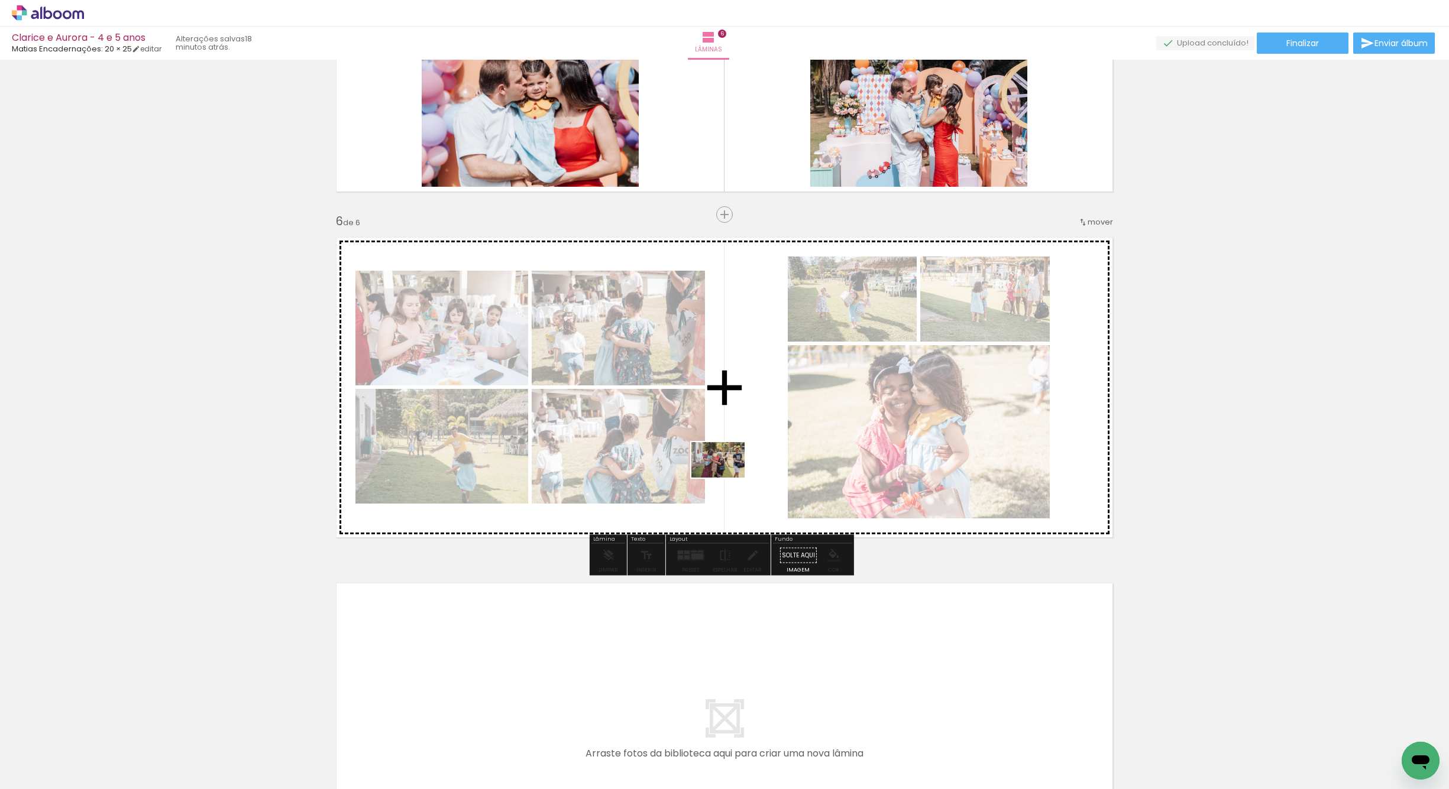
click at [727, 479] on quentale-workspace at bounding box center [724, 394] width 1449 height 789
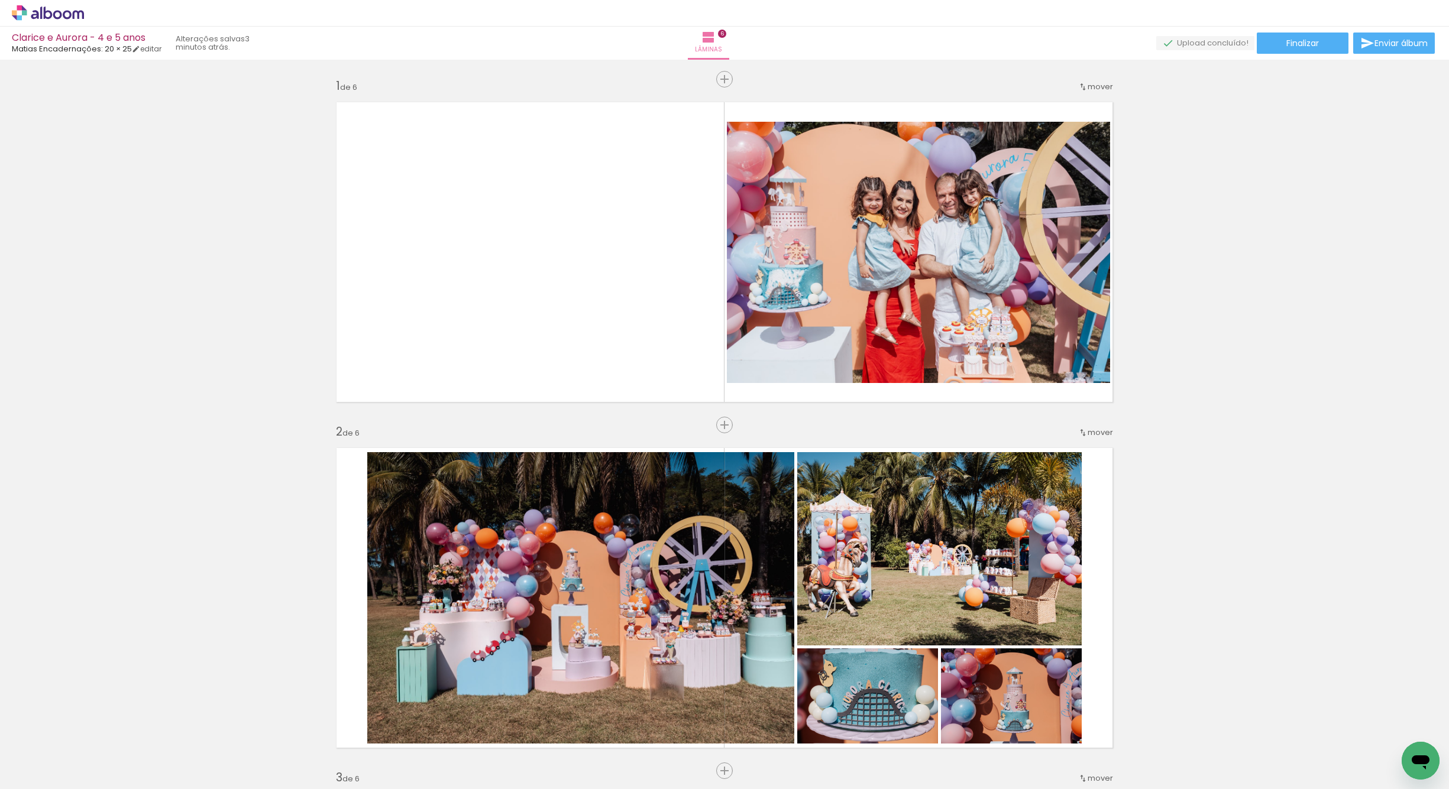
scroll to position [0, 462]
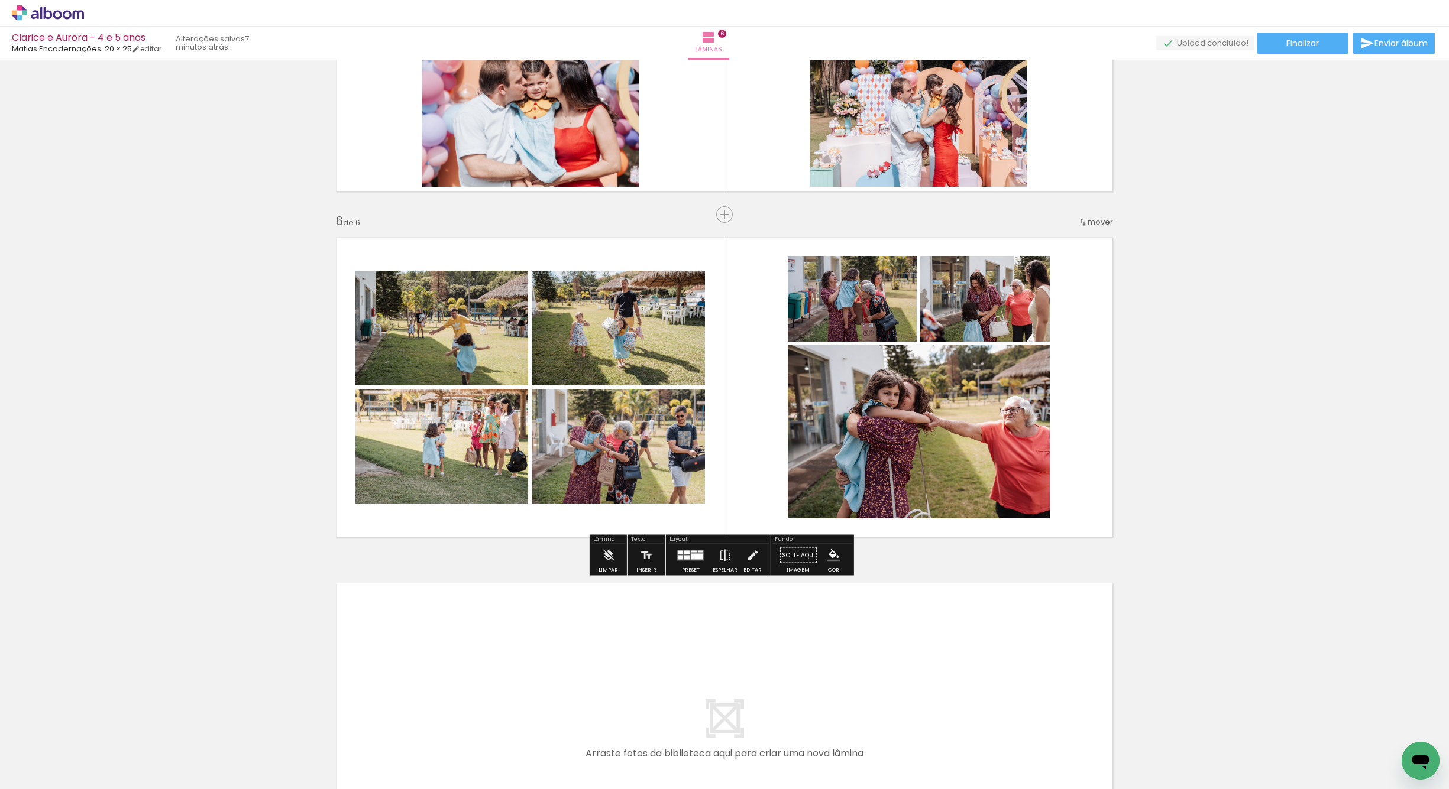
click at [691, 558] on div at bounding box center [697, 557] width 12 height 6
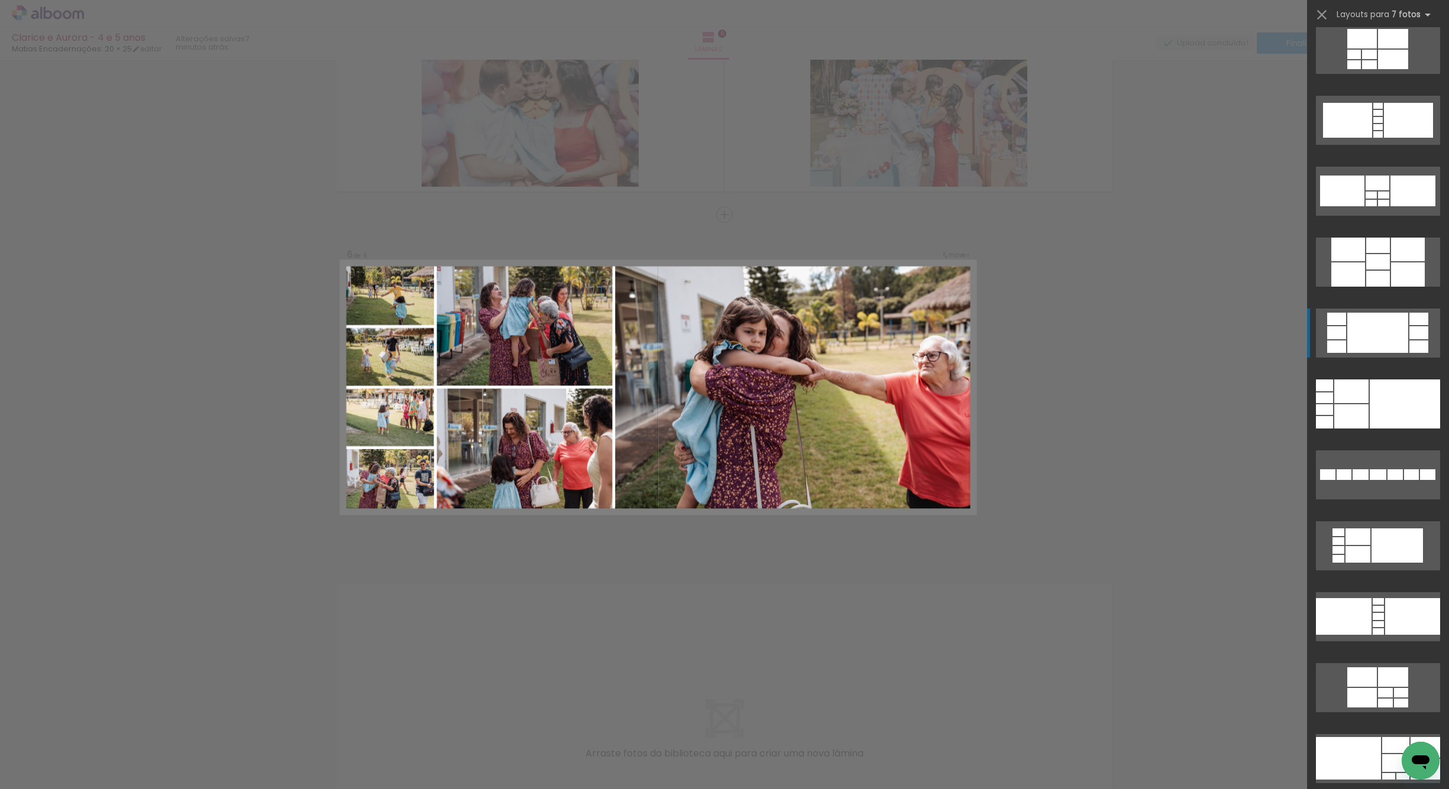
scroll to position [934, 0]
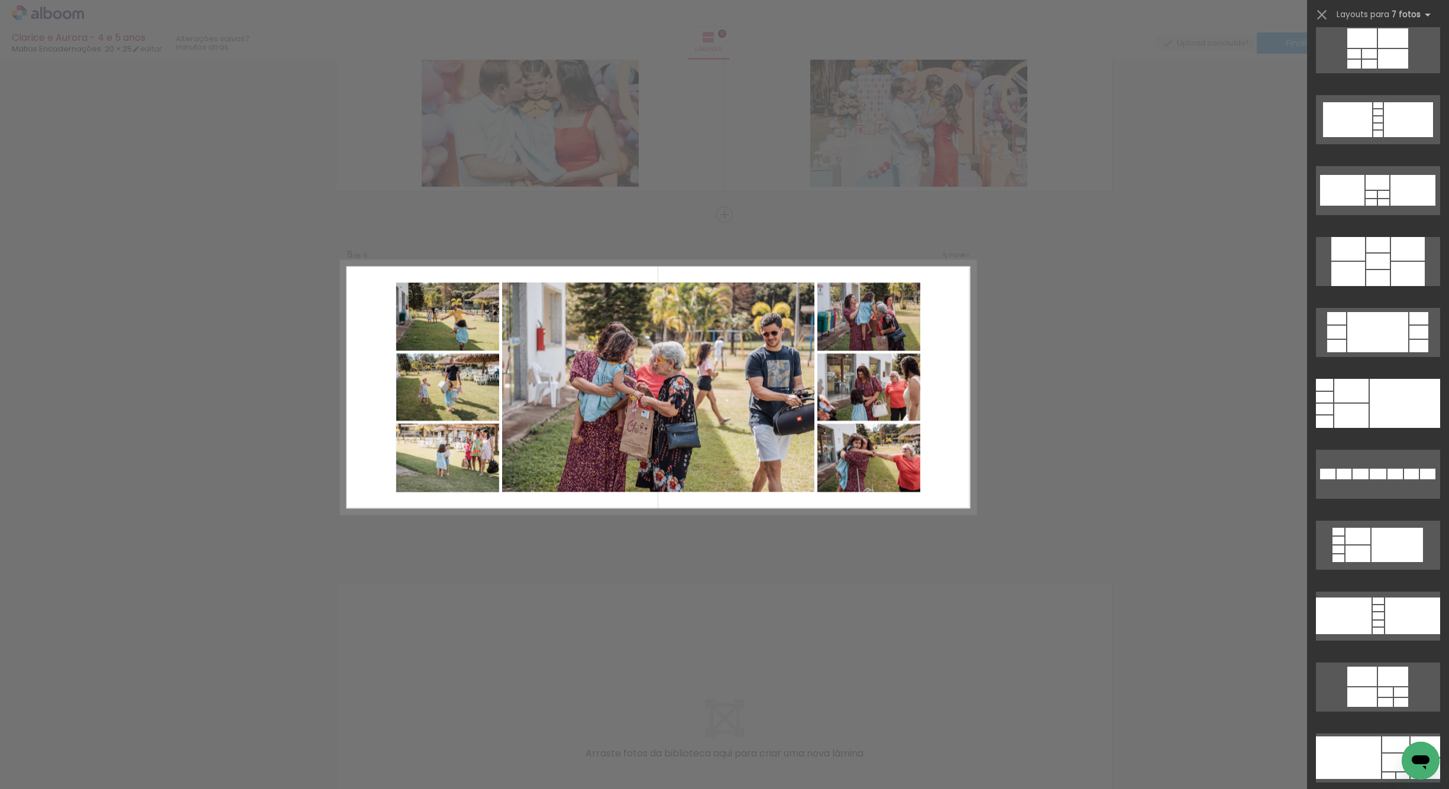
drag, startPoint x: 1365, startPoint y: 348, endPoint x: 1362, endPoint y: 357, distance: 9.2
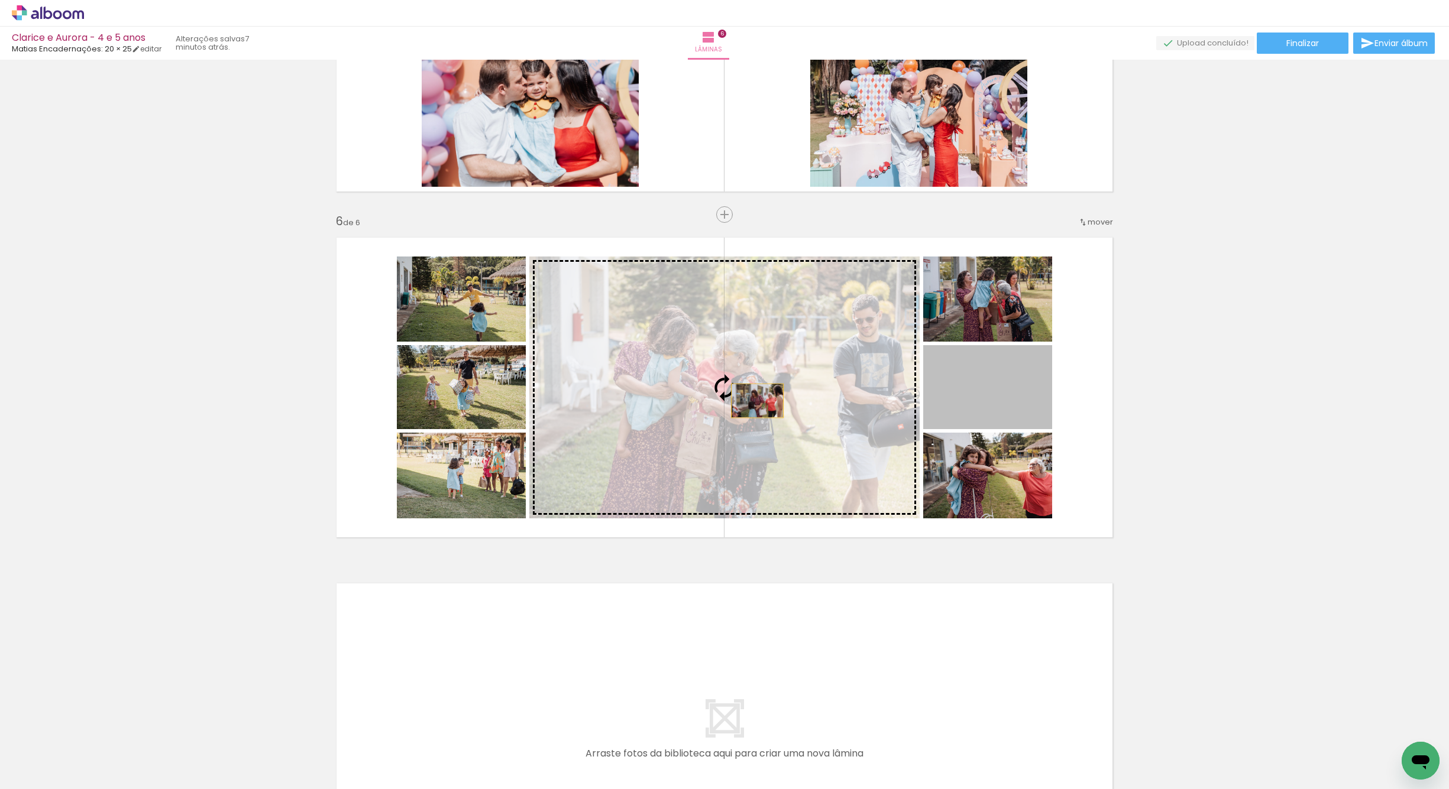
drag, startPoint x: 985, startPoint y: 414, endPoint x: 729, endPoint y: 400, distance: 257.0
click at [0, 0] on slot at bounding box center [0, 0] width 0 height 0
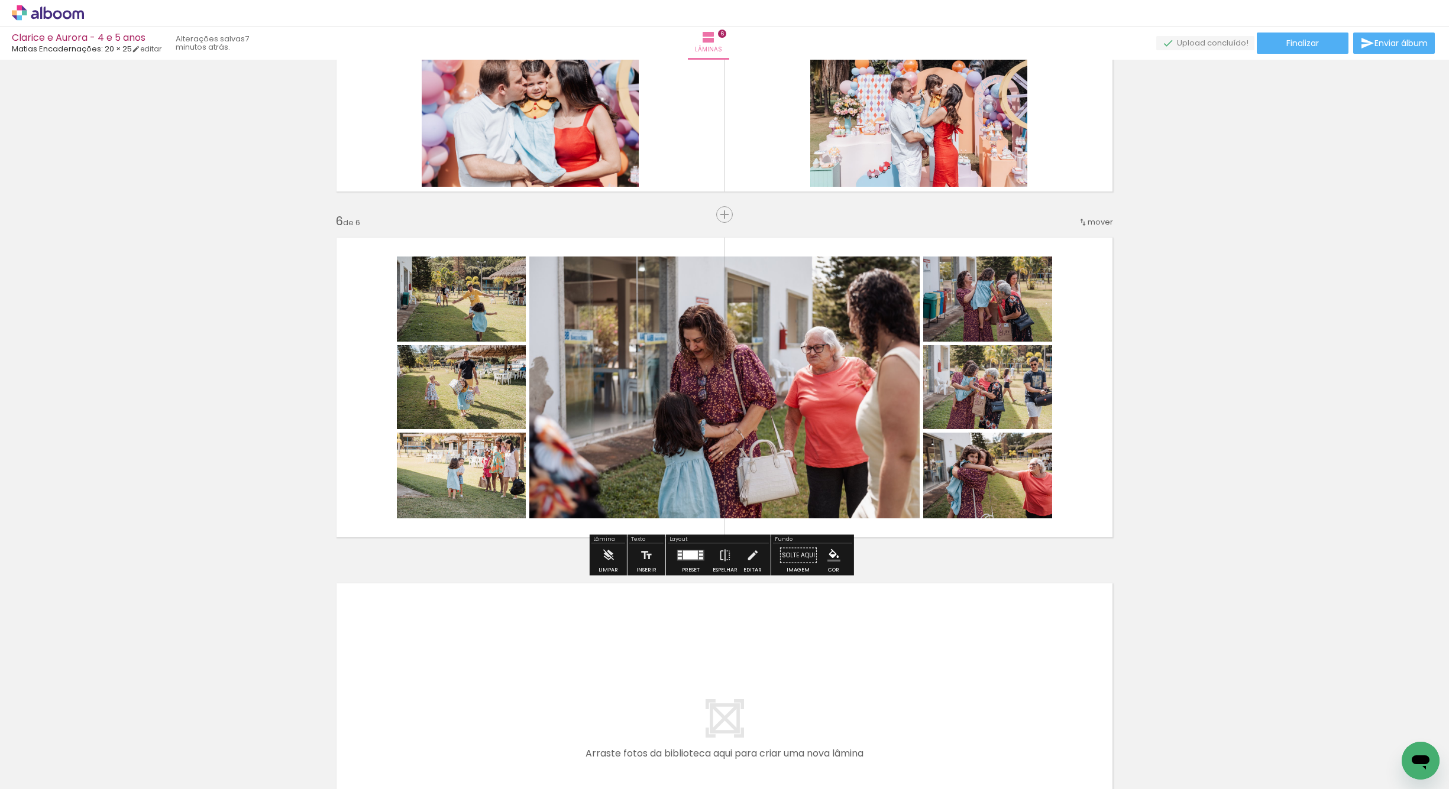
click at [679, 563] on div at bounding box center [691, 556] width 32 height 24
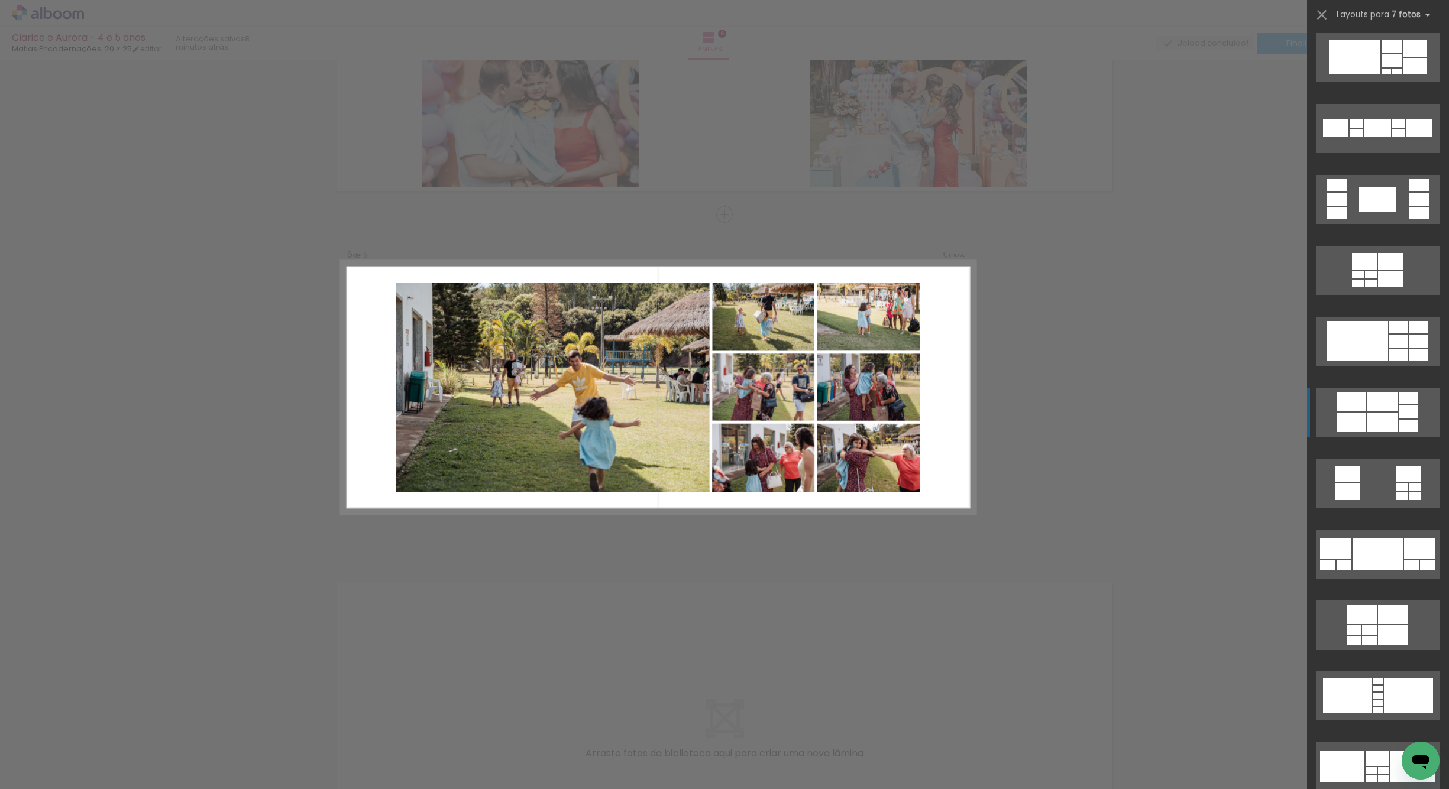
scroll to position [360, 0]
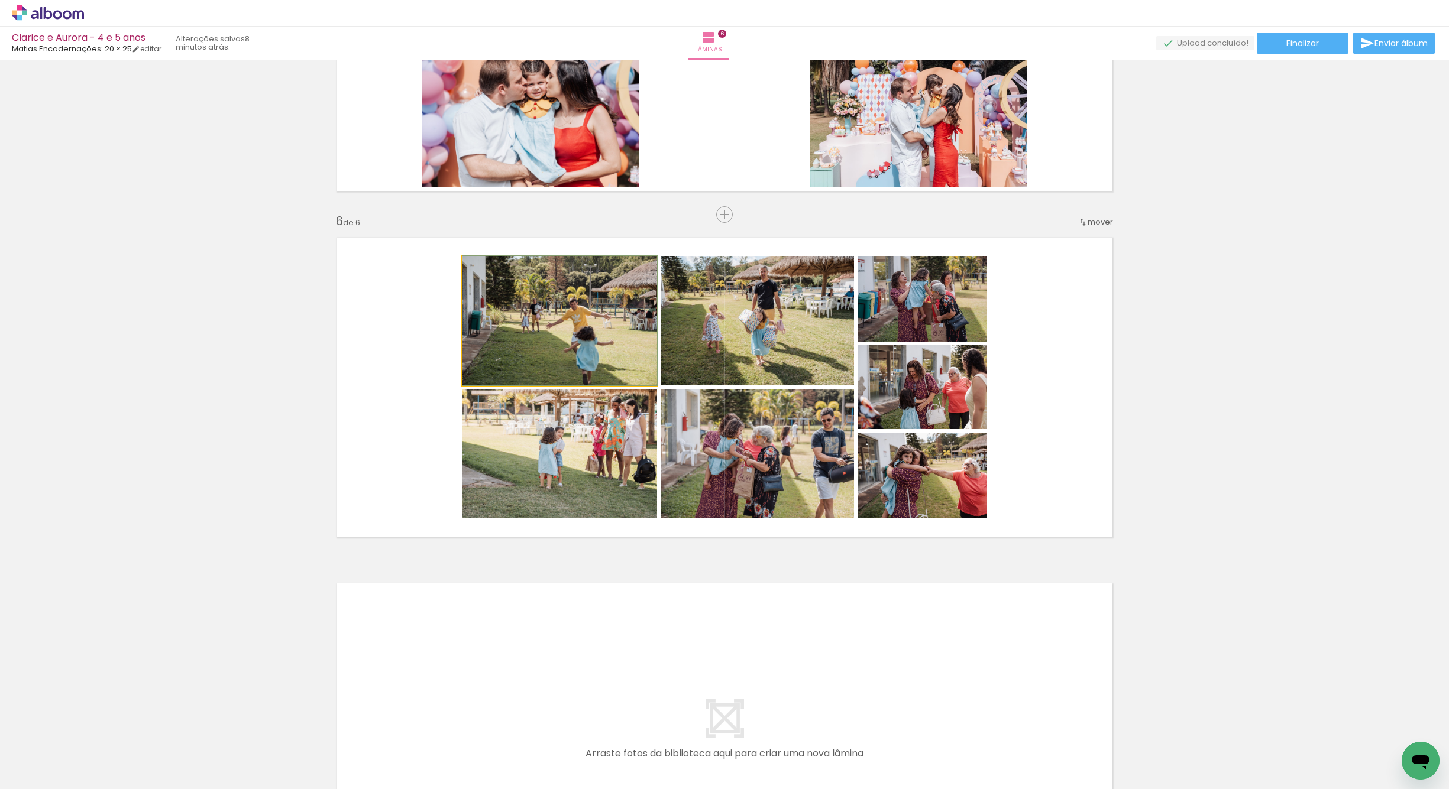
click at [549, 368] on quentale-photo at bounding box center [559, 321] width 195 height 129
click at [546, 370] on quentale-photo at bounding box center [559, 321] width 195 height 129
click at [547, 369] on quentale-photo at bounding box center [559, 321] width 195 height 129
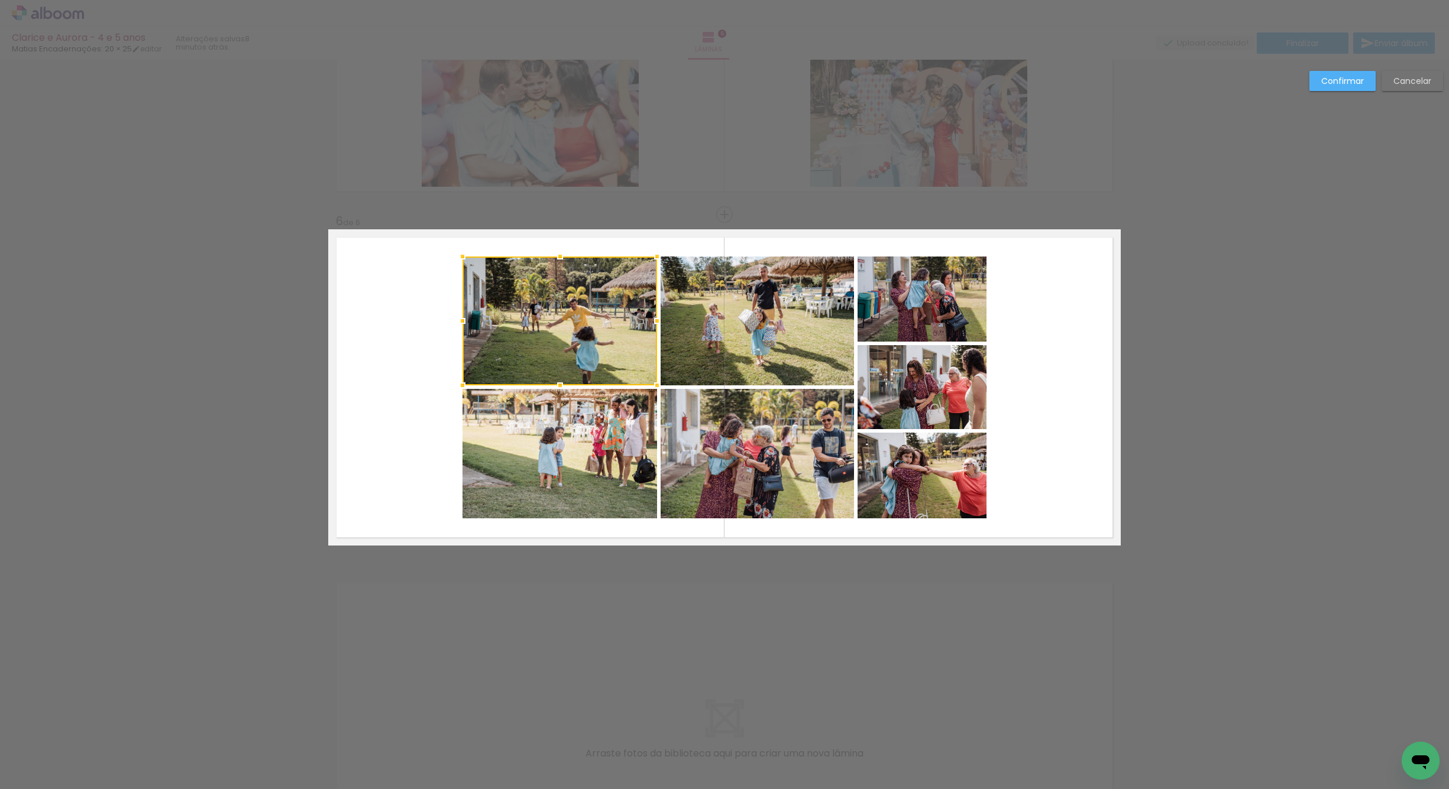
click at [625, 458] on quentale-photo at bounding box center [559, 454] width 195 height 130
drag, startPoint x: 758, startPoint y: 245, endPoint x: 762, endPoint y: 264, distance: 20.1
click at [762, 264] on quentale-layouter at bounding box center [724, 387] width 792 height 316
drag, startPoint x: 732, startPoint y: 517, endPoint x: 734, endPoint y: 501, distance: 16.8
click at [734, 501] on album-spread "6 de 6" at bounding box center [724, 387] width 792 height 316
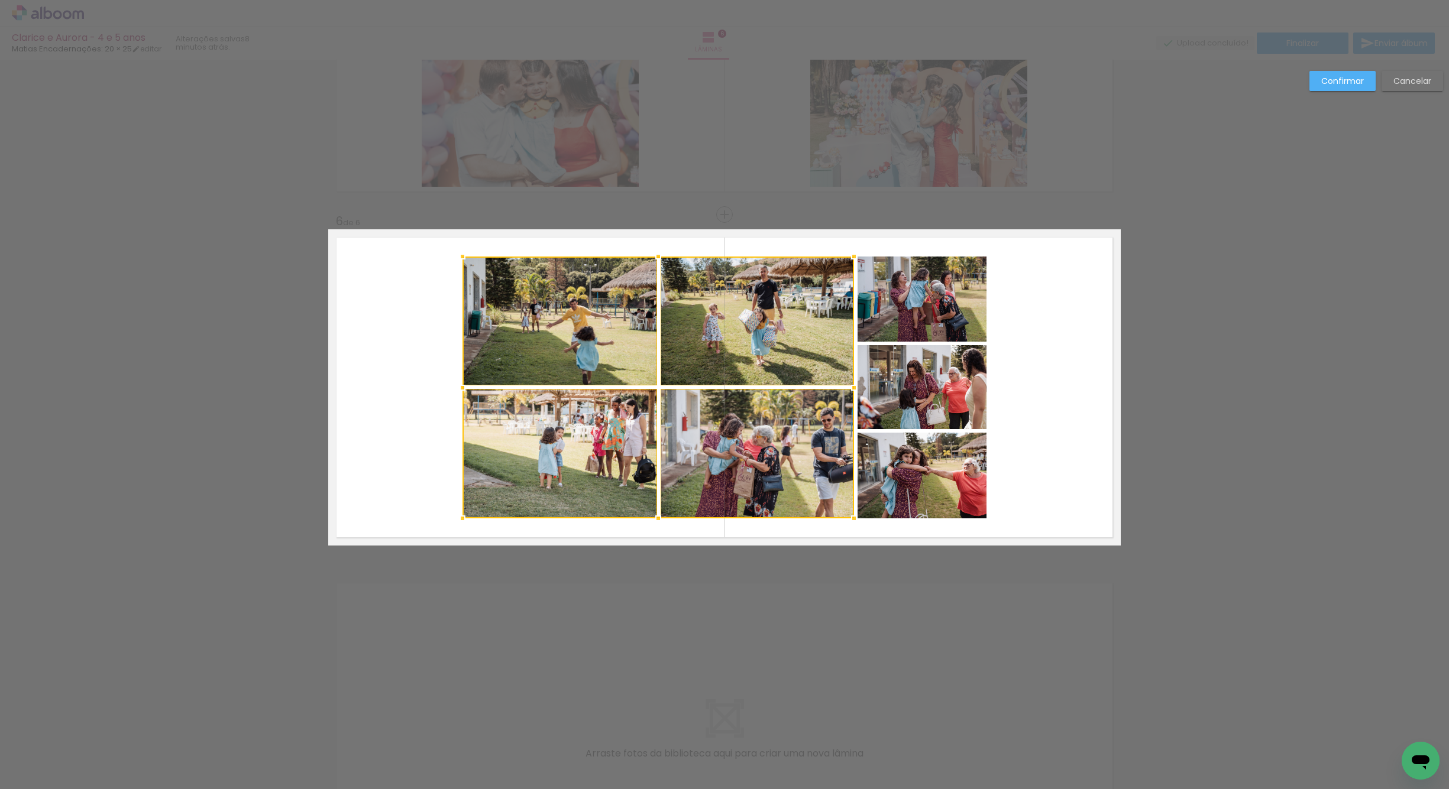
click at [911, 287] on quentale-photo at bounding box center [921, 299] width 129 height 85
drag, startPoint x: 899, startPoint y: 373, endPoint x: 894, endPoint y: 380, distance: 9.2
click at [899, 373] on div at bounding box center [724, 388] width 524 height 262
drag, startPoint x: 886, startPoint y: 467, endPoint x: 887, endPoint y: 474, distance: 7.7
click at [886, 467] on div at bounding box center [724, 388] width 524 height 262
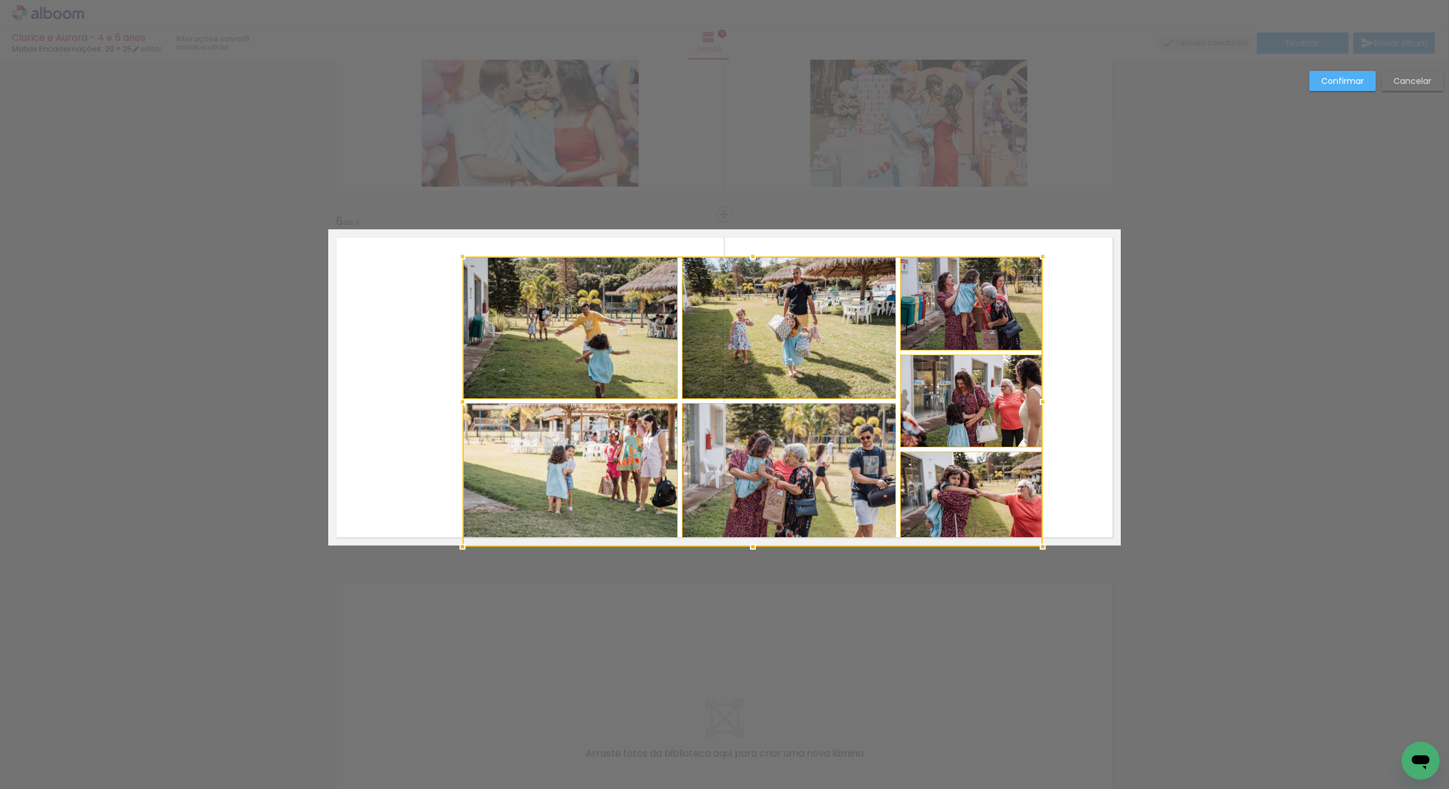
drag, startPoint x: 982, startPoint y: 516, endPoint x: 1036, endPoint y: 539, distance: 59.1
click at [1036, 539] on div at bounding box center [1043, 547] width 24 height 24
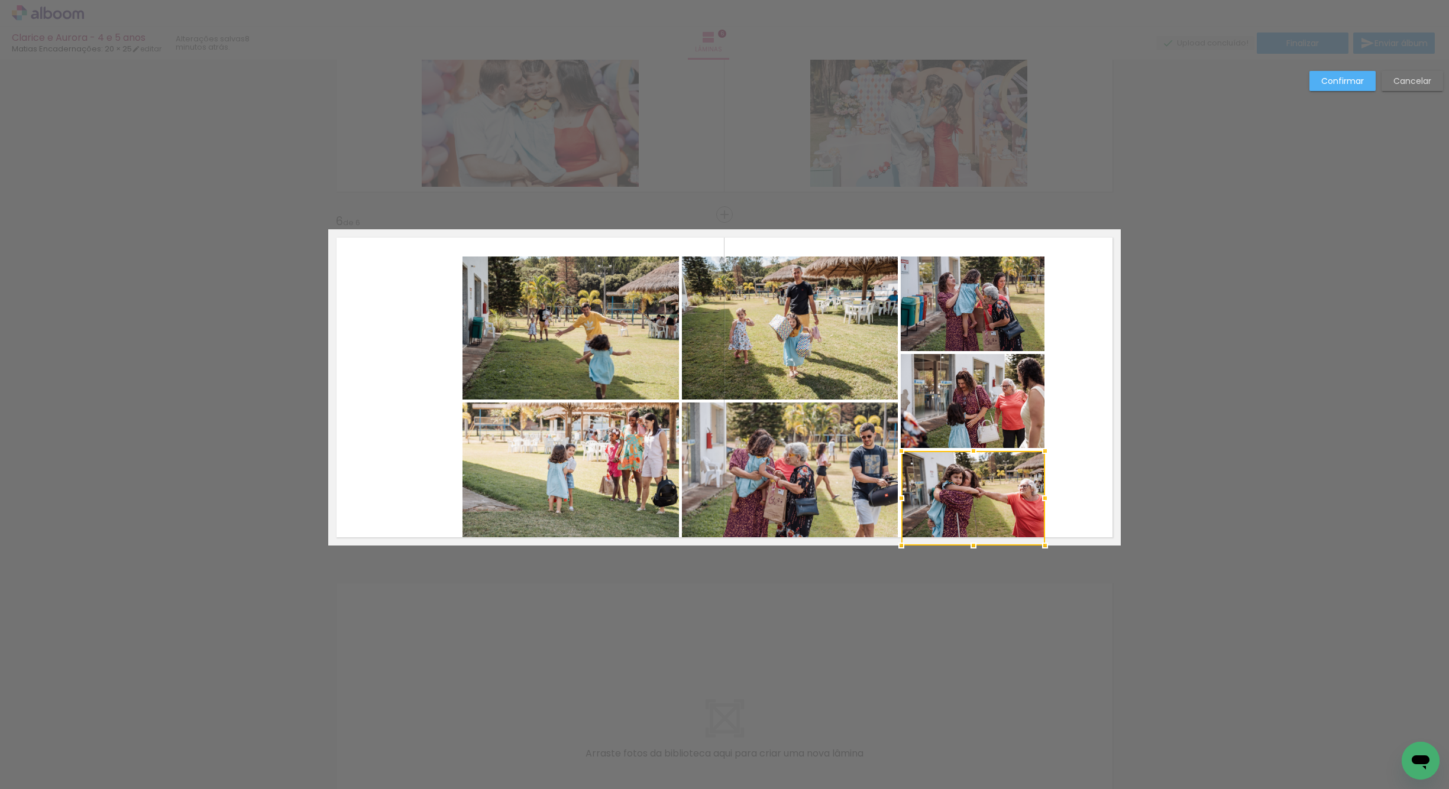
drag, startPoint x: 650, startPoint y: 247, endPoint x: 652, endPoint y: 263, distance: 16.7
click at [652, 263] on quentale-layouter at bounding box center [724, 387] width 792 height 316
click at [781, 310] on div at bounding box center [753, 401] width 582 height 289
click at [938, 400] on div at bounding box center [753, 401] width 582 height 289
drag, startPoint x: 933, startPoint y: 488, endPoint x: 936, endPoint y: 480, distance: 8.2
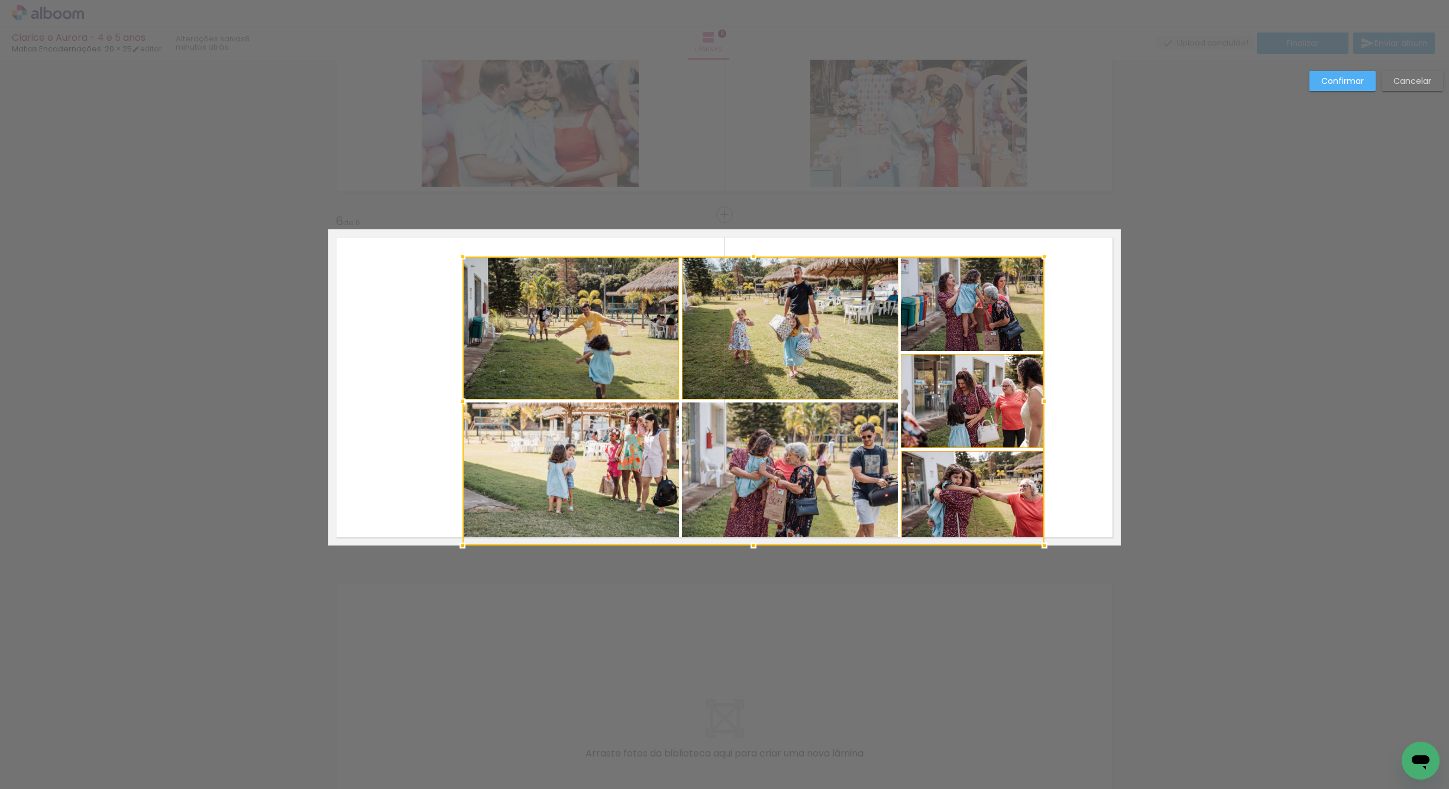
click at [933, 488] on div at bounding box center [753, 401] width 582 height 289
click at [943, 320] on div at bounding box center [753, 353] width 582 height 192
click at [809, 494] on quentale-photo at bounding box center [790, 474] width 216 height 143
click at [609, 483] on div at bounding box center [753, 401] width 582 height 289
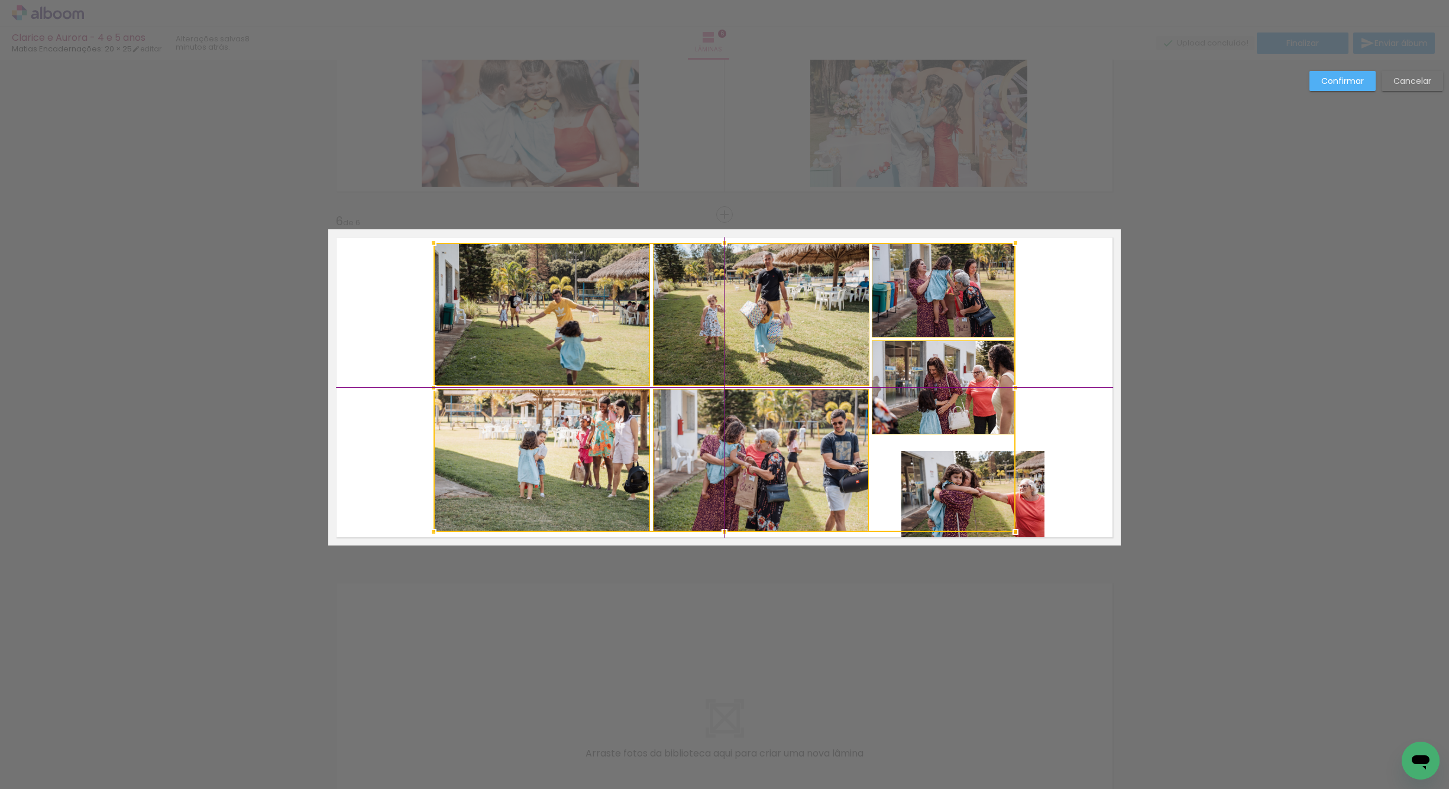
drag, startPoint x: 779, startPoint y: 465, endPoint x: 759, endPoint y: 462, distance: 20.4
click at [759, 462] on div at bounding box center [724, 387] width 582 height 289
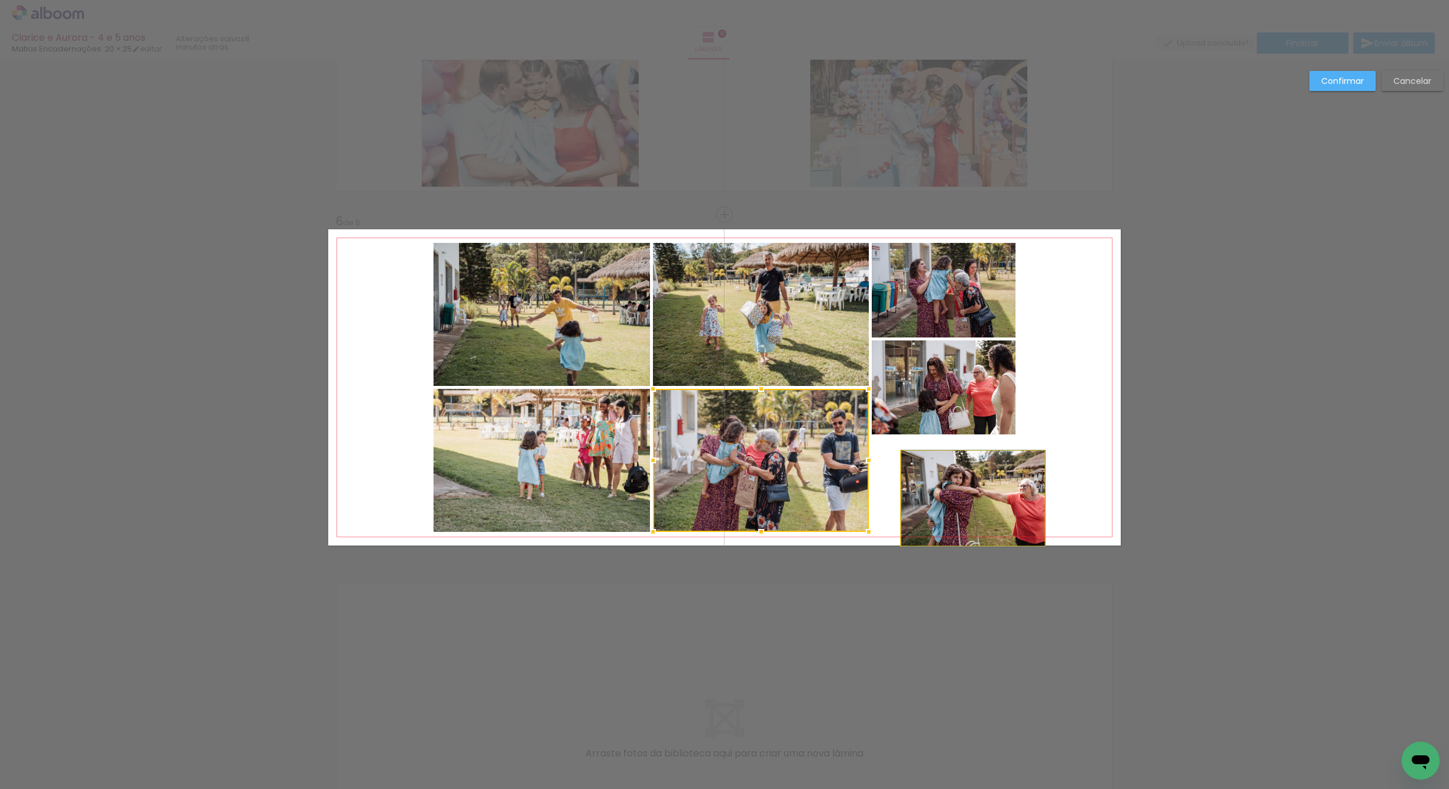
click at [981, 489] on quentale-photo at bounding box center [973, 498] width 144 height 95
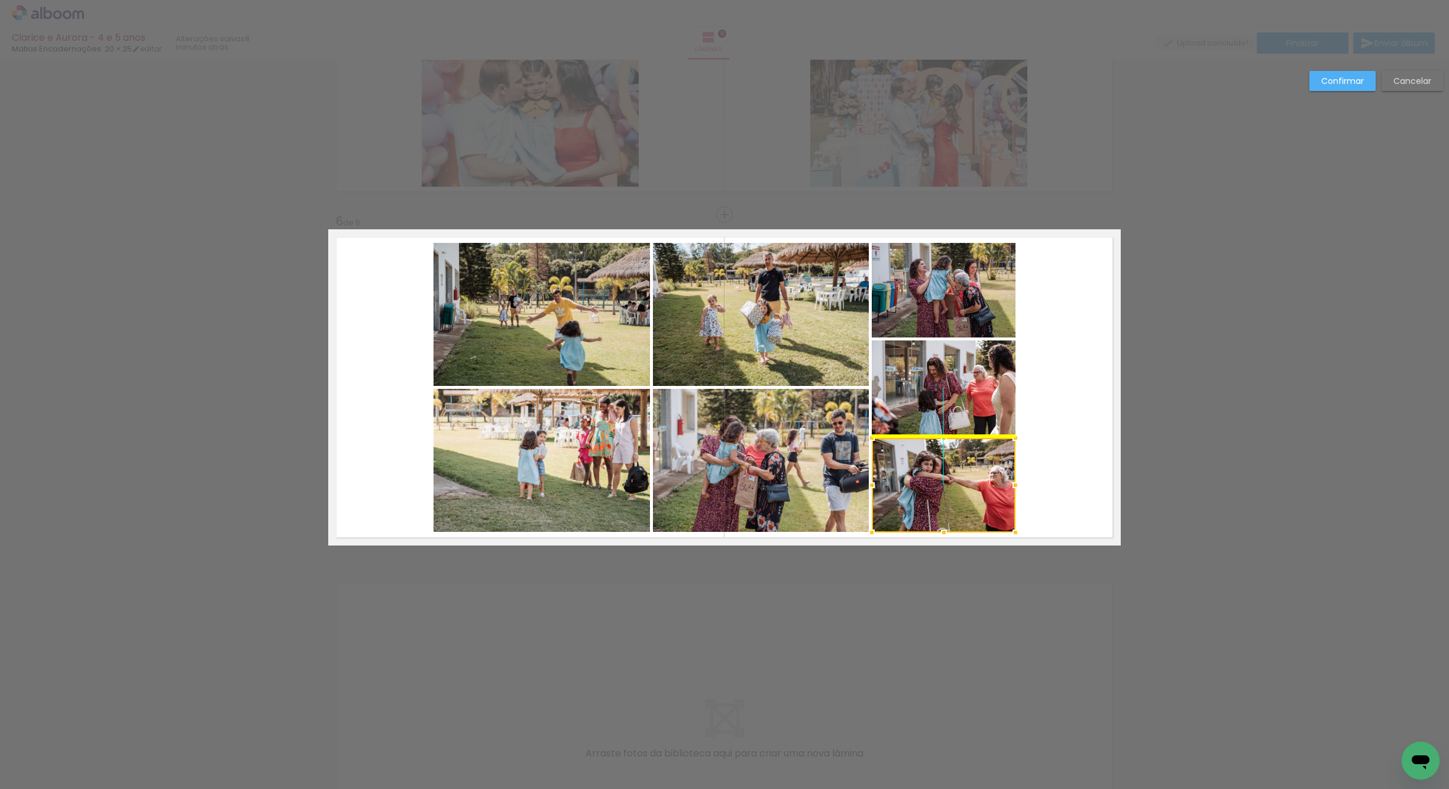
drag, startPoint x: 963, startPoint y: 502, endPoint x: 946, endPoint y: 494, distance: 19.0
click at [946, 494] on div at bounding box center [944, 485] width 144 height 95
click at [1050, 418] on quentale-layouter at bounding box center [724, 387] width 792 height 316
click at [564, 347] on quentale-photo at bounding box center [541, 314] width 216 height 143
click at [607, 435] on quentale-photo at bounding box center [541, 460] width 216 height 143
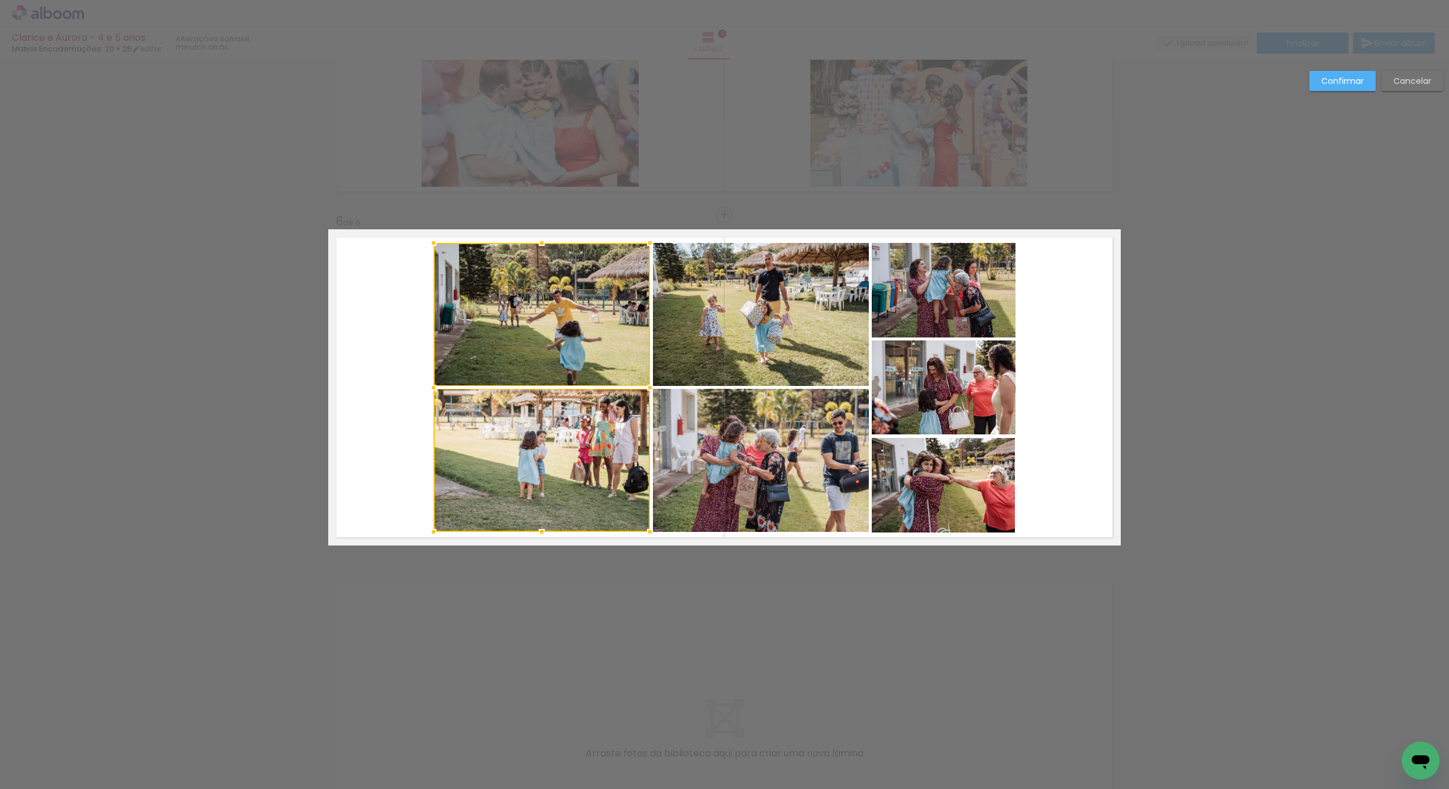
click at [725, 452] on quentale-photo at bounding box center [761, 460] width 216 height 143
click at [753, 371] on div at bounding box center [650, 387] width 435 height 289
click at [922, 312] on quentale-photo at bounding box center [944, 290] width 144 height 95
click at [912, 380] on div at bounding box center [724, 387] width 582 height 289
click at [916, 467] on div at bounding box center [724, 387] width 582 height 289
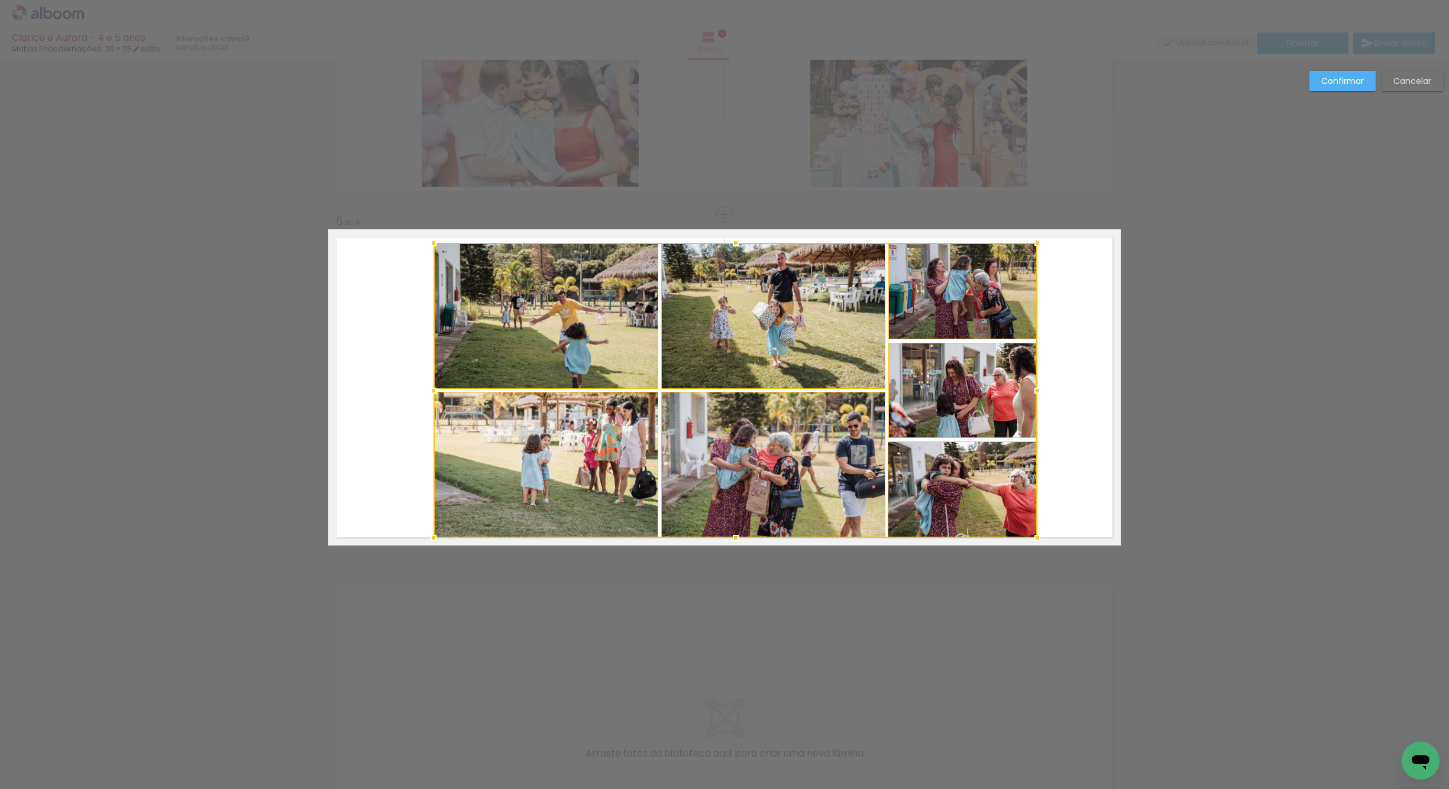
drag, startPoint x: 1010, startPoint y: 533, endPoint x: 1008, endPoint y: 525, distance: 8.6
click at [1026, 534] on div at bounding box center [1037, 538] width 24 height 24
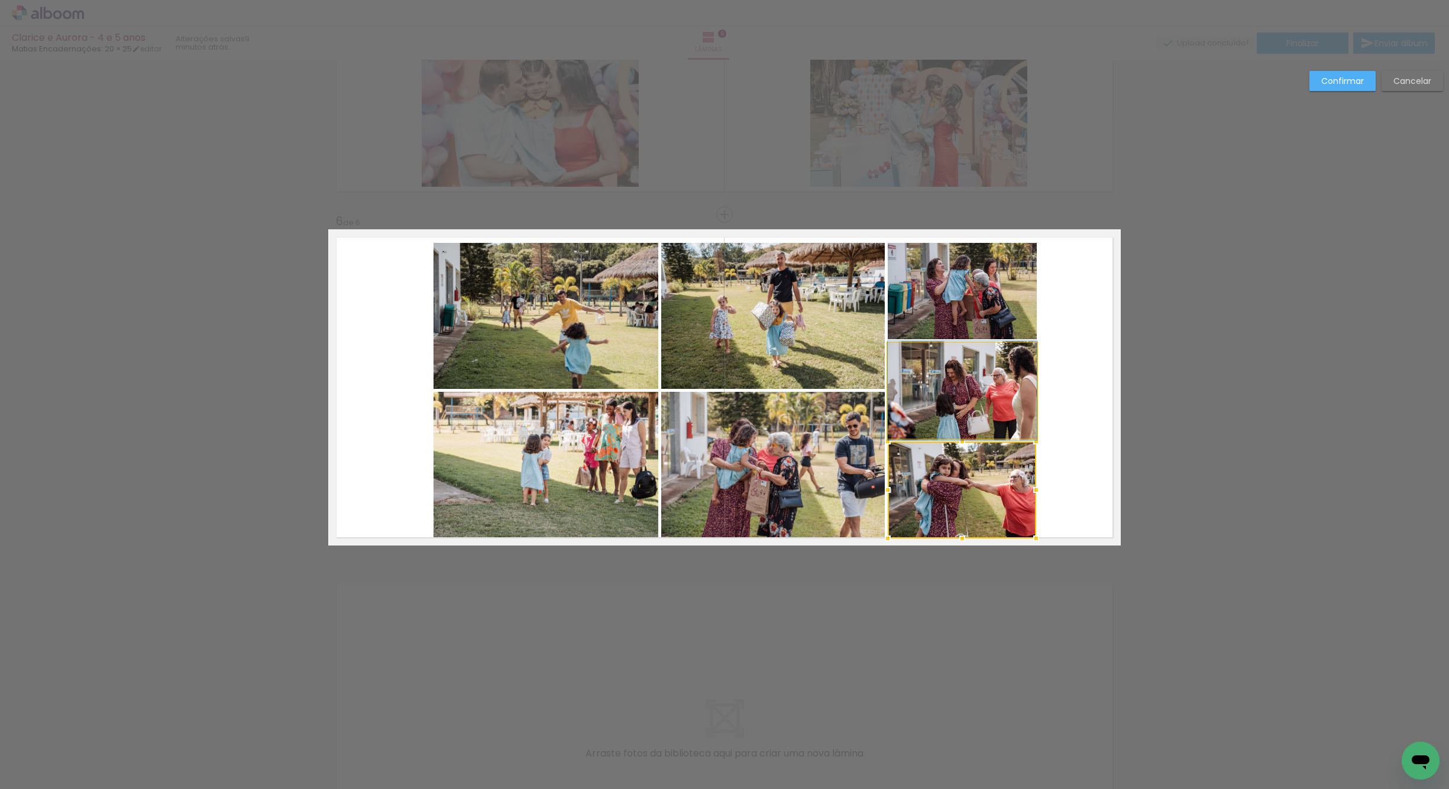
click at [989, 409] on quentale-photo at bounding box center [962, 391] width 149 height 96
click at [980, 312] on quentale-photo at bounding box center [962, 291] width 149 height 96
click at [803, 245] on quentale-layouter at bounding box center [724, 387] width 792 height 316
click at [759, 433] on div at bounding box center [849, 390] width 376 height 295
click at [633, 368] on quentale-photo at bounding box center [545, 316] width 225 height 146
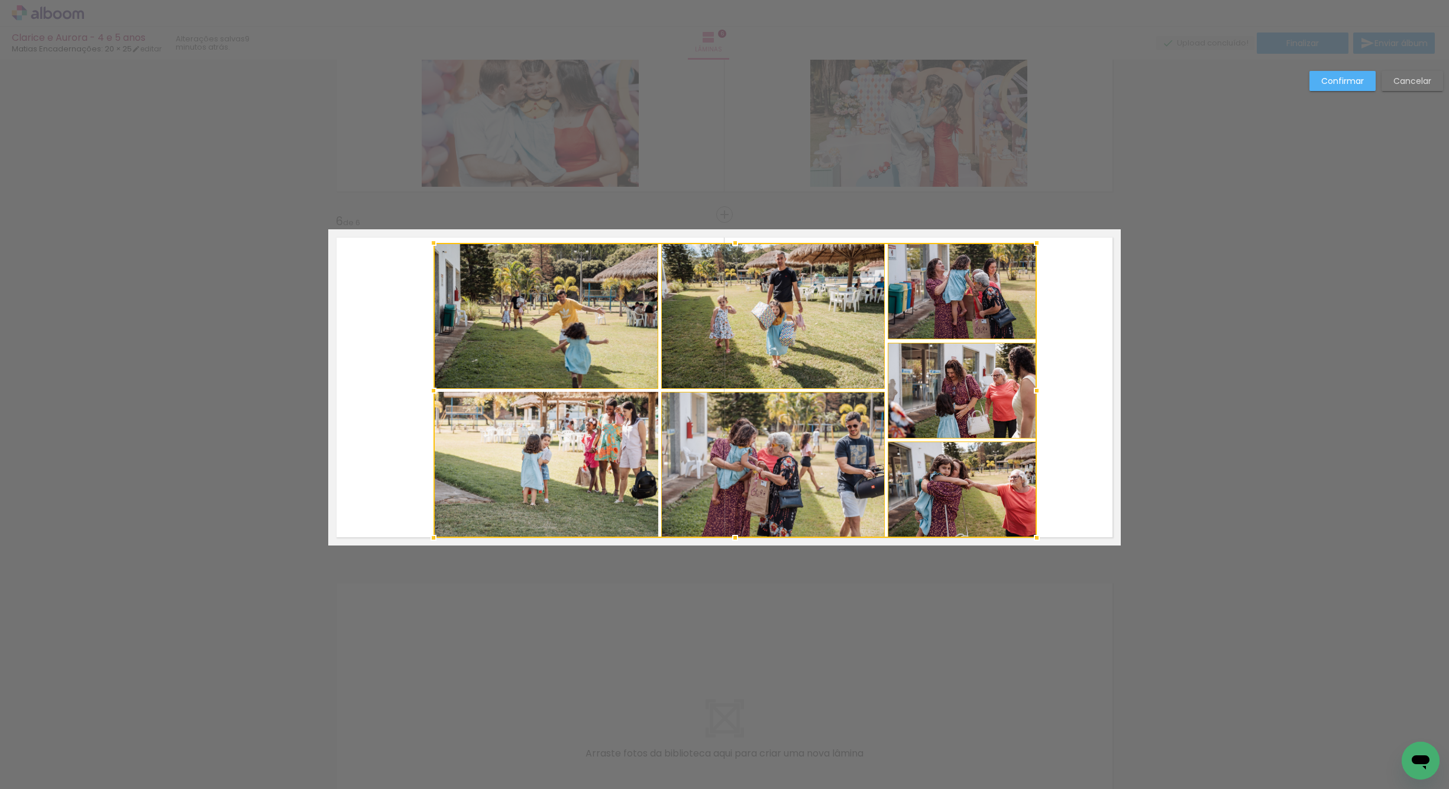
click at [636, 433] on div at bounding box center [734, 390] width 603 height 295
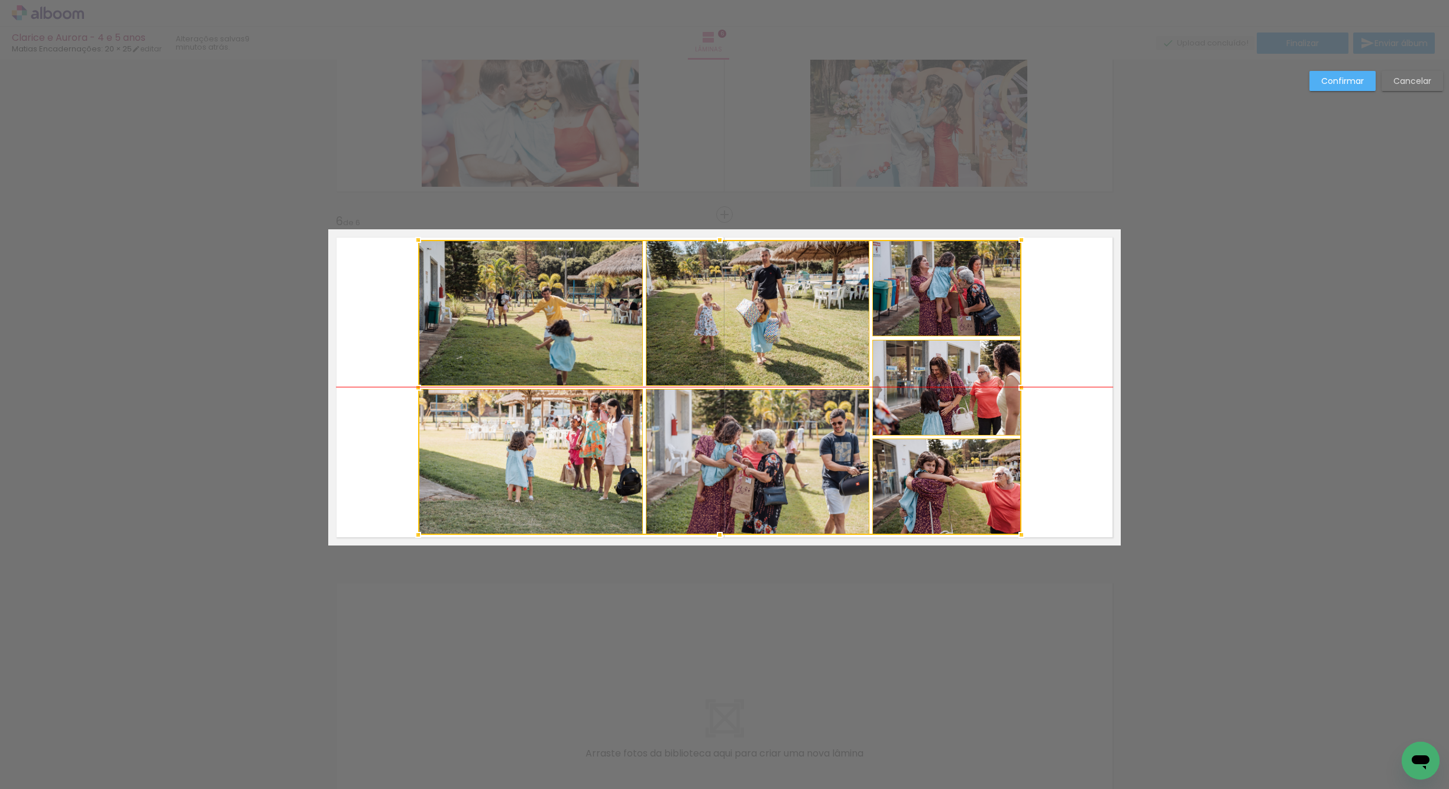
drag, startPoint x: 753, startPoint y: 469, endPoint x: 738, endPoint y: 467, distance: 15.5
click at [738, 467] on div at bounding box center [719, 387] width 603 height 295
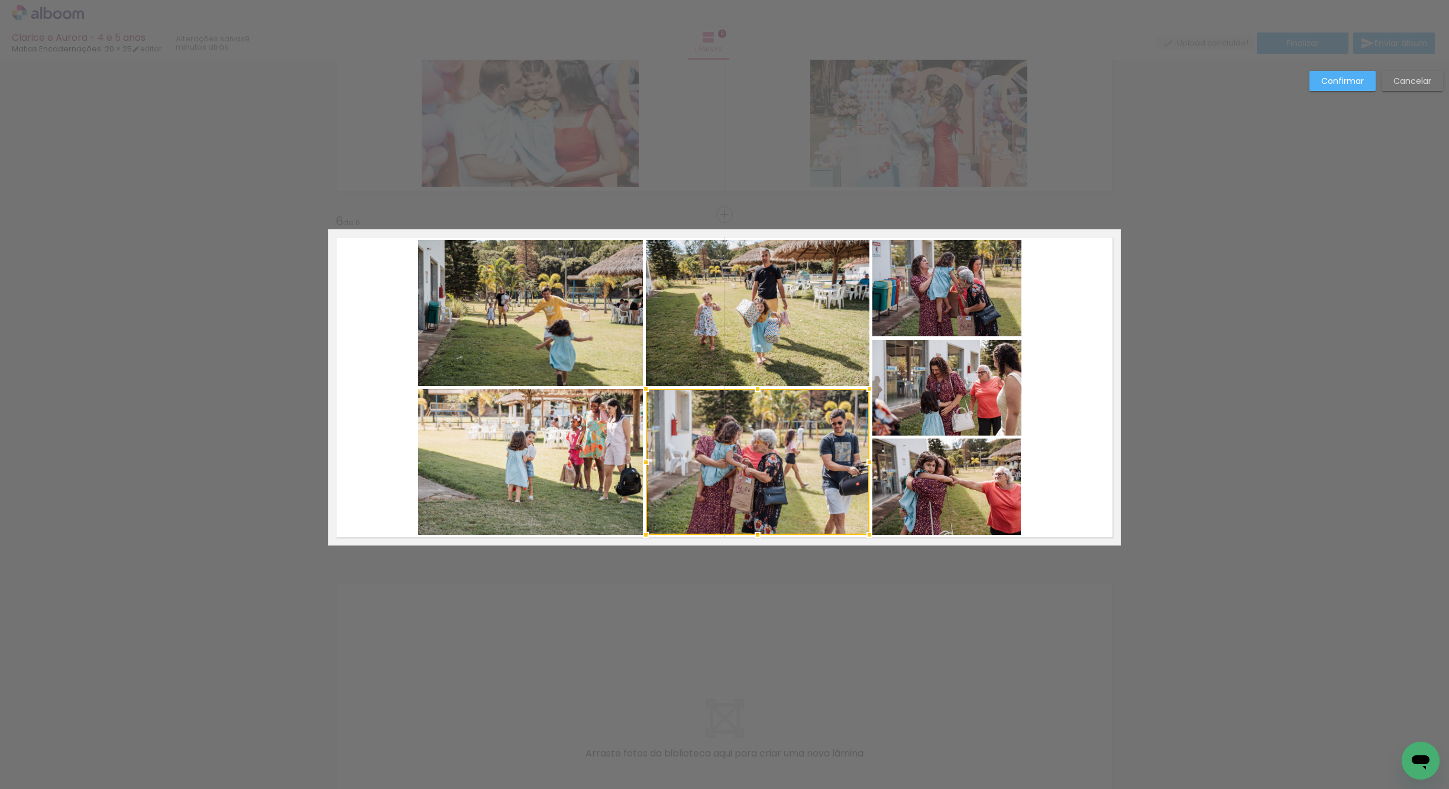
click at [1309, 88] on paper-button "Confirmar" at bounding box center [1342, 81] width 66 height 20
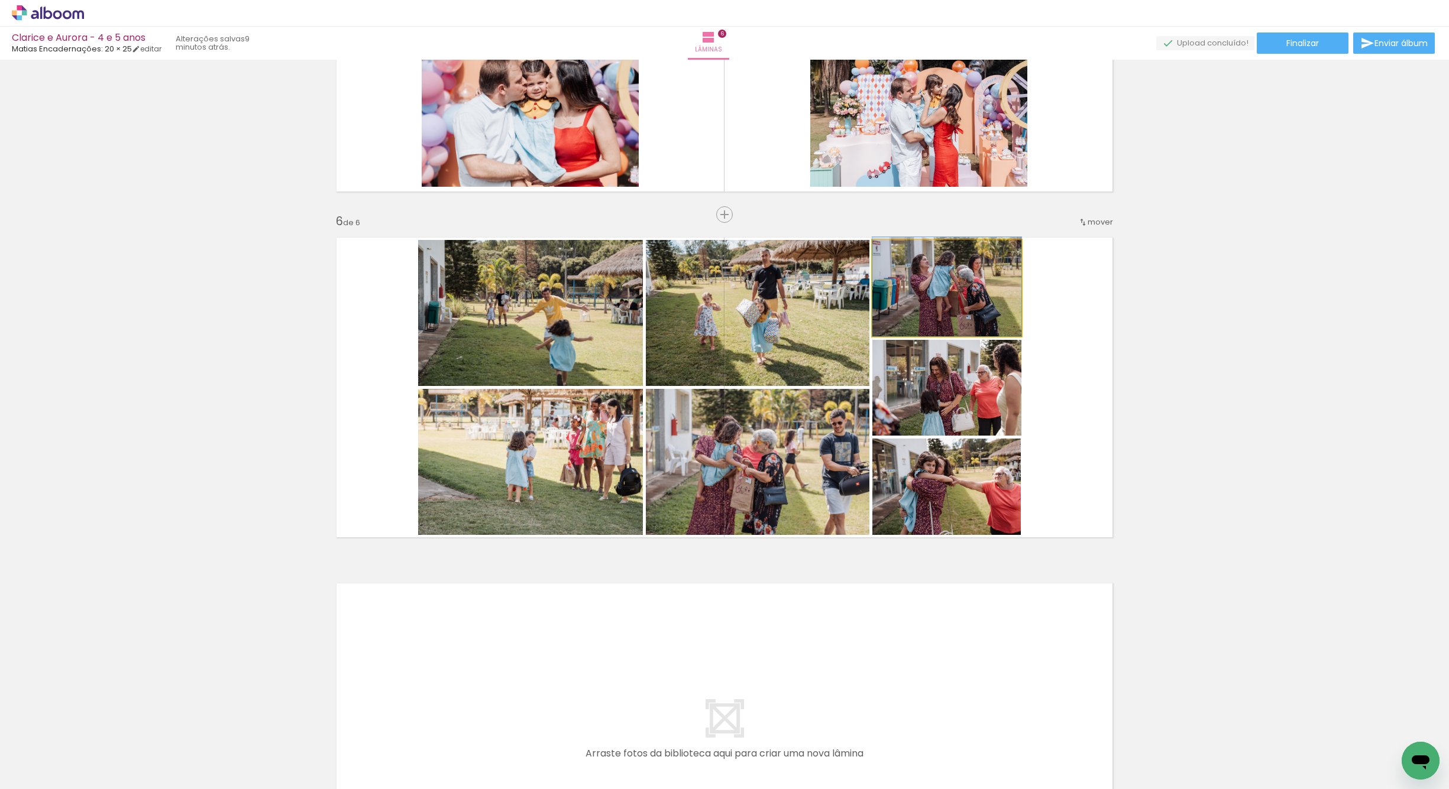
drag, startPoint x: 976, startPoint y: 293, endPoint x: 977, endPoint y: 284, distance: 9.5
drag, startPoint x: 944, startPoint y: 411, endPoint x: 938, endPoint y: 381, distance: 30.0
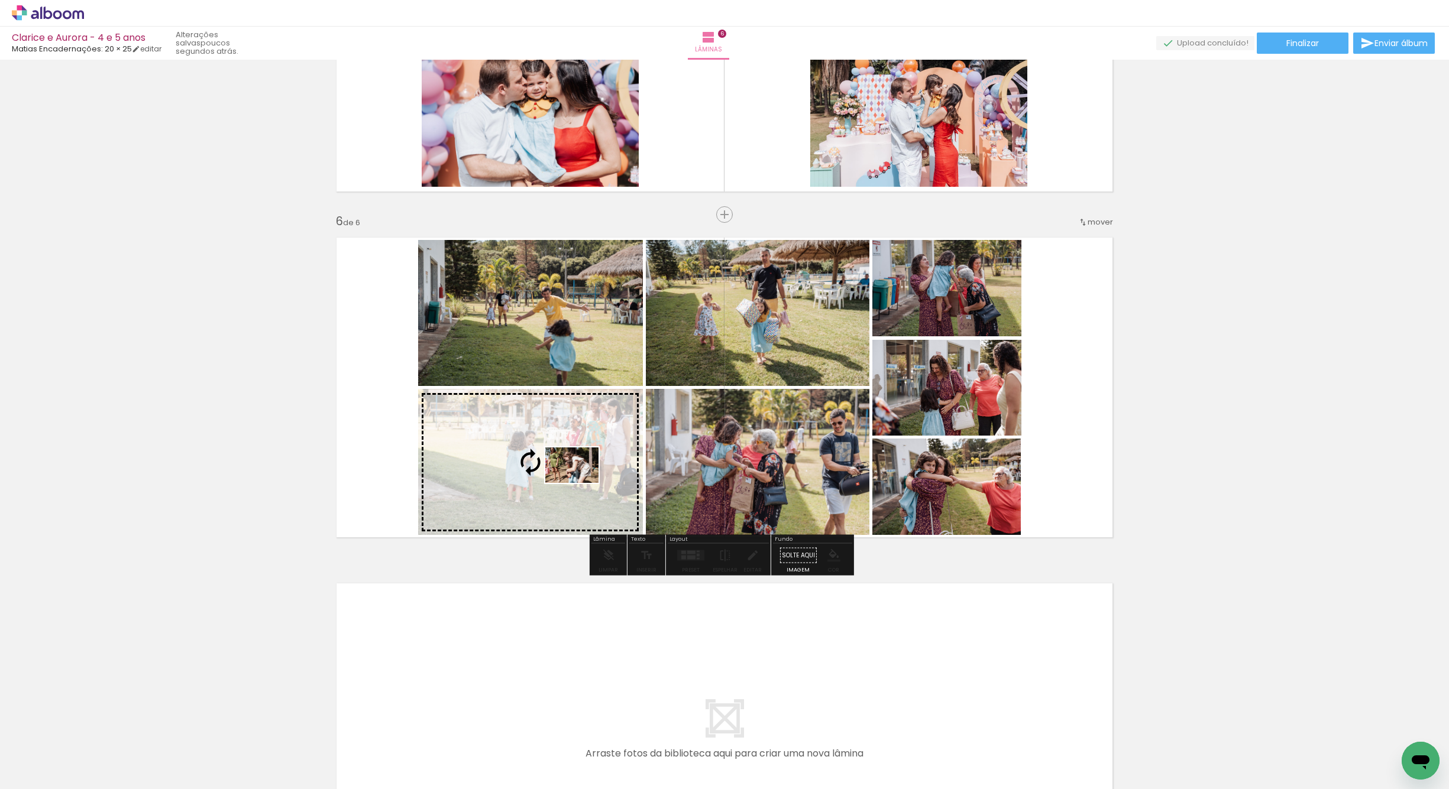
drag, startPoint x: 820, startPoint y: 747, endPoint x: 588, endPoint y: 490, distance: 346.7
click at [582, 483] on quentale-workspace at bounding box center [724, 394] width 1449 height 789
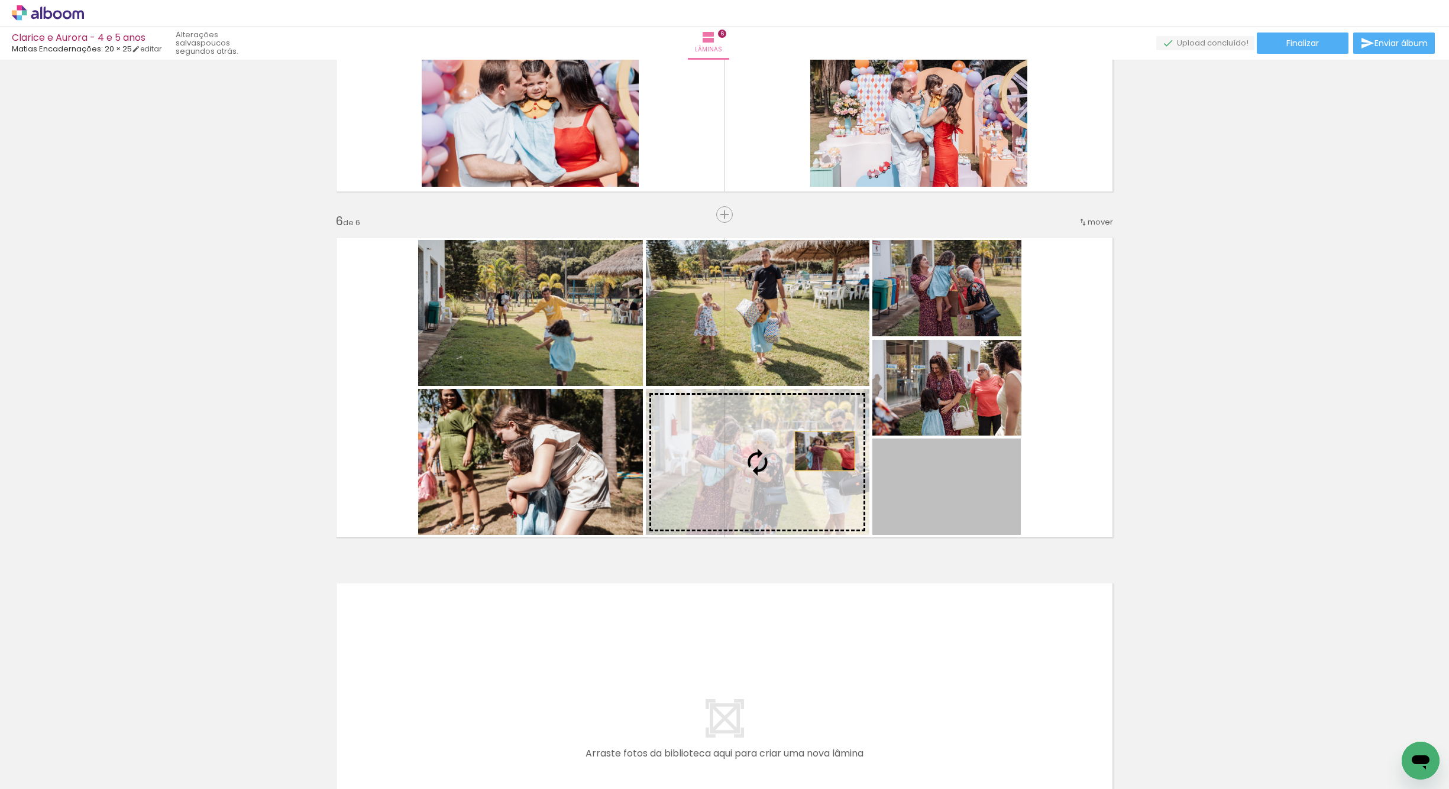
drag, startPoint x: 942, startPoint y: 510, endPoint x: 811, endPoint y: 455, distance: 141.6
click at [0, 0] on slot at bounding box center [0, 0] width 0 height 0
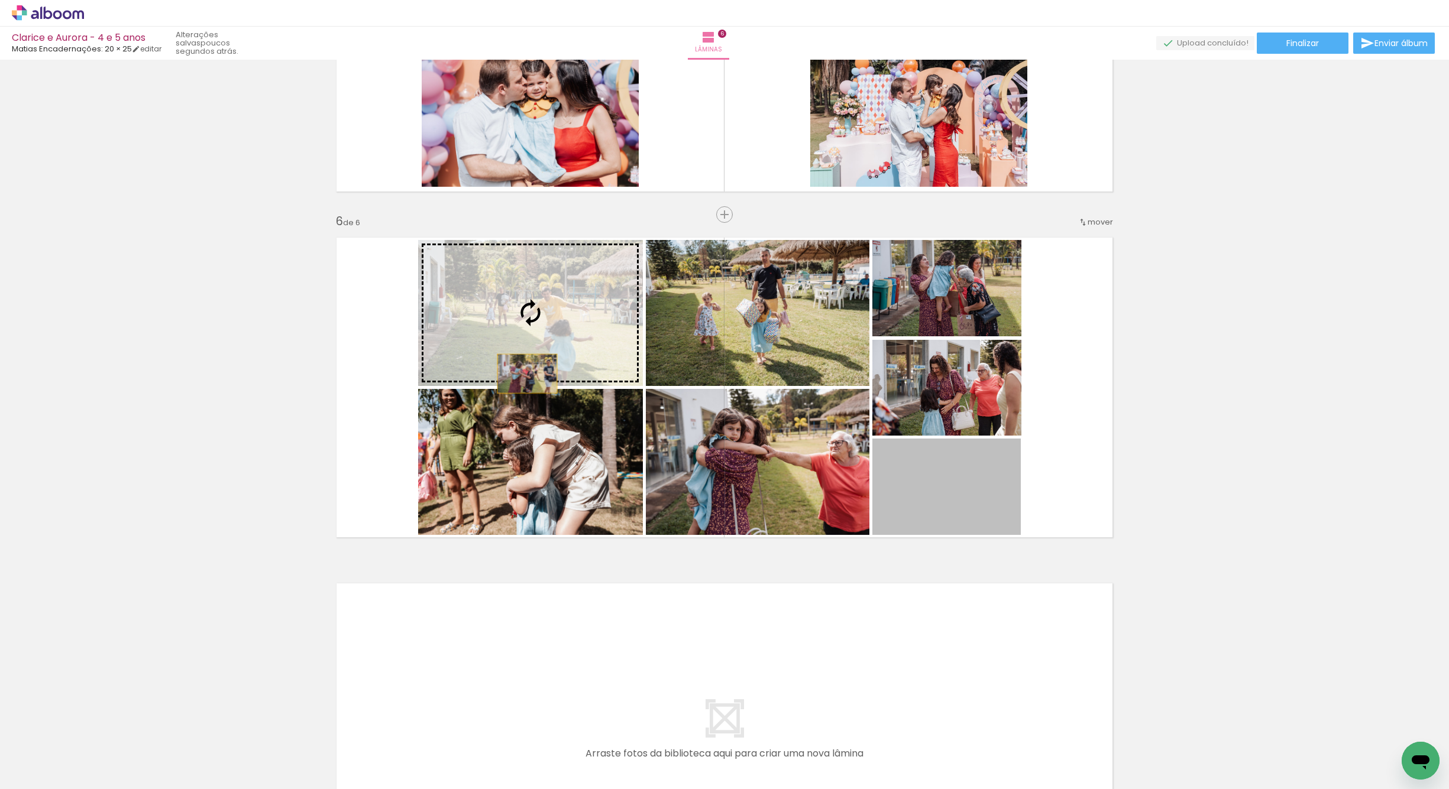
drag, startPoint x: 953, startPoint y: 499, endPoint x: 520, endPoint y: 362, distance: 454.3
click at [0, 0] on slot at bounding box center [0, 0] width 0 height 0
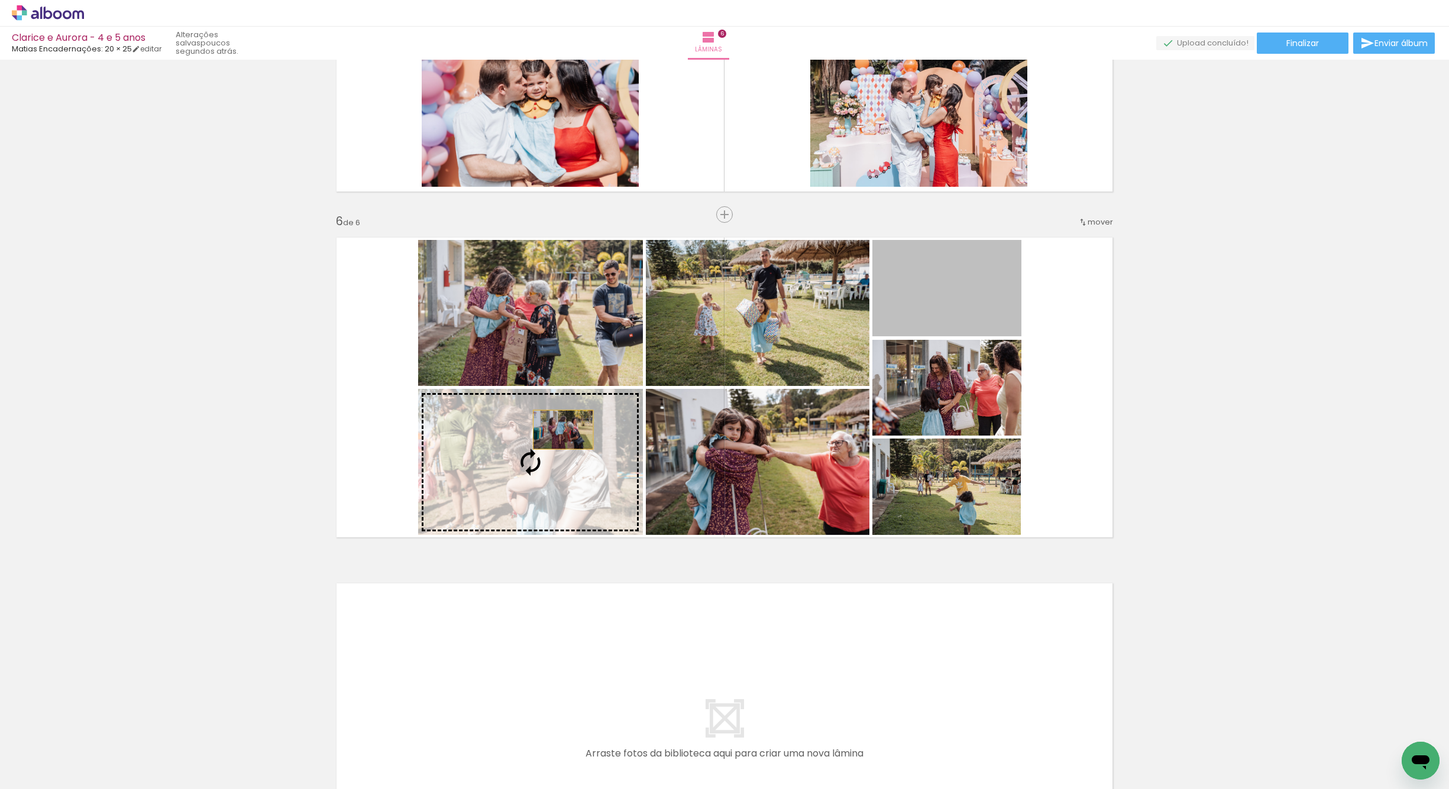
drag, startPoint x: 971, startPoint y: 297, endPoint x: 677, endPoint y: 389, distance: 307.9
click at [0, 0] on slot at bounding box center [0, 0] width 0 height 0
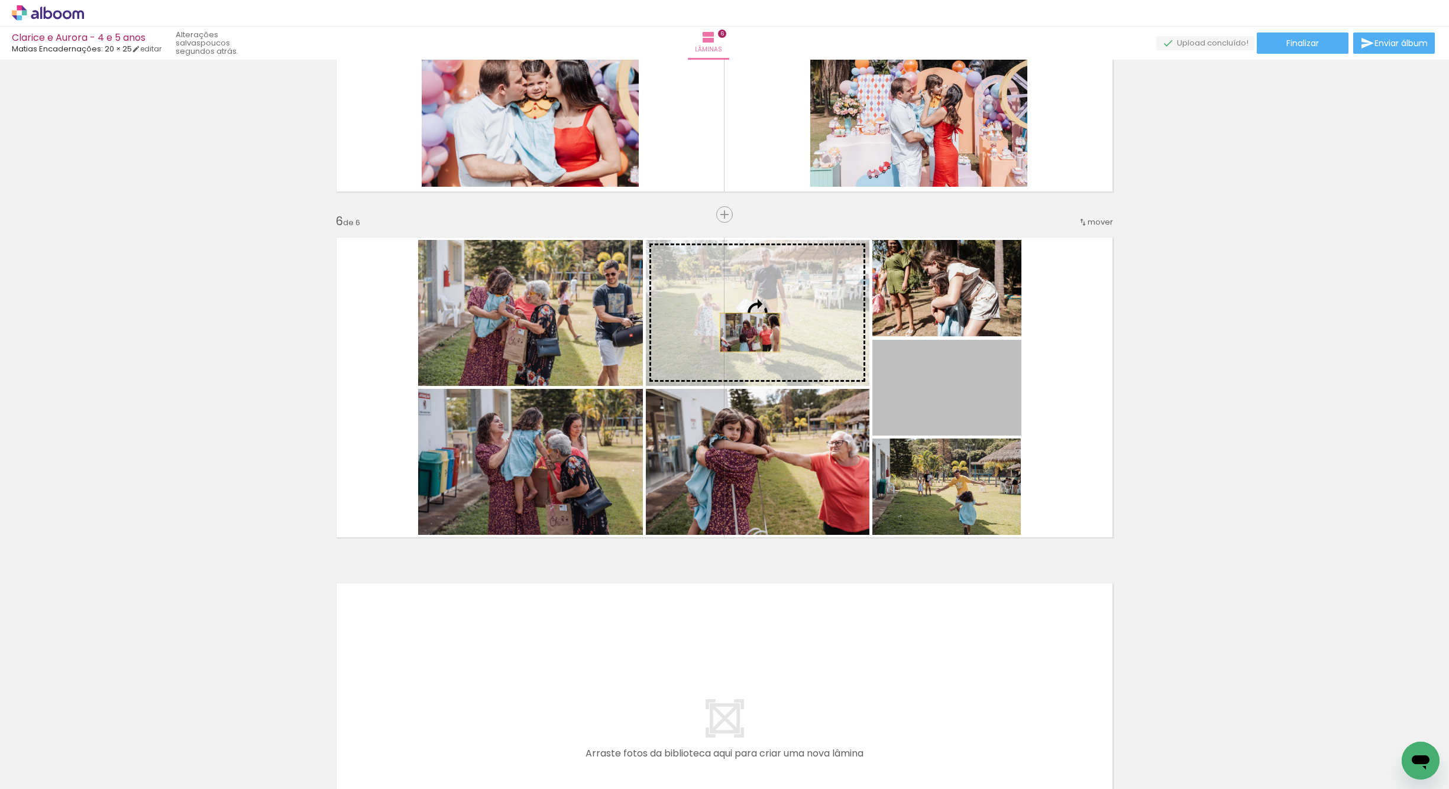
drag, startPoint x: 968, startPoint y: 391, endPoint x: 729, endPoint y: 384, distance: 239.6
click at [0, 0] on slot at bounding box center [0, 0] width 0 height 0
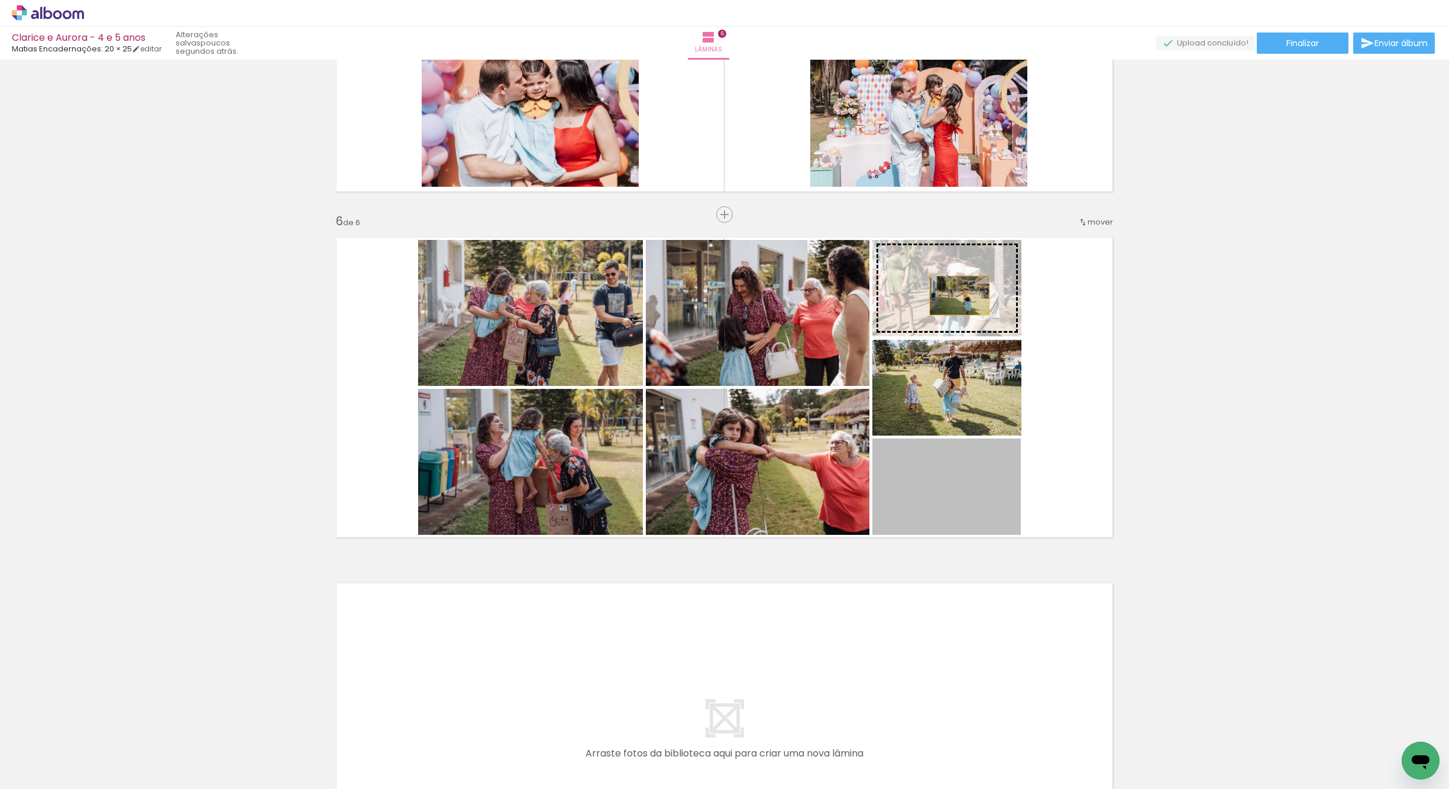
drag, startPoint x: 947, startPoint y: 497, endPoint x: 942, endPoint y: 318, distance: 179.3
click at [0, 0] on slot at bounding box center [0, 0] width 0 height 0
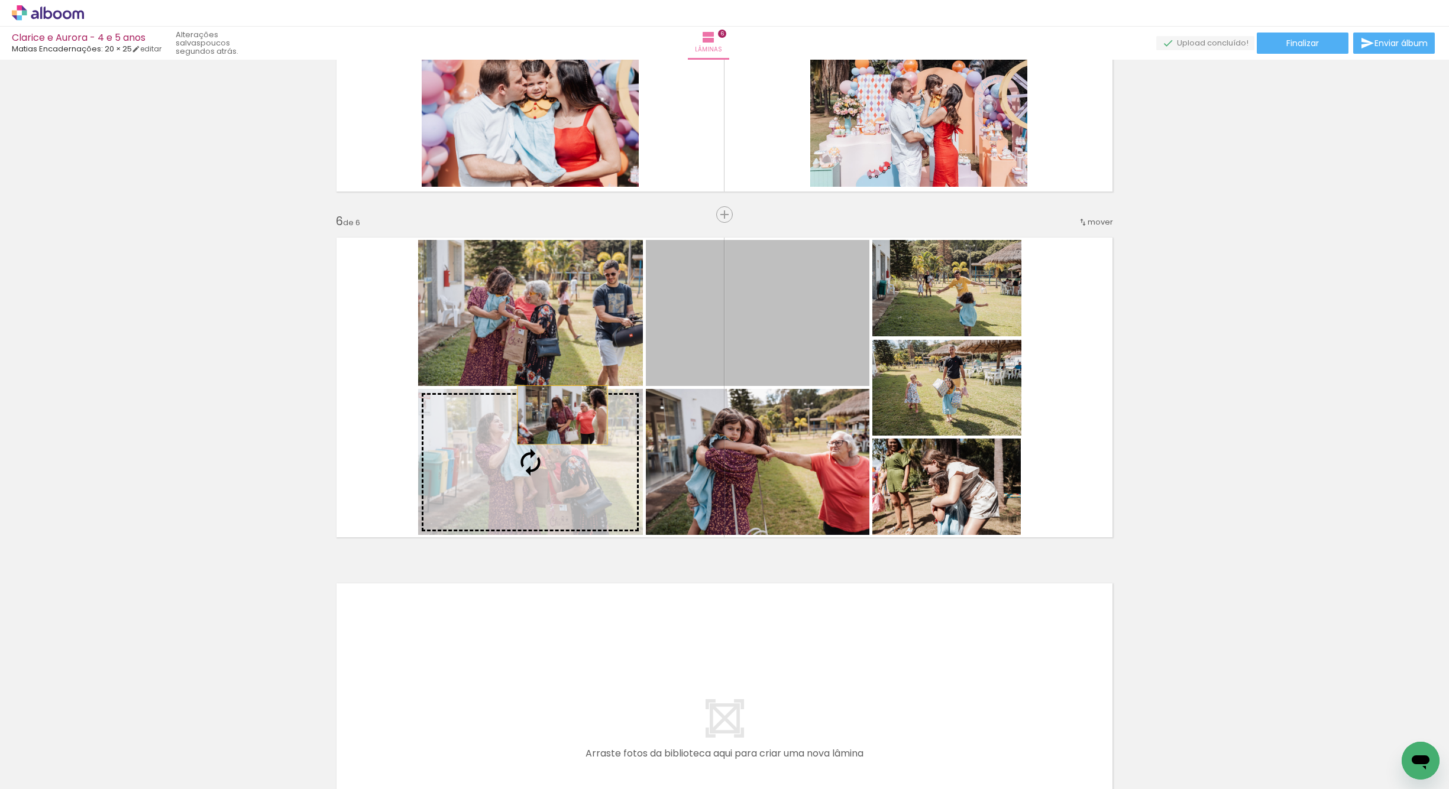
drag, startPoint x: 772, startPoint y: 333, endPoint x: 533, endPoint y: 431, distance: 258.3
click at [0, 0] on slot at bounding box center [0, 0] width 0 height 0
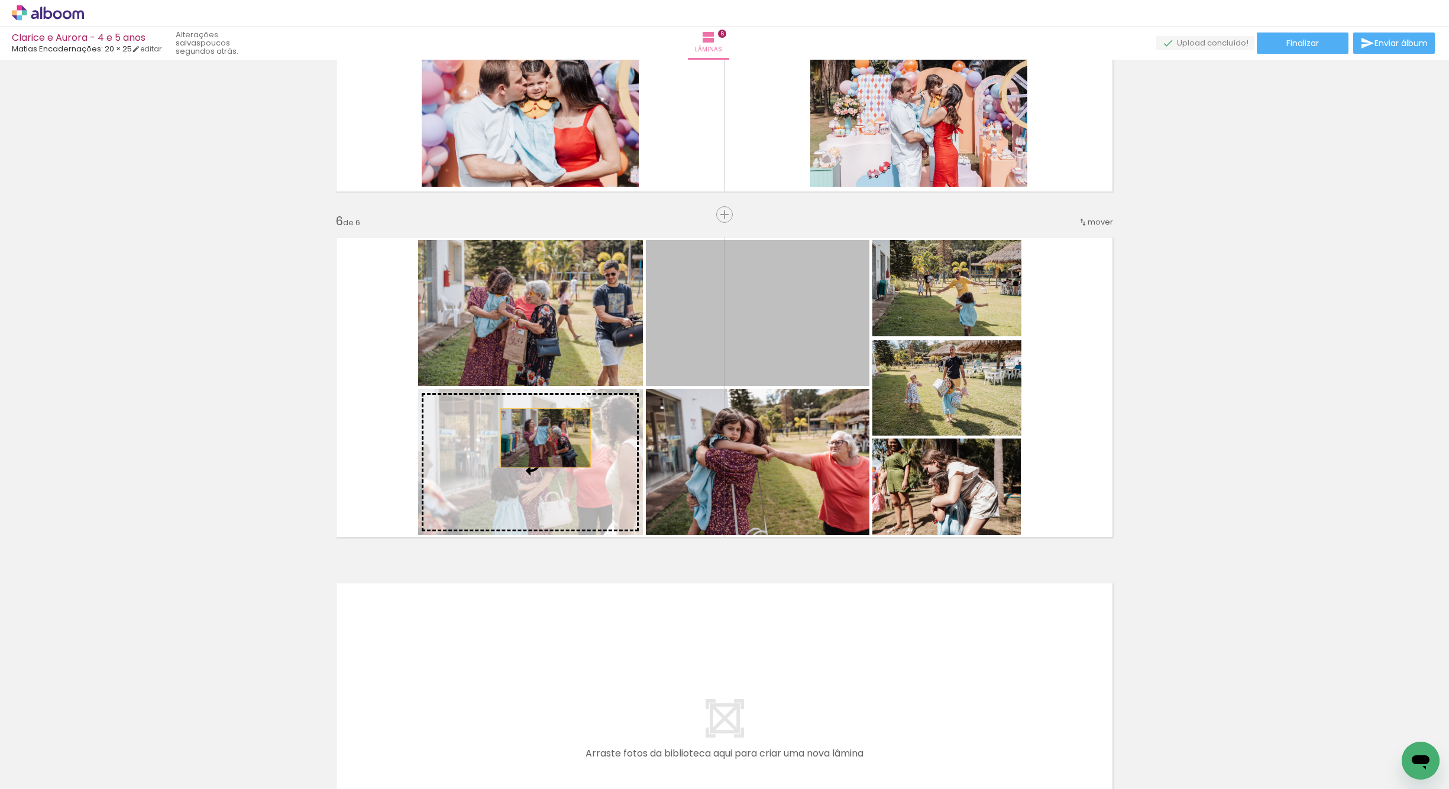
drag, startPoint x: 792, startPoint y: 344, endPoint x: 503, endPoint y: 454, distance: 309.4
click at [0, 0] on slot at bounding box center [0, 0] width 0 height 0
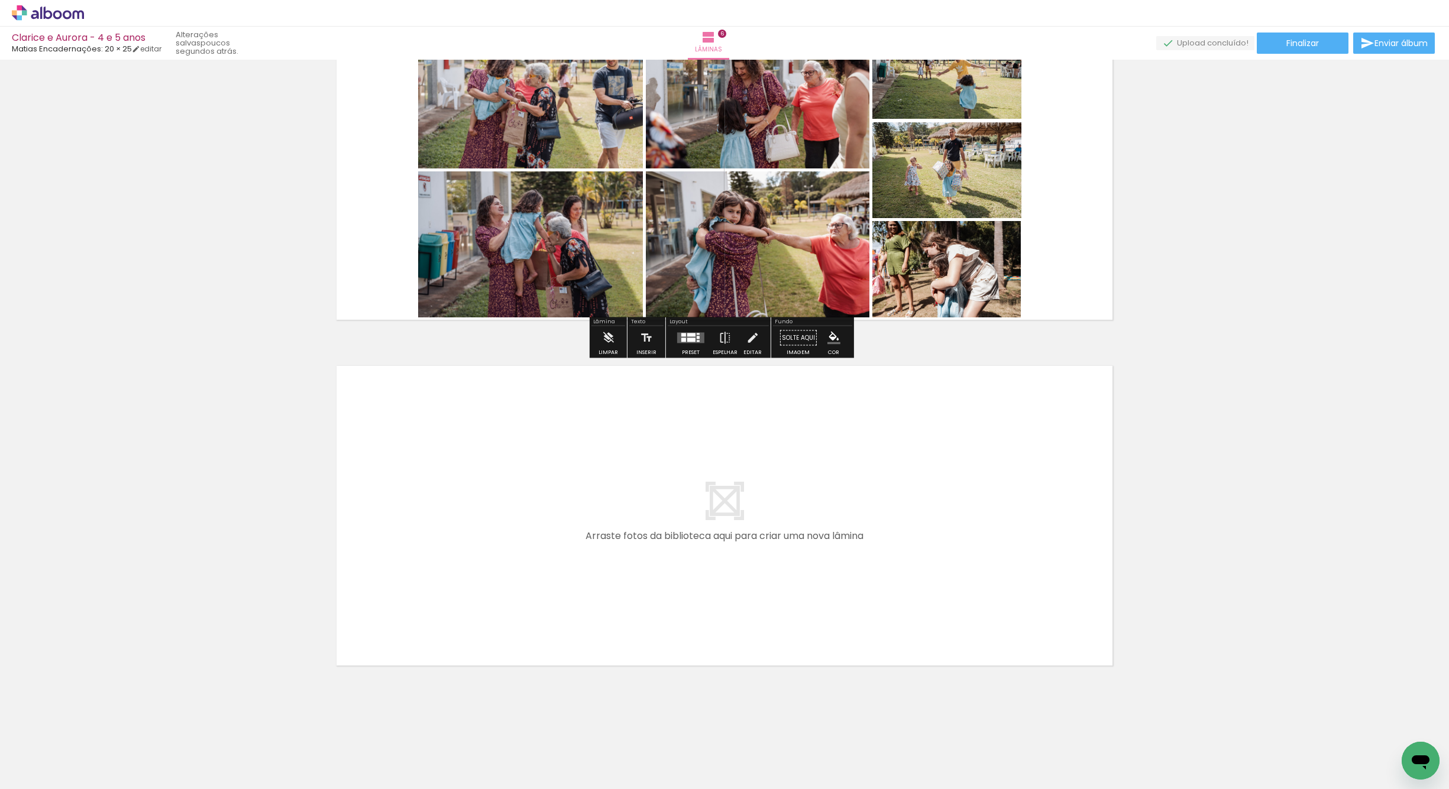
scroll to position [1812, 0]
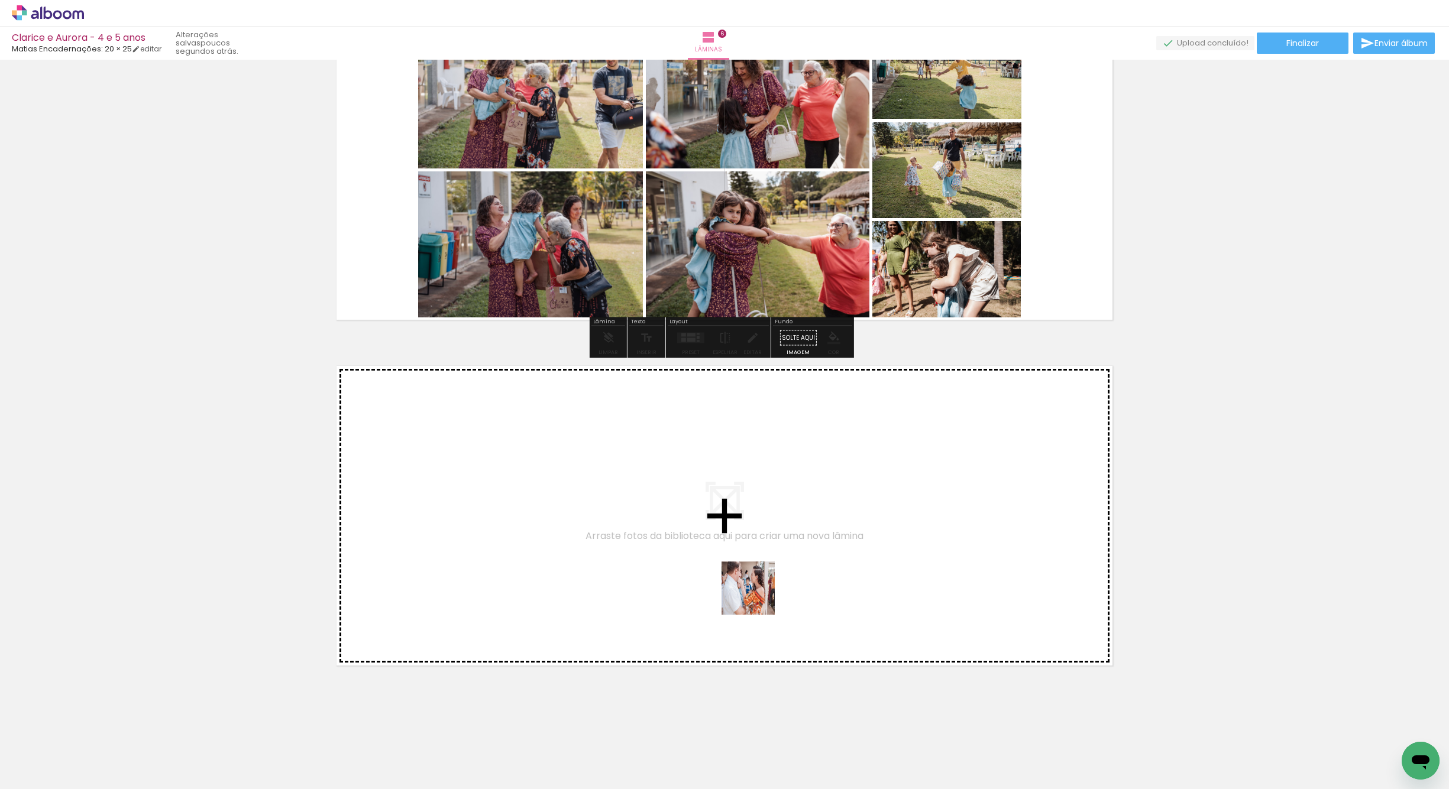
drag, startPoint x: 784, startPoint y: 762, endPoint x: 730, endPoint y: 532, distance: 236.4
click at [730, 532] on quentale-workspace at bounding box center [724, 394] width 1449 height 789
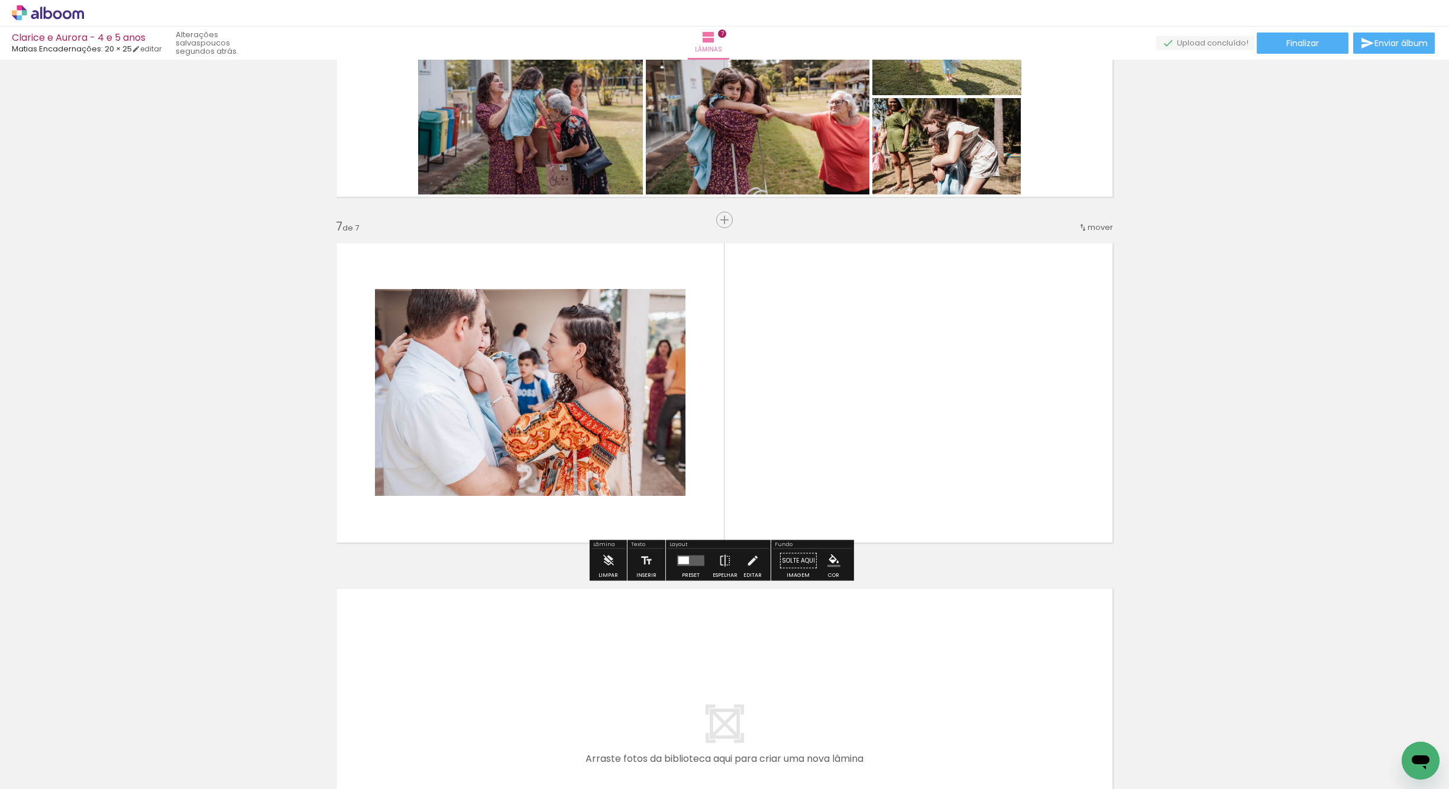
scroll to position [1940, 0]
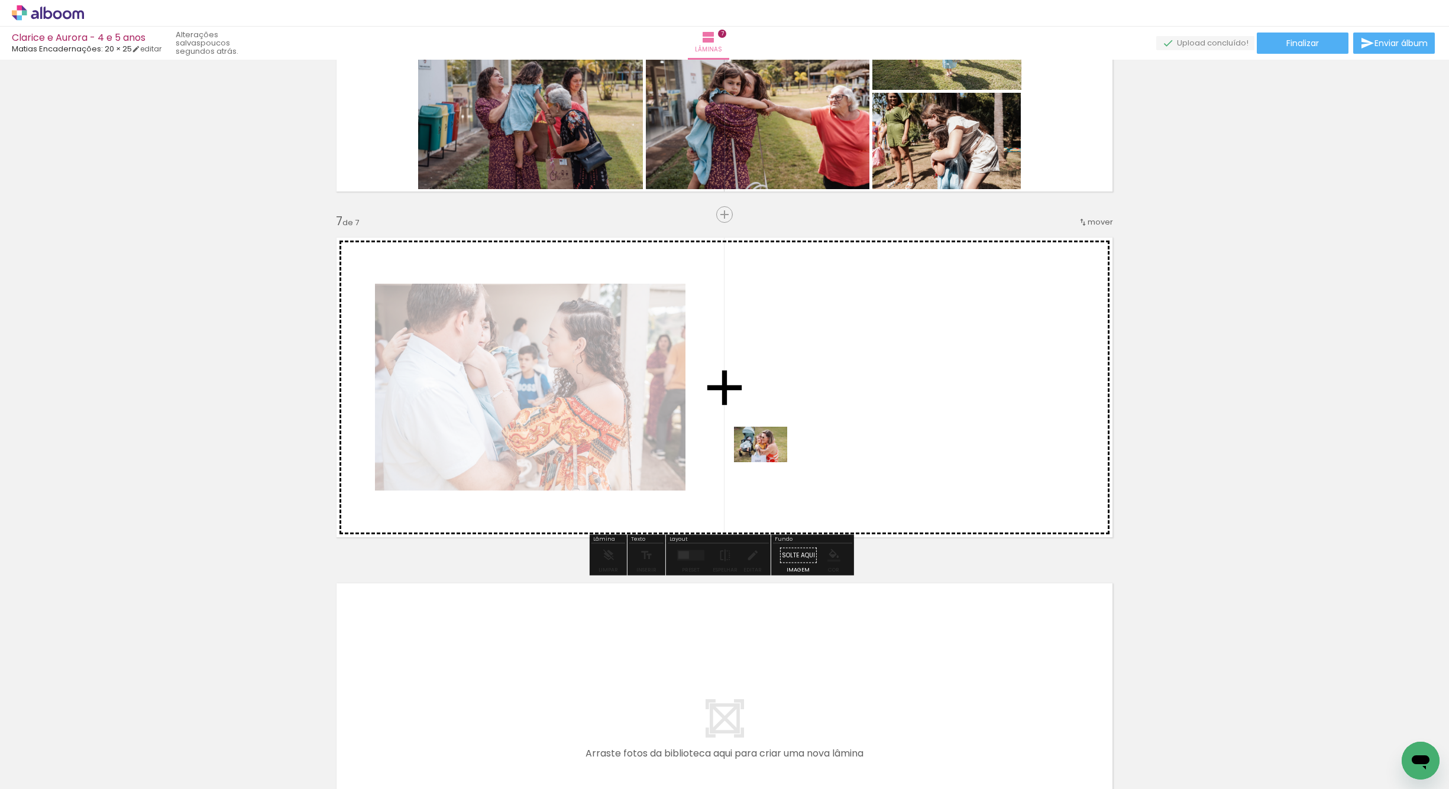
drag, startPoint x: 783, startPoint y: 749, endPoint x: 760, endPoint y: 422, distance: 328.4
click at [760, 422] on quentale-workspace at bounding box center [724, 394] width 1449 height 789
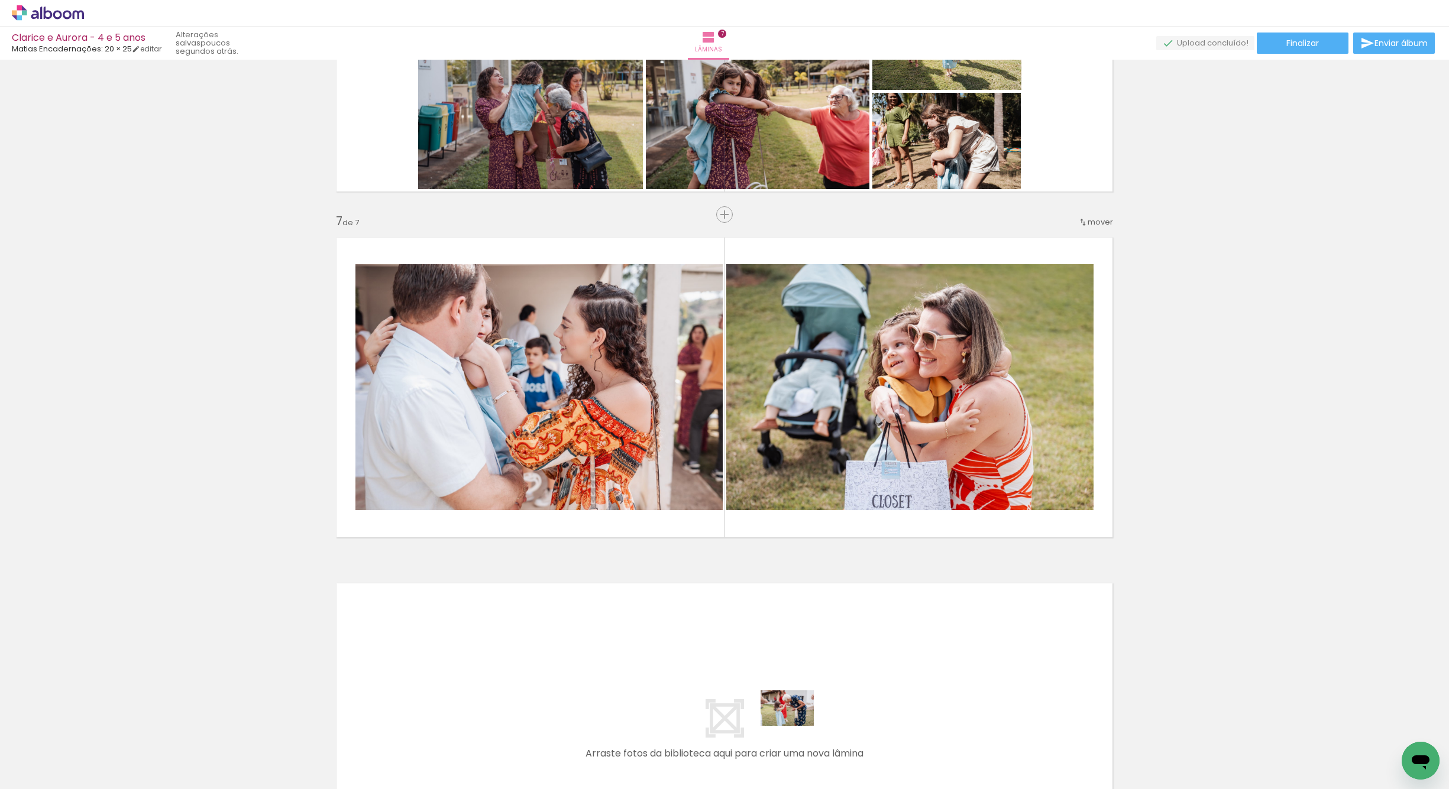
click at [795, 730] on div at bounding box center [775, 749] width 59 height 39
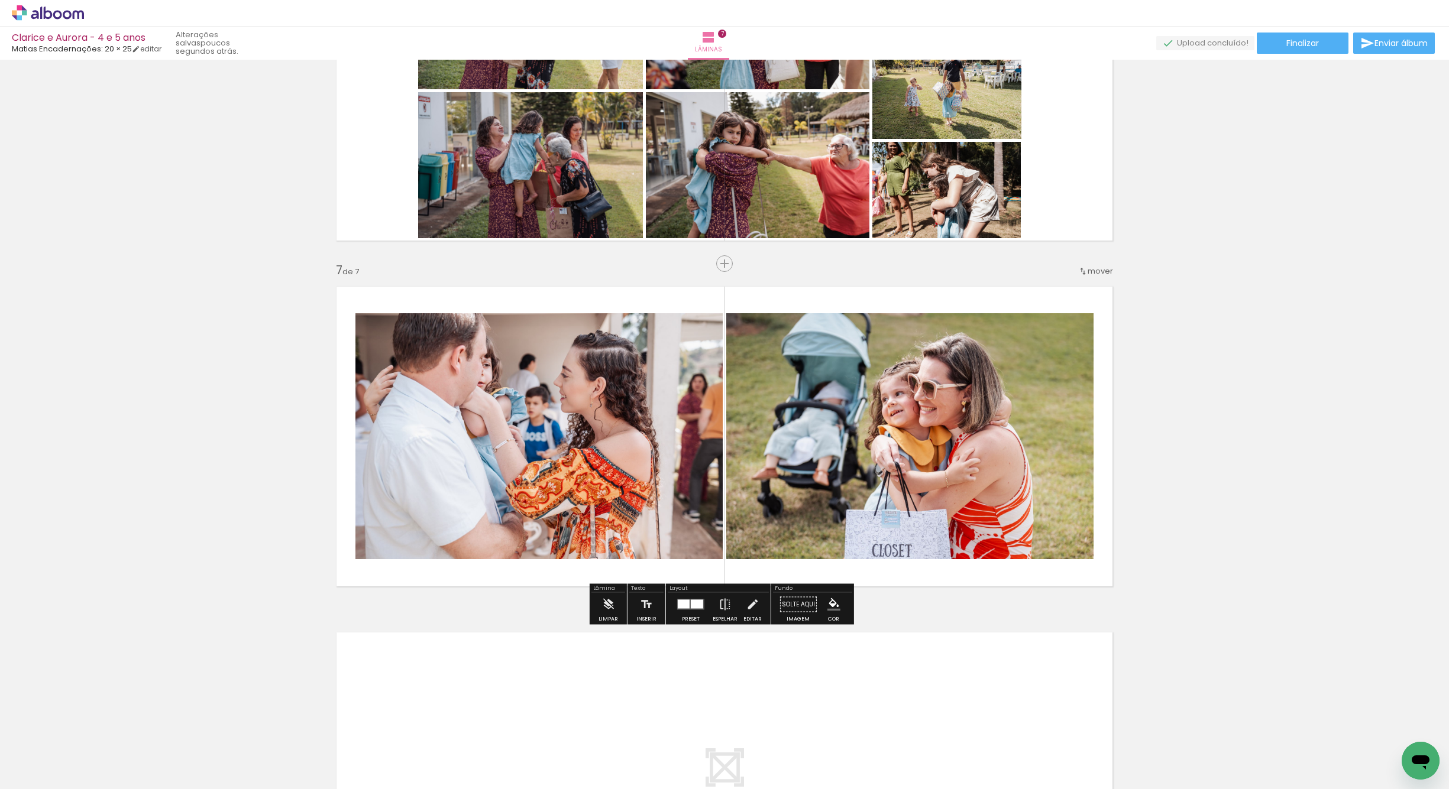
scroll to position [1901, 0]
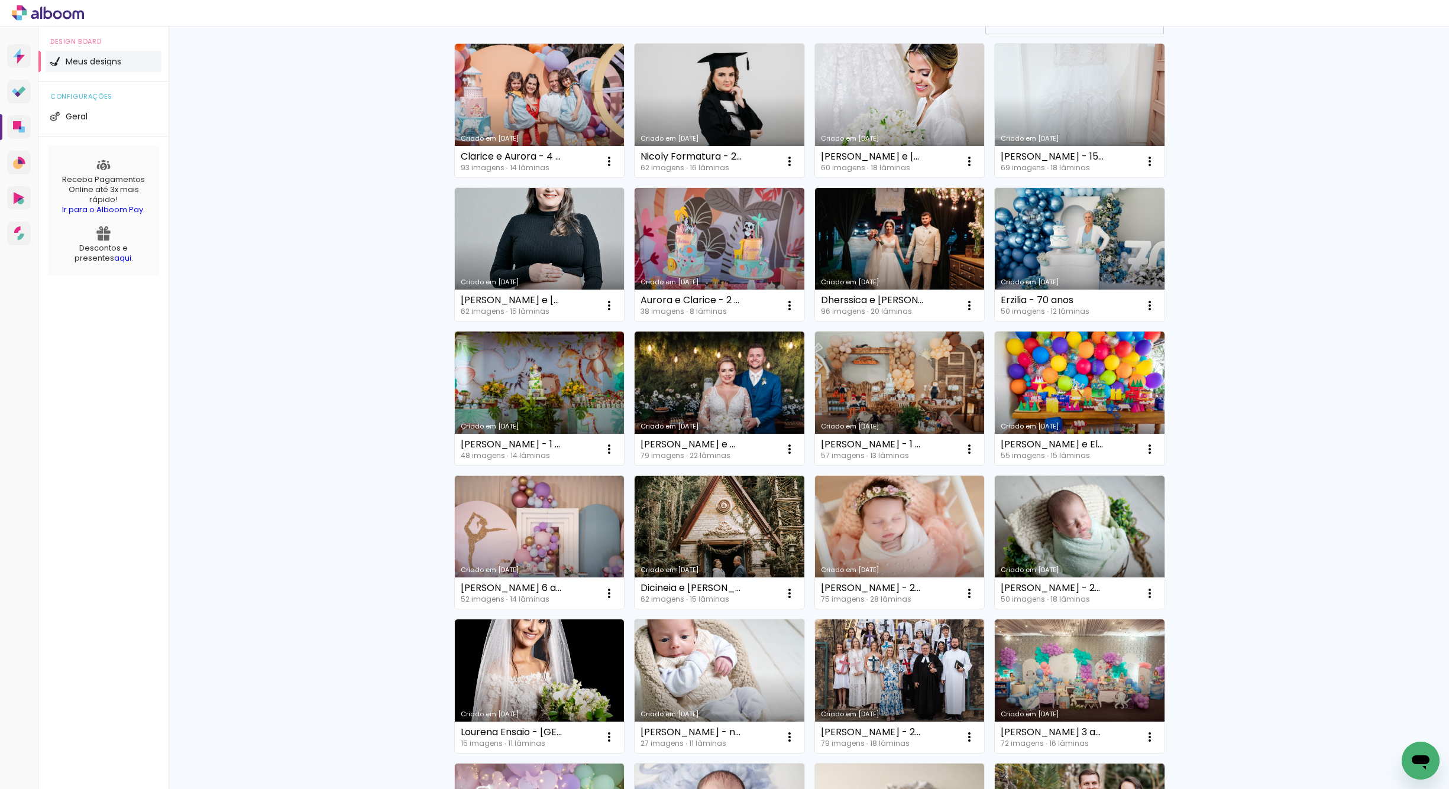
scroll to position [86, 0]
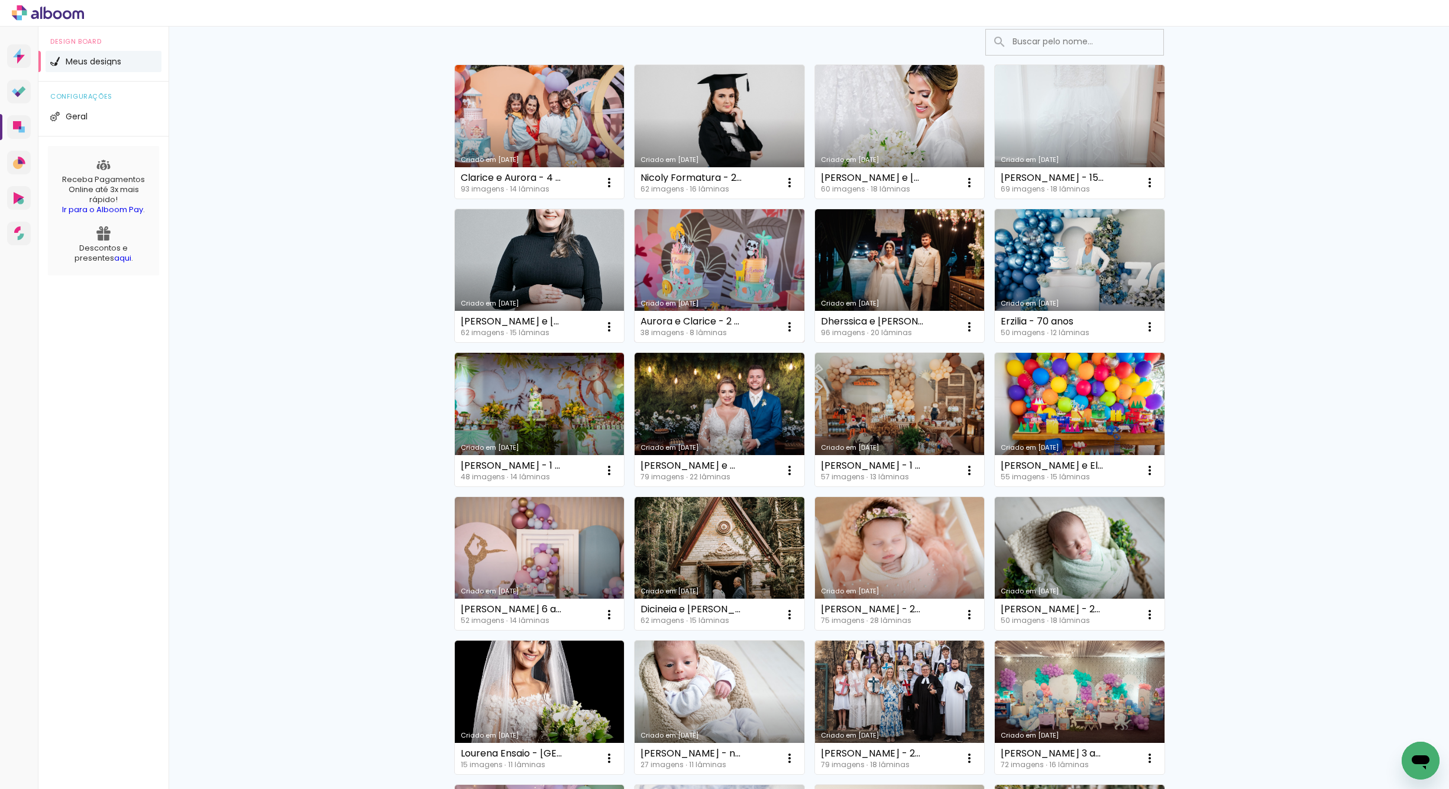
click at [732, 277] on link "Criado em [DATE]" at bounding box center [720, 276] width 170 height 134
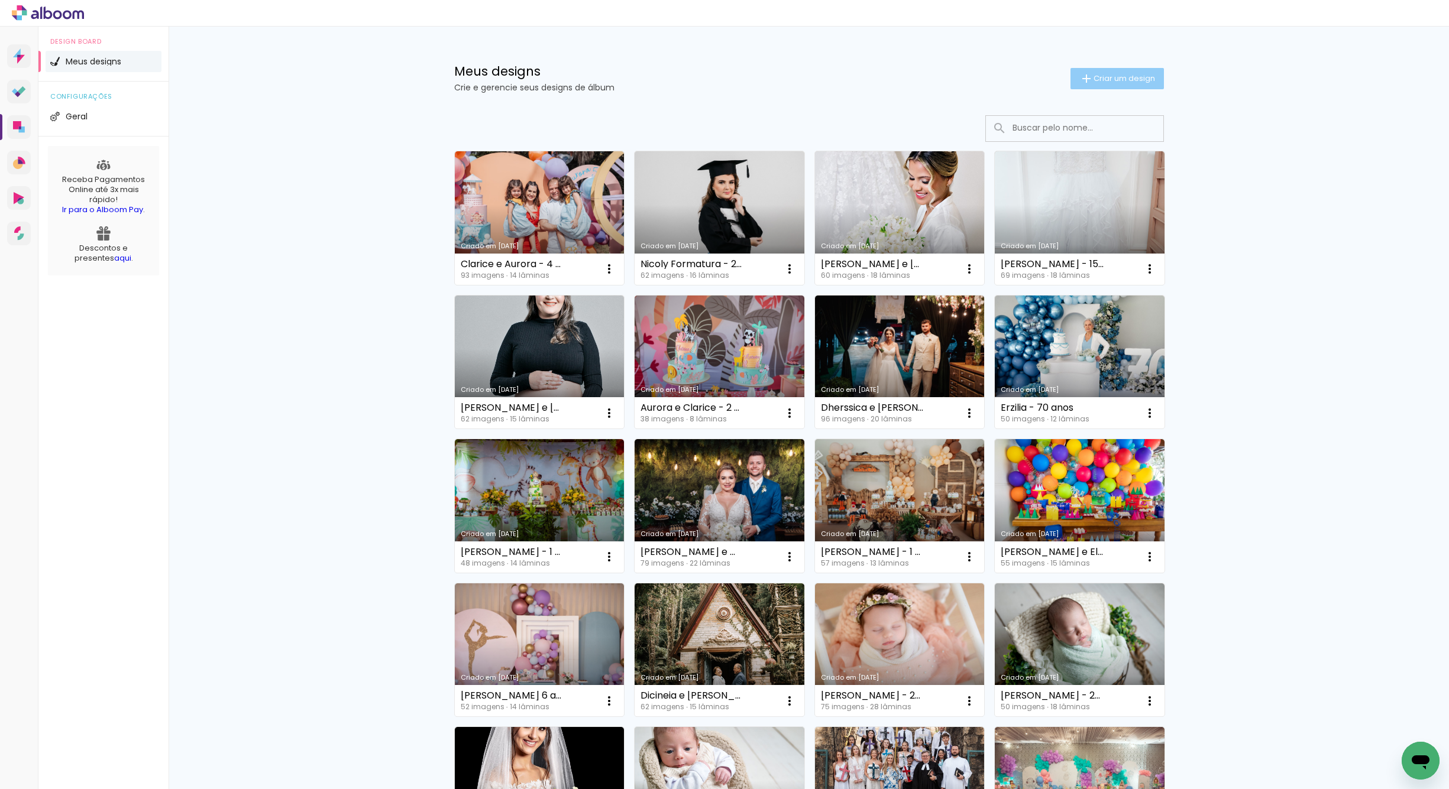
click at [1093, 75] on span "Criar um design" at bounding box center [1124, 79] width 62 height 8
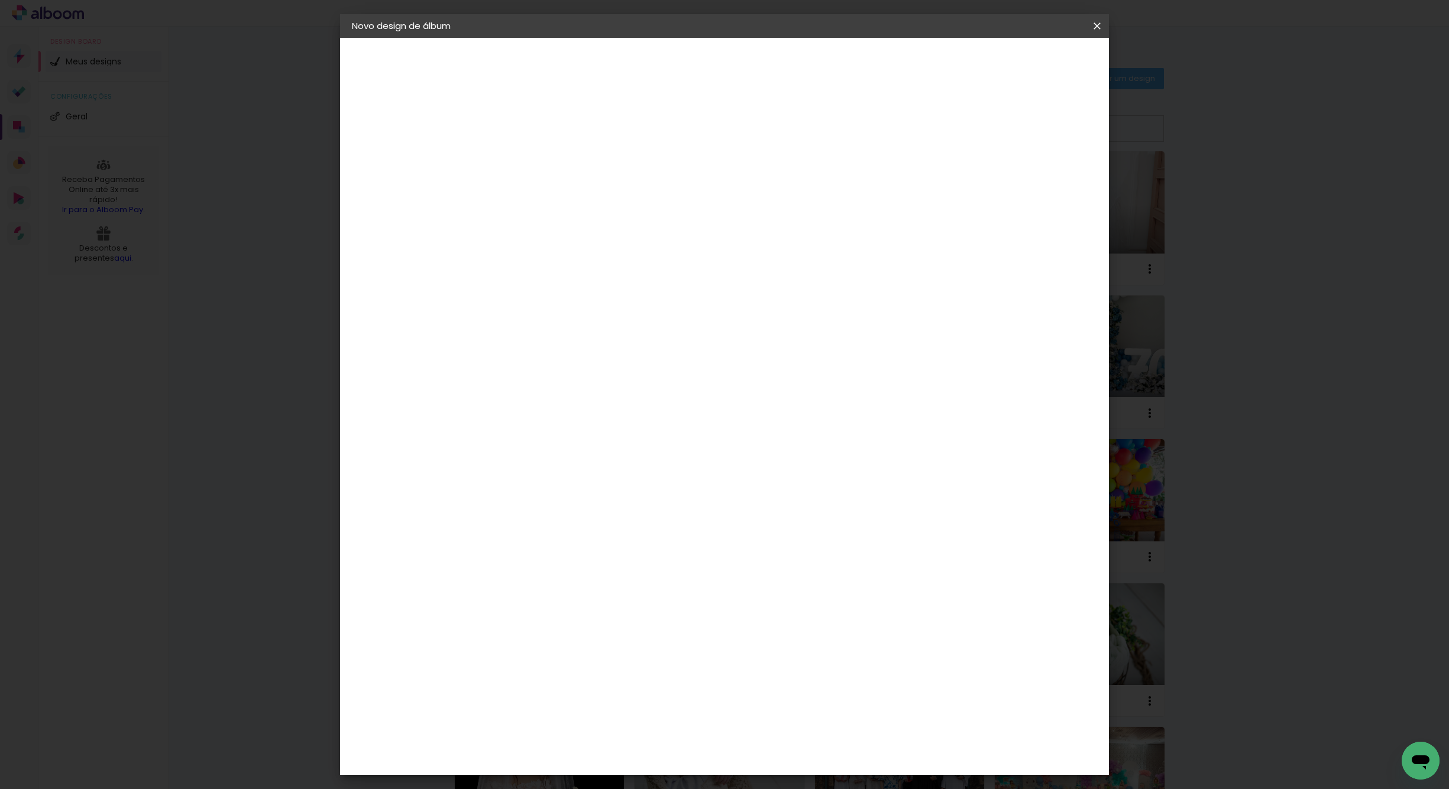
click at [545, 151] on input at bounding box center [545, 159] width 0 height 18
type input "5"
type input "A"
type input "Clarice e Aurora - 4 e 5 anos"
click at [0, 0] on slot "Avançar" at bounding box center [0, 0] width 0 height 0
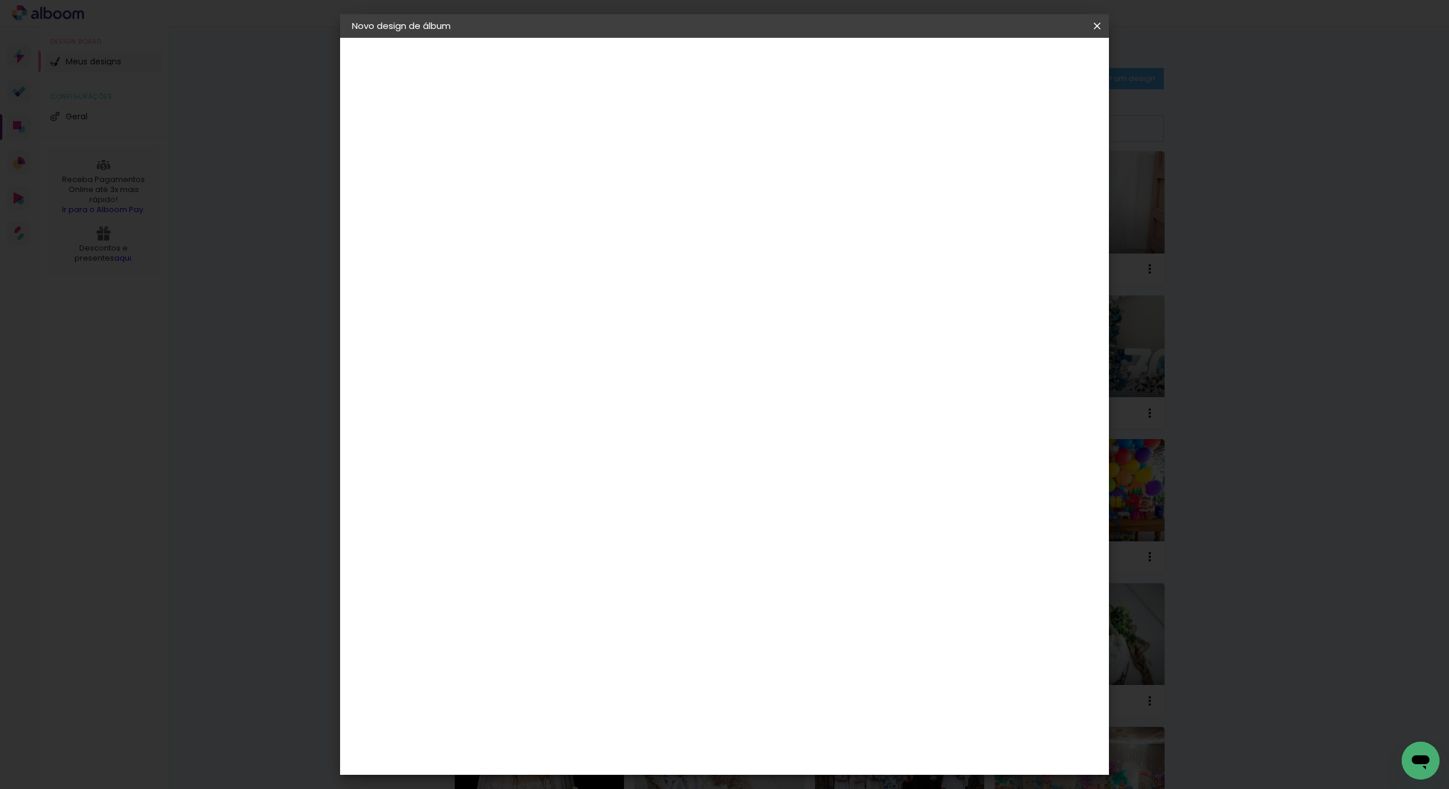
click at [635, 219] on input at bounding box center [575, 225] width 119 height 15
type input "matias"
type paper-input "matias"
click at [616, 260] on paper-item "Matias Encadernações" at bounding box center [564, 269] width 105 height 31
click at [0, 0] on slot "Avançar" at bounding box center [0, 0] width 0 height 0
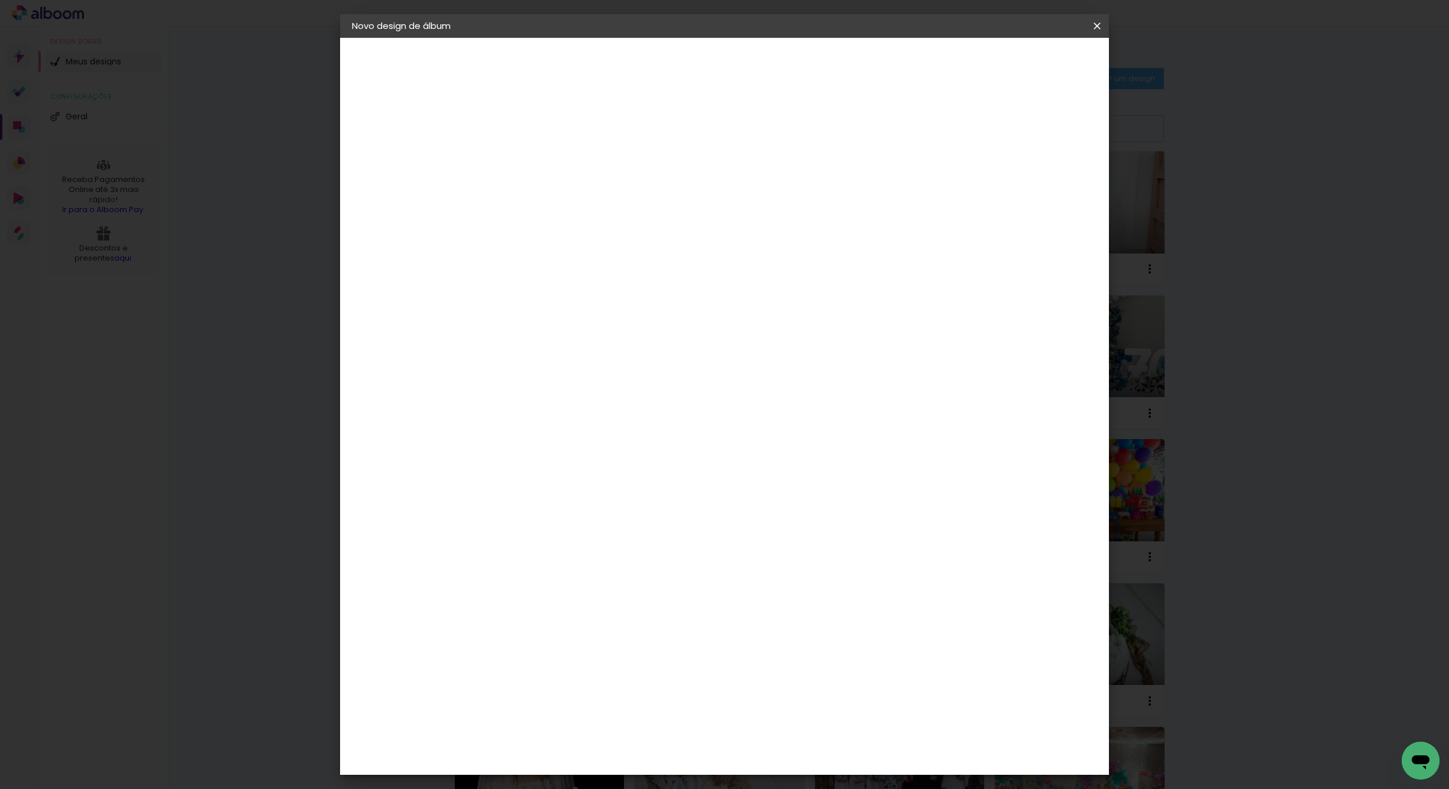
click at [591, 199] on input "text" at bounding box center [568, 206] width 46 height 18
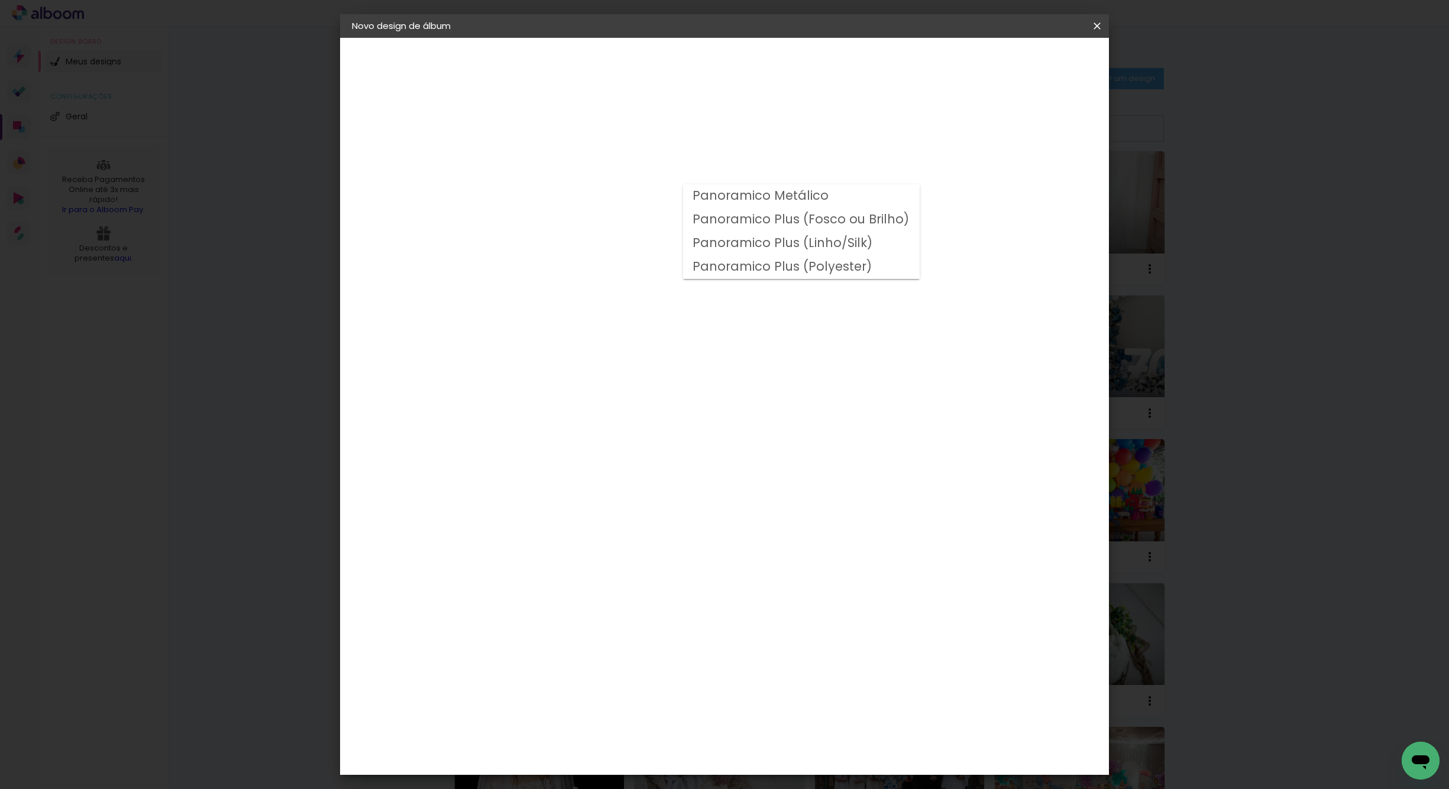
click at [0, 0] on slot "Panoramico Plus (Fosco ou Brilho)" at bounding box center [0, 0] width 0 height 0
type input "Panoramico Plus (Fosco ou Brilho)"
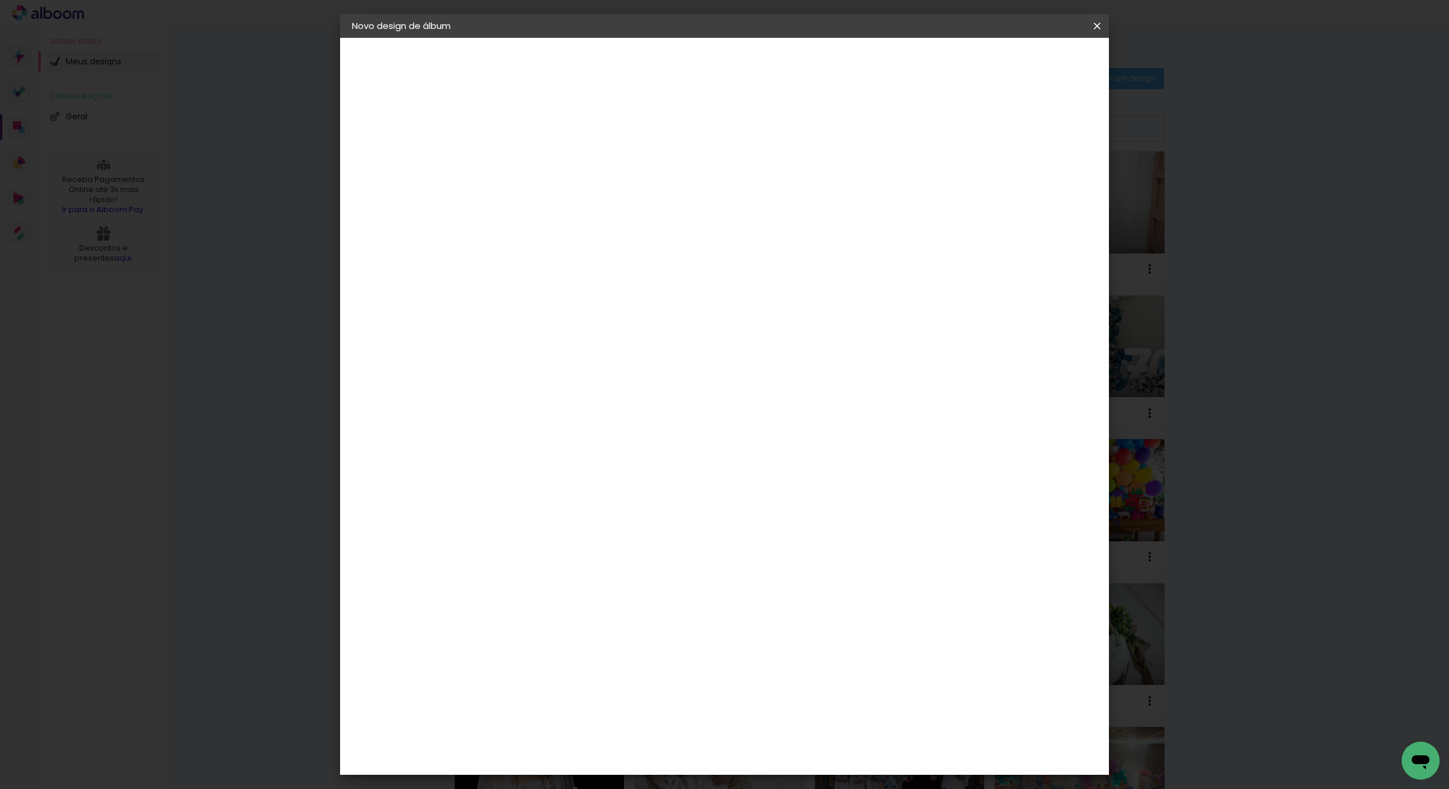
click at [625, 510] on span "20 × 25" at bounding box center [597, 525] width 55 height 31
click at [0, 0] on slot "Avançar" at bounding box center [0, 0] width 0 height 0
click at [1023, 63] on span "Iniciar design" at bounding box center [996, 63] width 54 height 8
